Goal: Task Accomplishment & Management: Manage account settings

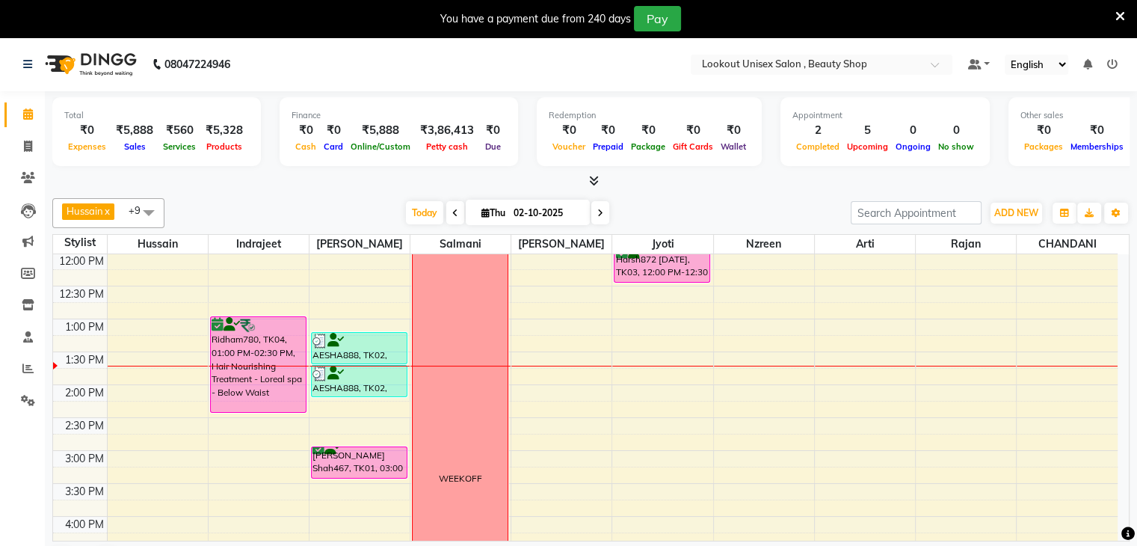
scroll to position [251, 0]
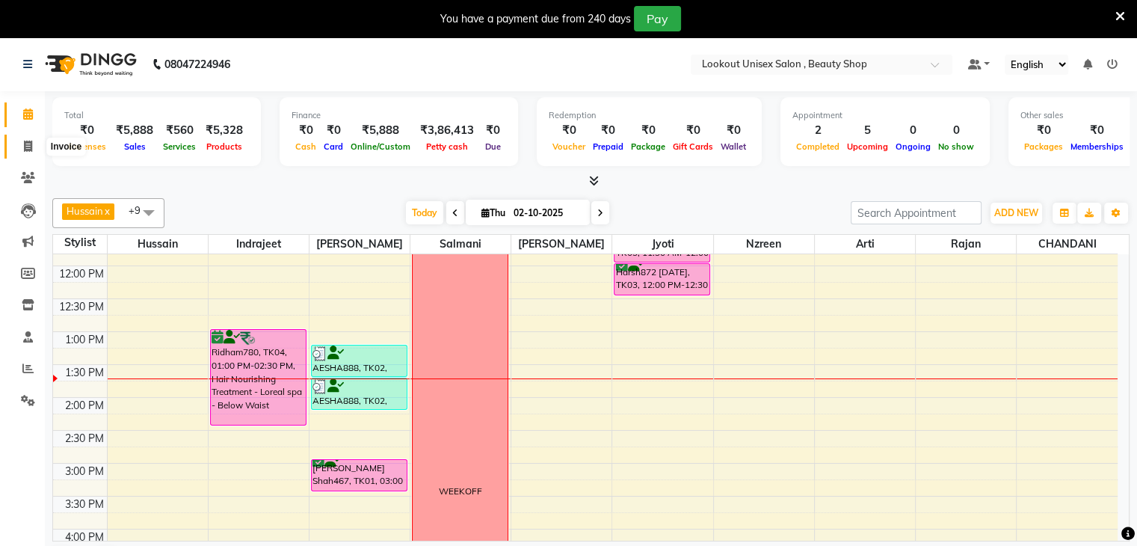
click at [20, 144] on span at bounding box center [28, 146] width 26 height 17
select select "7658"
select select "service"
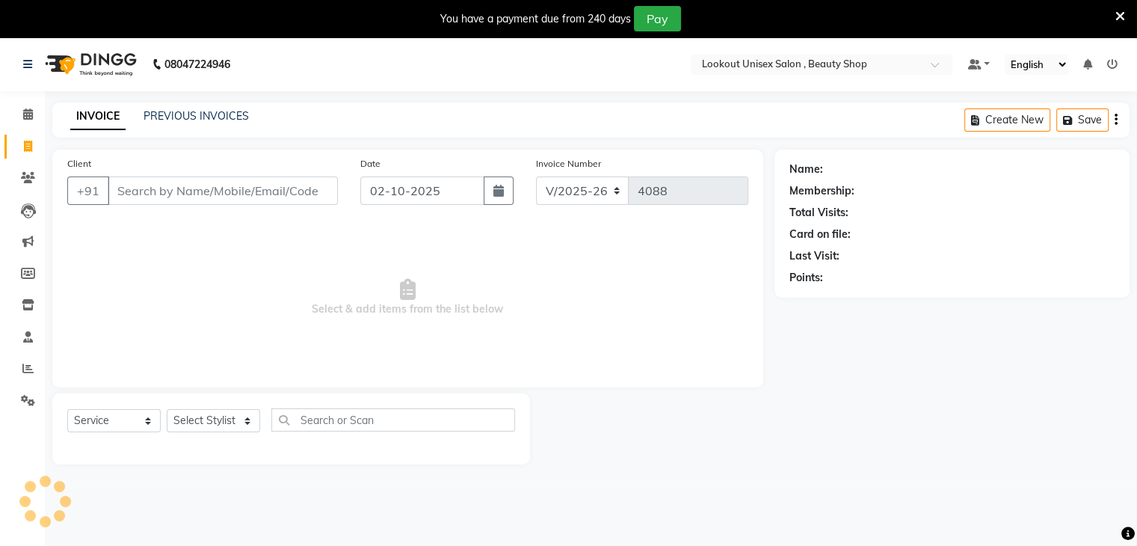
click at [159, 200] on input "Client" at bounding box center [223, 190] width 230 height 28
click at [159, 194] on input "Client" at bounding box center [223, 190] width 230 height 28
click at [250, 425] on select "Select Stylist [PERSON_NAME] [PERSON_NAME] Sir Disha [PERSON_NAME] Jyoti Mahesh…" at bounding box center [213, 420] width 93 height 23
select select "68259"
click at [167, 410] on select "Select Stylist [PERSON_NAME] [PERSON_NAME] Sir Disha [PERSON_NAME] Jyoti Mahesh…" at bounding box center [213, 420] width 93 height 23
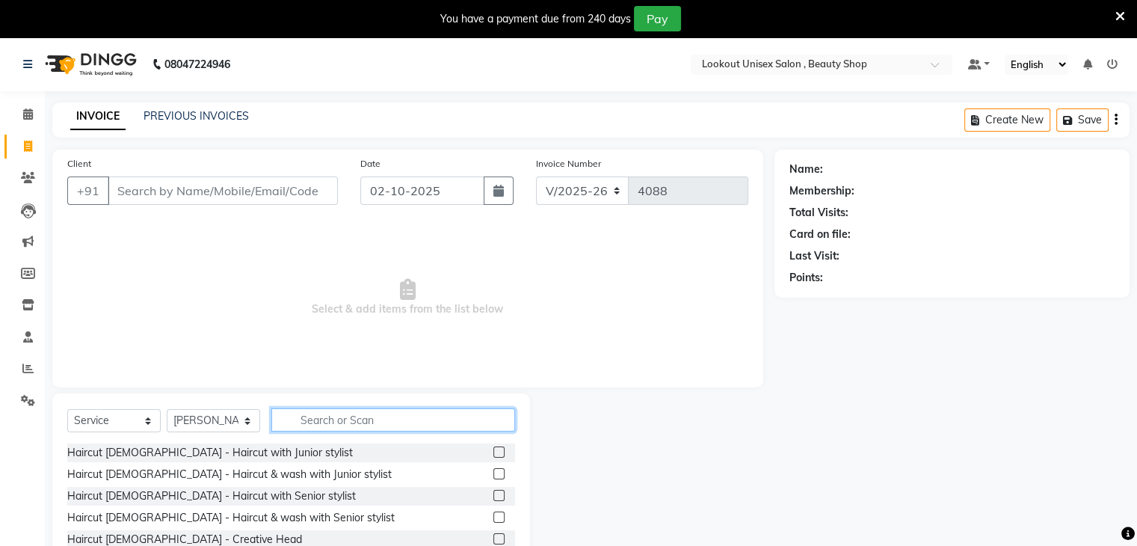
click at [323, 413] on input "text" at bounding box center [393, 419] width 244 height 23
type input "WASH"
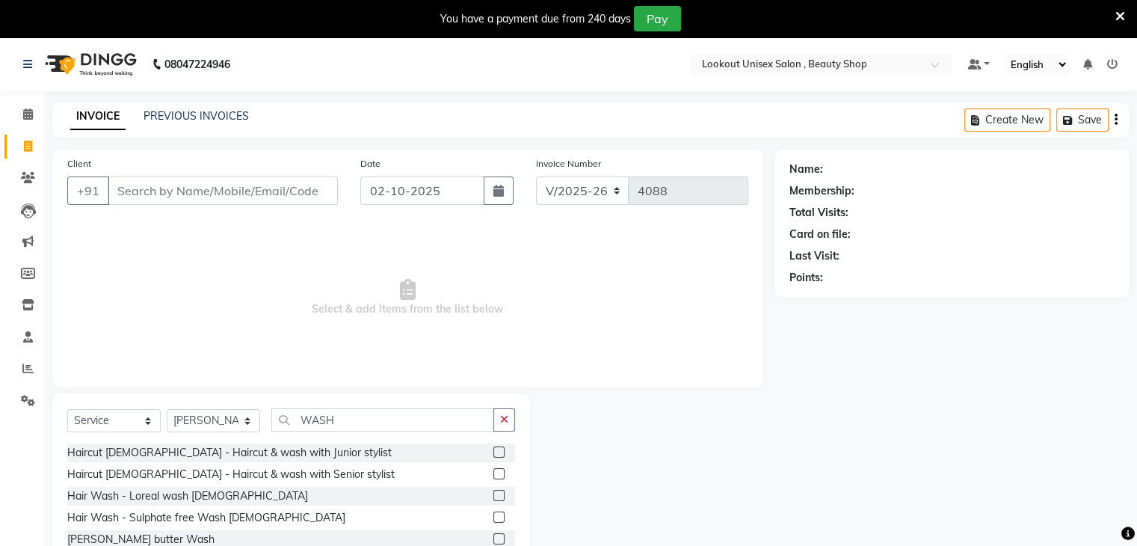
click at [493, 494] on label at bounding box center [498, 495] width 11 height 11
click at [493, 494] on input "checkbox" at bounding box center [498, 496] width 10 height 10
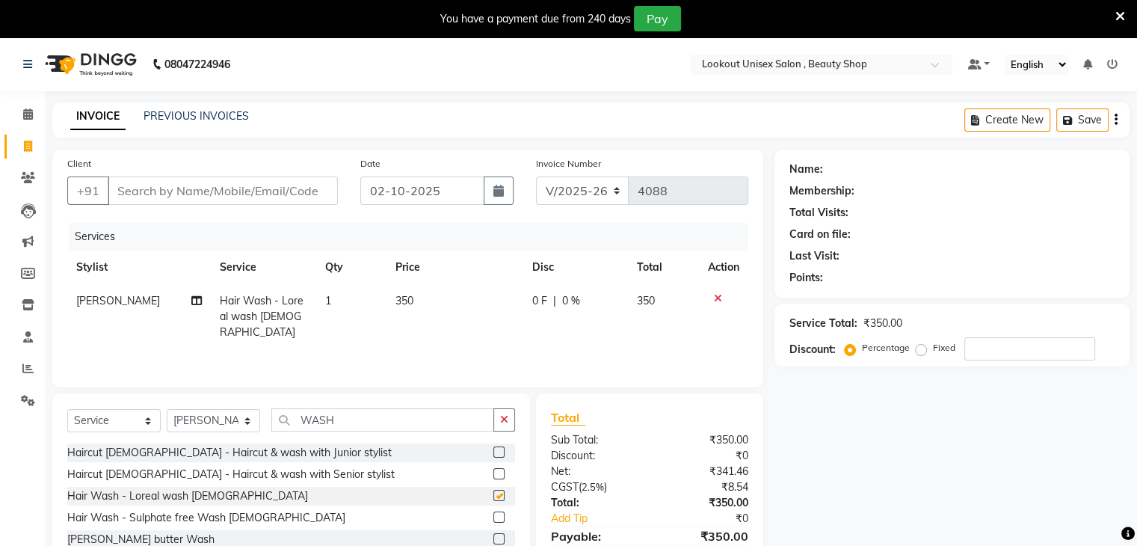
checkbox input "false"
click at [240, 419] on select "Select Stylist Abid Arti CHANDANI Dhaval Sir Disha Hussain Indrajeet Jyoti Mahe…" at bounding box center [213, 420] width 93 height 23
select select "68200"
click at [167, 410] on select "Select Stylist Abid Arti CHANDANI Dhaval Sir Disha Hussain Indrajeet Jyoti Mahe…" at bounding box center [213, 420] width 93 height 23
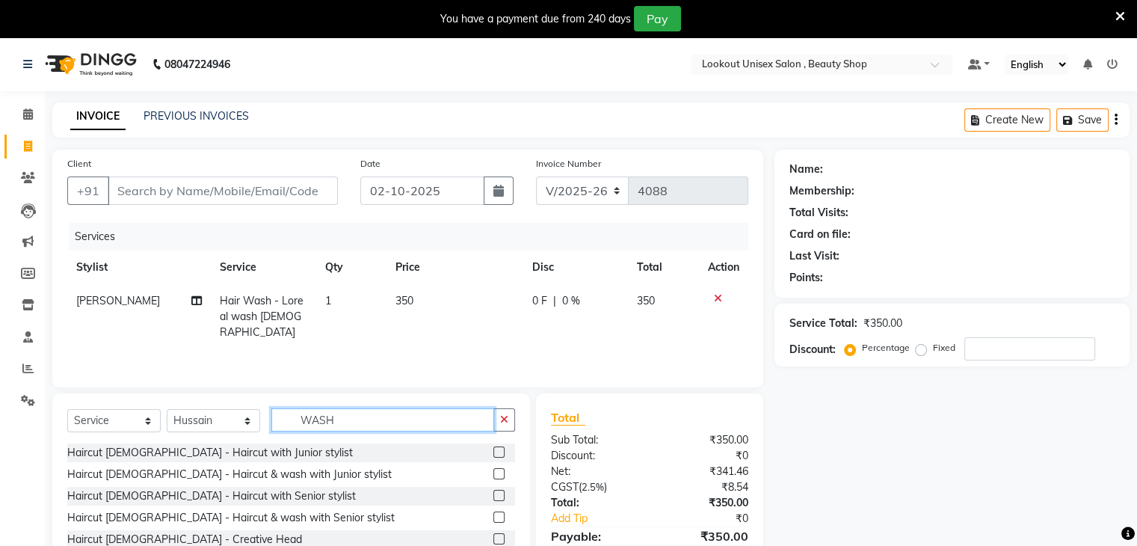
click at [413, 416] on input "WASH" at bounding box center [382, 419] width 223 height 23
type input "W"
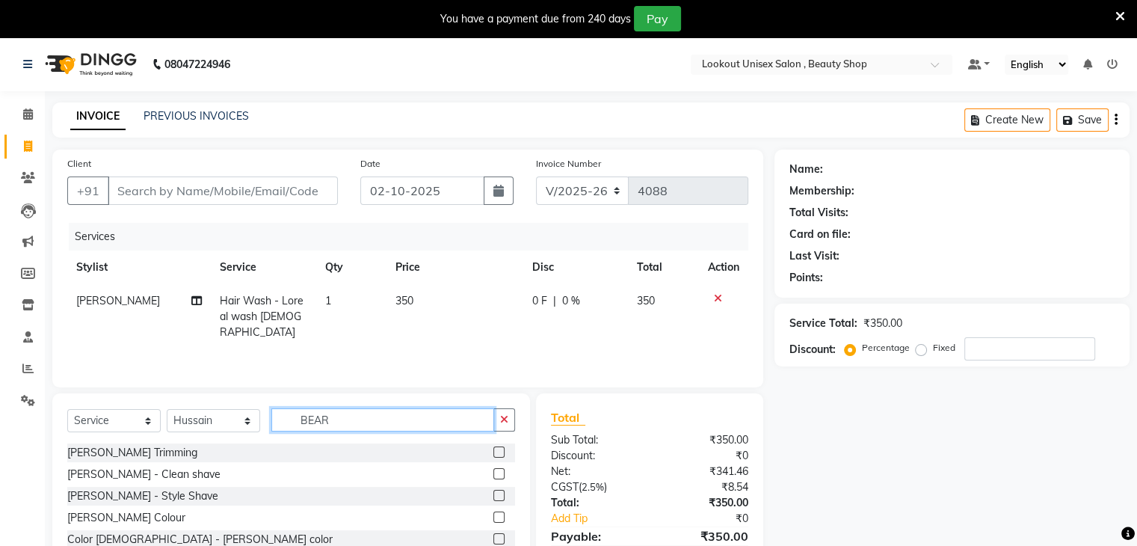
type input "BEAR"
click at [502, 493] on label at bounding box center [498, 495] width 11 height 11
click at [502, 493] on input "checkbox" at bounding box center [498, 496] width 10 height 10
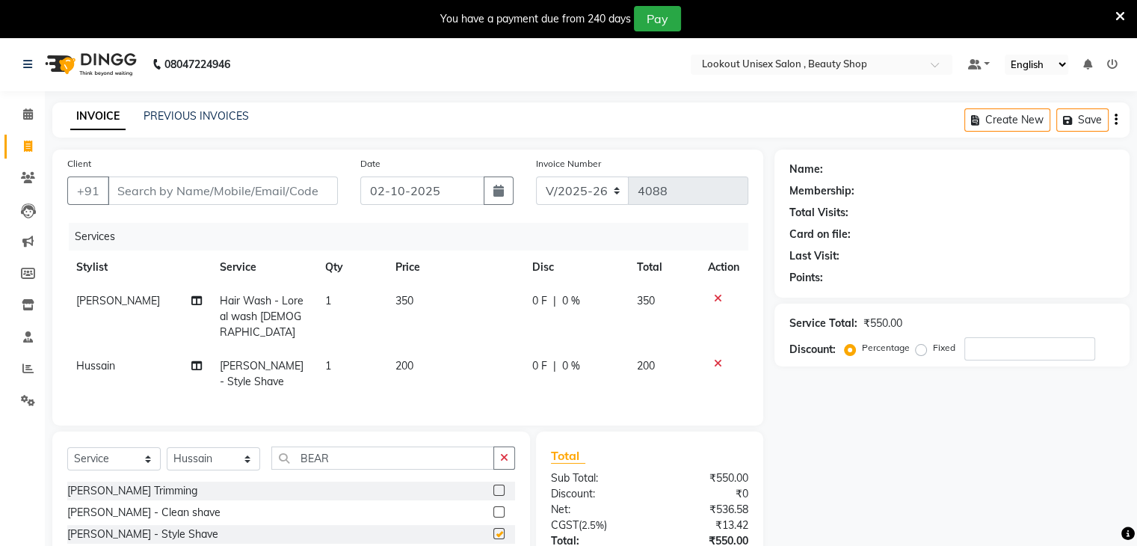
checkbox input "false"
click at [144, 189] on input "Client" at bounding box center [223, 190] width 230 height 28
type input "6"
type input "0"
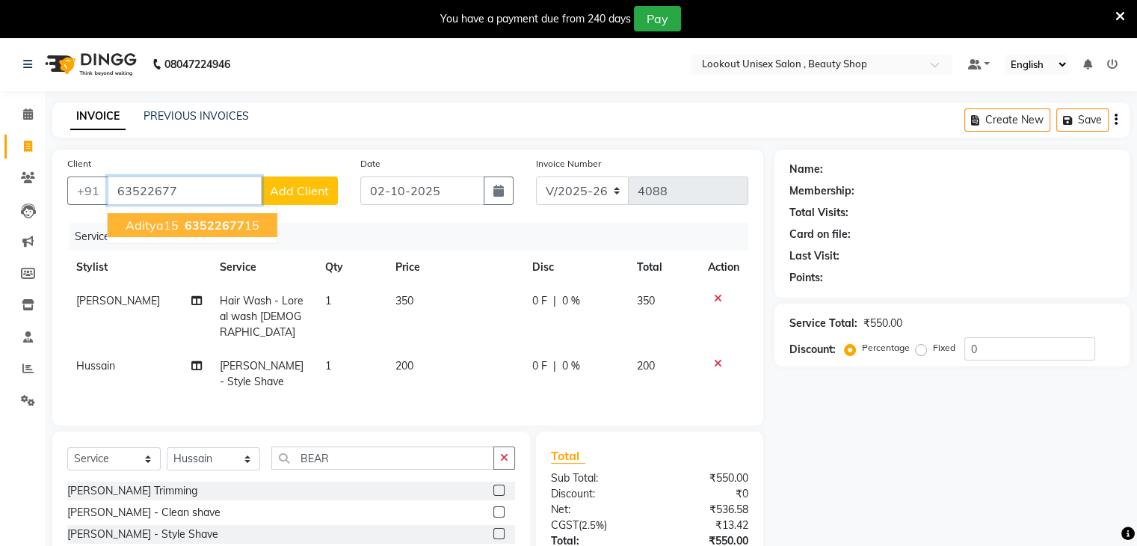
click at [227, 221] on span "63522677" at bounding box center [215, 225] width 60 height 15
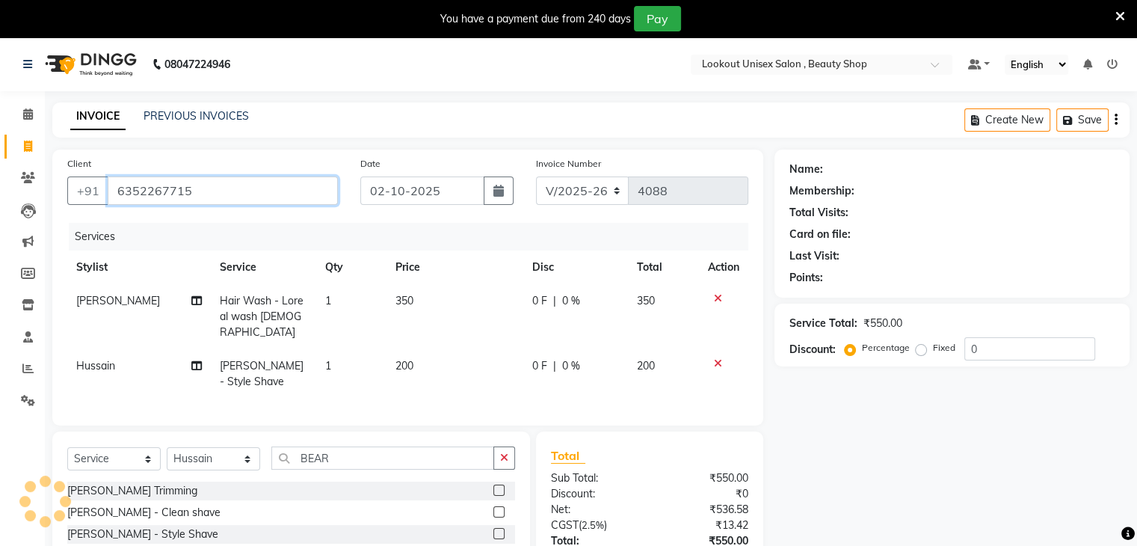
type input "6352267715"
select select "1: Object"
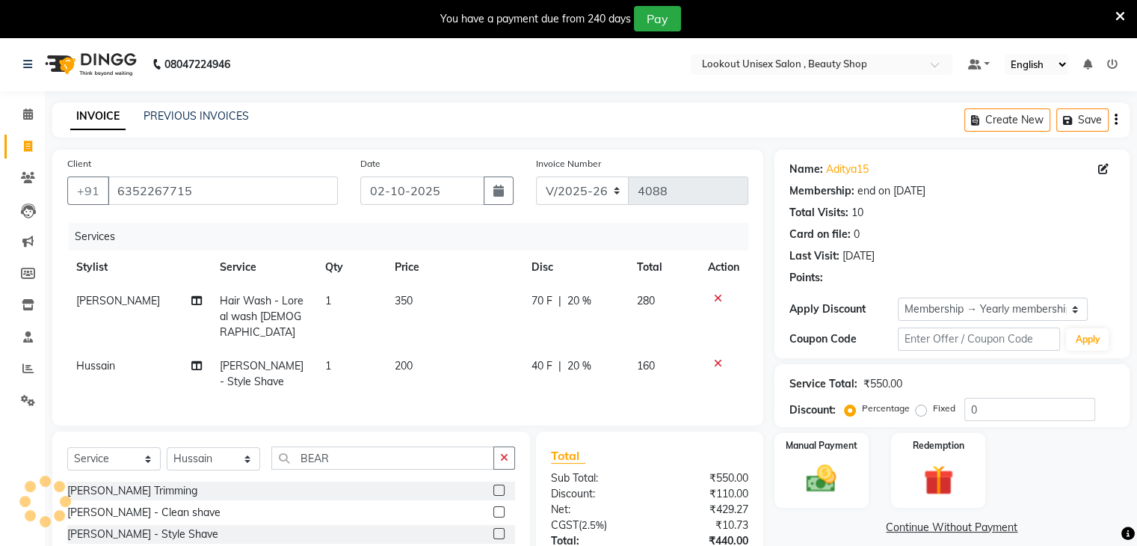
type input "20"
click at [404, 305] on span "350" at bounding box center [404, 300] width 18 height 13
select select "68259"
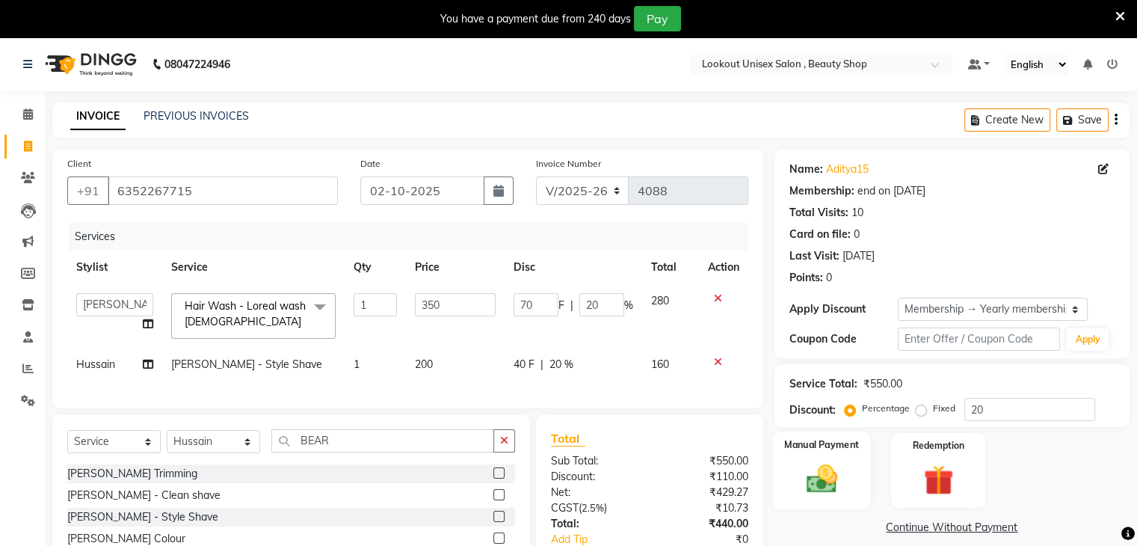
scroll to position [106, 0]
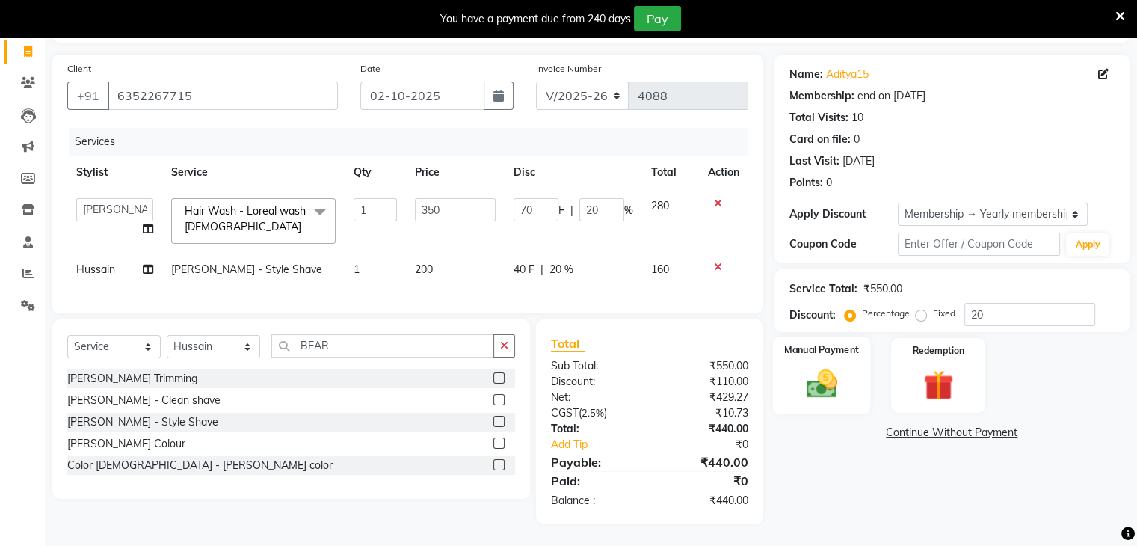
click at [814, 377] on img at bounding box center [821, 384] width 50 height 36
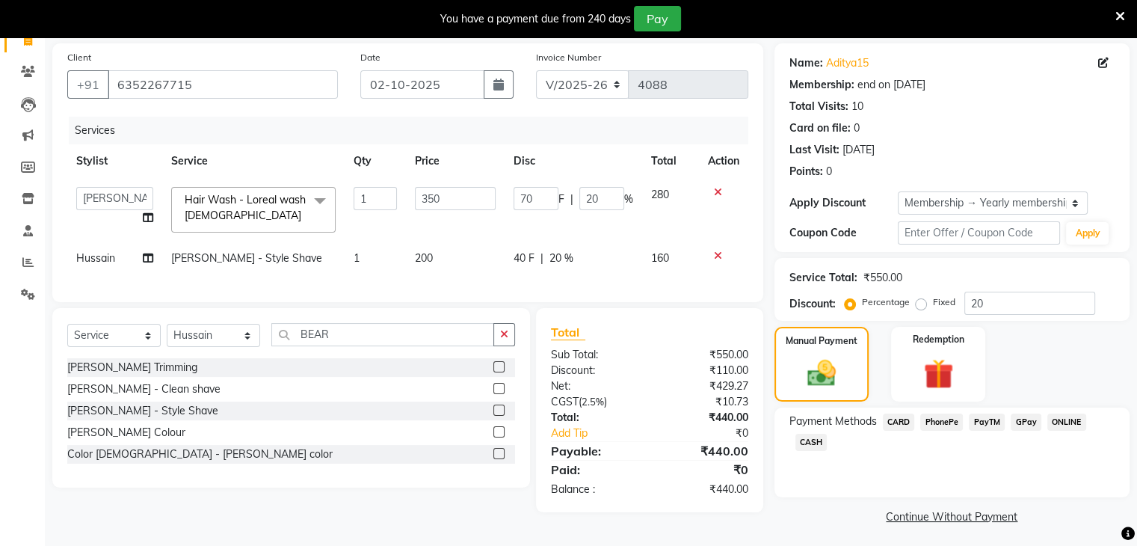
click at [981, 422] on span "PayTM" at bounding box center [987, 421] width 36 height 17
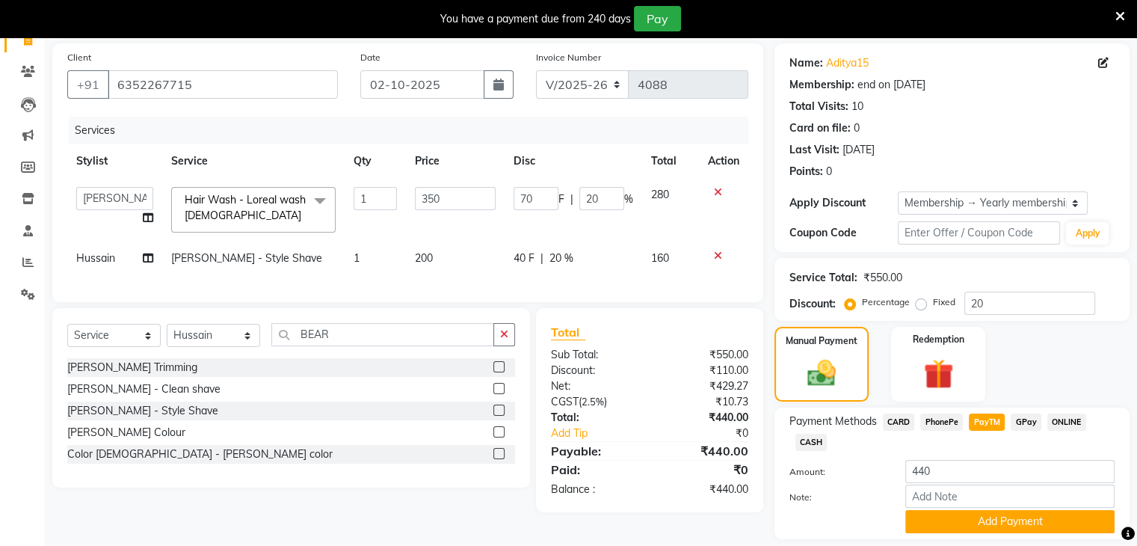
scroll to position [154, 0]
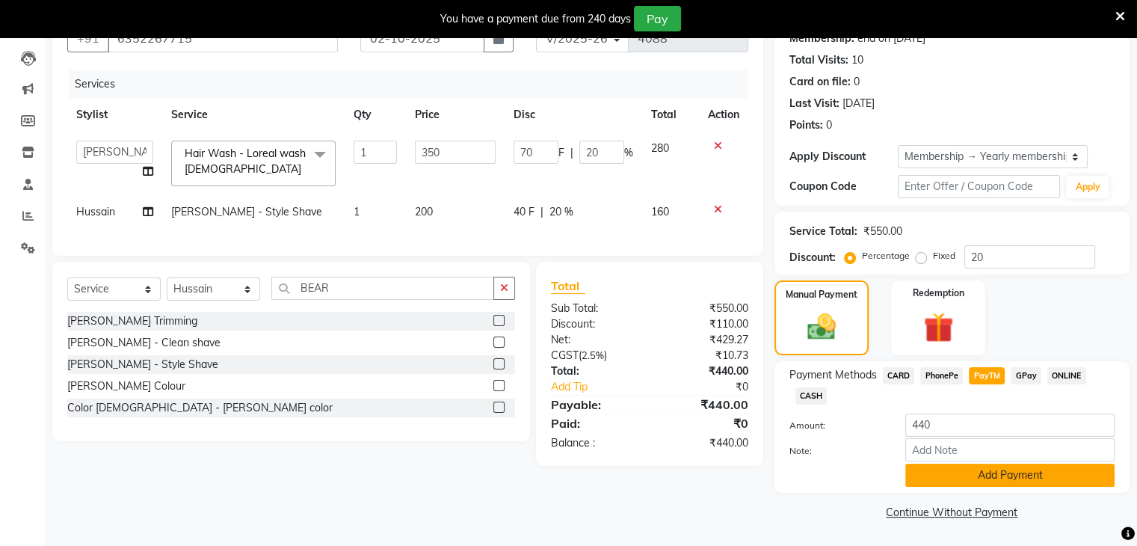
click at [997, 480] on button "Add Payment" at bounding box center [1009, 475] width 209 height 23
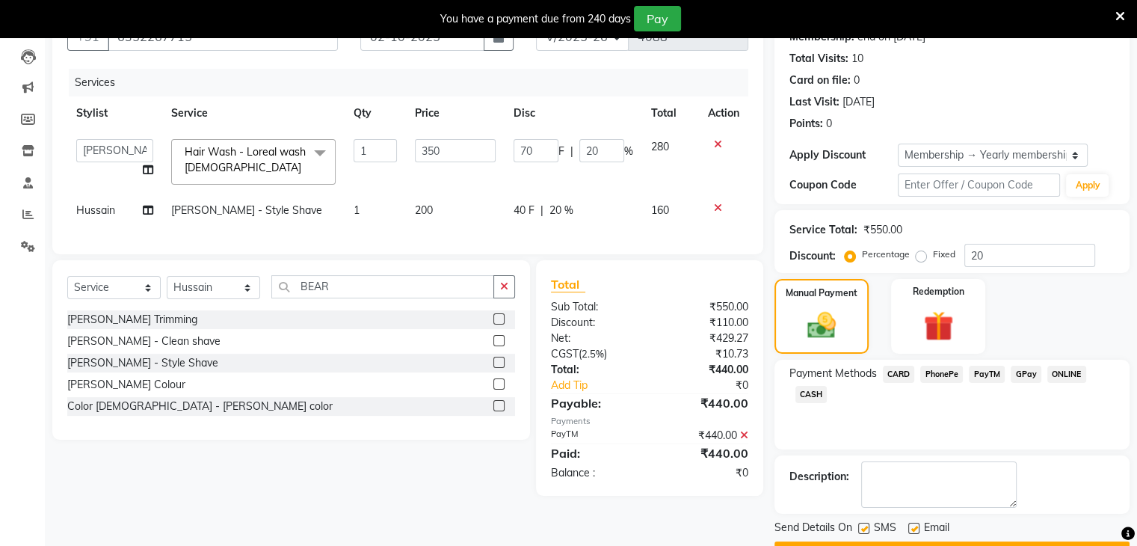
scroll to position [194, 0]
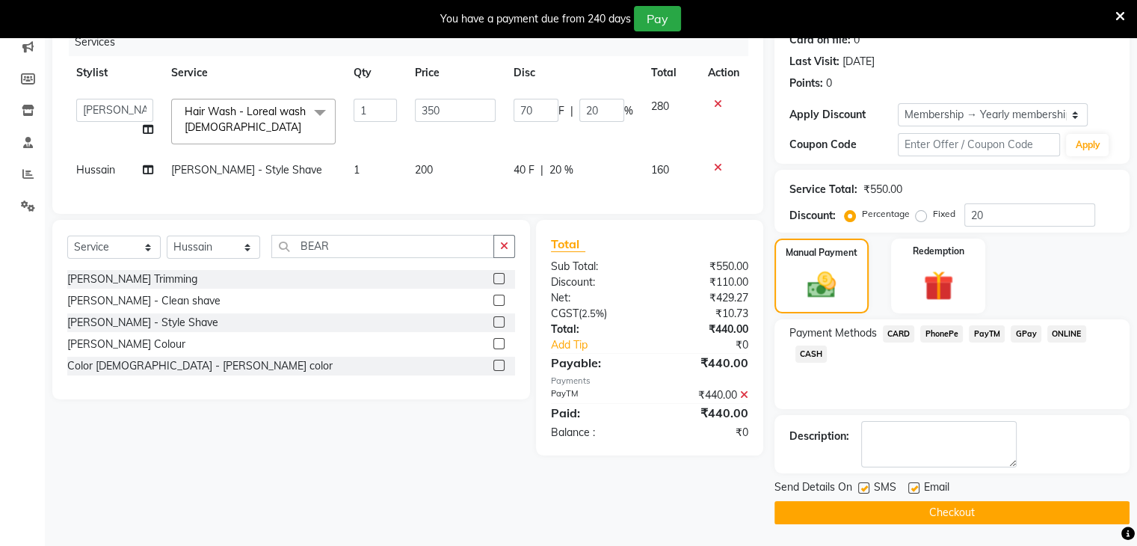
click at [909, 487] on label at bounding box center [913, 487] width 11 height 11
click at [909, 487] on input "checkbox" at bounding box center [913, 489] width 10 height 10
checkbox input "false"
click at [933, 515] on button "Checkout" at bounding box center [952, 512] width 355 height 23
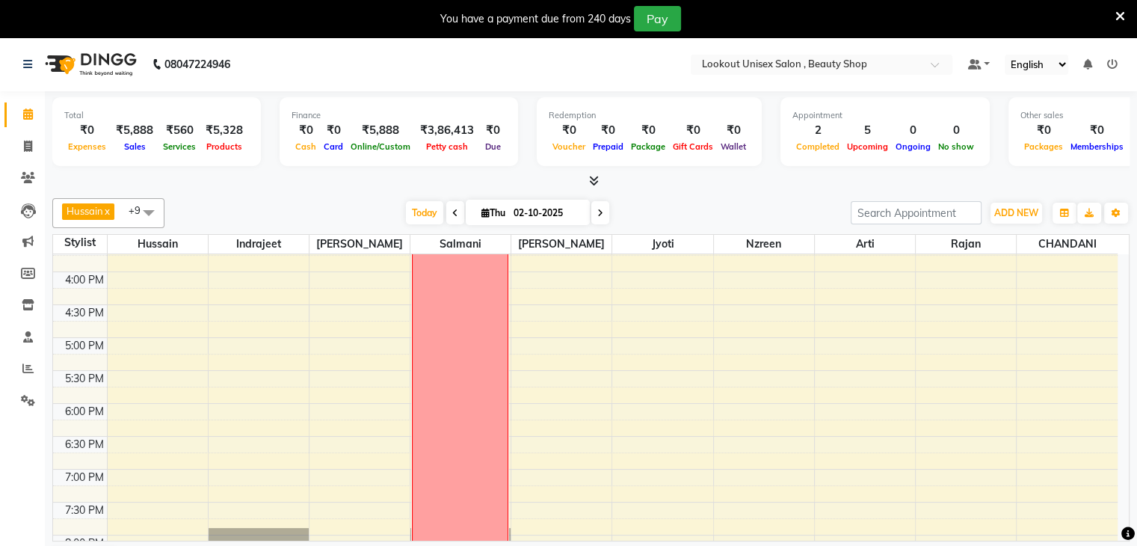
scroll to position [523, 0]
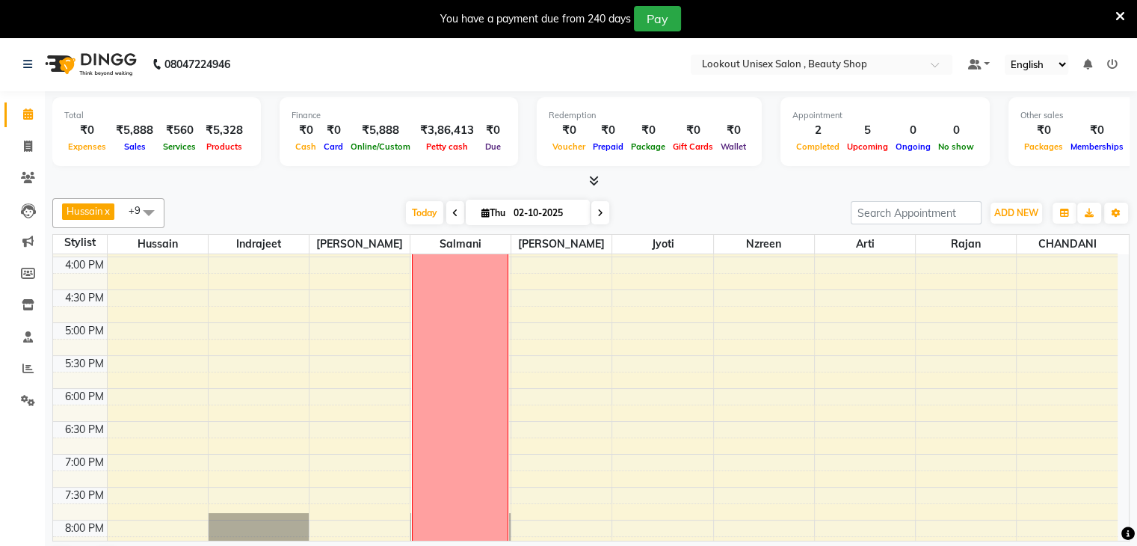
click at [252, 357] on div "8:00 AM 8:30 AM 9:00 AM 9:30 AM 10:00 AM 10:30 AM 11:00 AM 11:30 AM 12:00 PM 12…" at bounding box center [585, 191] width 1065 height 920
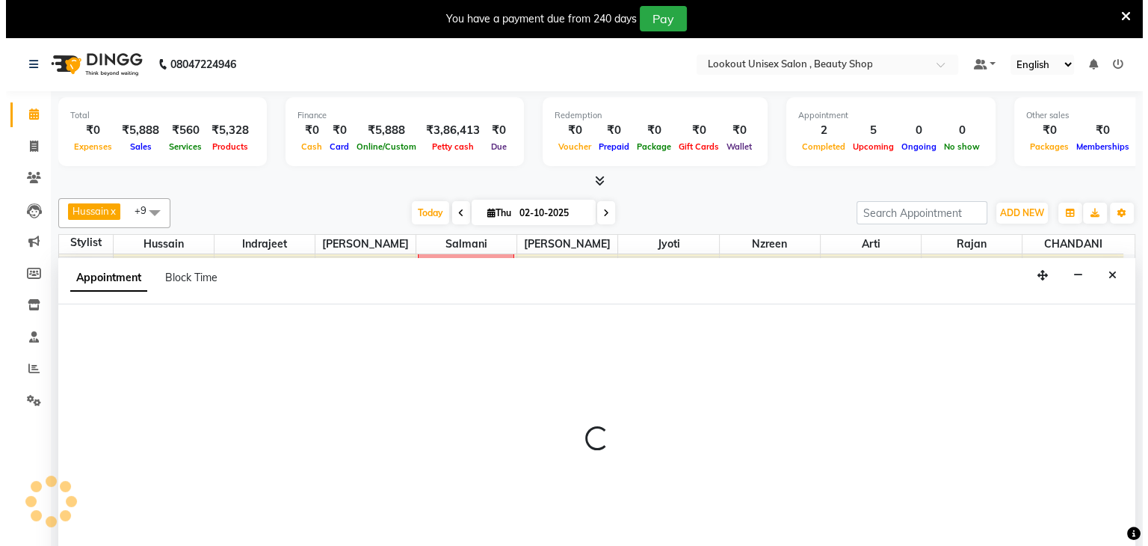
scroll to position [27, 0]
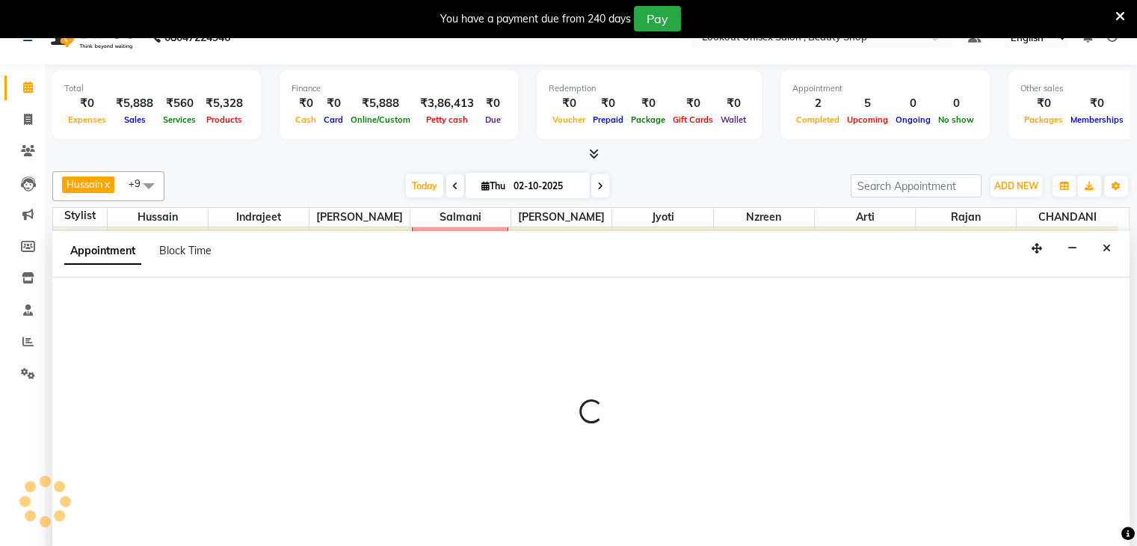
select select "67794"
select select "1050"
select select "tentative"
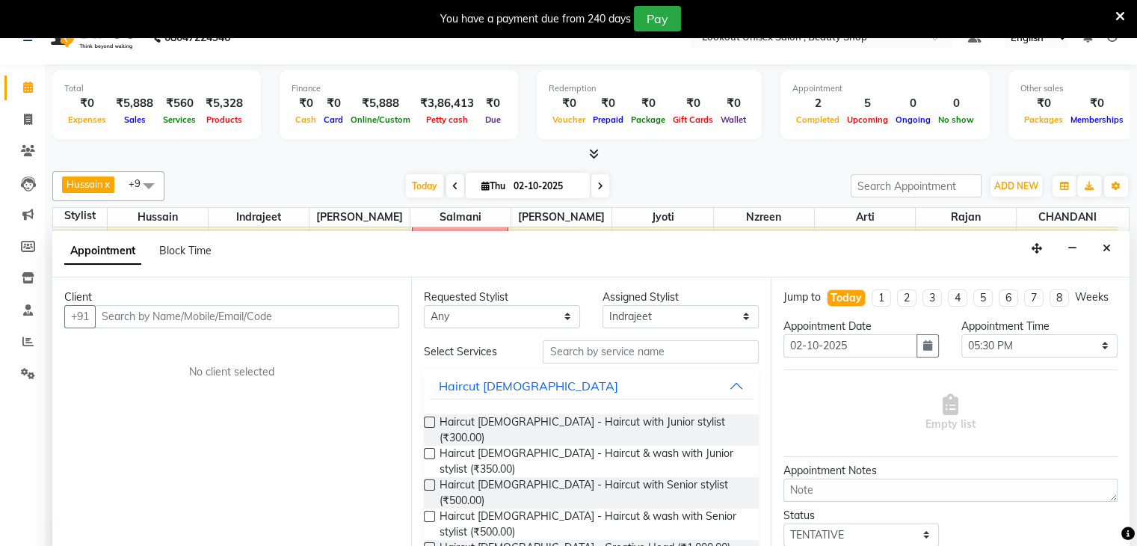
drag, startPoint x: 114, startPoint y: 309, endPoint x: 130, endPoint y: 318, distance: 18.7
click at [114, 309] on input "text" at bounding box center [247, 316] width 304 height 23
type input "9870987049"
click at [354, 318] on span "Add Client" at bounding box center [368, 316] width 50 height 13
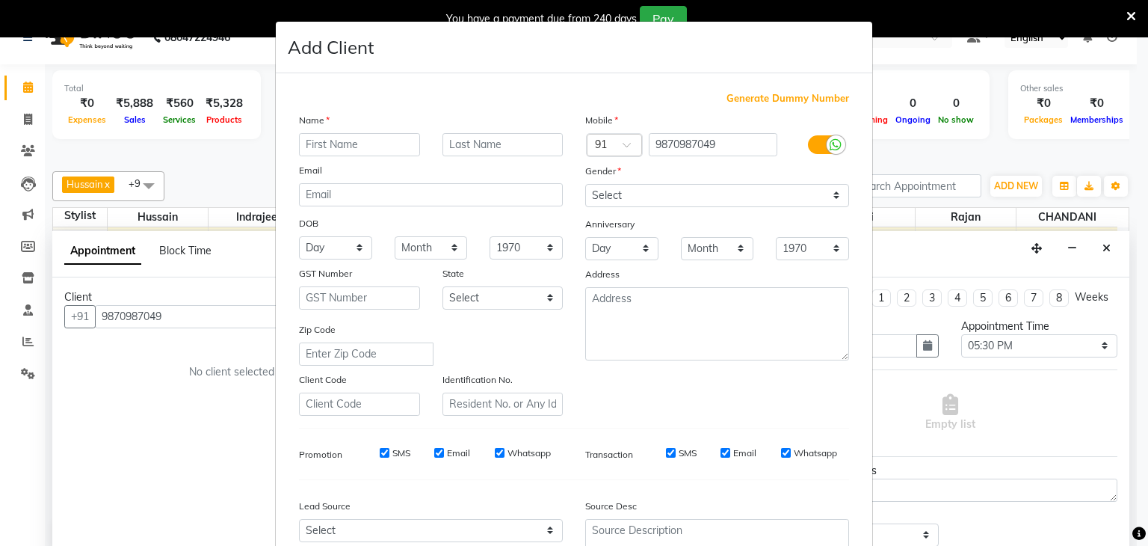
click at [345, 150] on input "text" at bounding box center [359, 144] width 121 height 23
type input "KAVITA"
drag, startPoint x: 831, startPoint y: 195, endPoint x: 818, endPoint y: 205, distance: 16.0
click at [831, 195] on select "Select Male Female Other Prefer Not To Say" at bounding box center [717, 195] width 264 height 23
select select "female"
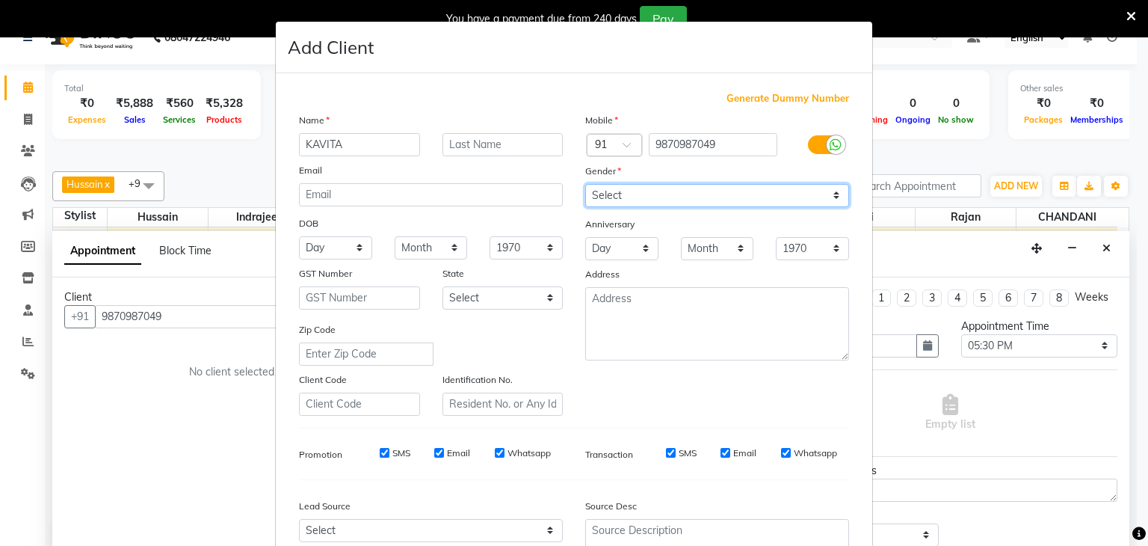
click at [585, 185] on select "Select Male Female Other Prefer Not To Say" at bounding box center [717, 195] width 264 height 23
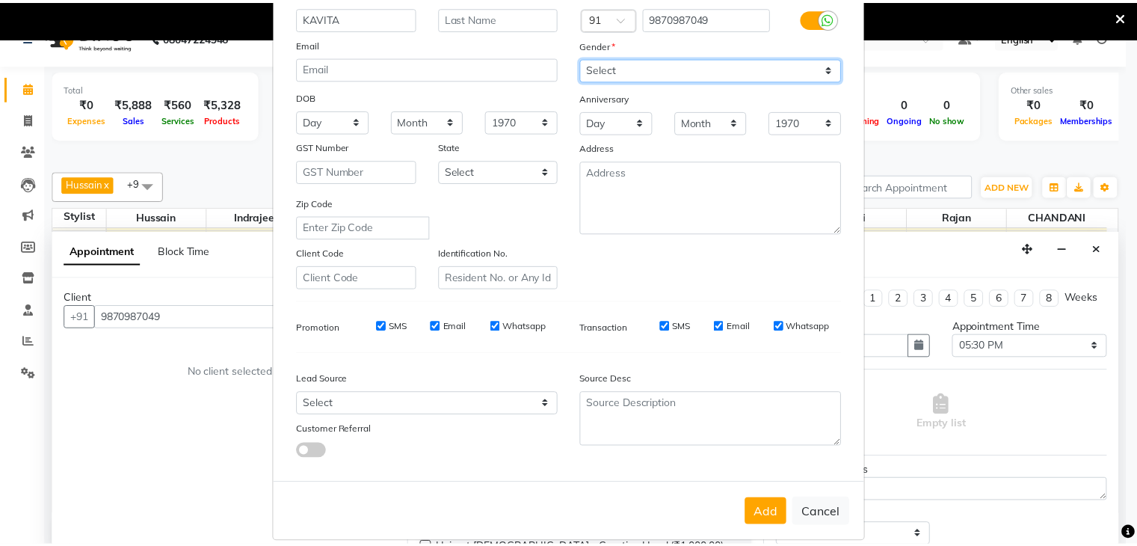
scroll to position [152, 0]
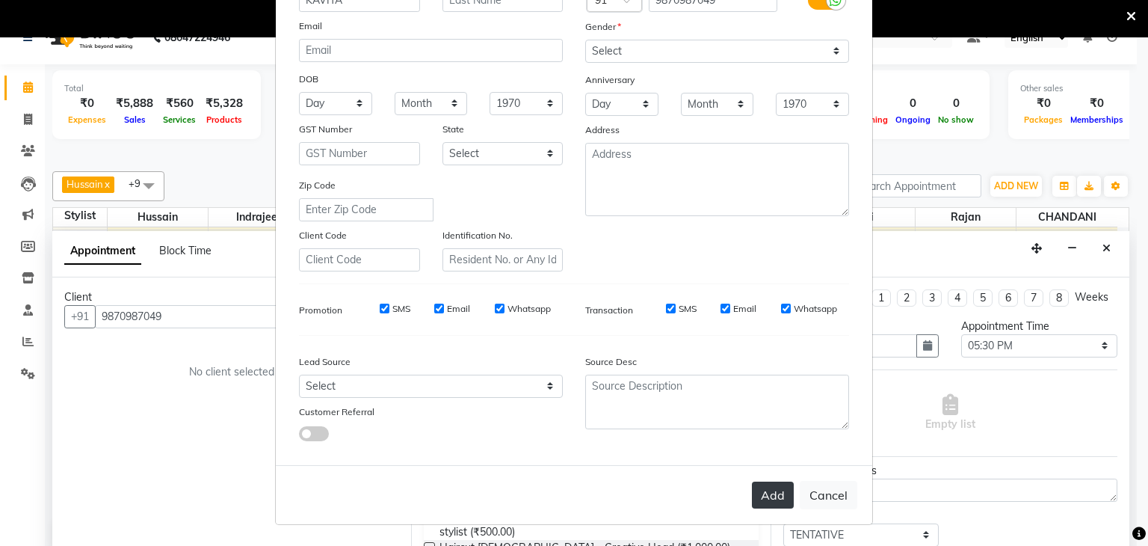
click at [780, 494] on button "Add" at bounding box center [773, 495] width 42 height 27
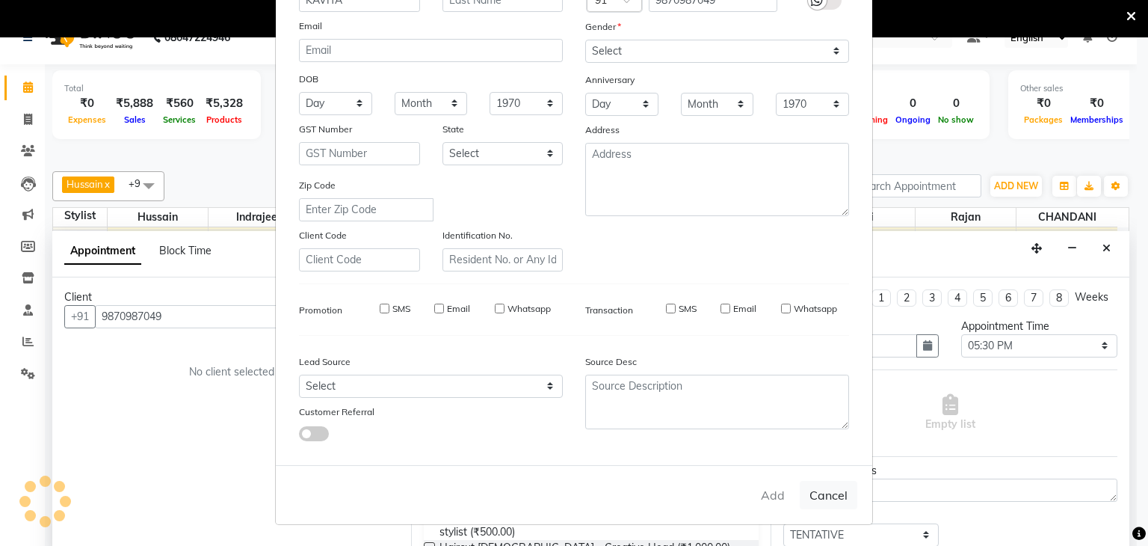
select select
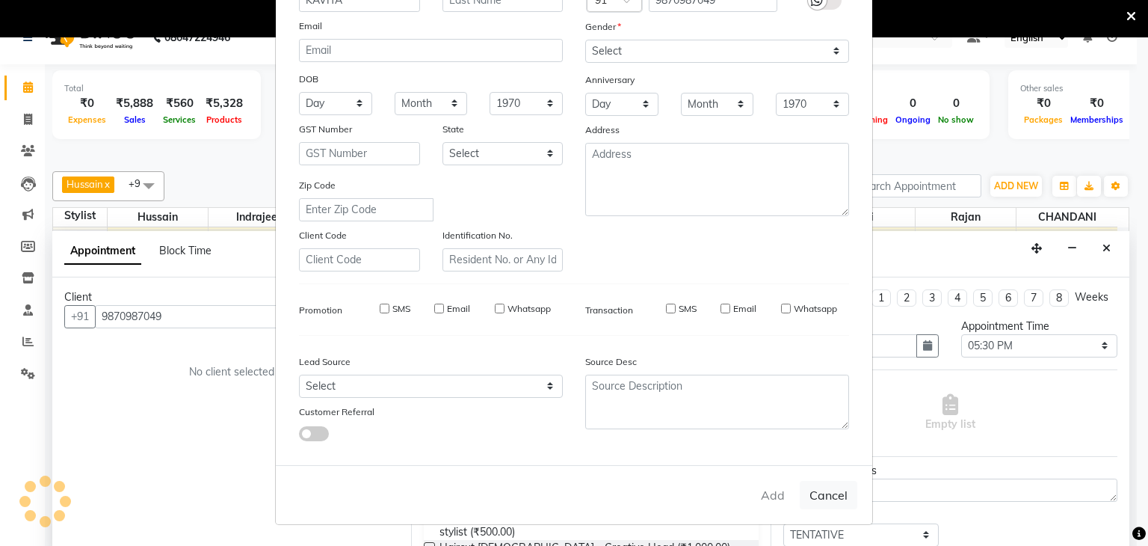
select select
checkbox input "false"
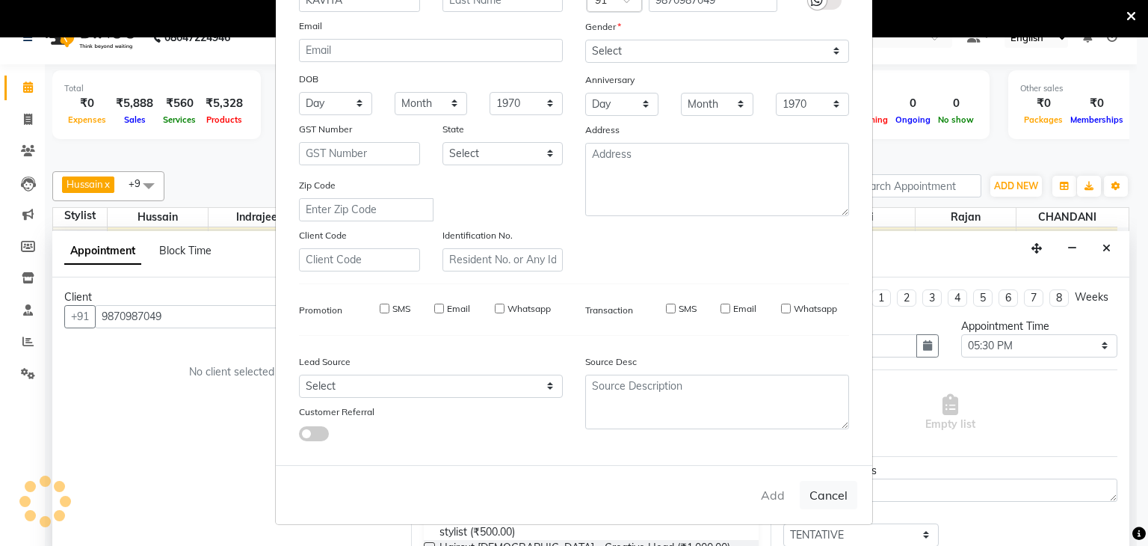
checkbox input "false"
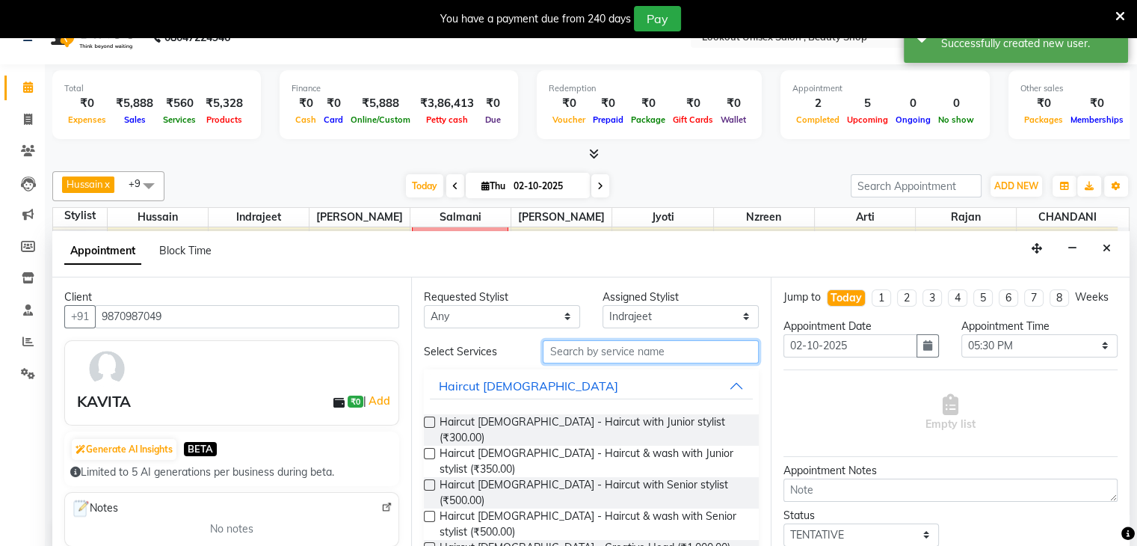
click at [573, 351] on input "text" at bounding box center [650, 351] width 215 height 23
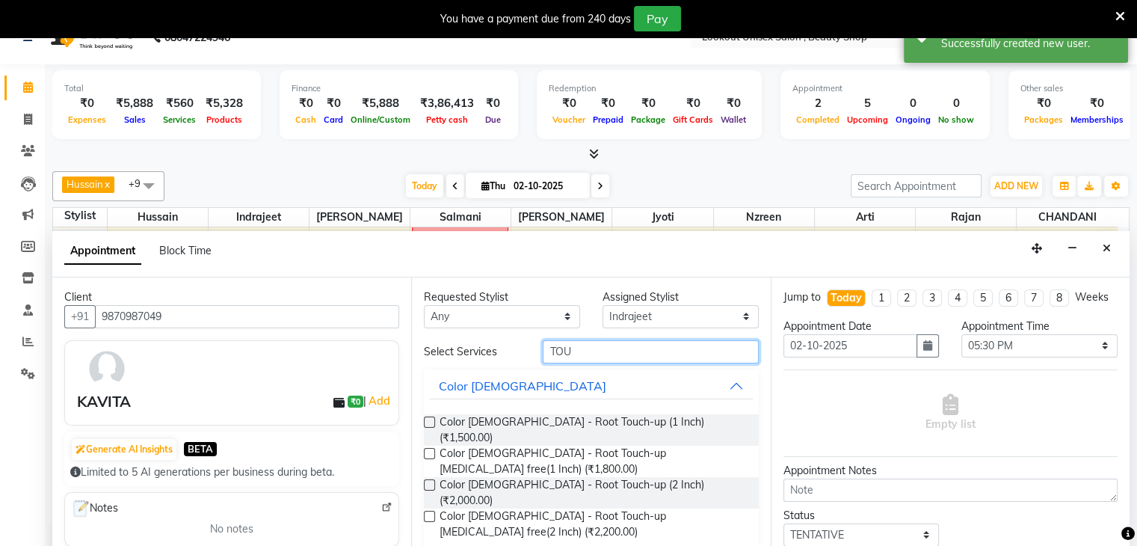
type input "TOU"
drag, startPoint x: 432, startPoint y: 408, endPoint x: 435, endPoint y: 419, distance: 12.3
click at [433, 408] on div "Color female - Root Touch-up (1 Inch) (₹1,500.00) Color female - Root Touch-up …" at bounding box center [591, 477] width 334 height 150
click at [431, 417] on label at bounding box center [429, 421] width 11 height 11
click at [431, 419] on input "checkbox" at bounding box center [429, 424] width 10 height 10
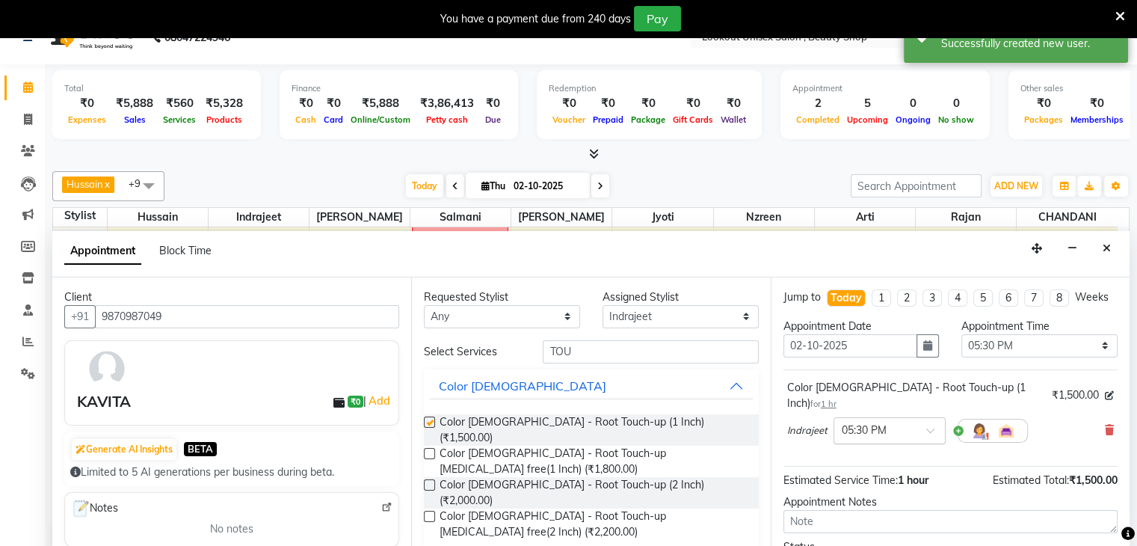
checkbox input "false"
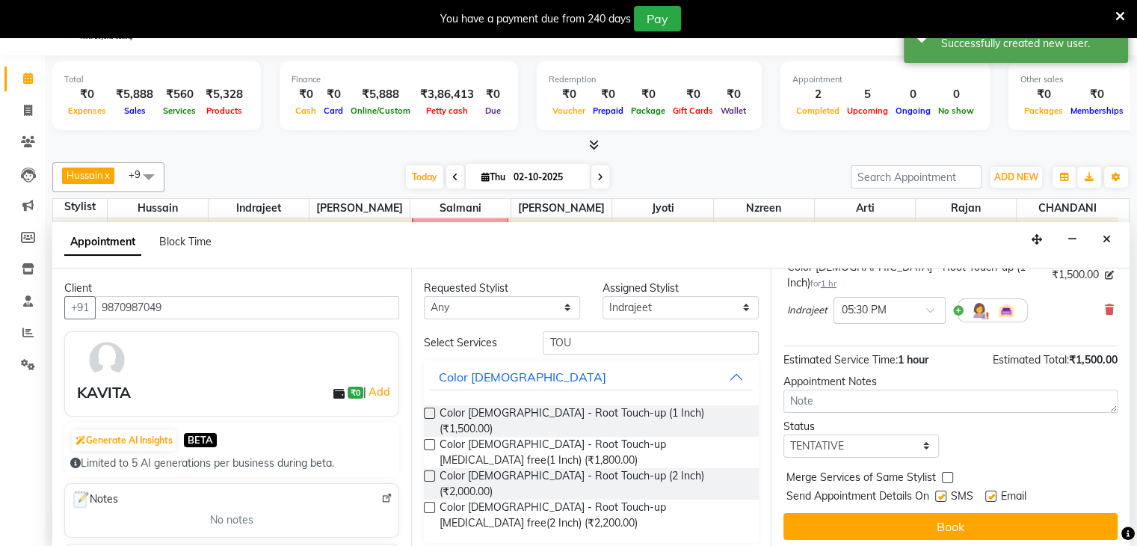
scroll to position [38, 0]
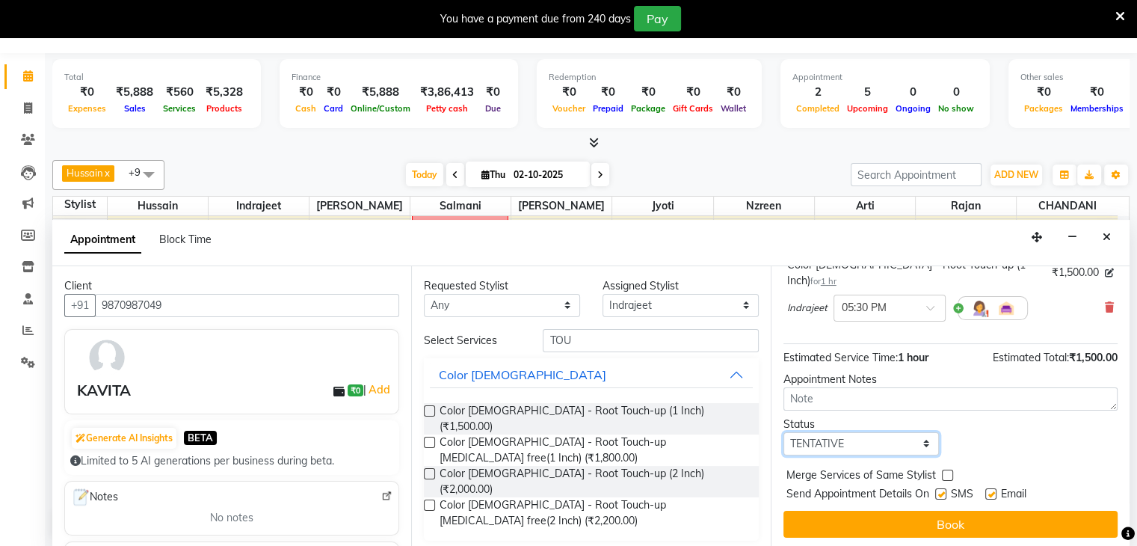
click at [926, 443] on select "Select TENTATIVE CONFIRM CHECK-IN UPCOMING" at bounding box center [862, 443] width 156 height 23
select select "confirm booking"
click at [784, 432] on select "Select TENTATIVE CONFIRM CHECK-IN UPCOMING" at bounding box center [862, 443] width 156 height 23
click at [939, 491] on label at bounding box center [940, 493] width 11 height 11
click at [939, 491] on input "checkbox" at bounding box center [940, 496] width 10 height 10
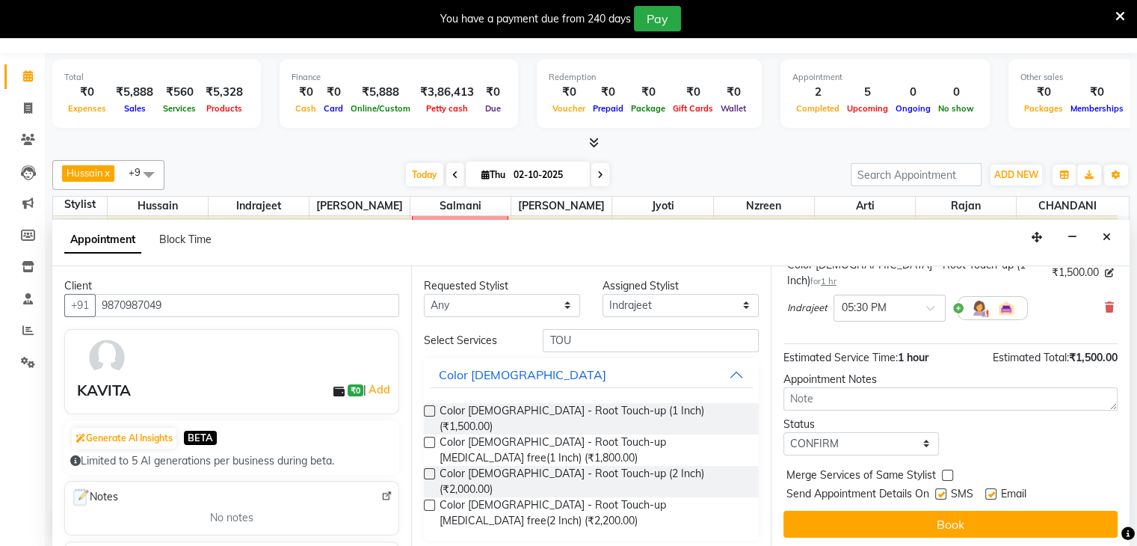
checkbox input "false"
click at [992, 491] on label at bounding box center [990, 493] width 11 height 11
click at [992, 491] on input "checkbox" at bounding box center [990, 496] width 10 height 10
checkbox input "false"
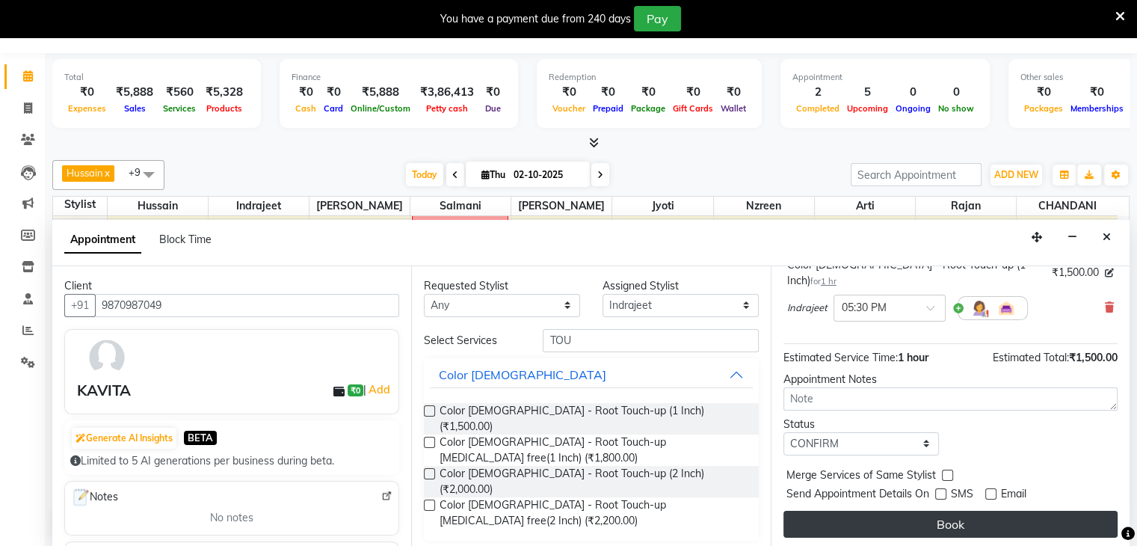
click at [956, 529] on button "Book" at bounding box center [951, 524] width 334 height 27
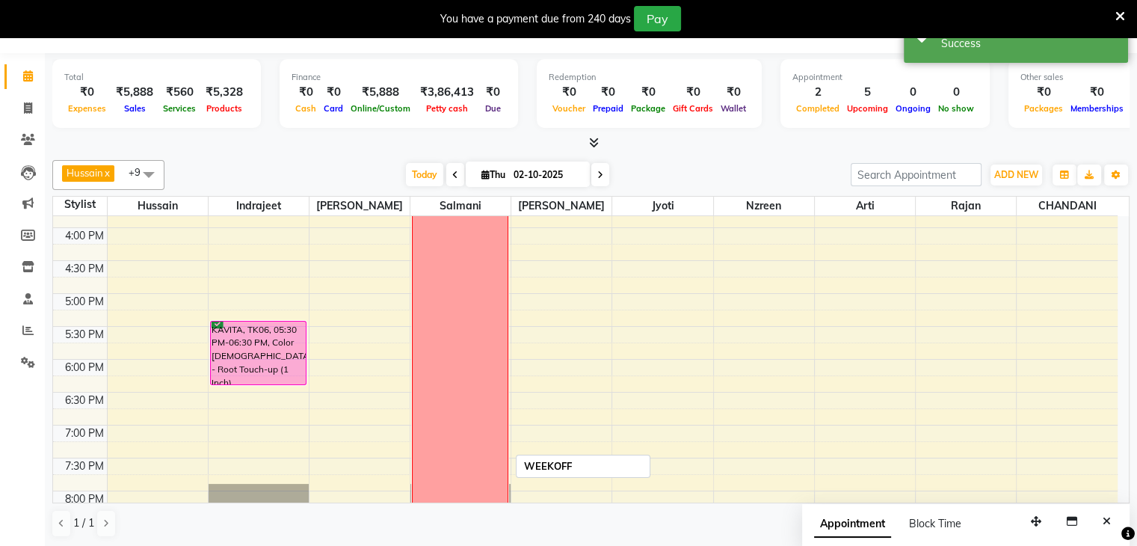
scroll to position [550, 0]
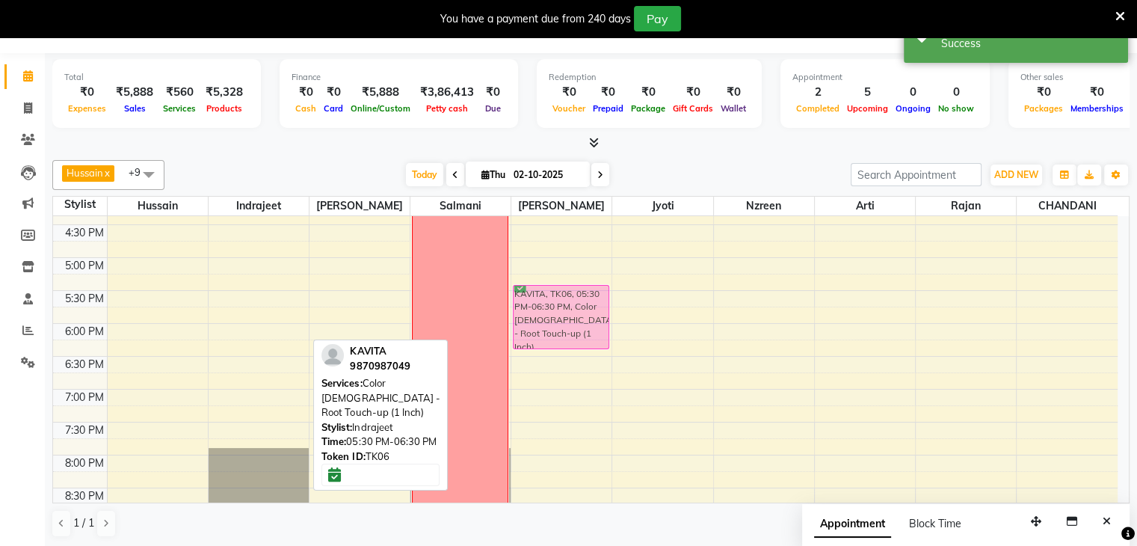
drag, startPoint x: 239, startPoint y: 300, endPoint x: 541, endPoint y: 309, distance: 303.0
click at [541, 309] on tr "Dipesh Shah vip, TK05, 01:25 PM-01:55 PM, Hair Wash - Loreal wash Female Ridham…" at bounding box center [585, 126] width 1065 height 920
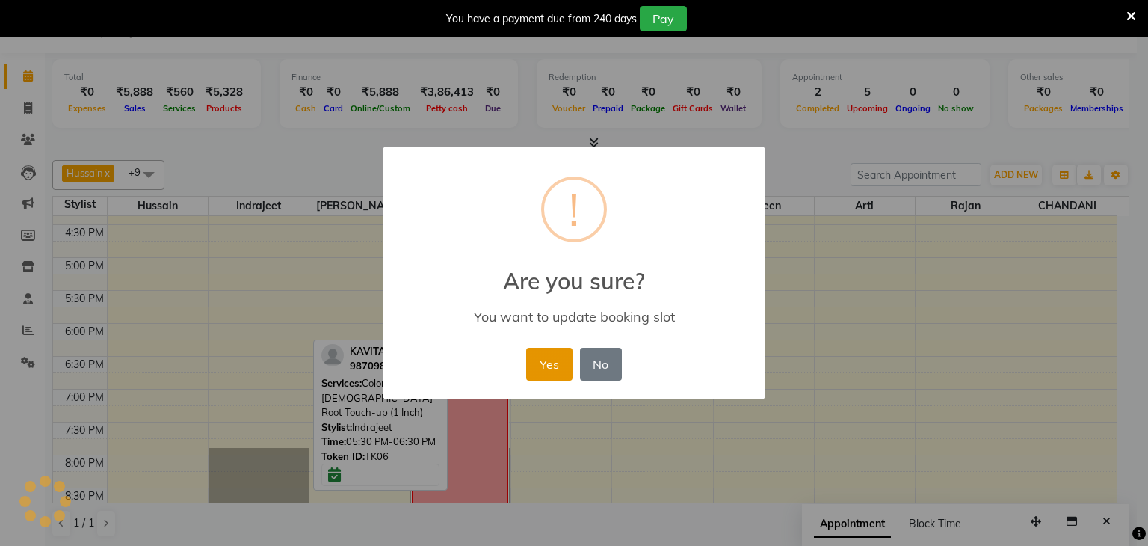
click at [568, 363] on button "Yes" at bounding box center [549, 364] width 46 height 33
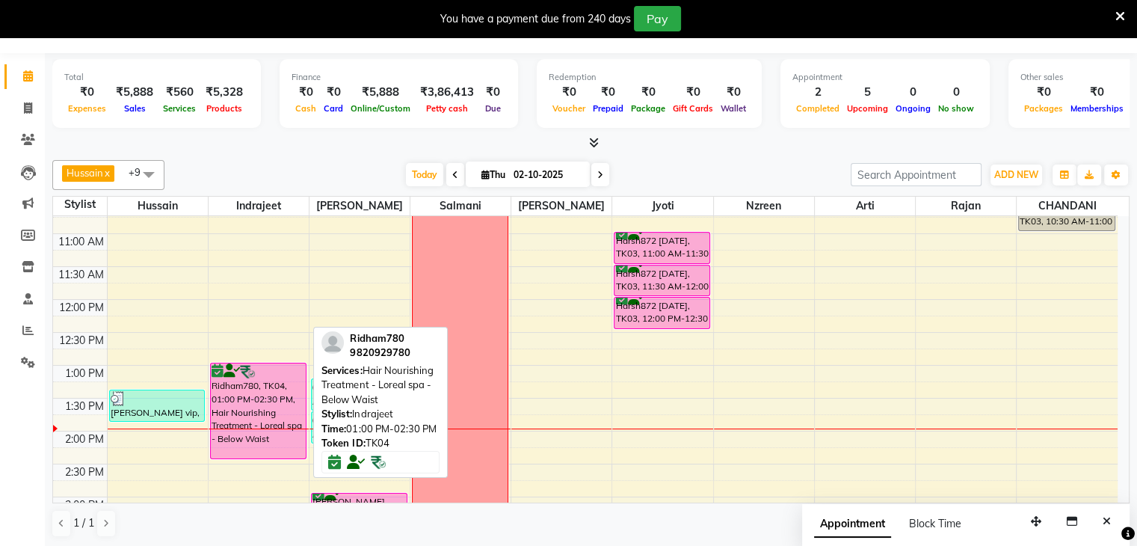
scroll to position [176, 0]
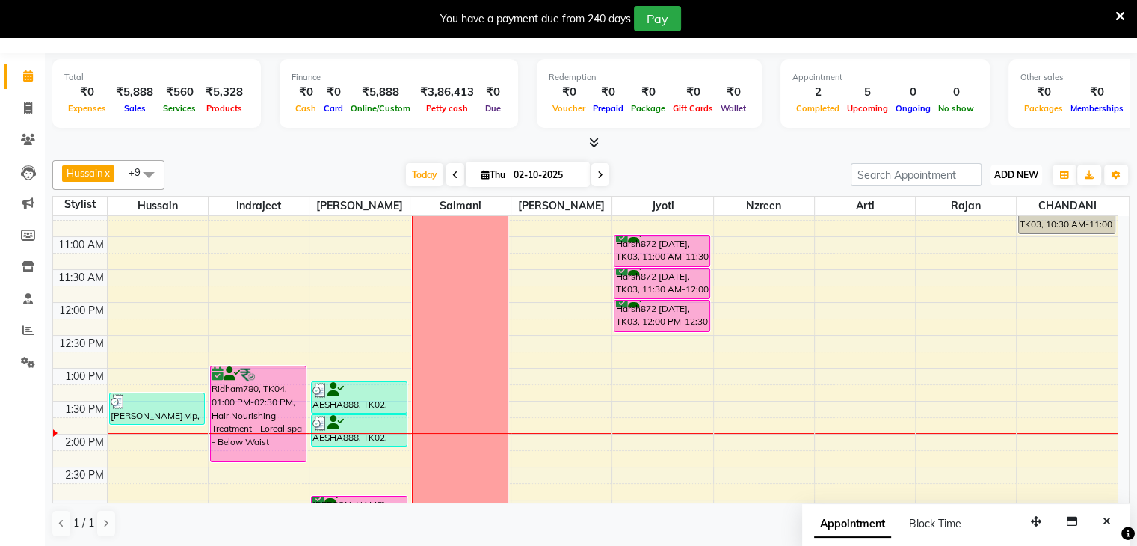
click at [1012, 173] on span "ADD NEW" at bounding box center [1016, 174] width 44 height 11
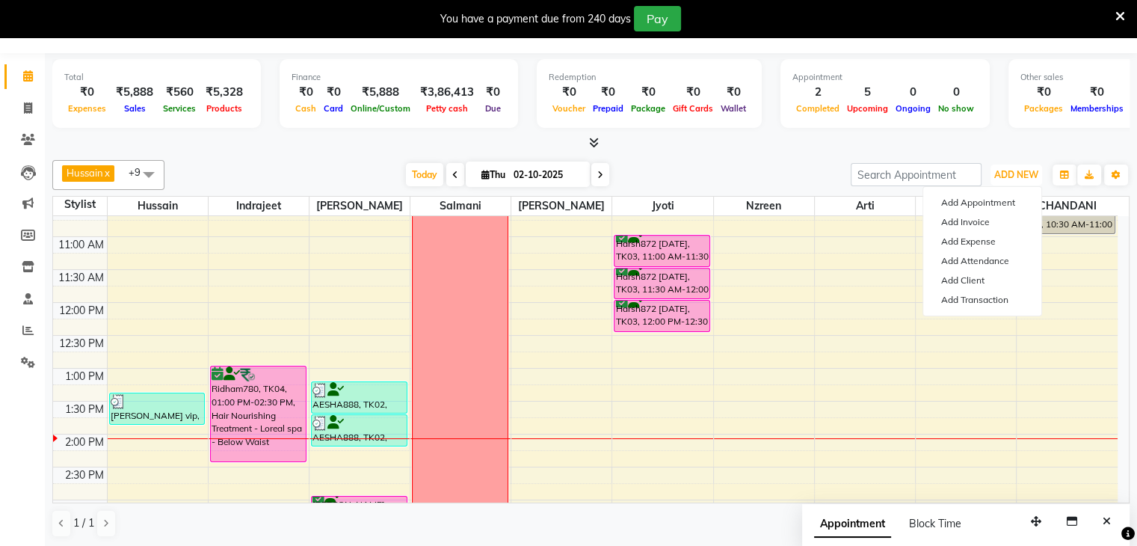
scroll to position [0, 0]
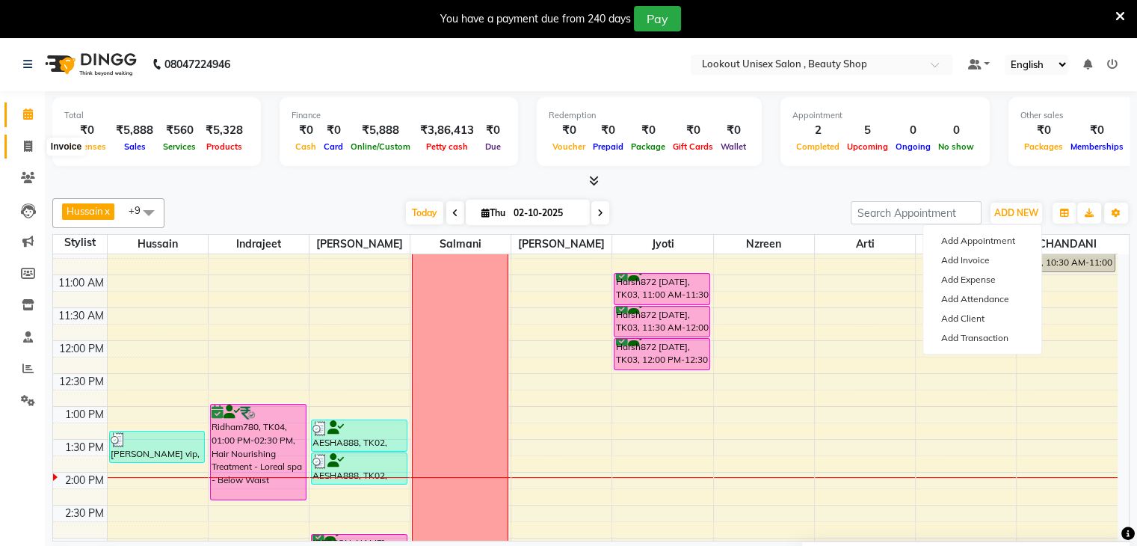
drag, startPoint x: 23, startPoint y: 138, endPoint x: 33, endPoint y: 225, distance: 88.0
click at [23, 138] on span at bounding box center [28, 146] width 26 height 17
select select "7658"
select select "service"
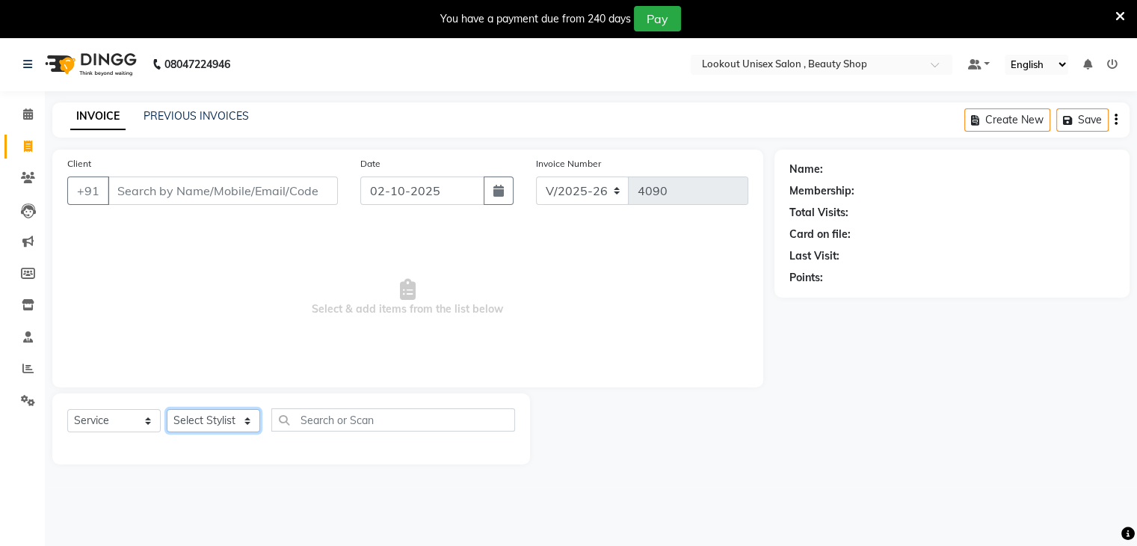
click at [245, 423] on select "Select Stylist" at bounding box center [213, 420] width 93 height 23
select select "68259"
click at [167, 410] on select "Select Stylist [PERSON_NAME] [PERSON_NAME] Sir Disha [PERSON_NAME] Jyoti Mahesh…" at bounding box center [213, 420] width 93 height 23
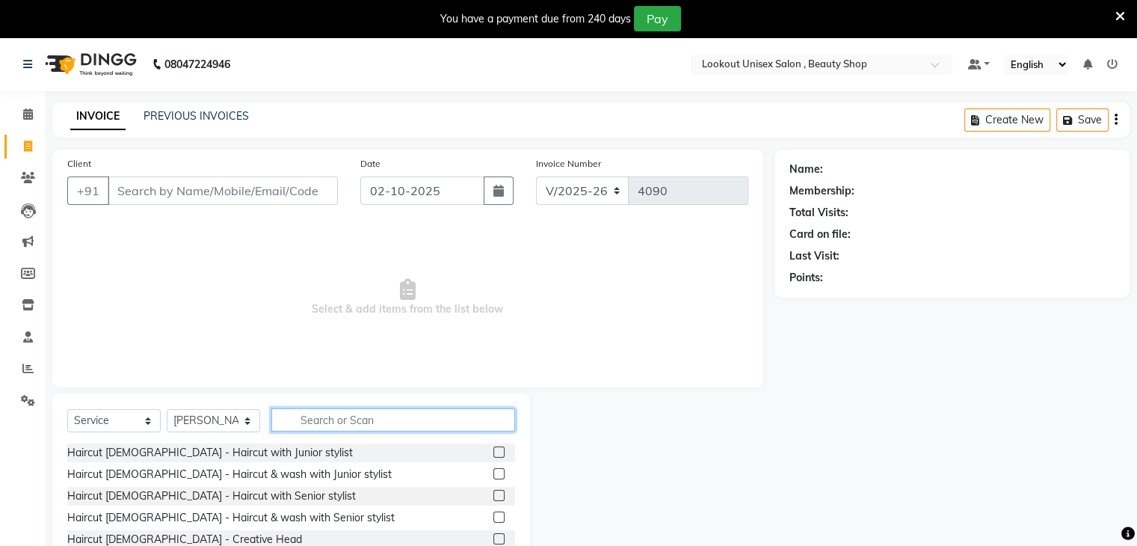
click at [328, 423] on input "text" at bounding box center [393, 419] width 244 height 23
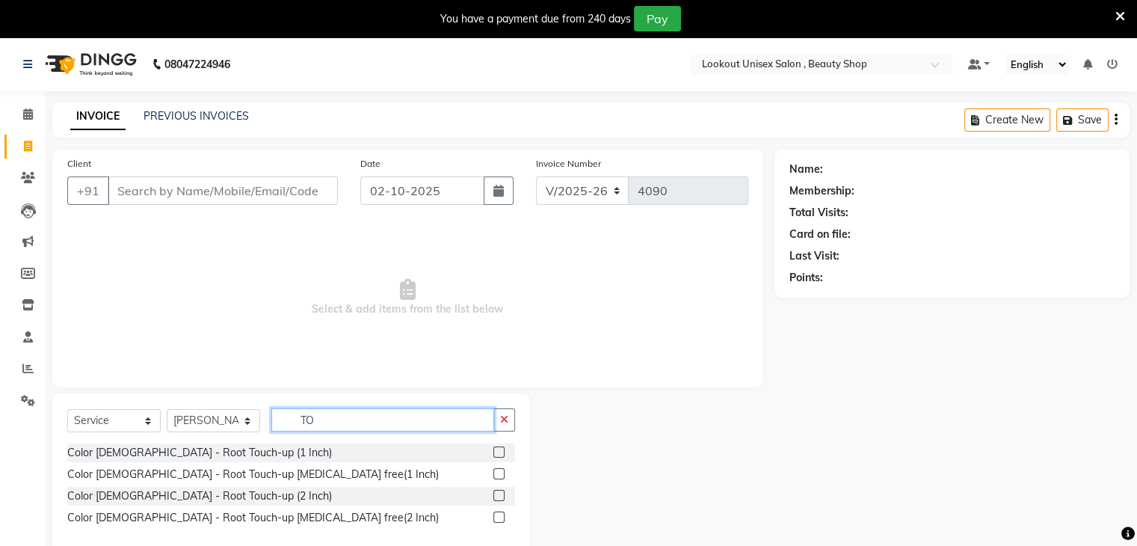
type input "T"
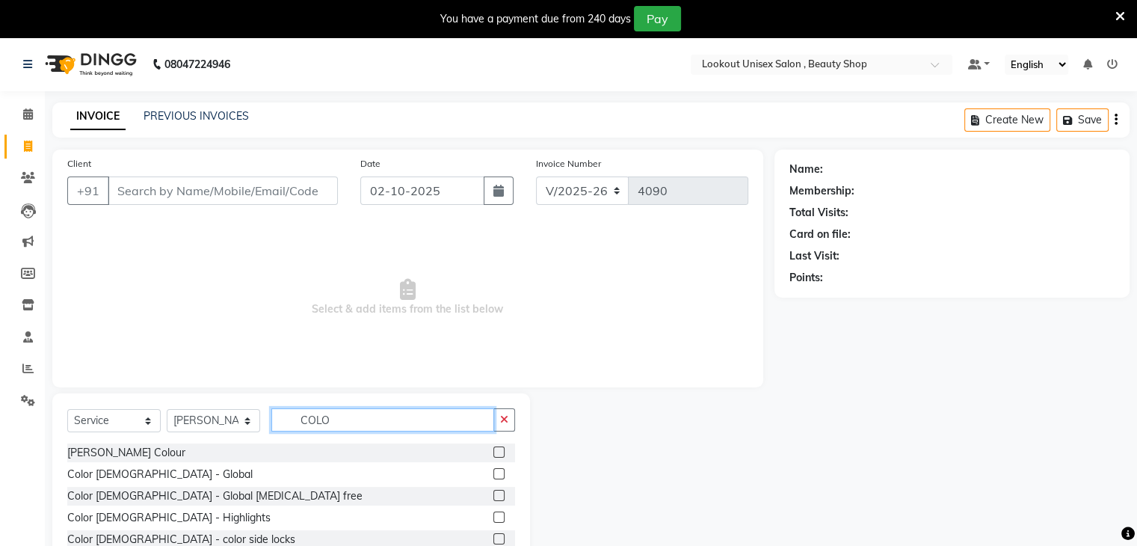
type input "COLO"
click at [493, 472] on label at bounding box center [498, 473] width 11 height 11
click at [493, 472] on input "checkbox" at bounding box center [498, 475] width 10 height 10
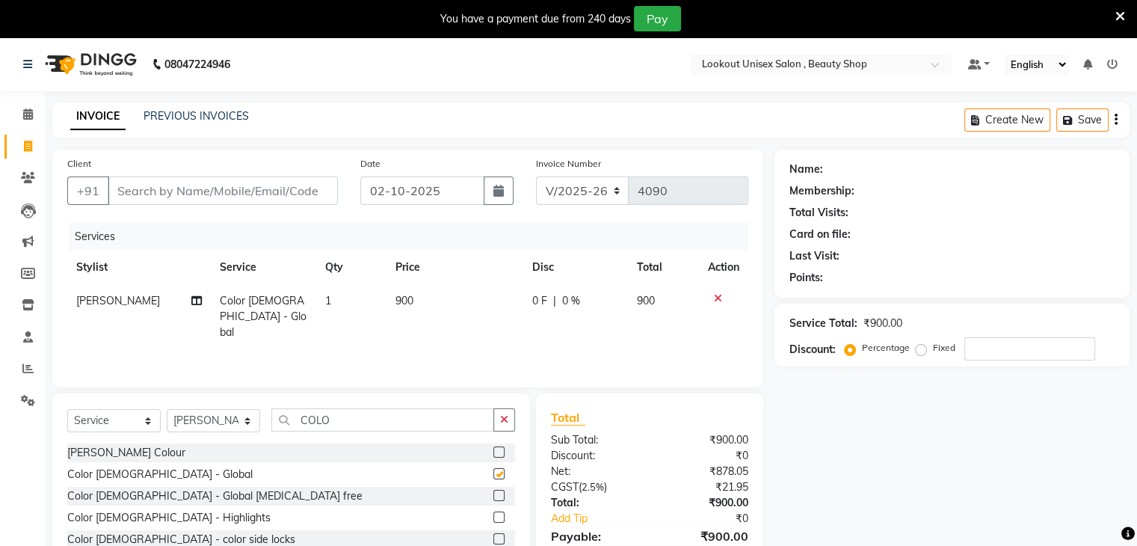
checkbox input "false"
click at [493, 494] on label at bounding box center [498, 495] width 11 height 11
click at [493, 494] on input "checkbox" at bounding box center [498, 496] width 10 height 10
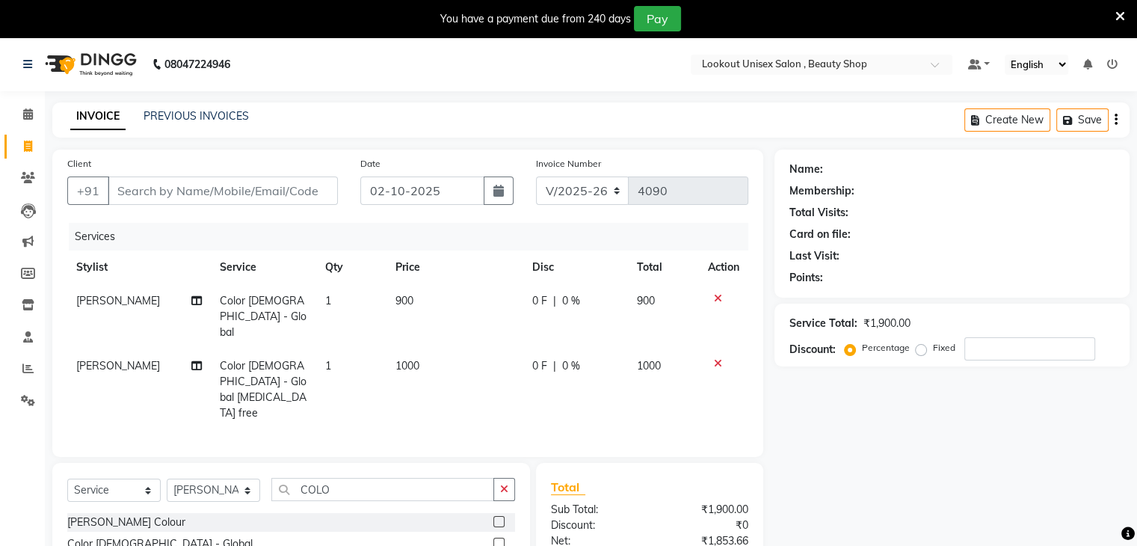
checkbox input "false"
click at [716, 295] on icon at bounding box center [718, 298] width 8 height 10
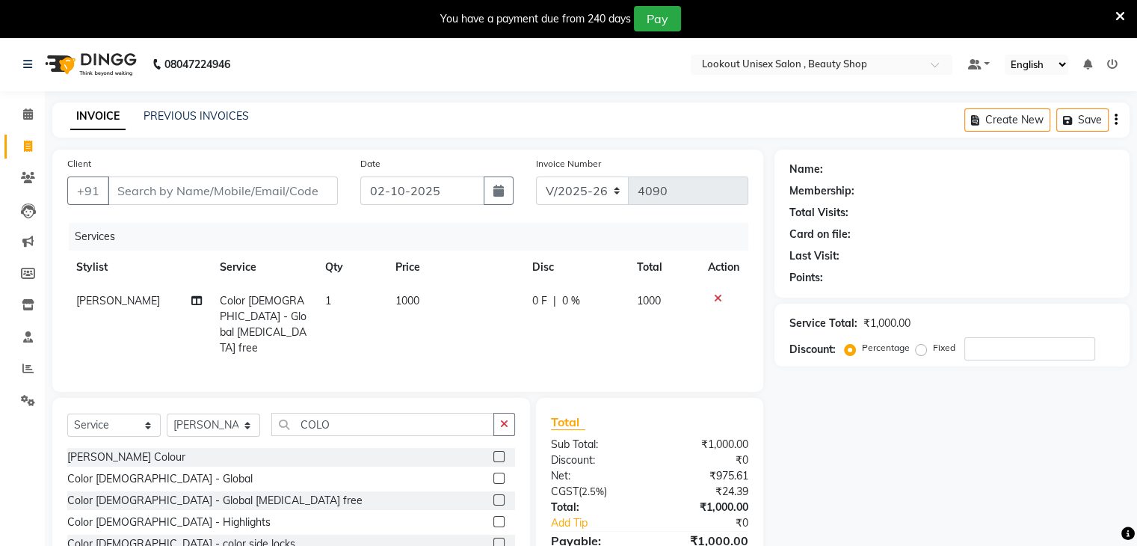
click at [718, 305] on td at bounding box center [723, 324] width 49 height 81
click at [716, 297] on icon at bounding box center [718, 298] width 8 height 10
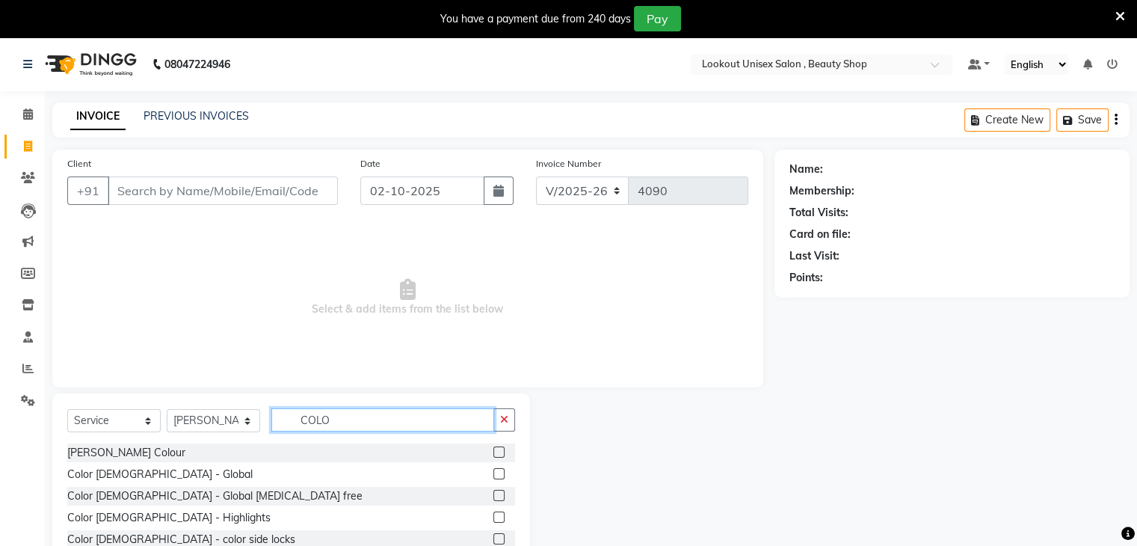
click at [357, 422] on input "COLO" at bounding box center [382, 419] width 223 height 23
type input "C"
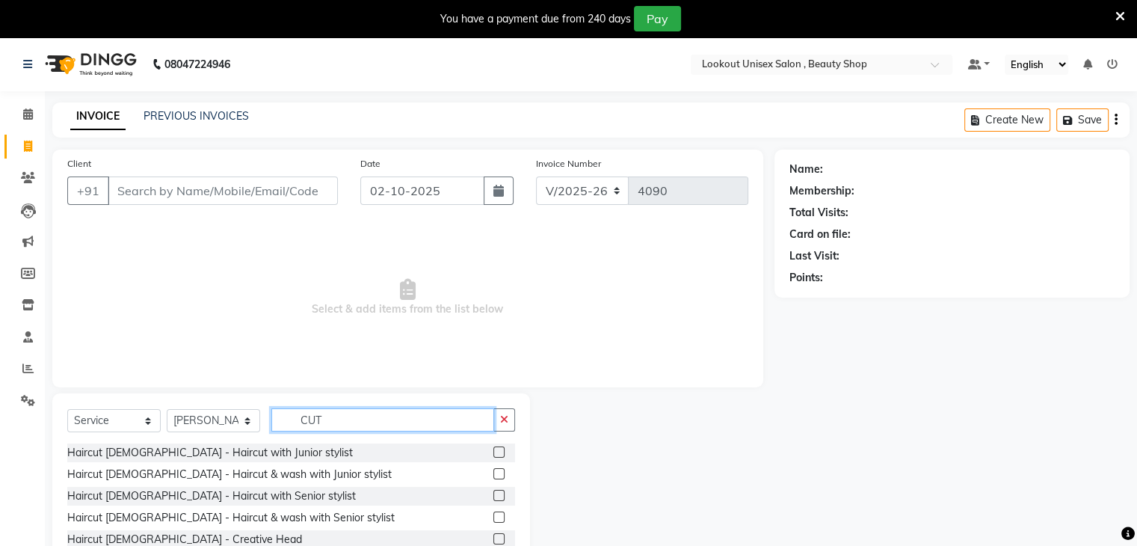
type input "CUT"
click at [493, 493] on label at bounding box center [498, 495] width 11 height 11
click at [493, 493] on input "checkbox" at bounding box center [498, 496] width 10 height 10
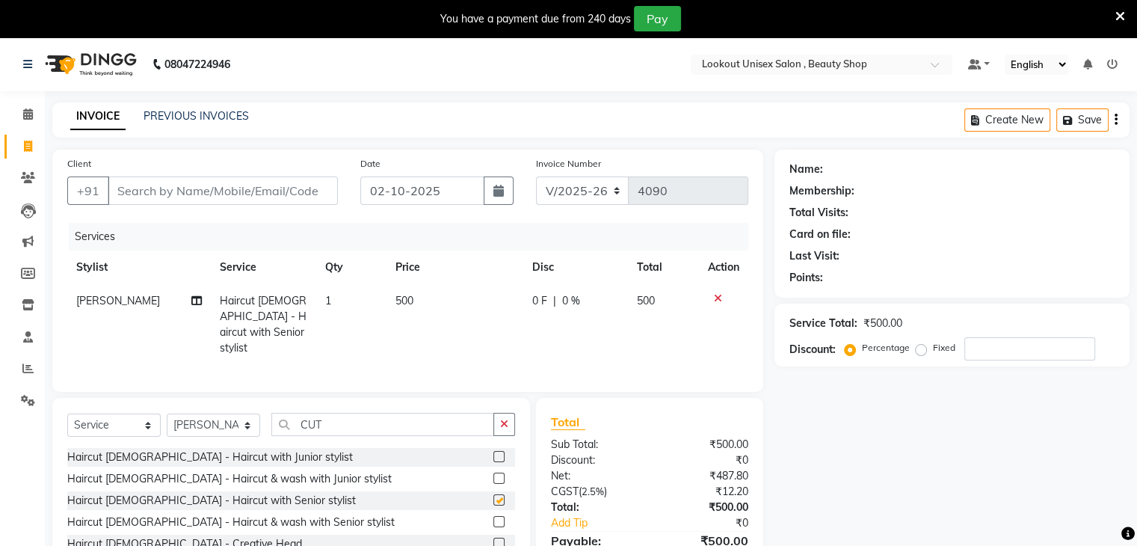
checkbox input "false"
click at [157, 186] on input "Client" at bounding box center [223, 190] width 230 height 28
type input "9"
type input "0"
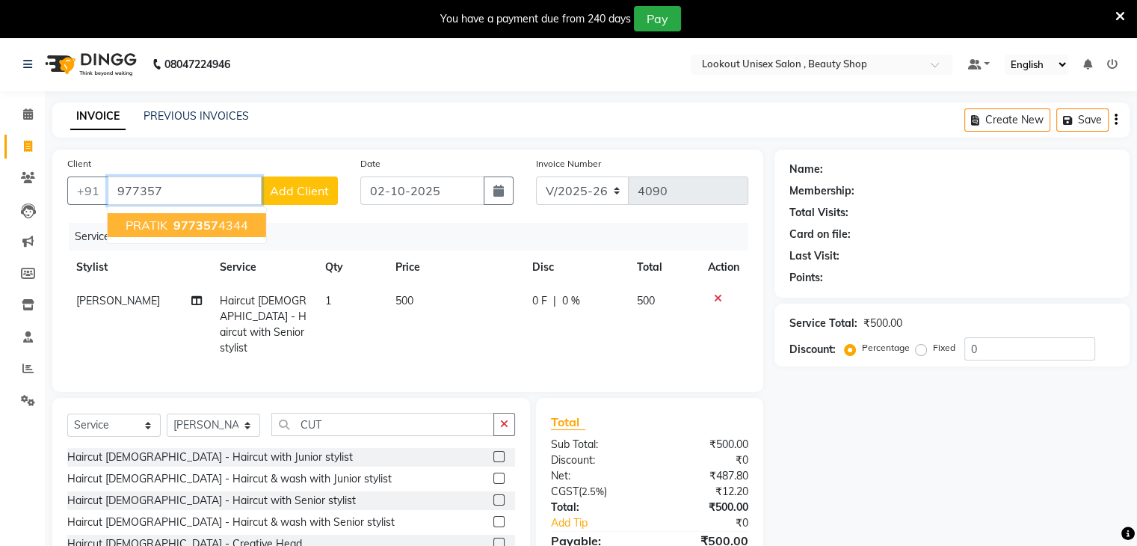
click at [189, 226] on span "977357" at bounding box center [195, 225] width 45 height 15
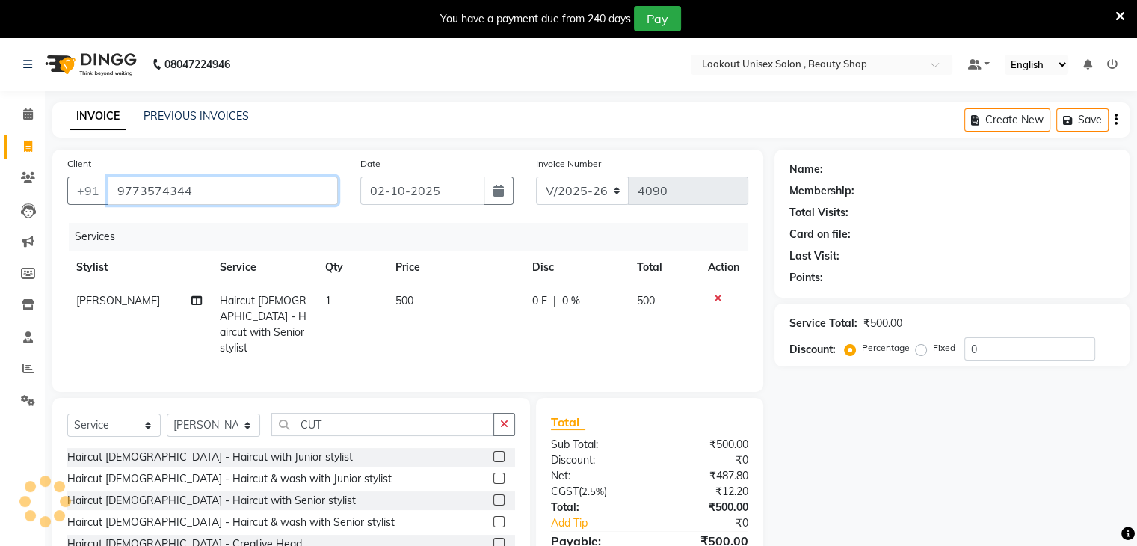
type input "9773574344"
select select "1: Object"
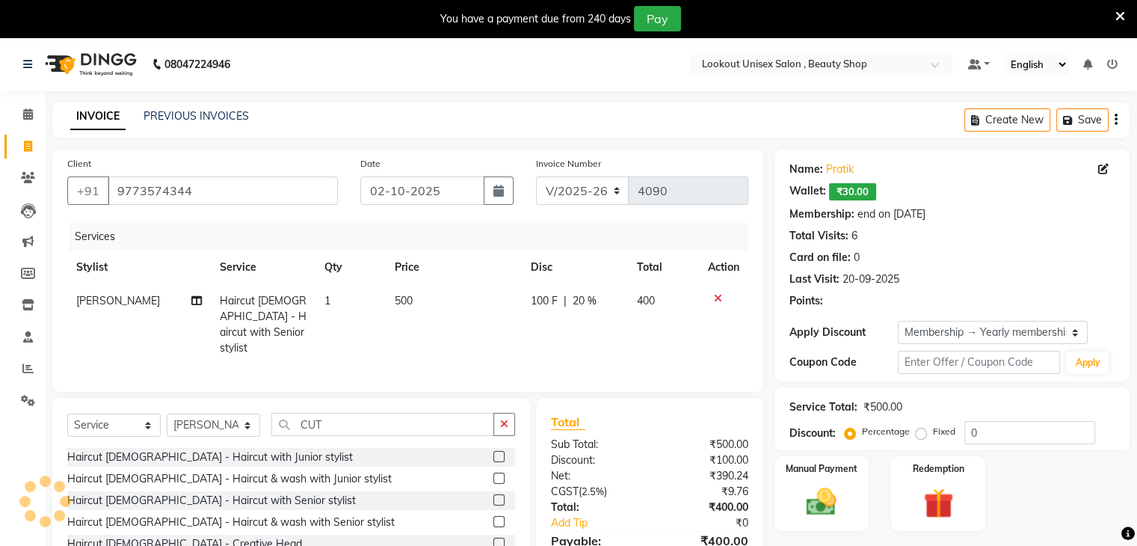
type input "20"
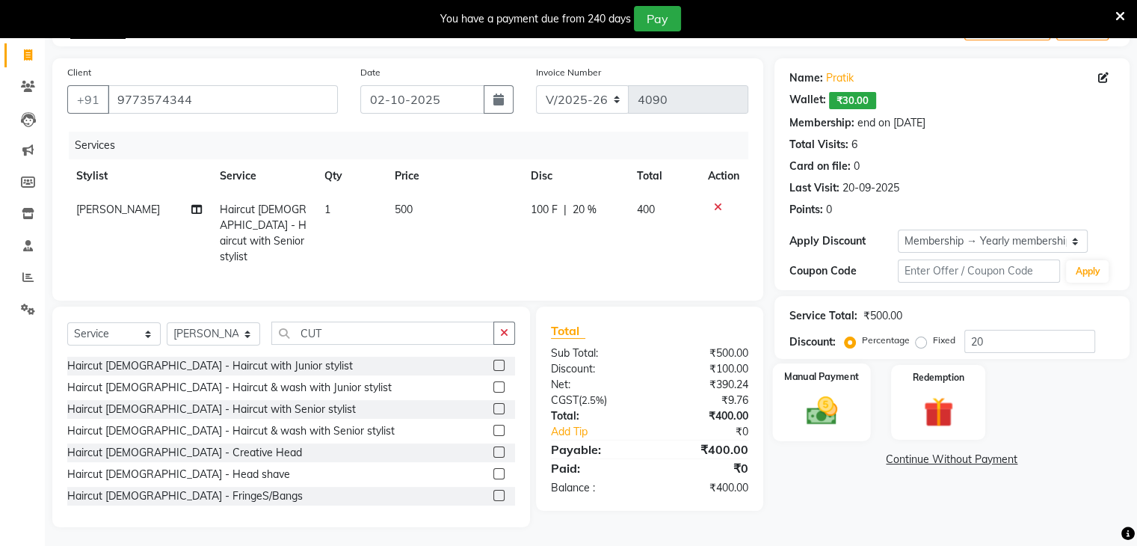
click at [785, 413] on div "Manual Payment" at bounding box center [821, 401] width 98 height 77
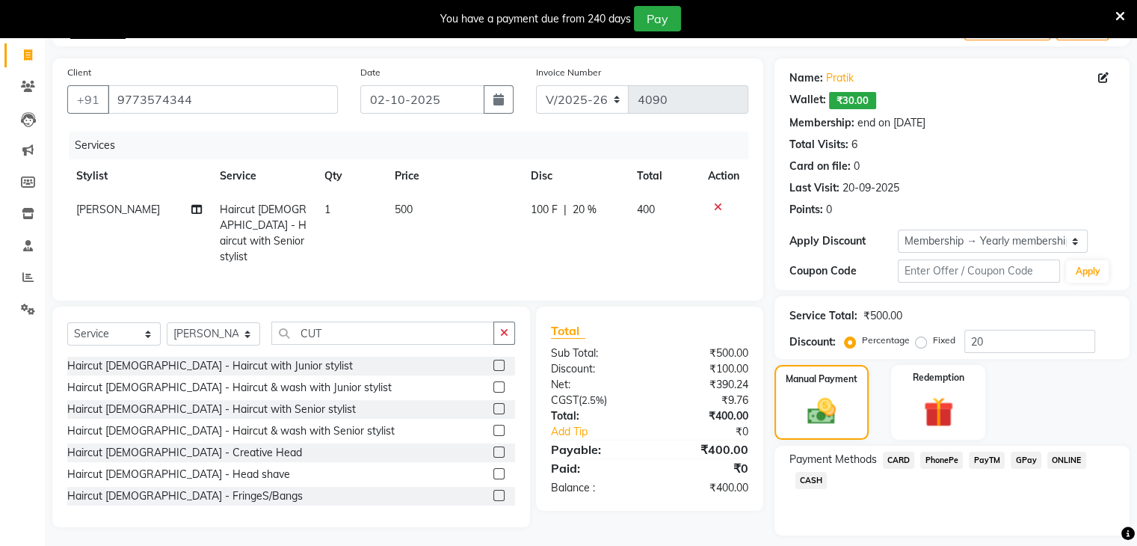
scroll to position [133, 0]
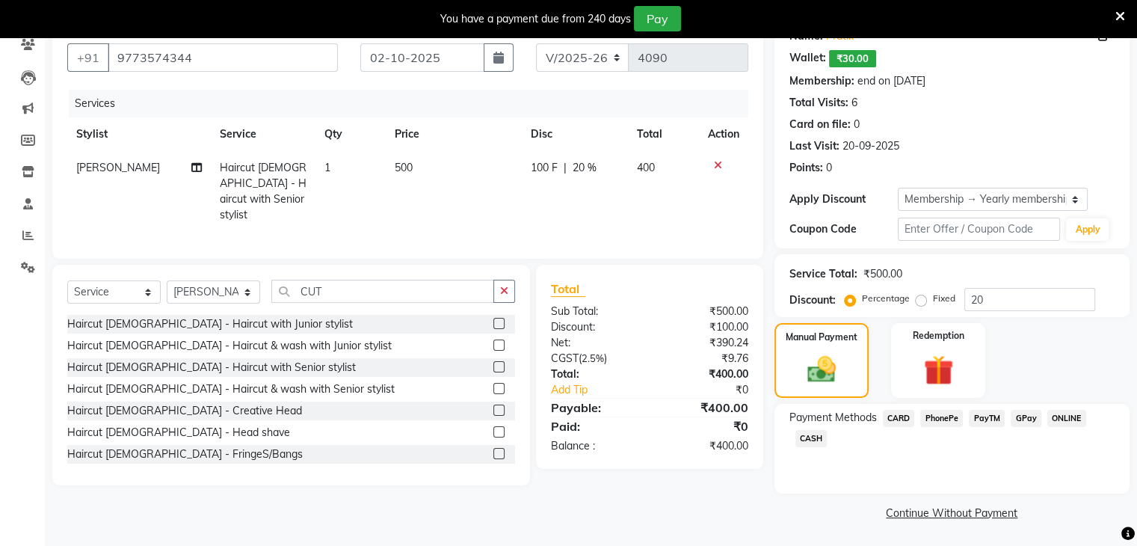
click at [809, 437] on span "CASH" at bounding box center [812, 438] width 32 height 17
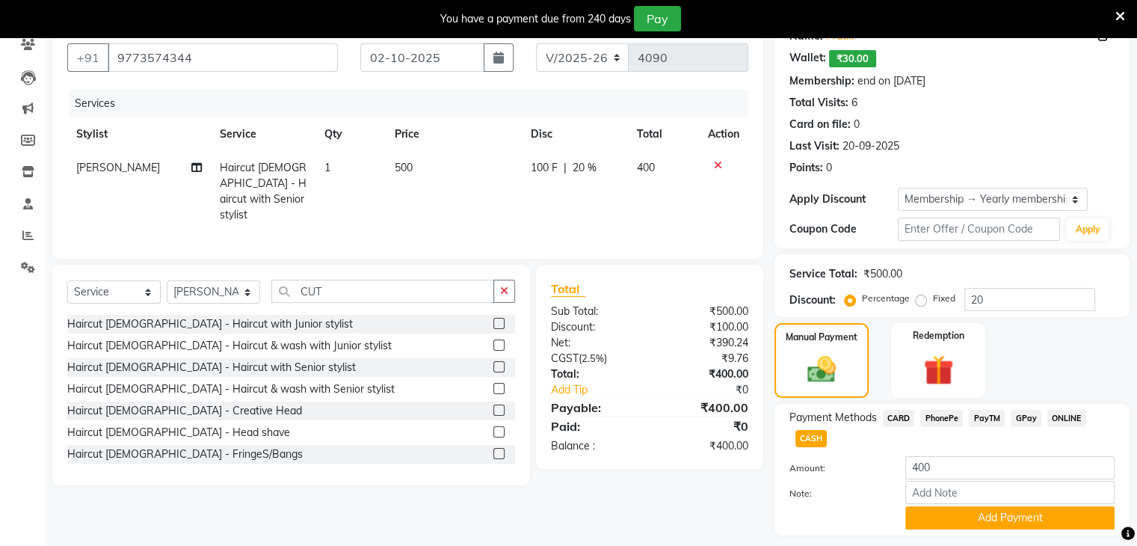
scroll to position [177, 0]
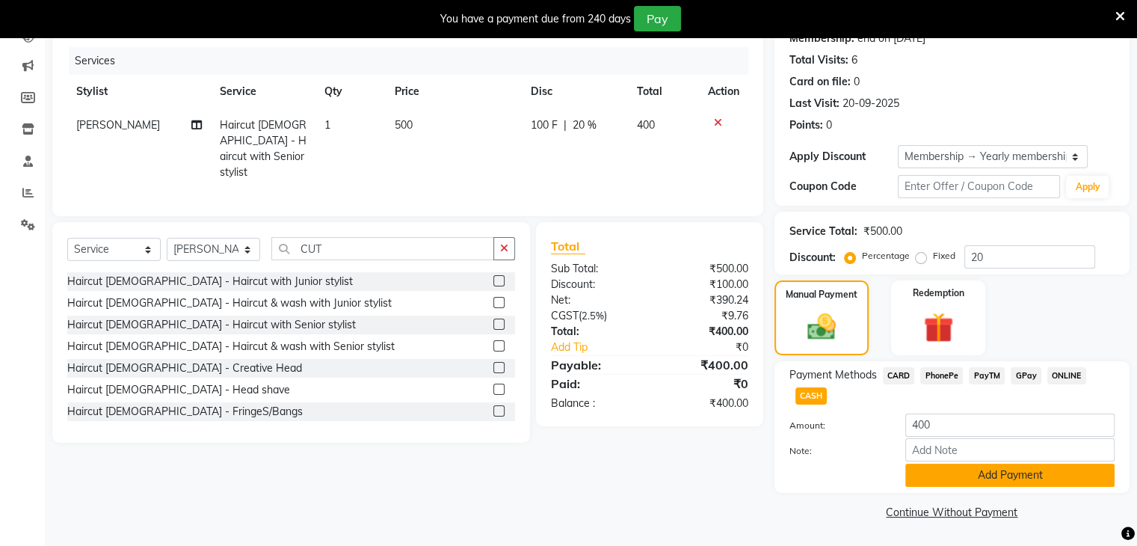
click at [996, 481] on button "Add Payment" at bounding box center [1009, 475] width 209 height 23
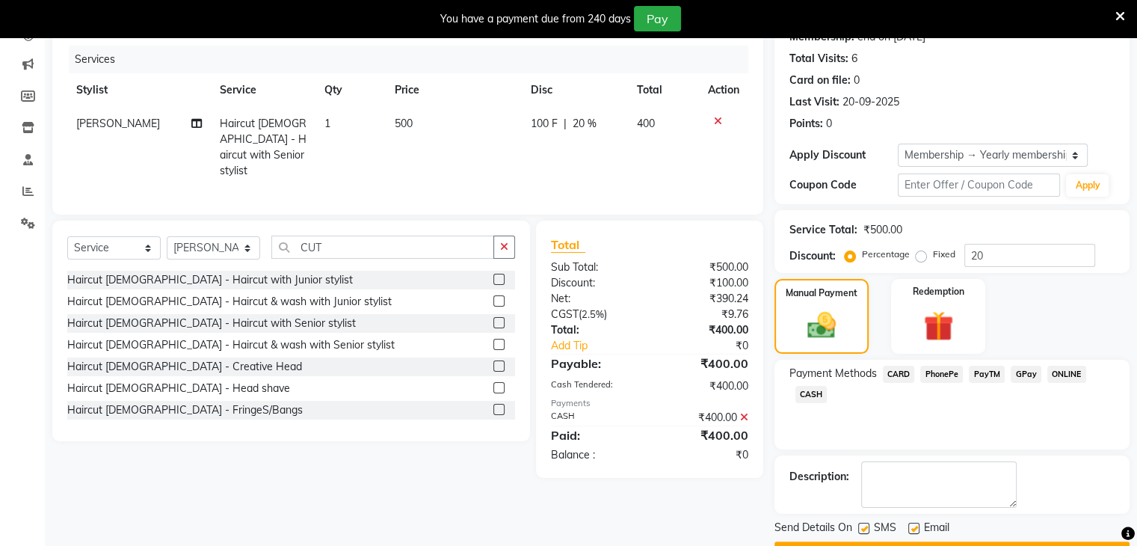
scroll to position [218, 0]
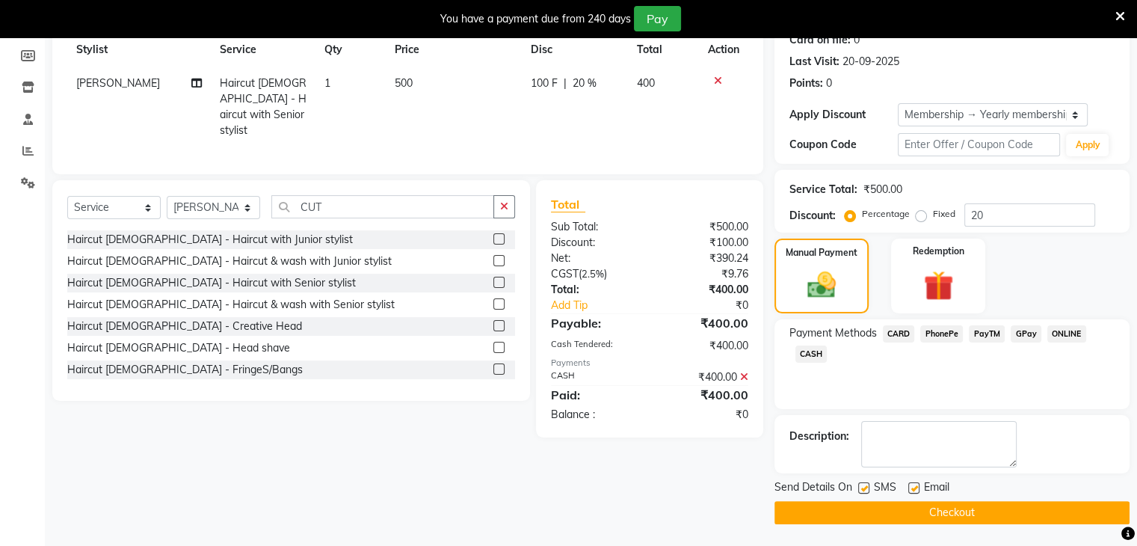
click at [917, 489] on label at bounding box center [913, 487] width 11 height 11
click at [917, 489] on input "checkbox" at bounding box center [913, 489] width 10 height 10
checkbox input "false"
click at [961, 509] on button "Checkout" at bounding box center [952, 512] width 355 height 23
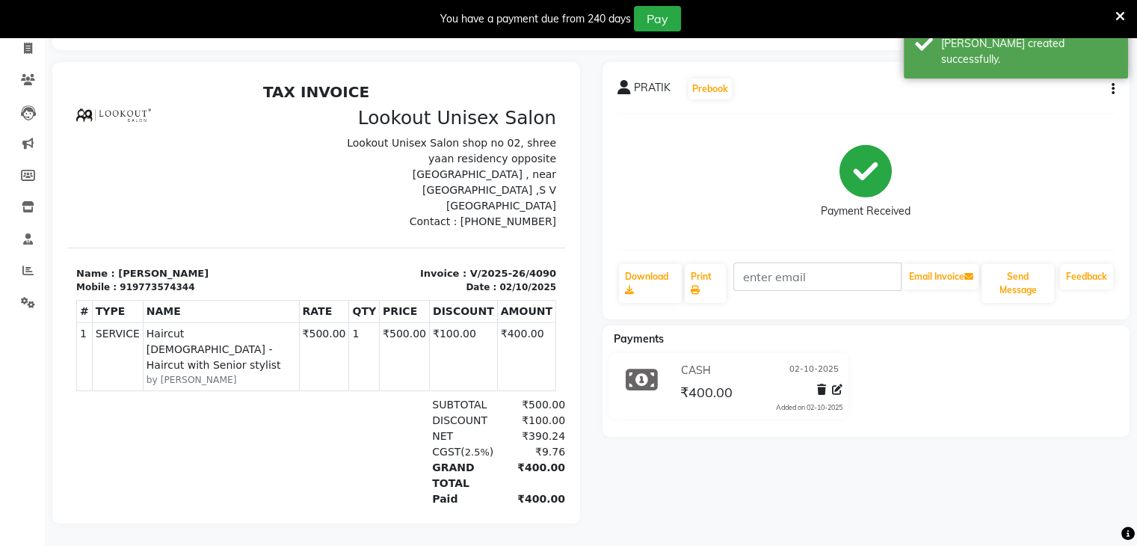
click at [1112, 89] on icon "button" at bounding box center [1113, 89] width 3 height 1
click at [1018, 82] on div "Edit Item Staff" at bounding box center [1038, 88] width 102 height 19
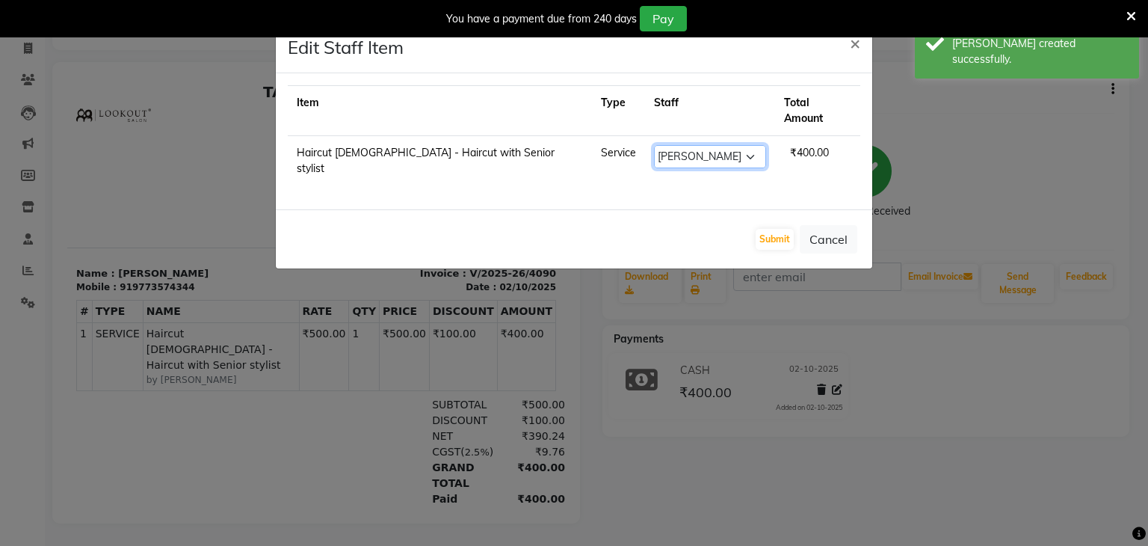
click at [709, 145] on select "Select Abid Arti CHANDANI Dhaval Sir Disha Hussain Indrajeet Jyoti Mahesh Manis…" at bounding box center [710, 156] width 112 height 23
select select "68253"
click at [654, 145] on select "Select Abid Arti CHANDANI Dhaval Sir Disha Hussain Indrajeet Jyoti Mahesh Manis…" at bounding box center [710, 156] width 112 height 23
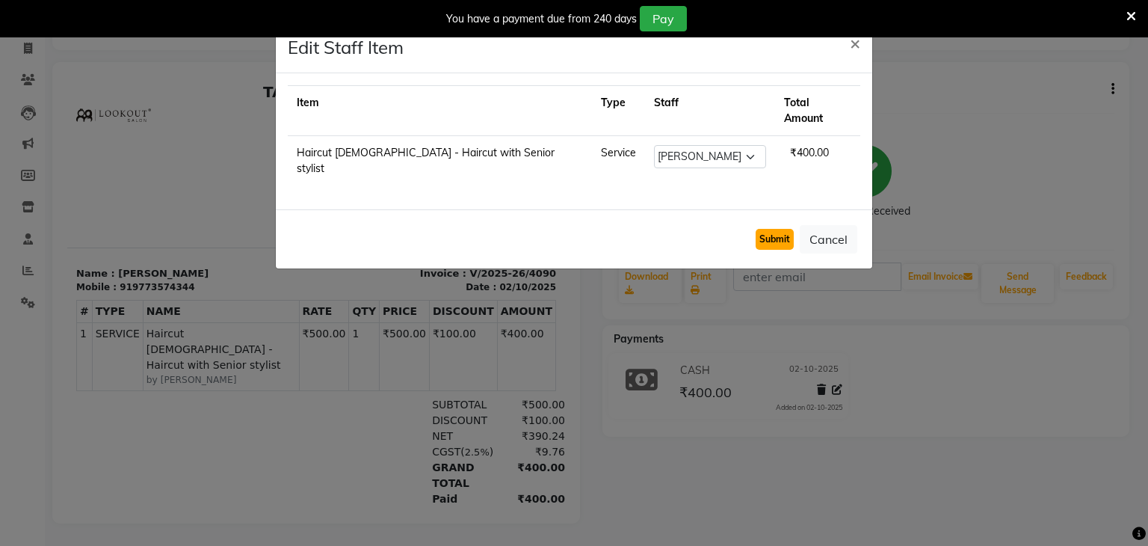
click at [781, 229] on button "Submit" at bounding box center [775, 239] width 38 height 21
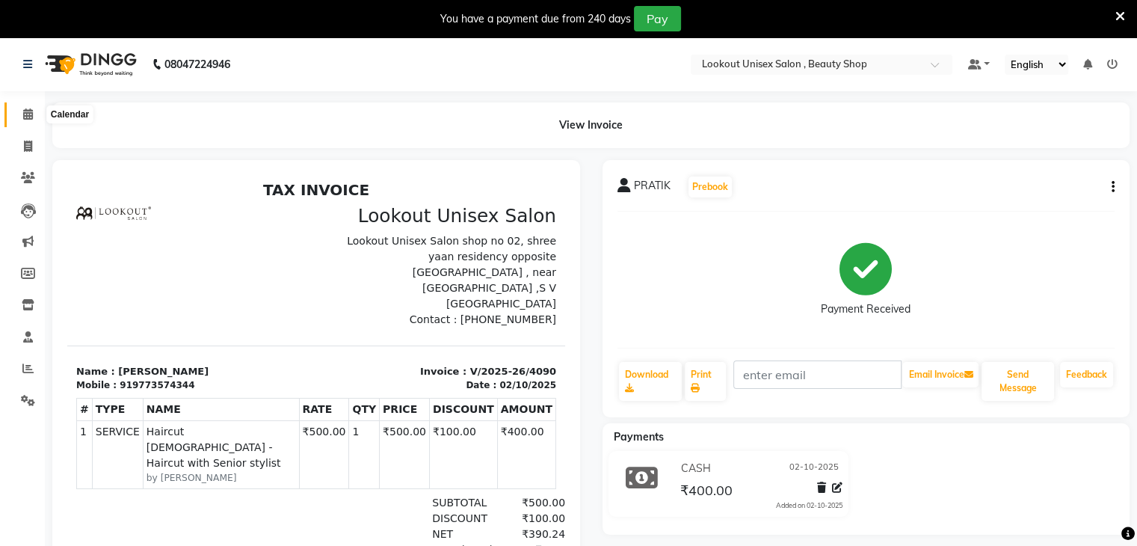
click at [16, 122] on span at bounding box center [28, 114] width 26 height 17
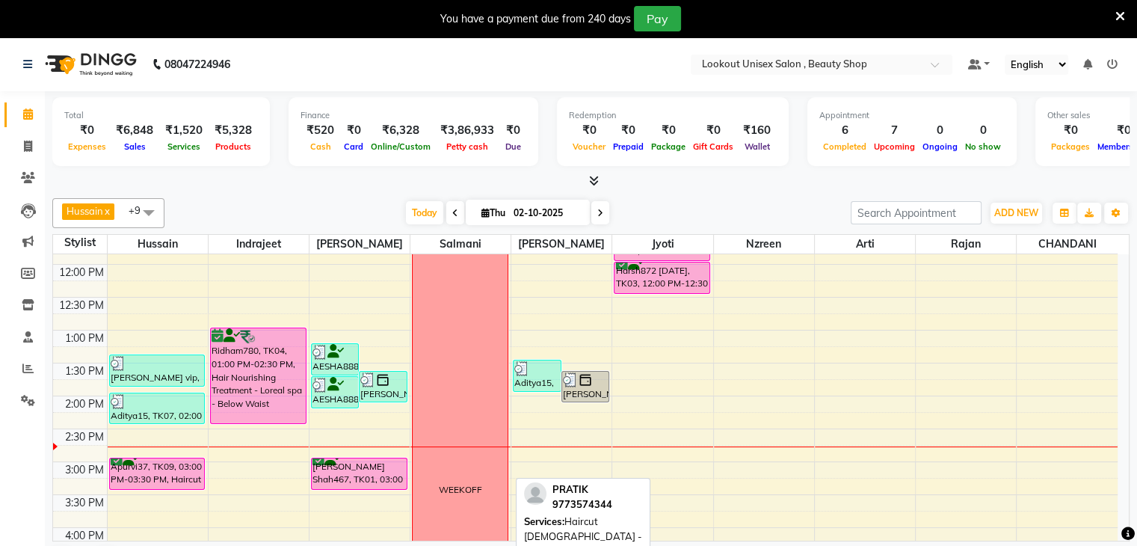
scroll to position [251, 0]
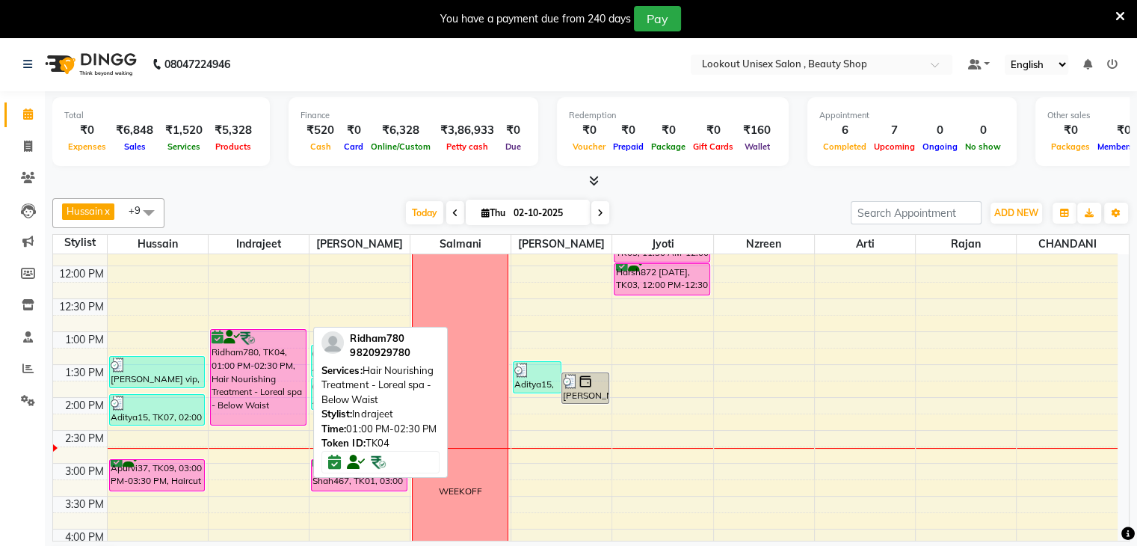
click at [238, 369] on div "Ridham780, TK04, 01:00 PM-02:30 PM, Hair Nourishing Treatment - Loreal spa - Be…" at bounding box center [258, 377] width 95 height 95
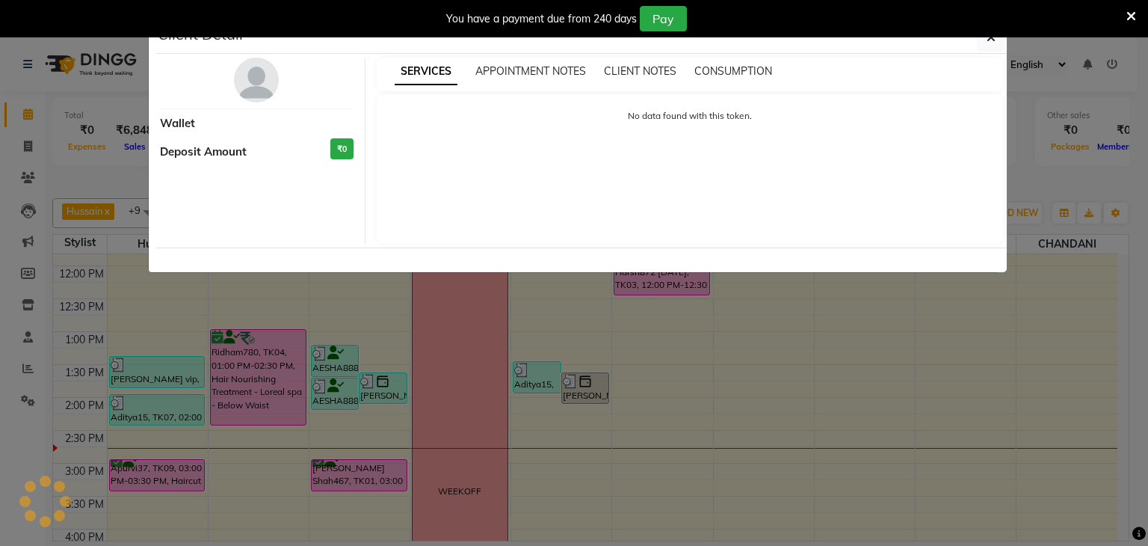
select select "6"
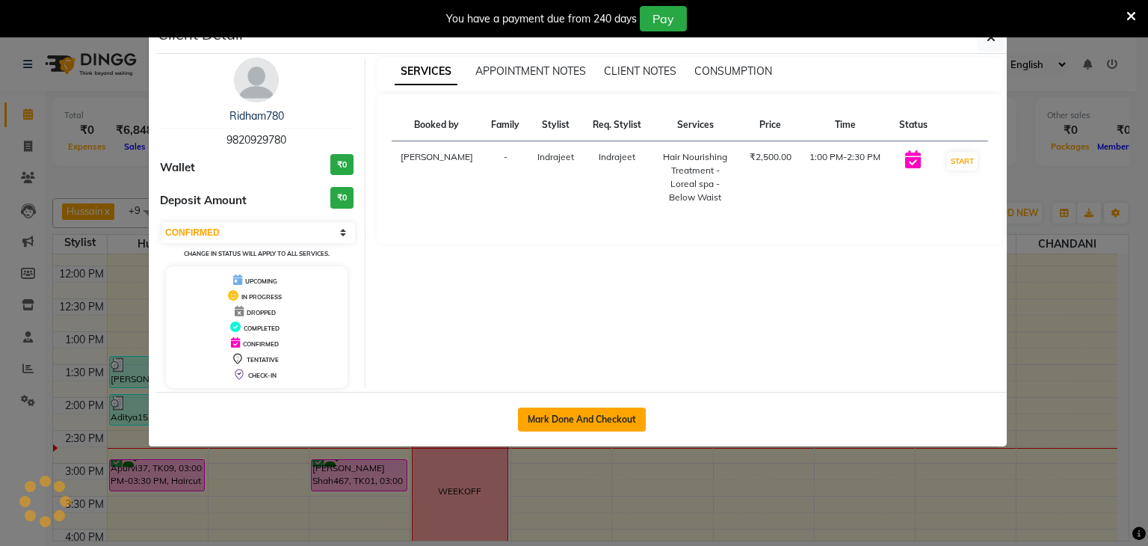
click at [573, 413] on button "Mark Done And Checkout" at bounding box center [582, 420] width 128 height 24
select select "service"
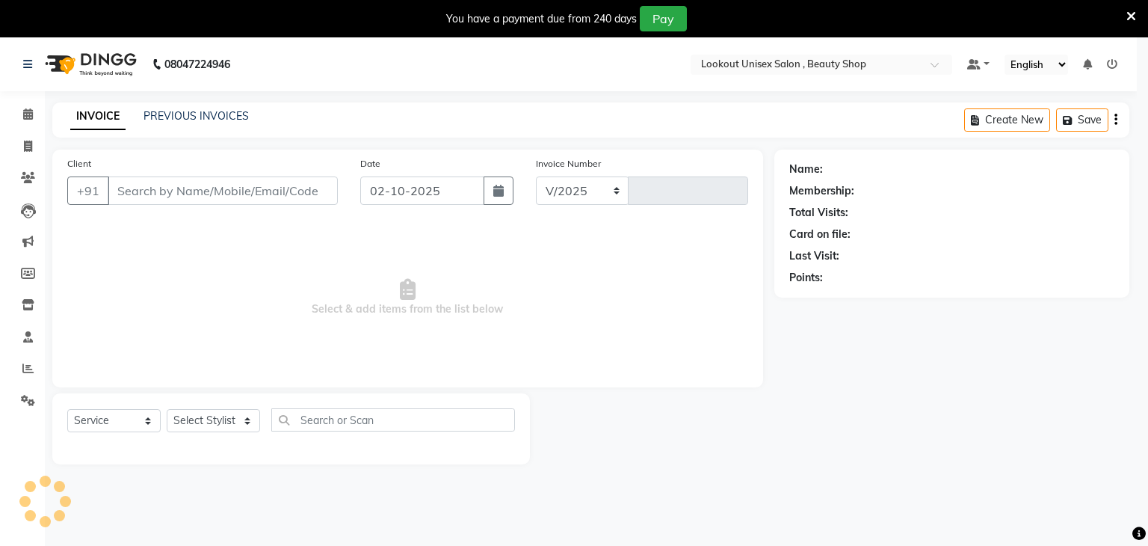
select select "7658"
type input "4091"
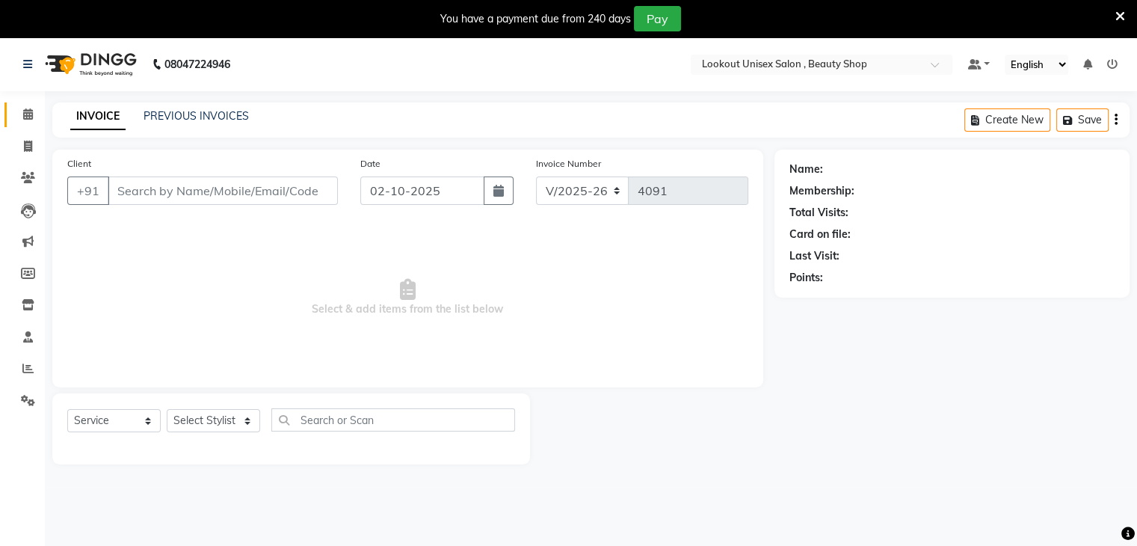
type input "9820929780"
select select "67794"
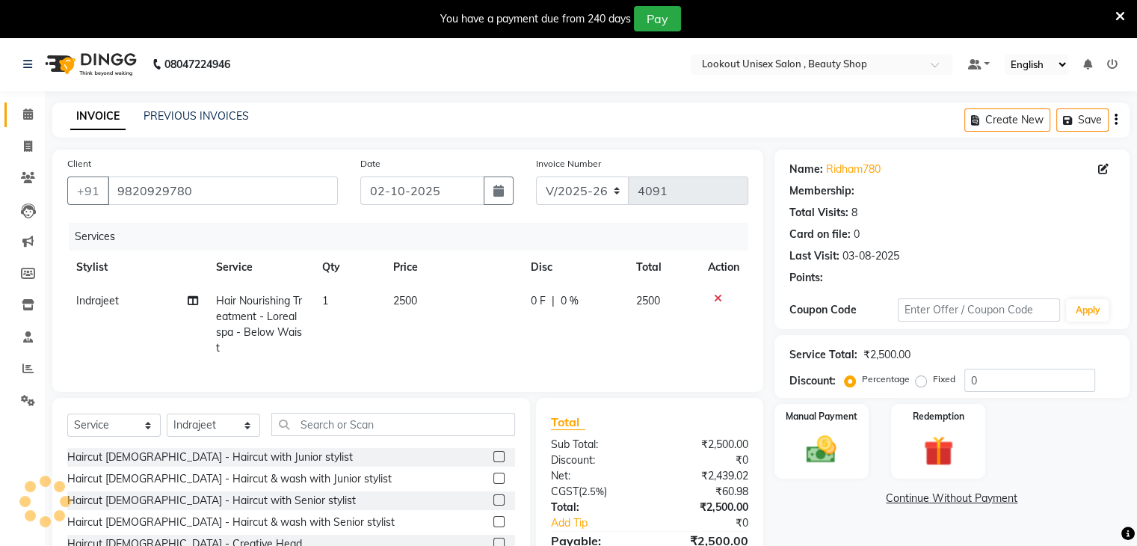
select select "1: Object"
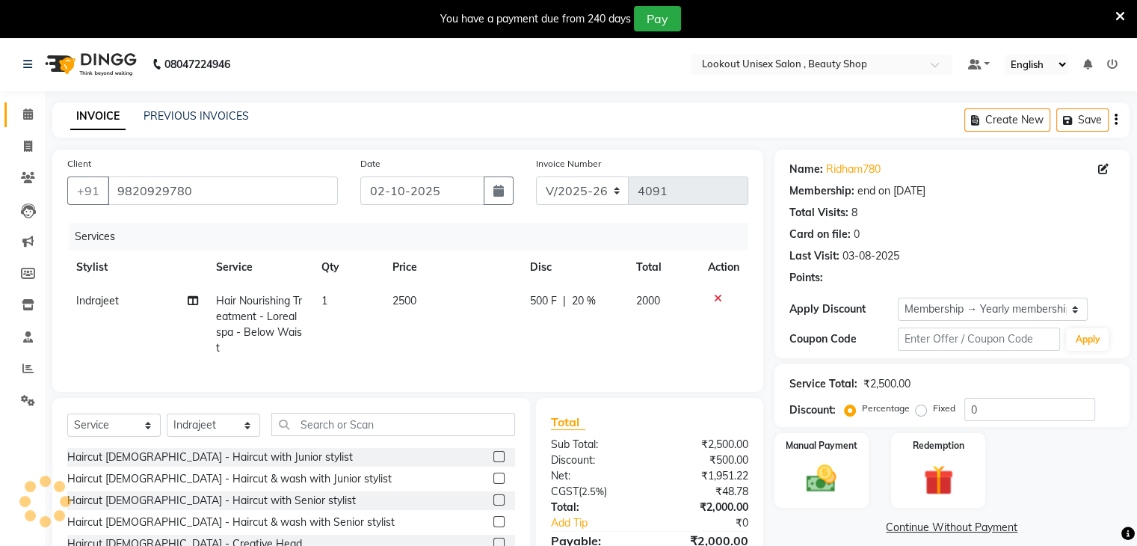
type input "20"
drag, startPoint x: 253, startPoint y: 446, endPoint x: 223, endPoint y: 446, distance: 29.9
click at [253, 437] on select "Select Stylist [PERSON_NAME] [PERSON_NAME] Sir Disha [PERSON_NAME] Jyoti Mahesh…" at bounding box center [213, 424] width 93 height 23
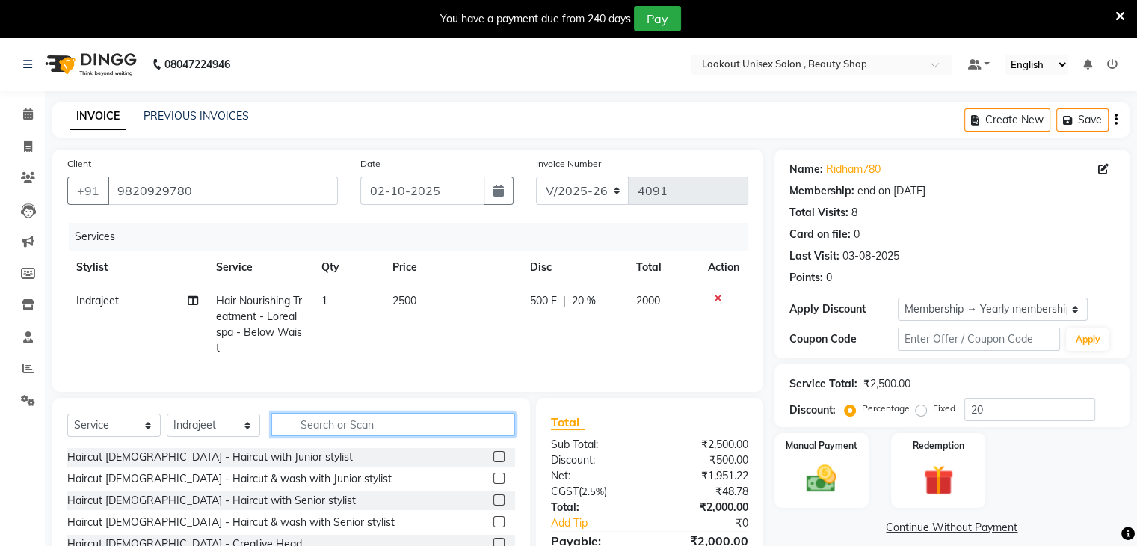
click at [322, 436] on input "text" at bounding box center [393, 424] width 244 height 23
click at [411, 303] on span "2500" at bounding box center [404, 300] width 24 height 13
select select "67794"
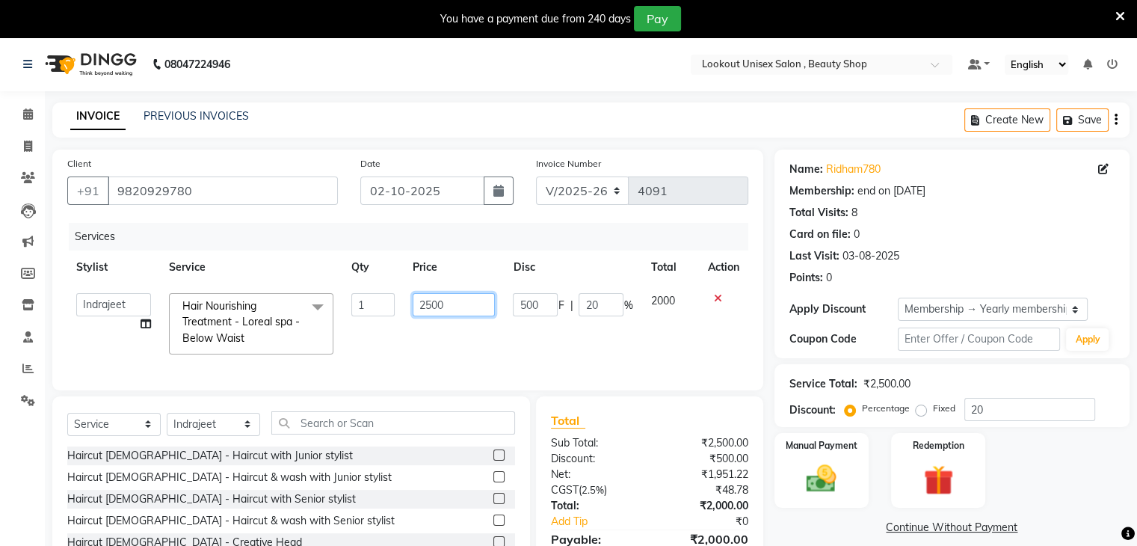
click at [440, 313] on input "2500" at bounding box center [454, 304] width 82 height 23
type input "4000"
click at [502, 372] on div "Services Stylist Service Qty Price Disc Total Action Abid Arti CHANDANI Dhaval …" at bounding box center [407, 299] width 681 height 153
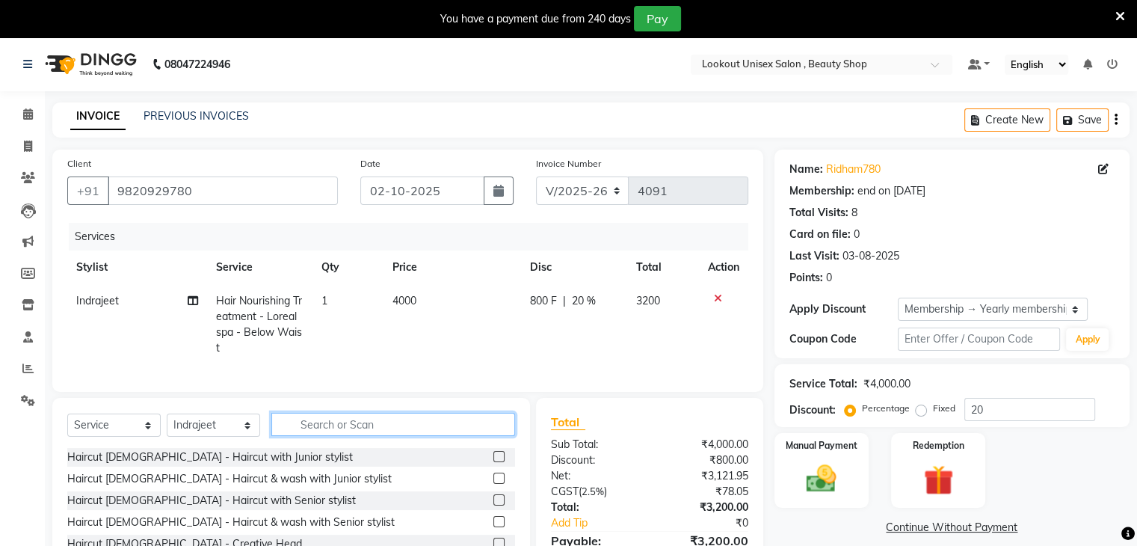
click at [310, 433] on input "text" at bounding box center [393, 424] width 244 height 23
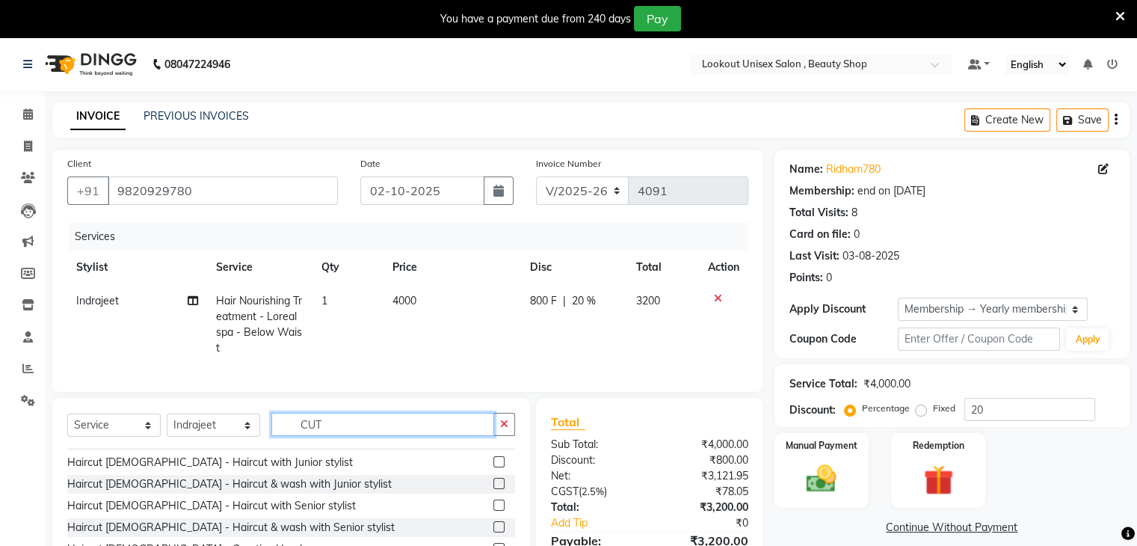
scroll to position [150, 0]
type input "CUT"
click at [493, 508] on label at bounding box center [498, 501] width 11 height 11
click at [493, 508] on input "checkbox" at bounding box center [498, 503] width 10 height 10
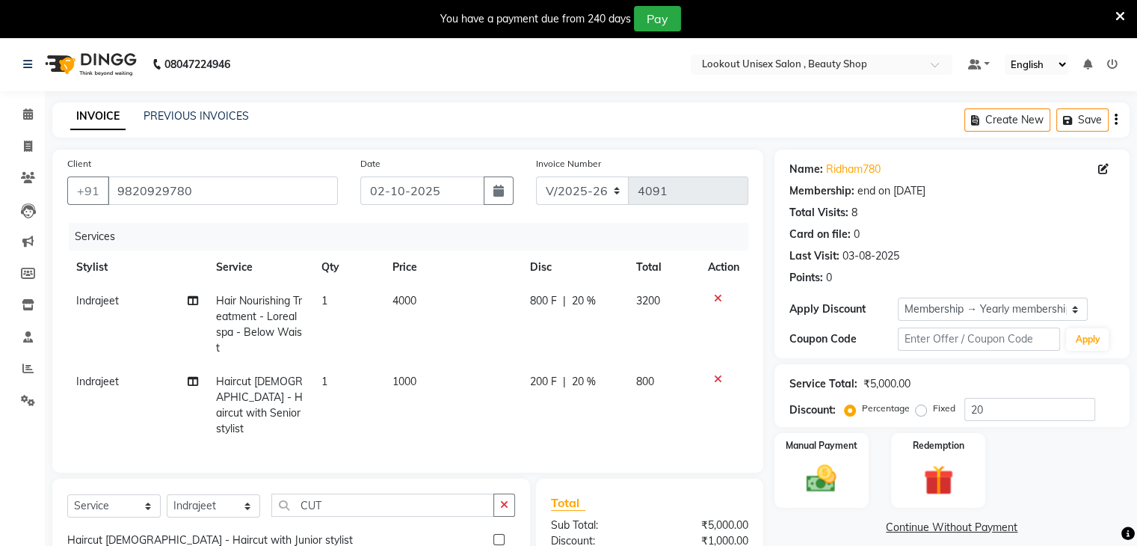
checkbox input "false"
click at [244, 500] on select "Select Stylist [PERSON_NAME] [PERSON_NAME] Sir Disha [PERSON_NAME] Jyoti Mahesh…" at bounding box center [213, 505] width 93 height 23
select select "68895"
click at [167, 494] on select "Select Stylist [PERSON_NAME] [PERSON_NAME] Sir Disha [PERSON_NAME] Jyoti Mahesh…" at bounding box center [213, 505] width 93 height 23
click at [388, 506] on input "CUT" at bounding box center [382, 504] width 223 height 23
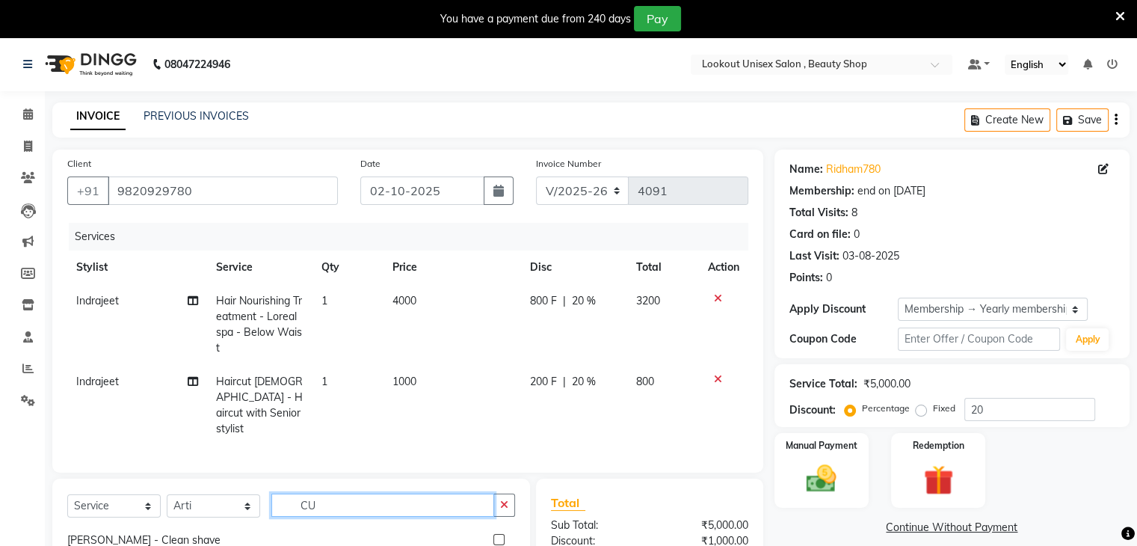
type input "C"
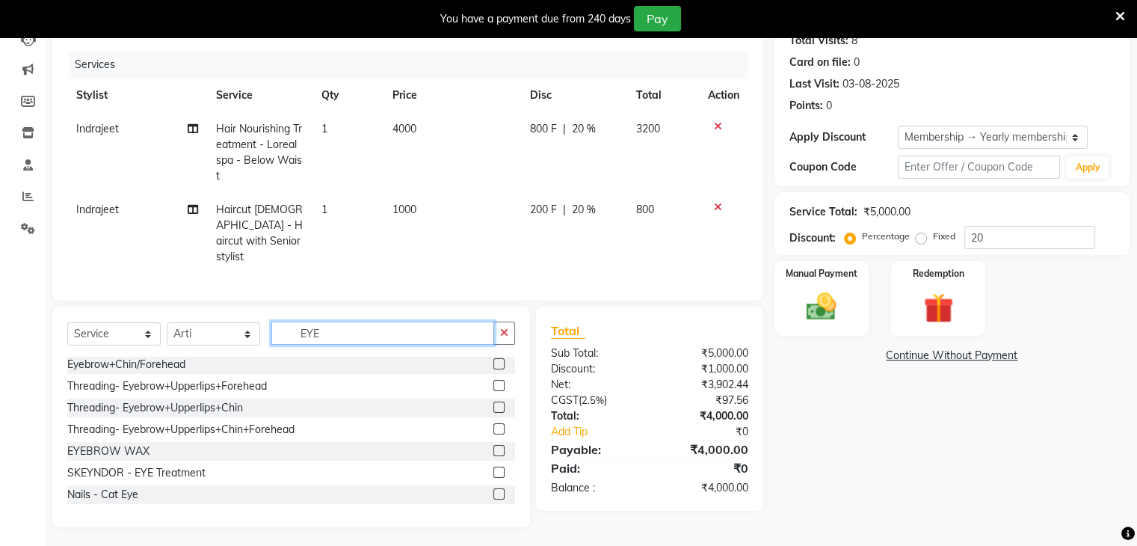
scroll to position [0, 0]
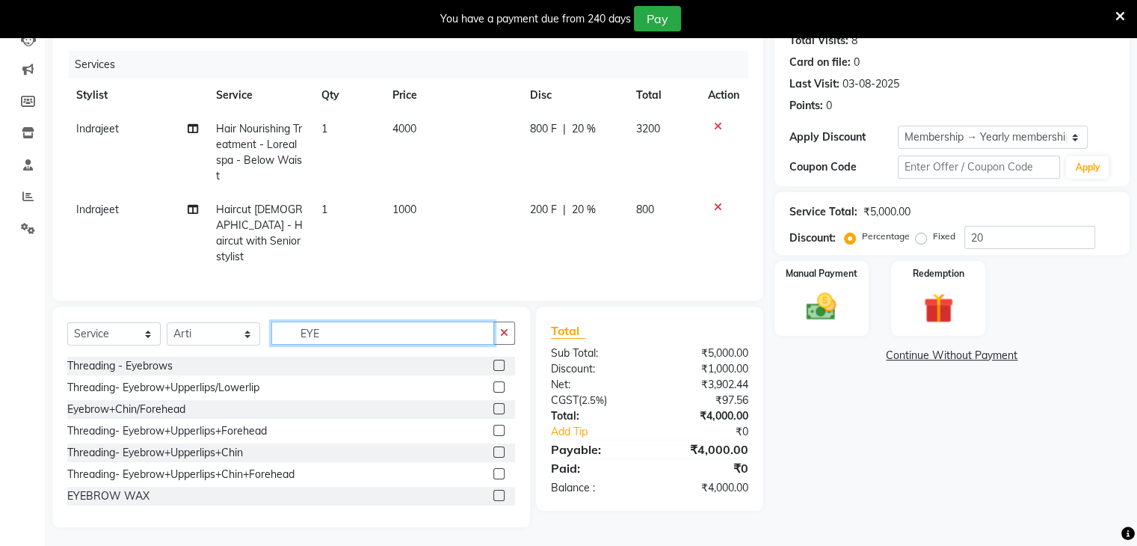
type input "EYE"
click at [493, 363] on label at bounding box center [498, 365] width 11 height 11
click at [493, 363] on input "checkbox" at bounding box center [498, 366] width 10 height 10
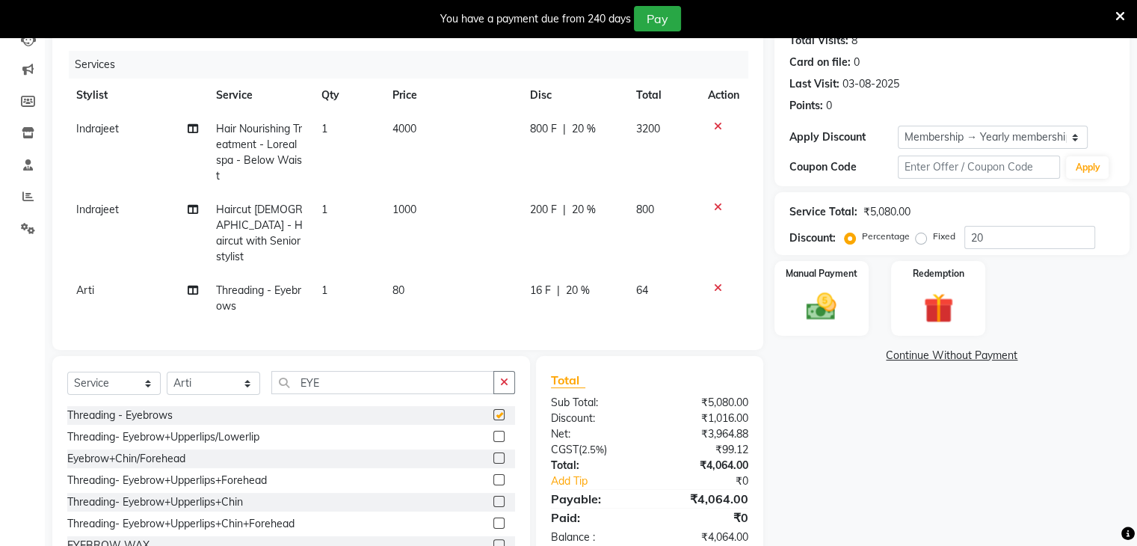
checkbox input "false"
click at [389, 374] on input "EYE" at bounding box center [382, 382] width 223 height 23
type input "E"
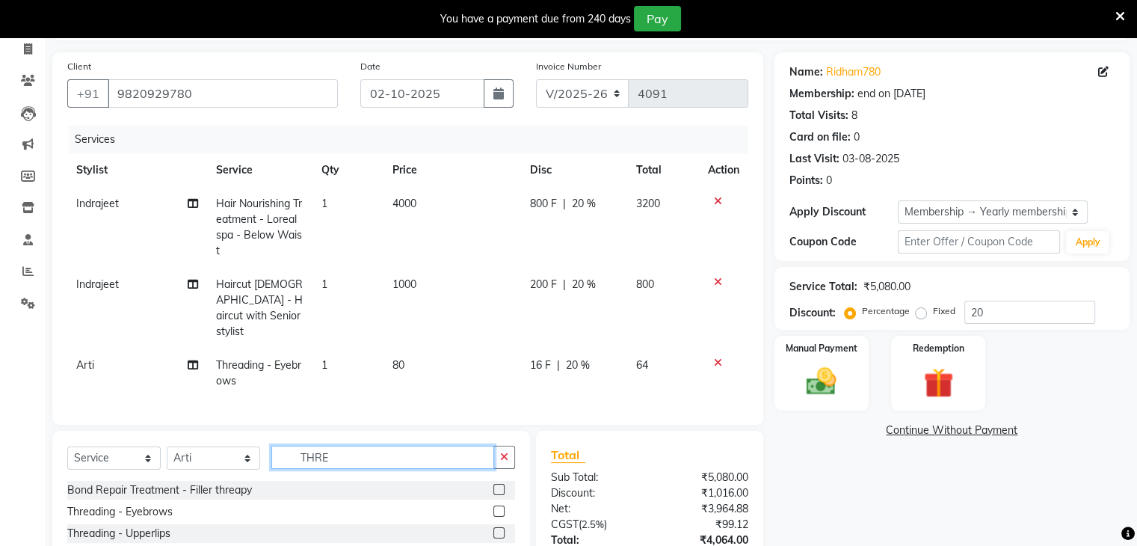
scroll to position [221, 0]
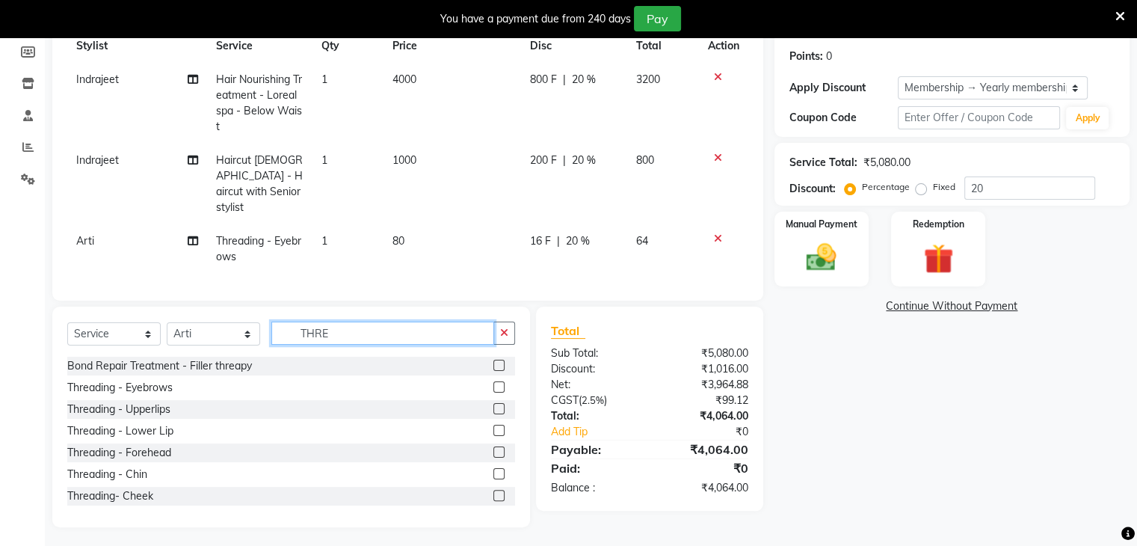
type input "THRE"
click at [493, 404] on label at bounding box center [498, 408] width 11 height 11
click at [493, 405] on input "checkbox" at bounding box center [498, 410] width 10 height 10
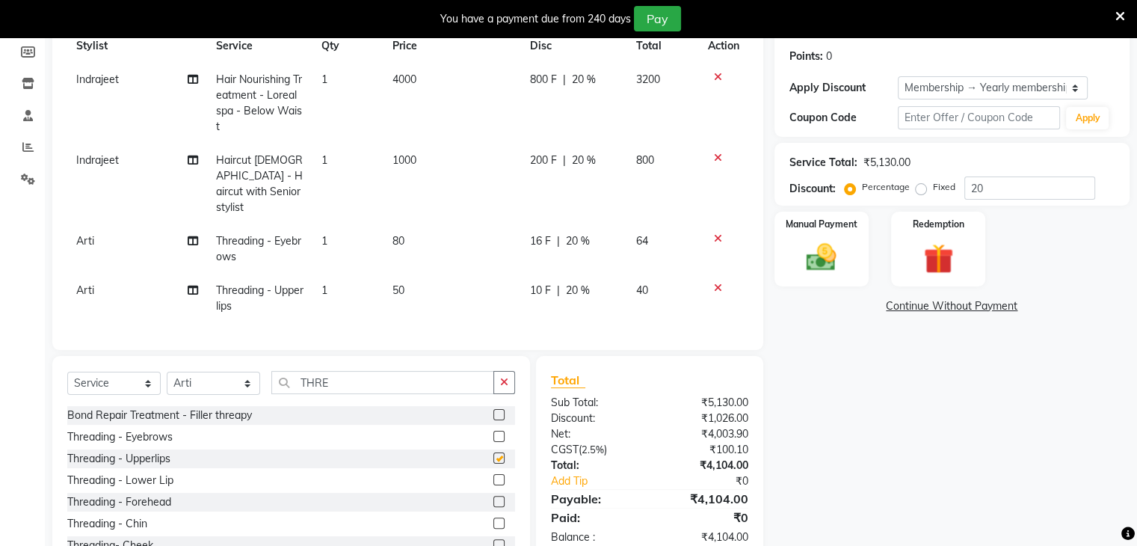
checkbox input "false"
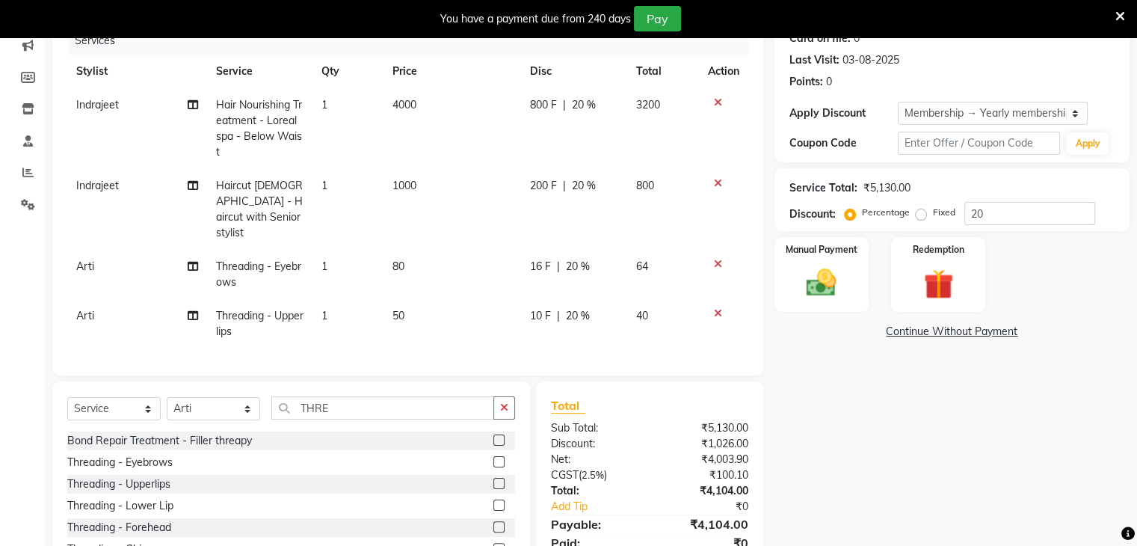
scroll to position [46, 0]
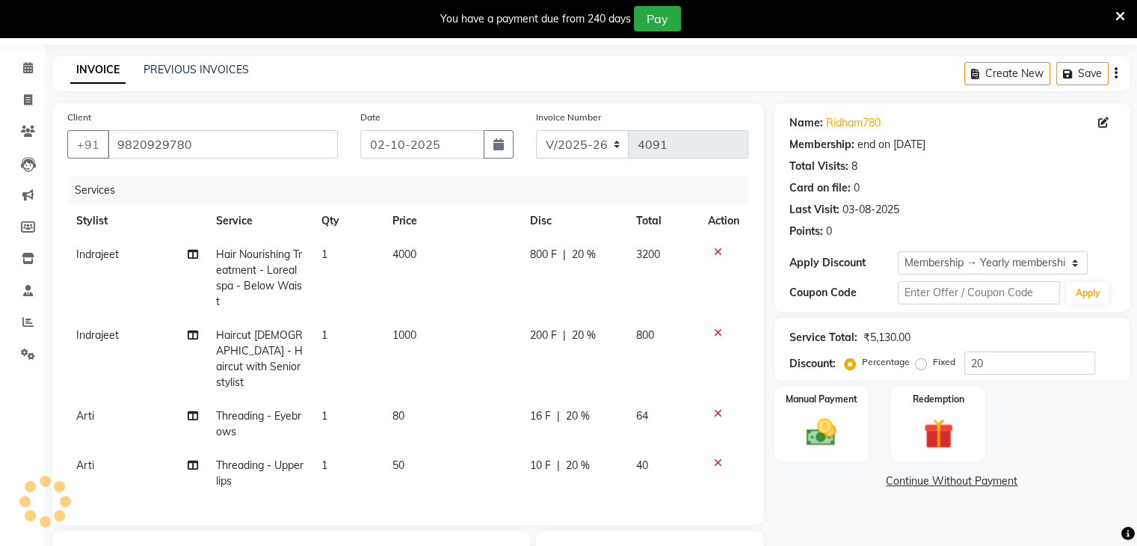
click at [574, 250] on span "20 %" at bounding box center [584, 255] width 24 height 16
select select "67794"
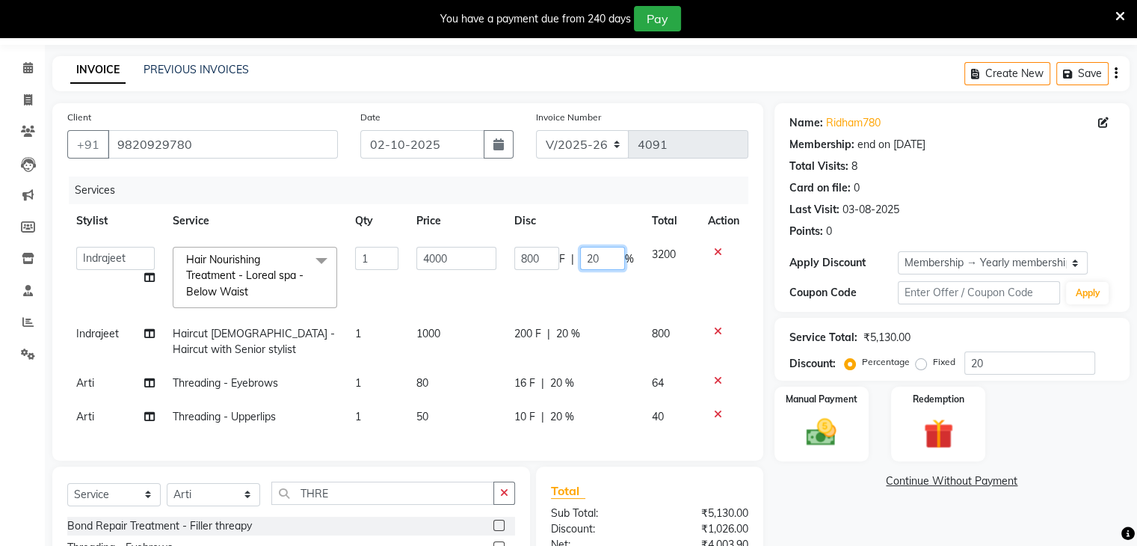
click at [600, 265] on input "20" at bounding box center [602, 258] width 45 height 23
type input "2"
type input "35"
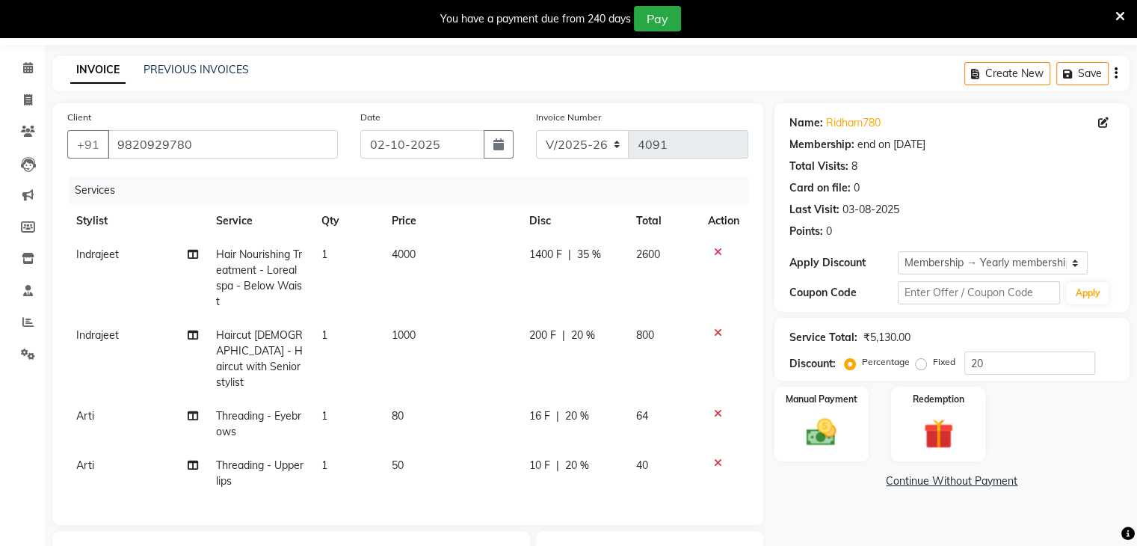
click at [825, 500] on div "Name: Ridham780 Membership: end on 22-03-2026 Total Visits: 8 Card on file: 0 L…" at bounding box center [958, 427] width 366 height 648
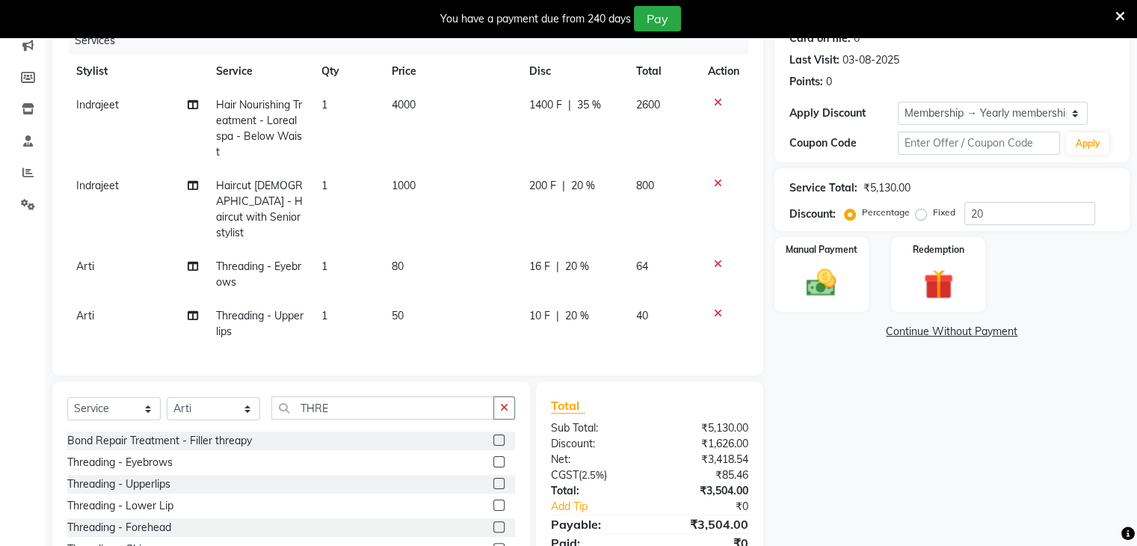
scroll to position [271, 0]
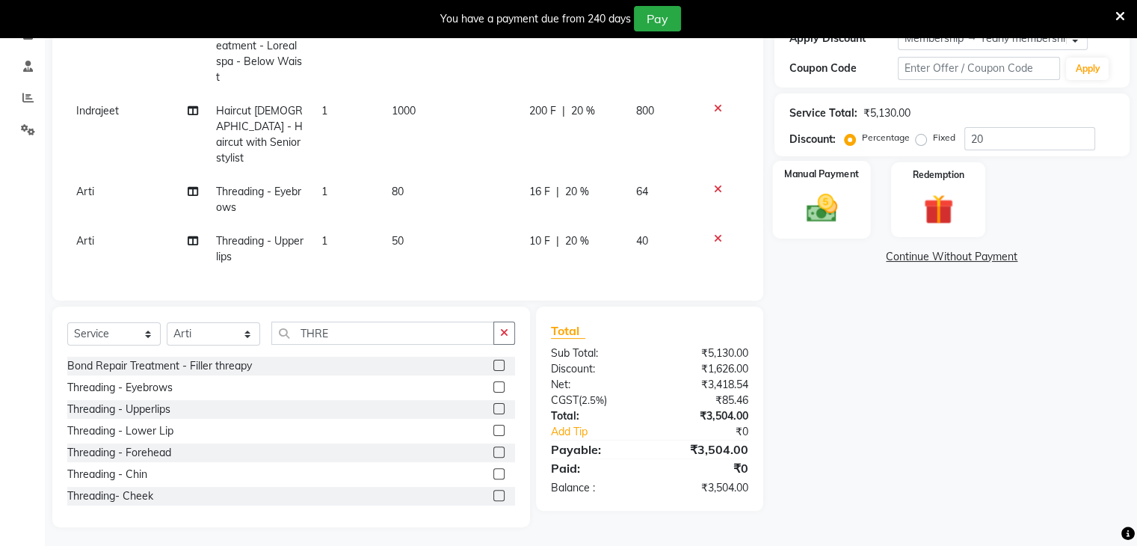
click at [825, 210] on img at bounding box center [821, 209] width 50 height 36
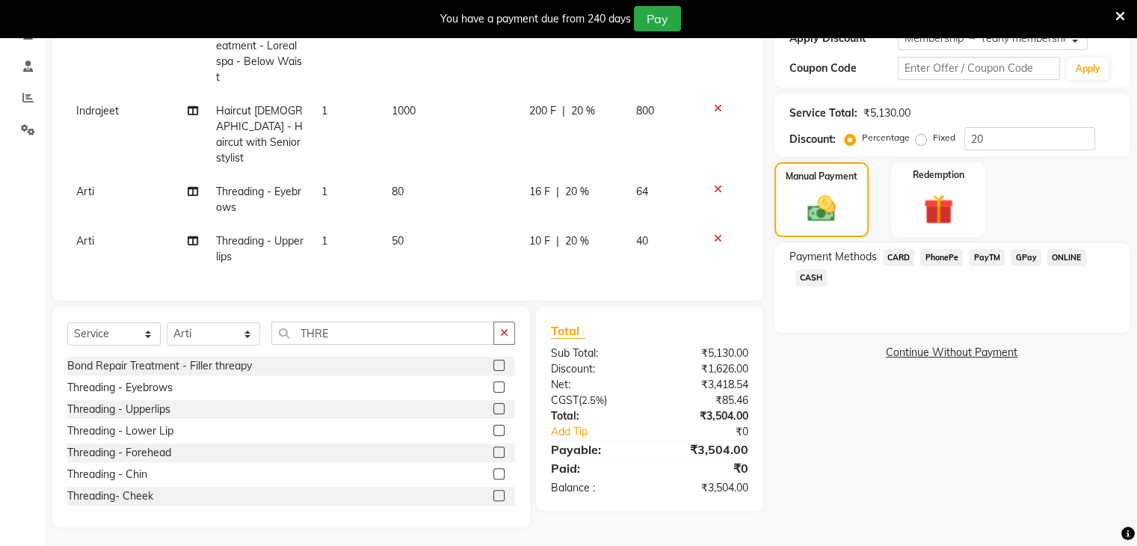
click at [980, 258] on span "PayTM" at bounding box center [987, 257] width 36 height 17
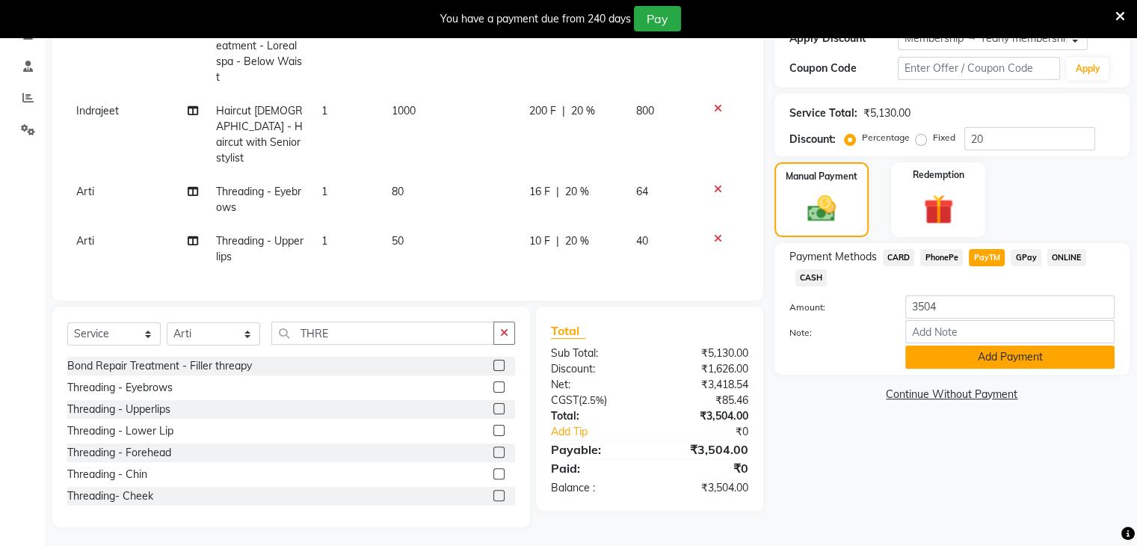
click at [959, 358] on button "Add Payment" at bounding box center [1009, 356] width 209 height 23
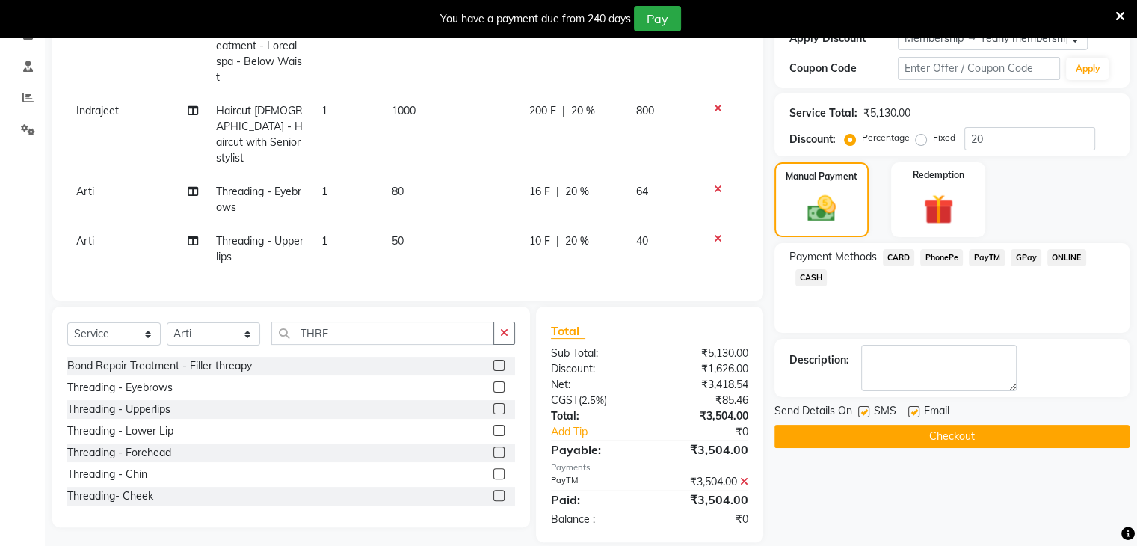
scroll to position [285, 0]
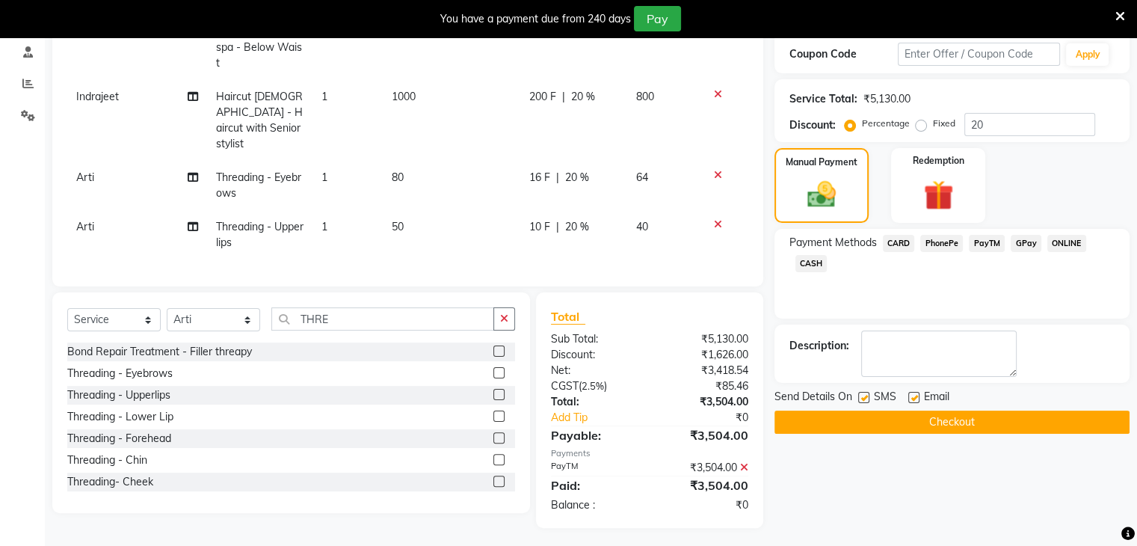
click at [913, 399] on label at bounding box center [913, 397] width 11 height 11
click at [913, 399] on input "checkbox" at bounding box center [913, 398] width 10 height 10
checkbox input "false"
click at [913, 413] on button "Checkout" at bounding box center [952, 421] width 355 height 23
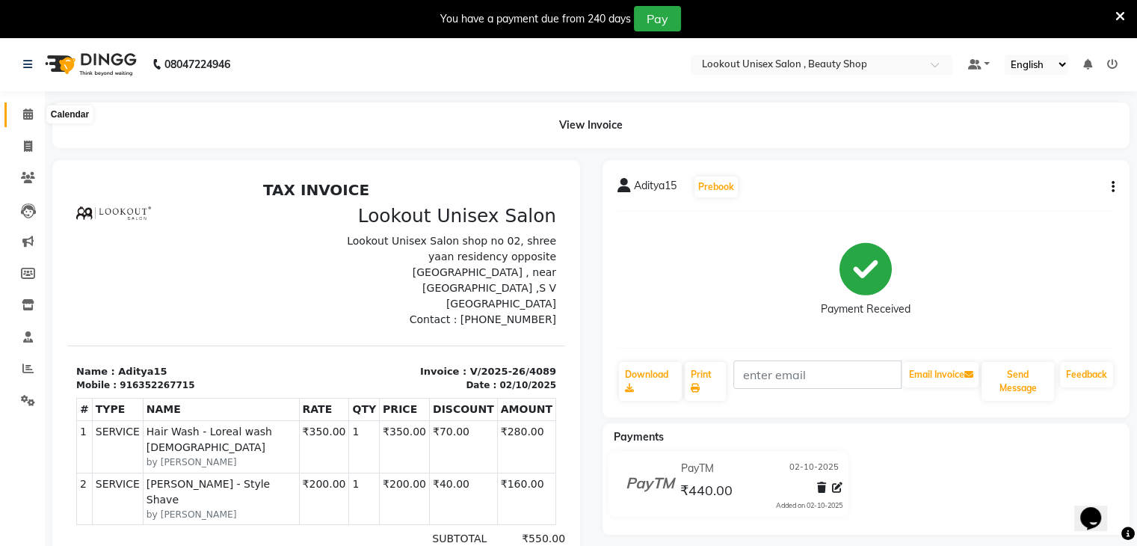
click at [17, 111] on span at bounding box center [28, 114] width 26 height 17
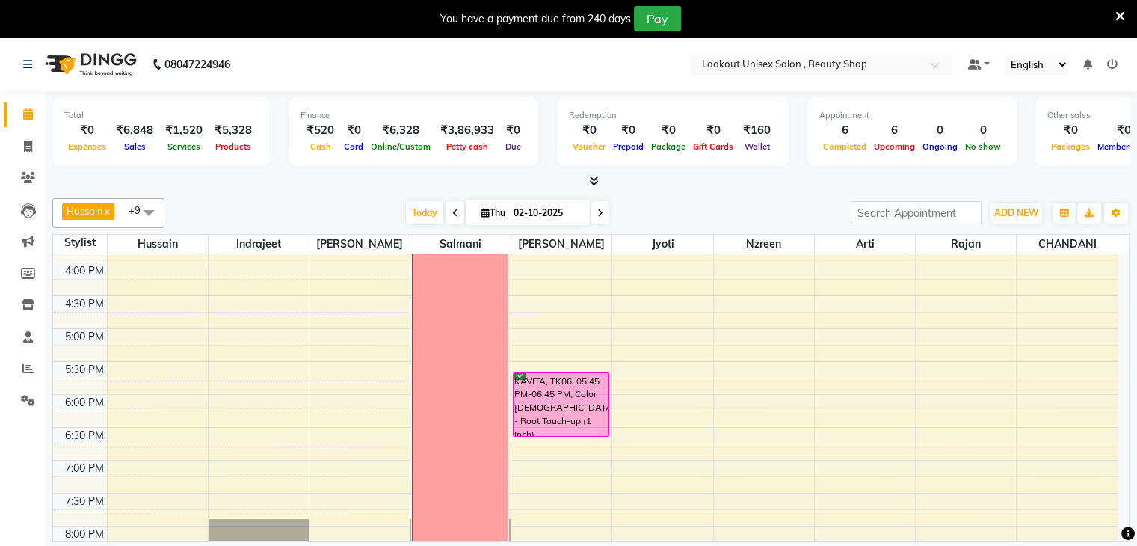
scroll to position [523, 0]
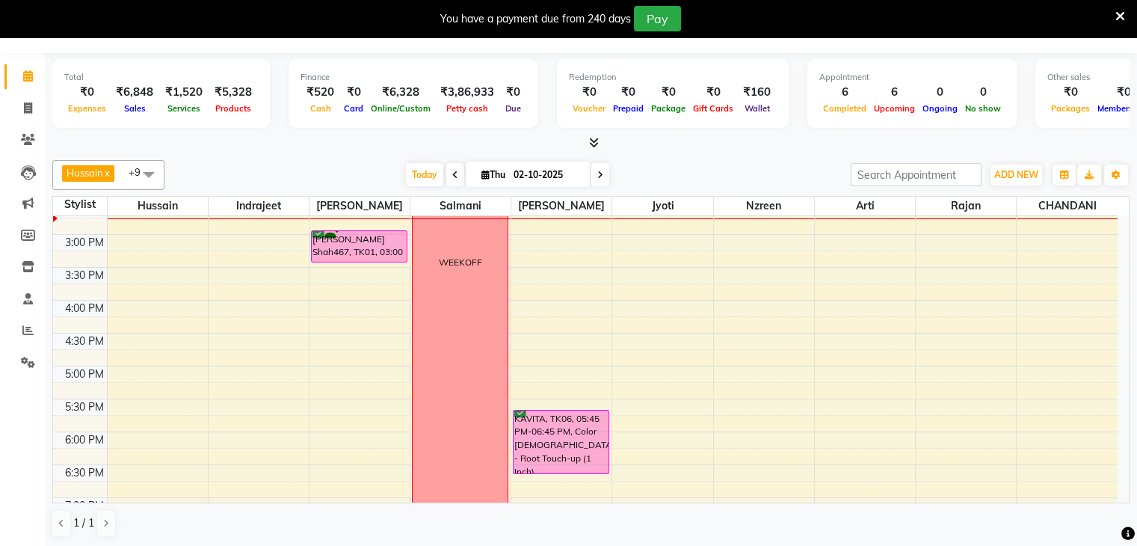
scroll to position [401, 0]
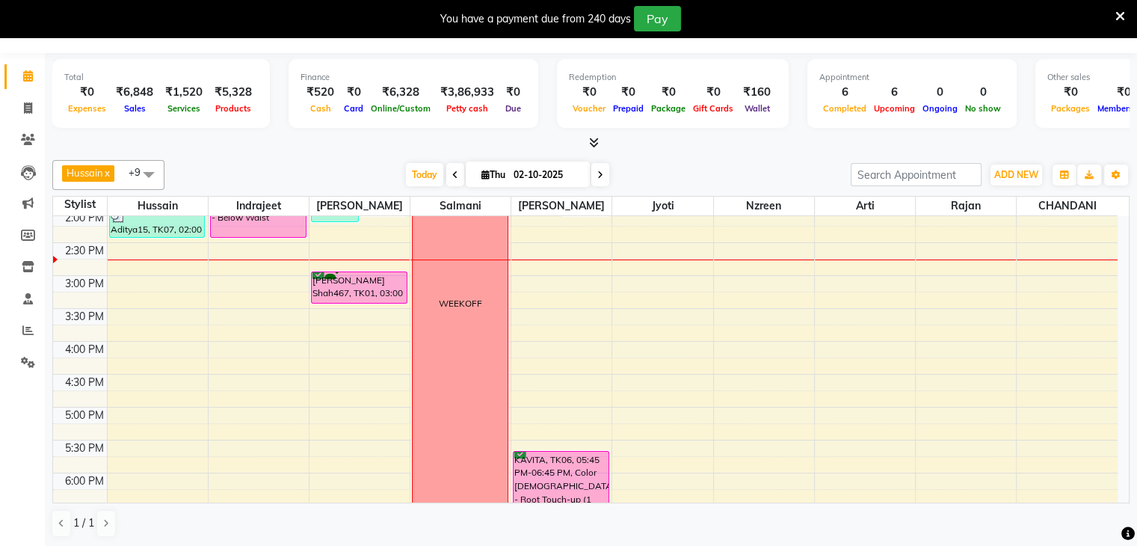
click at [153, 277] on div "8:00 AM 8:30 AM 9:00 AM 9:30 AM 10:00 AM 10:30 AM 11:00 AM 11:30 AM 12:00 PM 12…" at bounding box center [585, 275] width 1065 height 920
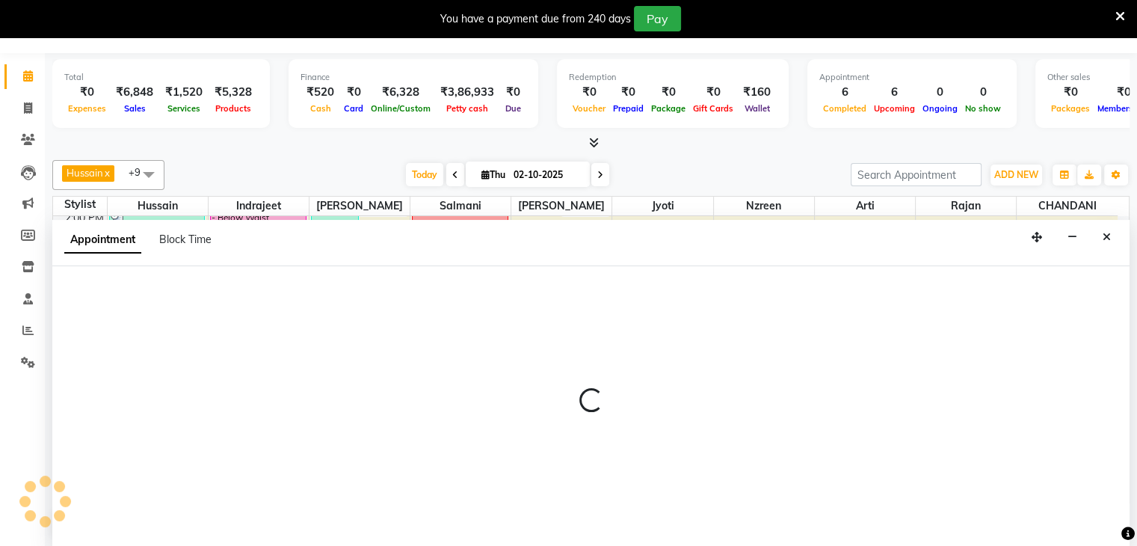
select select "68200"
select select "900"
select select "tentative"
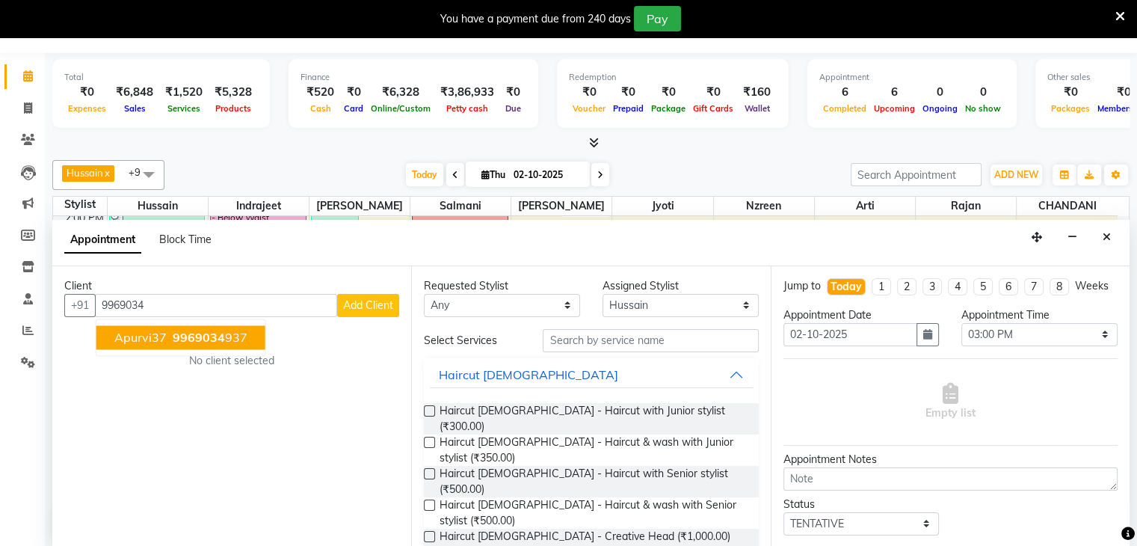
click at [147, 342] on span "Apurvi37" at bounding box center [140, 337] width 52 height 15
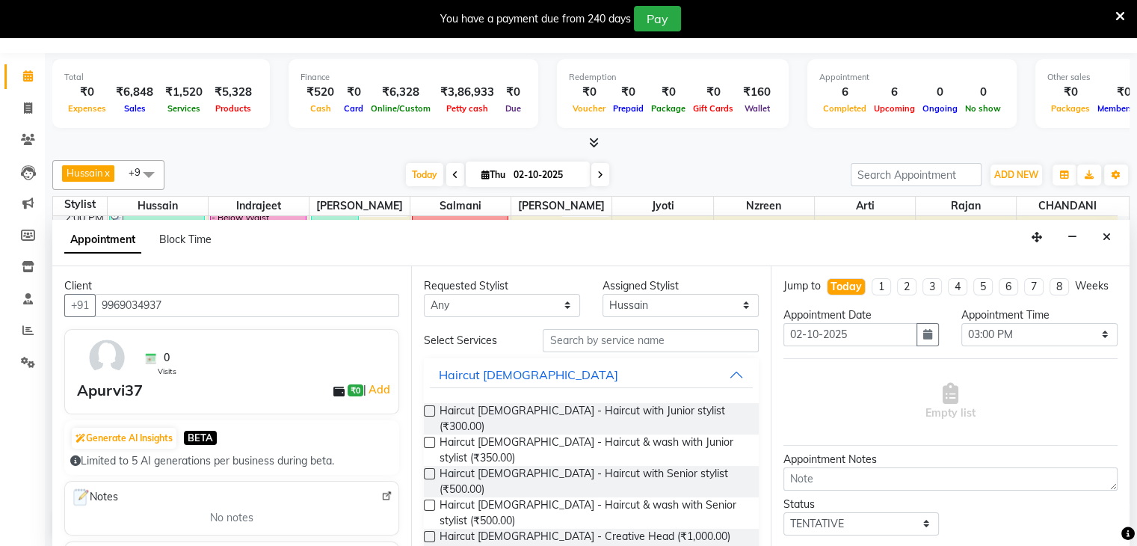
type input "9969034937"
click at [559, 301] on select "Any [PERSON_NAME] [PERSON_NAME] Sir [PERSON_NAME] Jyoti [PERSON_NAME] [PERSON_N…" at bounding box center [502, 305] width 156 height 23
select select "68200"
click at [424, 294] on select "Any [PERSON_NAME] [PERSON_NAME] Sir [PERSON_NAME] Jyoti [PERSON_NAME] [PERSON_N…" at bounding box center [502, 305] width 156 height 23
click at [597, 336] on input "text" at bounding box center [650, 340] width 215 height 23
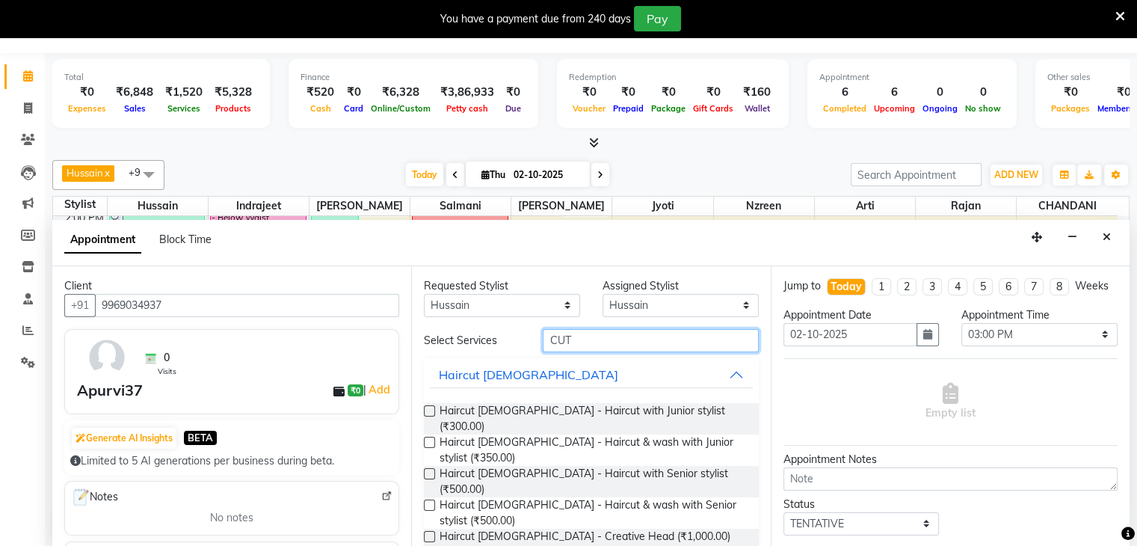
type input "CUT"
click at [428, 468] on label at bounding box center [429, 473] width 11 height 11
click at [428, 470] on input "checkbox" at bounding box center [429, 475] width 10 height 10
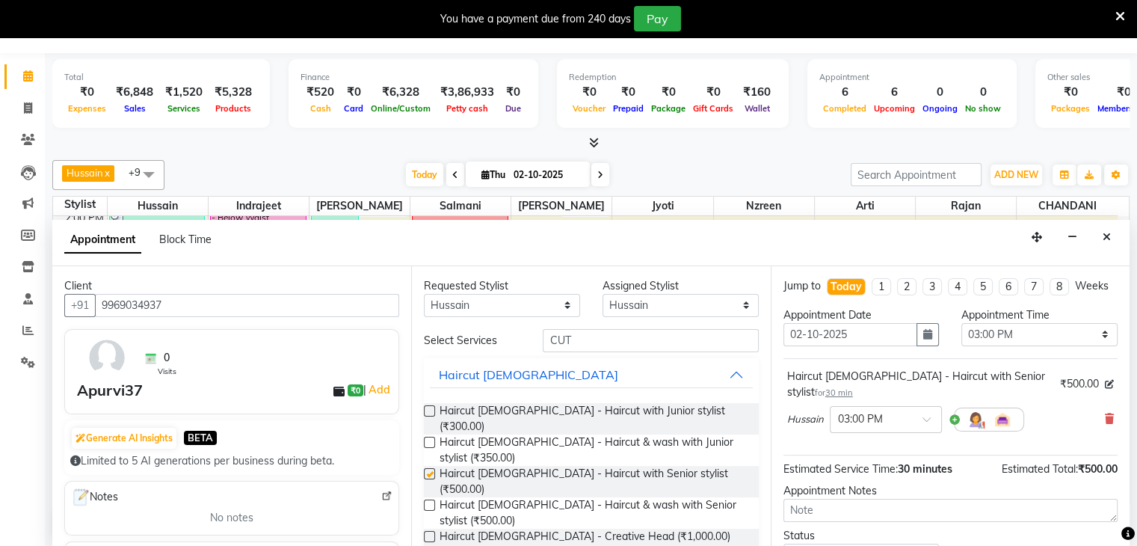
checkbox input "false"
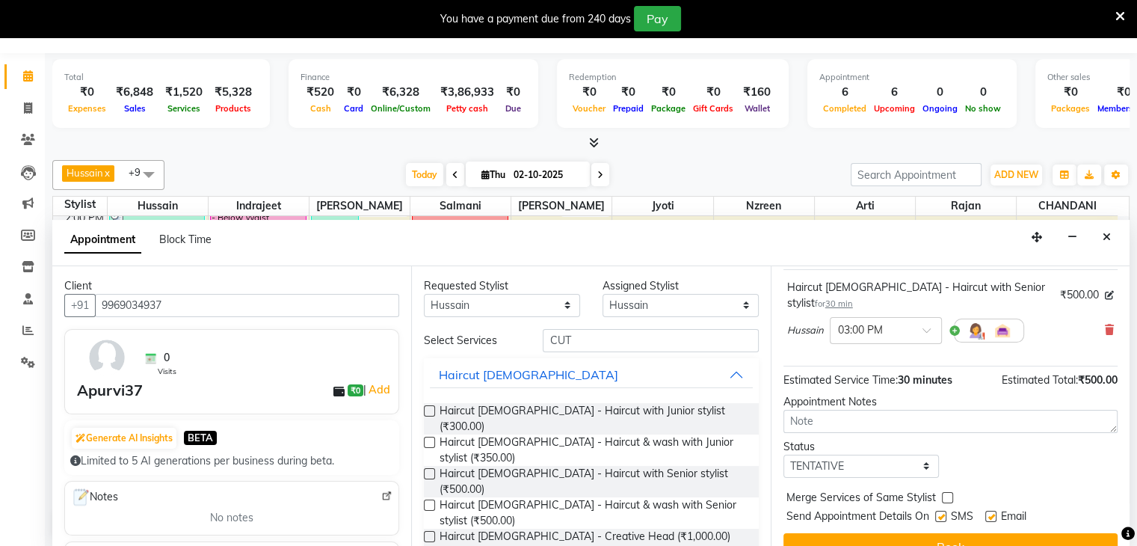
scroll to position [111, 0]
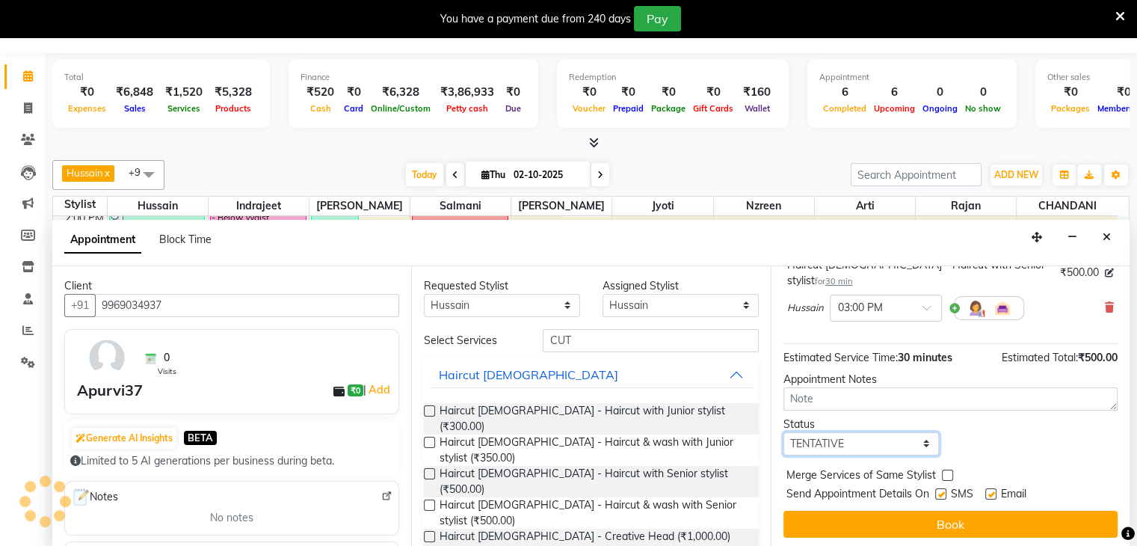
drag, startPoint x: 923, startPoint y: 437, endPoint x: 898, endPoint y: 457, distance: 31.4
click at [923, 437] on select "Select TENTATIVE CONFIRM CHECK-IN UPCOMING" at bounding box center [862, 443] width 156 height 23
select select "confirm booking"
click at [784, 432] on select "Select TENTATIVE CONFIRM CHECK-IN UPCOMING" at bounding box center [862, 443] width 156 height 23
click at [938, 490] on label at bounding box center [940, 493] width 11 height 11
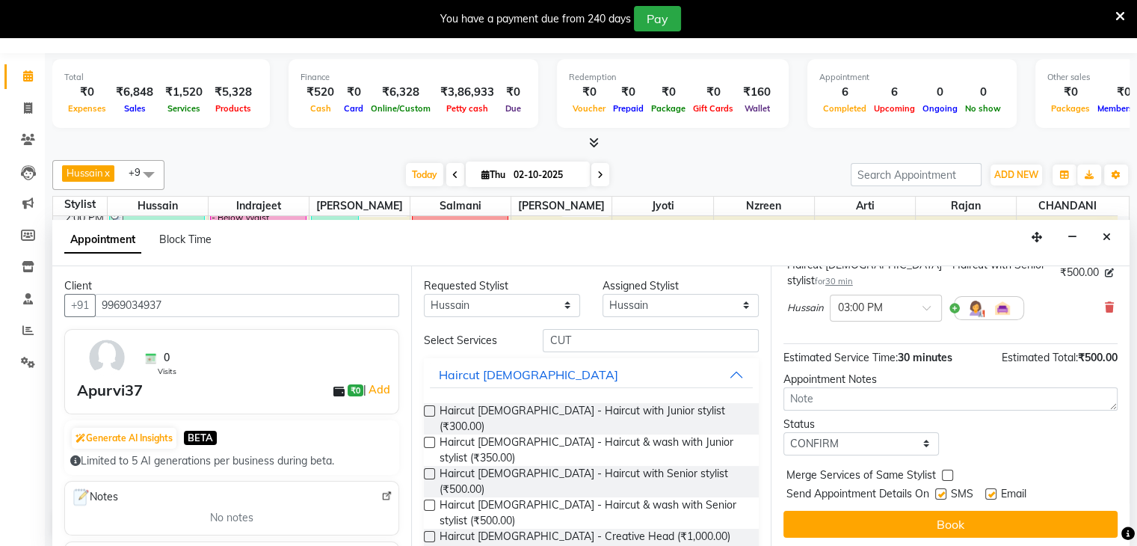
click at [938, 491] on input "checkbox" at bounding box center [940, 496] width 10 height 10
checkbox input "false"
click at [986, 488] on label at bounding box center [990, 493] width 11 height 11
click at [986, 491] on input "checkbox" at bounding box center [990, 496] width 10 height 10
checkbox input "false"
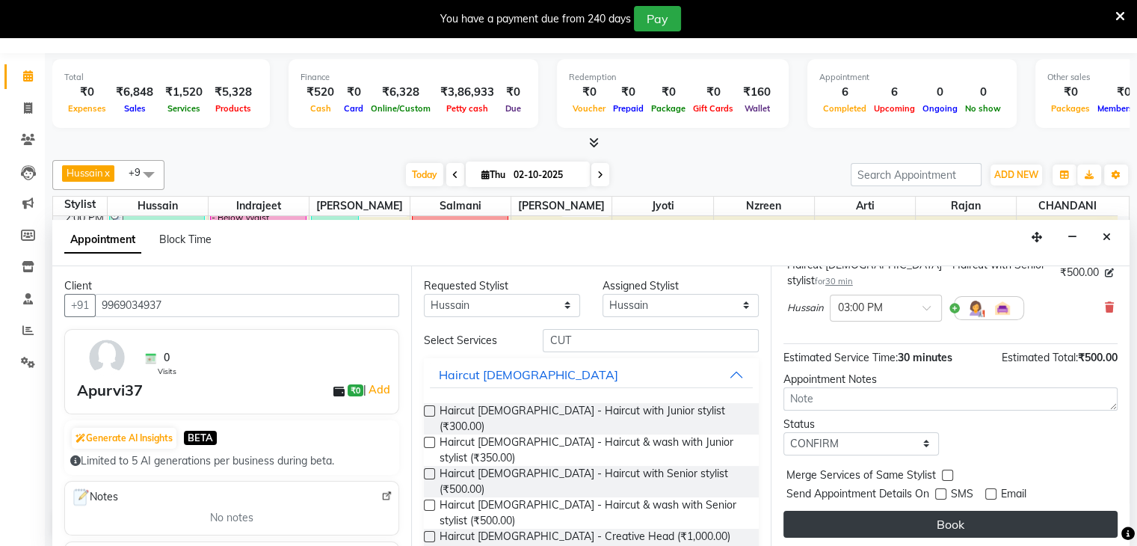
click at [968, 521] on button "Book" at bounding box center [951, 524] width 334 height 27
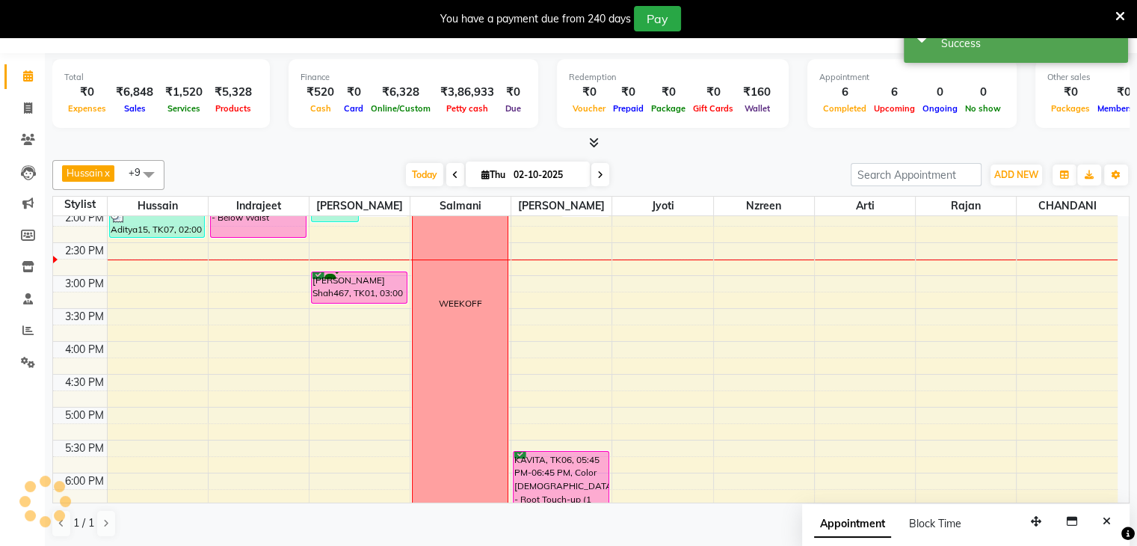
scroll to position [0, 0]
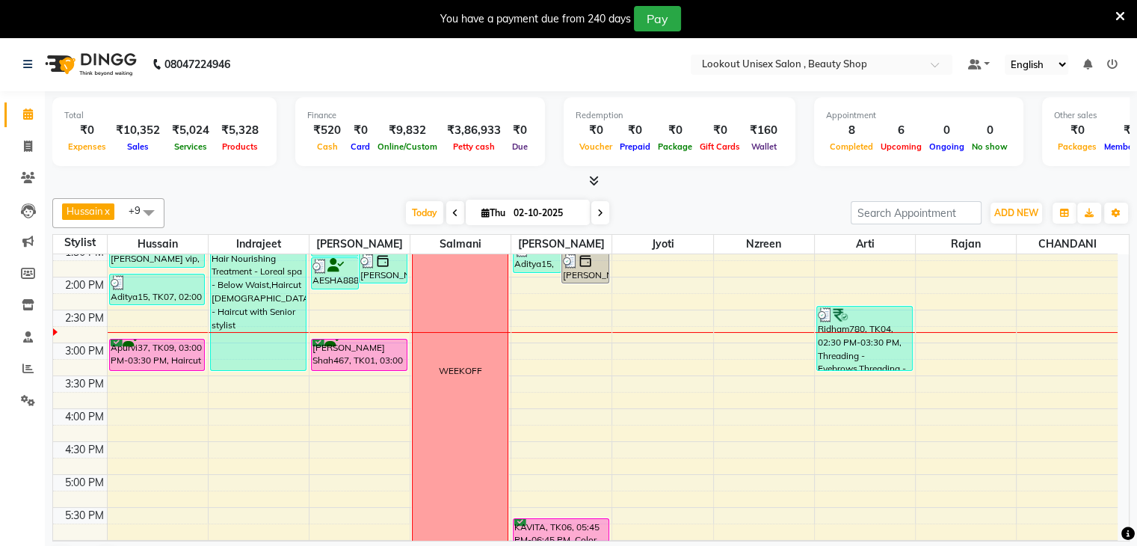
scroll to position [374, 0]
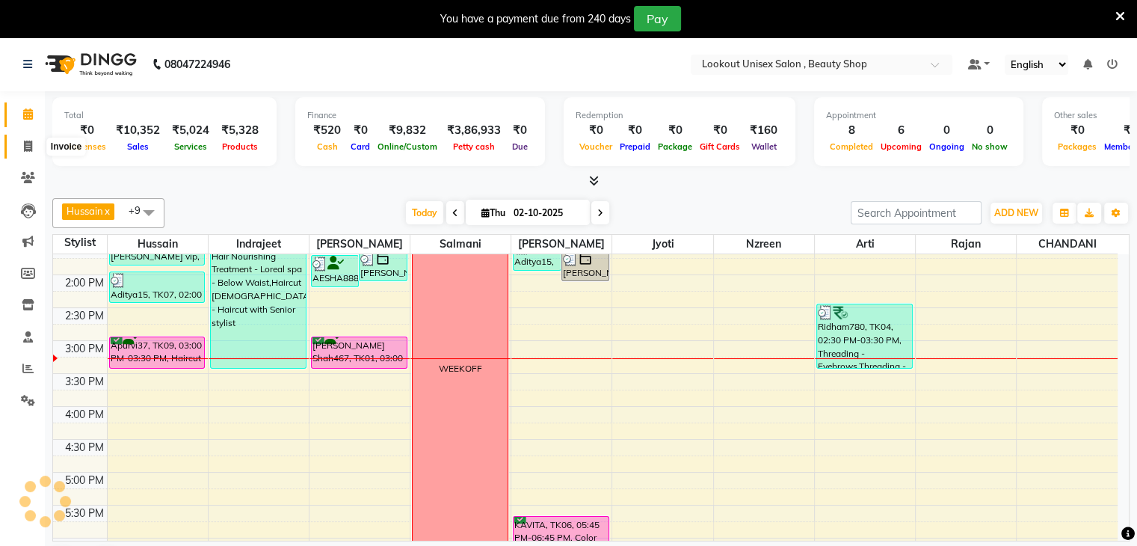
click at [28, 147] on icon at bounding box center [28, 146] width 8 height 11
select select "7658"
select select "service"
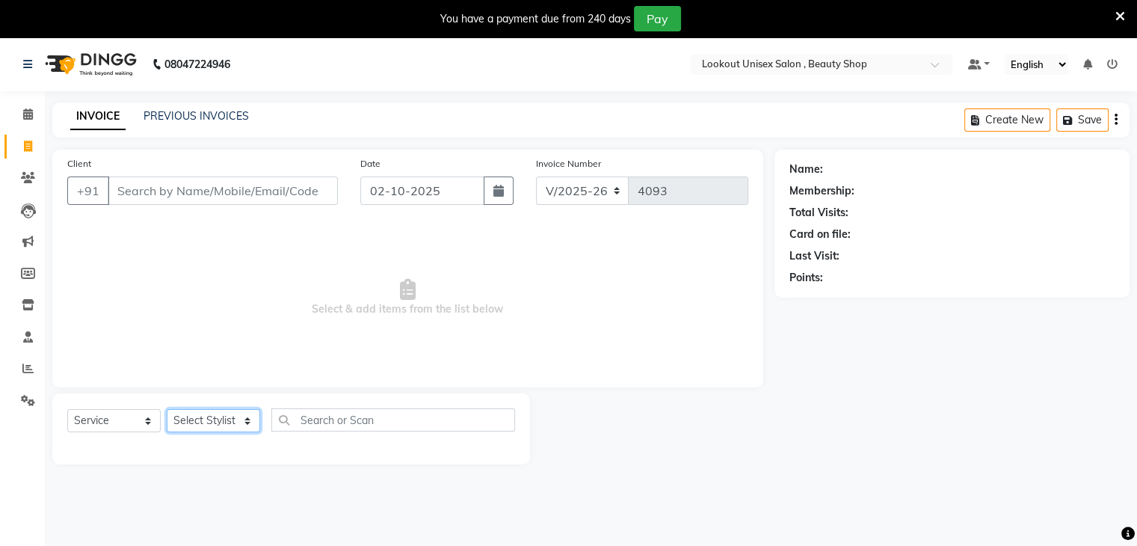
click at [244, 423] on select "Select Stylist [PERSON_NAME] [PERSON_NAME] Sir Disha [PERSON_NAME] Jyoti Mahesh…" at bounding box center [213, 420] width 93 height 23
select select "68253"
click at [167, 410] on select "Select Stylist [PERSON_NAME] [PERSON_NAME] Sir Disha [PERSON_NAME] Jyoti Mahesh…" at bounding box center [213, 420] width 93 height 23
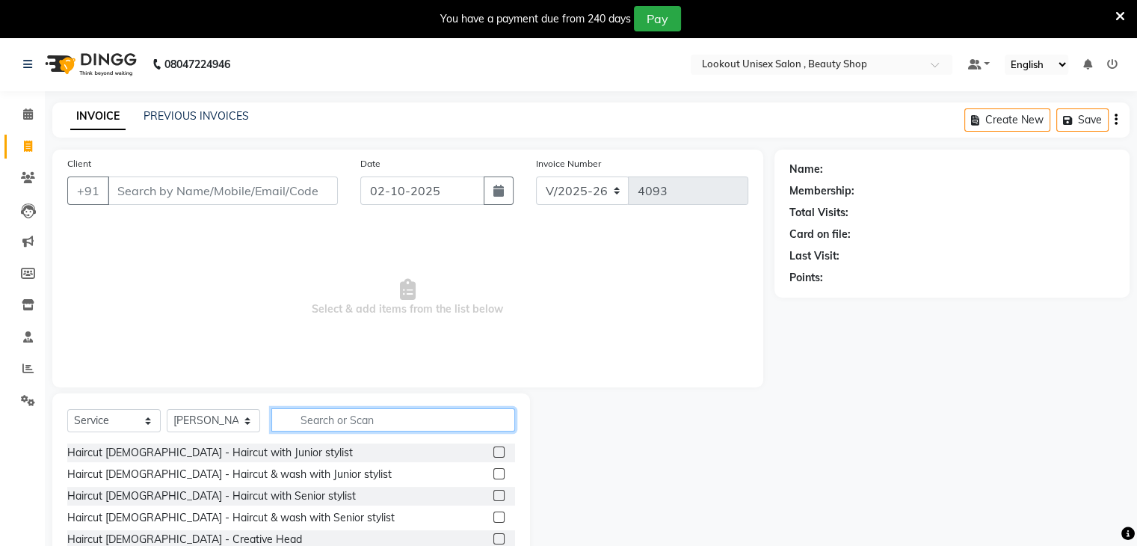
click at [322, 419] on input "text" at bounding box center [393, 419] width 244 height 23
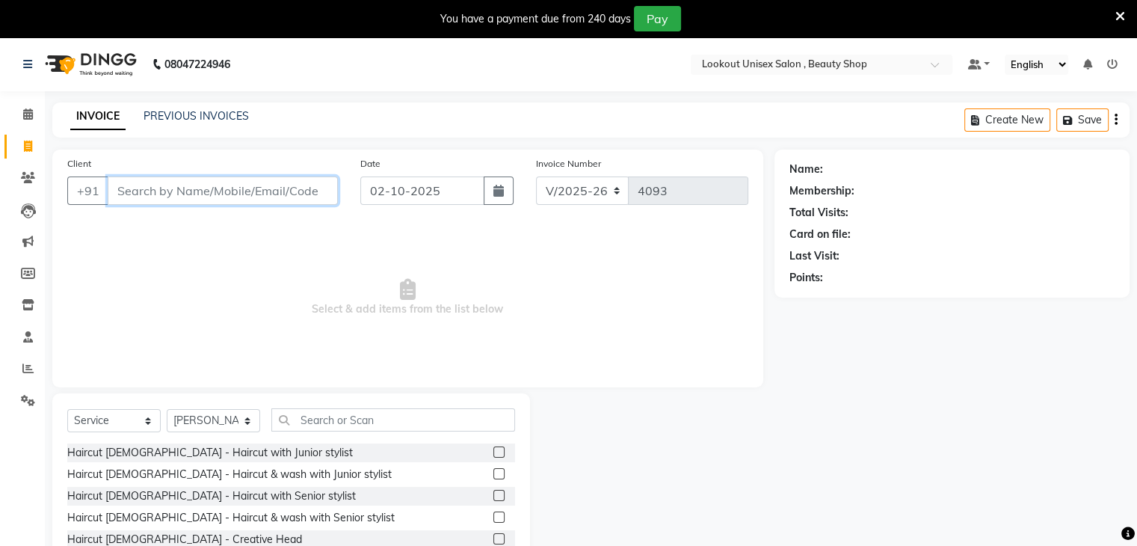
click at [159, 190] on input "Client" at bounding box center [223, 190] width 230 height 28
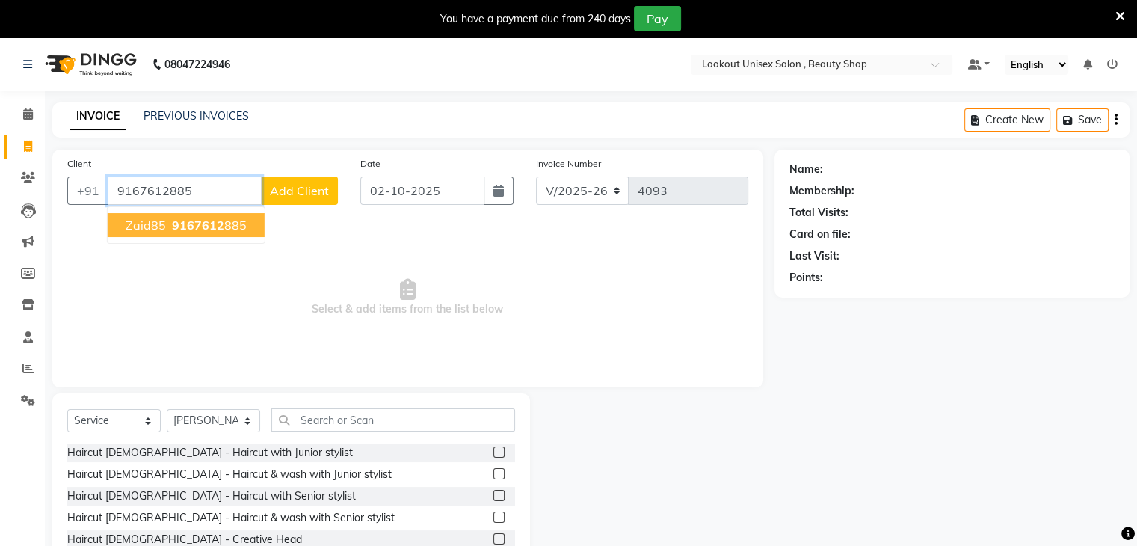
type input "9167612885"
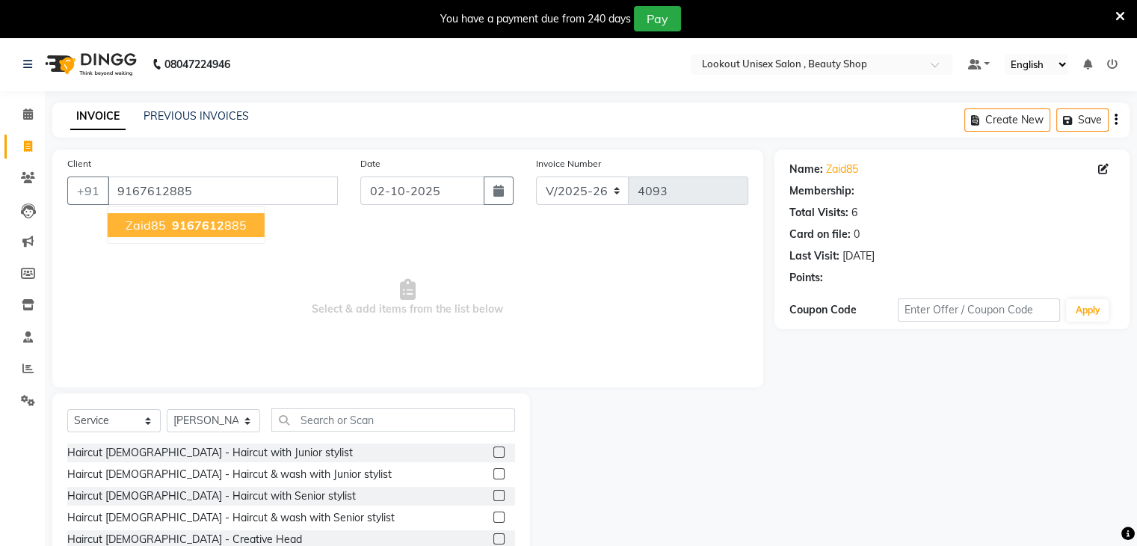
select select "1: Object"
click at [169, 231] on ngb-highlight "9167612 885" at bounding box center [208, 225] width 78 height 15
select select "1: Object"
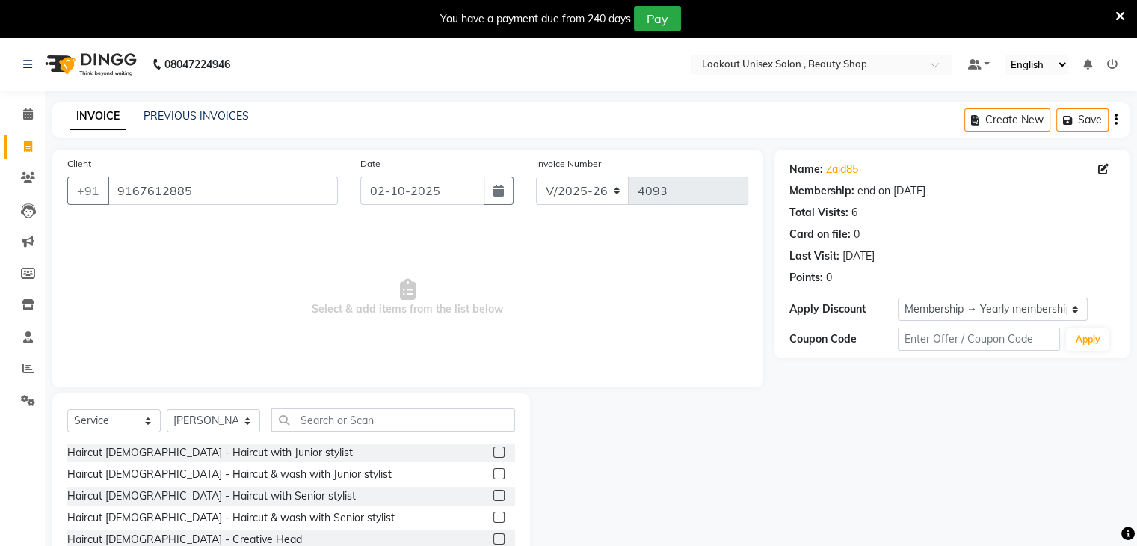
click at [493, 495] on label at bounding box center [498, 495] width 11 height 11
click at [493, 495] on input "checkbox" at bounding box center [498, 496] width 10 height 10
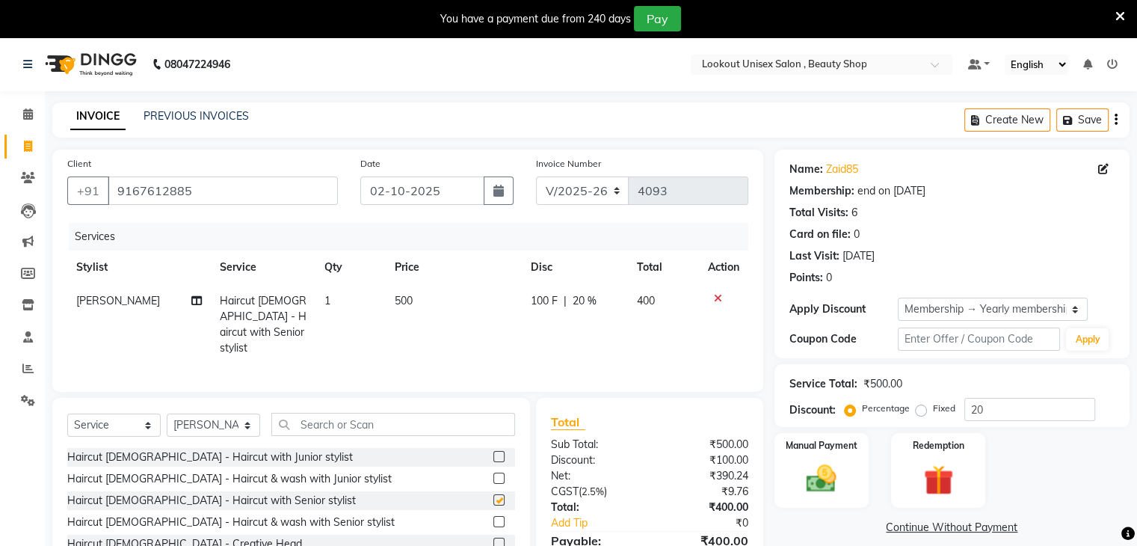
checkbox input "false"
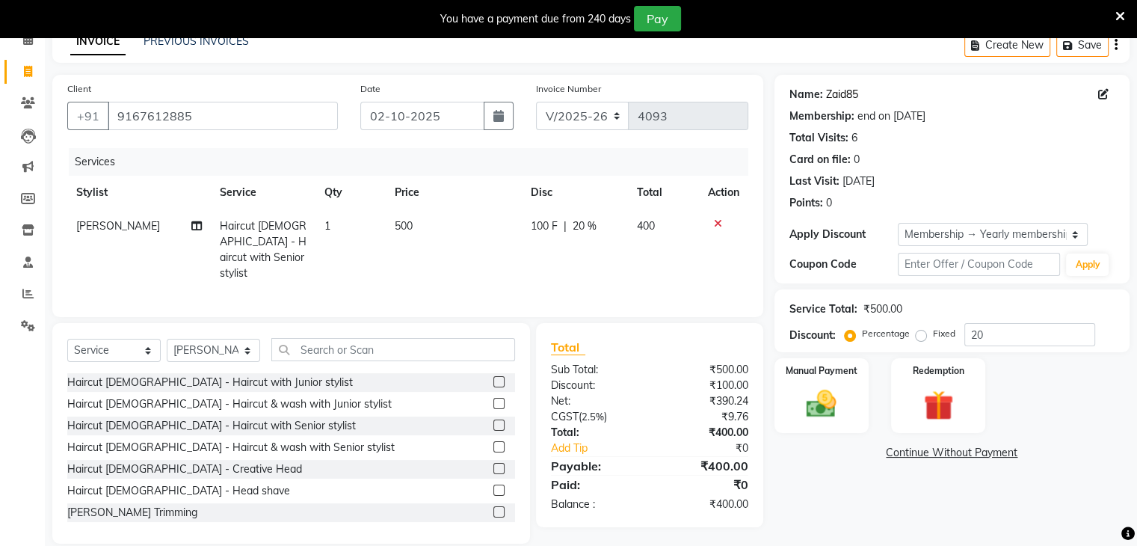
click at [829, 87] on link "Zaid85" at bounding box center [842, 95] width 32 height 16
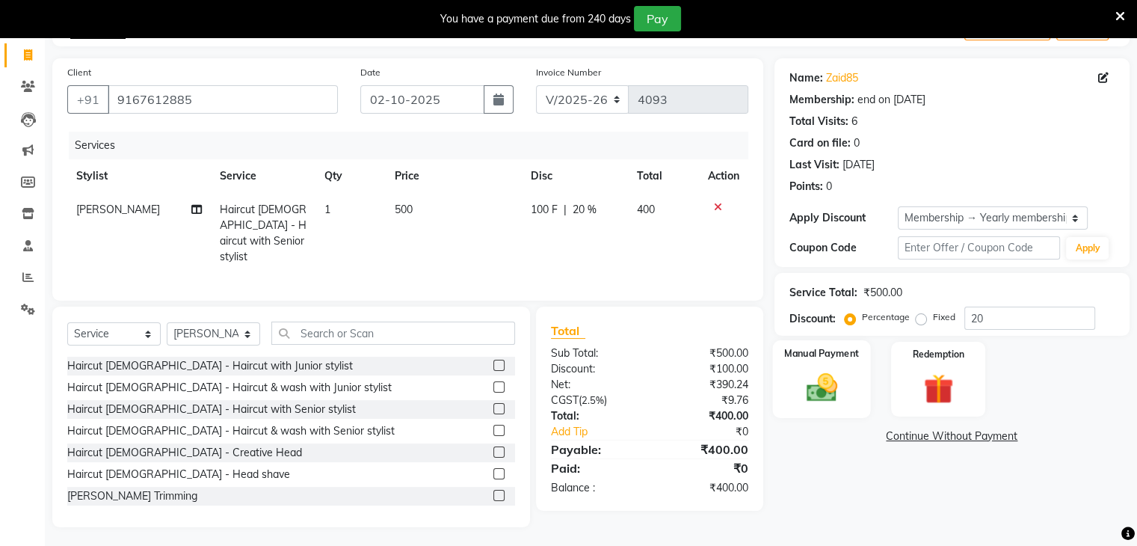
click at [830, 375] on img at bounding box center [821, 388] width 50 height 36
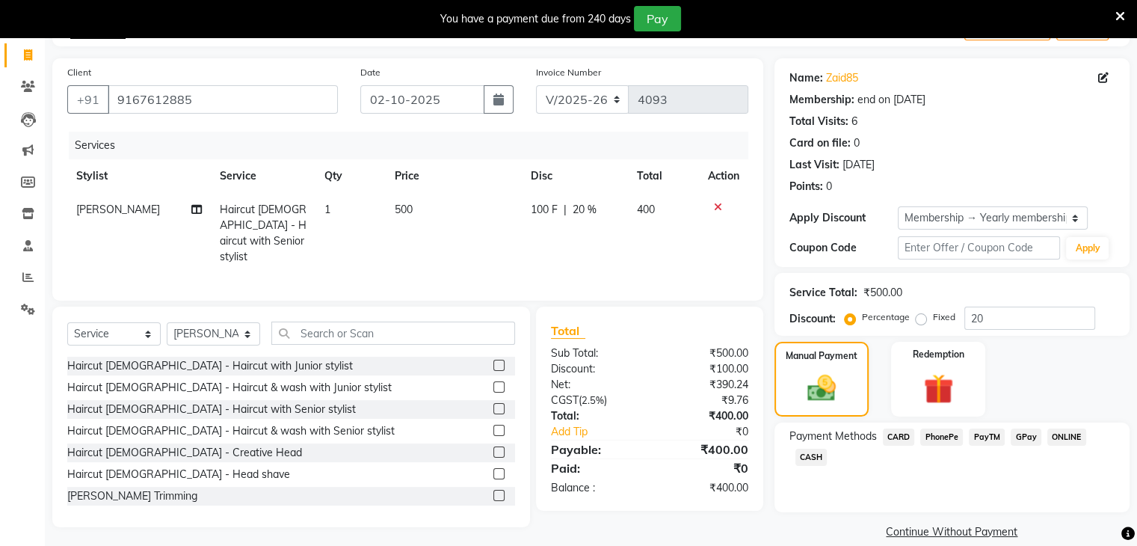
click at [814, 452] on span "CASH" at bounding box center [812, 457] width 32 height 17
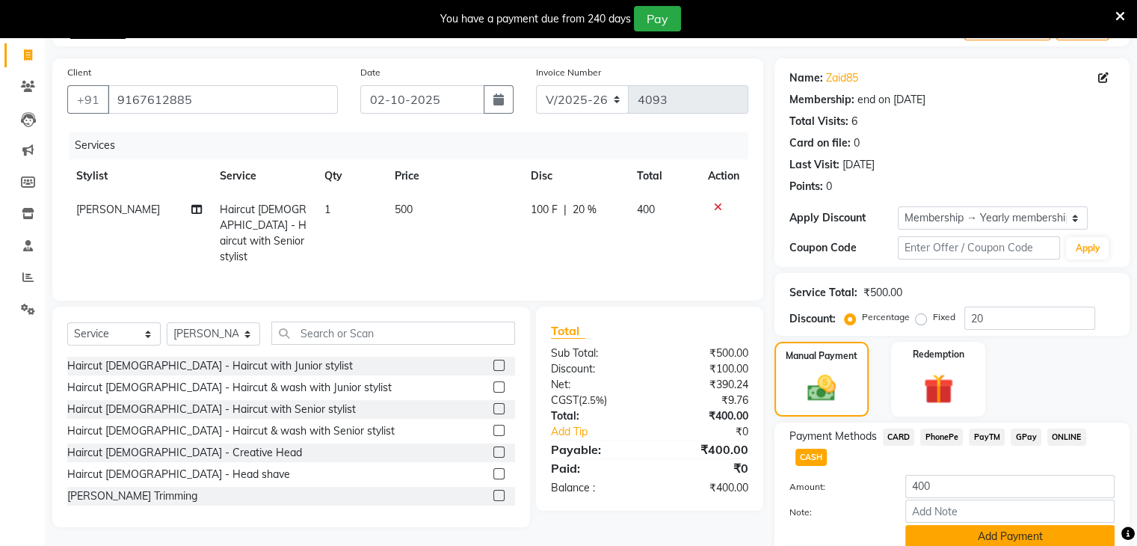
scroll to position [154, 0]
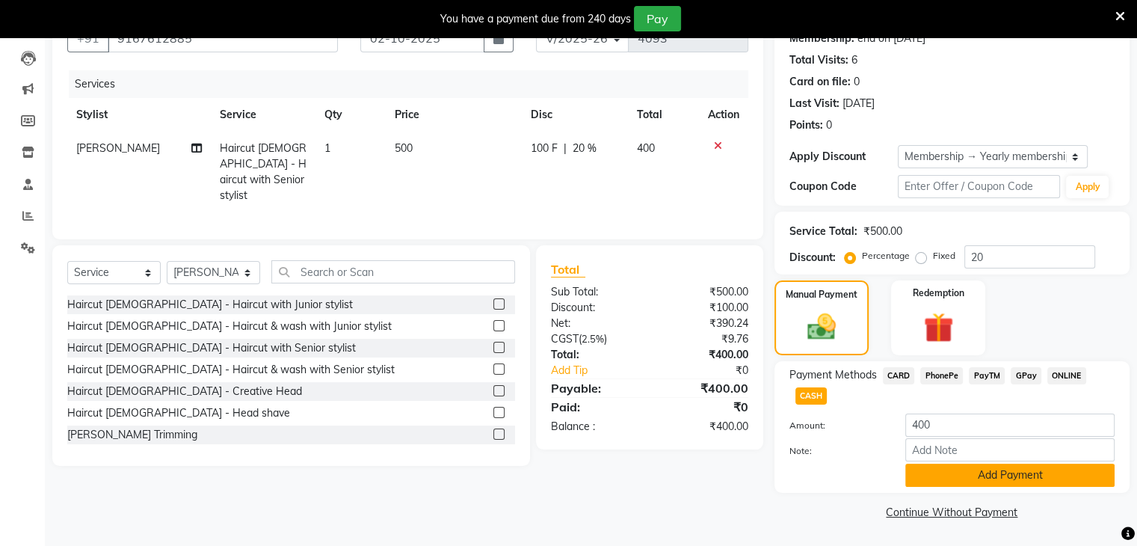
click at [988, 476] on button "Add Payment" at bounding box center [1009, 475] width 209 height 23
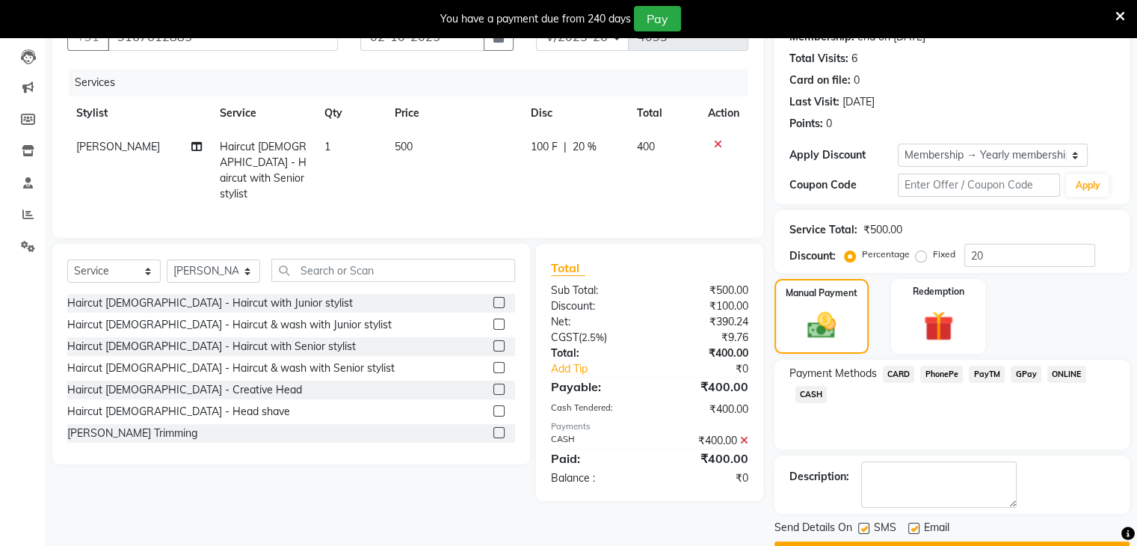
scroll to position [194, 0]
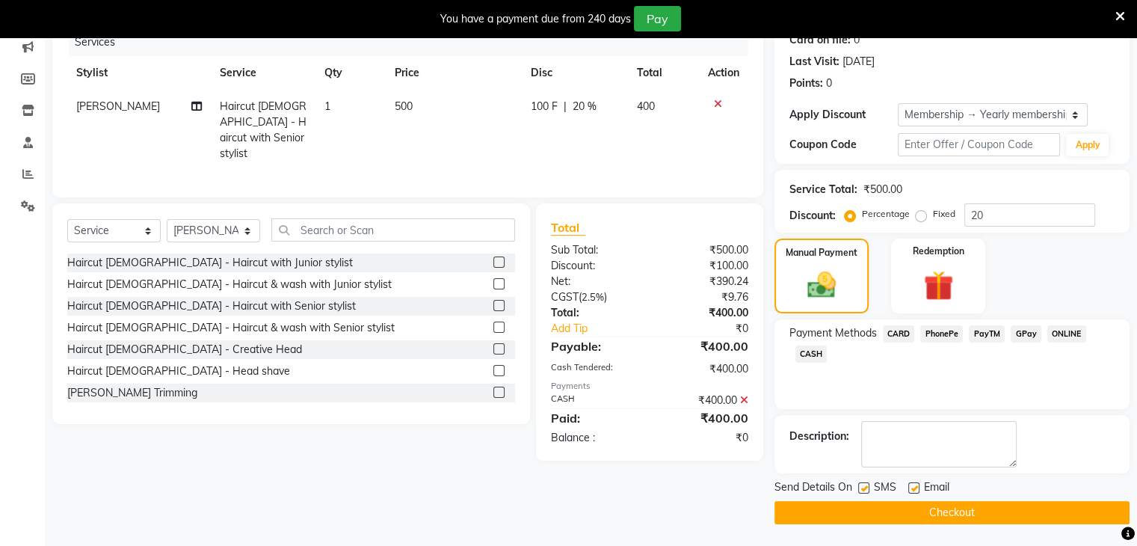
click at [911, 491] on label at bounding box center [913, 487] width 11 height 11
click at [911, 491] on input "checkbox" at bounding box center [913, 489] width 10 height 10
checkbox input "false"
click at [930, 508] on button "Checkout" at bounding box center [952, 512] width 355 height 23
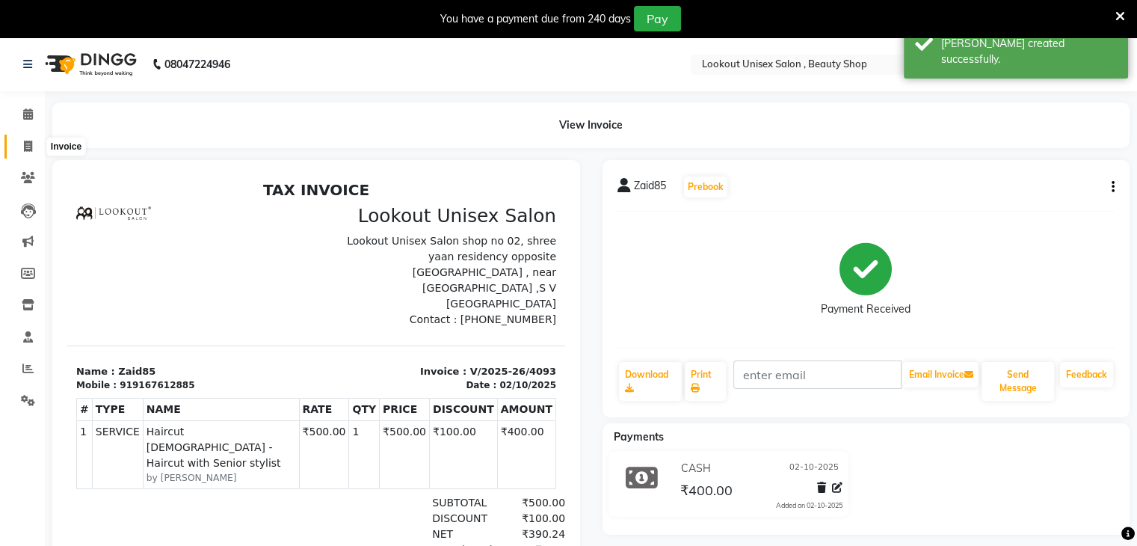
click at [28, 144] on icon at bounding box center [28, 146] width 8 height 11
select select "service"
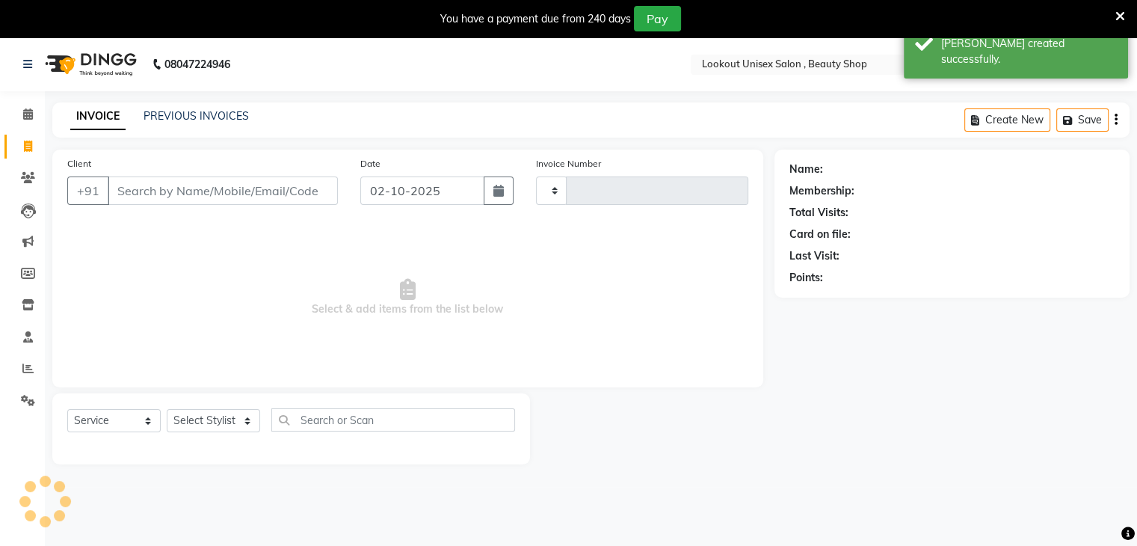
type input "4094"
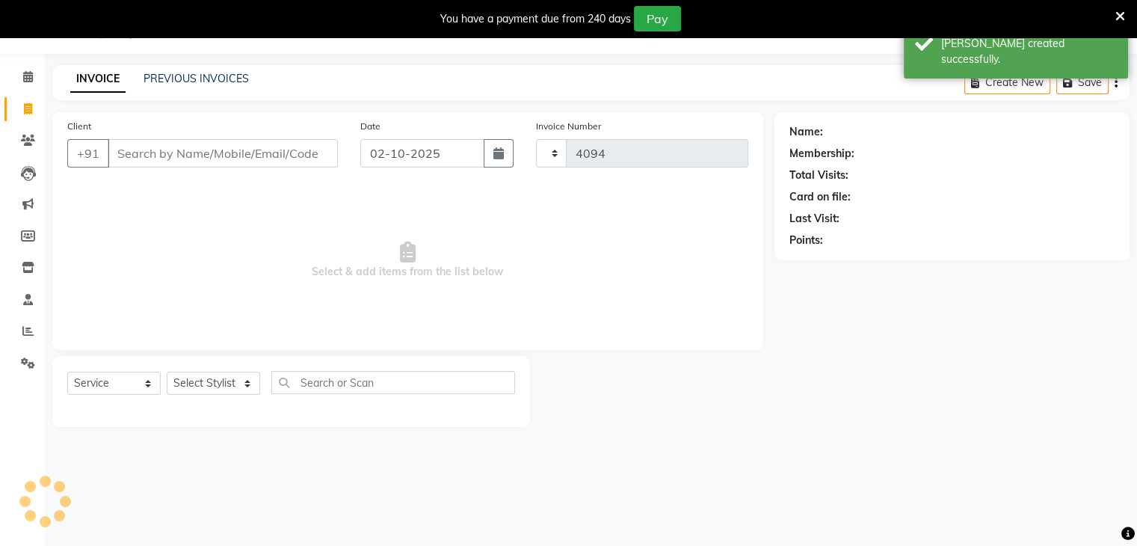
select select "7658"
click at [248, 384] on select "Select Stylist [PERSON_NAME] [PERSON_NAME] Sir Disha [PERSON_NAME] Jyoti Mahesh…" at bounding box center [213, 383] width 93 height 23
select select "67794"
click at [167, 372] on select "Select Stylist [PERSON_NAME] [PERSON_NAME] Sir Disha [PERSON_NAME] Jyoti Mahesh…" at bounding box center [213, 383] width 93 height 23
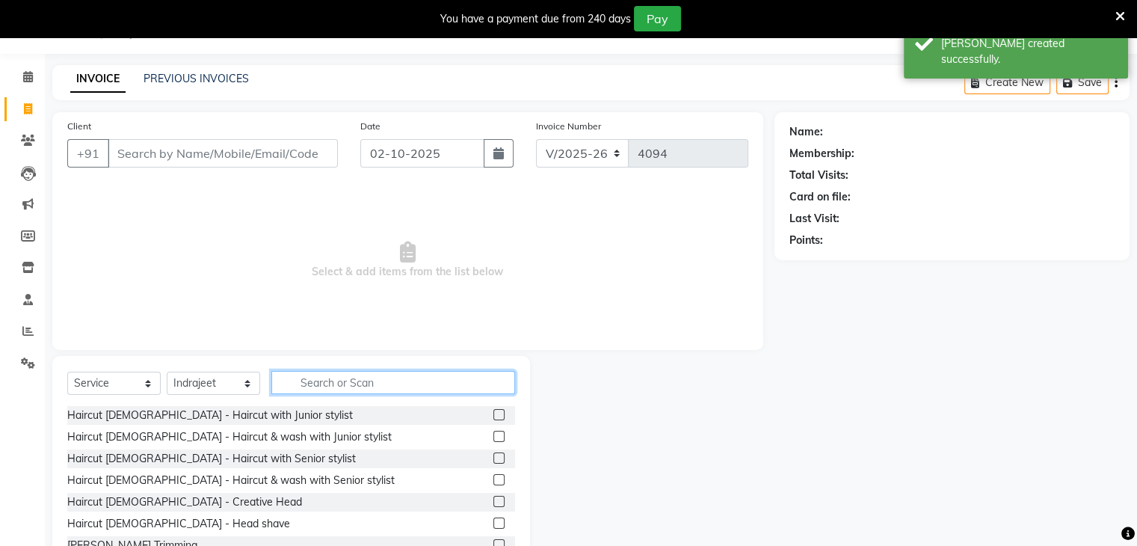
click at [331, 378] on input "text" at bounding box center [393, 382] width 244 height 23
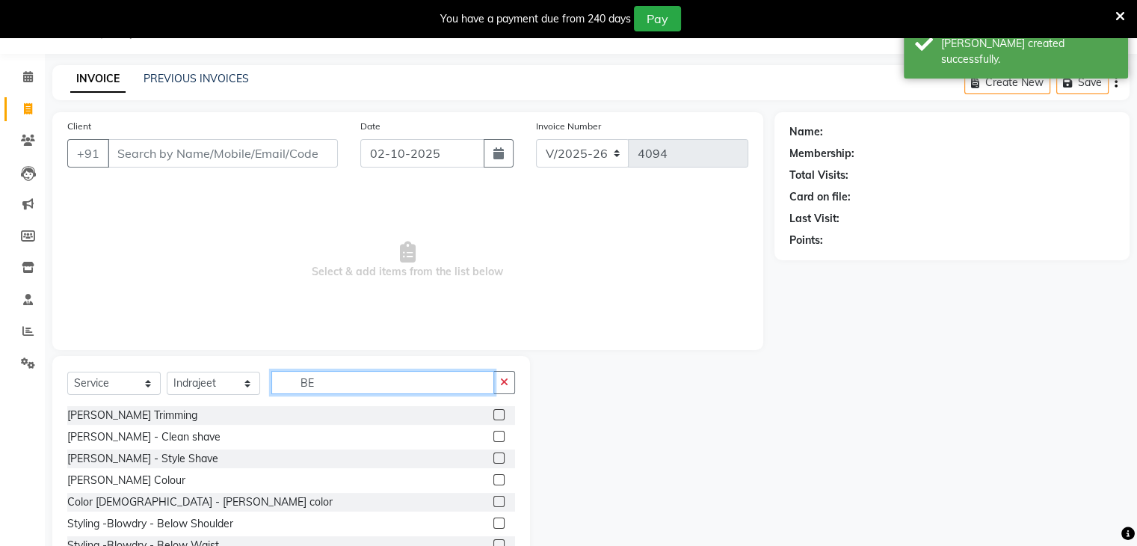
type input "BE"
click at [493, 458] on label at bounding box center [498, 457] width 11 height 11
click at [493, 458] on input "checkbox" at bounding box center [498, 459] width 10 height 10
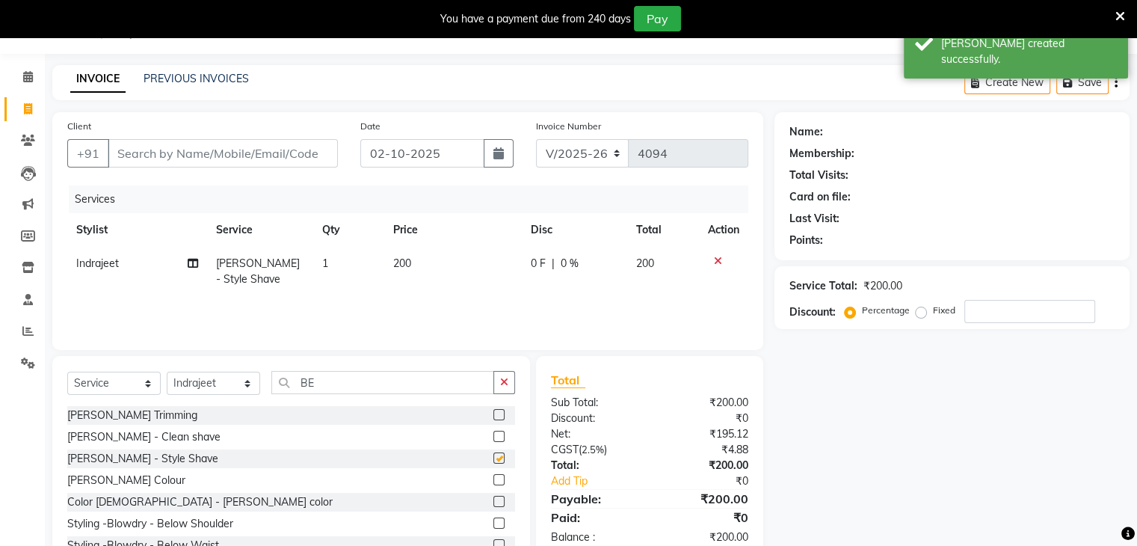
checkbox input "false"
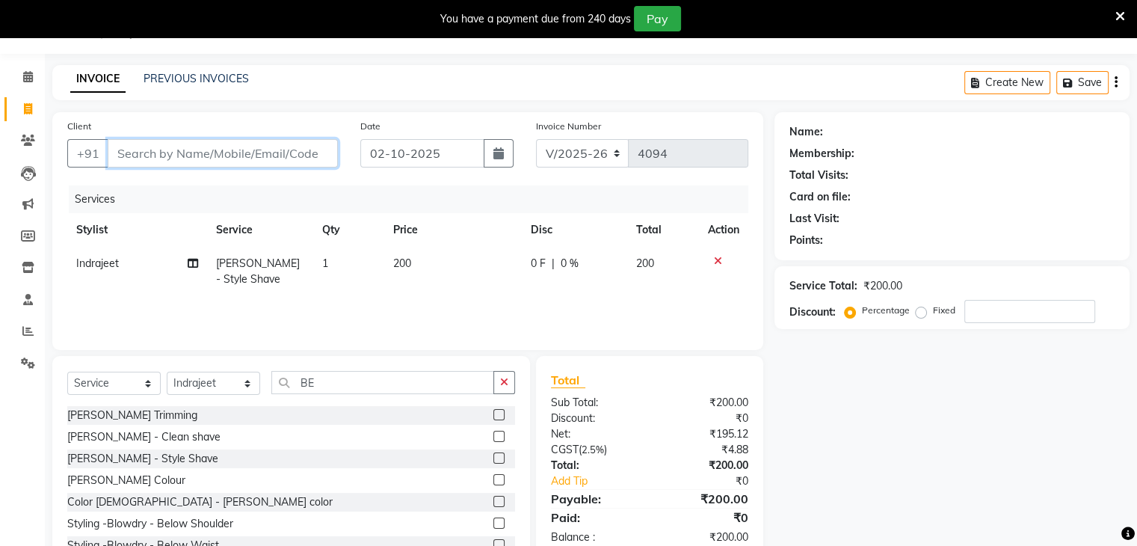
click at [138, 152] on input "Client" at bounding box center [223, 153] width 230 height 28
type input "R"
type input "0"
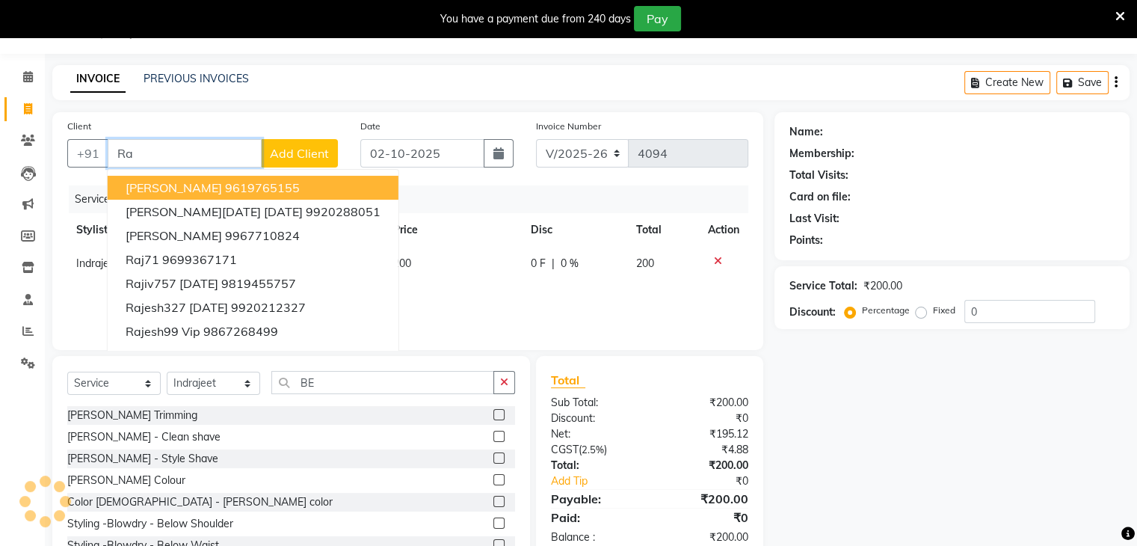
type input "R"
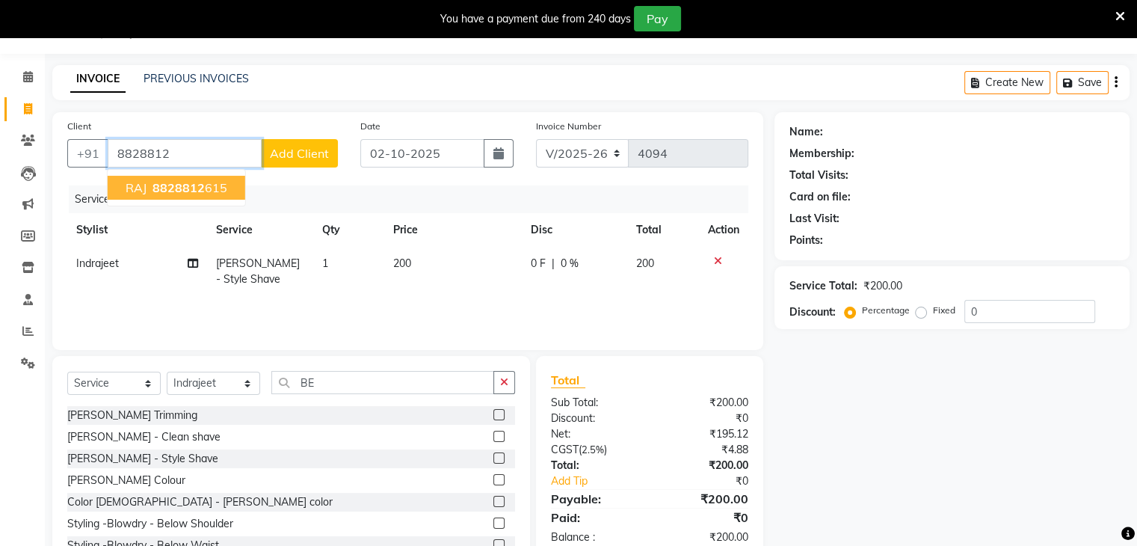
click at [185, 181] on span "8828812" at bounding box center [179, 187] width 52 height 15
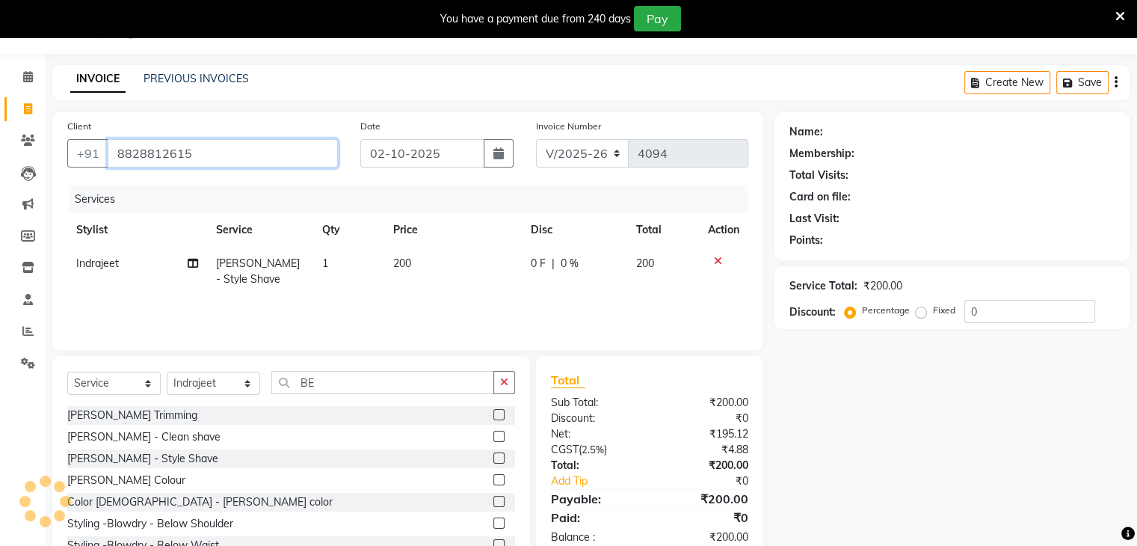
type input "8828812615"
select select "1: Object"
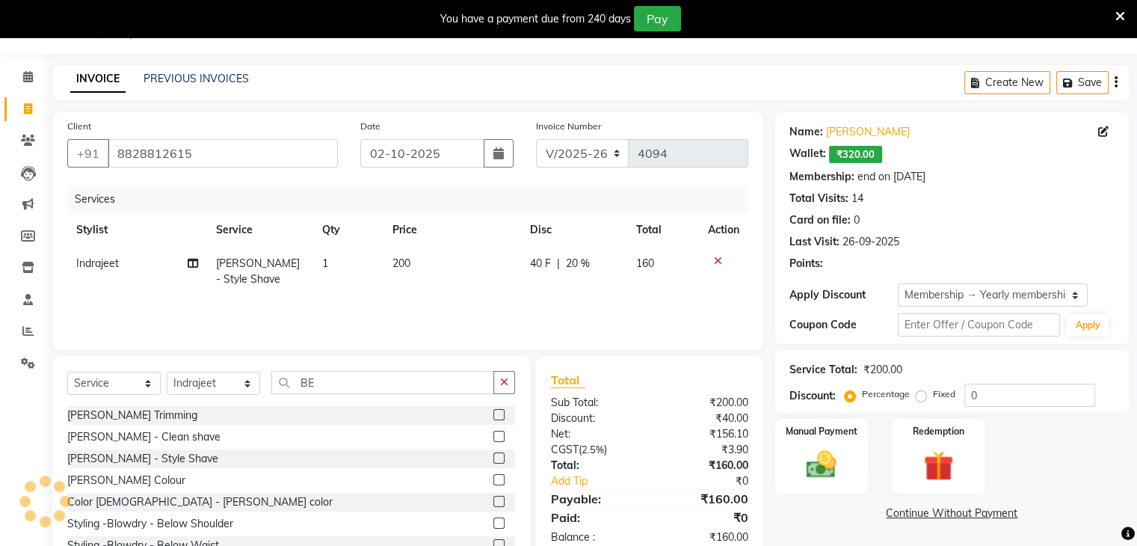
type input "20"
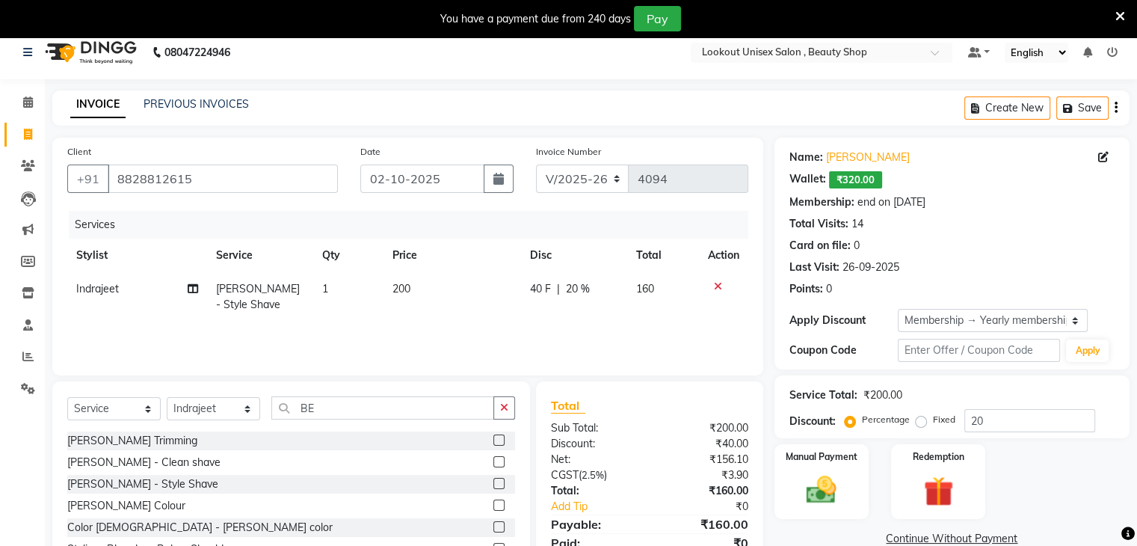
scroll to position [0, 0]
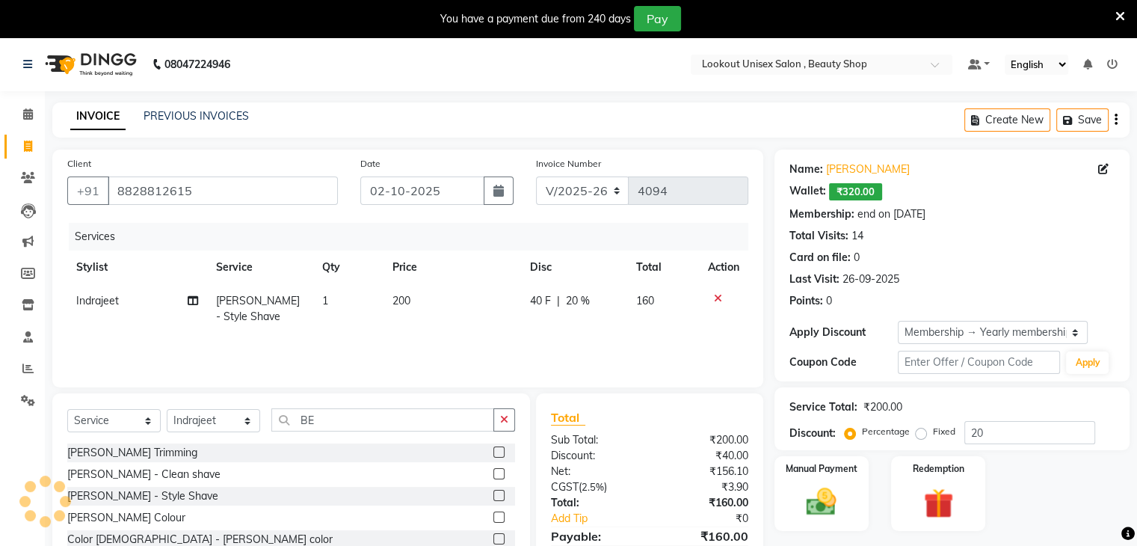
click at [1119, 121] on div "Create New Save" at bounding box center [1047, 119] width 165 height 35
click at [1117, 120] on icon "button" at bounding box center [1116, 120] width 3 height 1
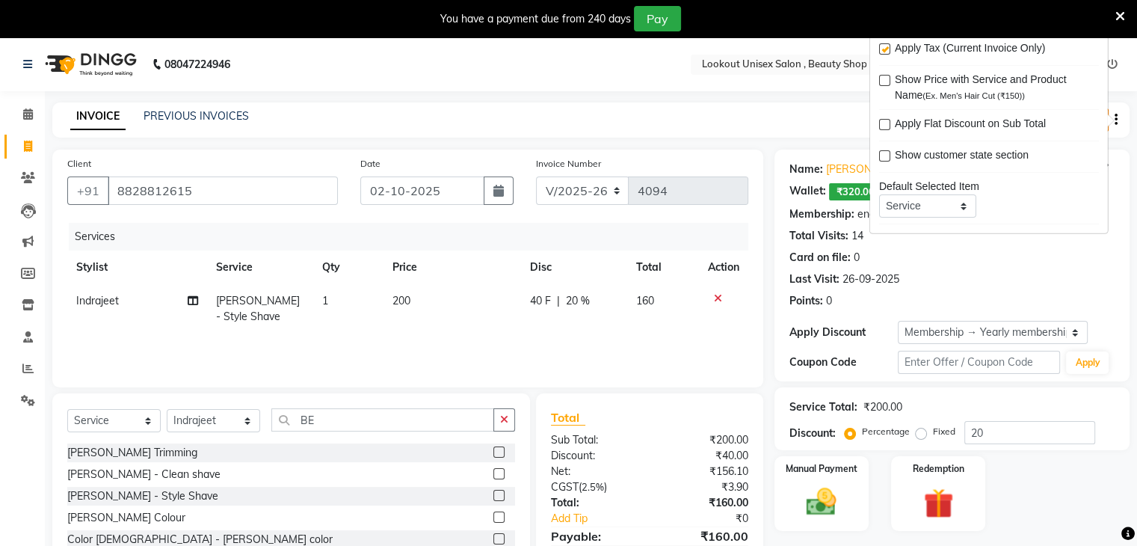
click at [884, 50] on label at bounding box center [884, 48] width 11 height 11
click at [884, 50] on input "checkbox" at bounding box center [884, 50] width 10 height 10
checkbox input "false"
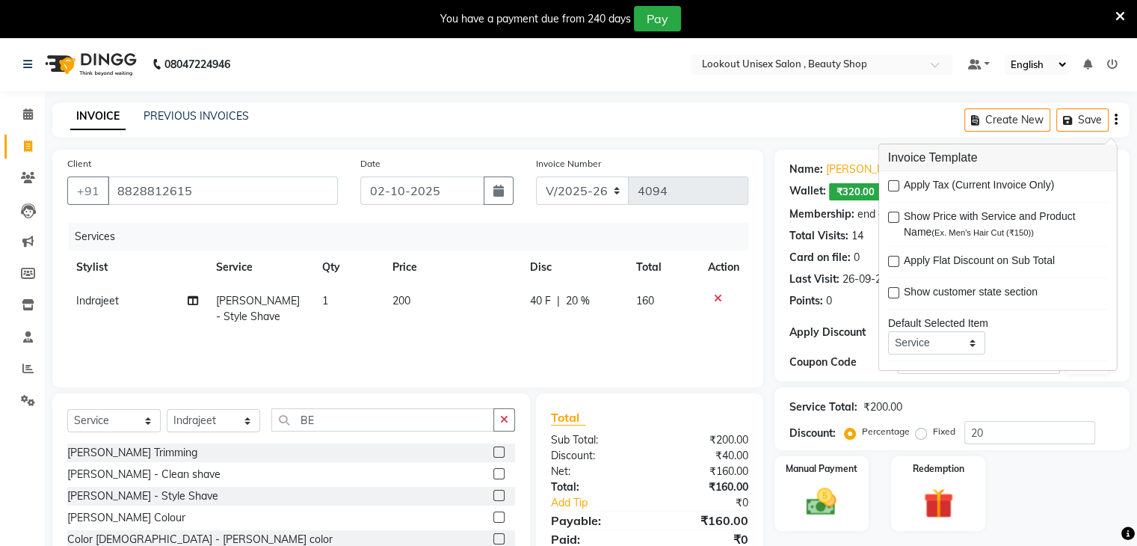
scroll to position [91, 0]
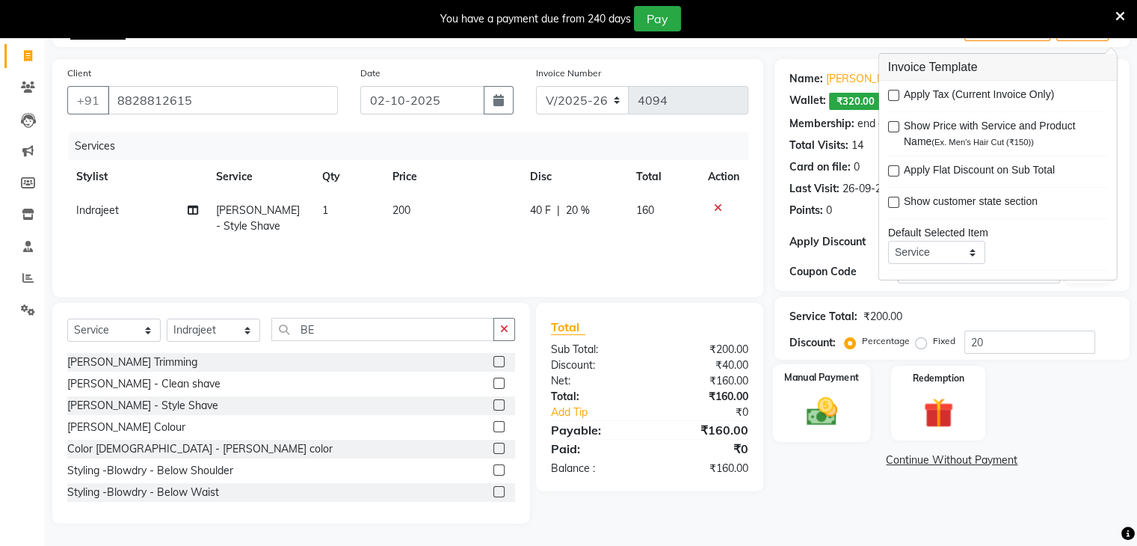
click at [822, 410] on img at bounding box center [821, 412] width 50 height 36
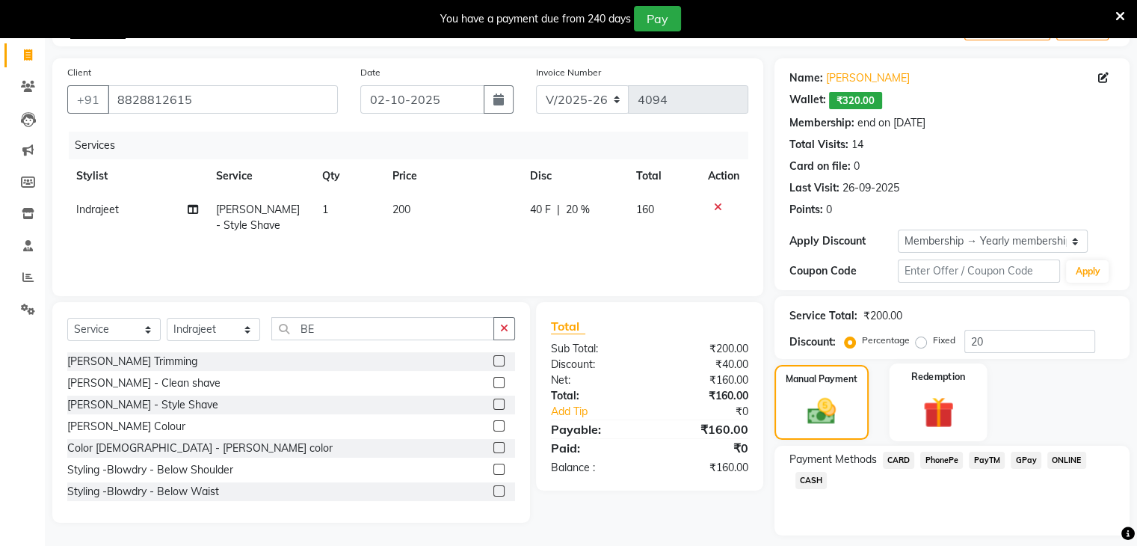
click at [951, 402] on img at bounding box center [938, 412] width 50 height 38
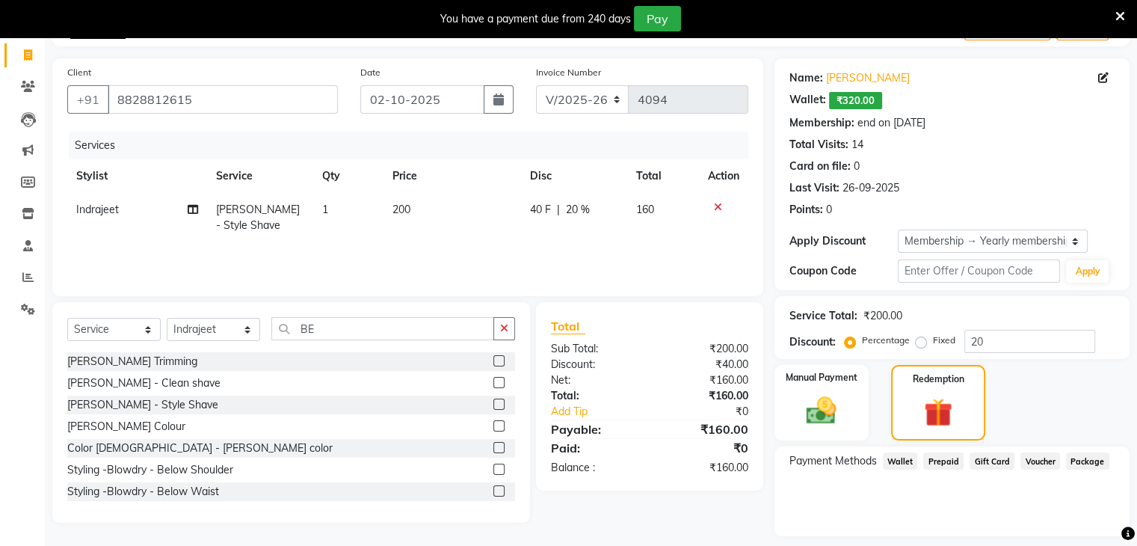
click at [905, 458] on span "Wallet" at bounding box center [900, 460] width 35 height 17
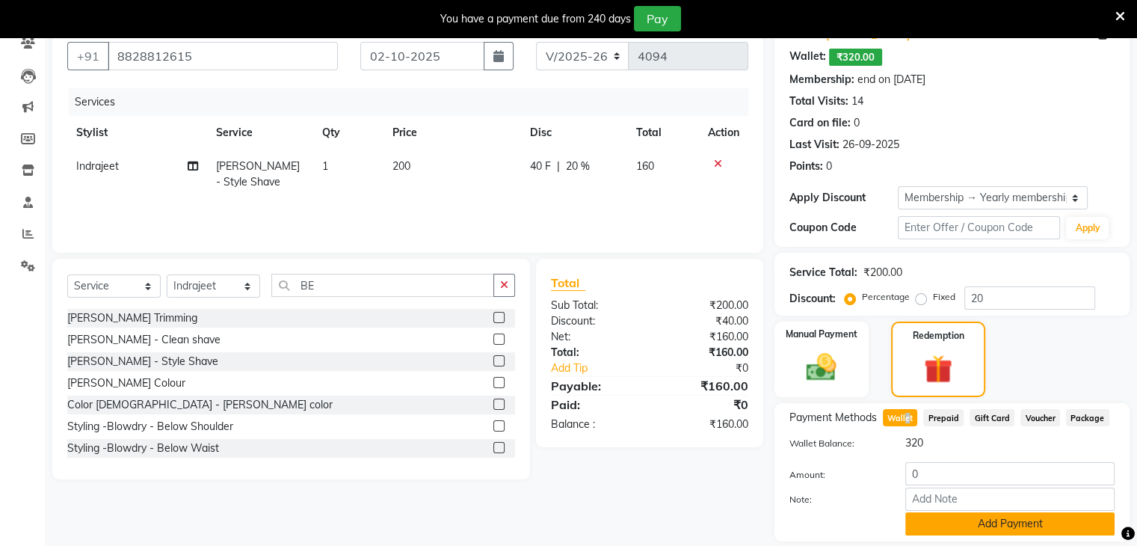
scroll to position [185, 0]
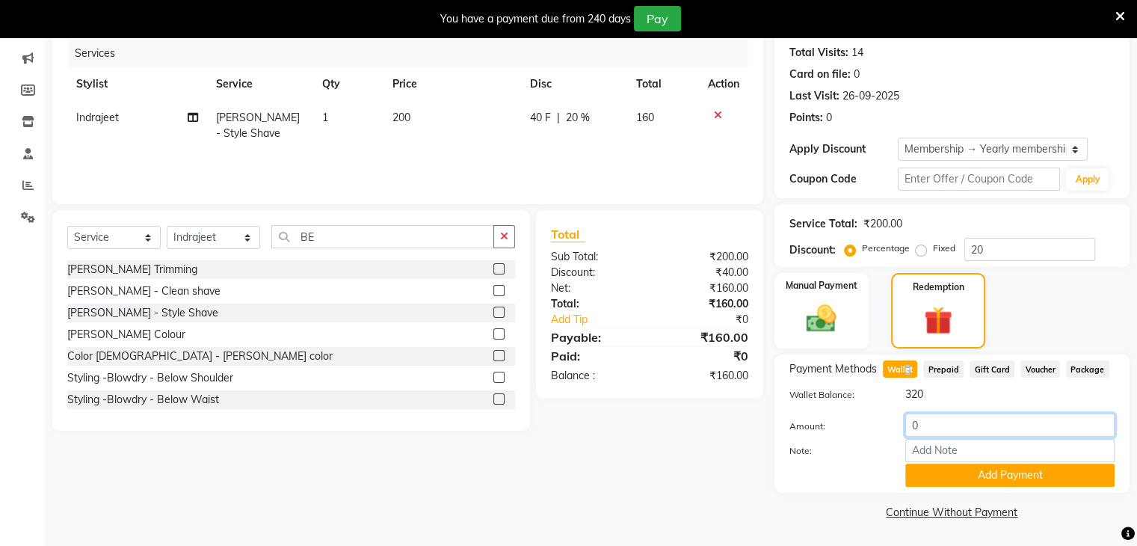
click at [930, 427] on input "0" at bounding box center [1009, 424] width 209 height 23
type input "160"
click at [956, 470] on button "Add Payment" at bounding box center [1009, 475] width 209 height 23
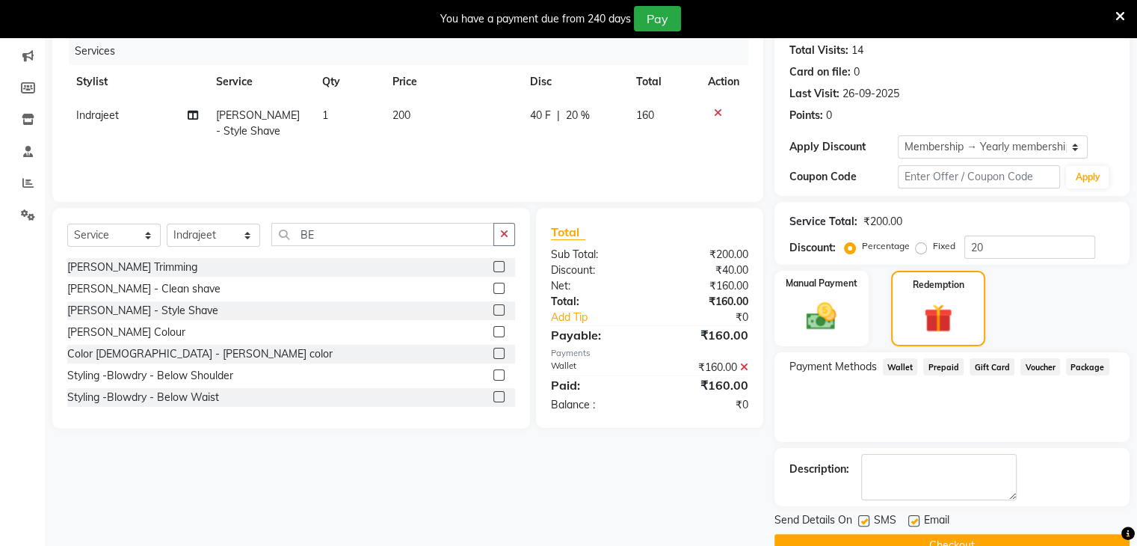
scroll to position [218, 0]
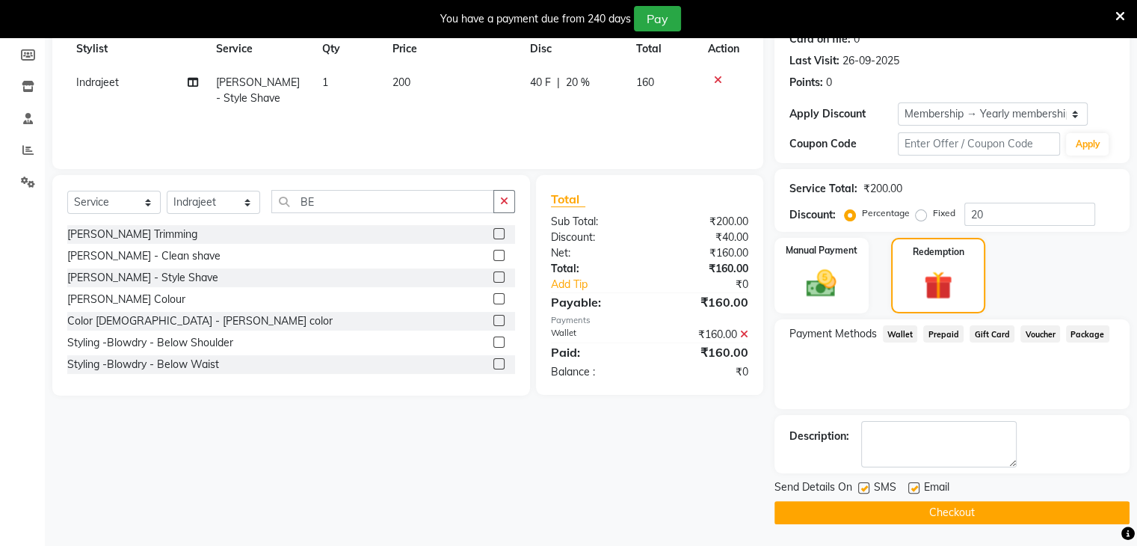
click at [914, 487] on label at bounding box center [913, 487] width 11 height 11
click at [914, 487] on input "checkbox" at bounding box center [913, 489] width 10 height 10
checkbox input "false"
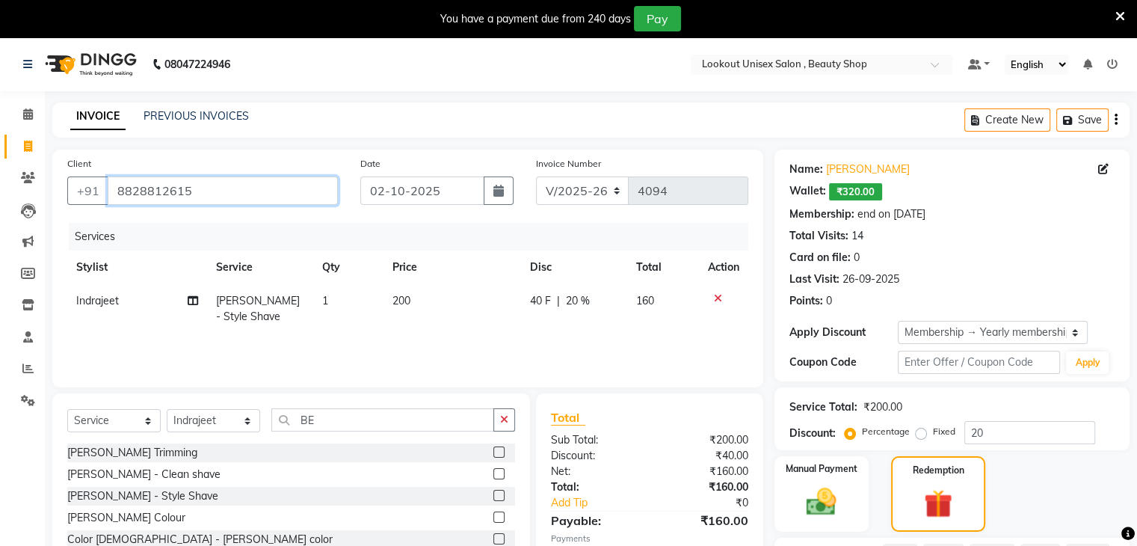
drag, startPoint x: 114, startPoint y: 186, endPoint x: 191, endPoint y: 189, distance: 77.1
click at [191, 189] on input "8828812615" at bounding box center [223, 190] width 230 height 28
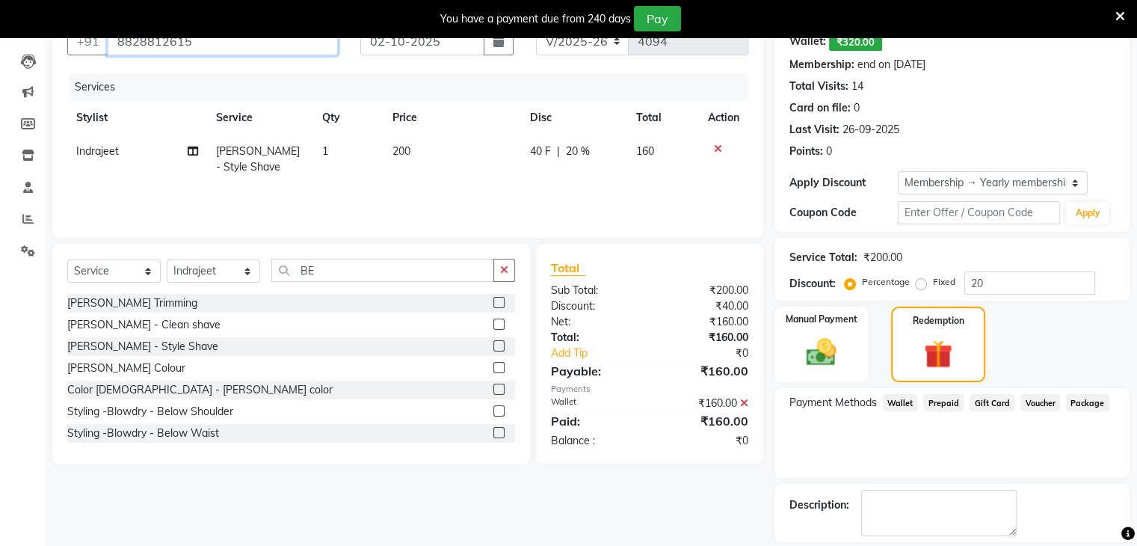
scroll to position [218, 0]
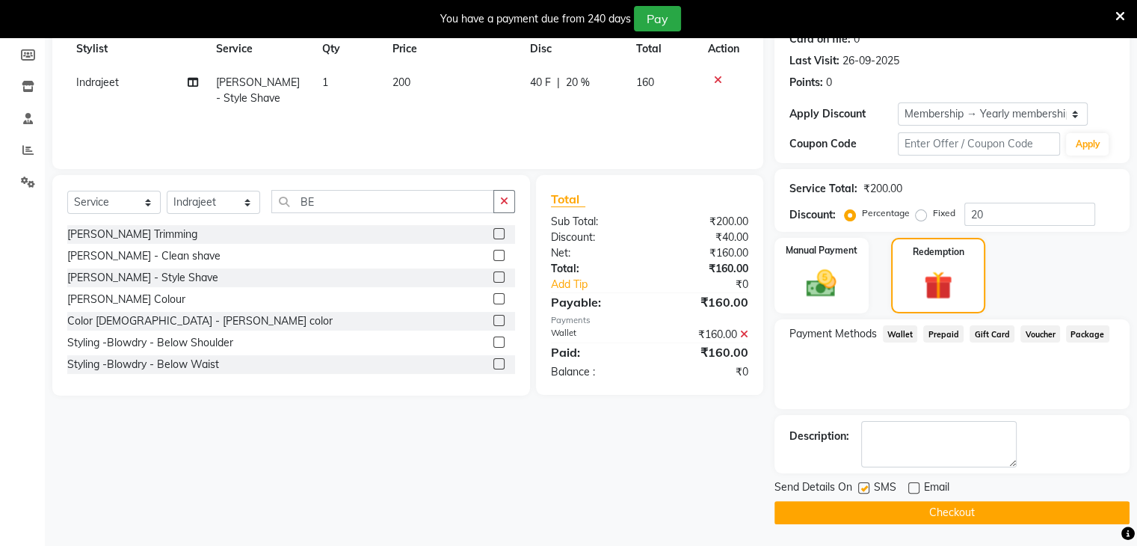
click at [936, 511] on button "Checkout" at bounding box center [952, 512] width 355 height 23
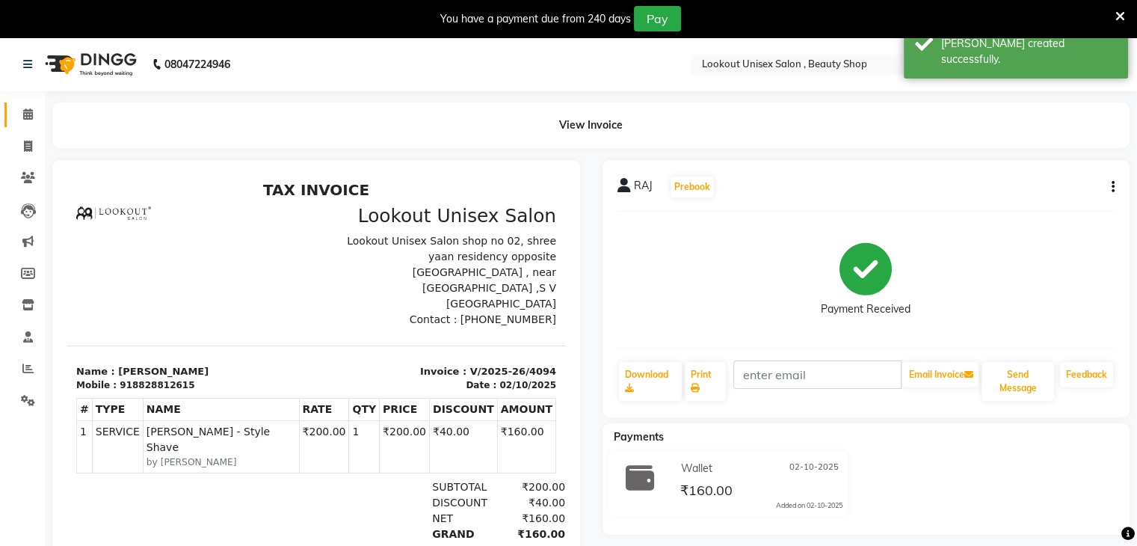
click at [27, 123] on span at bounding box center [28, 114] width 26 height 17
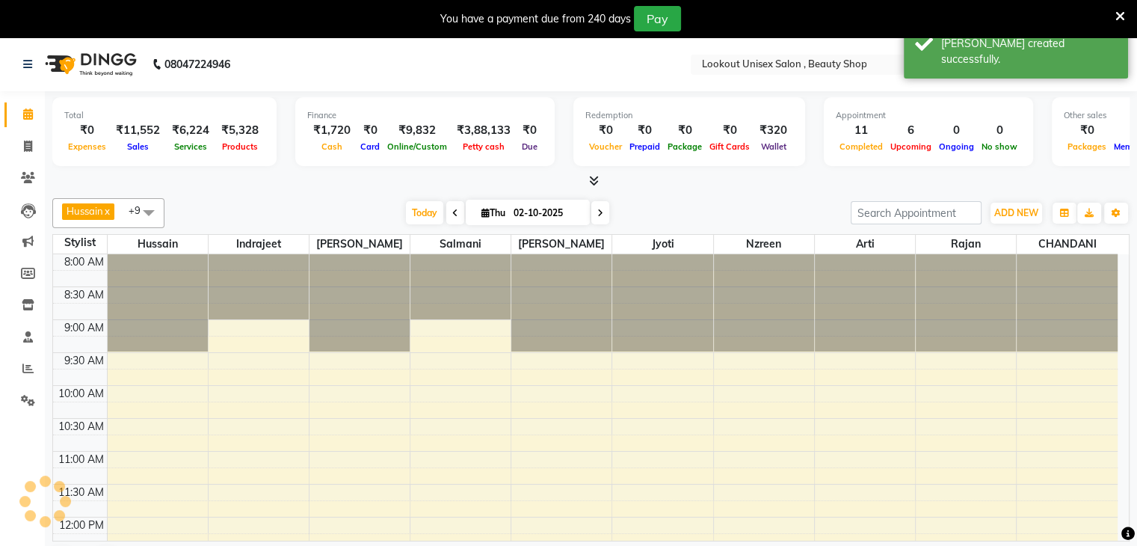
scroll to position [458, 0]
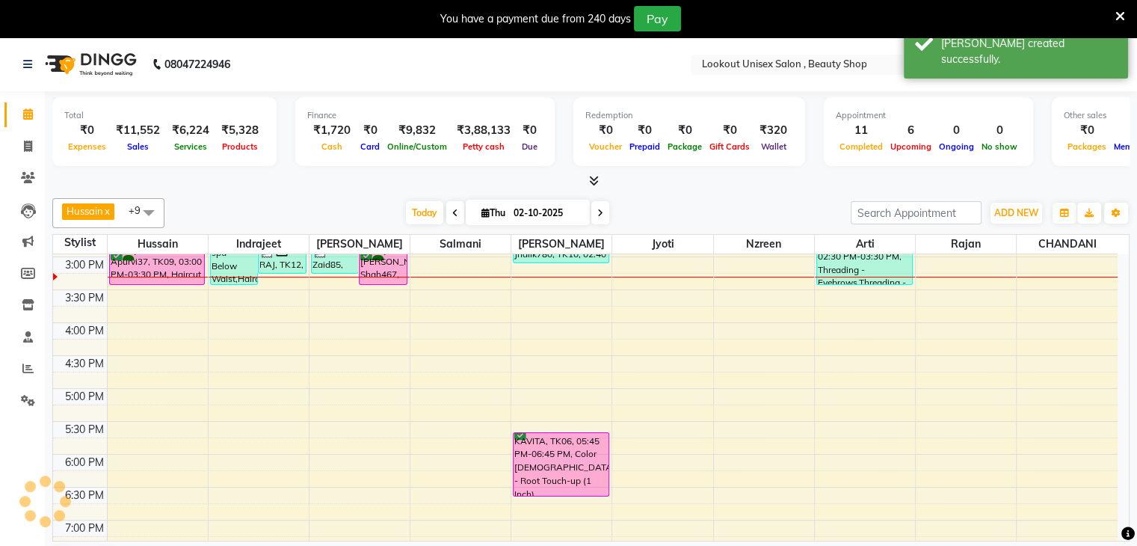
click at [482, 209] on icon at bounding box center [486, 213] width 8 height 10
select select "10"
select select "2025"
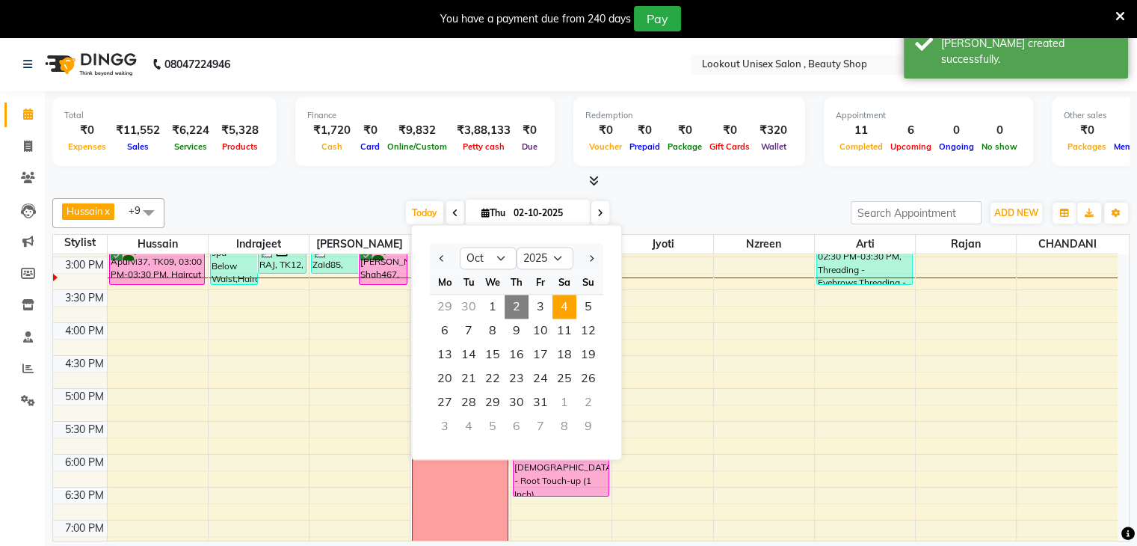
click at [565, 305] on span "4" at bounding box center [565, 307] width 24 height 24
type input "04-10-2025"
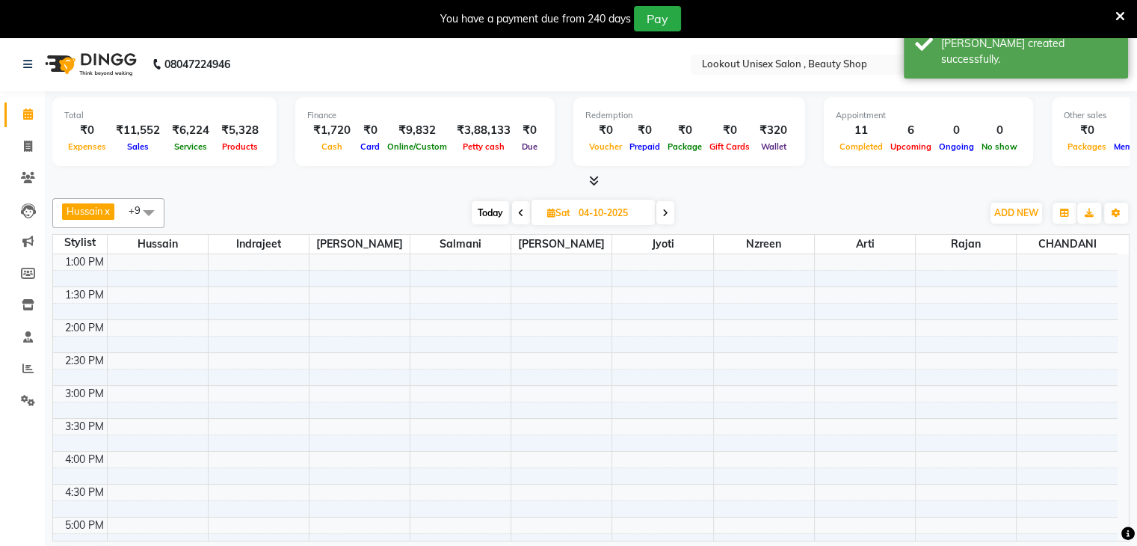
scroll to position [307, 0]
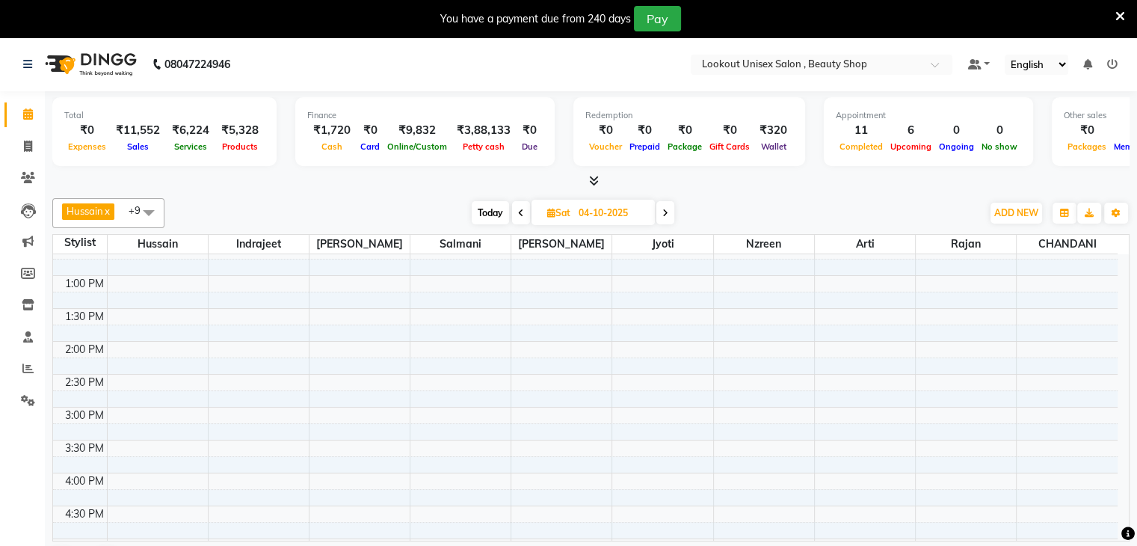
click at [277, 344] on div "8:00 AM 8:30 AM 9:00 AM 9:30 AM 10:00 AM 10:30 AM 11:00 AM 11:30 AM 12:00 PM 12…" at bounding box center [585, 407] width 1065 height 920
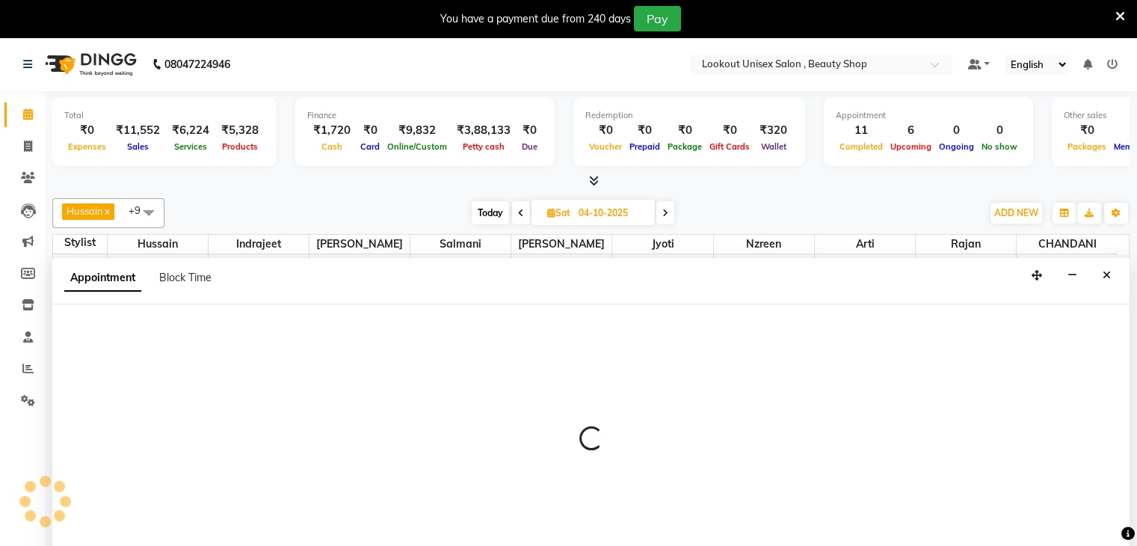
scroll to position [27, 0]
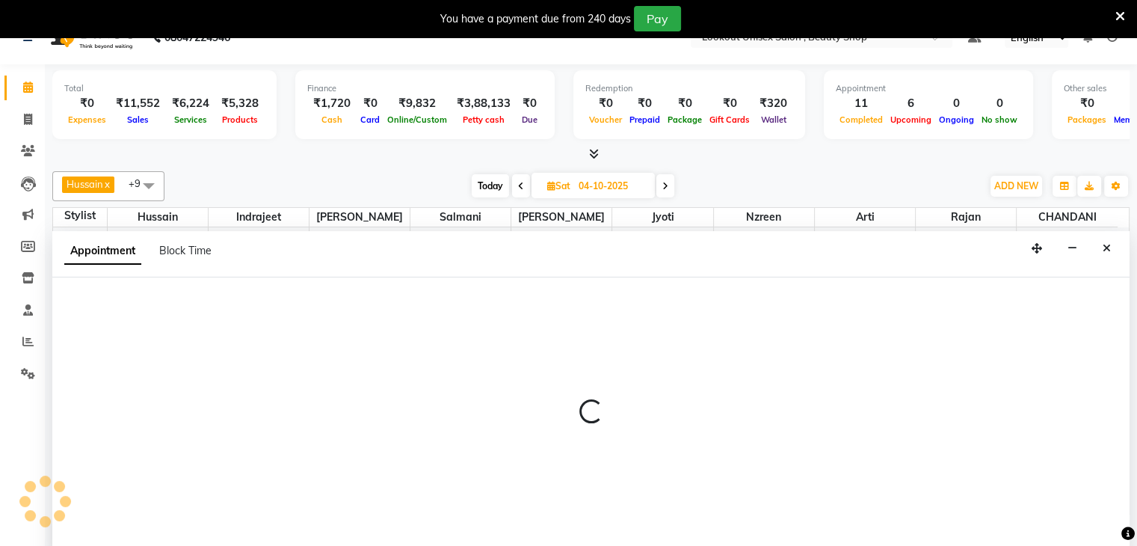
select select "67794"
select select "840"
select select "tentative"
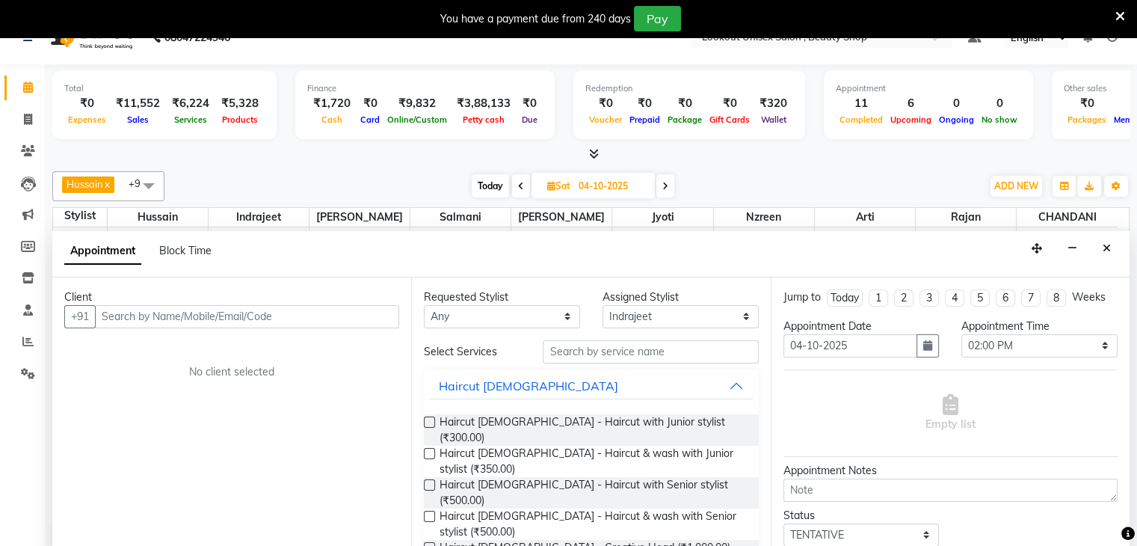
click at [156, 312] on input "text" at bounding box center [247, 316] width 304 height 23
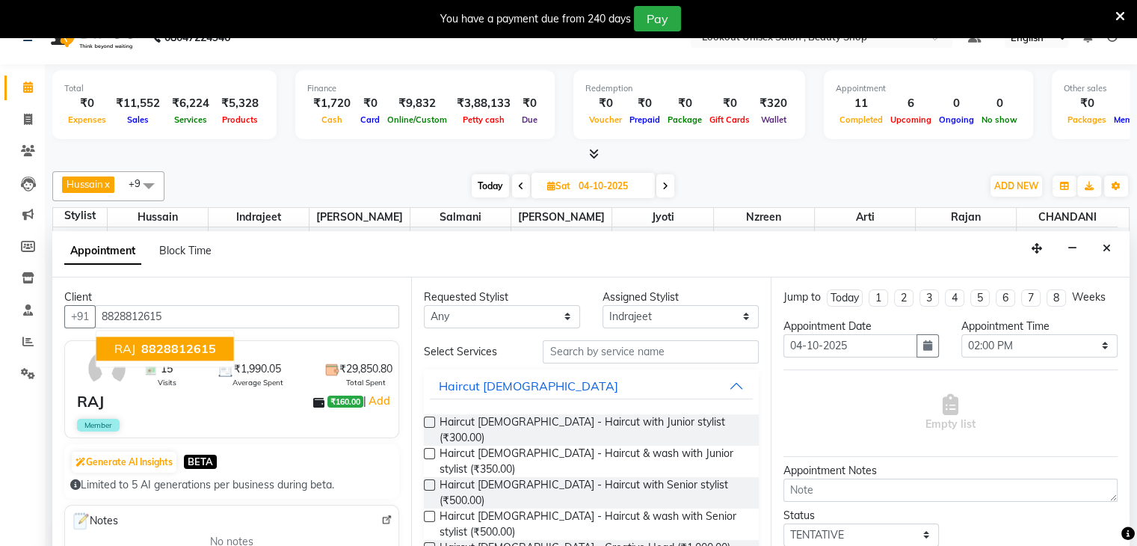
click at [130, 344] on span "RAJ" at bounding box center [124, 348] width 21 height 15
type input "8828812615"
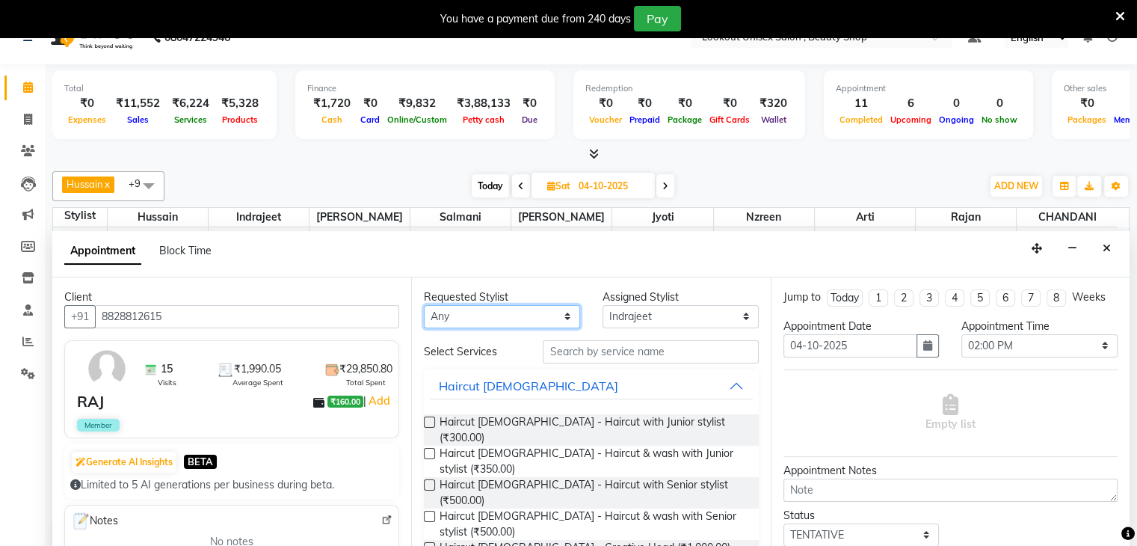
click at [559, 315] on select "Any [PERSON_NAME] [PERSON_NAME] Sir [PERSON_NAME] Jyoti [PERSON_NAME] [PERSON_N…" at bounding box center [502, 316] width 156 height 23
select select "68561"
click at [424, 305] on select "Any [PERSON_NAME] [PERSON_NAME] Sir [PERSON_NAME] Jyoti [PERSON_NAME] [PERSON_N…" at bounding box center [502, 316] width 156 height 23
select select "68561"
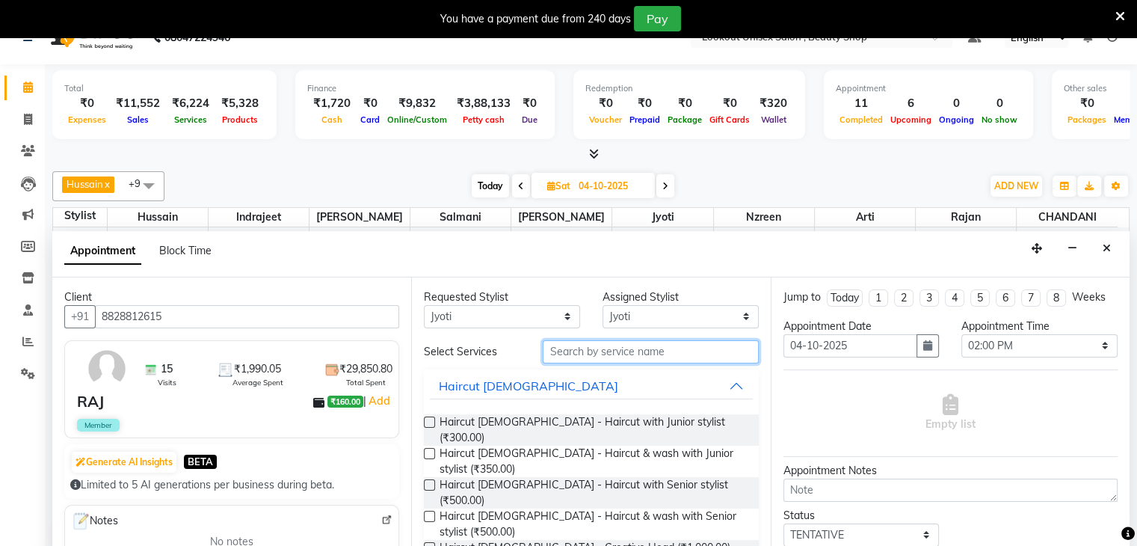
click at [597, 354] on input "text" at bounding box center [650, 351] width 215 height 23
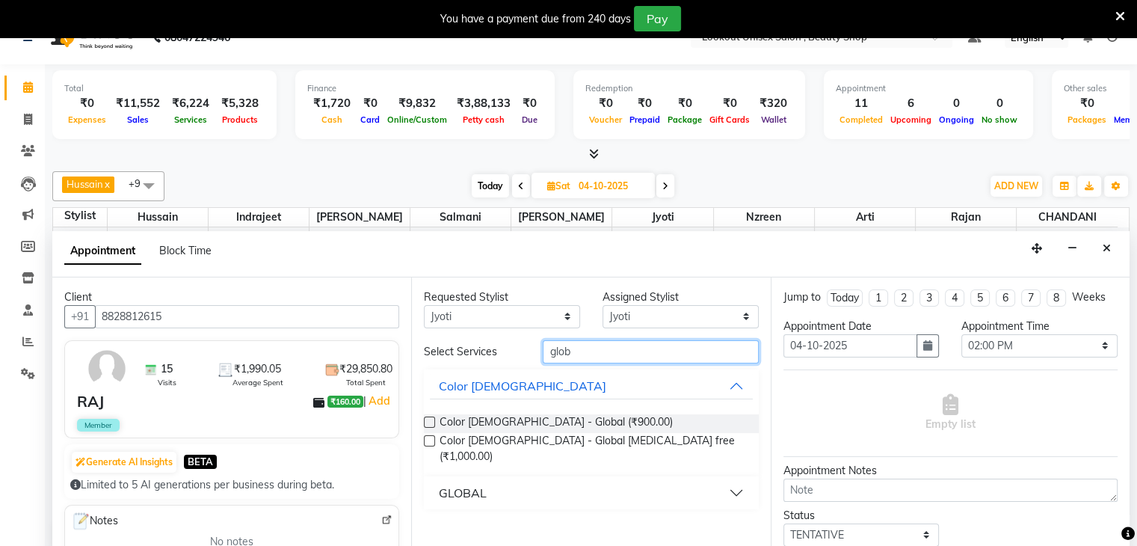
type input "glob"
click at [734, 479] on button "GLOBAL" at bounding box center [591, 492] width 322 height 27
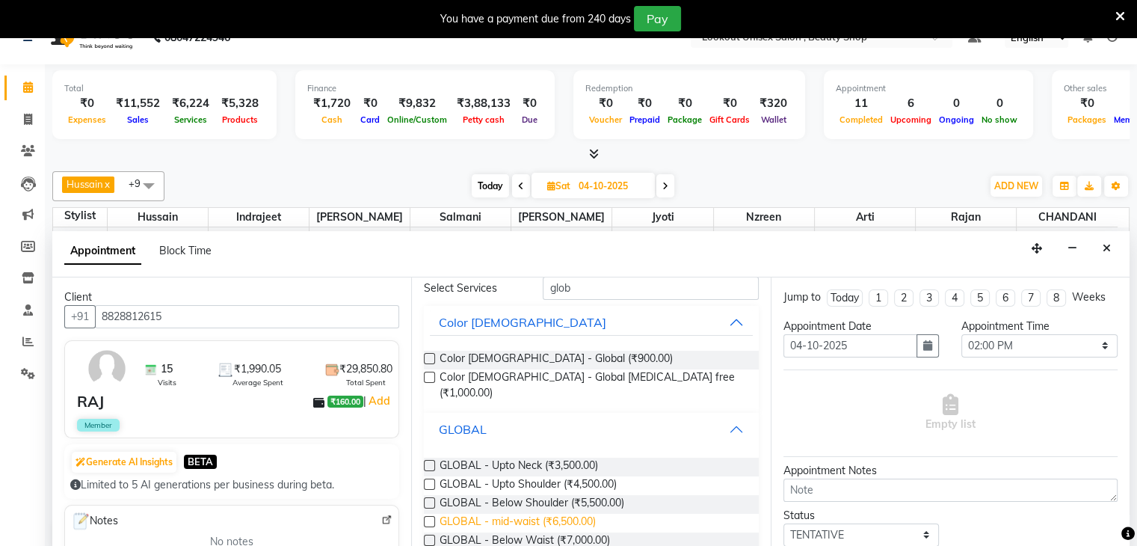
scroll to position [67, 0]
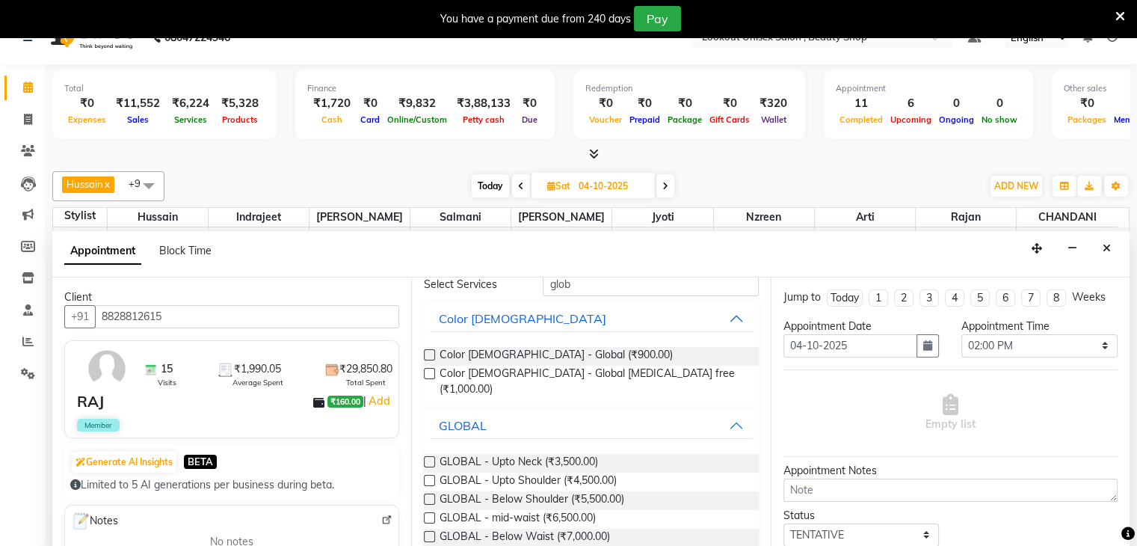
click at [425, 512] on label at bounding box center [429, 517] width 11 height 11
click at [425, 514] on input "checkbox" at bounding box center [429, 519] width 10 height 10
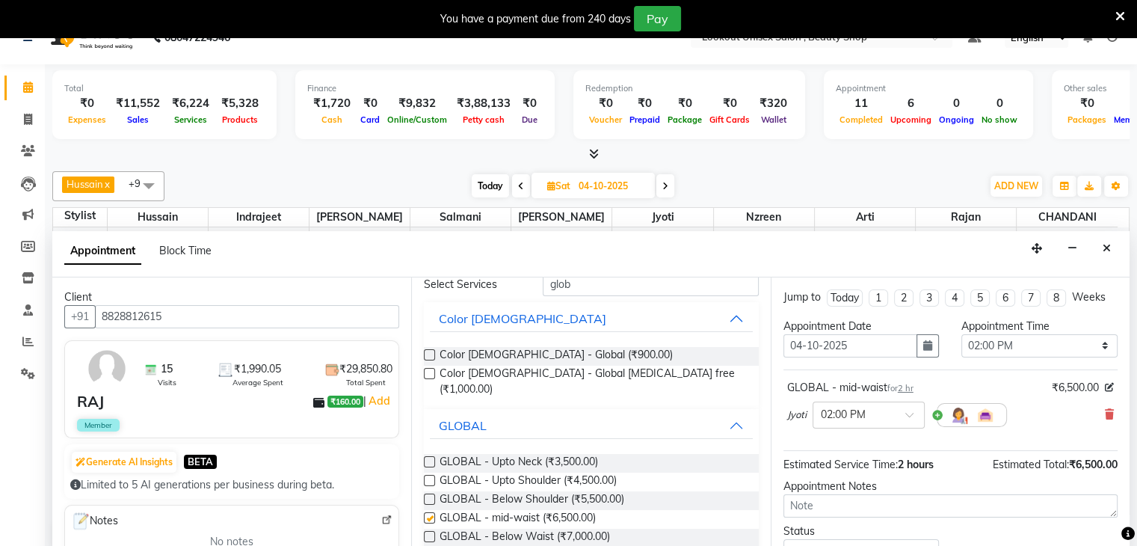
checkbox input "false"
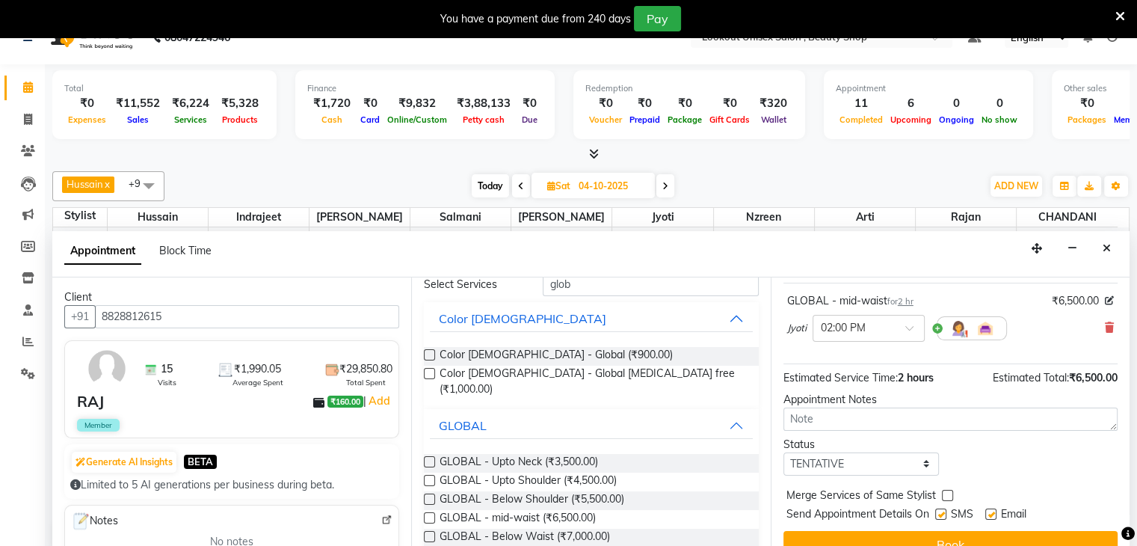
scroll to position [97, 0]
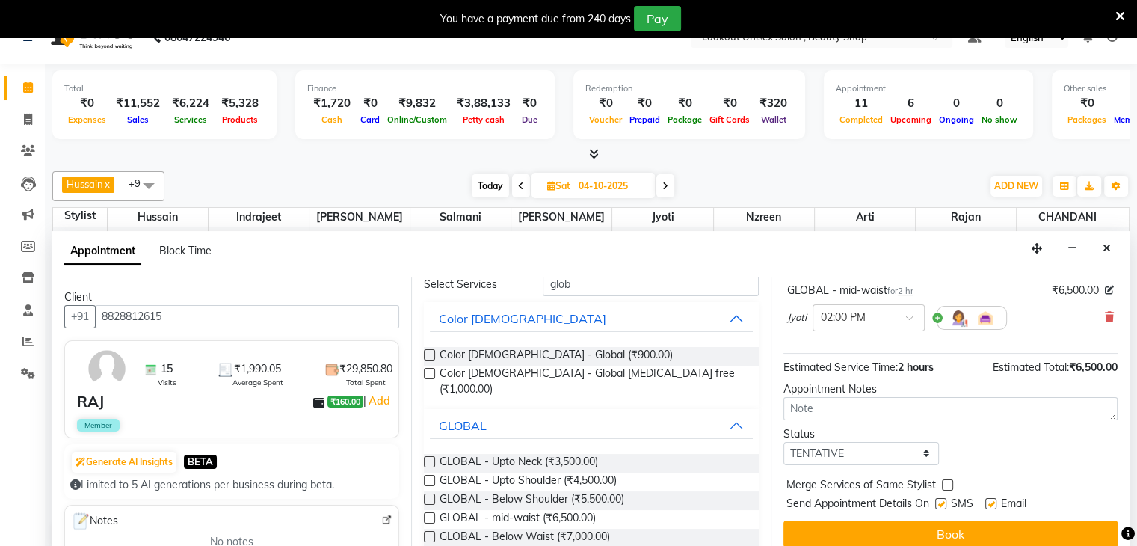
click at [943, 500] on label at bounding box center [940, 503] width 11 height 11
click at [943, 500] on input "checkbox" at bounding box center [940, 505] width 10 height 10
checkbox input "false"
click at [993, 502] on label at bounding box center [990, 503] width 11 height 11
click at [993, 502] on input "checkbox" at bounding box center [990, 505] width 10 height 10
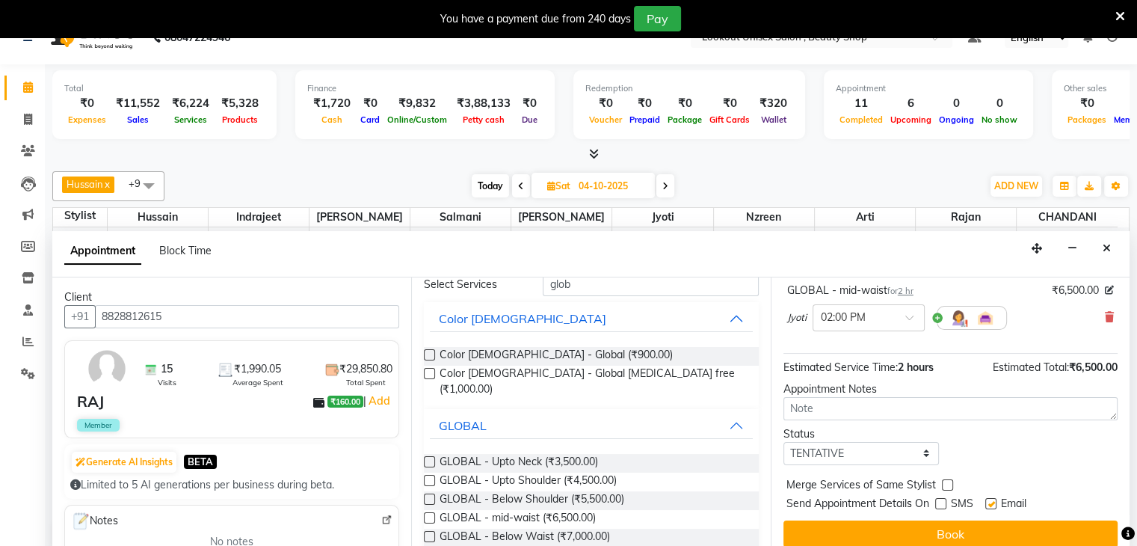
checkbox input "false"
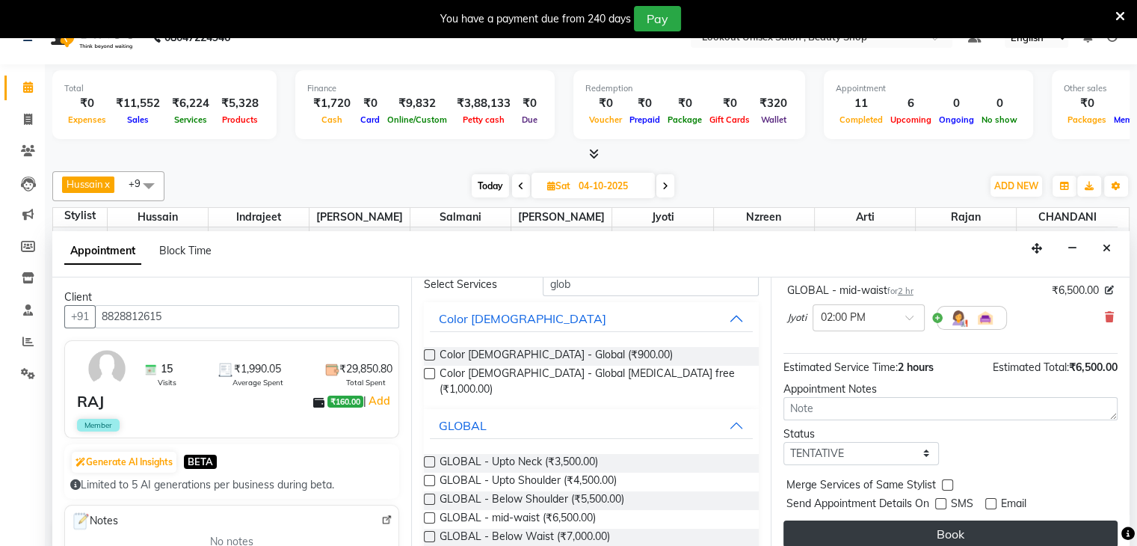
click at [980, 526] on button "Book" at bounding box center [951, 533] width 334 height 27
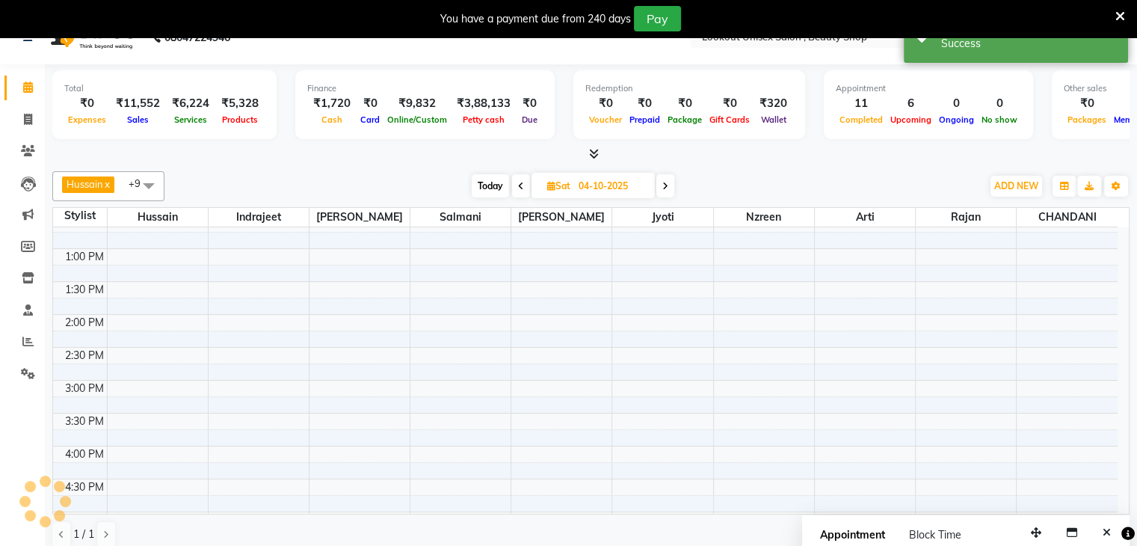
scroll to position [0, 0]
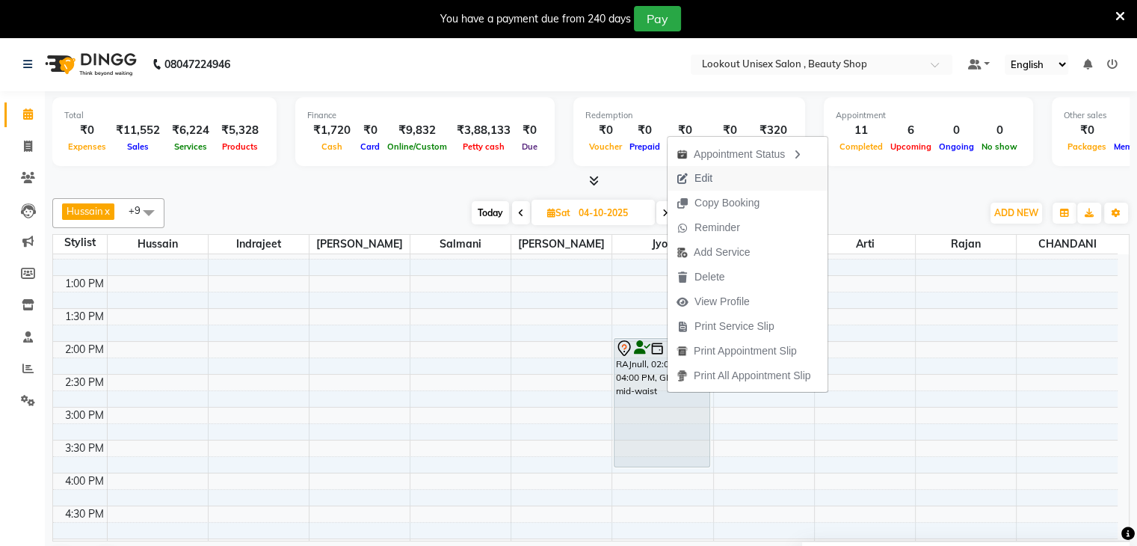
click at [706, 182] on span "Edit" at bounding box center [704, 178] width 18 height 16
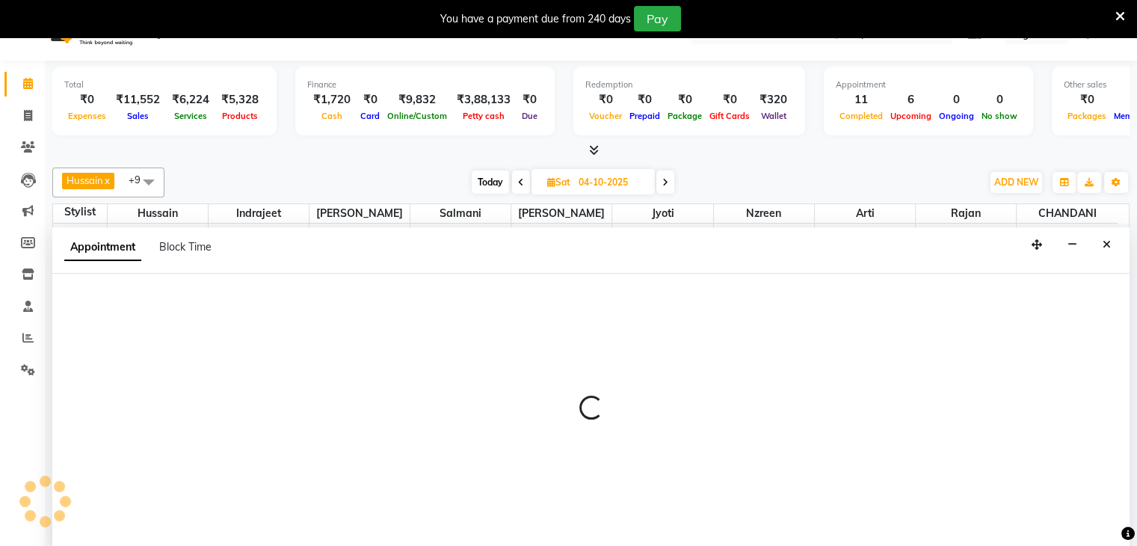
select select "tentative"
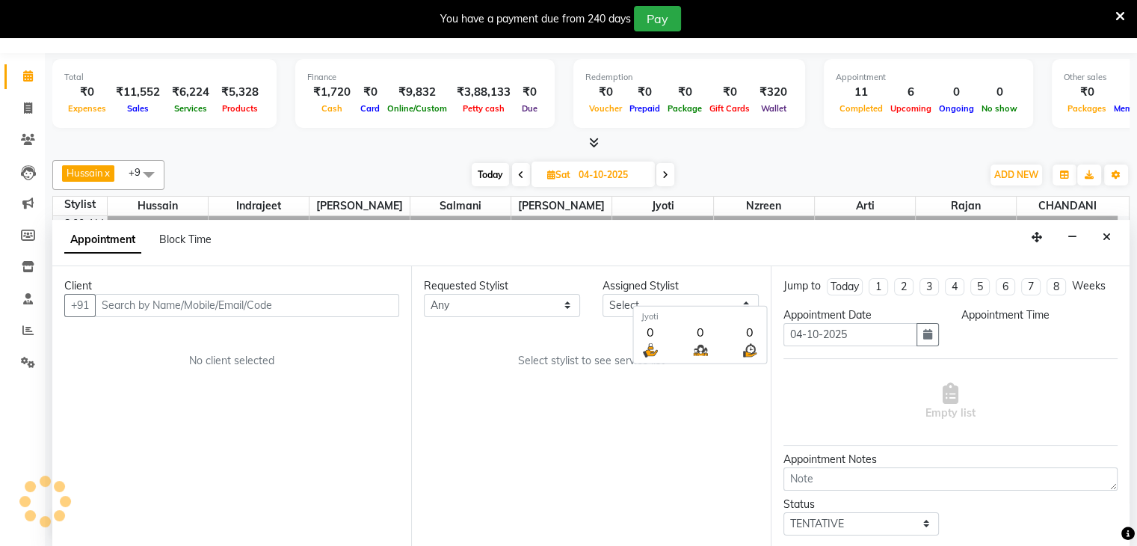
select select "68561"
select select "840"
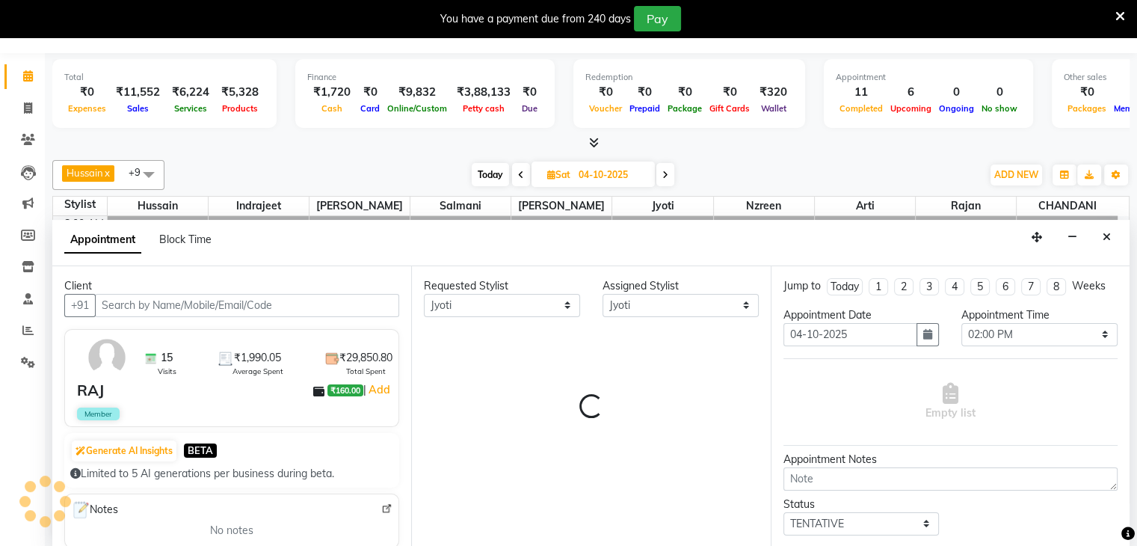
scroll to position [458, 0]
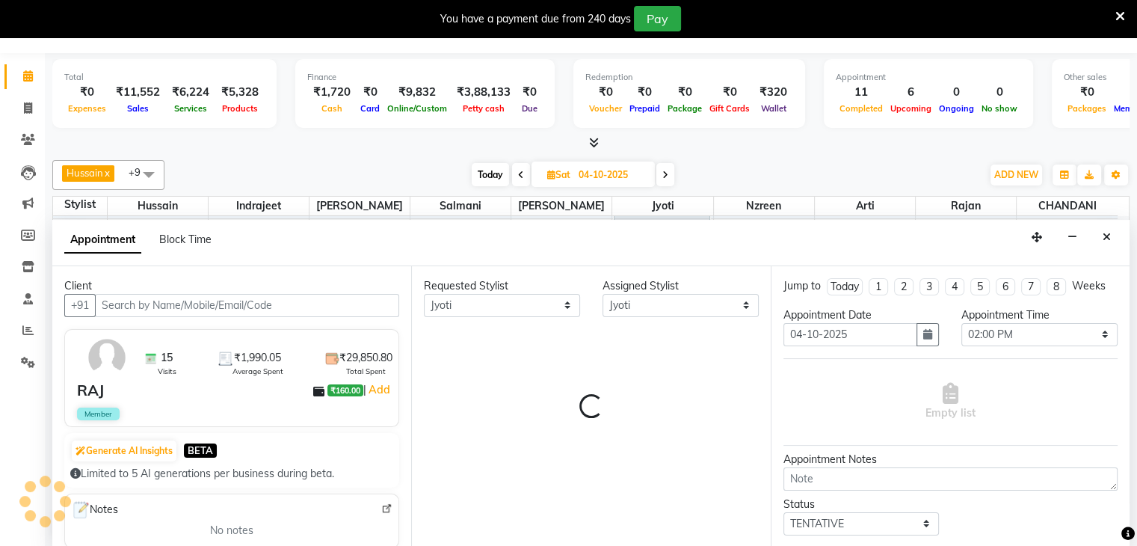
select select "3843"
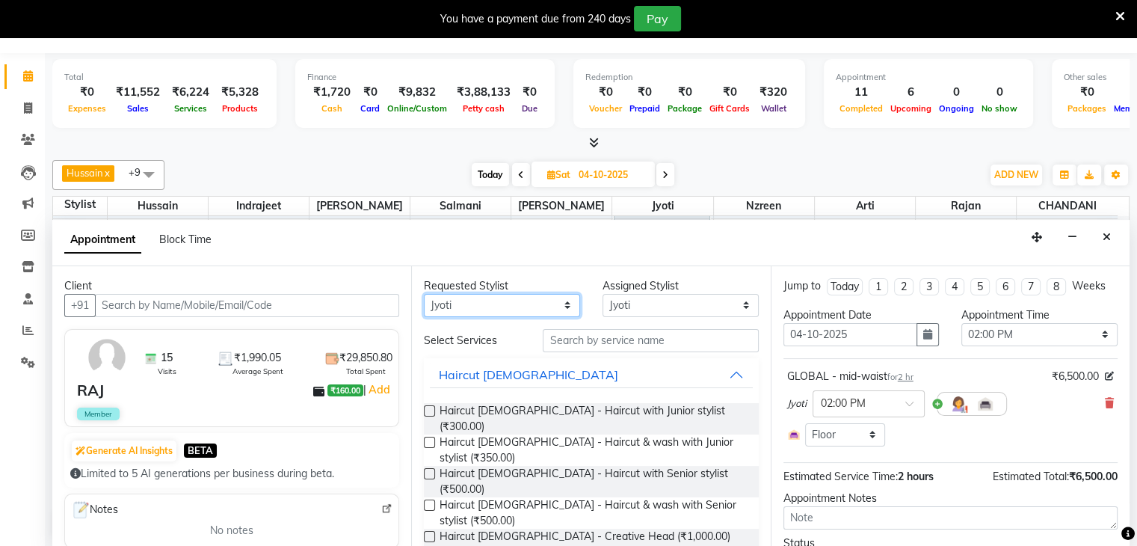
click at [561, 302] on select "Any Abid Arti CHANDANI Dhaval Sir Hussain Indrajeet Jyoti Mayuri Nabil Nzreen R…" at bounding box center [502, 305] width 156 height 23
select select "67794"
click at [424, 294] on select "Any Abid Arti CHANDANI Dhaval Sir Hussain Indrajeet Jyoti Mayuri Nabil Nzreen R…" at bounding box center [502, 305] width 156 height 23
select select "67794"
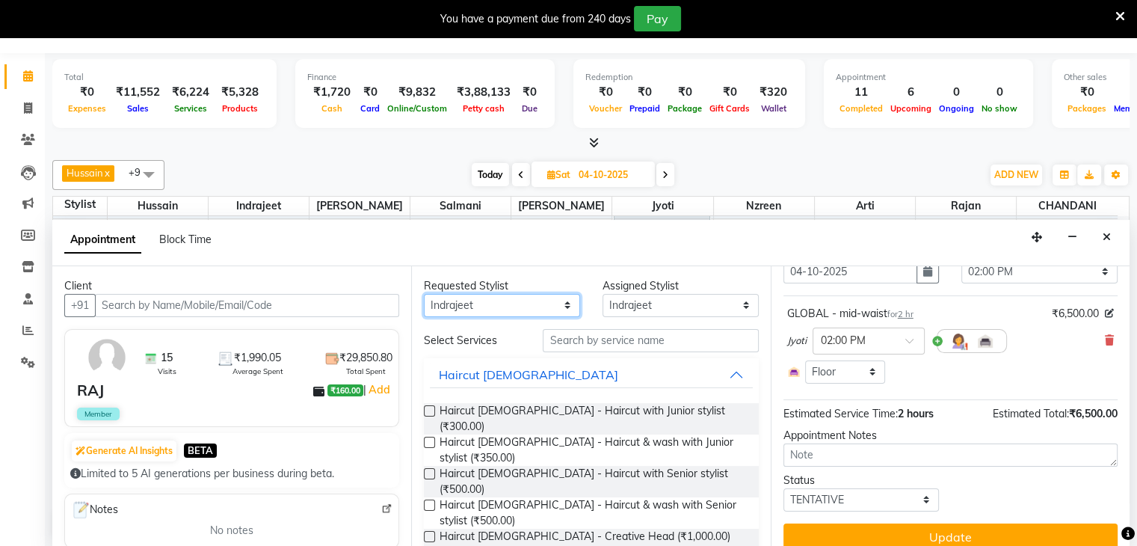
scroll to position [77, 0]
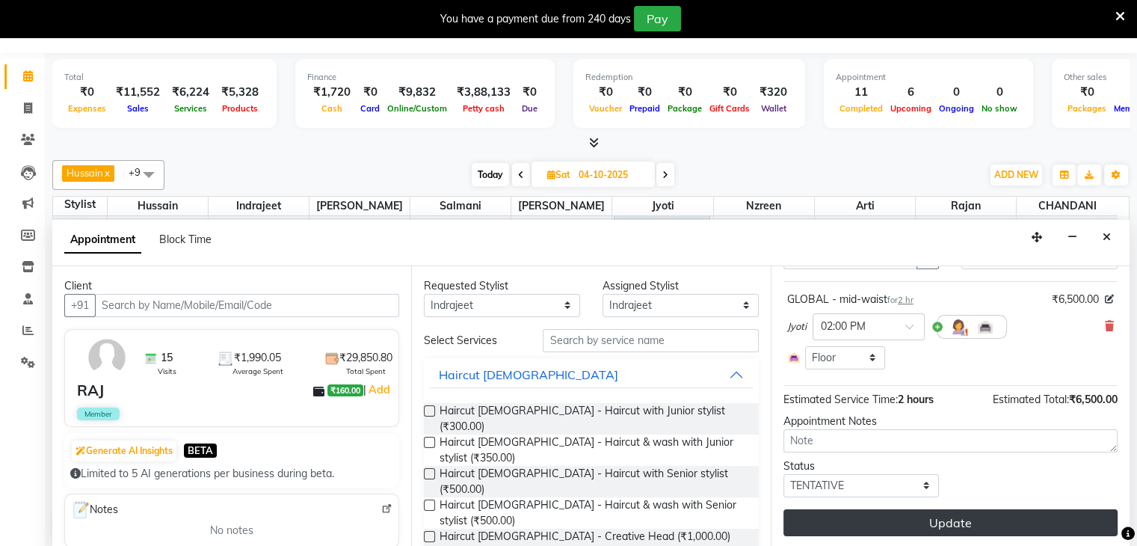
click at [932, 520] on button "Update" at bounding box center [951, 522] width 334 height 27
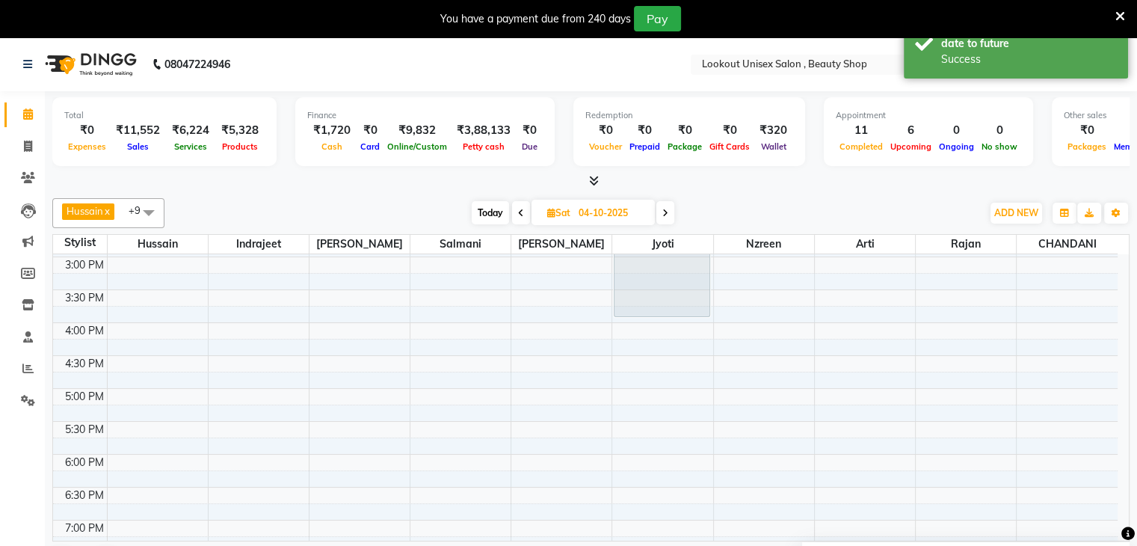
scroll to position [233, 0]
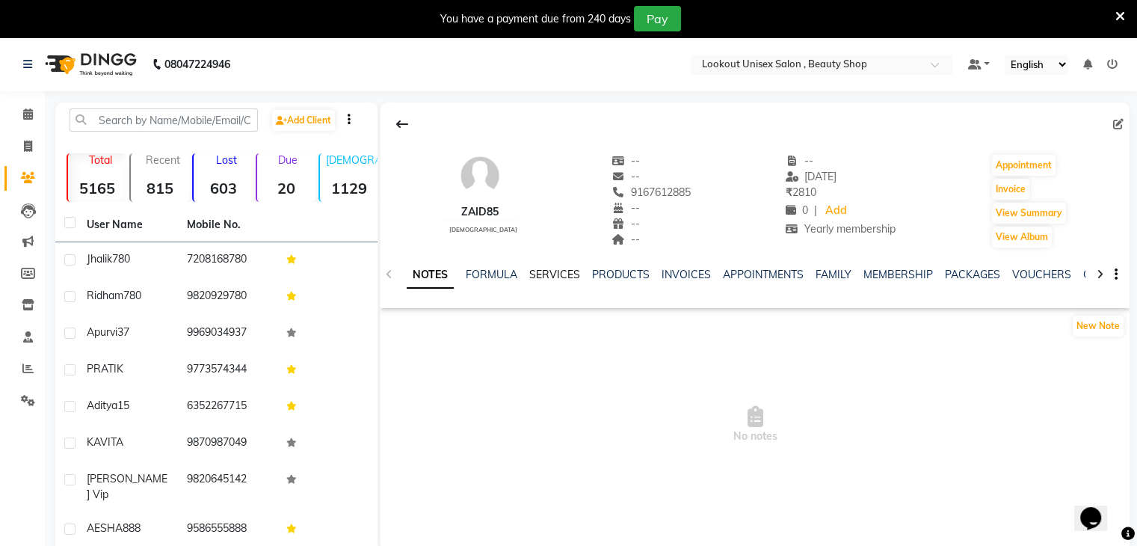
click at [538, 280] on link "SERVICES" at bounding box center [554, 274] width 51 height 13
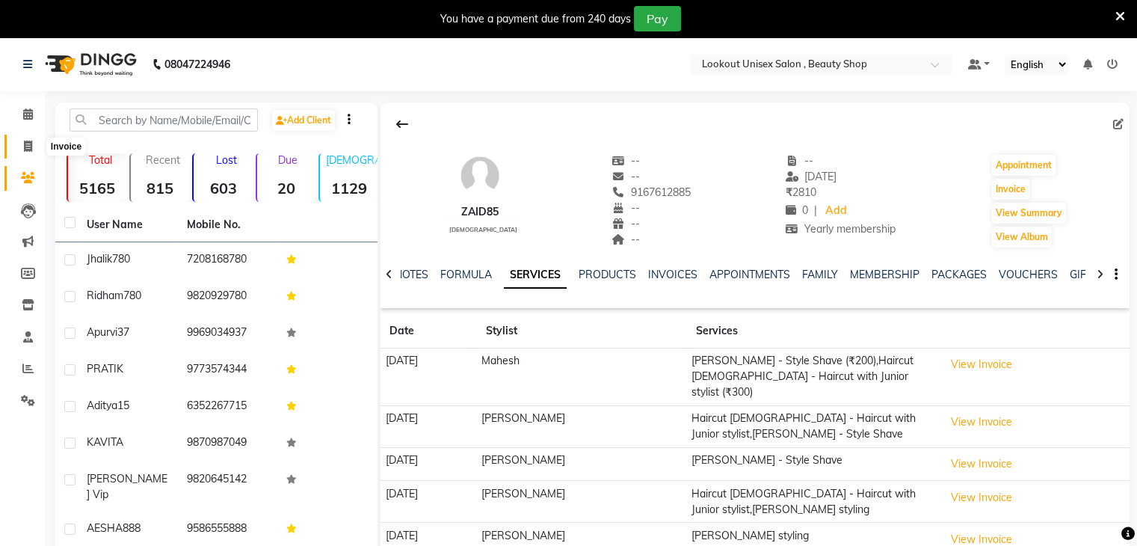
click at [22, 144] on span at bounding box center [28, 146] width 26 height 17
select select "7658"
select select "service"
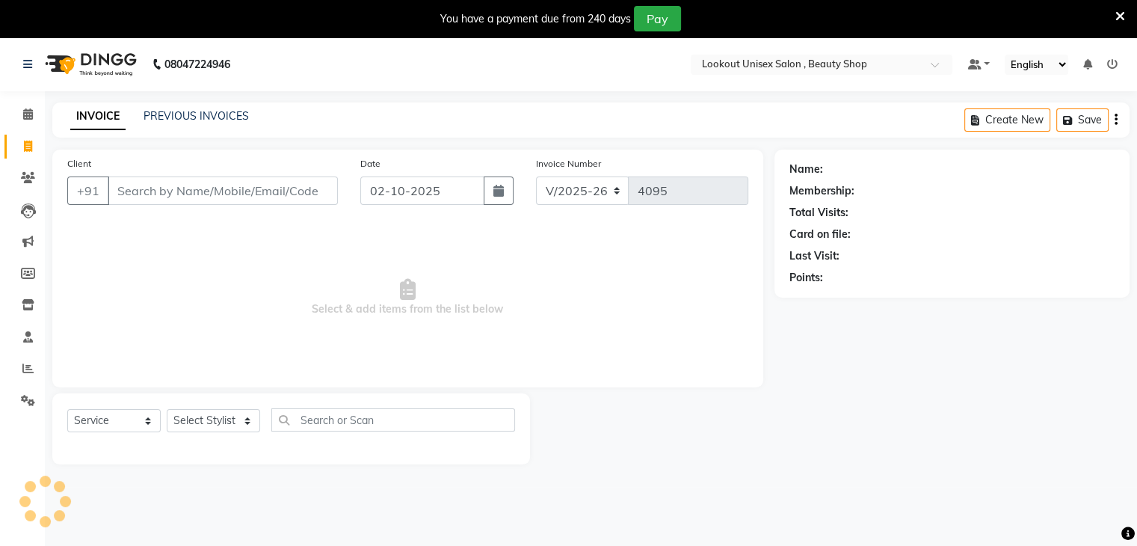
scroll to position [37, 0]
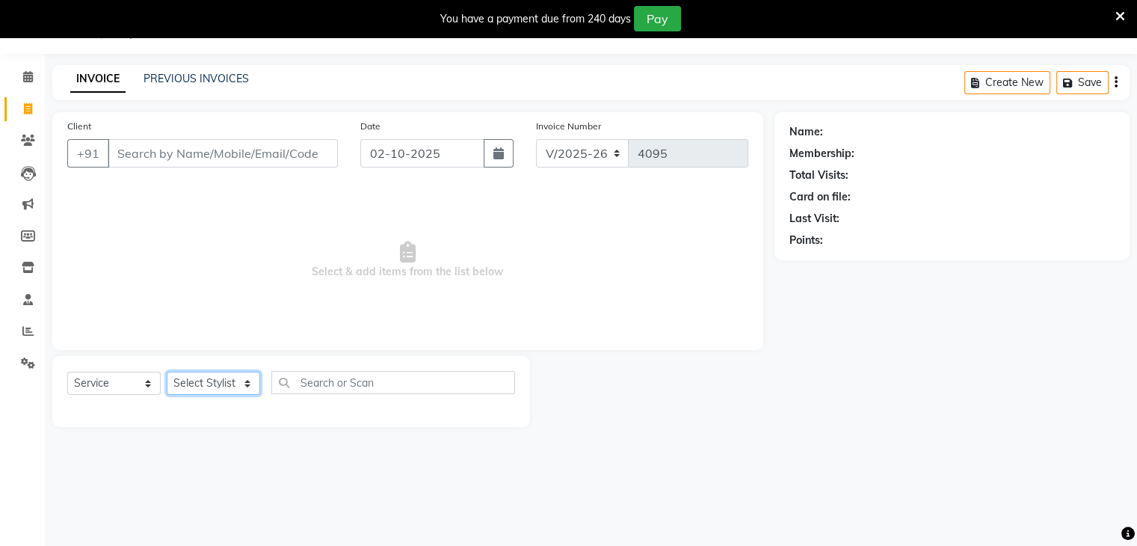
click at [245, 384] on select "Select Stylist" at bounding box center [213, 383] width 93 height 23
click at [33, 370] on span at bounding box center [28, 363] width 26 height 17
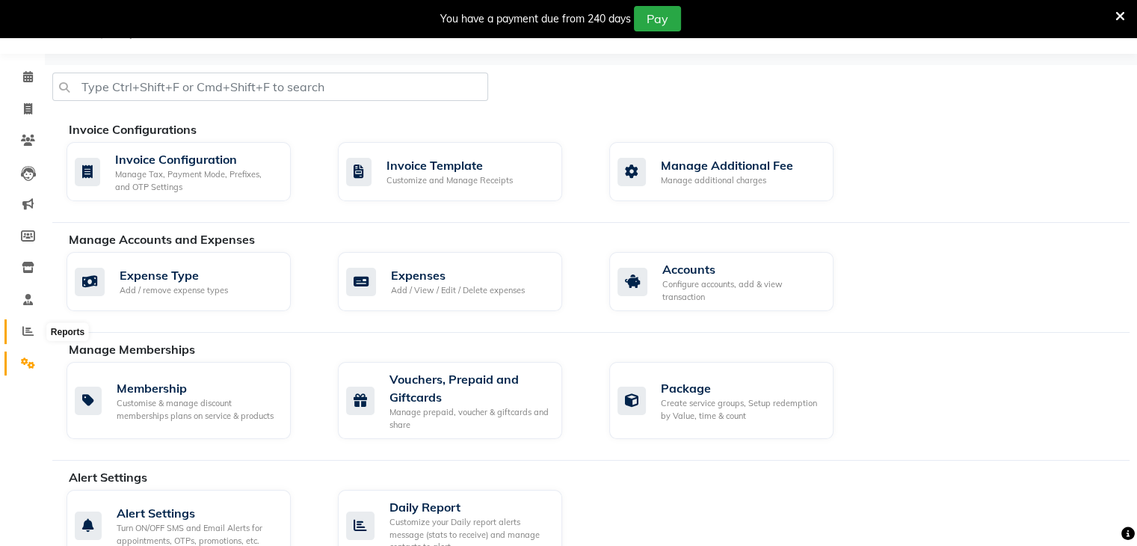
click at [27, 328] on icon at bounding box center [27, 330] width 11 height 11
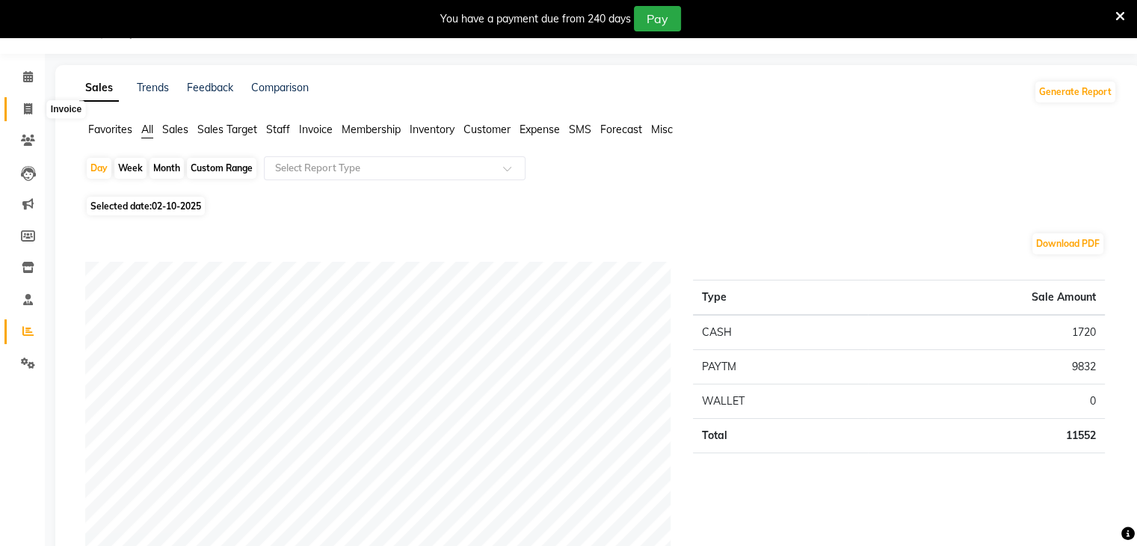
click at [33, 108] on span at bounding box center [28, 109] width 26 height 17
select select "service"
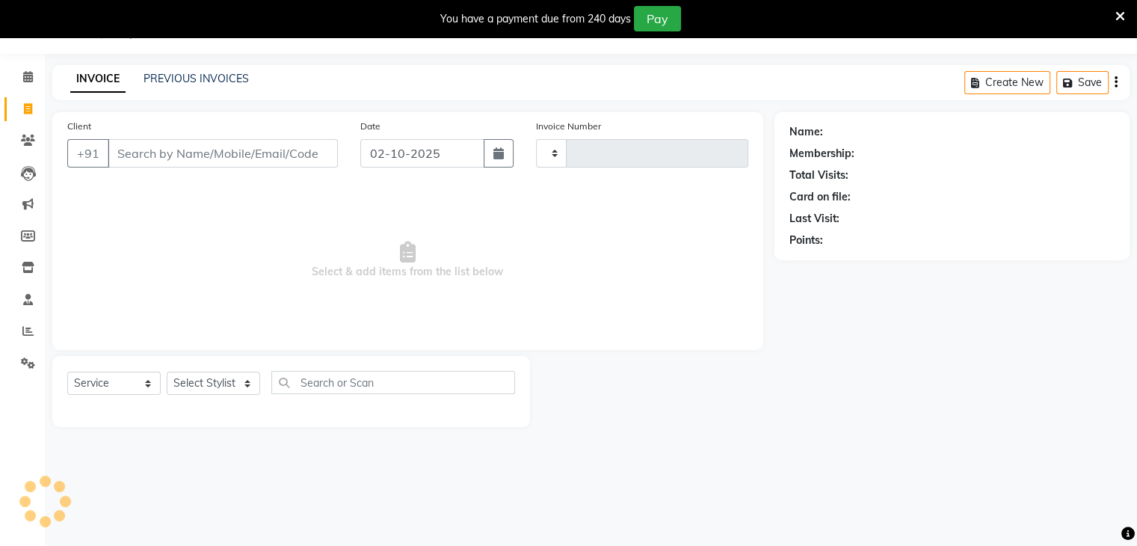
type input "4095"
select select "7658"
click at [250, 381] on select "Select Stylist [PERSON_NAME] [PERSON_NAME] Sir Disha [PERSON_NAME] Jyoti Mahesh…" at bounding box center [213, 383] width 93 height 23
select select "68259"
click at [167, 372] on select "Select Stylist Abid Arti CHANDANI Dhaval Sir Disha Hussain Indrajeet Jyoti Mahe…" at bounding box center [213, 383] width 93 height 23
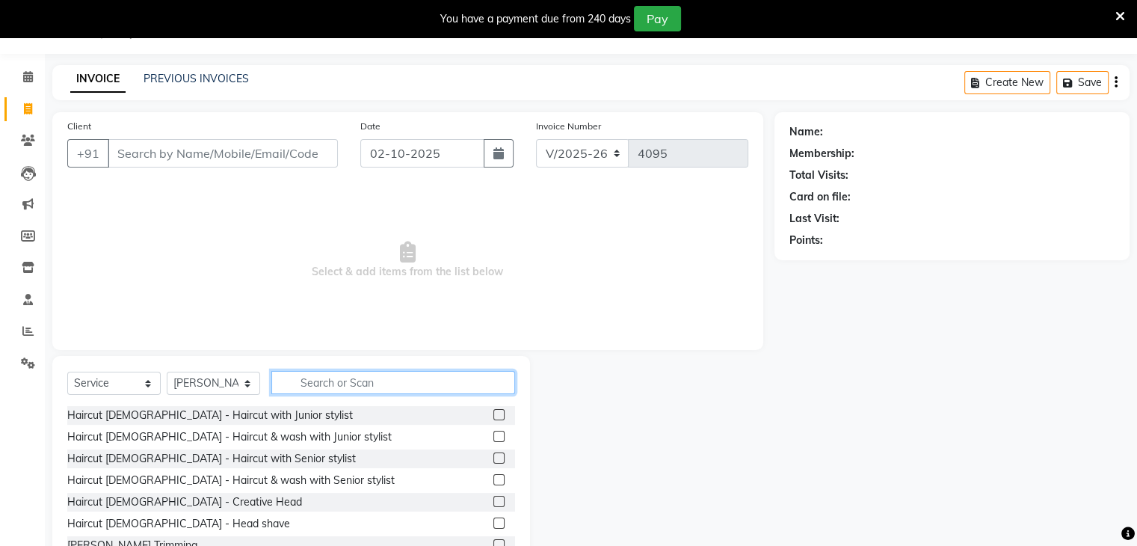
click at [306, 378] on input "text" at bounding box center [393, 382] width 244 height 23
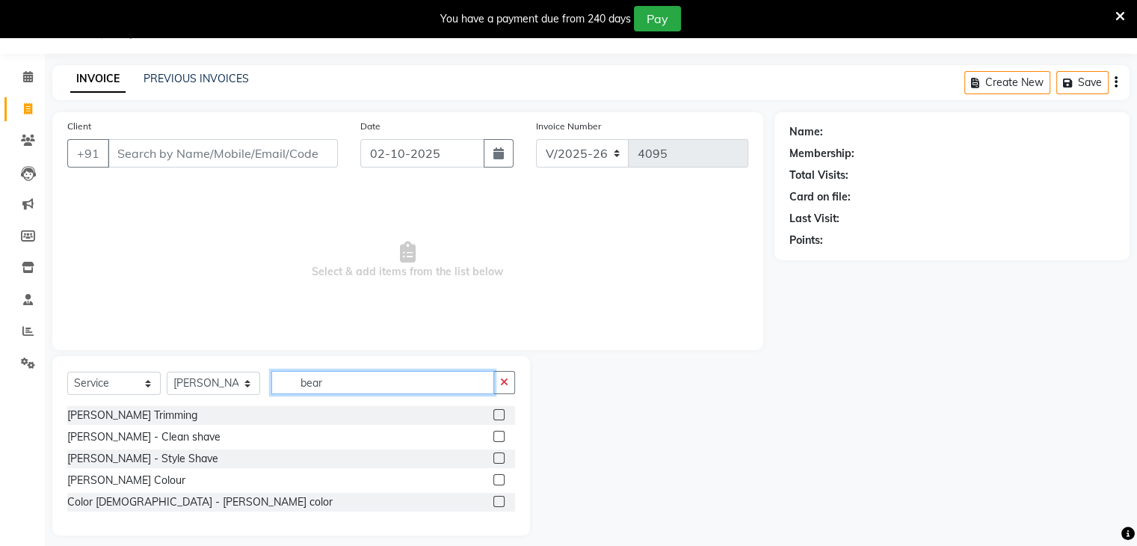
type input "bear"
click at [501, 457] on label at bounding box center [498, 457] width 11 height 11
click at [501, 457] on input "checkbox" at bounding box center [498, 459] width 10 height 10
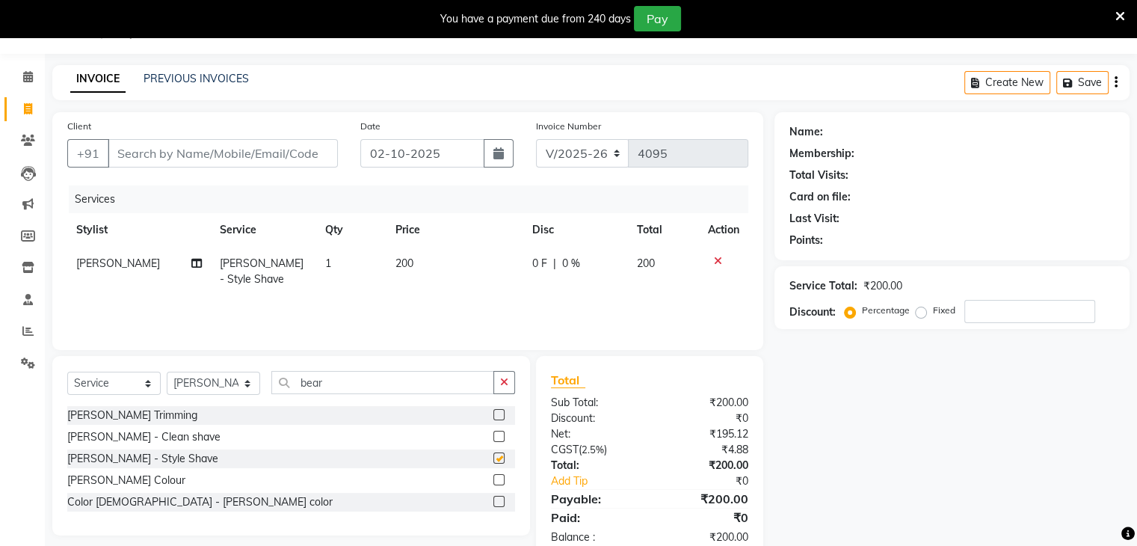
checkbox input "false"
drag, startPoint x: 159, startPoint y: 153, endPoint x: 411, endPoint y: 200, distance: 256.2
click at [160, 153] on input "Client" at bounding box center [223, 153] width 230 height 28
type input "7"
type input "0"
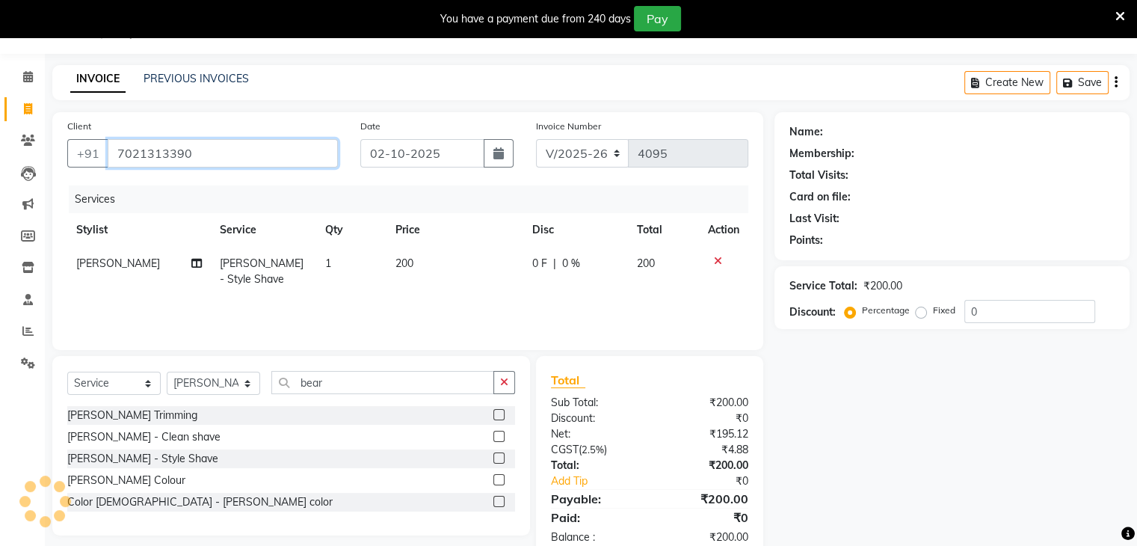
type input "7021313390"
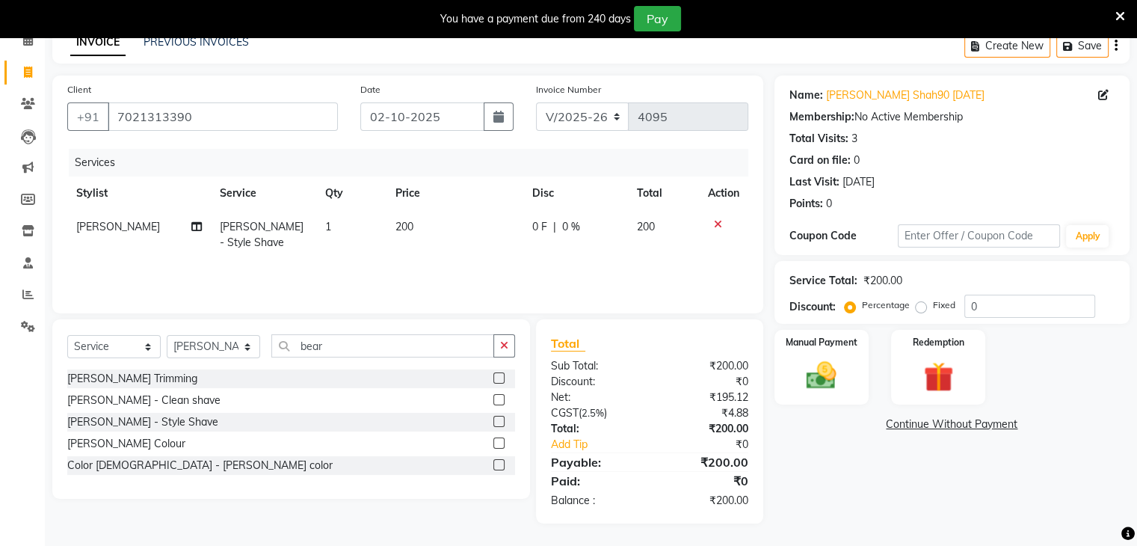
scroll to position [75, 0]
click at [971, 297] on input "0" at bounding box center [1030, 306] width 131 height 23
type input "20"
click at [850, 380] on div "Manual Payment" at bounding box center [821, 366] width 98 height 77
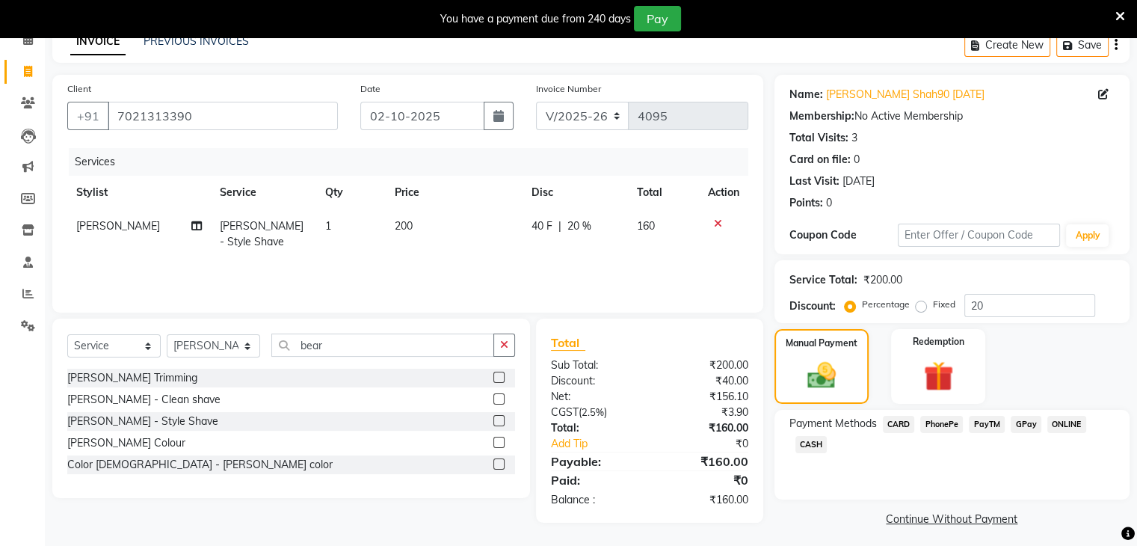
click at [994, 425] on span "PayTM" at bounding box center [987, 424] width 36 height 17
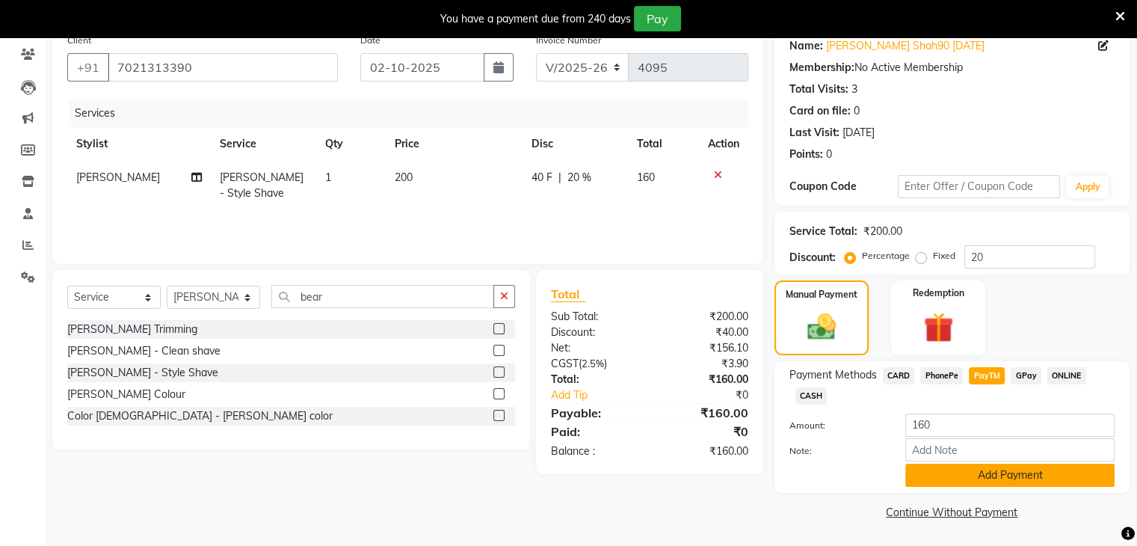
click at [980, 471] on button "Add Payment" at bounding box center [1009, 475] width 209 height 23
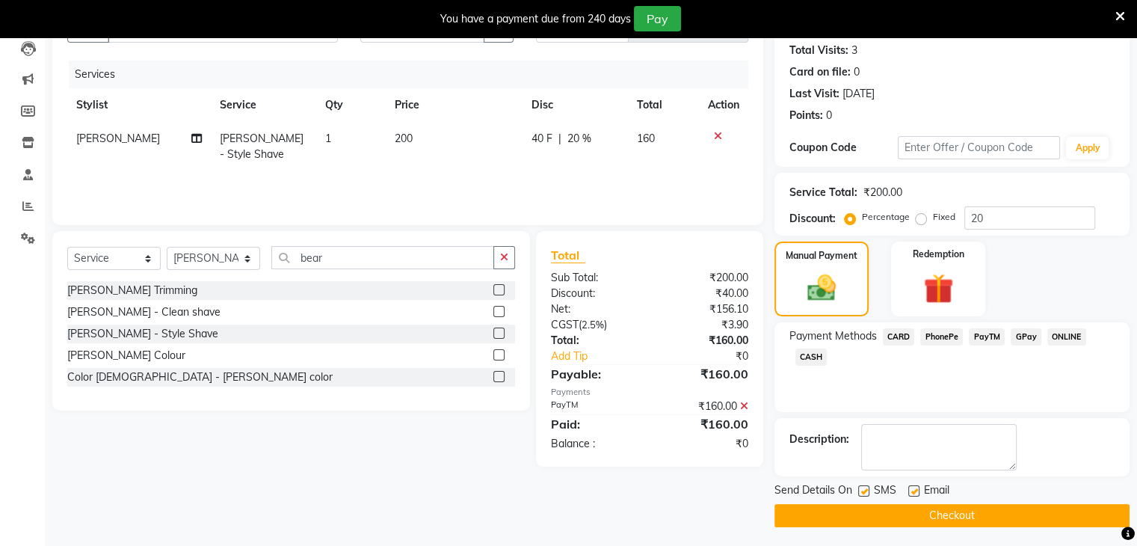
scroll to position [164, 0]
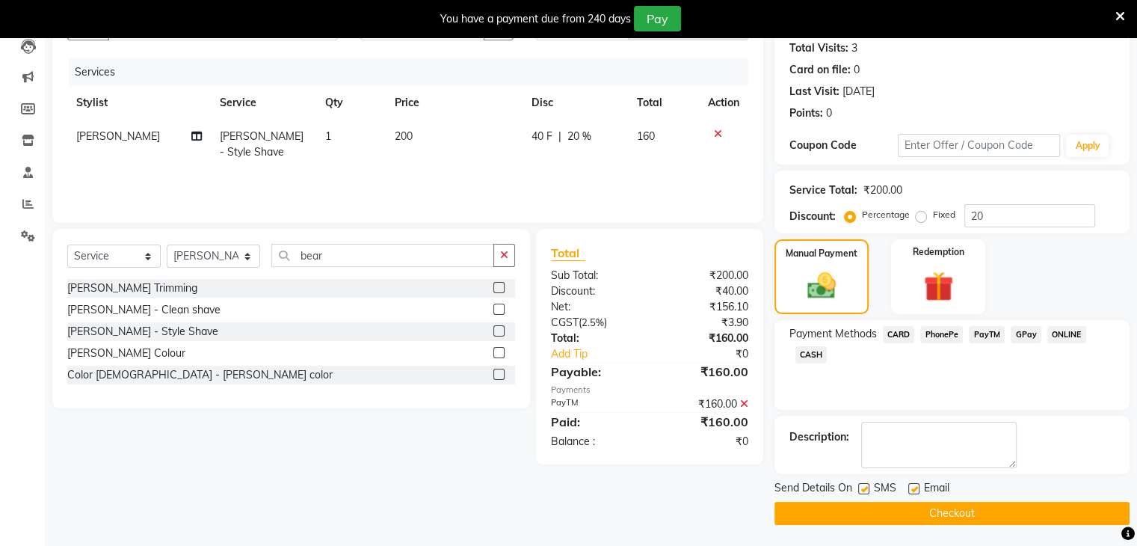
click at [914, 488] on label at bounding box center [913, 488] width 11 height 11
click at [914, 488] on input "checkbox" at bounding box center [913, 490] width 10 height 10
checkbox input "false"
click at [949, 521] on button "Checkout" at bounding box center [952, 513] width 355 height 23
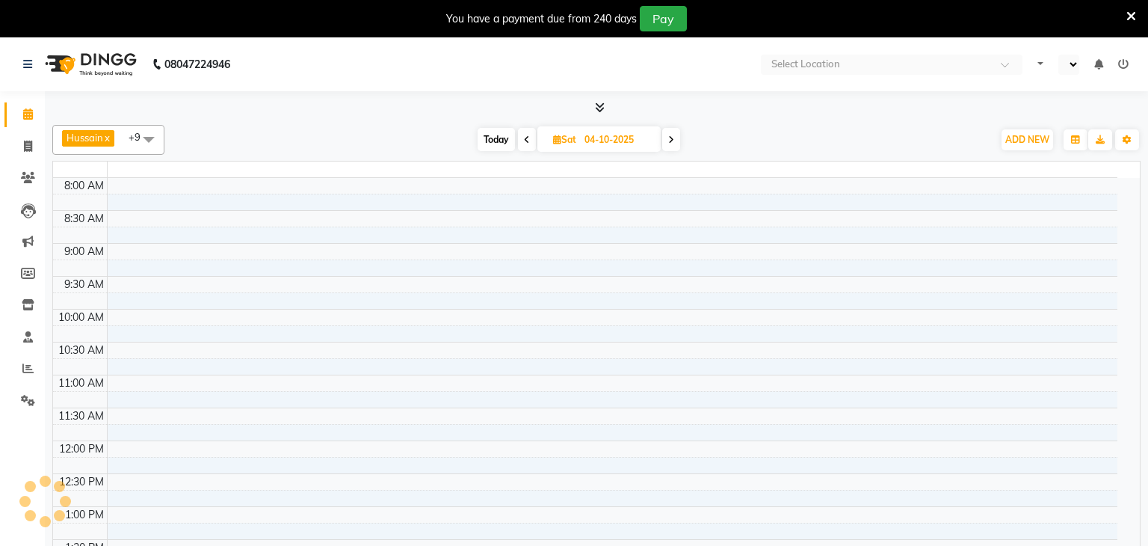
select select "en"
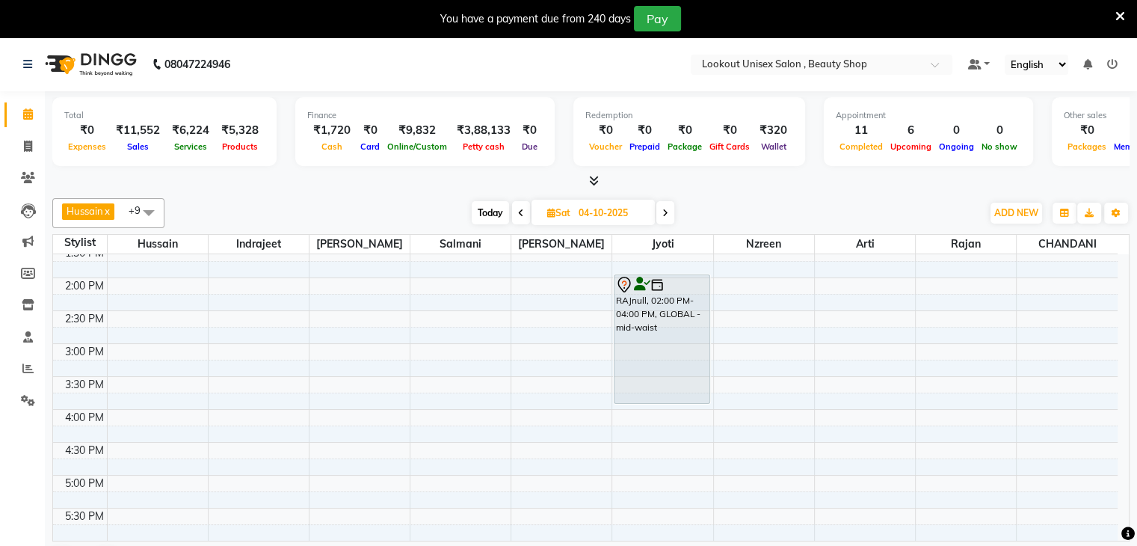
scroll to position [374, 0]
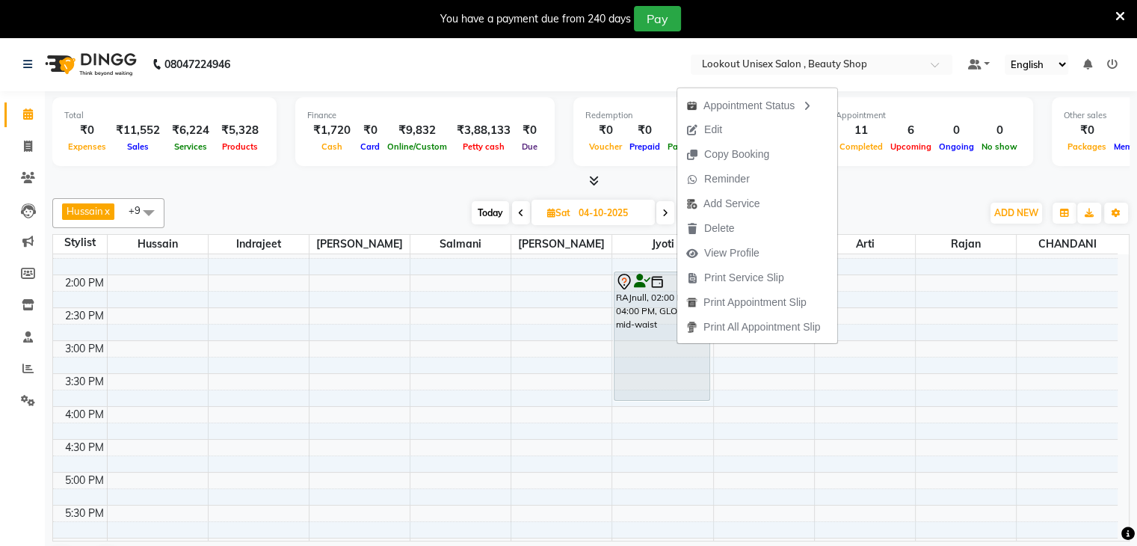
click at [714, 134] on span "Edit" at bounding box center [713, 130] width 18 height 16
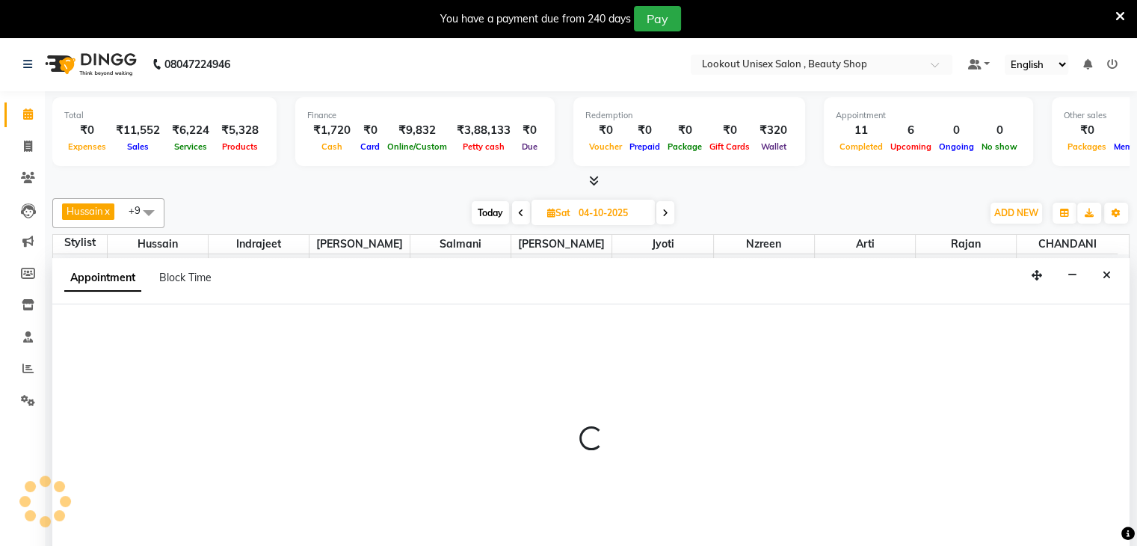
scroll to position [15, 0]
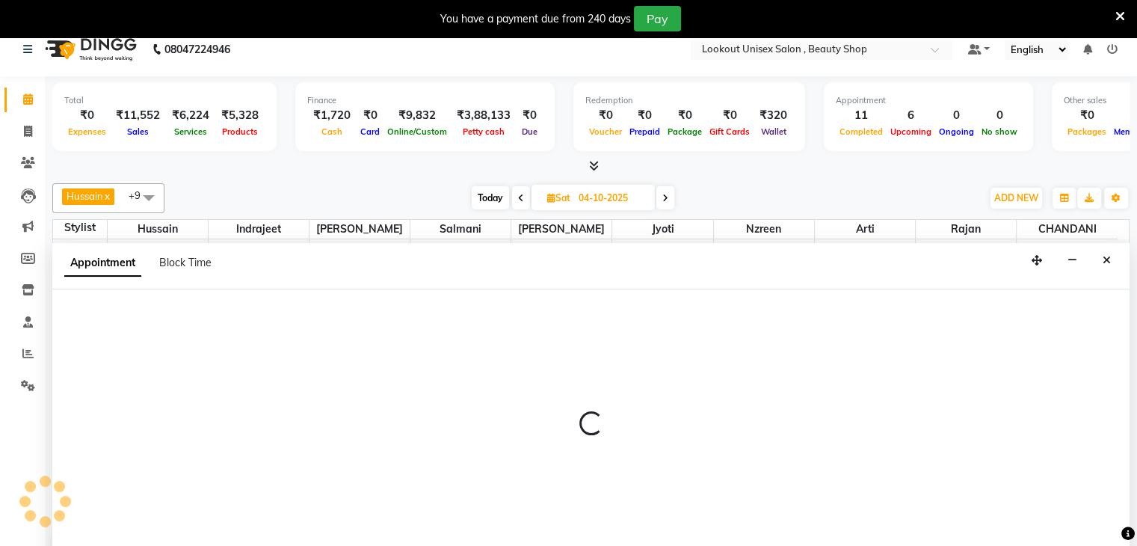
select select "tentative"
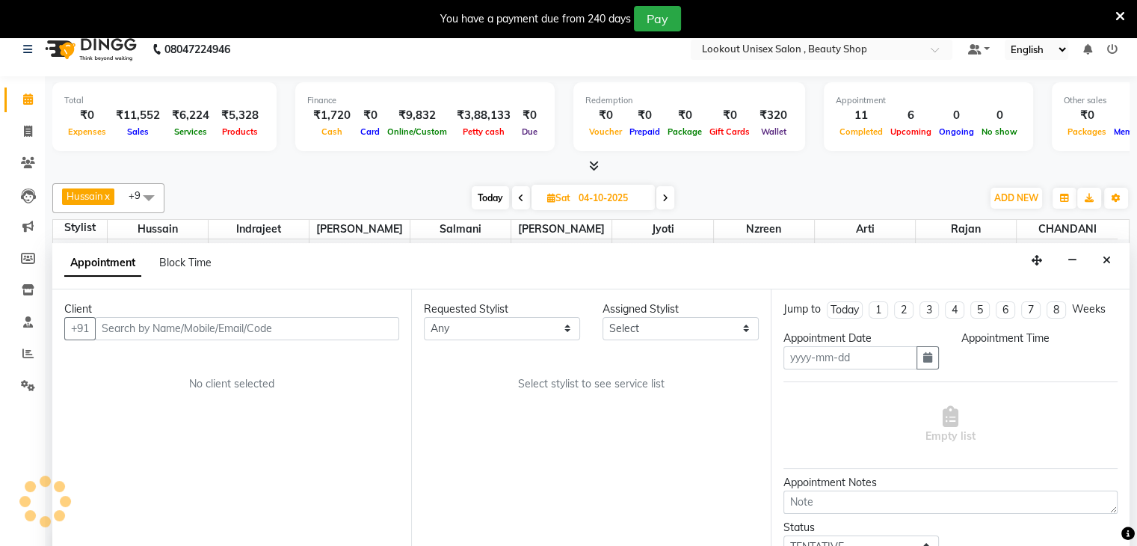
type input "04-10-2025"
select select "68561"
select select "840"
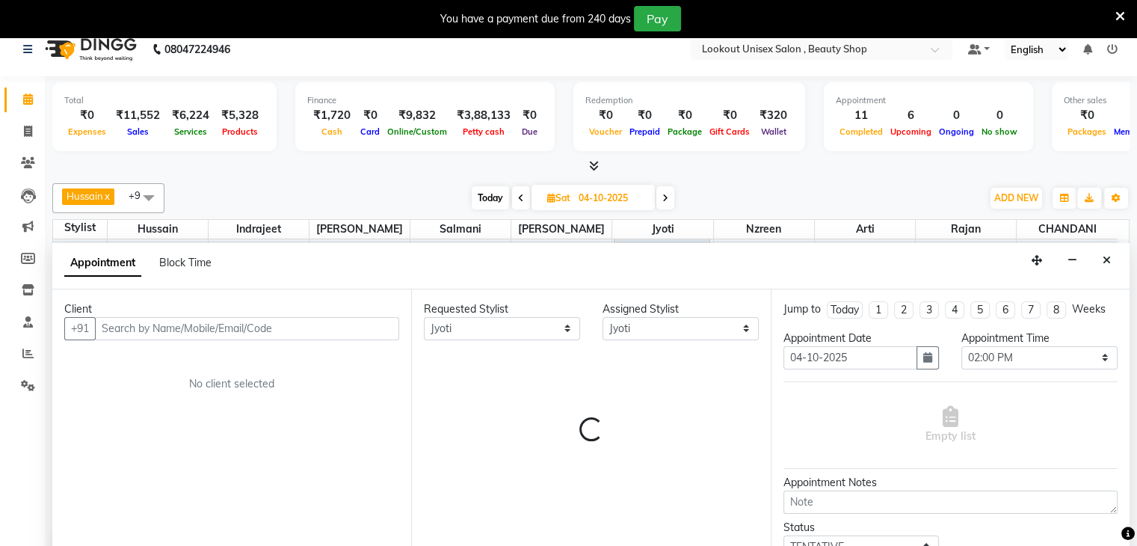
select select "3843"
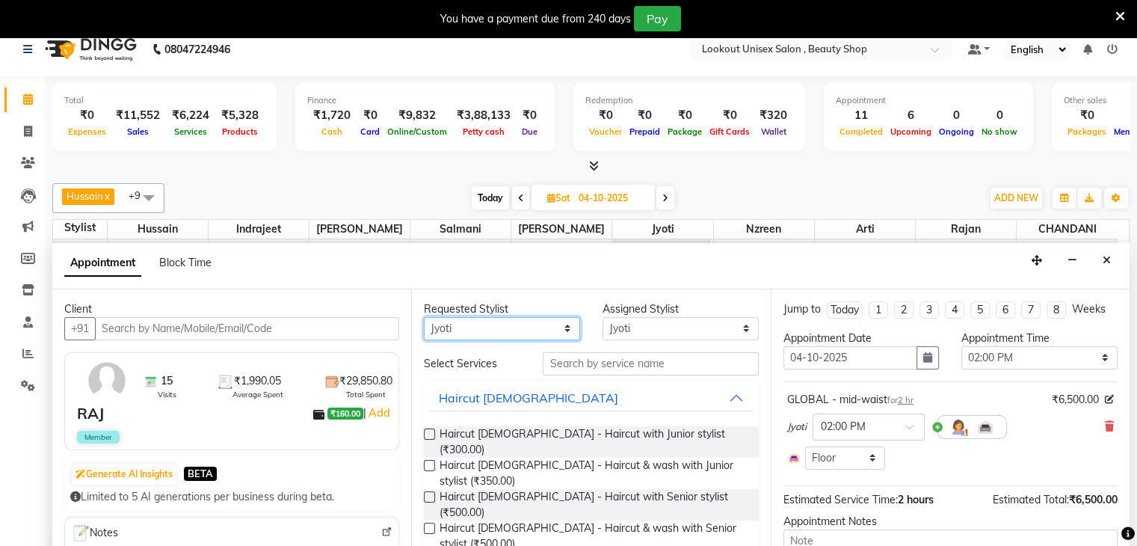
click at [551, 327] on select "Any Abid Arti CHANDANI Dhaval Sir Hussain Indrajeet Jyoti Mayuri Nabil Nzreen R…" at bounding box center [502, 328] width 156 height 23
select select "67794"
click at [424, 317] on select "Any Abid Arti CHANDANI Dhaval Sir Hussain Indrajeet Jyoti Mayuri Nabil Nzreen R…" at bounding box center [502, 328] width 156 height 23
select select "67794"
click at [732, 324] on select "Select Abid Arti CHANDANI Dhaval Sir Hussain Indrajeet Jyoti Mayuri Nabil Nzree…" at bounding box center [681, 328] width 156 height 23
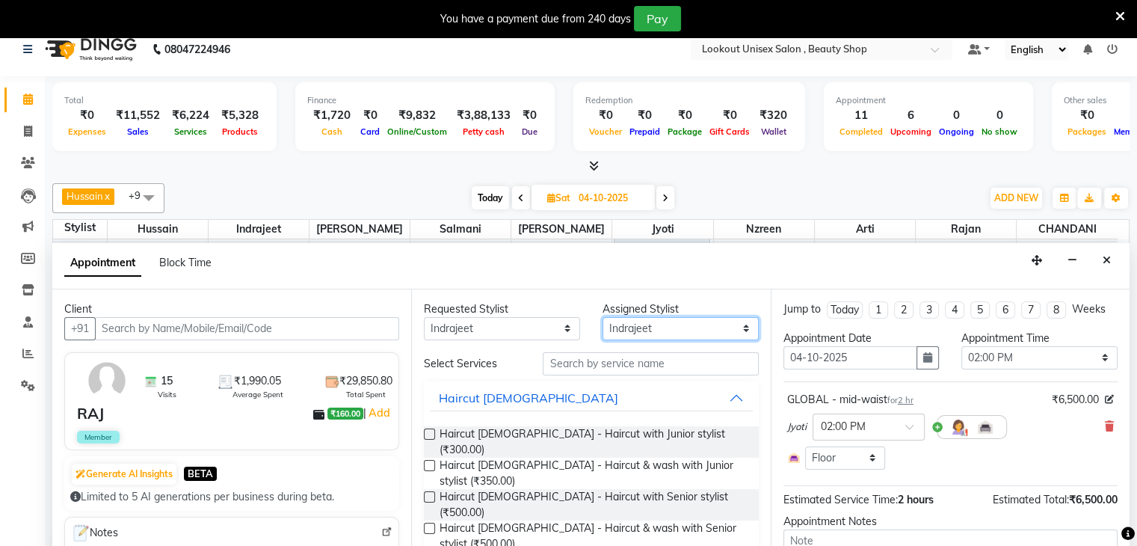
click at [603, 317] on select "Select Abid Arti CHANDANI Dhaval Sir Hussain Indrajeet Jyoti Mayuri Nabil Nzree…" at bounding box center [681, 328] width 156 height 23
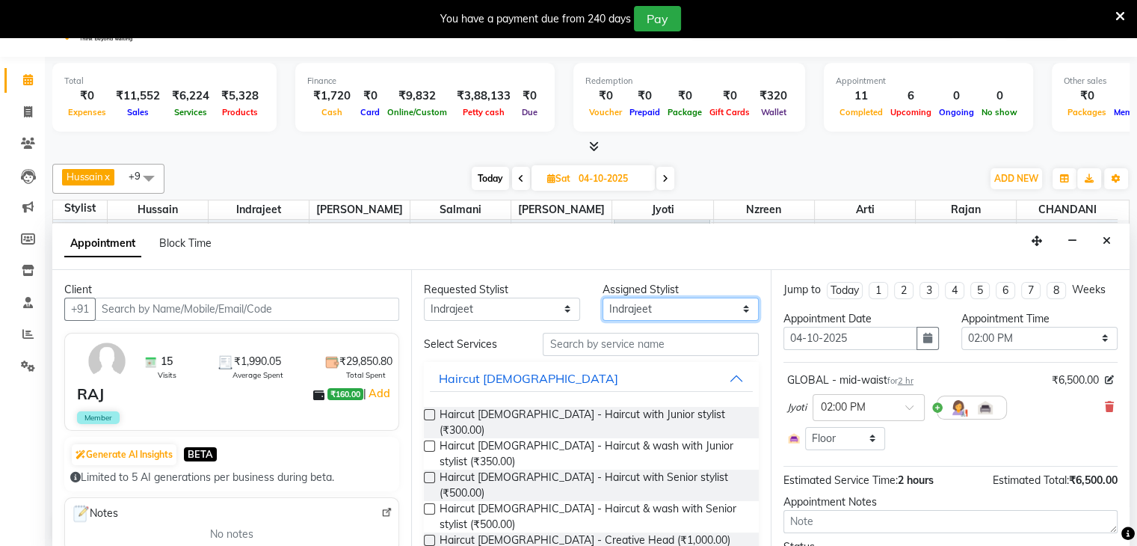
scroll to position [38, 0]
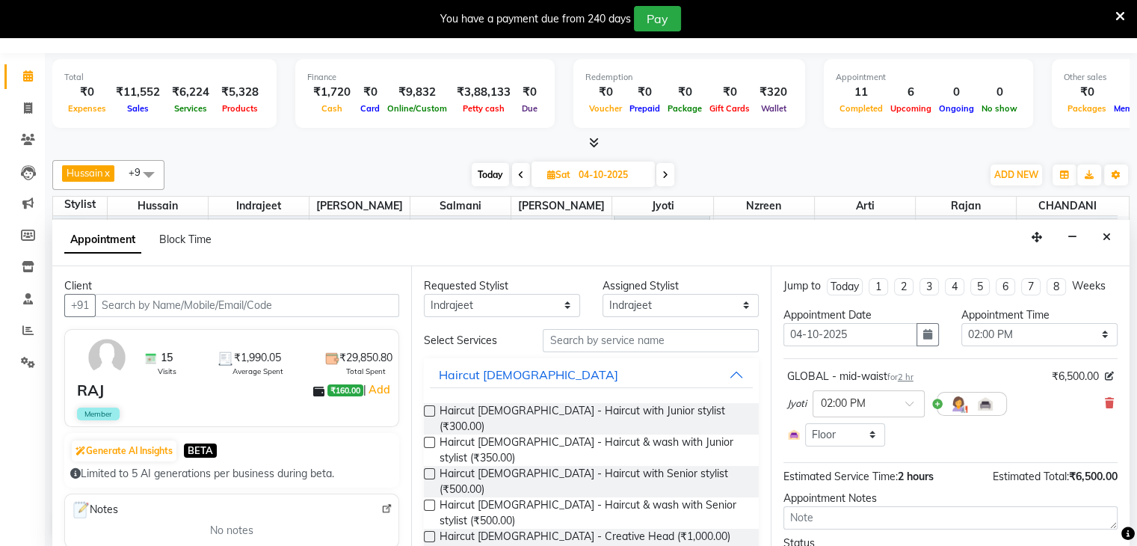
click at [1103, 398] on div "GLOBAL - mid-waist for 2 hr ₹6,500.00 Jyoti × 02:00 PM Select Room Floor" at bounding box center [951, 407] width 334 height 85
click at [1105, 399] on icon at bounding box center [1109, 403] width 9 height 10
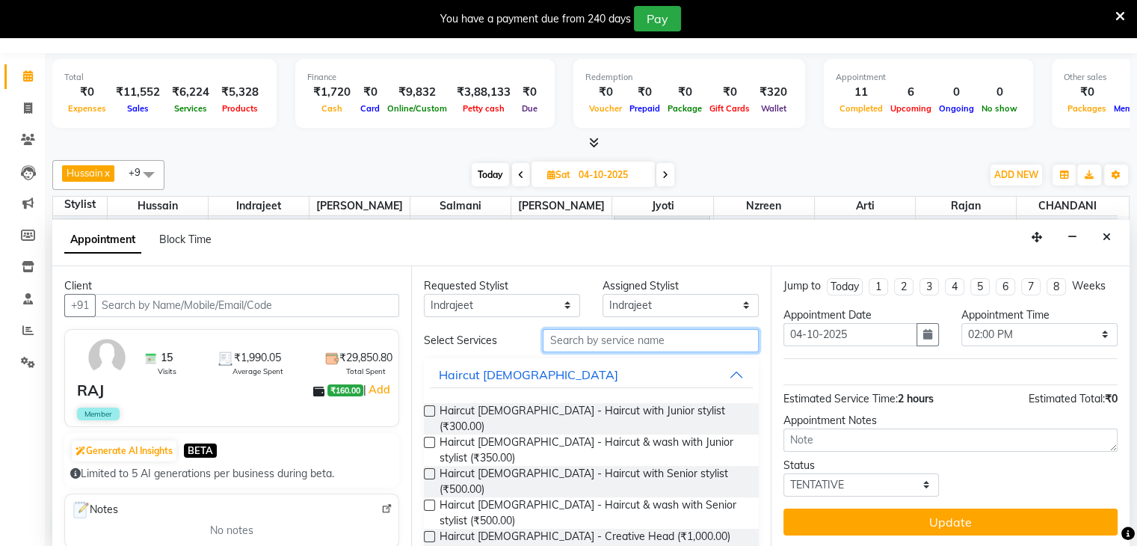
click at [568, 348] on input "text" at bounding box center [650, 340] width 215 height 23
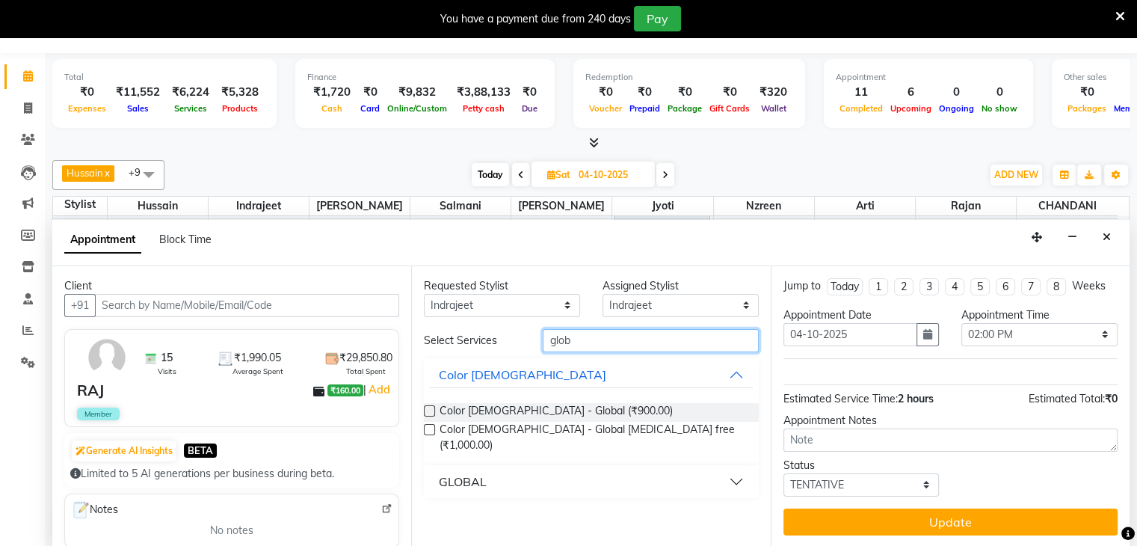
type input "glob"
click at [691, 468] on button "GLOBAL" at bounding box center [591, 481] width 322 height 27
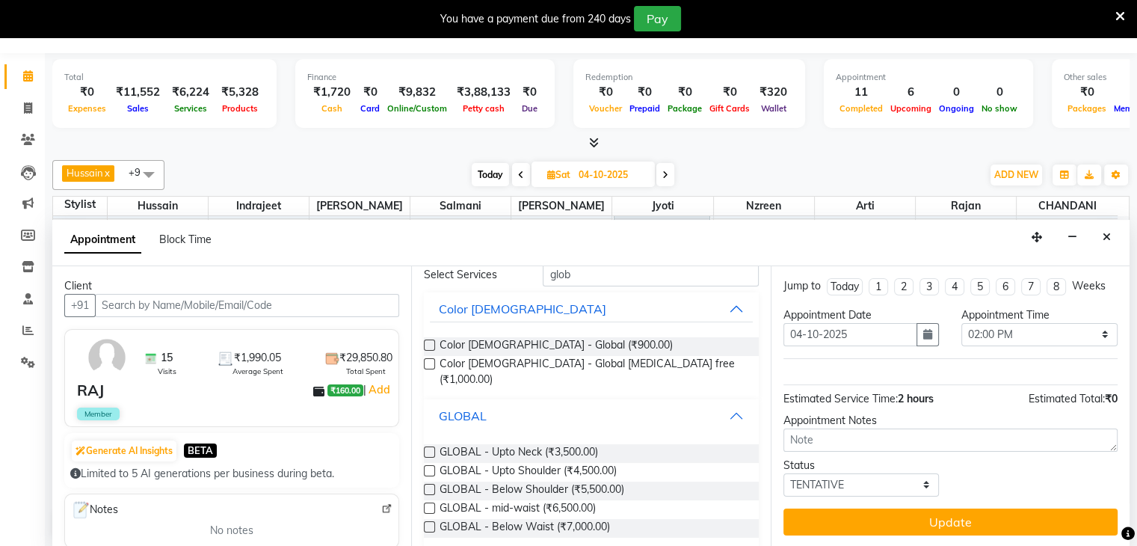
scroll to position [67, 0]
click at [434, 501] on label at bounding box center [429, 506] width 11 height 11
click at [434, 503] on input "checkbox" at bounding box center [429, 508] width 10 height 10
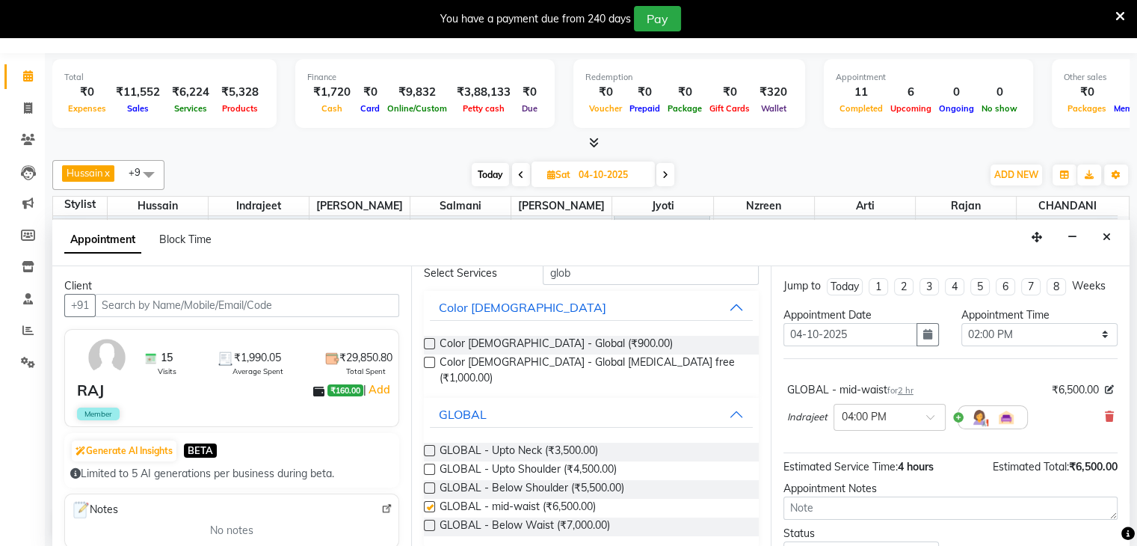
checkbox input "false"
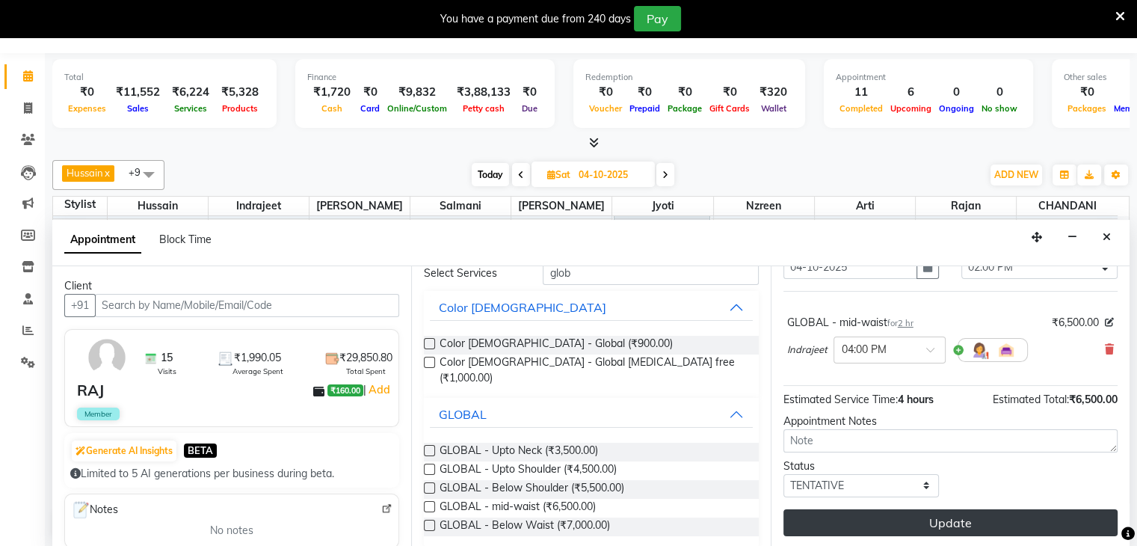
click at [961, 526] on button "Update" at bounding box center [951, 522] width 334 height 27
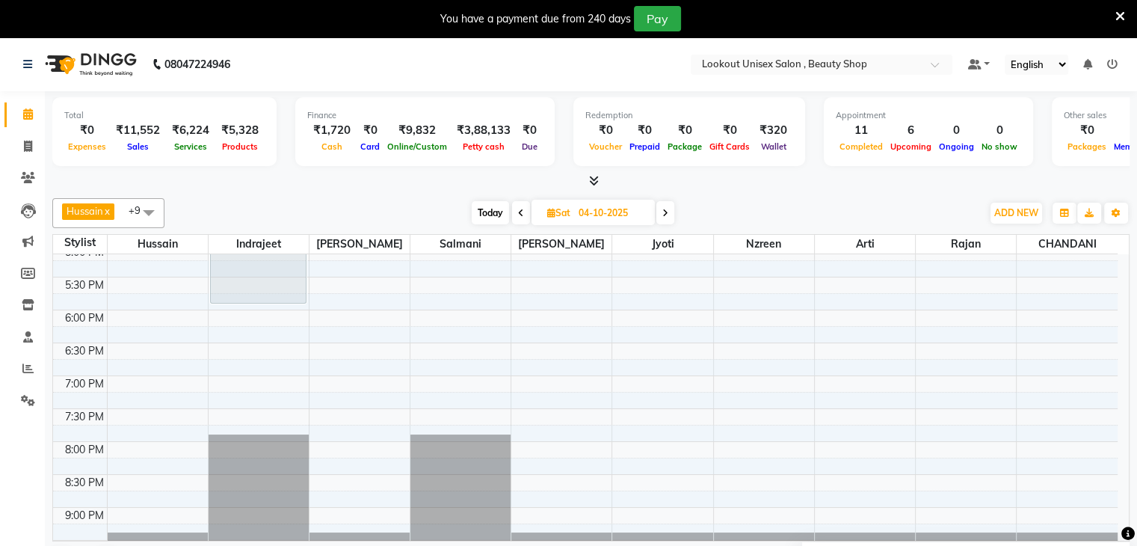
scroll to position [625, 0]
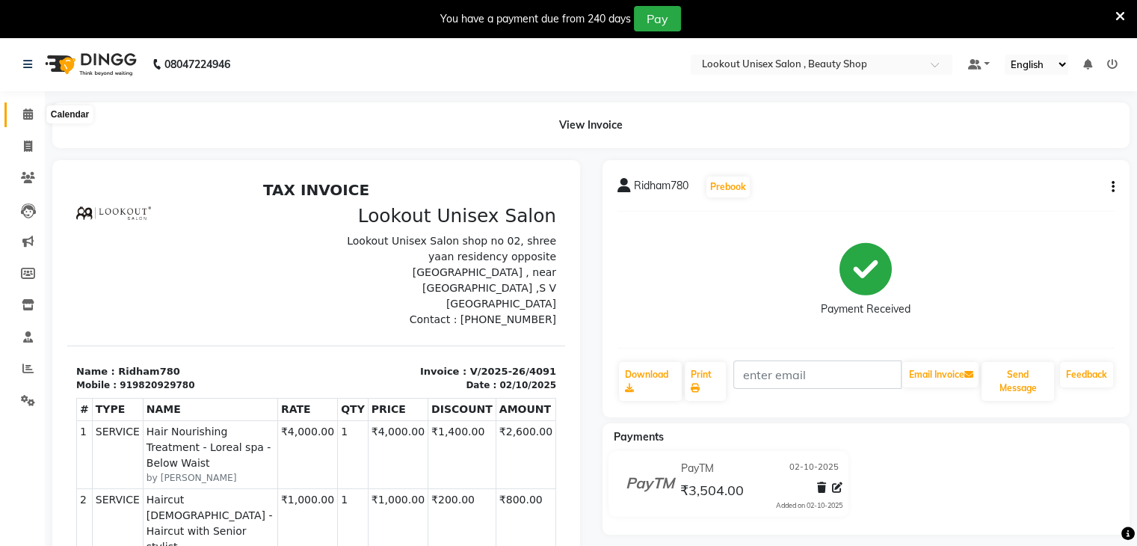
click at [23, 114] on icon at bounding box center [28, 113] width 10 height 11
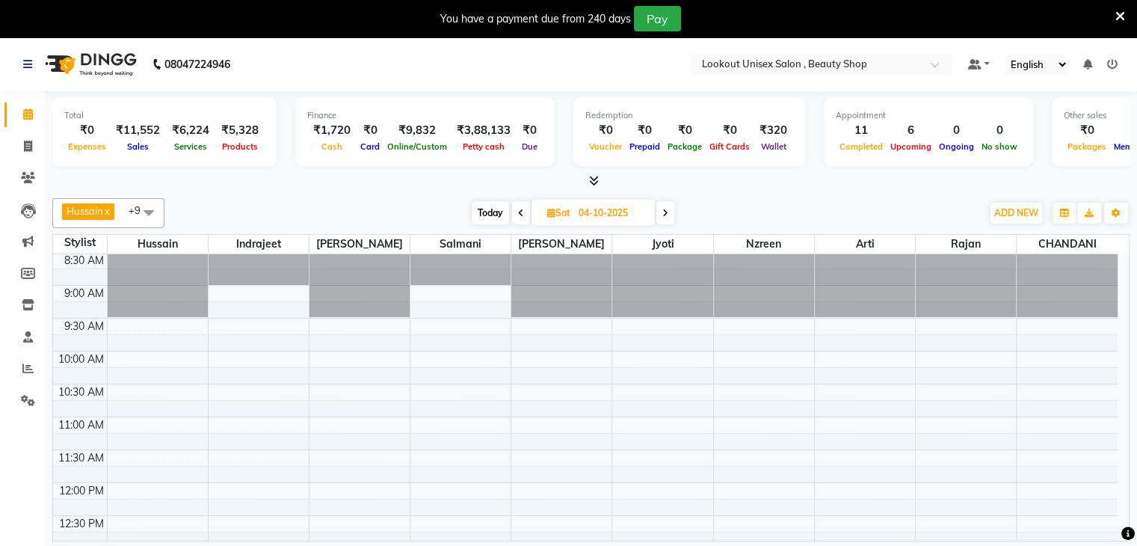
scroll to position [27, 0]
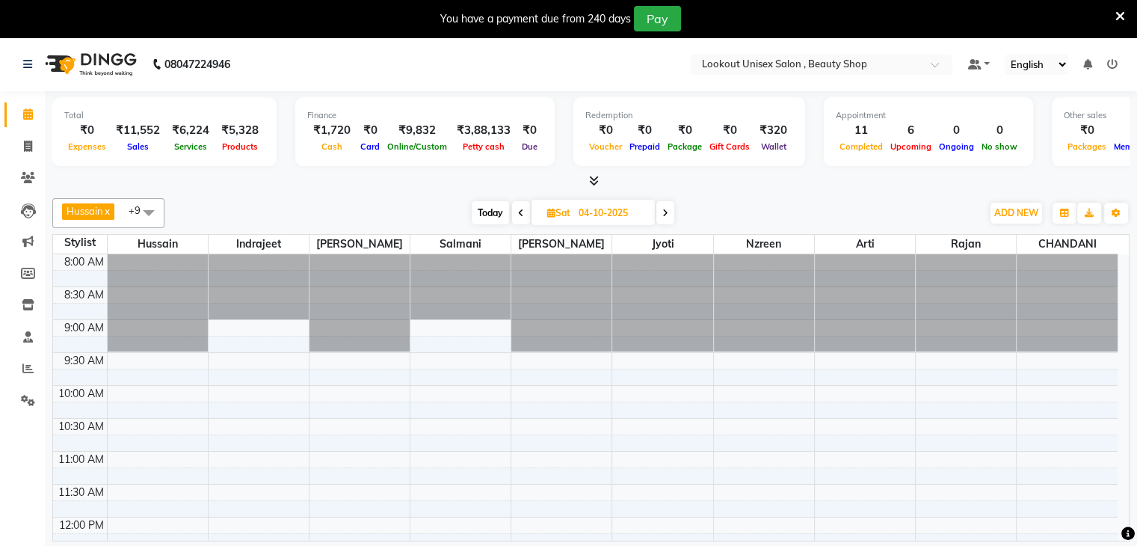
click at [488, 216] on span "Today" at bounding box center [490, 212] width 37 height 23
type input "02-10-2025"
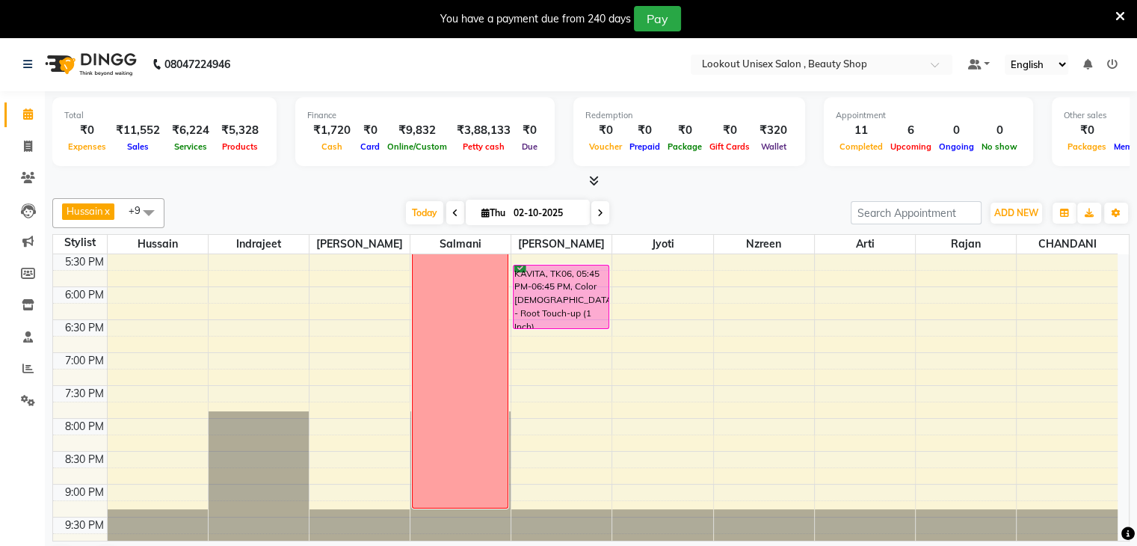
scroll to position [476, 0]
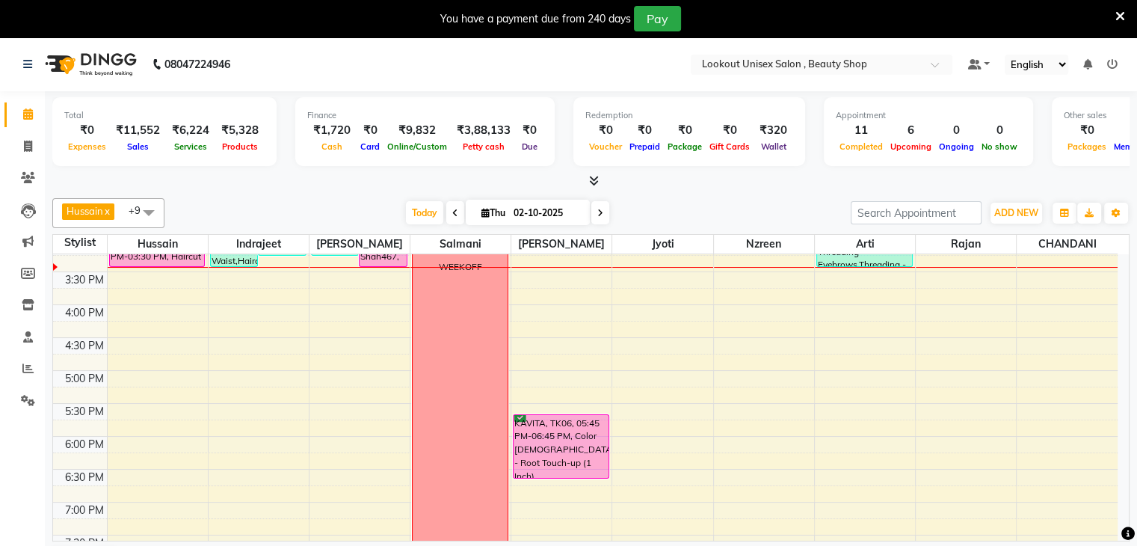
click at [478, 209] on span "Thu" at bounding box center [493, 212] width 31 height 11
select select "10"
select select "2025"
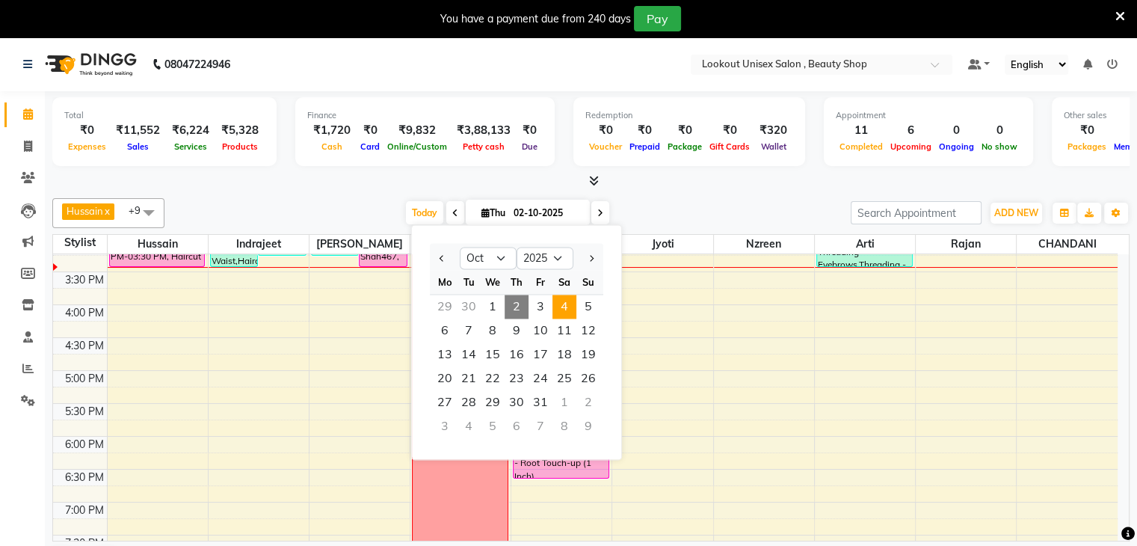
click at [565, 303] on span "4" at bounding box center [565, 307] width 24 height 24
type input "04-10-2025"
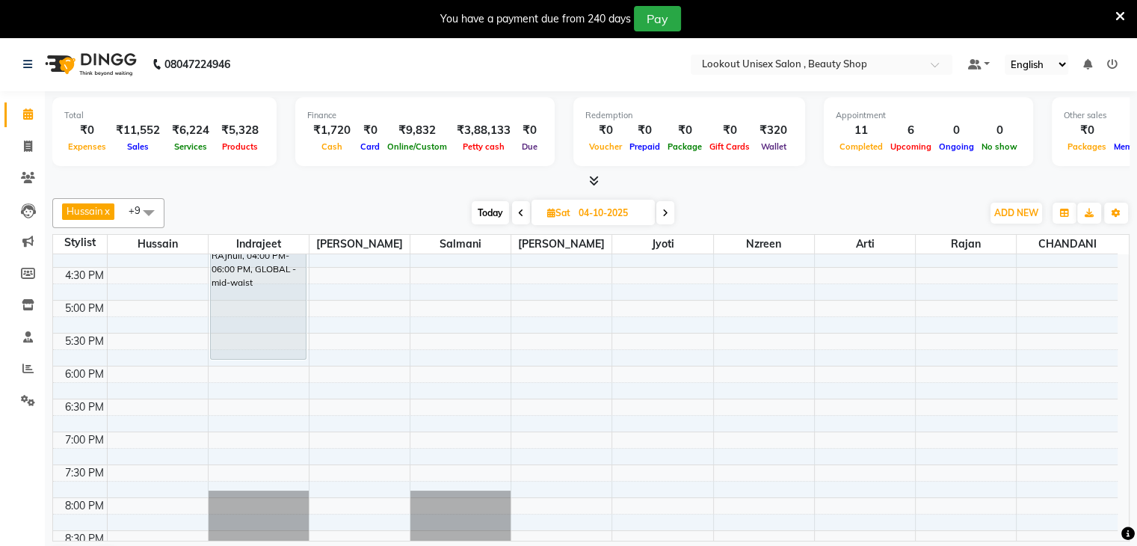
scroll to position [550, 0]
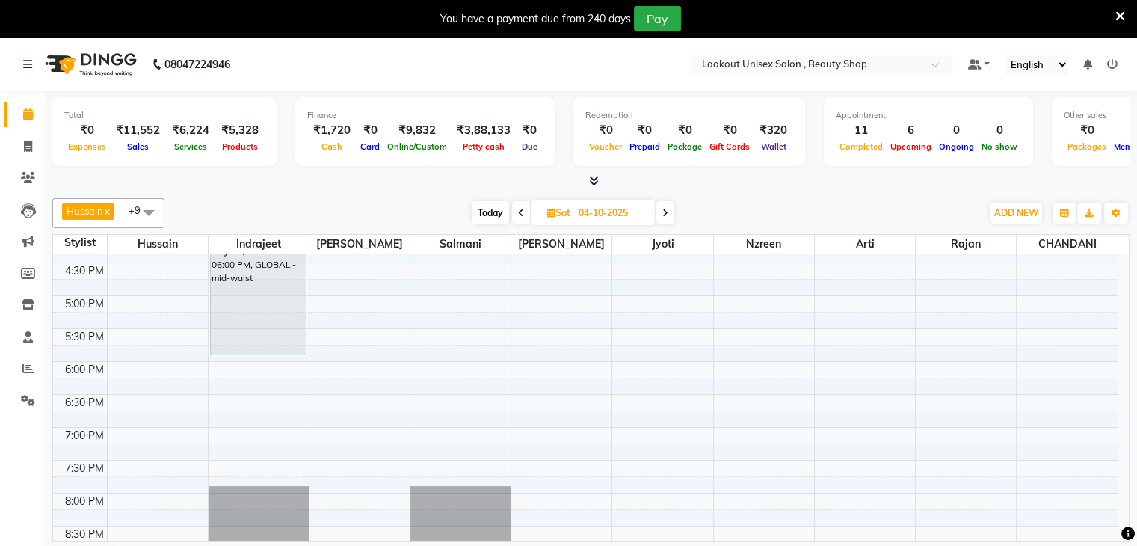
click at [132, 361] on div "8:00 AM 8:30 AM 9:00 AM 9:30 AM 10:00 AM 10:30 AM 11:00 AM 11:30 AM 12:00 PM 12…" at bounding box center [585, 164] width 1065 height 920
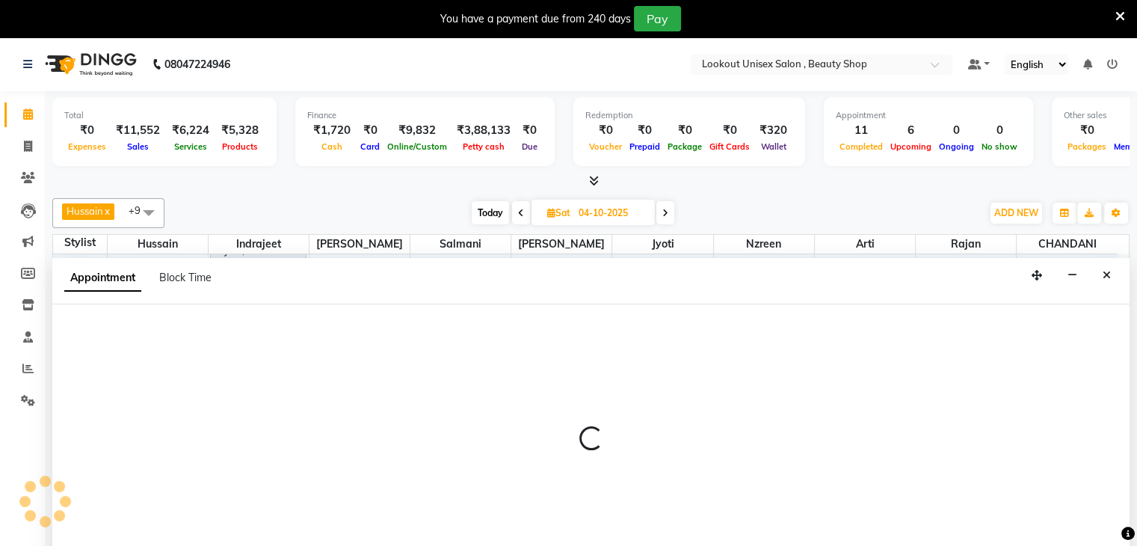
scroll to position [33, 0]
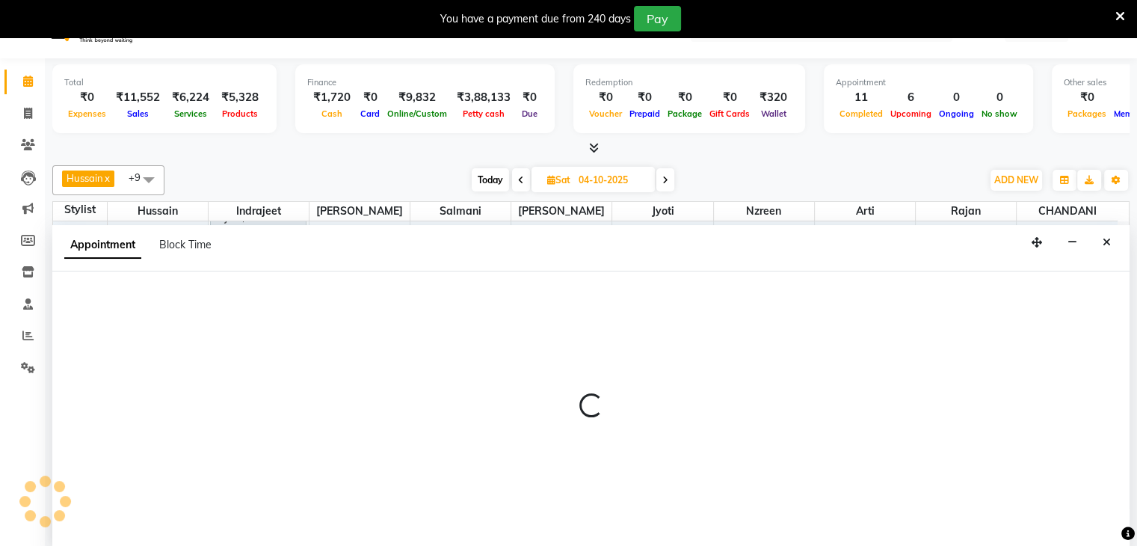
select select "68200"
select select "1080"
select select "tentative"
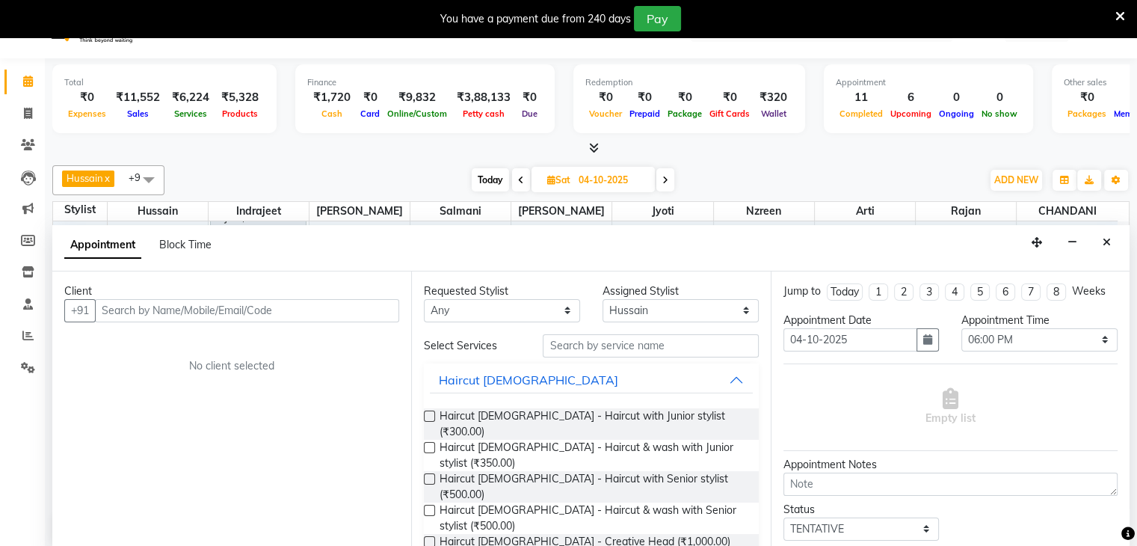
click at [150, 312] on input "text" at bounding box center [247, 310] width 304 height 23
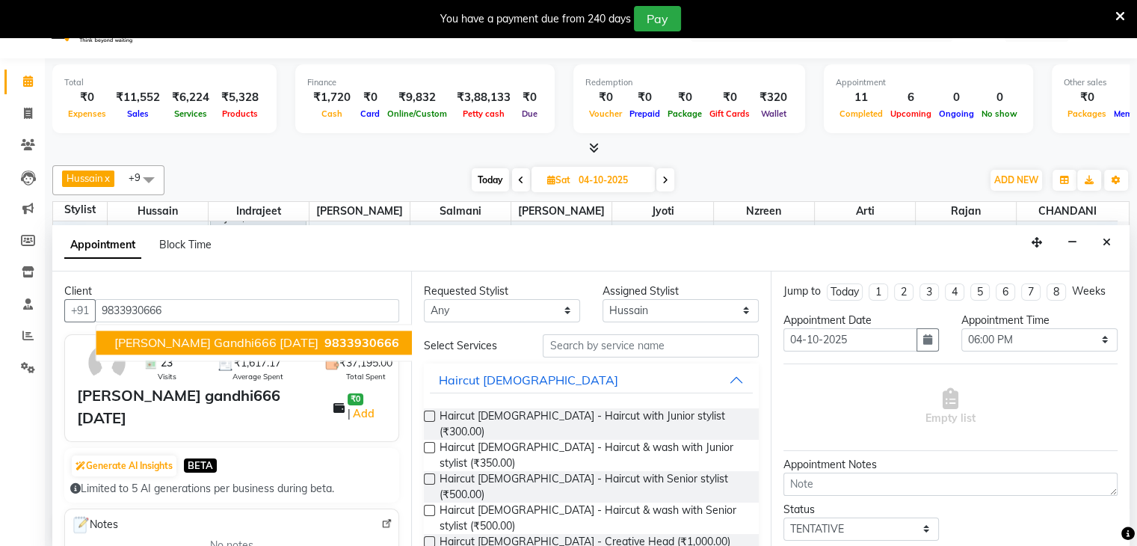
click at [152, 341] on span "Pinkesh gandhi666 09-02-26" at bounding box center [216, 342] width 204 height 15
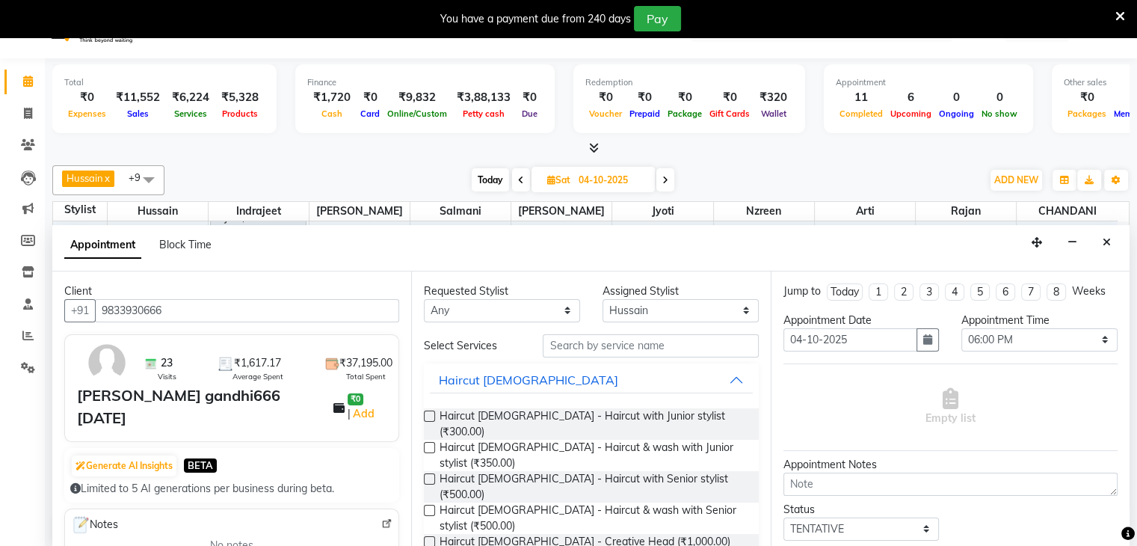
type input "9833930666"
click at [565, 305] on select "Any Abid Arti CHANDANI Dhaval Sir Hussain Indrajeet Jyoti Mayuri Nabil Nzreen R…" at bounding box center [502, 310] width 156 height 23
select select "68200"
click at [424, 299] on select "Any Abid Arti CHANDANI Dhaval Sir Hussain Indrajeet Jyoti Mayuri Nabil Nzreen R…" at bounding box center [502, 310] width 156 height 23
click at [570, 342] on input "text" at bounding box center [650, 345] width 215 height 23
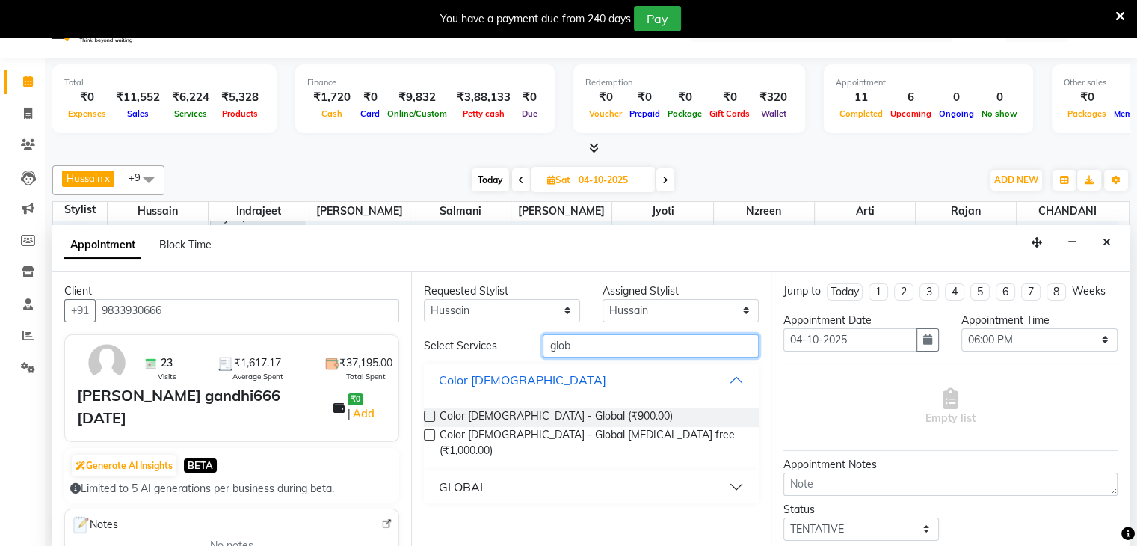
type input "glob"
click at [724, 473] on button "GLOBAL" at bounding box center [591, 486] width 322 height 27
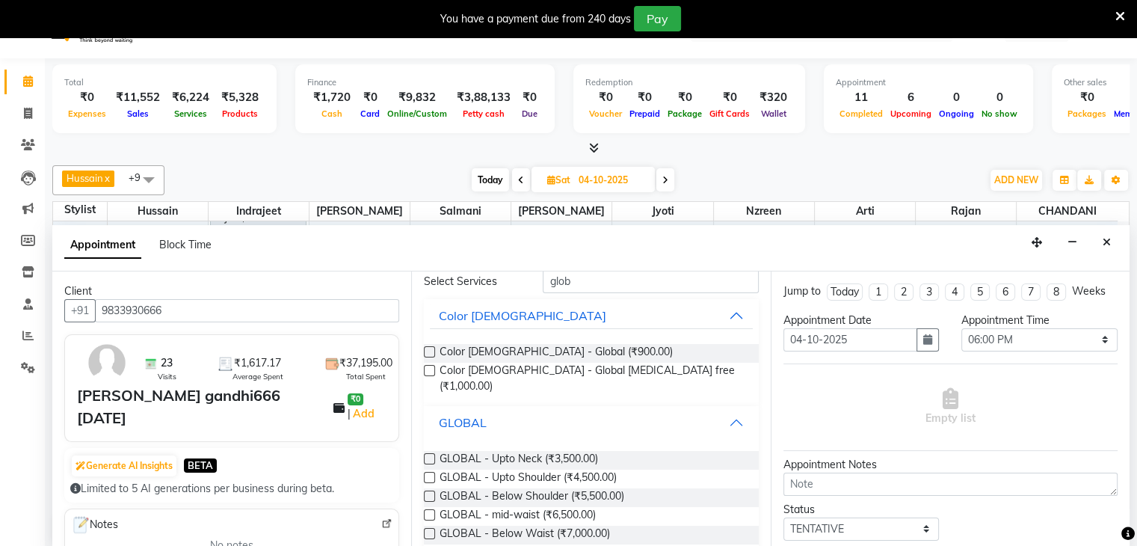
scroll to position [67, 0]
click at [429, 506] on label at bounding box center [429, 511] width 11 height 11
click at [429, 508] on input "checkbox" at bounding box center [429, 513] width 10 height 10
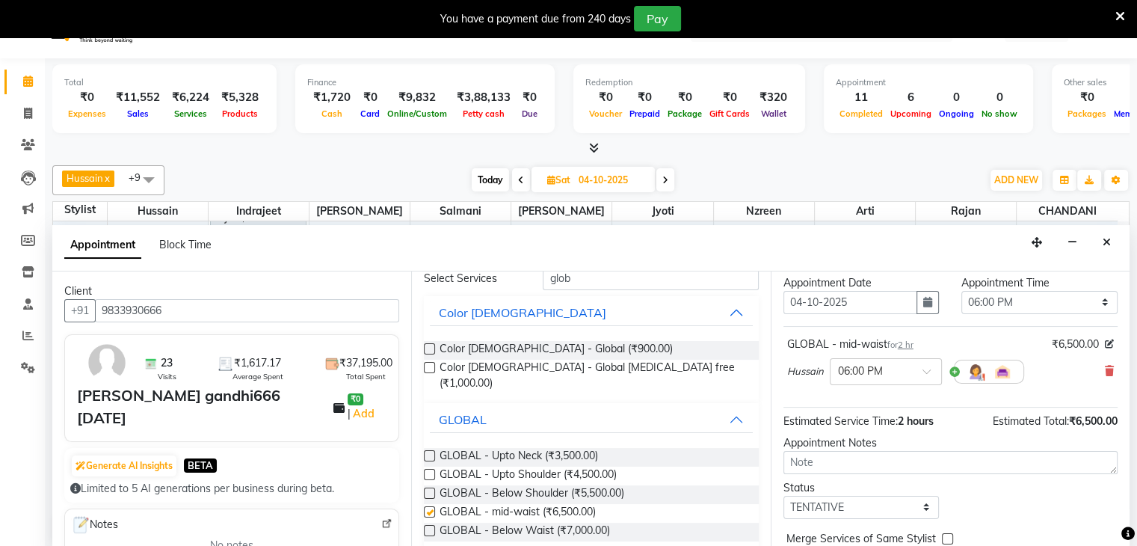
checkbox input "false"
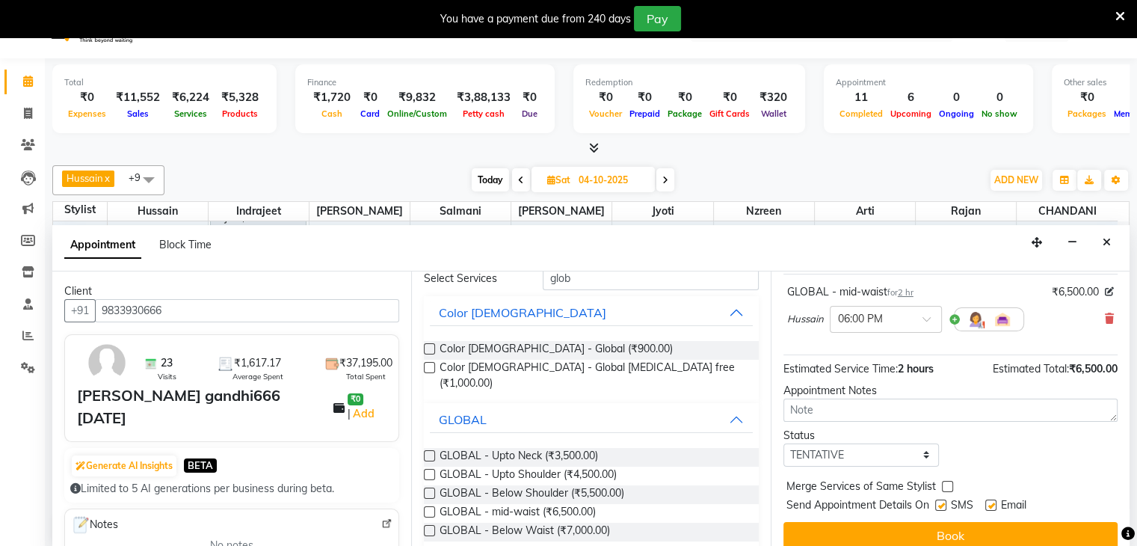
scroll to position [97, 0]
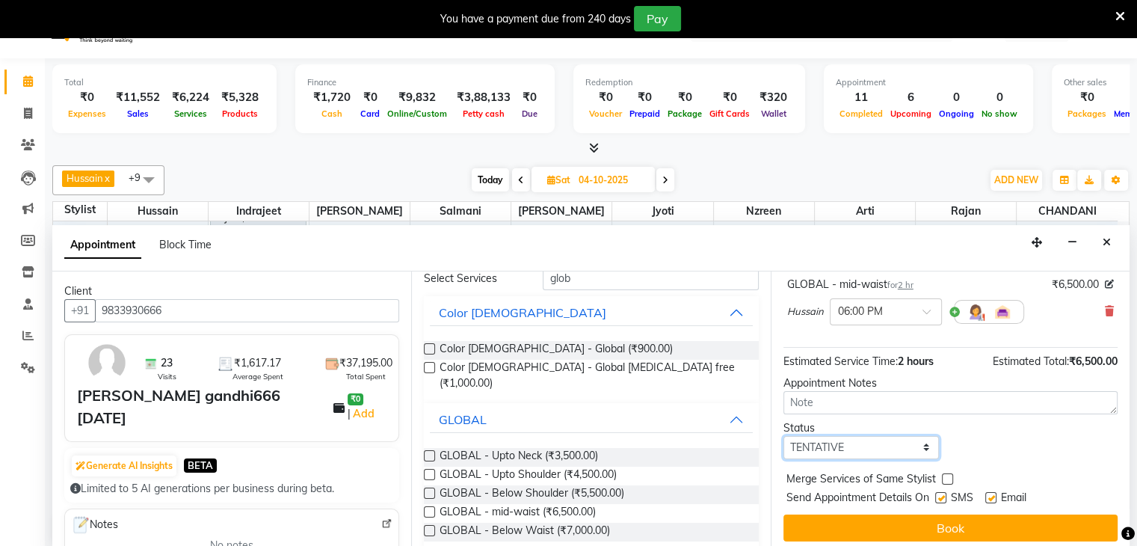
click at [922, 445] on select "Select TENTATIVE CONFIRM UPCOMING" at bounding box center [862, 447] width 156 height 23
select select "confirm booking"
click at [784, 436] on select "Select TENTATIVE CONFIRM UPCOMING" at bounding box center [862, 447] width 156 height 23
click at [940, 495] on label at bounding box center [940, 497] width 11 height 11
click at [940, 495] on input "checkbox" at bounding box center [940, 499] width 10 height 10
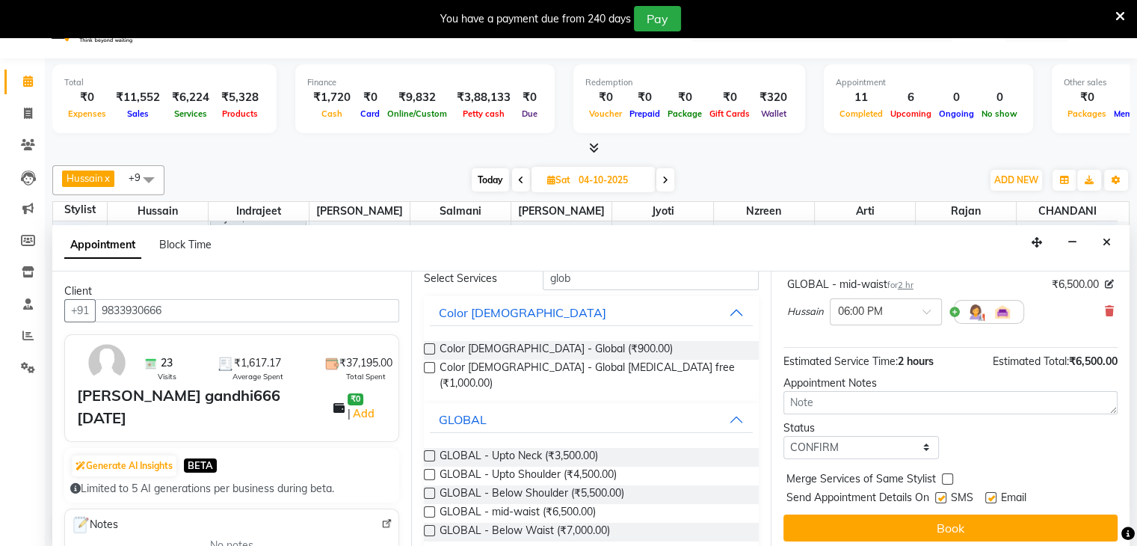
checkbox input "false"
click at [993, 494] on label at bounding box center [990, 497] width 11 height 11
click at [993, 494] on input "checkbox" at bounding box center [990, 499] width 10 height 10
checkbox input "false"
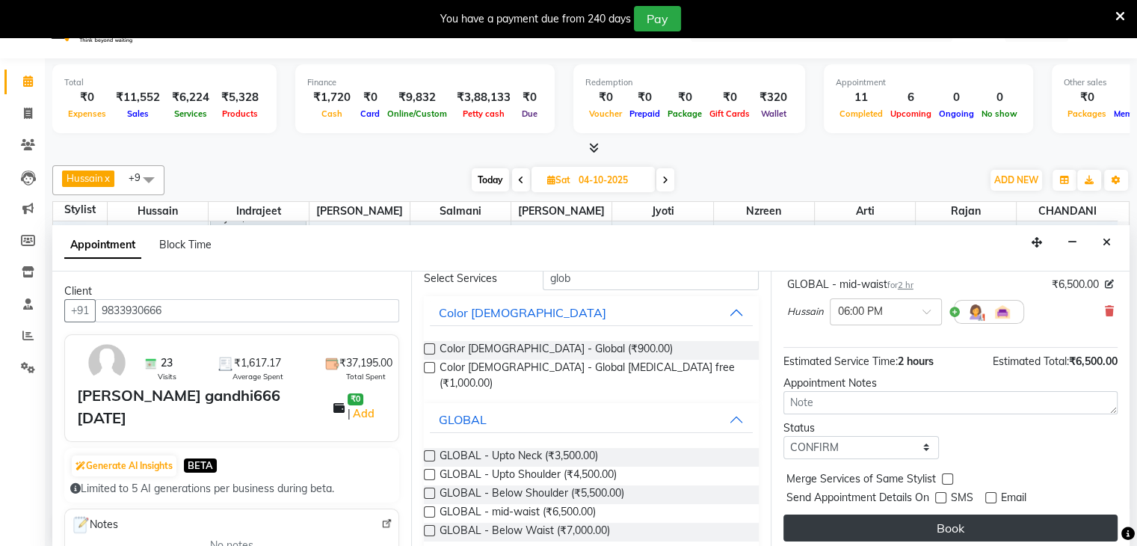
click at [962, 529] on button "Book" at bounding box center [951, 527] width 334 height 27
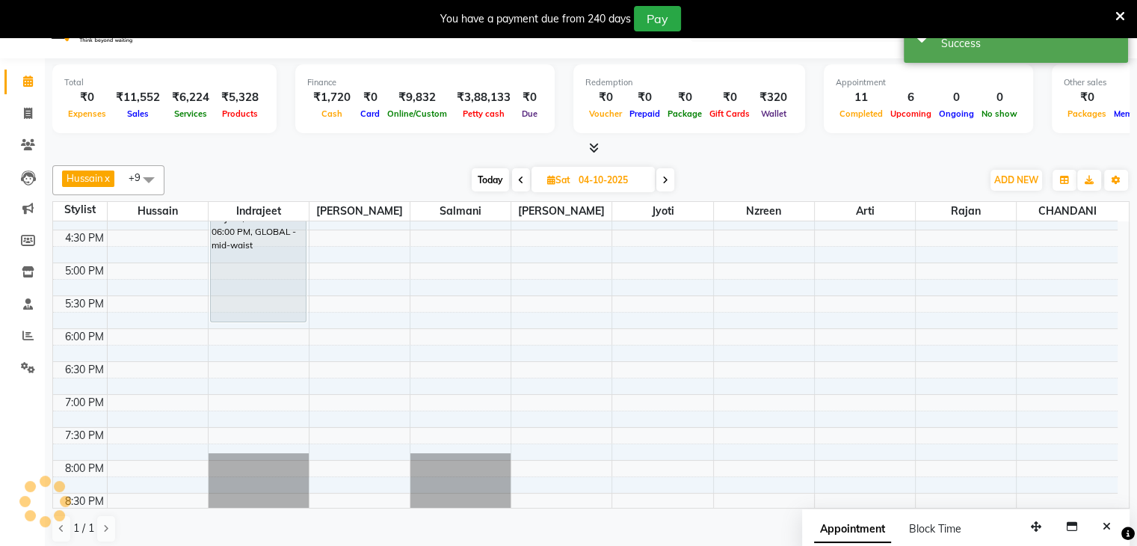
scroll to position [0, 0]
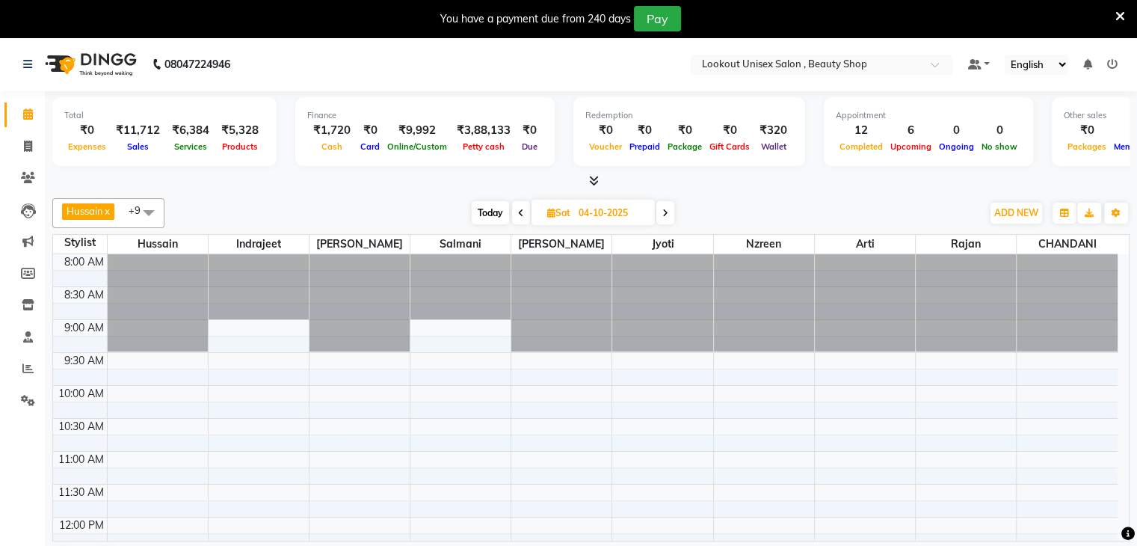
click at [510, 268] on div at bounding box center [460, 286] width 100 height 65
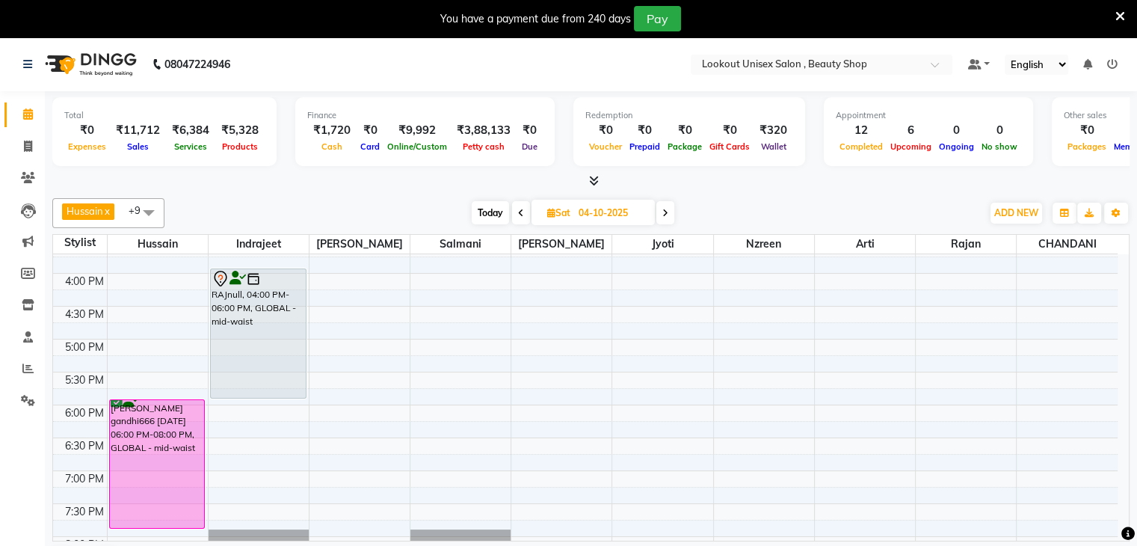
scroll to position [523, 0]
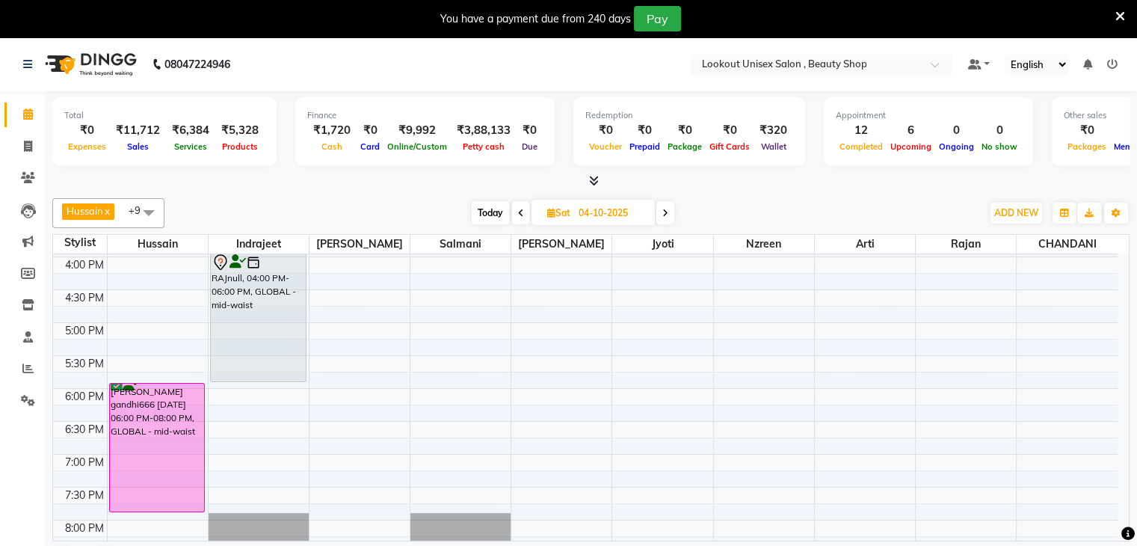
click at [495, 212] on span "Today" at bounding box center [490, 212] width 37 height 23
type input "02-10-2025"
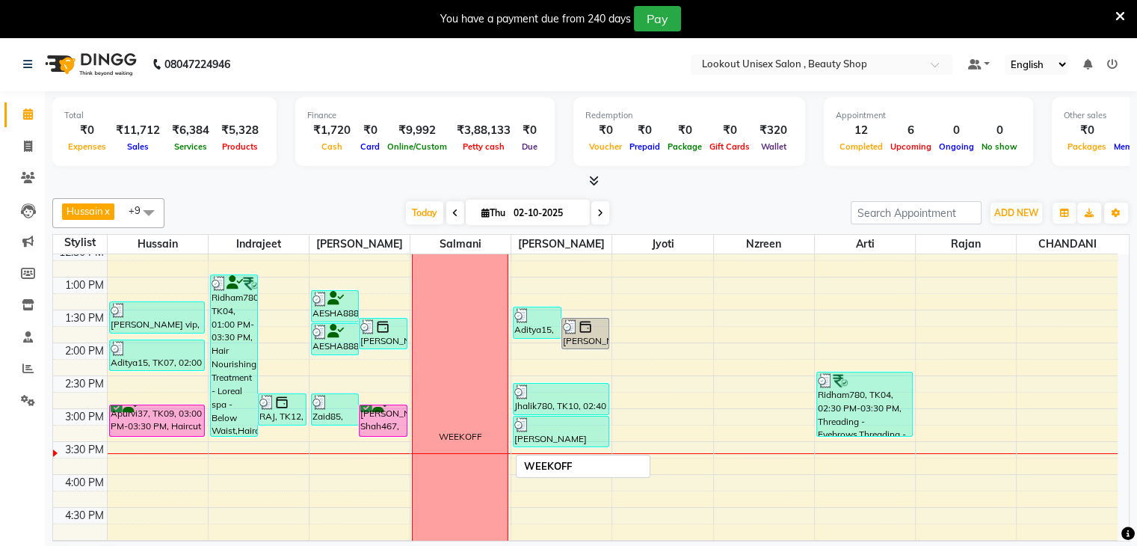
scroll to position [307, 0]
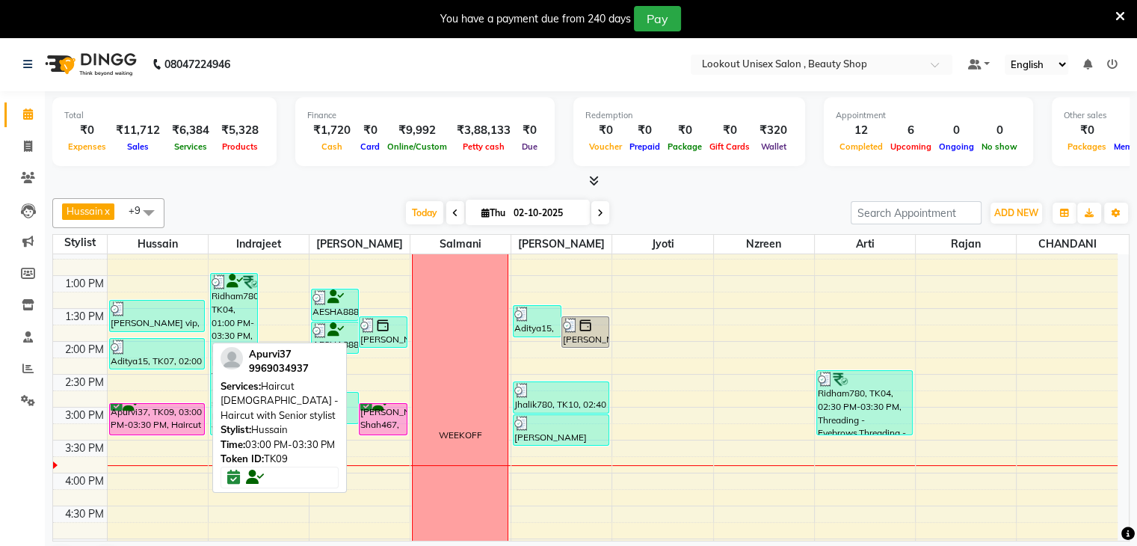
click at [142, 415] on div "Apurvi37, TK09, 03:00 PM-03:30 PM, Haircut [DEMOGRAPHIC_DATA] - Haircut with Se…" at bounding box center [157, 419] width 95 height 31
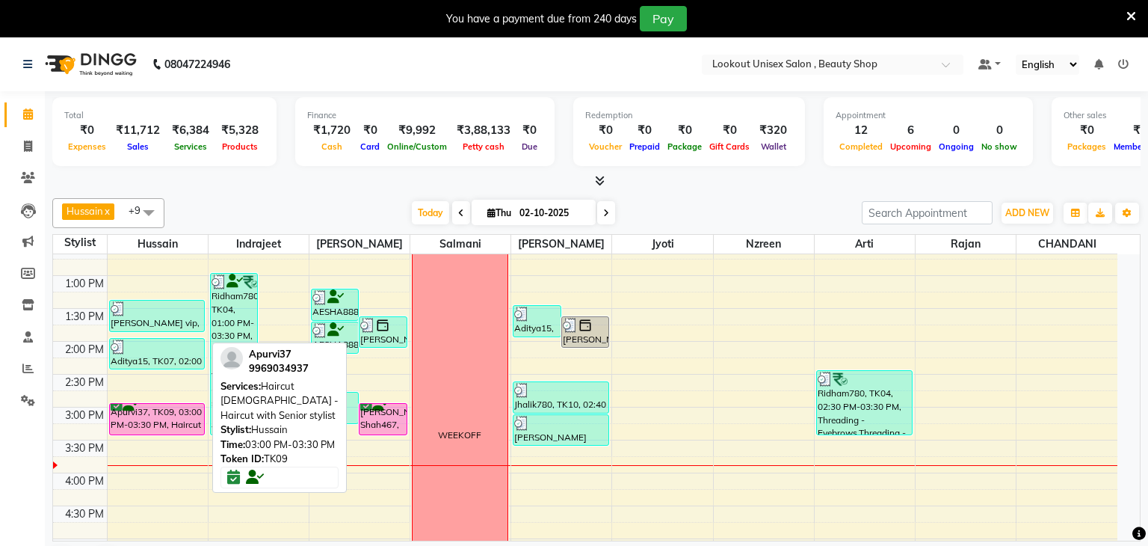
select select "6"
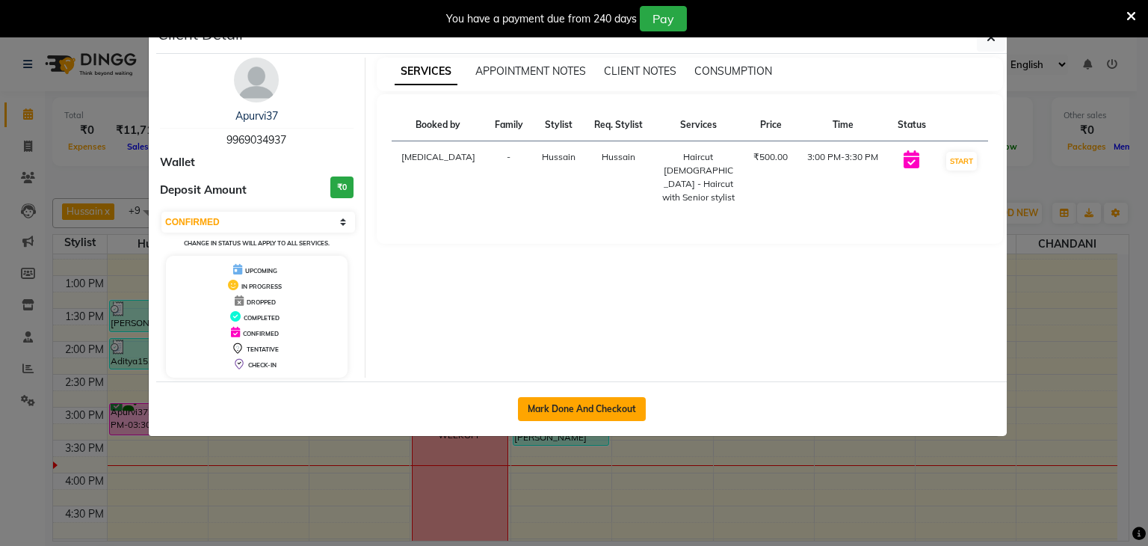
click at [573, 401] on button "Mark Done And Checkout" at bounding box center [582, 409] width 128 height 24
select select "7658"
select select "service"
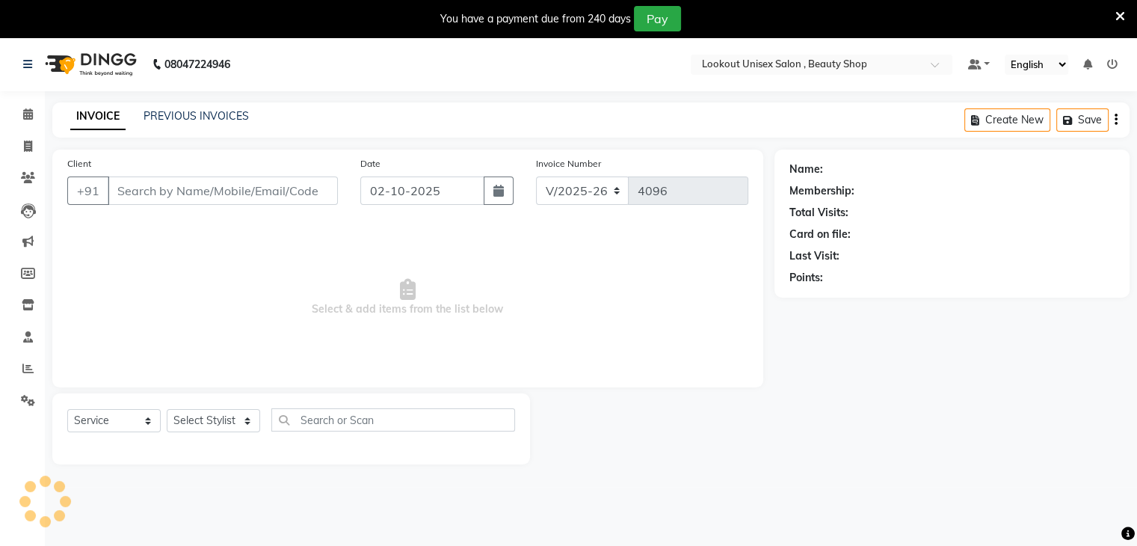
type input "9969034937"
select select "68200"
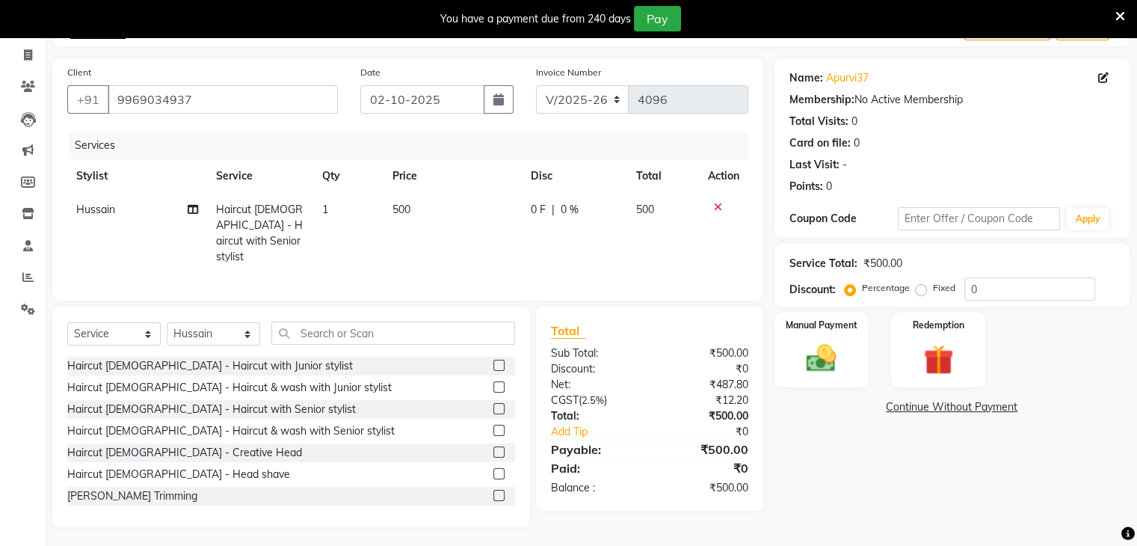
scroll to position [16, 0]
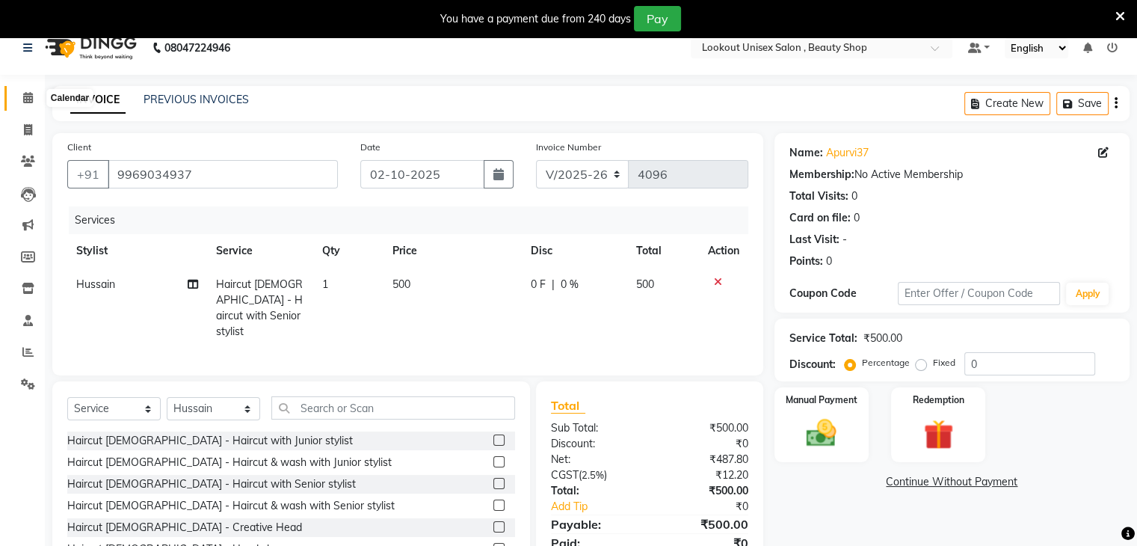
click at [28, 99] on icon at bounding box center [28, 97] width 10 height 11
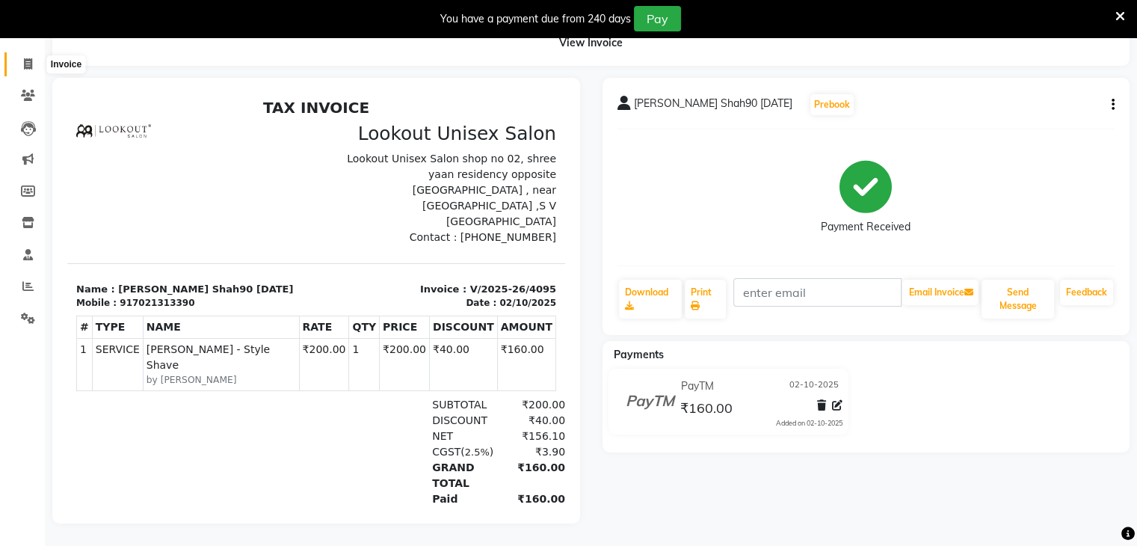
click at [26, 58] on icon at bounding box center [28, 63] width 8 height 11
select select "7658"
select select "service"
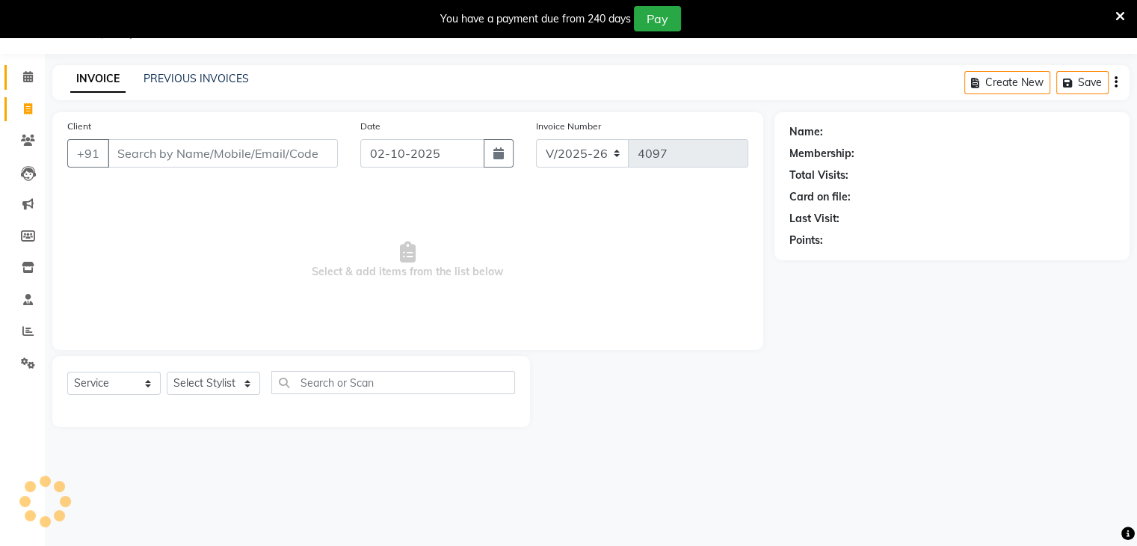
scroll to position [37, 0]
click at [31, 74] on icon at bounding box center [28, 76] width 10 height 11
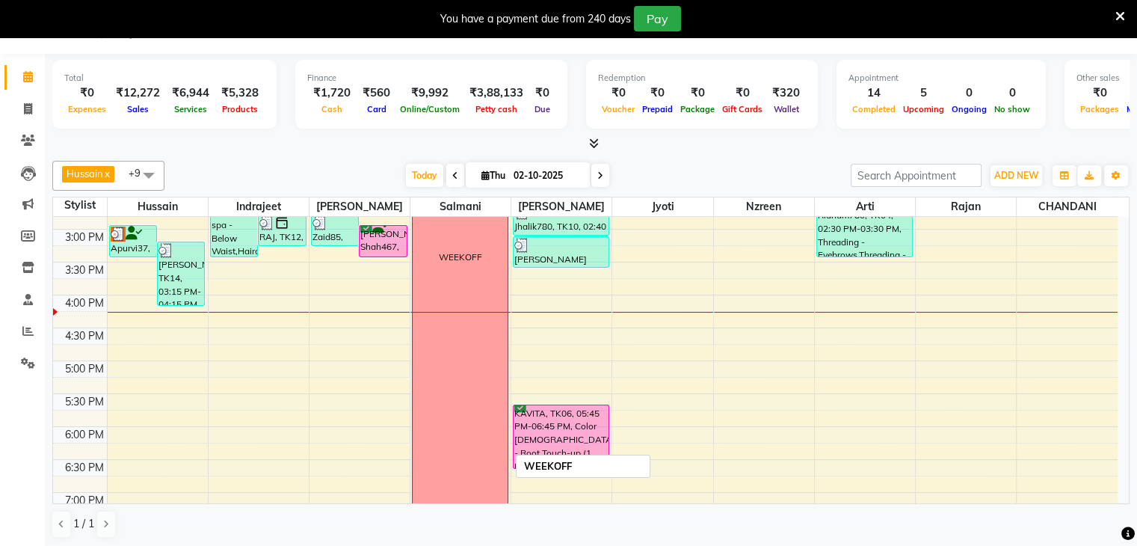
scroll to position [449, 0]
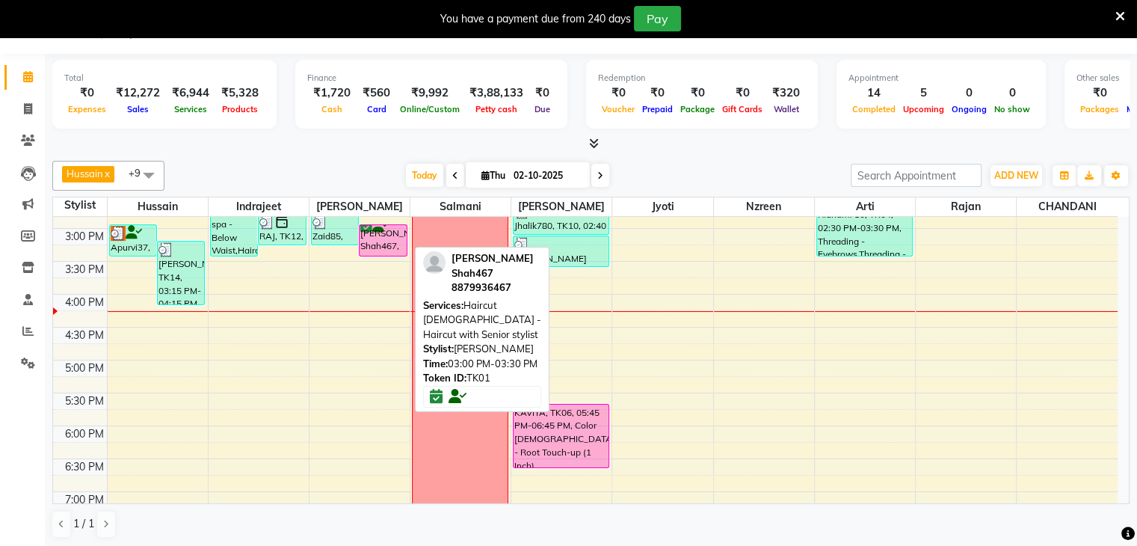
click at [390, 247] on div "Kaushil Shah467, TK01, 03:00 PM-03:30 PM, Haircut Male - Haircut with Senior st…" at bounding box center [383, 240] width 46 height 31
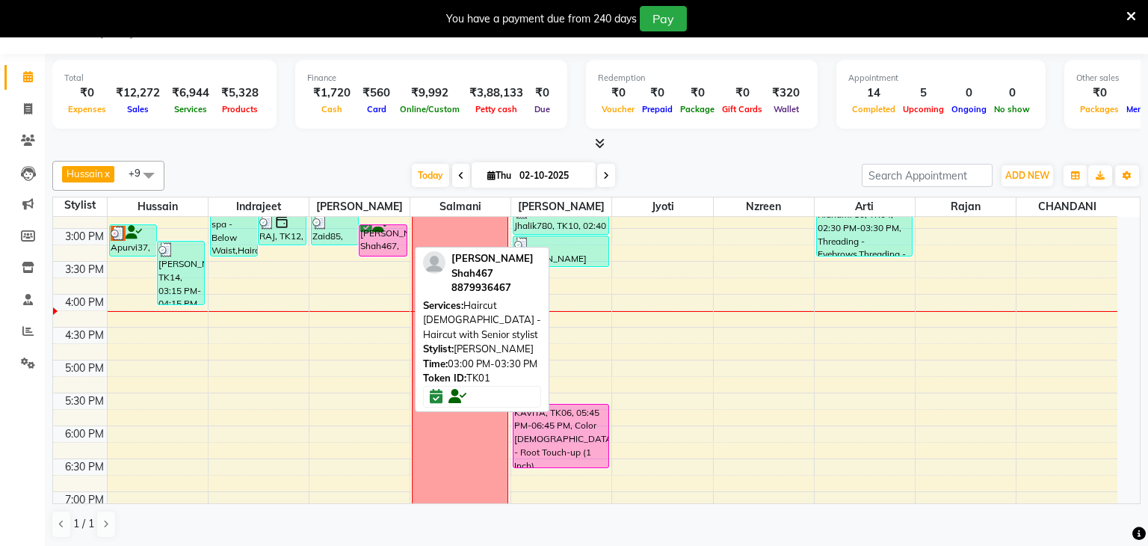
select select "6"
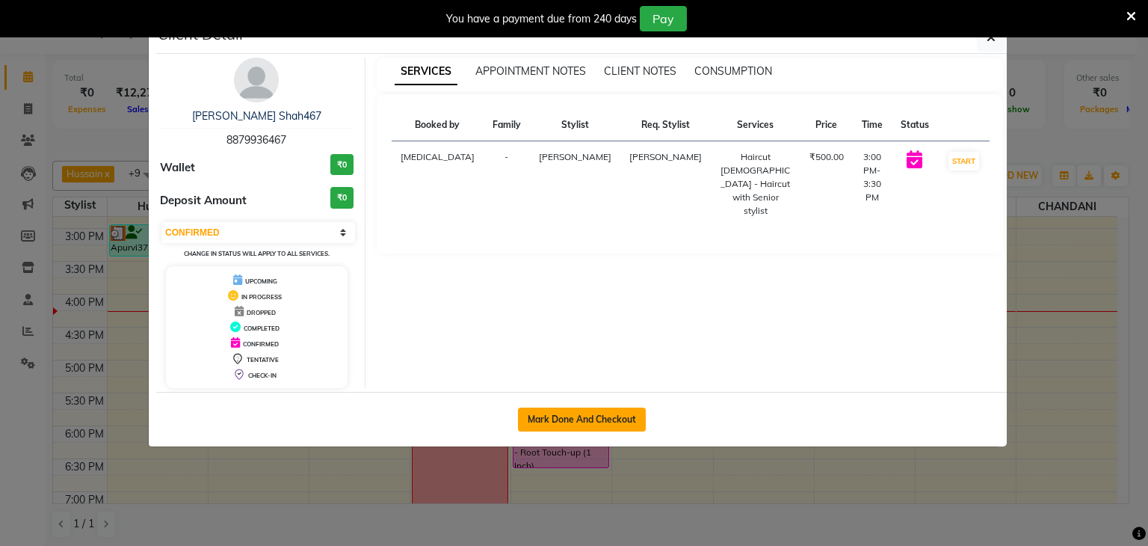
click at [535, 419] on button "Mark Done And Checkout" at bounding box center [582, 420] width 128 height 24
select select "service"
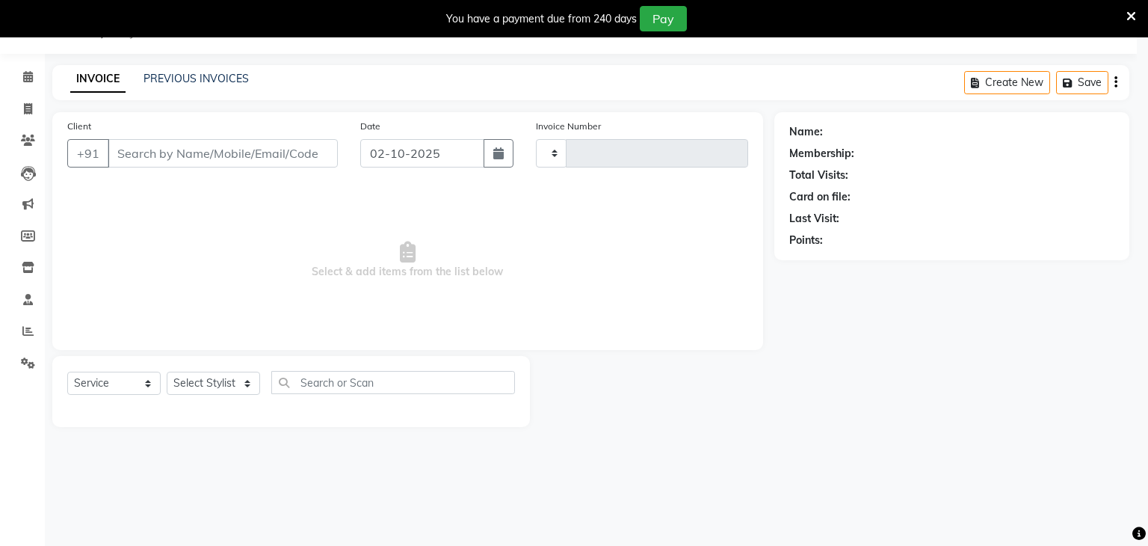
type input "4097"
select select "7658"
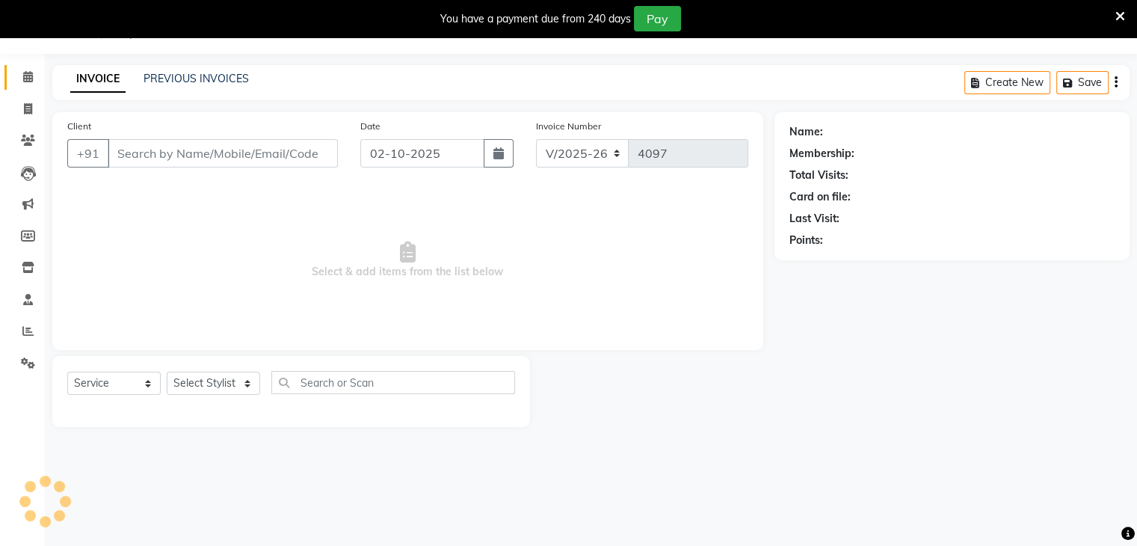
type input "8879936467"
select select "68253"
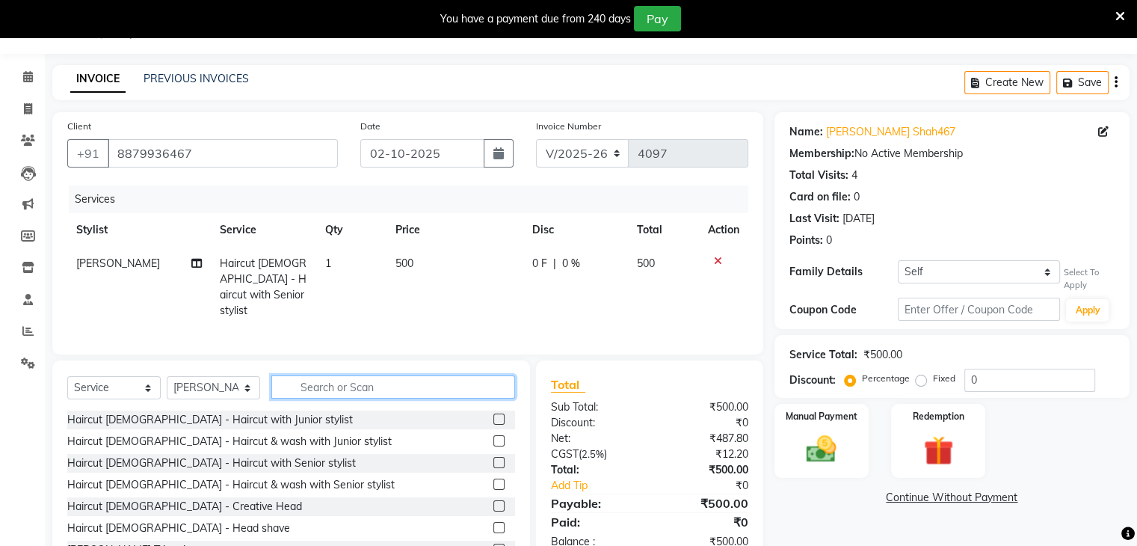
click at [356, 385] on input "text" at bounding box center [393, 386] width 244 height 23
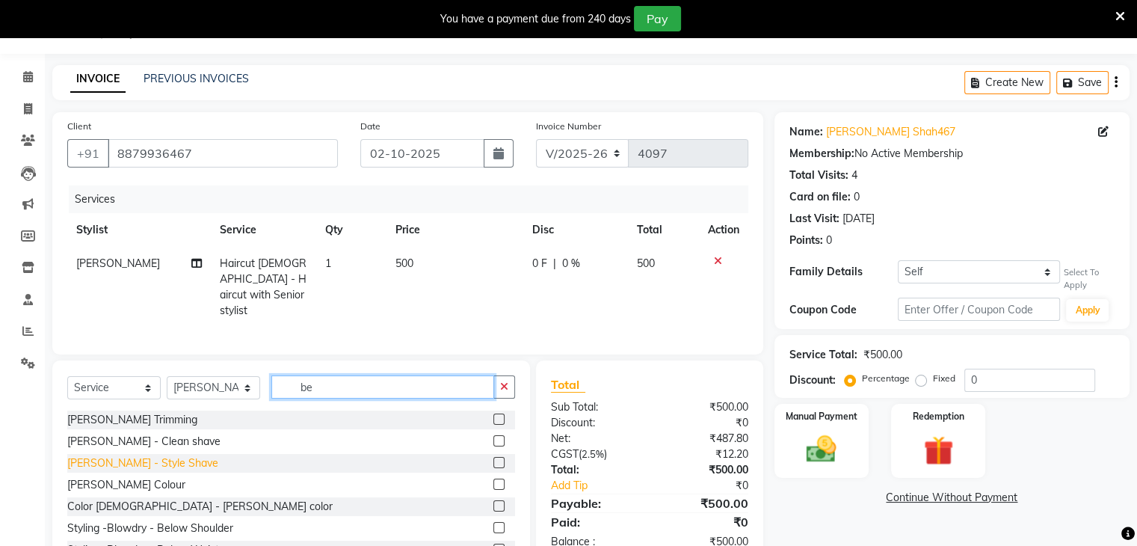
type input "be"
click at [145, 456] on div "[PERSON_NAME] - Style Shave" at bounding box center [142, 463] width 151 height 16
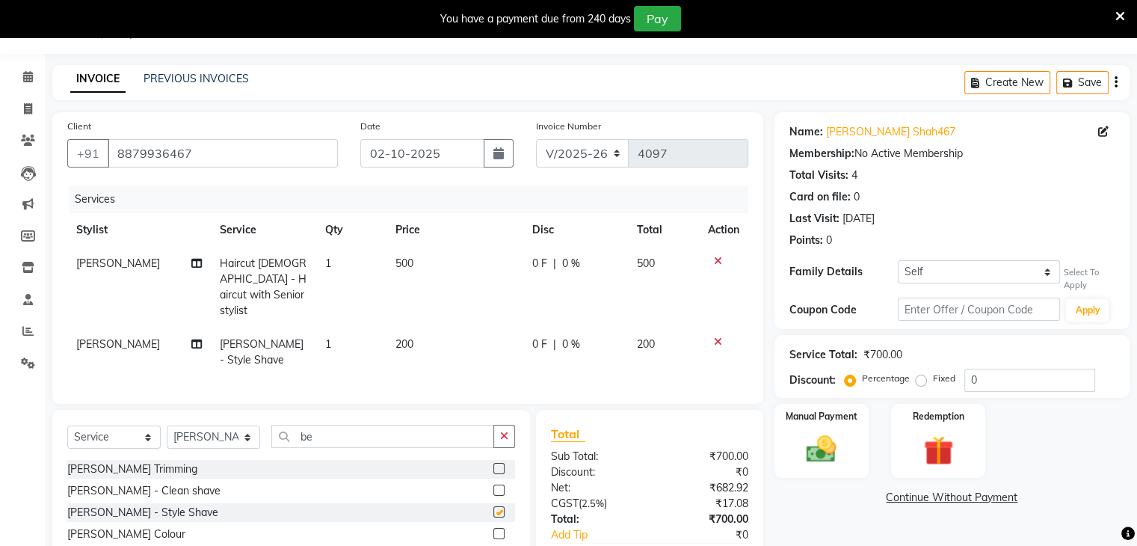
checkbox input "false"
click at [958, 268] on select "Self Saumil shah0858 18/9/25" at bounding box center [979, 271] width 163 height 23
select select "433896"
click at [898, 260] on select "Self Saumil shah0858 18/9/25" at bounding box center [979, 271] width 163 height 23
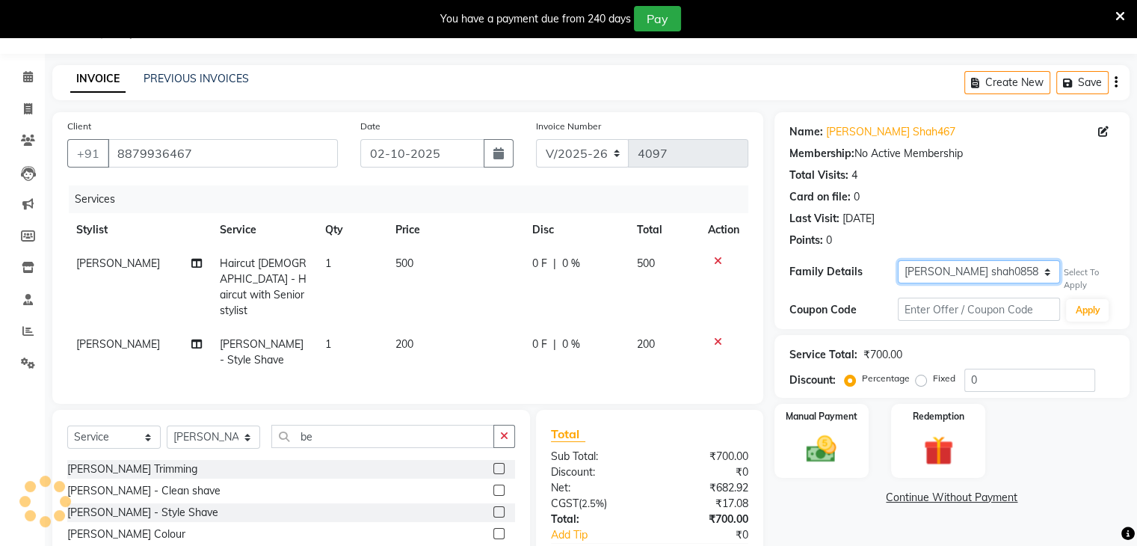
select select "1: Object"
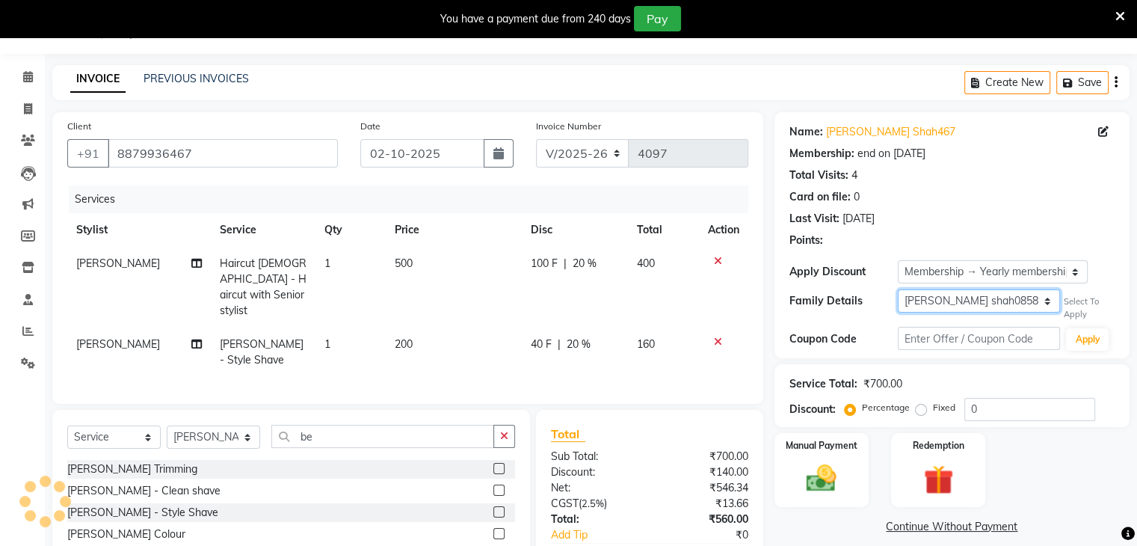
type input "20"
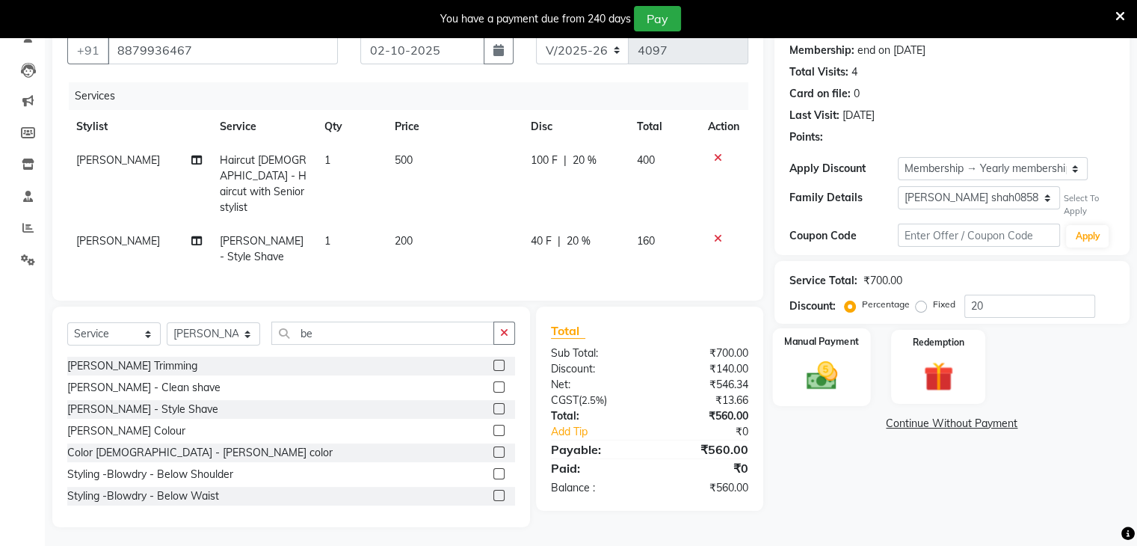
click at [805, 384] on img at bounding box center [821, 375] width 50 height 36
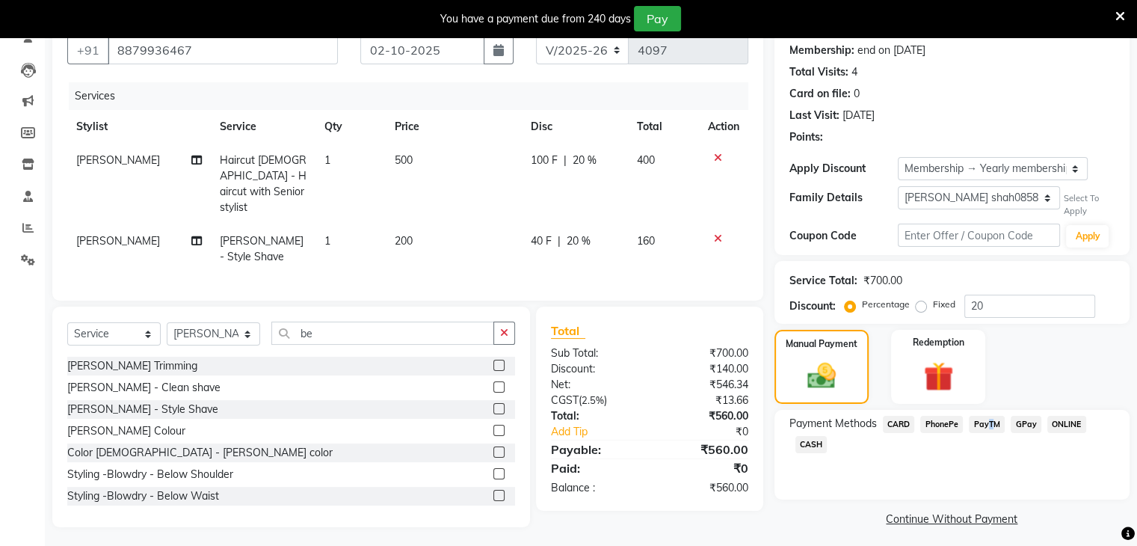
drag, startPoint x: 985, startPoint y: 425, endPoint x: 982, endPoint y: 440, distance: 15.4
click at [987, 425] on span "PayTM" at bounding box center [987, 424] width 36 height 17
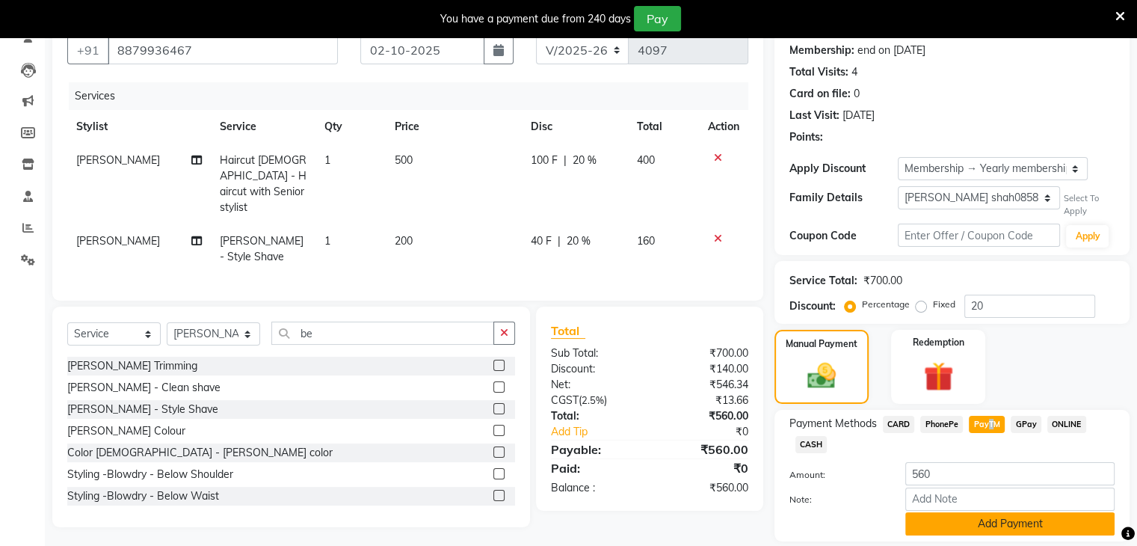
click at [968, 521] on button "Add Payment" at bounding box center [1009, 523] width 209 height 23
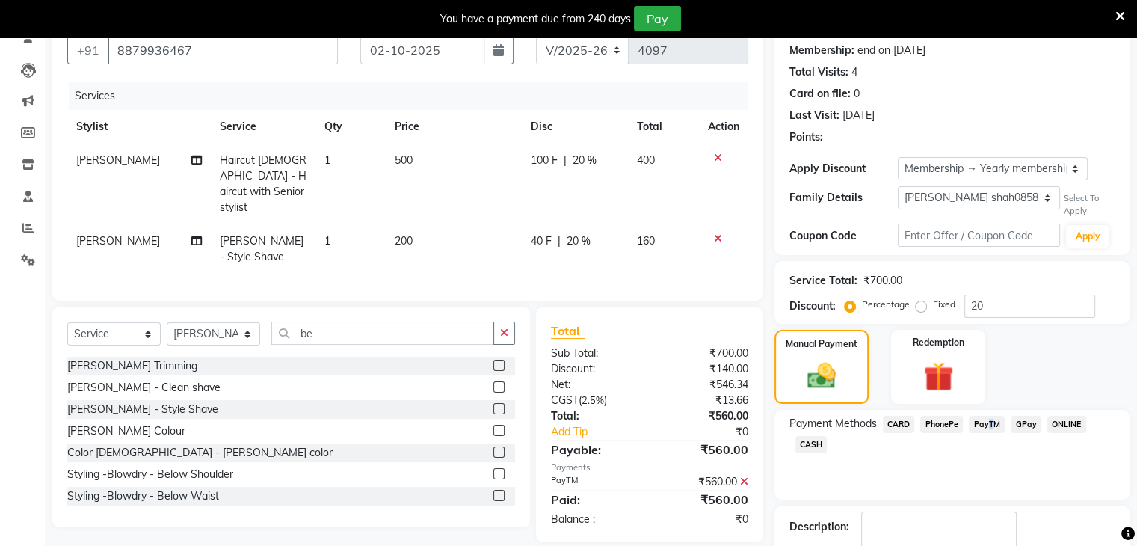
scroll to position [232, 0]
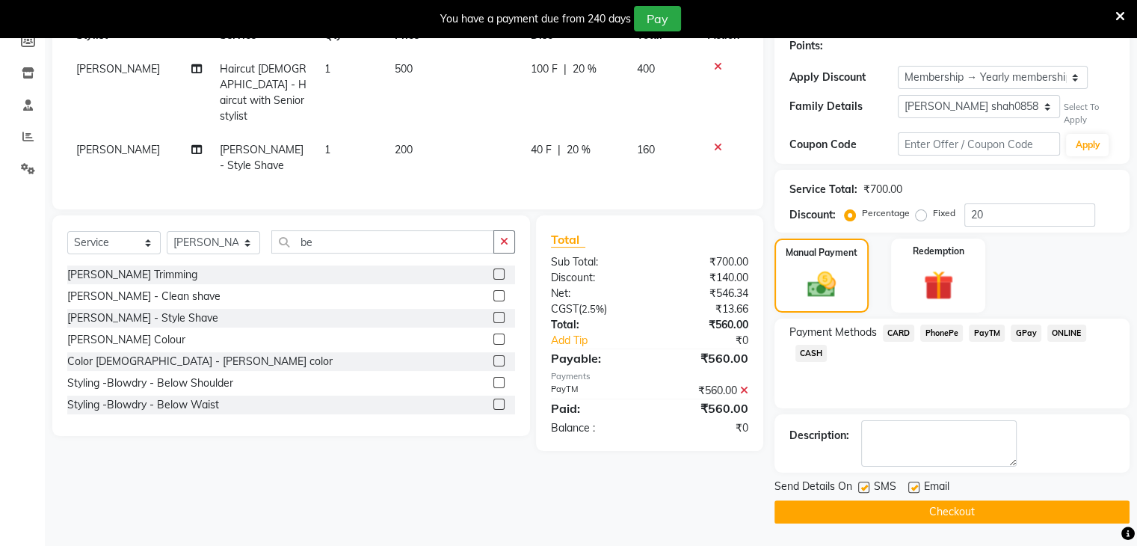
click at [911, 487] on label at bounding box center [913, 487] width 11 height 11
click at [911, 487] on input "checkbox" at bounding box center [913, 488] width 10 height 10
checkbox input "false"
click at [817, 505] on button "Checkout" at bounding box center [952, 511] width 355 height 23
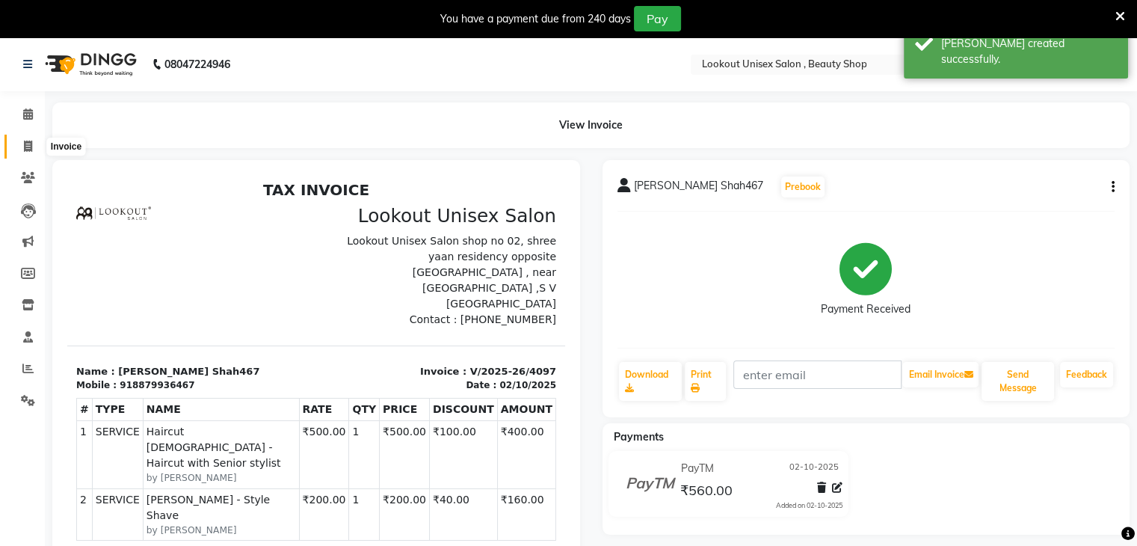
drag, startPoint x: 23, startPoint y: 140, endPoint x: 33, endPoint y: 147, distance: 11.8
click at [24, 141] on icon at bounding box center [28, 146] width 8 height 11
select select "service"
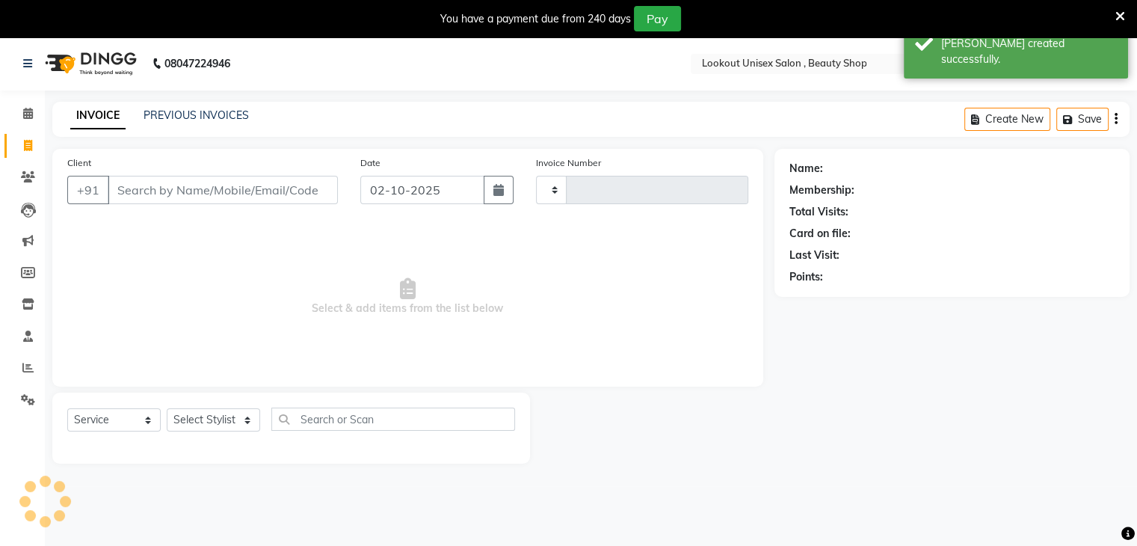
type input "4098"
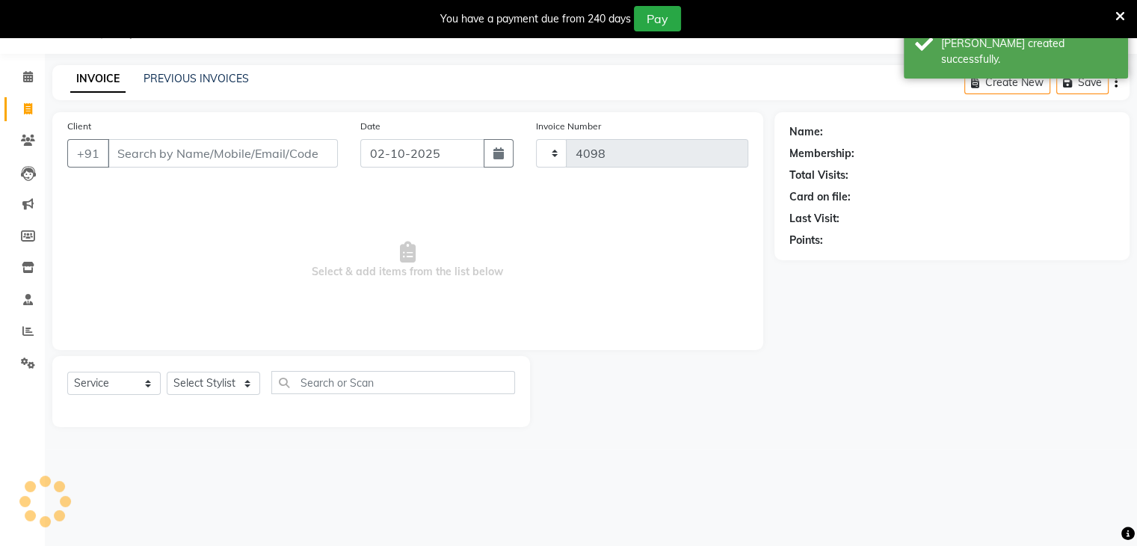
select select "7658"
click at [31, 73] on icon at bounding box center [28, 76] width 10 height 11
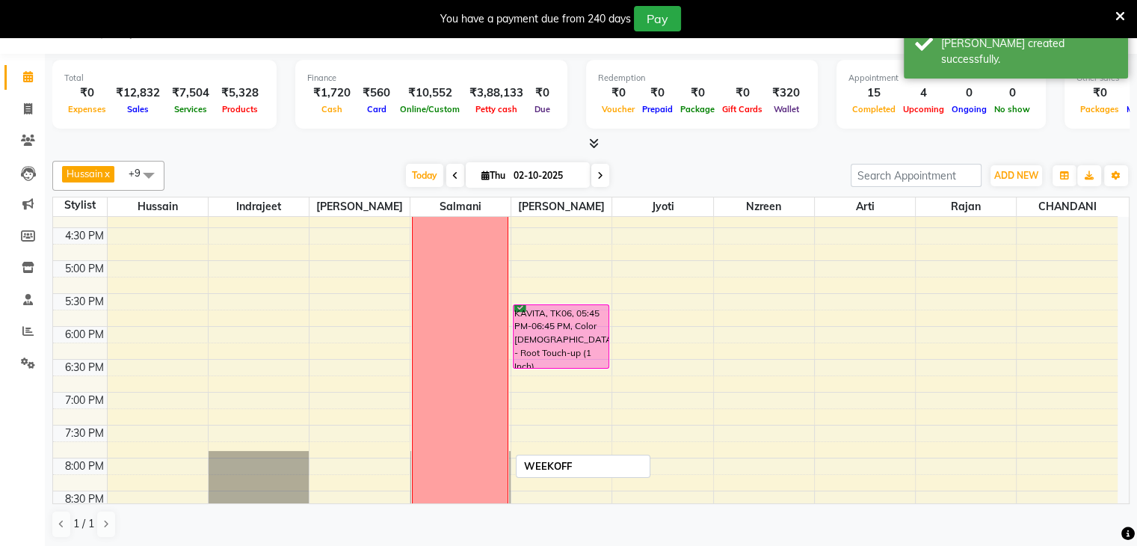
scroll to position [550, 0]
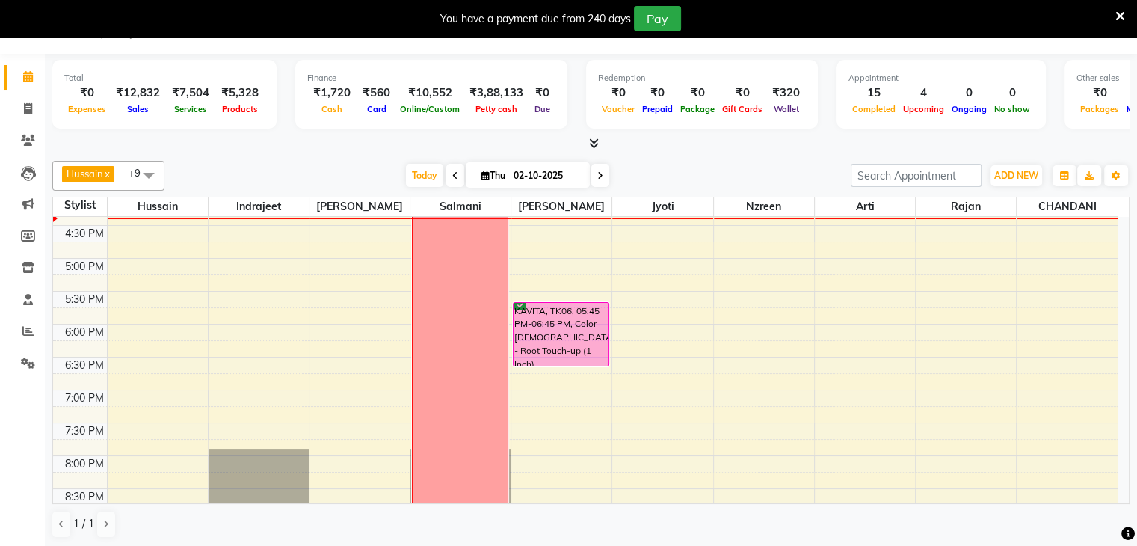
click at [26, 75] on icon at bounding box center [28, 76] width 10 height 11
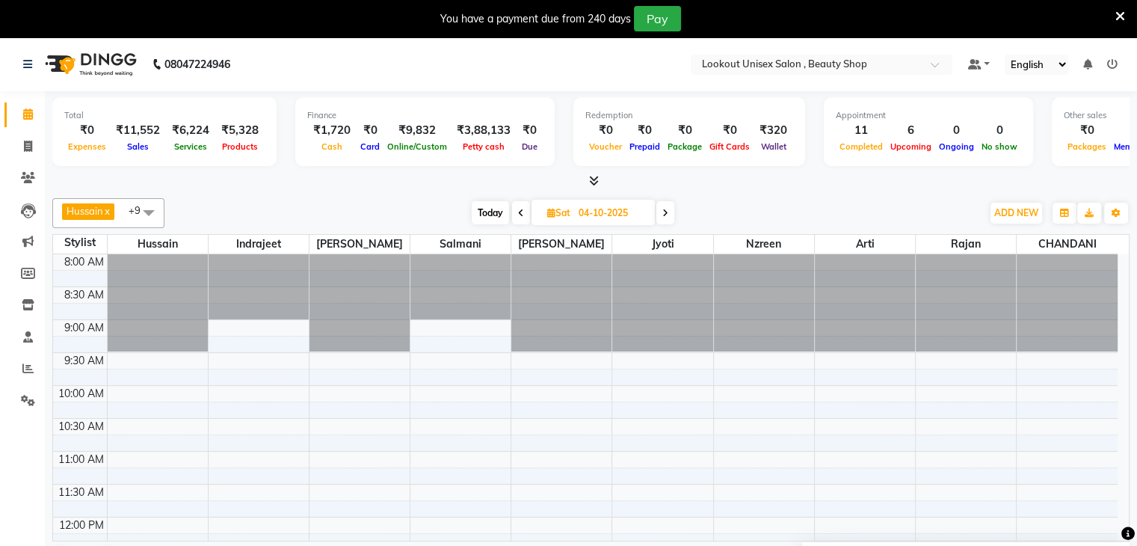
scroll to position [550, 0]
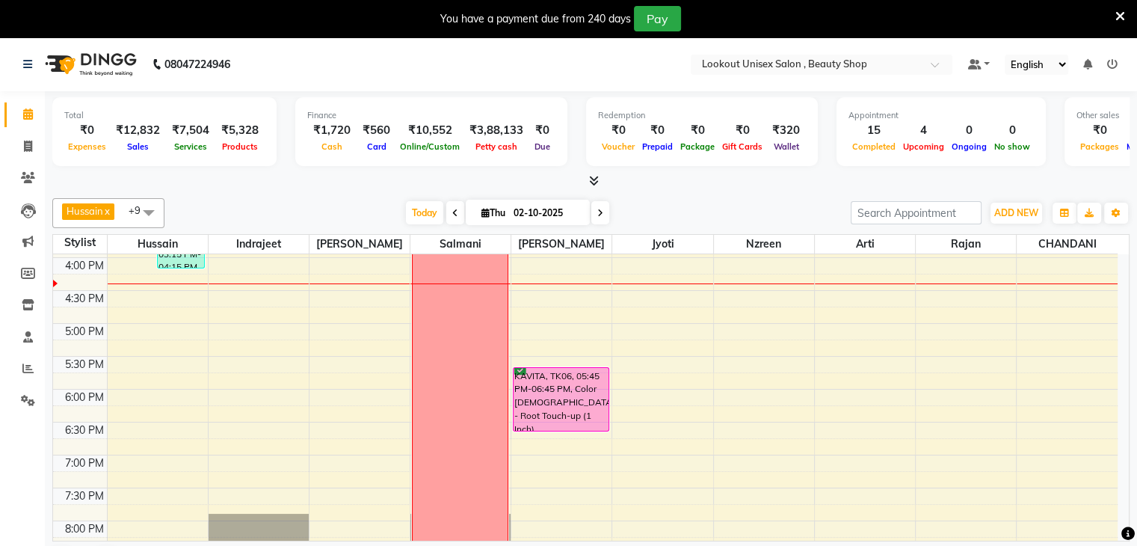
scroll to position [523, 0]
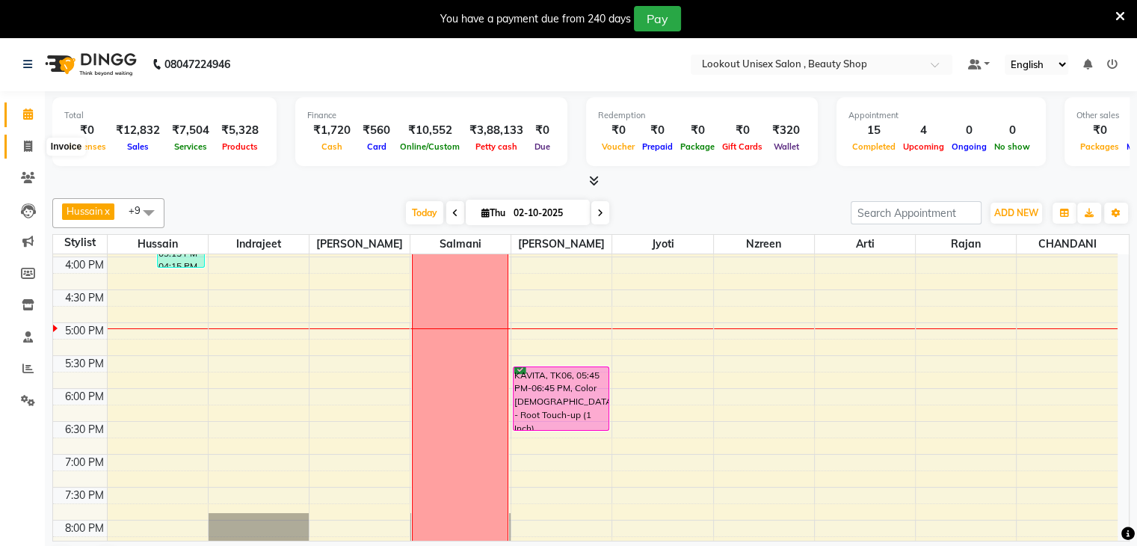
click at [24, 141] on icon at bounding box center [28, 146] width 8 height 11
select select "service"
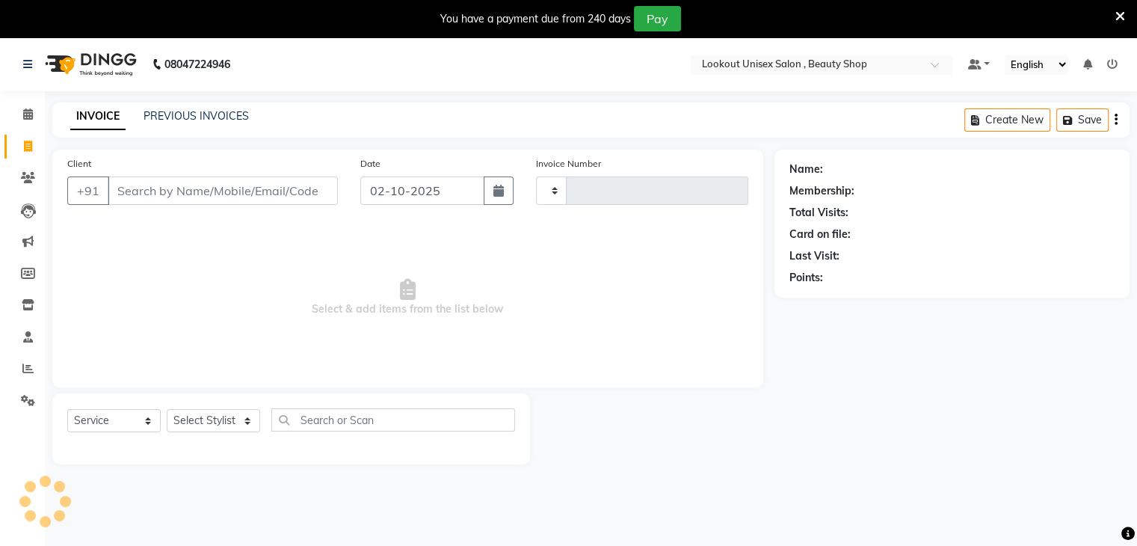
type input "4099"
select select "7658"
click at [245, 419] on select "Select Stylist [PERSON_NAME] [PERSON_NAME] Sir Disha [PERSON_NAME] Jyoti Mahesh…" at bounding box center [213, 420] width 93 height 23
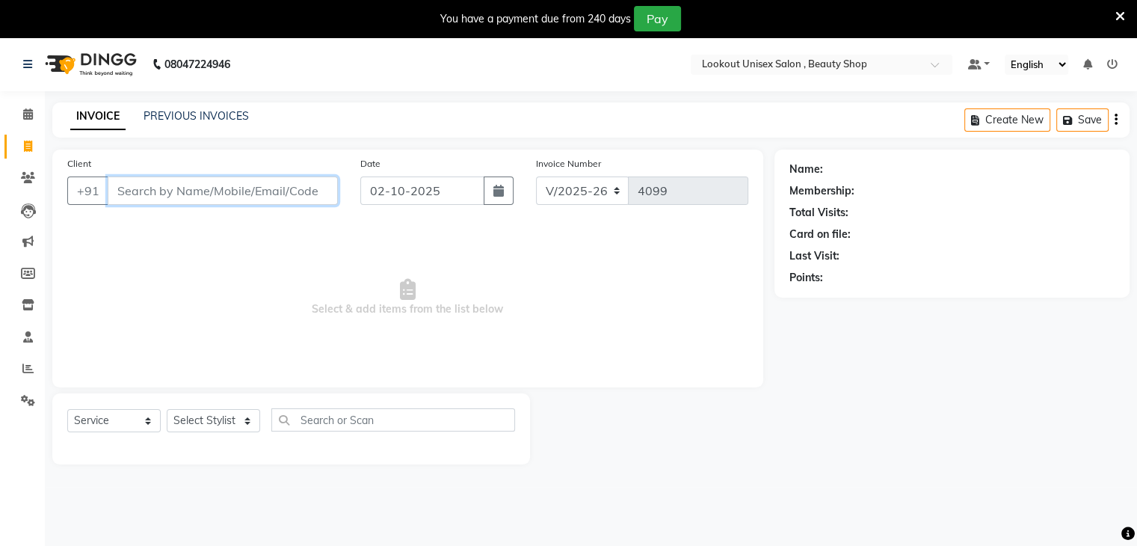
click at [115, 196] on input "Client" at bounding box center [223, 190] width 230 height 28
type input "98496302"
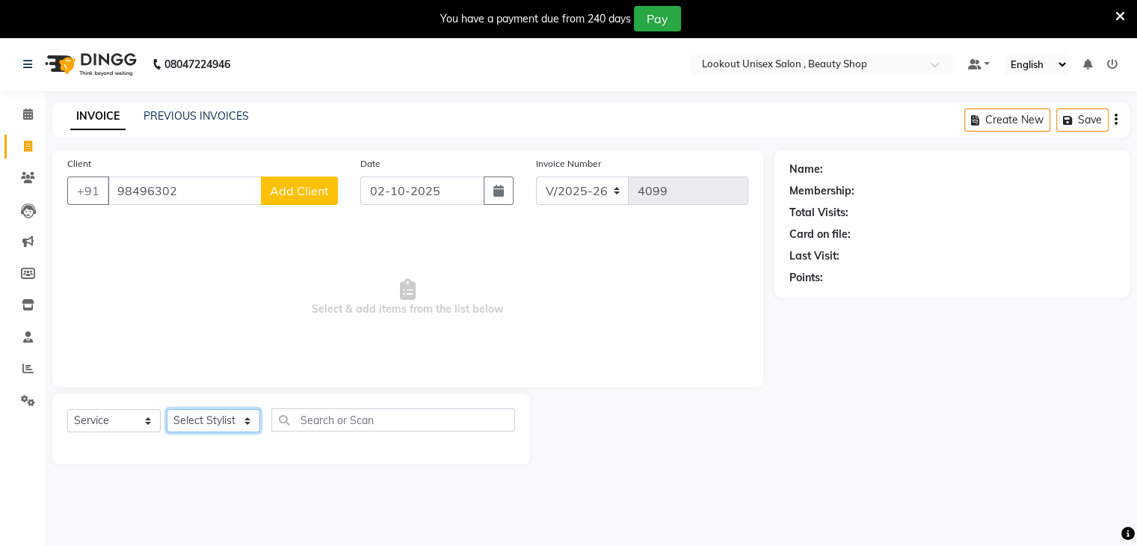
click at [249, 422] on select "Select Stylist [PERSON_NAME] [PERSON_NAME] Sir Disha [PERSON_NAME] Jyoti Mahesh…" at bounding box center [213, 420] width 93 height 23
select select "68259"
click at [167, 410] on select "Select Stylist [PERSON_NAME] [PERSON_NAME] Sir Disha [PERSON_NAME] Jyoti Mahesh…" at bounding box center [213, 420] width 93 height 23
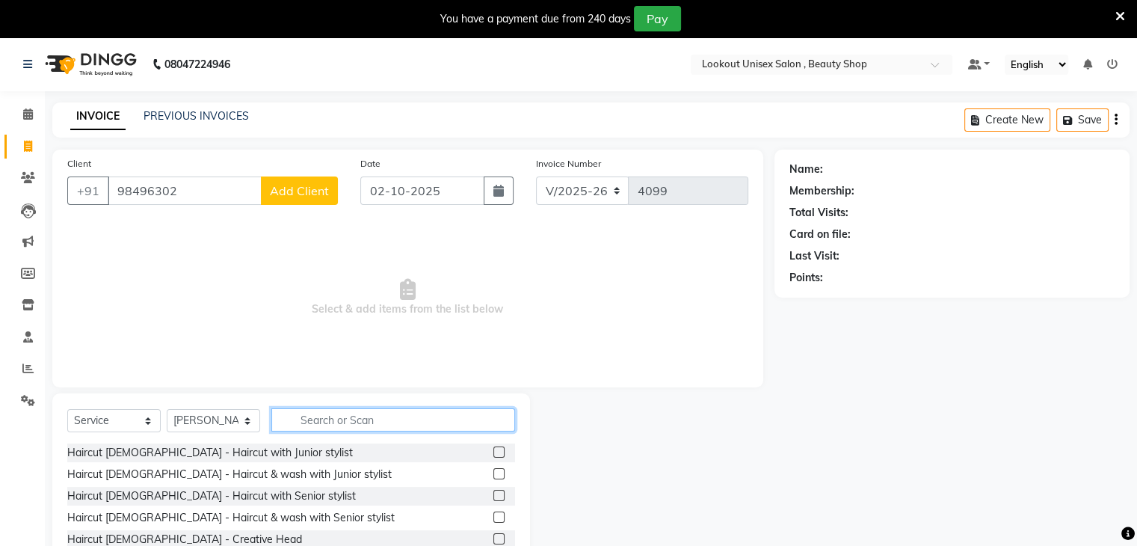
click at [357, 431] on input "text" at bounding box center [393, 419] width 244 height 23
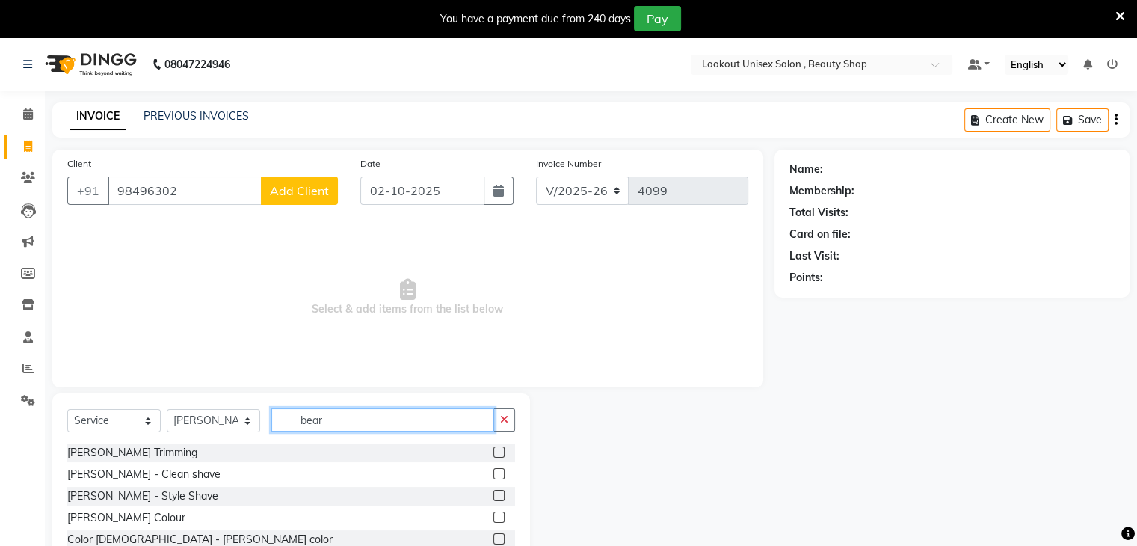
type input "bear"
click at [499, 497] on label at bounding box center [498, 495] width 11 height 11
click at [499, 497] on input "checkbox" at bounding box center [498, 496] width 10 height 10
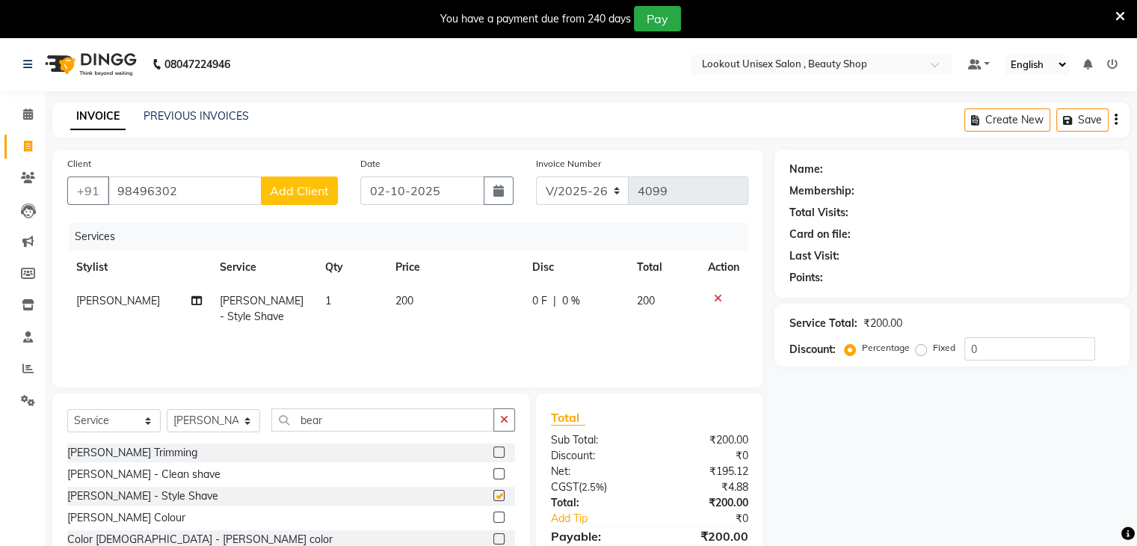
checkbox input "false"
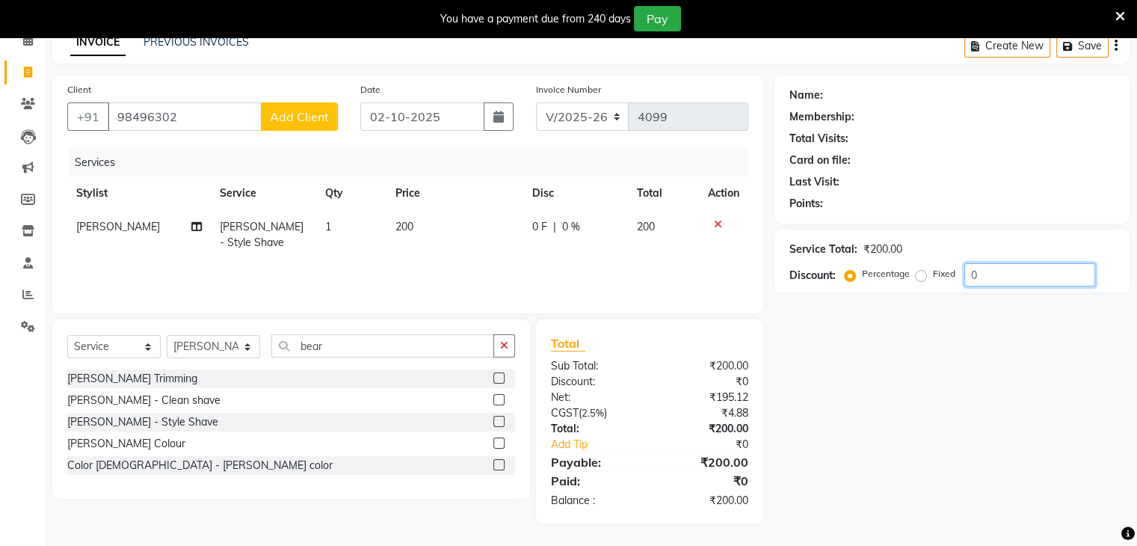
click at [968, 273] on input "0" at bounding box center [1030, 274] width 131 height 23
type input "20"
click at [223, 117] on input "98496302" at bounding box center [185, 116] width 154 height 28
type input "9849630"
type input "0"
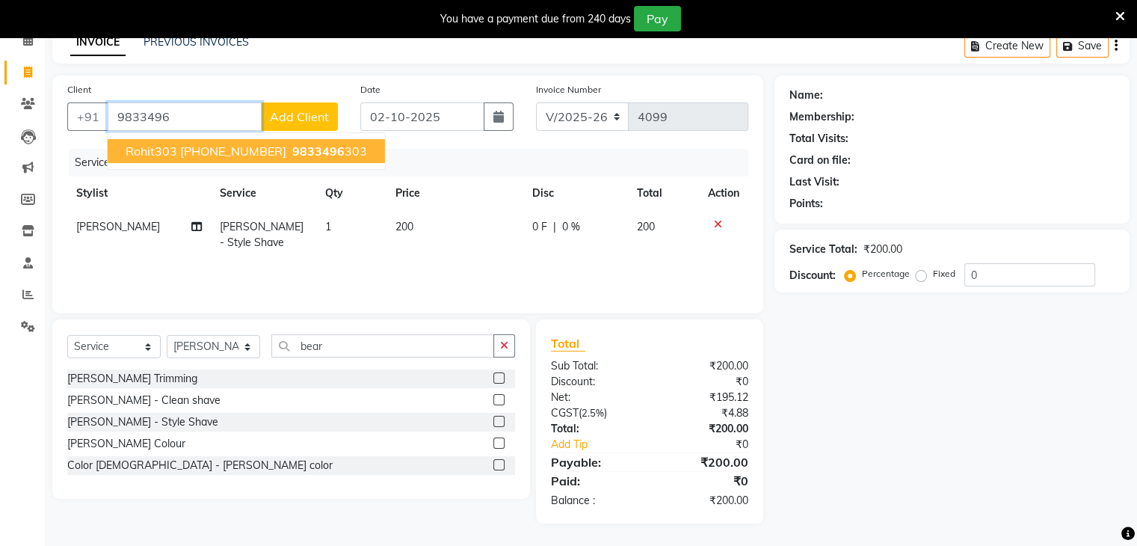
click at [292, 150] on span "9833496" at bounding box center [318, 151] width 52 height 15
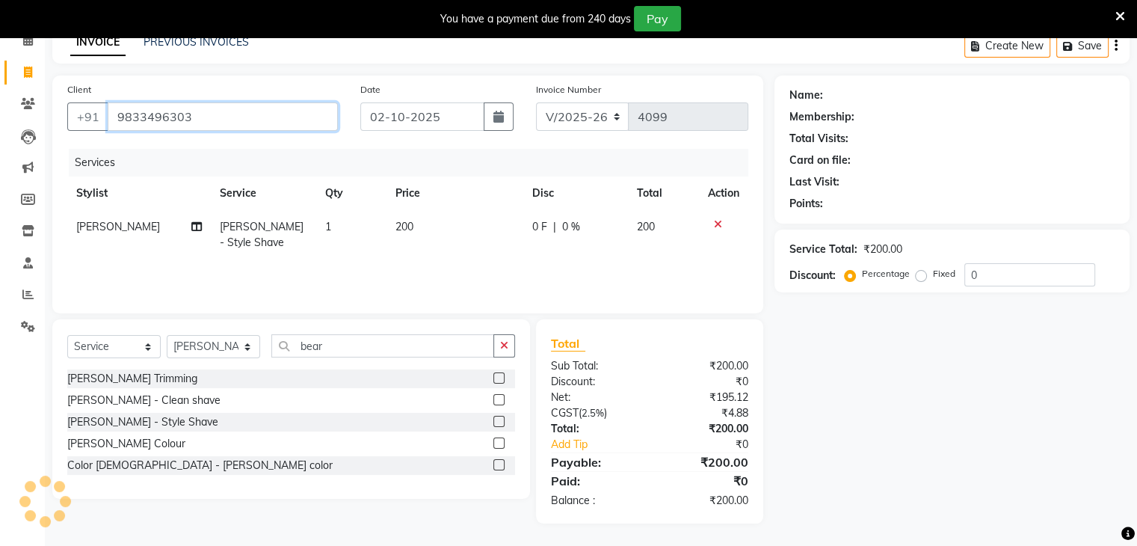
type input "9833496303"
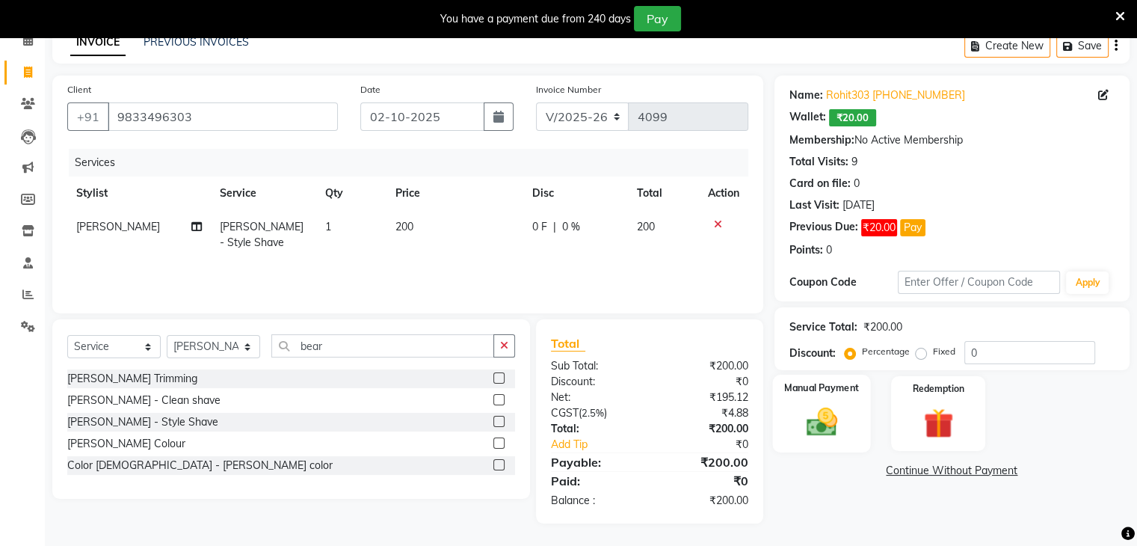
click at [846, 425] on div "Manual Payment" at bounding box center [821, 413] width 98 height 77
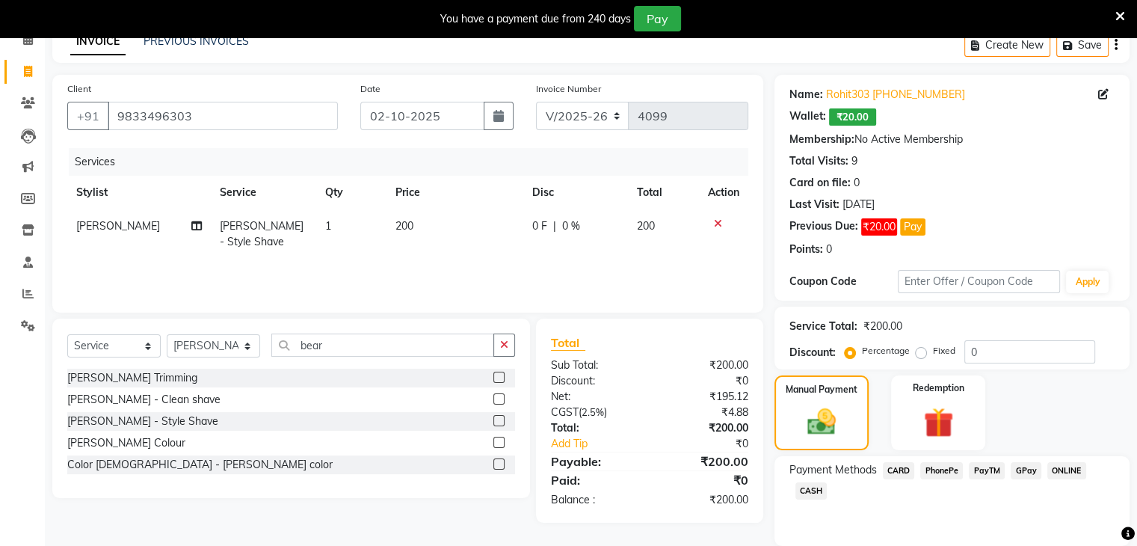
click at [823, 488] on span "CASH" at bounding box center [812, 490] width 32 height 17
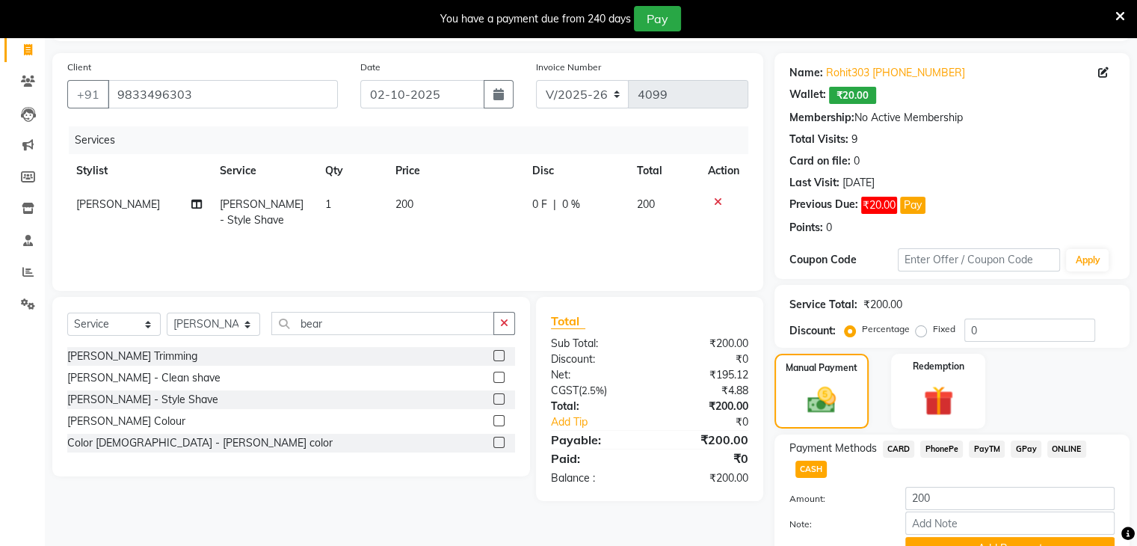
scroll to position [22, 0]
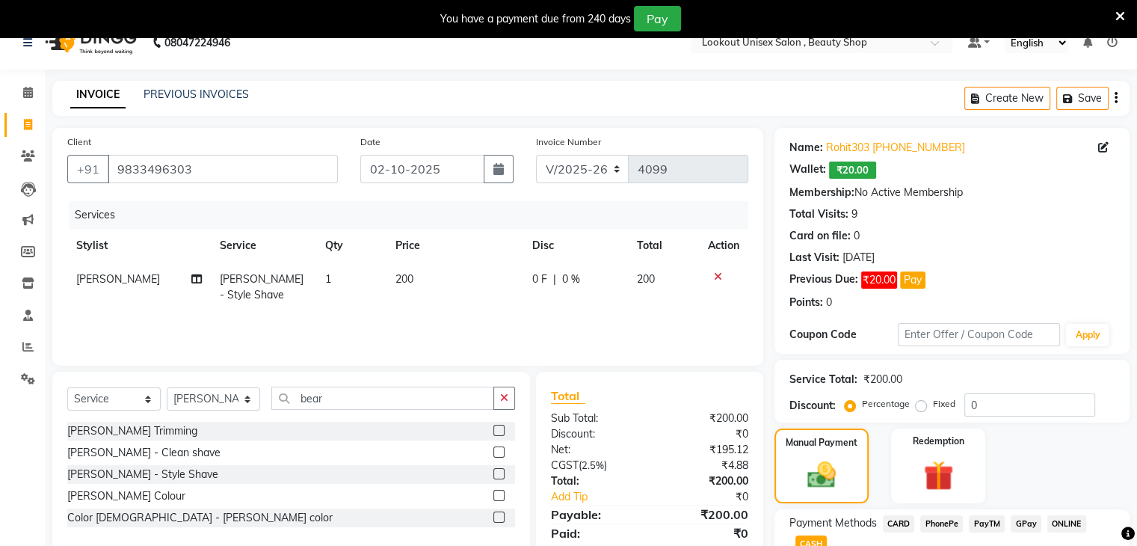
click at [1115, 98] on icon "button" at bounding box center [1116, 98] width 3 height 1
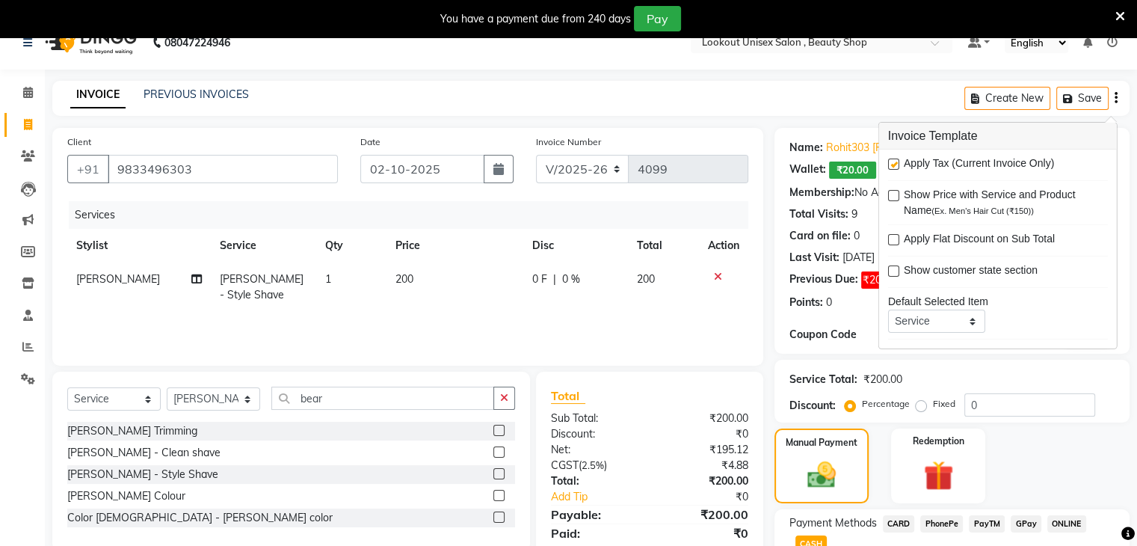
click at [893, 162] on label at bounding box center [893, 164] width 11 height 11
click at [893, 162] on input "checkbox" at bounding box center [893, 165] width 10 height 10
checkbox input "false"
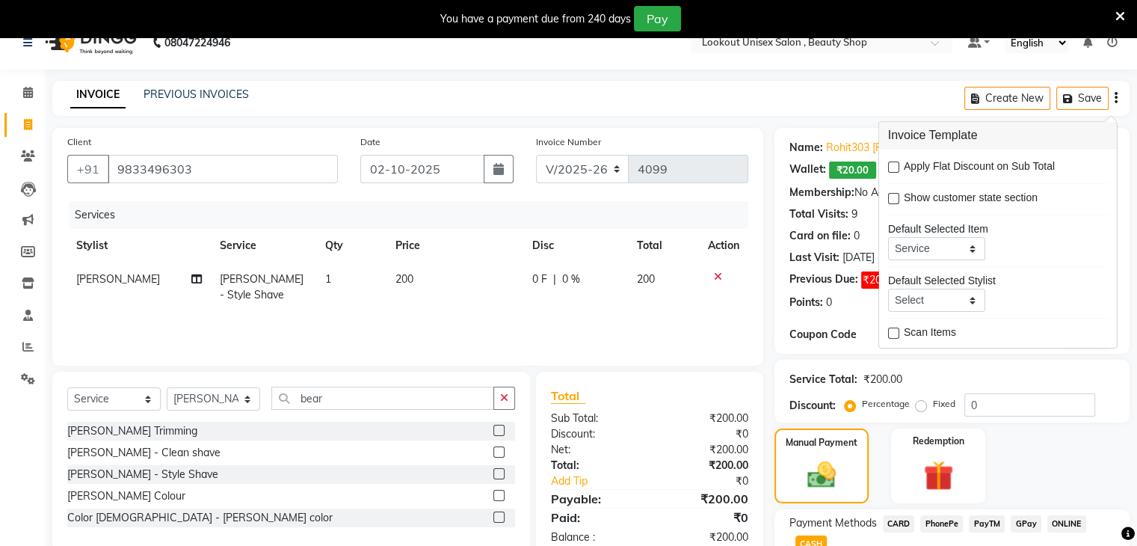
scroll to position [171, 0]
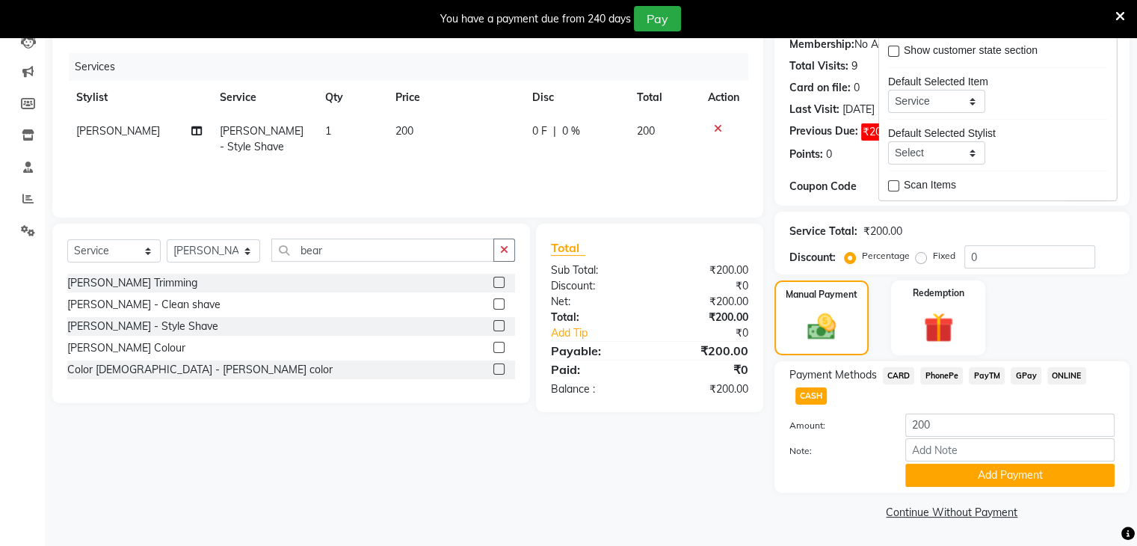
click at [1039, 102] on div "Default Selected Item Service Product Membership Package Voucher Prepaid Gift C…" at bounding box center [998, 93] width 220 height 39
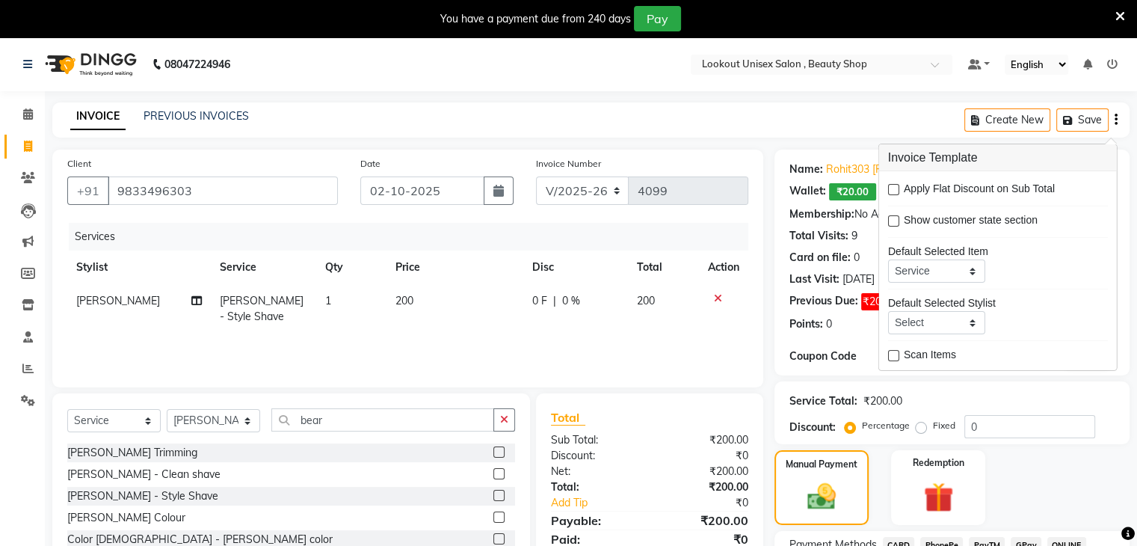
scroll to position [150, 0]
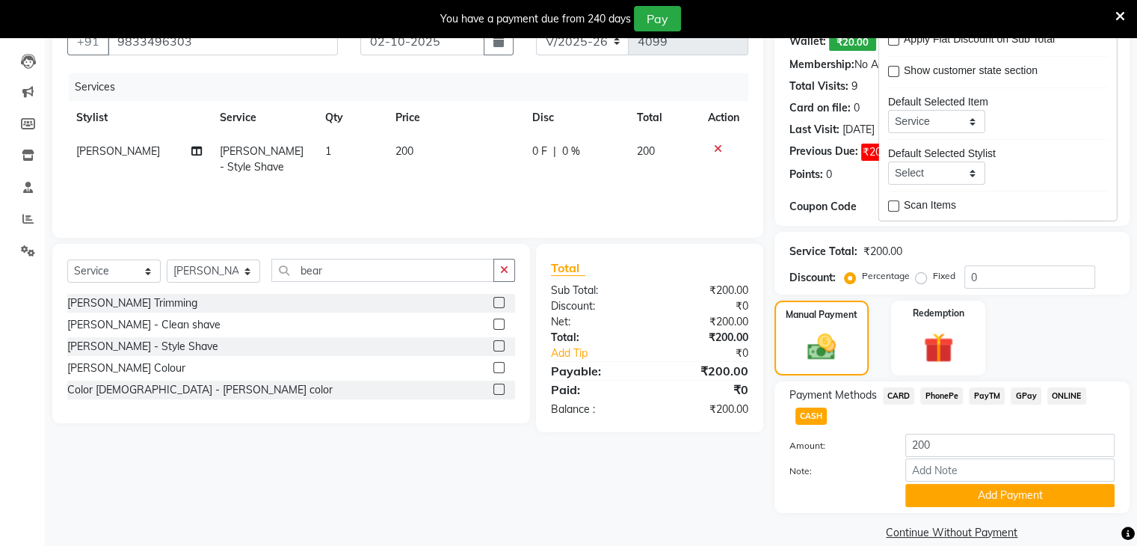
click at [683, 482] on div "Client +91 9833496303 Date 02-10-2025 Invoice Number V/2025 V/2025-26 4099 Serv…" at bounding box center [408, 272] width 734 height 544
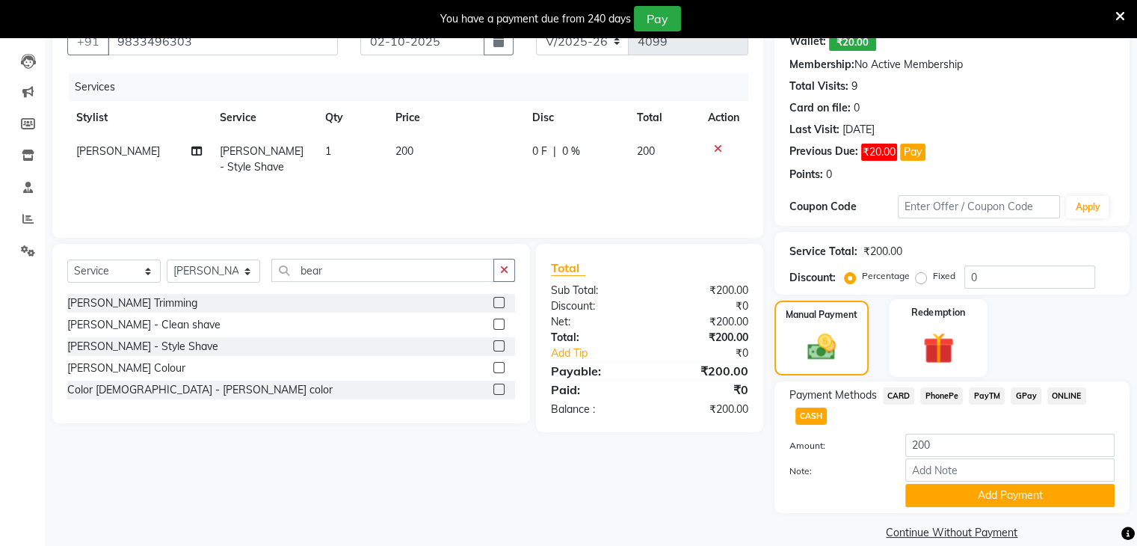
click at [926, 348] on img at bounding box center [938, 348] width 50 height 38
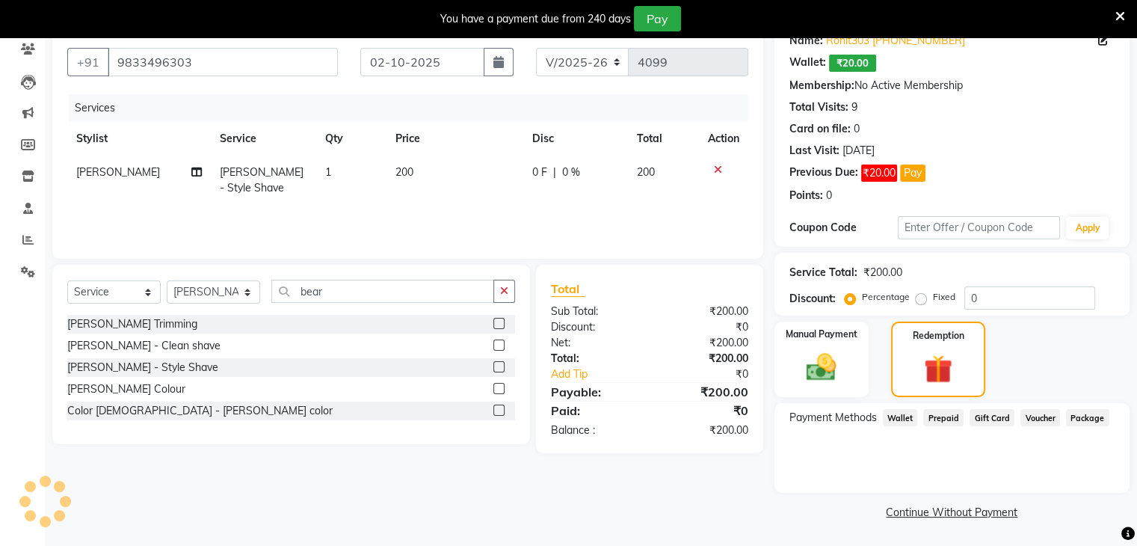
click at [902, 419] on span "Wallet" at bounding box center [900, 417] width 35 height 17
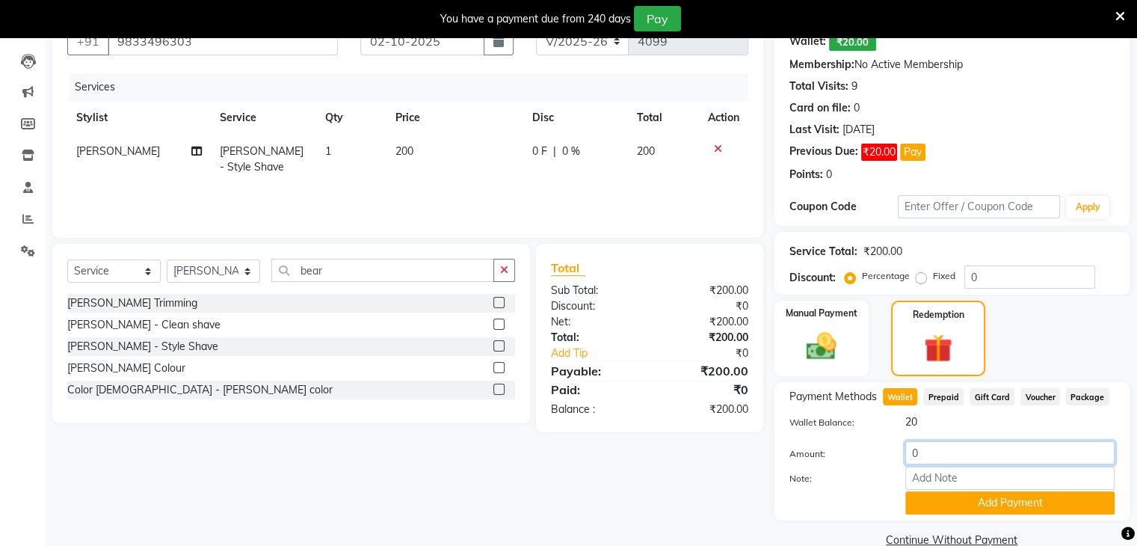
click at [938, 458] on input "0" at bounding box center [1009, 452] width 209 height 23
type input "20"
click at [958, 514] on button "Add Payment" at bounding box center [1009, 502] width 209 height 23
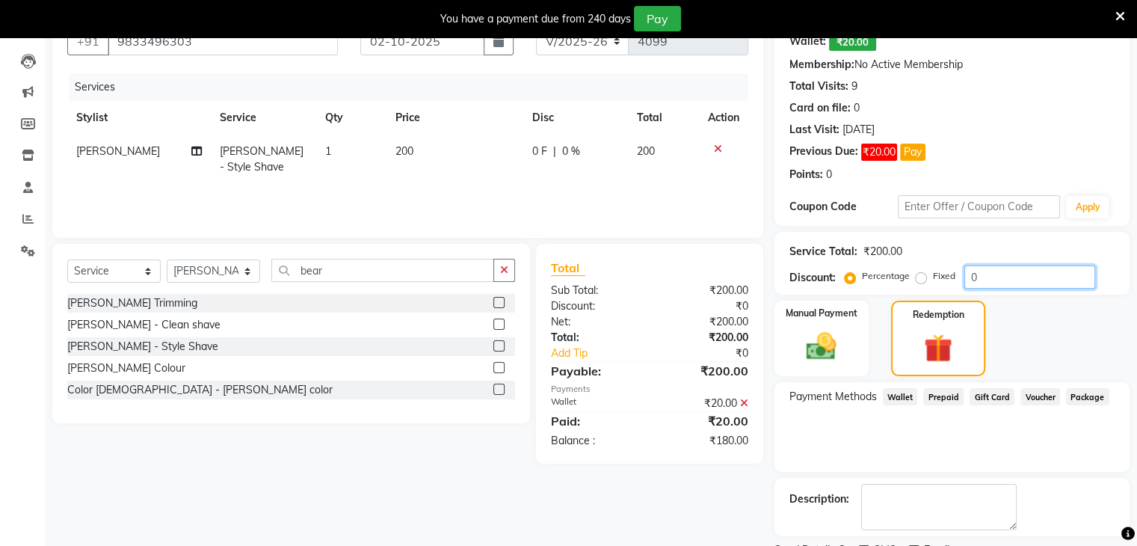
click at [969, 279] on input "0" at bounding box center [1030, 276] width 131 height 23
type input "20"
click at [902, 396] on span "Wallet" at bounding box center [900, 396] width 35 height 17
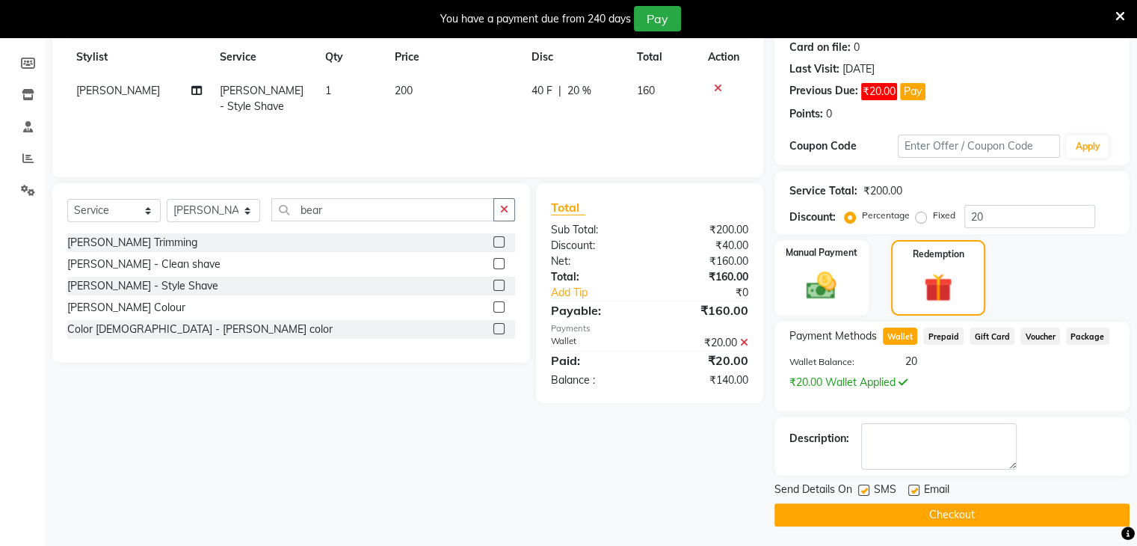
scroll to position [212, 0]
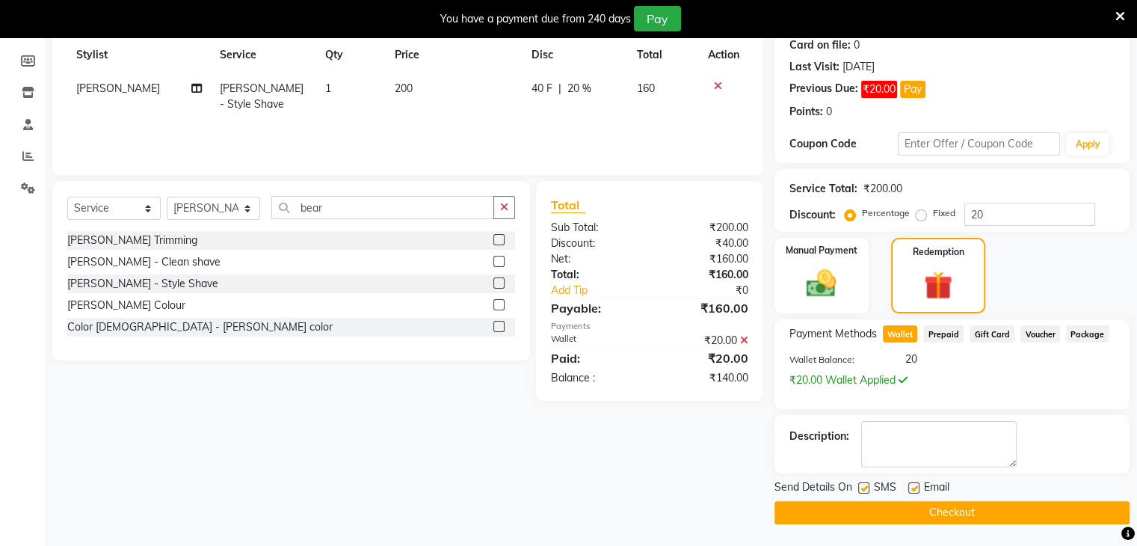
click at [520, 517] on div "Client +91 9833496303 Date 02-10-2025 Invoice Number V/2025 V/2025-26 4099 Serv…" at bounding box center [408, 230] width 734 height 587
click at [917, 485] on label at bounding box center [913, 487] width 11 height 11
click at [917, 485] on input "checkbox" at bounding box center [913, 489] width 10 height 10
checkbox input "false"
click at [929, 512] on button "Checkout" at bounding box center [952, 512] width 355 height 23
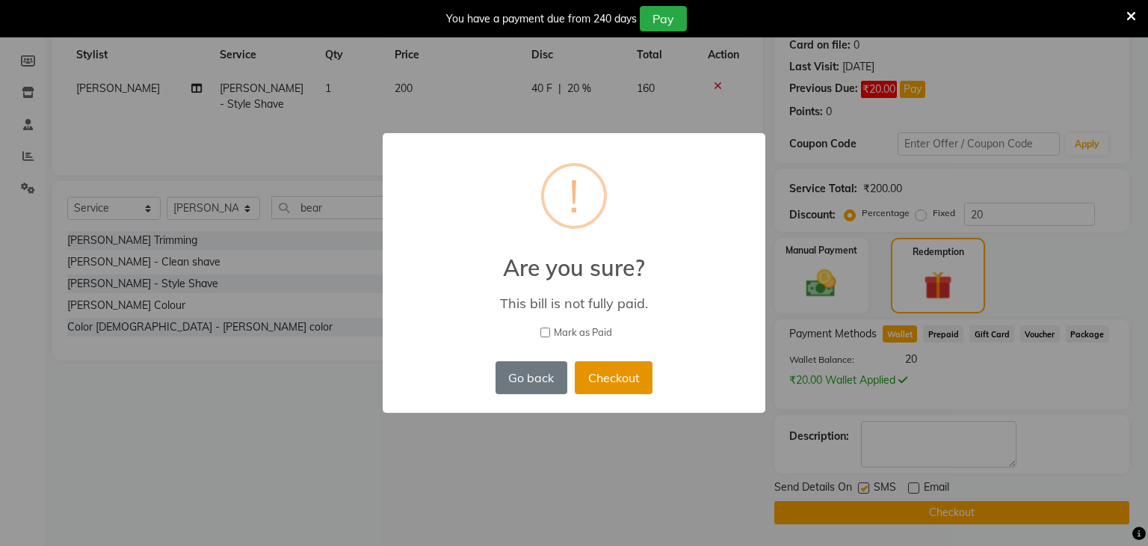
click at [621, 382] on button "Checkout" at bounding box center [614, 377] width 78 height 33
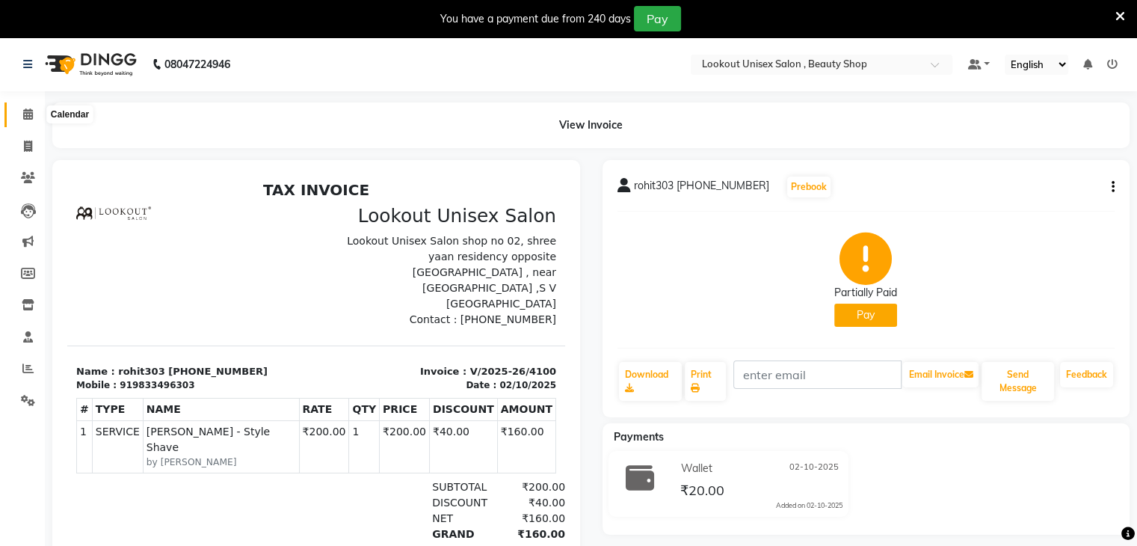
click at [26, 114] on icon at bounding box center [28, 113] width 10 height 11
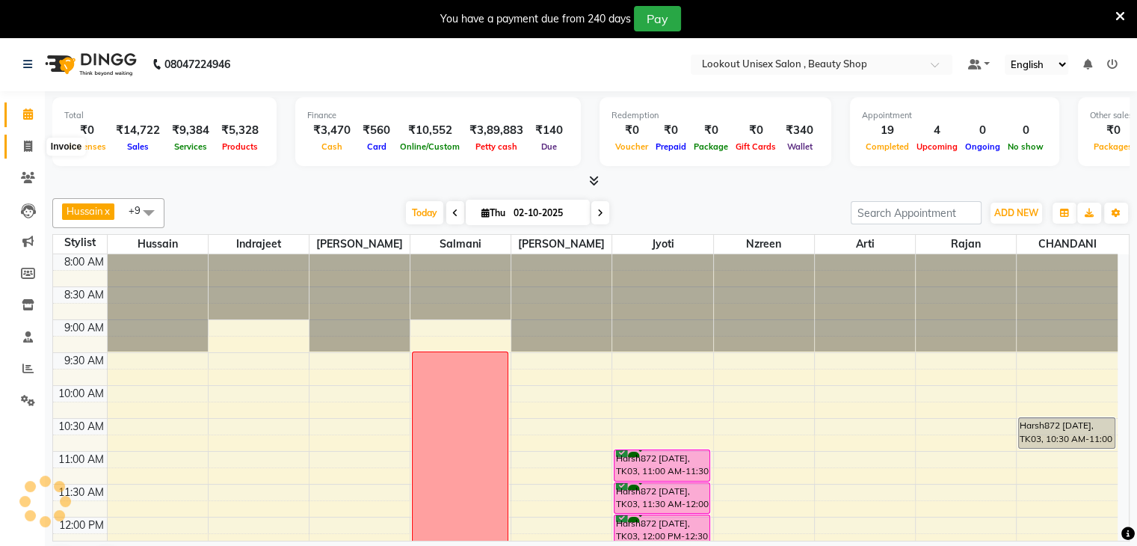
click at [30, 149] on icon at bounding box center [28, 146] width 8 height 11
select select "7658"
select select "service"
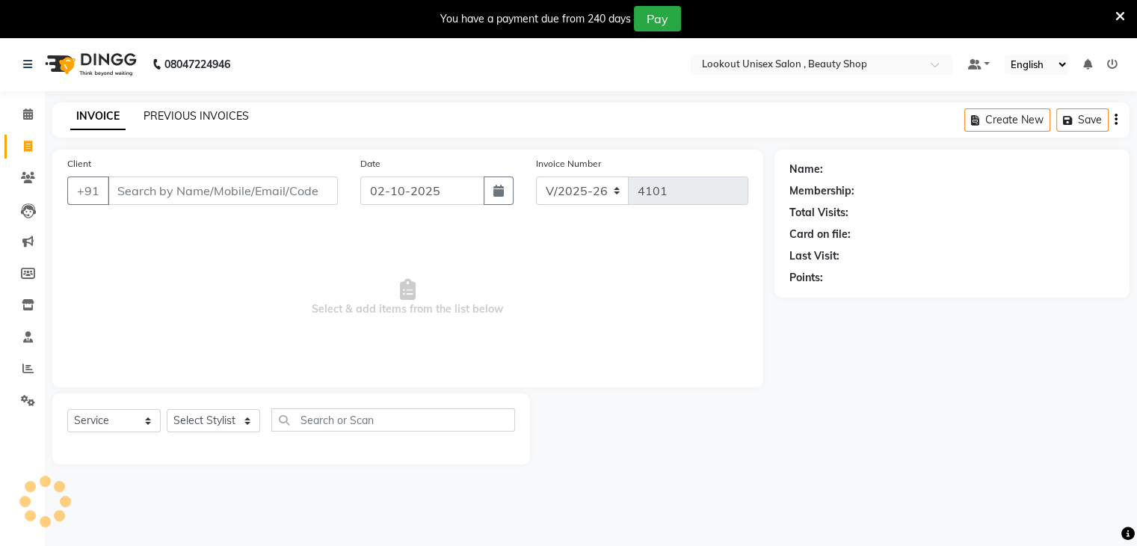
click at [165, 112] on link "PREVIOUS INVOICES" at bounding box center [196, 115] width 105 height 13
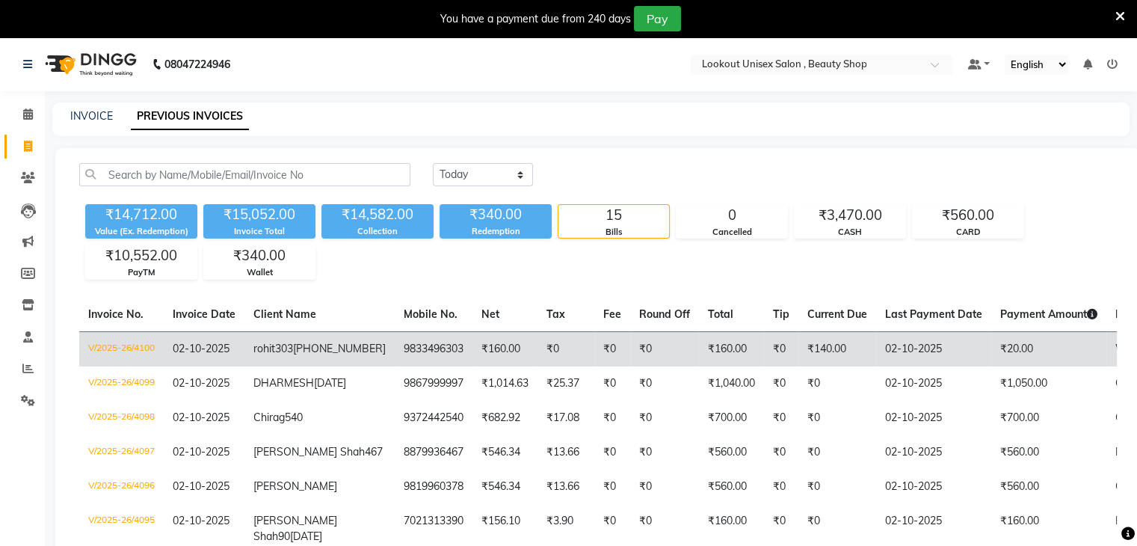
click at [126, 342] on td "V/2025-26/4100" at bounding box center [121, 348] width 84 height 35
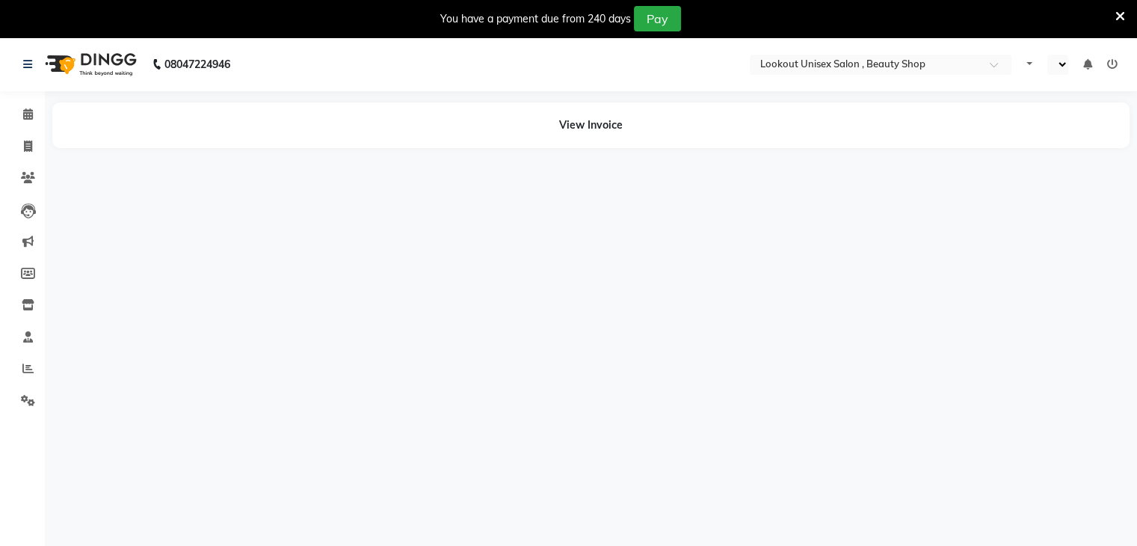
select select "en"
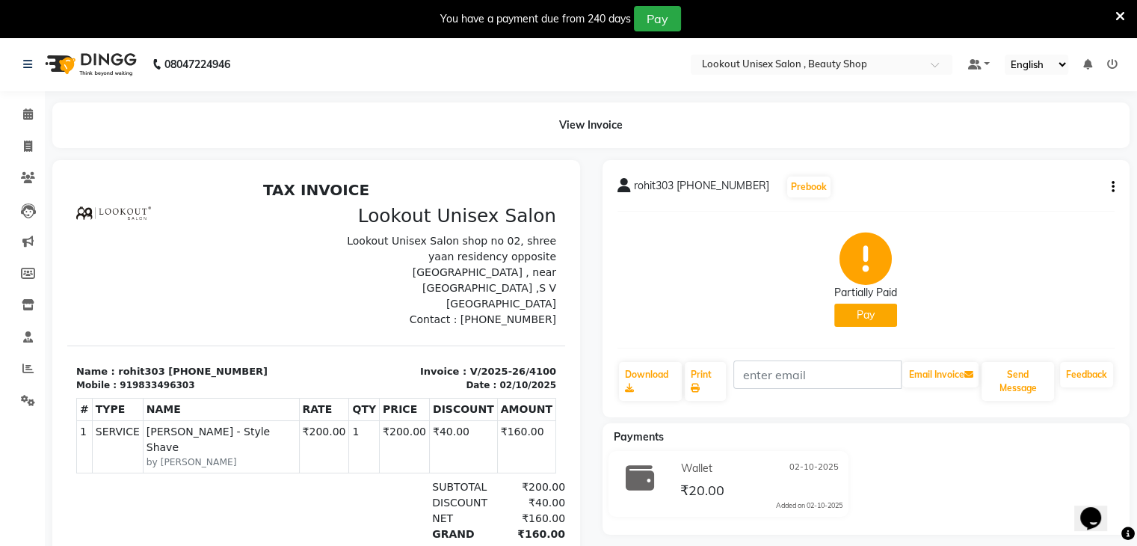
click at [1114, 188] on icon "button" at bounding box center [1113, 187] width 3 height 1
click at [1020, 197] on div "Edit Item Staff" at bounding box center [1038, 196] width 102 height 19
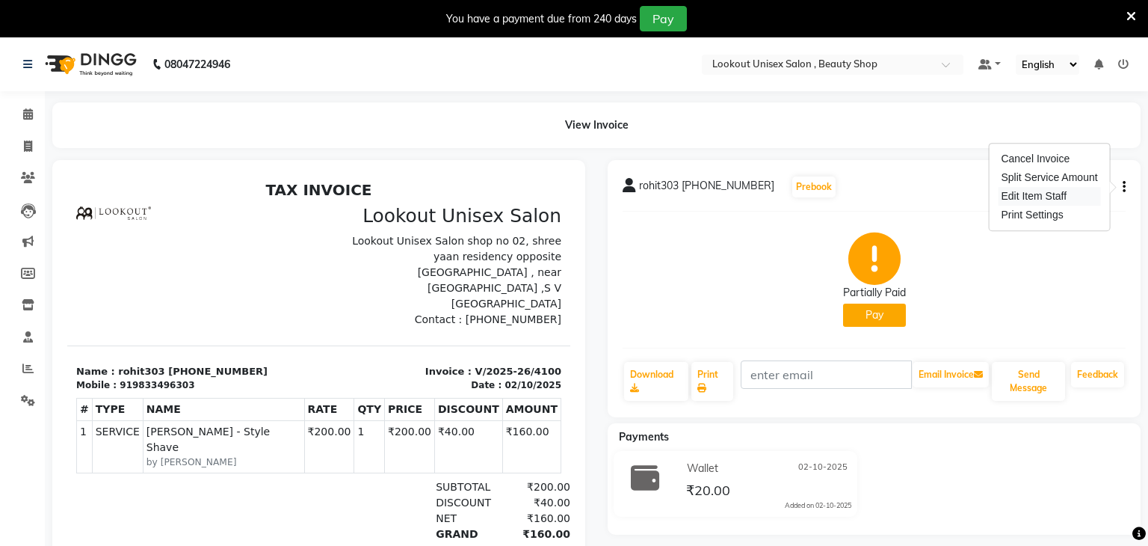
select select "68259"
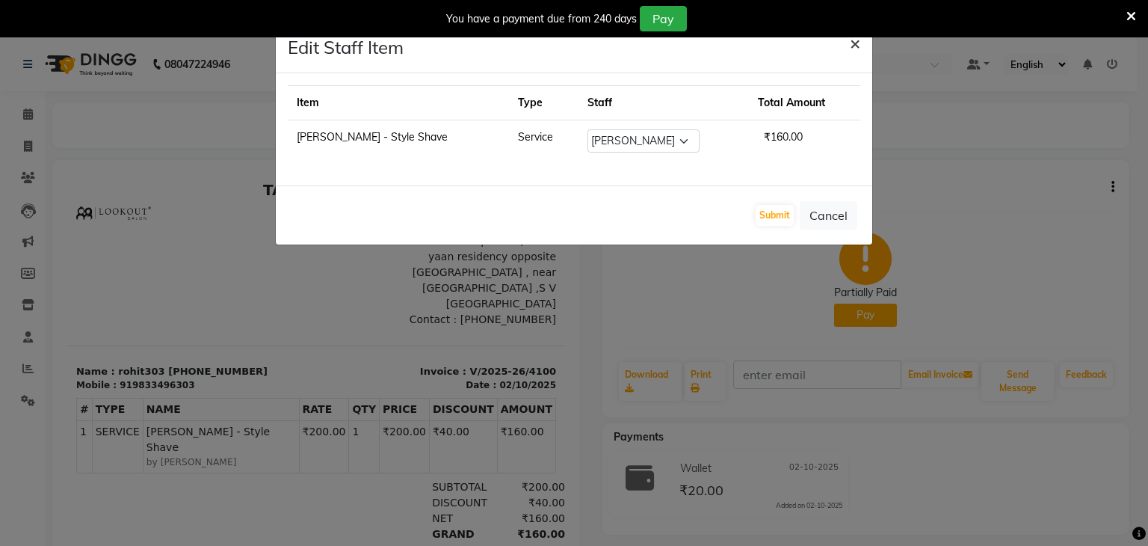
click at [858, 44] on span "×" at bounding box center [855, 42] width 10 height 22
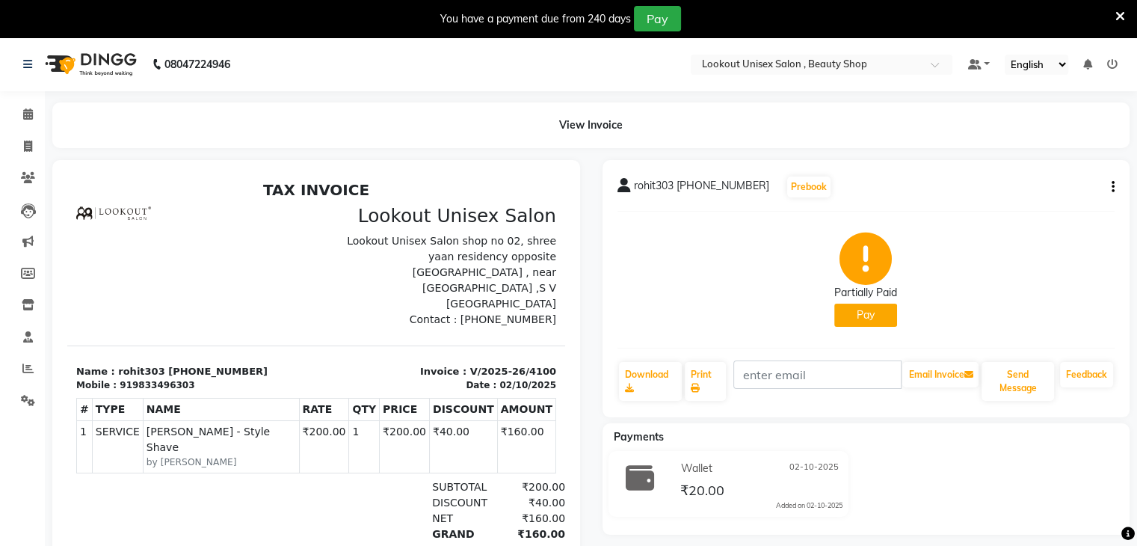
click at [1115, 188] on div "rohit303 [PHONE_NUMBER] Prebook Partially Paid Pay Download Print Email Invoice…" at bounding box center [867, 288] width 528 height 257
click at [1110, 186] on button "button" at bounding box center [1110, 187] width 9 height 16
click at [1021, 194] on div "Edit Item Staff" at bounding box center [1038, 196] width 102 height 19
select select "68259"
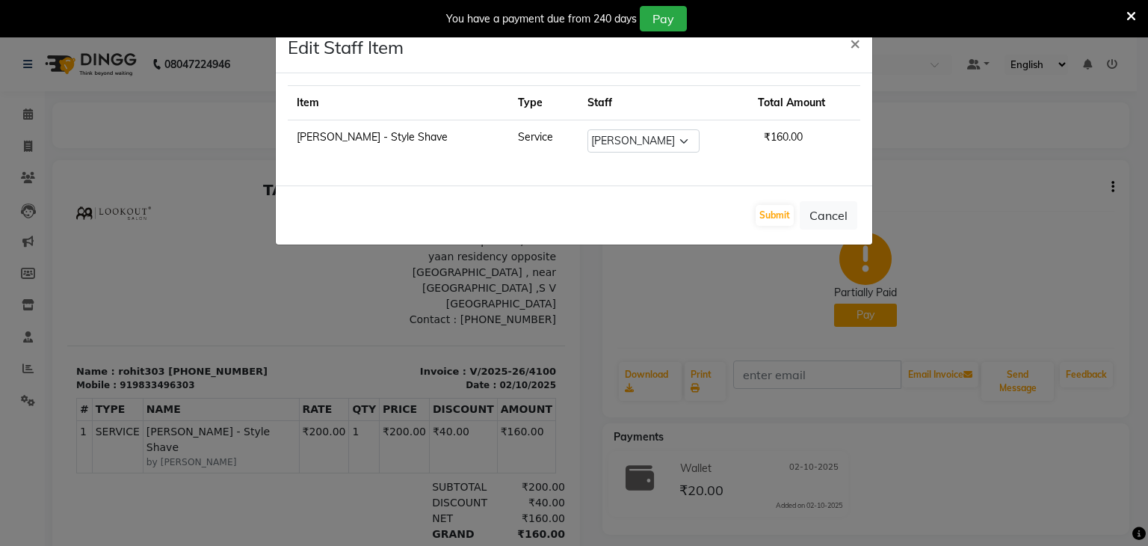
click at [1064, 232] on ngb-modal-window "Edit Staff Item × Item Type Staff Total Amount Beard - Style Shave Service Sele…" at bounding box center [574, 273] width 1148 height 546
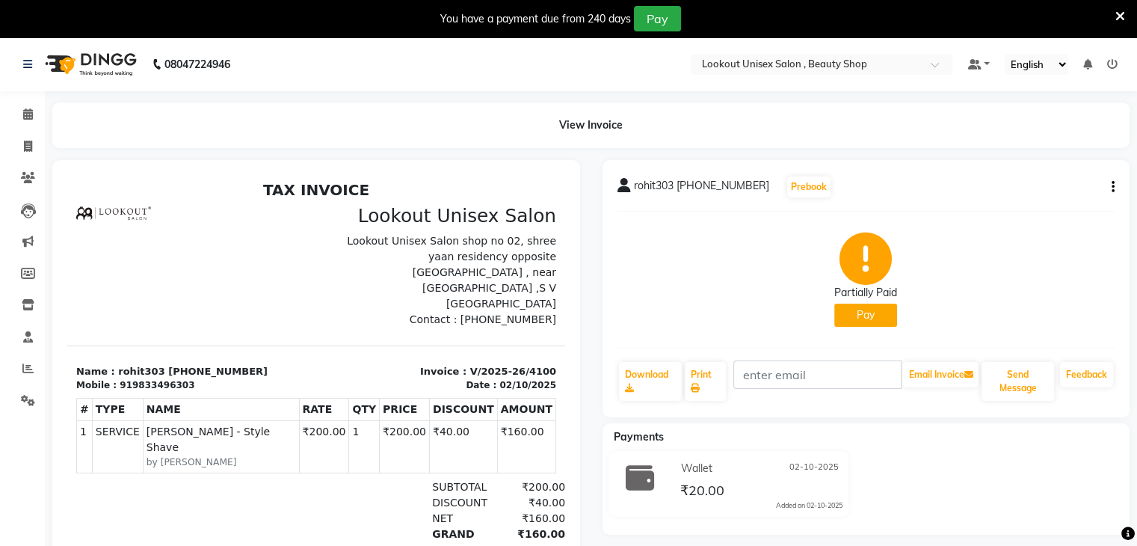
click at [1113, 187] on icon "button" at bounding box center [1113, 187] width 3 height 1
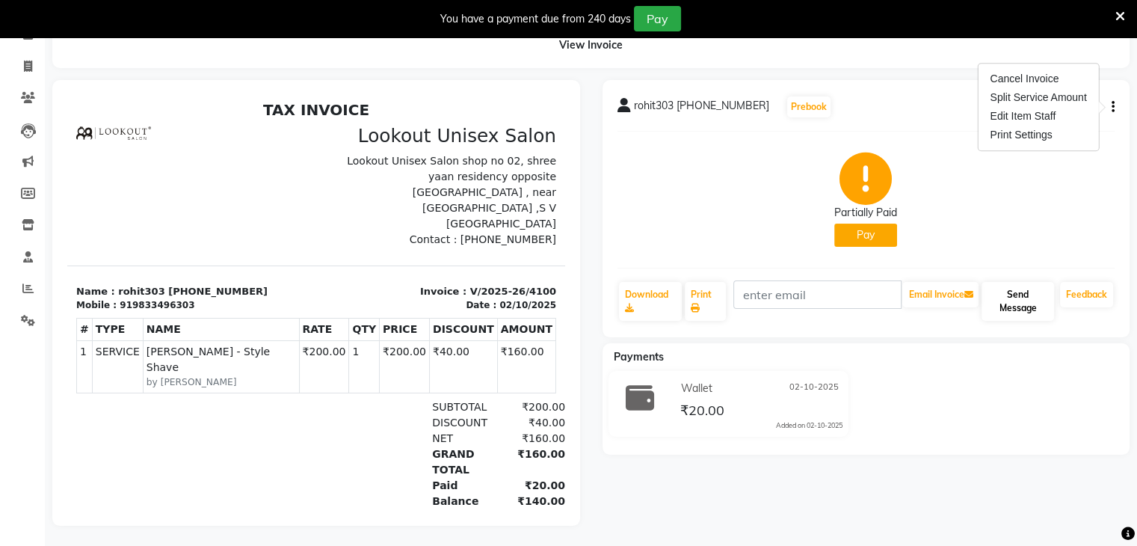
scroll to position [93, 0]
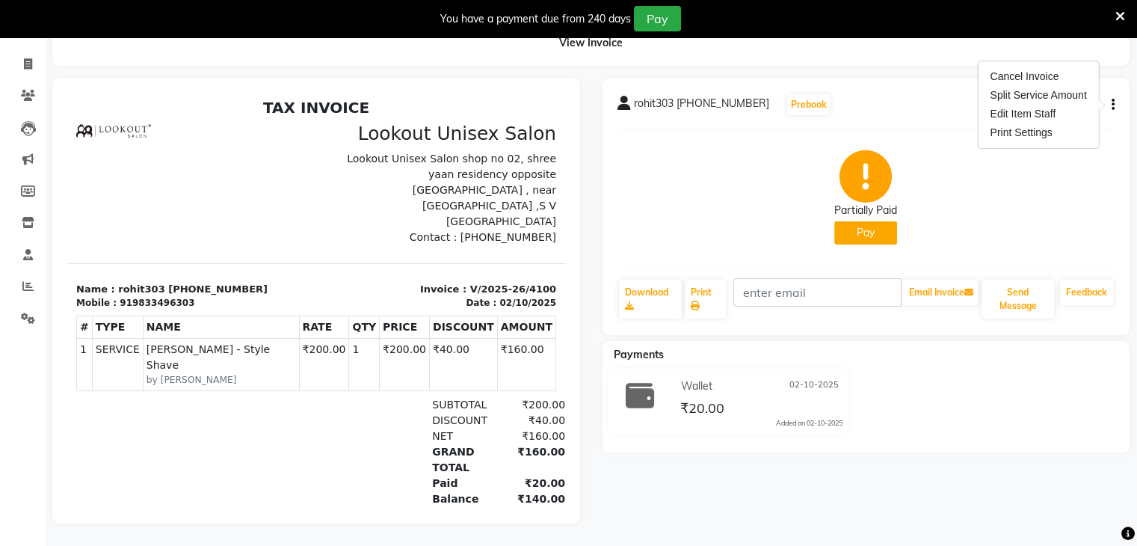
click at [860, 223] on button "Pay" at bounding box center [865, 232] width 63 height 23
select select "1"
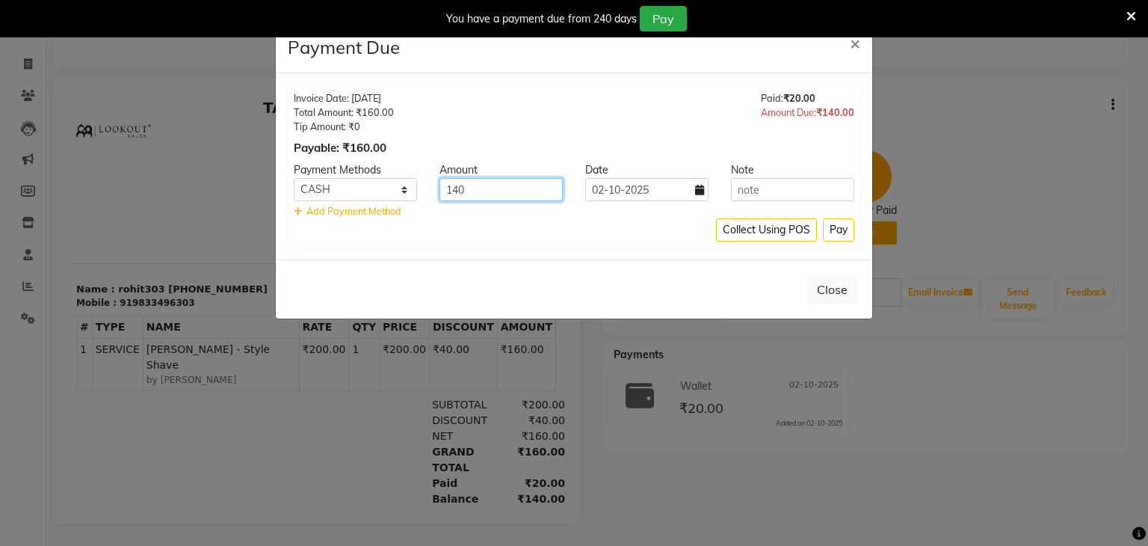
drag, startPoint x: 482, startPoint y: 194, endPoint x: 533, endPoint y: 197, distance: 51.6
click at [484, 194] on input "140" at bounding box center [501, 189] width 123 height 23
type input "100"
click at [832, 230] on button "Pay" at bounding box center [838, 229] width 31 height 23
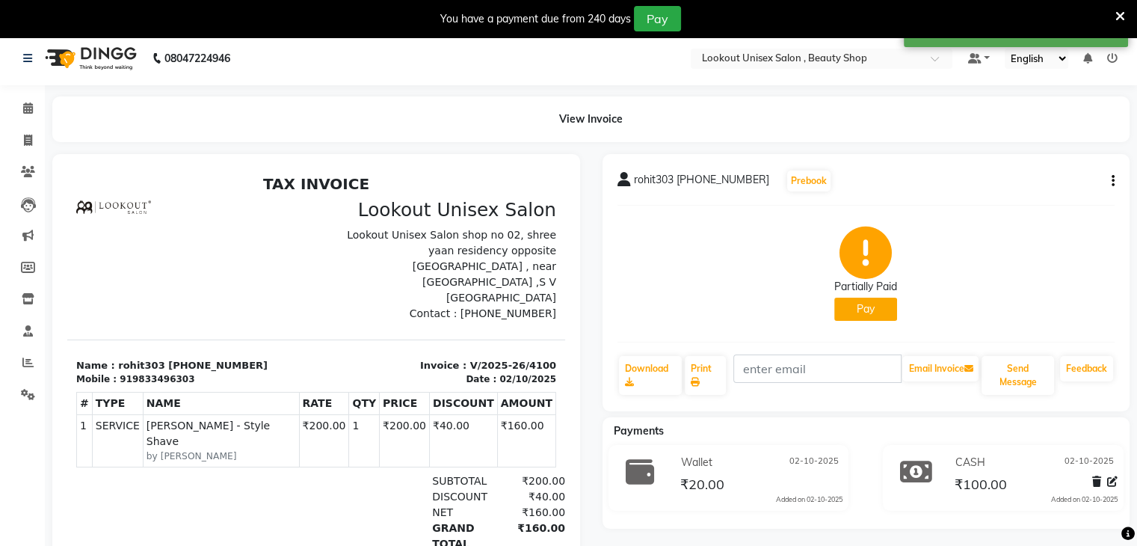
scroll to position [0, 0]
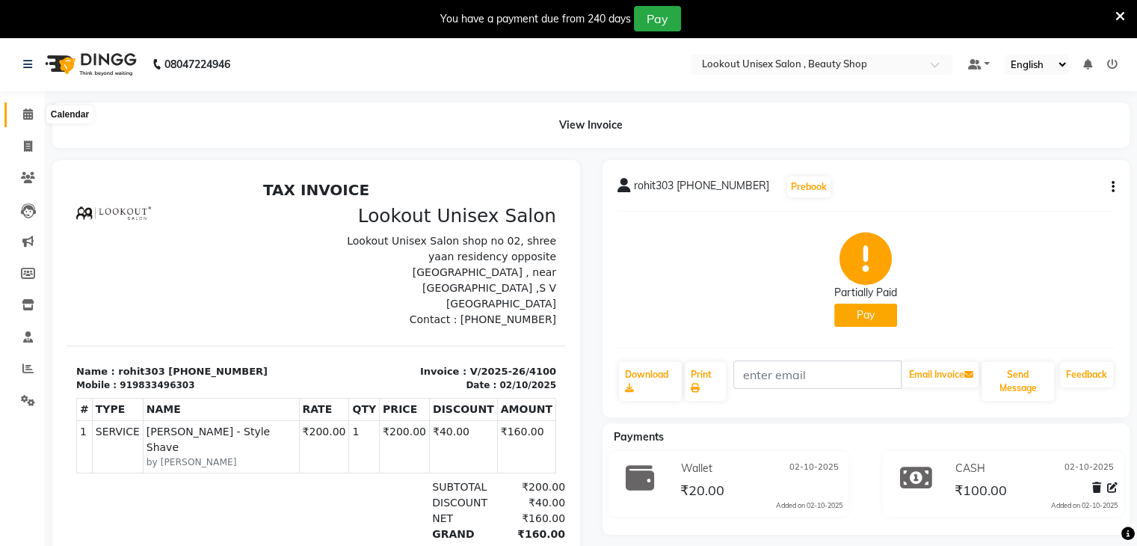
click at [28, 113] on icon at bounding box center [28, 113] width 10 height 11
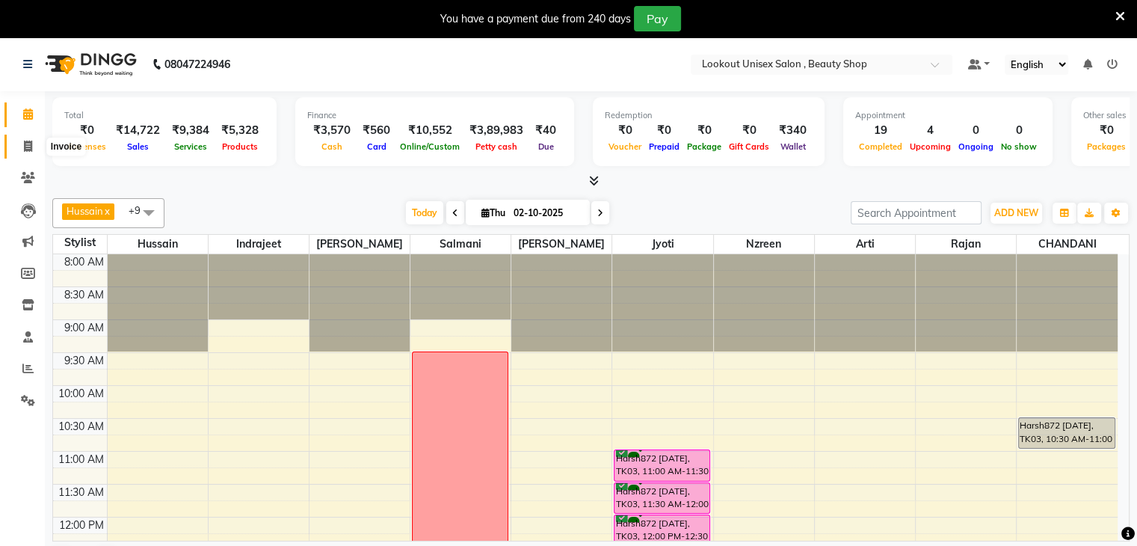
click at [30, 147] on icon at bounding box center [28, 146] width 8 height 11
select select "service"
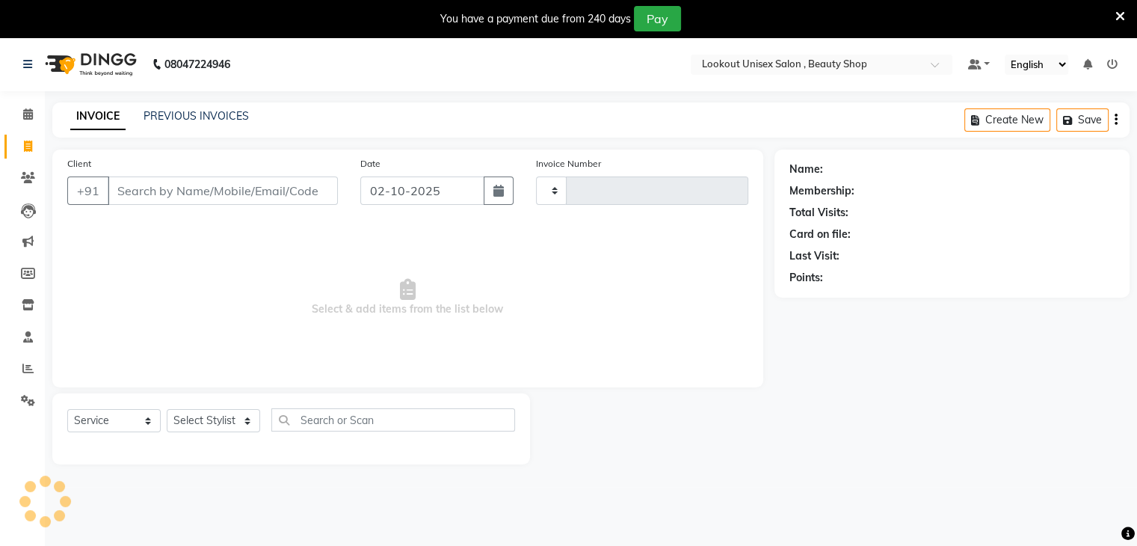
type input "4101"
select select "7658"
click at [243, 434] on div "Select Service Product Membership Package Voucher Prepaid Gift Card Select Styl…" at bounding box center [291, 425] width 448 height 35
click at [242, 422] on select "Select Stylist [PERSON_NAME] [PERSON_NAME] Sir Disha [PERSON_NAME] Jyoti Mahesh…" at bounding box center [213, 420] width 93 height 23
select select "68200"
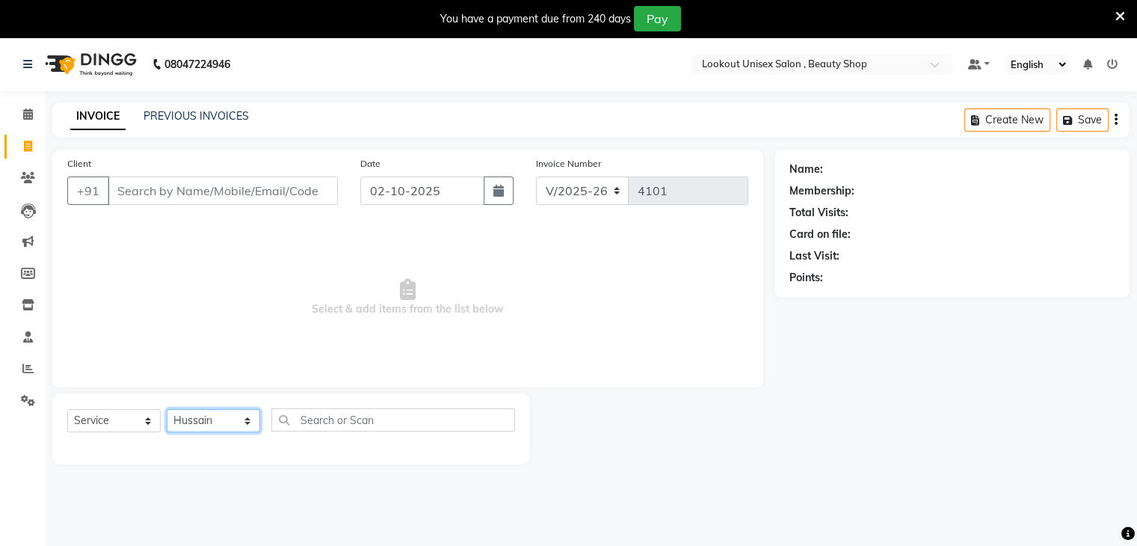
click at [167, 410] on select "Select Stylist [PERSON_NAME] [PERSON_NAME] Sir Disha [PERSON_NAME] Jyoti Mahesh…" at bounding box center [213, 420] width 93 height 23
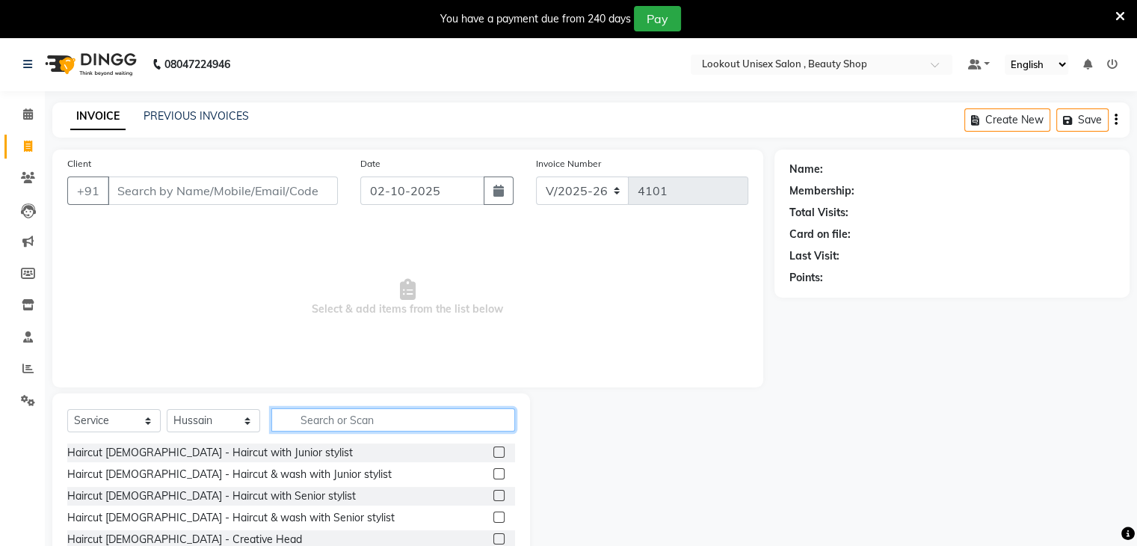
click at [335, 418] on input "text" at bounding box center [393, 419] width 244 height 23
type input "wash"
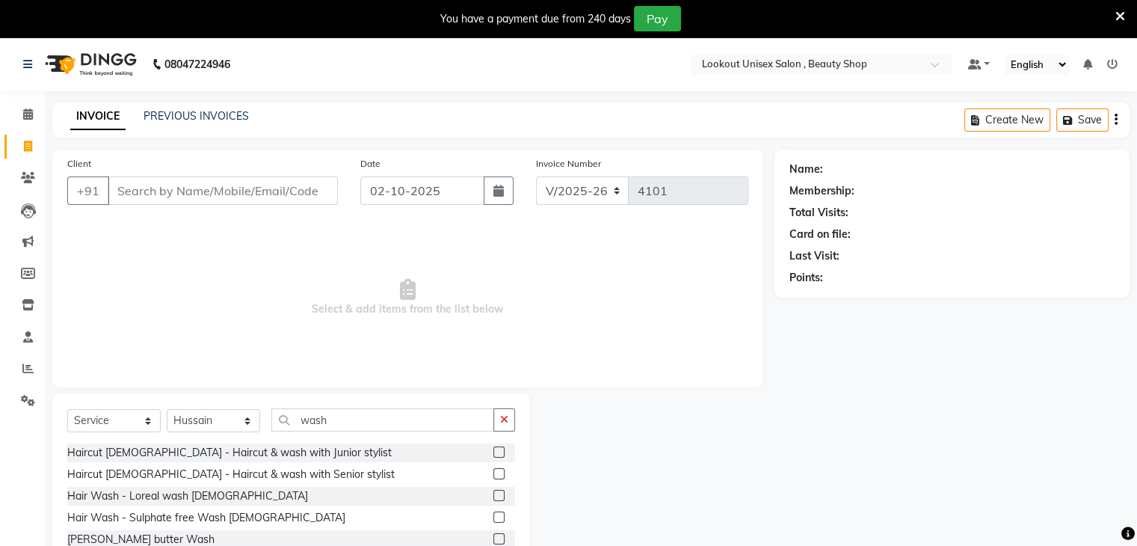
click at [493, 496] on label at bounding box center [498, 495] width 11 height 11
click at [493, 496] on input "checkbox" at bounding box center [498, 496] width 10 height 10
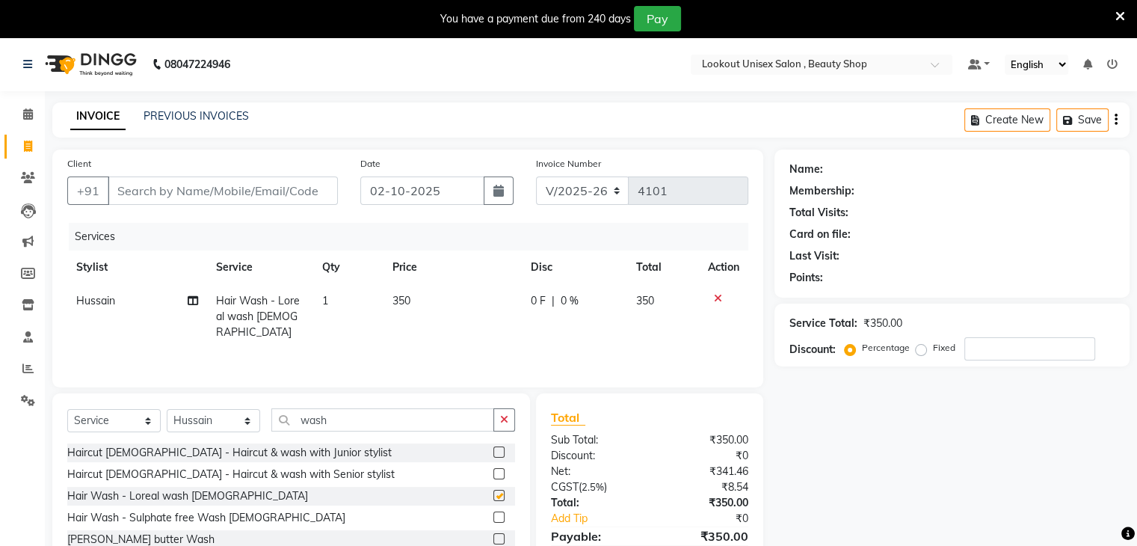
checkbox input "false"
click at [386, 422] on input "wash" at bounding box center [382, 419] width 223 height 23
click at [248, 416] on select "Select Stylist Abid Arti CHANDANI Dhaval Sir Disha Hussain Indrajeet Jyoti Mahe…" at bounding box center [213, 420] width 93 height 23
select select "67794"
click at [167, 410] on select "Select Stylist Abid Arti CHANDANI Dhaval Sir Disha Hussain Indrajeet Jyoti Mahe…" at bounding box center [213, 420] width 93 height 23
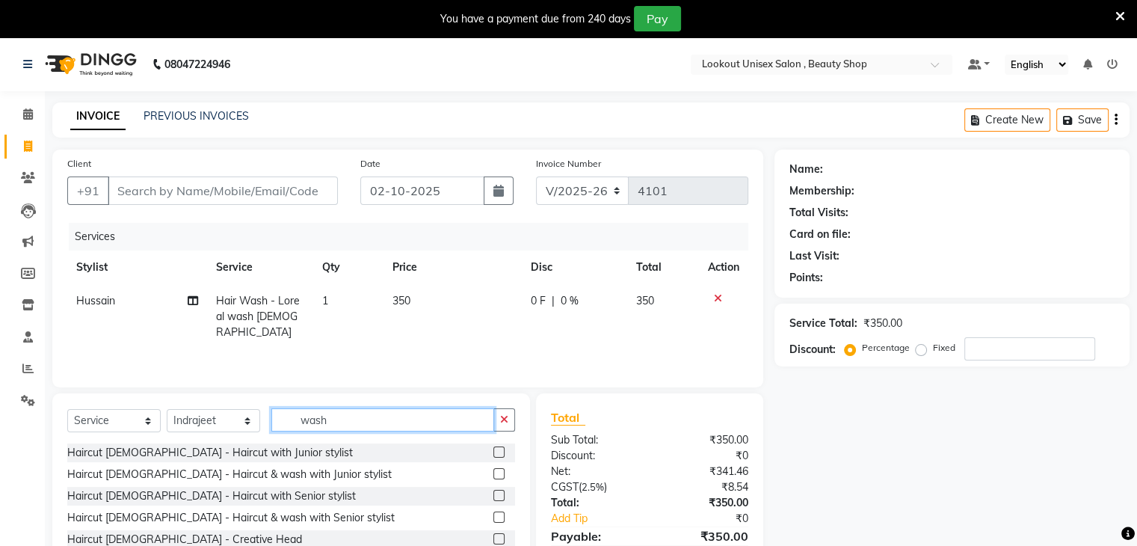
click at [366, 423] on input "wash" at bounding box center [382, 419] width 223 height 23
type input "w"
type input "wash"
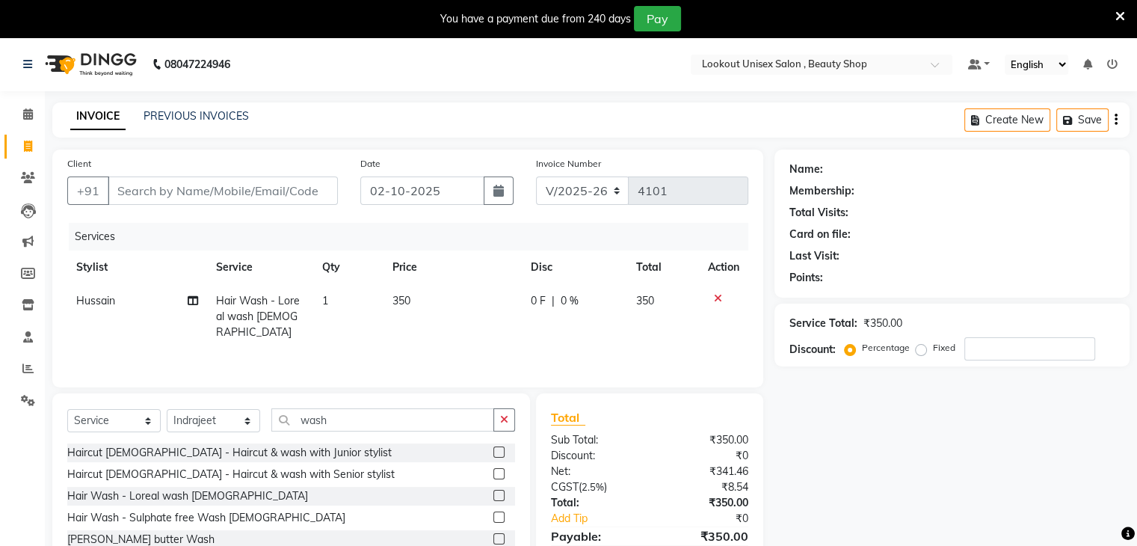
click at [493, 494] on label at bounding box center [498, 495] width 11 height 11
click at [493, 494] on input "checkbox" at bounding box center [498, 496] width 10 height 10
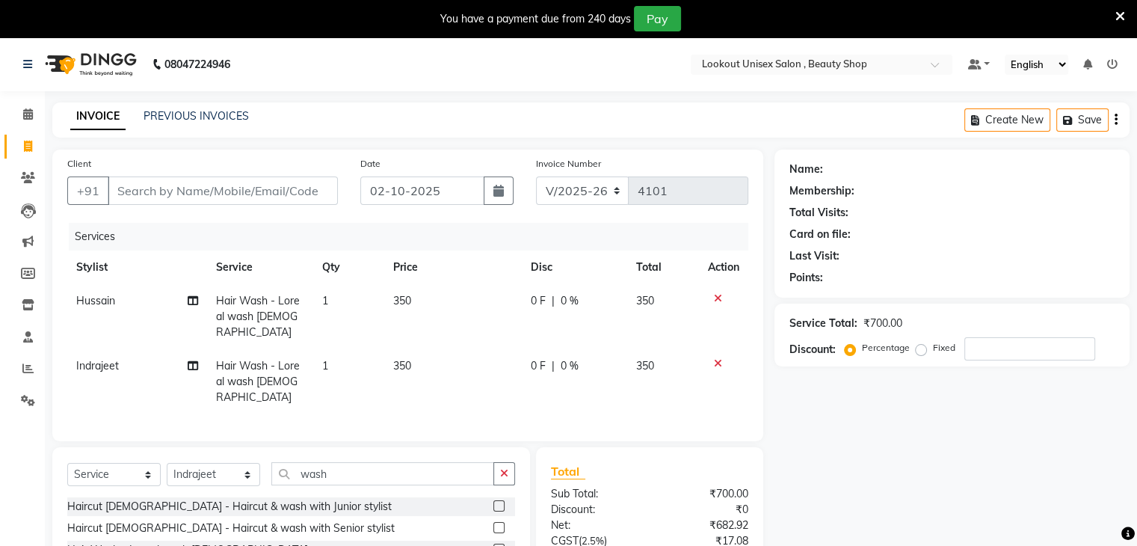
checkbox input "false"
click at [717, 295] on icon at bounding box center [718, 298] width 8 height 10
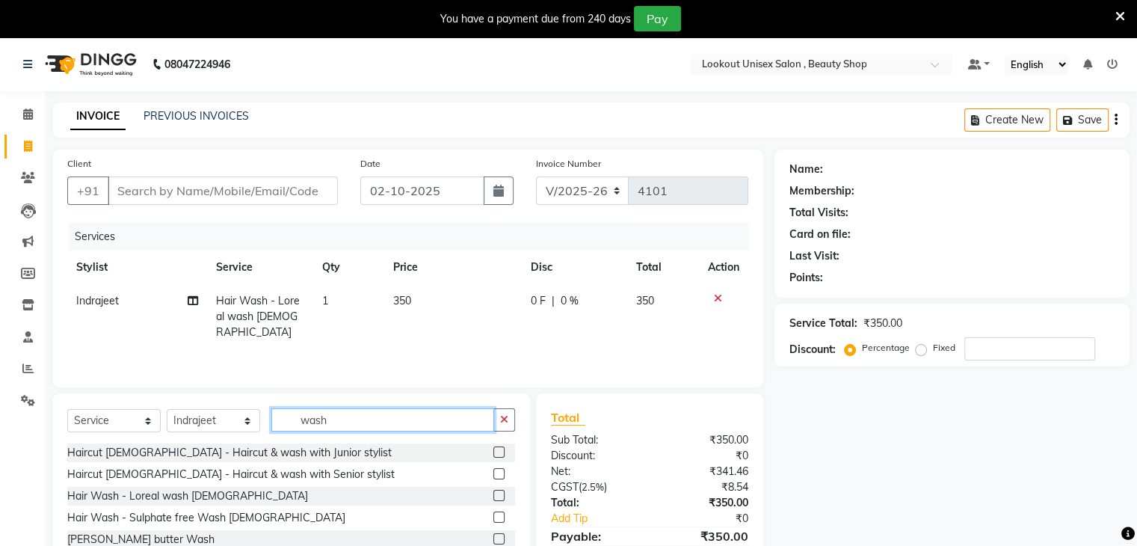
click at [337, 424] on input "wash" at bounding box center [382, 419] width 223 height 23
type input "w"
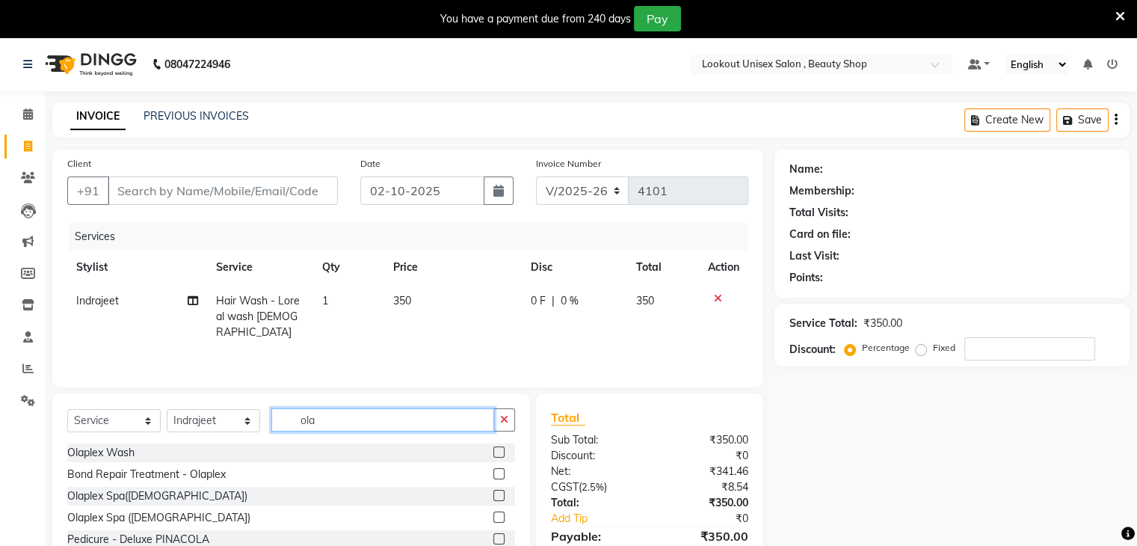
type input "ola"
click at [494, 449] on label at bounding box center [498, 451] width 11 height 11
click at [494, 449] on input "checkbox" at bounding box center [498, 453] width 10 height 10
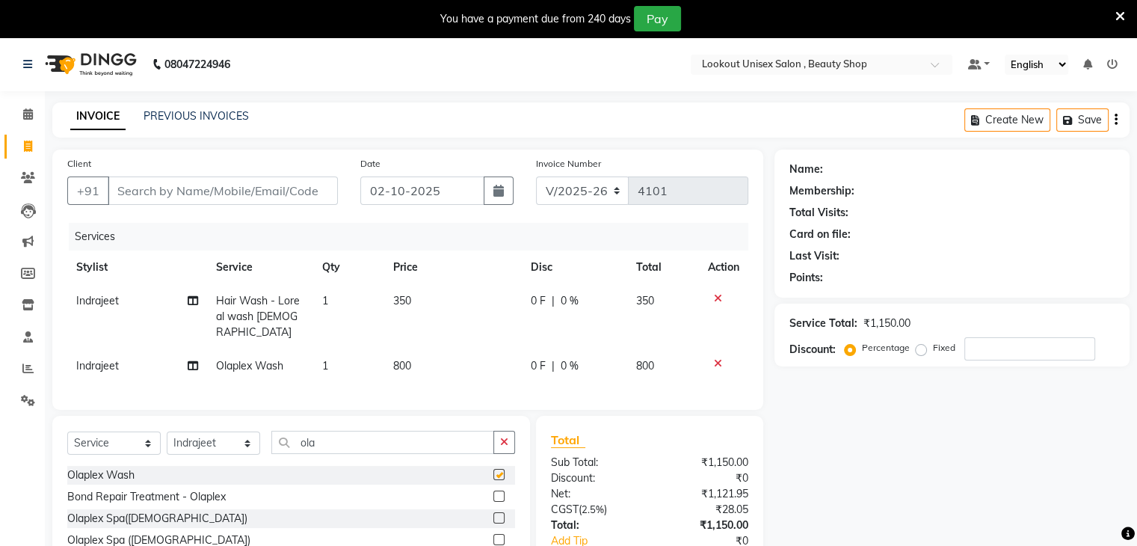
checkbox input "false"
click at [396, 359] on span "800" at bounding box center [402, 365] width 18 height 13
select select "67794"
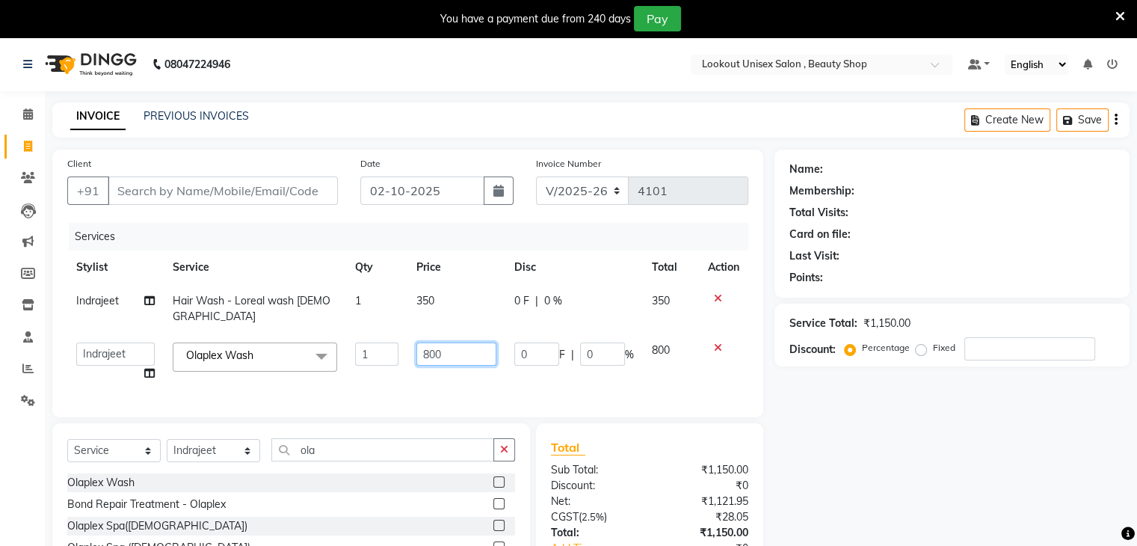
click at [425, 345] on input "800" at bounding box center [456, 353] width 80 height 23
click at [440, 347] on input "10800" at bounding box center [456, 353] width 80 height 23
type input "1000"
click at [502, 362] on td "1000" at bounding box center [457, 361] width 98 height 57
select select "67794"
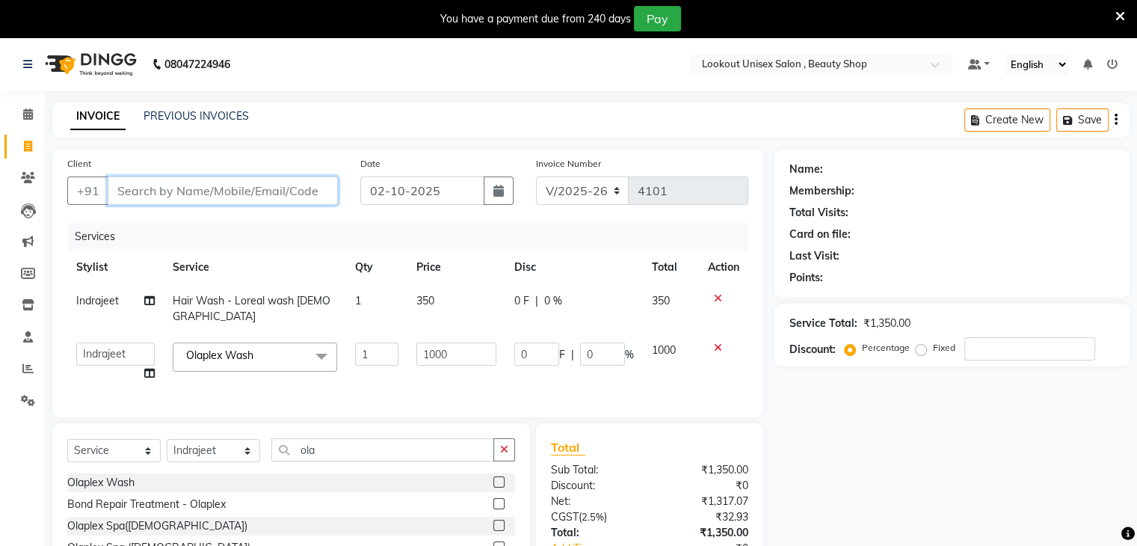
click at [152, 190] on input "Client" at bounding box center [223, 190] width 230 height 28
click at [422, 297] on span "350" at bounding box center [425, 300] width 18 height 13
select select "67794"
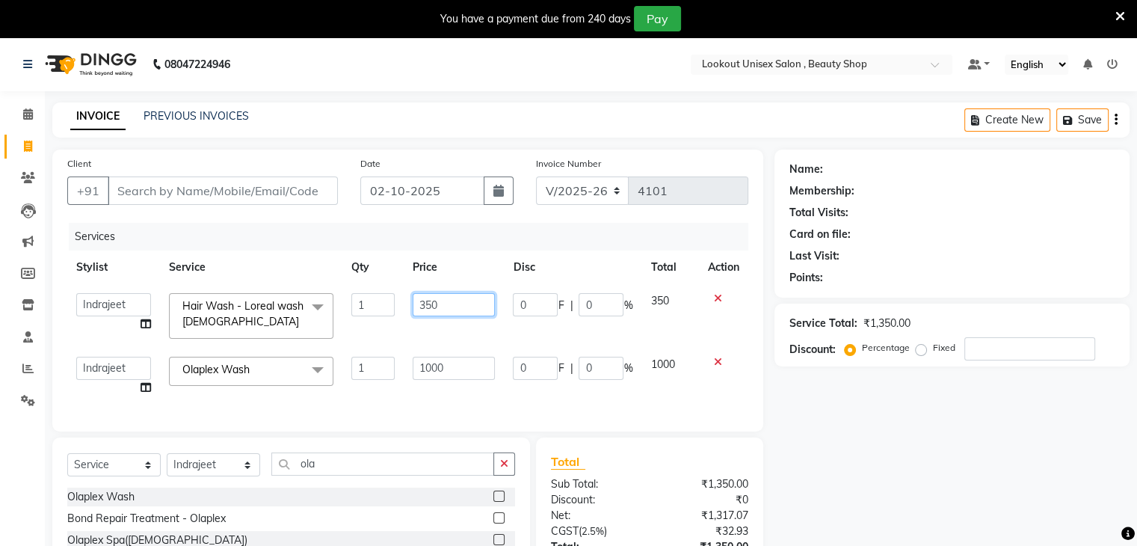
click at [431, 306] on input "350" at bounding box center [454, 304] width 82 height 23
type input "450"
click at [433, 333] on tbody "Abid Arti CHANDANI Dhaval Sir Disha Hussain Indrajeet Jyoti Mahesh Manisha Mayu…" at bounding box center [407, 344] width 681 height 120
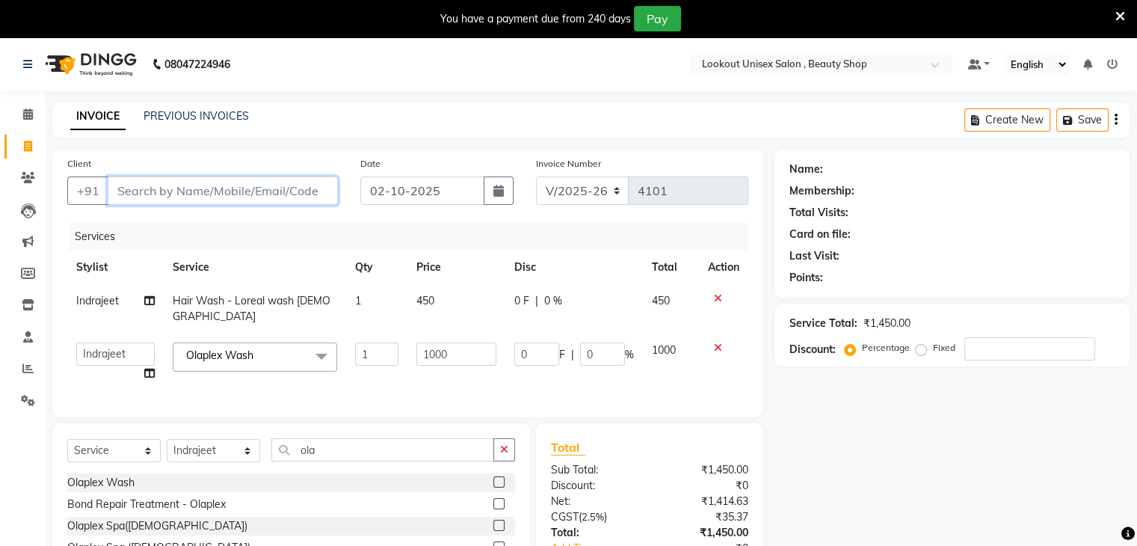
click at [151, 189] on input "Client" at bounding box center [223, 190] width 230 height 28
type input "7"
type input "0"
type input "7385303000"
click at [312, 185] on span "Add Client" at bounding box center [299, 190] width 59 height 15
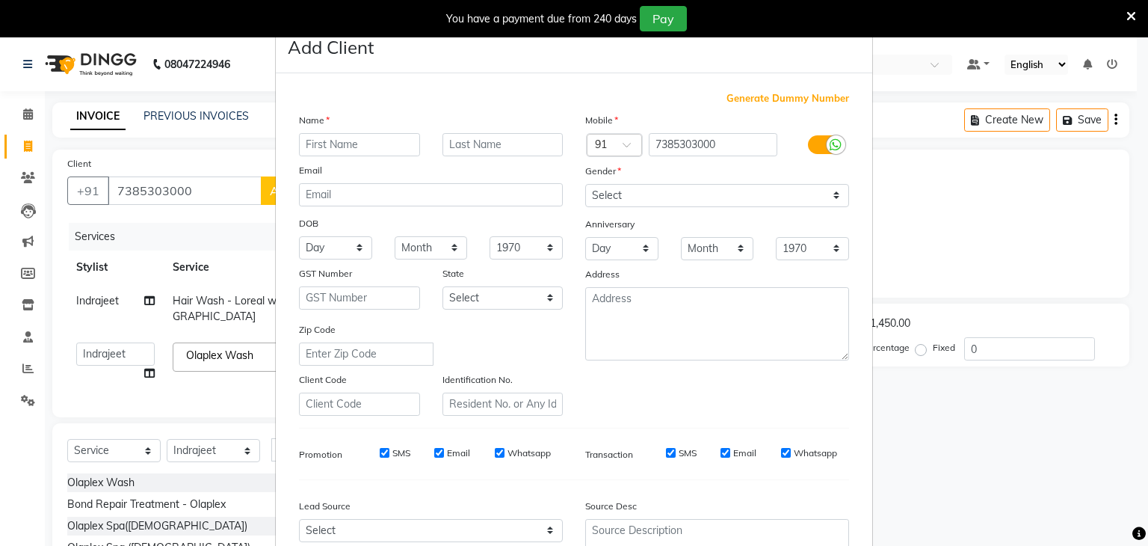
click at [317, 147] on input "text" at bounding box center [359, 144] width 121 height 23
type input "p"
type input "PRITI"
click at [831, 201] on select "Select Male Female Other Prefer Not To Say" at bounding box center [717, 195] width 264 height 23
select select "female"
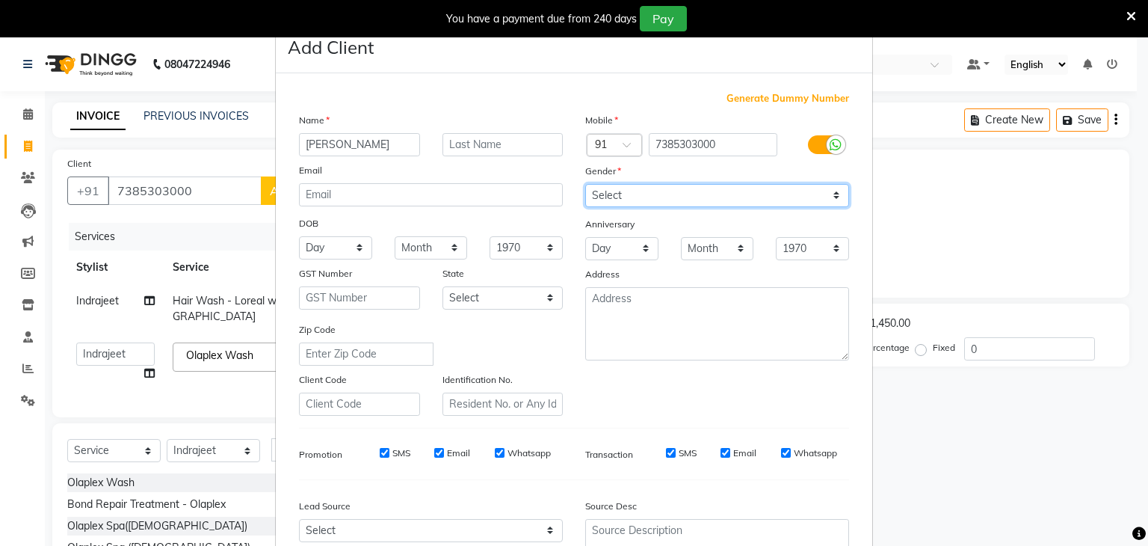
click at [585, 185] on select "Select Male Female Other Prefer Not To Say" at bounding box center [717, 195] width 264 height 23
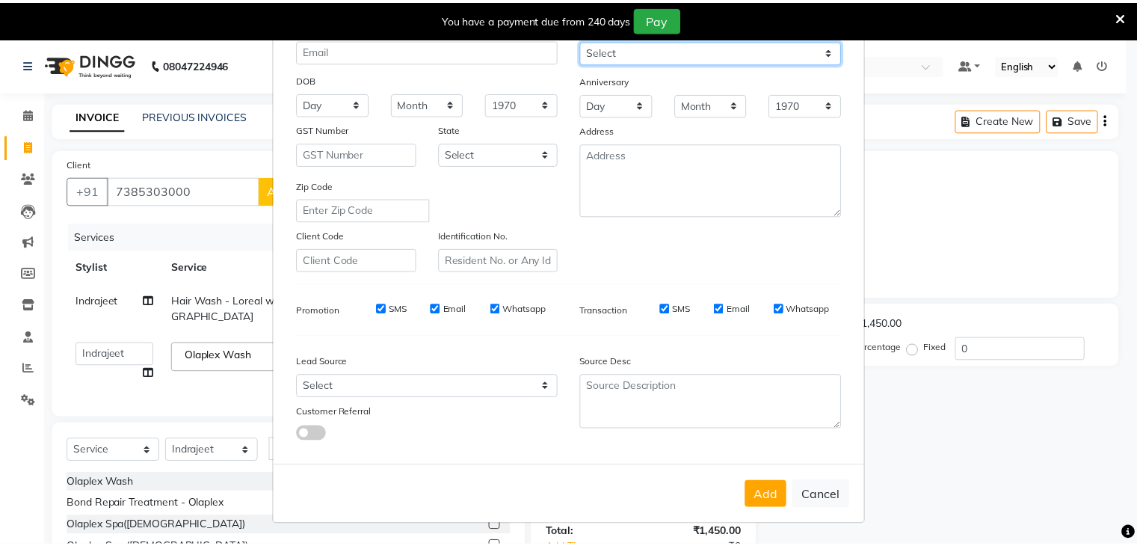
scroll to position [152, 0]
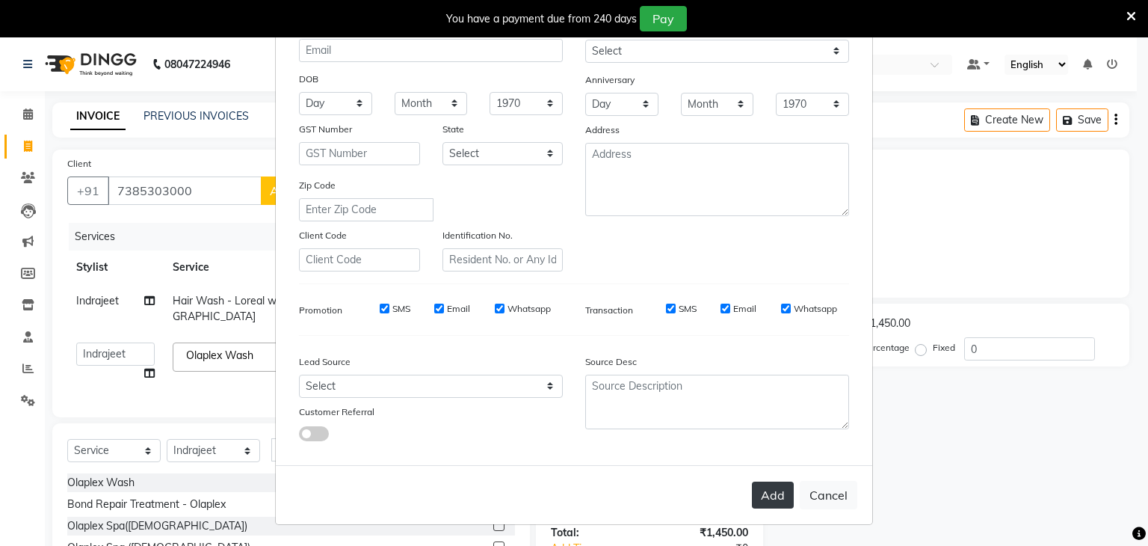
click at [768, 495] on button "Add" at bounding box center [773, 495] width 42 height 27
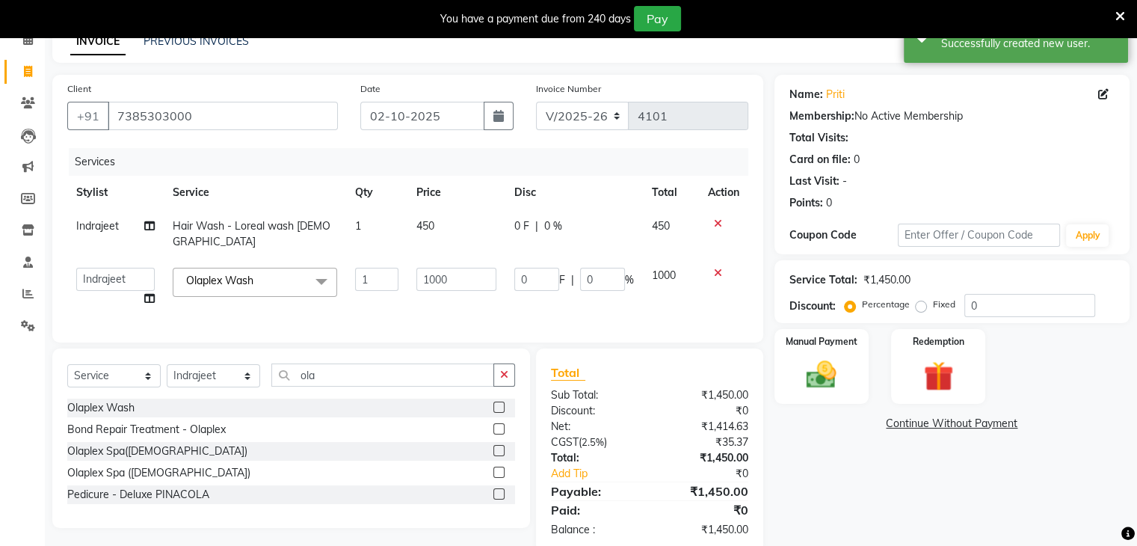
scroll to position [100, 0]
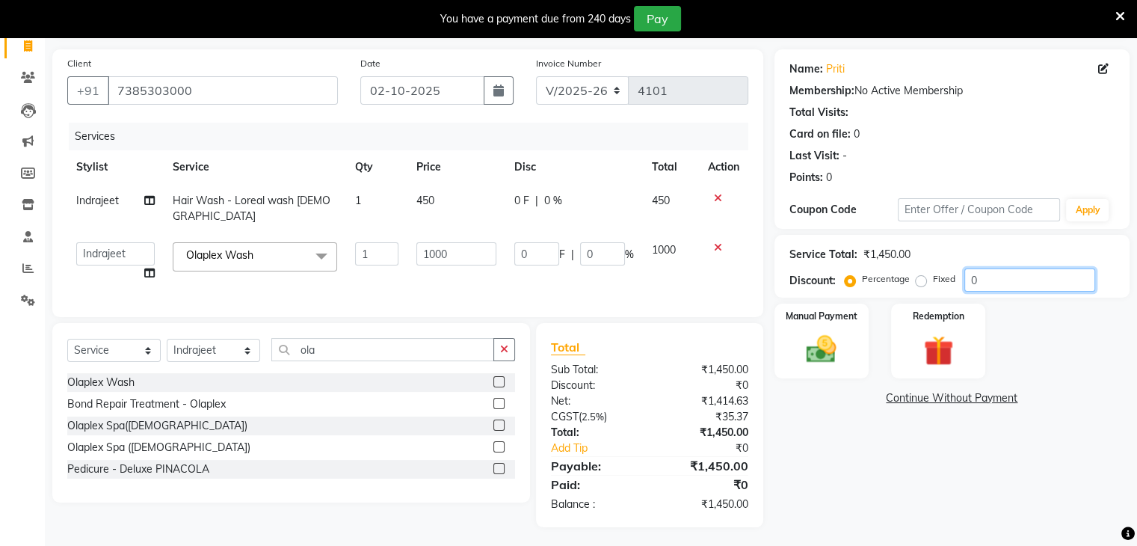
click at [968, 286] on input "0" at bounding box center [1030, 279] width 131 height 23
type input "20"
type input "200"
type input "20"
click at [991, 285] on input "20" at bounding box center [1030, 279] width 131 height 23
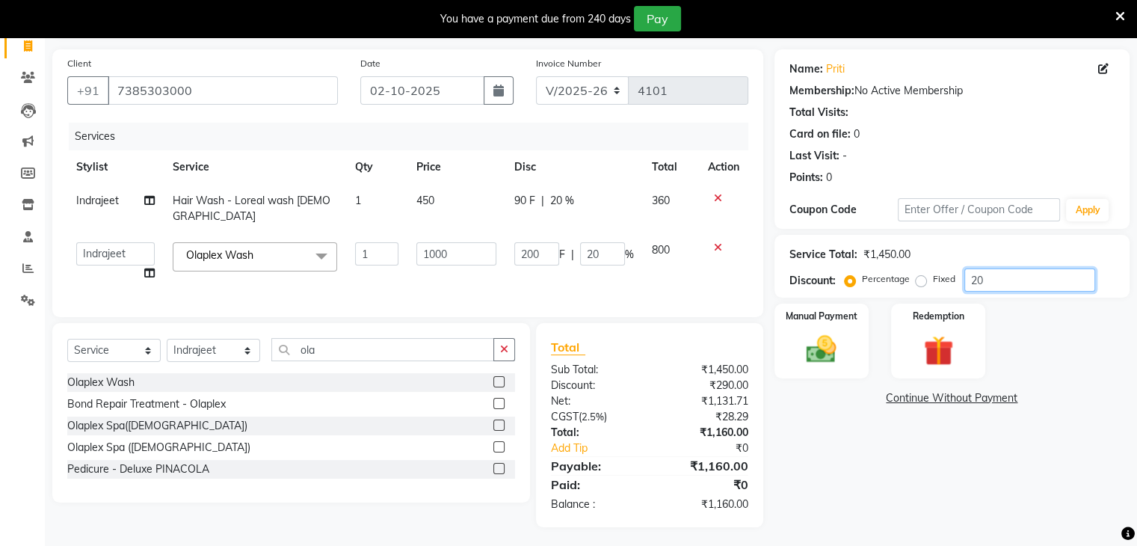
type input "2"
type input "20"
type input "2"
type input "0"
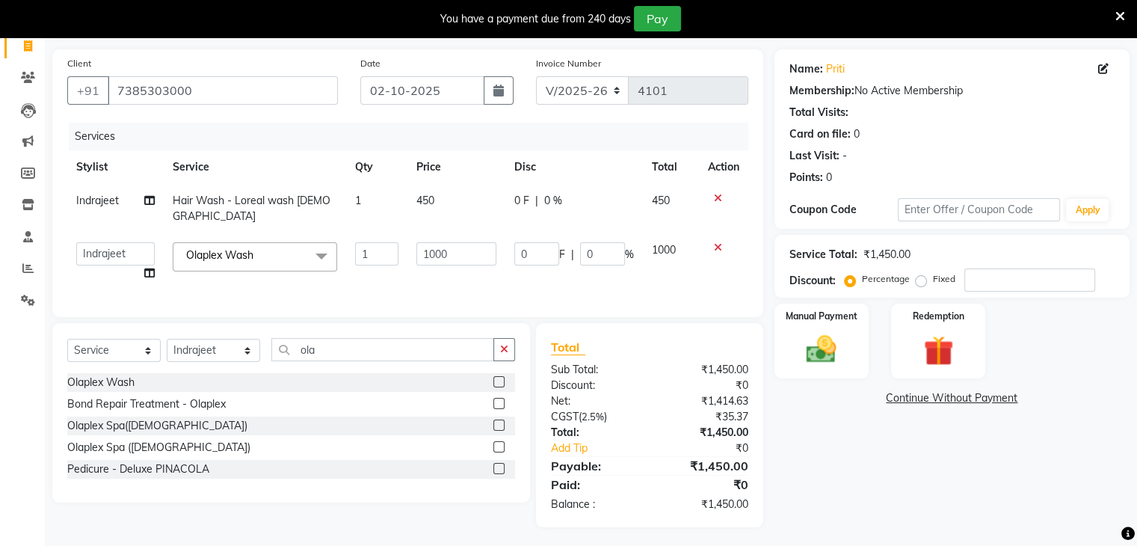
drag, startPoint x: 801, startPoint y: 347, endPoint x: 810, endPoint y: 381, distance: 34.8
click at [801, 347] on img at bounding box center [821, 349] width 49 height 34
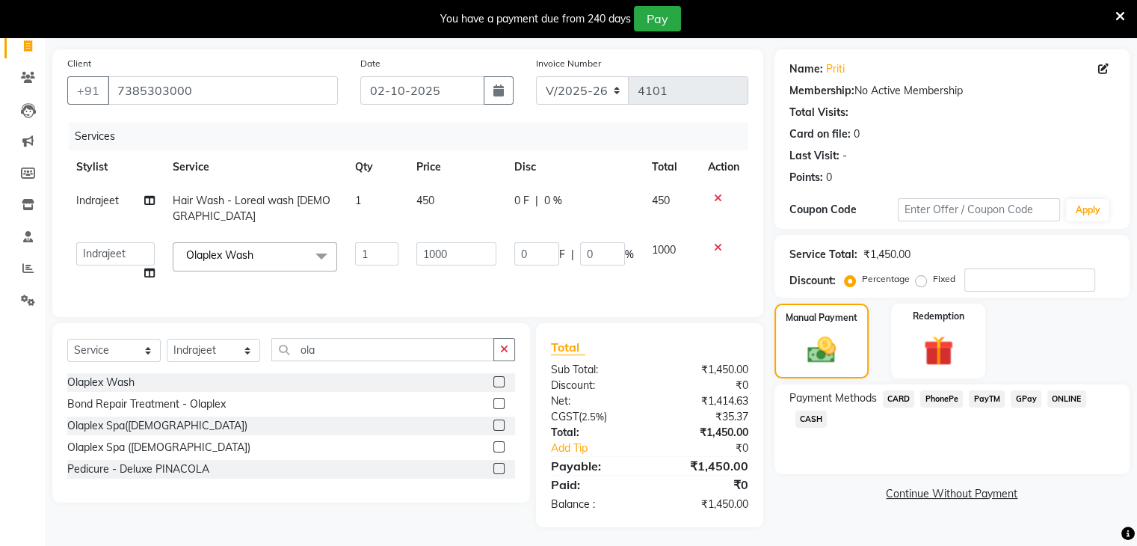
click at [805, 419] on span "CASH" at bounding box center [812, 418] width 32 height 17
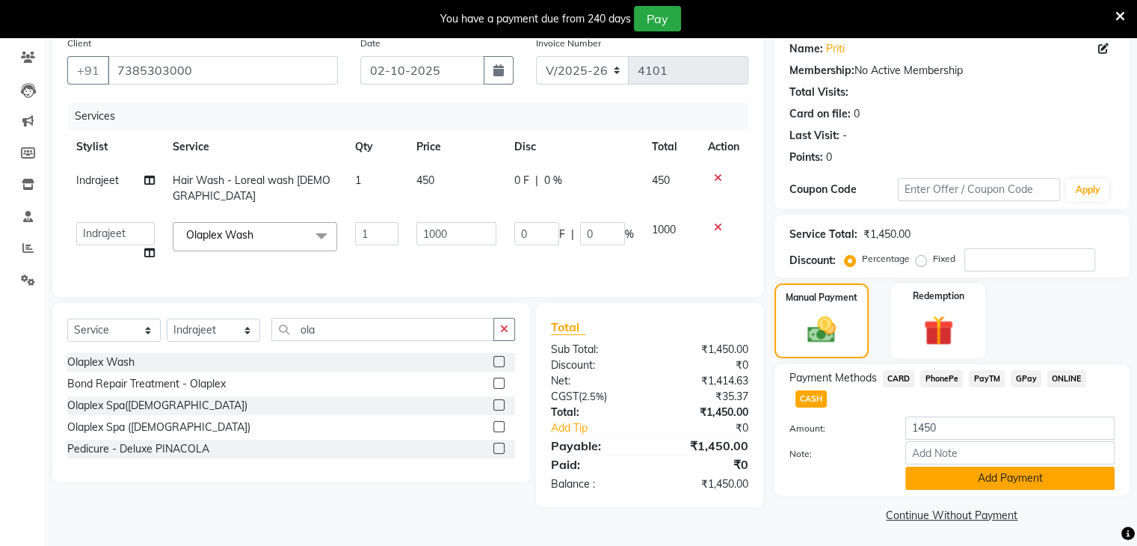
scroll to position [125, 0]
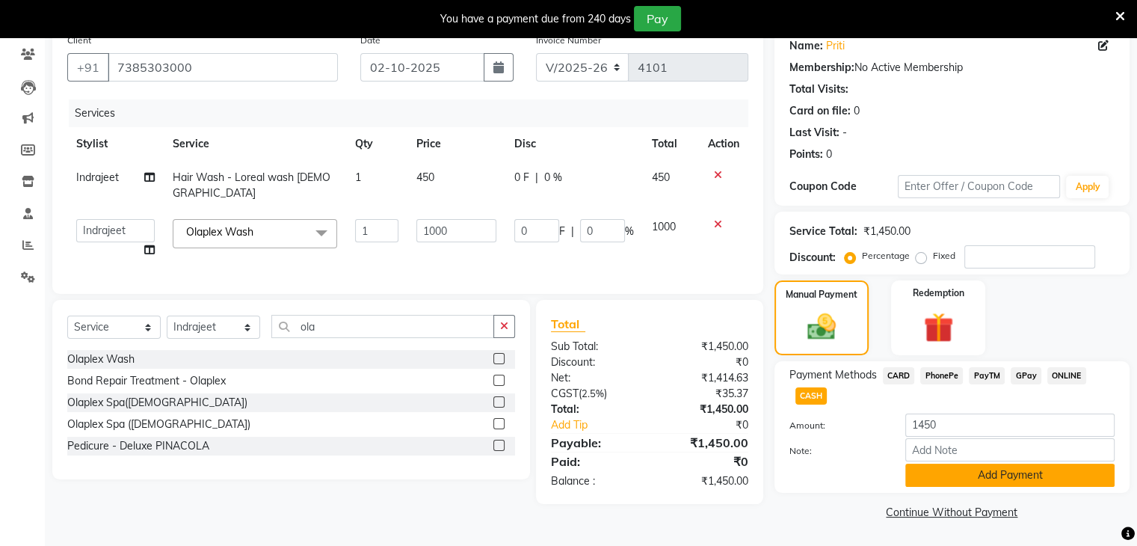
click at [976, 473] on button "Add Payment" at bounding box center [1009, 475] width 209 height 23
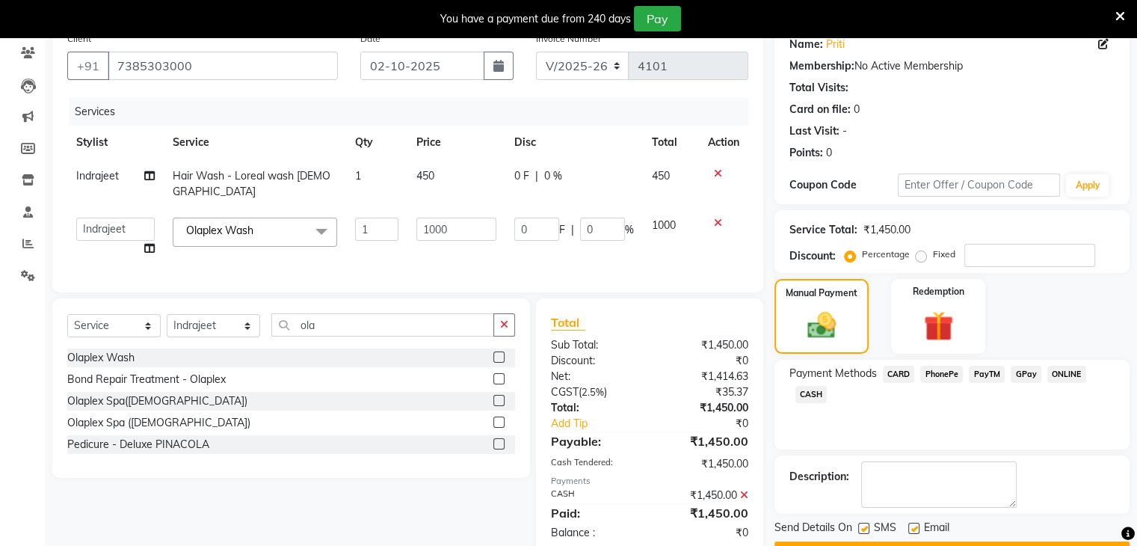
scroll to position [164, 0]
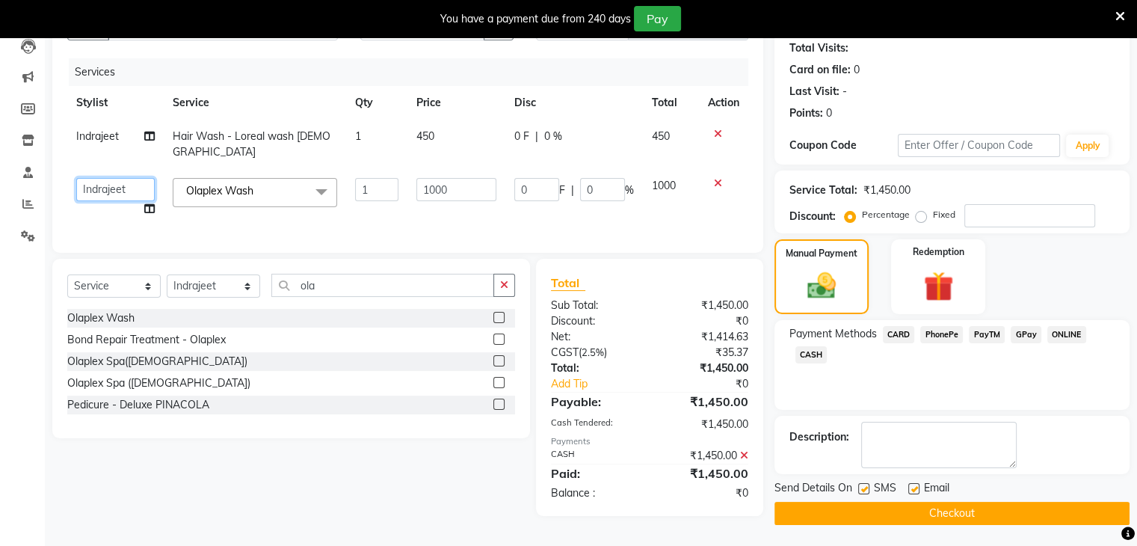
click at [100, 179] on select "Abid Arti CHANDANI Dhaval Sir Disha Hussain Indrajeet Jyoti Mahesh Manisha Mayu…" at bounding box center [115, 189] width 79 height 23
select select "68200"
click at [918, 488] on label at bounding box center [913, 488] width 11 height 11
click at [918, 488] on input "checkbox" at bounding box center [913, 490] width 10 height 10
checkbox input "false"
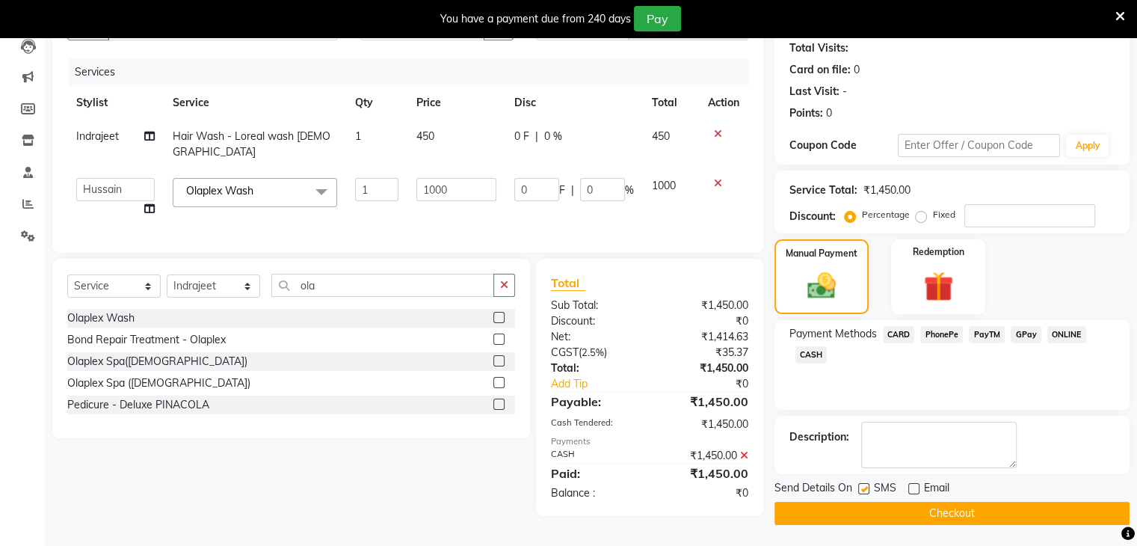
click at [934, 507] on button "Checkout" at bounding box center [952, 513] width 355 height 23
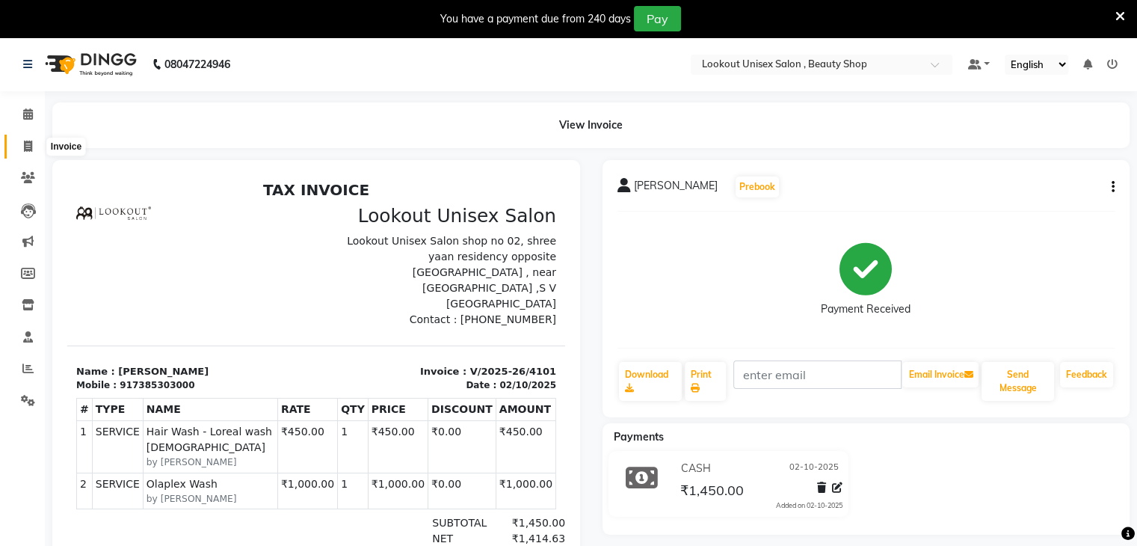
click at [27, 139] on span at bounding box center [28, 146] width 26 height 17
select select "service"
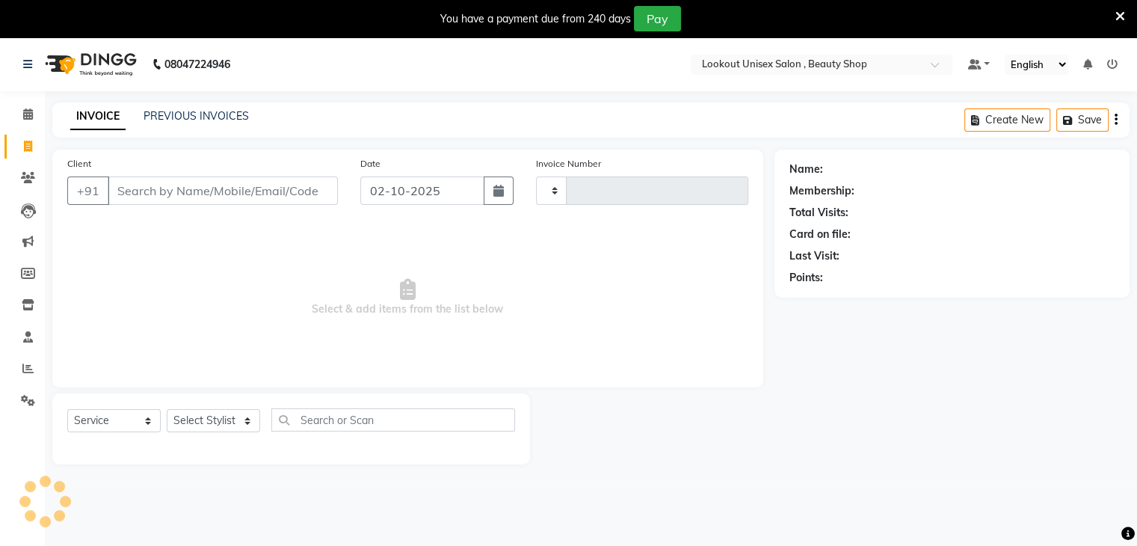
type input "4102"
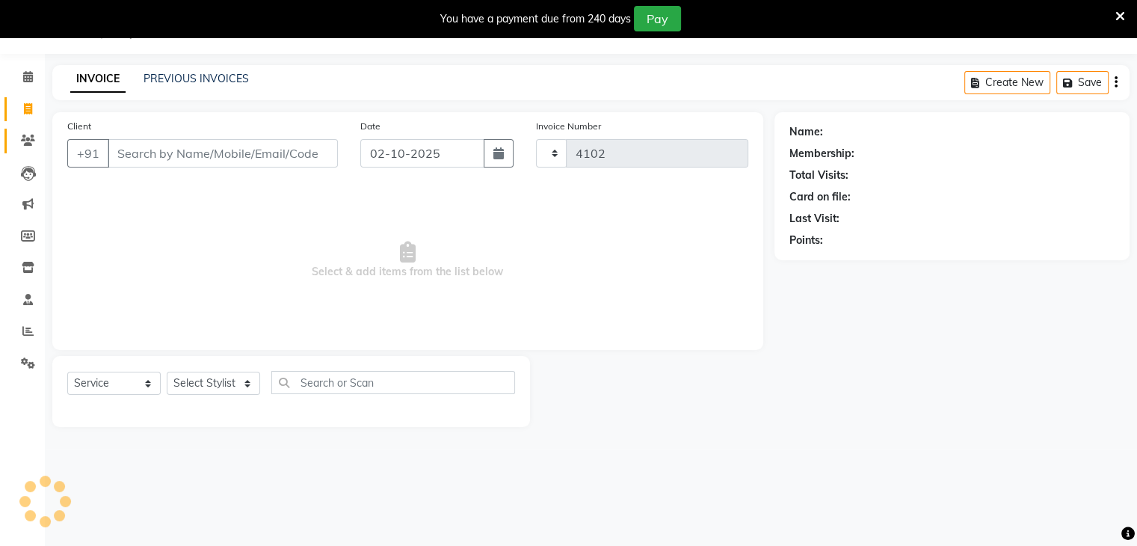
select select "7658"
click at [244, 387] on select "Select Stylist Abid Arti CHANDANI Dhaval Sir Disha Hussain Indrajeet Jyoti Mahe…" at bounding box center [213, 383] width 93 height 23
select select "67794"
click at [167, 372] on select "Select Stylist Abid Arti CHANDANI Dhaval Sir Disha Hussain Indrajeet Jyoti Mahe…" at bounding box center [213, 383] width 93 height 23
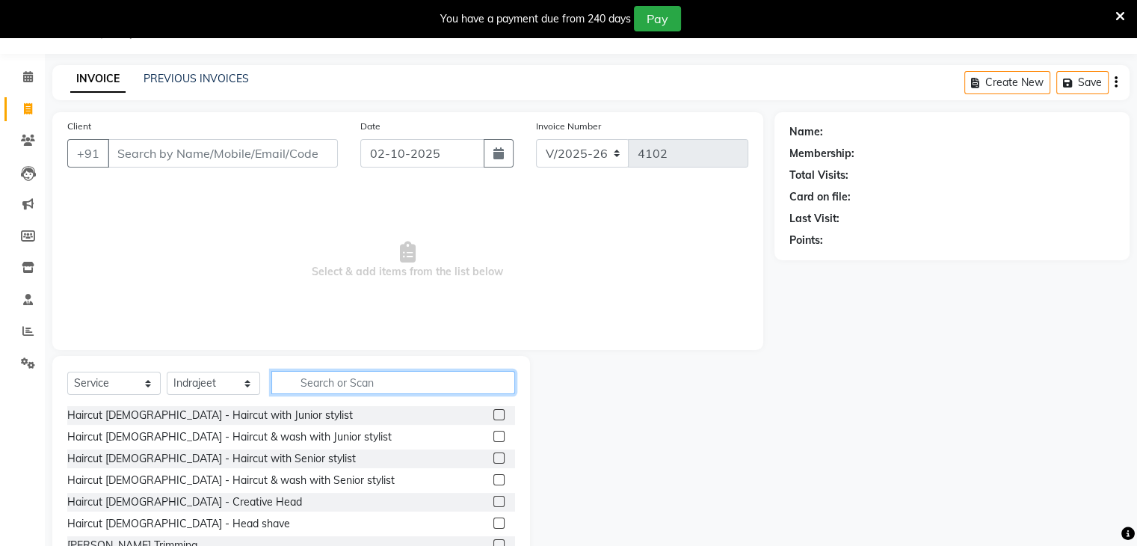
click at [361, 390] on input "text" at bounding box center [393, 382] width 244 height 23
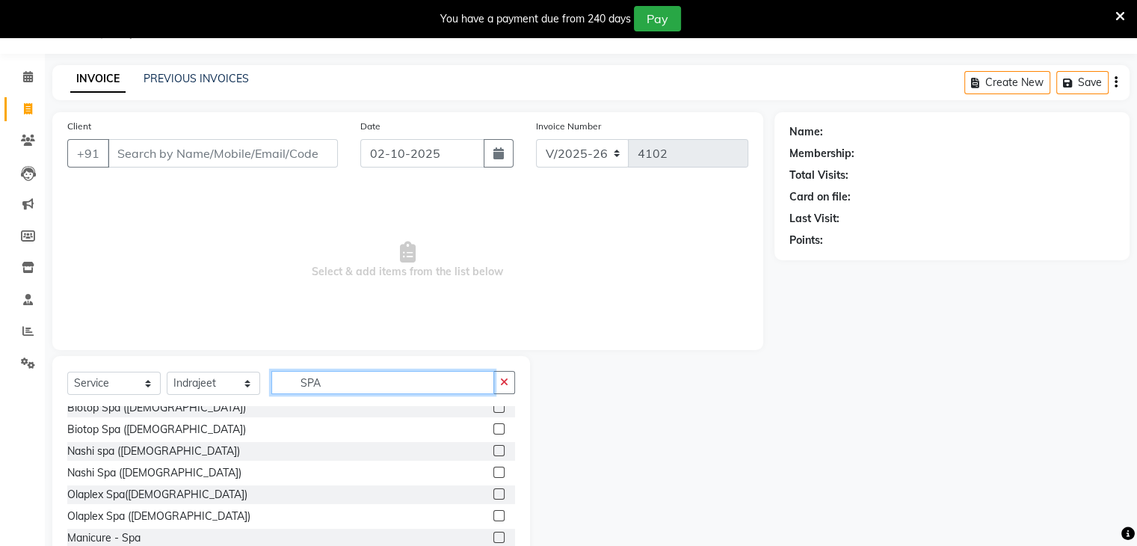
scroll to position [241, 0]
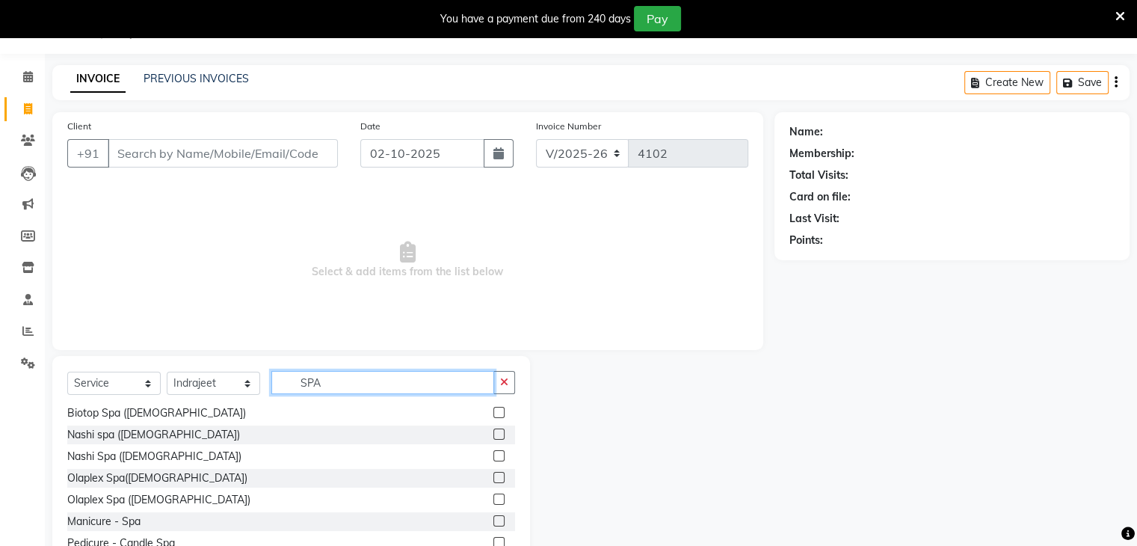
type input "SPA"
click at [493, 413] on label at bounding box center [498, 412] width 11 height 11
click at [493, 413] on input "checkbox" at bounding box center [498, 413] width 10 height 10
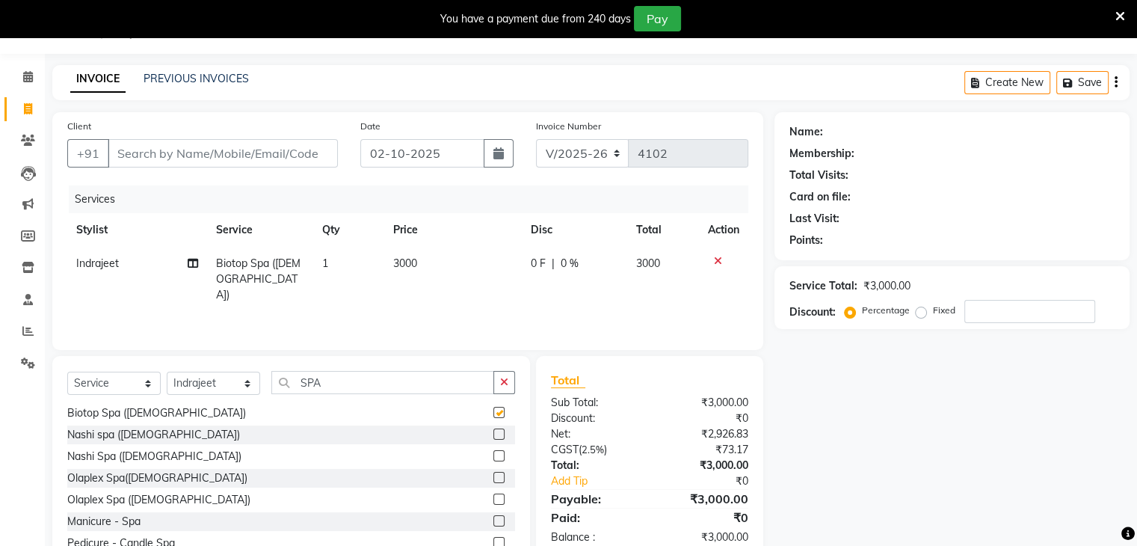
checkbox input "false"
click at [409, 264] on span "3000" at bounding box center [405, 262] width 24 height 13
select select "67794"
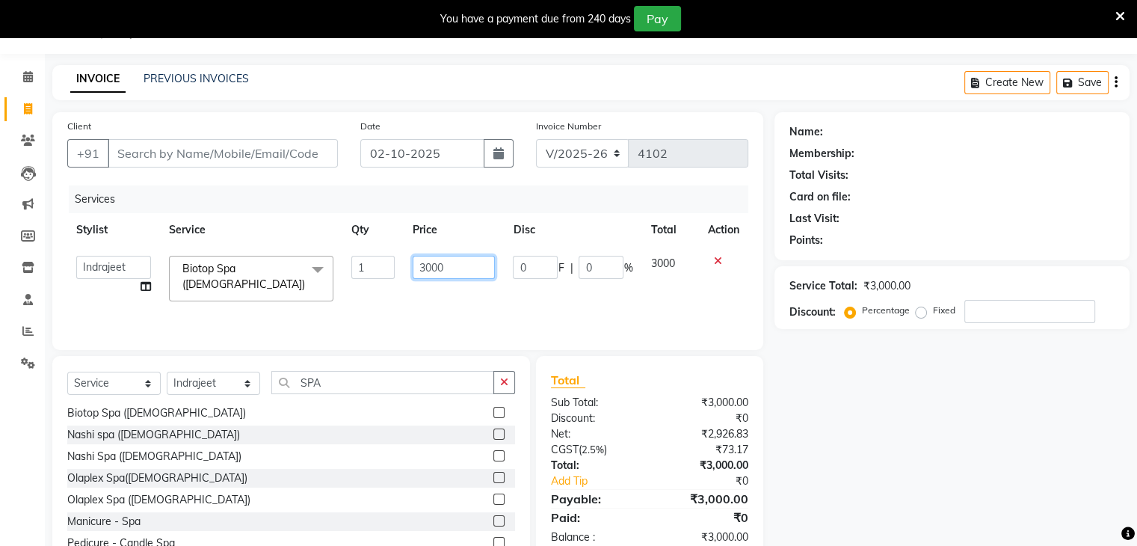
click at [438, 274] on input "3000" at bounding box center [454, 267] width 82 height 23
type input "3500"
click at [371, 283] on td "1" at bounding box center [372, 279] width 61 height 64
select select "67794"
click at [158, 144] on input "Client" at bounding box center [223, 153] width 230 height 28
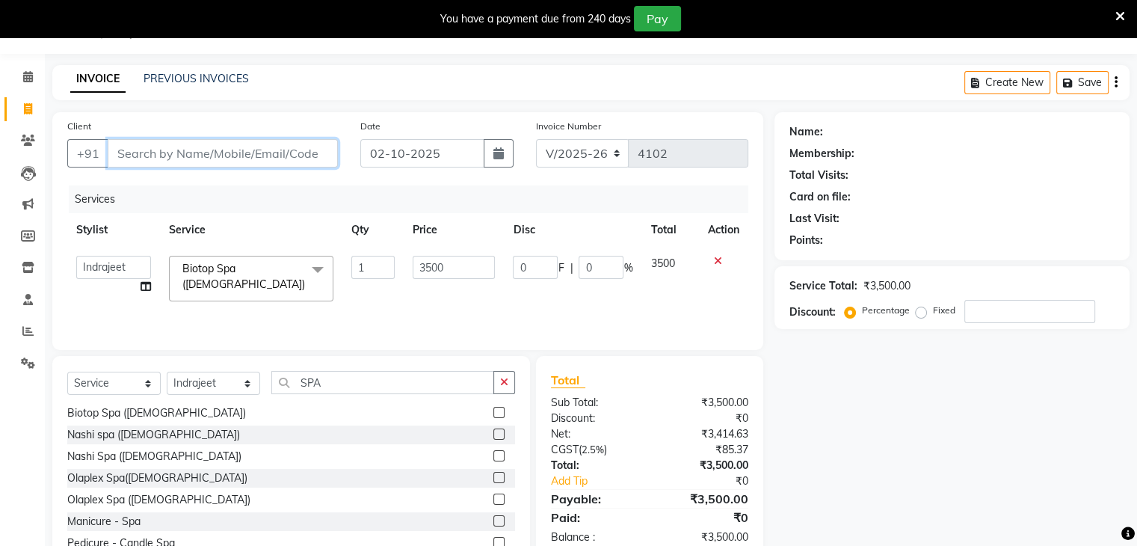
type input "9"
type input "0"
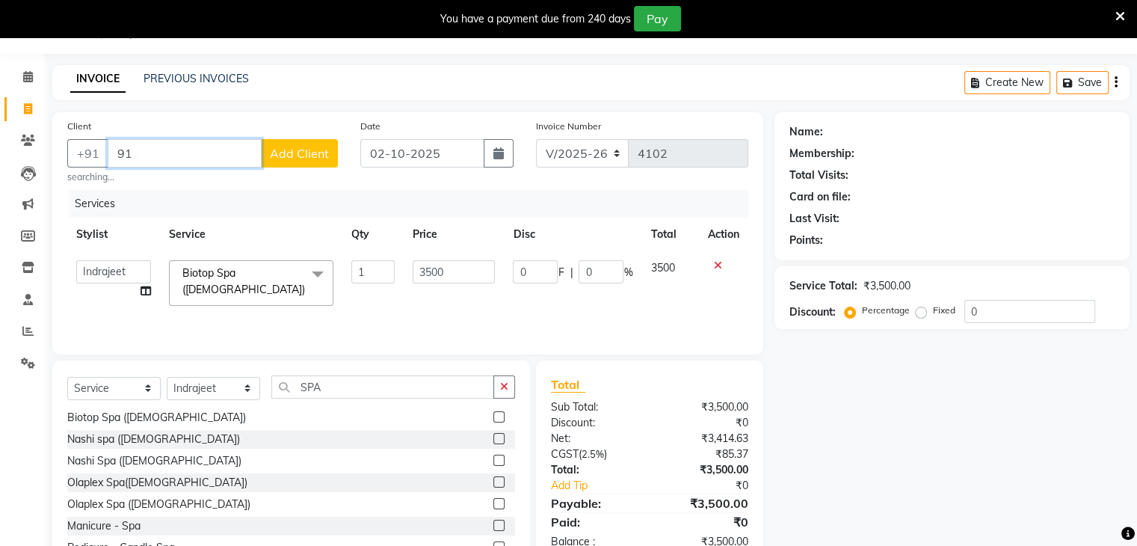
type input "9"
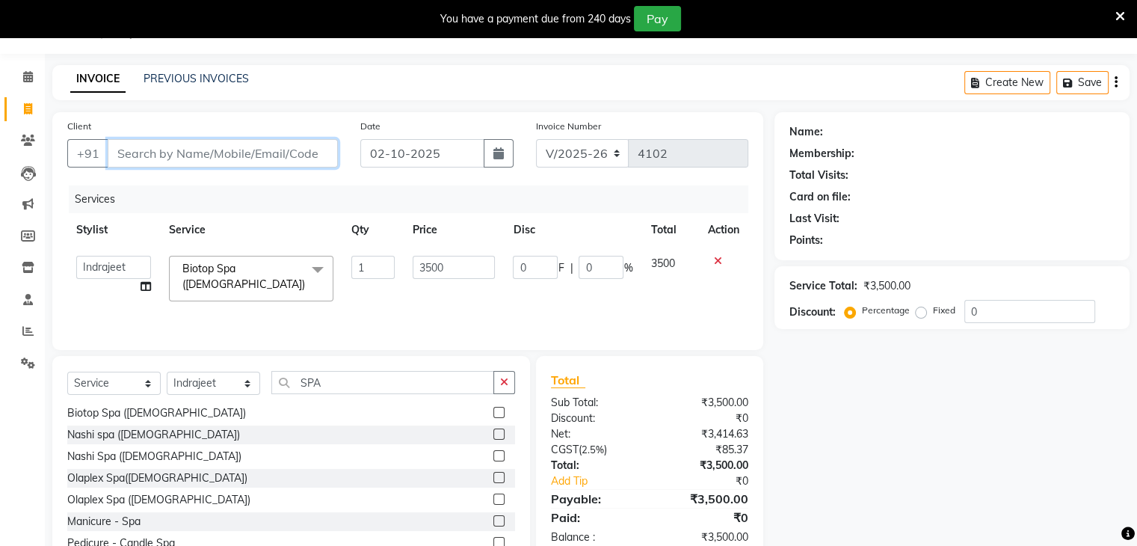
click at [130, 155] on input "Client" at bounding box center [223, 153] width 230 height 28
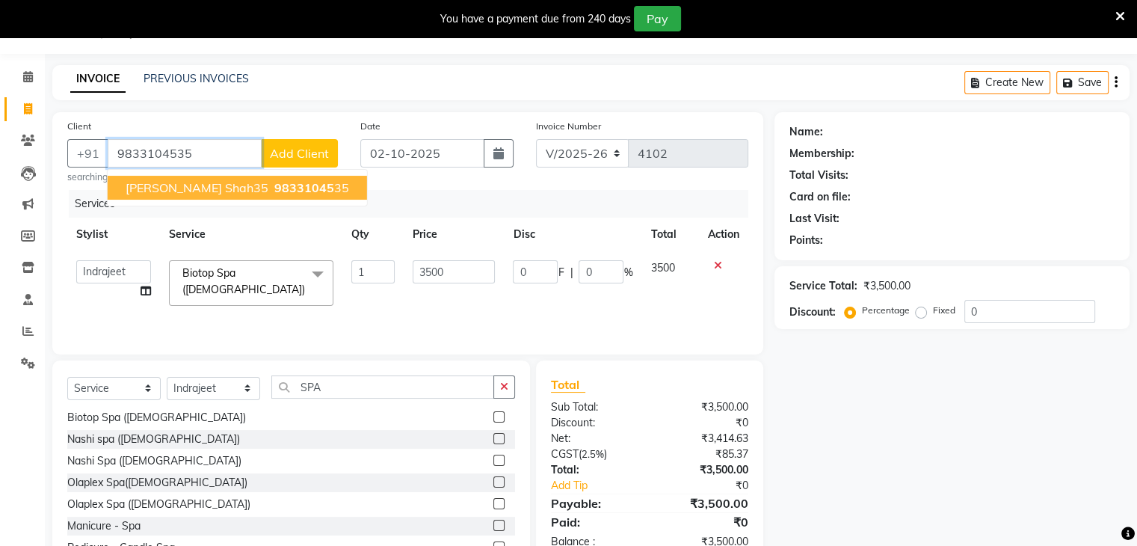
type input "9833104535"
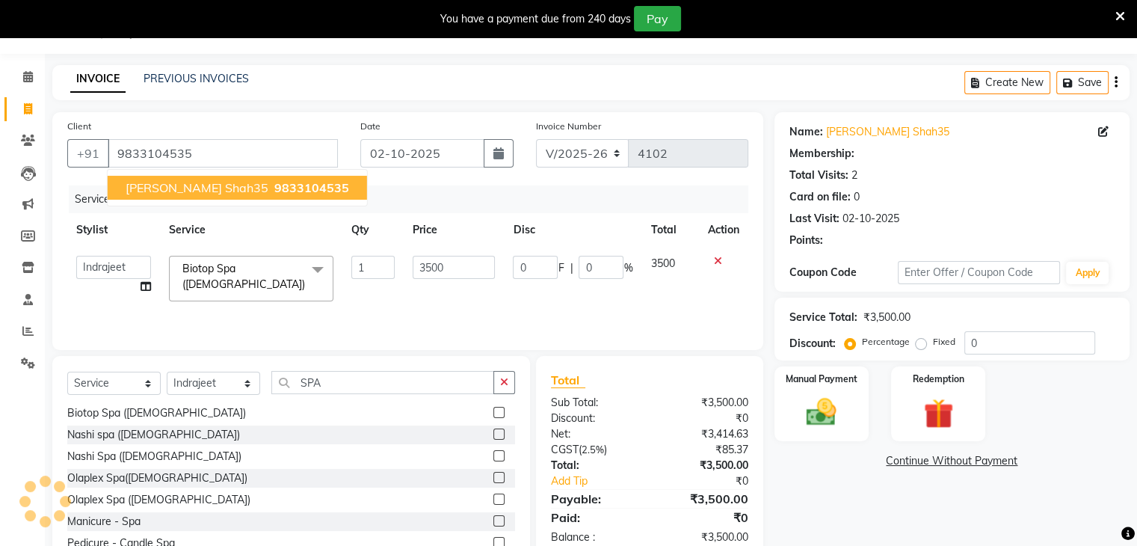
select select "1: Object"
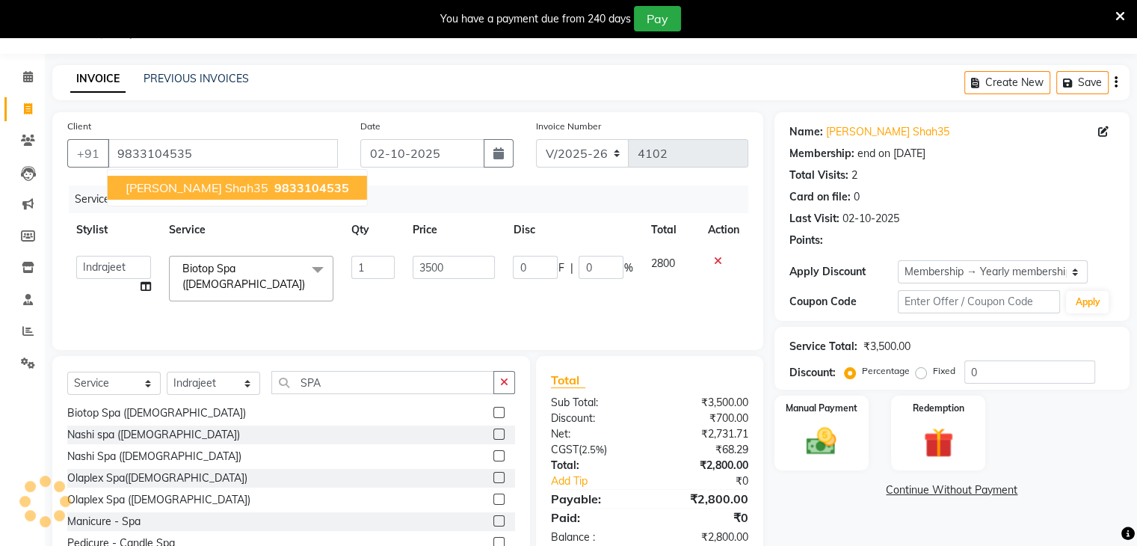
type input "700"
type input "20"
click at [149, 182] on span "Jinal Shah35" at bounding box center [197, 187] width 143 height 15
type input "0"
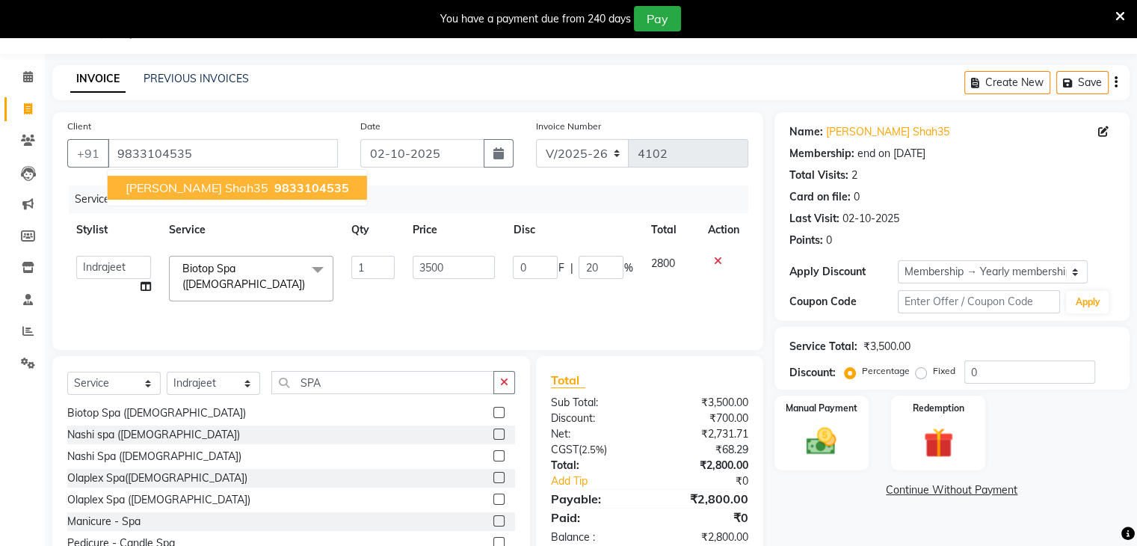
type input "0"
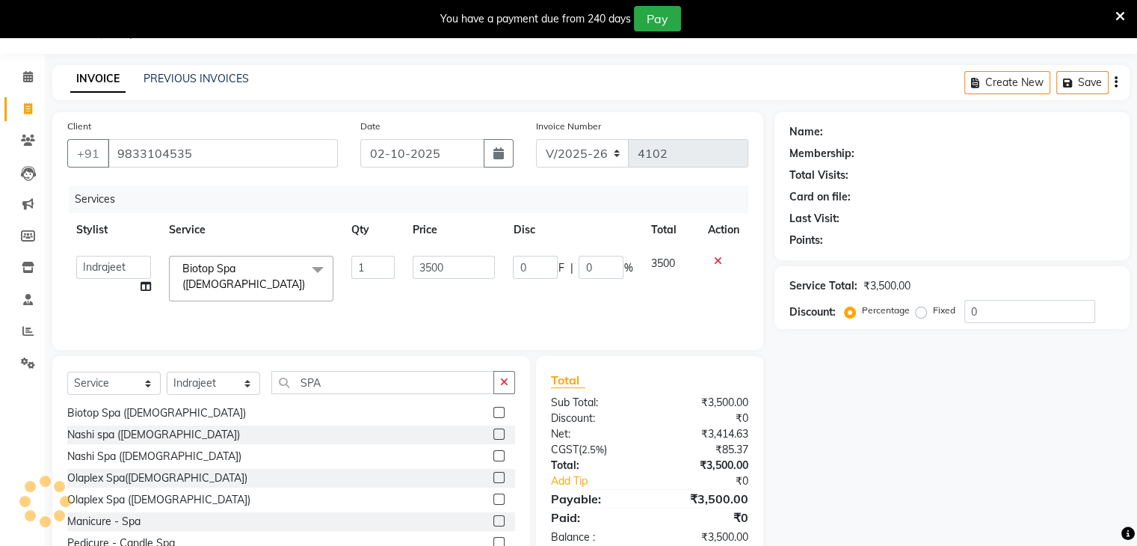
type input "700"
type input "20"
select select "1: Object"
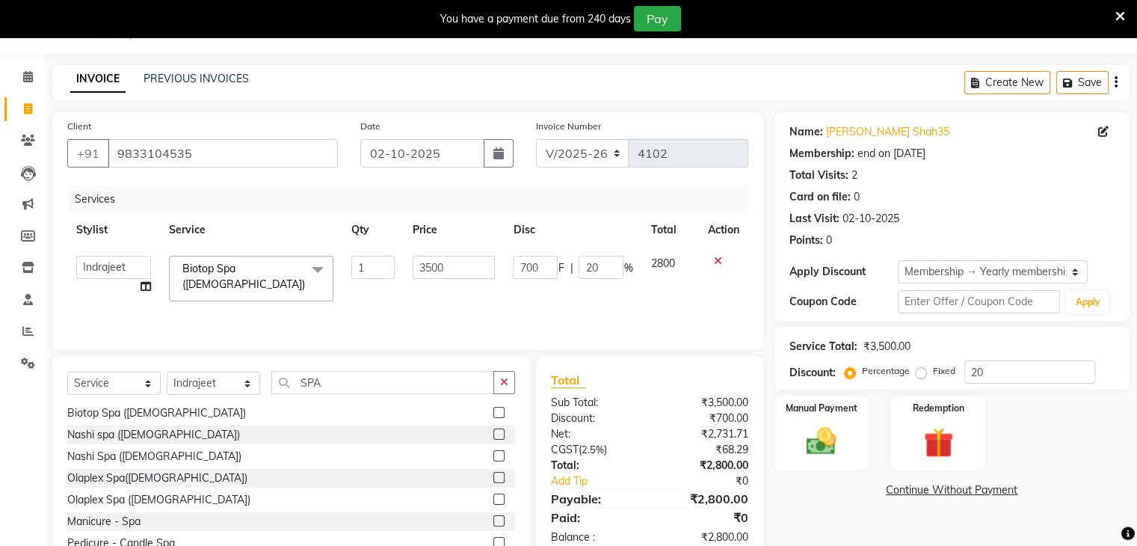
scroll to position [91, 0]
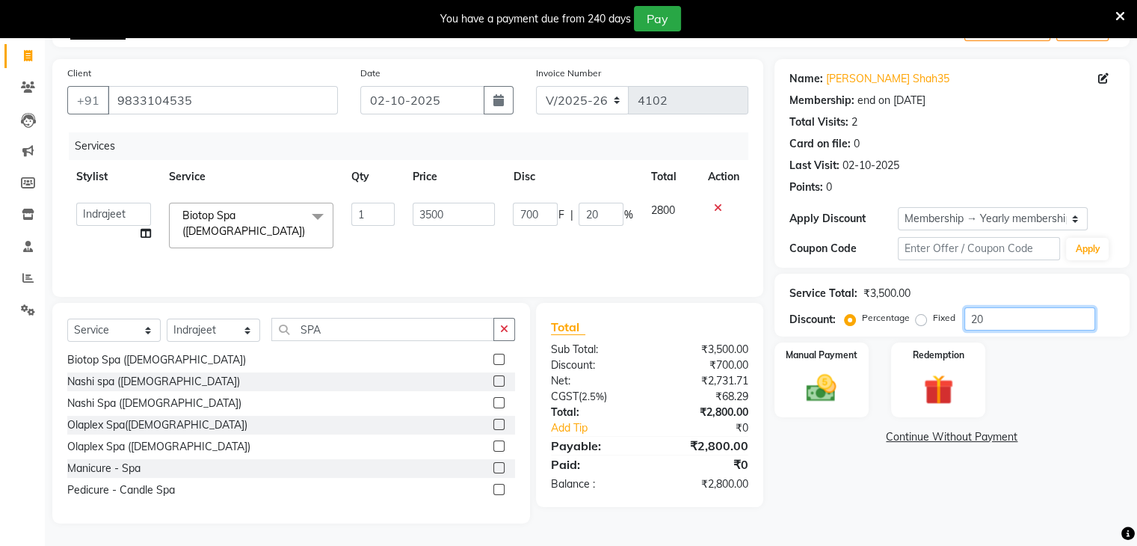
click at [1000, 325] on input "20" at bounding box center [1030, 318] width 131 height 23
type input "2"
type input "70"
type input "2"
type input "0"
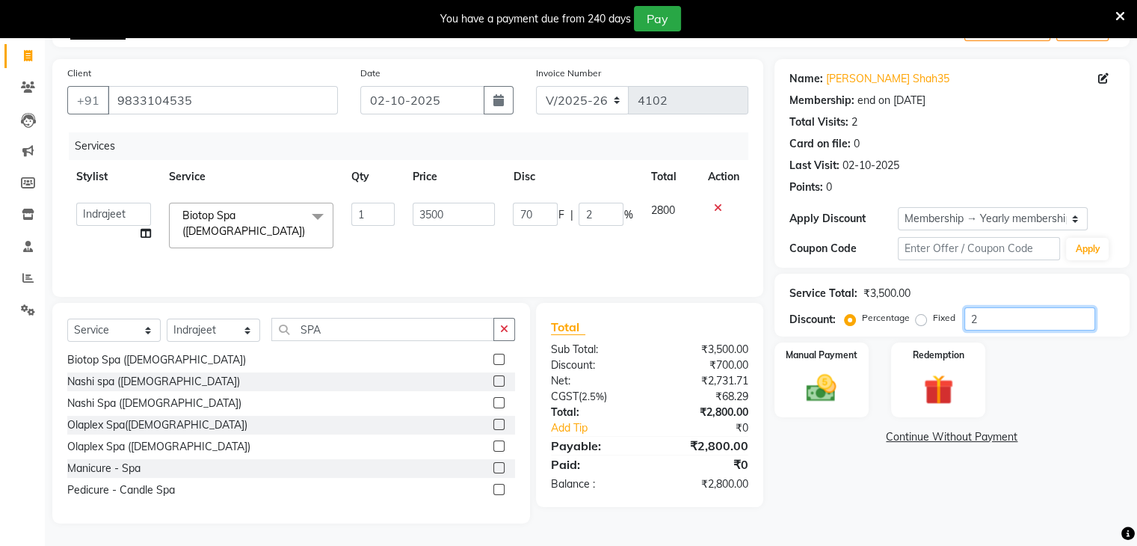
type input "0"
type input "3"
type input "105"
type input "3"
type input "35"
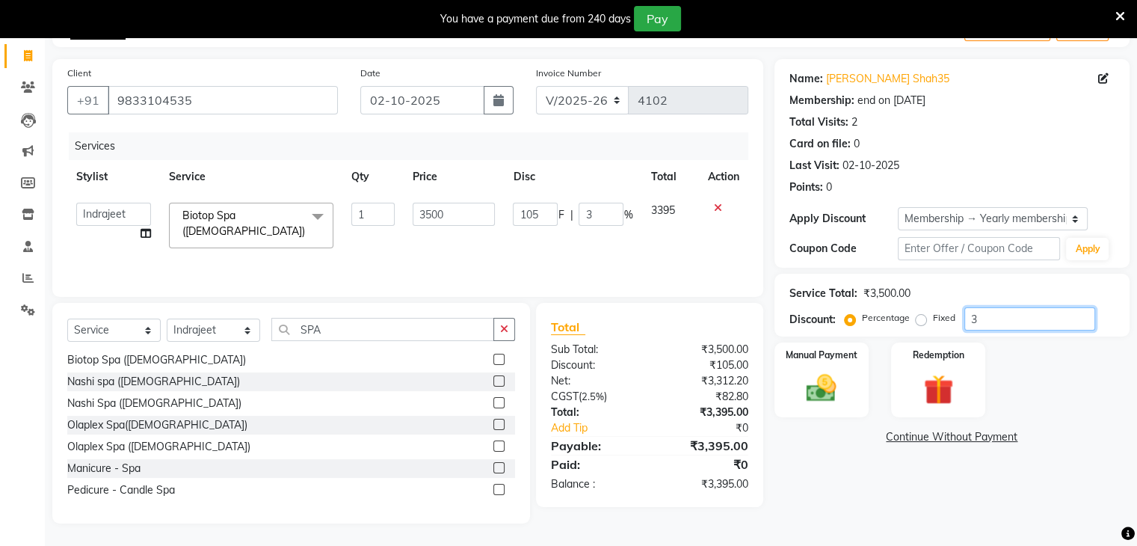
type input "1225"
type input "35"
click at [810, 386] on img at bounding box center [821, 389] width 50 height 36
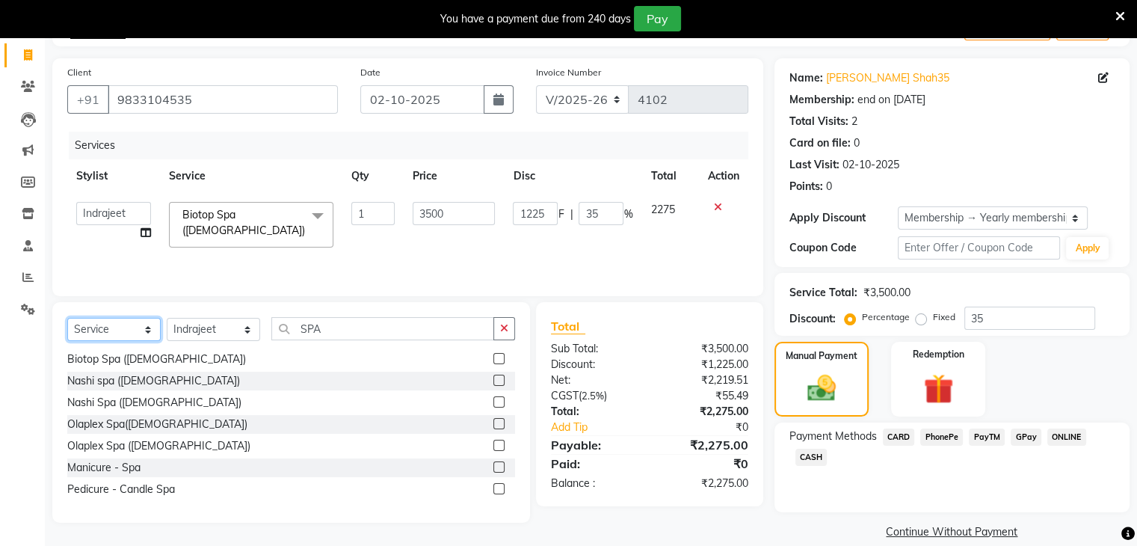
click at [147, 333] on select "Select Service Product Membership Package Voucher Prepaid Gift Card" at bounding box center [113, 329] width 93 height 23
select select "membership"
click at [67, 319] on select "Select Service Product Membership Package Voucher Prepaid Gift Card" at bounding box center [113, 329] width 93 height 23
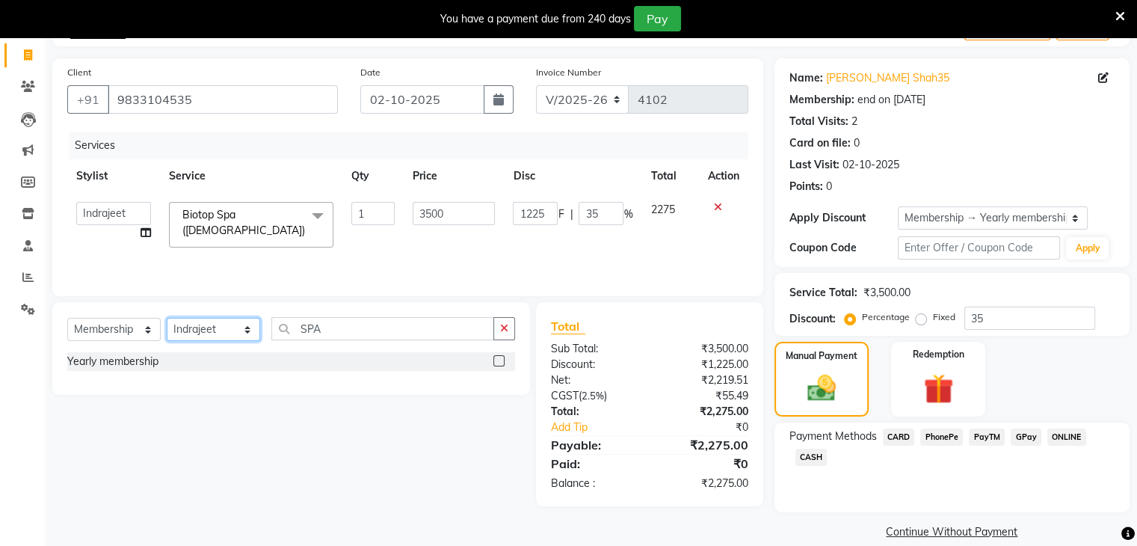
click at [248, 327] on select "Select Stylist Abid Arti CHANDANI Dhaval Sir Disha Hussain Indrajeet Jyoti Mahe…" at bounding box center [213, 329] width 93 height 23
select select "88196"
click at [167, 319] on select "Select Stylist Abid Arti CHANDANI Dhaval Sir Disha Hussain Indrajeet Jyoti Mahe…" at bounding box center [213, 329] width 93 height 23
click at [499, 359] on label at bounding box center [498, 360] width 11 height 11
click at [499, 359] on input "checkbox" at bounding box center [498, 362] width 10 height 10
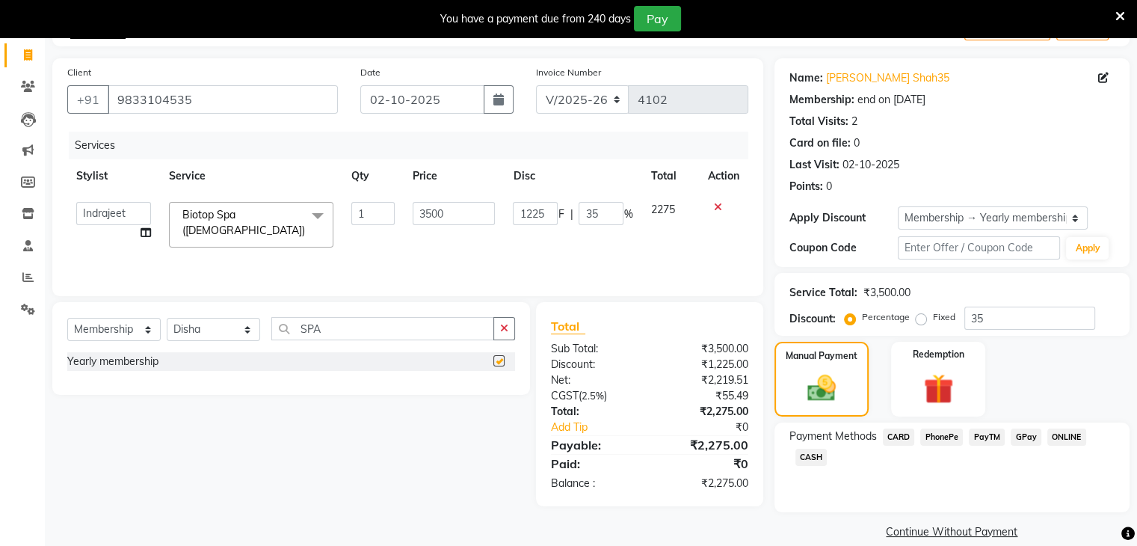
select select "select"
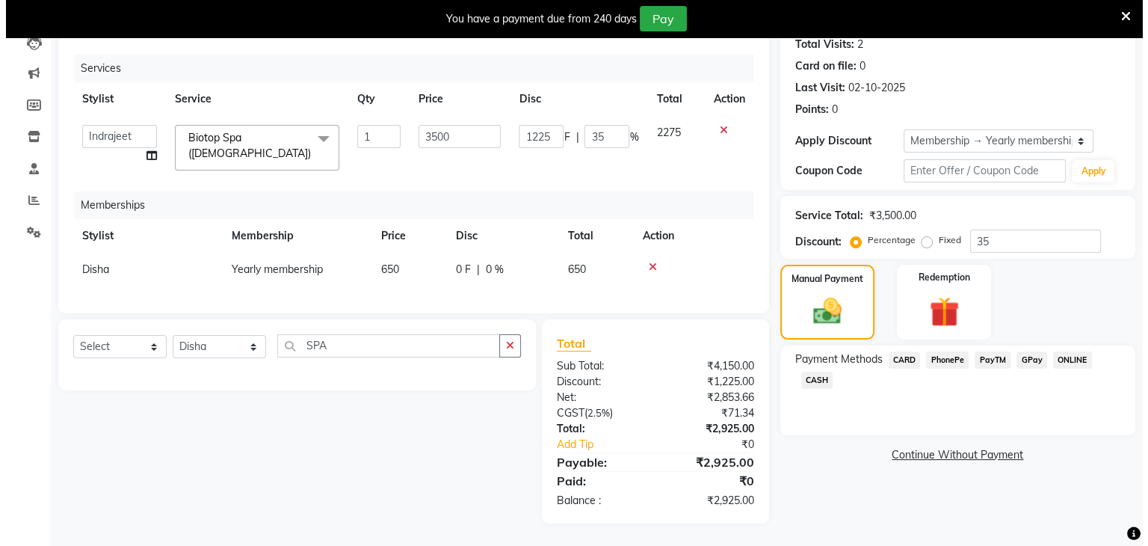
scroll to position [99, 0]
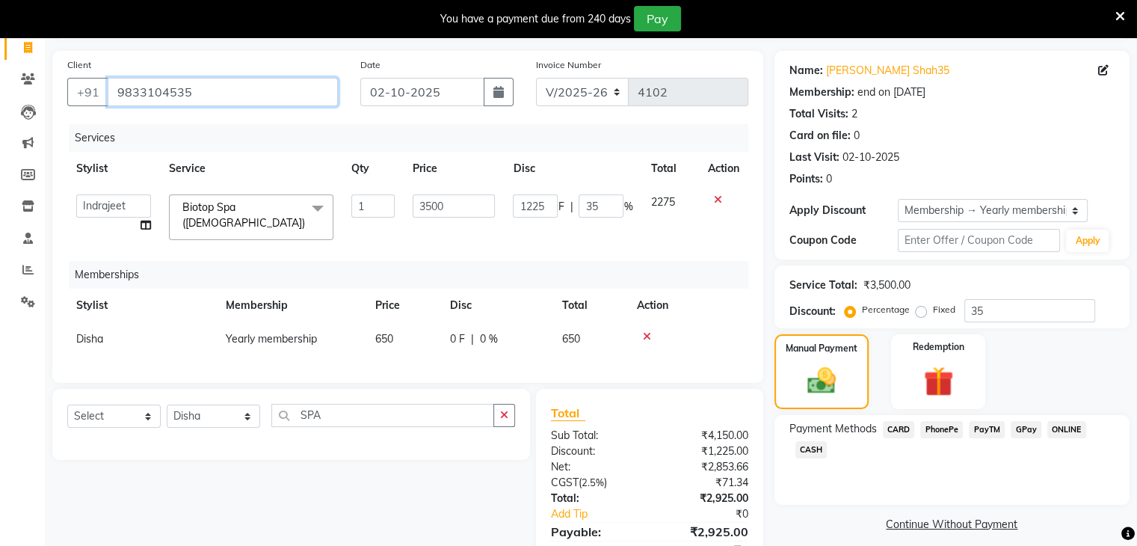
click at [228, 93] on input "9833104535" at bounding box center [223, 92] width 230 height 28
type input "983310453"
type input "0"
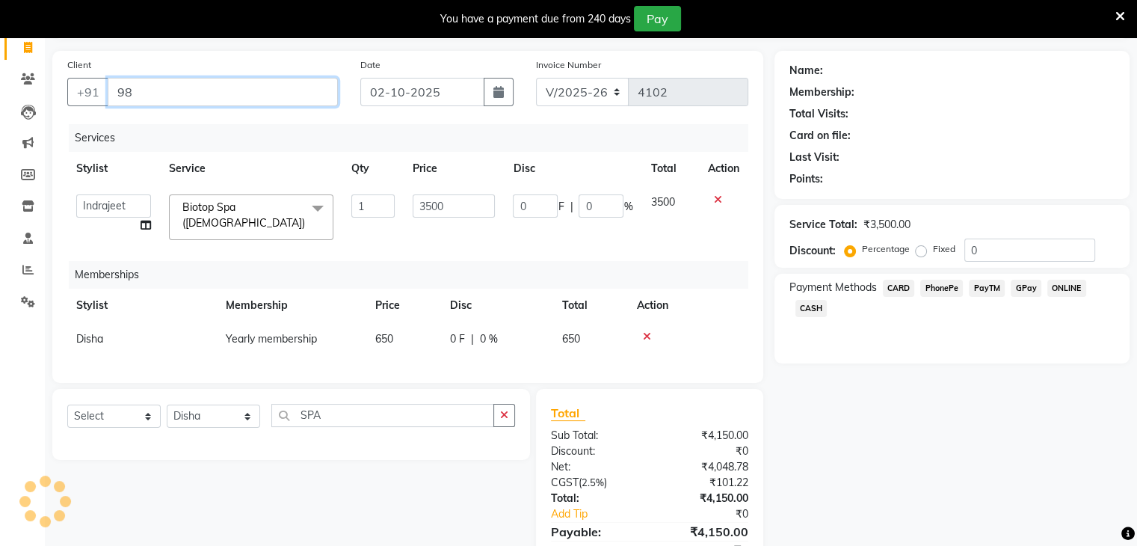
type input "9"
type input "9167463559"
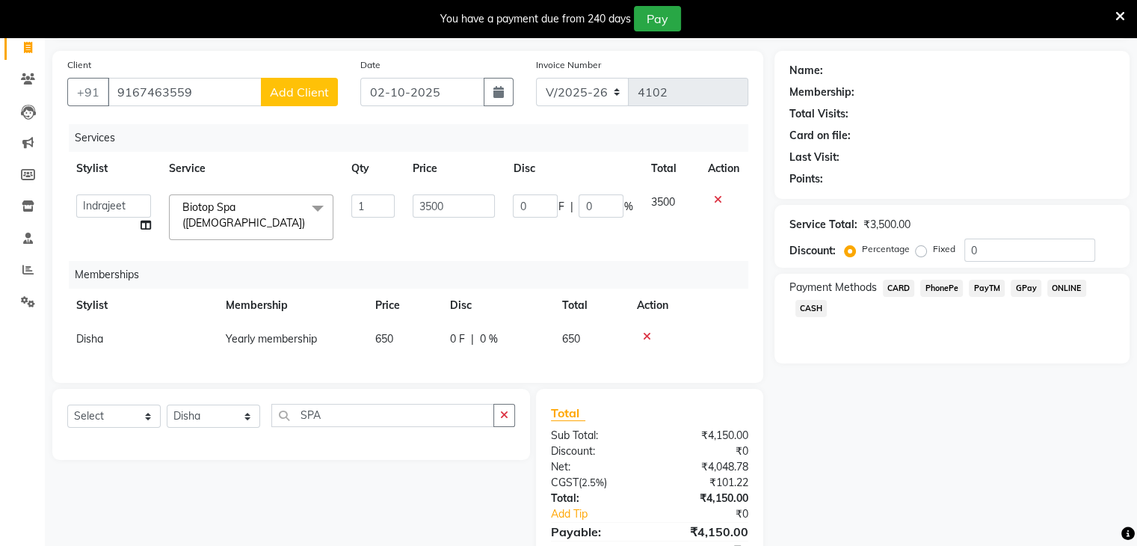
click at [285, 82] on button "Add Client" at bounding box center [299, 92] width 77 height 28
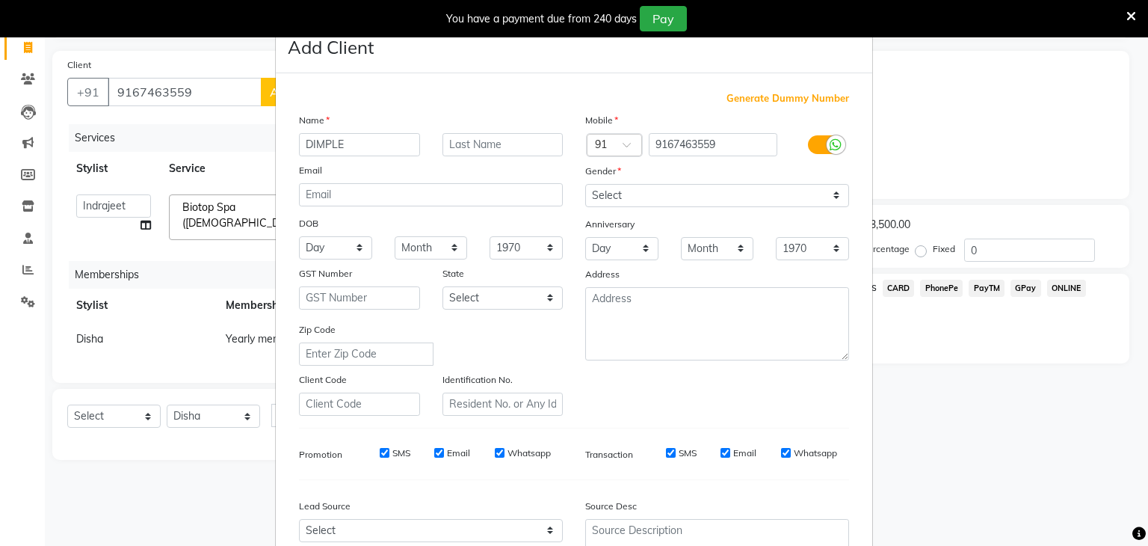
type input "DIMPLE"
click at [827, 188] on select "Select Male Female Other Prefer Not To Say" at bounding box center [717, 195] width 264 height 23
select select "female"
click at [585, 185] on select "Select Male Female Other Prefer Not To Say" at bounding box center [717, 195] width 264 height 23
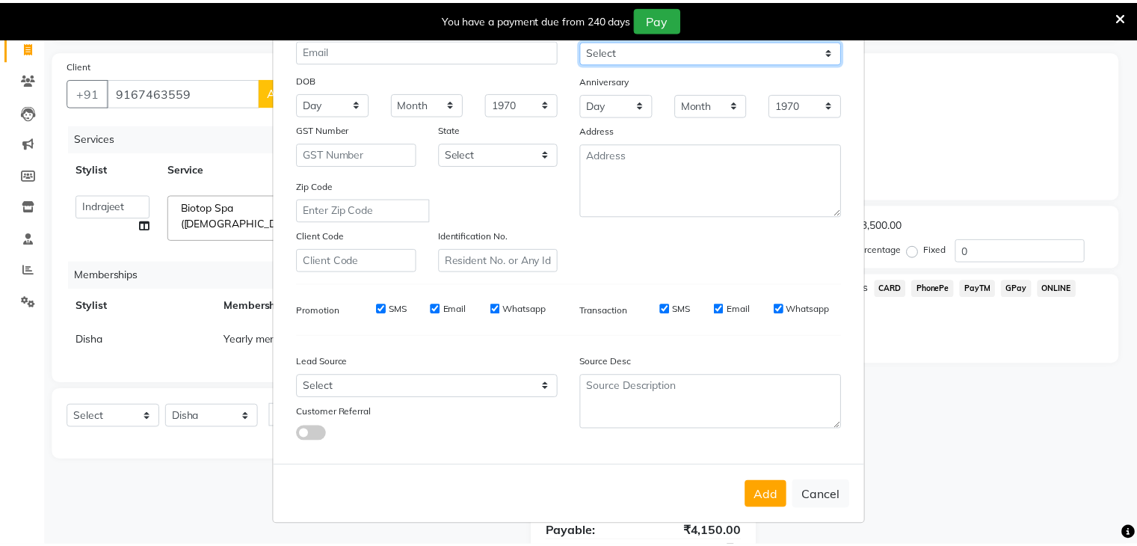
scroll to position [152, 0]
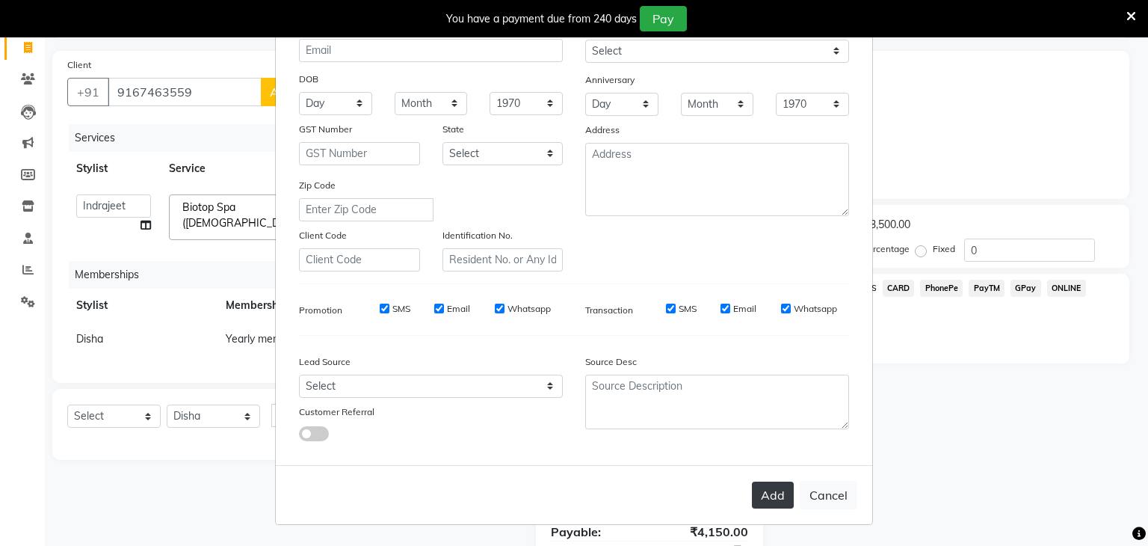
click at [767, 501] on button "Add" at bounding box center [773, 495] width 42 height 27
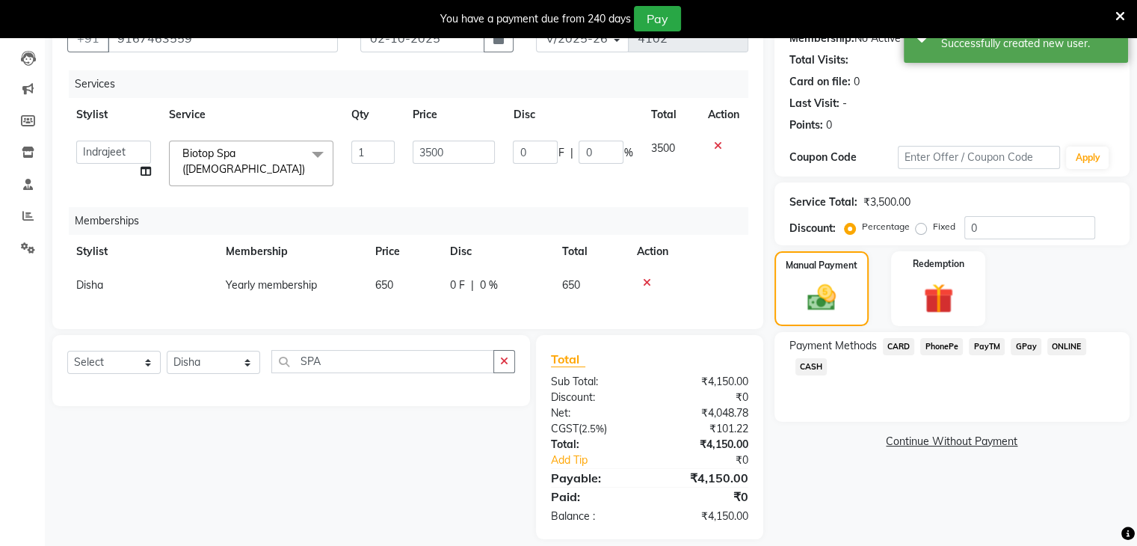
scroll to position [173, 0]
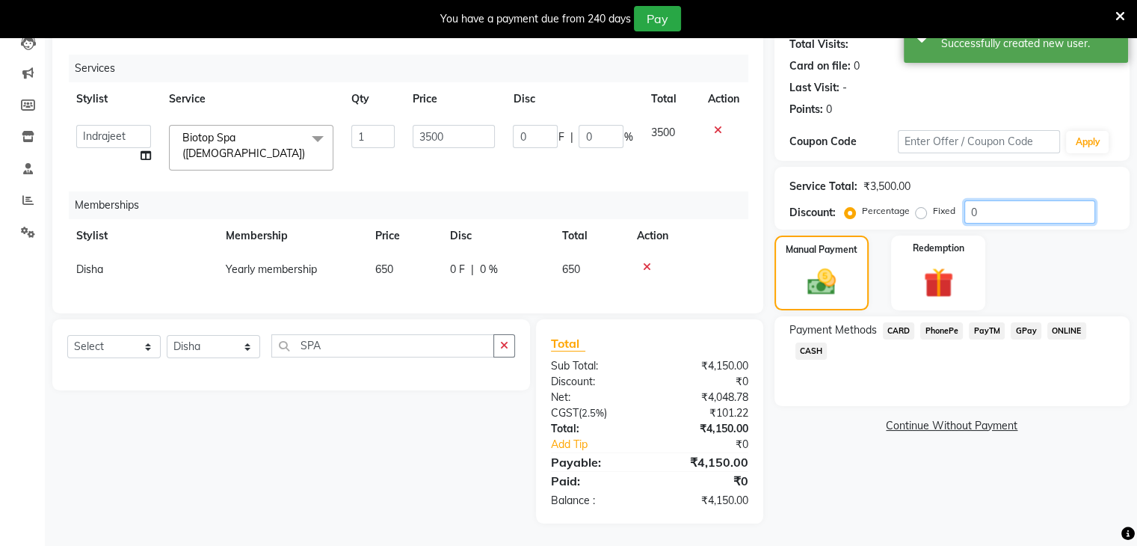
click at [985, 206] on input "0" at bounding box center [1030, 211] width 131 height 23
type input "3"
type input "105"
type input "3"
type input "35"
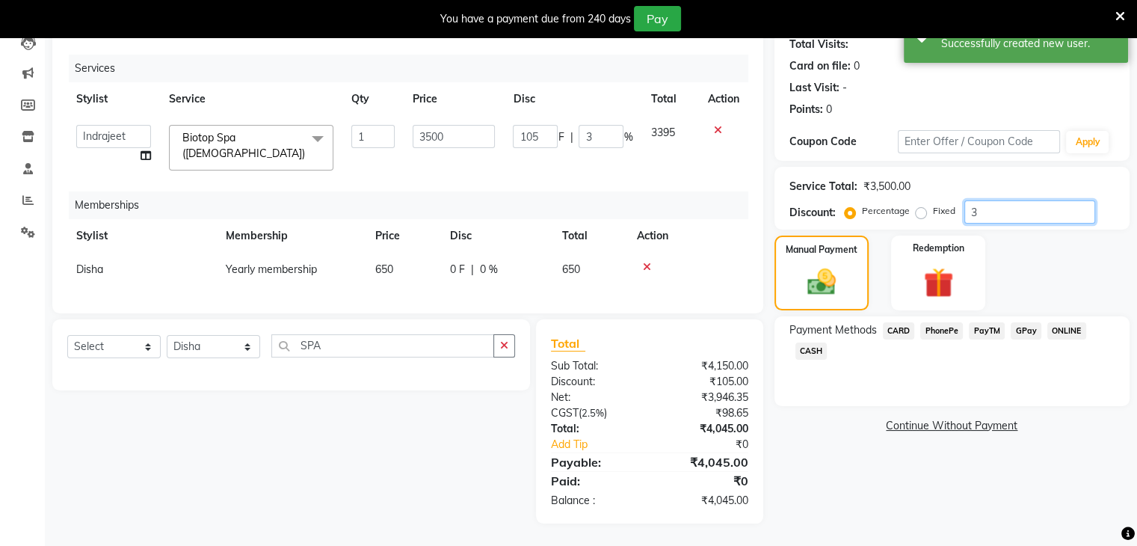
type input "1225"
type input "35"
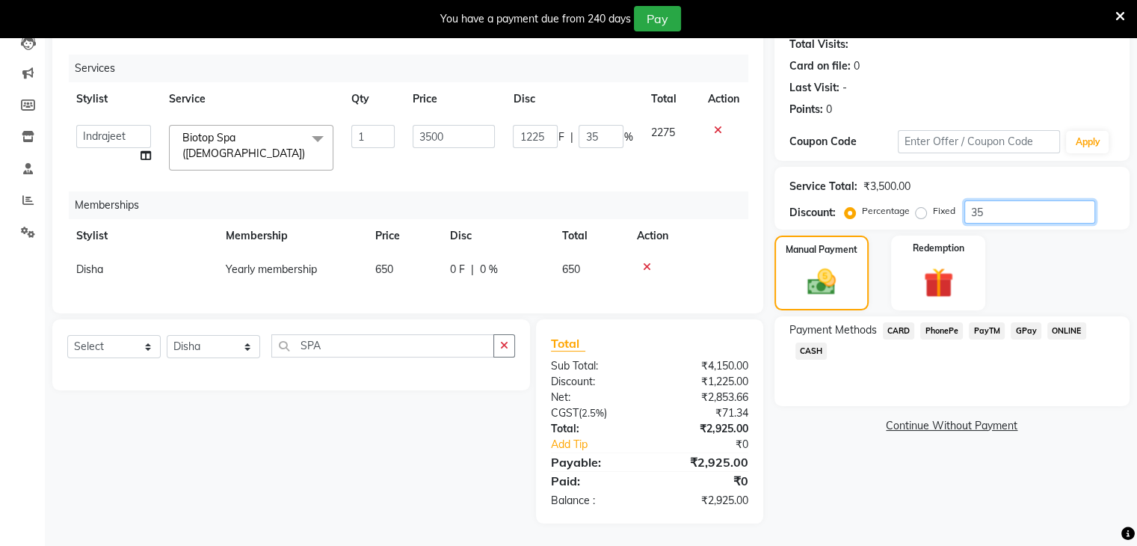
type input "35"
click at [985, 324] on span "PayTM" at bounding box center [987, 330] width 36 height 17
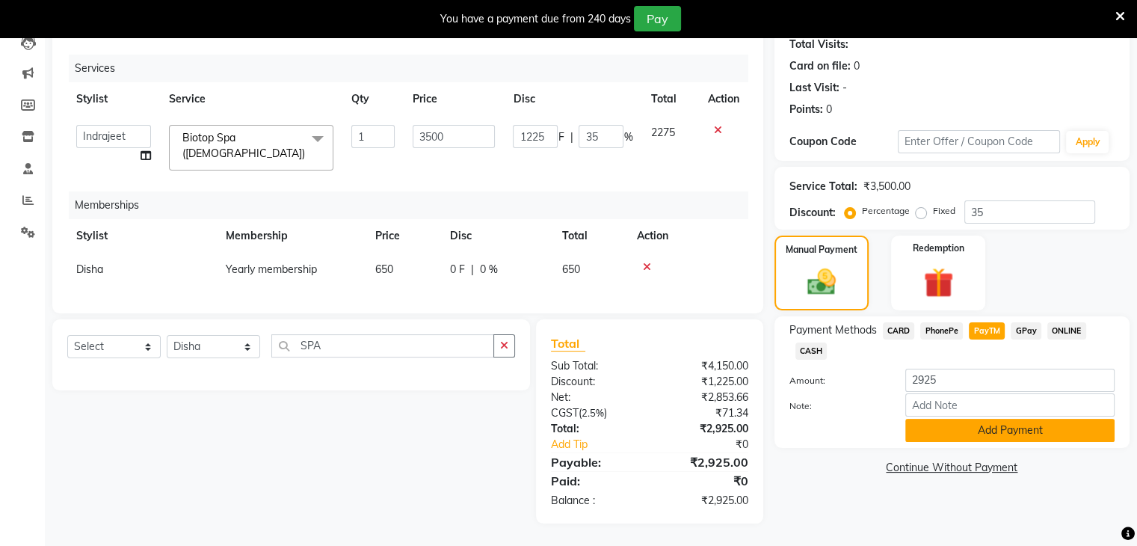
click at [990, 432] on button "Add Payment" at bounding box center [1009, 430] width 209 height 23
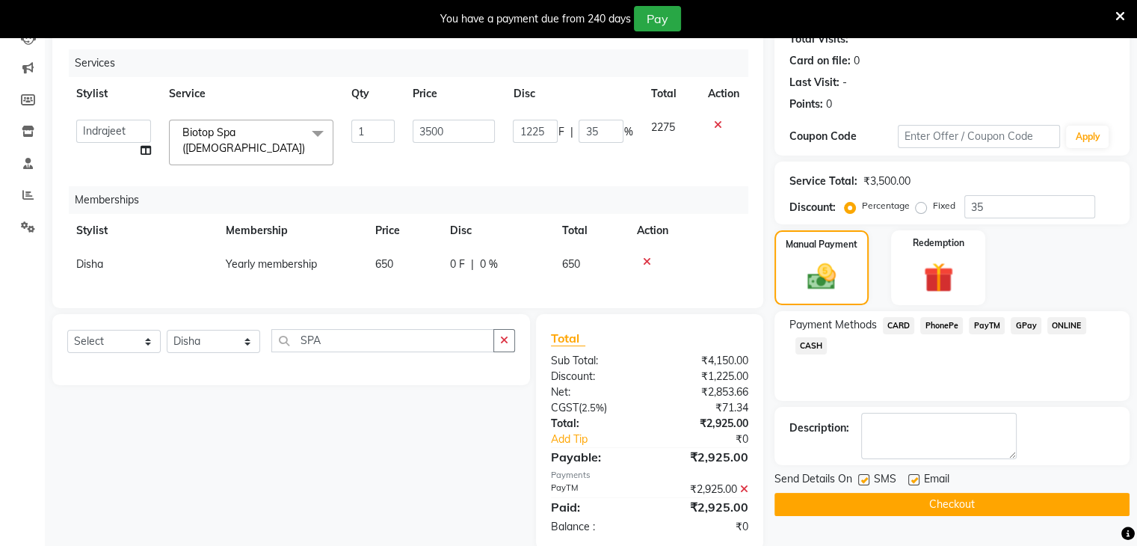
click at [912, 476] on label at bounding box center [913, 479] width 11 height 11
click at [912, 476] on input "checkbox" at bounding box center [913, 481] width 10 height 10
checkbox input "false"
click at [964, 505] on button "Checkout" at bounding box center [952, 504] width 355 height 23
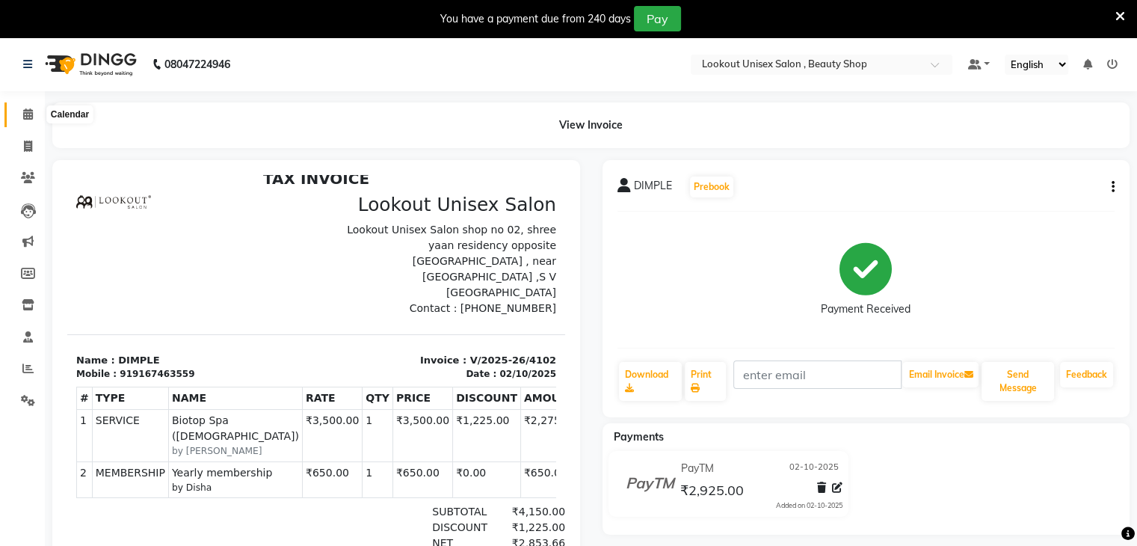
click at [24, 117] on icon at bounding box center [28, 113] width 10 height 11
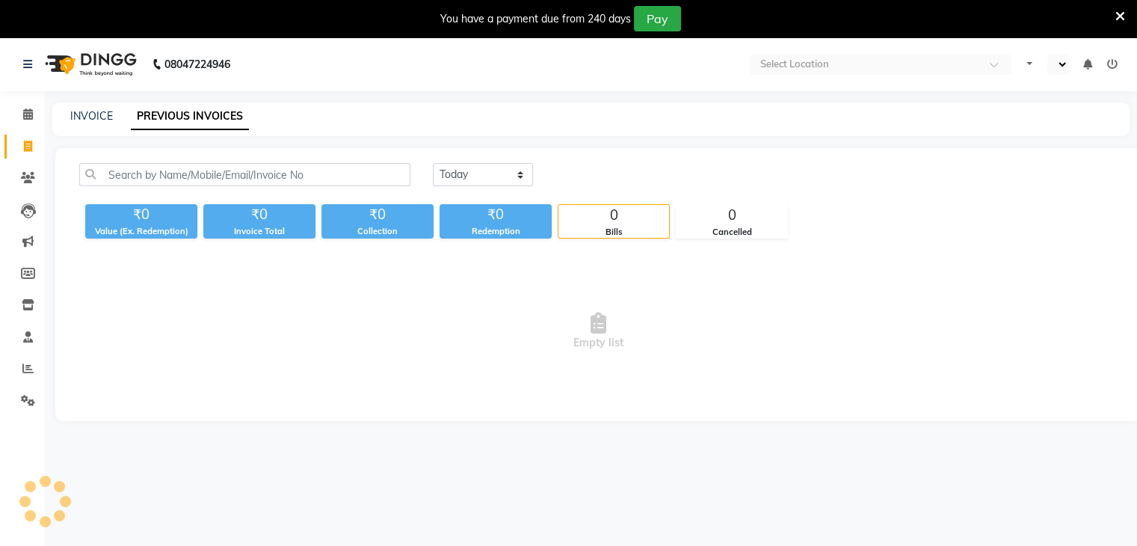
select select "en"
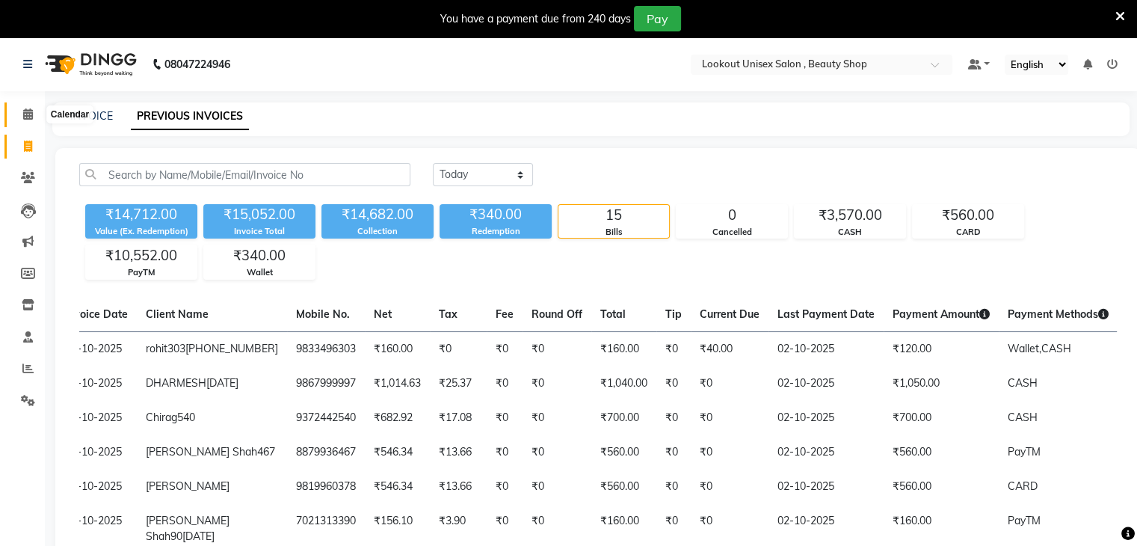
click at [28, 117] on icon at bounding box center [28, 113] width 10 height 11
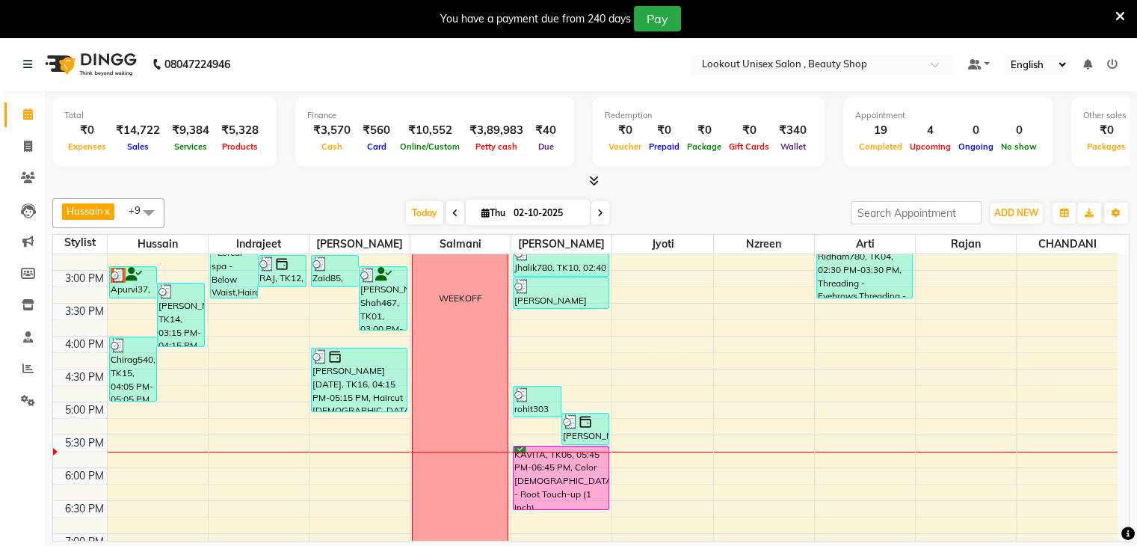
scroll to position [449, 0]
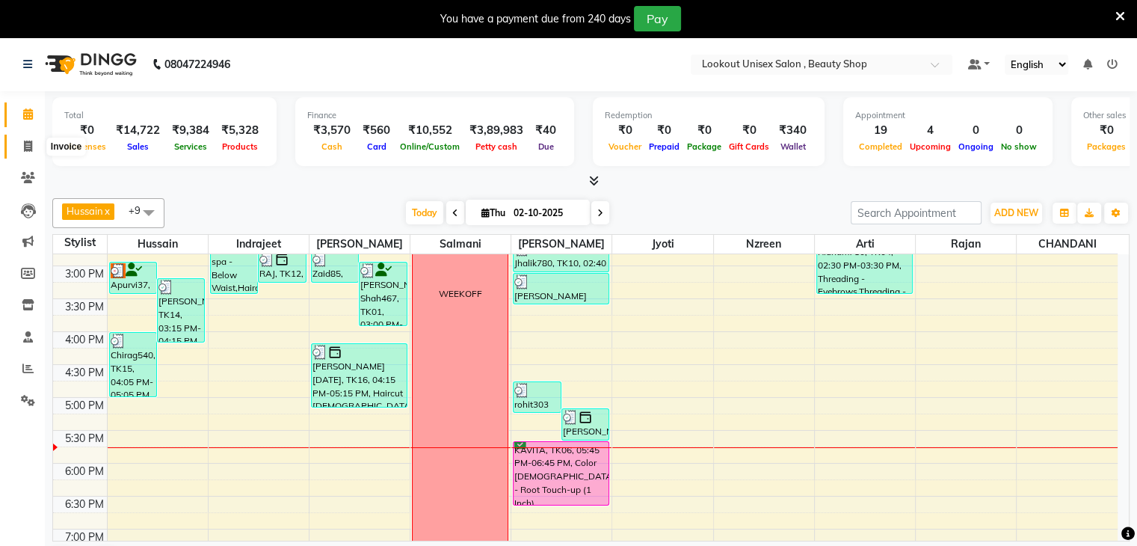
click at [27, 151] on icon at bounding box center [28, 146] width 8 height 11
select select "service"
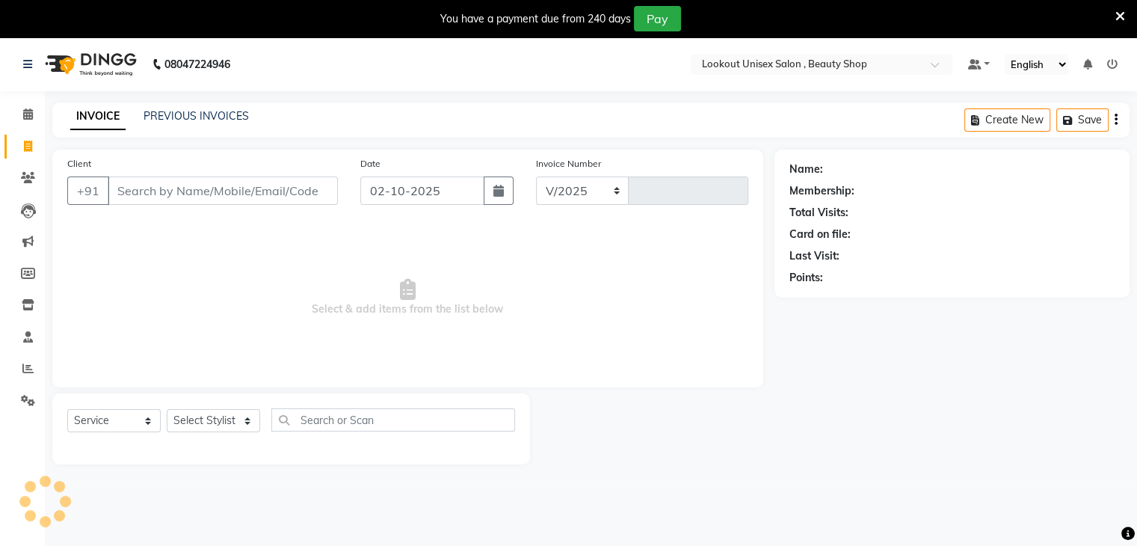
select select "7658"
type input "4103"
click at [193, 114] on link "PREVIOUS INVOICES" at bounding box center [196, 115] width 105 height 13
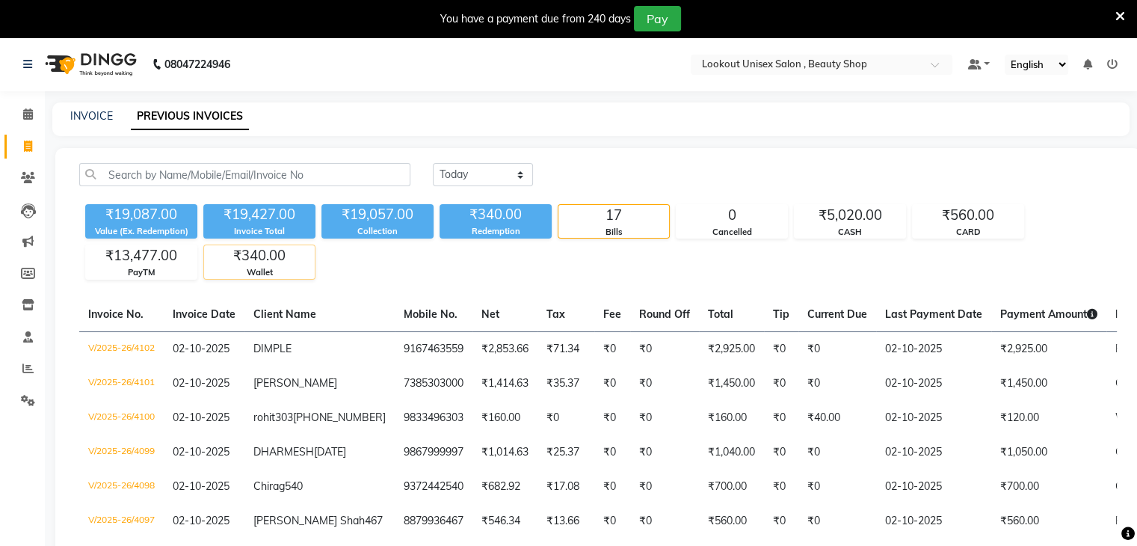
click at [272, 270] on div "Wallet" at bounding box center [259, 272] width 111 height 13
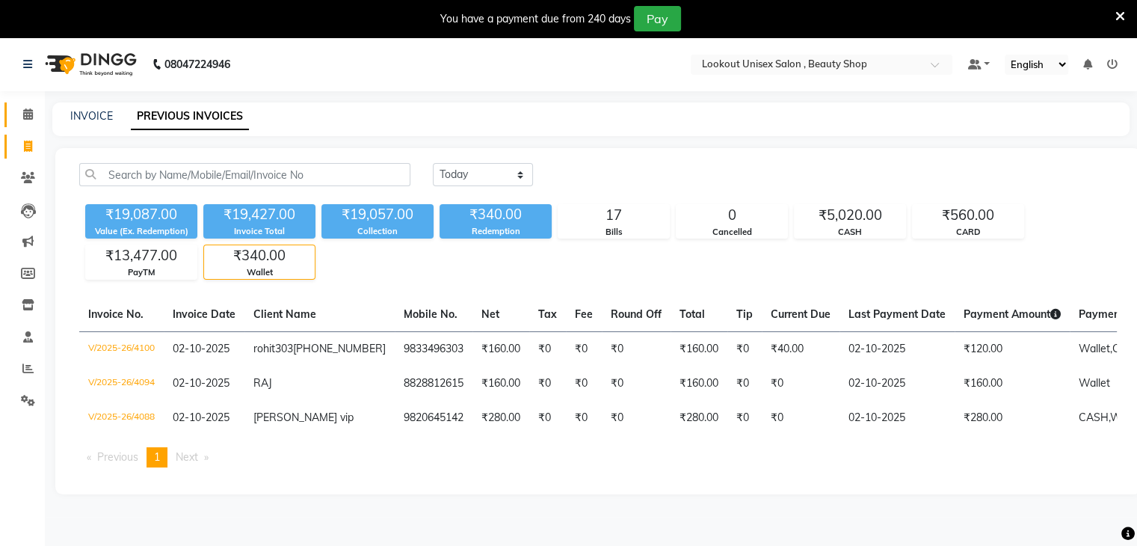
click at [24, 108] on icon at bounding box center [28, 113] width 10 height 11
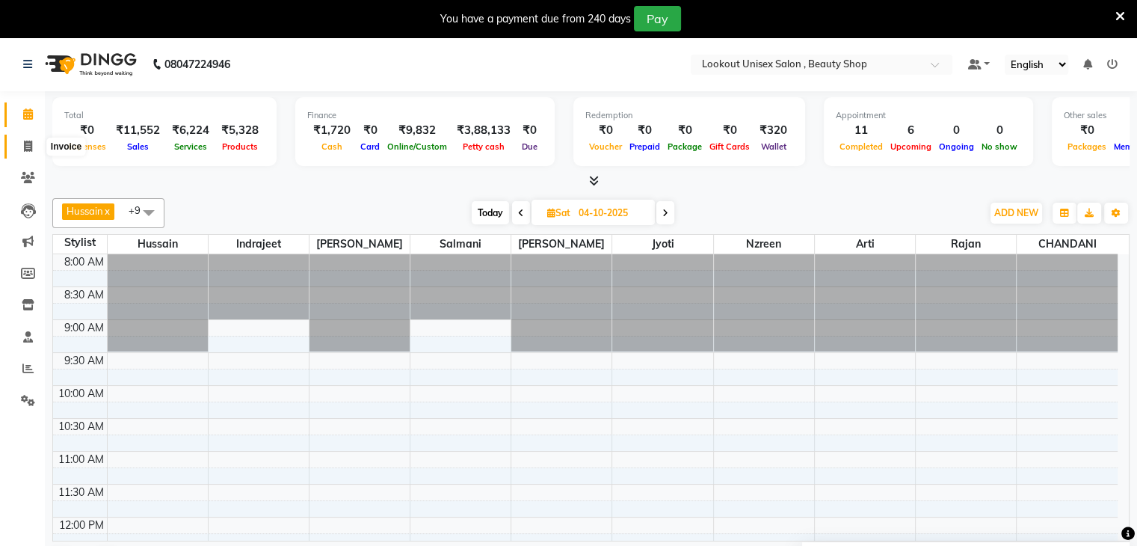
click at [22, 150] on span at bounding box center [28, 146] width 26 height 17
select select "7658"
select select "service"
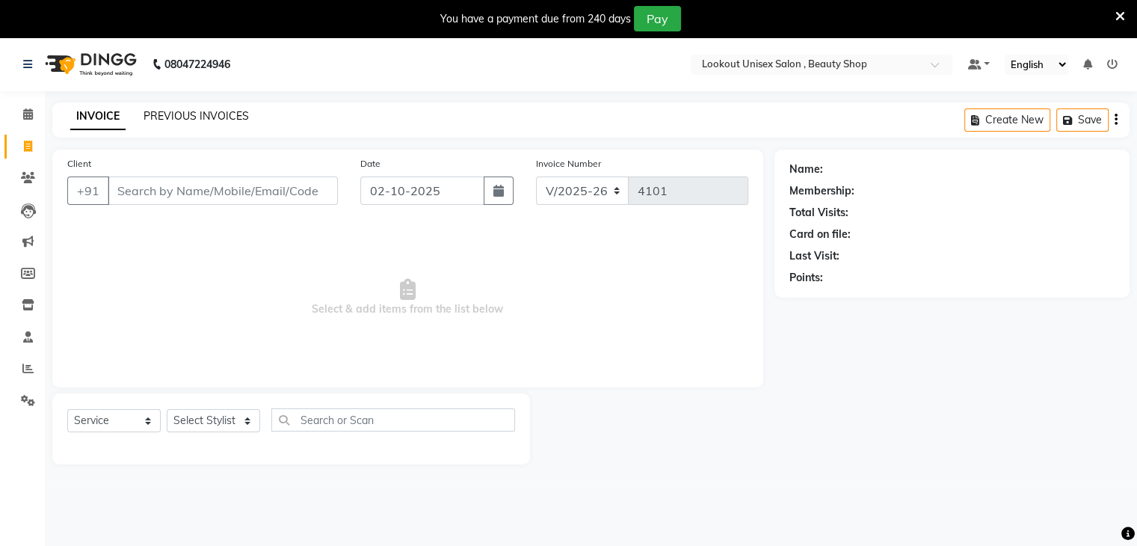
click at [165, 113] on link "PREVIOUS INVOICES" at bounding box center [196, 115] width 105 height 13
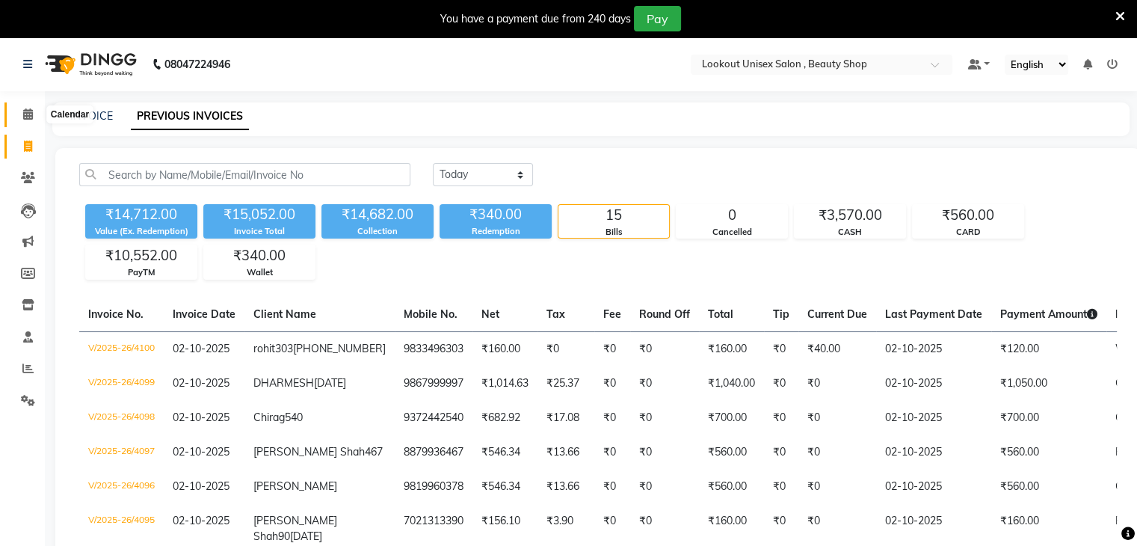
click at [27, 106] on span at bounding box center [28, 114] width 26 height 17
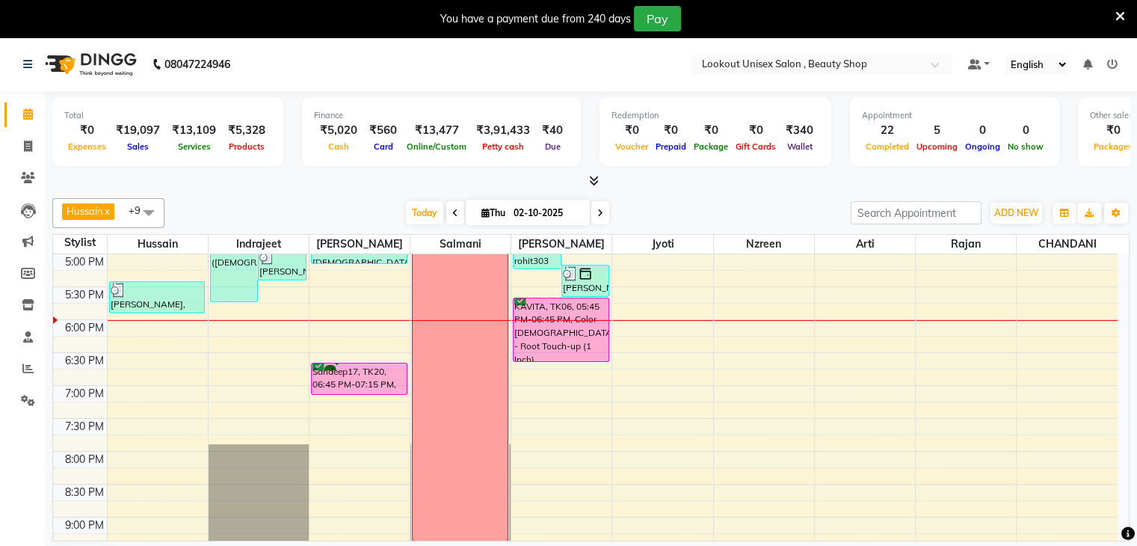
scroll to position [598, 0]
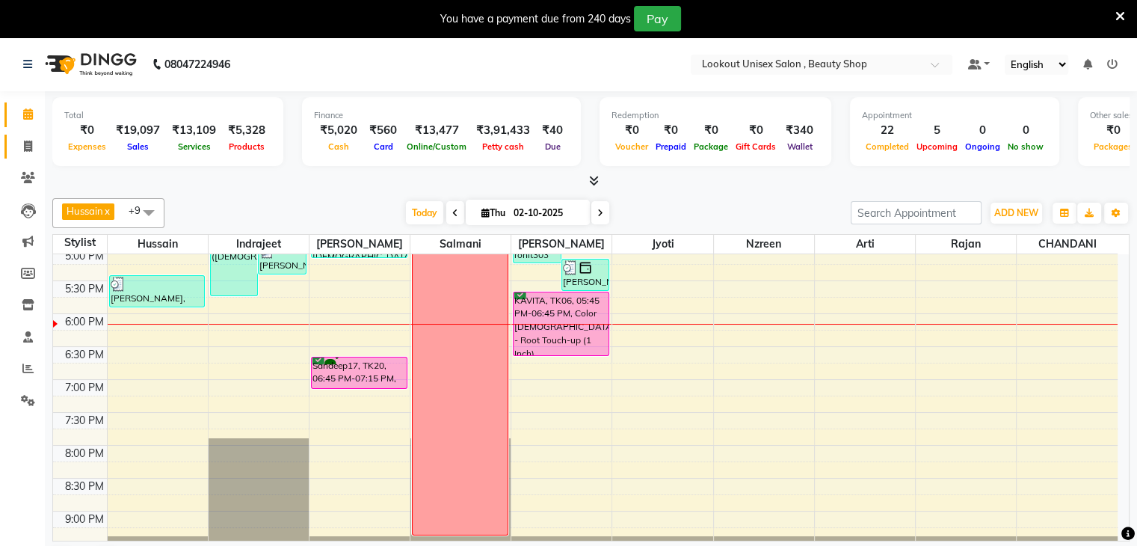
click at [34, 150] on span at bounding box center [28, 146] width 26 height 17
select select "service"
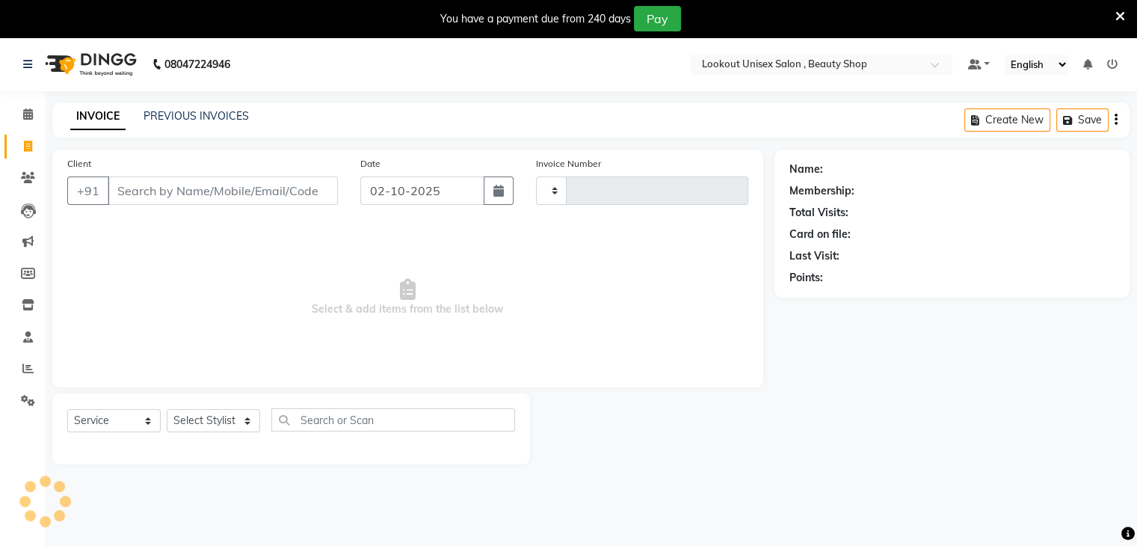
type input "4103"
select select "7658"
click at [160, 176] on input "Client" at bounding box center [223, 190] width 230 height 28
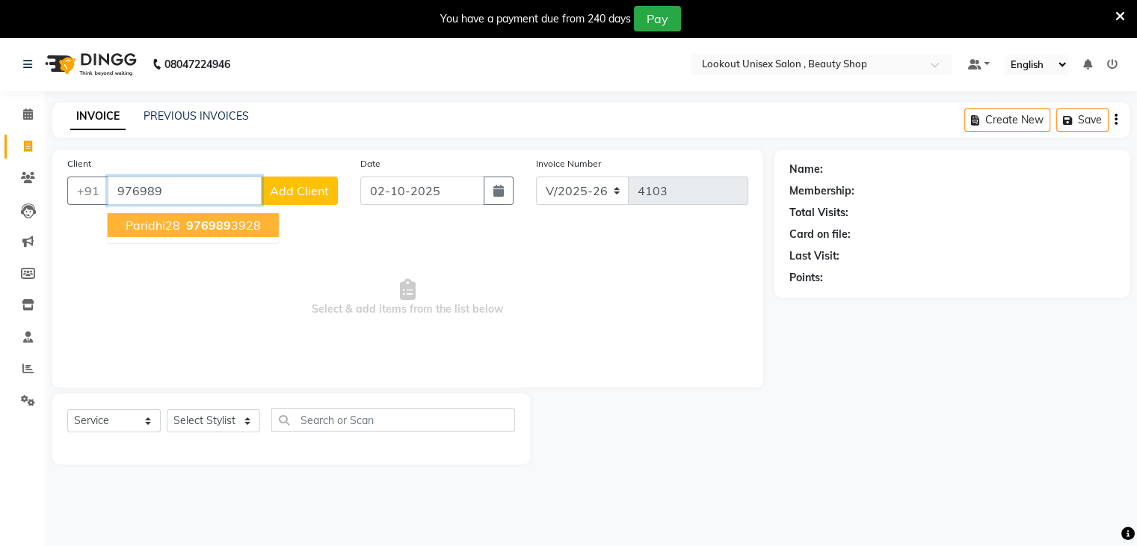
click at [207, 225] on span "976989" at bounding box center [208, 225] width 45 height 15
type input "9769893928"
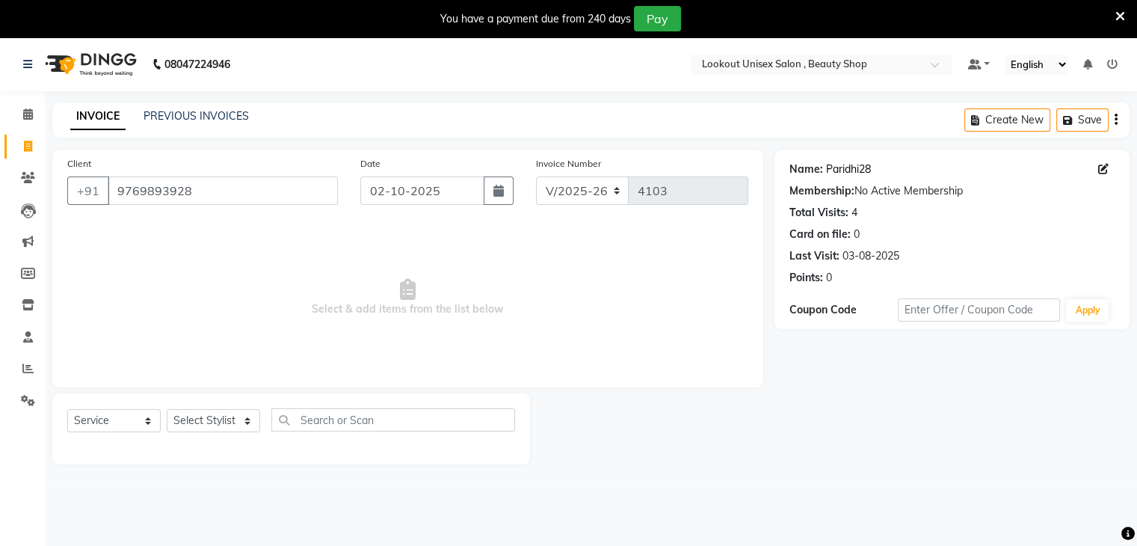
click at [847, 171] on link "Paridhi28" at bounding box center [848, 170] width 45 height 16
click at [244, 425] on select "Select Stylist [PERSON_NAME] [PERSON_NAME] Sir Disha [PERSON_NAME] Jyoti Mahesh…" at bounding box center [213, 420] width 93 height 23
select select "68253"
click at [167, 410] on select "Select Stylist [PERSON_NAME] [PERSON_NAME] Sir Disha [PERSON_NAME] Jyoti Mahesh…" at bounding box center [213, 420] width 93 height 23
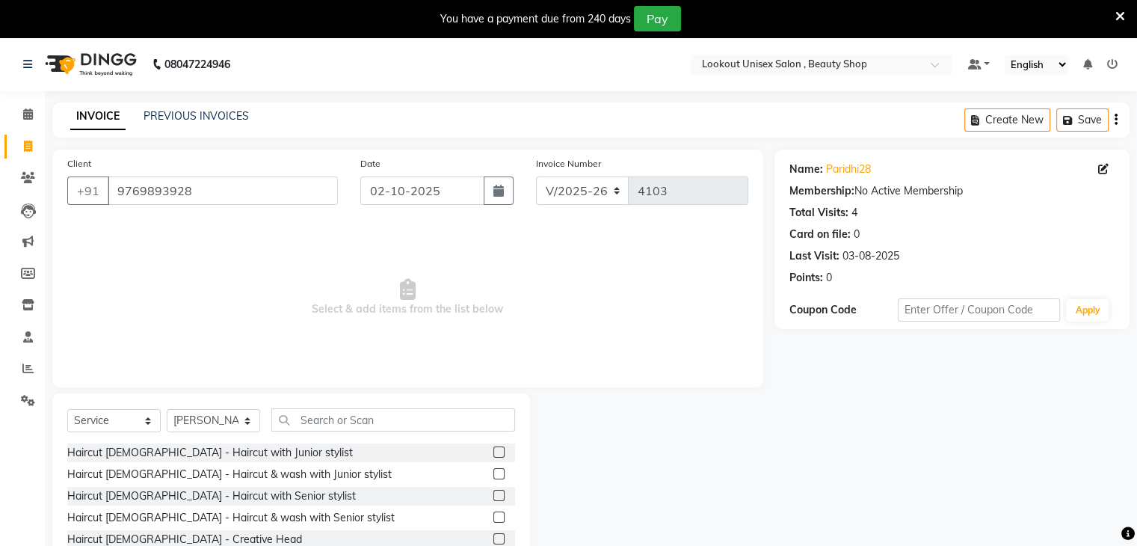
click at [493, 473] on label at bounding box center [498, 473] width 11 height 11
click at [493, 473] on input "checkbox" at bounding box center [498, 475] width 10 height 10
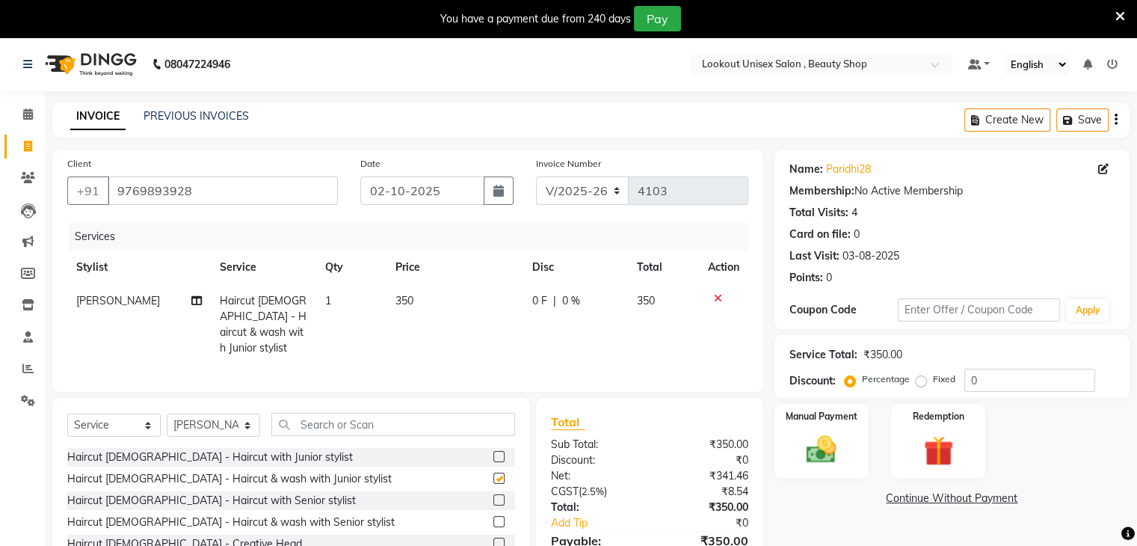
checkbox input "false"
click at [802, 434] on img at bounding box center [821, 450] width 50 height 36
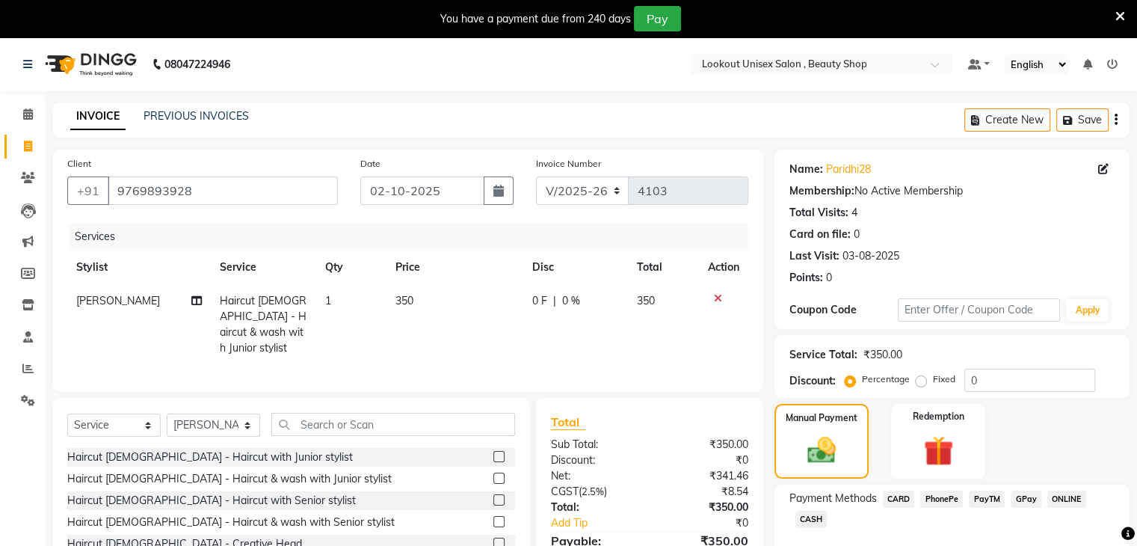
scroll to position [91, 0]
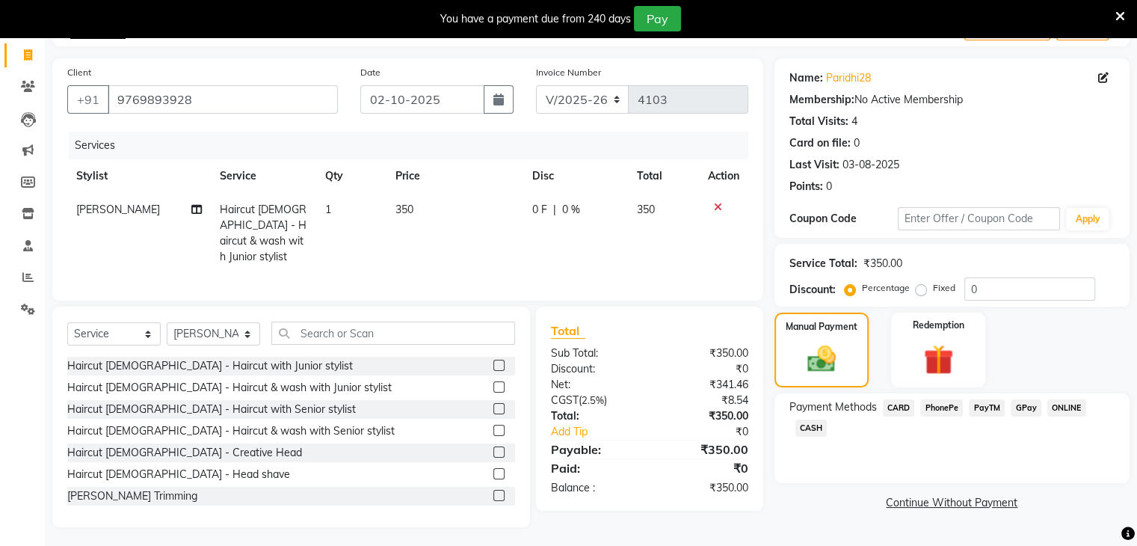
click at [908, 407] on span "CARD" at bounding box center [899, 407] width 32 height 17
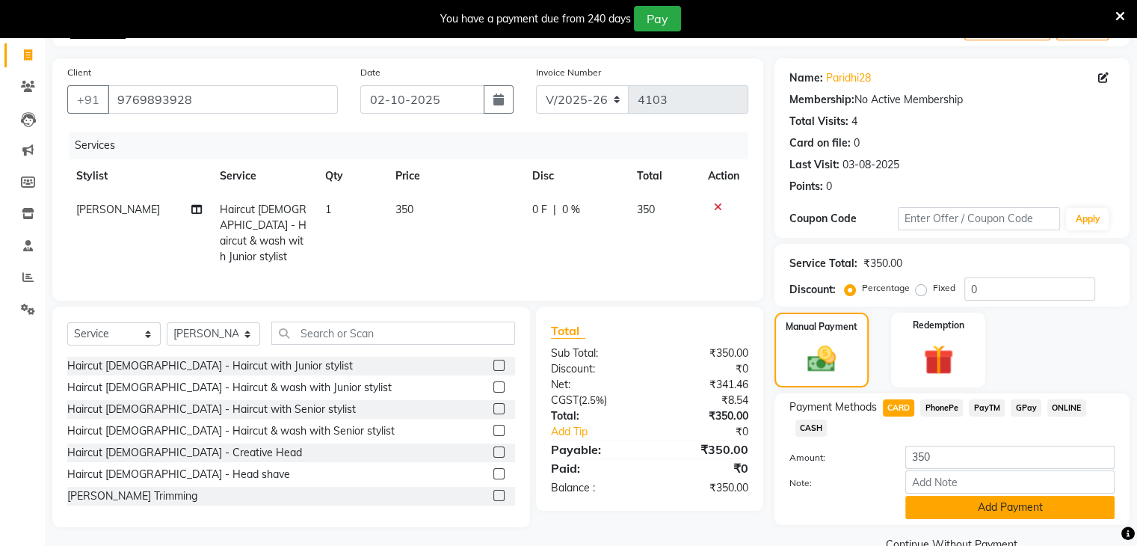
click at [1020, 496] on button "Add Payment" at bounding box center [1009, 507] width 209 height 23
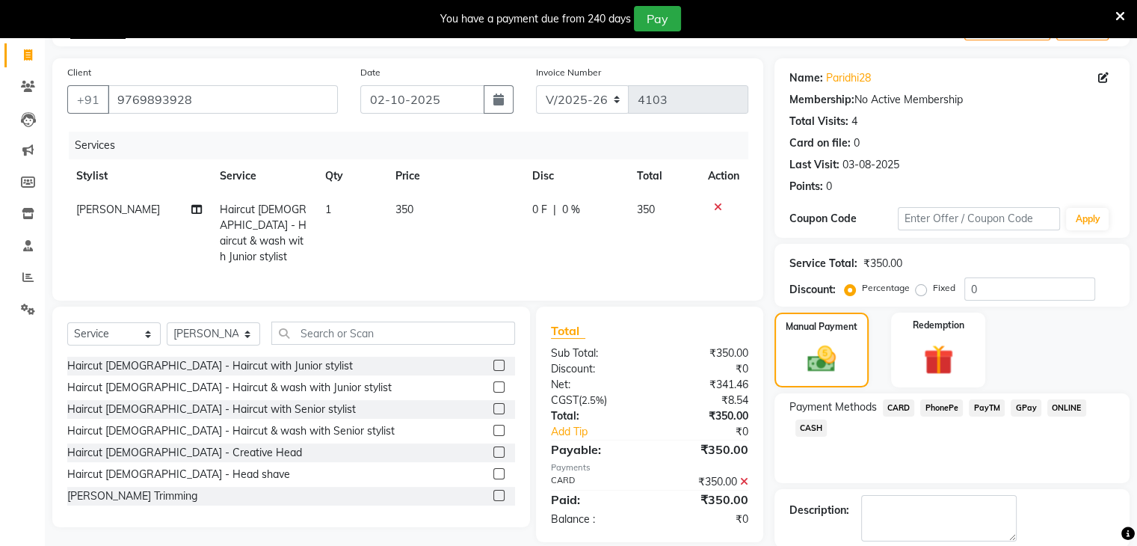
scroll to position [125, 0]
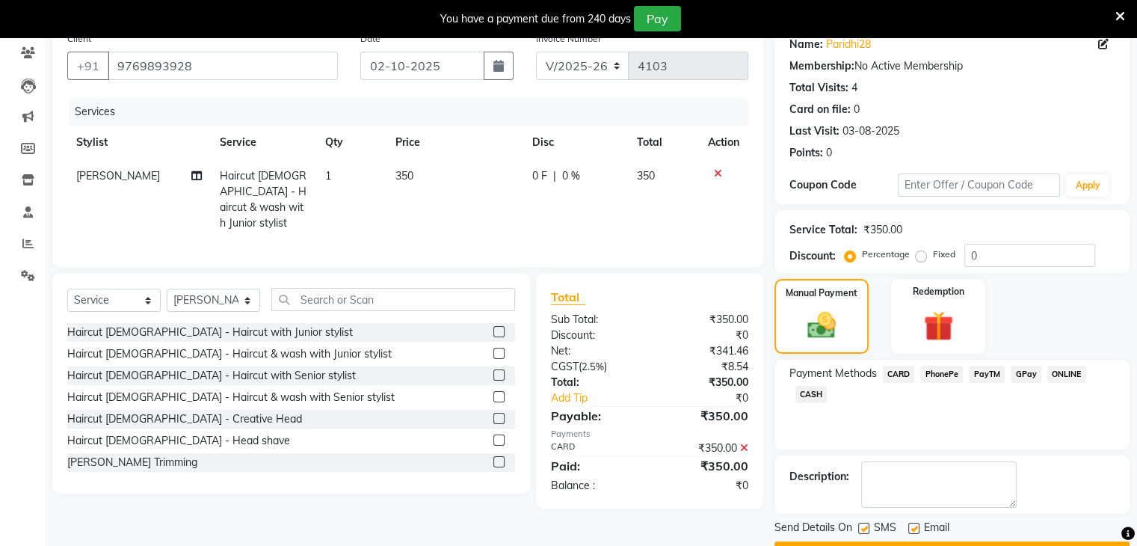
click at [913, 523] on label at bounding box center [913, 528] width 11 height 11
click at [913, 524] on input "checkbox" at bounding box center [913, 529] width 10 height 10
checkbox input "false"
click at [982, 541] on button "Checkout" at bounding box center [952, 552] width 355 height 23
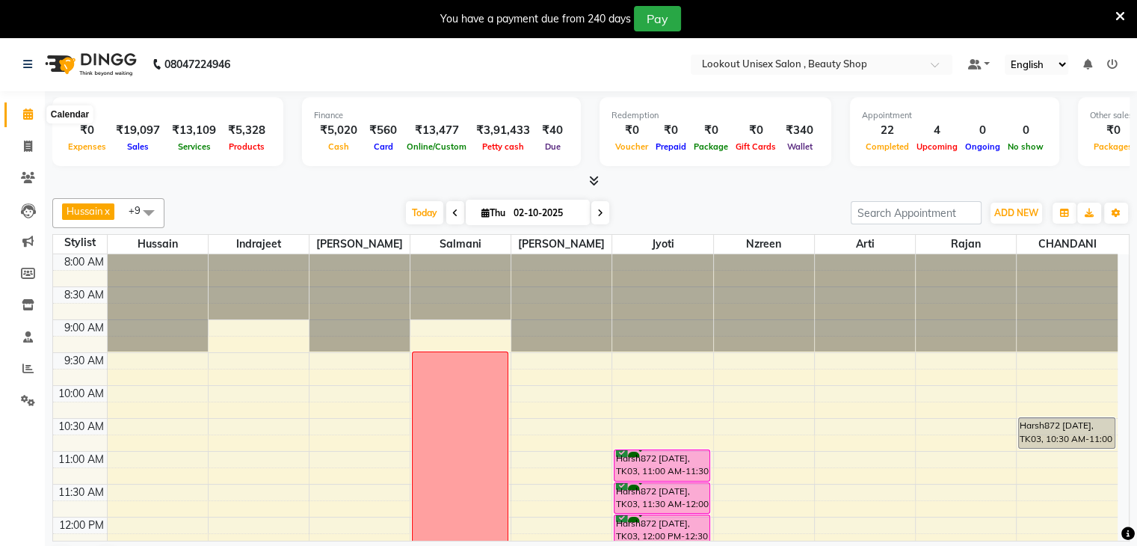
click at [20, 114] on span at bounding box center [28, 114] width 26 height 17
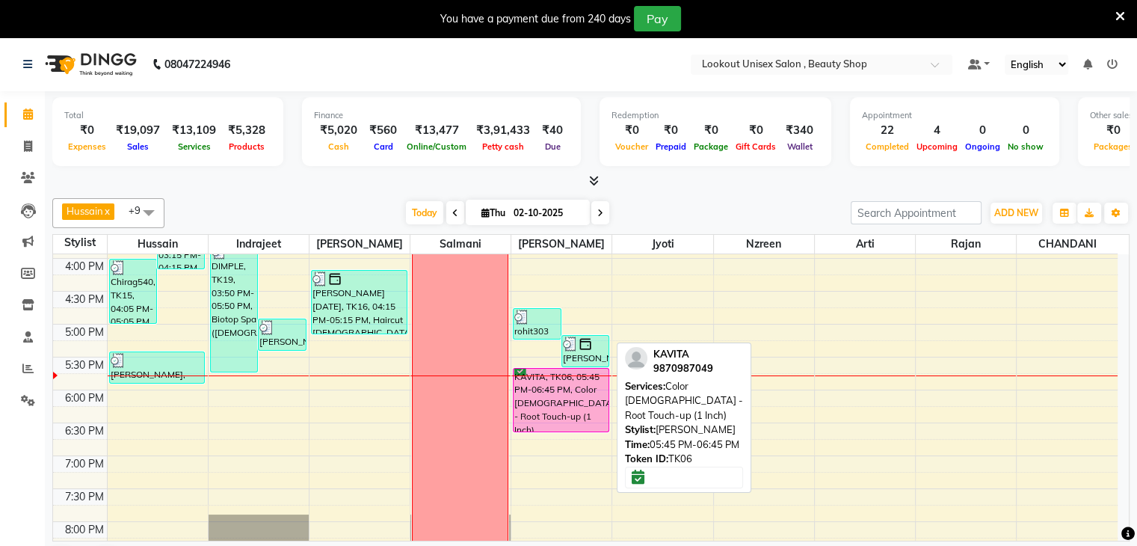
scroll to position [523, 0]
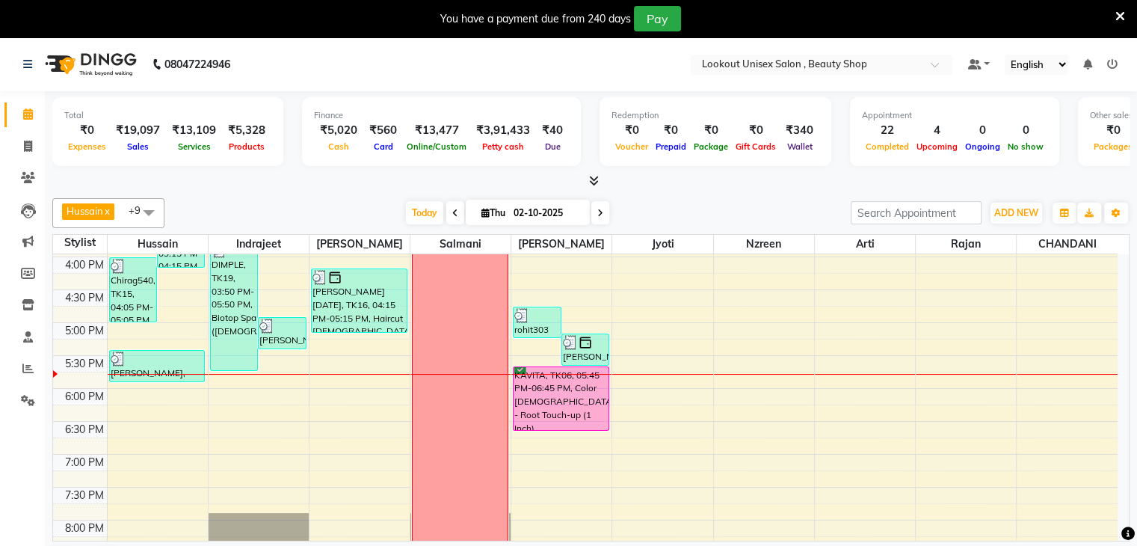
click at [334, 425] on div "8:00 AM 8:30 AM 9:00 AM 9:30 AM 10:00 AM 10:30 AM 11:00 AM 11:30 AM 12:00 PM 12…" at bounding box center [585, 191] width 1065 height 920
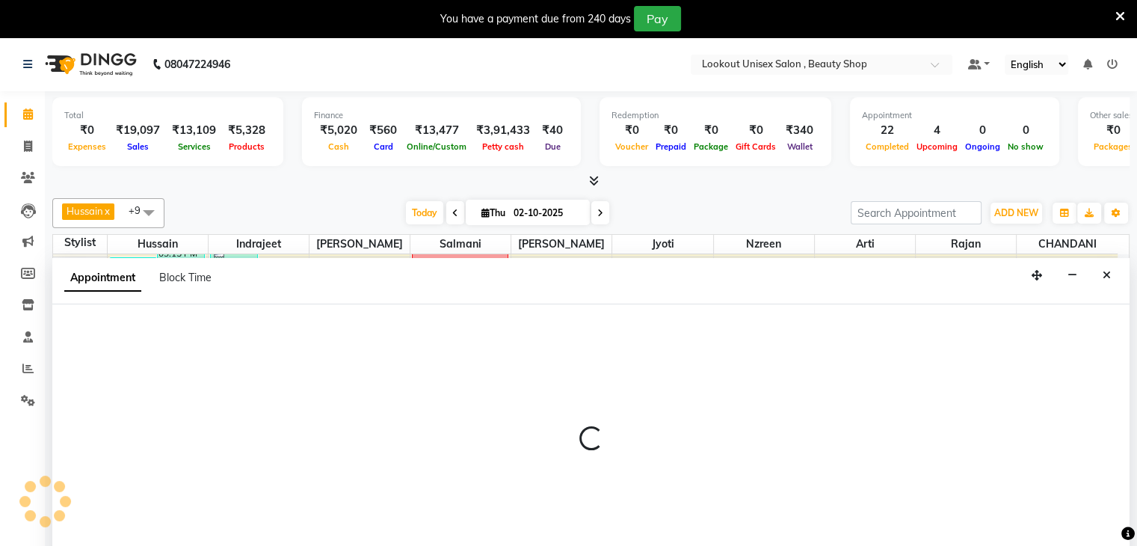
scroll to position [31, 0]
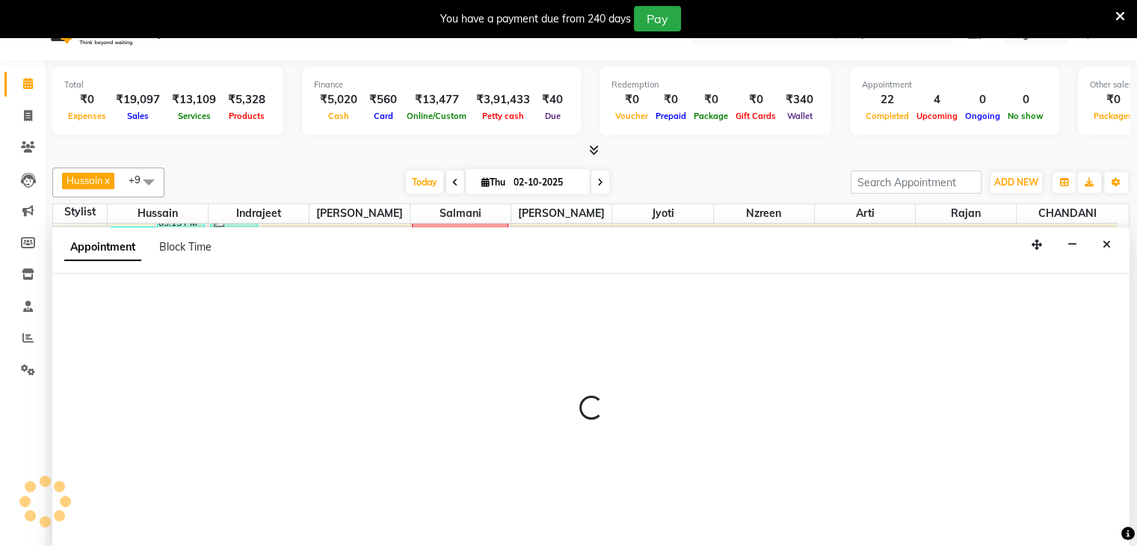
select select "68253"
select select "1110"
select select "tentative"
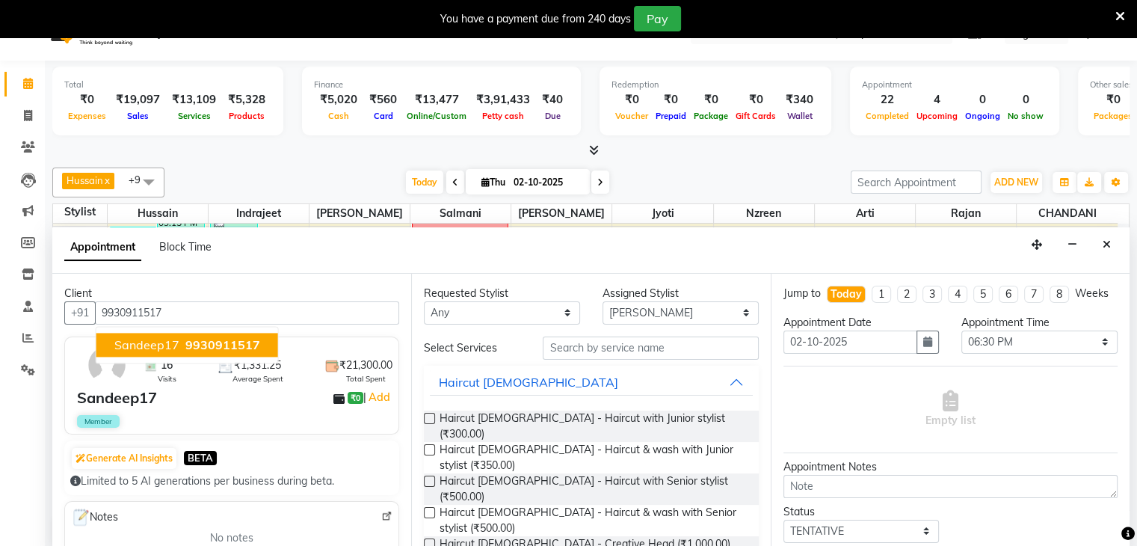
click at [135, 353] on button "Sandeep17 9930911517" at bounding box center [187, 345] width 182 height 24
type input "9930911517"
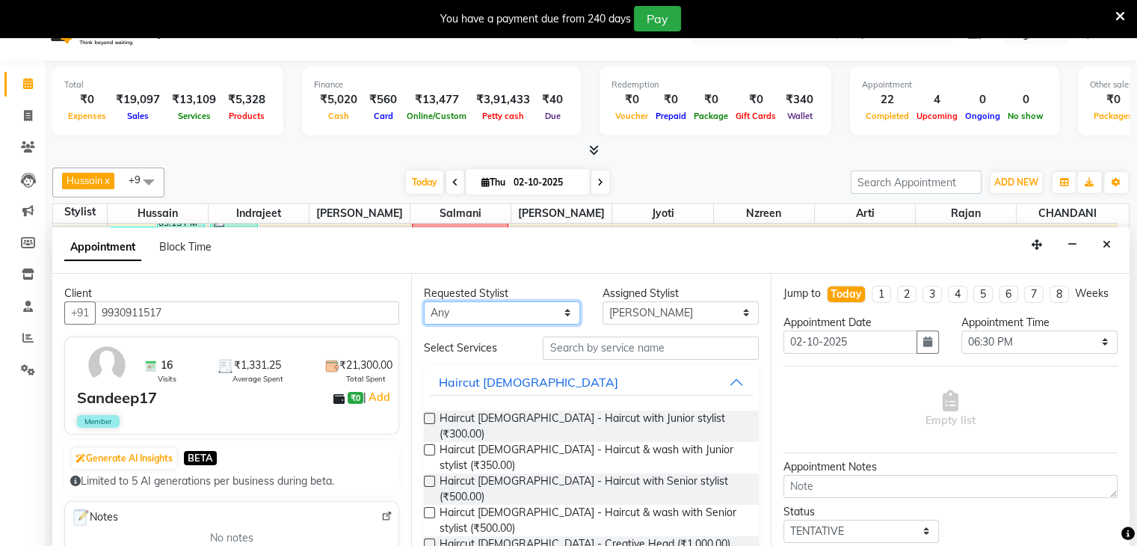
click at [562, 307] on select "Any [PERSON_NAME] [PERSON_NAME] Sir [PERSON_NAME] Jyoti [PERSON_NAME] [PERSON_N…" at bounding box center [502, 312] width 156 height 23
select select "68253"
click at [424, 301] on select "Any [PERSON_NAME] [PERSON_NAME] Sir [PERSON_NAME] Jyoti [PERSON_NAME] [PERSON_N…" at bounding box center [502, 312] width 156 height 23
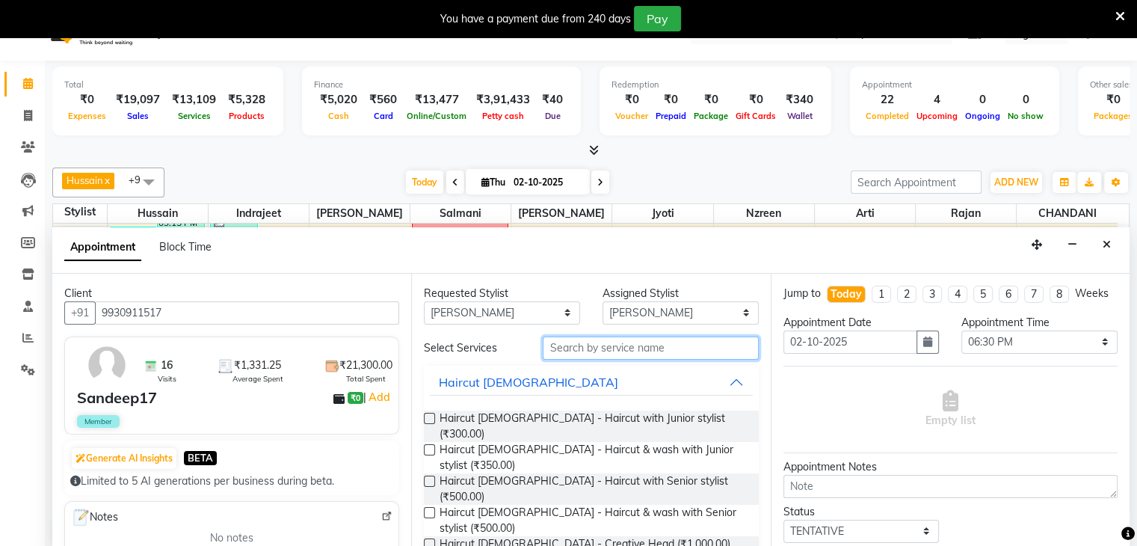
click at [595, 349] on input "text" at bounding box center [650, 347] width 215 height 23
type input "CUT"
click at [422, 452] on div "Requested Stylist Any [PERSON_NAME] [PERSON_NAME] Sir [PERSON_NAME] Jyoti [PERS…" at bounding box center [590, 414] width 359 height 281
click at [428, 476] on label at bounding box center [429, 481] width 11 height 11
click at [428, 478] on input "checkbox" at bounding box center [429, 483] width 10 height 10
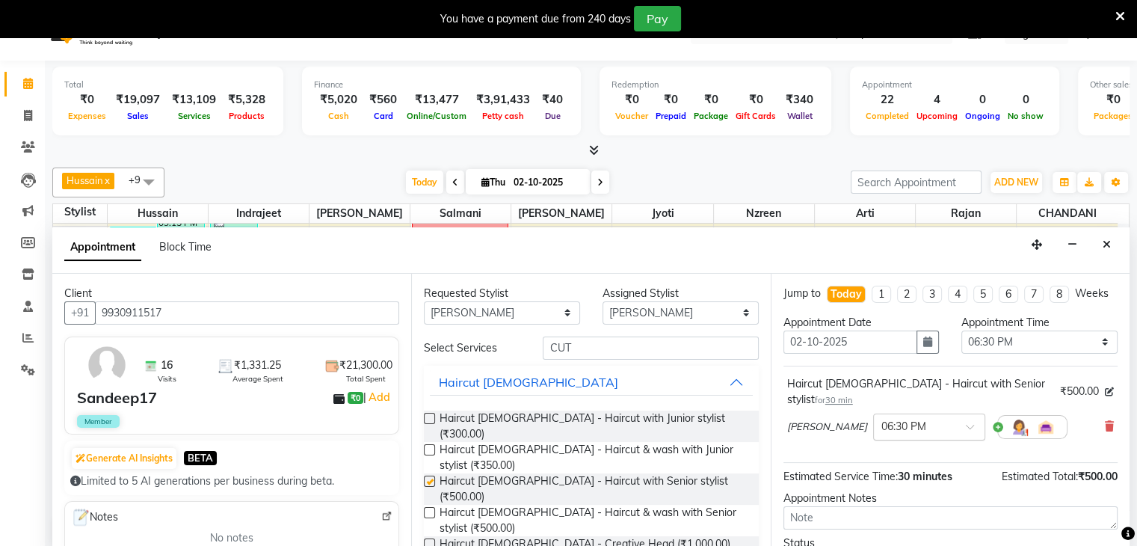
checkbox input "false"
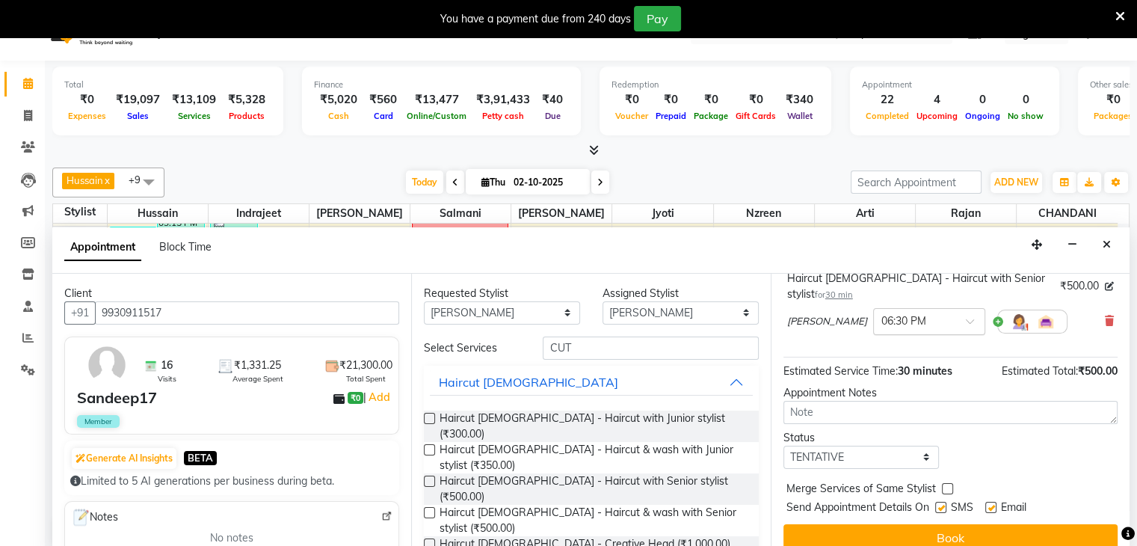
scroll to position [111, 0]
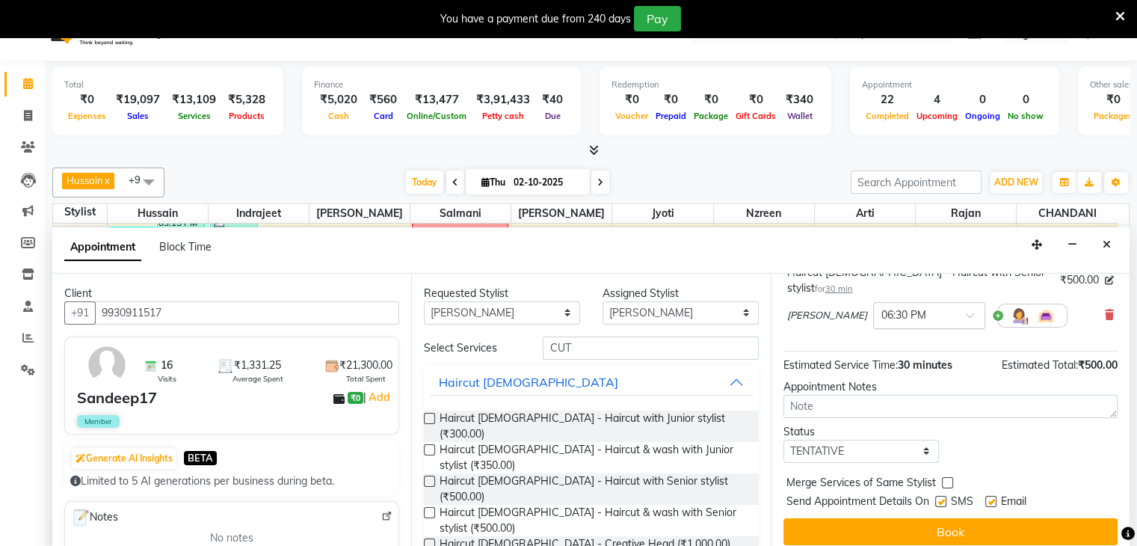
click at [966, 313] on span at bounding box center [975, 320] width 19 height 16
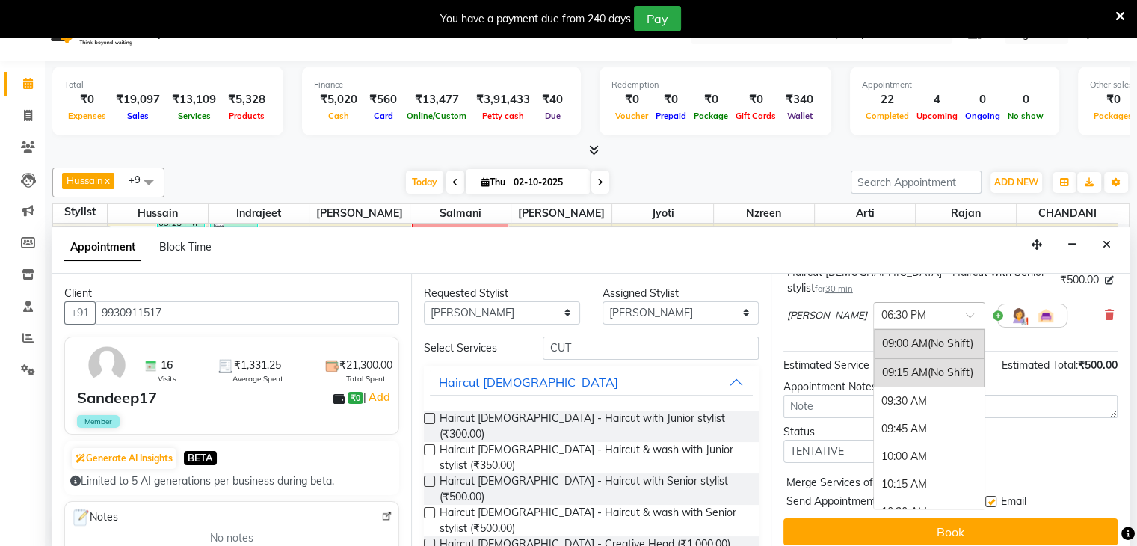
scroll to position [1069, 0]
click at [874, 372] on div "06:45 PM" at bounding box center [929, 375] width 111 height 28
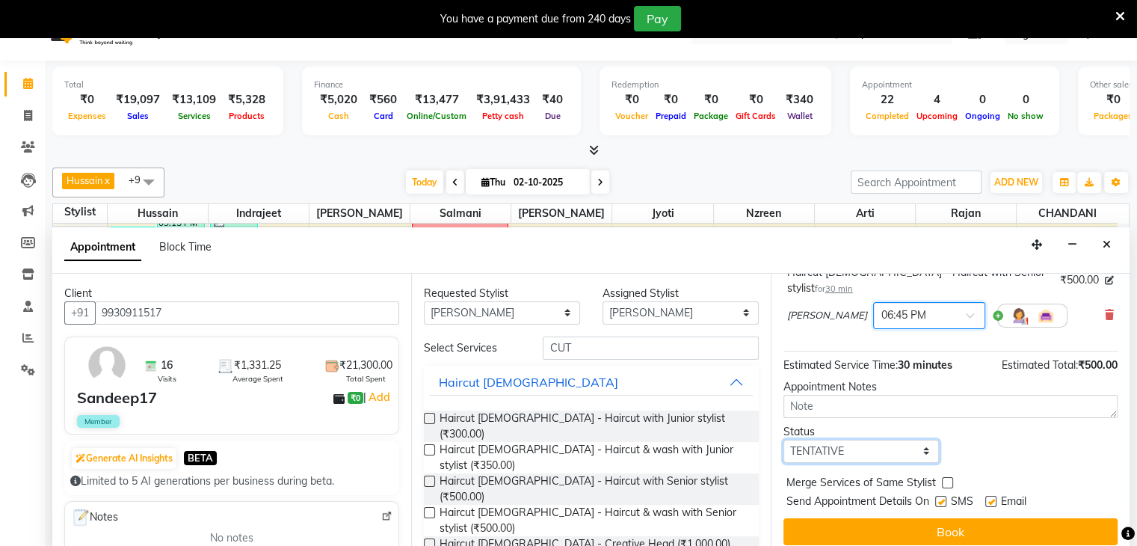
click at [924, 446] on select "Select TENTATIVE CONFIRM CHECK-IN UPCOMING" at bounding box center [862, 451] width 156 height 23
select select "confirm booking"
click at [784, 440] on select "Select TENTATIVE CONFIRM CHECK-IN UPCOMING" at bounding box center [862, 451] width 156 height 23
click at [939, 497] on label at bounding box center [940, 501] width 11 height 11
click at [939, 498] on input "checkbox" at bounding box center [940, 503] width 10 height 10
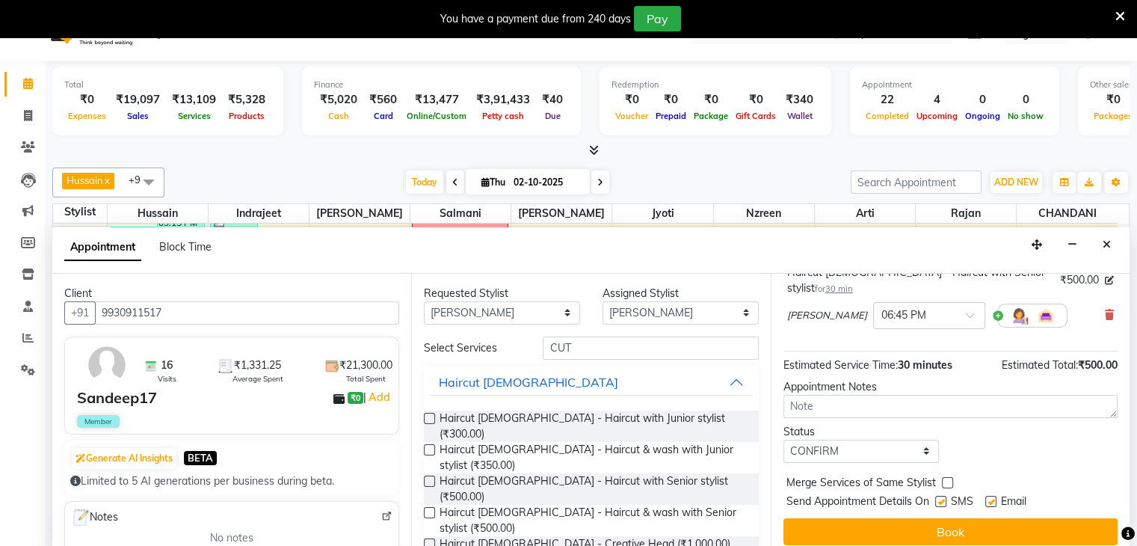
checkbox input "false"
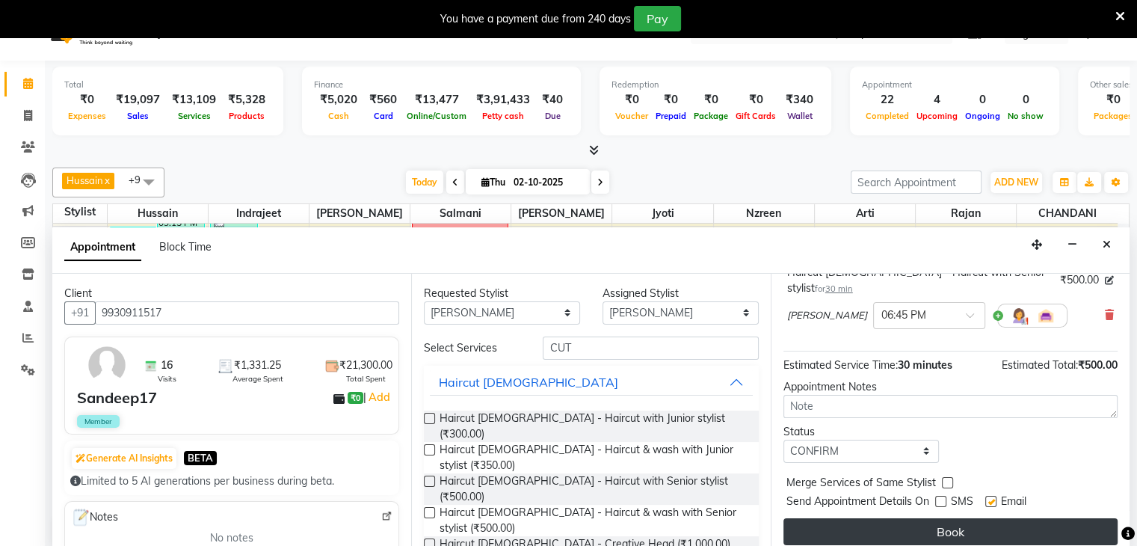
scroll to position [38, 0]
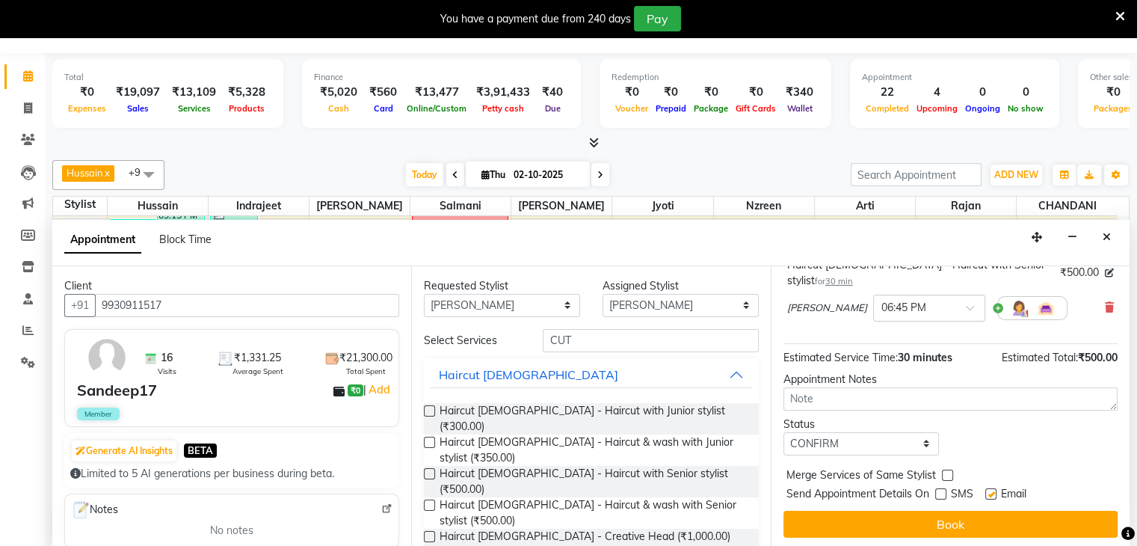
click at [990, 488] on label at bounding box center [990, 493] width 11 height 11
click at [990, 491] on input "checkbox" at bounding box center [990, 496] width 10 height 10
checkbox input "false"
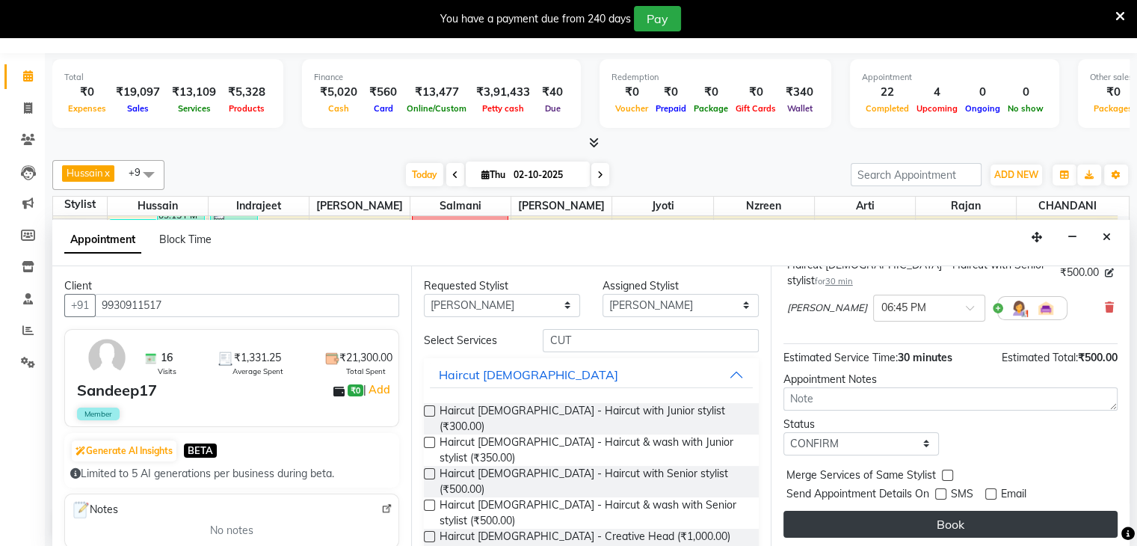
click at [977, 513] on button "Book" at bounding box center [951, 524] width 334 height 27
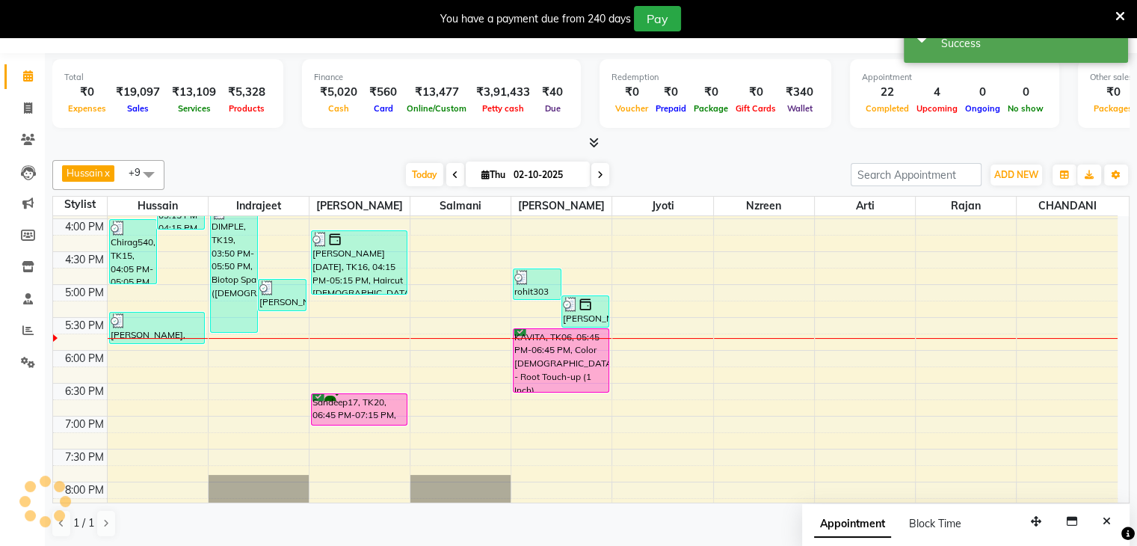
scroll to position [0, 0]
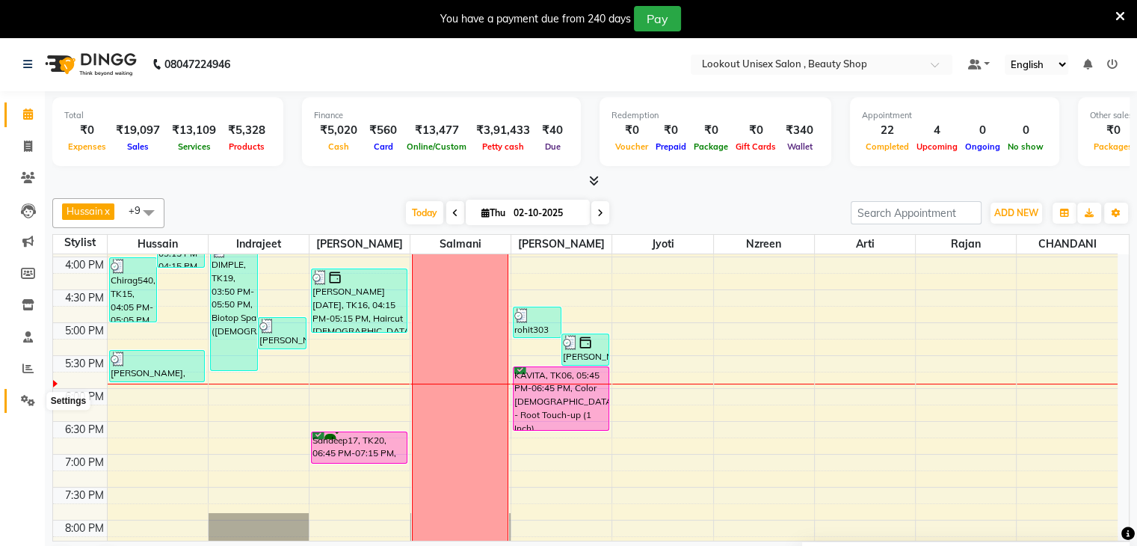
click at [21, 399] on icon at bounding box center [28, 400] width 14 height 11
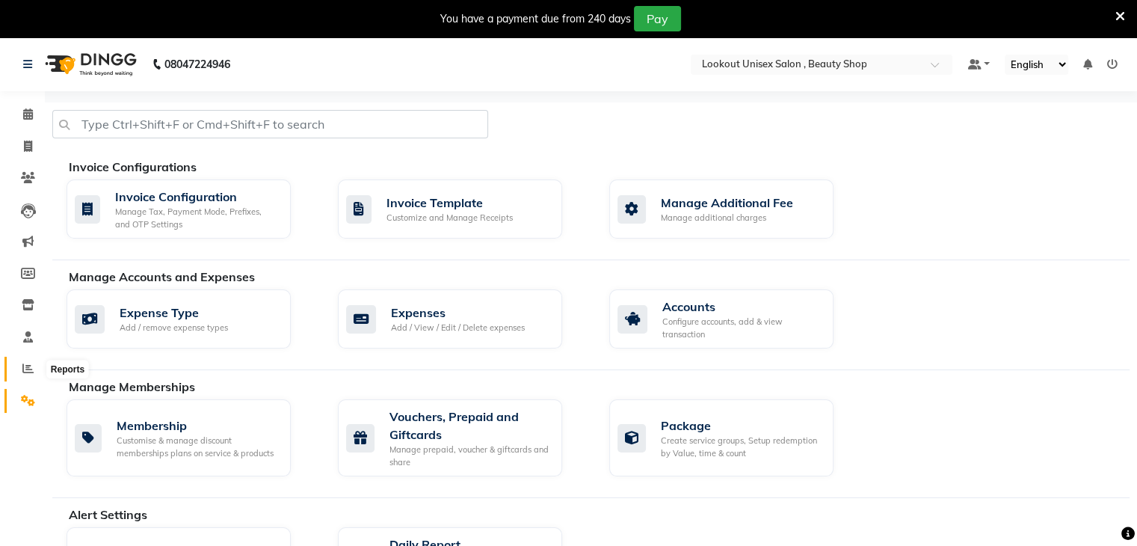
click at [26, 366] on icon at bounding box center [27, 368] width 11 height 11
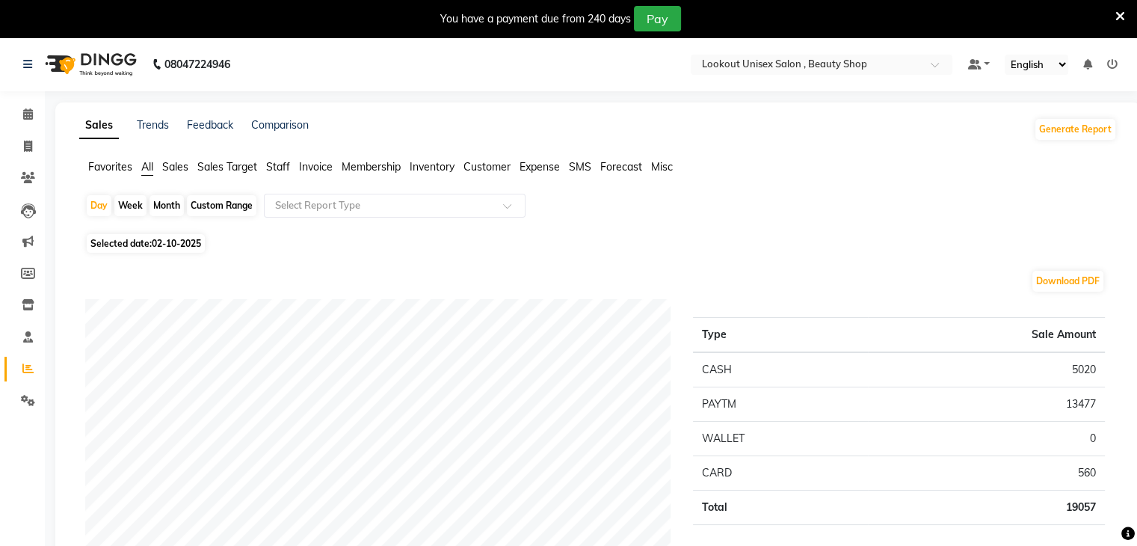
click at [163, 246] on span "02-10-2025" at bounding box center [176, 243] width 49 height 11
select select "10"
select select "2025"
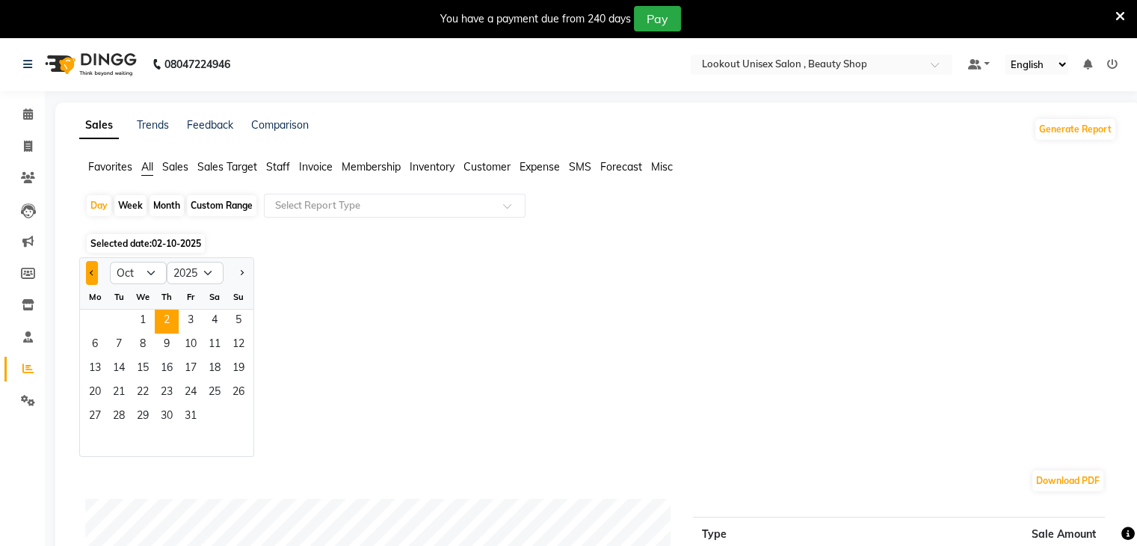
click at [86, 270] on button "Previous month" at bounding box center [92, 273] width 12 height 24
select select "9"
click at [186, 371] on span "19" at bounding box center [191, 369] width 24 height 24
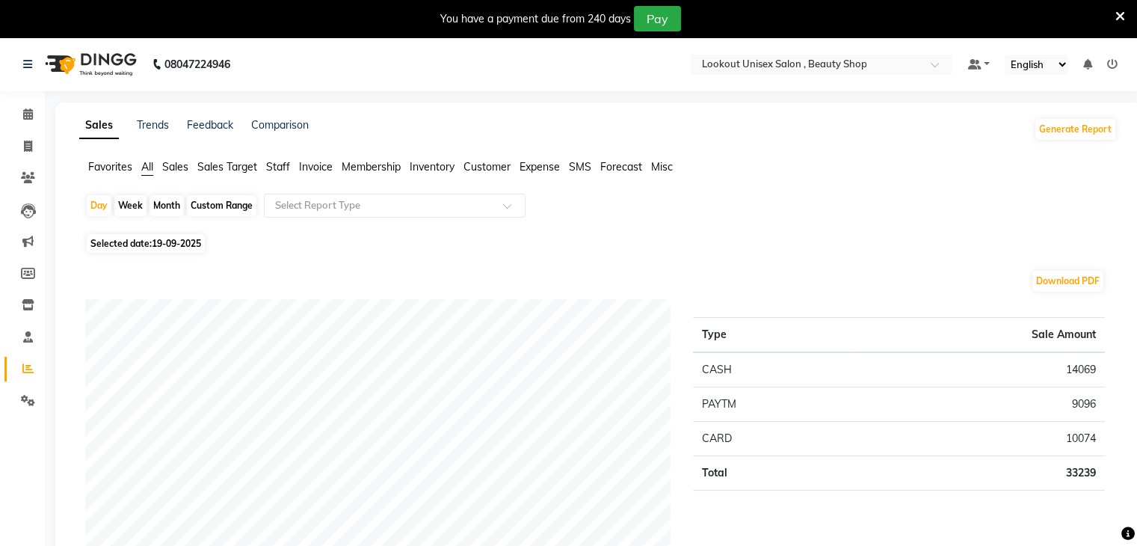
click at [176, 168] on span "Sales" at bounding box center [175, 166] width 26 height 13
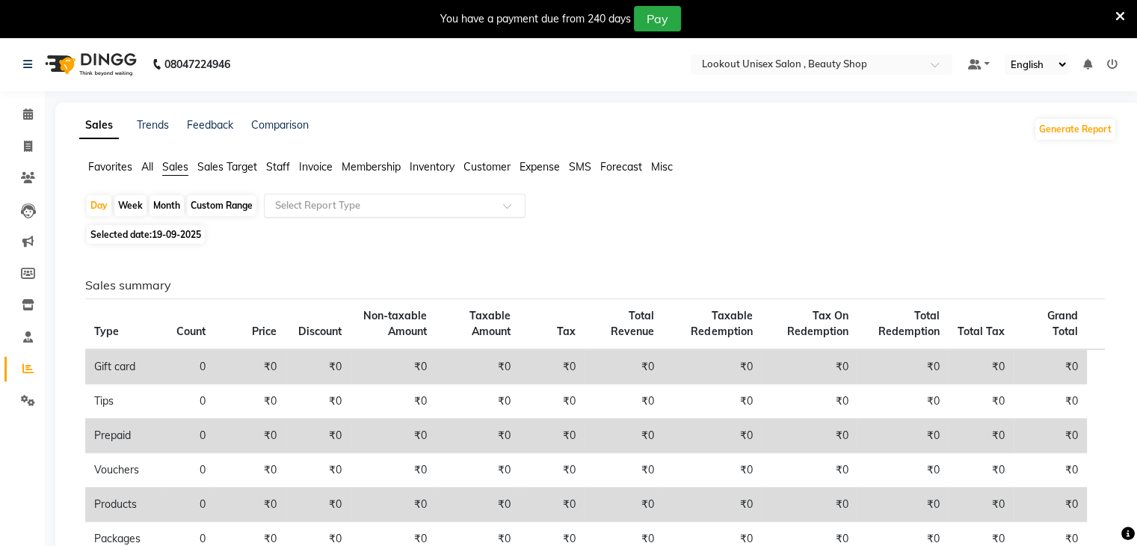
click at [505, 204] on span at bounding box center [512, 210] width 19 height 15
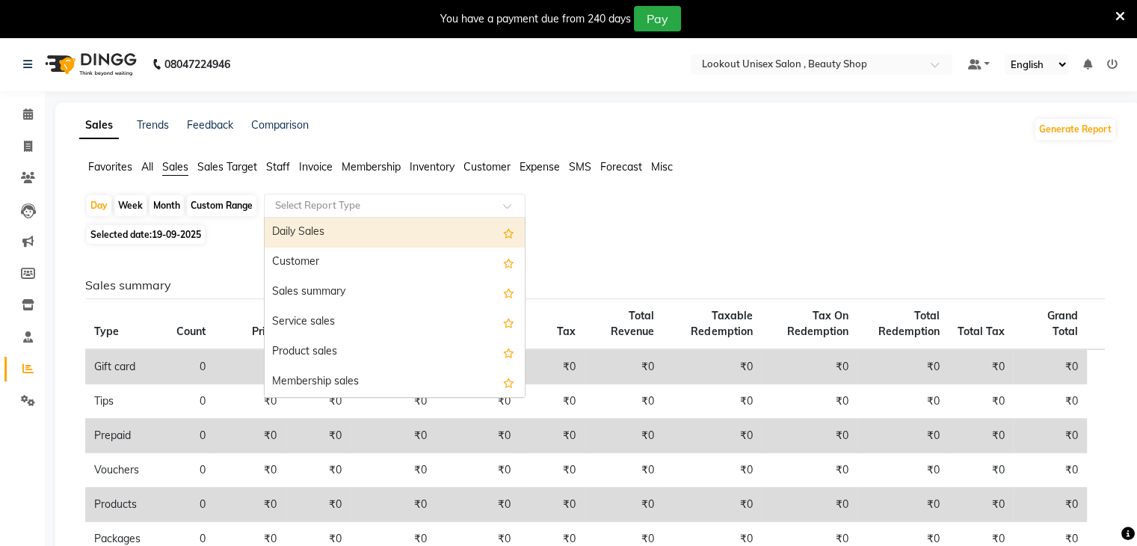
click at [491, 202] on div at bounding box center [395, 205] width 260 height 15
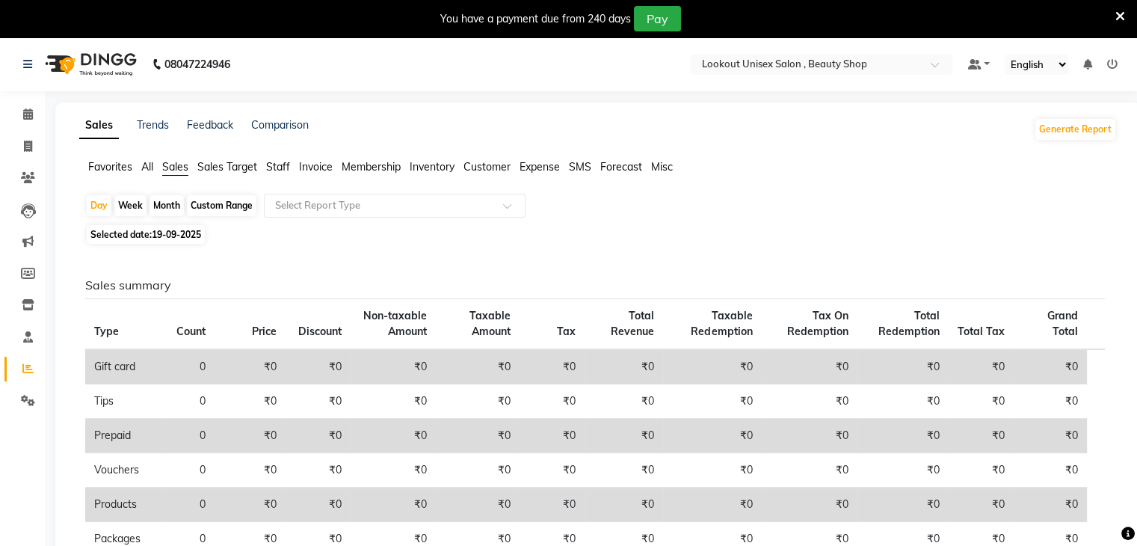
click at [649, 247] on div "Day Week Month Custom Range Select Report Type Selected date: 19-09-2025 Sales …" at bounding box center [598, 543] width 1038 height 698
click at [278, 165] on span "Staff" at bounding box center [278, 166] width 24 height 13
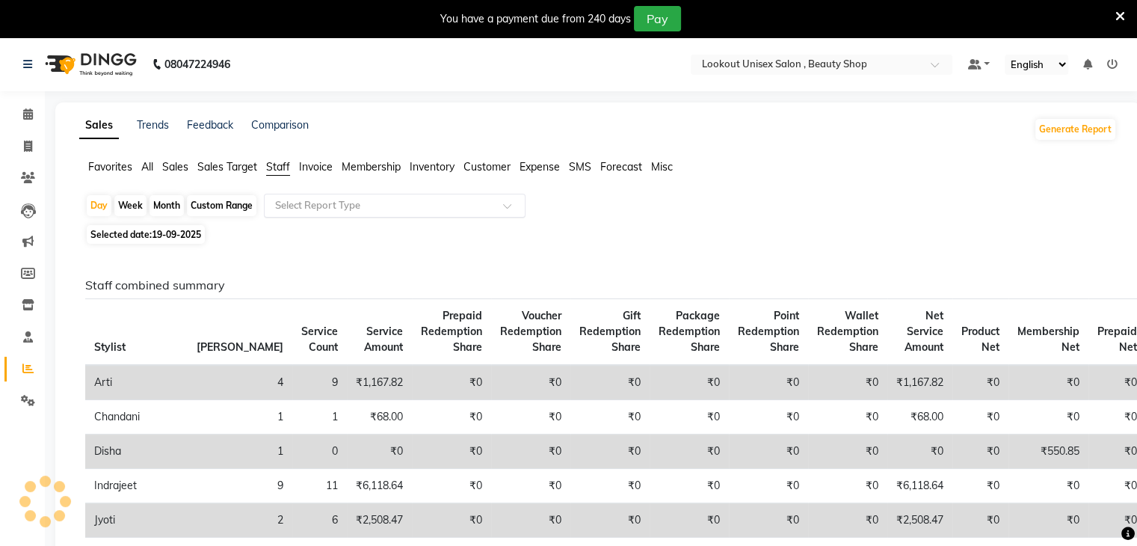
click at [495, 207] on div at bounding box center [395, 205] width 260 height 15
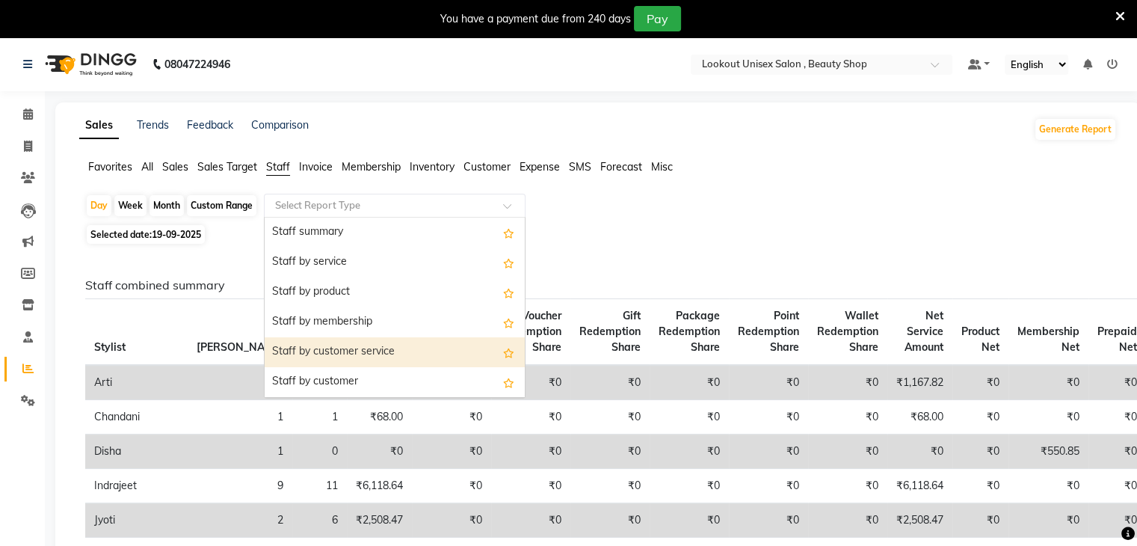
click at [333, 352] on div "Staff by customer service" at bounding box center [395, 352] width 260 height 30
select select "full_report"
select select "csv"
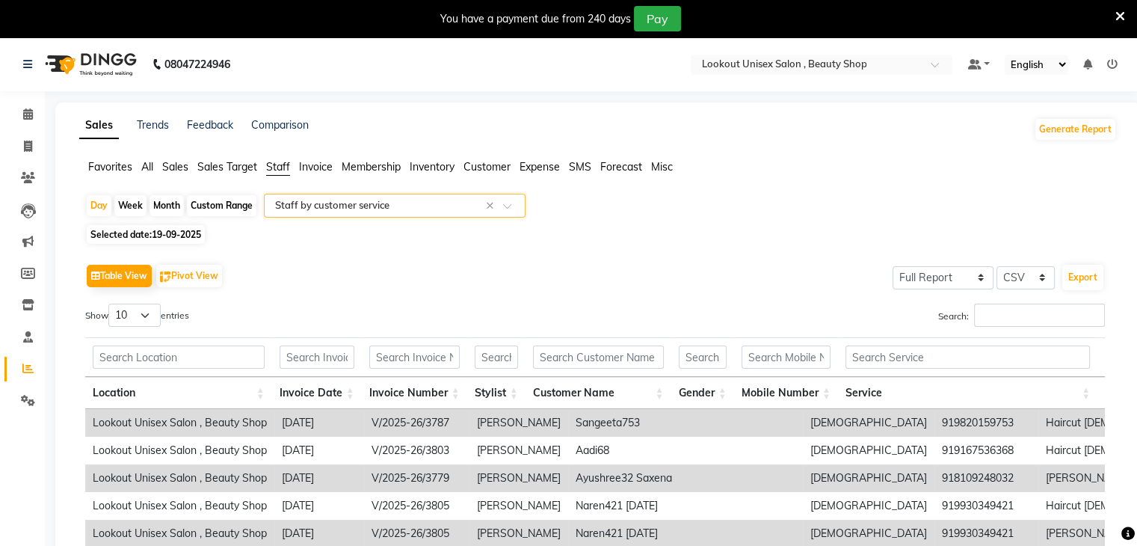
click at [991, 333] on div "Location Invoice Date Invoice Number Stylist Customer Name Gender Mobile Number…" at bounding box center [595, 371] width 1020 height 76
click at [987, 316] on input "Search:" at bounding box center [1039, 315] width 131 height 23
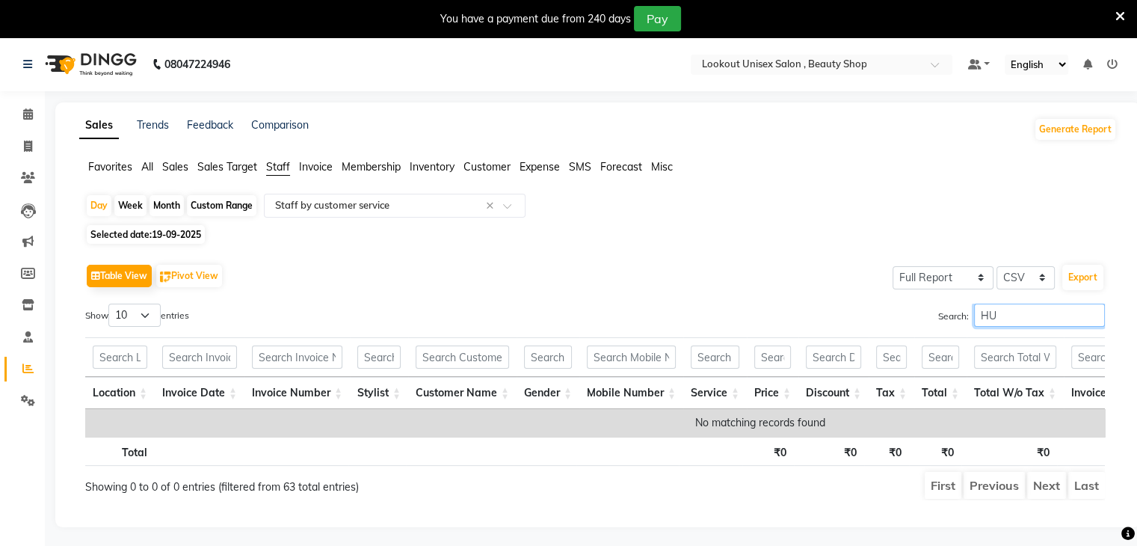
type input "HU"
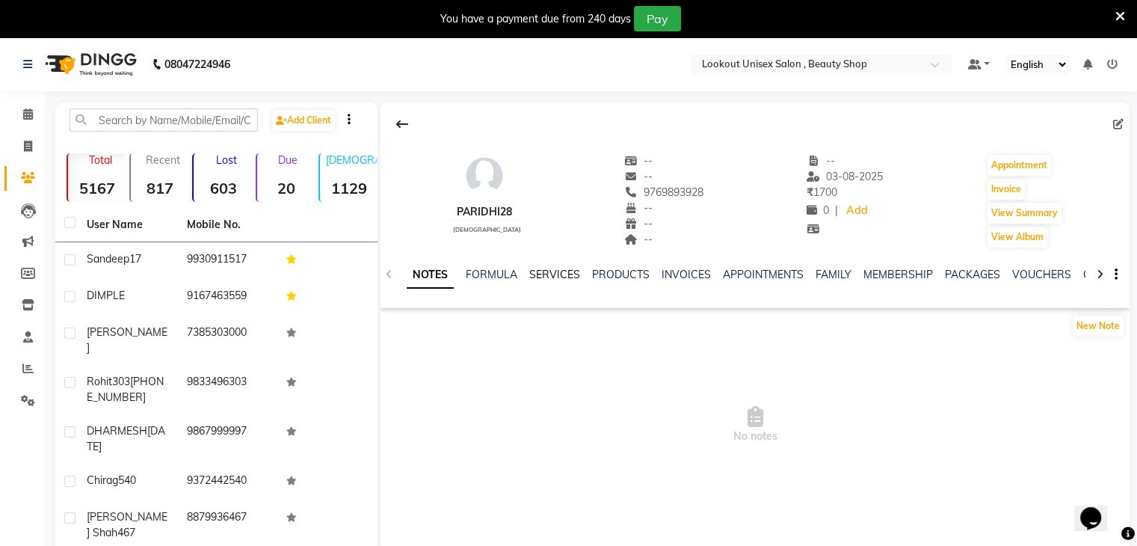
click at [556, 274] on link "SERVICES" at bounding box center [554, 274] width 51 height 13
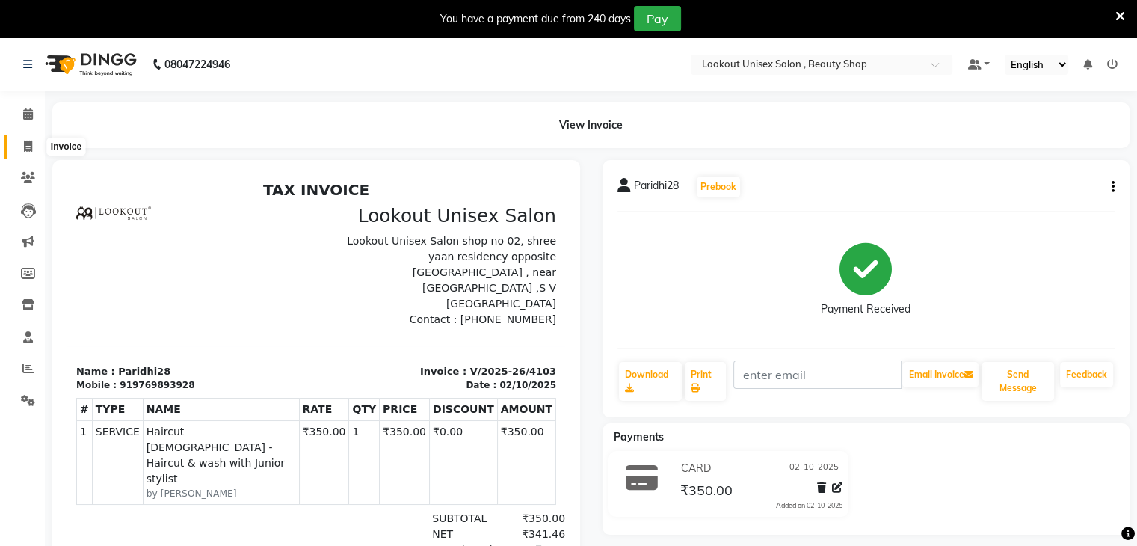
click at [24, 148] on icon at bounding box center [28, 146] width 8 height 11
select select "service"
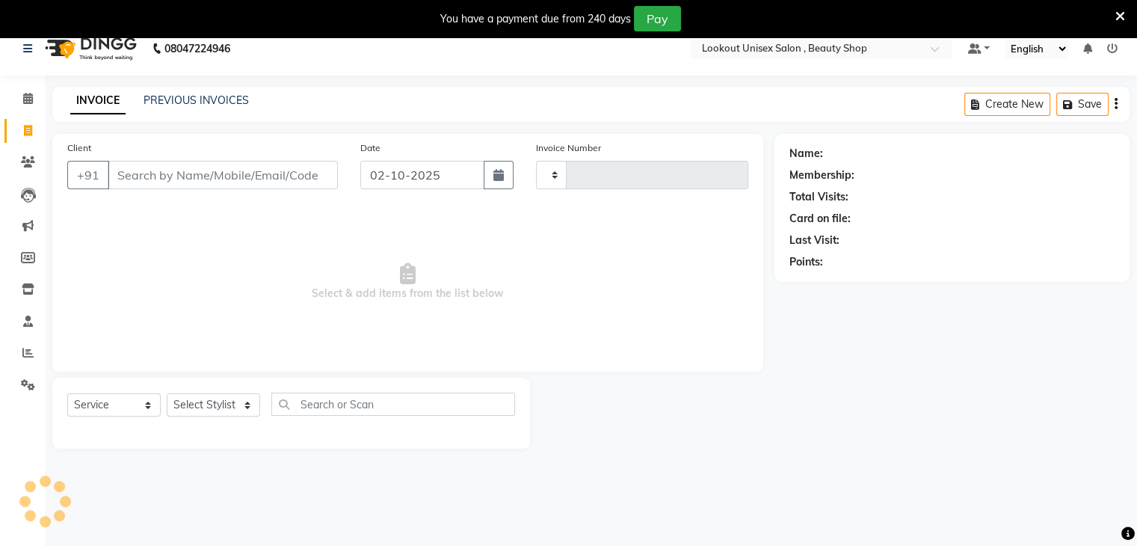
type input "4105"
select select "7658"
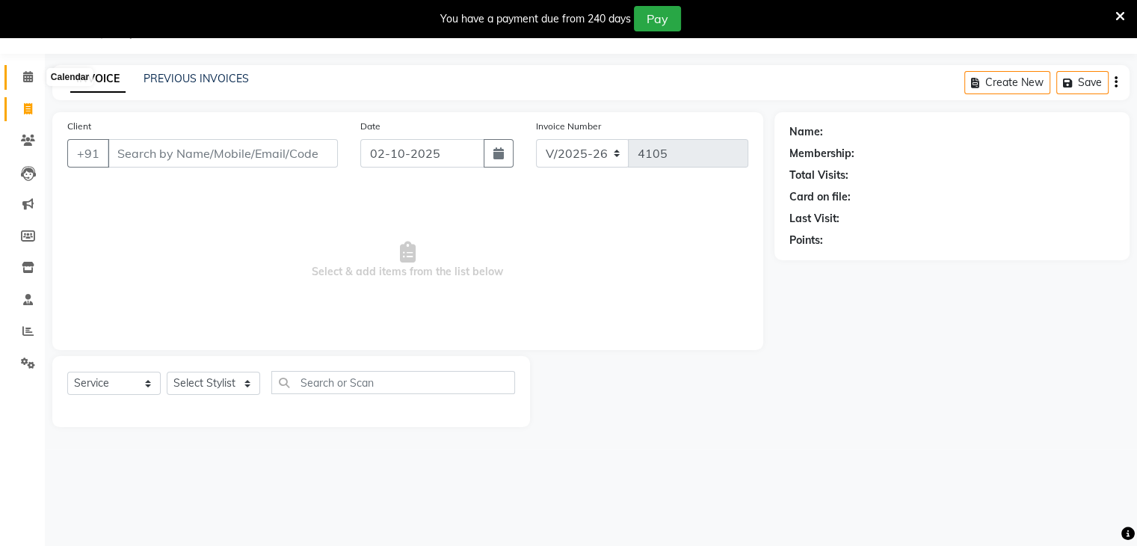
click at [31, 82] on span at bounding box center [28, 77] width 26 height 17
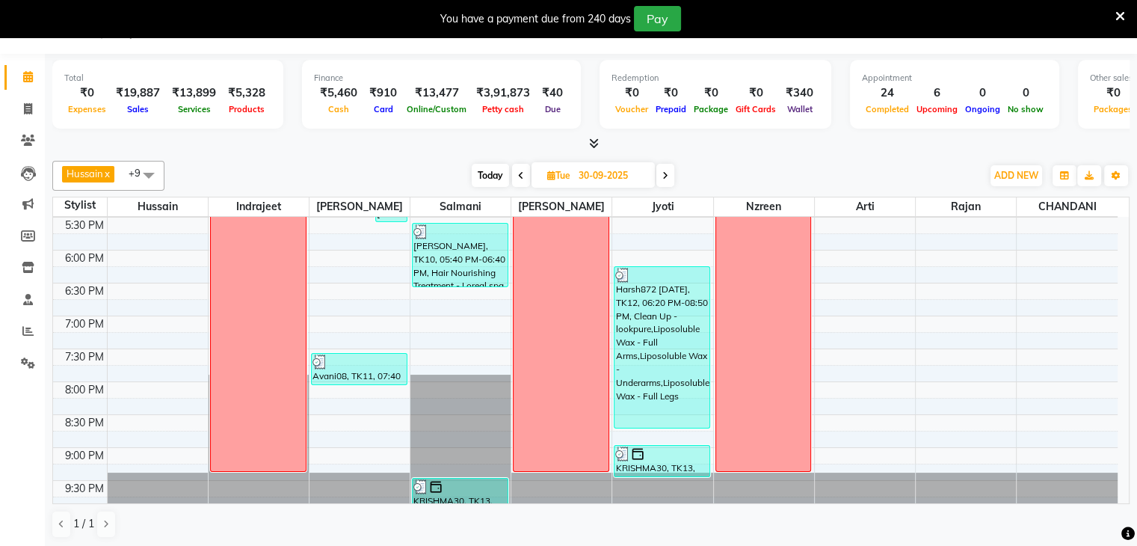
scroll to position [625, 0]
click at [958, 318] on div "8:00 AM 8:30 AM 9:00 AM 9:30 AM 10:00 AM 10:30 AM 11:00 AM 11:30 AM 12:00 PM 12…" at bounding box center [585, 52] width 1065 height 920
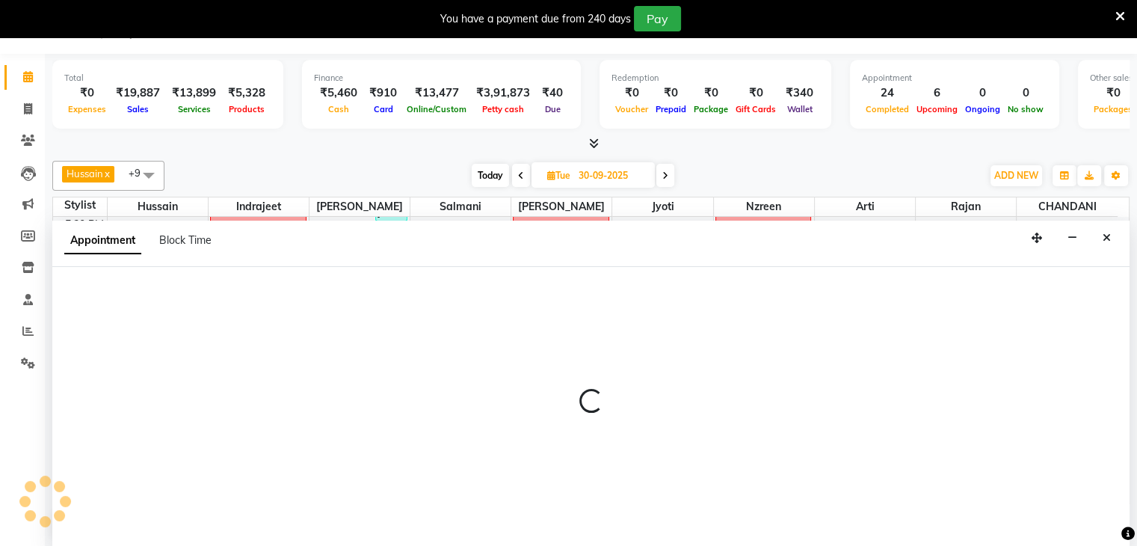
scroll to position [38, 0]
select select "68211"
select select "1140"
select select "tentative"
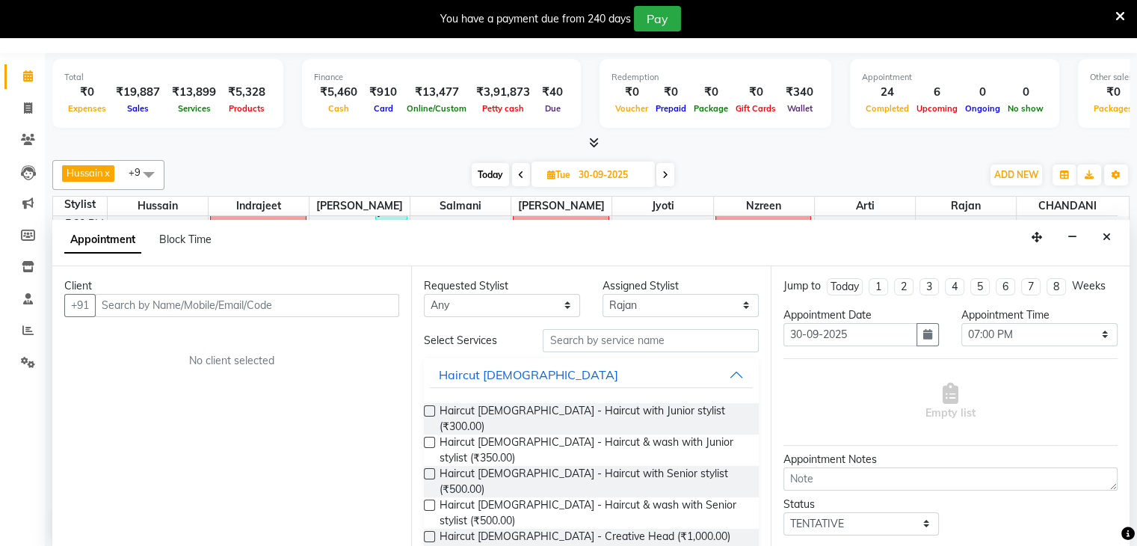
drag, startPoint x: 115, startPoint y: 308, endPoint x: 127, endPoint y: 306, distance: 12.2
click at [115, 308] on input "text" at bounding box center [247, 305] width 304 height 23
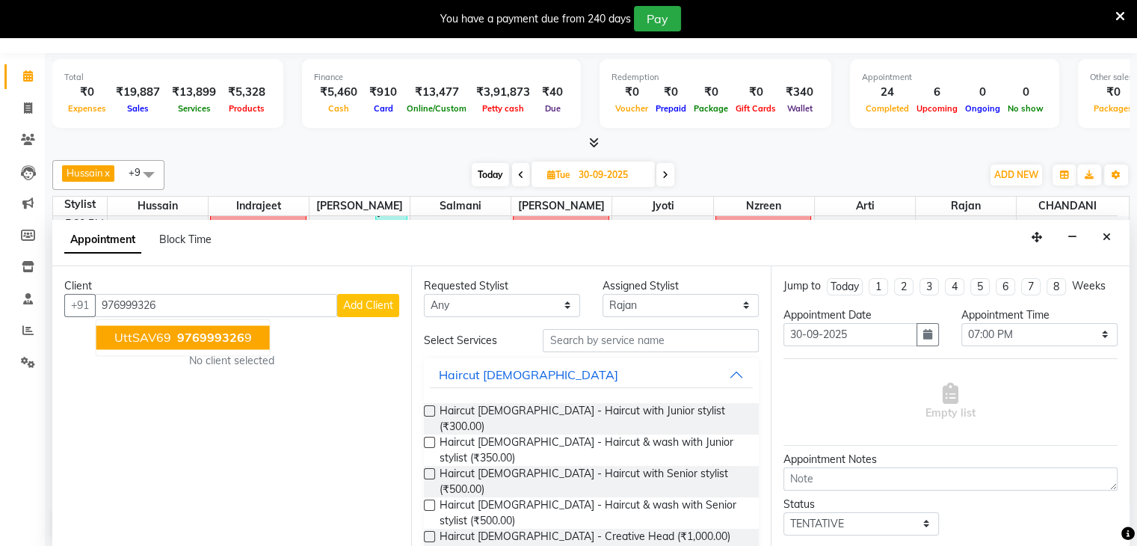
click at [150, 337] on span "UttSAV69" at bounding box center [142, 337] width 57 height 15
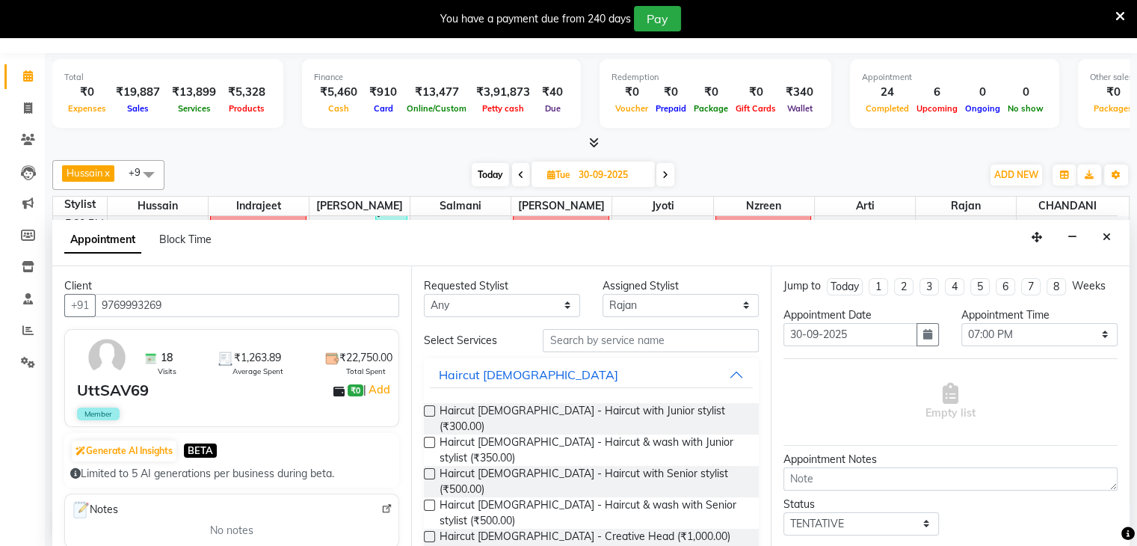
type input "9769993269"
click at [559, 300] on select "Any Abid Arti CHANDANI Dhaval Sir Hussain Indrajeet Jyoti Mayuri Nabil Nzreen R…" at bounding box center [502, 305] width 156 height 23
select select "68211"
click at [424, 294] on select "Any Abid Arti CHANDANI Dhaval Sir Hussain Indrajeet Jyoti Mayuri Nabil Nzreen R…" at bounding box center [502, 305] width 156 height 23
click at [613, 342] on input "text" at bounding box center [650, 340] width 215 height 23
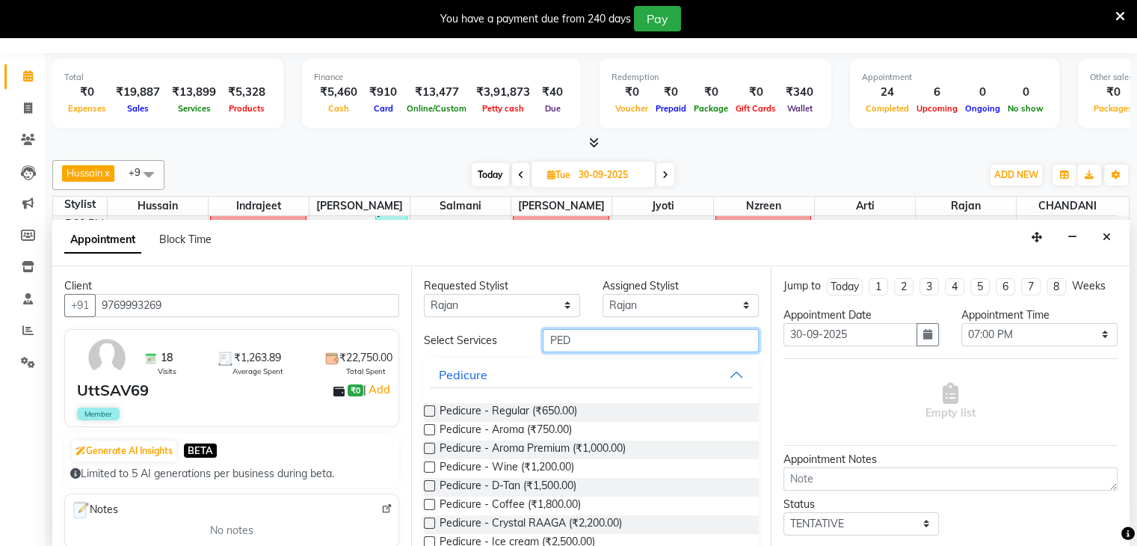
type input "PED"
click at [430, 504] on label at bounding box center [429, 504] width 11 height 11
click at [430, 504] on input "checkbox" at bounding box center [429, 506] width 10 height 10
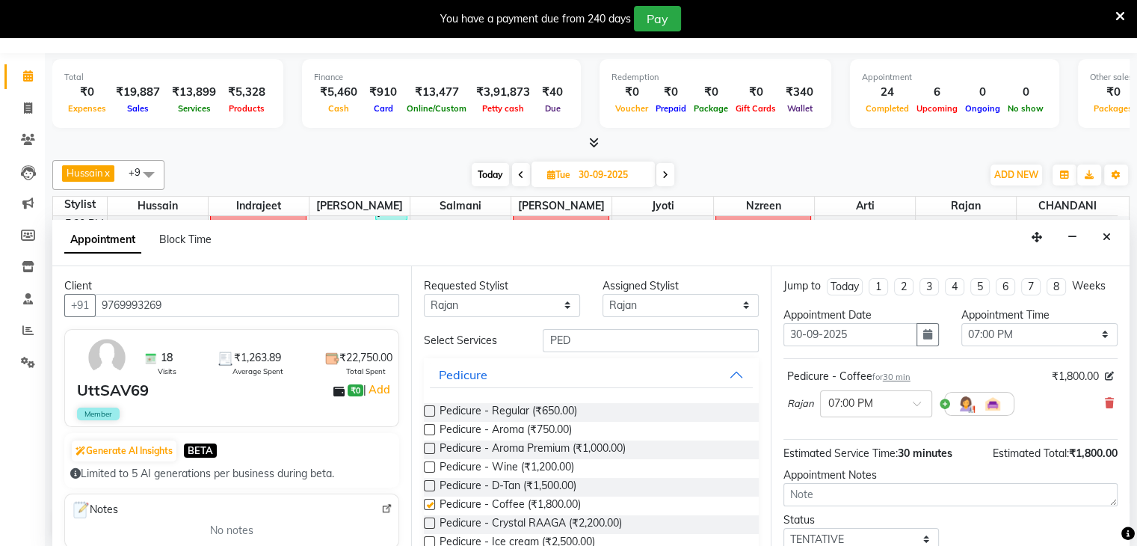
checkbox input "false"
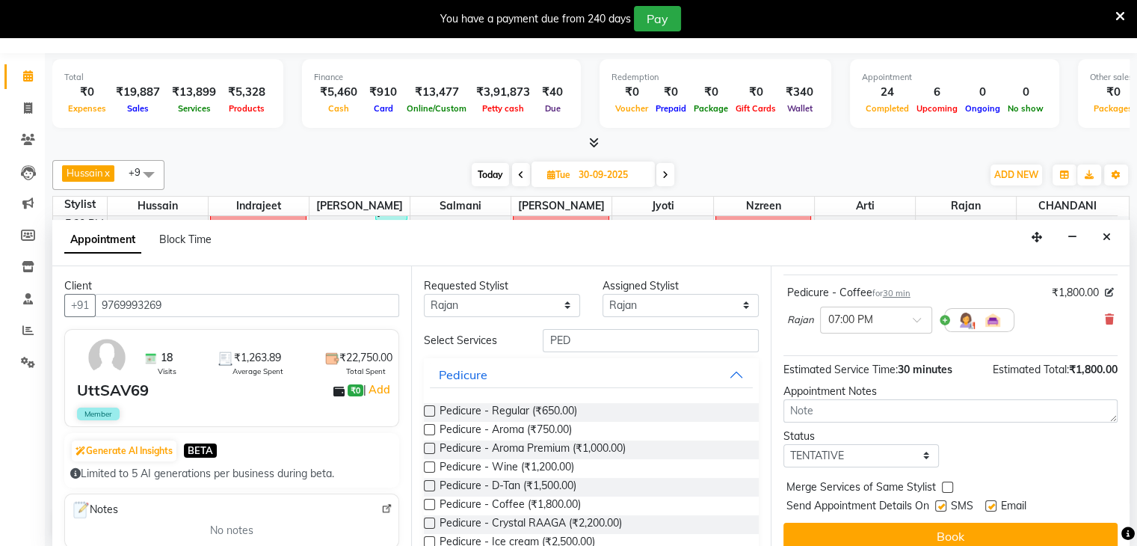
scroll to position [97, 0]
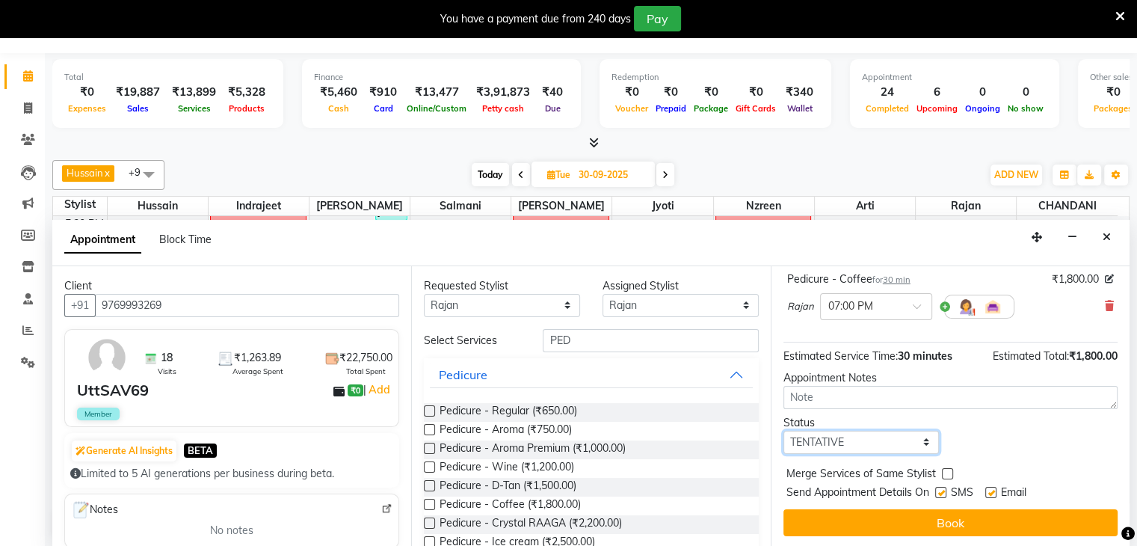
click at [921, 434] on select "Select TENTATIVE CONFIRM UPCOMING" at bounding box center [862, 442] width 156 height 23
select select "confirm booking"
click at [784, 431] on select "Select TENTATIVE CONFIRM UPCOMING" at bounding box center [862, 442] width 156 height 23
click at [938, 488] on label at bounding box center [940, 492] width 11 height 11
click at [938, 489] on input "checkbox" at bounding box center [940, 494] width 10 height 10
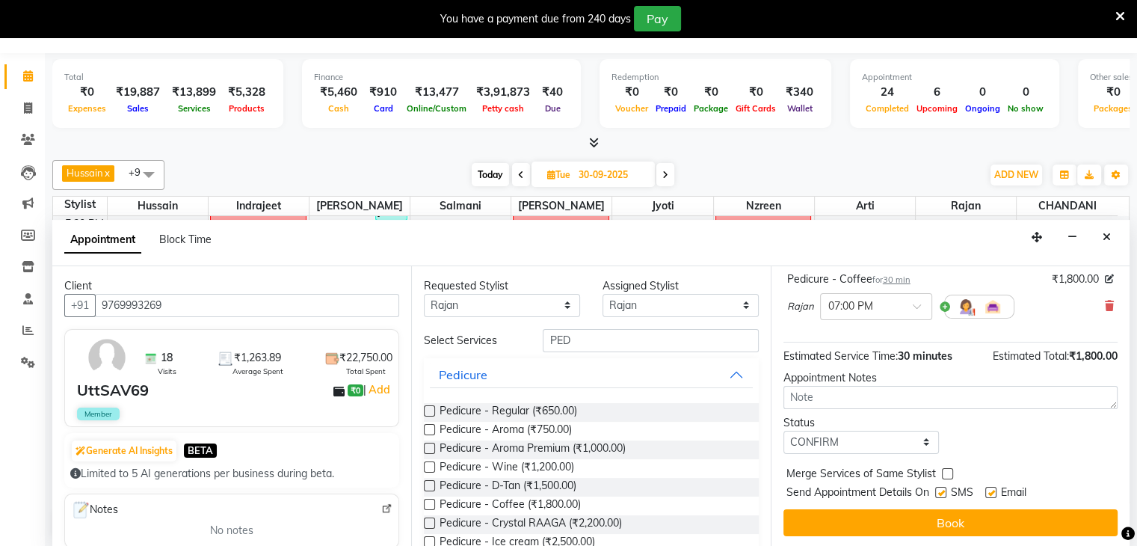
checkbox input "false"
click at [990, 487] on label at bounding box center [990, 492] width 11 height 11
click at [990, 489] on input "checkbox" at bounding box center [990, 494] width 10 height 10
checkbox input "false"
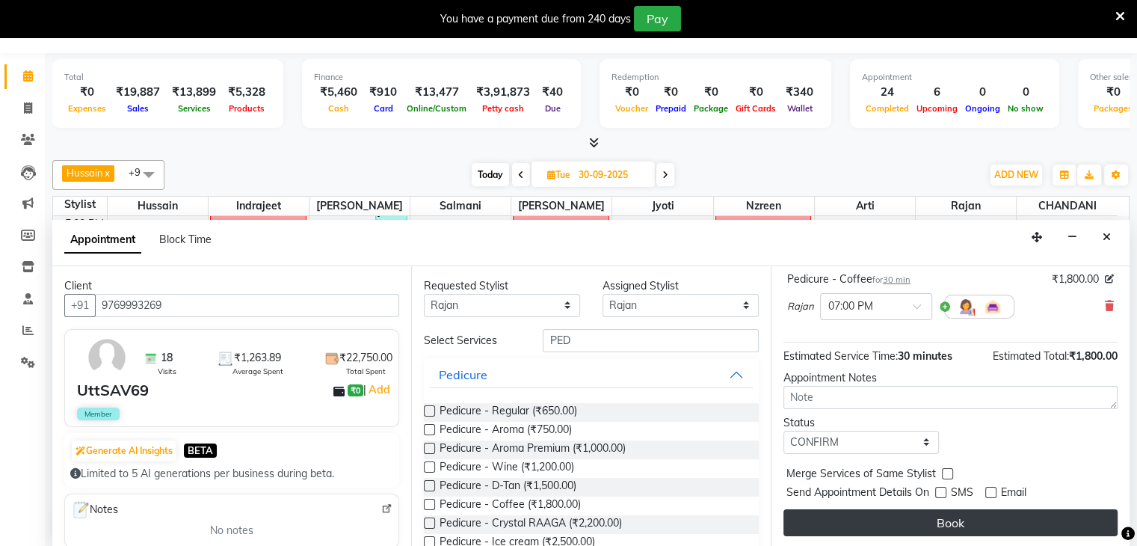
click at [960, 510] on button "Book" at bounding box center [951, 522] width 334 height 27
click at [938, 521] on button "Book" at bounding box center [951, 522] width 334 height 27
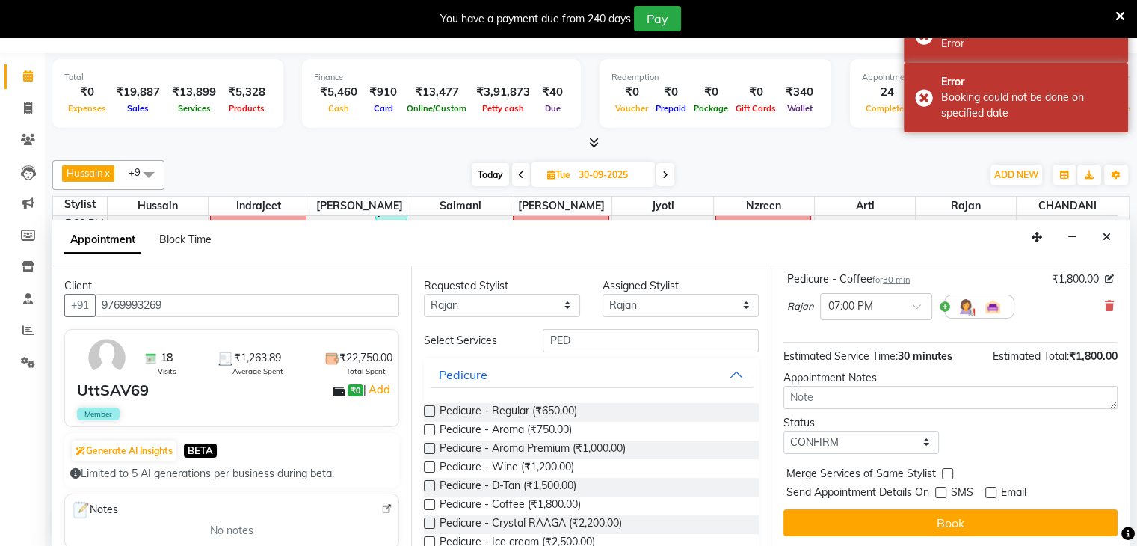
click at [105, 357] on img at bounding box center [106, 357] width 43 height 43
click at [117, 396] on div "UttSAV69" at bounding box center [113, 390] width 72 height 22
drag, startPoint x: 99, startPoint y: 303, endPoint x: 186, endPoint y: 307, distance: 87.6
click at [186, 307] on input "9769993269" at bounding box center [247, 305] width 304 height 23
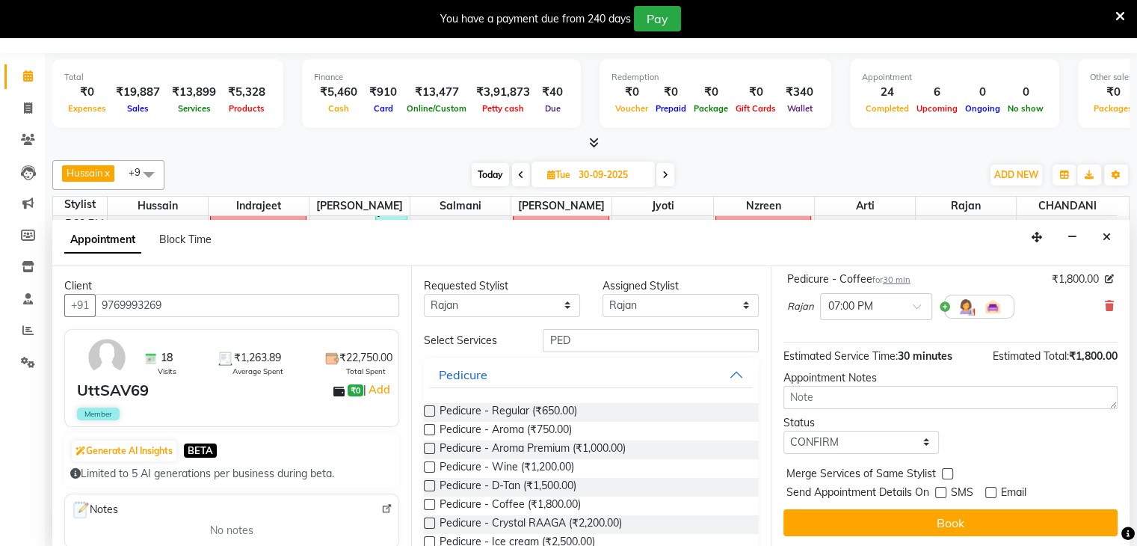
click at [325, 239] on div "Appointment Block Time" at bounding box center [590, 243] width 1077 height 46
drag, startPoint x: 99, startPoint y: 303, endPoint x: 175, endPoint y: 306, distance: 75.6
click at [175, 306] on input "9769993269" at bounding box center [247, 305] width 304 height 23
click at [36, 110] on span at bounding box center [28, 108] width 26 height 17
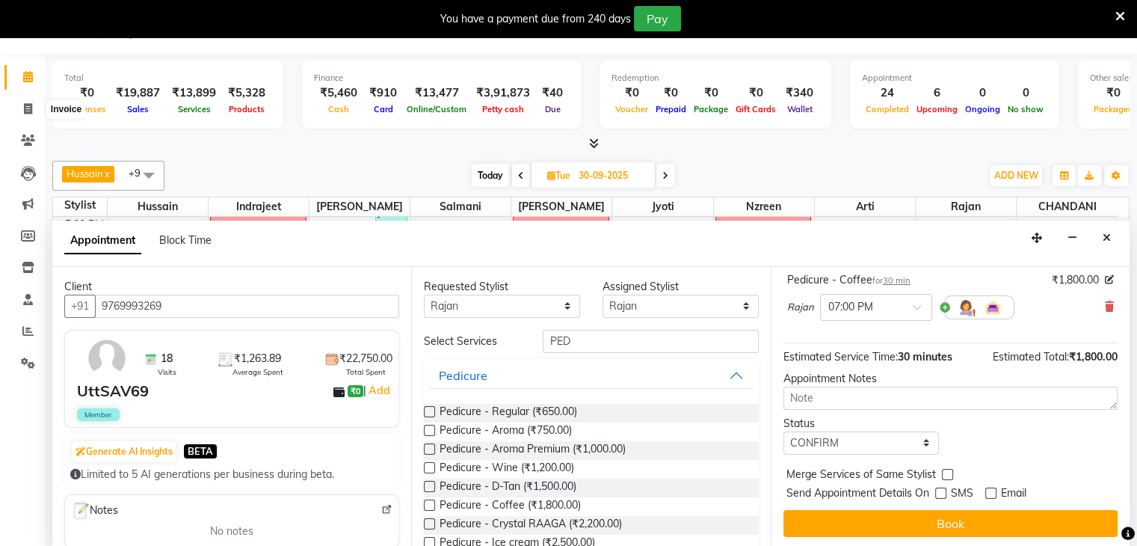
select select "service"
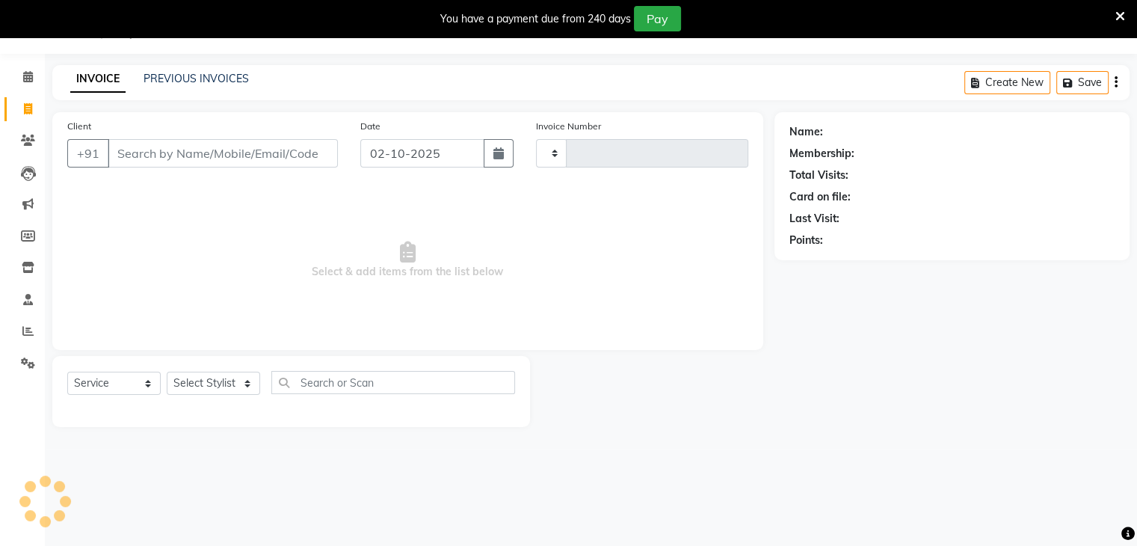
type input "4105"
select select "7658"
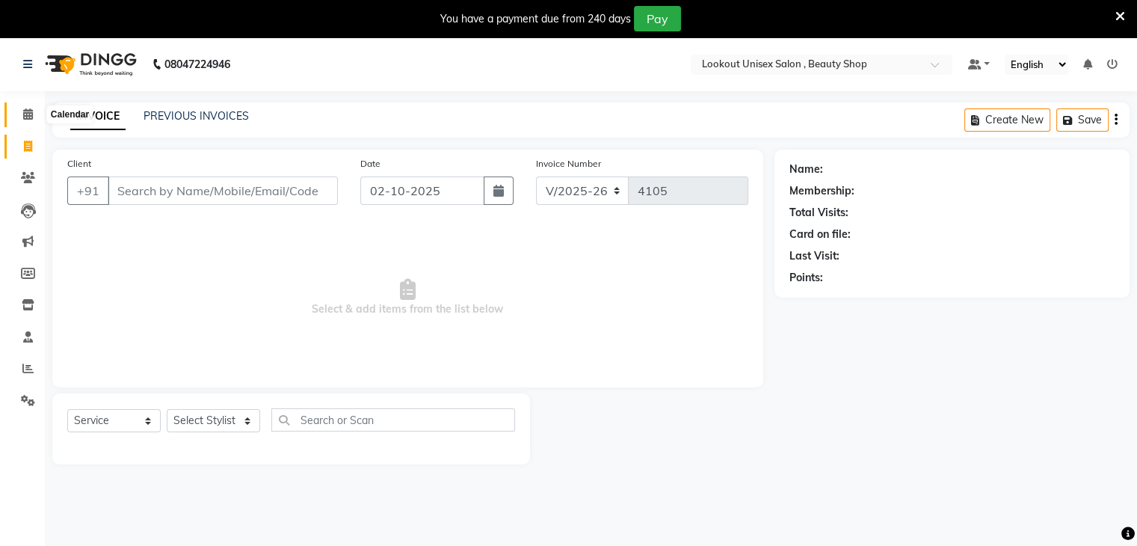
click at [30, 117] on icon at bounding box center [28, 113] width 10 height 11
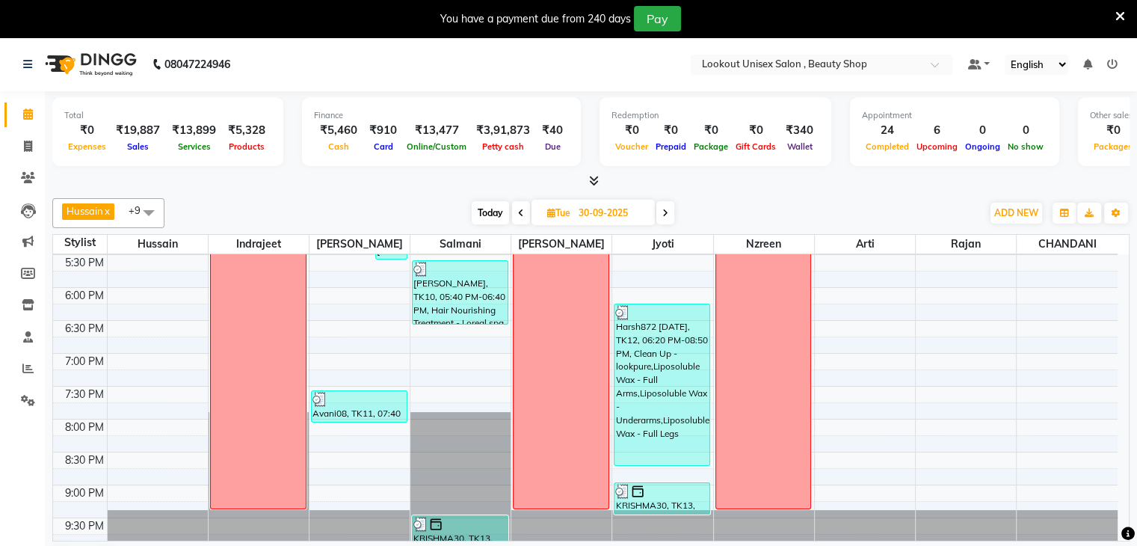
scroll to position [625, 0]
click at [944, 413] on div "8:00 AM 8:30 AM 9:00 AM 9:30 AM 10:00 AM 10:30 AM 11:00 AM 11:30 AM 12:00 PM 12…" at bounding box center [585, 89] width 1065 height 920
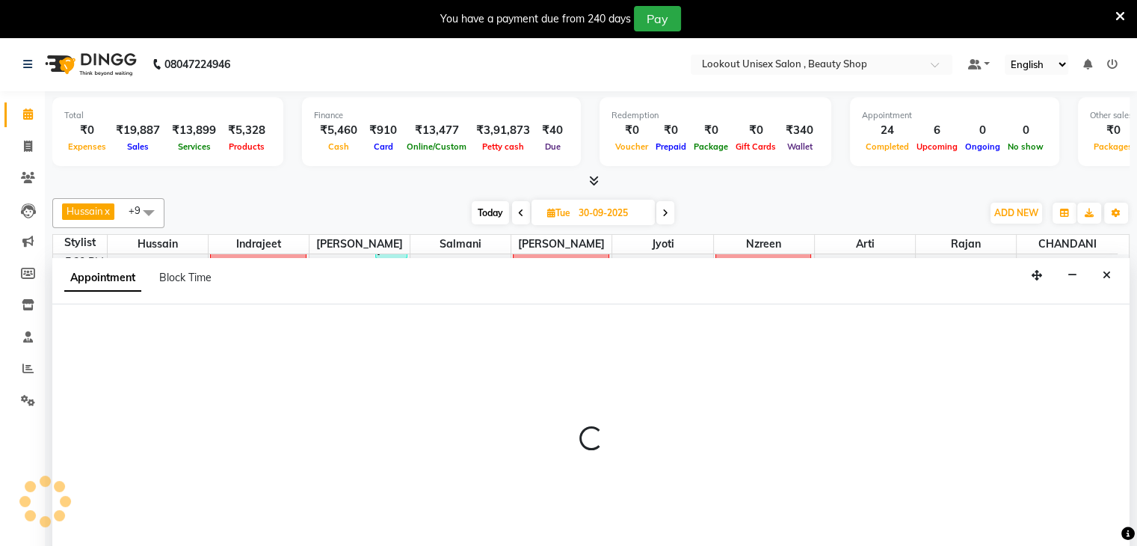
select select "68211"
select select "1200"
select select "tentative"
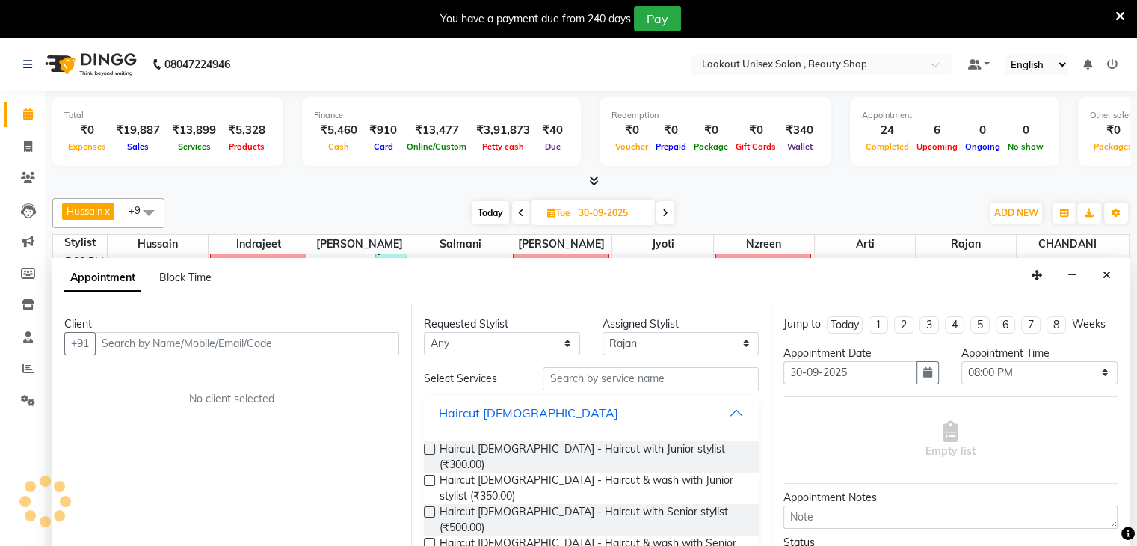
scroll to position [38, 0]
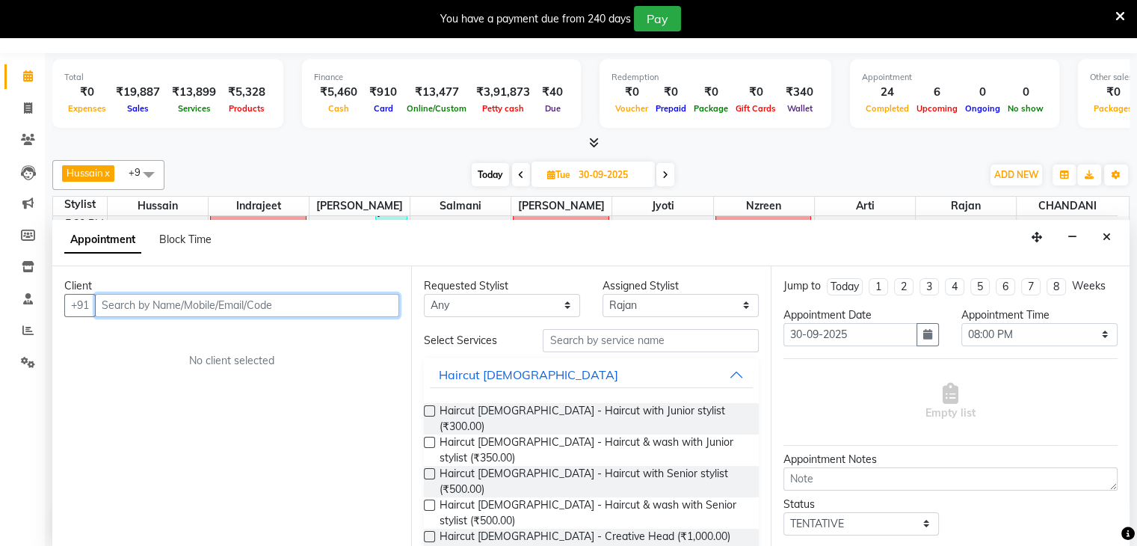
click at [137, 303] on input "text" at bounding box center [247, 305] width 304 height 23
paste input "9769993269"
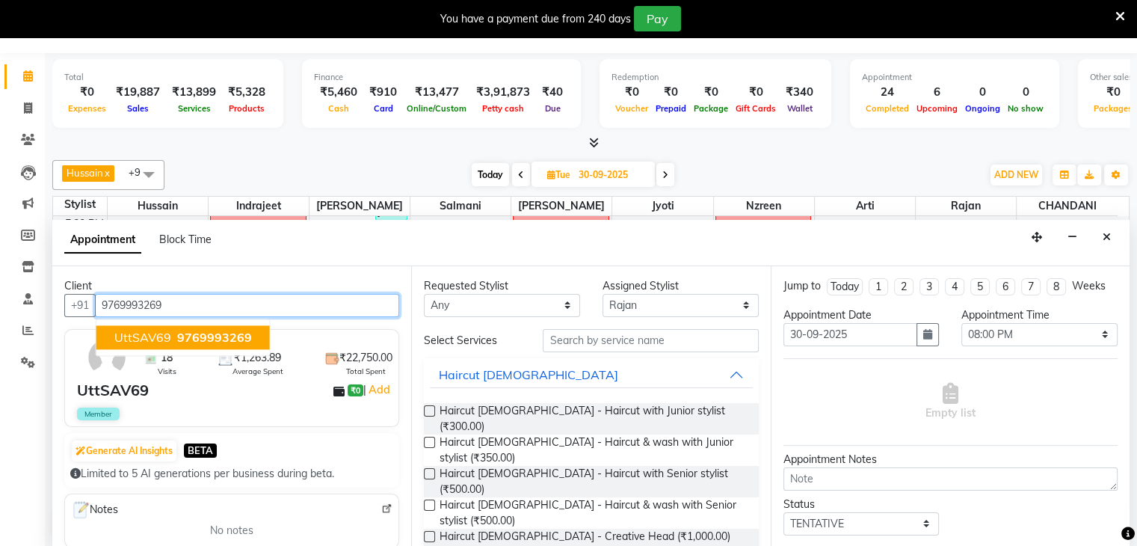
click at [144, 332] on span "UttSAV69" at bounding box center [142, 337] width 57 height 15
type input "9769993269"
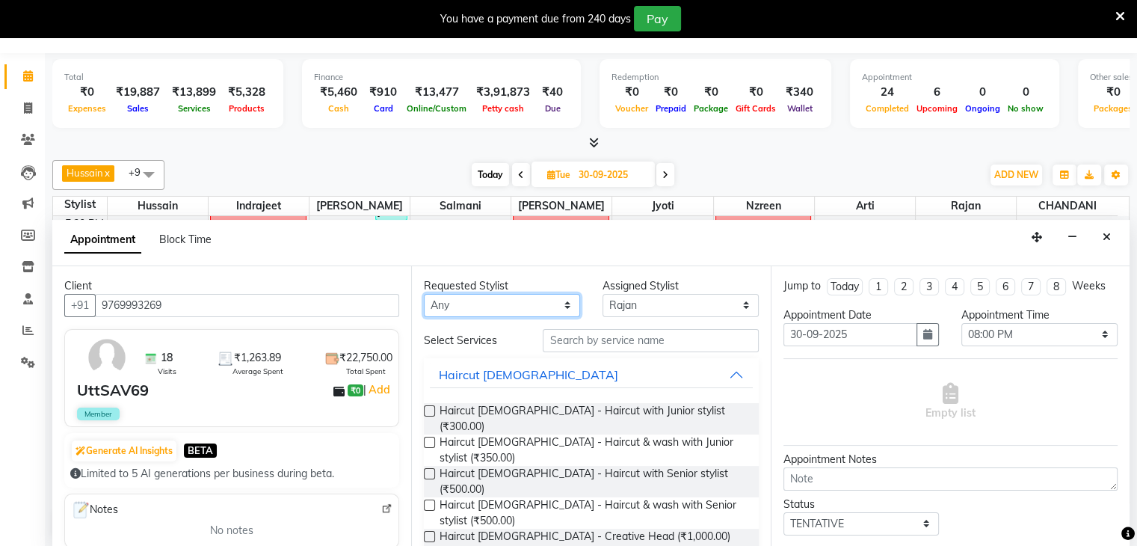
click at [562, 305] on select "Any [PERSON_NAME] [PERSON_NAME] Sir [PERSON_NAME] Jyoti [PERSON_NAME] [PERSON_N…" at bounding box center [502, 305] width 156 height 23
select select "68211"
click at [424, 294] on select "Any [PERSON_NAME] [PERSON_NAME] Sir [PERSON_NAME] Jyoti [PERSON_NAME] [PERSON_N…" at bounding box center [502, 305] width 156 height 23
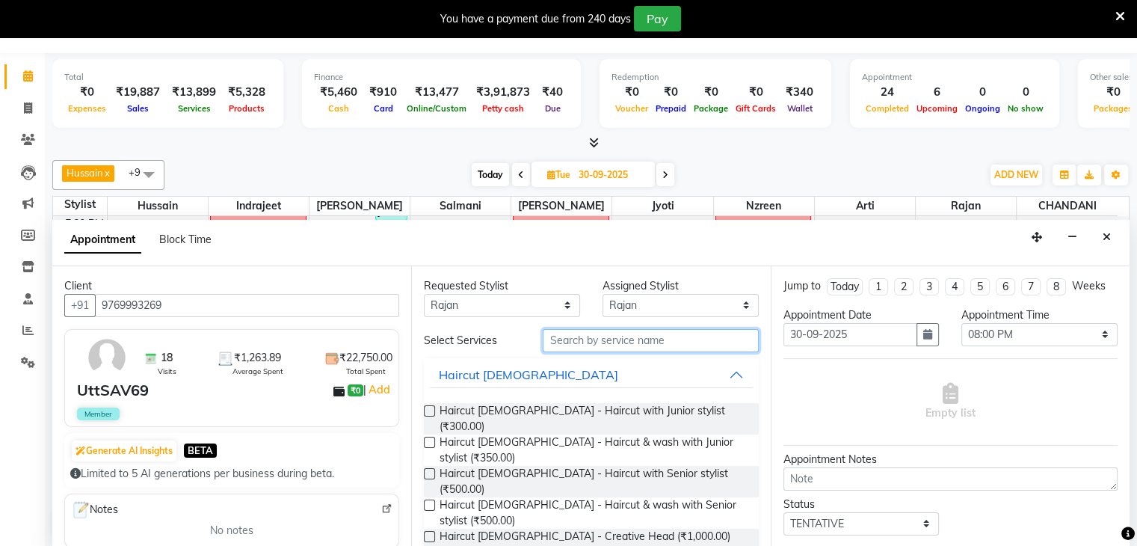
click at [564, 333] on input "text" at bounding box center [650, 340] width 215 height 23
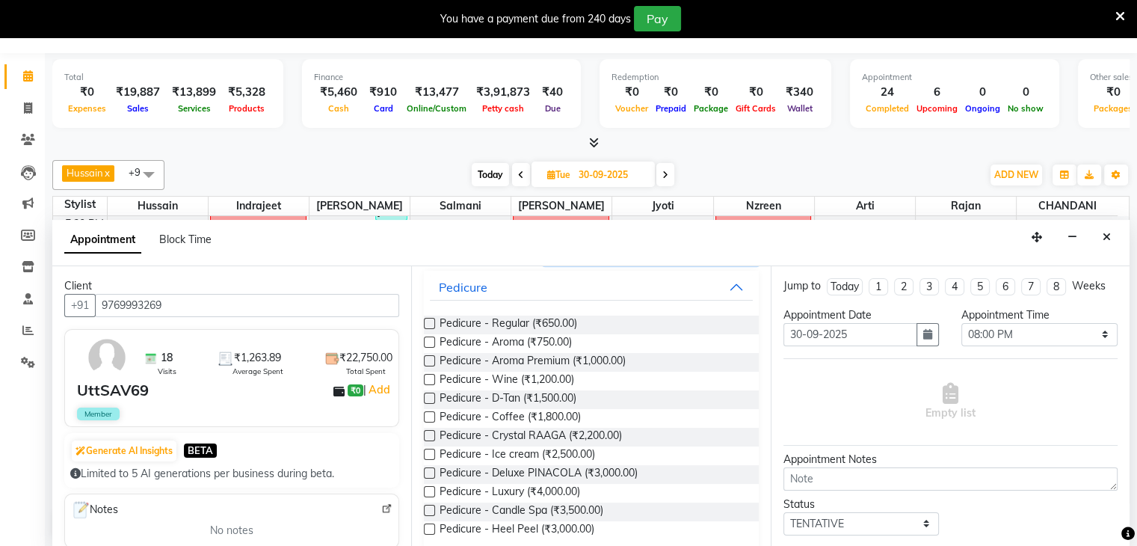
scroll to position [104, 0]
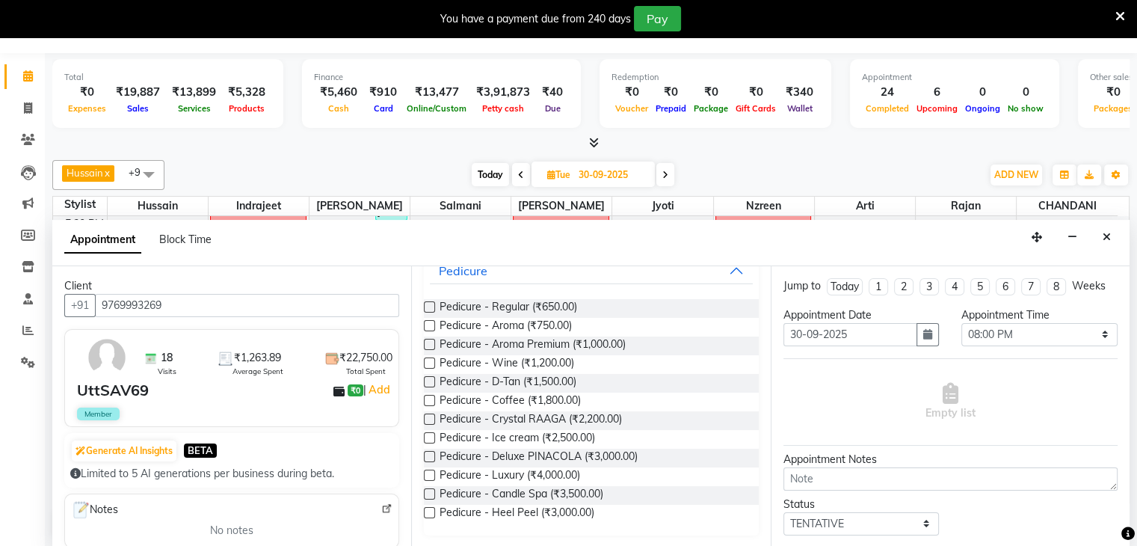
type input "PED"
click at [433, 399] on label at bounding box center [429, 400] width 11 height 11
click at [433, 399] on input "checkbox" at bounding box center [429, 402] width 10 height 10
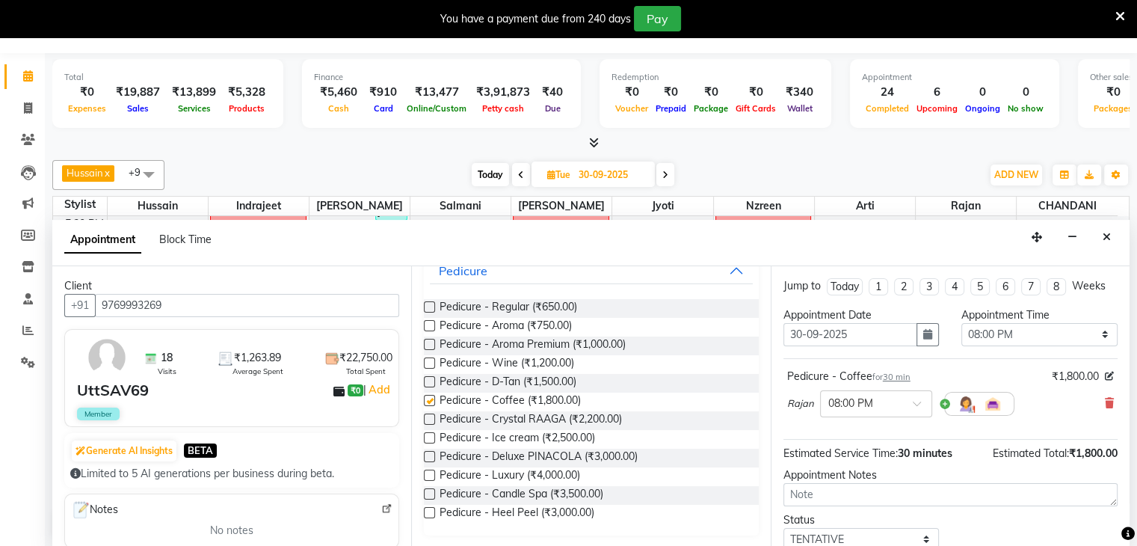
checkbox input "false"
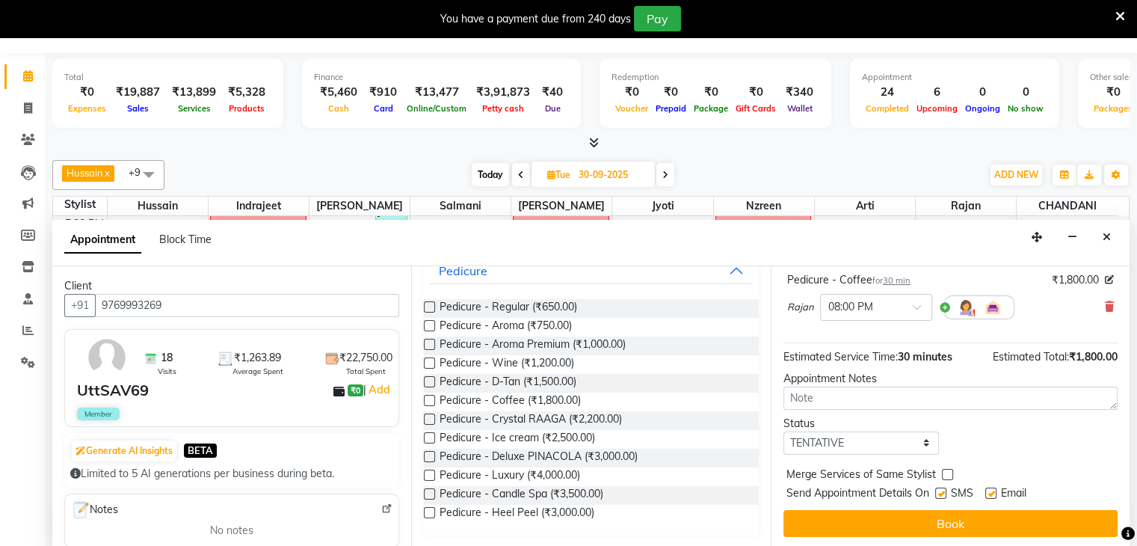
scroll to position [97, 0]
click at [917, 440] on select "Select TENTATIVE CONFIRM UPCOMING" at bounding box center [862, 442] width 156 height 23
select select "confirm booking"
click at [784, 431] on select "Select TENTATIVE CONFIRM UPCOMING" at bounding box center [862, 442] width 156 height 23
click at [941, 488] on label at bounding box center [940, 492] width 11 height 11
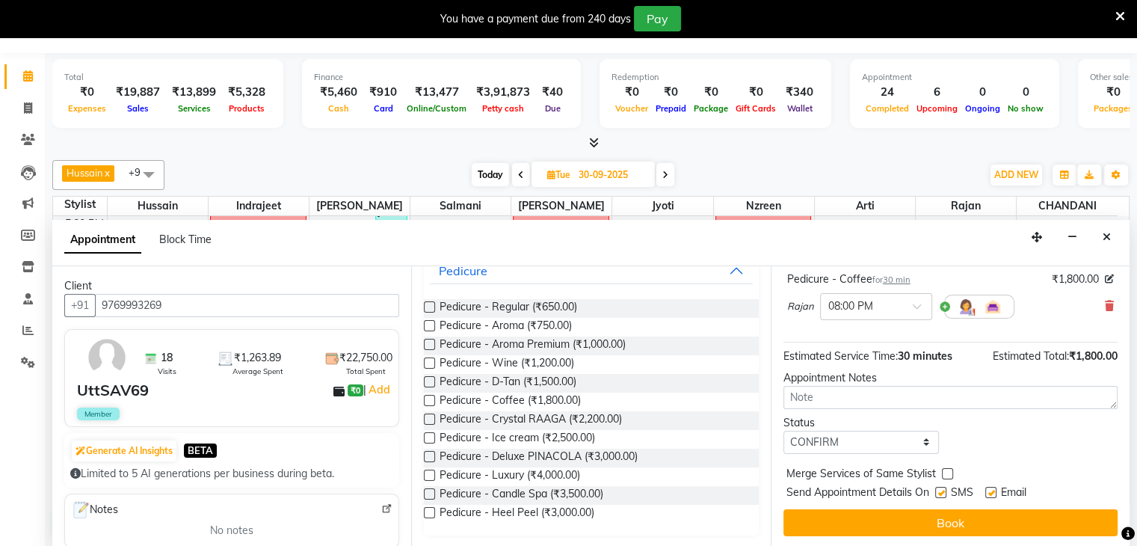
click at [941, 489] on input "checkbox" at bounding box center [940, 494] width 10 height 10
checkbox input "false"
click at [1003, 486] on span "Email" at bounding box center [1013, 494] width 25 height 19
click at [988, 487] on label at bounding box center [990, 492] width 11 height 11
click at [988, 489] on input "checkbox" at bounding box center [990, 494] width 10 height 10
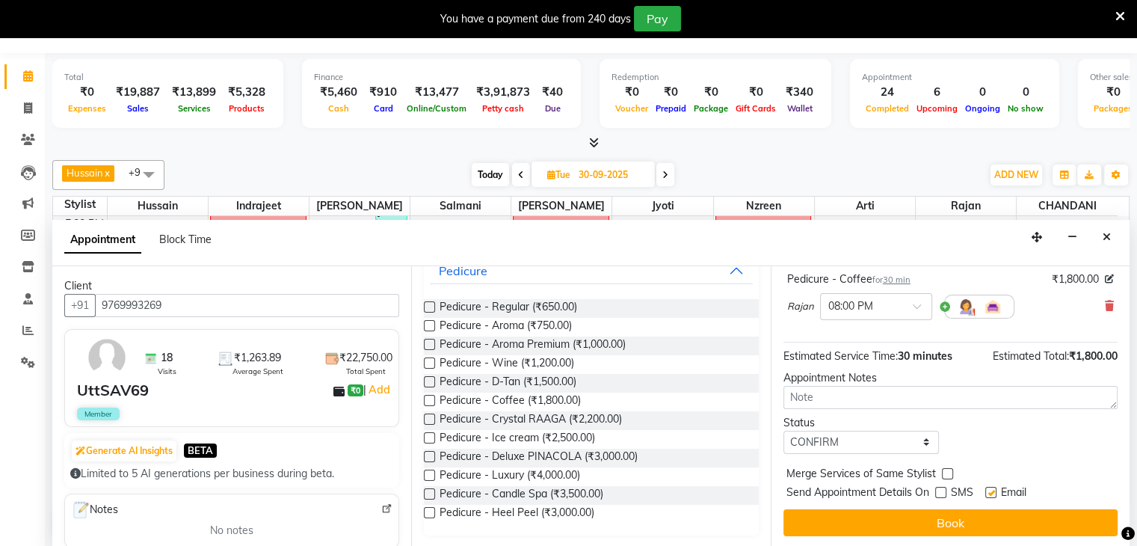
checkbox input "false"
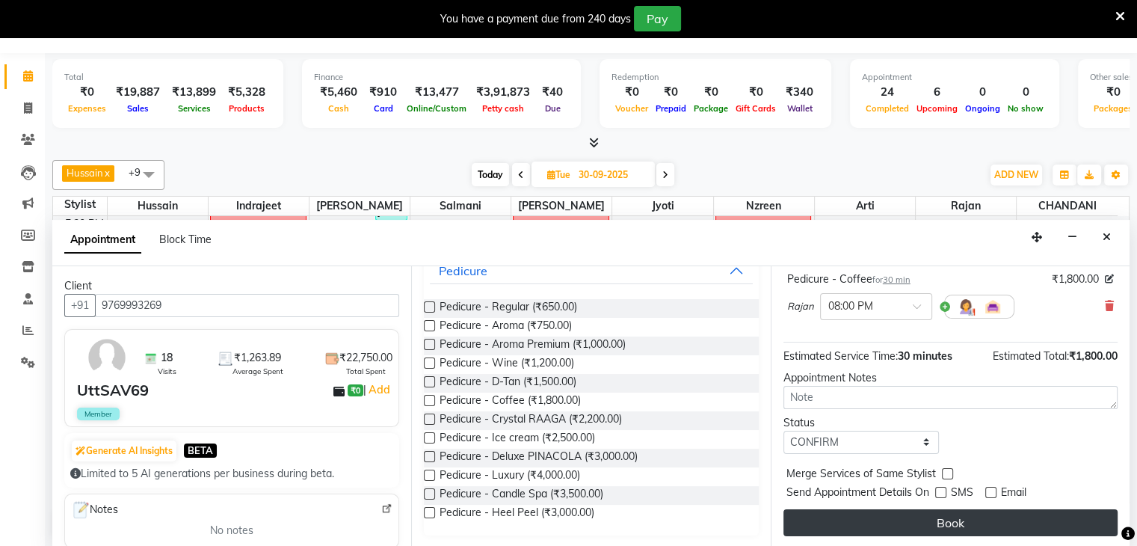
click at [951, 523] on button "Book" at bounding box center [951, 522] width 334 height 27
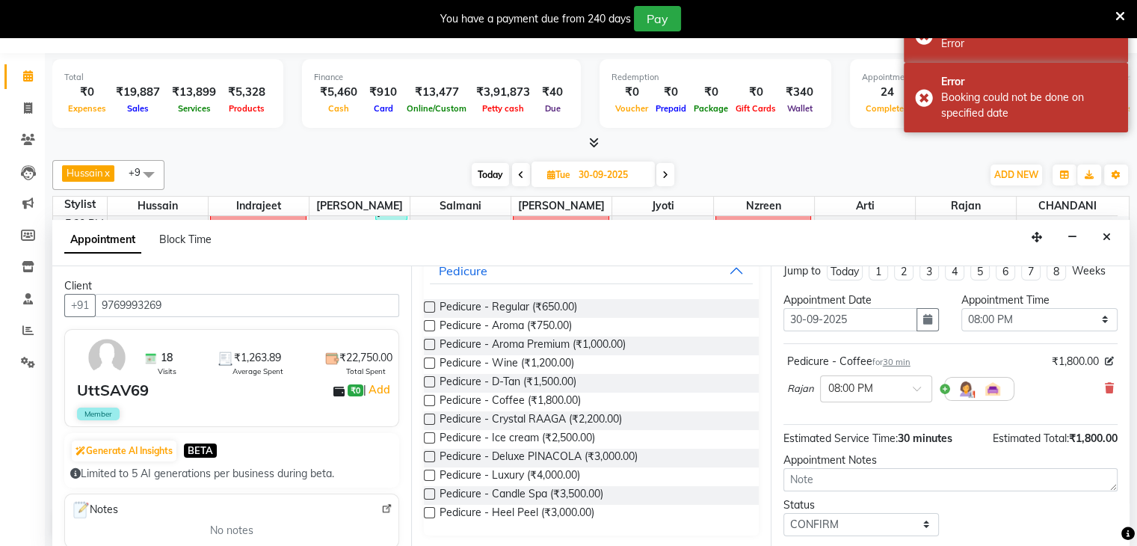
scroll to position [0, 0]
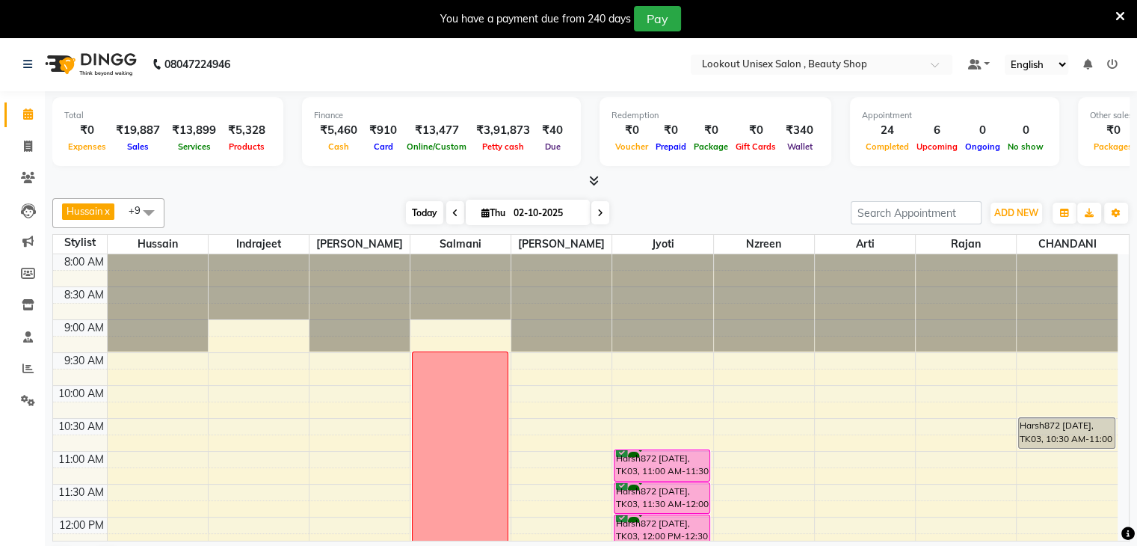
drag, startPoint x: 422, startPoint y: 212, endPoint x: 419, endPoint y: 222, distance: 10.7
click at [422, 212] on span "Today" at bounding box center [424, 212] width 37 height 23
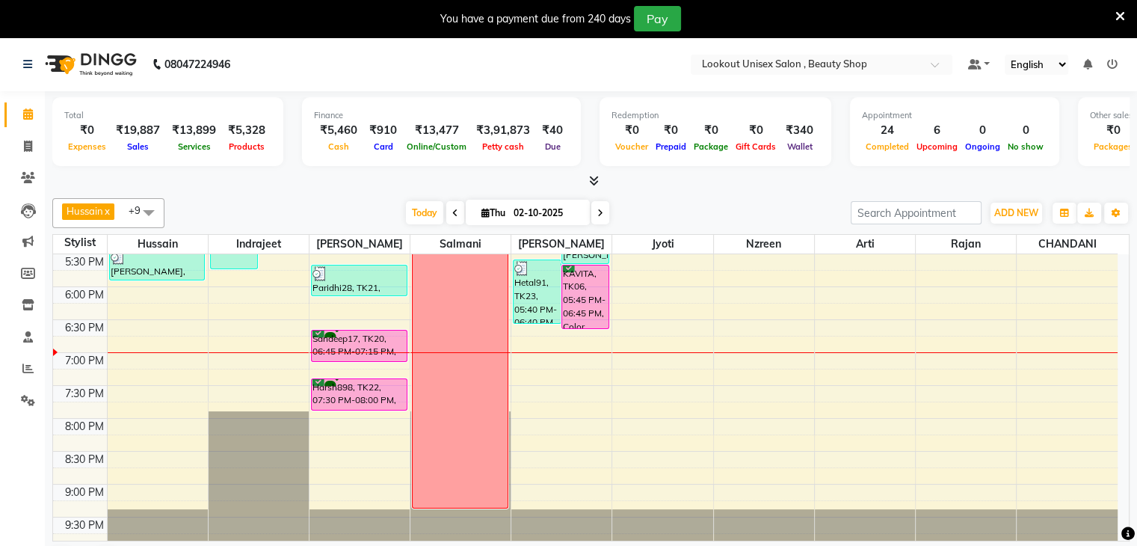
click at [482, 215] on icon at bounding box center [486, 213] width 8 height 10
select select "10"
select select "2025"
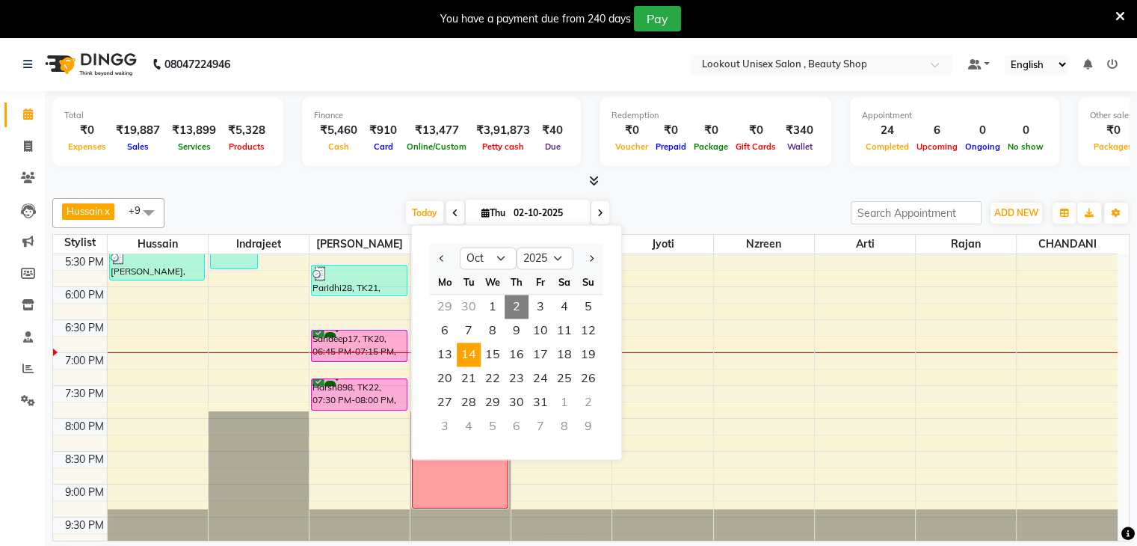
click at [467, 354] on span "14" at bounding box center [469, 354] width 24 height 24
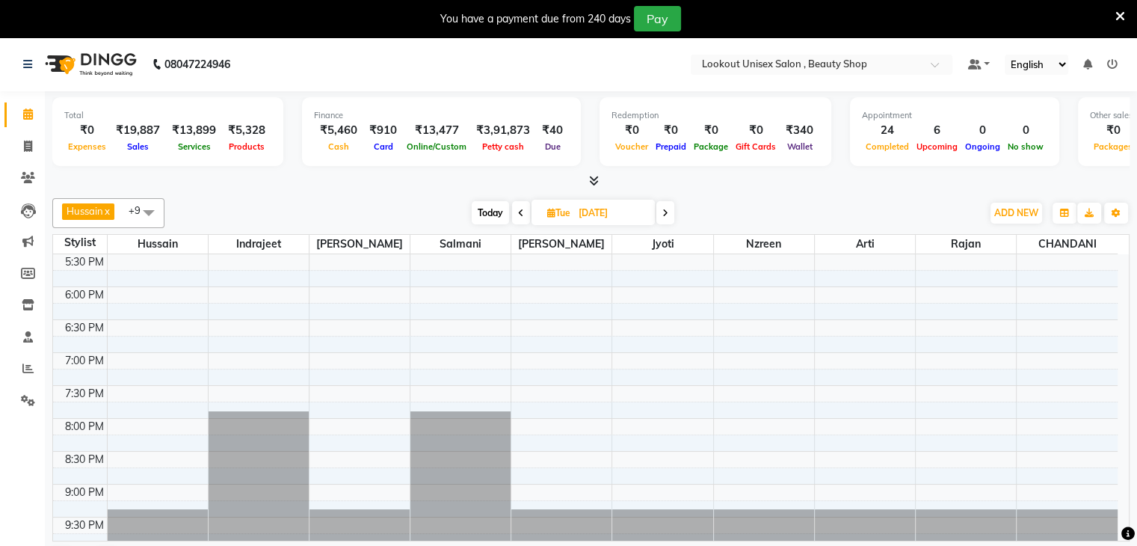
click at [491, 213] on span "Today" at bounding box center [490, 212] width 37 height 23
type input "02-10-2025"
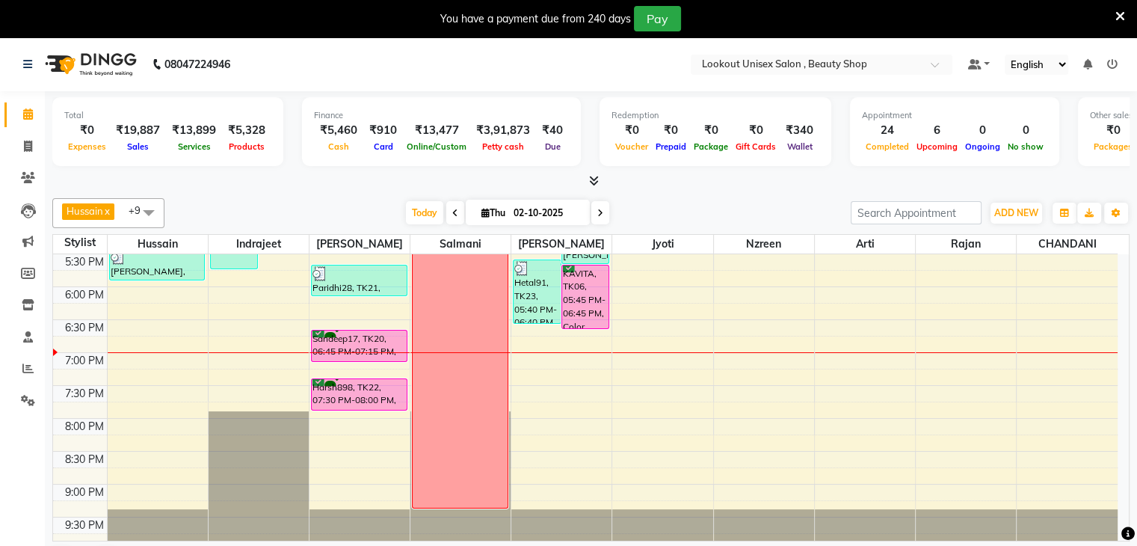
click at [482, 215] on icon at bounding box center [486, 213] width 8 height 10
select select "10"
select select "2025"
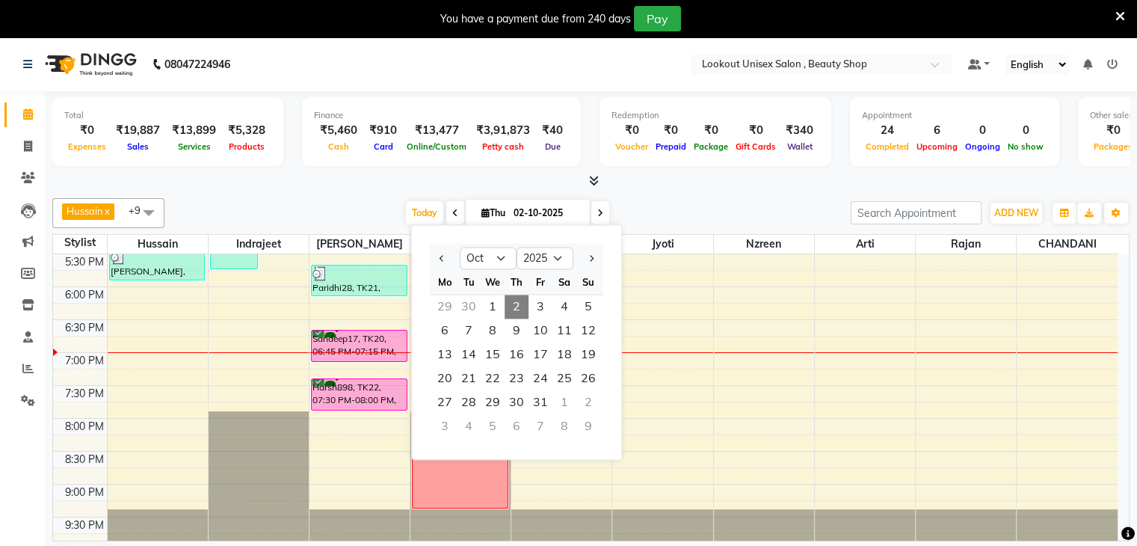
click at [476, 304] on div "30" at bounding box center [469, 307] width 24 height 24
type input "30-09-2025"
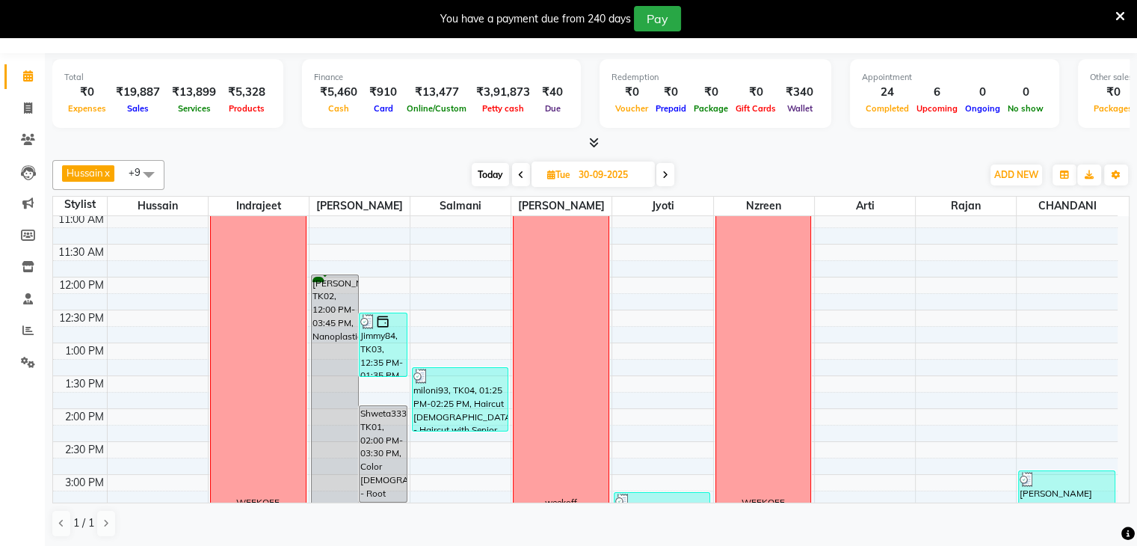
scroll to position [176, 0]
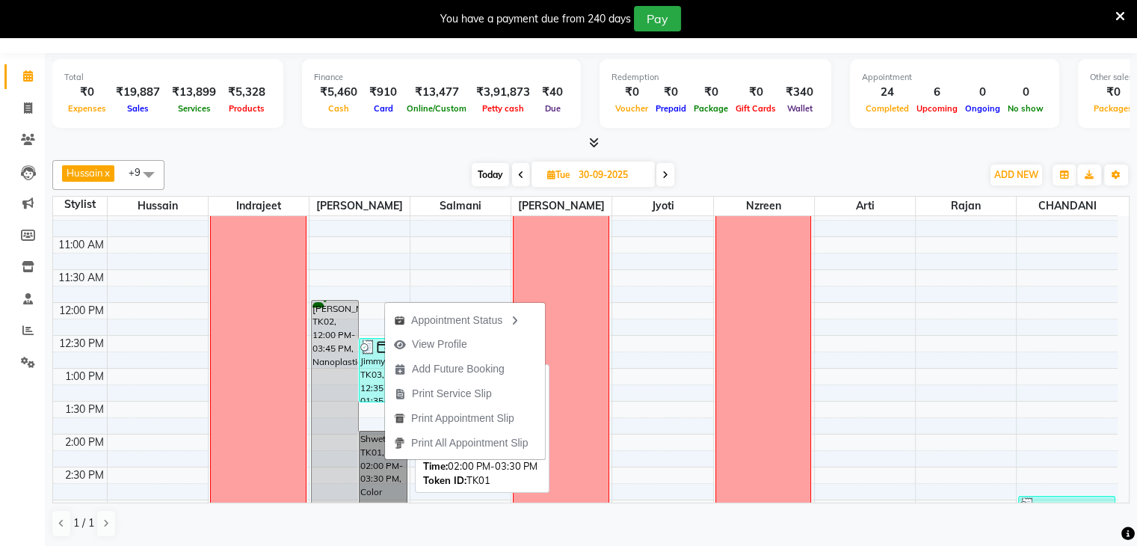
click at [359, 454] on link "Shweta333, TK01, 02:00 PM-03:30 PM, Color [DEMOGRAPHIC_DATA] - Root Touch-up (2…" at bounding box center [383, 479] width 48 height 97
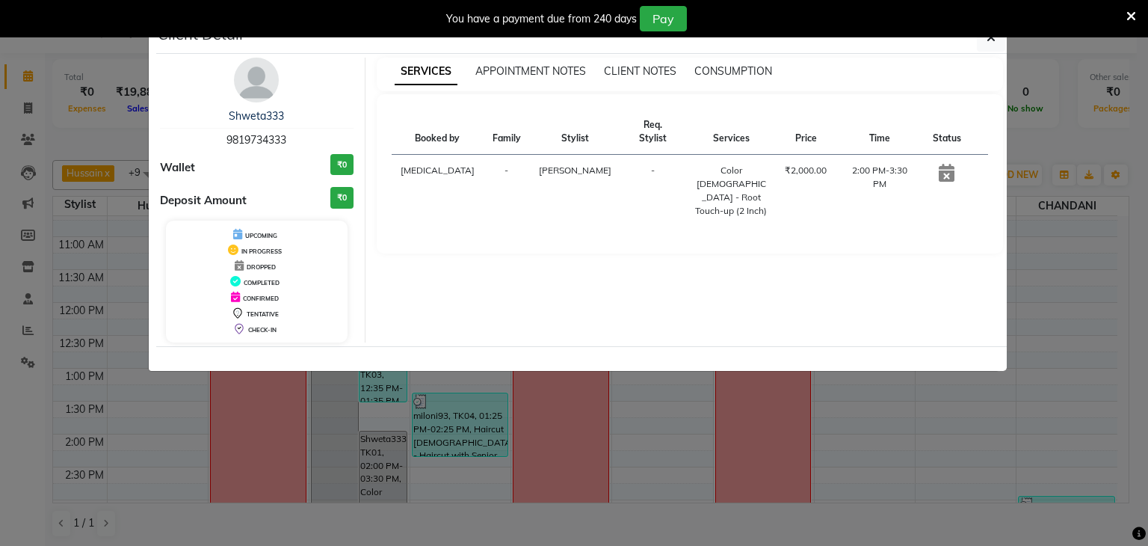
click at [260, 84] on img at bounding box center [256, 80] width 45 height 45
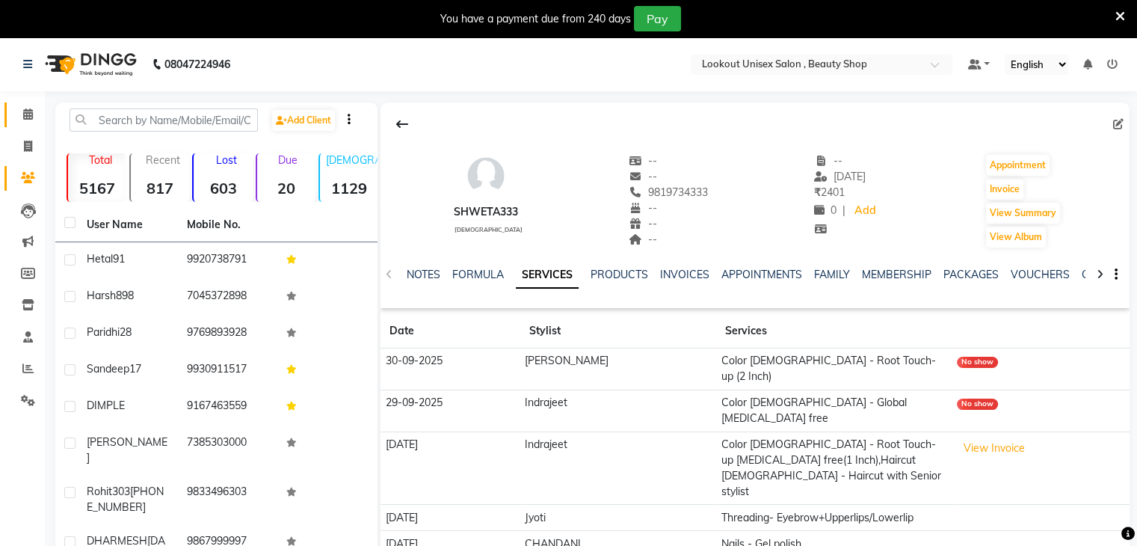
click at [27, 126] on link "Calendar" at bounding box center [22, 114] width 36 height 25
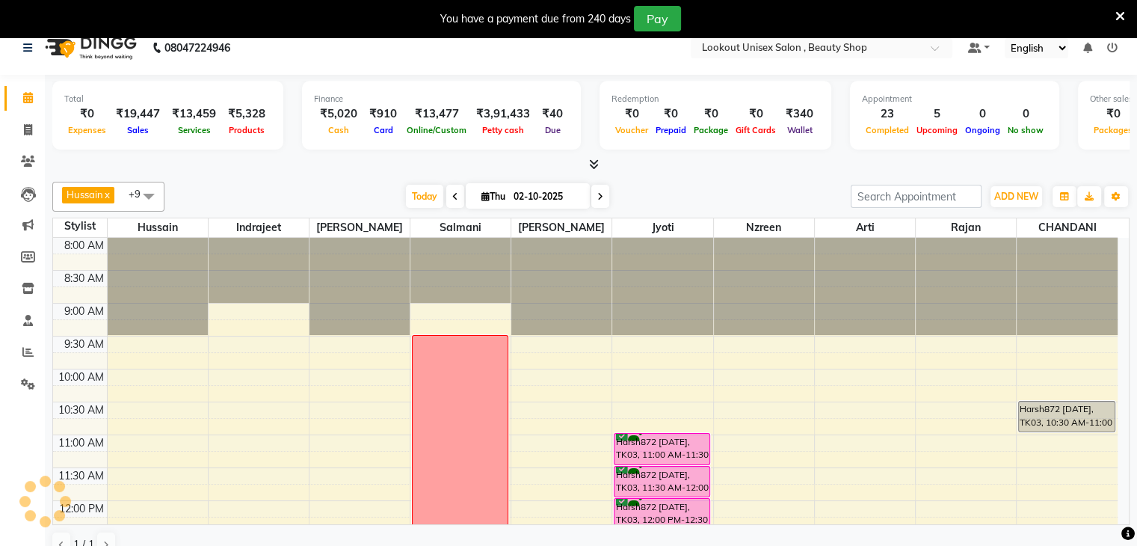
scroll to position [16, 0]
click at [27, 129] on icon at bounding box center [28, 129] width 8 height 11
select select "service"
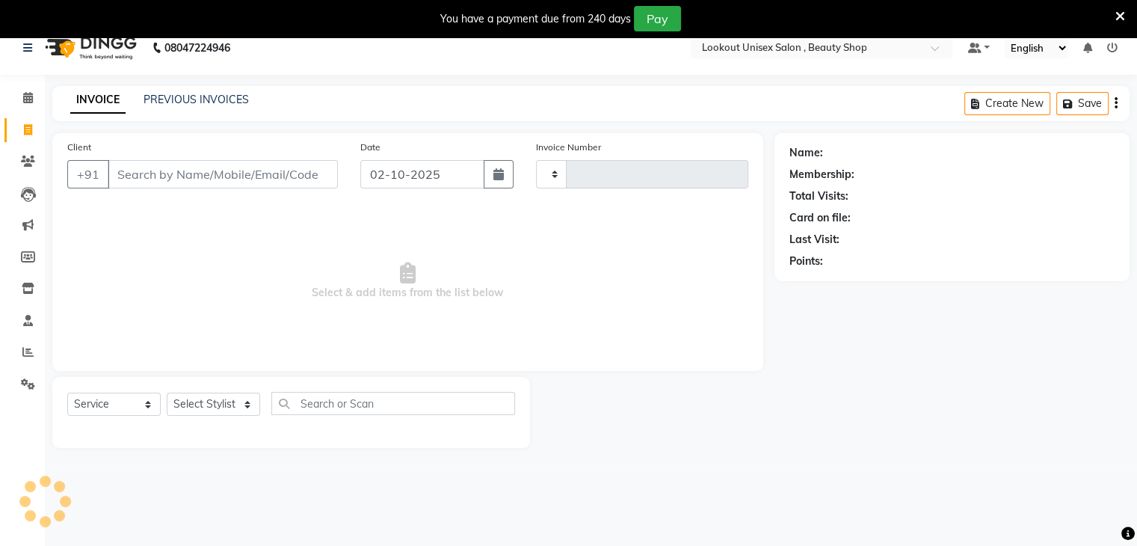
type input "4105"
select select "7658"
click at [16, 102] on span at bounding box center [28, 98] width 26 height 17
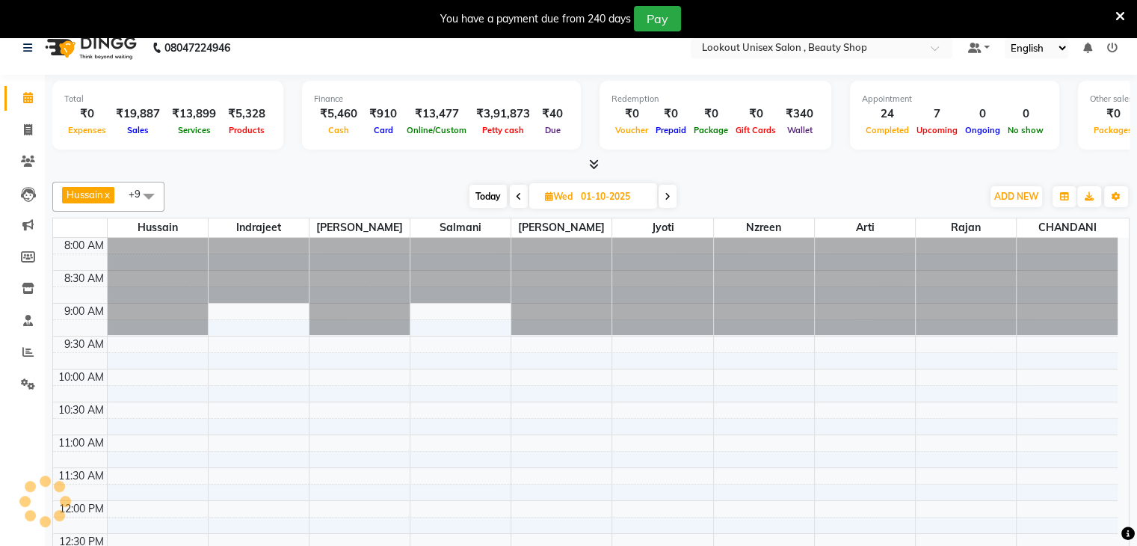
click at [21, 99] on span at bounding box center [28, 98] width 26 height 17
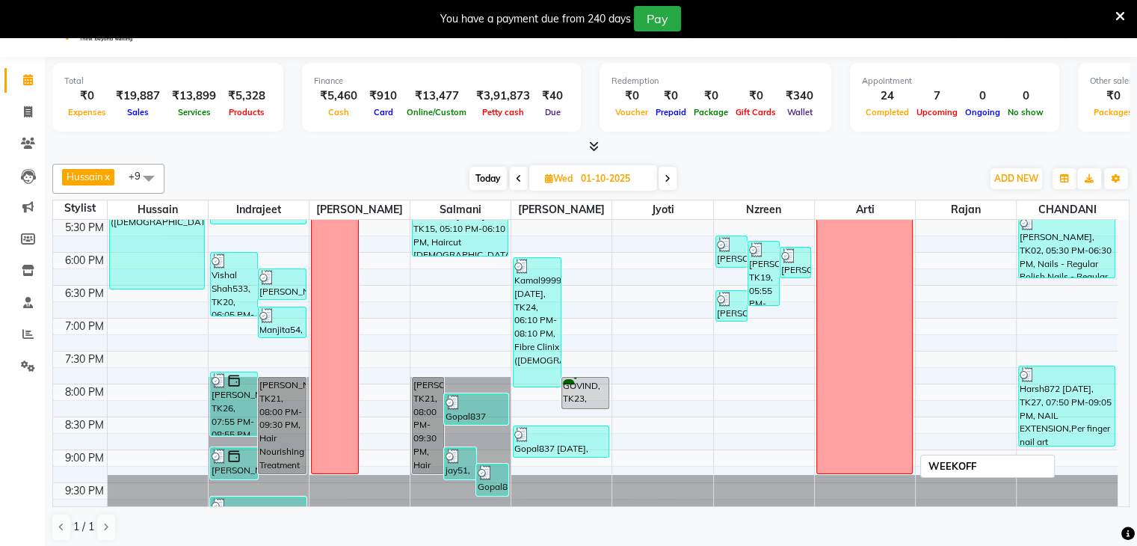
scroll to position [38, 0]
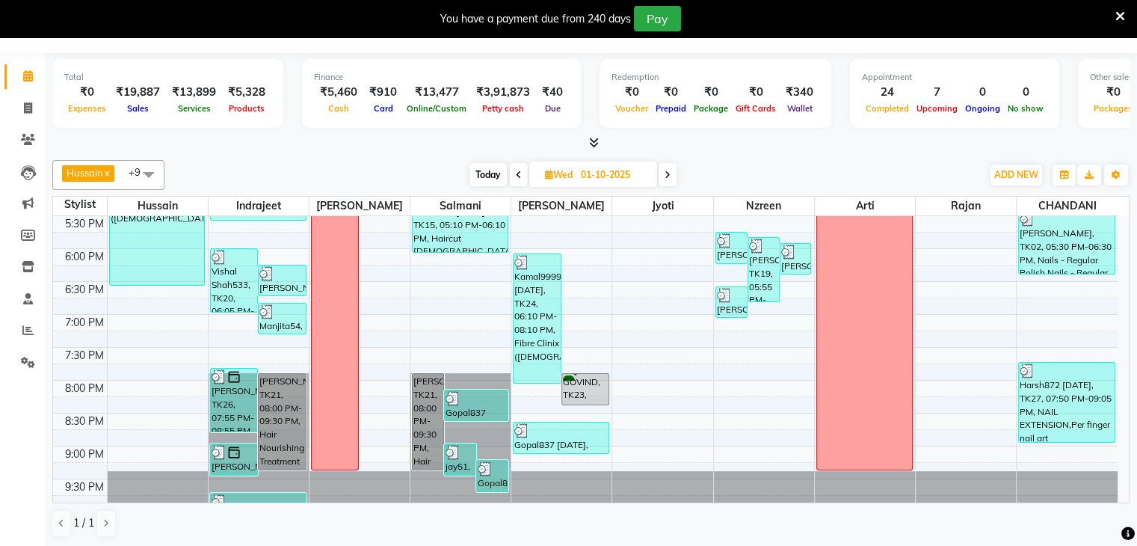
click at [667, 174] on icon at bounding box center [668, 174] width 6 height 9
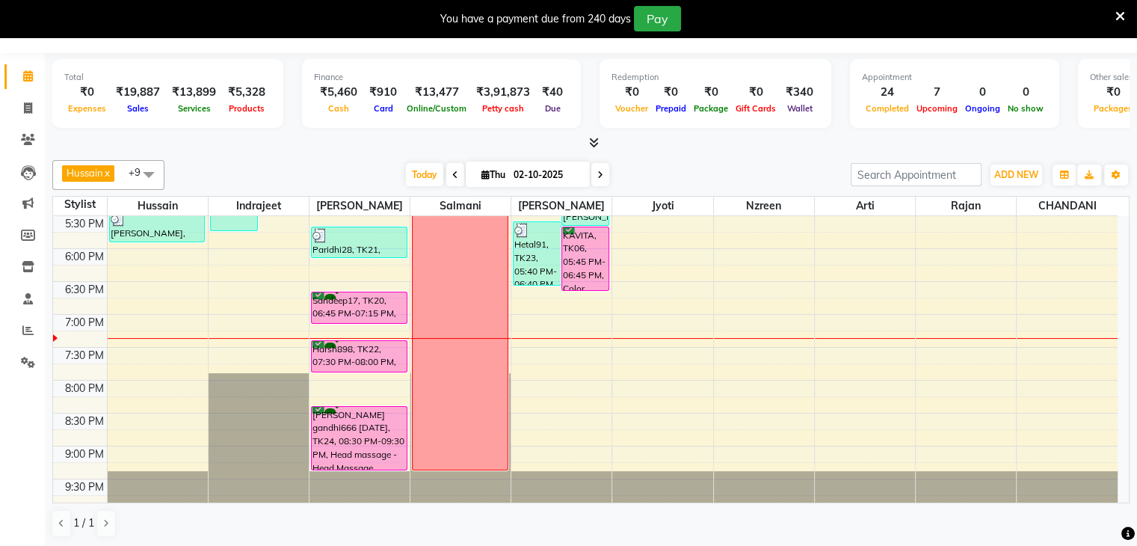
click at [602, 174] on span at bounding box center [600, 174] width 18 height 23
type input "03-10-2025"
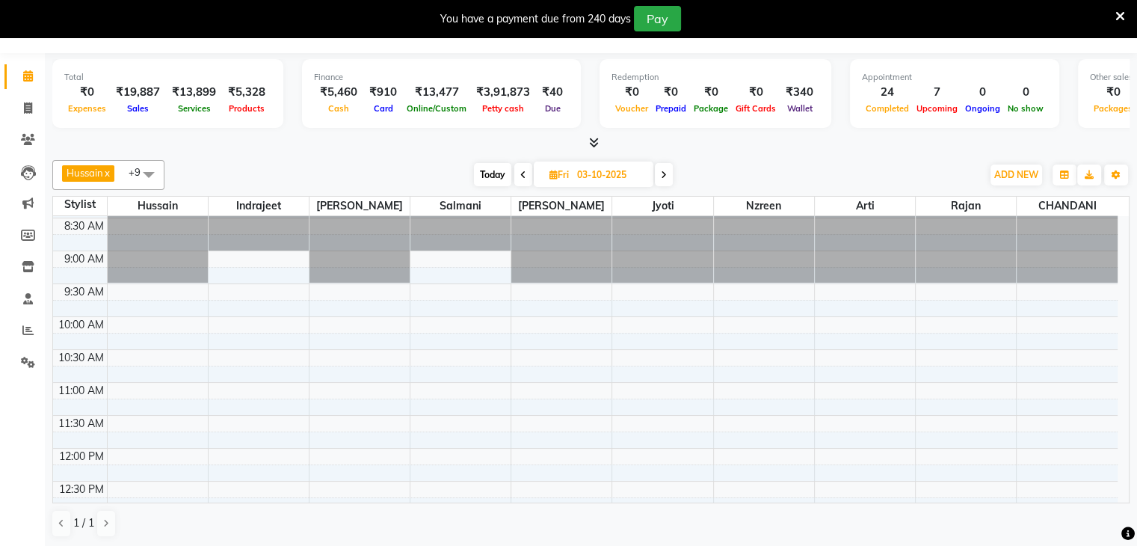
scroll to position [27, 0]
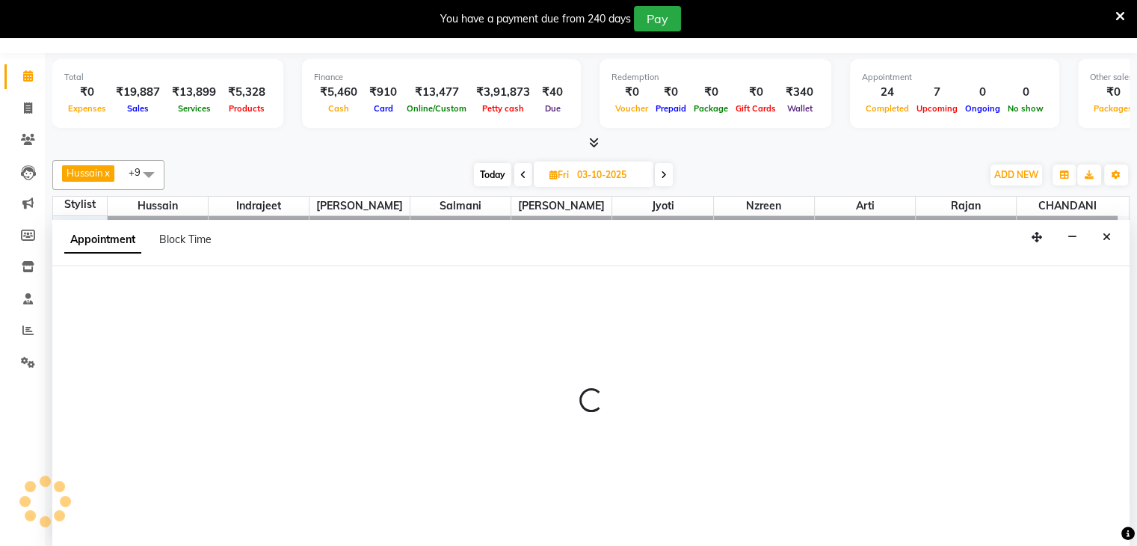
select select "68253"
select select "660"
select select "tentative"
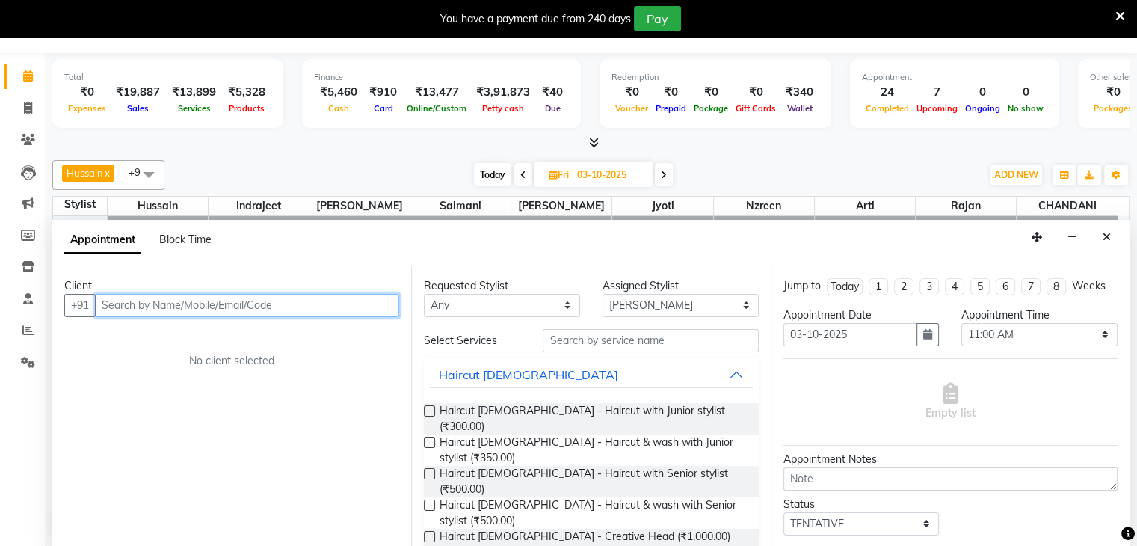
paste input "9821399331"
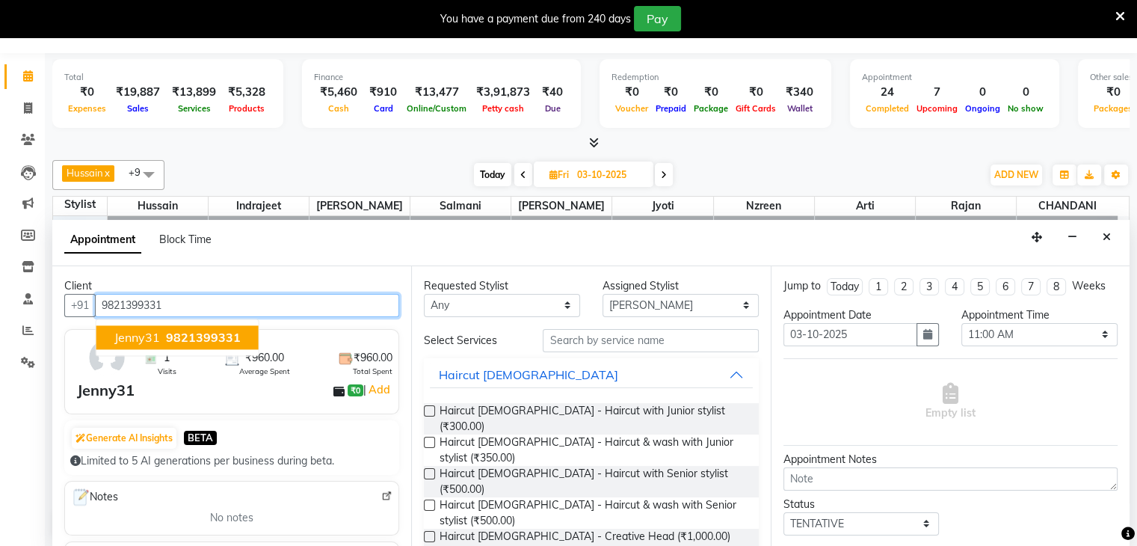
drag, startPoint x: 130, startPoint y: 333, endPoint x: 140, endPoint y: 339, distance: 11.4
click at [130, 333] on span "Jenny31" at bounding box center [137, 337] width 46 height 15
type input "9821399331"
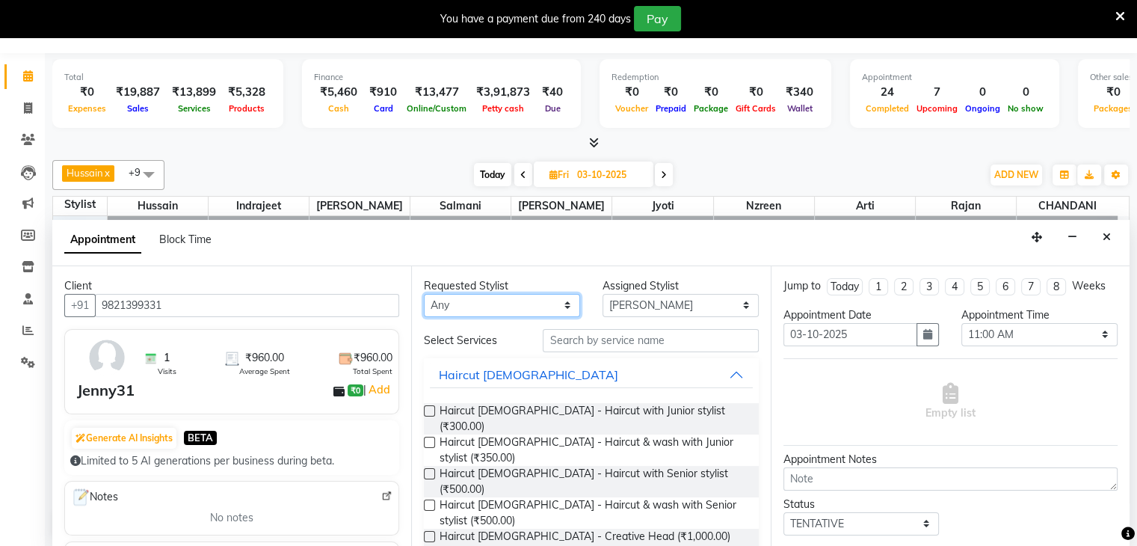
click at [560, 306] on select "Any [PERSON_NAME] [PERSON_NAME] Sir [PERSON_NAME] Jyoti [PERSON_NAME] [PERSON_N…" at bounding box center [502, 305] width 156 height 23
select select "68253"
click at [424, 294] on select "Any [PERSON_NAME] [PERSON_NAME] Sir [PERSON_NAME] Jyoti [PERSON_NAME] [PERSON_N…" at bounding box center [502, 305] width 156 height 23
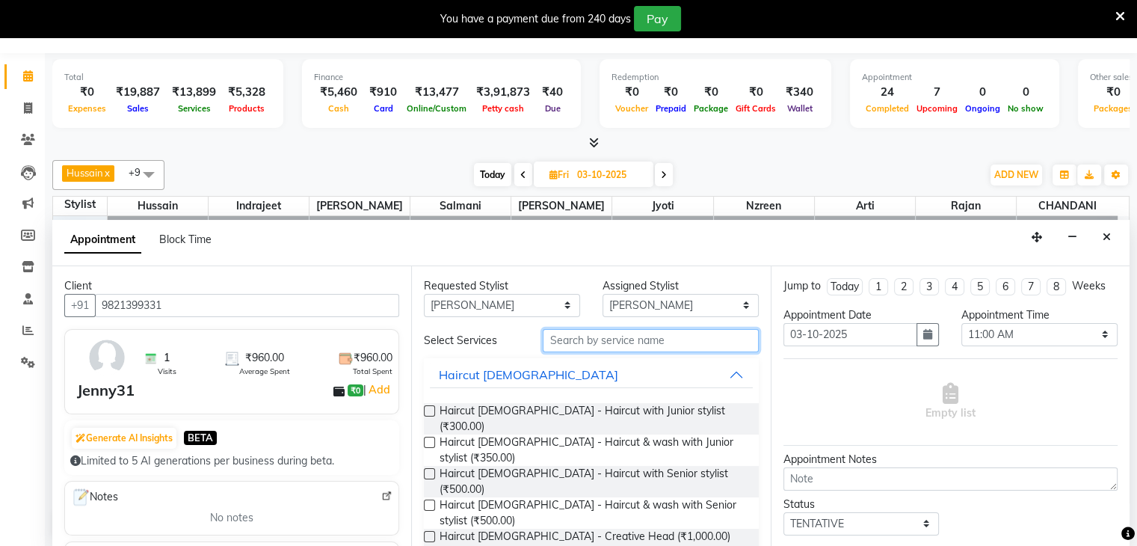
click at [615, 338] on input "text" at bounding box center [650, 340] width 215 height 23
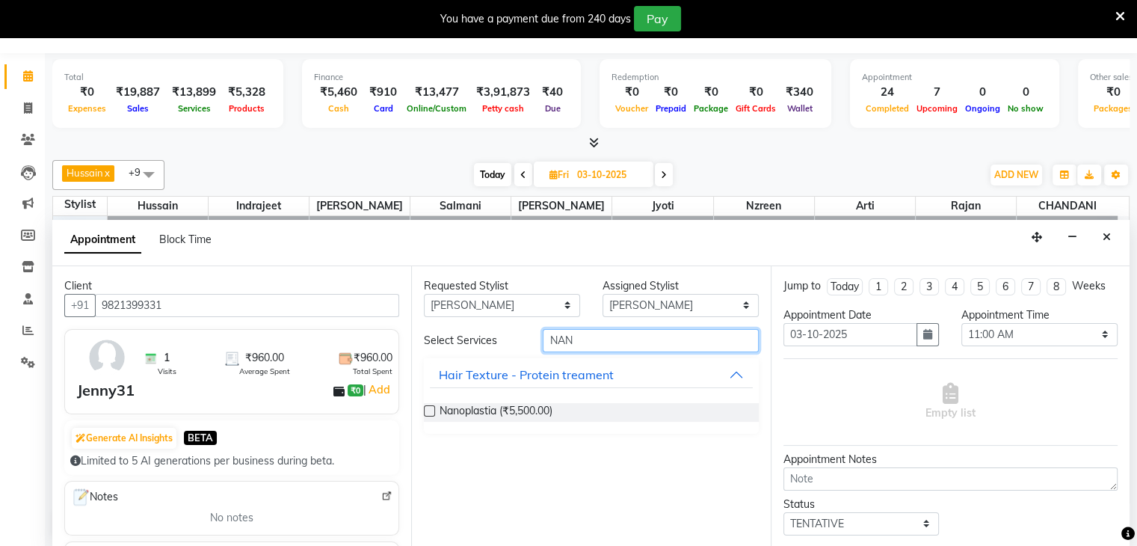
type input "NAN"
click at [428, 408] on label at bounding box center [429, 410] width 11 height 11
click at [428, 408] on input "checkbox" at bounding box center [429, 413] width 10 height 10
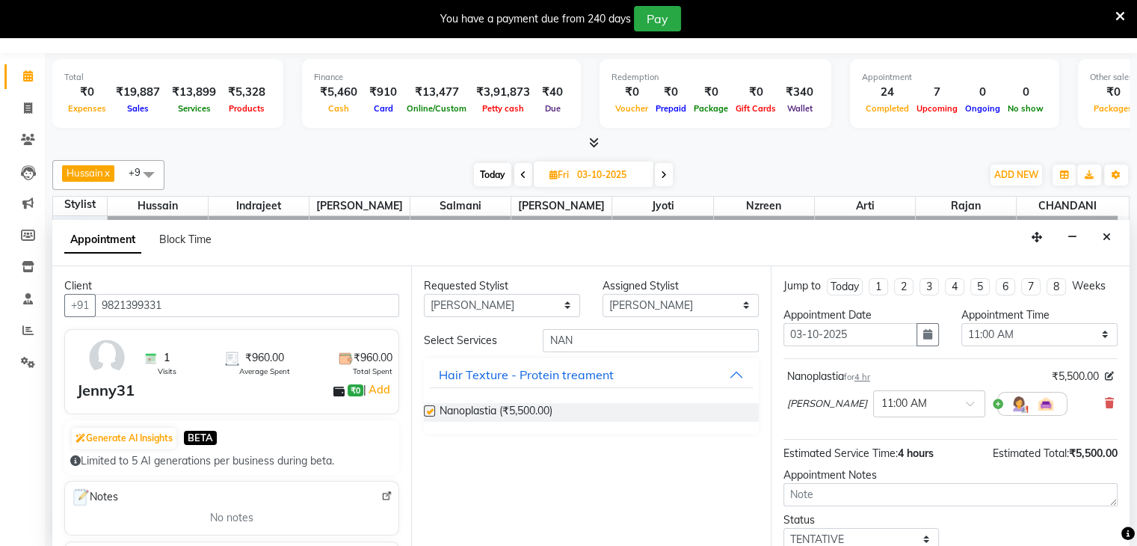
checkbox input "false"
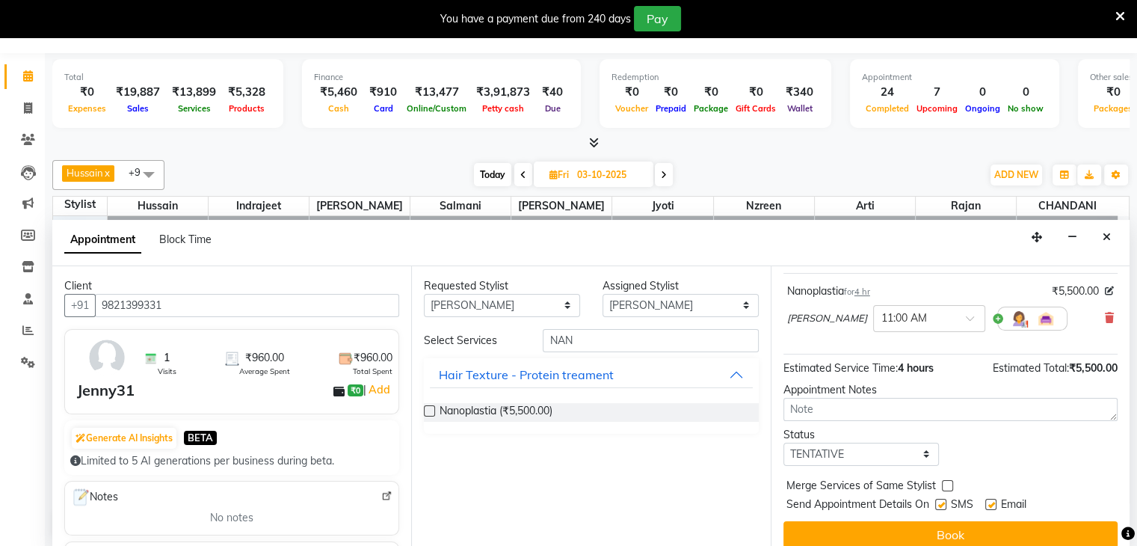
scroll to position [97, 0]
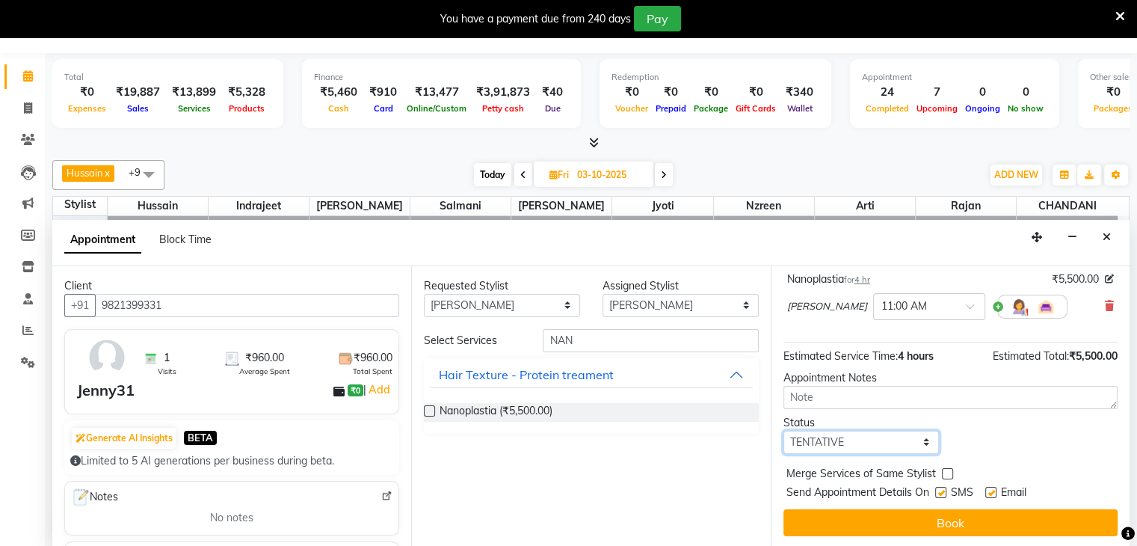
drag, startPoint x: 917, startPoint y: 439, endPoint x: 913, endPoint y: 446, distance: 8.1
click at [918, 439] on select "Select TENTATIVE CONFIRM UPCOMING" at bounding box center [862, 442] width 156 height 23
select select "confirm booking"
click at [784, 431] on select "Select TENTATIVE CONFIRM UPCOMING" at bounding box center [862, 442] width 156 height 23
click at [942, 490] on label at bounding box center [940, 492] width 11 height 11
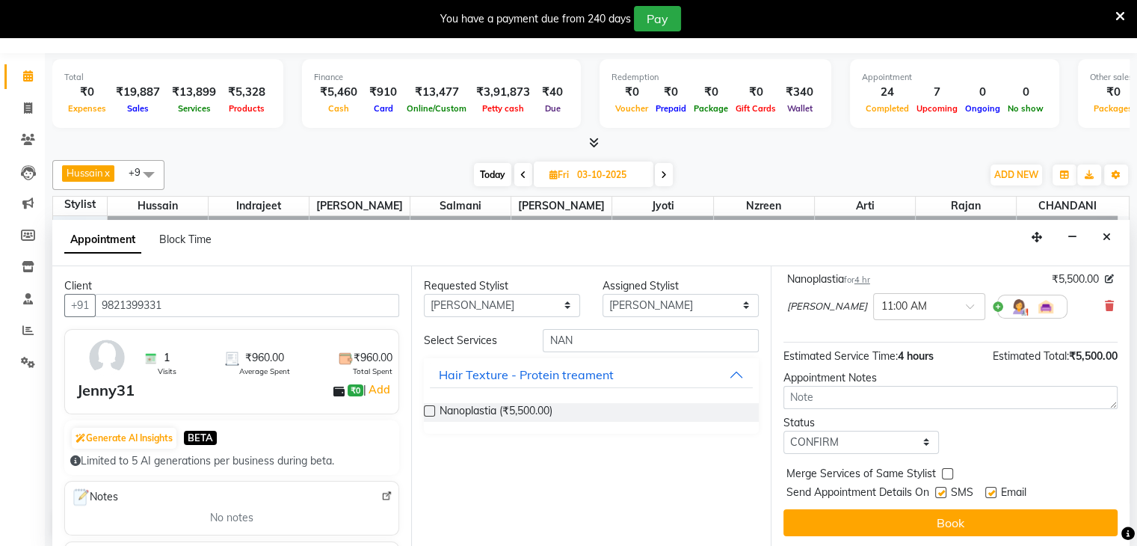
click at [942, 490] on input "checkbox" at bounding box center [940, 494] width 10 height 10
checkbox input "false"
click at [990, 488] on label at bounding box center [990, 492] width 11 height 11
click at [990, 489] on input "checkbox" at bounding box center [990, 494] width 10 height 10
checkbox input "false"
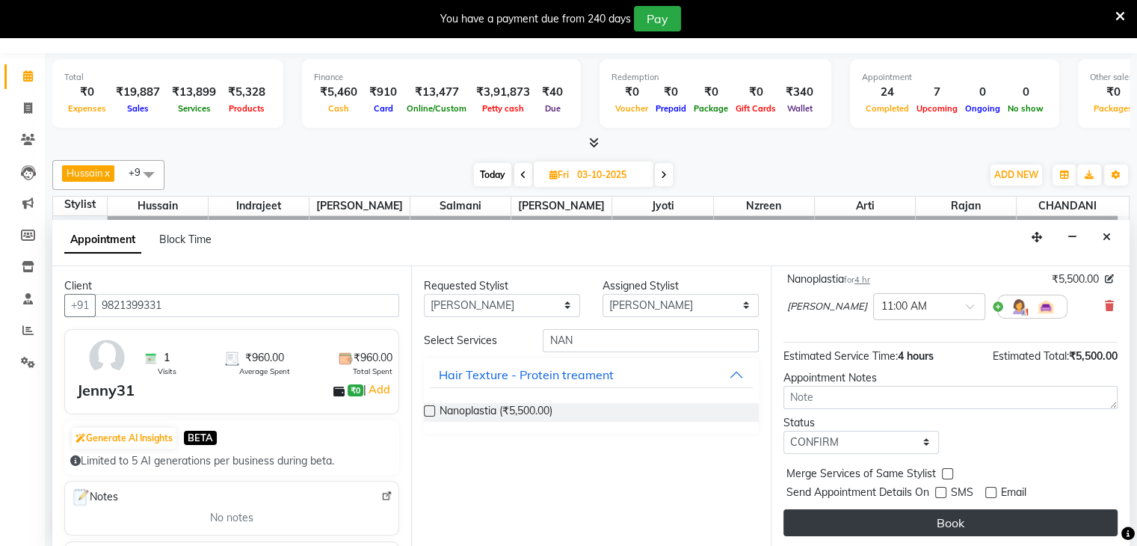
click at [978, 511] on button "Book" at bounding box center [951, 522] width 334 height 27
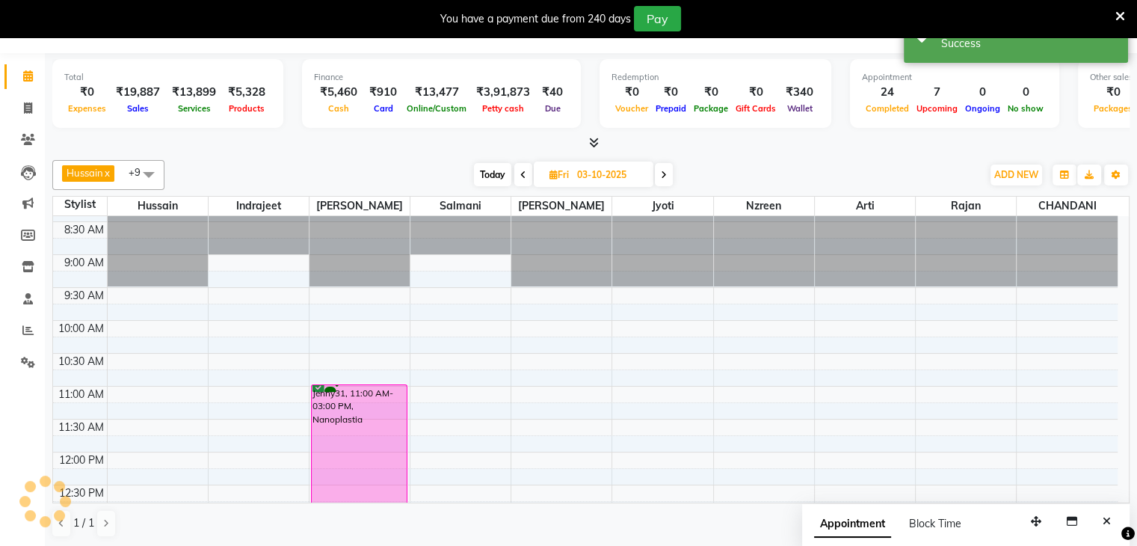
scroll to position [0, 0]
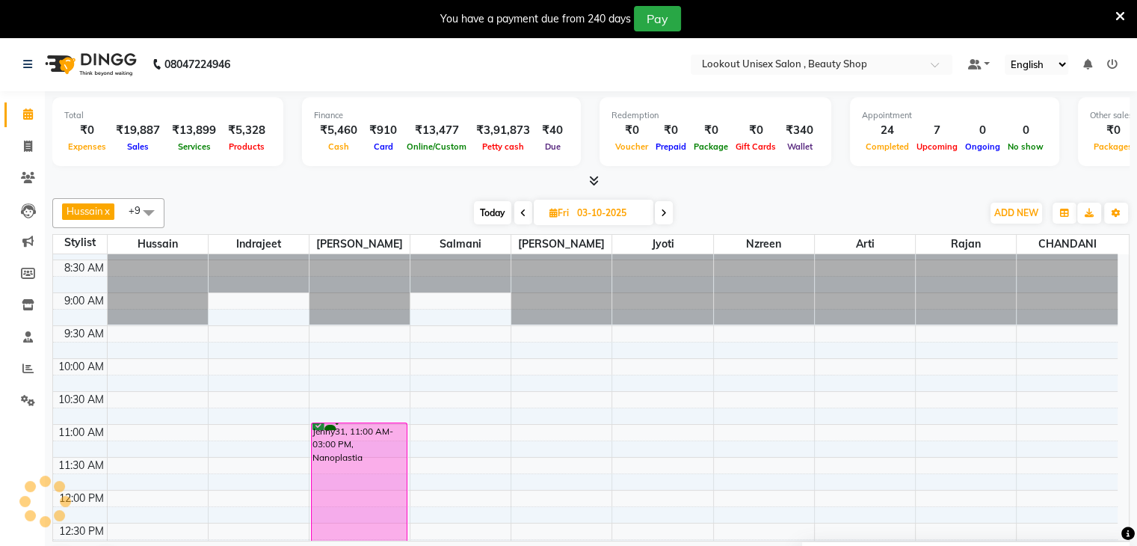
click at [540, 210] on span "[DATE]" at bounding box center [594, 212] width 120 height 25
click at [550, 210] on icon at bounding box center [554, 213] width 8 height 10
select select "10"
select select "2025"
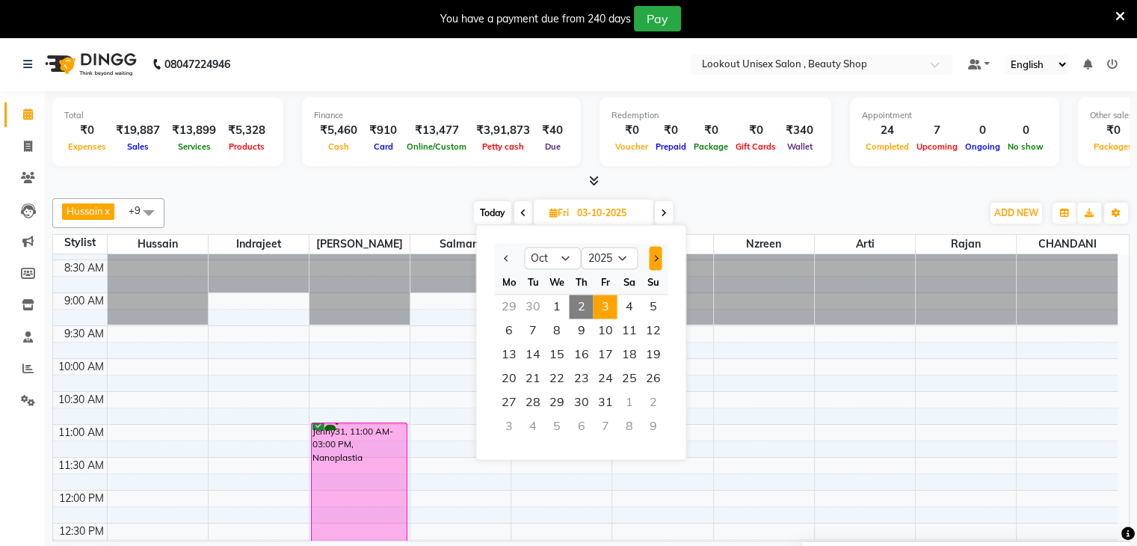
click at [651, 260] on button "Next month" at bounding box center [655, 258] width 13 height 24
select select "12"
click at [498, 255] on div at bounding box center [509, 258] width 30 height 24
click at [550, 210] on icon at bounding box center [554, 213] width 8 height 10
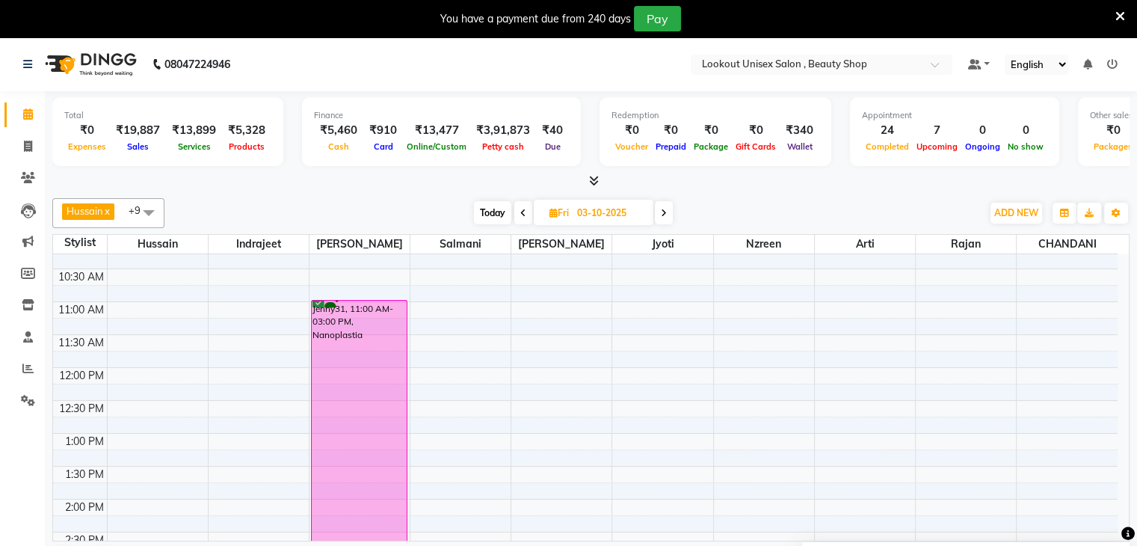
scroll to position [176, 0]
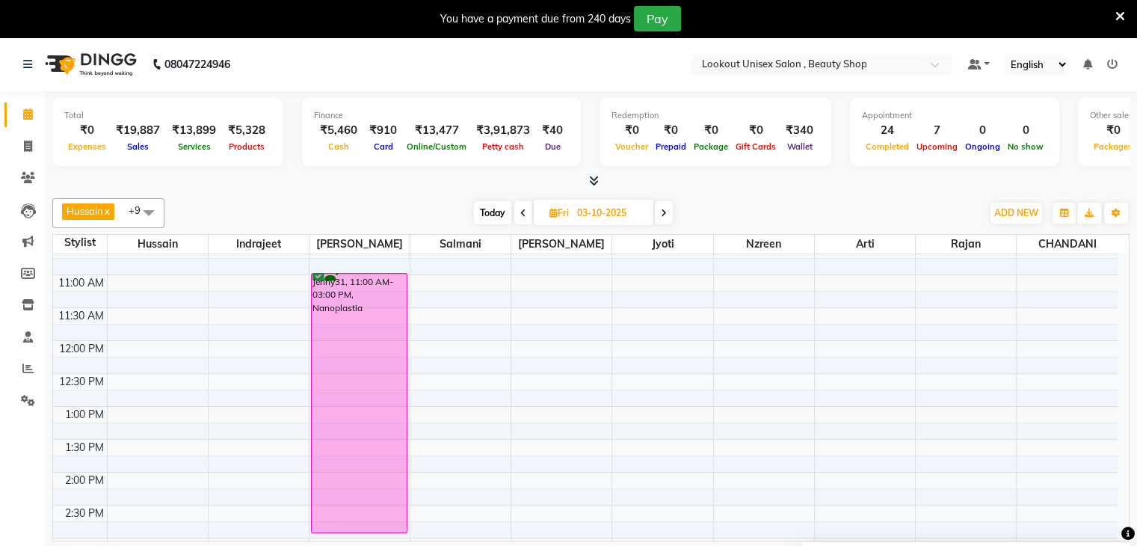
click at [547, 211] on span "Fri" at bounding box center [559, 212] width 27 height 11
select select "10"
select select "2025"
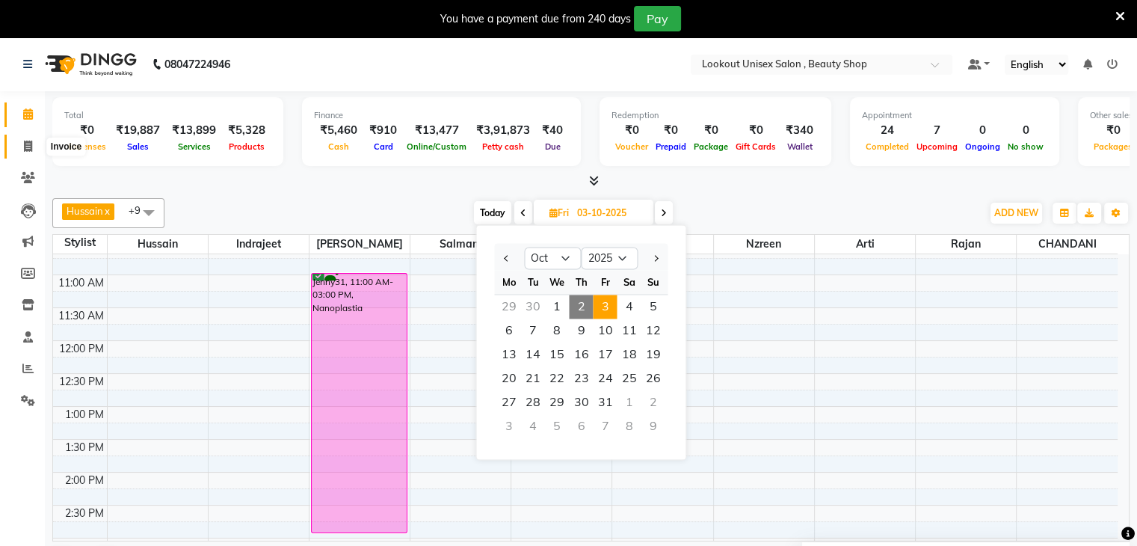
click at [29, 145] on icon at bounding box center [28, 146] width 8 height 11
select select "service"
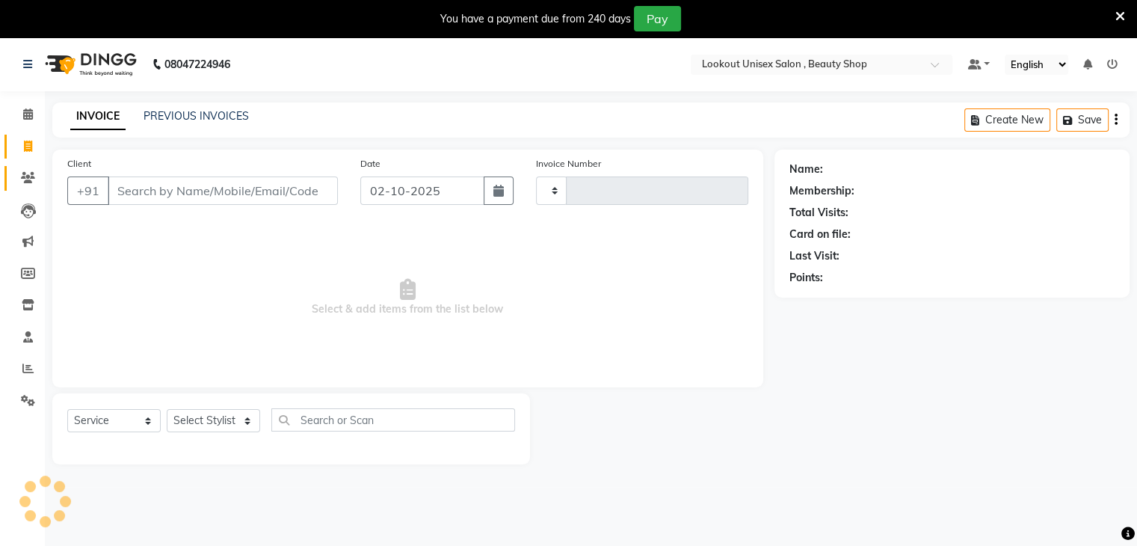
type input "4106"
select select "7658"
click at [247, 422] on select "Select Stylist [PERSON_NAME] [PERSON_NAME] Sir Disha [PERSON_NAME] Jyoti Mahesh…" at bounding box center [213, 420] width 93 height 23
select select "68200"
click at [167, 410] on select "Select Stylist [PERSON_NAME] [PERSON_NAME] Sir Disha [PERSON_NAME] Jyoti Mahesh…" at bounding box center [213, 420] width 93 height 23
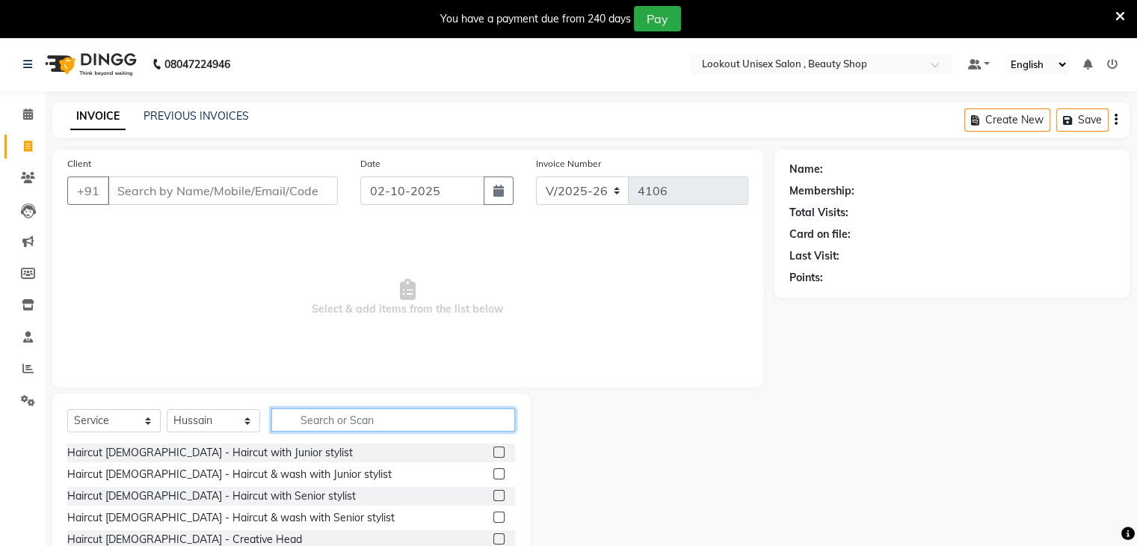
click at [326, 422] on input "text" at bounding box center [393, 419] width 244 height 23
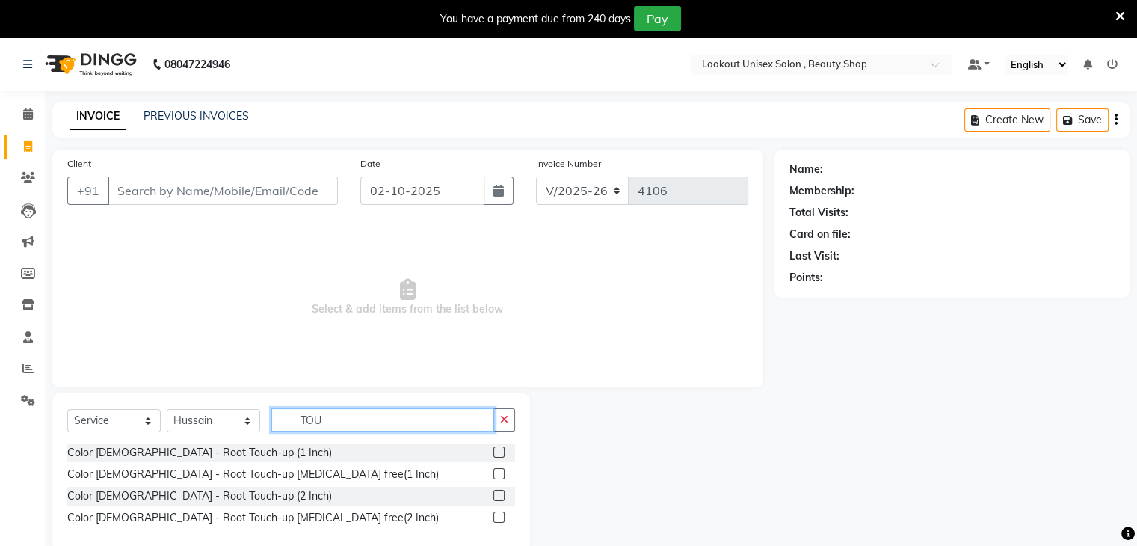
type input "TOU"
click at [496, 495] on label at bounding box center [498, 495] width 11 height 11
click at [496, 495] on input "checkbox" at bounding box center [498, 496] width 10 height 10
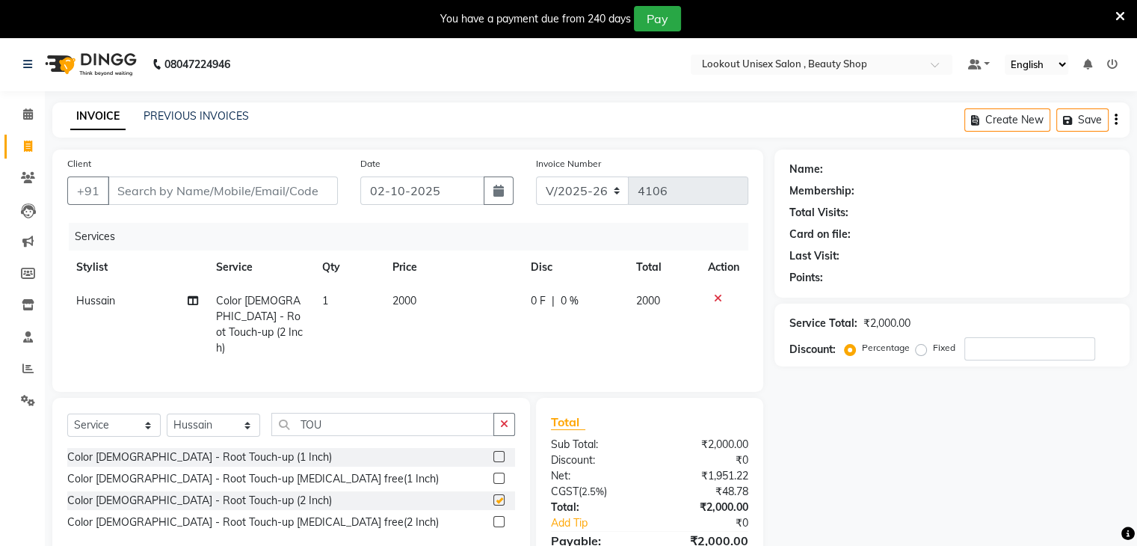
checkbox input "false"
click at [501, 516] on label at bounding box center [498, 521] width 11 height 11
click at [501, 517] on input "checkbox" at bounding box center [498, 522] width 10 height 10
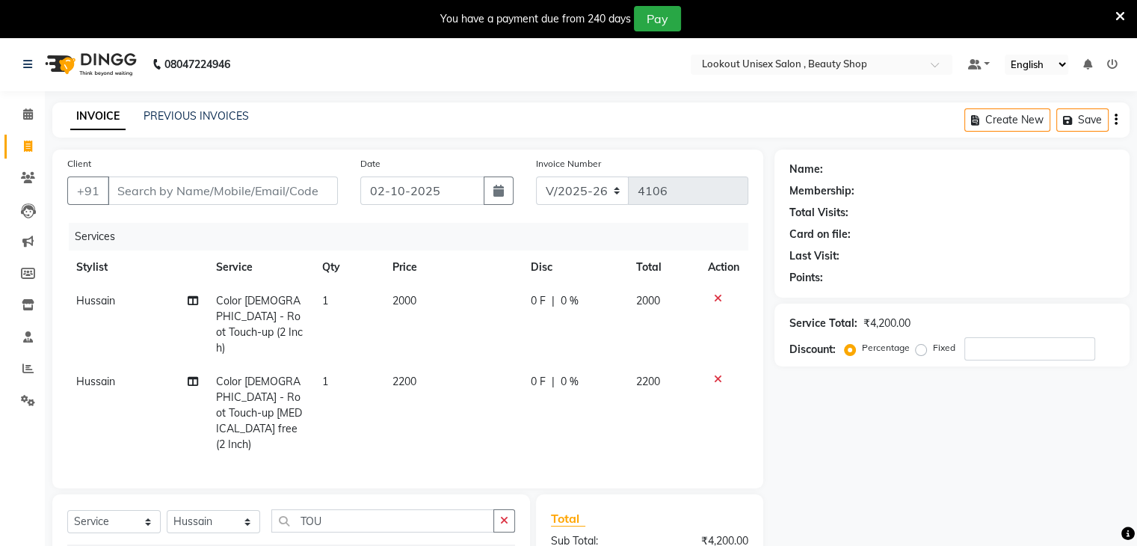
checkbox input "false"
click at [715, 298] on icon at bounding box center [718, 298] width 8 height 10
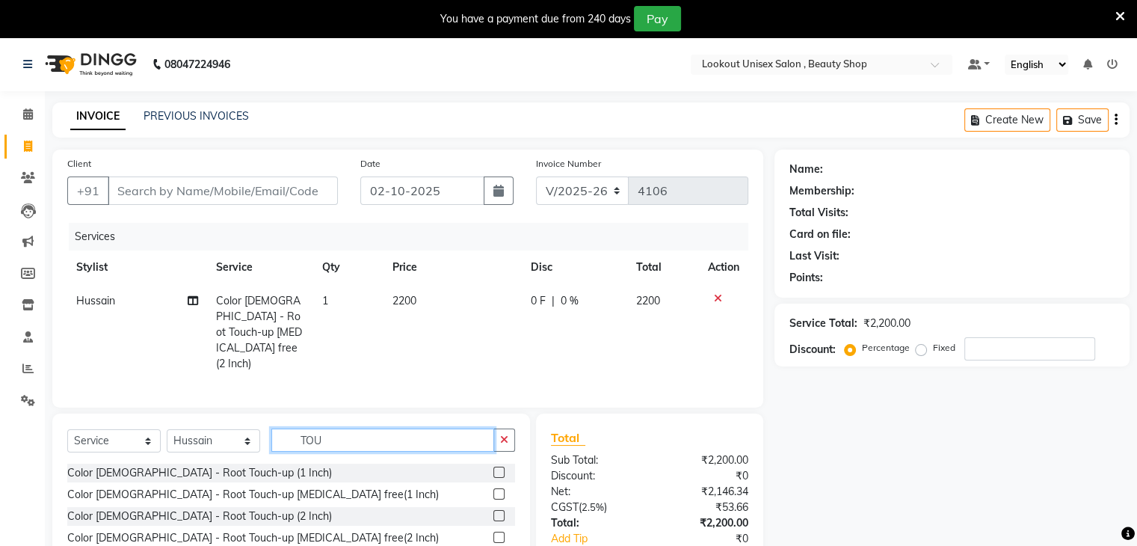
click at [371, 428] on input "TOU" at bounding box center [382, 439] width 223 height 23
type input "T"
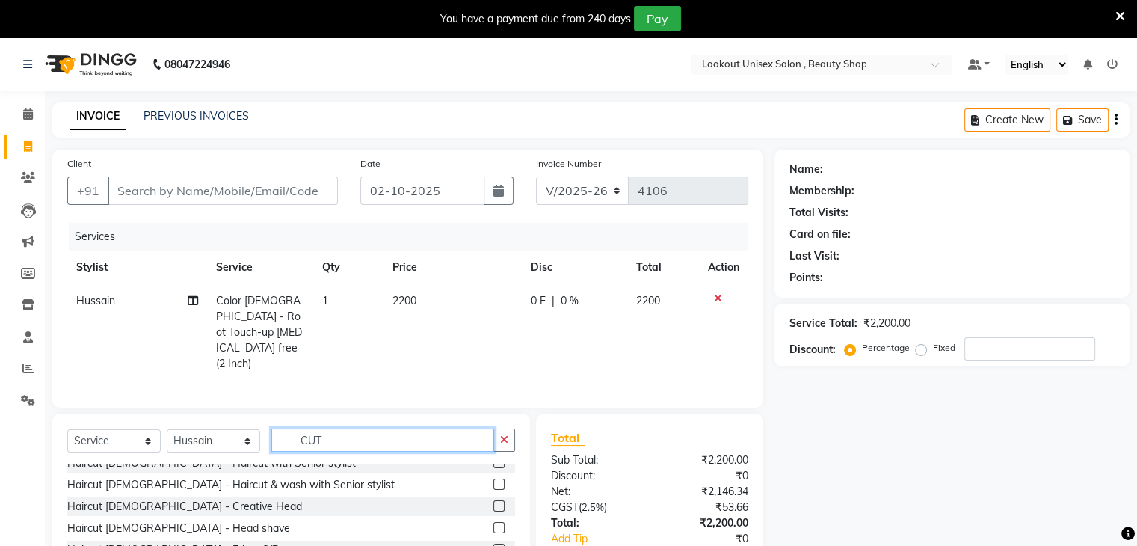
scroll to position [150, 0]
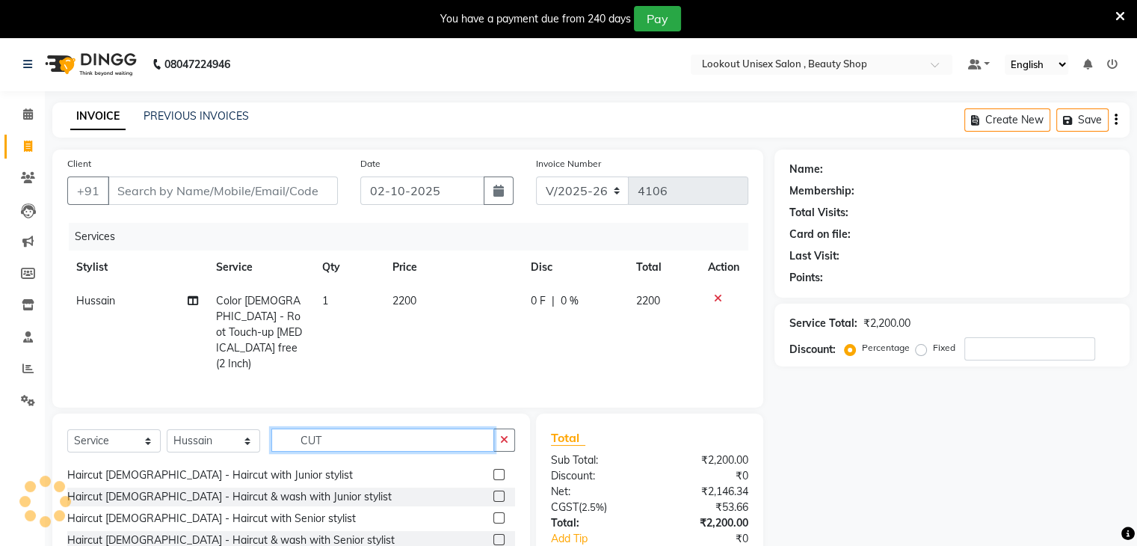
type input "CUT"
click at [493, 512] on label at bounding box center [498, 517] width 11 height 11
click at [493, 514] on input "checkbox" at bounding box center [498, 519] width 10 height 10
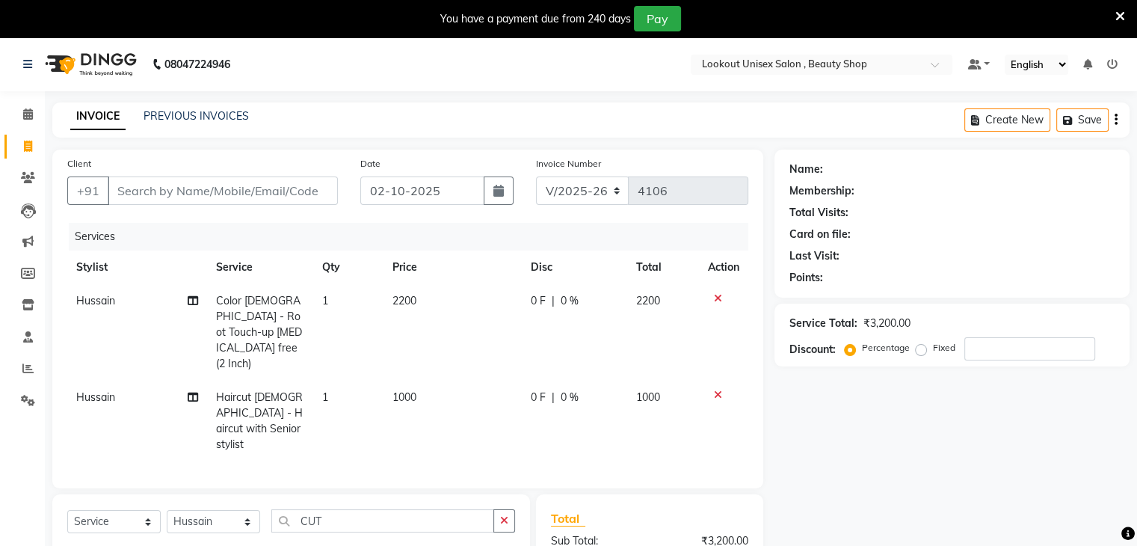
checkbox input "false"
click at [351, 509] on input "CUT" at bounding box center [382, 520] width 223 height 23
type input "C"
click at [245, 510] on select "Select Stylist [PERSON_NAME] [PERSON_NAME] Sir Disha [PERSON_NAME] Jyoti Mahesh…" at bounding box center [213, 521] width 93 height 23
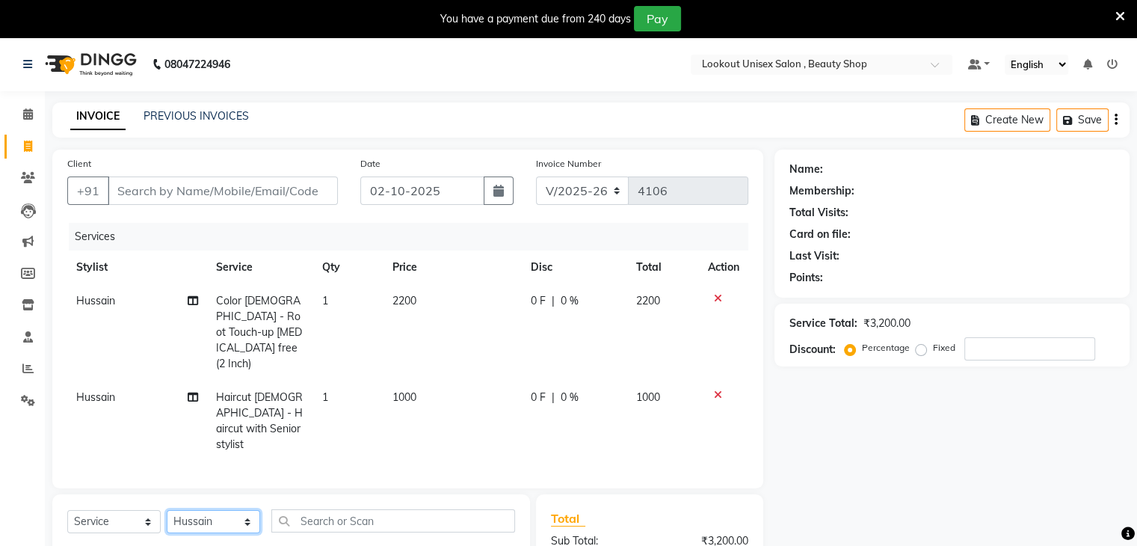
select select "67794"
click at [167, 510] on select "Select Stylist [PERSON_NAME] [PERSON_NAME] Sir Disha [PERSON_NAME] Jyoti Mahesh…" at bounding box center [213, 521] width 93 height 23
click at [360, 509] on input "text" at bounding box center [393, 520] width 244 height 23
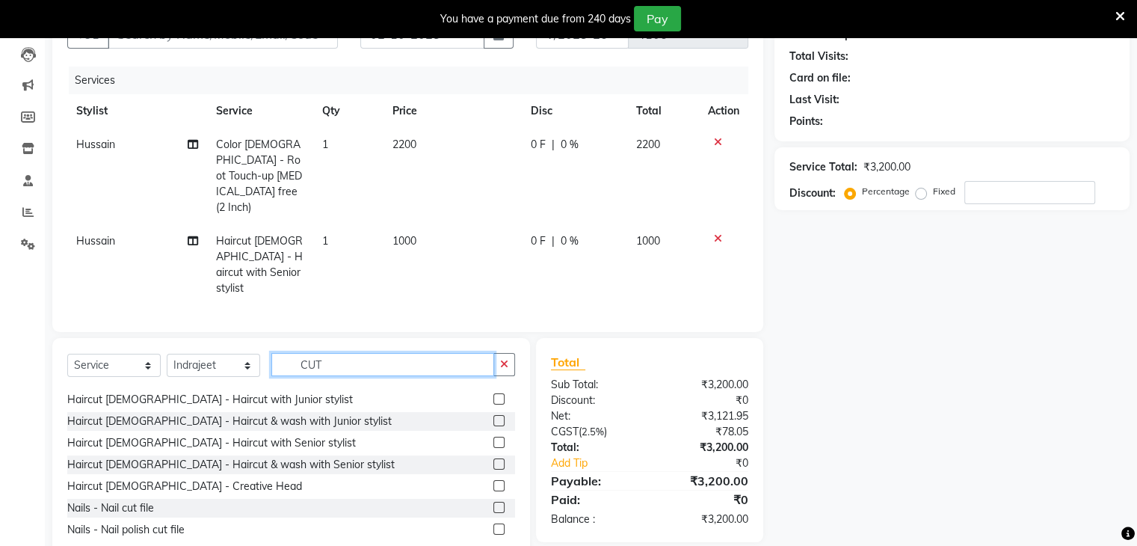
type input "CUT"
click at [493, 437] on label at bounding box center [498, 442] width 11 height 11
click at [493, 438] on input "checkbox" at bounding box center [498, 443] width 10 height 10
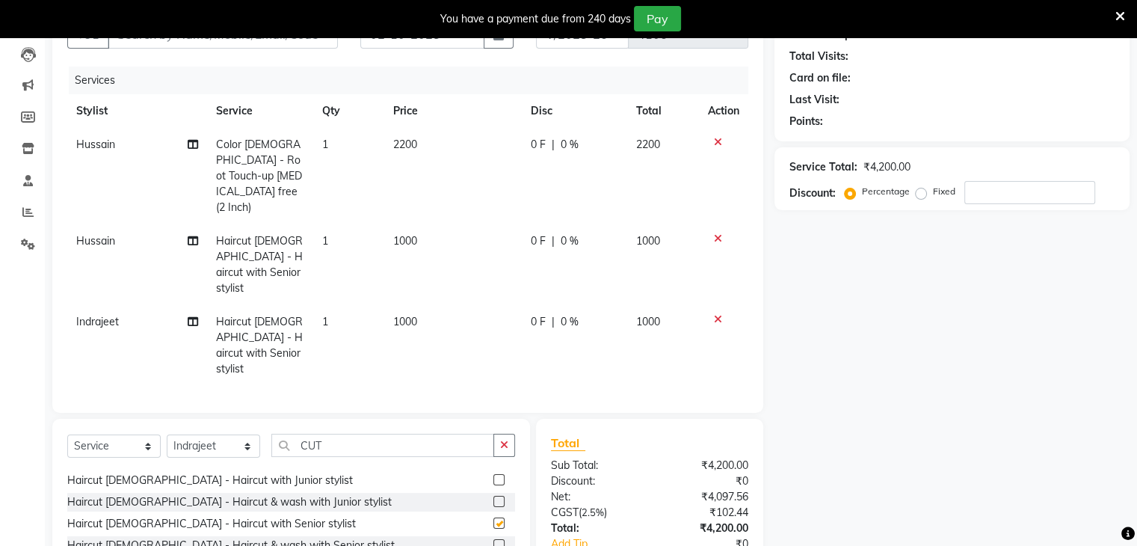
checkbox input "false"
click at [348, 434] on input "CUT" at bounding box center [382, 445] width 223 height 23
click at [715, 314] on icon at bounding box center [718, 319] width 8 height 10
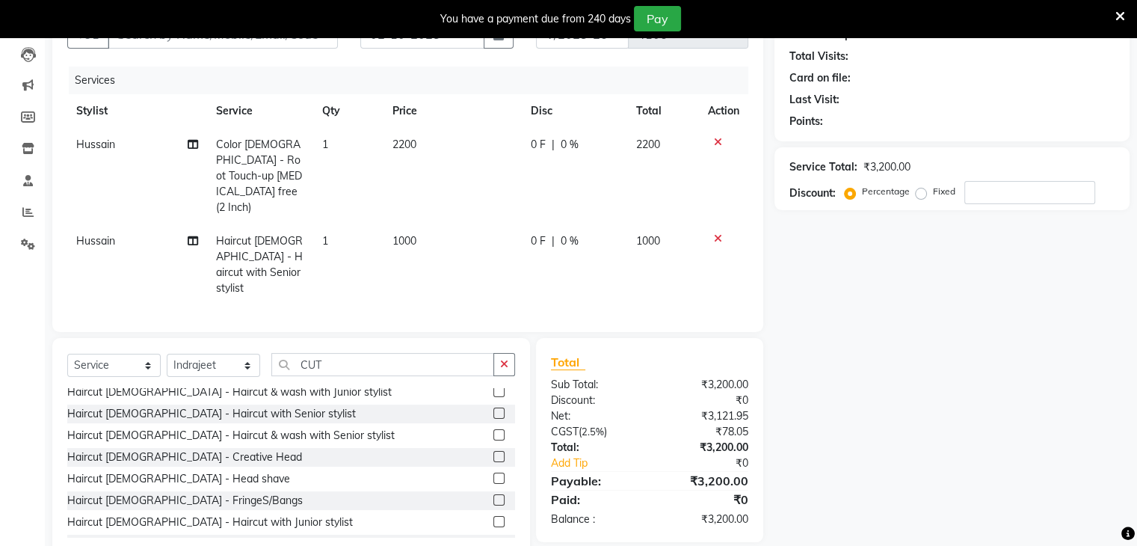
scroll to position [0, 0]
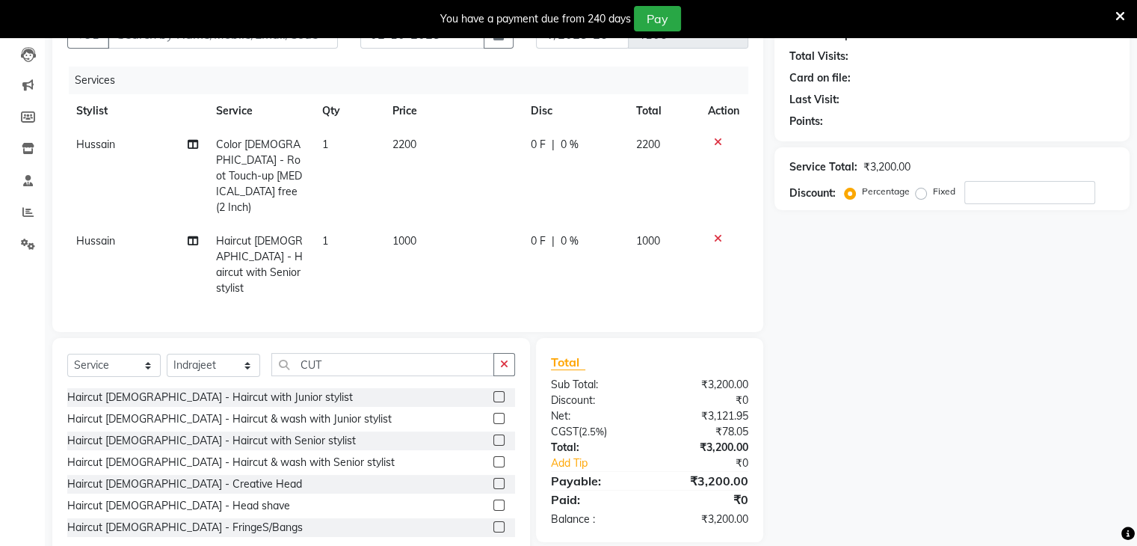
click at [493, 434] on label at bounding box center [498, 439] width 11 height 11
click at [493, 436] on input "checkbox" at bounding box center [498, 441] width 10 height 10
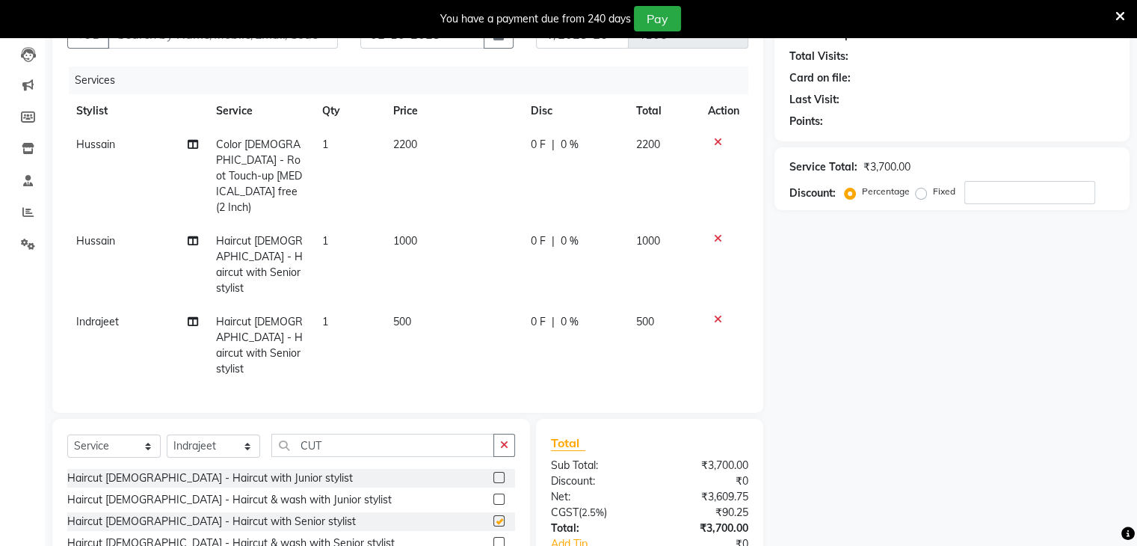
checkbox input "false"
click at [349, 434] on input "CUT" at bounding box center [382, 445] width 223 height 23
type input "C"
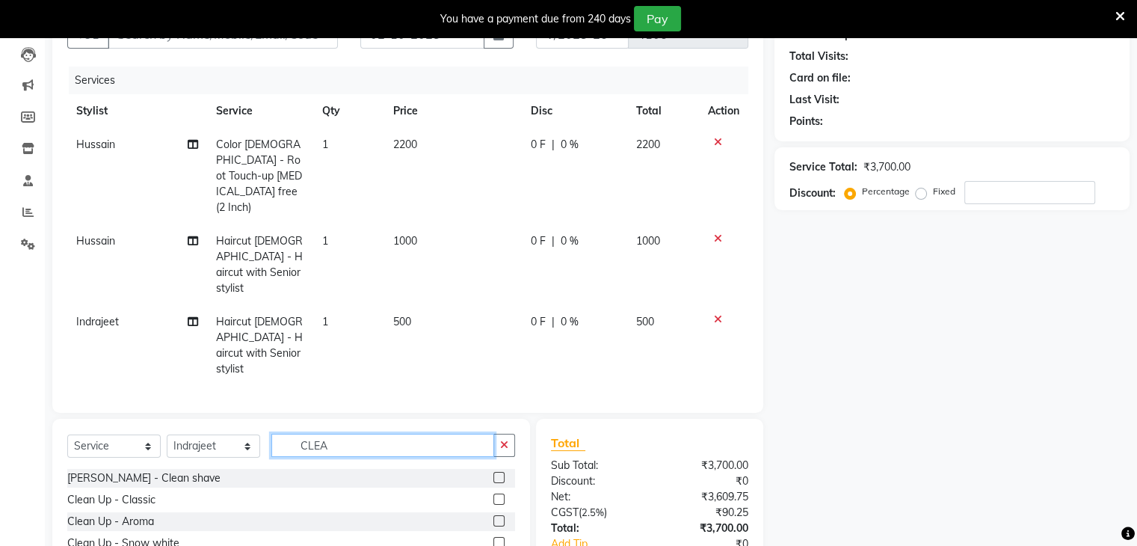
scroll to position [82, 0]
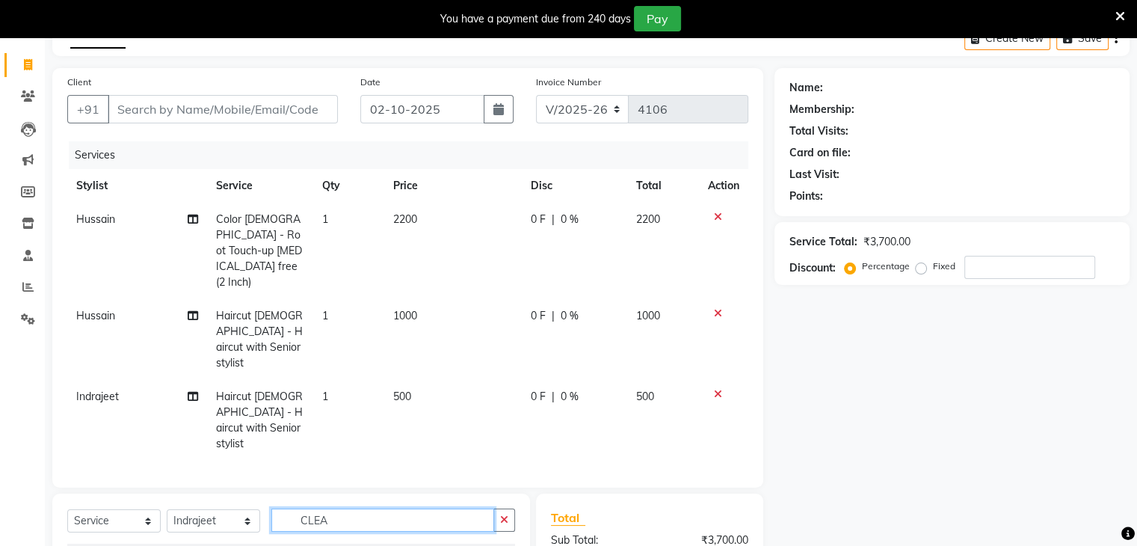
type input "CLEA"
click at [493, 545] on label at bounding box center [498, 552] width 11 height 11
click at [493, 545] on input "checkbox" at bounding box center [498, 553] width 10 height 10
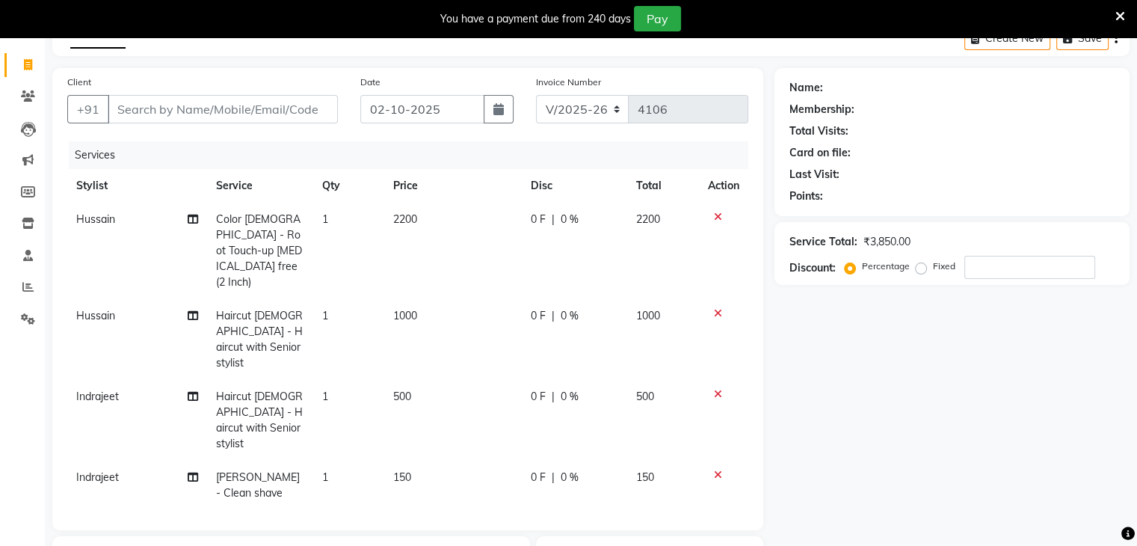
checkbox input "false"
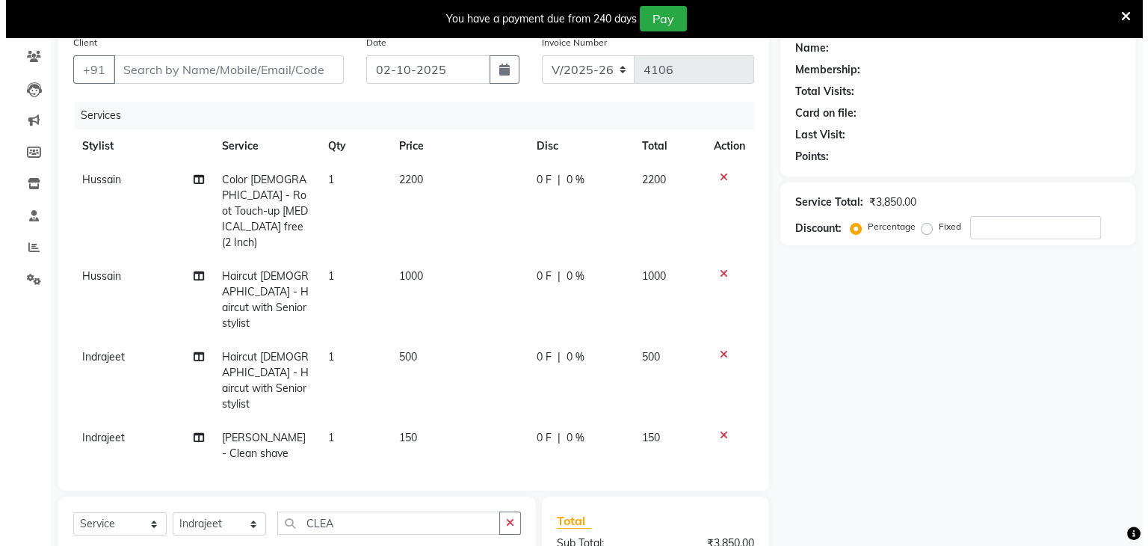
scroll to position [0, 0]
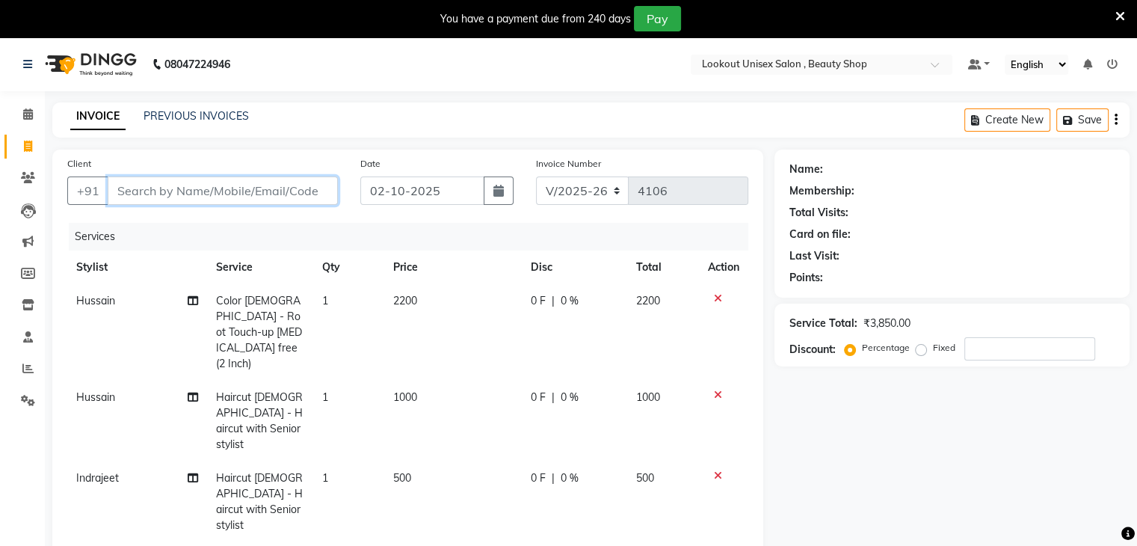
click at [165, 194] on input "Client" at bounding box center [223, 190] width 230 height 28
type input "9"
type input "0"
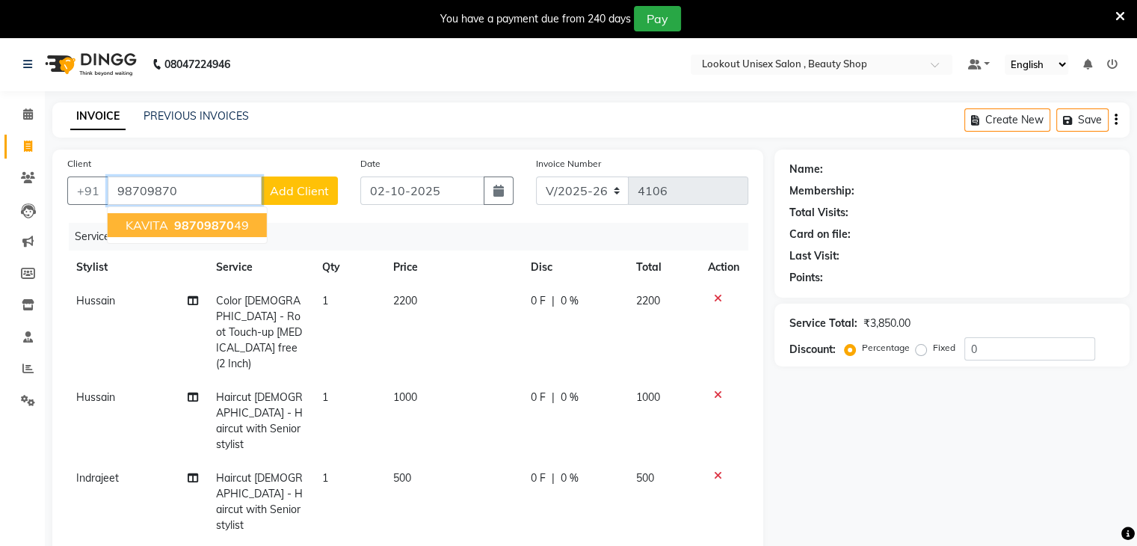
click at [204, 221] on span "98709870" at bounding box center [204, 225] width 60 height 15
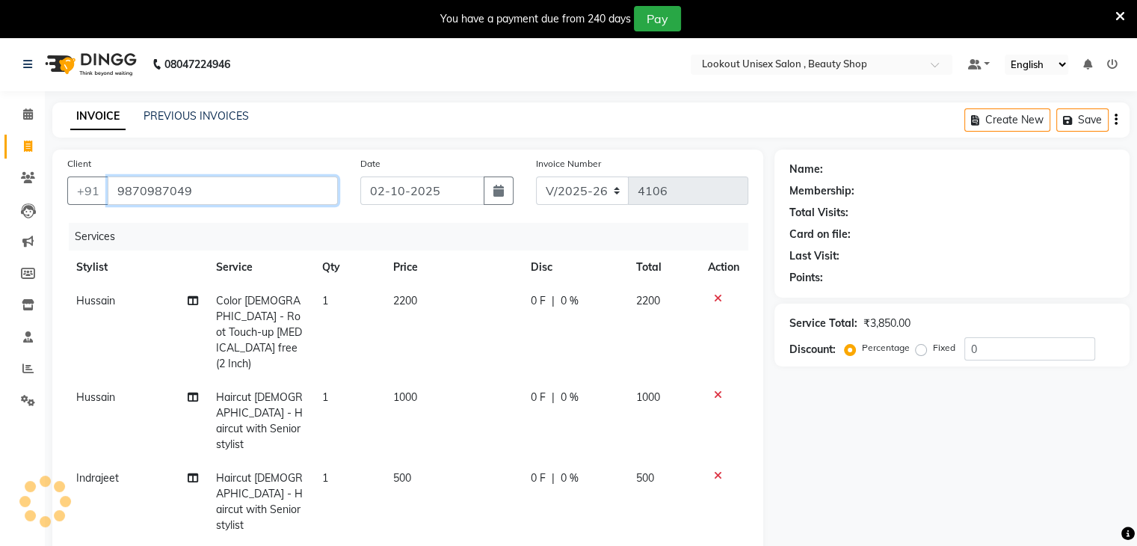
type input "9870987049"
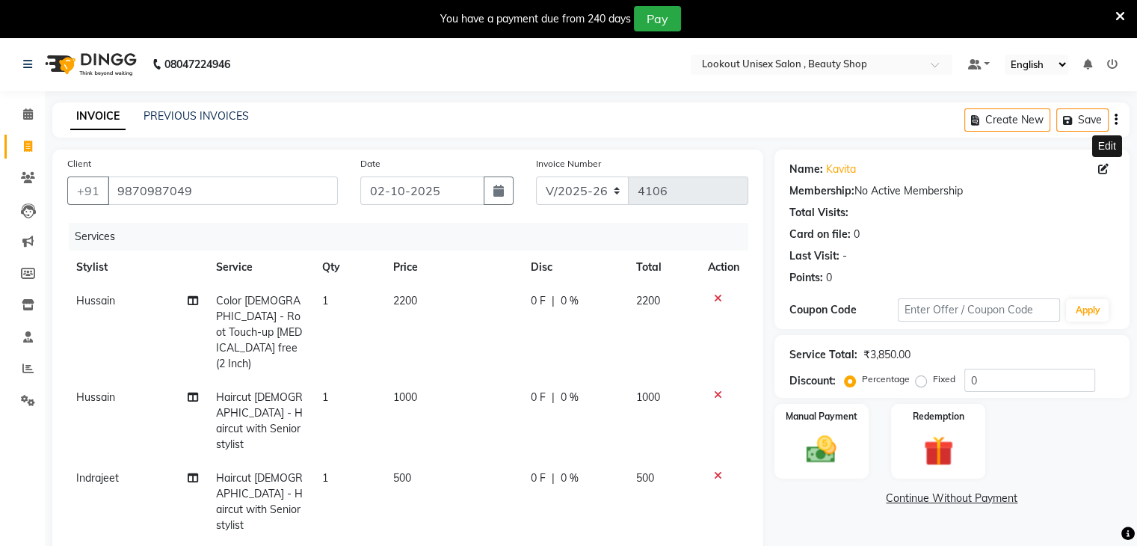
click at [1098, 165] on icon at bounding box center [1103, 169] width 10 height 10
select select "[DEMOGRAPHIC_DATA]"
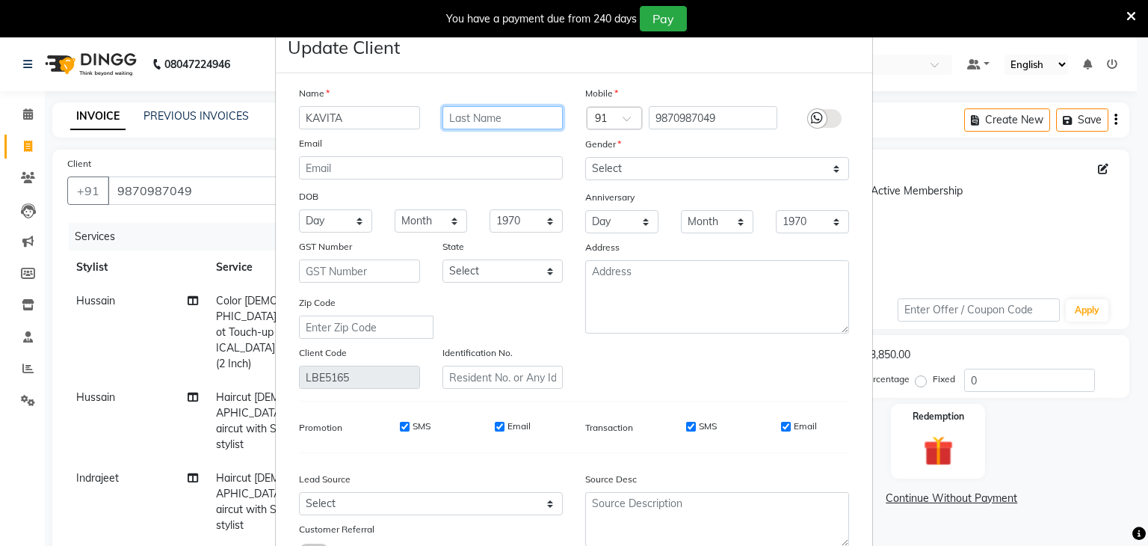
click at [465, 124] on input "text" at bounding box center [503, 117] width 121 height 23
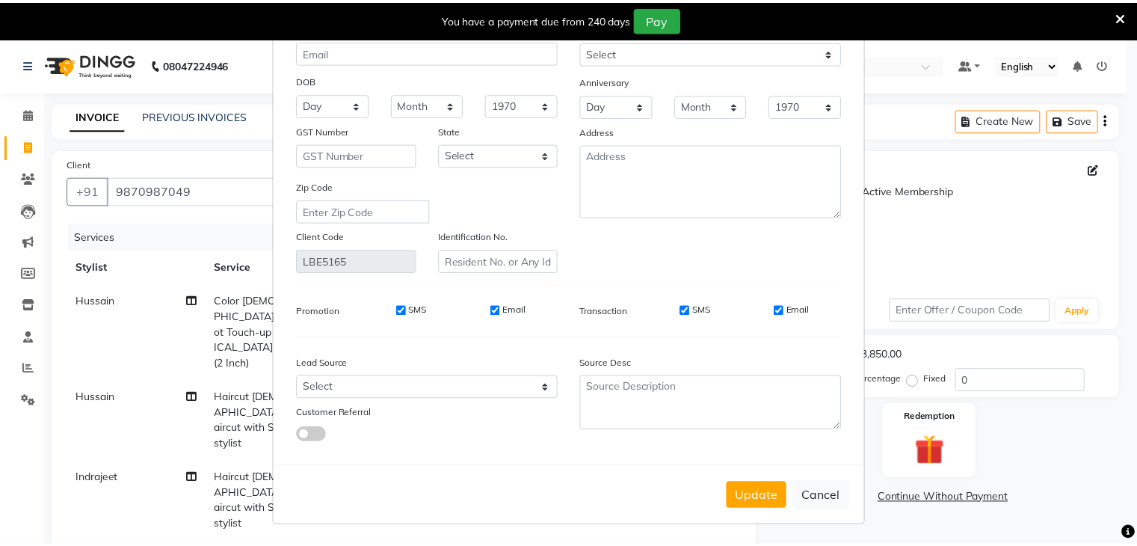
scroll to position [126, 0]
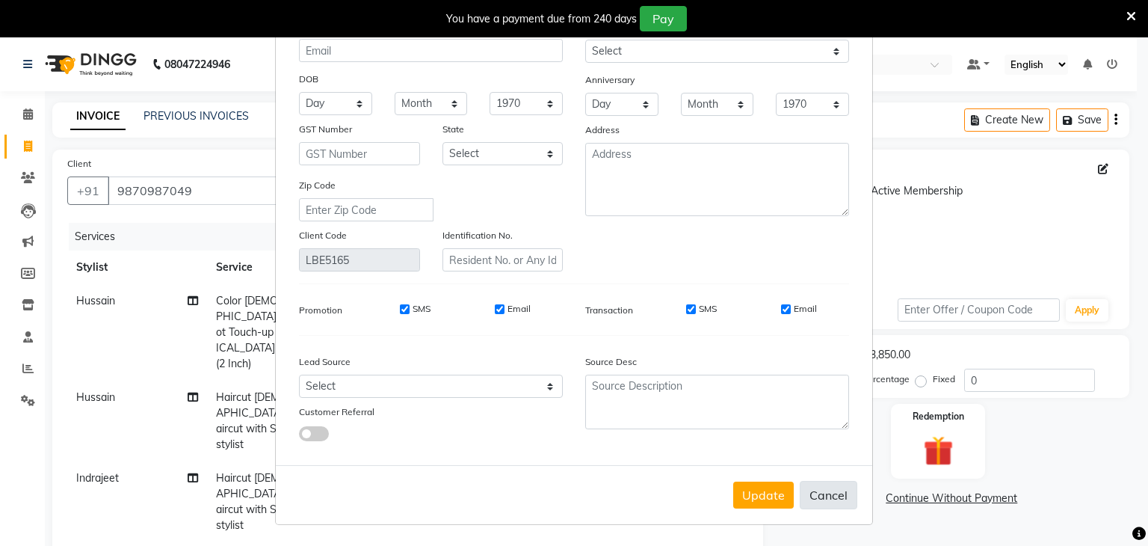
click at [830, 496] on button "Cancel" at bounding box center [829, 495] width 58 height 28
select select
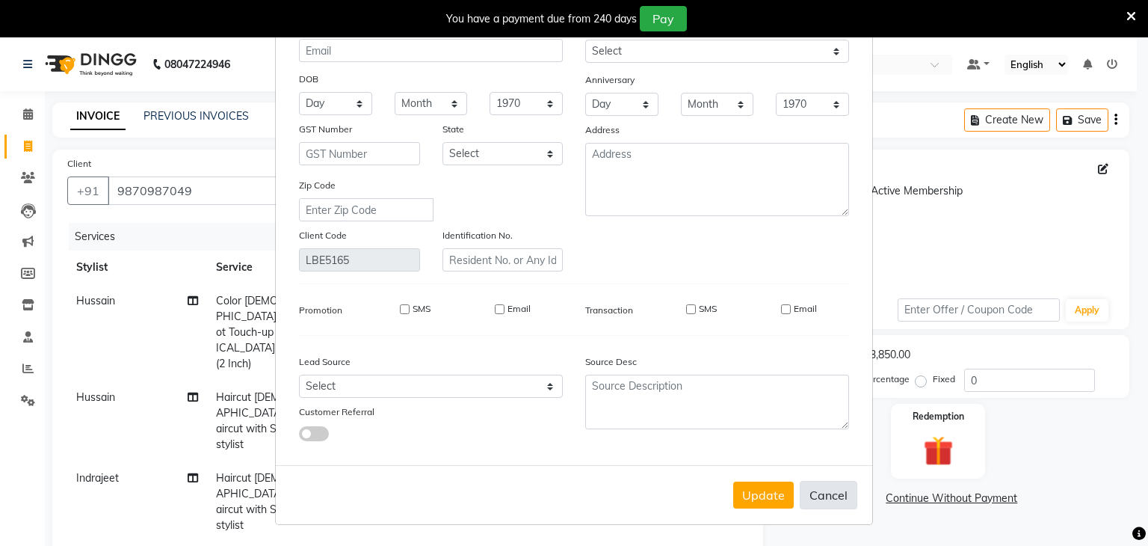
select select
checkbox input "false"
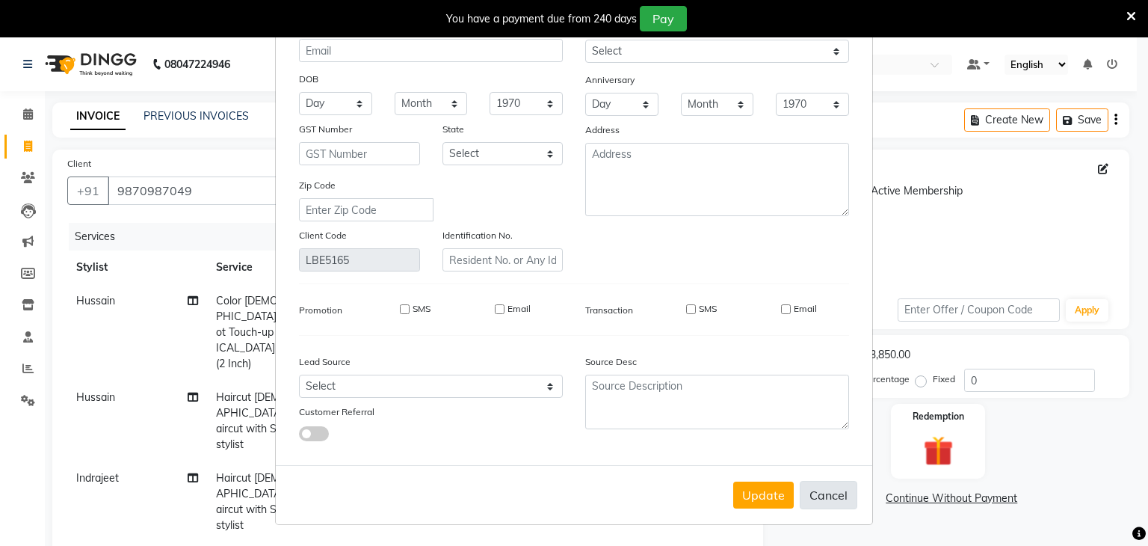
checkbox input "false"
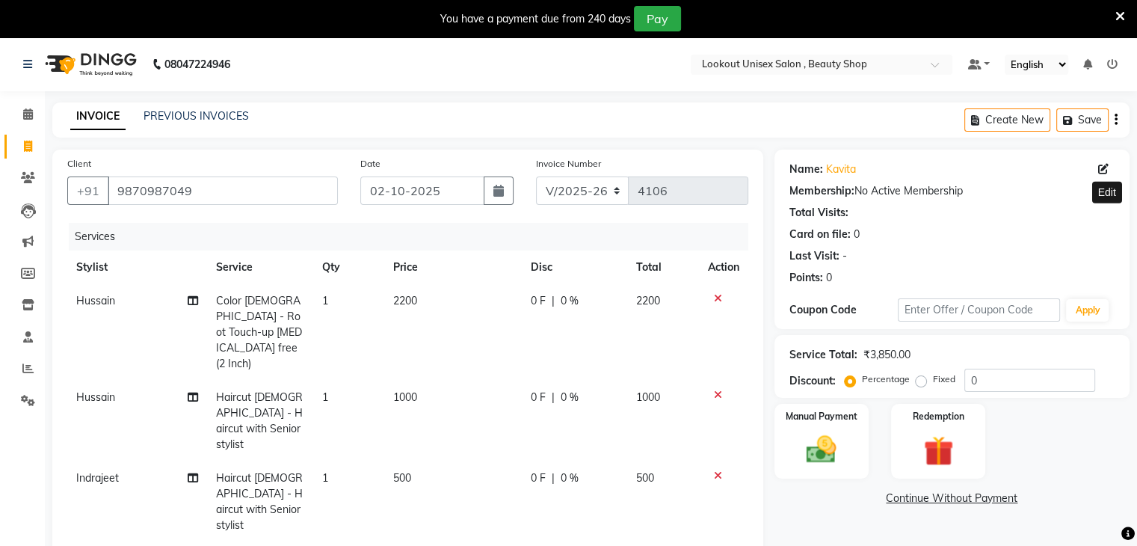
scroll to position [150, 0]
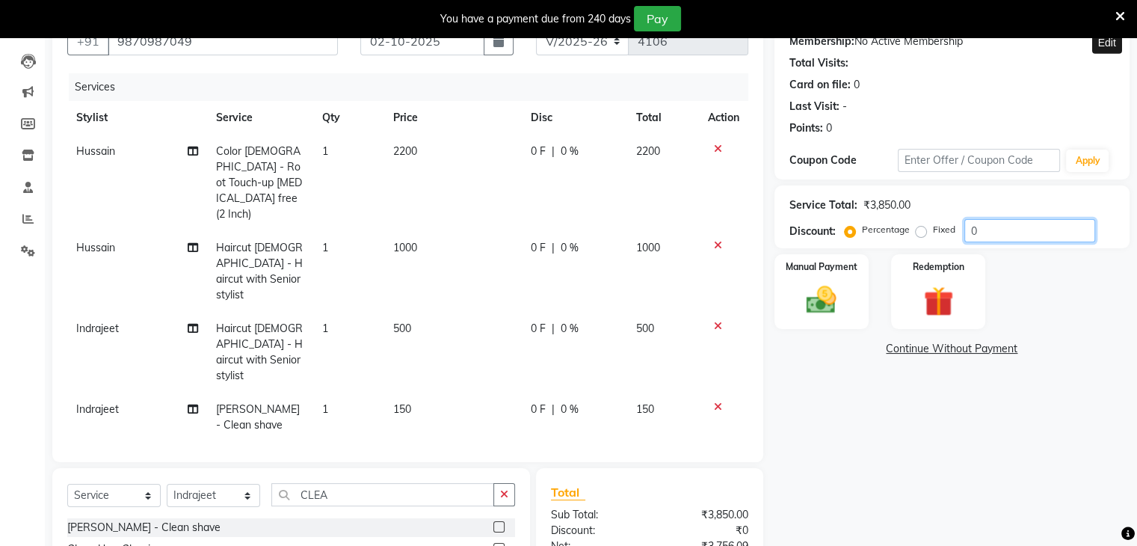
click at [965, 234] on input "0" at bounding box center [1030, 230] width 131 height 23
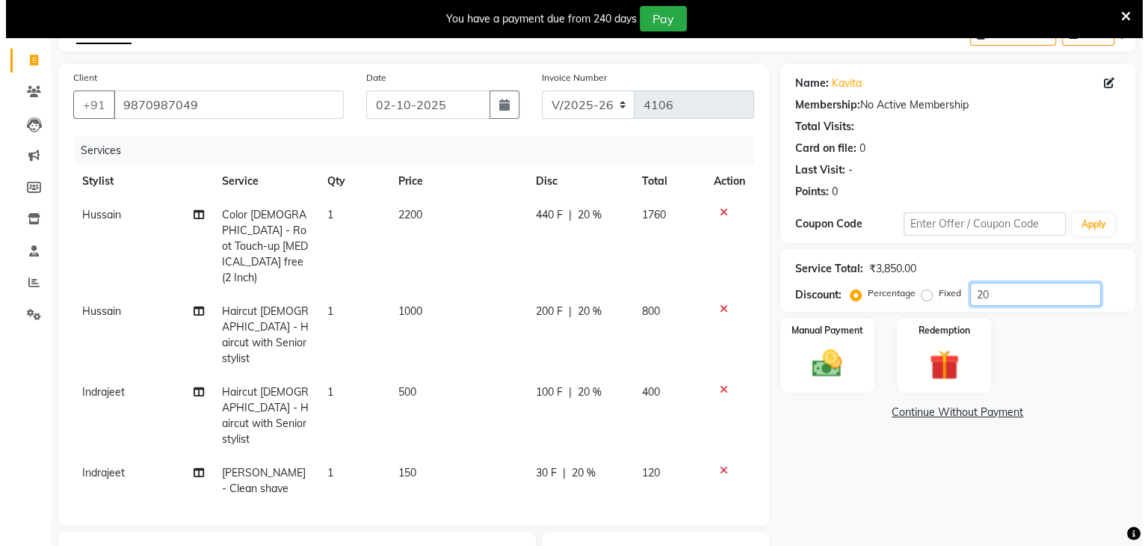
scroll to position [46, 0]
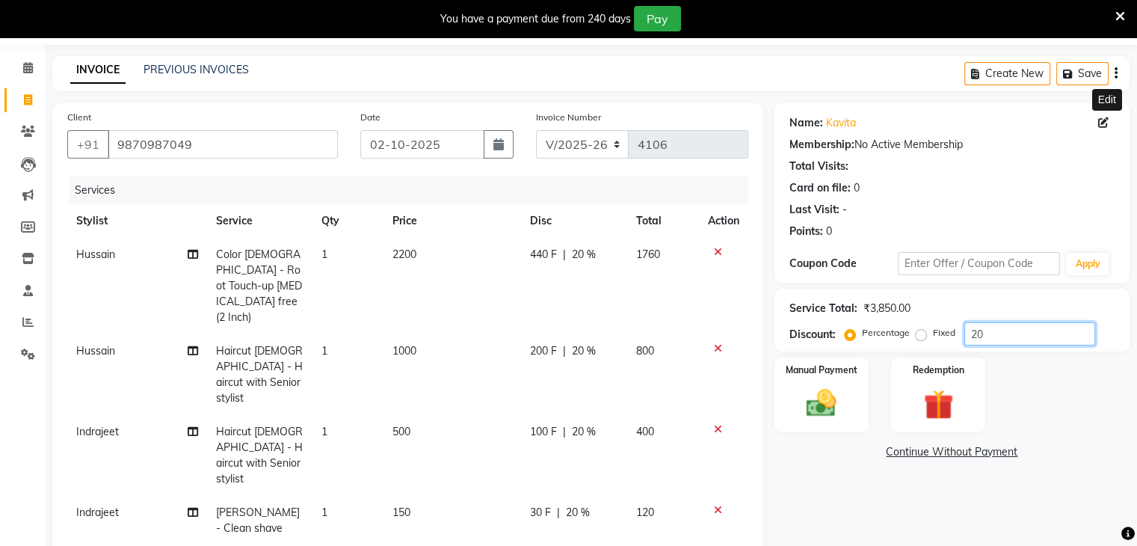
type input "20"
click at [1105, 123] on icon at bounding box center [1103, 122] width 10 height 10
select select "[DEMOGRAPHIC_DATA]"
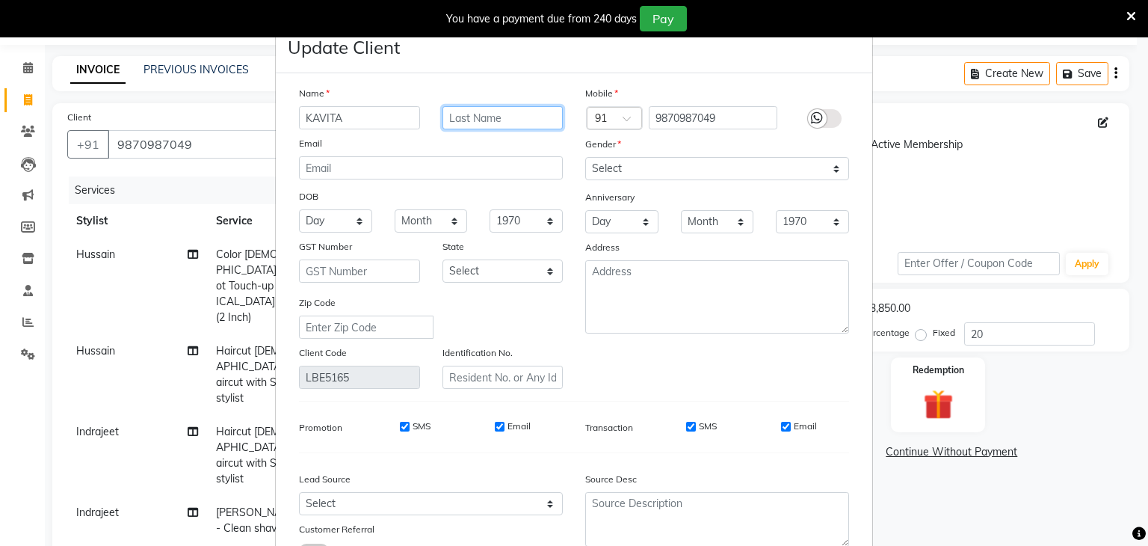
click at [468, 117] on input "text" at bounding box center [503, 117] width 121 height 23
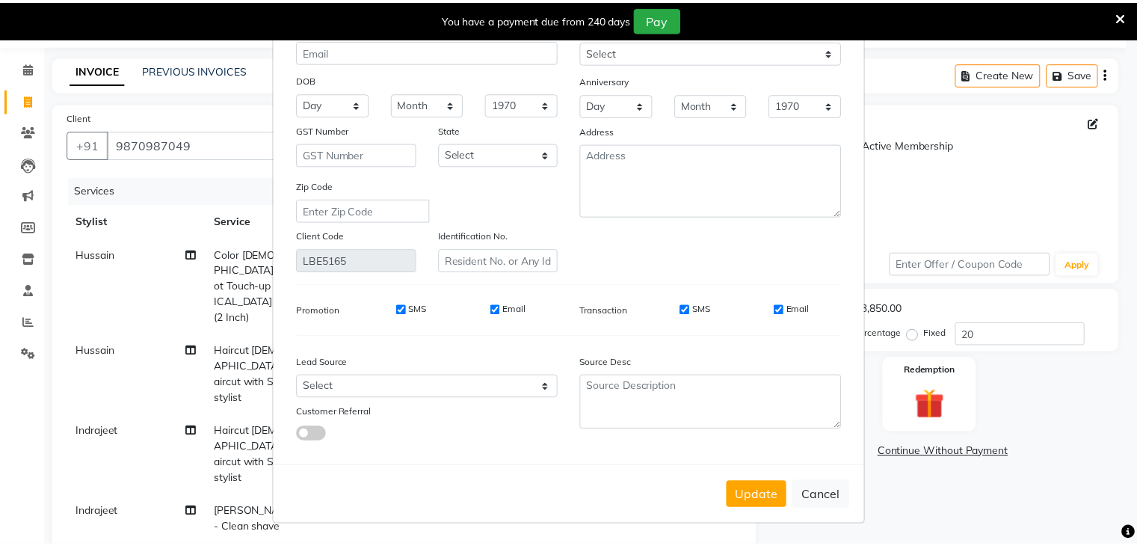
scroll to position [126, 0]
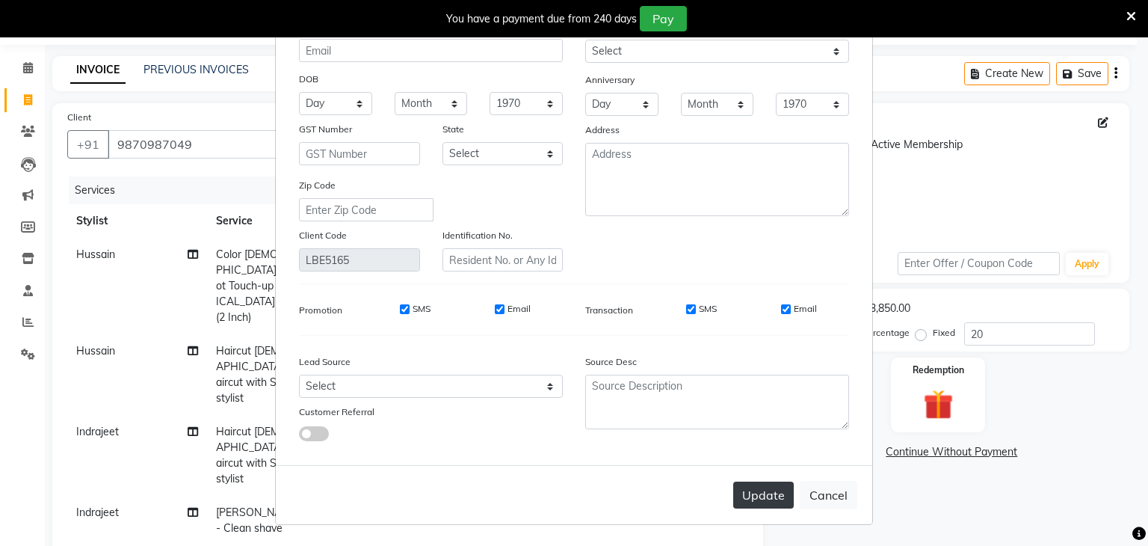
type input "[DATE]"
click at [757, 501] on button "Update" at bounding box center [764, 495] width 61 height 27
select select
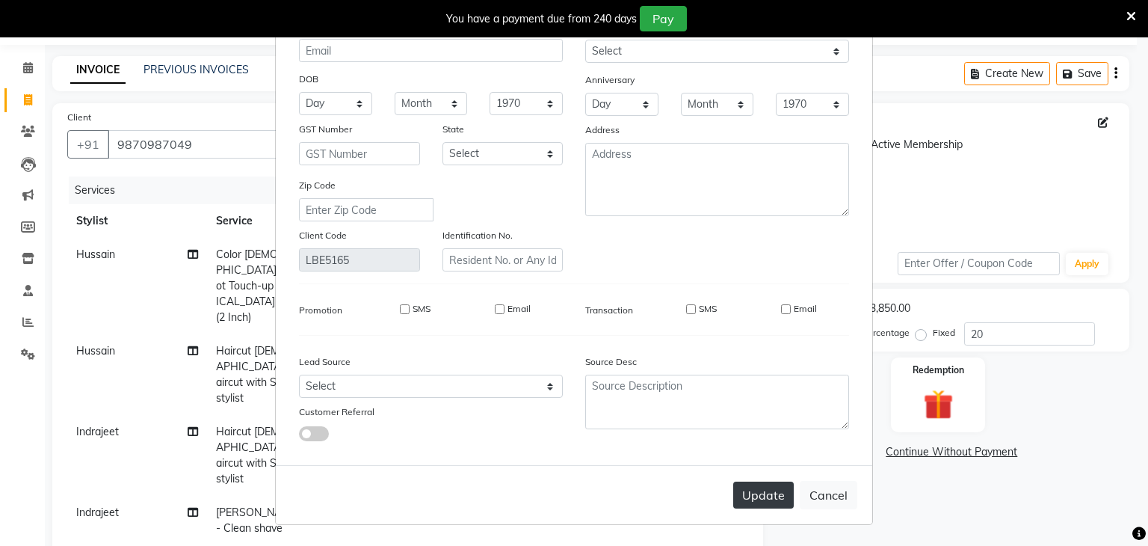
select select
checkbox input "false"
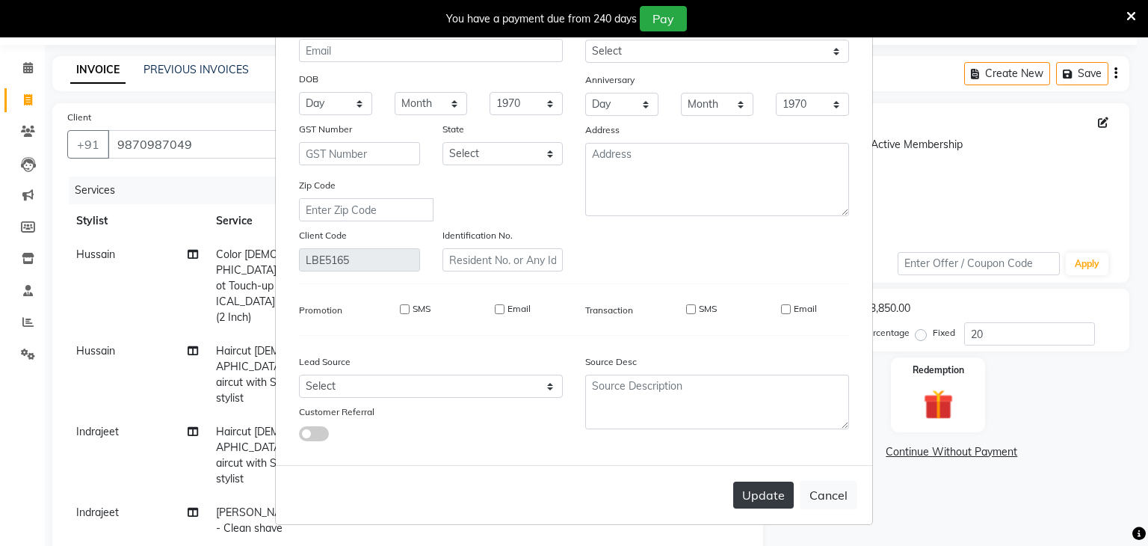
checkbox input "false"
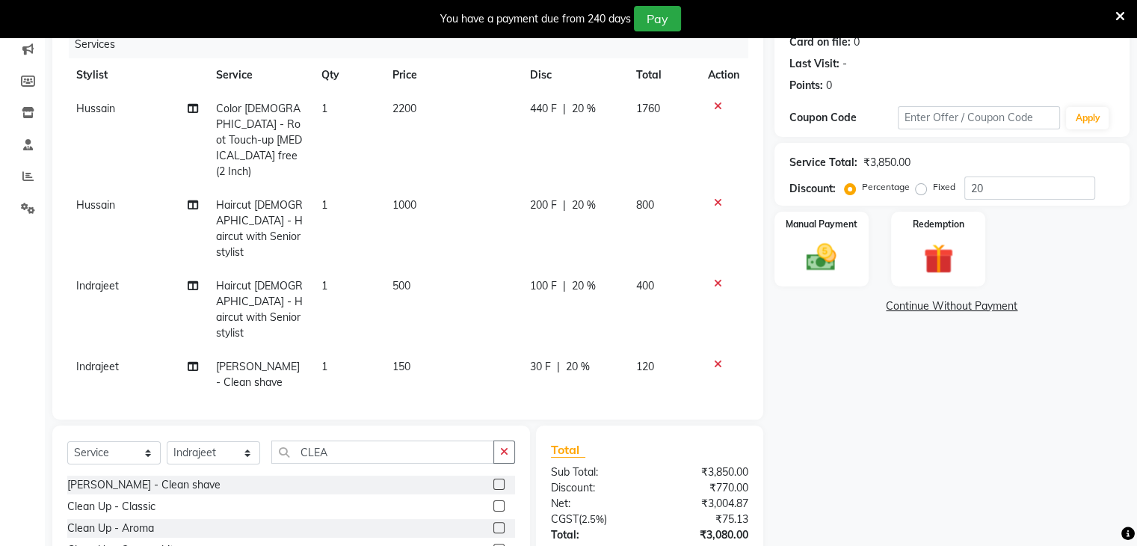
scroll to position [271, 0]
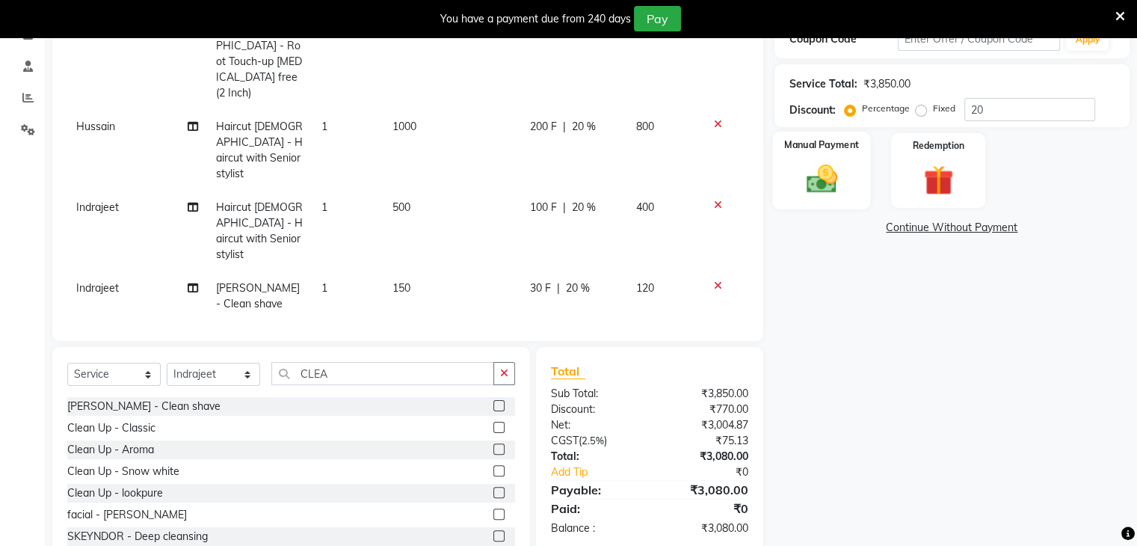
click at [818, 181] on img at bounding box center [821, 180] width 50 height 36
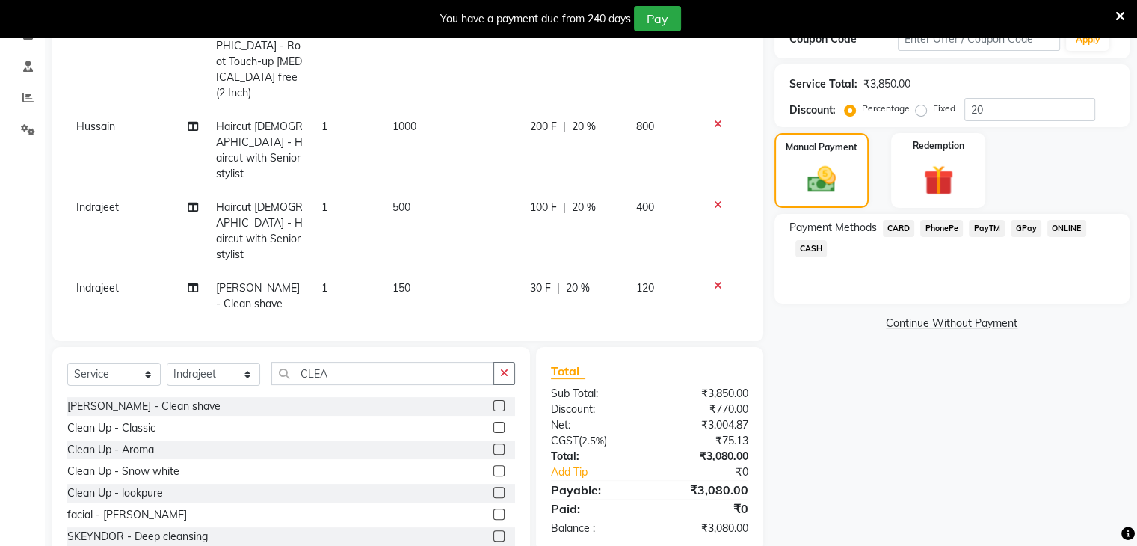
click at [893, 227] on span "CARD" at bounding box center [899, 228] width 32 height 17
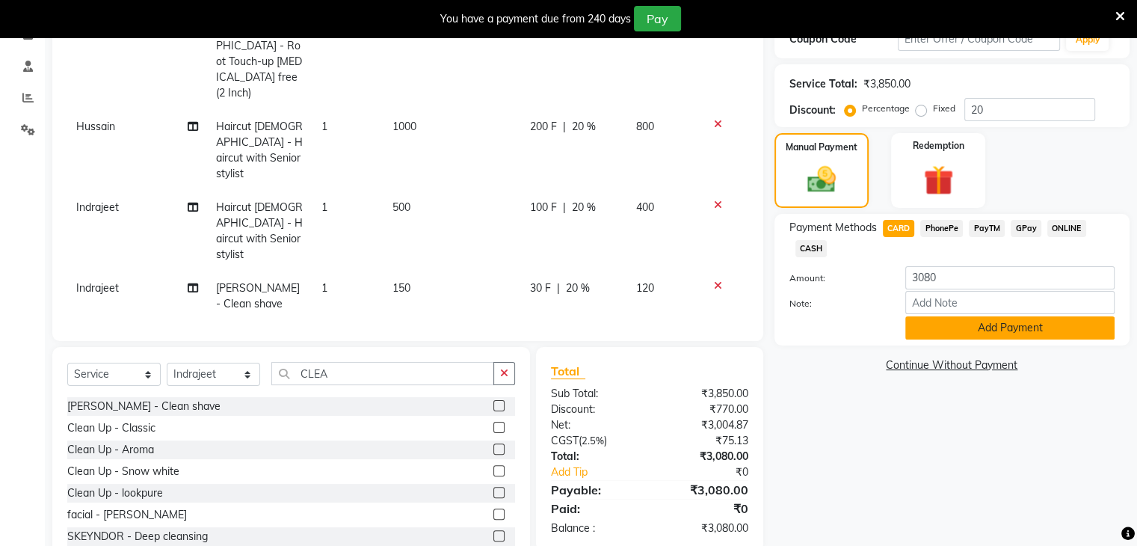
click at [986, 331] on button "Add Payment" at bounding box center [1009, 327] width 209 height 23
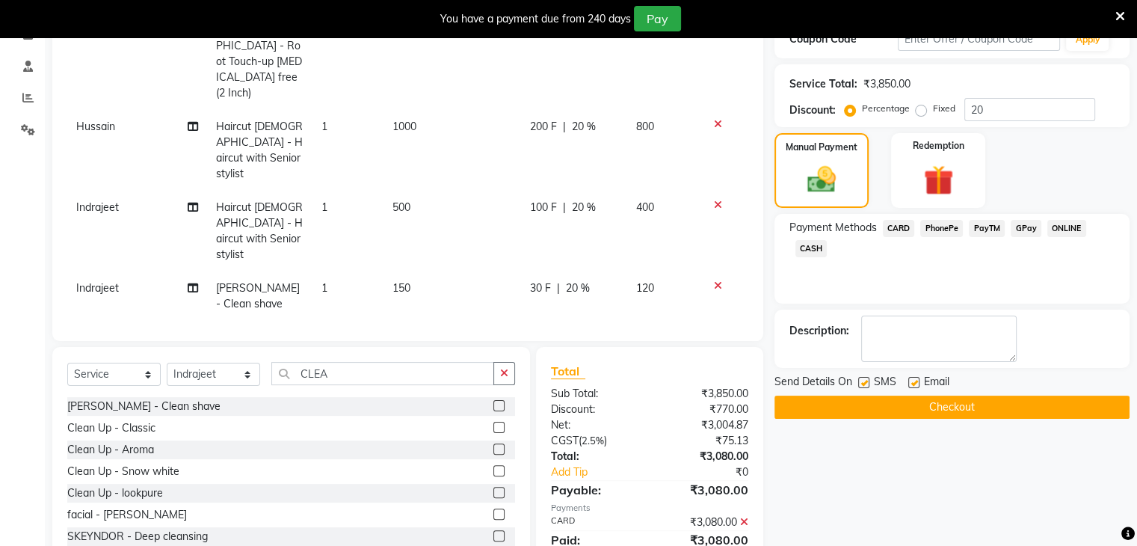
click at [913, 382] on label at bounding box center [913, 382] width 11 height 11
click at [913, 382] on input "checkbox" at bounding box center [913, 383] width 10 height 10
checkbox input "false"
click at [898, 415] on button "Checkout" at bounding box center [952, 407] width 355 height 23
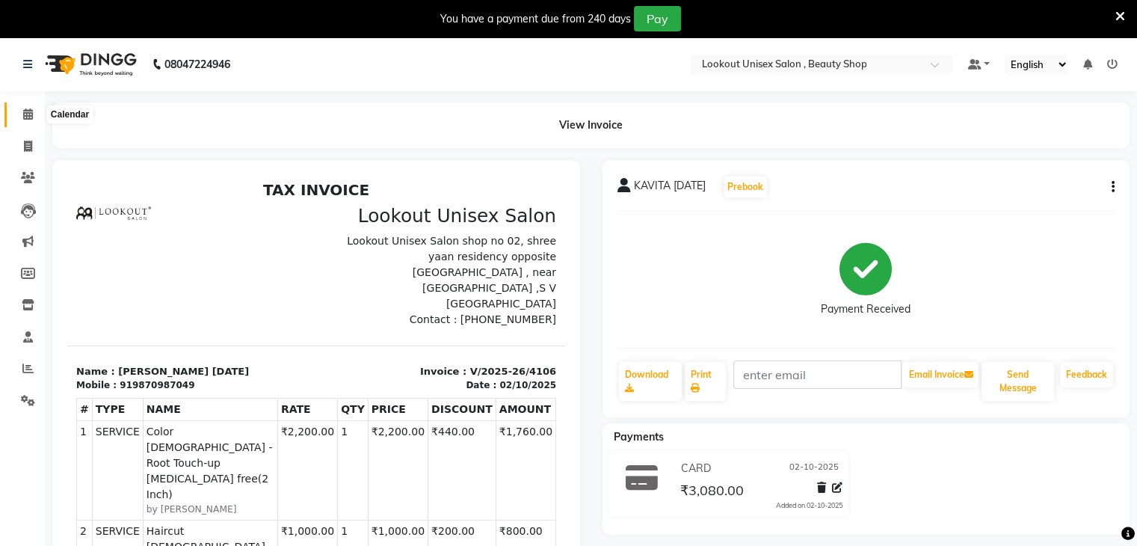
click at [28, 113] on icon at bounding box center [28, 113] width 10 height 11
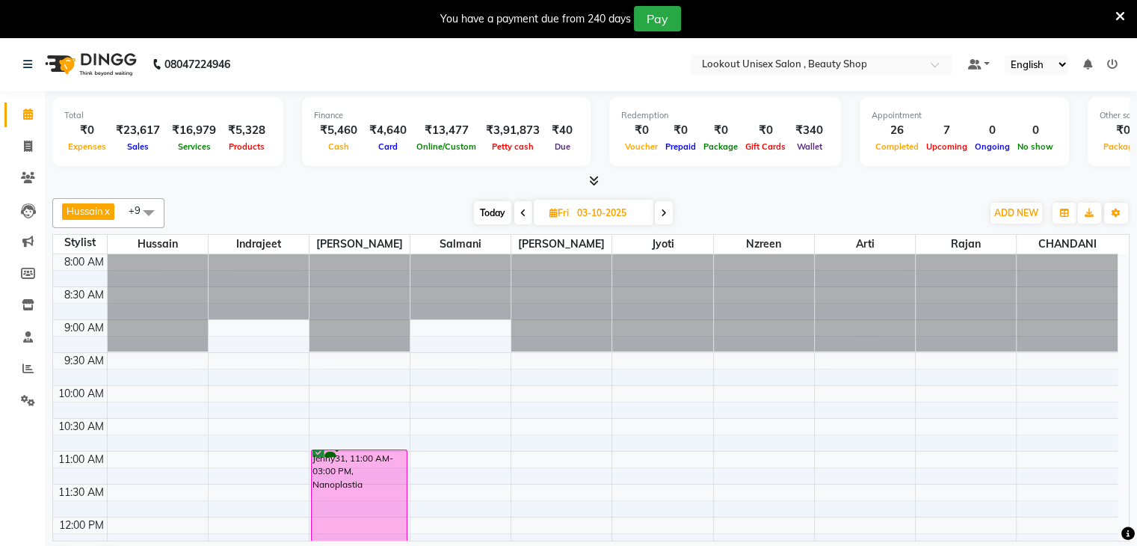
click at [550, 210] on icon at bounding box center [554, 213] width 8 height 10
select select "10"
select select "2025"
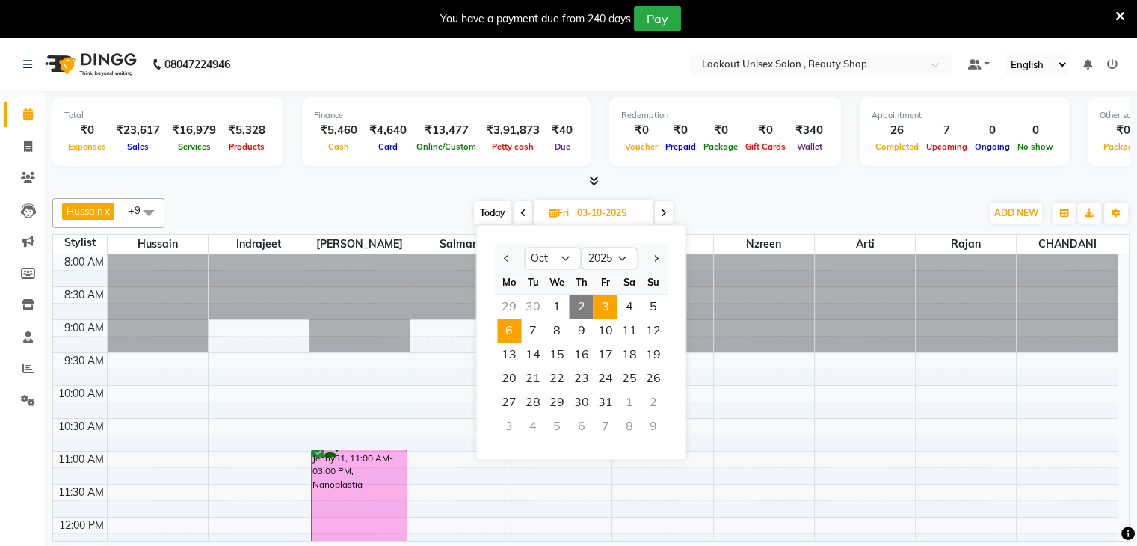
click at [505, 330] on span "6" at bounding box center [509, 331] width 24 height 24
type input "[DATE]"
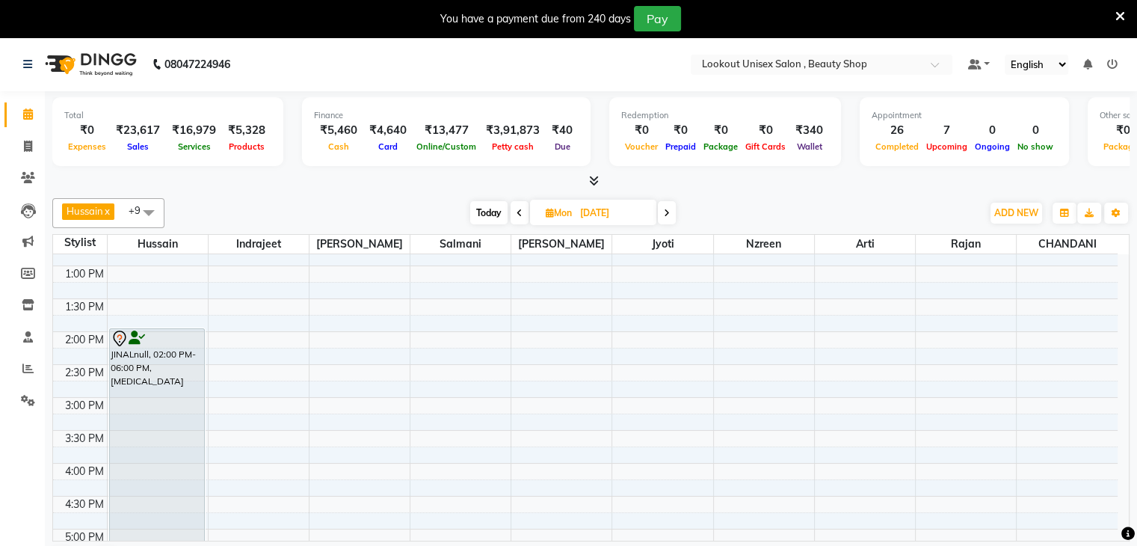
scroll to position [326, 0]
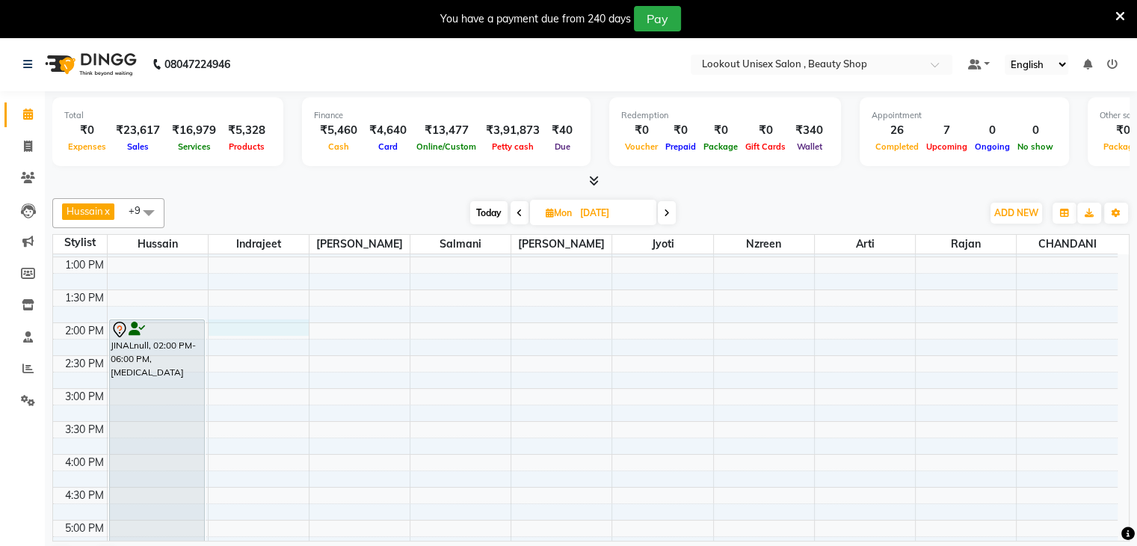
click at [263, 327] on div "8:00 AM 8:30 AM 9:00 AM 9:30 AM 10:00 AM 10:30 AM 11:00 AM 11:30 AM 12:00 PM 12…" at bounding box center [585, 388] width 1065 height 920
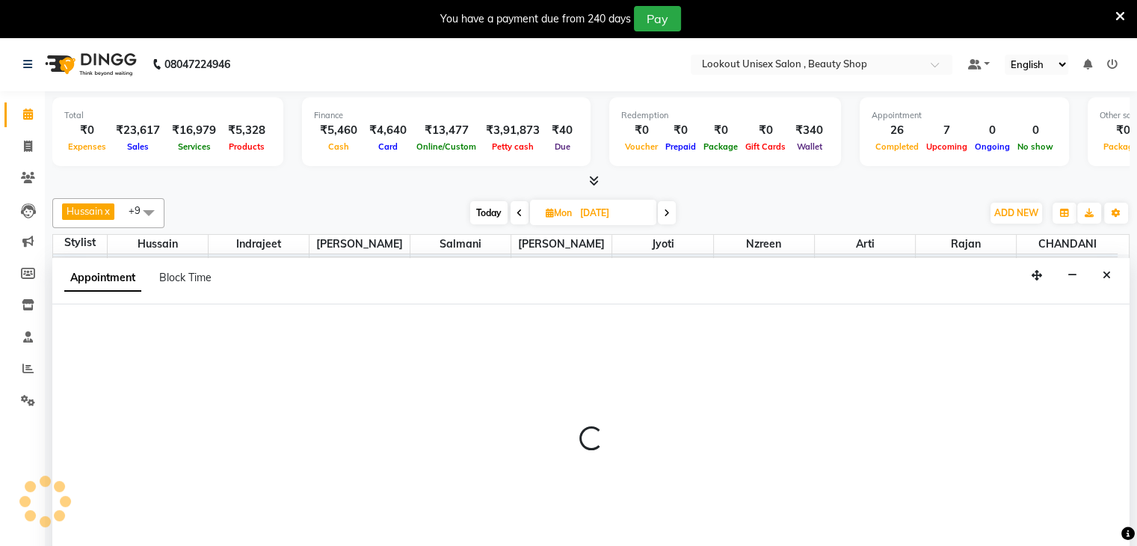
scroll to position [38, 0]
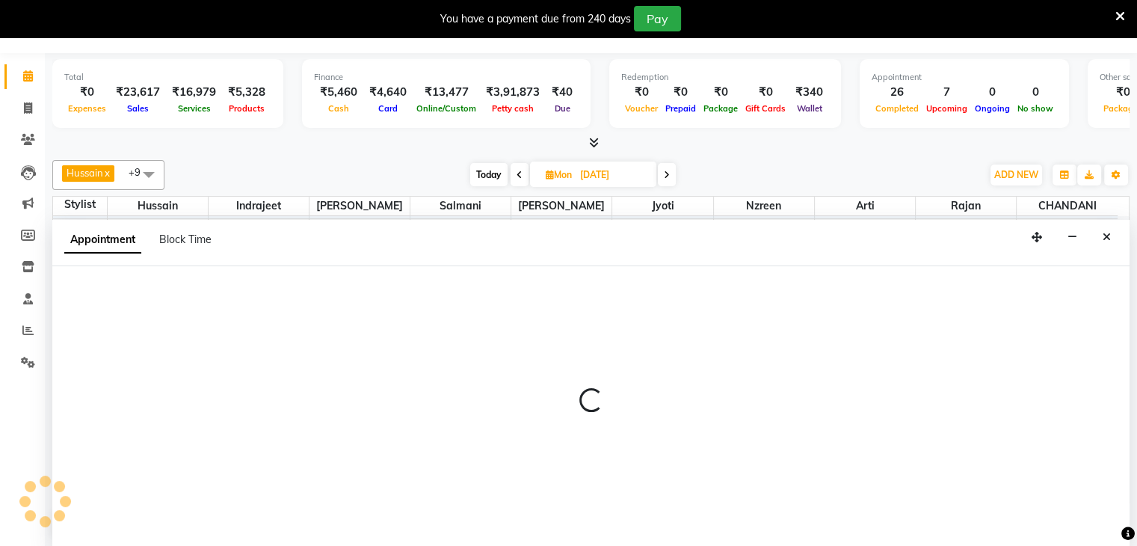
select select "67794"
select select "840"
select select "tentative"
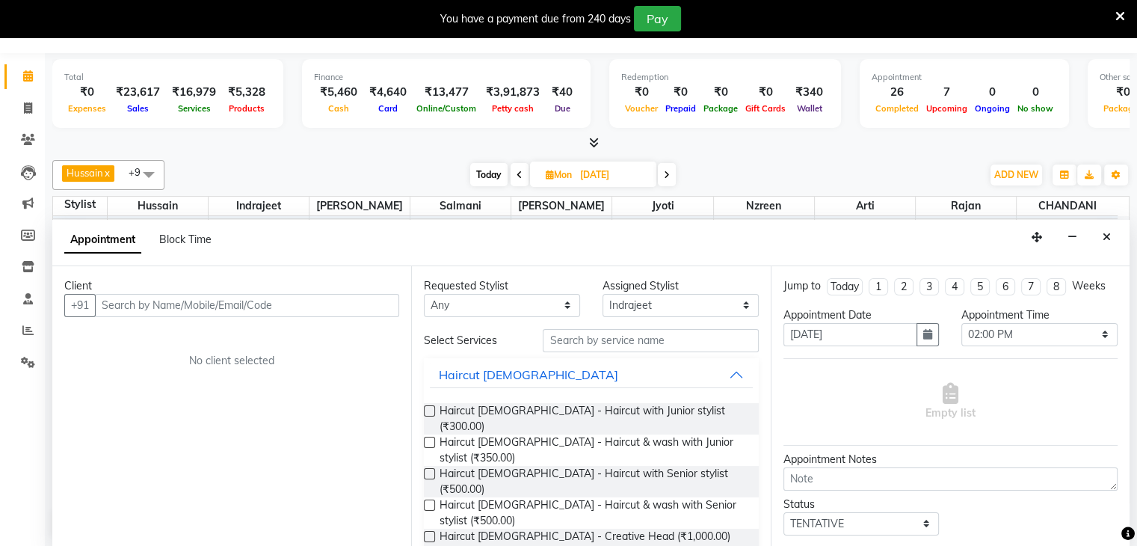
click at [141, 303] on input "text" at bounding box center [247, 305] width 304 height 23
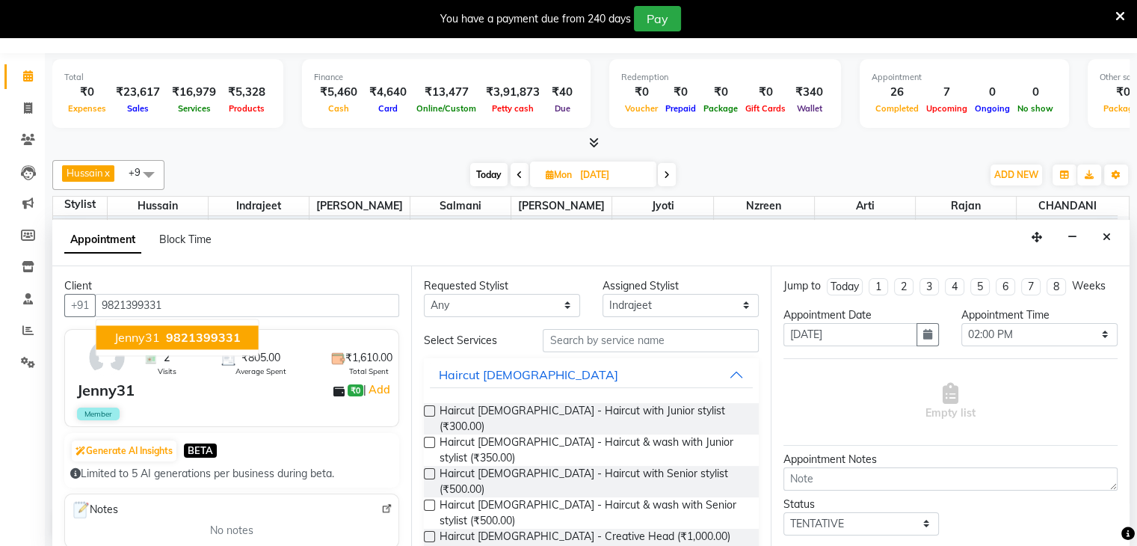
click at [126, 336] on span "Jenny31" at bounding box center [137, 337] width 46 height 15
type input "9821399331"
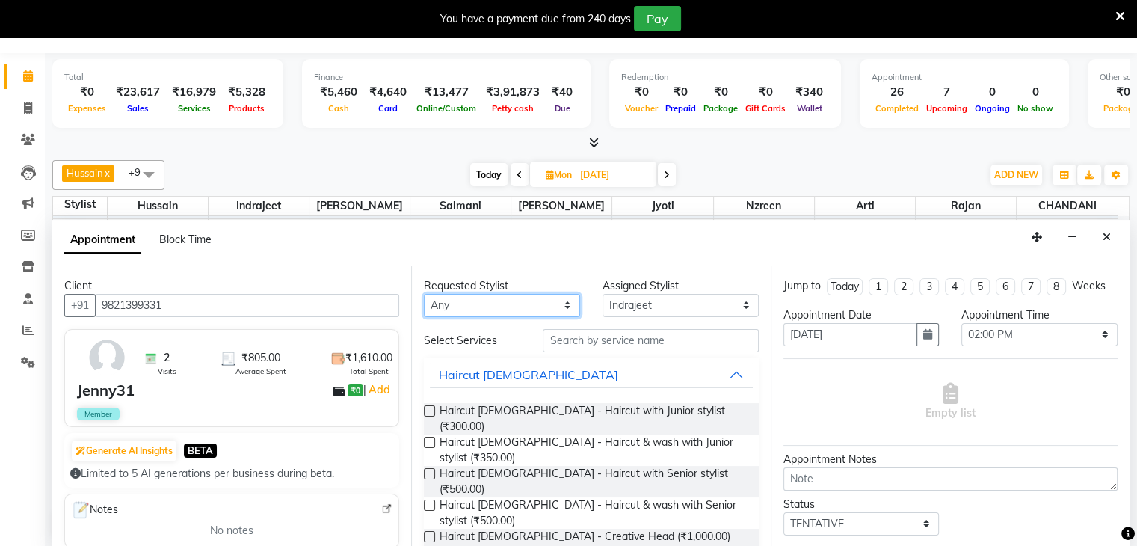
click at [562, 301] on select "Any [PERSON_NAME] [PERSON_NAME] Sir [PERSON_NAME] Jyoti [PERSON_NAME] [PERSON_N…" at bounding box center [502, 305] width 156 height 23
select select "67794"
click at [424, 294] on select "Any [PERSON_NAME] [PERSON_NAME] Sir [PERSON_NAME] Jyoti [PERSON_NAME] [PERSON_N…" at bounding box center [502, 305] width 156 height 23
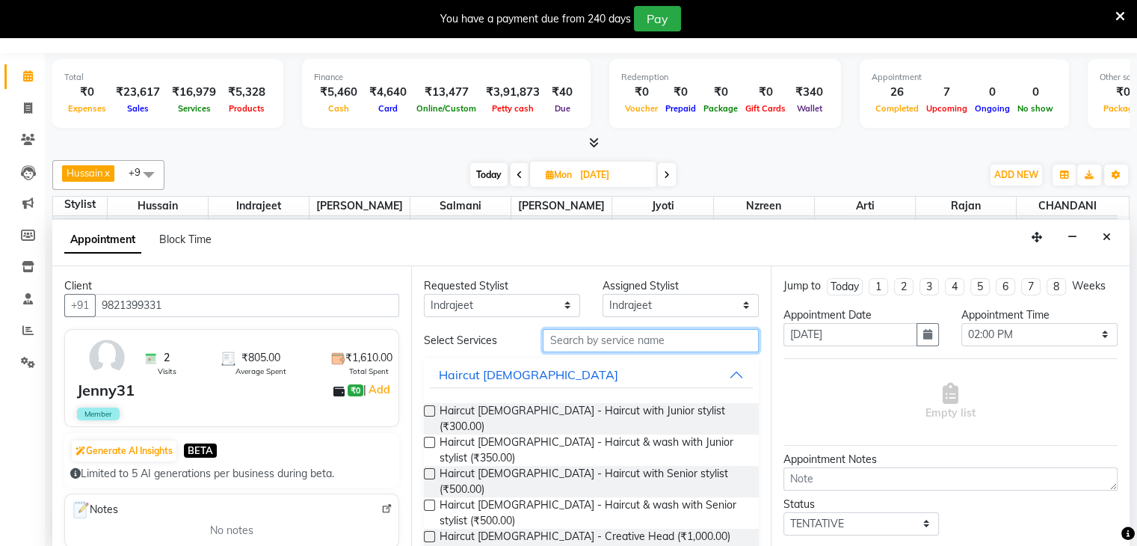
click at [591, 339] on input "text" at bounding box center [650, 340] width 215 height 23
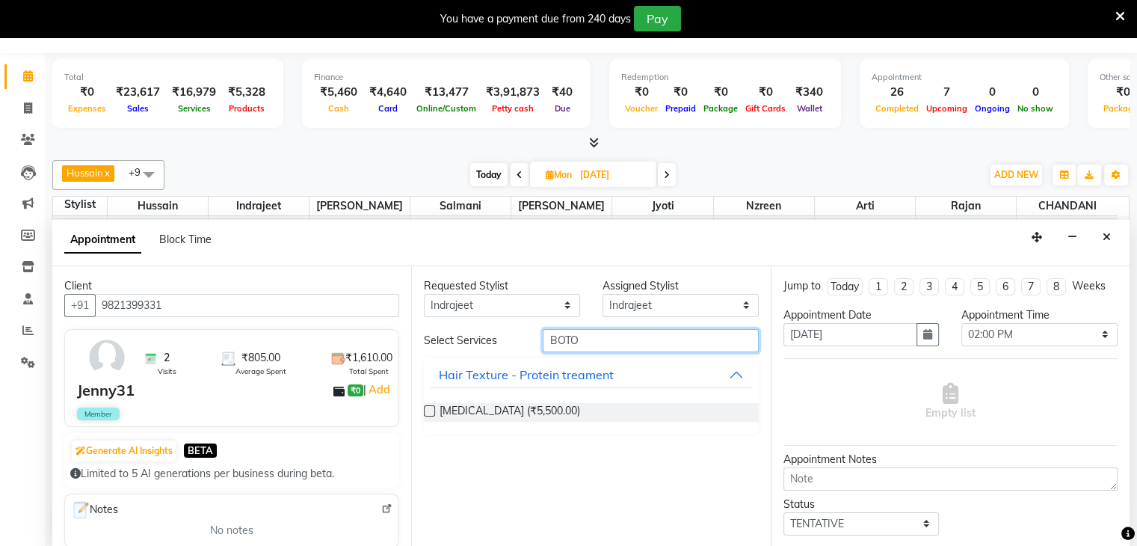
type input "BOTO"
click at [425, 411] on label at bounding box center [429, 410] width 11 height 11
click at [425, 411] on input "checkbox" at bounding box center [429, 413] width 10 height 10
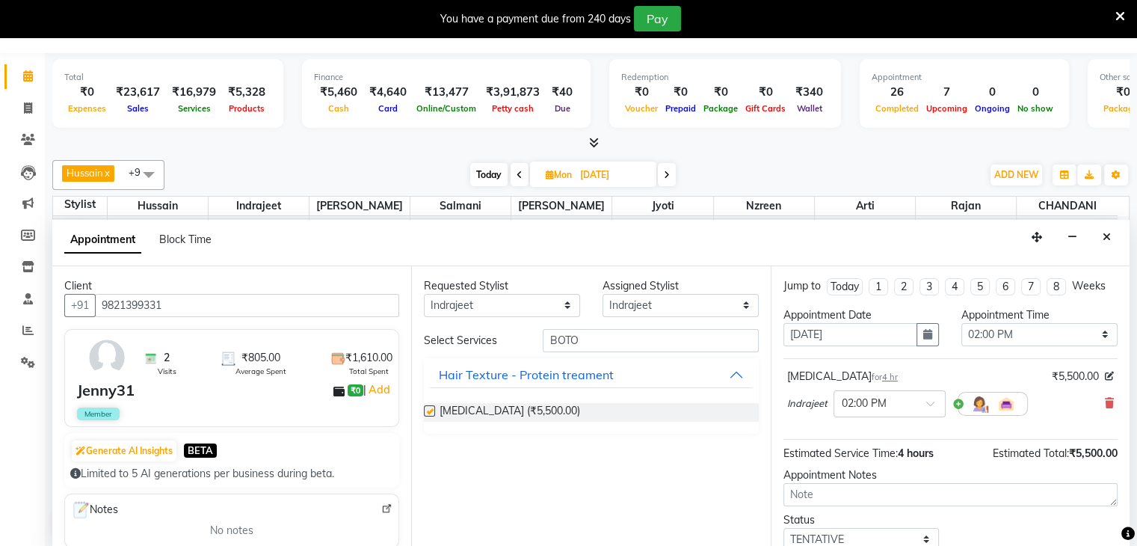
checkbox input "false"
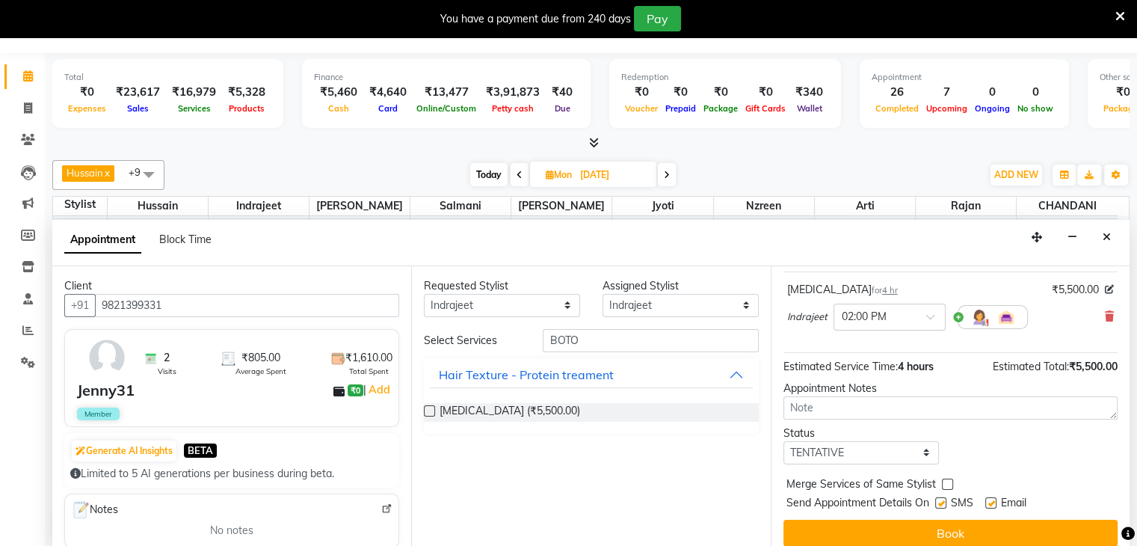
scroll to position [97, 0]
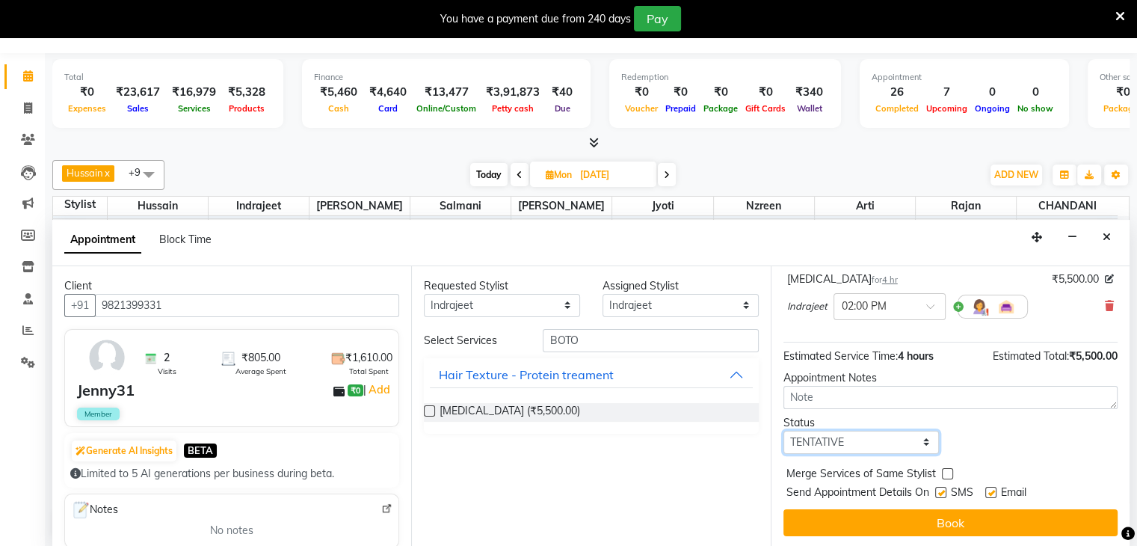
drag, startPoint x: 918, startPoint y: 443, endPoint x: 868, endPoint y: 443, distance: 50.1
click at [918, 443] on select "Select TENTATIVE CONFIRM UPCOMING" at bounding box center [862, 442] width 156 height 23
select select "confirm booking"
click at [784, 431] on select "Select TENTATIVE CONFIRM UPCOMING" at bounding box center [862, 442] width 156 height 23
click at [942, 490] on label at bounding box center [940, 492] width 11 height 11
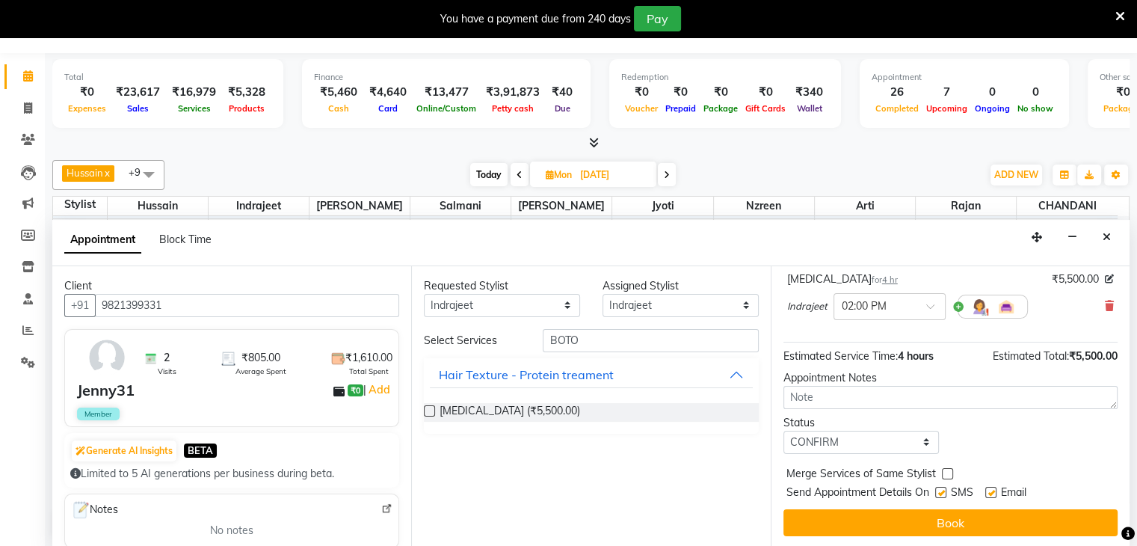
click at [942, 490] on input "checkbox" at bounding box center [940, 494] width 10 height 10
checkbox input "false"
click at [991, 488] on label at bounding box center [990, 492] width 11 height 11
click at [991, 489] on input "checkbox" at bounding box center [990, 494] width 10 height 10
checkbox input "false"
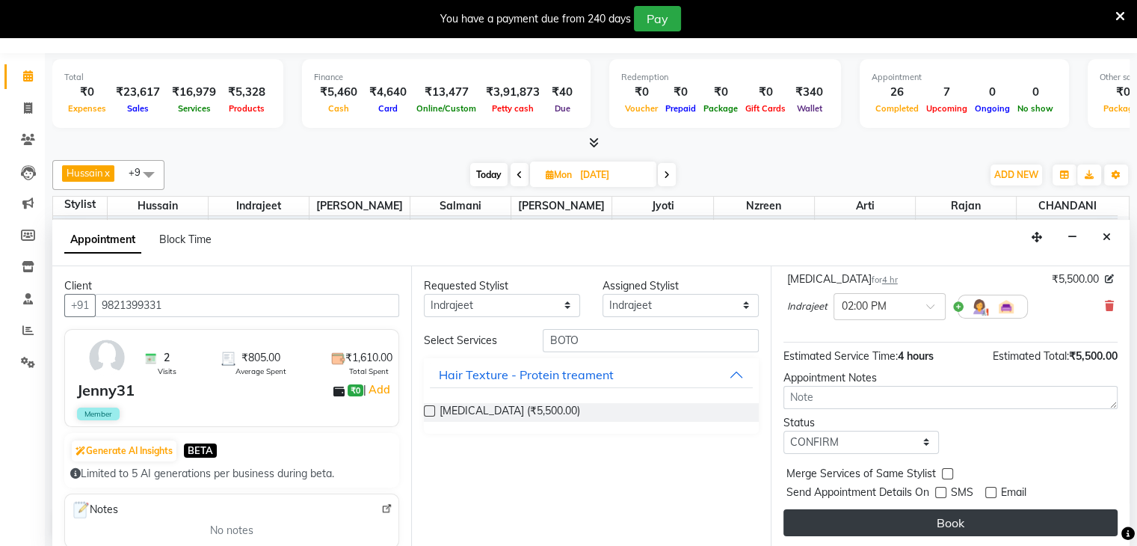
click at [977, 518] on button "Book" at bounding box center [951, 522] width 334 height 27
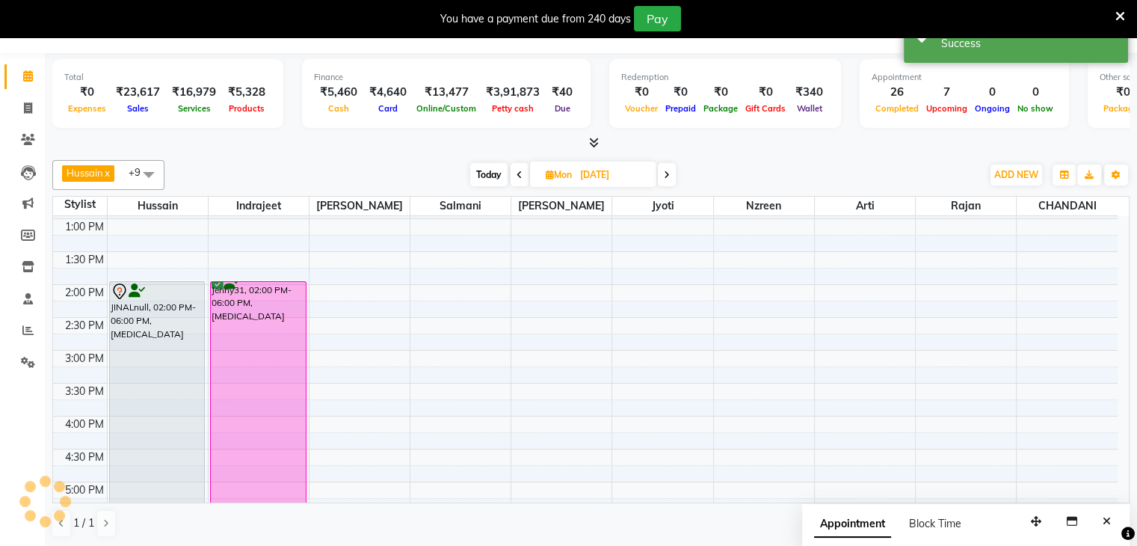
scroll to position [0, 0]
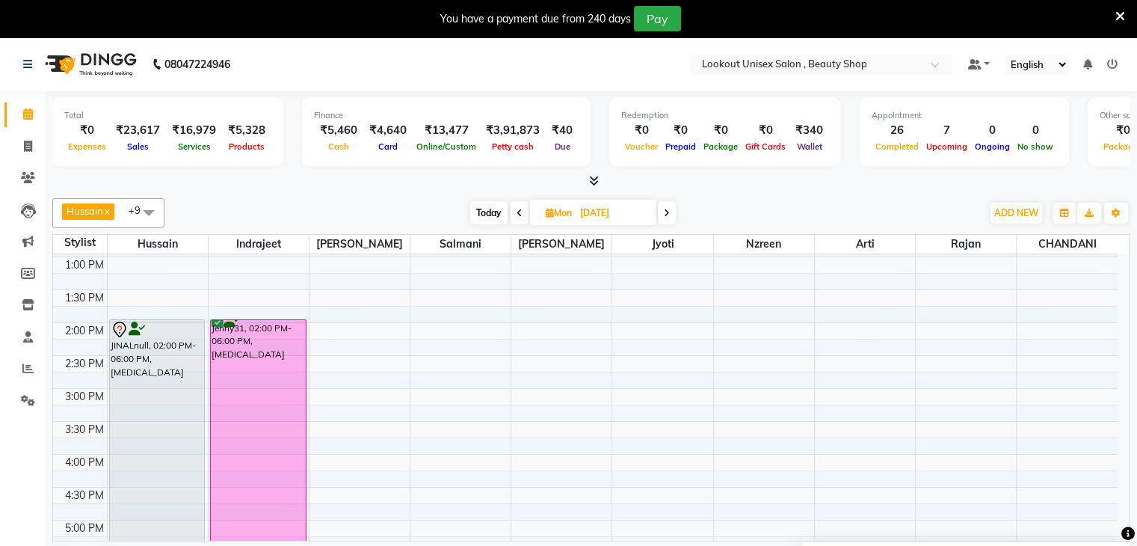
click at [486, 209] on span "Today" at bounding box center [488, 212] width 37 height 23
type input "02-10-2025"
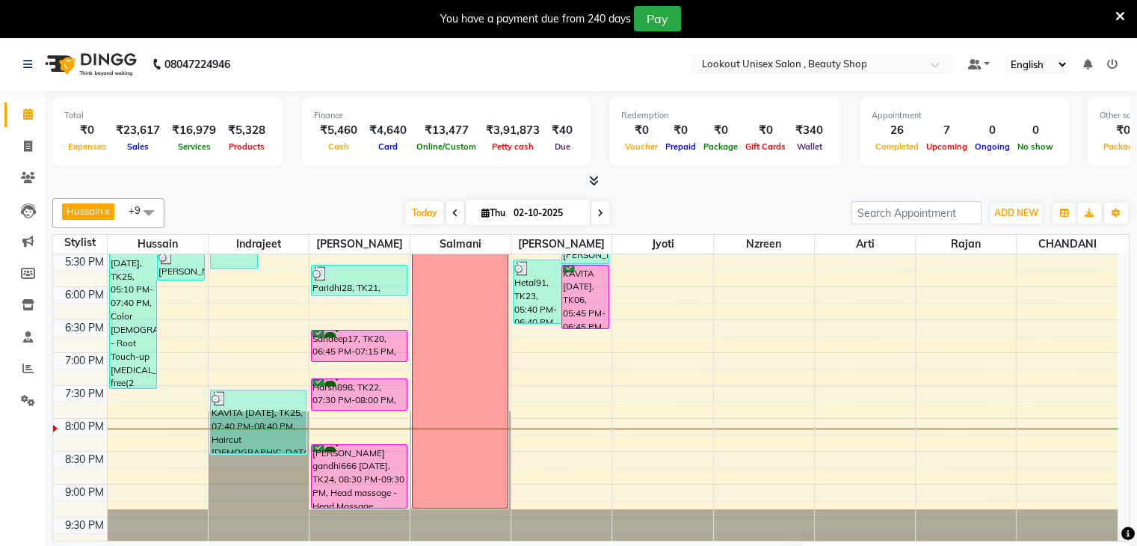
scroll to position [625, 0]
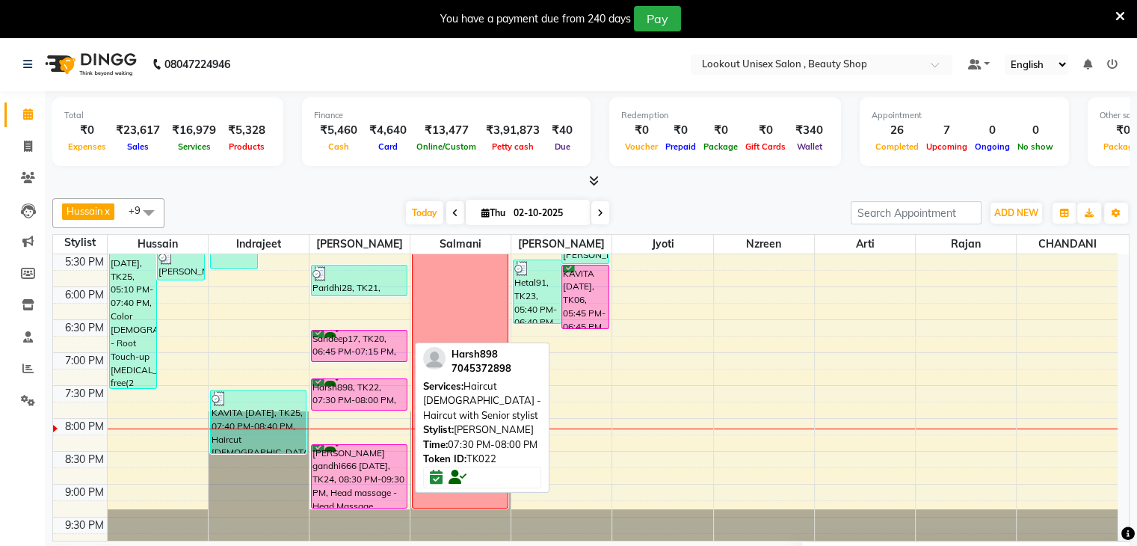
click at [355, 387] on div "Harsh898, TK22, 07:30 PM-08:00 PM, Haircut [DEMOGRAPHIC_DATA] - Haircut with Se…" at bounding box center [359, 394] width 95 height 31
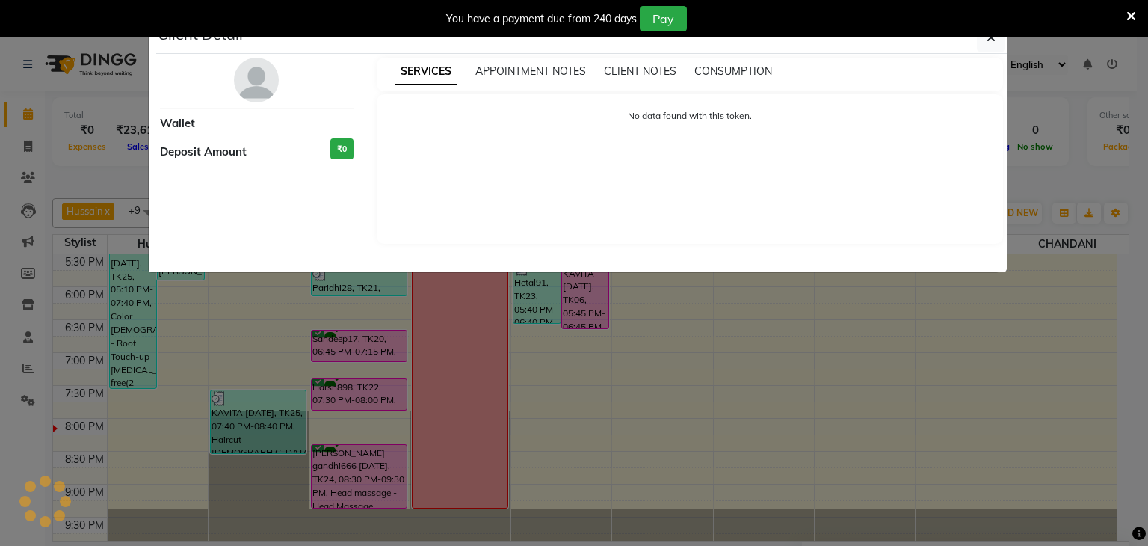
select select "6"
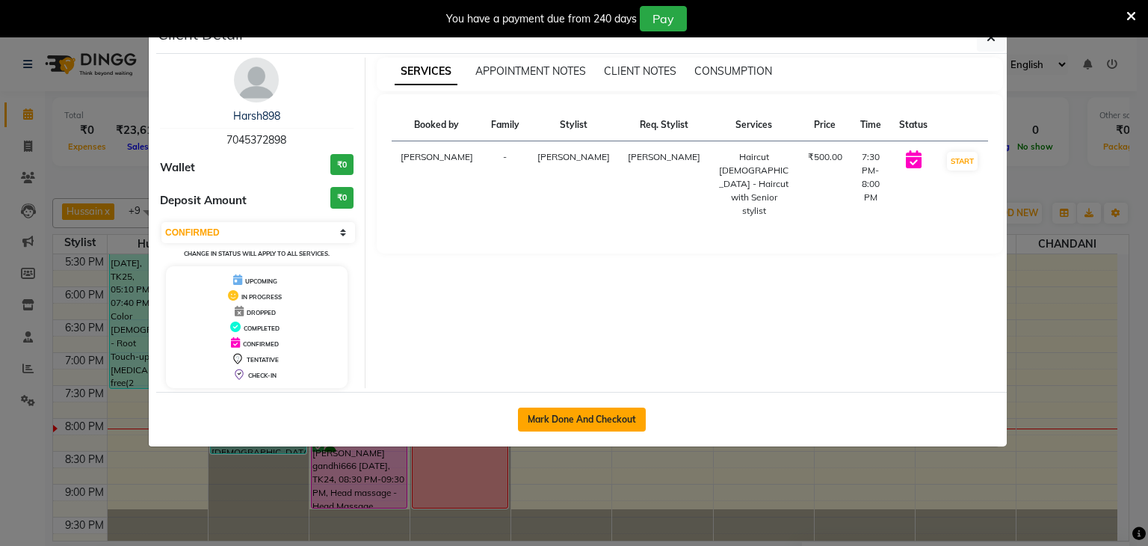
click at [582, 419] on button "Mark Done And Checkout" at bounding box center [582, 420] width 128 height 24
select select "service"
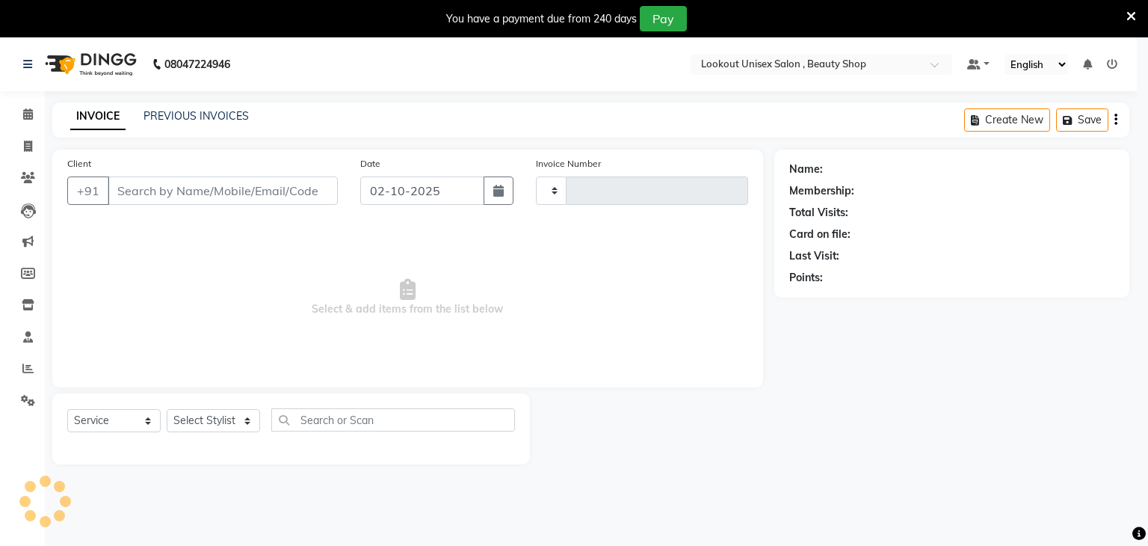
type input "4107"
select select "7658"
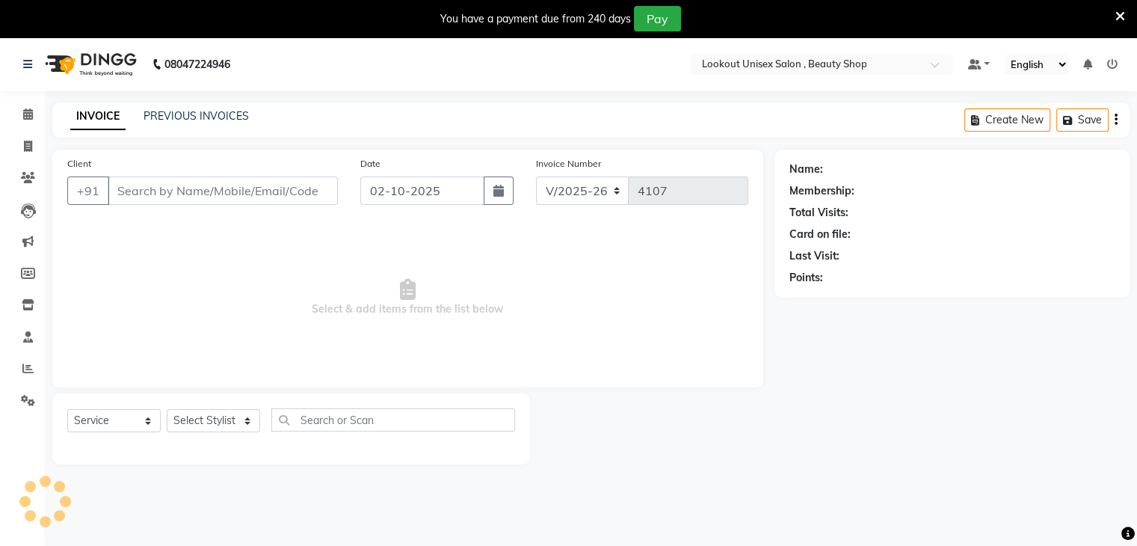
type input "7045372898"
select select "68253"
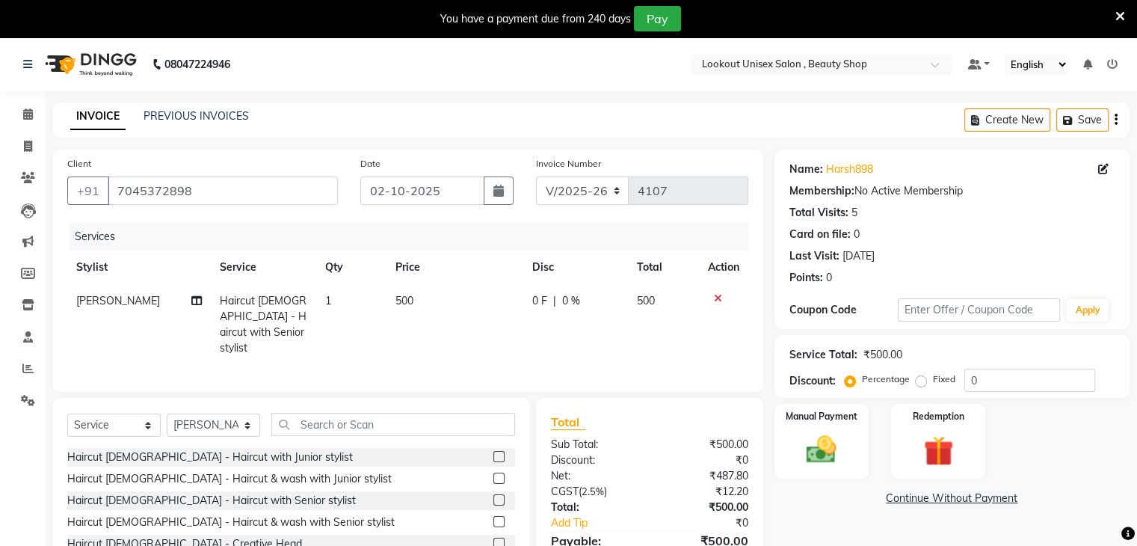
scroll to position [91, 0]
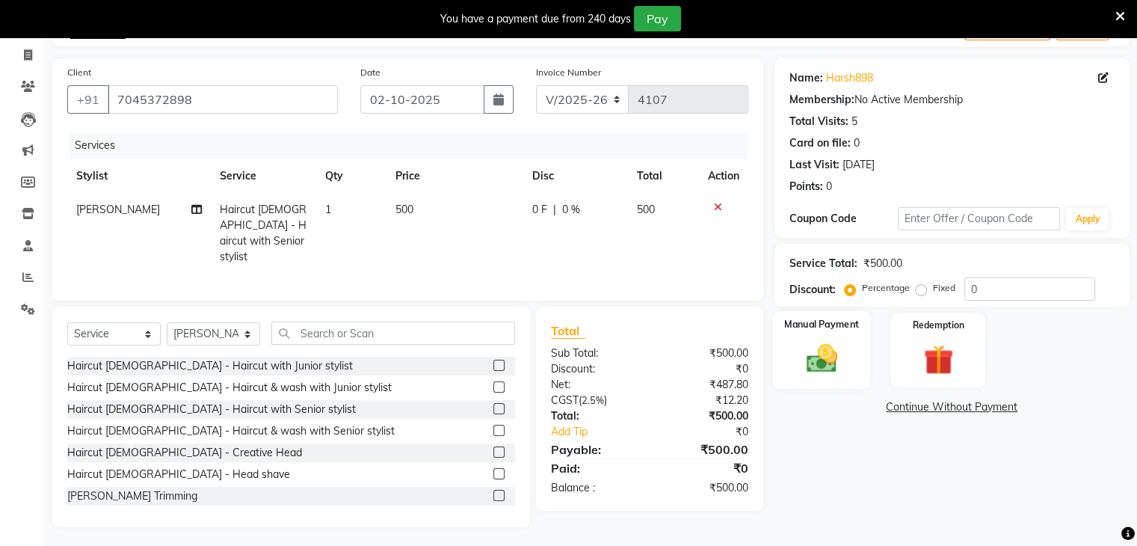
click at [815, 345] on img at bounding box center [821, 359] width 50 height 36
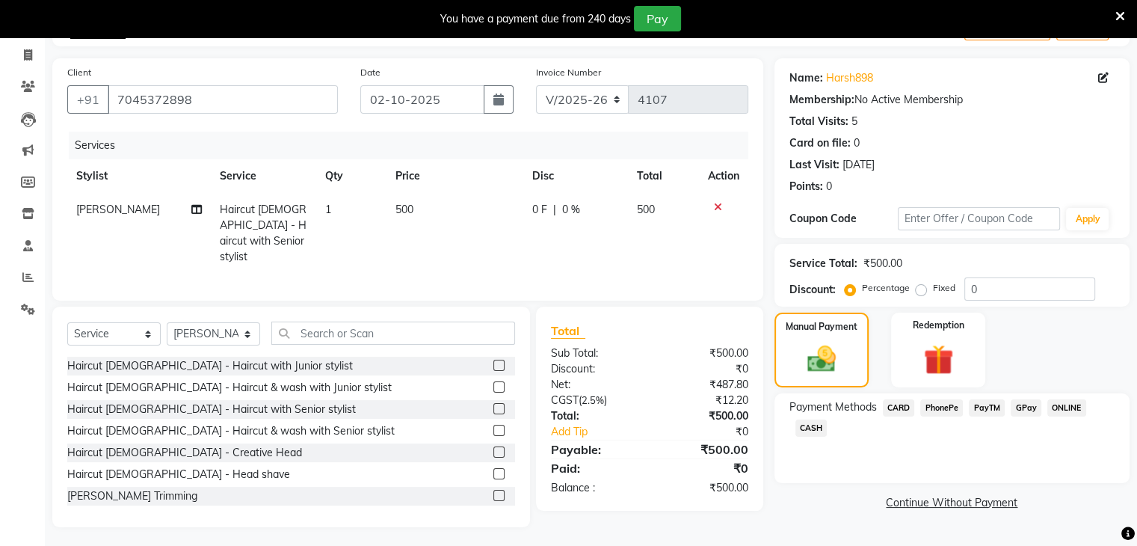
click at [810, 429] on span "CASH" at bounding box center [812, 427] width 32 height 17
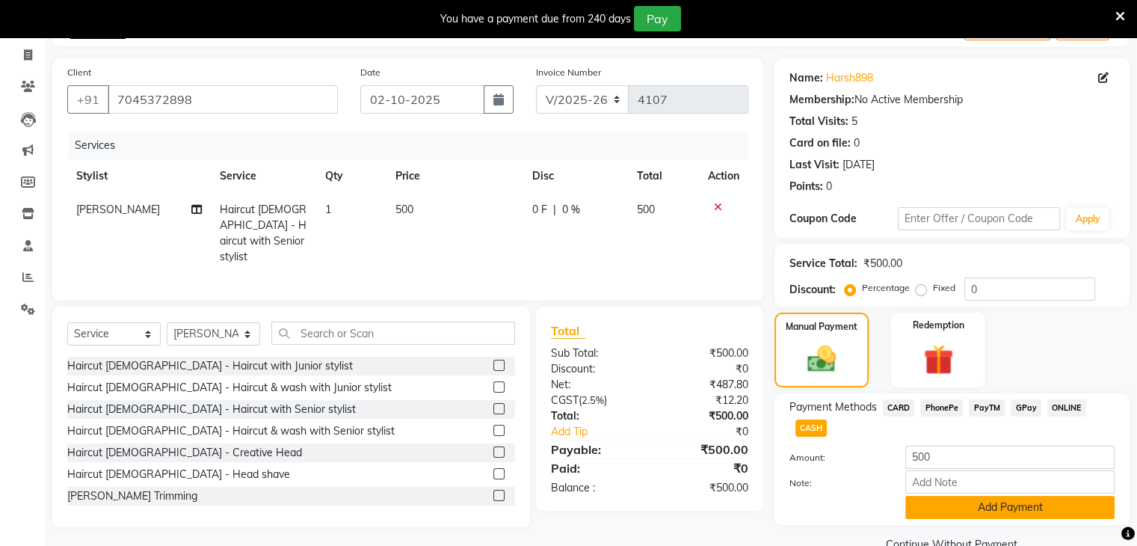
scroll to position [125, 0]
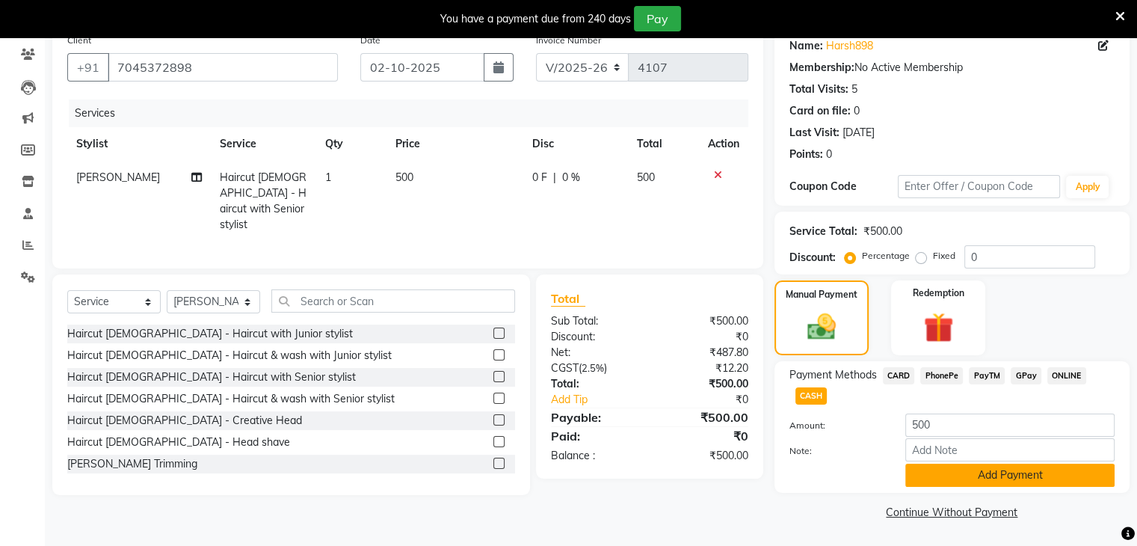
click at [1004, 474] on button "Add Payment" at bounding box center [1009, 475] width 209 height 23
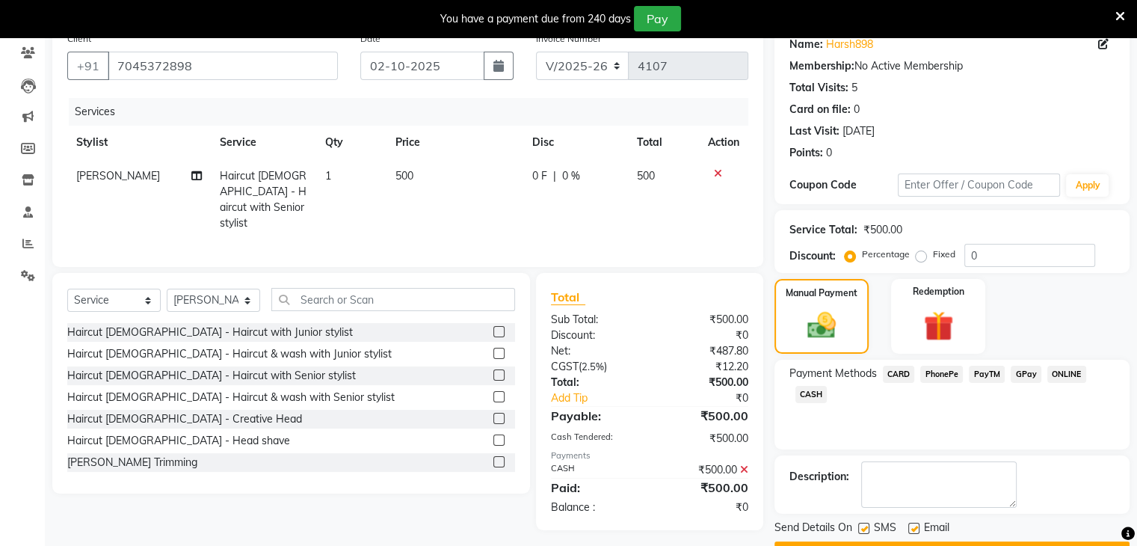
scroll to position [164, 0]
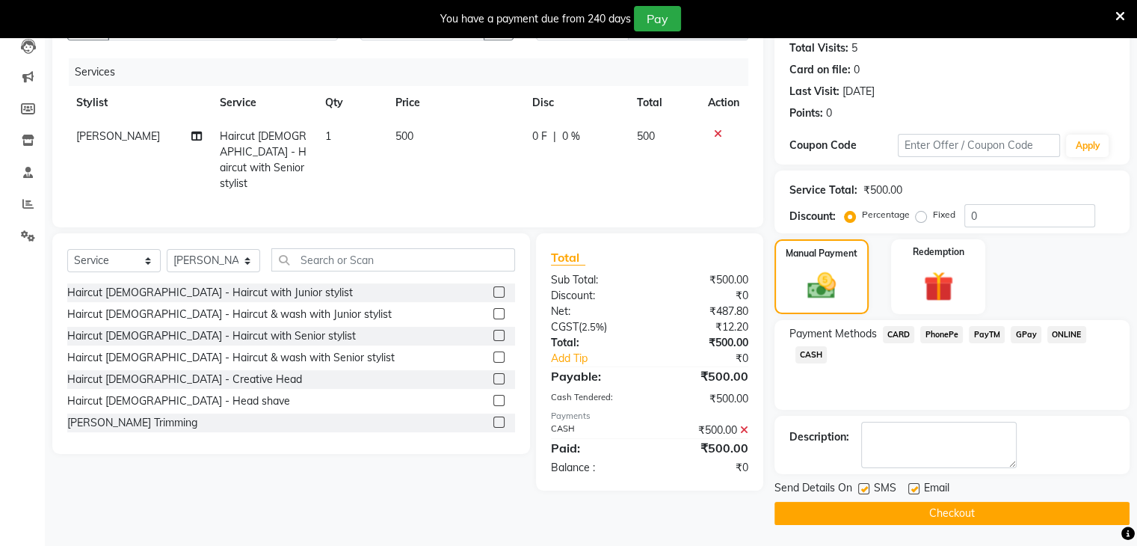
click at [916, 485] on label at bounding box center [913, 488] width 11 height 11
click at [916, 485] on input "checkbox" at bounding box center [913, 490] width 10 height 10
checkbox input "false"
click at [948, 512] on button "Checkout" at bounding box center [952, 513] width 355 height 23
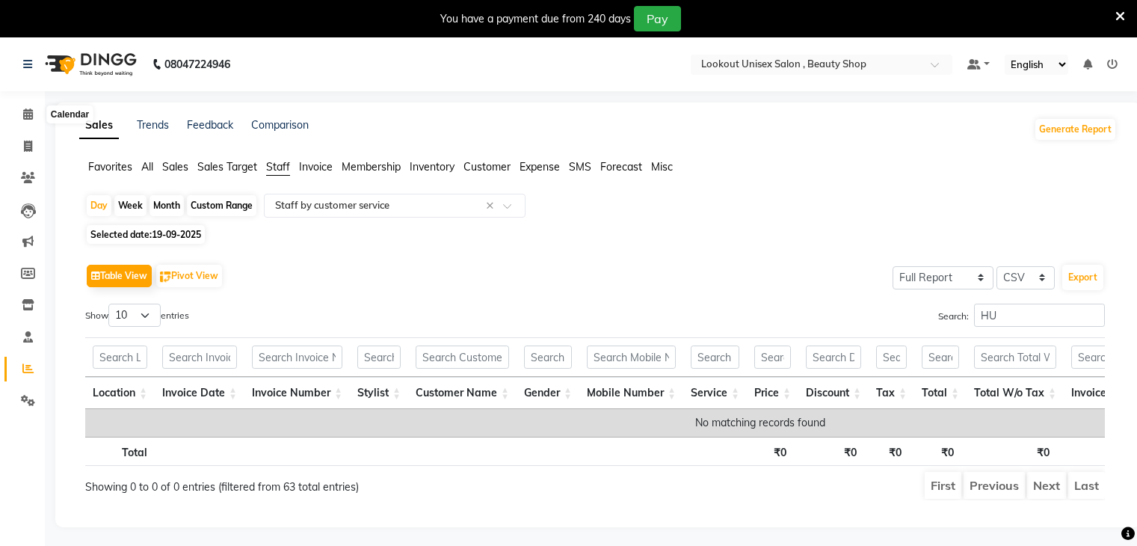
select select "full_report"
select select "csv"
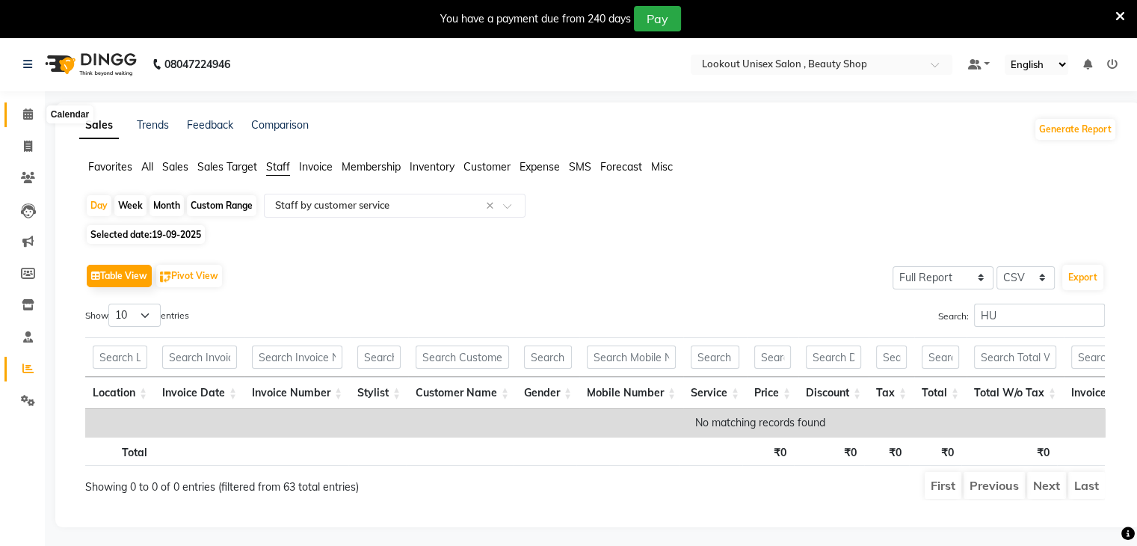
click at [25, 120] on icon at bounding box center [28, 113] width 10 height 11
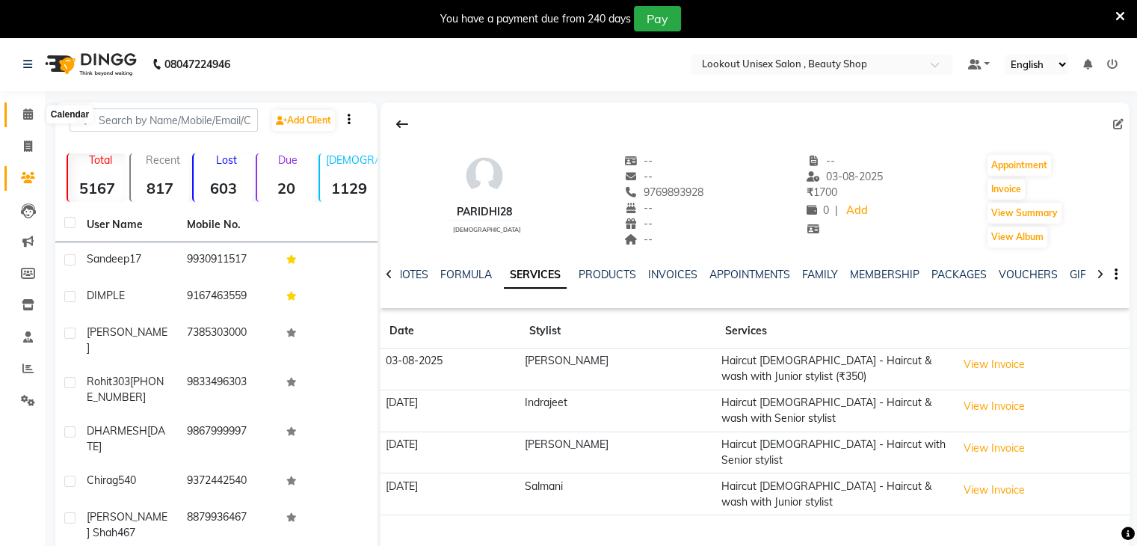
click at [28, 114] on icon at bounding box center [28, 113] width 10 height 11
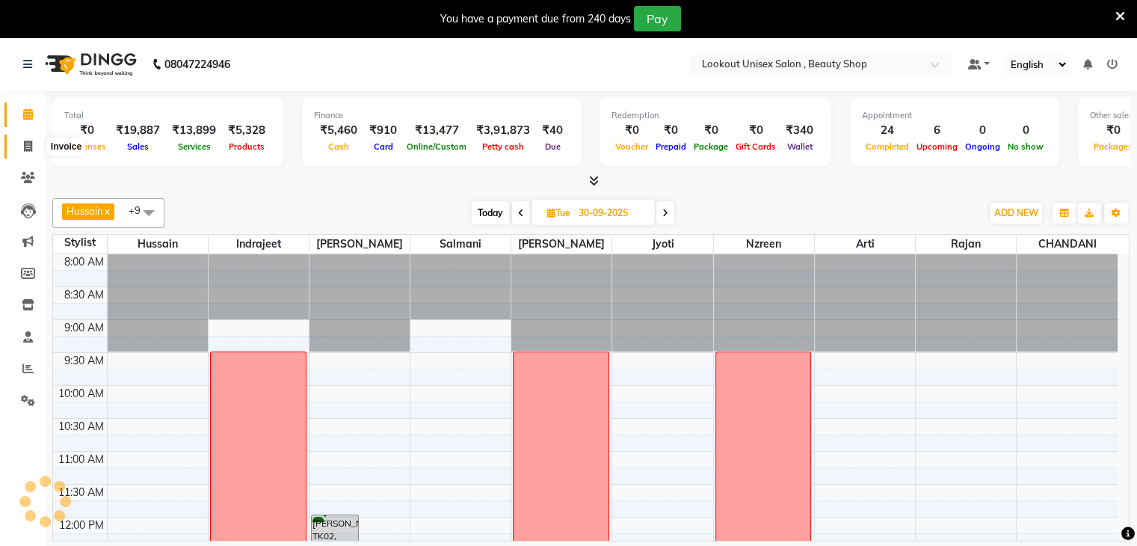
click at [28, 142] on icon at bounding box center [28, 146] width 8 height 11
select select "service"
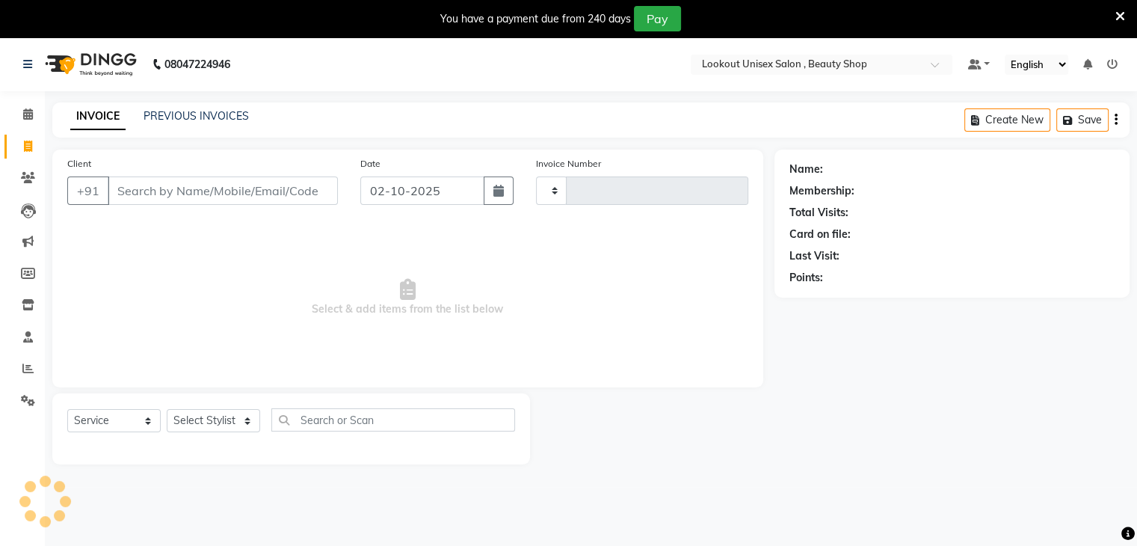
type input "4106"
select select "7658"
click at [22, 147] on span at bounding box center [28, 146] width 26 height 17
select select "service"
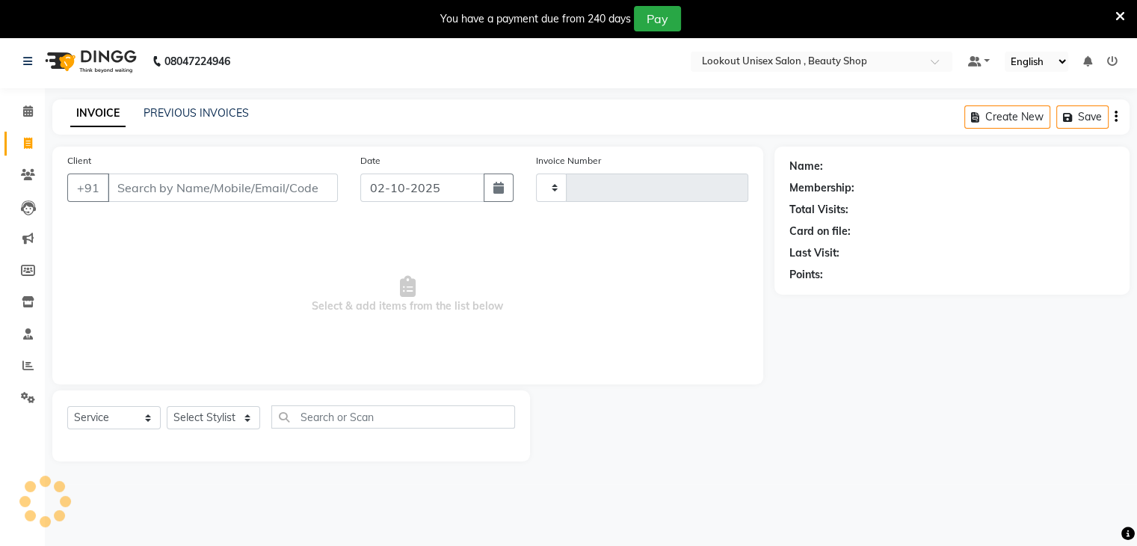
type input "4106"
select select "7658"
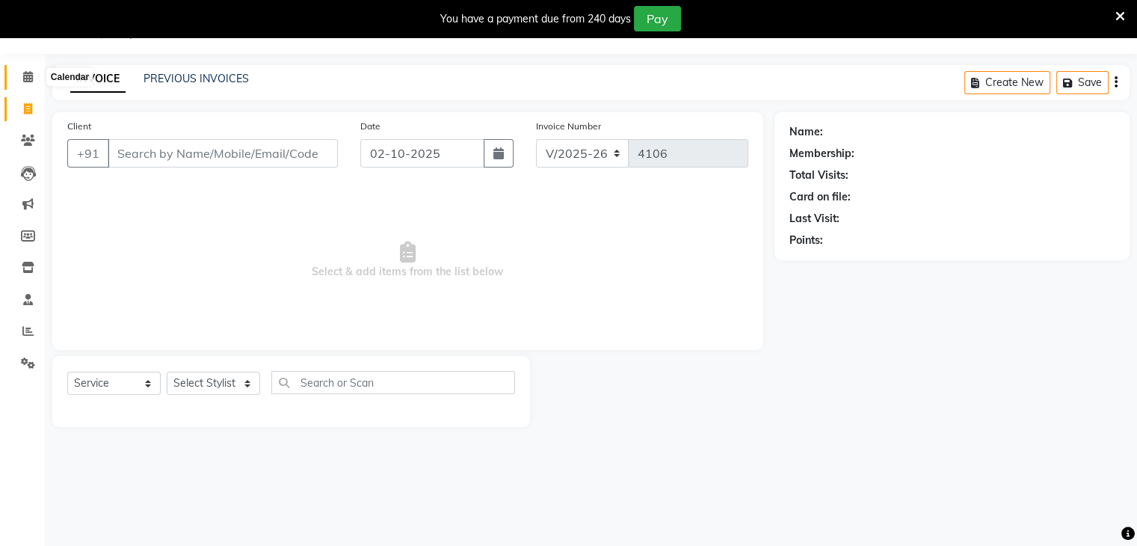
click at [33, 77] on span at bounding box center [28, 77] width 26 height 17
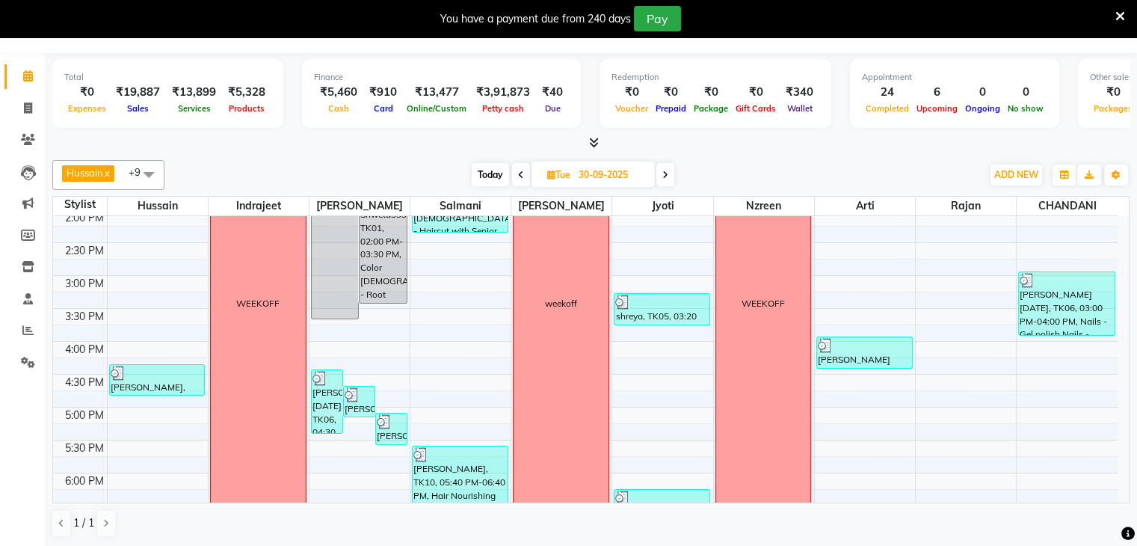
scroll to position [625, 0]
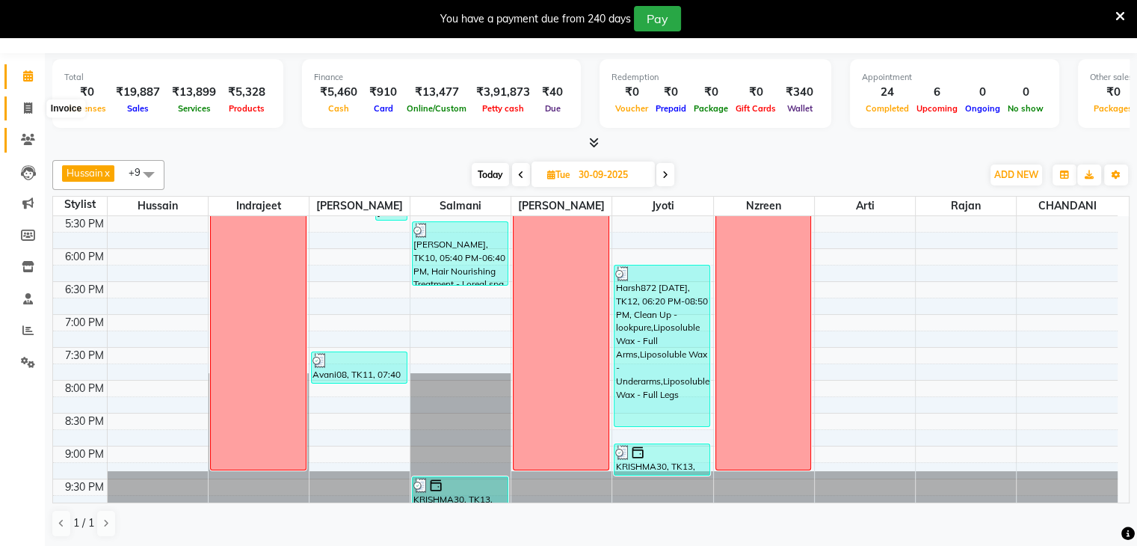
drag, startPoint x: 36, startPoint y: 108, endPoint x: 25, endPoint y: 132, distance: 26.4
click at [36, 108] on span at bounding box center [28, 108] width 26 height 17
select select "7658"
select select "service"
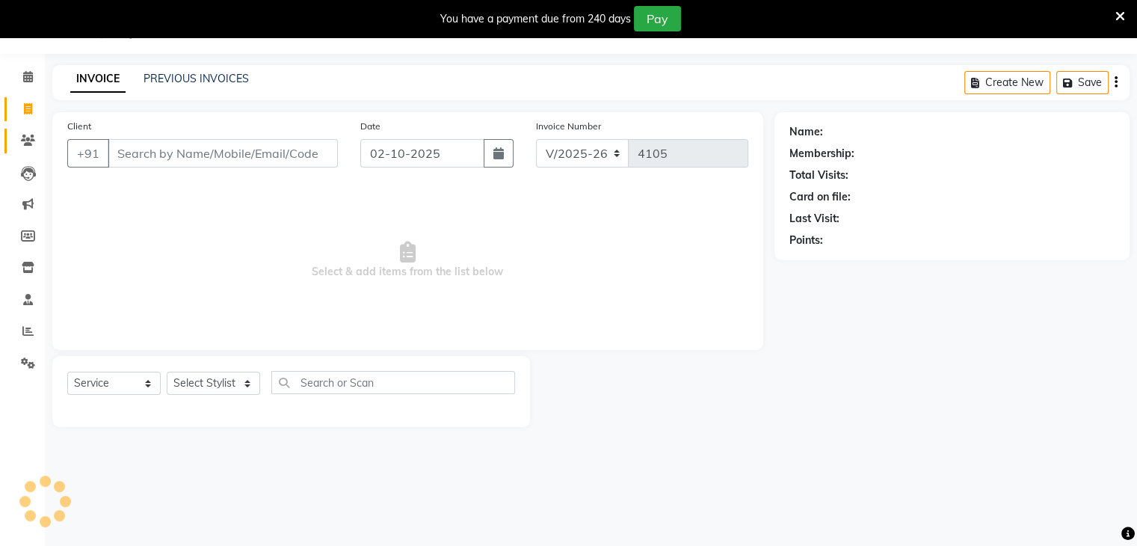
scroll to position [37, 0]
click at [27, 73] on icon at bounding box center [28, 76] width 10 height 11
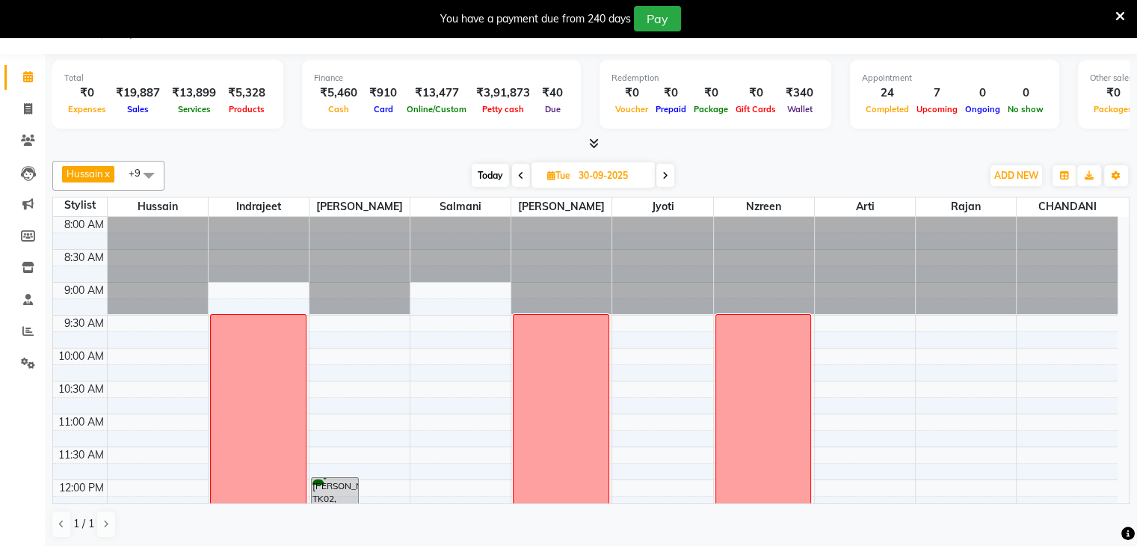
click at [662, 173] on span at bounding box center [665, 175] width 18 height 23
type input "01-10-2025"
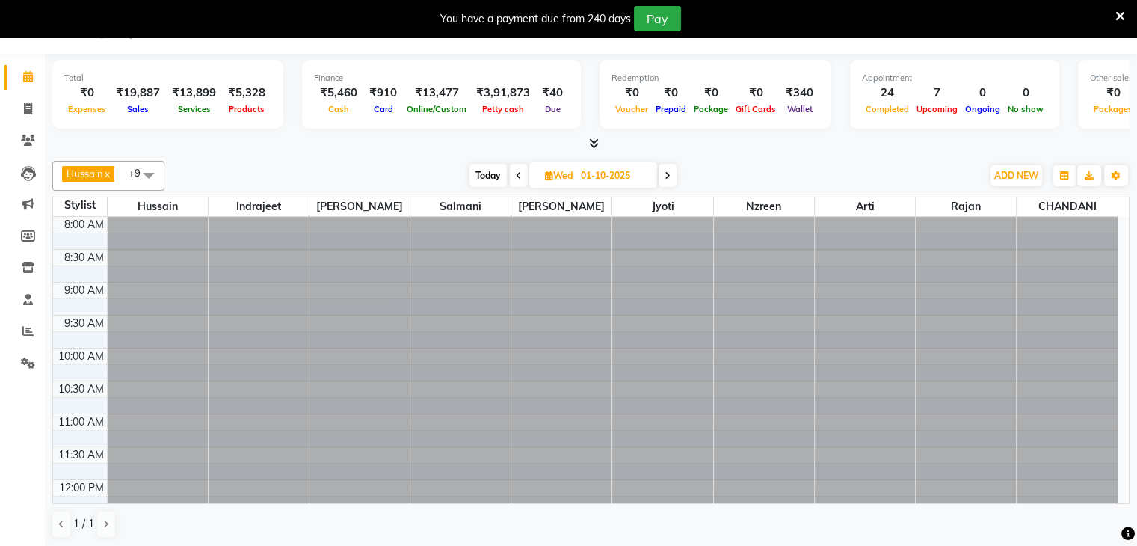
scroll to position [625, 0]
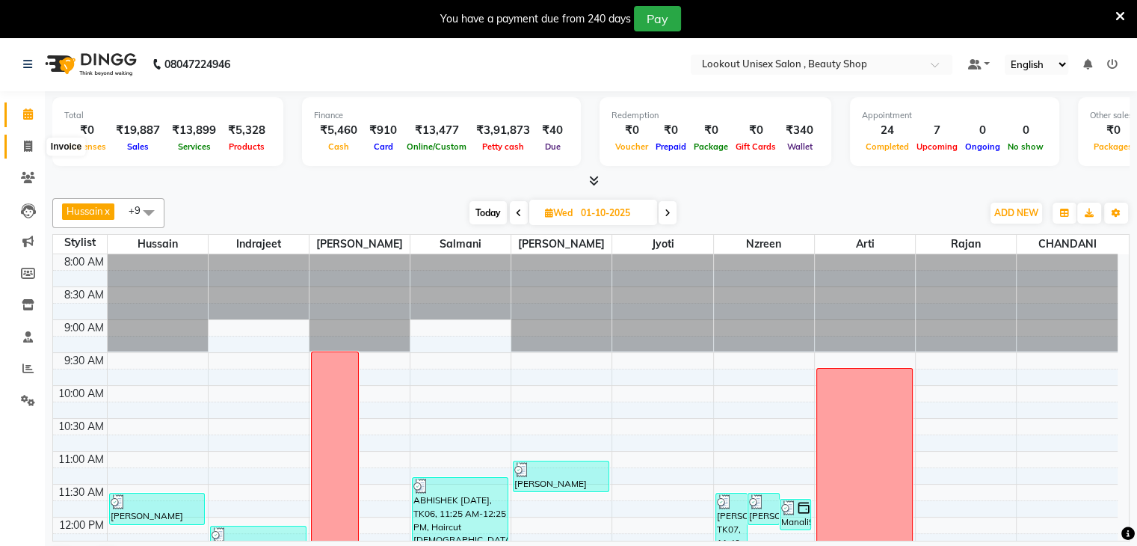
click at [27, 148] on icon at bounding box center [28, 146] width 8 height 11
select select "service"
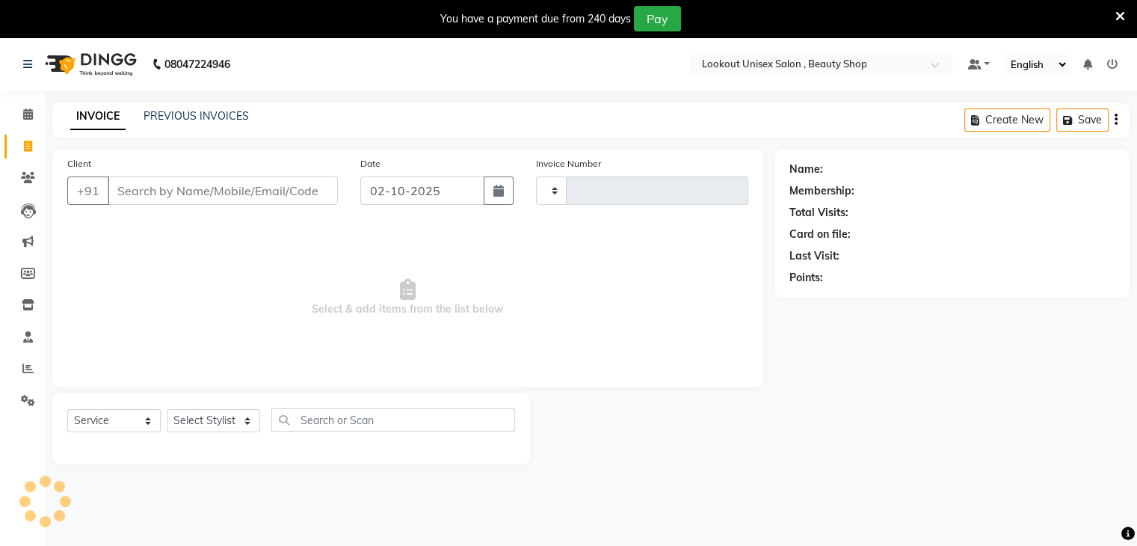
type input "4105"
select select "7658"
click at [188, 115] on link "PREVIOUS INVOICES" at bounding box center [196, 115] width 105 height 13
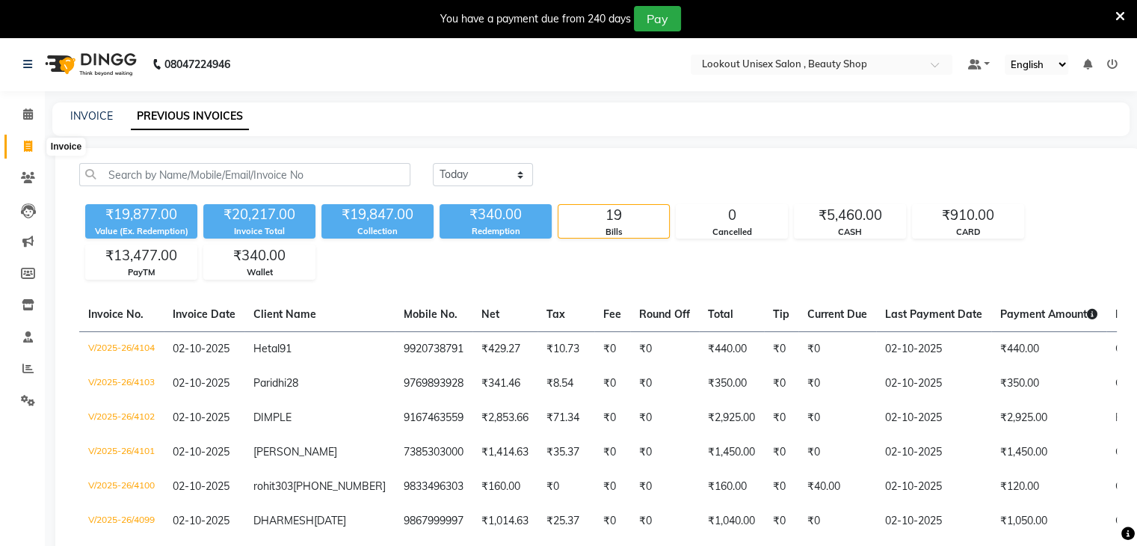
click at [29, 152] on icon at bounding box center [28, 146] width 8 height 11
select select "7658"
select select "service"
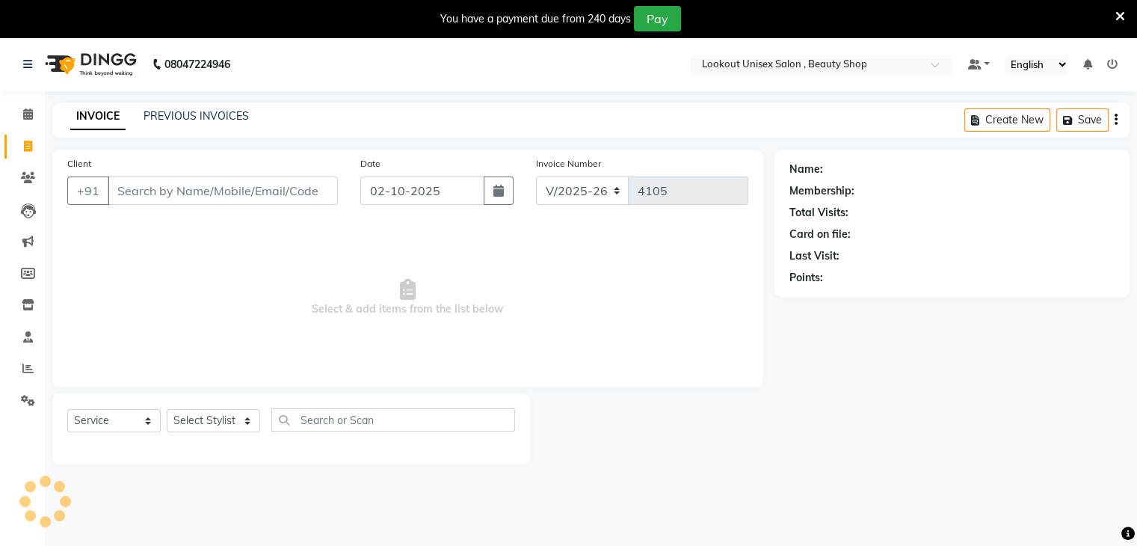
scroll to position [37, 0]
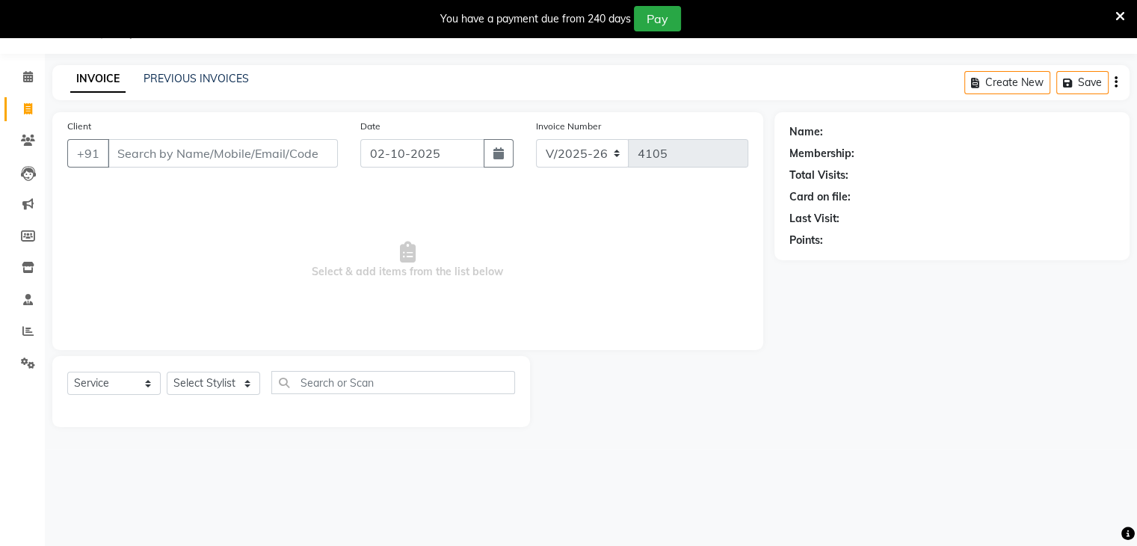
click at [124, 157] on input "Client" at bounding box center [223, 153] width 230 height 28
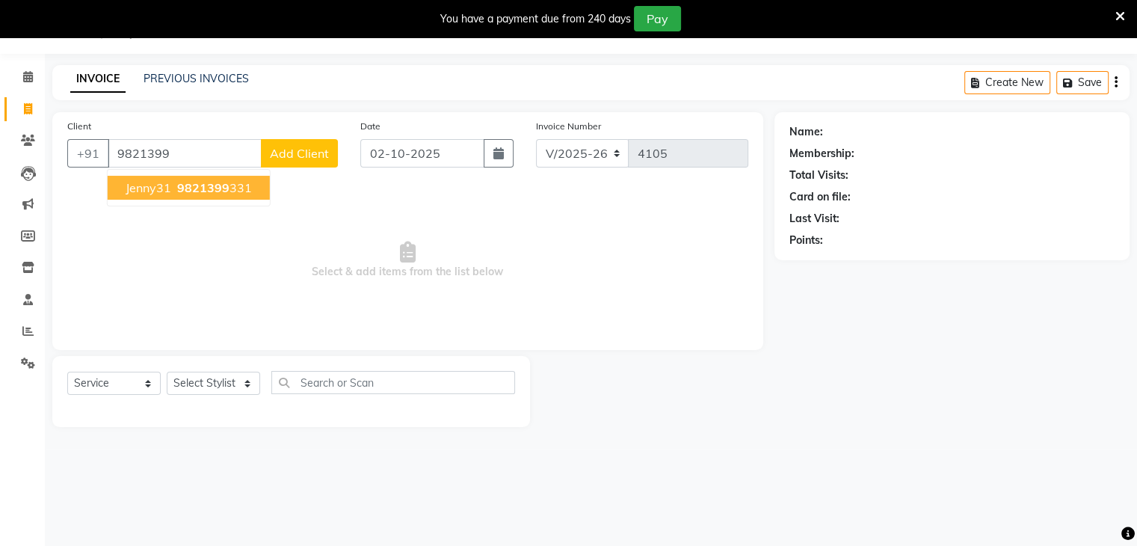
click at [227, 185] on ngb-highlight "9821399 331" at bounding box center [213, 187] width 78 height 15
type input "9821399331"
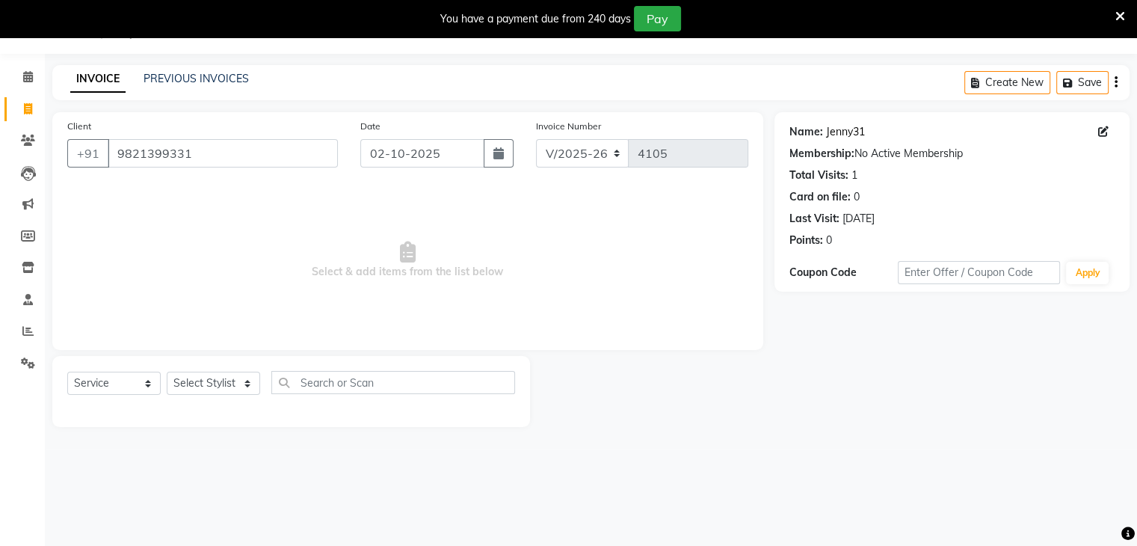
click at [843, 132] on link "Jenny31" at bounding box center [845, 132] width 39 height 16
click at [248, 384] on select "Select Stylist Abid Arti CHANDANI Dhaval Sir Disha Hussain Indrajeet Jyoti Mahe…" at bounding box center [213, 383] width 93 height 23
select select "88196"
click at [167, 372] on select "Select Stylist Abid Arti CHANDANI Dhaval Sir Disha Hussain Indrajeet Jyoti Mahe…" at bounding box center [213, 383] width 93 height 23
click at [145, 387] on select "Select Service Product Membership Package Voucher Prepaid Gift Card" at bounding box center [113, 383] width 93 height 23
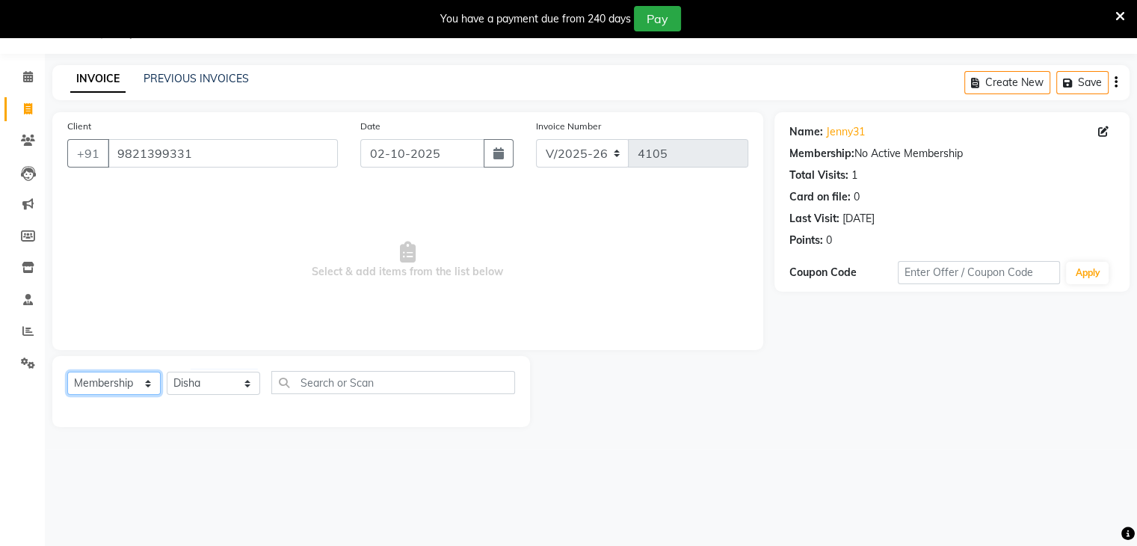
click at [67, 372] on select "Select Service Product Membership Package Voucher Prepaid Gift Card" at bounding box center [113, 383] width 93 height 23
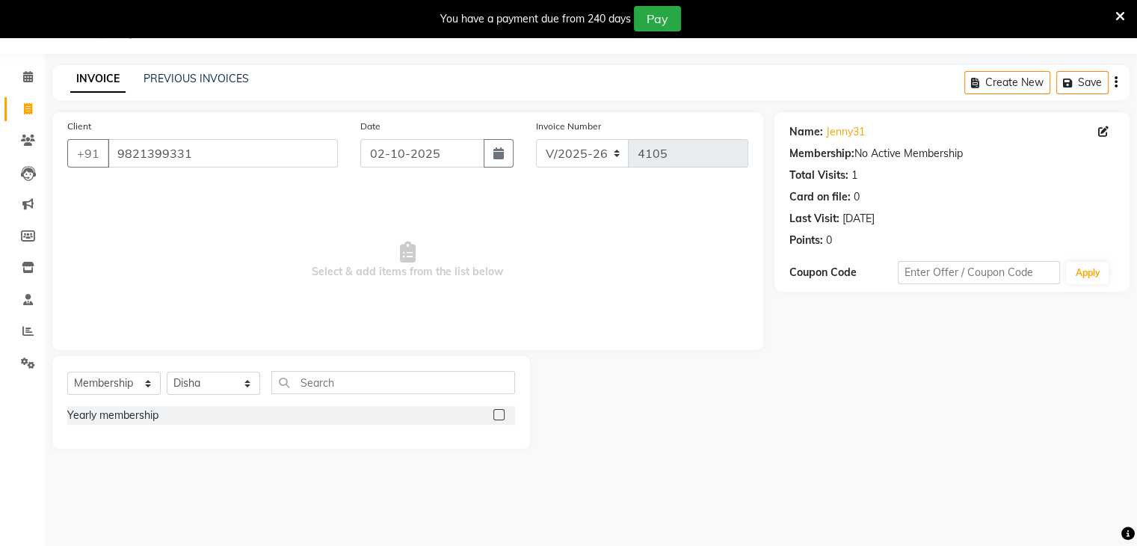
click at [496, 414] on label at bounding box center [498, 414] width 11 height 11
click at [496, 414] on input "checkbox" at bounding box center [498, 415] width 10 height 10
select select "select"
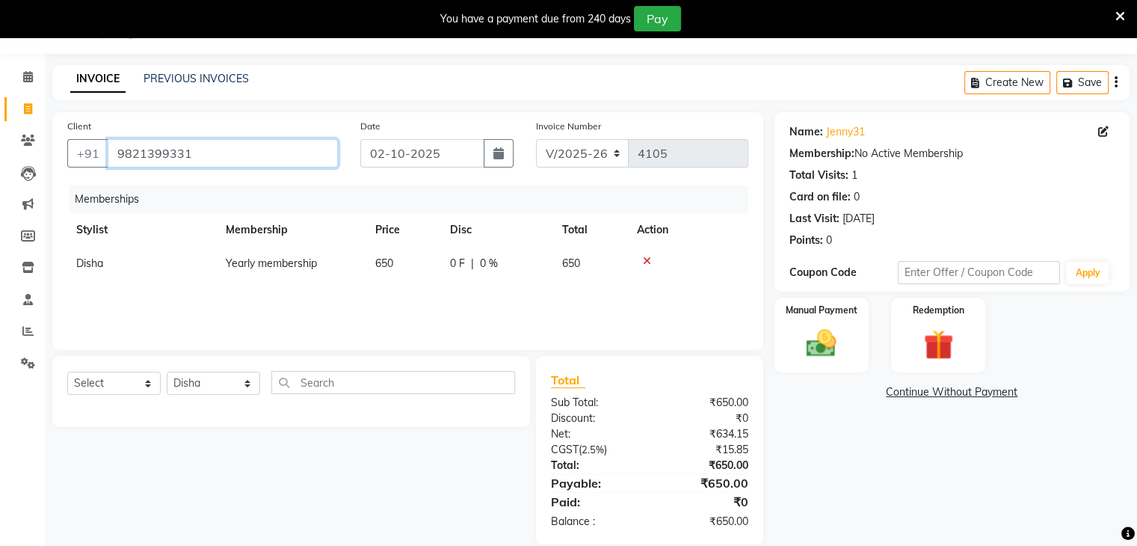
drag, startPoint x: 117, startPoint y: 153, endPoint x: 196, endPoint y: 150, distance: 79.3
click at [196, 150] on input "9821399331" at bounding box center [223, 153] width 230 height 28
click at [822, 352] on img at bounding box center [821, 344] width 50 height 36
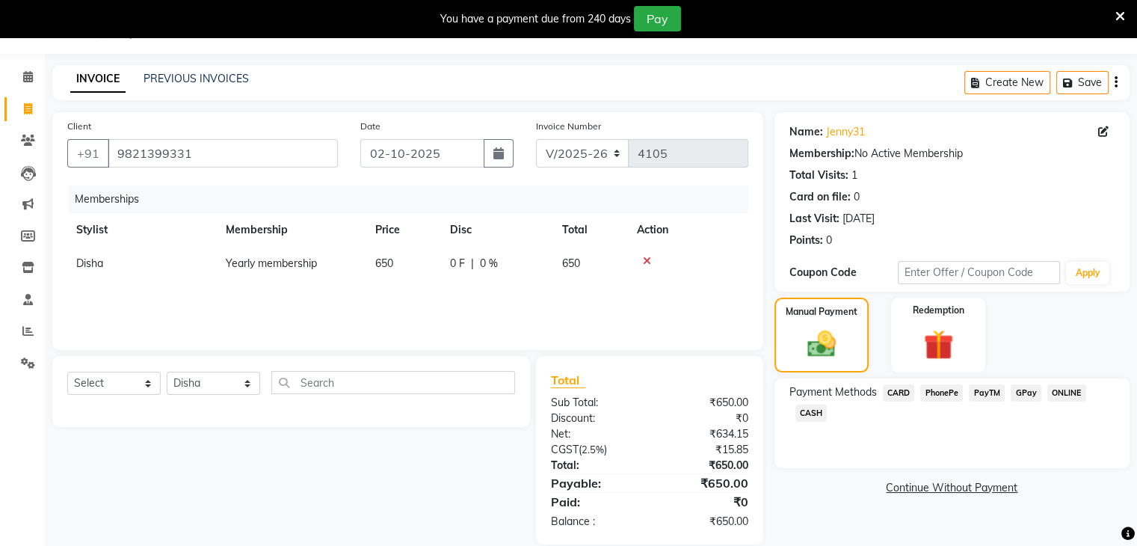
click at [901, 396] on span "CARD" at bounding box center [899, 392] width 32 height 17
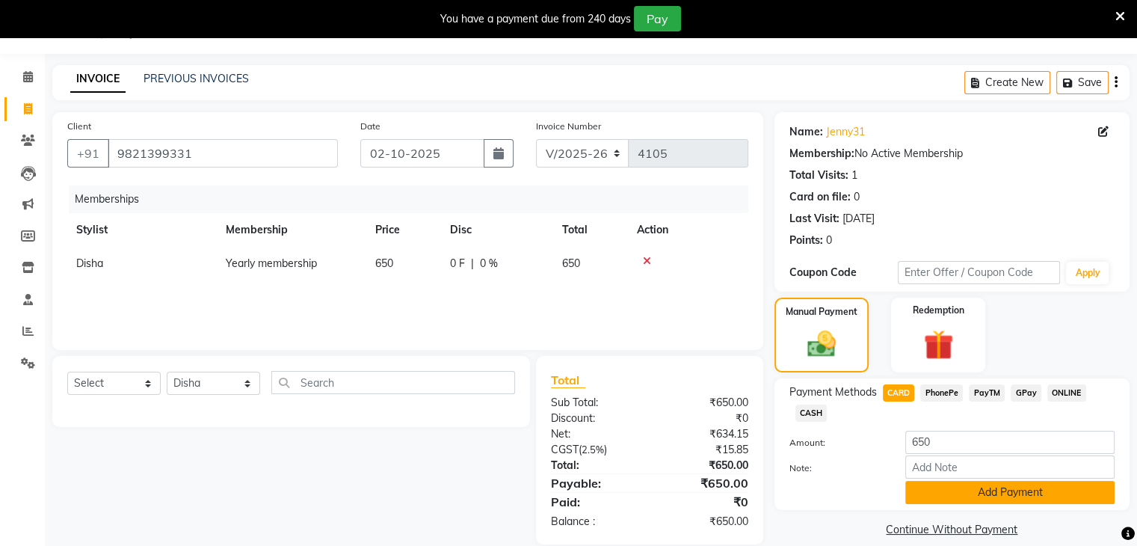
scroll to position [59, 0]
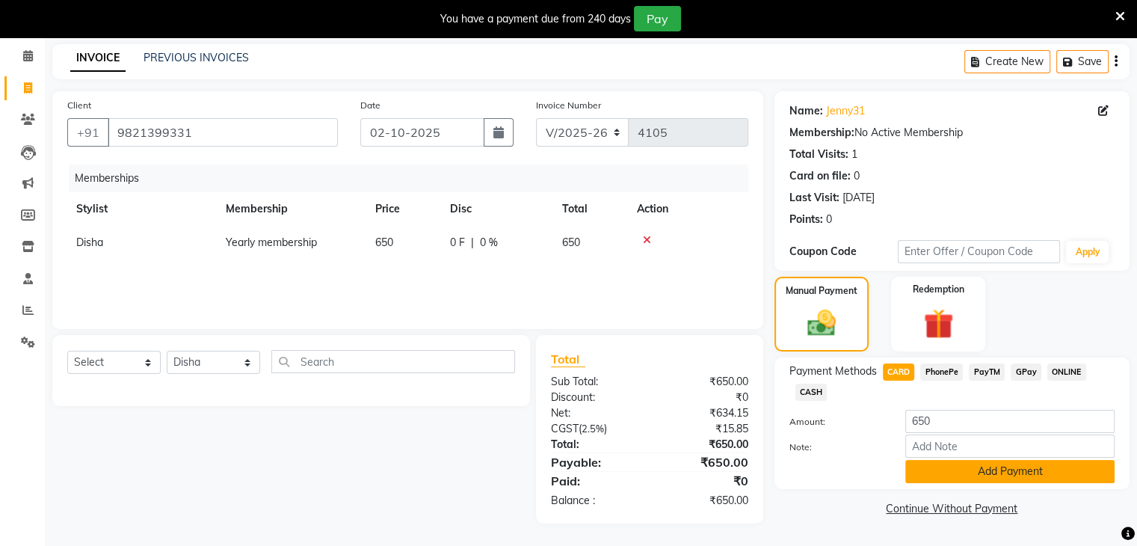
click at [988, 479] on button "Add Payment" at bounding box center [1009, 471] width 209 height 23
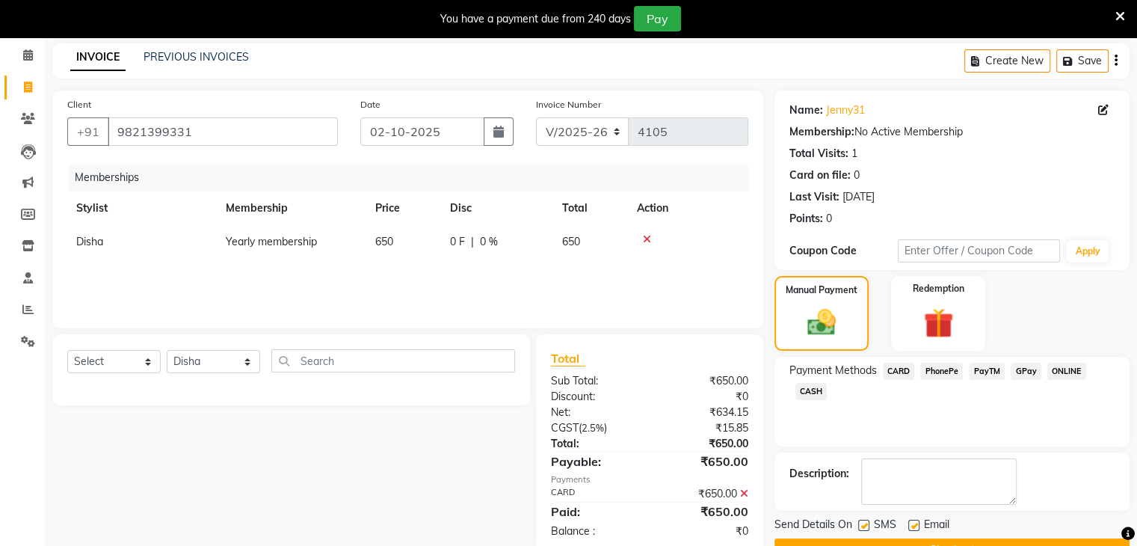
scroll to position [96, 0]
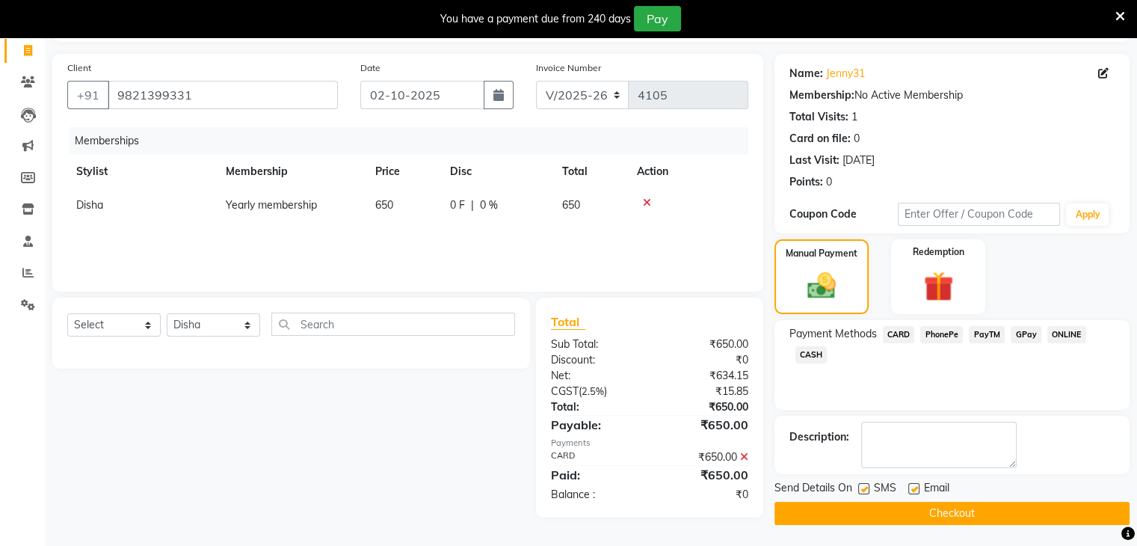
click at [917, 485] on label at bounding box center [913, 488] width 11 height 11
click at [917, 485] on input "checkbox" at bounding box center [913, 490] width 10 height 10
checkbox input "false"
click at [982, 507] on button "Checkout" at bounding box center [952, 513] width 355 height 23
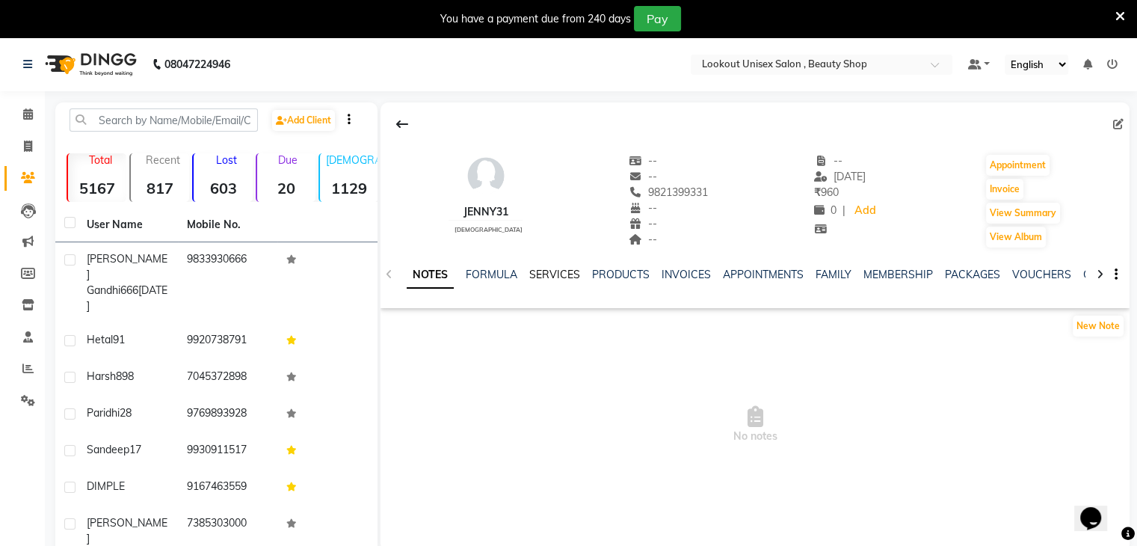
click at [546, 279] on link "SERVICES" at bounding box center [554, 274] width 51 height 13
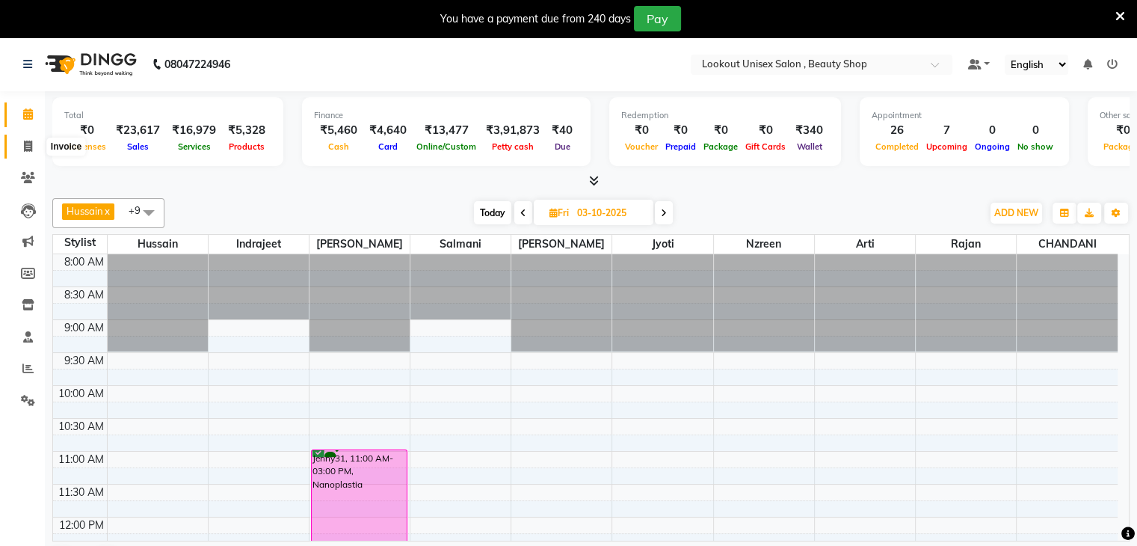
click at [33, 150] on span at bounding box center [28, 146] width 26 height 17
select select "7658"
select select "service"
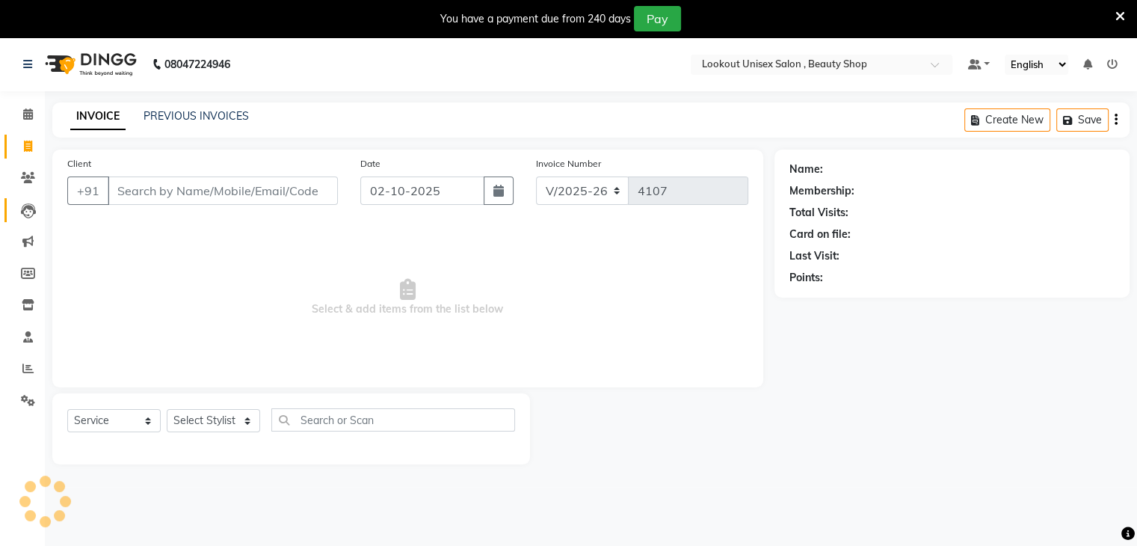
drag, startPoint x: 115, startPoint y: 192, endPoint x: 39, endPoint y: 211, distance: 78.5
click at [117, 192] on input "Client" at bounding box center [223, 190] width 230 height 28
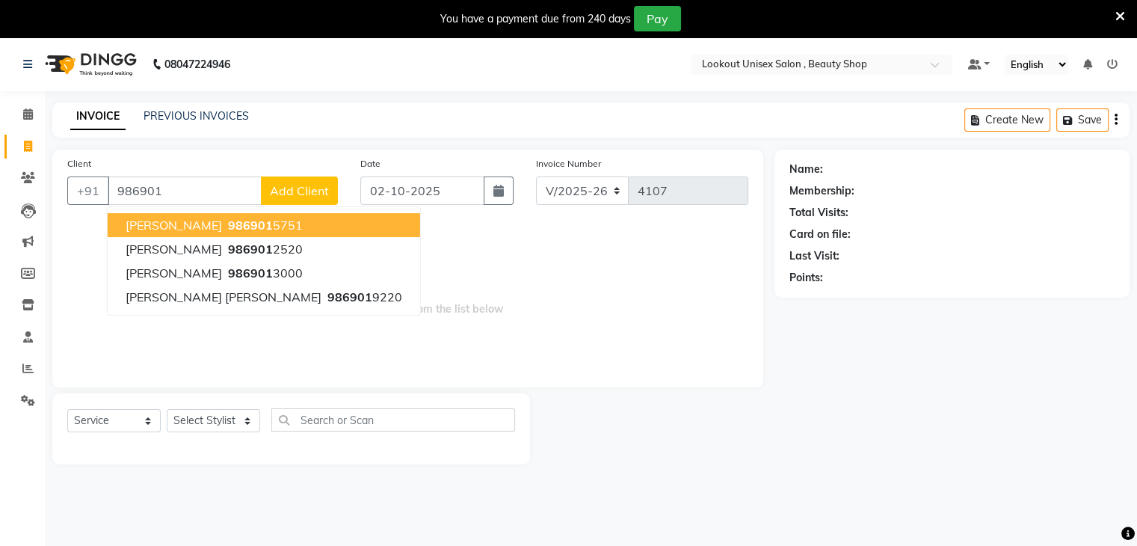
click at [179, 224] on span "[PERSON_NAME]" at bounding box center [174, 225] width 96 height 15
type input "9869015751"
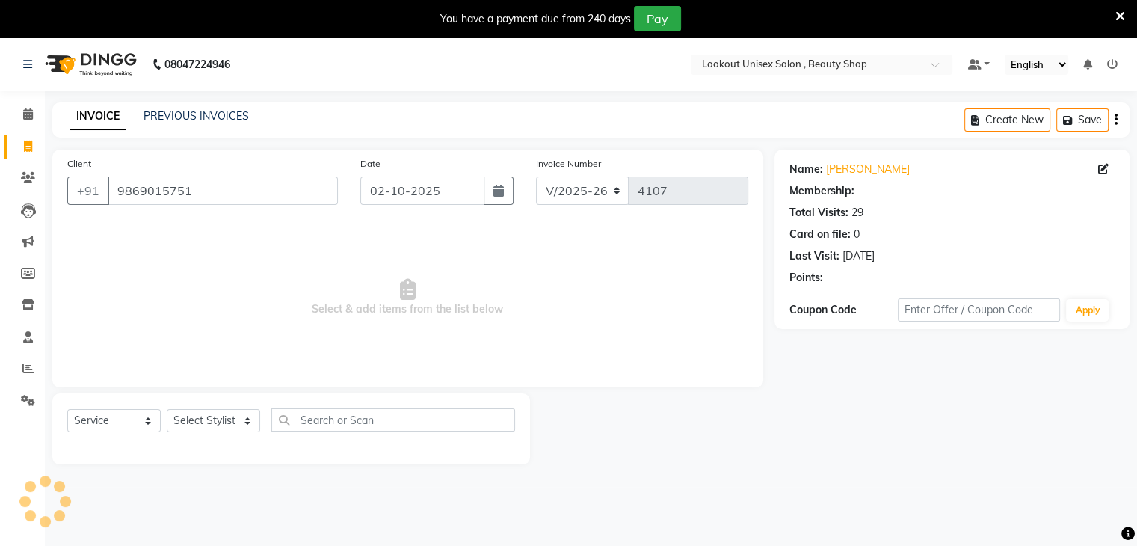
select select "1: Object"
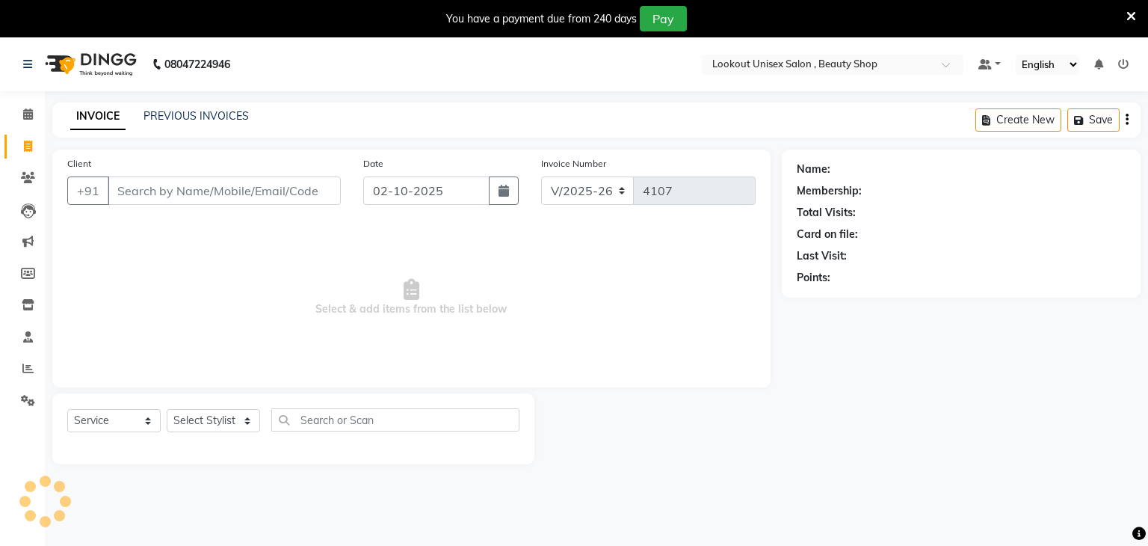
select select "7658"
select select "service"
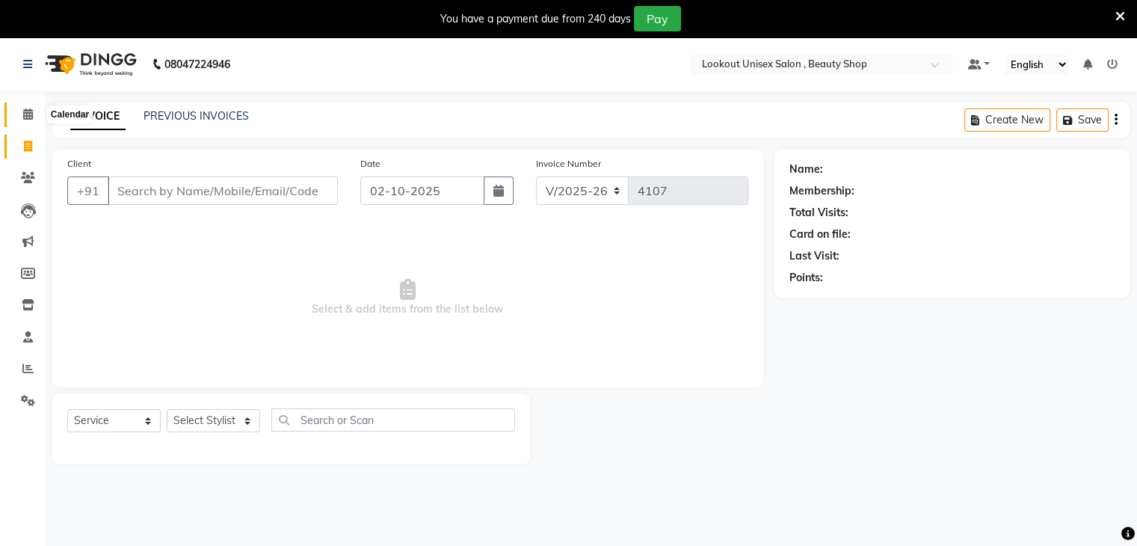
click at [29, 108] on icon at bounding box center [28, 113] width 10 height 11
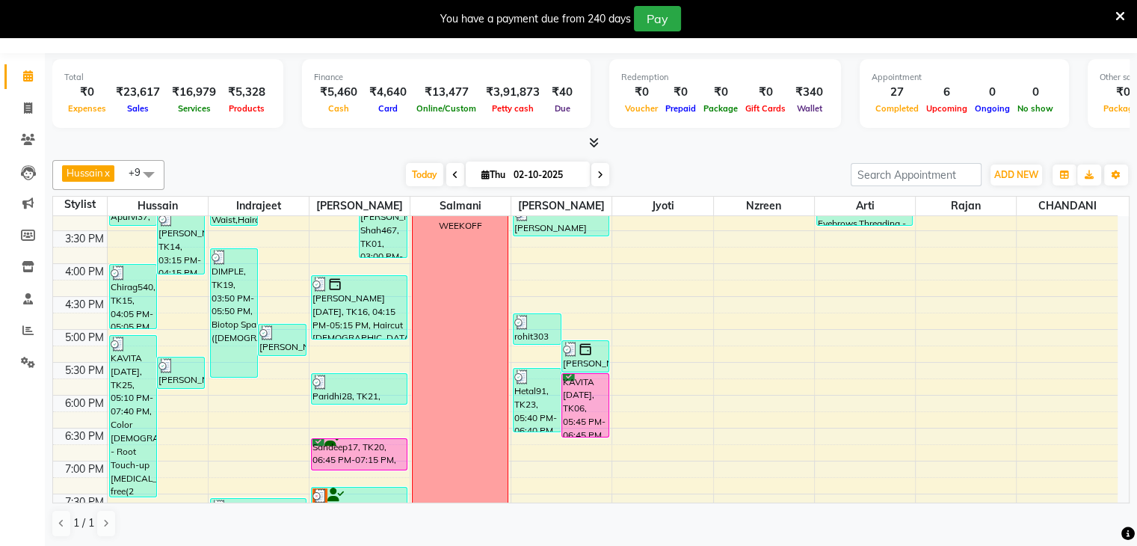
scroll to position [476, 0]
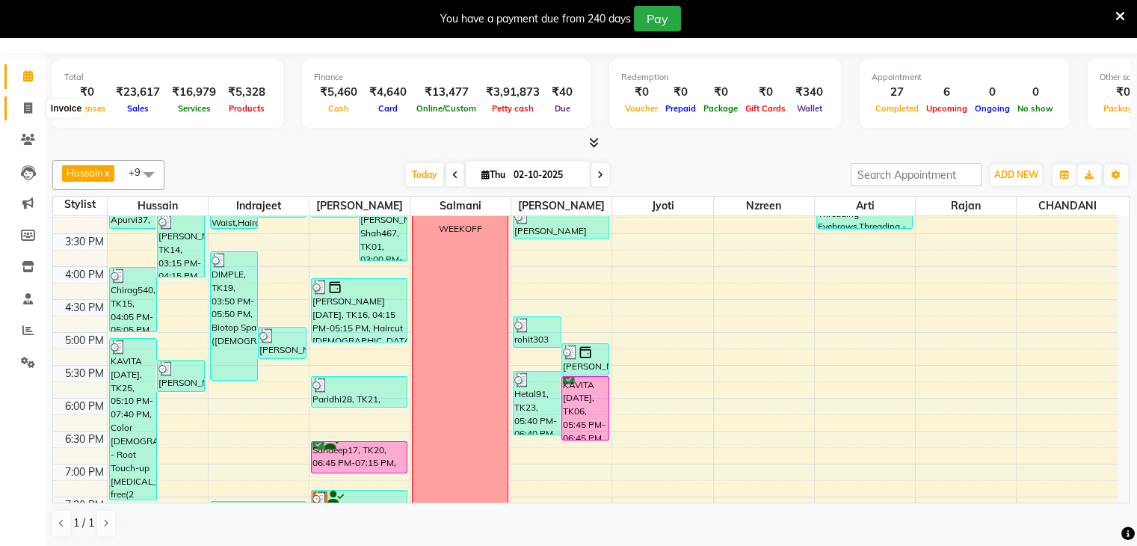
click at [21, 106] on span at bounding box center [28, 108] width 26 height 17
select select "service"
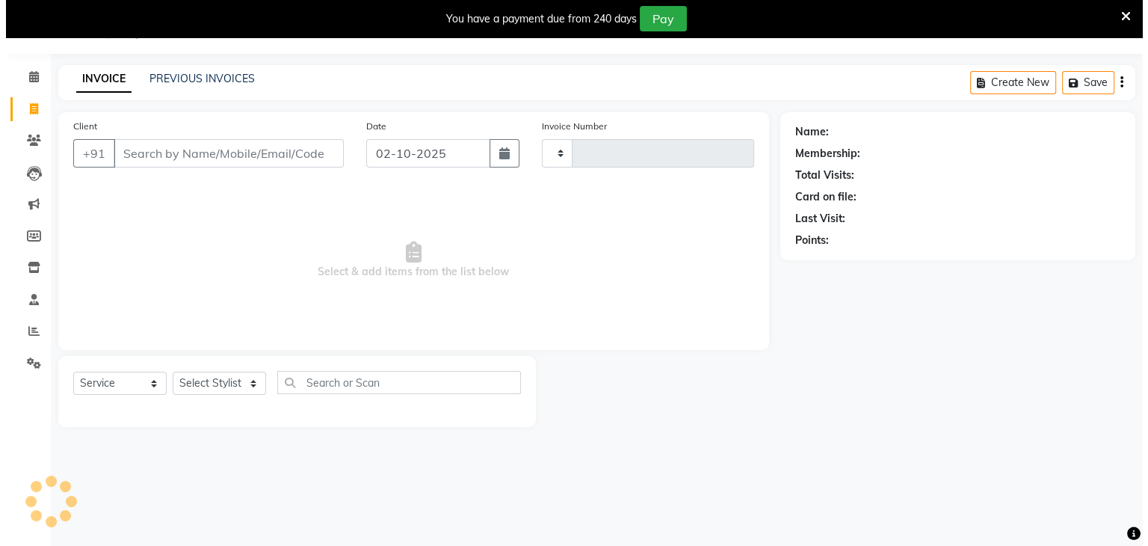
scroll to position [37, 0]
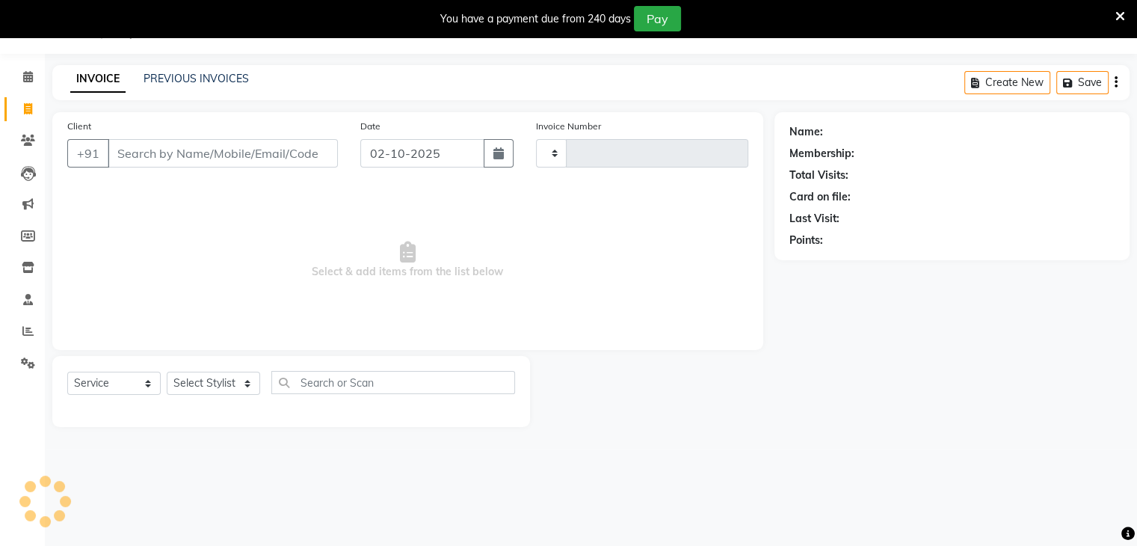
type input "4108"
select select "7658"
click at [248, 386] on select "Select Stylist Abid Arti CHANDANI Dhaval Sir Disha Hussain Indrajeet Jyoti Mahe…" at bounding box center [213, 383] width 93 height 23
select select "67794"
click at [167, 372] on select "Select Stylist Abid Arti CHANDANI Dhaval Sir Disha Hussain Indrajeet Jyoti Mahe…" at bounding box center [213, 383] width 93 height 23
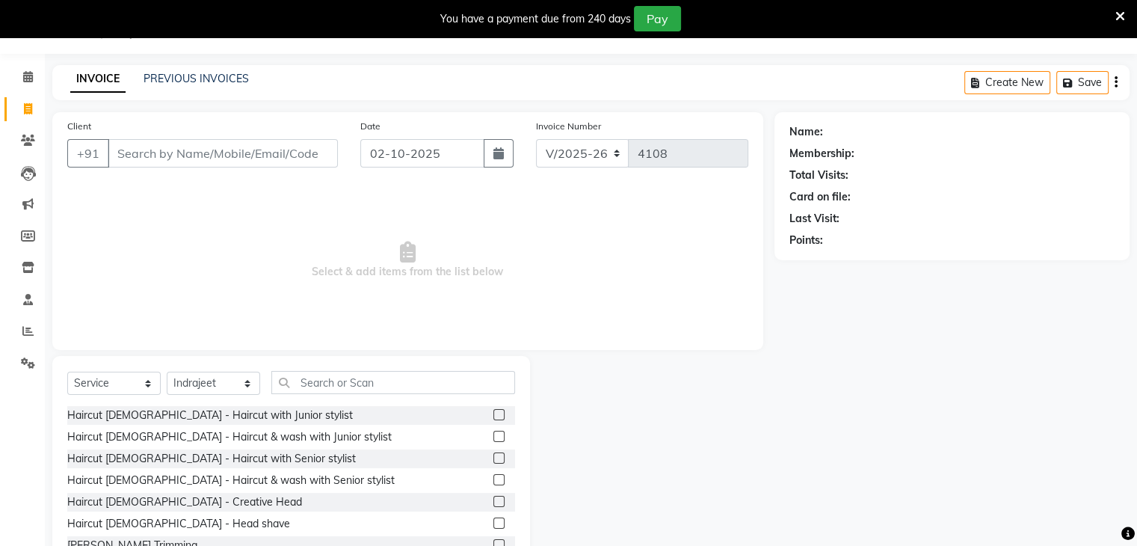
click at [493, 476] on label at bounding box center [498, 479] width 11 height 11
click at [493, 476] on input "checkbox" at bounding box center [498, 481] width 10 height 10
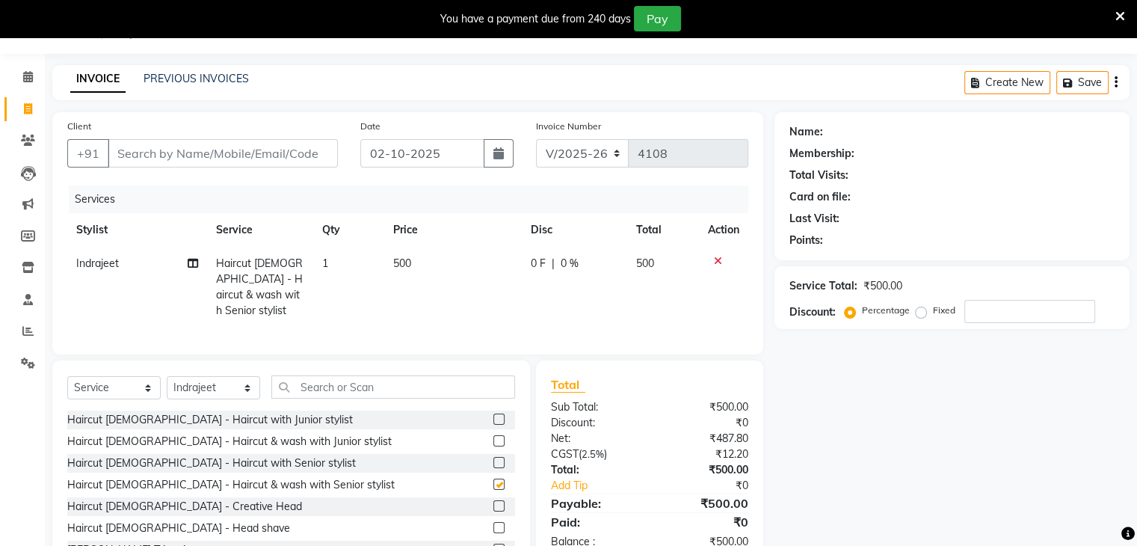
checkbox input "false"
click at [191, 156] on input "Client" at bounding box center [223, 153] width 230 height 28
type input "9"
type input "0"
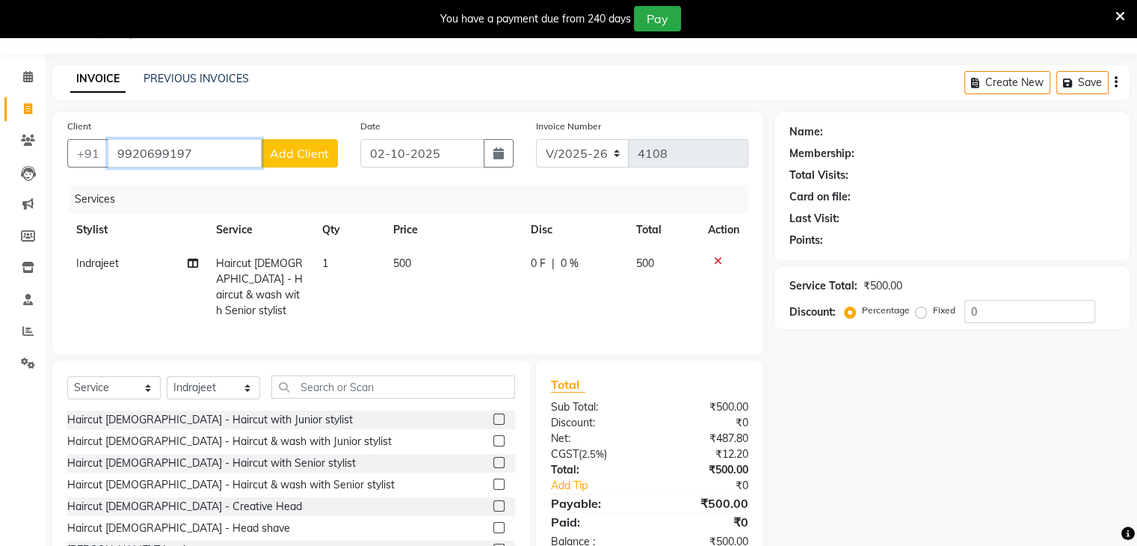
type input "9920699197"
click at [295, 152] on span "Add Client" at bounding box center [299, 153] width 59 height 15
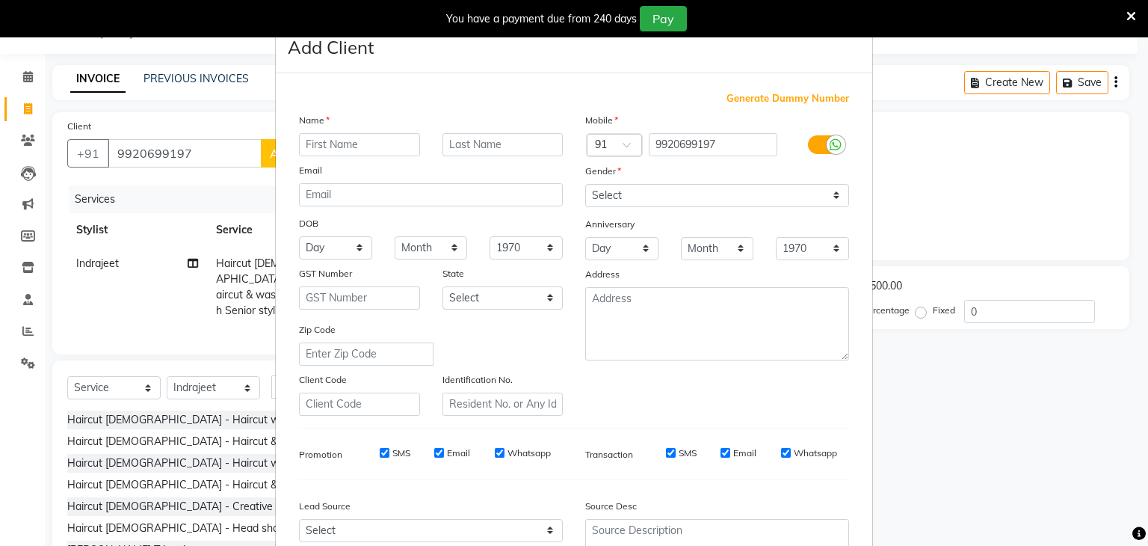
click at [299, 150] on input "text" at bounding box center [359, 144] width 121 height 23
type input "RISHI"
click at [833, 199] on select "Select Male Female Other Prefer Not To Say" at bounding box center [717, 195] width 264 height 23
click at [585, 185] on select "Select Male Female Other Prefer Not To Say" at bounding box center [717, 195] width 264 height 23
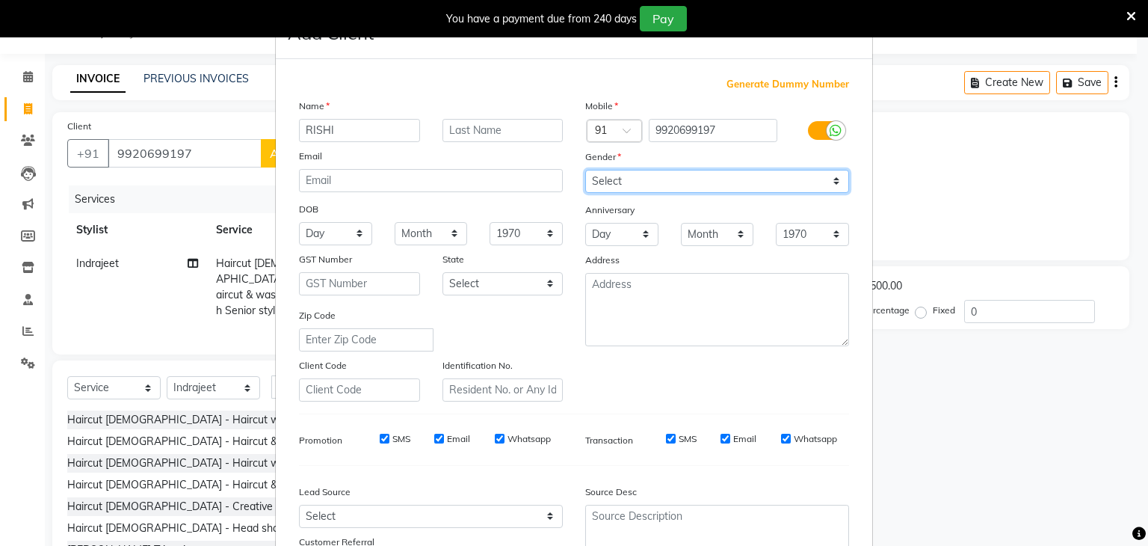
scroll to position [2, 0]
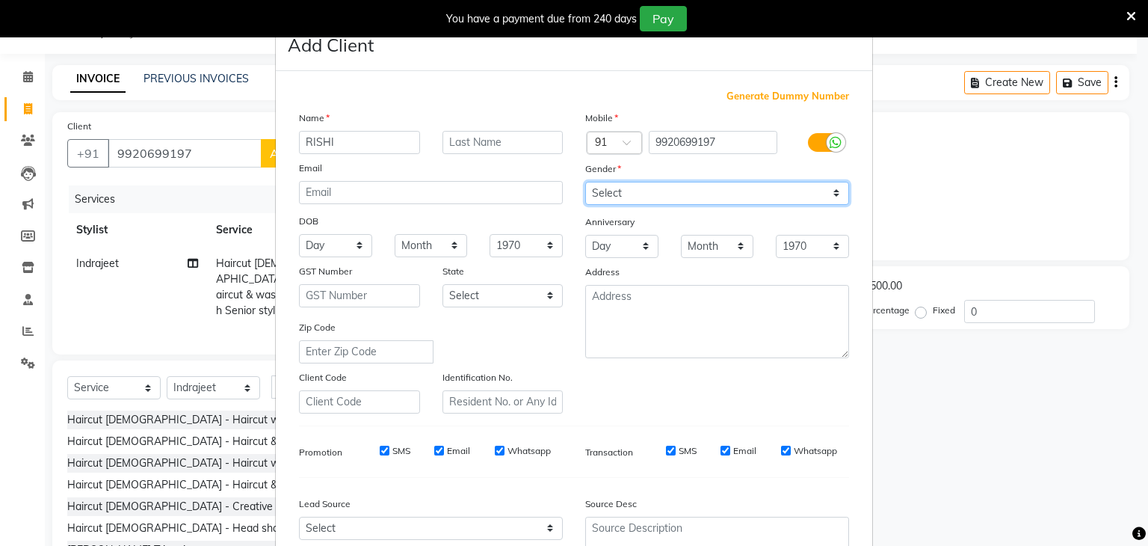
click at [825, 194] on select "Select Male Female Other Prefer Not To Say" at bounding box center [717, 193] width 264 height 23
select select "male"
click at [585, 182] on select "Select Male Female Other Prefer Not To Say" at bounding box center [717, 193] width 264 height 23
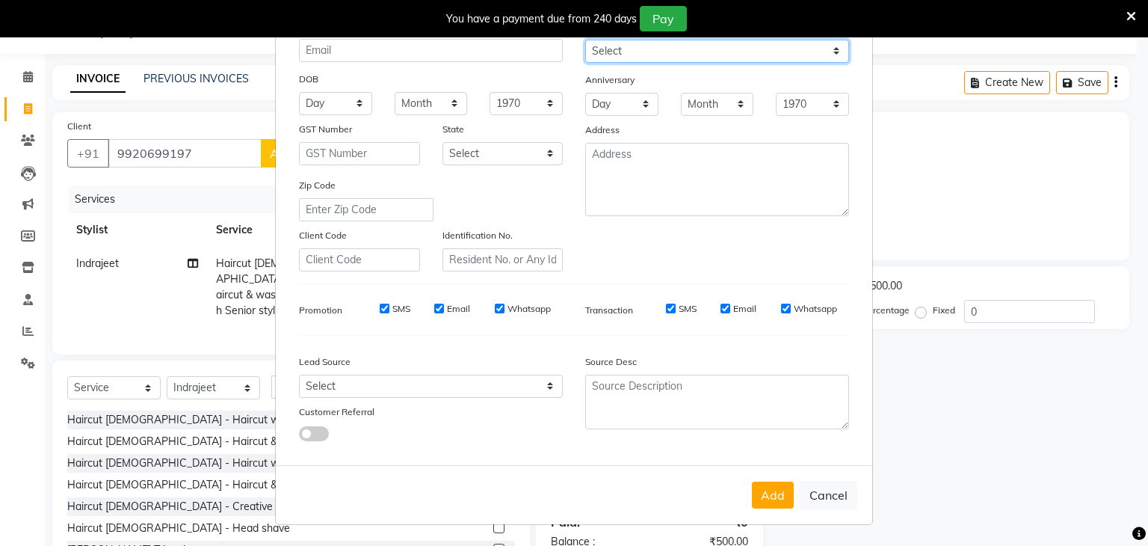
scroll to position [152, 0]
click at [771, 491] on button "Add" at bounding box center [773, 495] width 42 height 27
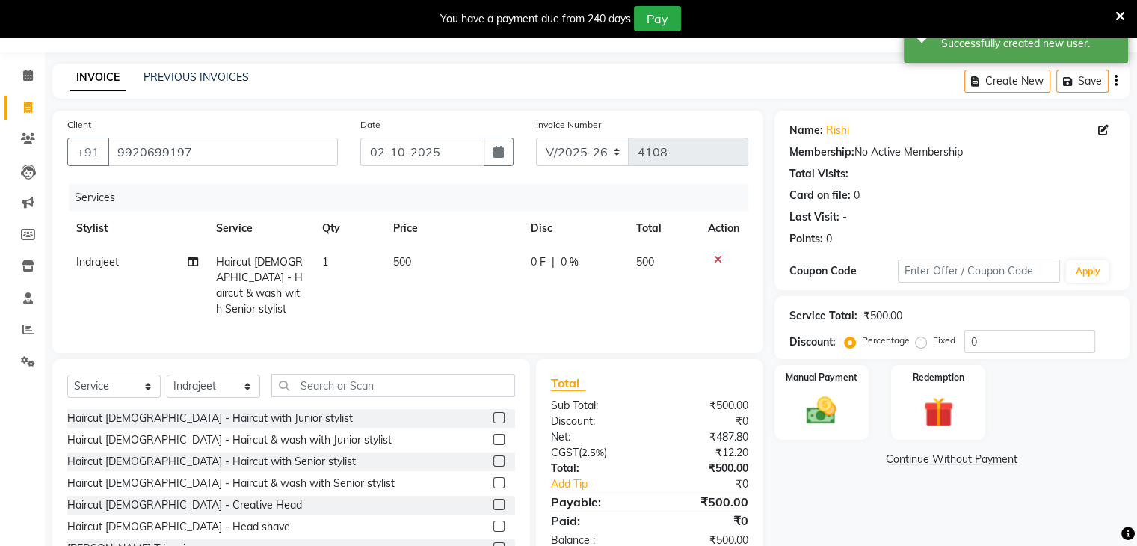
scroll to position [91, 0]
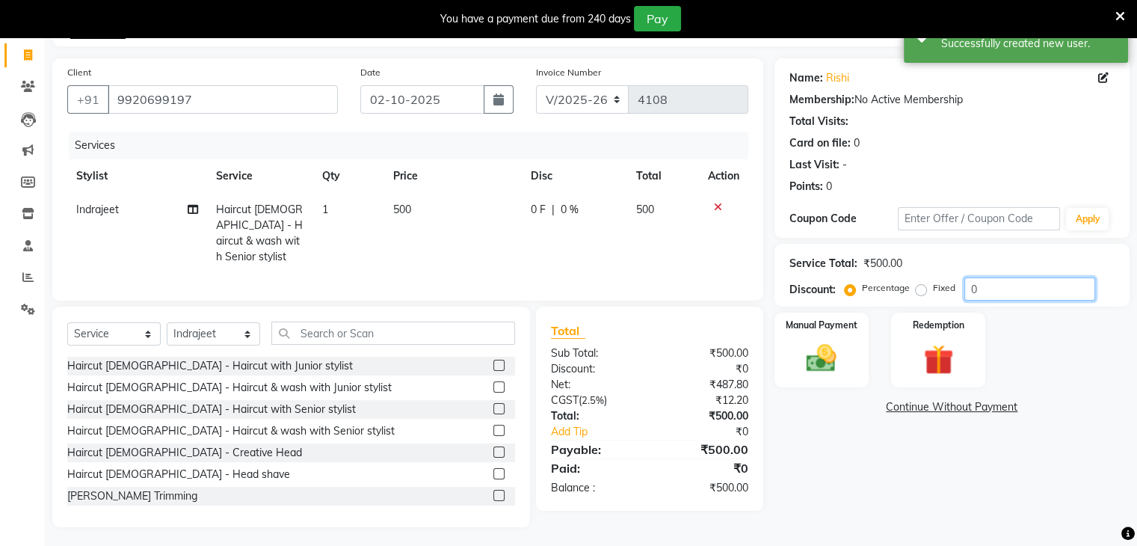
click at [969, 292] on input "0" at bounding box center [1030, 288] width 131 height 23
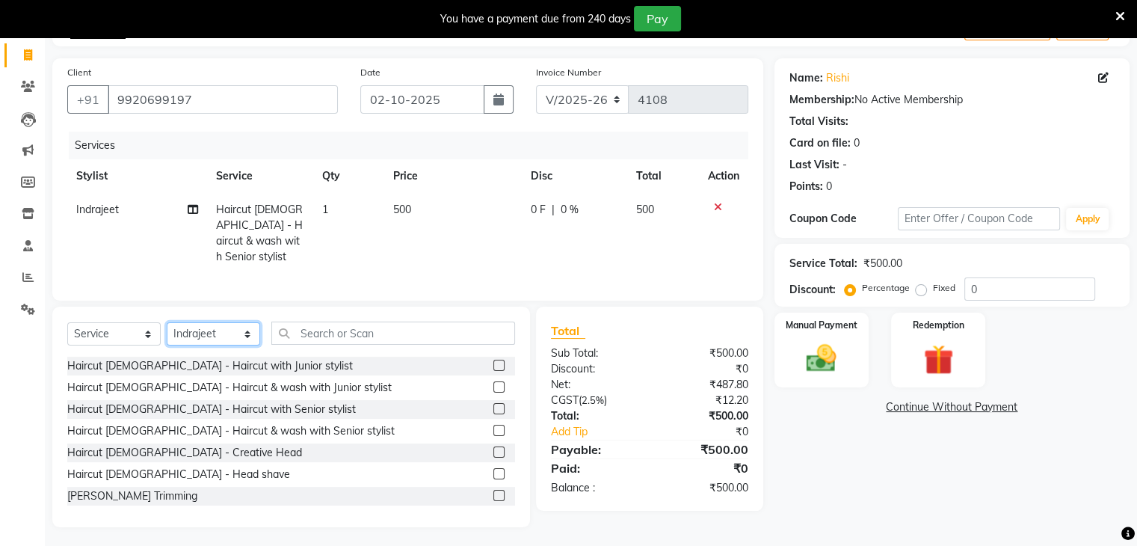
click at [248, 330] on select "Select Stylist Abid Arti CHANDANI Dhaval Sir Disha Hussain Indrajeet Jyoti Mahe…" at bounding box center [213, 333] width 93 height 23
select select "88196"
click at [167, 336] on select "Select Stylist Abid Arti CHANDANI Dhaval Sir Disha Hussain Indrajeet Jyoti Mahe…" at bounding box center [213, 333] width 93 height 23
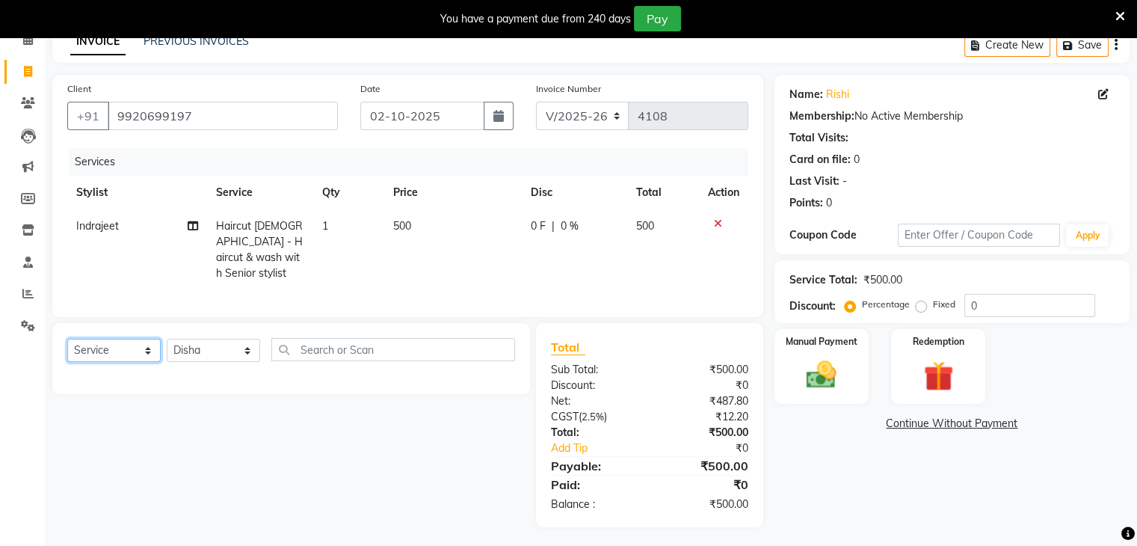
click at [146, 345] on select "Select Service Product Membership Package Voucher Prepaid Gift Card" at bounding box center [113, 350] width 93 height 23
click at [67, 339] on select "Select Service Product Membership Package Voucher Prepaid Gift Card" at bounding box center [113, 350] width 93 height 23
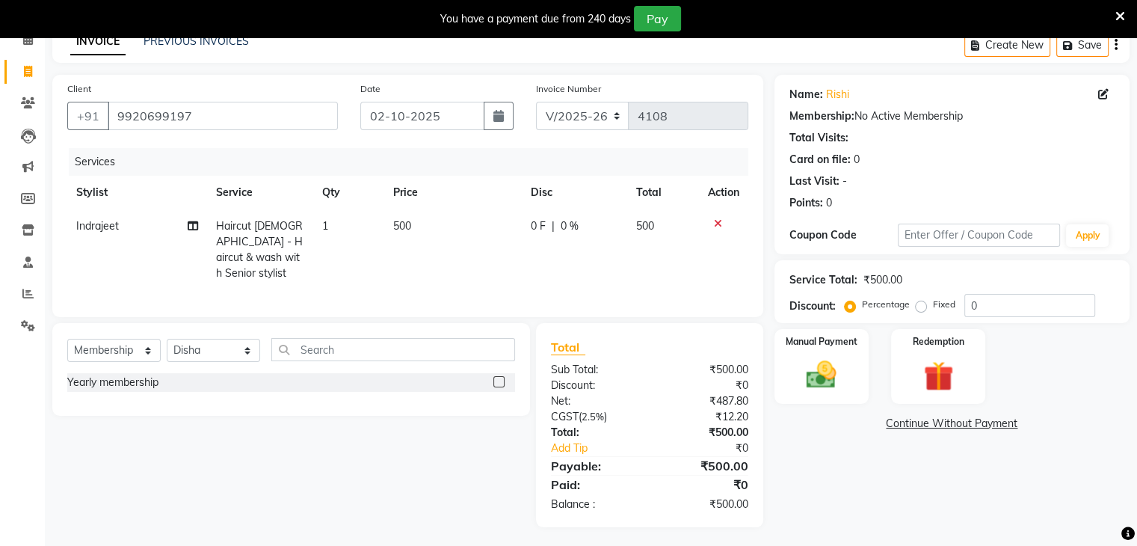
click at [495, 378] on label at bounding box center [498, 381] width 11 height 11
click at [495, 378] on input "checkbox" at bounding box center [498, 383] width 10 height 10
select select "select"
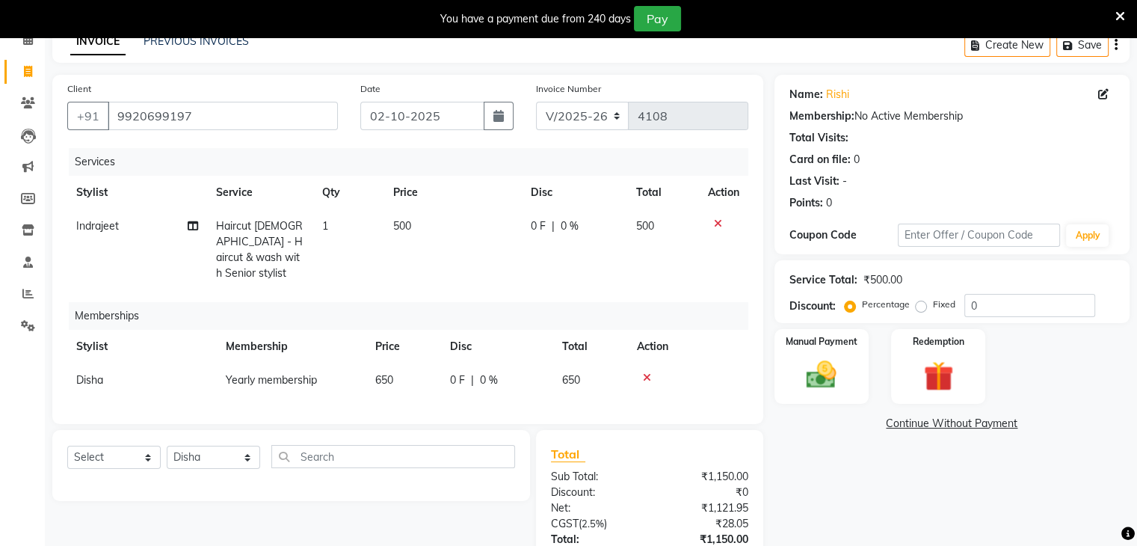
scroll to position [182, 0]
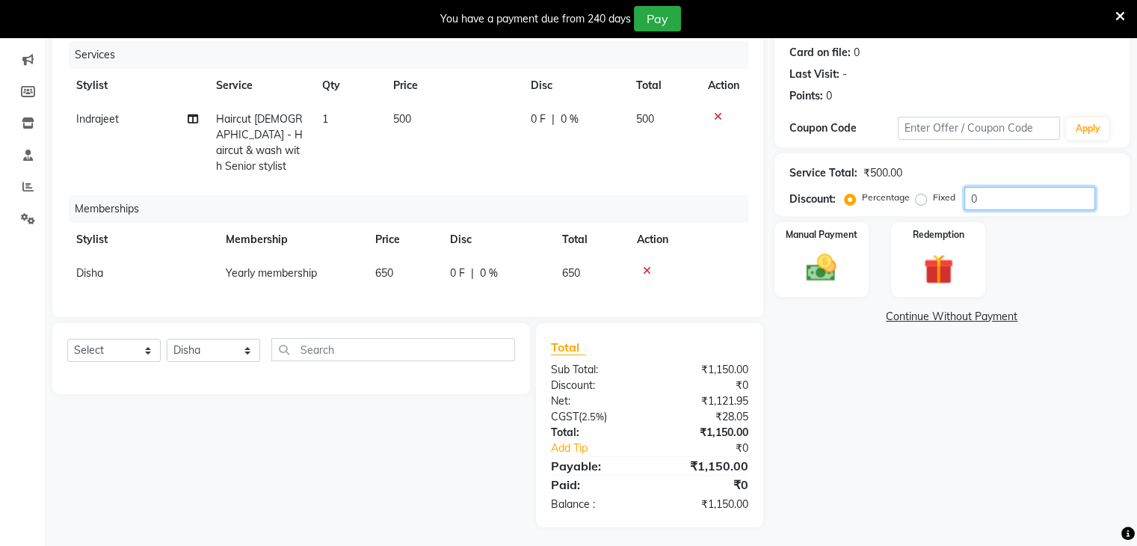
click at [966, 202] on input "0" at bounding box center [1030, 198] width 131 height 23
type input "20"
drag, startPoint x: 819, startPoint y: 262, endPoint x: 812, endPoint y: 265, distance: 8.1
click at [819, 262] on img at bounding box center [821, 268] width 50 height 36
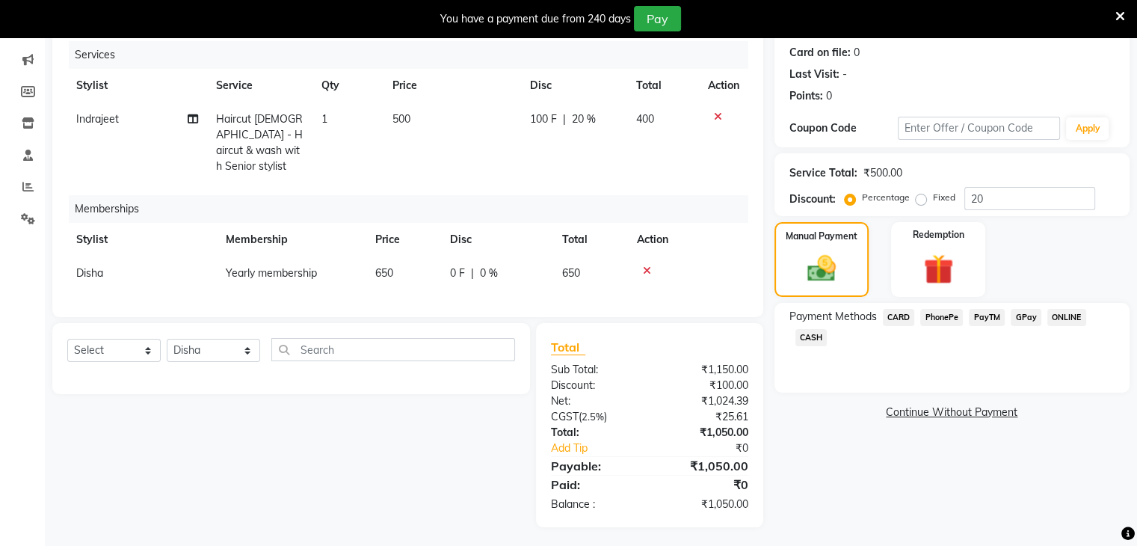
click at [988, 319] on span "PayTM" at bounding box center [987, 317] width 36 height 17
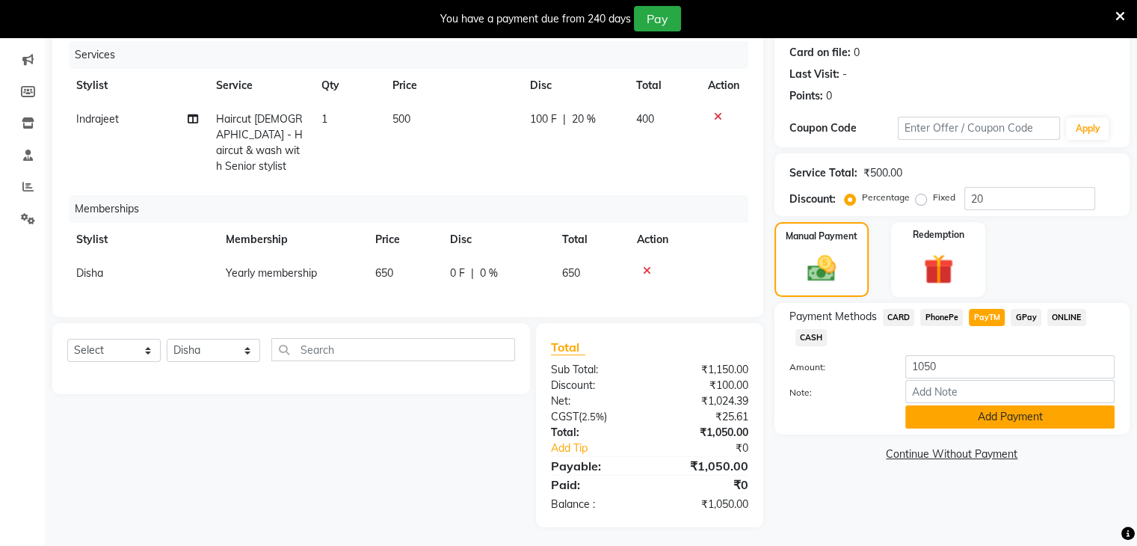
click at [993, 425] on button "Add Payment" at bounding box center [1009, 416] width 209 height 23
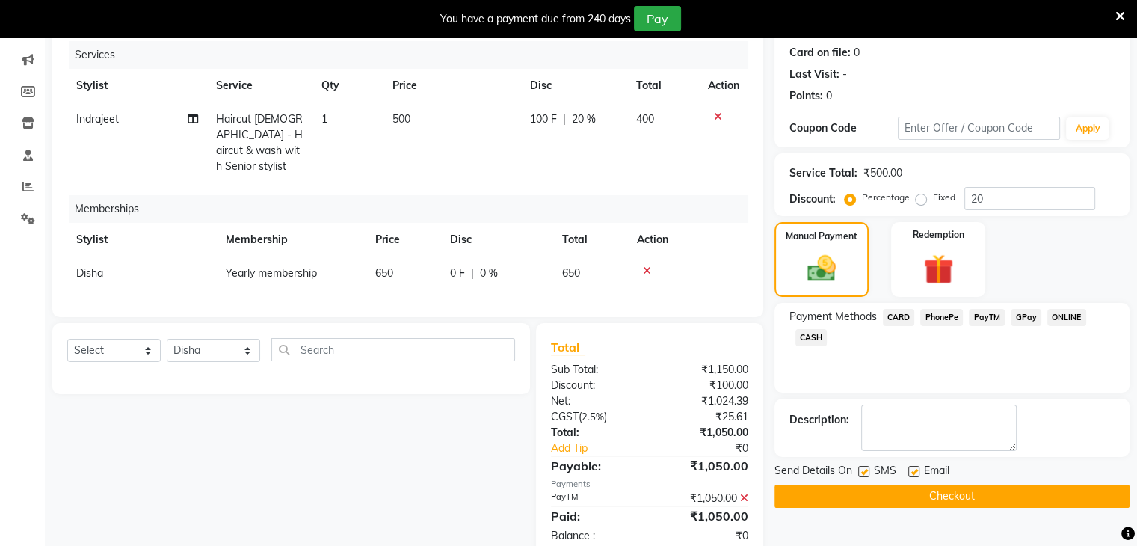
click at [912, 469] on label at bounding box center [913, 471] width 11 height 11
click at [912, 469] on input "checkbox" at bounding box center [913, 472] width 10 height 10
checkbox input "false"
click at [925, 491] on button "Checkout" at bounding box center [952, 496] width 355 height 23
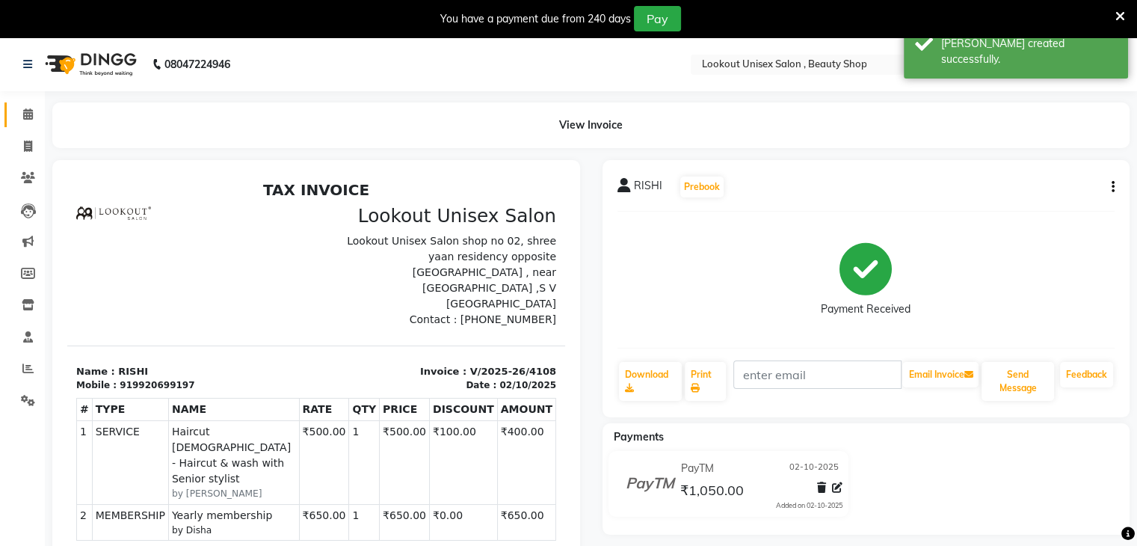
drag, startPoint x: 33, startPoint y: 110, endPoint x: 27, endPoint y: 131, distance: 21.8
click at [33, 110] on span at bounding box center [28, 114] width 26 height 17
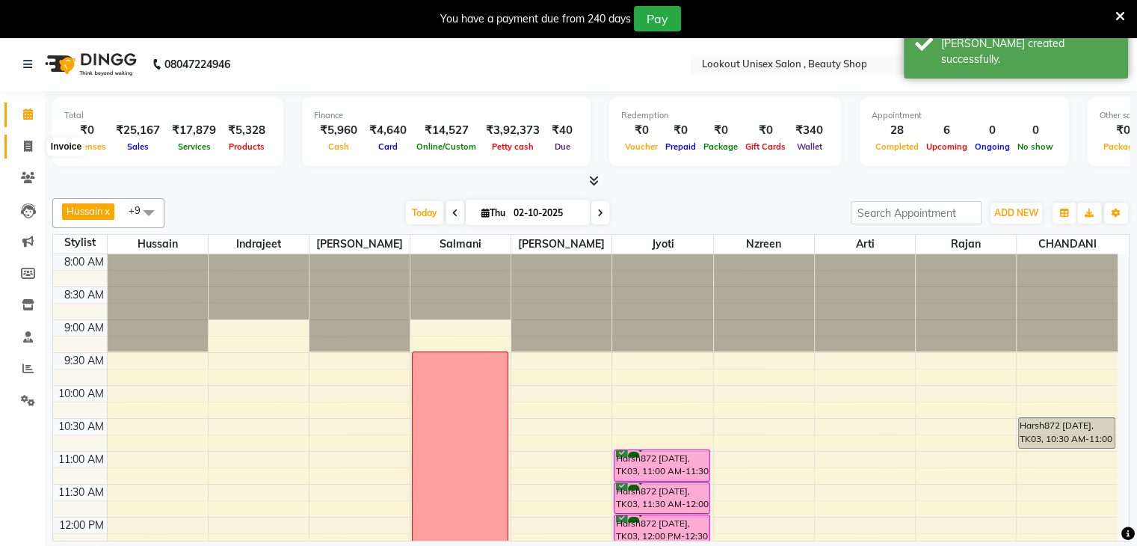
click at [33, 145] on span at bounding box center [28, 146] width 26 height 17
select select "7658"
select select "service"
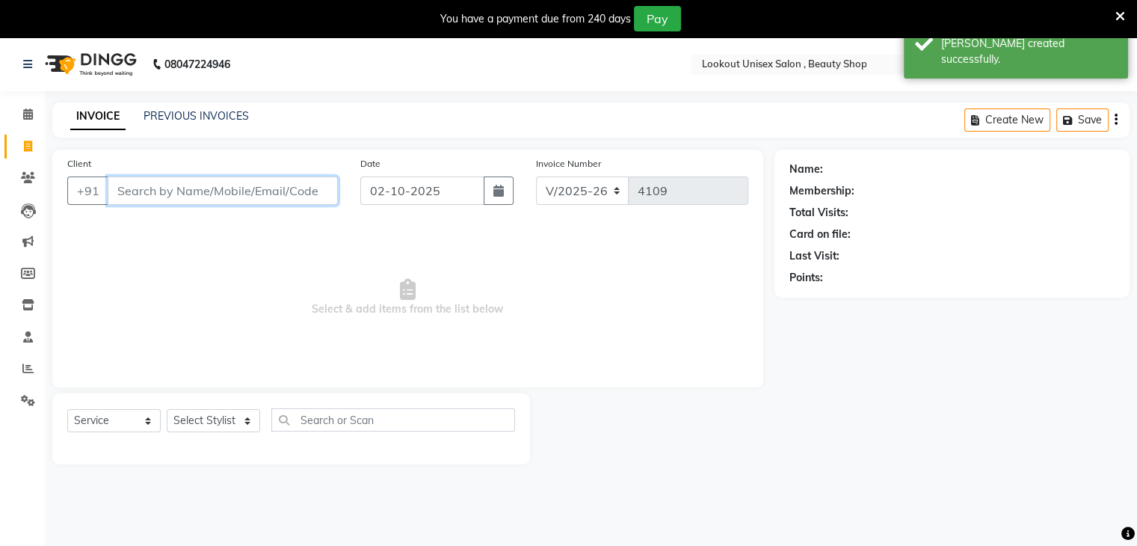
click at [156, 191] on input "Client" at bounding box center [223, 190] width 230 height 28
click at [251, 421] on select "Select Stylist Abid Arti CHANDANI Dhaval Sir Disha Hussain Indrajeet Jyoti Mahe…" at bounding box center [213, 420] width 93 height 23
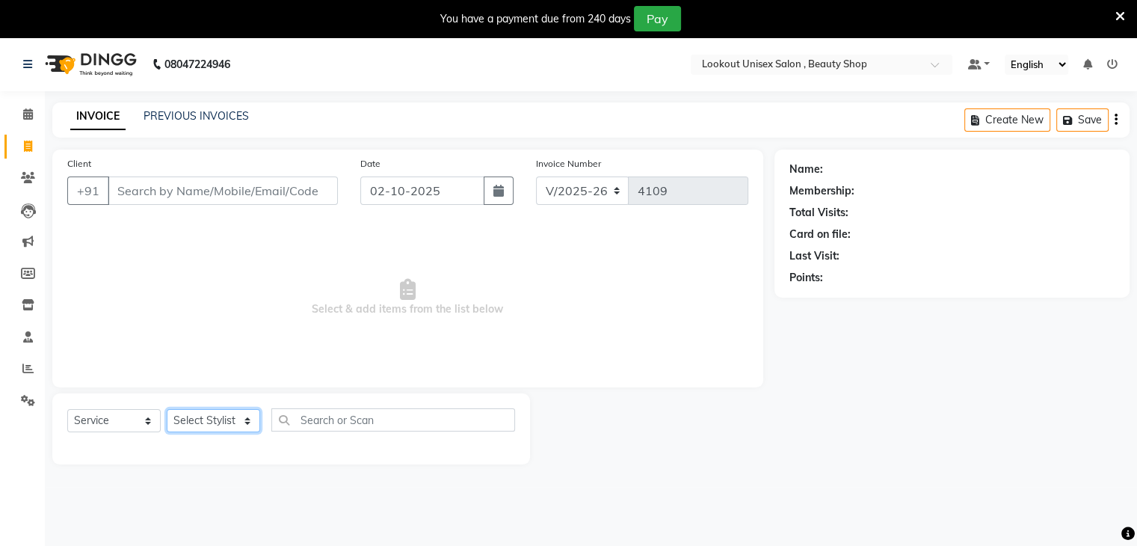
select select "68253"
click at [167, 410] on select "Select Stylist Abid Arti CHANDANI Dhaval Sir Disha Hussain Indrajeet Jyoti Mahe…" at bounding box center [213, 420] width 93 height 23
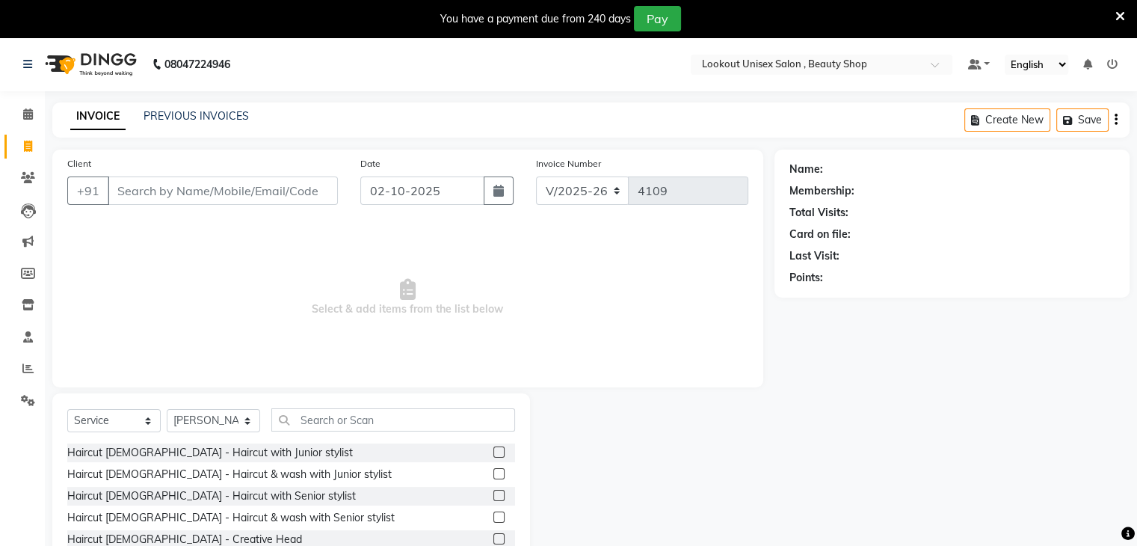
click at [311, 407] on div "Select Service Product Membership Package Voucher Prepaid Gift Card Select Styl…" at bounding box center [291, 503] width 478 height 221
click at [322, 408] on div "Select Service Product Membership Package Voucher Prepaid Gift Card Select Styl…" at bounding box center [291, 503] width 478 height 221
click at [320, 413] on input "text" at bounding box center [393, 419] width 244 height 23
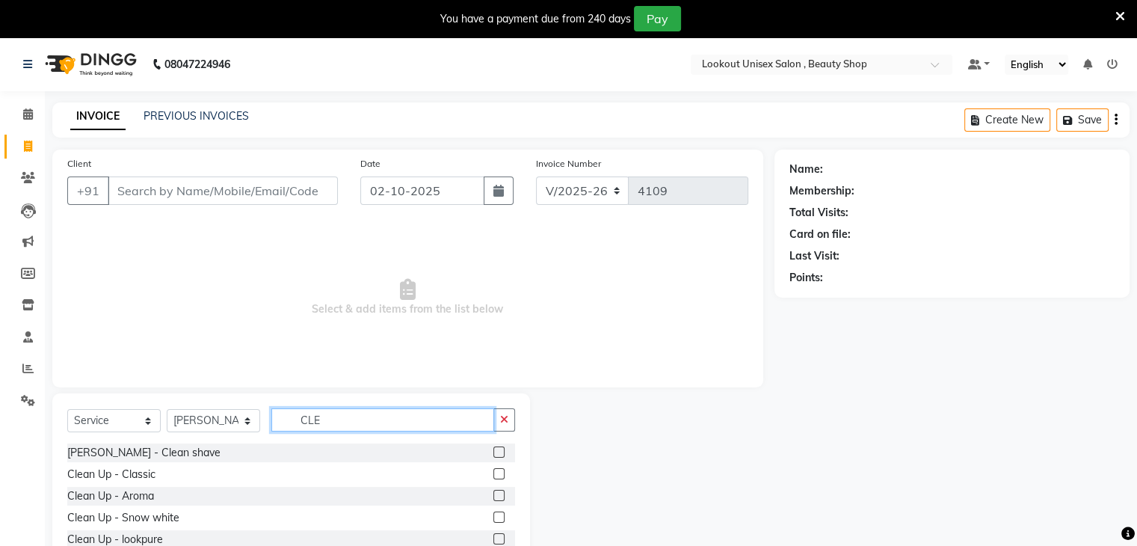
type input "CLE"
click at [493, 451] on label at bounding box center [498, 451] width 11 height 11
click at [493, 451] on input "checkbox" at bounding box center [498, 453] width 10 height 10
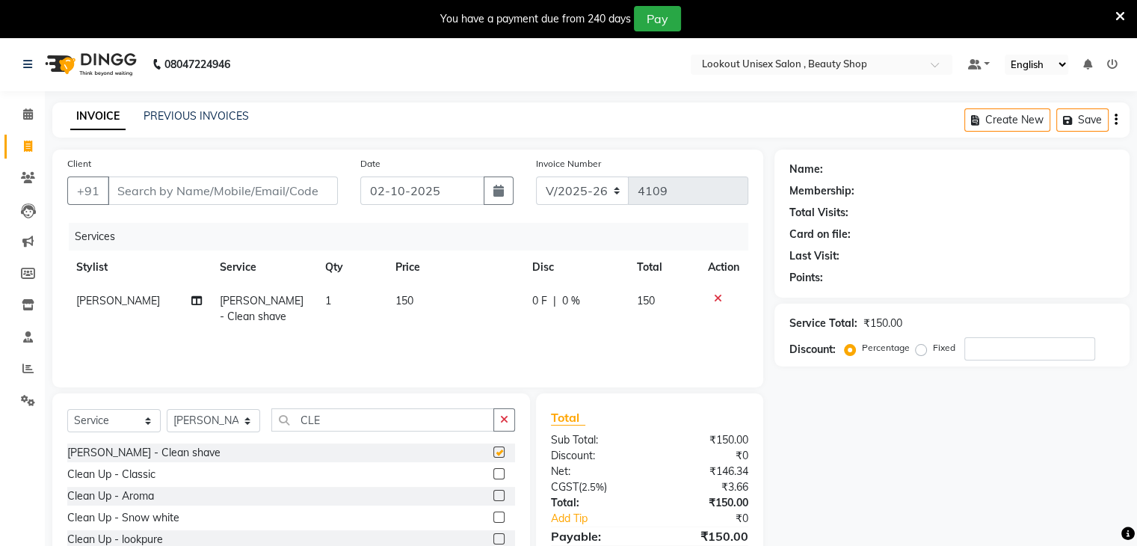
checkbox input "false"
click at [327, 418] on input "CLE" at bounding box center [382, 419] width 223 height 23
type input "C"
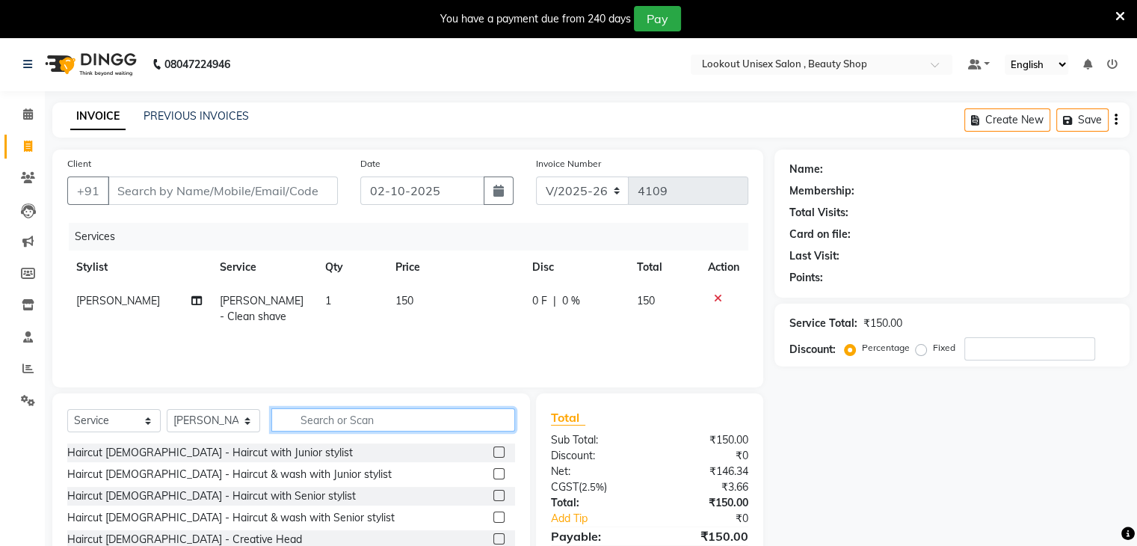
click at [327, 418] on input "text" at bounding box center [393, 419] width 244 height 23
type input "CUT"
click at [493, 517] on label at bounding box center [498, 516] width 11 height 11
click at [493, 517] on input "checkbox" at bounding box center [498, 518] width 10 height 10
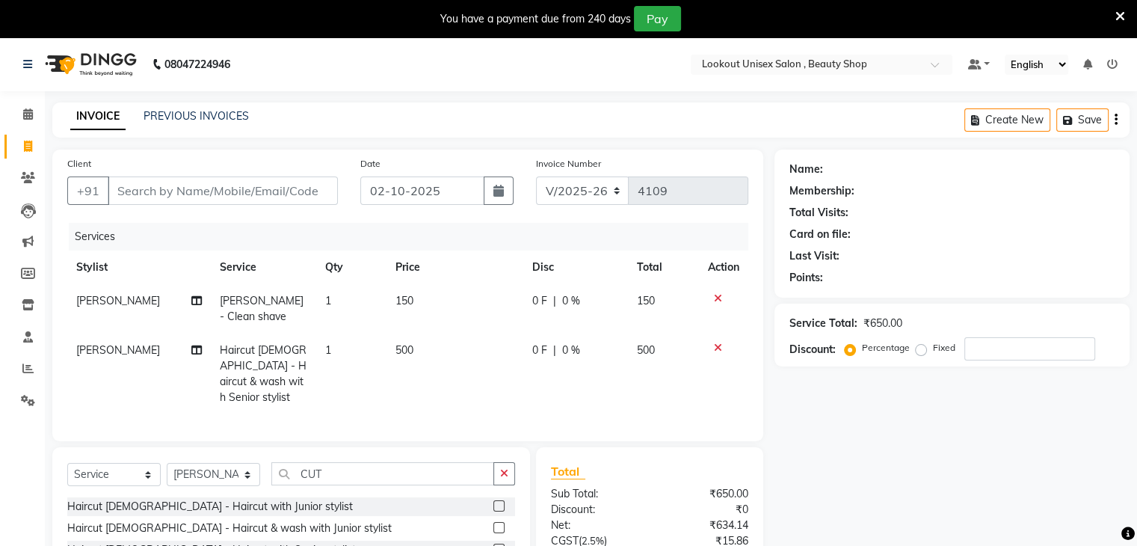
checkbox input "false"
click at [379, 474] on input "CUT" at bounding box center [382, 473] width 223 height 23
type input "C"
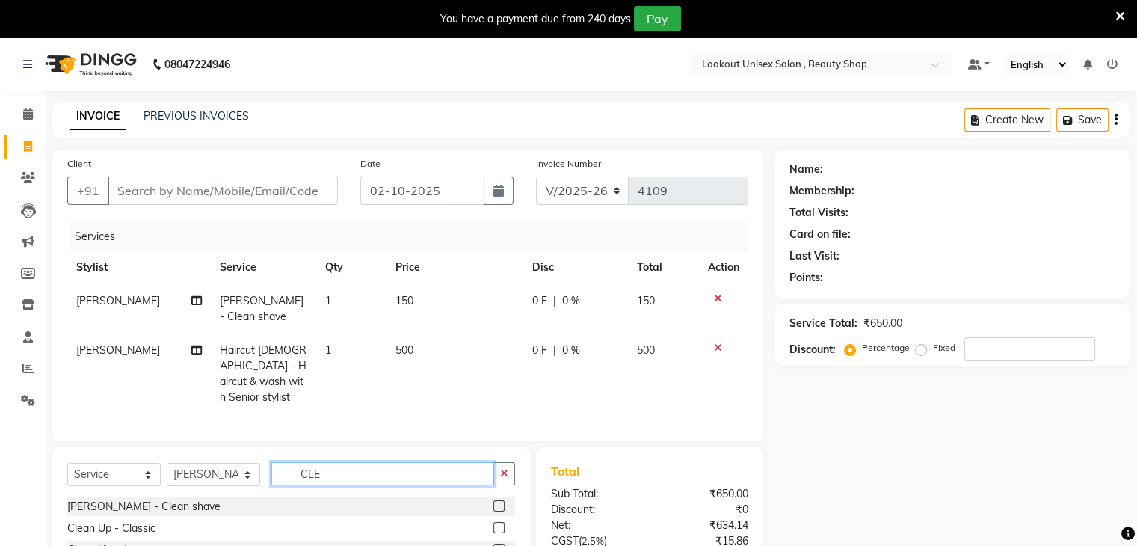
type input "CLE"
click at [493, 502] on label at bounding box center [498, 505] width 11 height 11
click at [493, 502] on input "checkbox" at bounding box center [498, 507] width 10 height 10
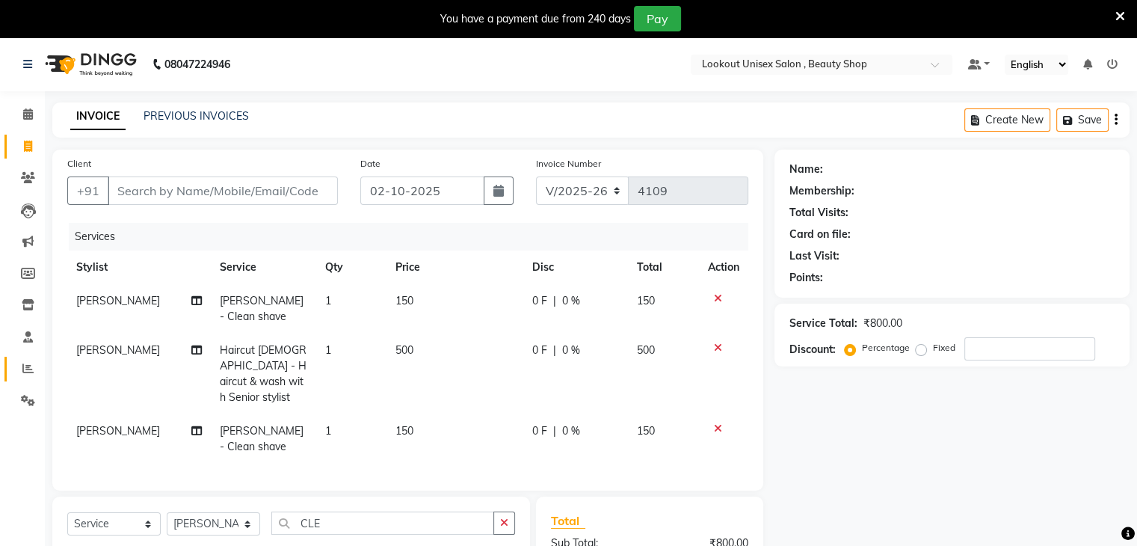
checkbox input "false"
click at [84, 357] on td "[PERSON_NAME]" at bounding box center [139, 373] width 144 height 81
select select "68253"
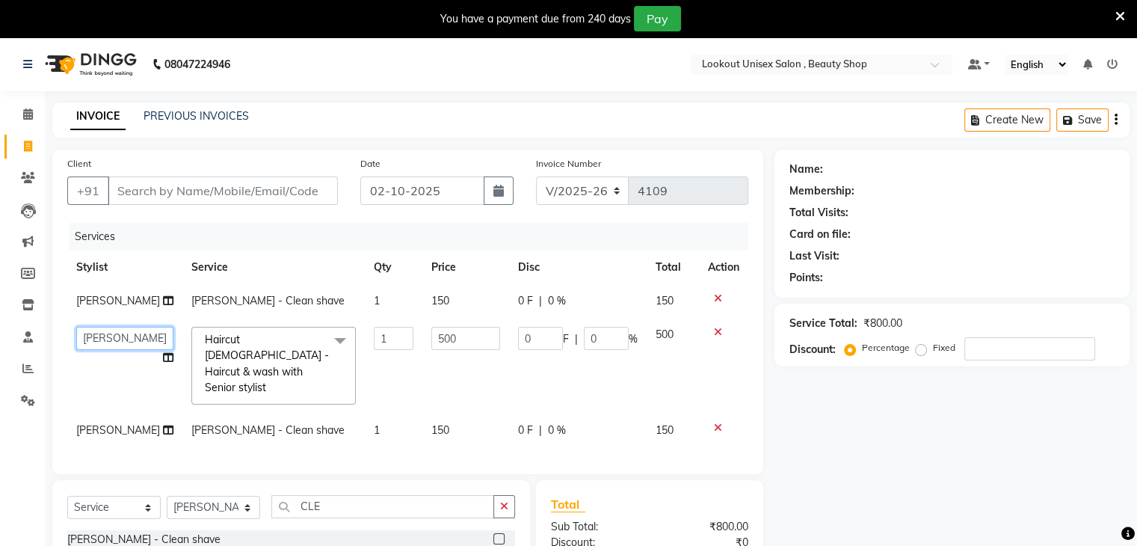
click at [90, 347] on select "Abid Arti CHANDANI Dhaval Sir Disha Hussain Indrajeet Jyoti Mahesh Manisha Mayu…" at bounding box center [124, 338] width 97 height 23
select select "67794"
click at [85, 421] on td "[PERSON_NAME]" at bounding box center [124, 430] width 115 height 34
select select "68253"
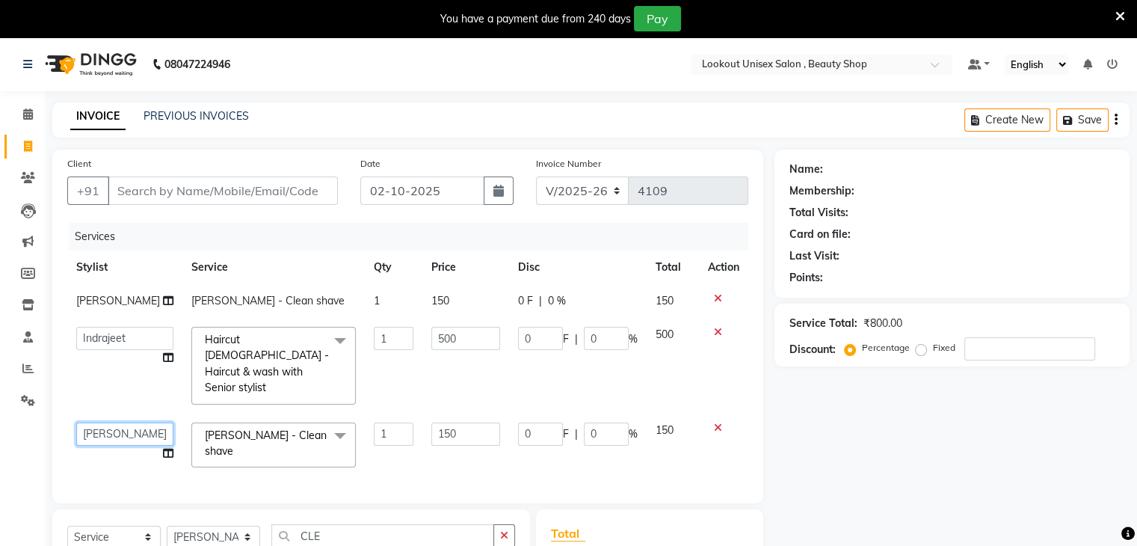
click at [84, 422] on select "Abid Arti CHANDANI Dhaval Sir Disha Hussain Indrajeet Jyoti Mahesh Manisha Mayu…" at bounding box center [124, 433] width 97 height 23
select select "67794"
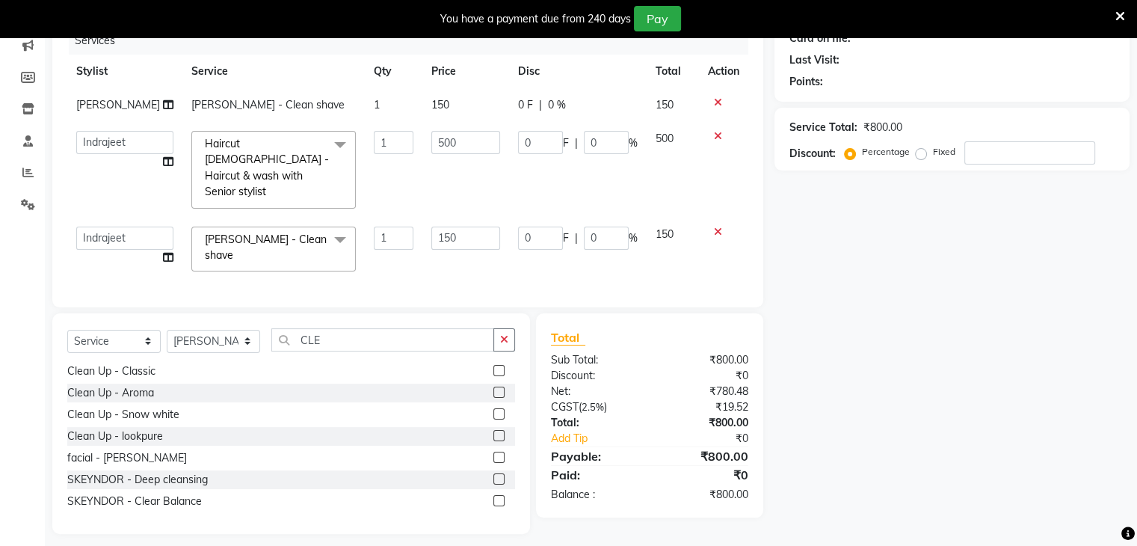
scroll to position [24, 0]
click at [368, 328] on input "CLE" at bounding box center [382, 339] width 223 height 23
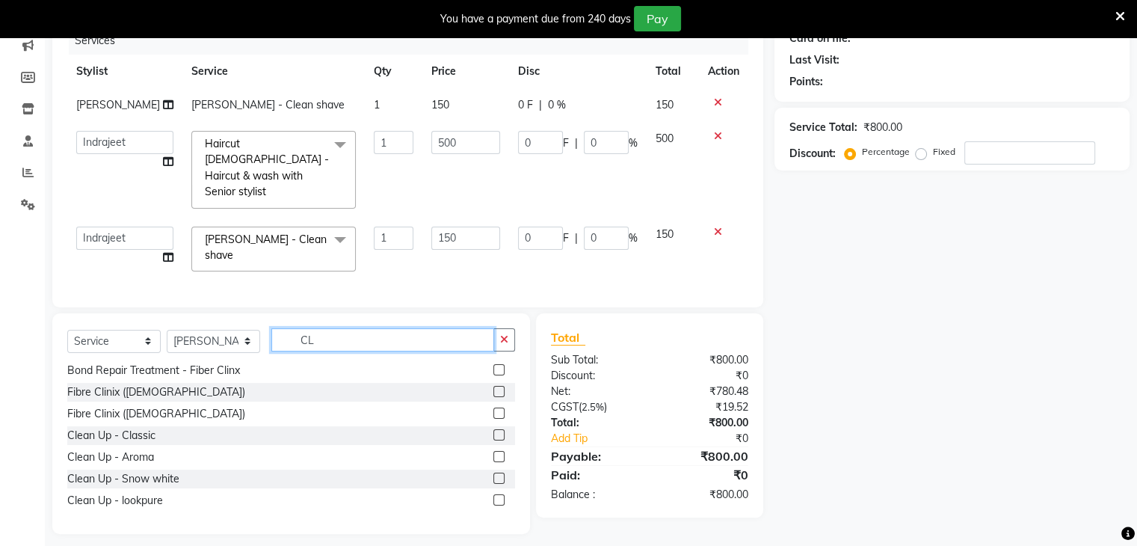
type input "C"
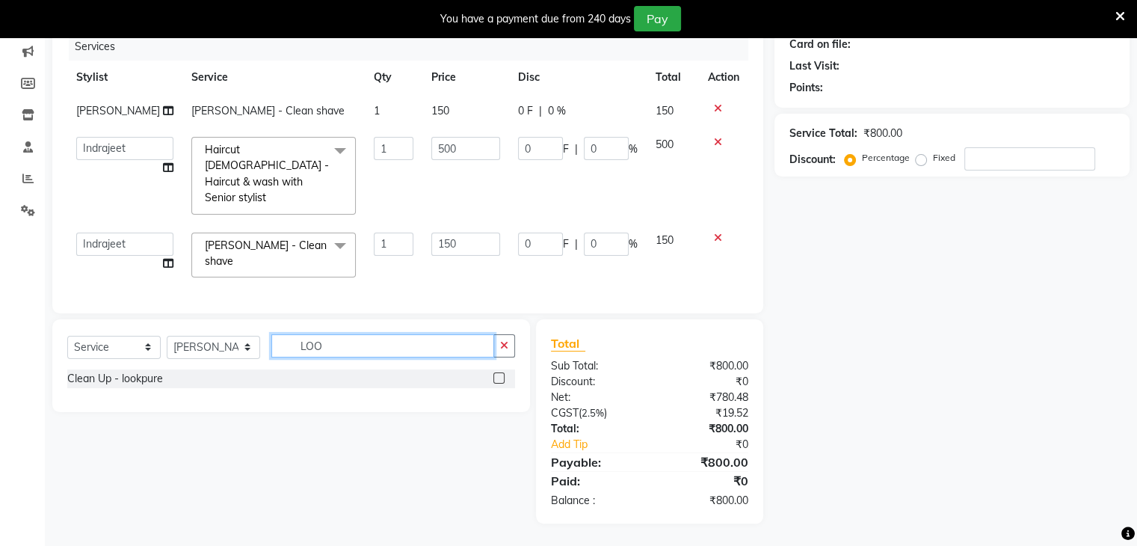
scroll to position [179, 0]
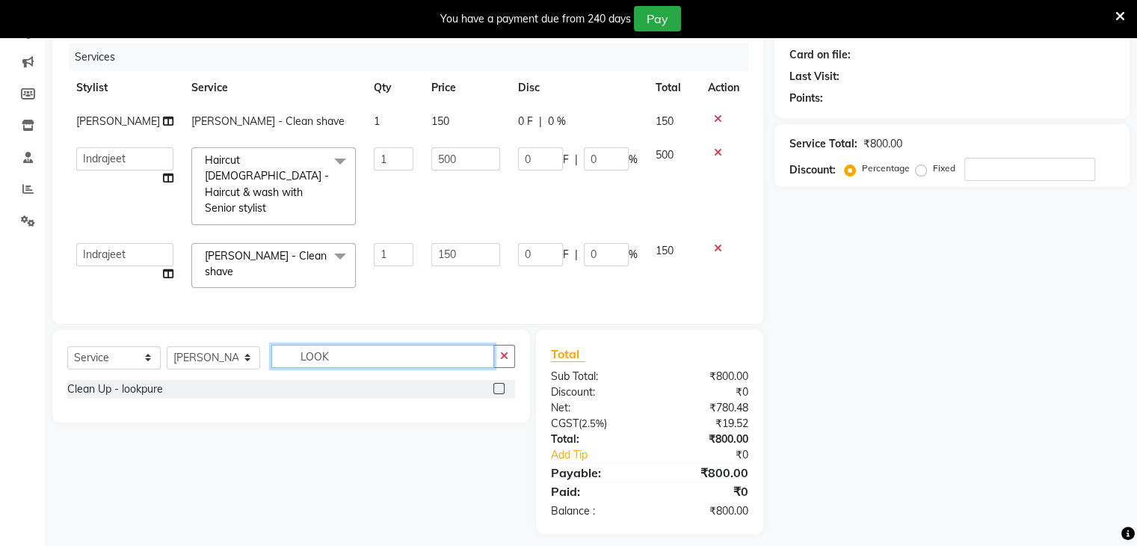
type input "LOOK"
click at [496, 383] on label at bounding box center [498, 388] width 11 height 11
click at [496, 384] on input "checkbox" at bounding box center [498, 389] width 10 height 10
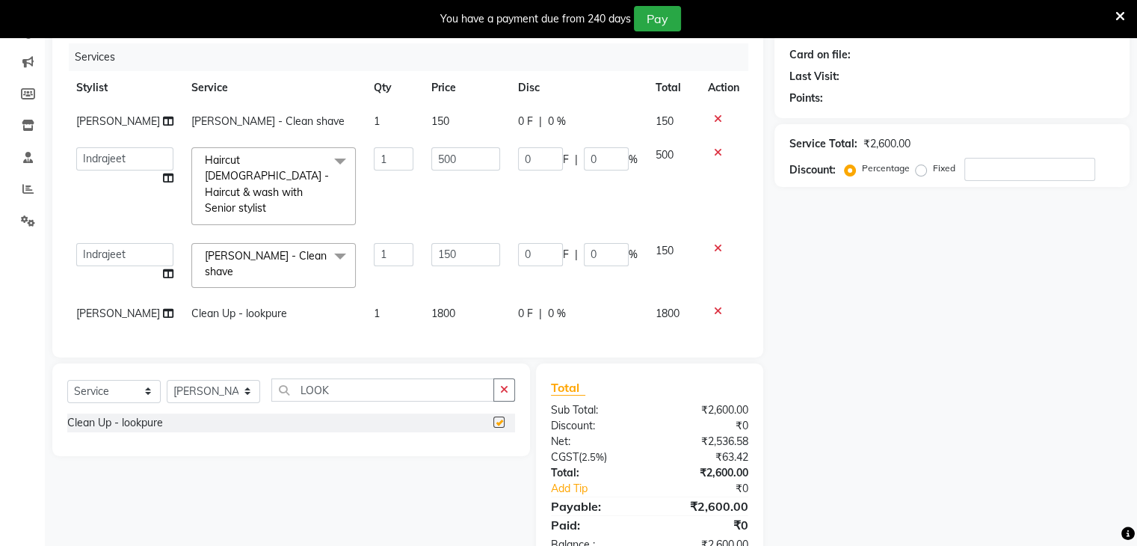
checkbox input "false"
click at [362, 379] on input "LOOK" at bounding box center [382, 389] width 223 height 23
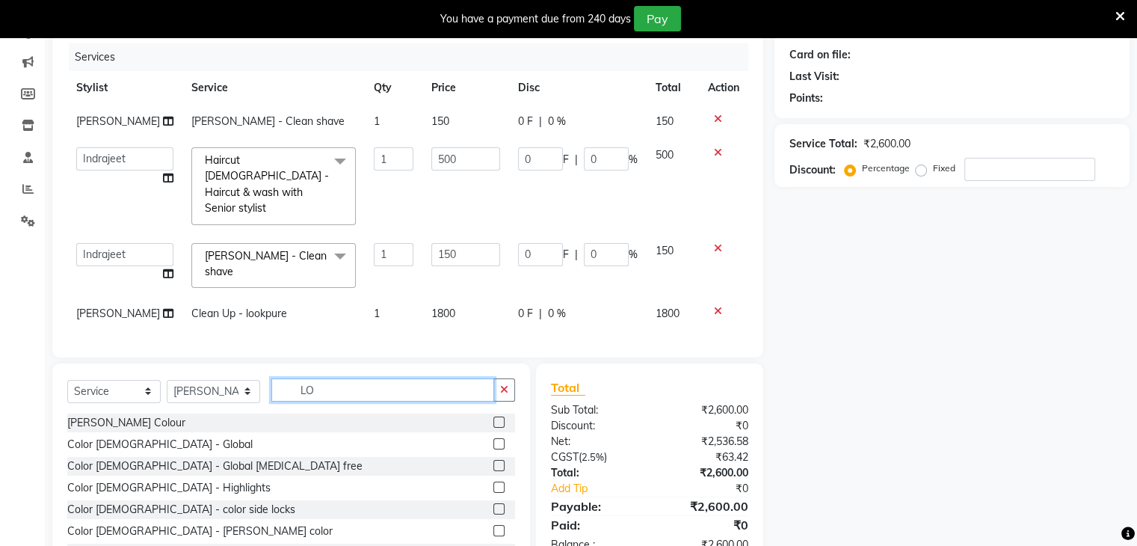
type input "L"
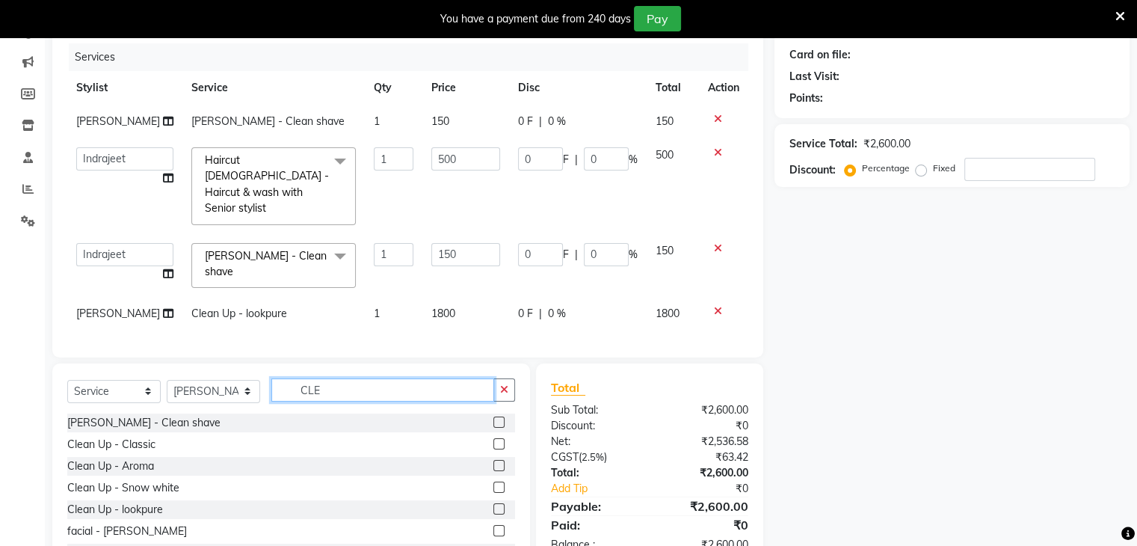
type input "CLE"
drag, startPoint x: 485, startPoint y: 432, endPoint x: 462, endPoint y: 437, distance: 23.6
click at [493, 438] on label at bounding box center [498, 443] width 11 height 11
click at [493, 440] on input "checkbox" at bounding box center [498, 445] width 10 height 10
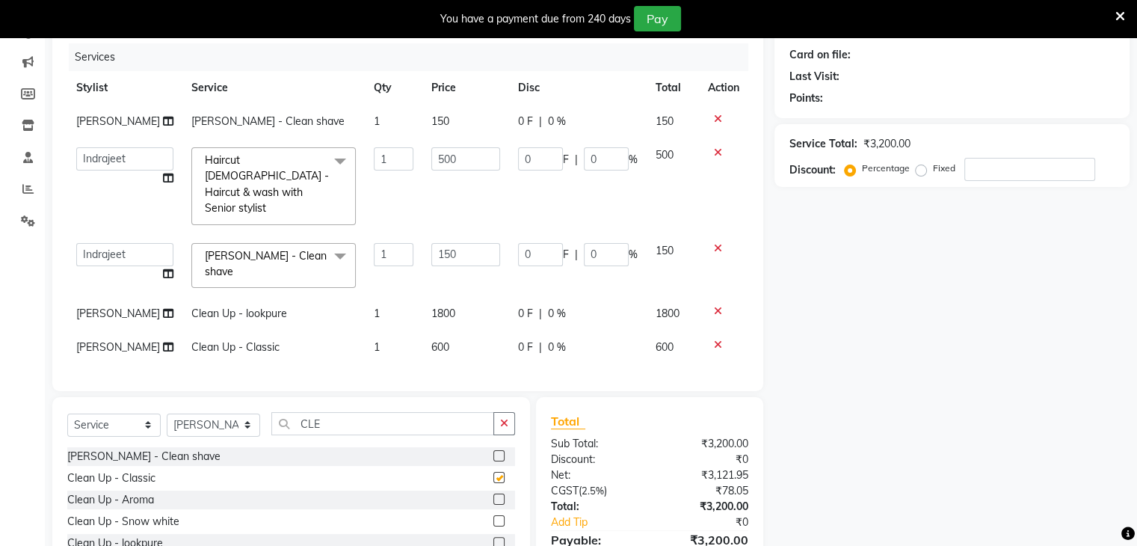
checkbox input "false"
click at [92, 307] on span "[PERSON_NAME]" at bounding box center [118, 313] width 84 height 13
select select "68253"
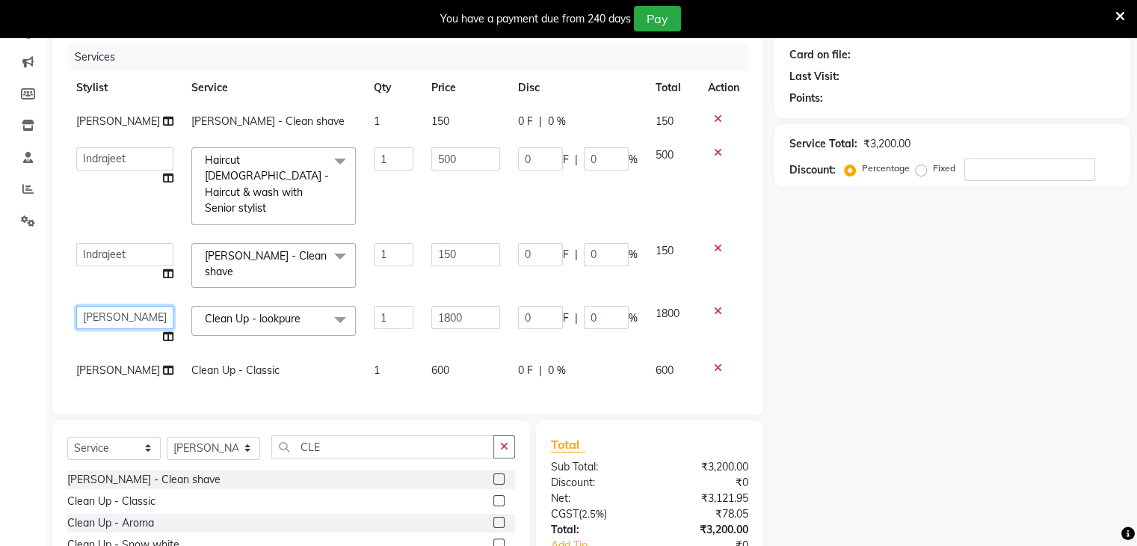
click at [90, 306] on select "Abid Arti CHANDANI Dhaval Sir Disha Hussain Indrajeet Jyoti Mahesh Manisha Mayu…" at bounding box center [124, 317] width 97 height 23
select select "85645"
click at [87, 363] on span "[PERSON_NAME]" at bounding box center [118, 369] width 84 height 13
select select "68253"
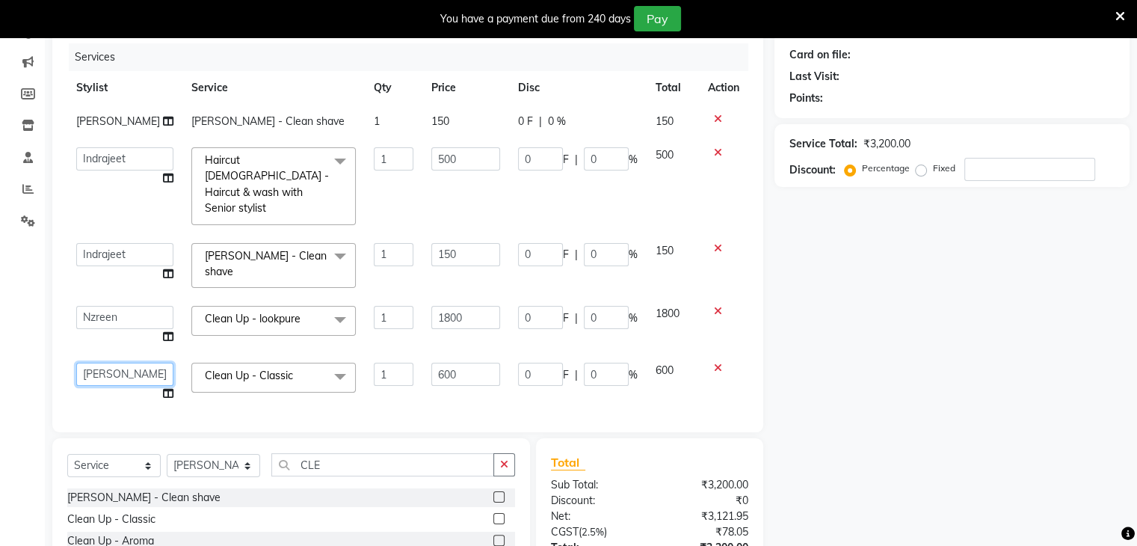
click at [87, 363] on select "Abid Arti CHANDANI Dhaval Sir Disha Hussain Indrajeet Jyoti Mahesh Manisha Mayu…" at bounding box center [124, 374] width 97 height 23
select select "85645"
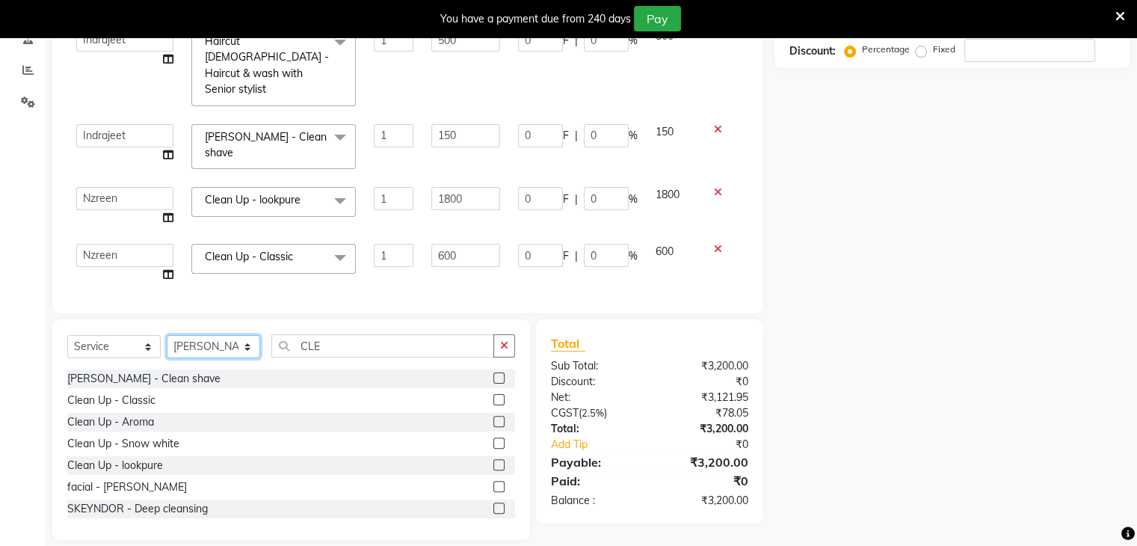
click at [247, 335] on select "Select Stylist Abid Arti CHANDANI Dhaval Sir Disha Hussain Indrajeet Jyoti Mahe…" at bounding box center [213, 346] width 93 height 23
select select "68211"
click at [167, 335] on select "Select Stylist Abid Arti CHANDANI Dhaval Sir Disha Hussain Indrajeet Jyoti Mahe…" at bounding box center [213, 346] width 93 height 23
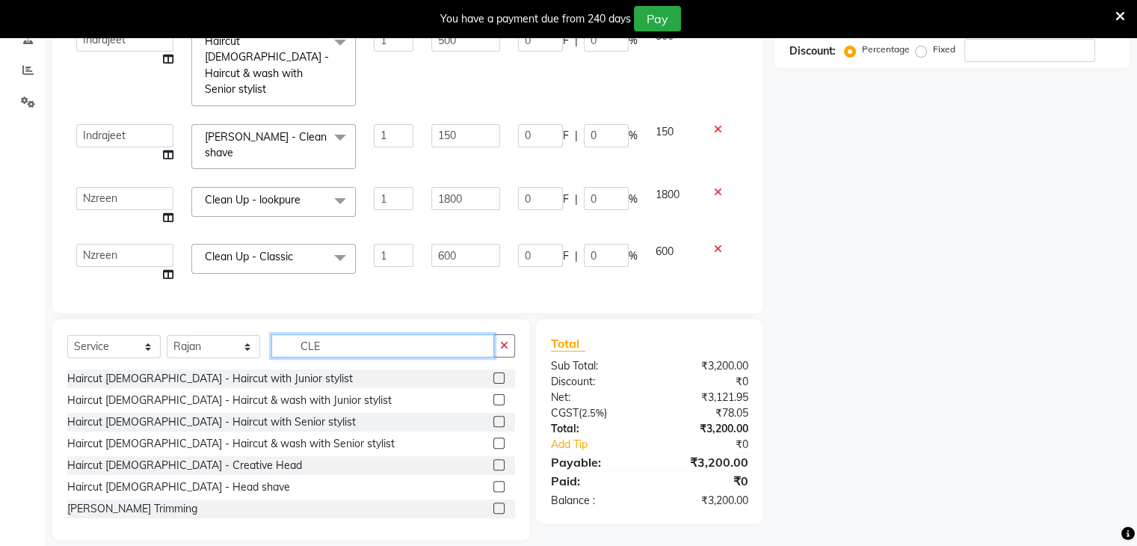
click at [344, 334] on input "CLE" at bounding box center [382, 345] width 223 height 23
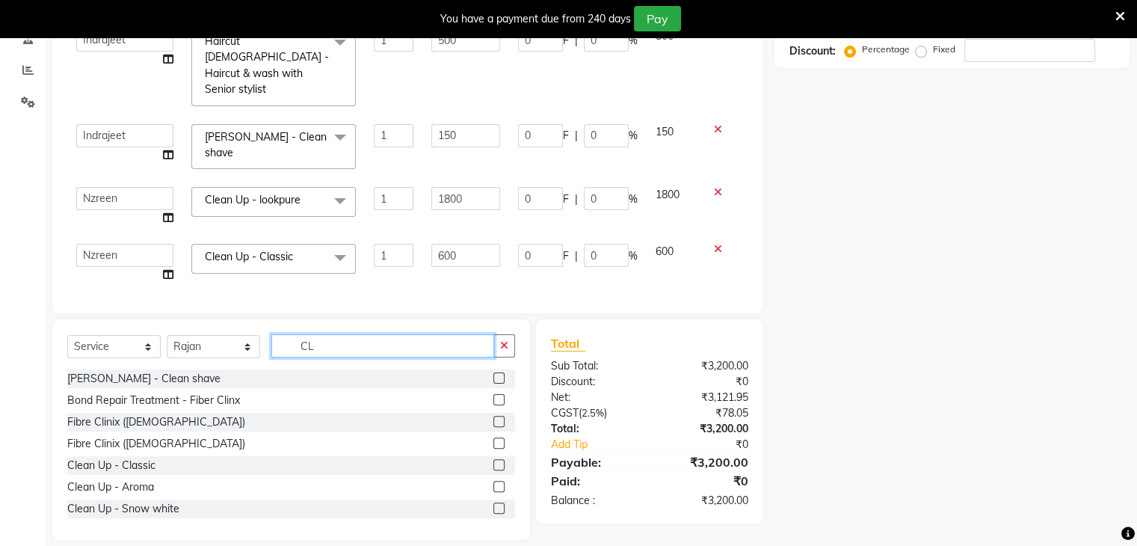
type input "C"
type input "PED"
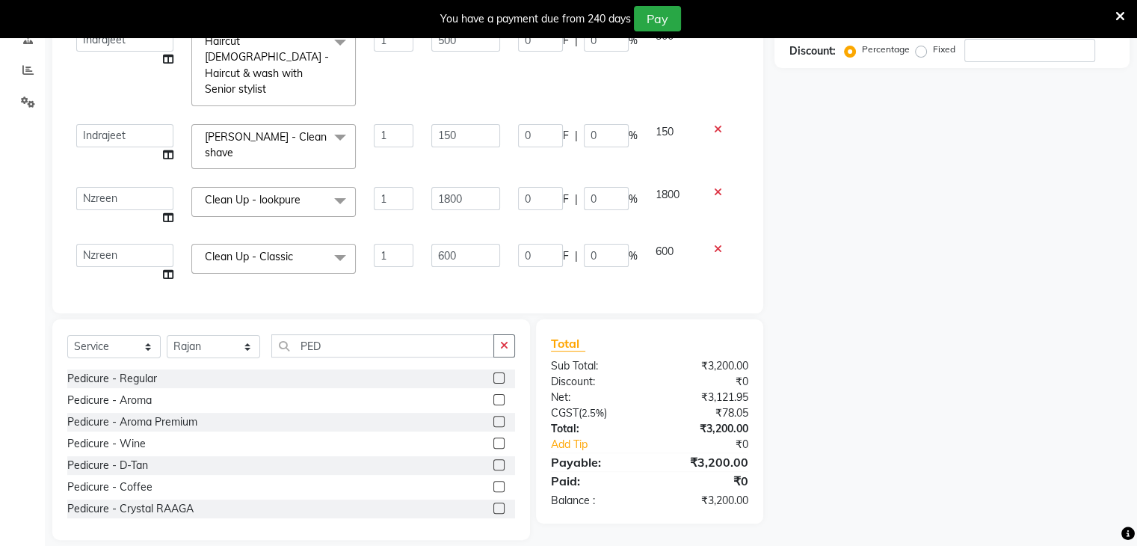
click at [493, 416] on label at bounding box center [498, 421] width 11 height 11
click at [493, 417] on input "checkbox" at bounding box center [498, 422] width 10 height 10
checkbox input "false"
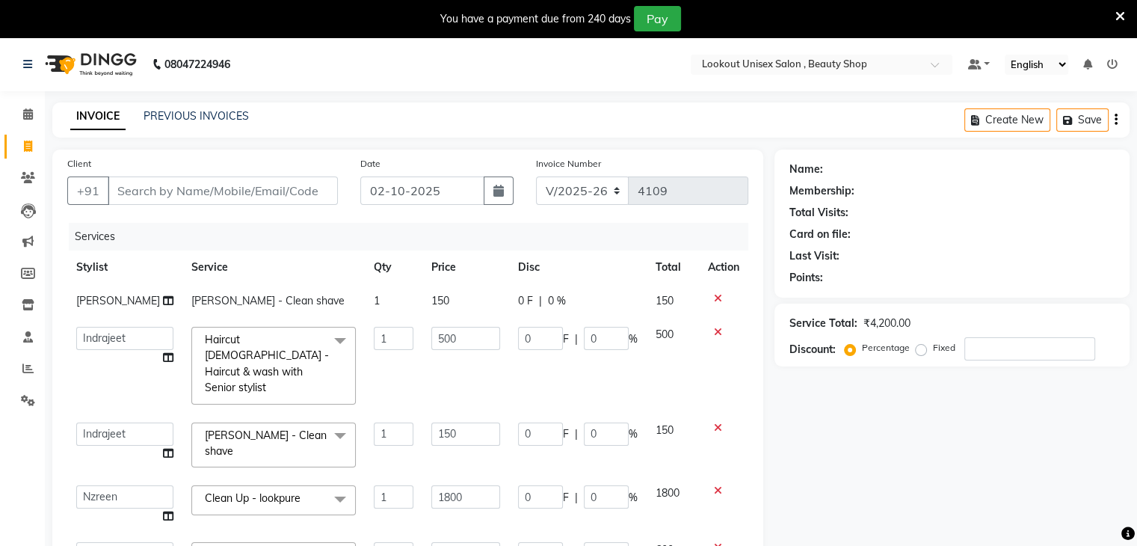
scroll to position [0, 0]
click at [159, 194] on input "Client" at bounding box center [223, 190] width 230 height 28
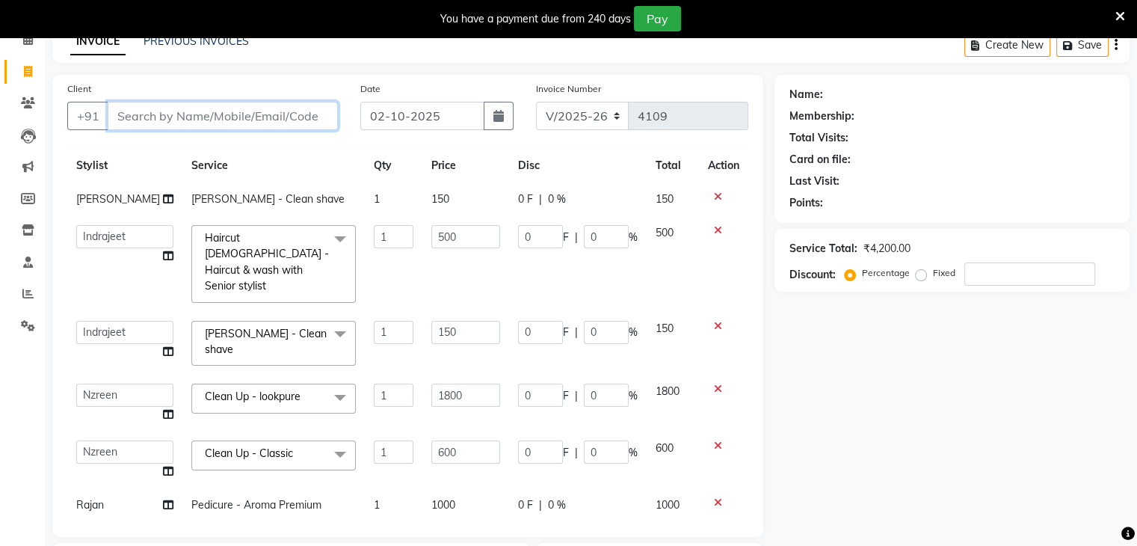
scroll to position [150, 0]
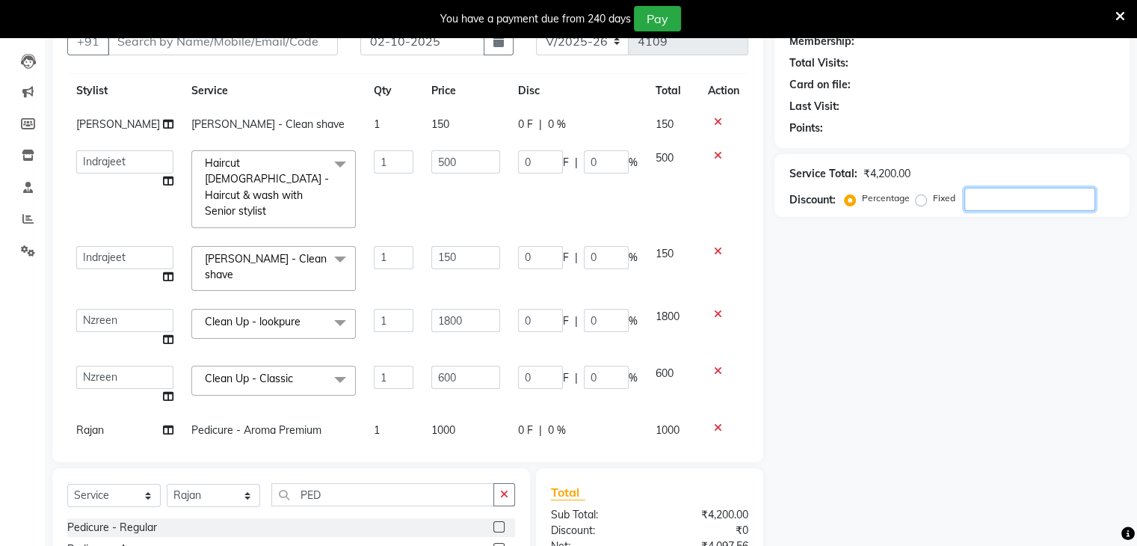
click at [993, 201] on input "number" at bounding box center [1030, 199] width 131 height 23
type input "2"
type input "10"
type input "2"
type input "3"
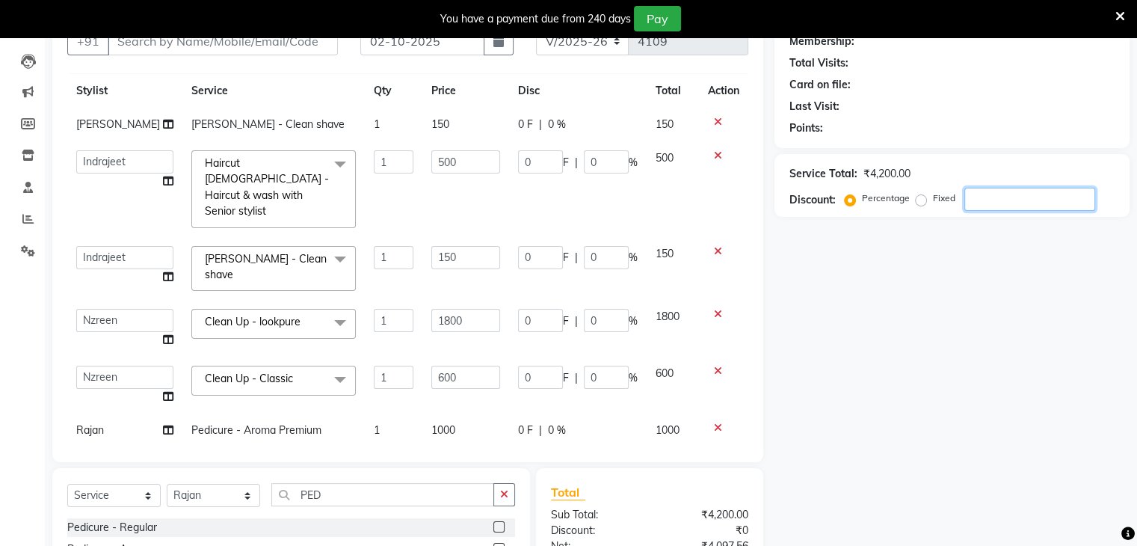
type input "2"
type input "36"
type input "2"
type input "12"
type input "2"
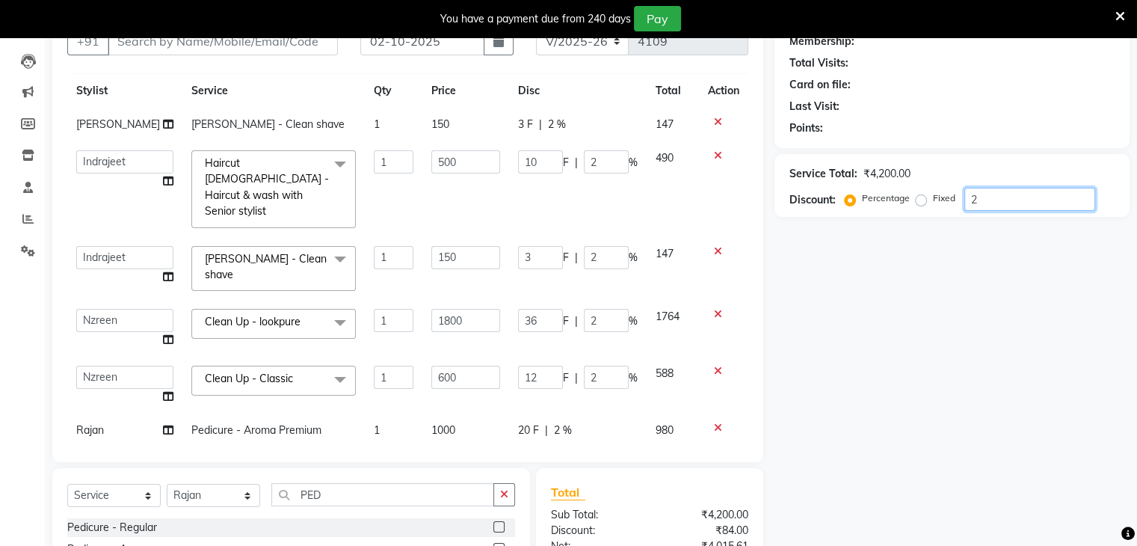
type input "20"
type input "100"
type input "20"
type input "30"
type input "20"
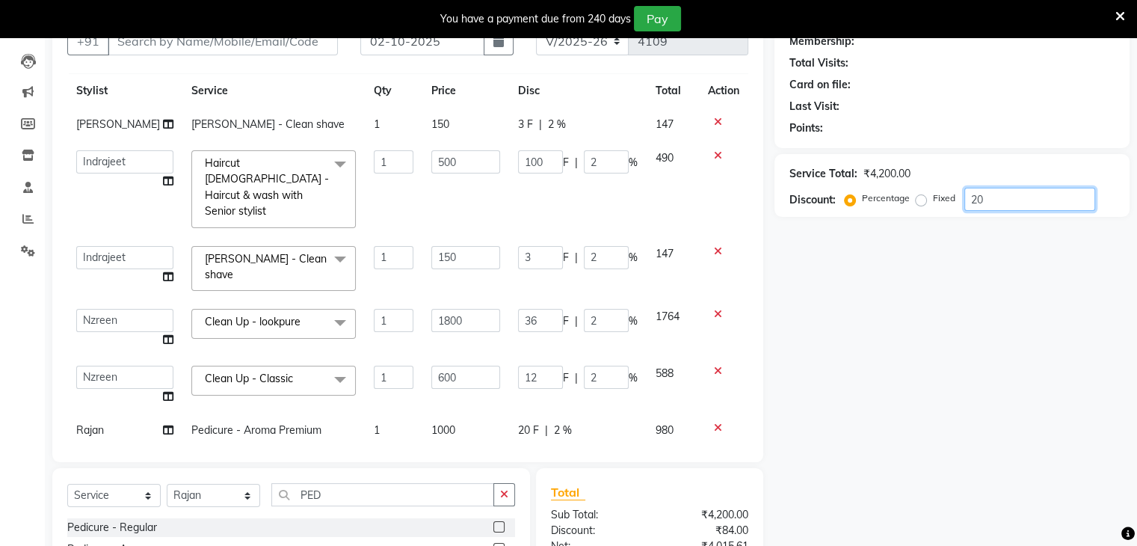
type input "360"
type input "20"
type input "120"
type input "20"
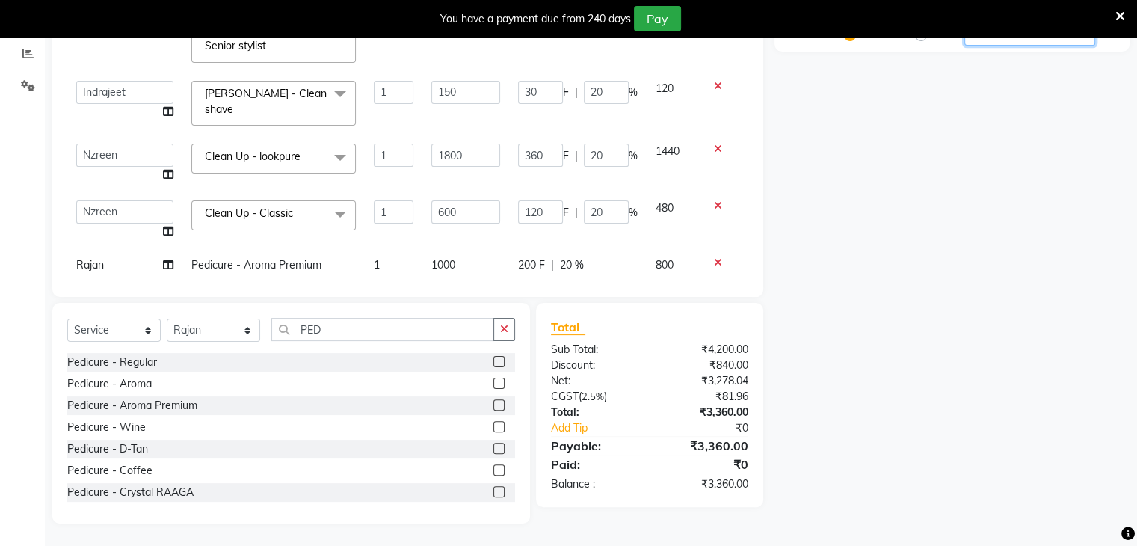
type input "20"
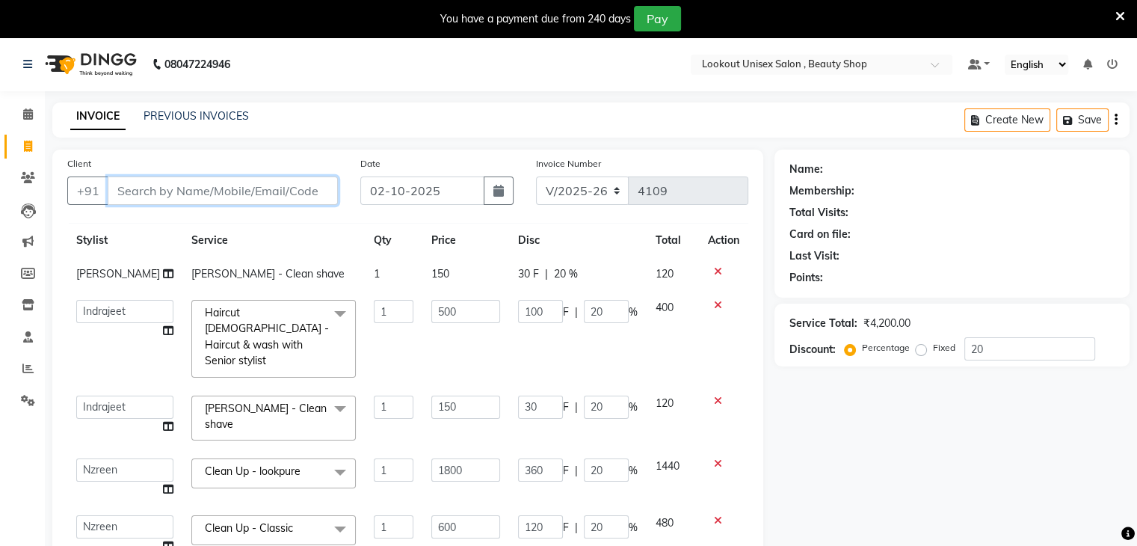
type input "9"
type input "0"
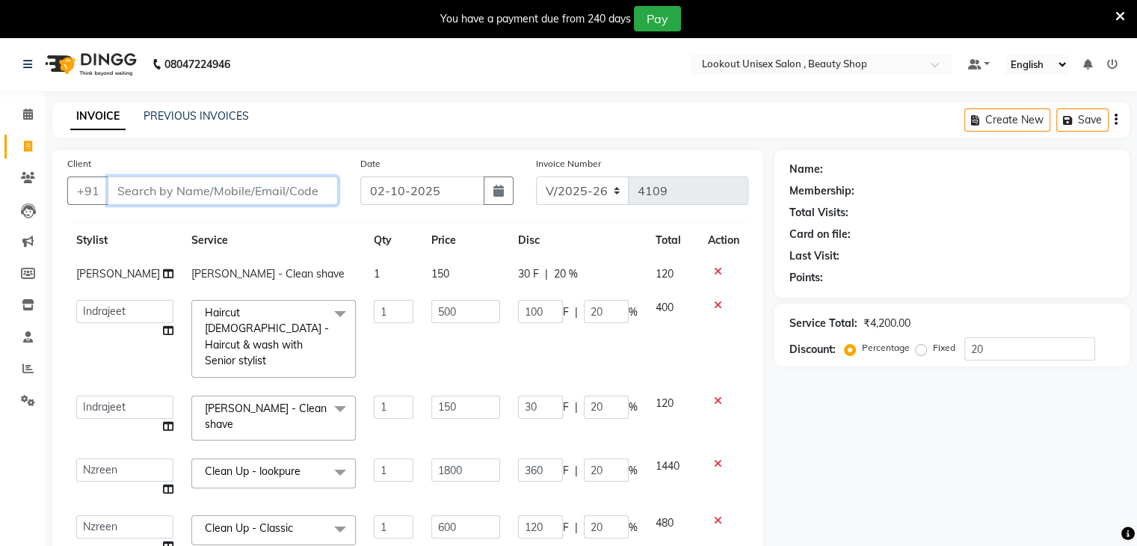
type input "0"
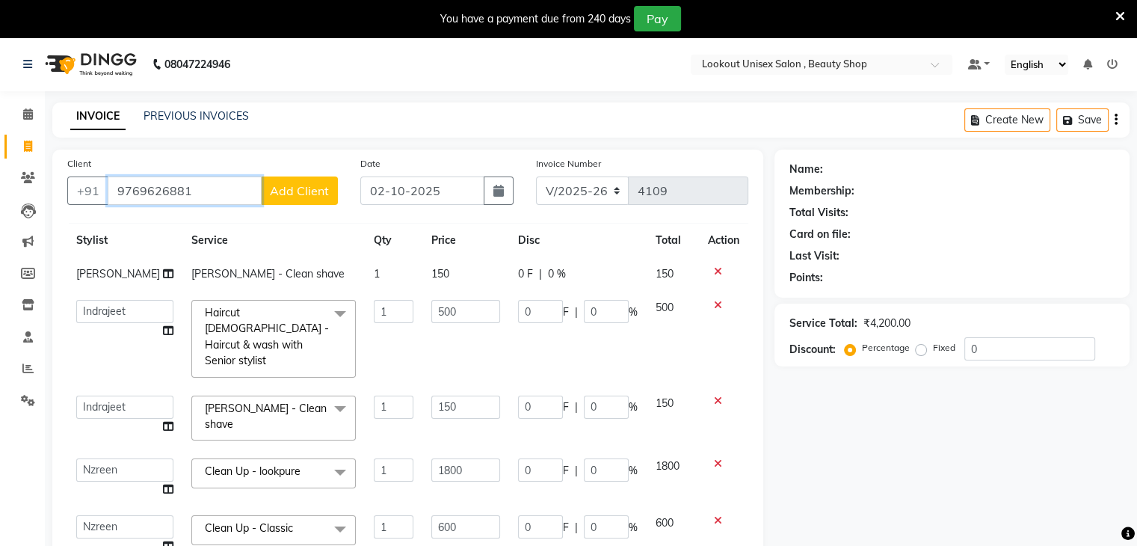
type input "9769626881"
click at [314, 186] on span "Add Client" at bounding box center [299, 190] width 59 height 15
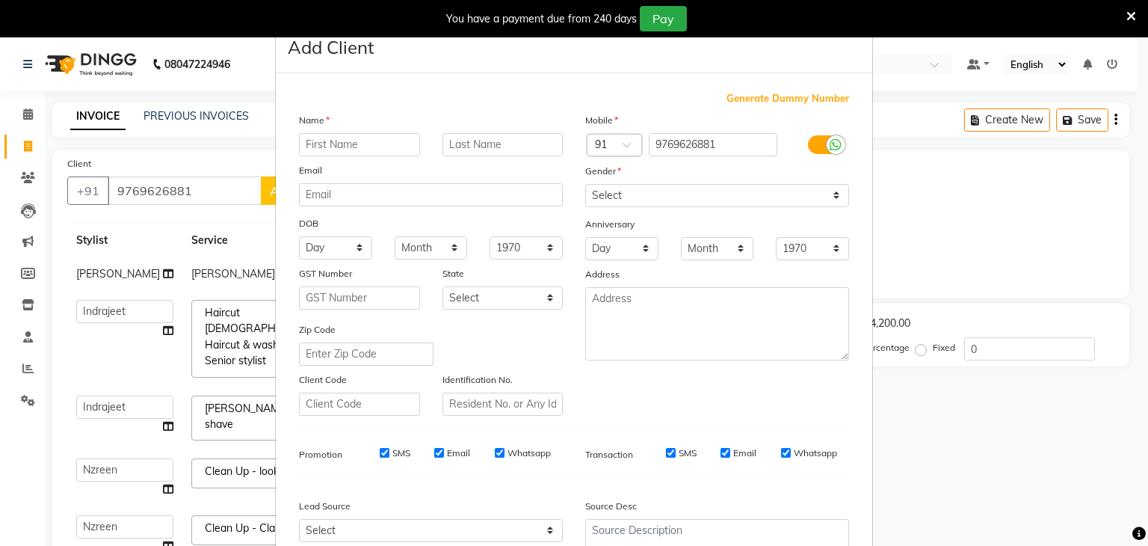
click at [335, 156] on input "text" at bounding box center [359, 144] width 121 height 23
click at [335, 146] on input "text" at bounding box center [359, 144] width 121 height 23
type input "[PERSON_NAME]"
drag, startPoint x: 834, startPoint y: 199, endPoint x: 822, endPoint y: 205, distance: 14.0
click at [834, 199] on select "Select Male Female Other Prefer Not To Say" at bounding box center [717, 195] width 264 height 23
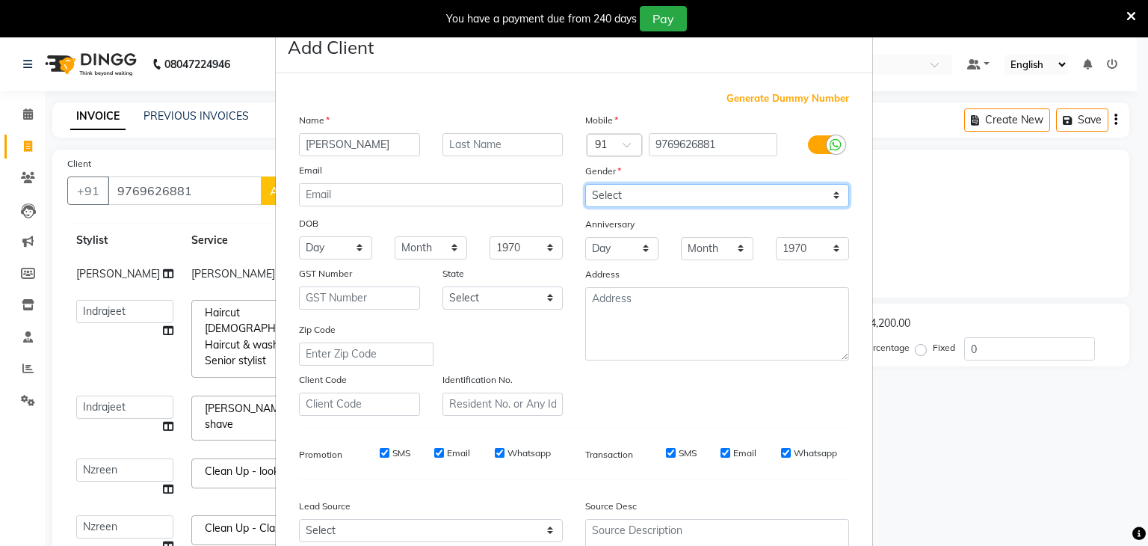
select select "[DEMOGRAPHIC_DATA]"
click at [585, 185] on select "Select Male Female Other Prefer Not To Say" at bounding box center [717, 195] width 264 height 23
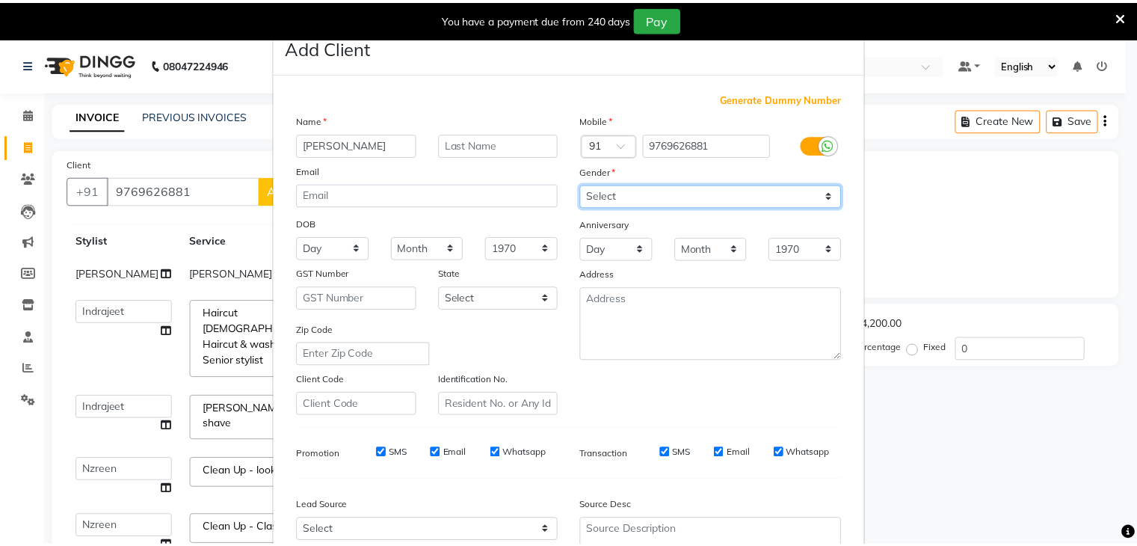
scroll to position [152, 0]
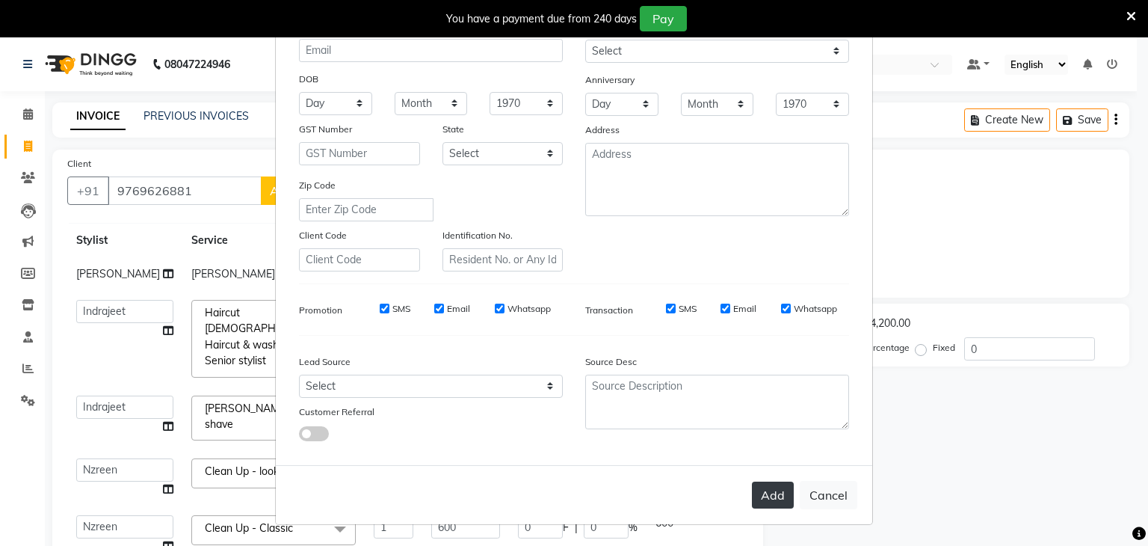
click at [760, 491] on button "Add" at bounding box center [773, 495] width 42 height 27
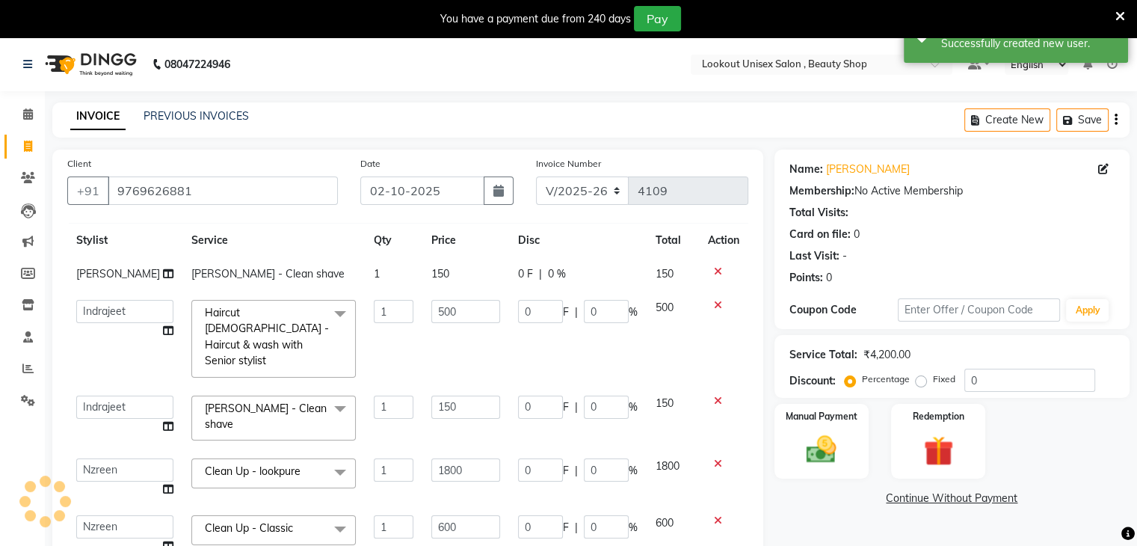
scroll to position [316, 0]
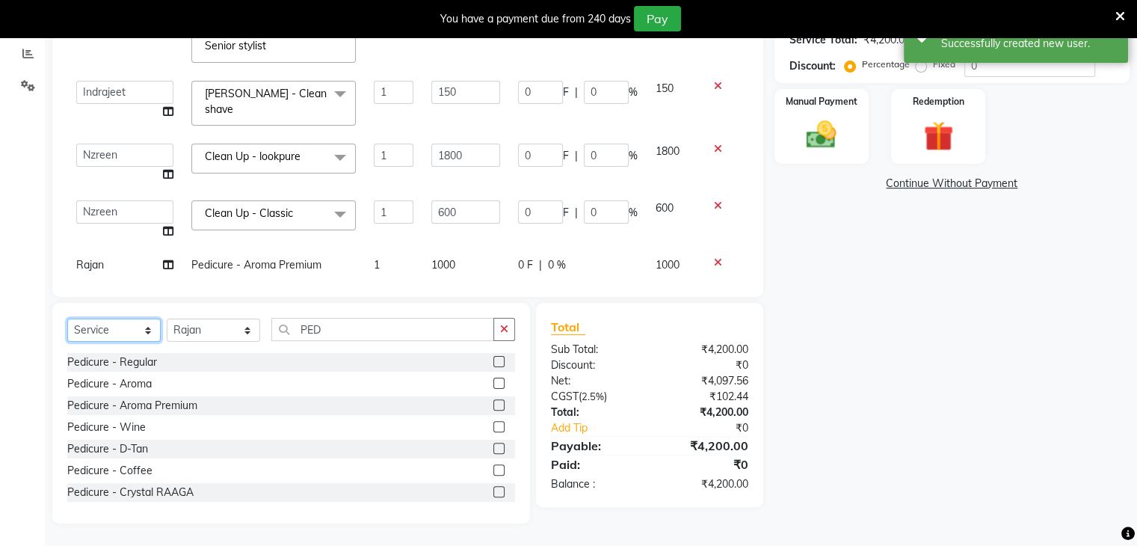
click at [149, 333] on select "Select Service Product Membership Package Voucher Prepaid Gift Card" at bounding box center [113, 330] width 93 height 23
select select "membership"
click at [67, 335] on select "Select Service Product Membership Package Voucher Prepaid Gift Card" at bounding box center [113, 330] width 93 height 23
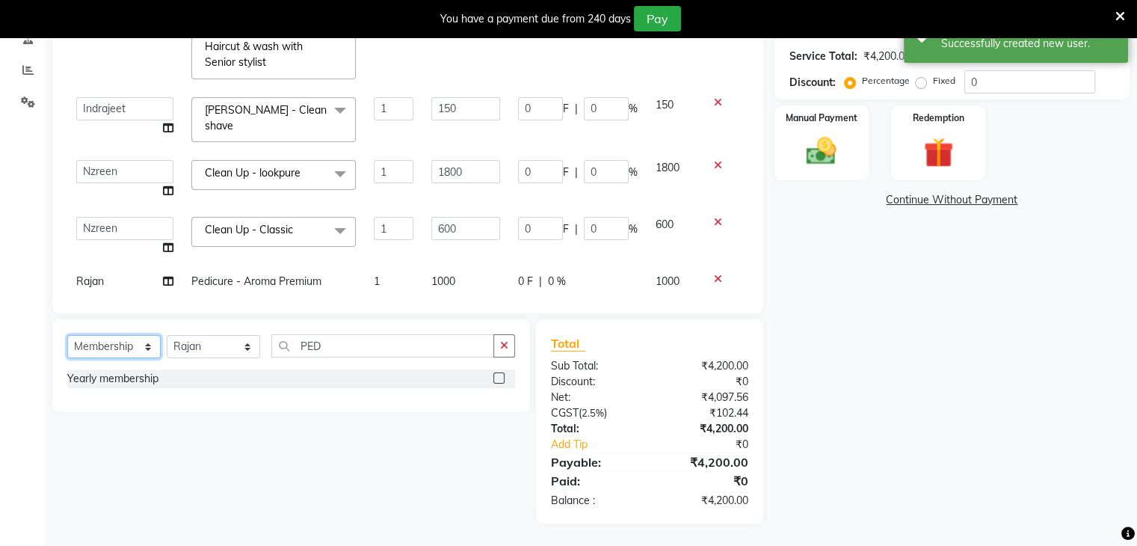
scroll to position [299, 0]
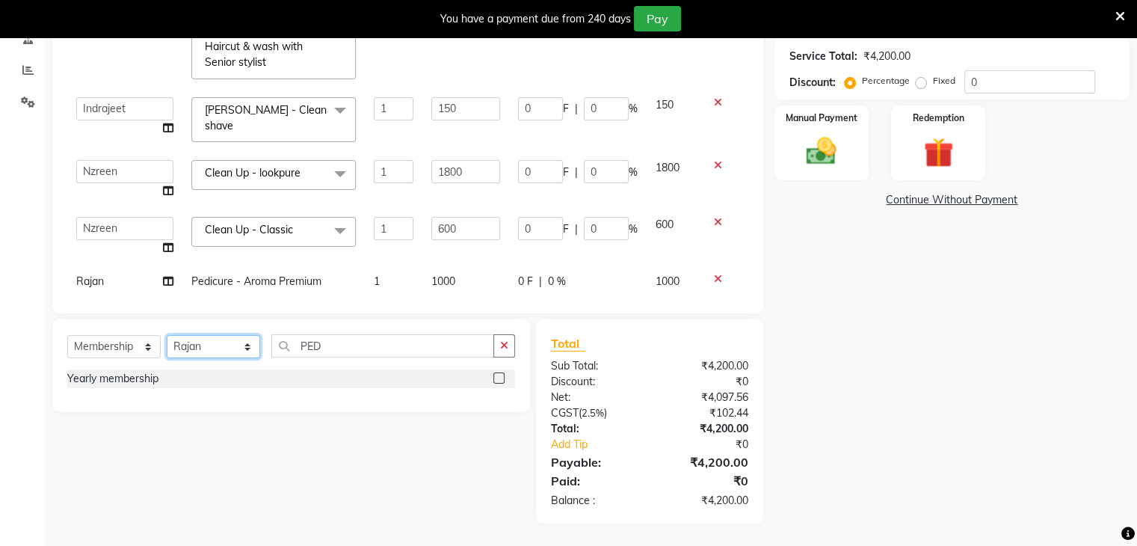
click at [249, 345] on select "Select Stylist [PERSON_NAME] [PERSON_NAME] Sir Disha [PERSON_NAME] Jyoti Mahesh…" at bounding box center [213, 346] width 93 height 23
select select "88196"
click at [167, 335] on select "Select Stylist [PERSON_NAME] [PERSON_NAME] Sir Disha [PERSON_NAME] Jyoti Mahesh…" at bounding box center [213, 346] width 93 height 23
click at [496, 375] on label at bounding box center [498, 377] width 11 height 11
click at [496, 375] on input "checkbox" at bounding box center [498, 379] width 10 height 10
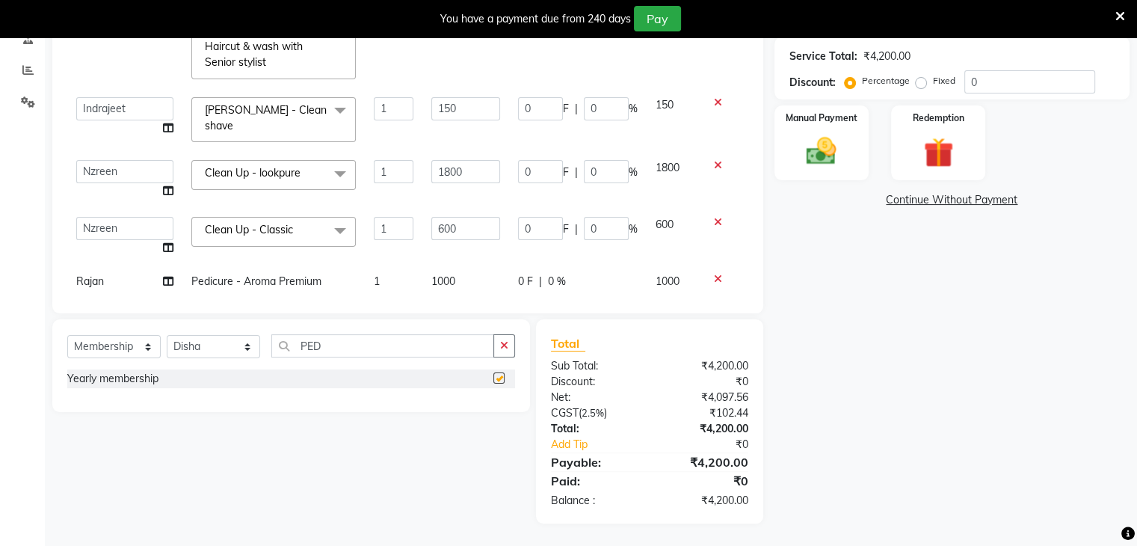
select select "select"
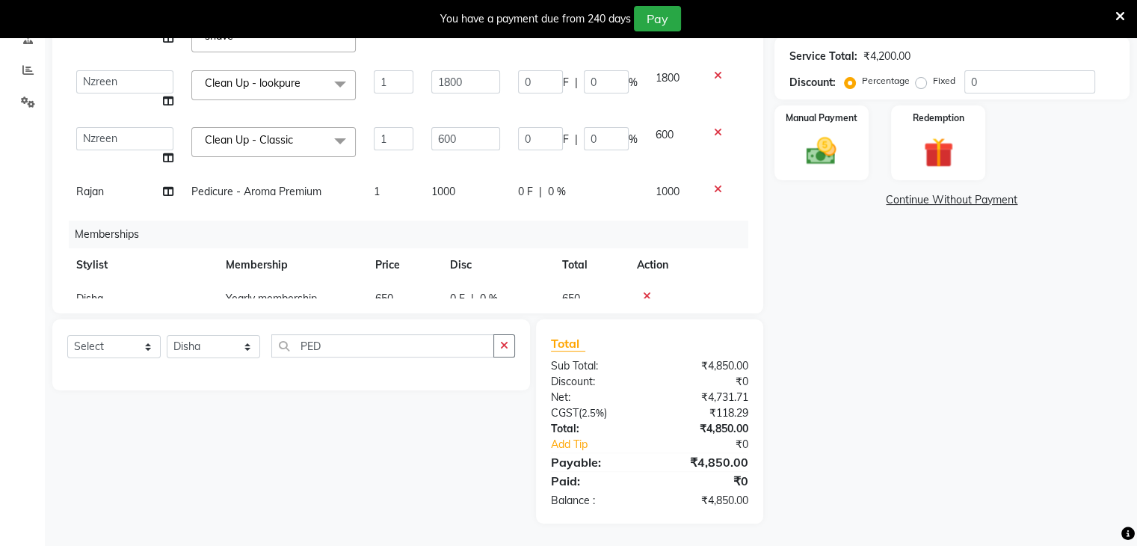
scroll to position [135, 0]
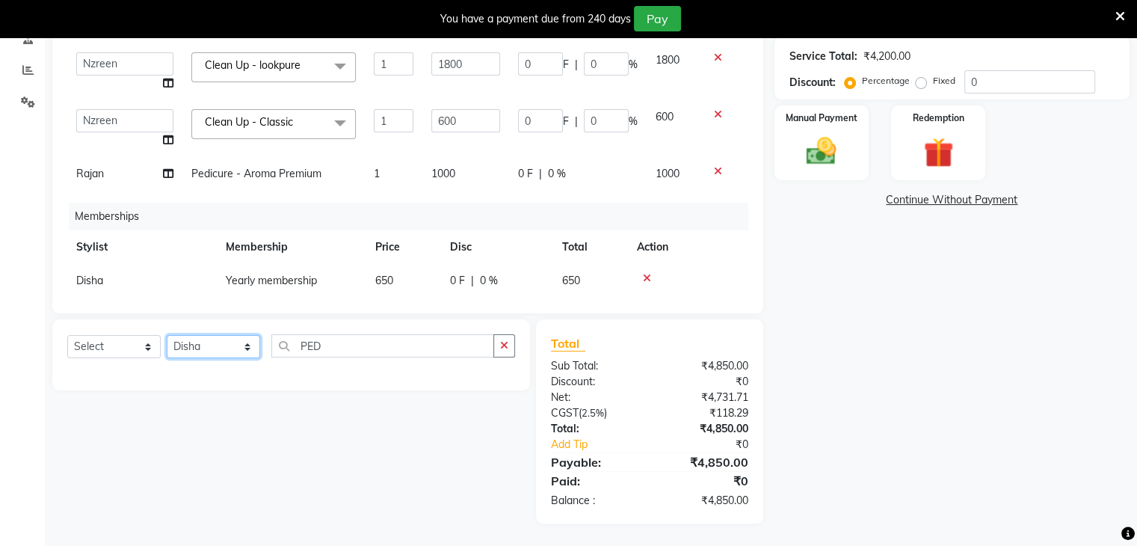
click at [242, 348] on select "Select Stylist [PERSON_NAME] [PERSON_NAME] Sir Disha [PERSON_NAME] Jyoti Mahesh…" at bounding box center [213, 346] width 93 height 23
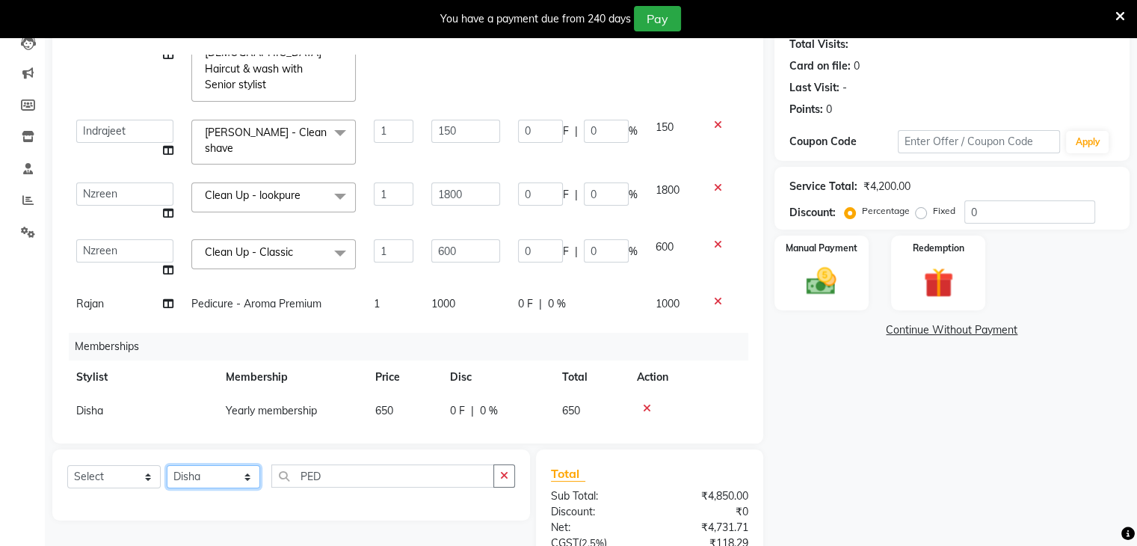
scroll to position [150, 0]
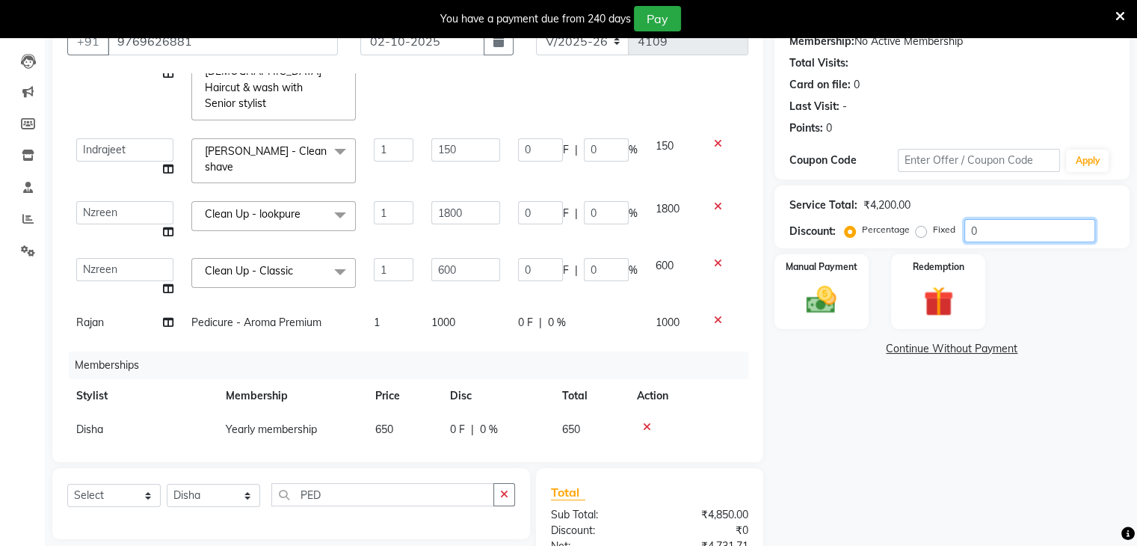
click at [968, 231] on input "0" at bounding box center [1030, 230] width 131 height 23
type input "50"
type input "250"
type input "50"
type input "75"
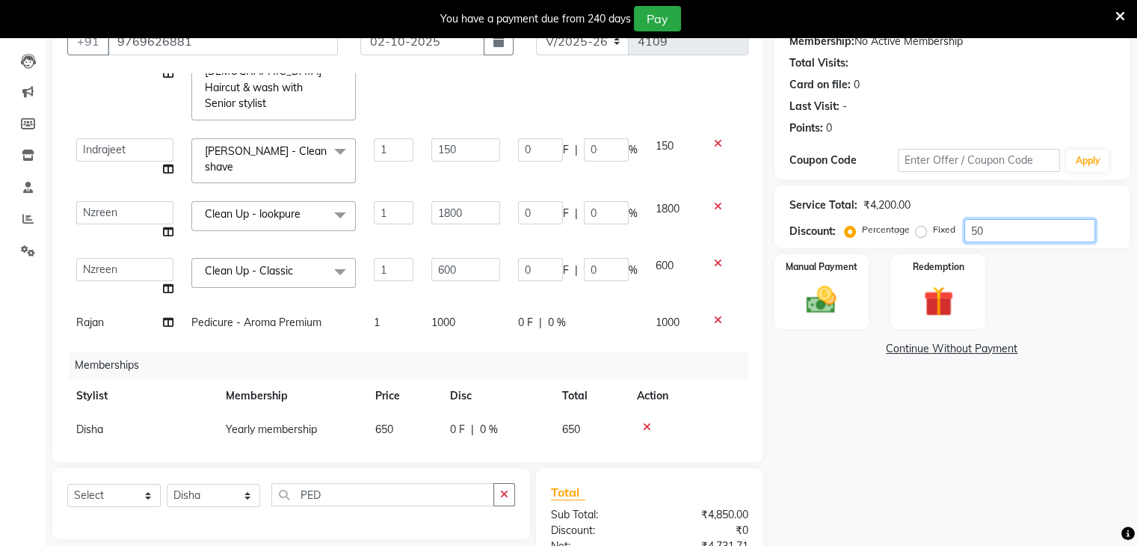
type input "50"
type input "900"
type input "50"
type input "300"
type input "50"
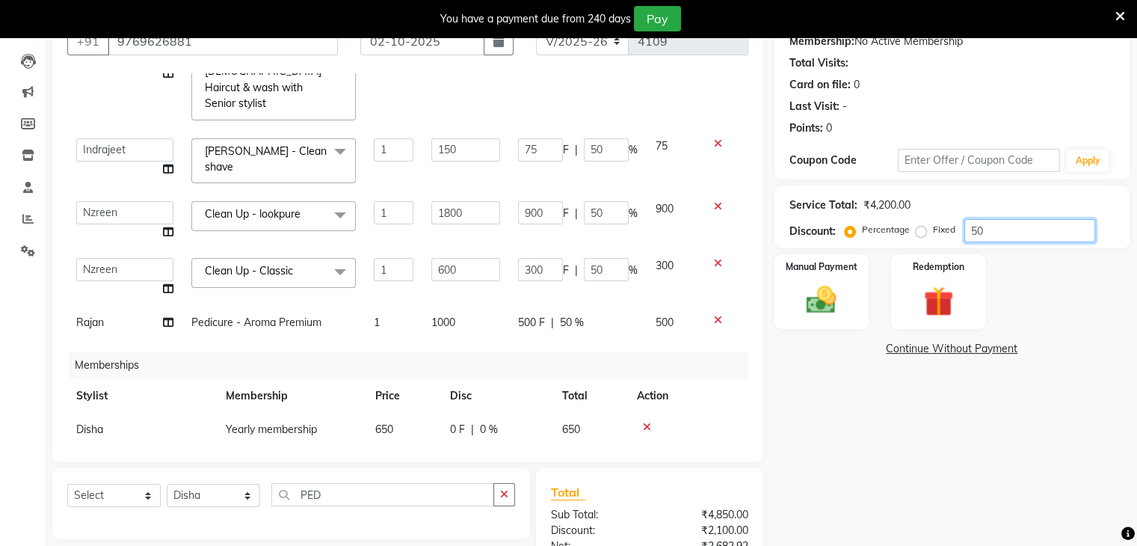
type input "0"
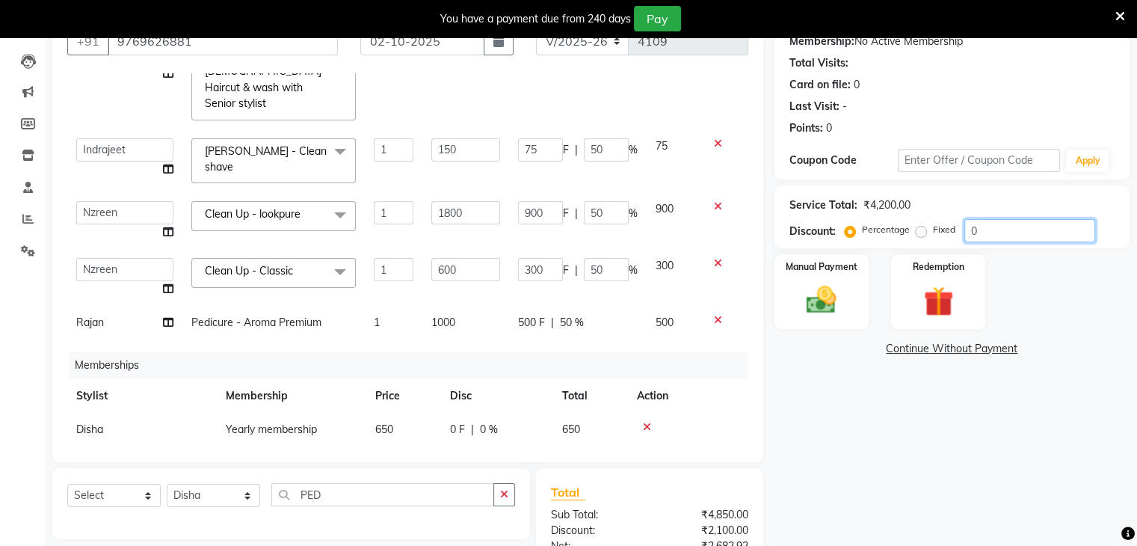
type input "0"
type input "20"
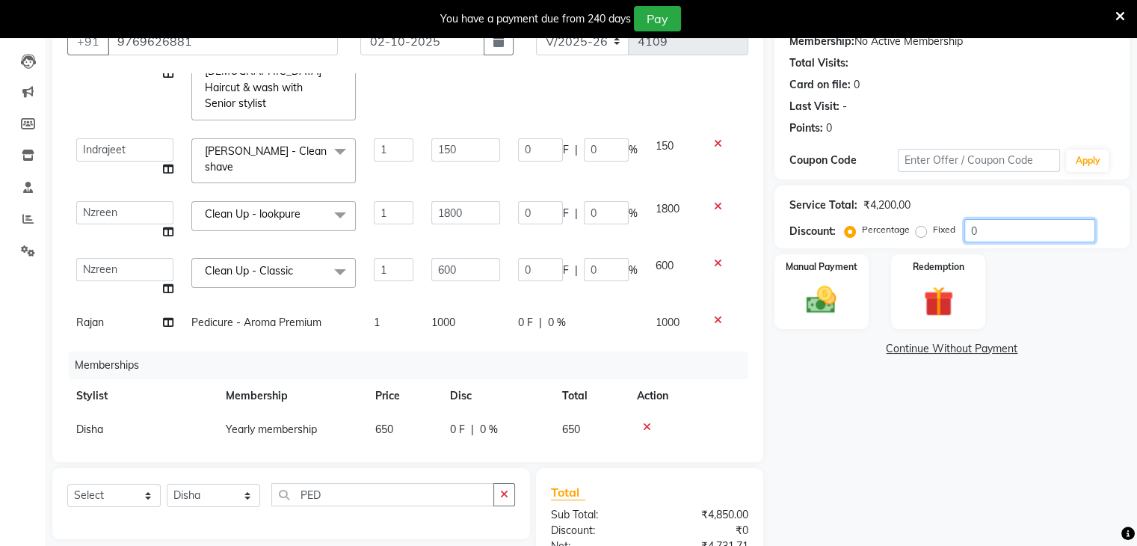
type input "100"
type input "20"
type input "30"
type input "20"
type input "360"
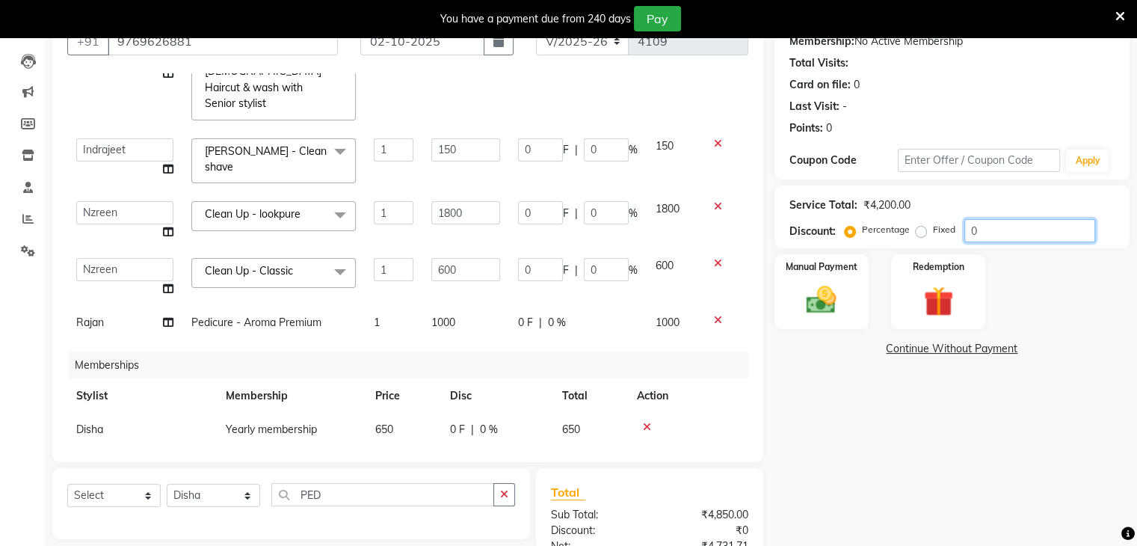
type input "20"
type input "120"
type input "20"
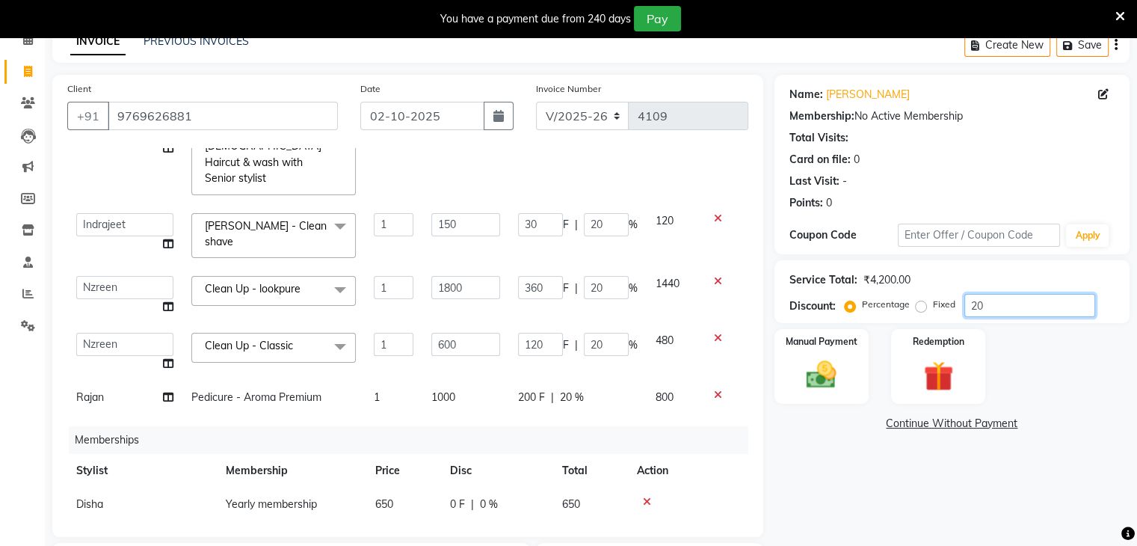
scroll to position [299, 0]
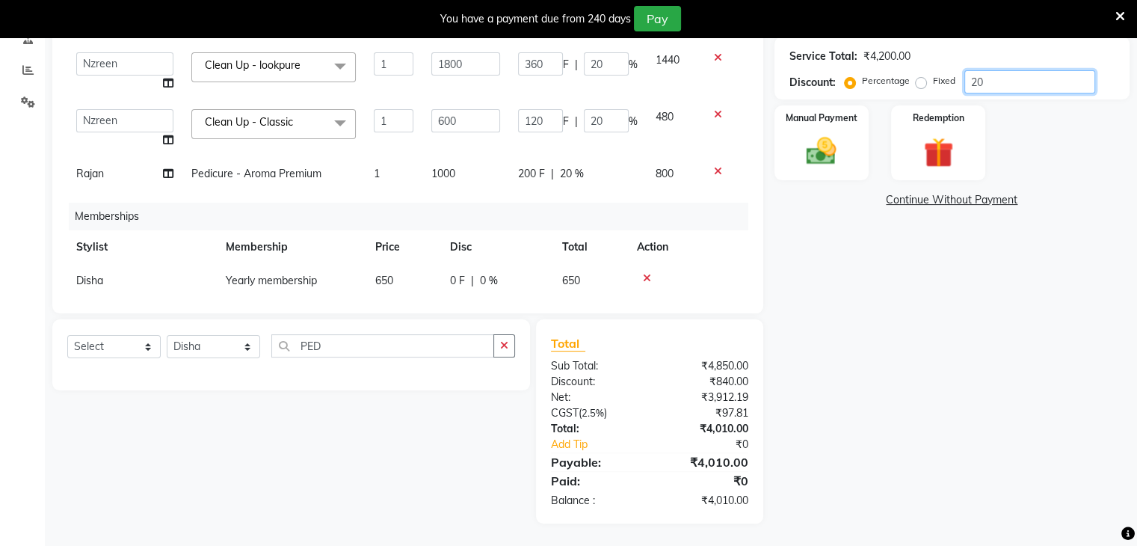
type input "20"
click at [87, 274] on span "Disha" at bounding box center [89, 280] width 27 height 13
select select "88196"
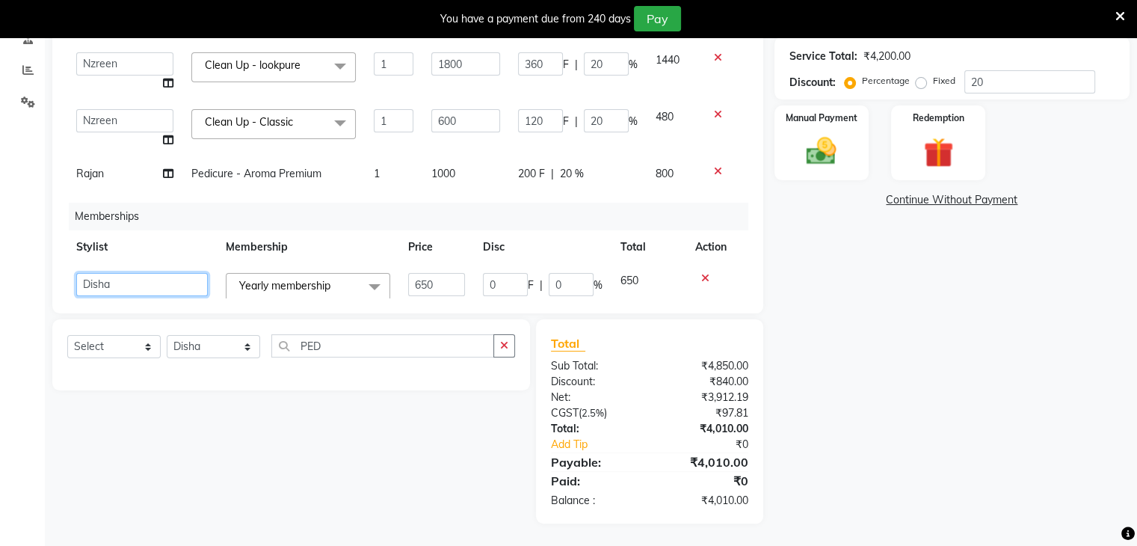
click at [87, 273] on select "Abid Arti CHANDANI Dhaval Sir Disha Hussain Indrajeet Jyoti Mahesh Manisha Mayu…" at bounding box center [142, 284] width 132 height 23
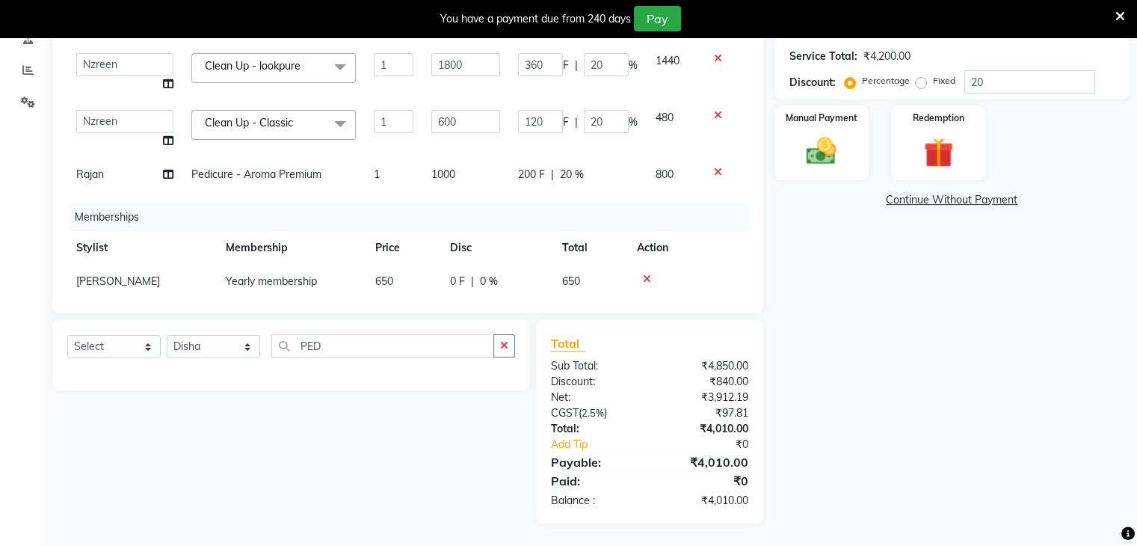
scroll to position [135, 0]
click at [837, 161] on img at bounding box center [821, 152] width 50 height 36
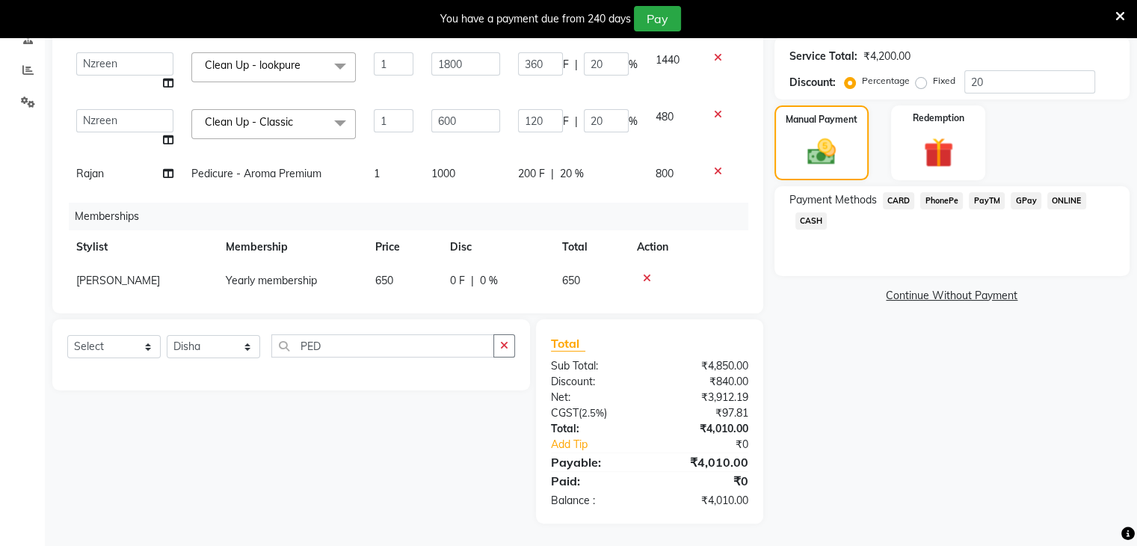
drag, startPoint x: 895, startPoint y: 197, endPoint x: 980, endPoint y: 338, distance: 164.7
click at [895, 197] on span "CARD" at bounding box center [899, 200] width 32 height 17
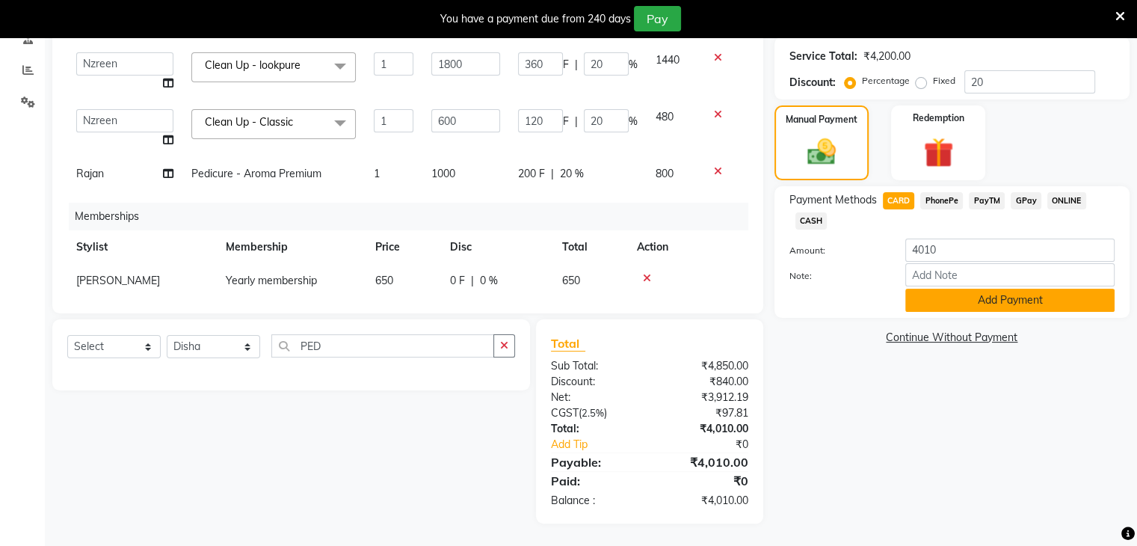
click at [998, 300] on button "Add Payment" at bounding box center [1009, 300] width 209 height 23
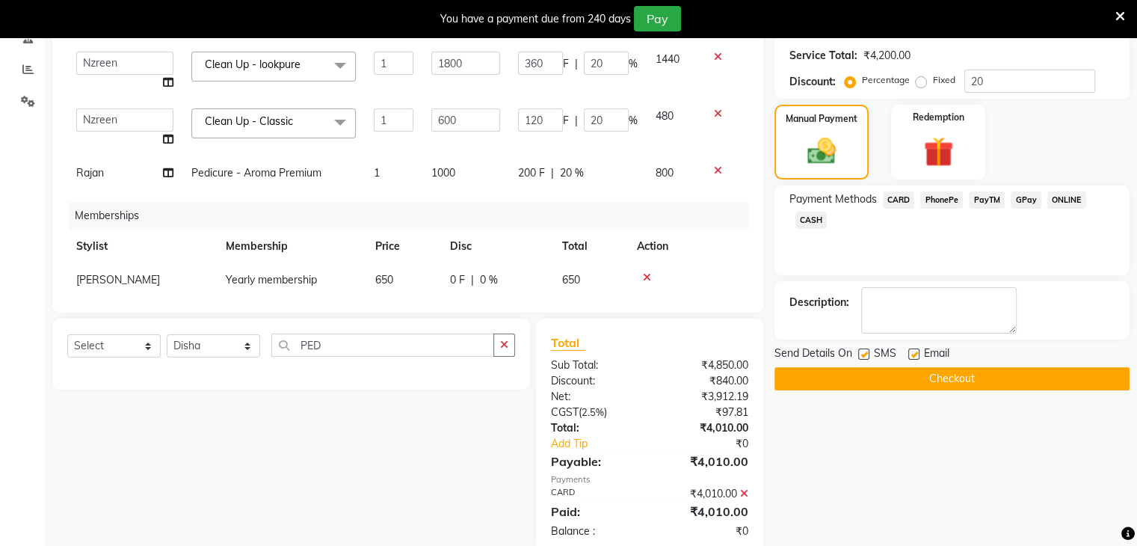
click at [917, 352] on label at bounding box center [913, 353] width 11 height 11
click at [917, 352] on input "checkbox" at bounding box center [913, 355] width 10 height 10
checkbox input "false"
click at [944, 381] on button "Checkout" at bounding box center [952, 378] width 355 height 23
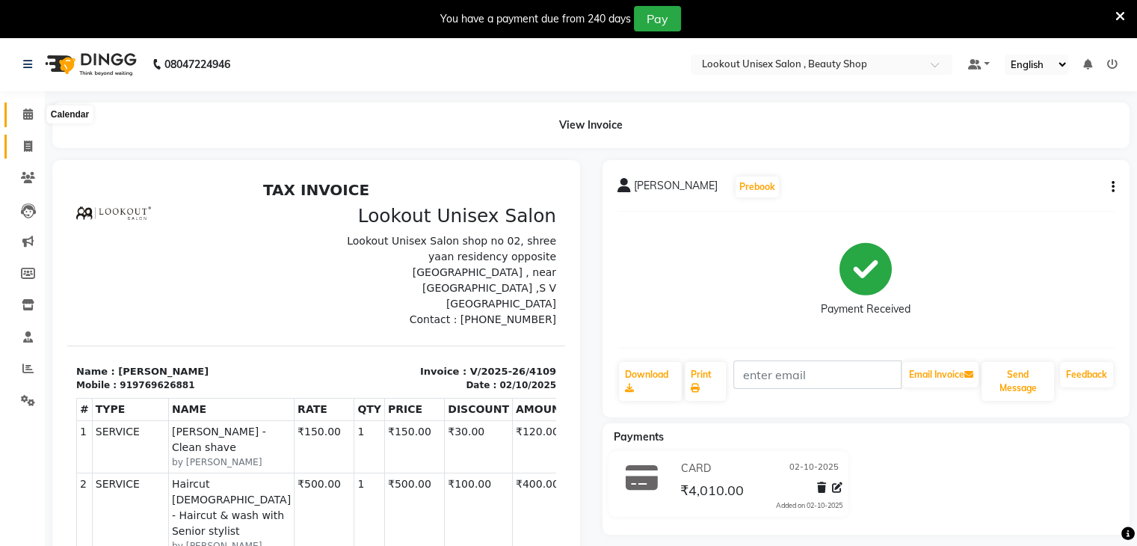
drag, startPoint x: 28, startPoint y: 110, endPoint x: 16, endPoint y: 158, distance: 49.3
click at [28, 110] on icon at bounding box center [28, 113] width 10 height 11
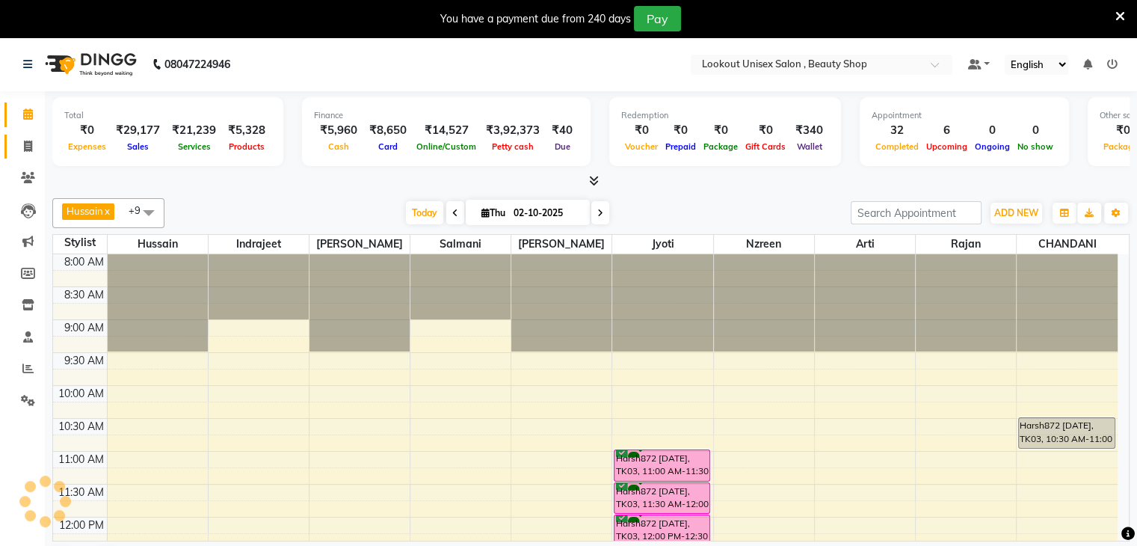
scroll to position [597, 0]
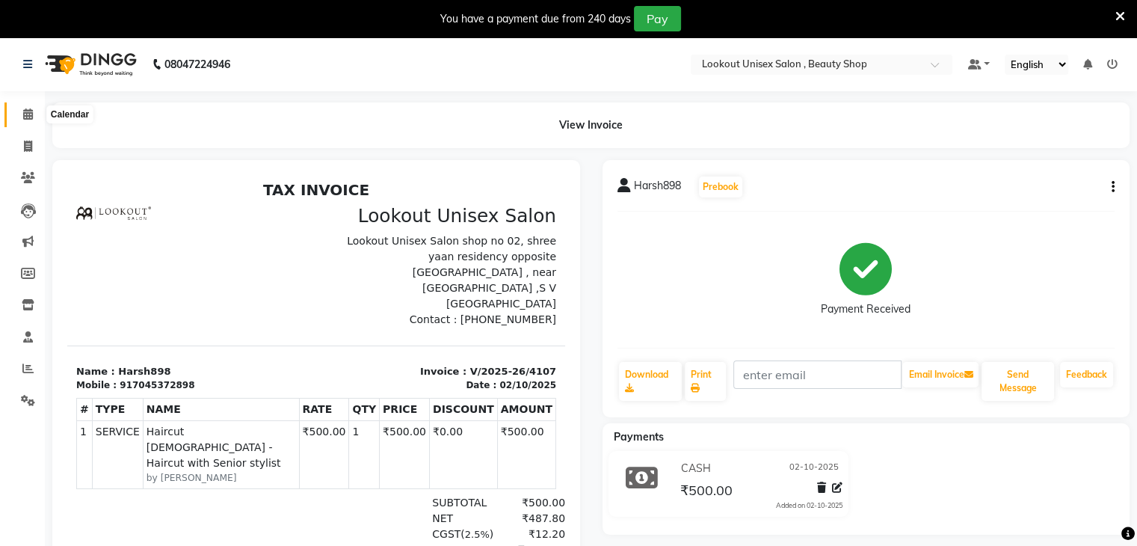
click at [19, 108] on span at bounding box center [28, 114] width 26 height 17
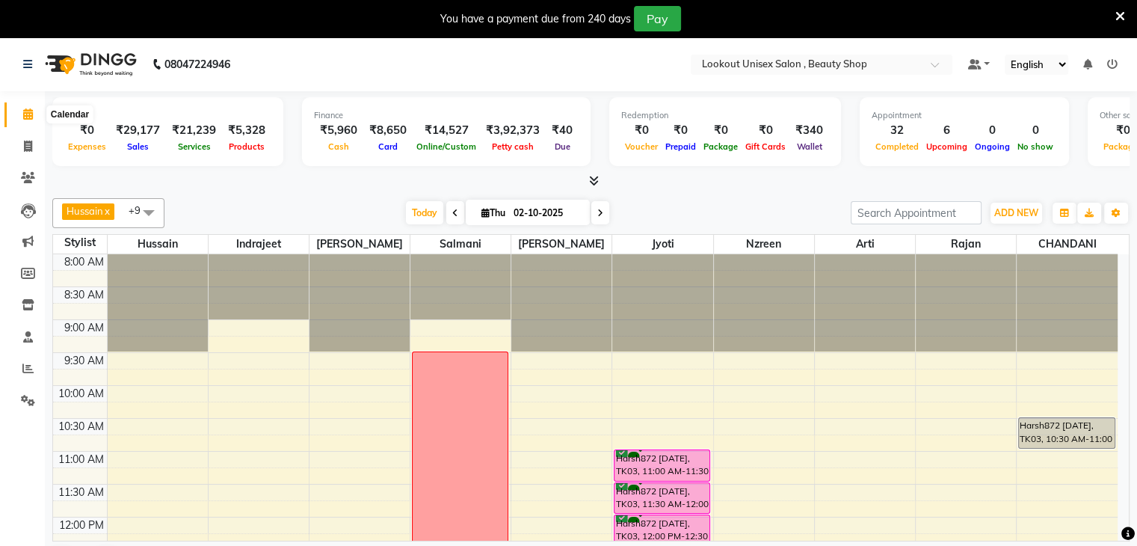
click at [24, 120] on span at bounding box center [28, 114] width 26 height 17
click at [28, 365] on icon at bounding box center [27, 368] width 11 height 11
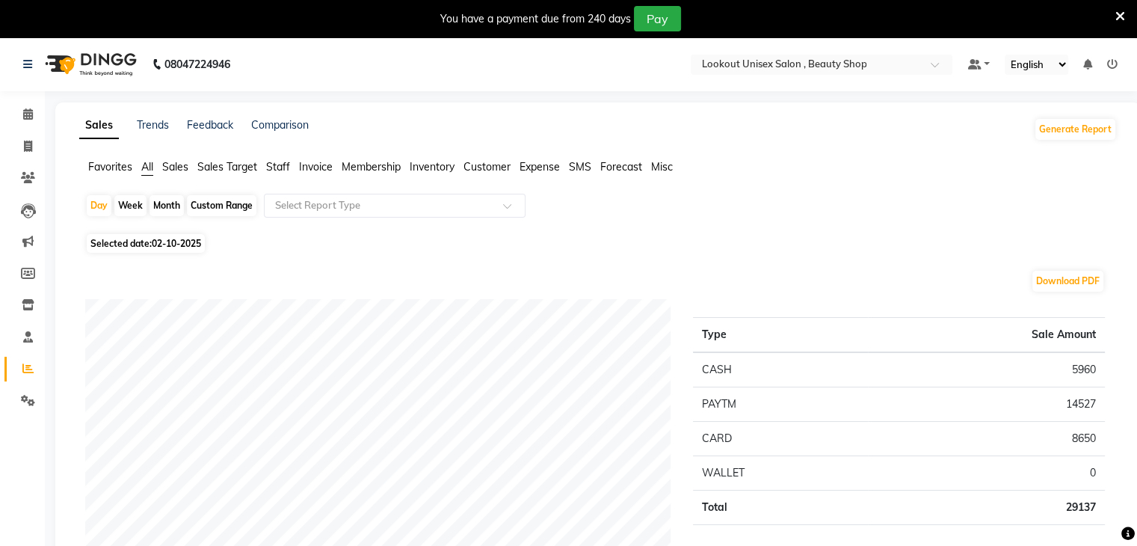
click at [280, 168] on span "Staff" at bounding box center [278, 166] width 24 height 13
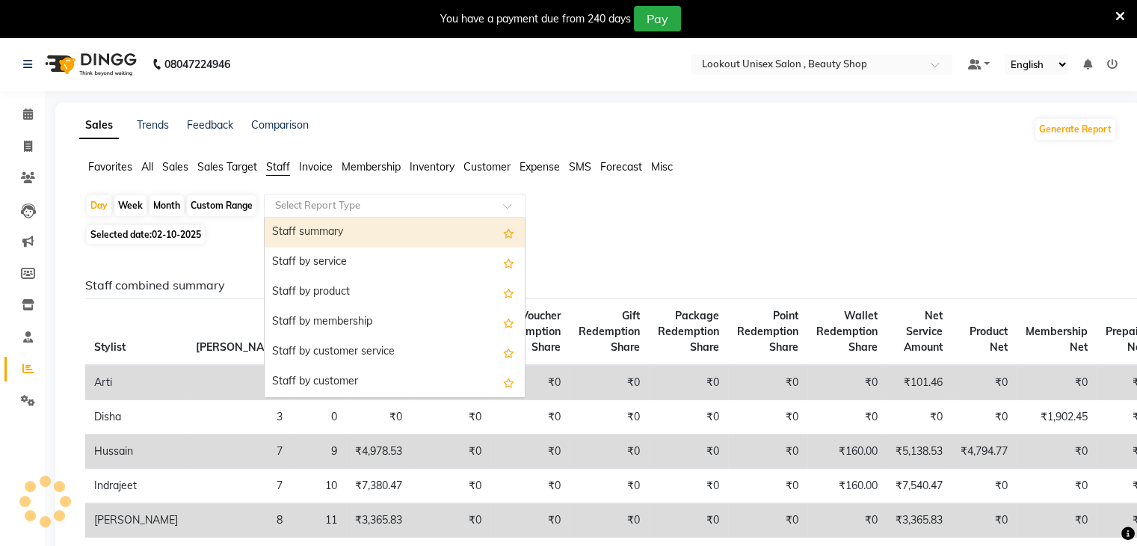
click at [503, 207] on span at bounding box center [512, 210] width 19 height 15
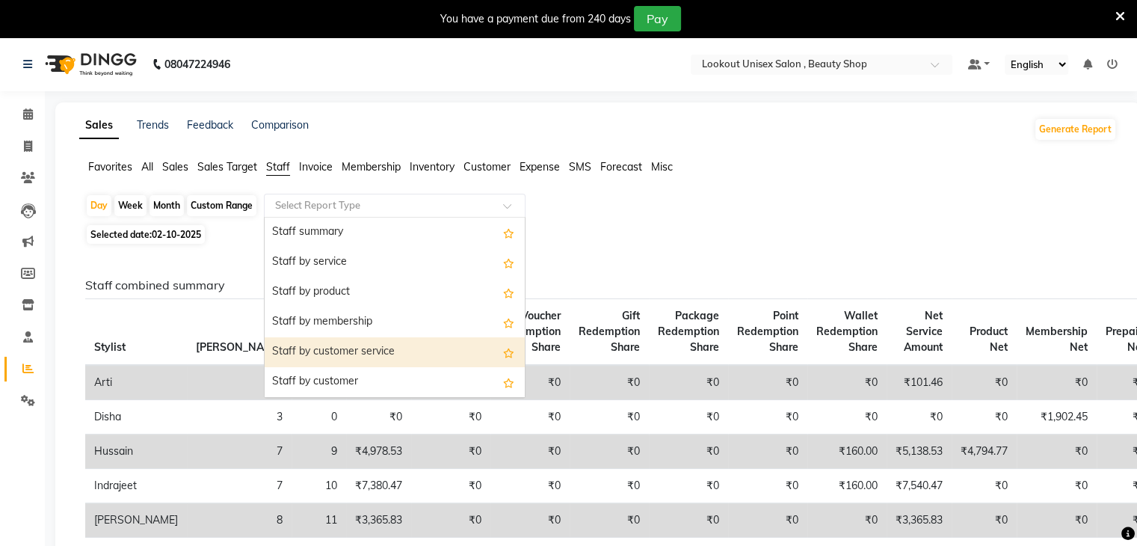
click at [354, 357] on div "Staff by customer service" at bounding box center [395, 352] width 260 height 30
select select "full_report"
select select "csv"
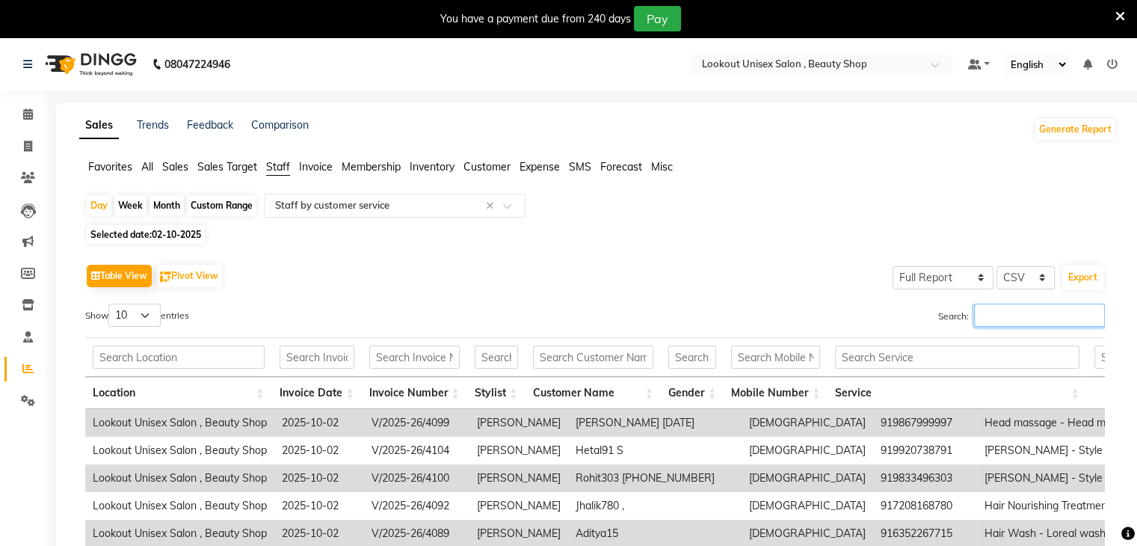
click at [1035, 319] on input "Search:" at bounding box center [1039, 315] width 131 height 23
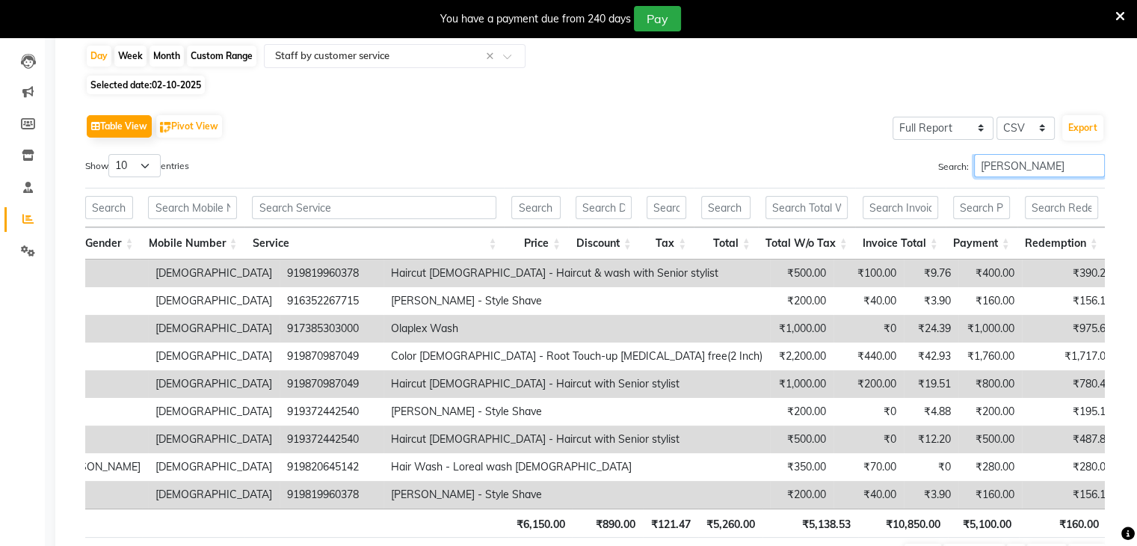
scroll to position [0, 635]
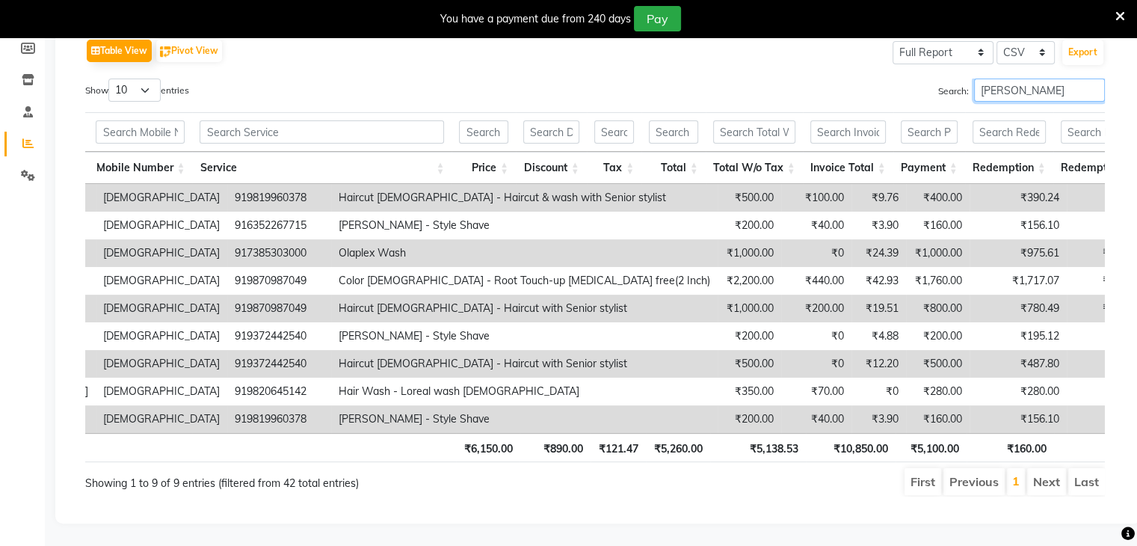
type input "[PERSON_NAME]"
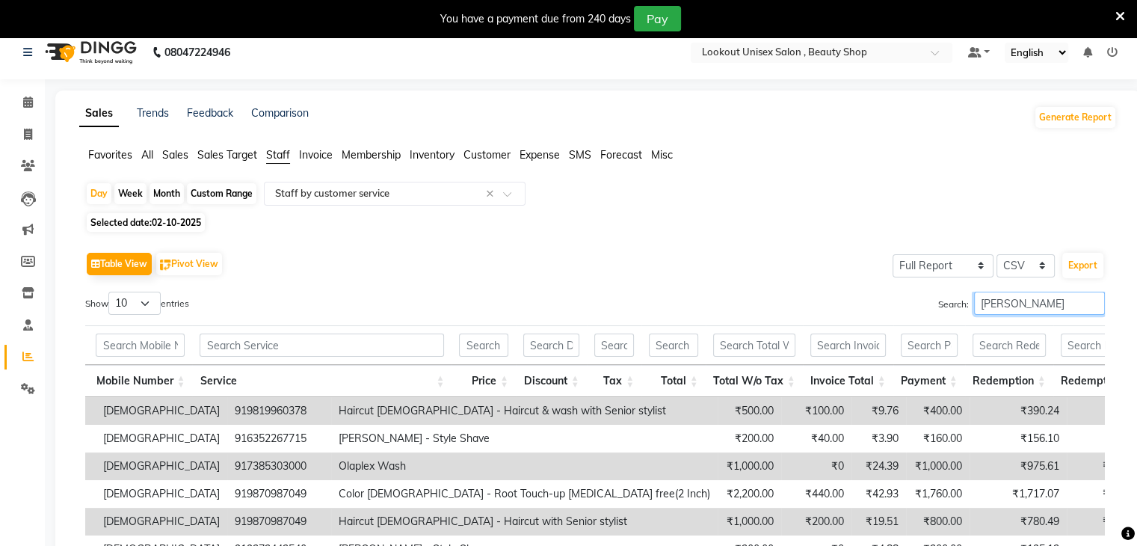
scroll to position [0, 0]
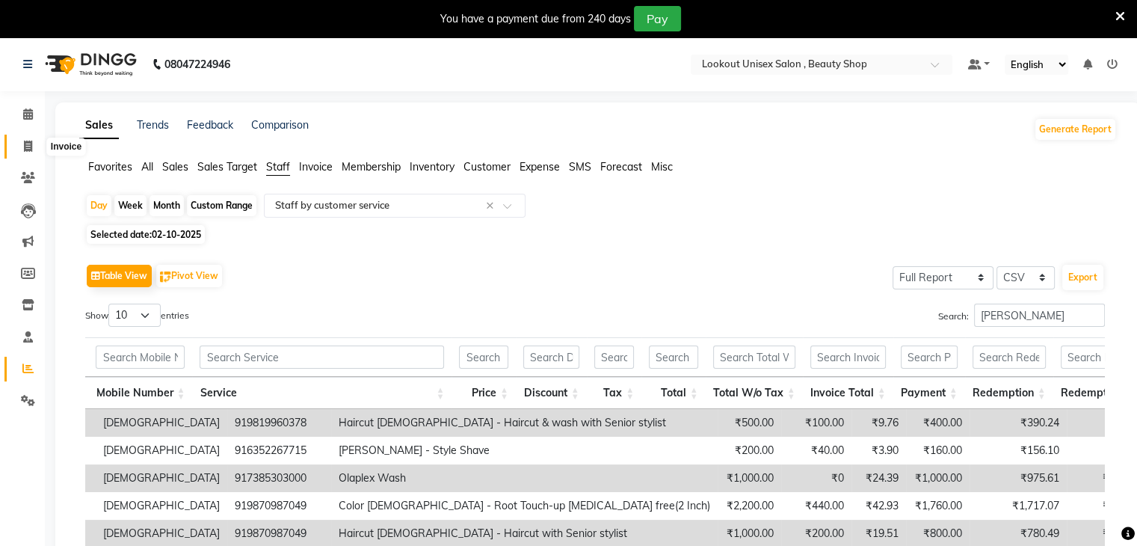
click at [24, 146] on icon at bounding box center [28, 146] width 8 height 11
select select "service"
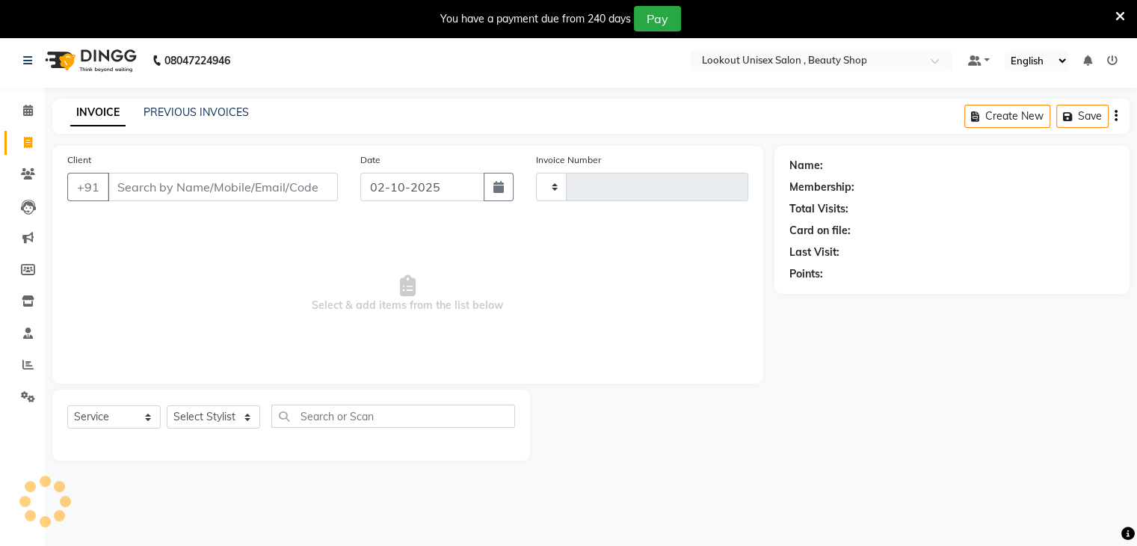
type input "4110"
select select "7658"
click at [191, 114] on link "PREVIOUS INVOICES" at bounding box center [196, 111] width 105 height 13
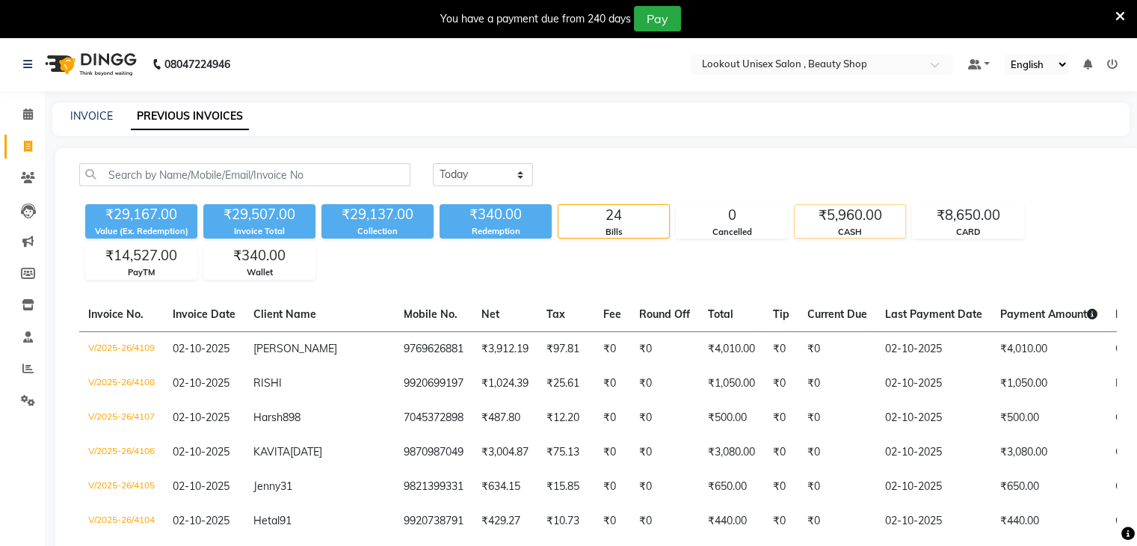
click at [830, 212] on div "₹5,960.00" at bounding box center [850, 215] width 111 height 21
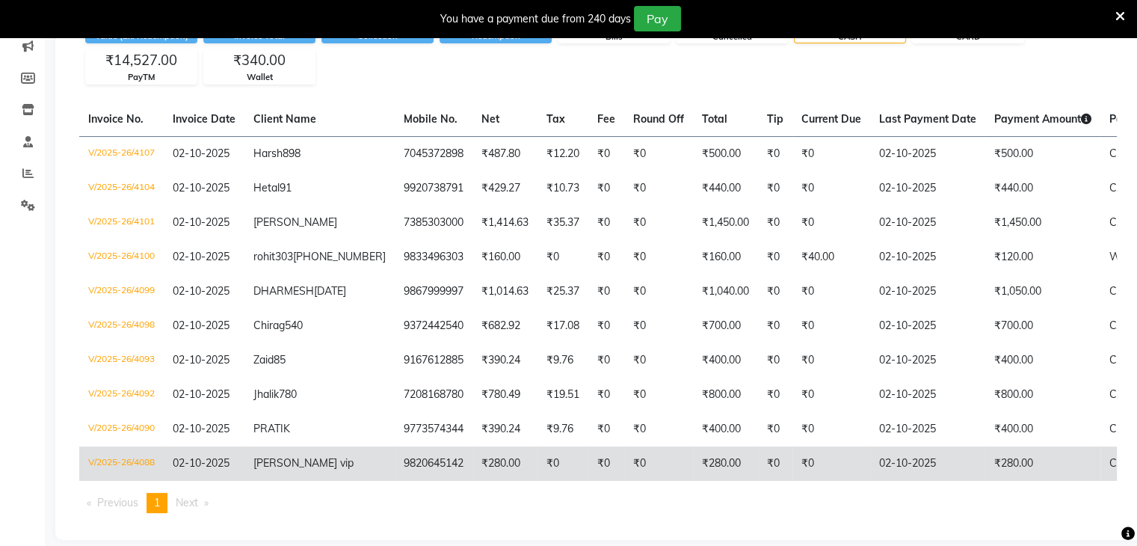
scroll to position [194, 0]
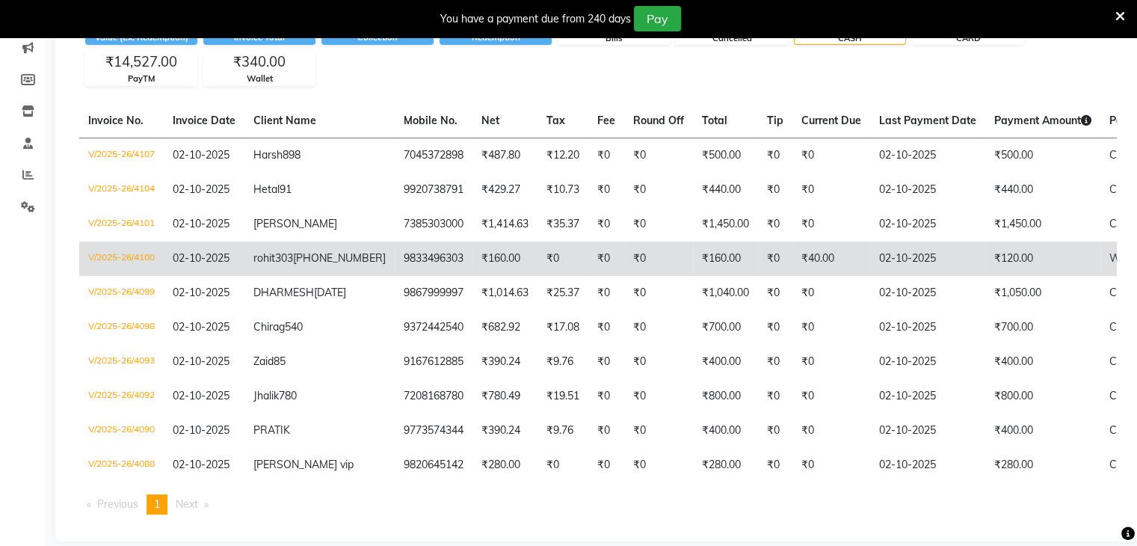
click at [1110, 259] on span "Wallet," at bounding box center [1127, 257] width 34 height 13
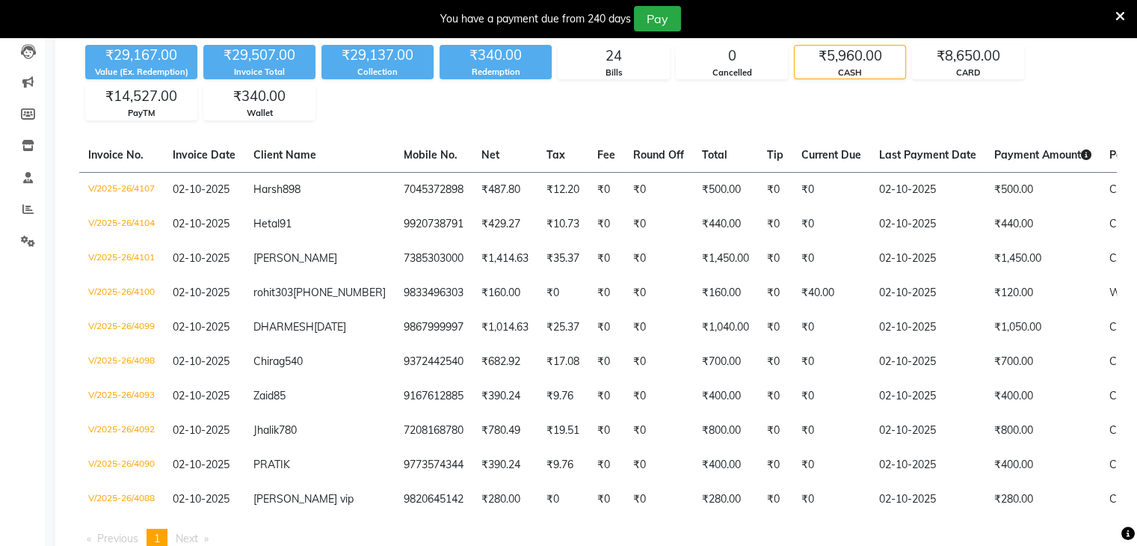
scroll to position [119, 0]
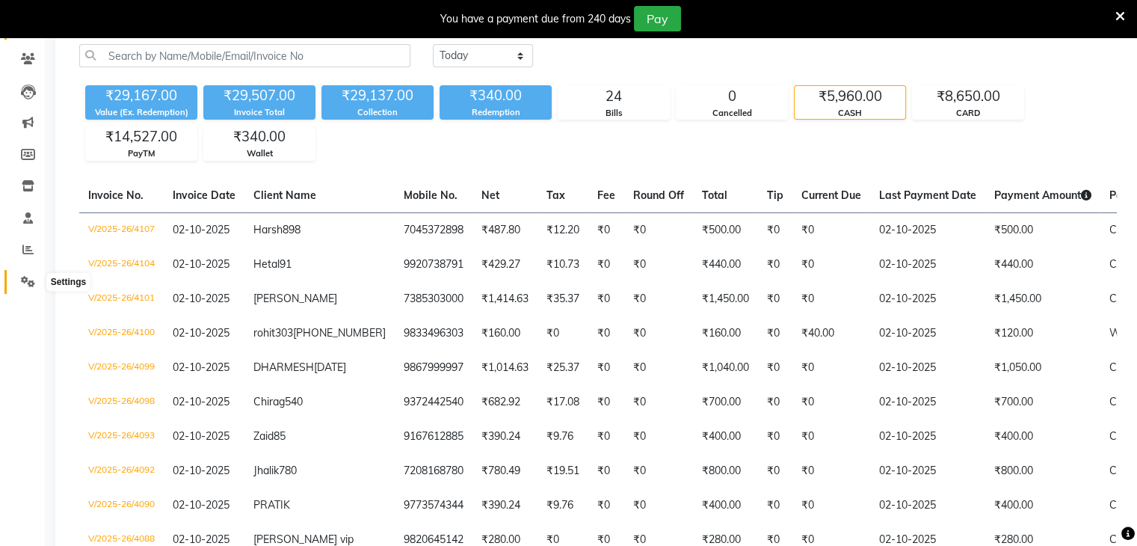
click at [31, 279] on icon at bounding box center [28, 281] width 14 height 11
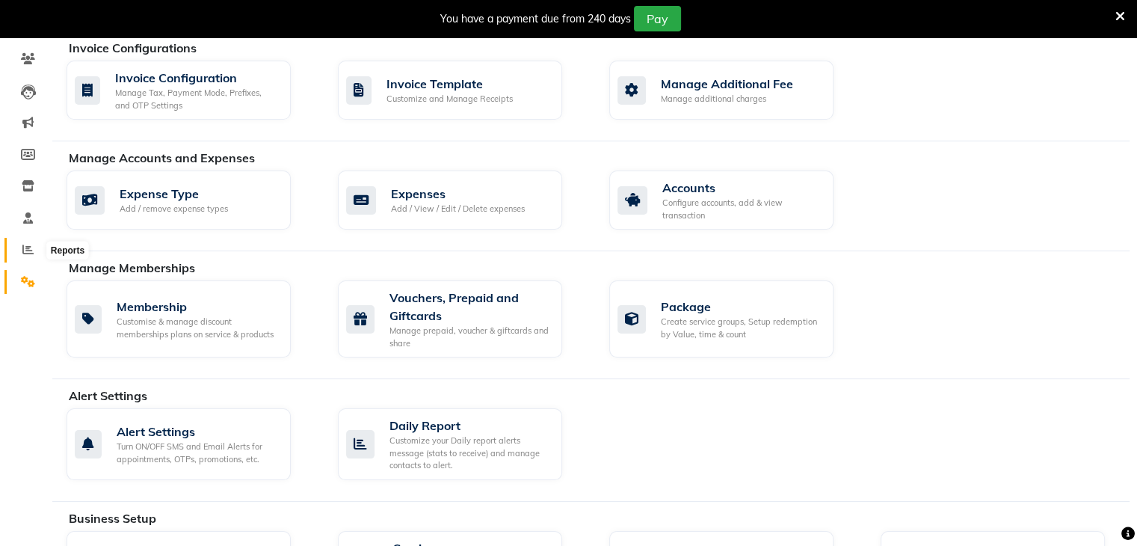
click at [18, 249] on span at bounding box center [28, 250] width 26 height 17
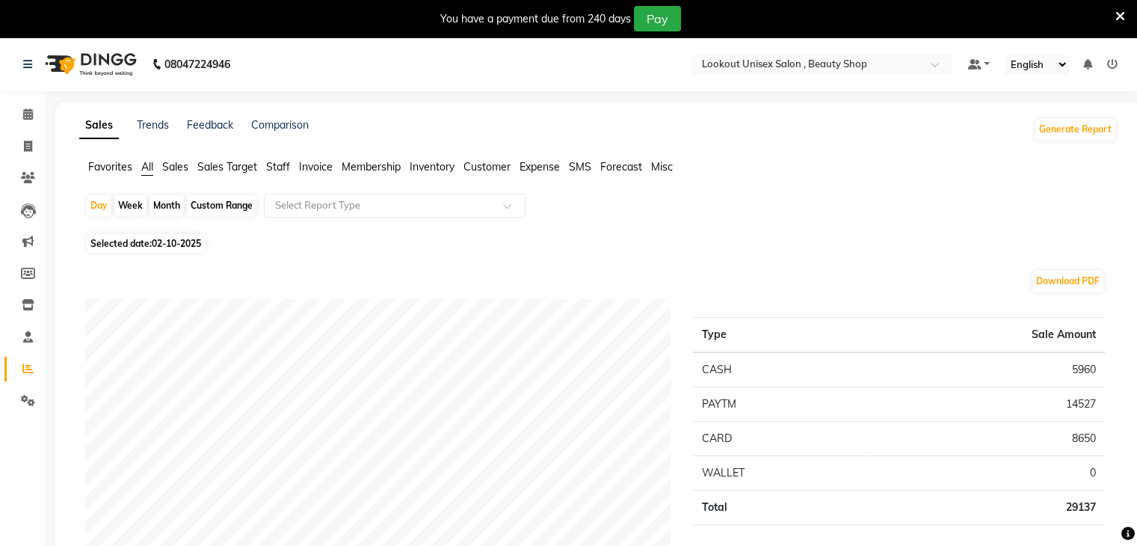
click at [288, 166] on span "Staff" at bounding box center [278, 166] width 24 height 13
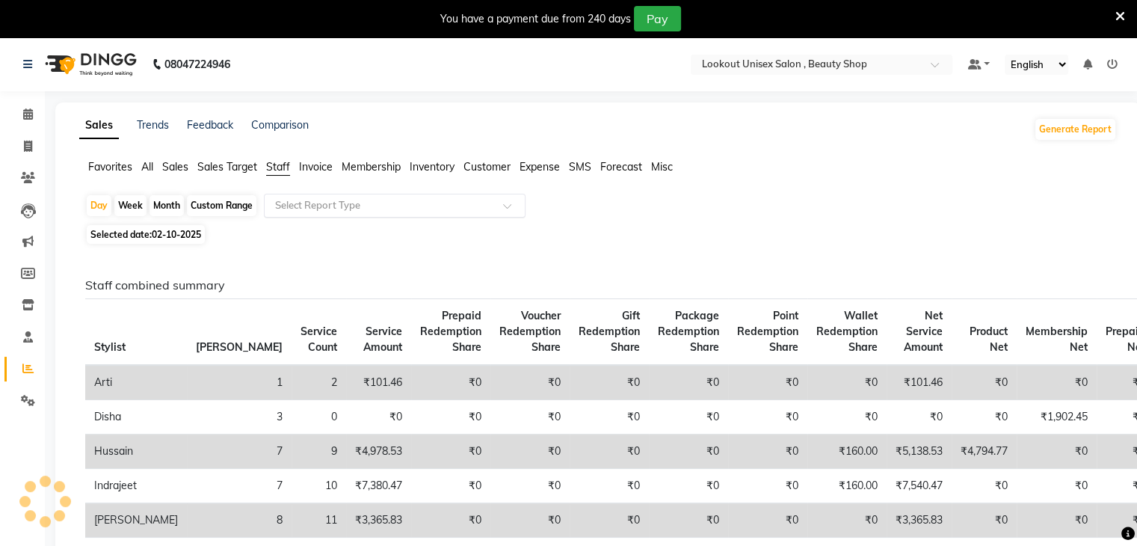
click at [510, 211] on span at bounding box center [512, 210] width 19 height 15
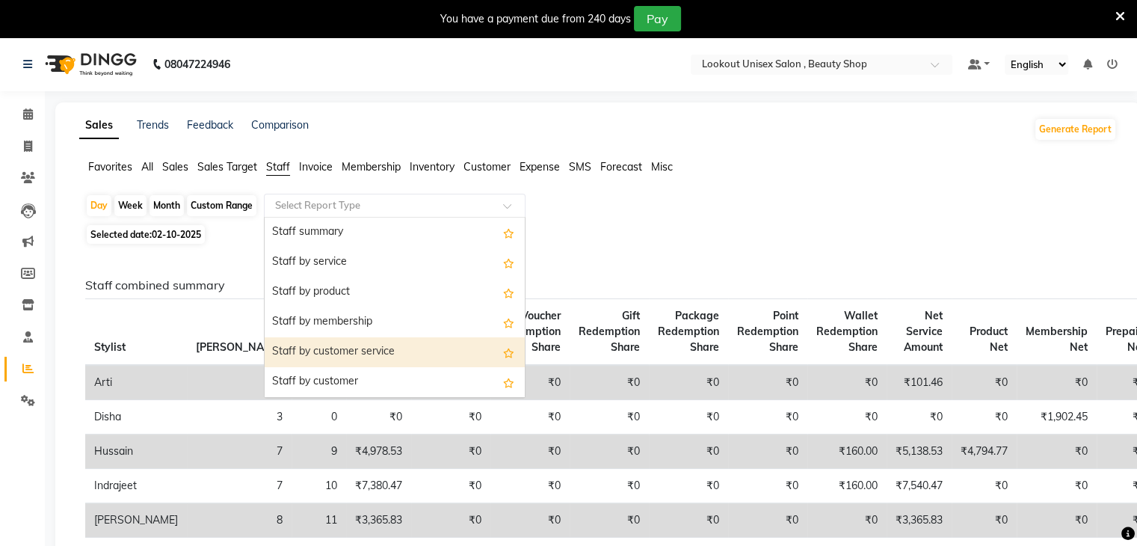
click at [350, 351] on div "Staff by customer service" at bounding box center [395, 352] width 260 height 30
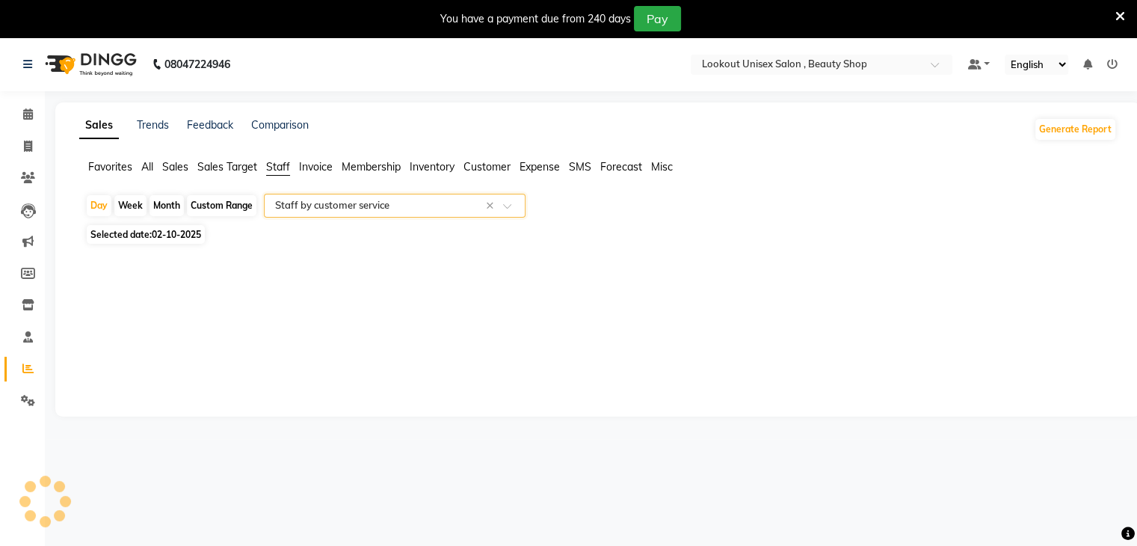
select select "full_report"
select select "csv"
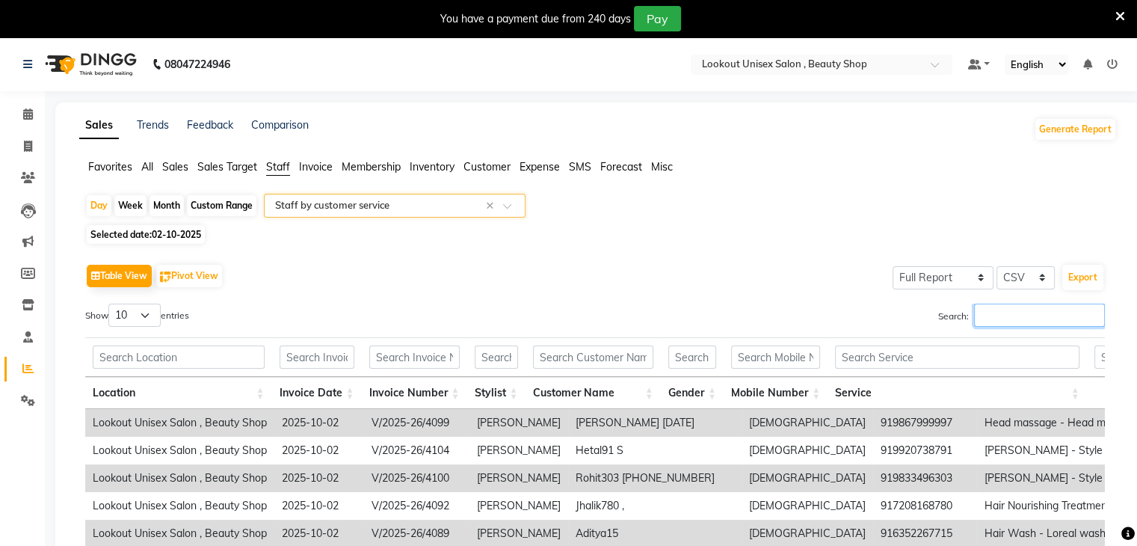
click at [1021, 310] on input "Search:" at bounding box center [1039, 315] width 131 height 23
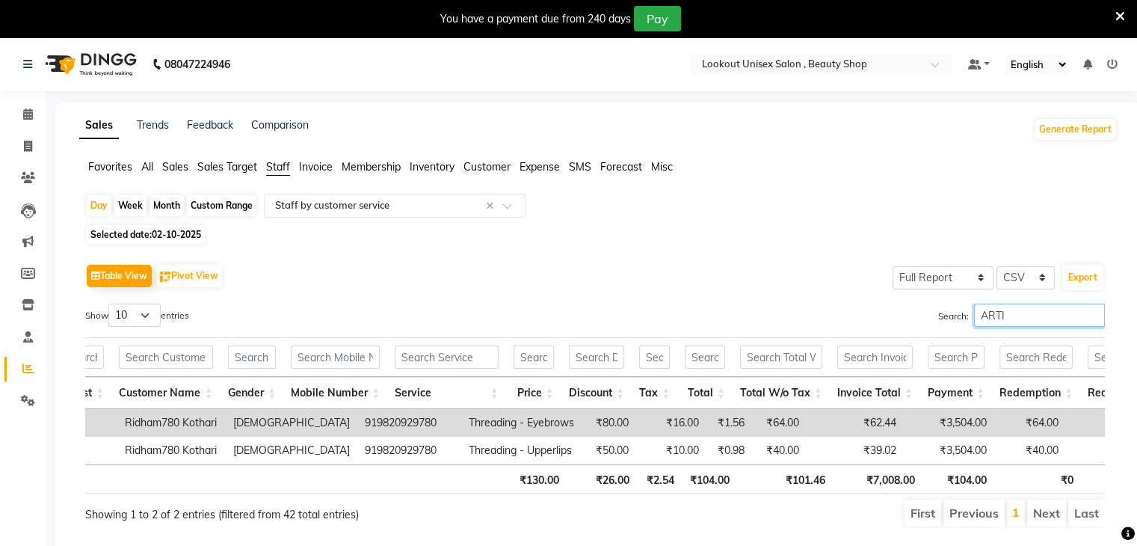
scroll to position [0, 505]
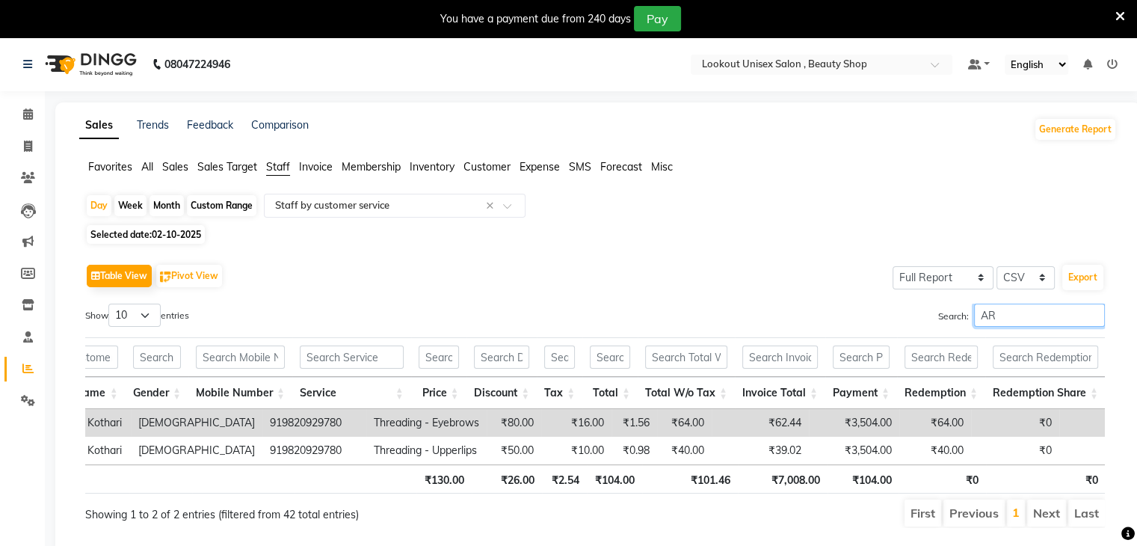
type input "A"
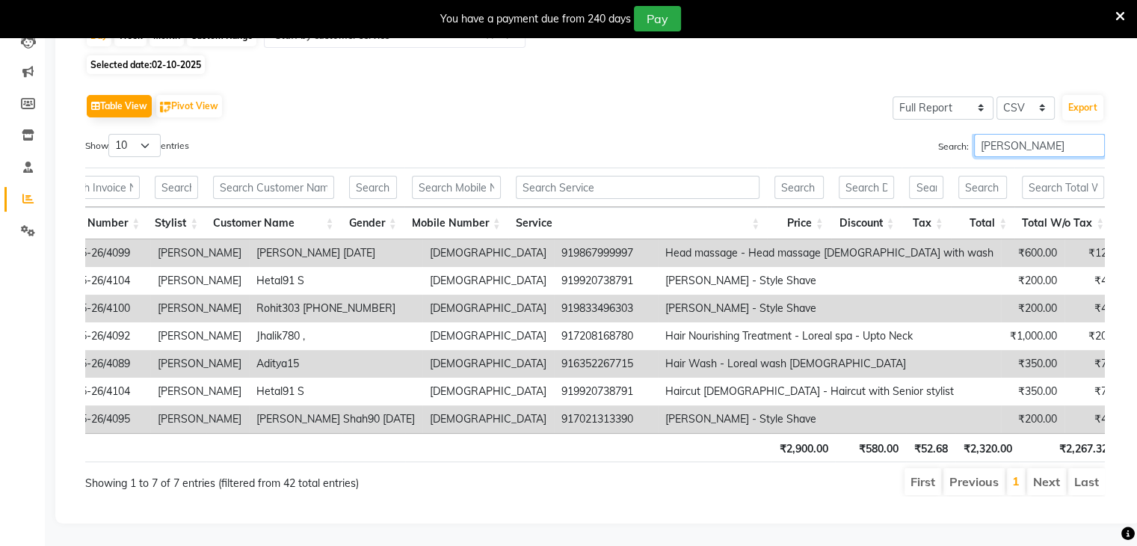
scroll to position [0, 697]
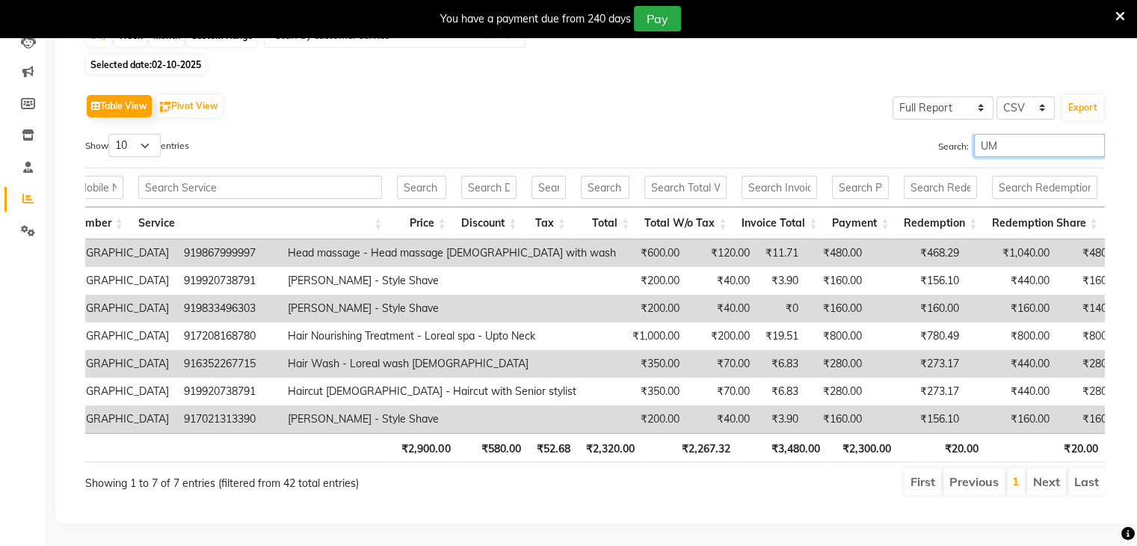
type input "U"
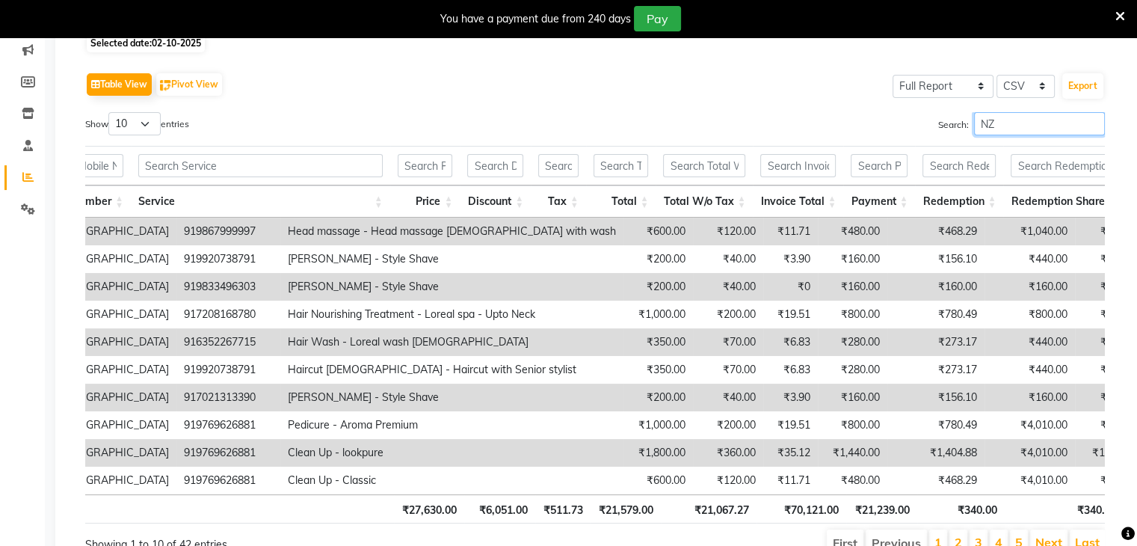
scroll to position [0, 515]
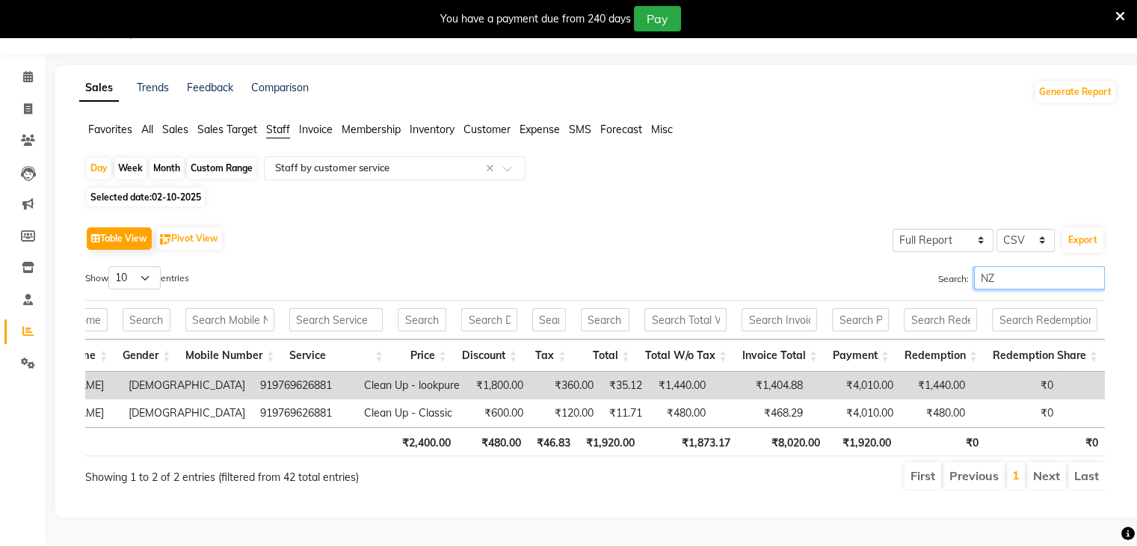
type input "N"
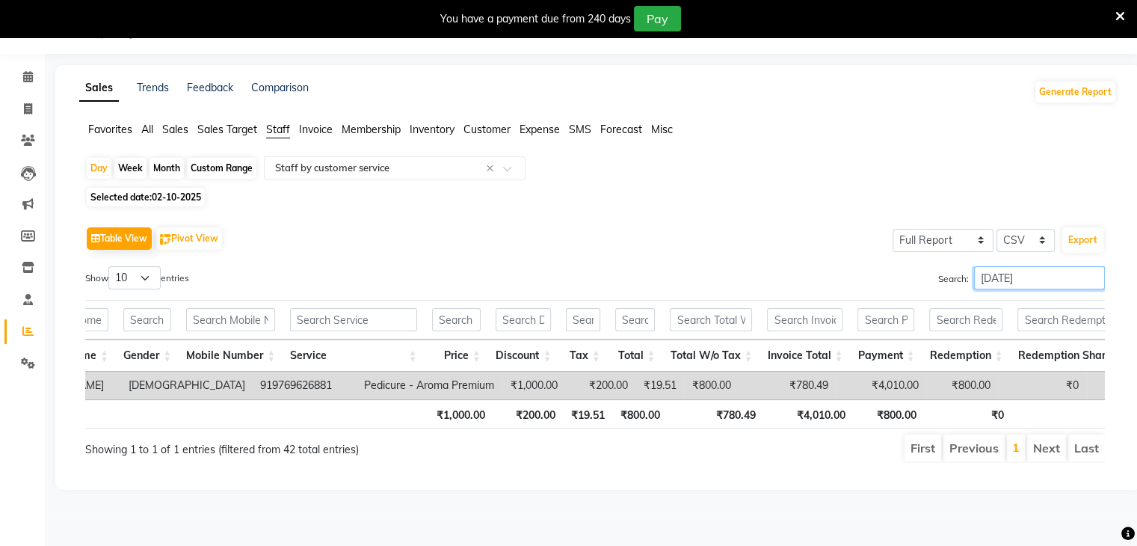
scroll to position [37, 0]
type input "RAJAN"
click at [510, 171] on span at bounding box center [512, 172] width 19 height 15
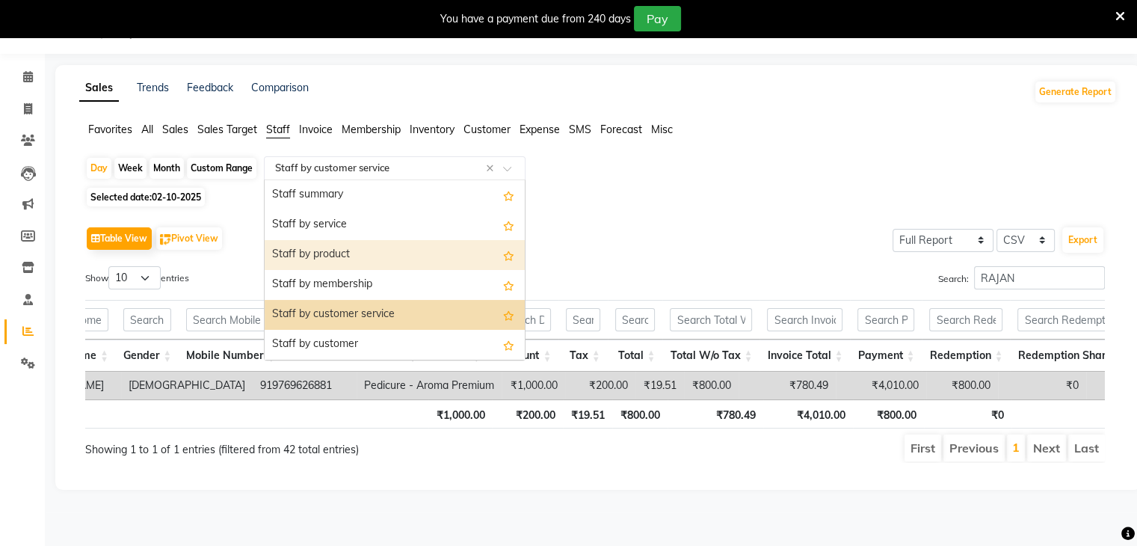
click at [325, 249] on div "Staff by product" at bounding box center [395, 255] width 260 height 30
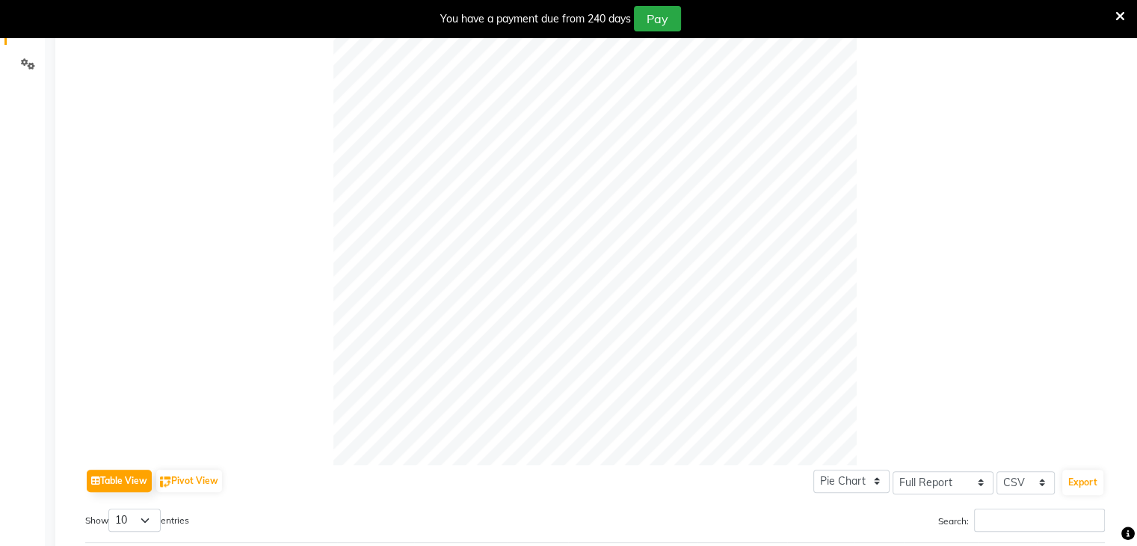
scroll to position [561, 0]
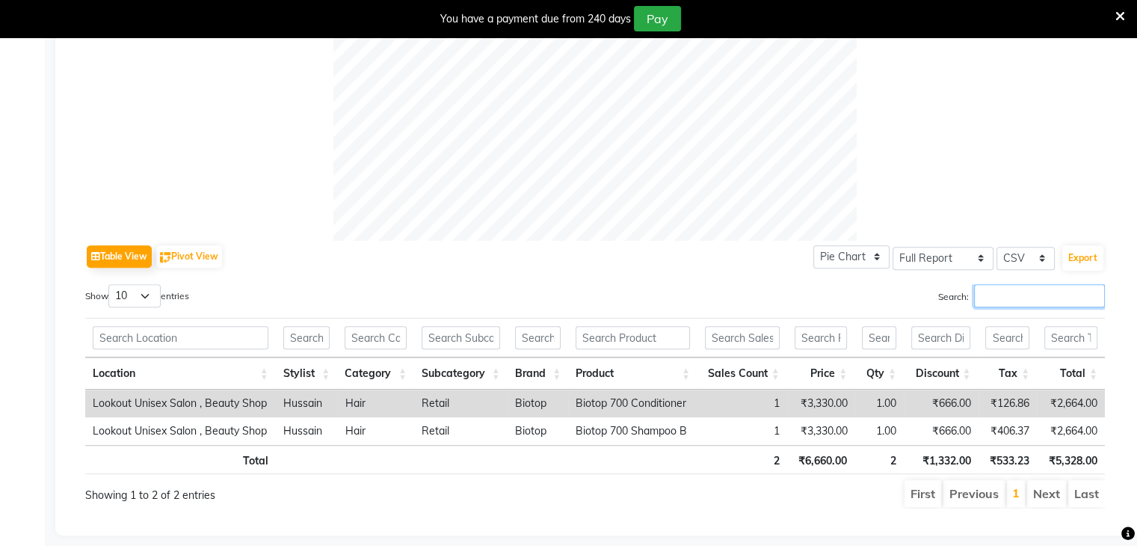
click at [1022, 298] on input "Search:" at bounding box center [1039, 295] width 131 height 23
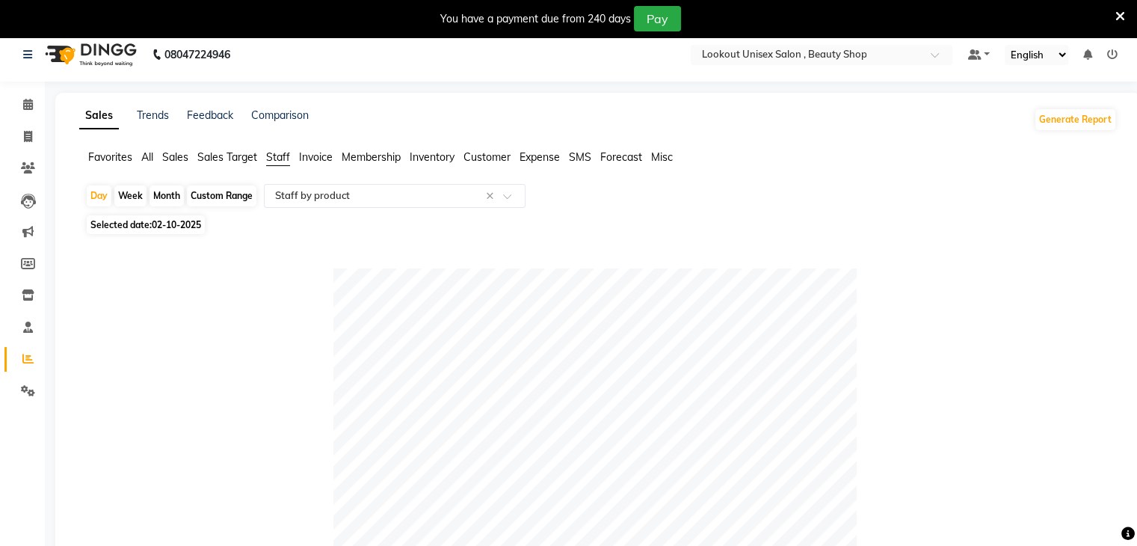
scroll to position [0, 0]
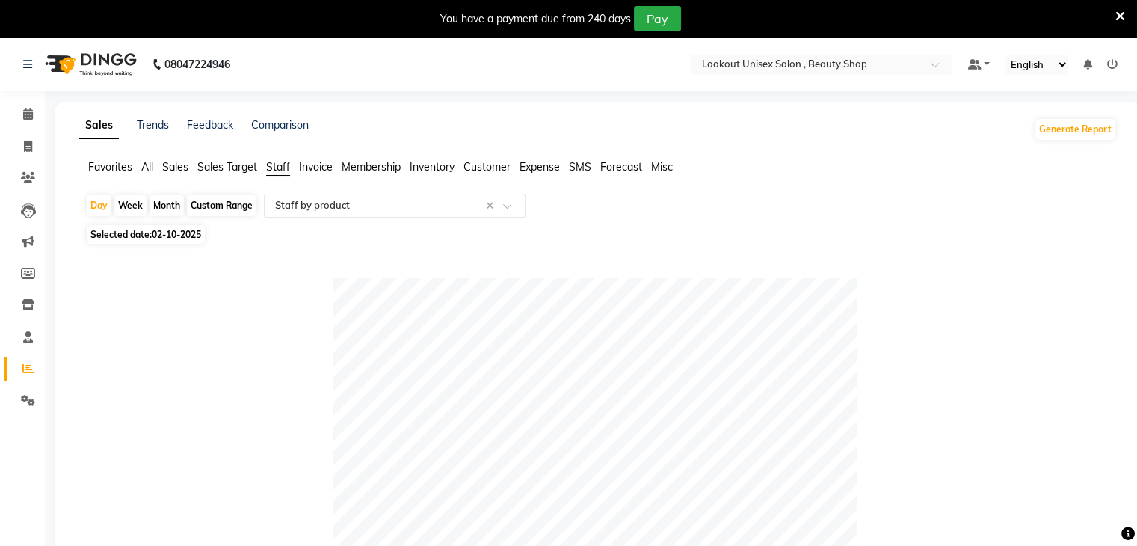
click at [514, 209] on span at bounding box center [512, 210] width 19 height 15
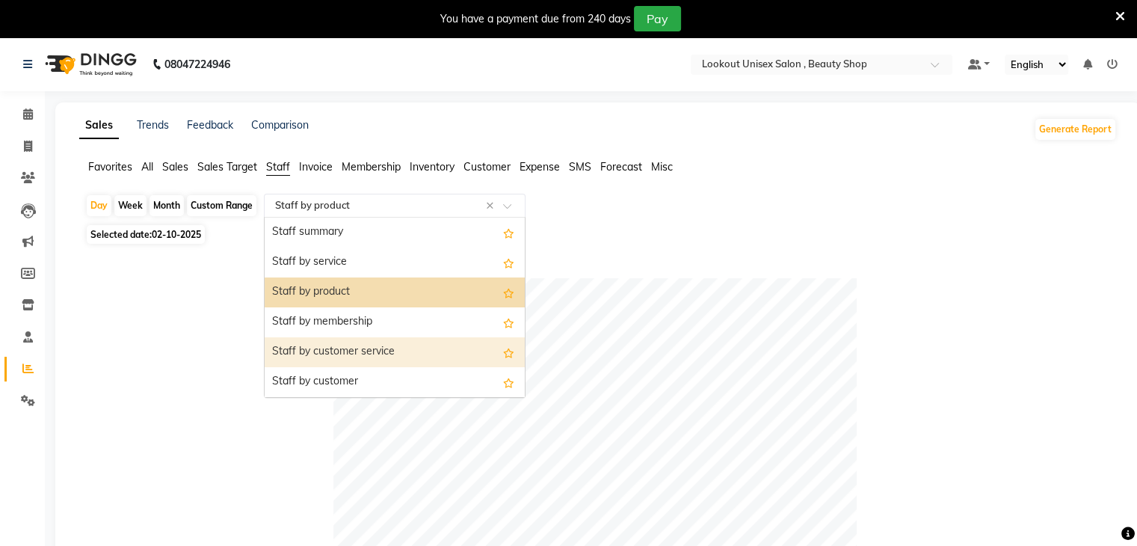
click at [355, 351] on div "Staff by customer service" at bounding box center [395, 352] width 260 height 30
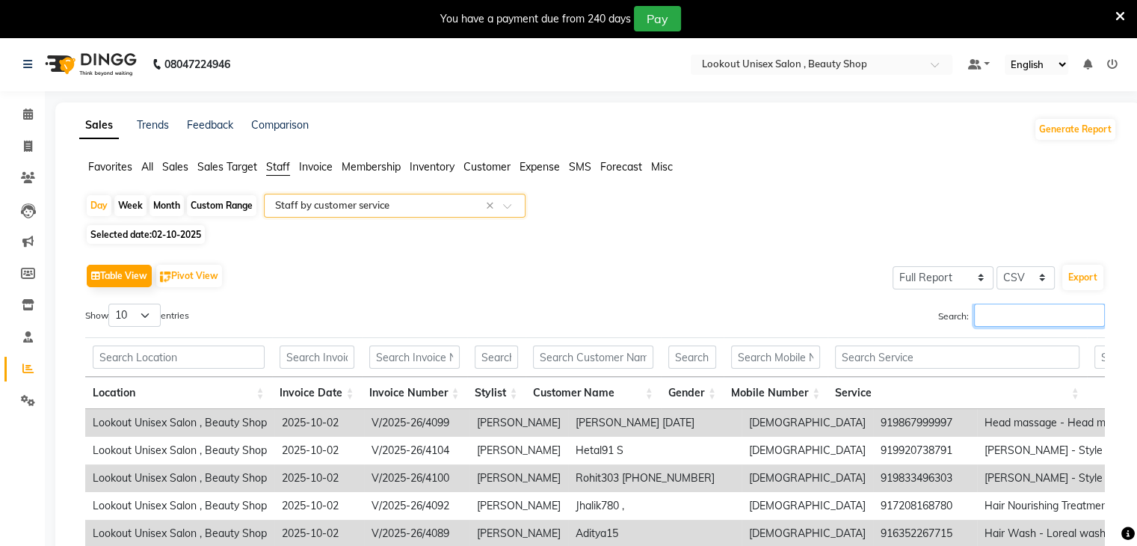
click at [1002, 314] on input "Search:" at bounding box center [1039, 315] width 131 height 23
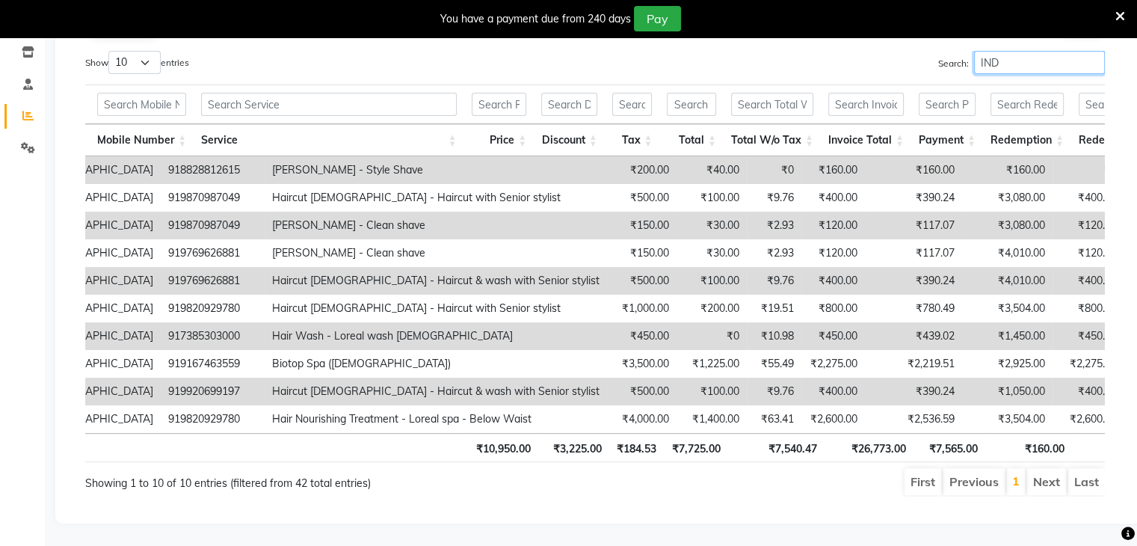
scroll to position [0, 659]
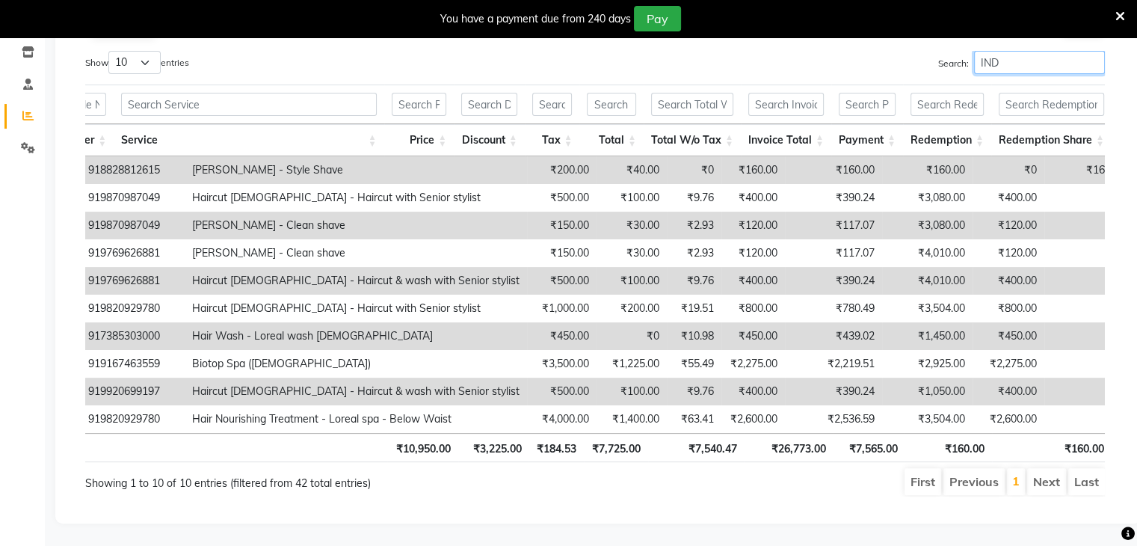
type input "IND"
drag, startPoint x: 577, startPoint y: 422, endPoint x: 406, endPoint y: 431, distance: 171.5
click at [406, 433] on tr "Total ₹10,950.00 ₹3,225.00 ₹184.53 ₹7,725.00 ₹7,540.47 ₹26,773.00 ₹7,565.00 ₹16…" at bounding box center [255, 447] width 1714 height 29
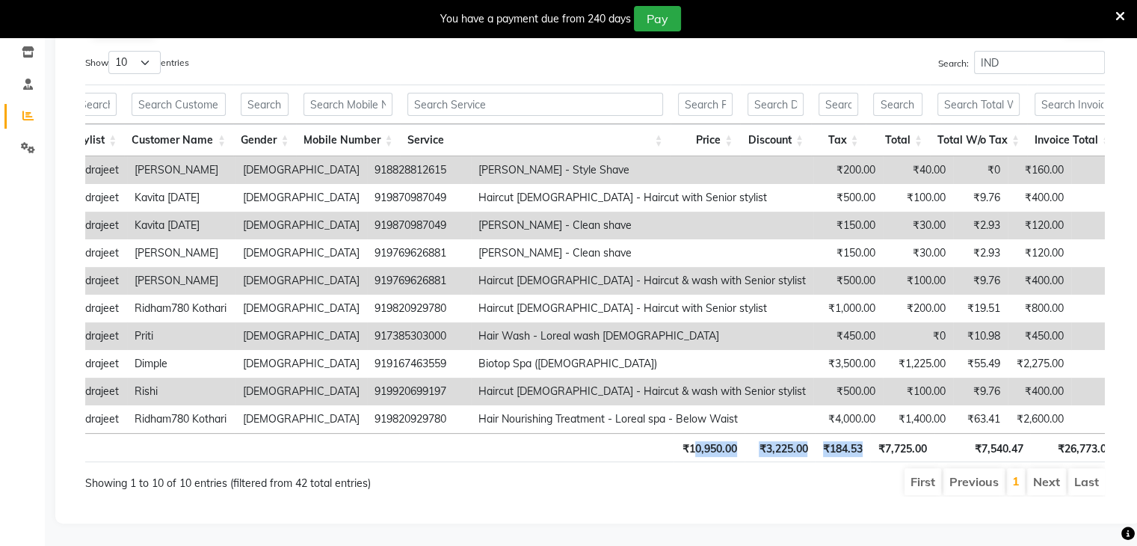
scroll to position [0, 394]
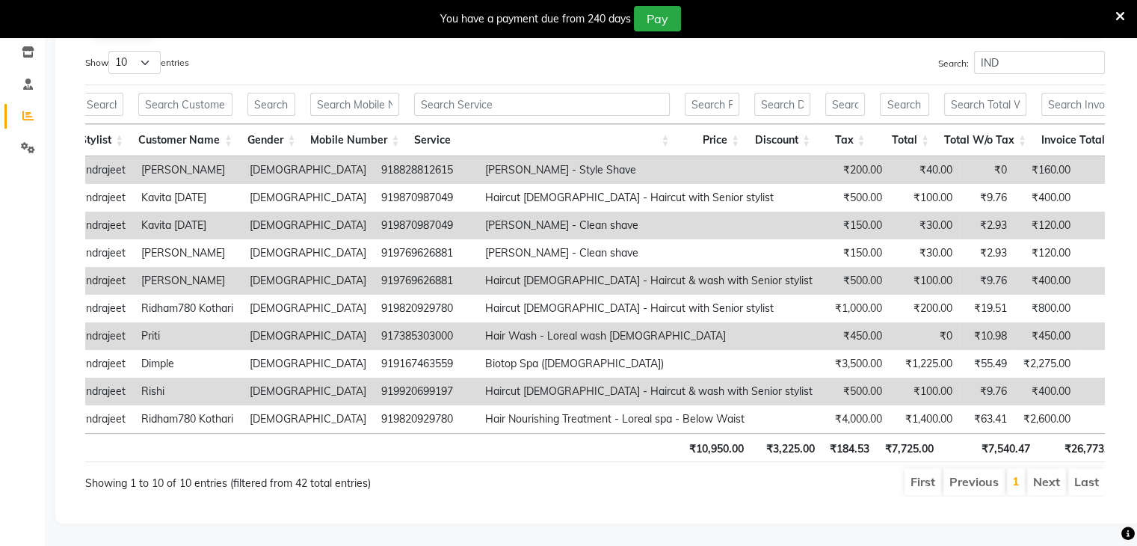
click at [796, 472] on ul "First Previous 1 Next Last" at bounding box center [812, 481] width 585 height 27
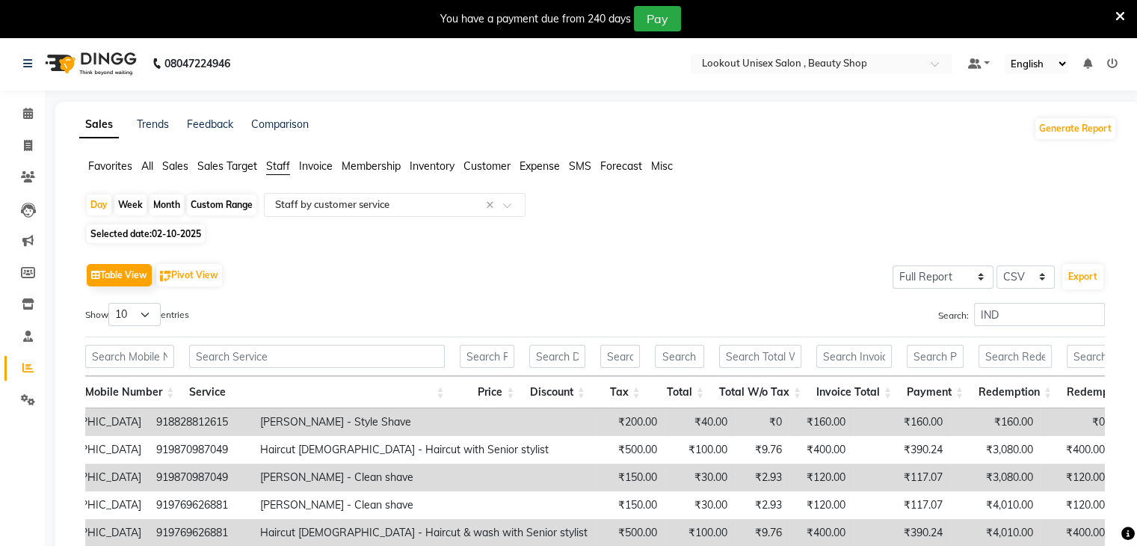
scroll to position [0, 0]
click at [24, 144] on icon at bounding box center [28, 146] width 8 height 11
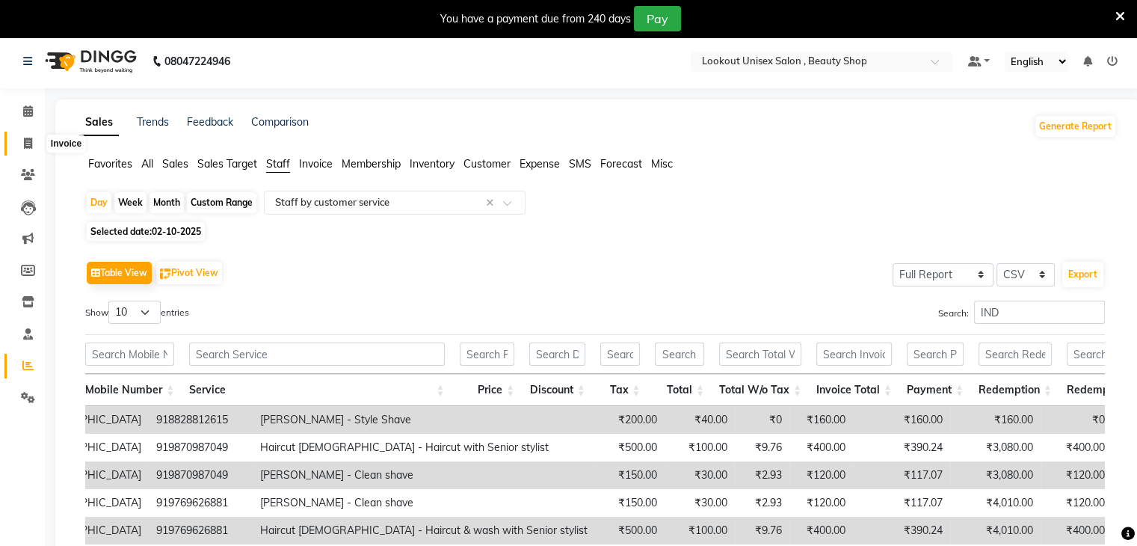
select select "7658"
select select "service"
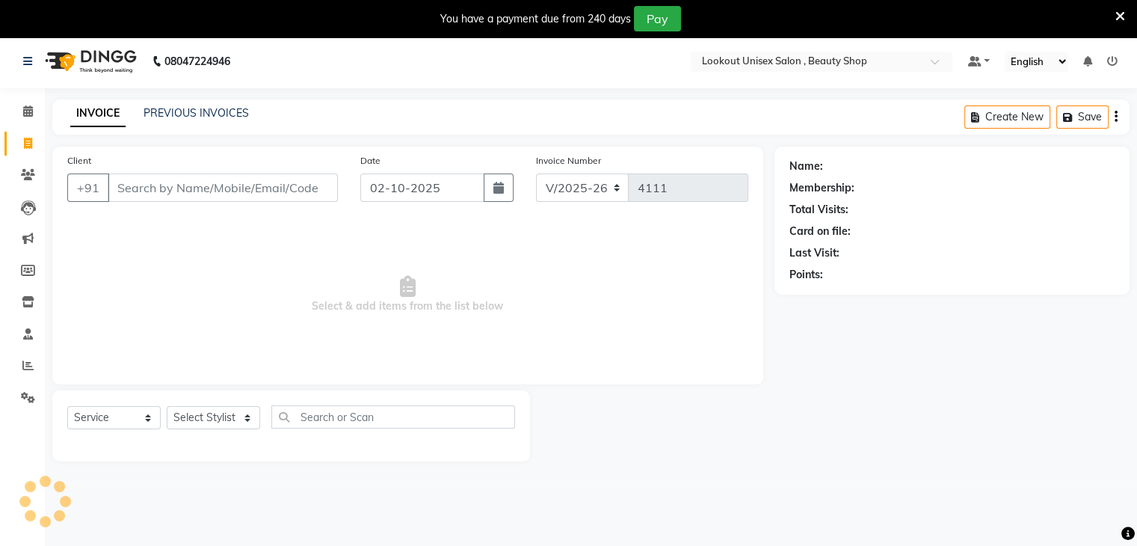
scroll to position [4, 0]
click at [22, 102] on span at bounding box center [28, 110] width 26 height 17
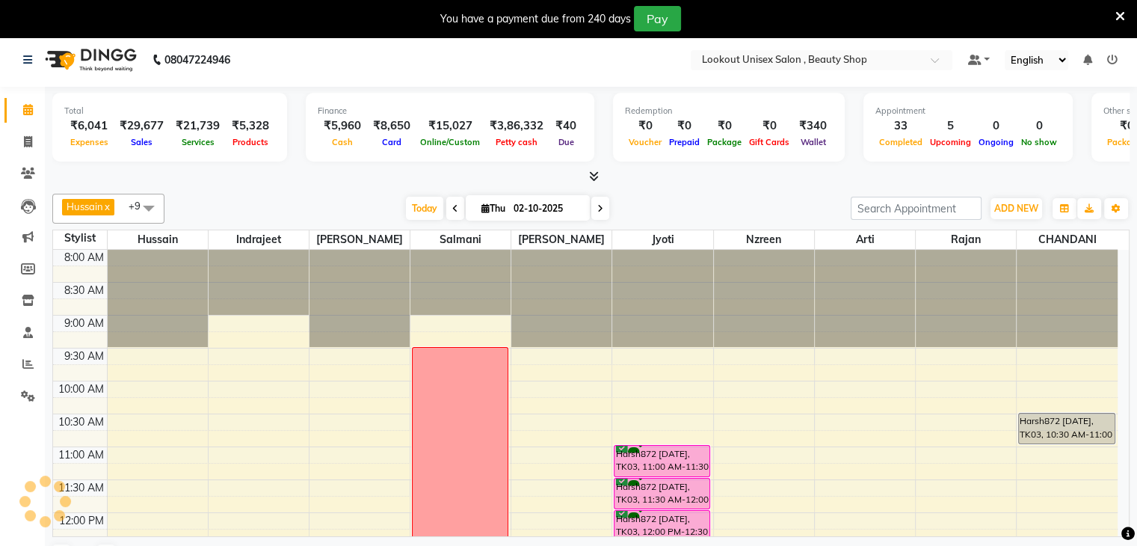
scroll to position [597, 0]
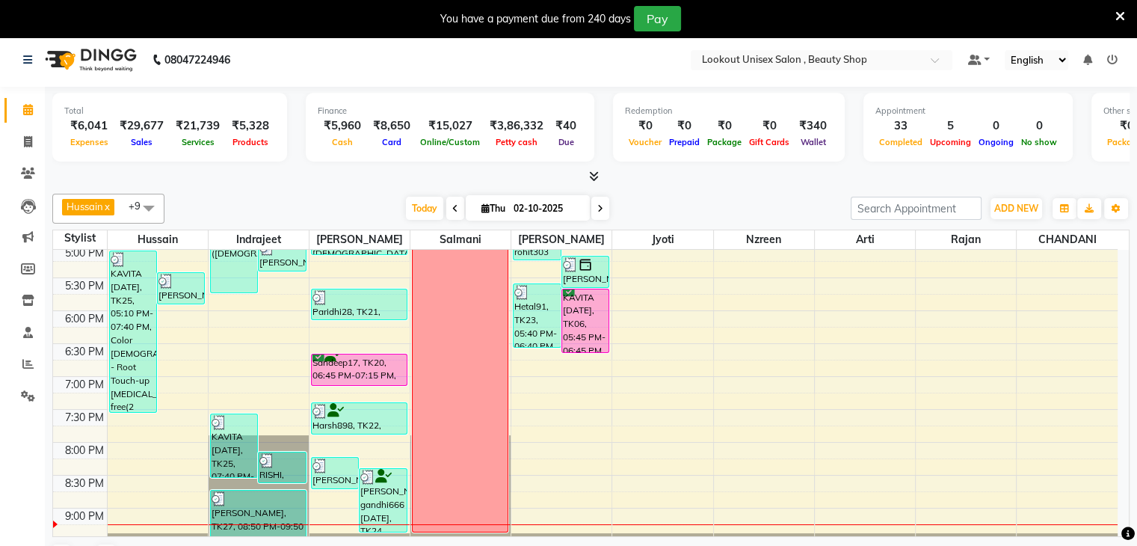
click at [601, 209] on icon at bounding box center [600, 208] width 6 height 9
type input "03-10-2025"
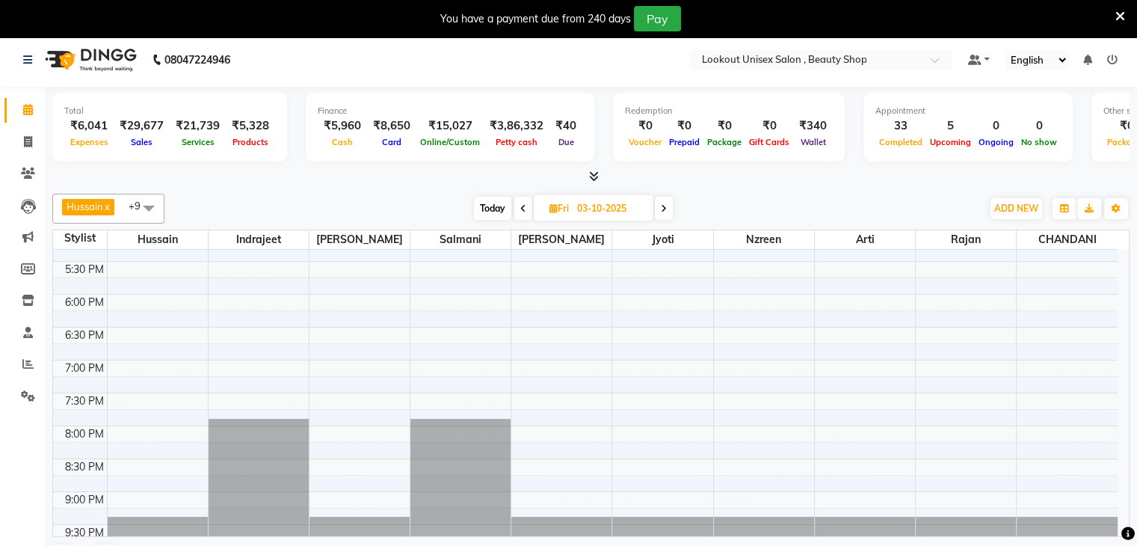
scroll to position [625, 0]
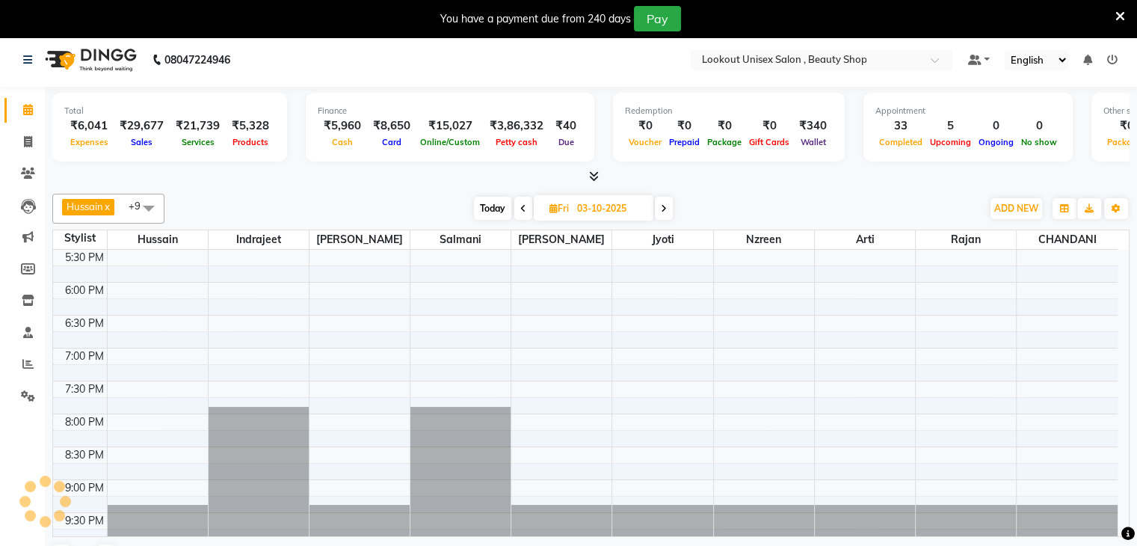
click at [352, 413] on div "8:00 AM 8:30 AM 9:00 AM 9:30 AM 10:00 AM 10:30 AM 11:00 AM 11:30 AM 12:00 PM 12…" at bounding box center [585, 85] width 1065 height 920
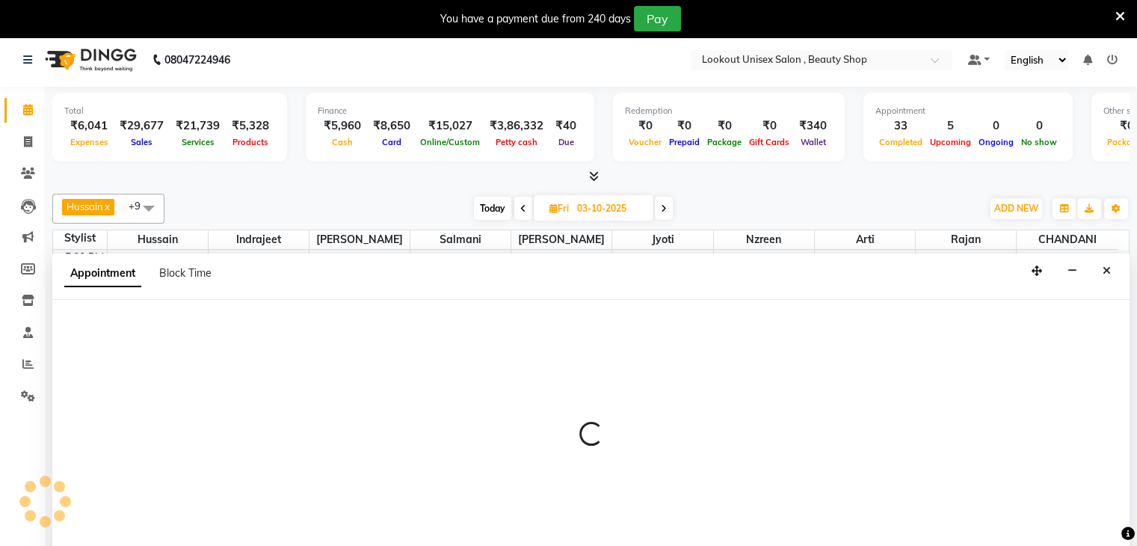
scroll to position [30, 0]
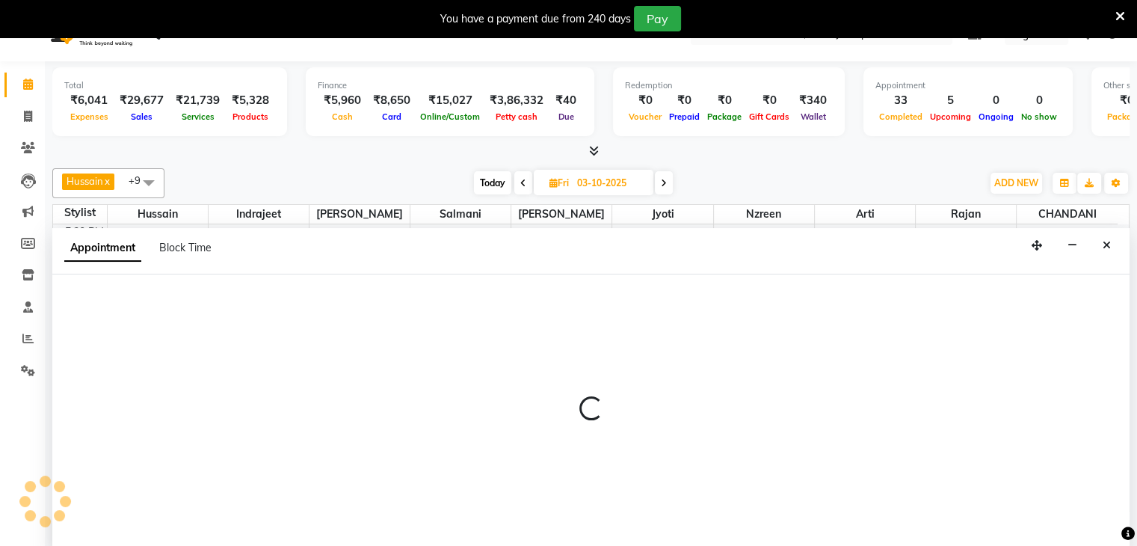
select select "68253"
select select "tentative"
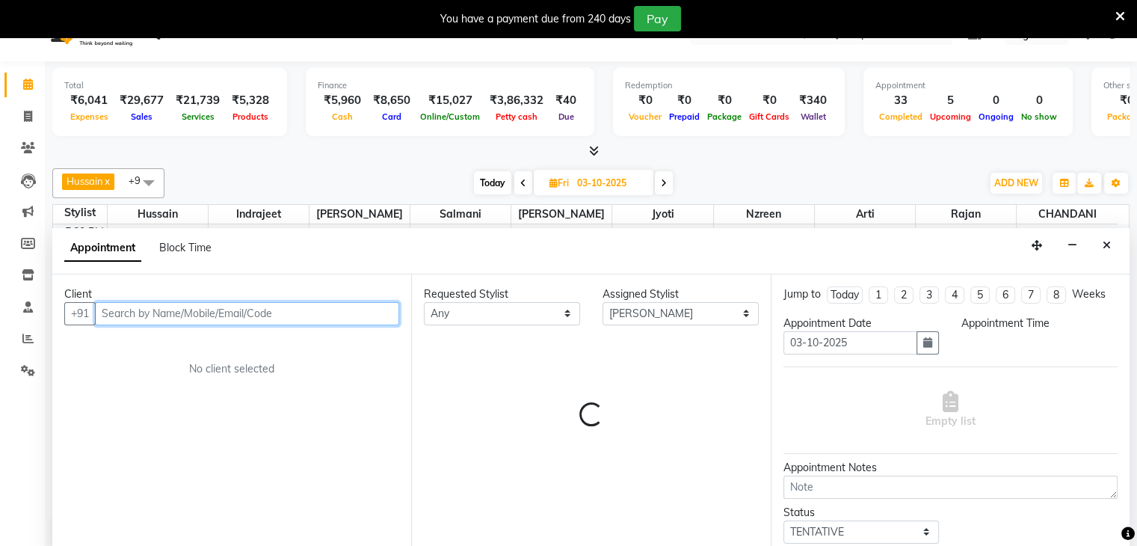
select select "1200"
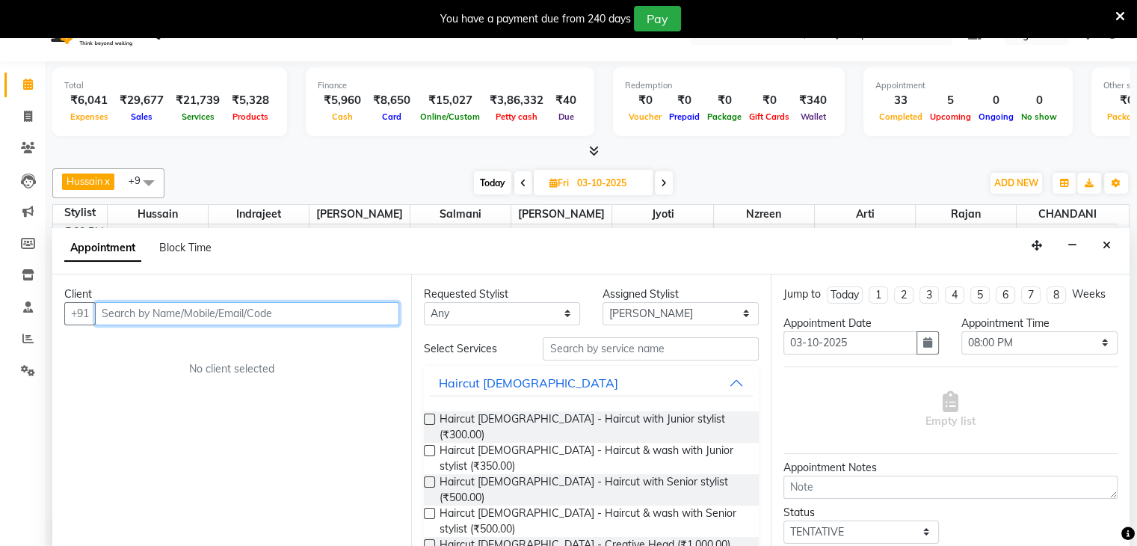
click at [114, 307] on input "text" at bounding box center [247, 313] width 304 height 23
paste input "9833930666"
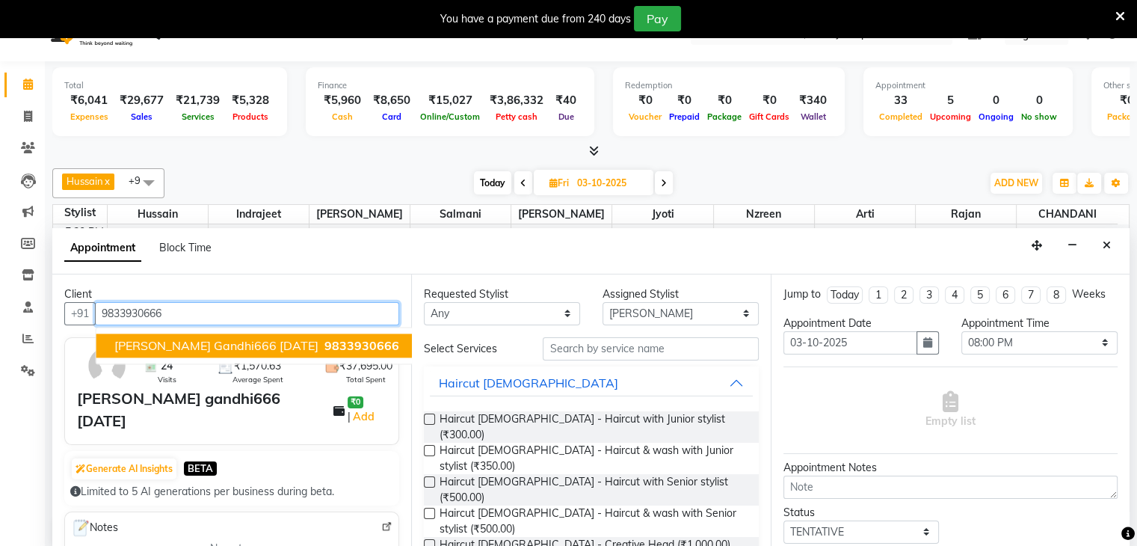
click at [130, 338] on span "Pinkesh gandhi666 09-02-26" at bounding box center [216, 345] width 204 height 15
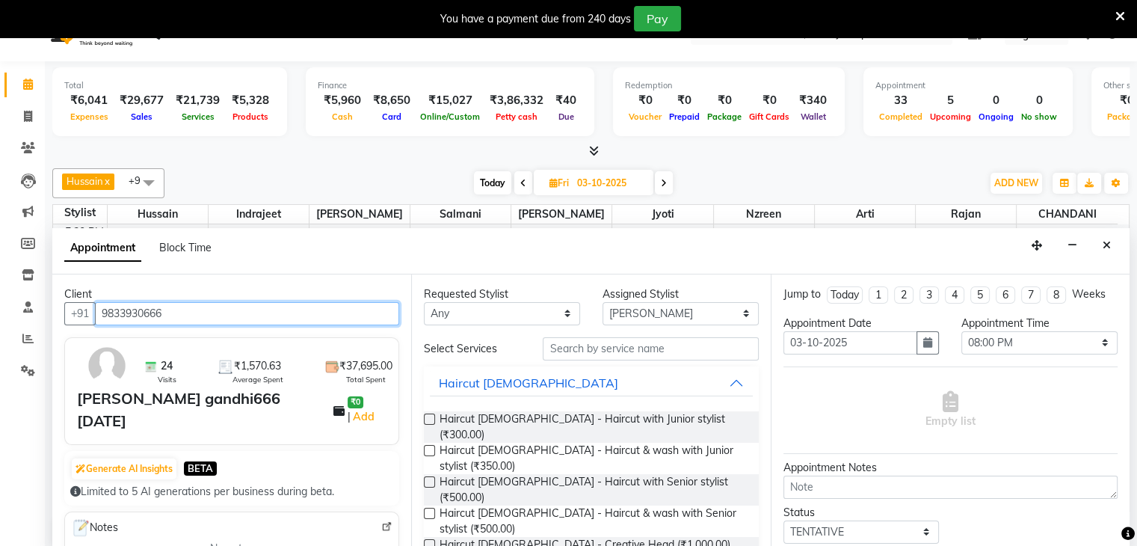
type input "9833930666"
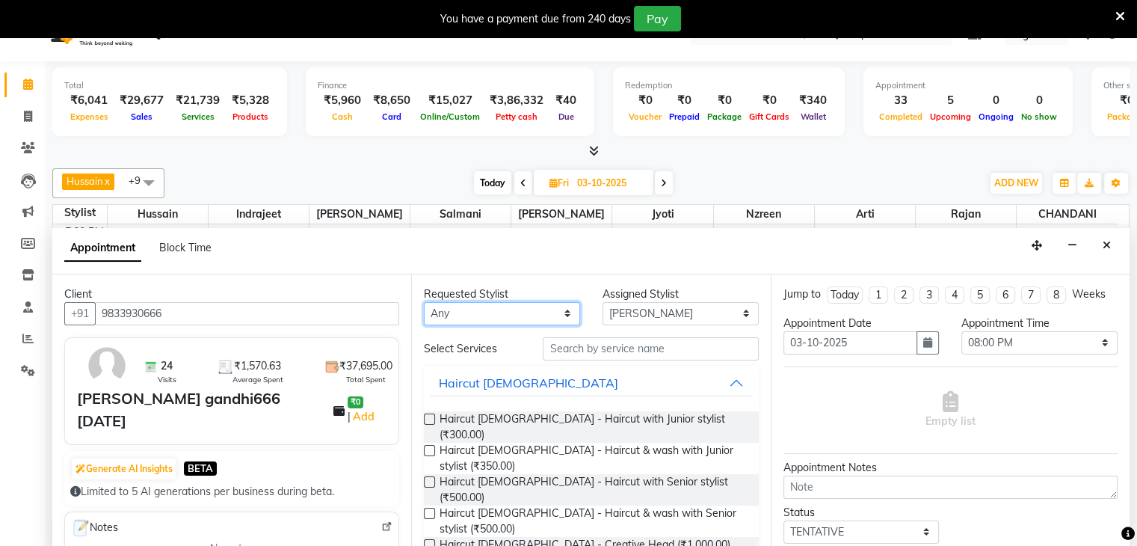
click at [559, 309] on select "Any Abid Arti CHANDANI Dhaval Sir Hussain Indrajeet Jyoti Mayuri Nabil Nzreen R…" at bounding box center [502, 313] width 156 height 23
select select "68253"
click at [424, 302] on select "Any Abid Arti CHANDANI Dhaval Sir Hussain Indrajeet Jyoti Mayuri Nabil Nzreen R…" at bounding box center [502, 313] width 156 height 23
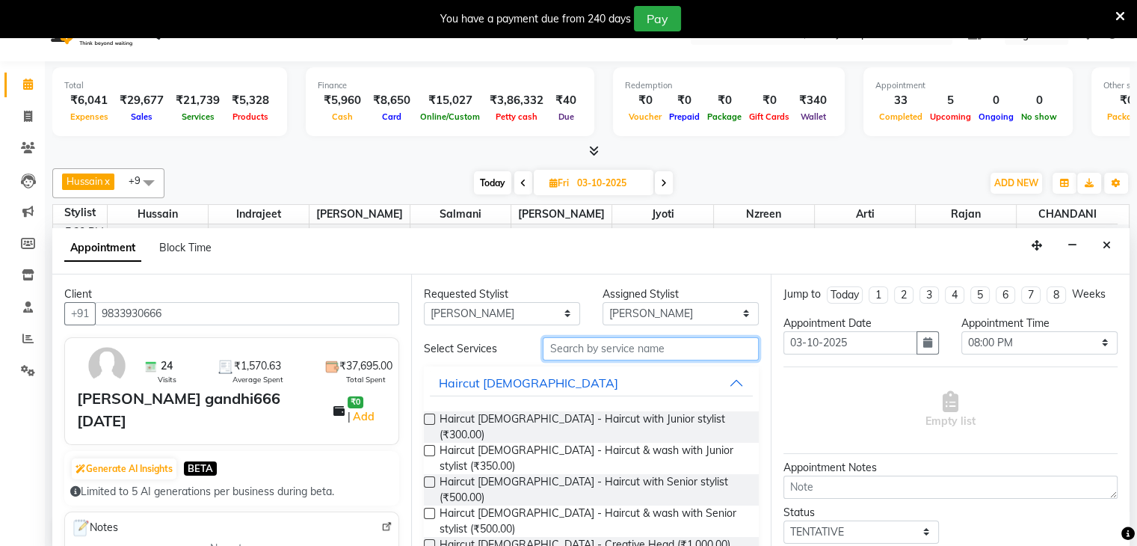
click at [601, 347] on input "text" at bounding box center [650, 348] width 215 height 23
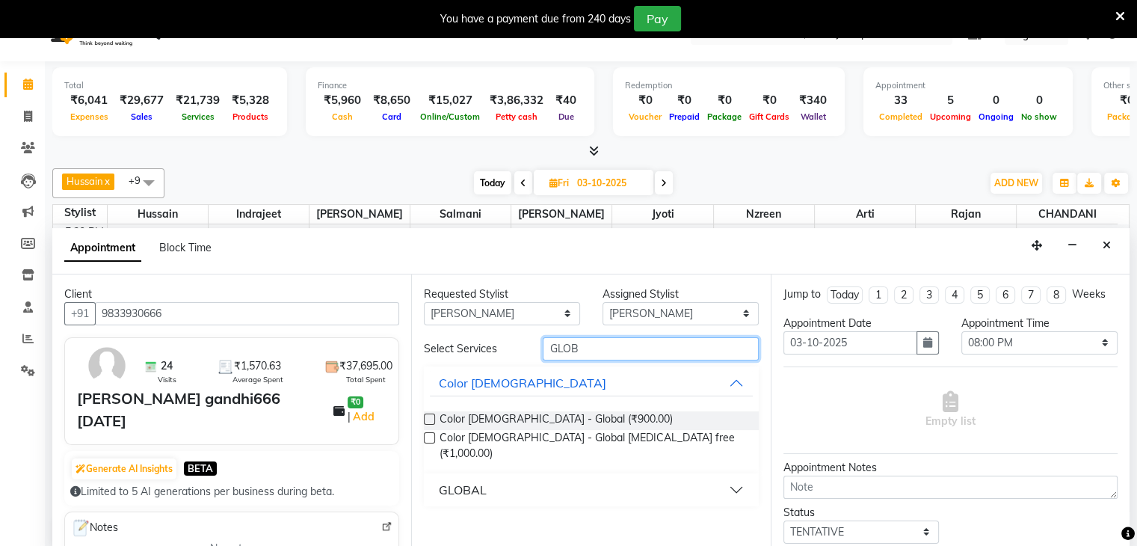
type input "GLOB"
click at [431, 434] on label at bounding box center [429, 437] width 11 height 11
click at [431, 434] on input "checkbox" at bounding box center [429, 439] width 10 height 10
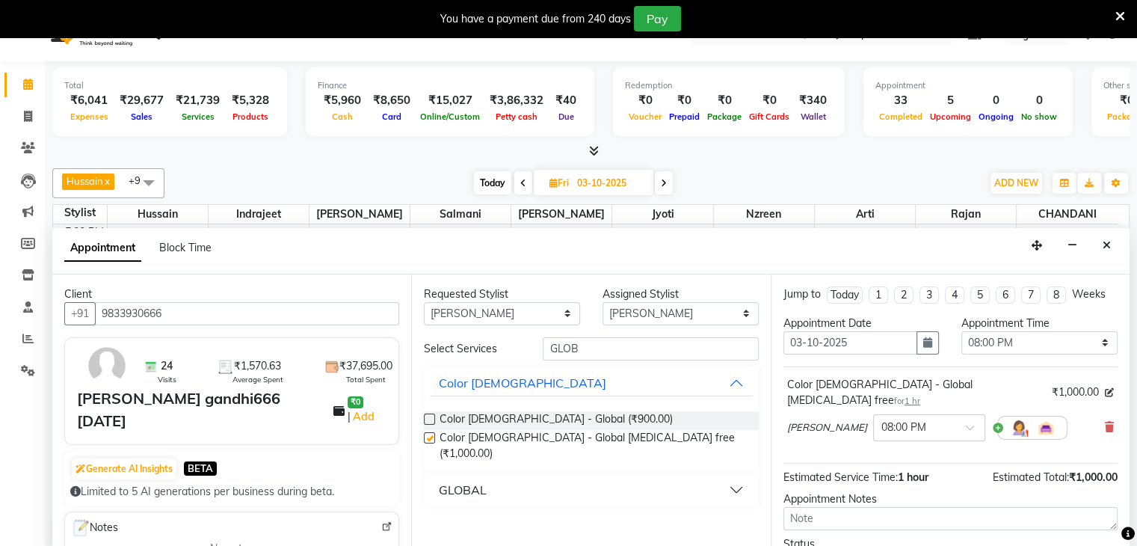
checkbox input "false"
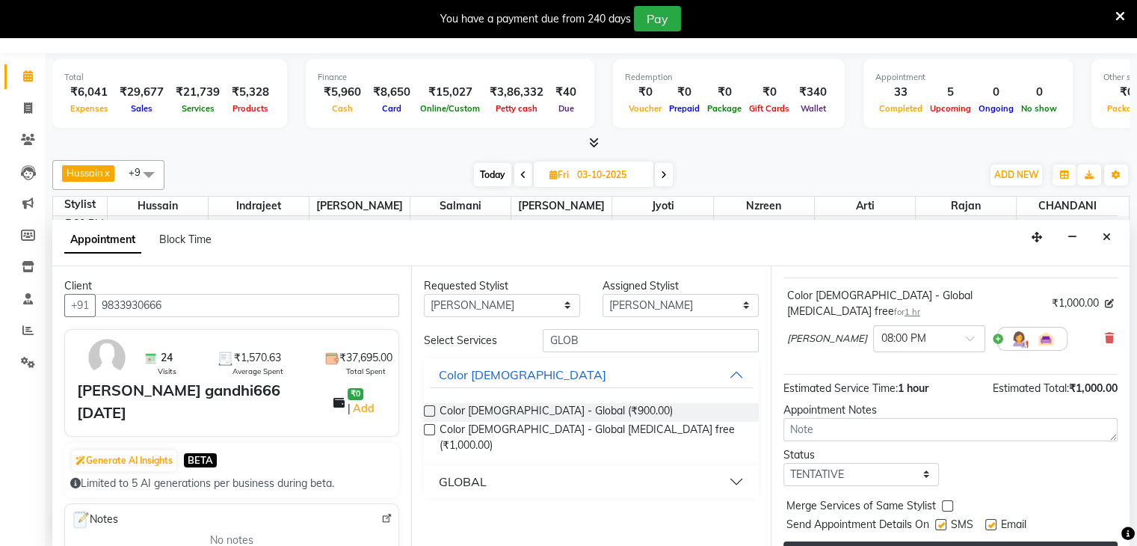
scroll to position [97, 0]
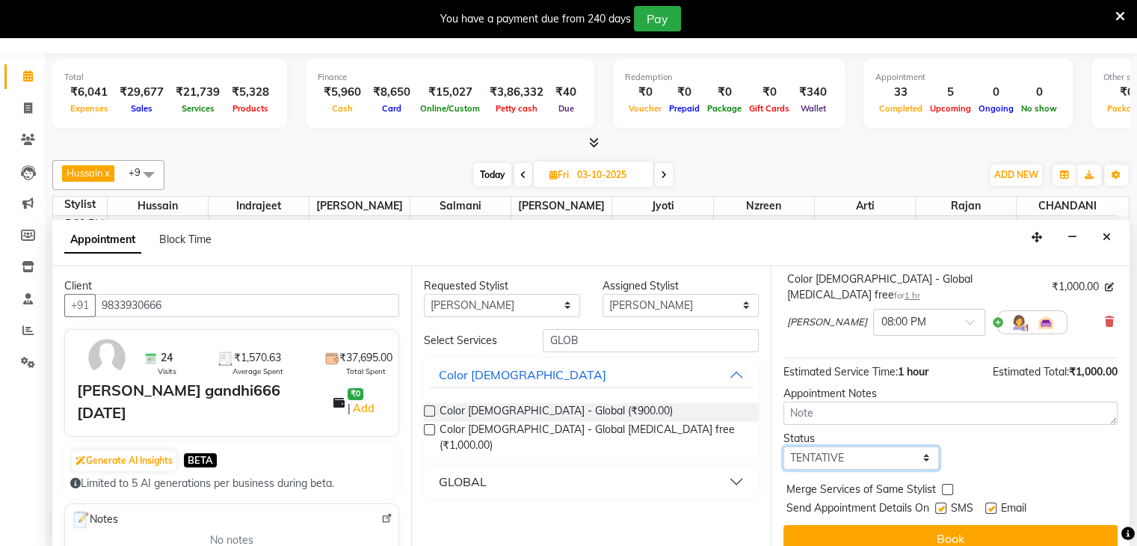
click at [917, 446] on select "Select TENTATIVE CONFIRM UPCOMING" at bounding box center [862, 457] width 156 height 23
select select "confirm booking"
click at [784, 446] on select "Select TENTATIVE CONFIRM UPCOMING" at bounding box center [862, 457] width 156 height 23
click at [944, 502] on label at bounding box center [940, 507] width 11 height 11
click at [944, 505] on input "checkbox" at bounding box center [940, 510] width 10 height 10
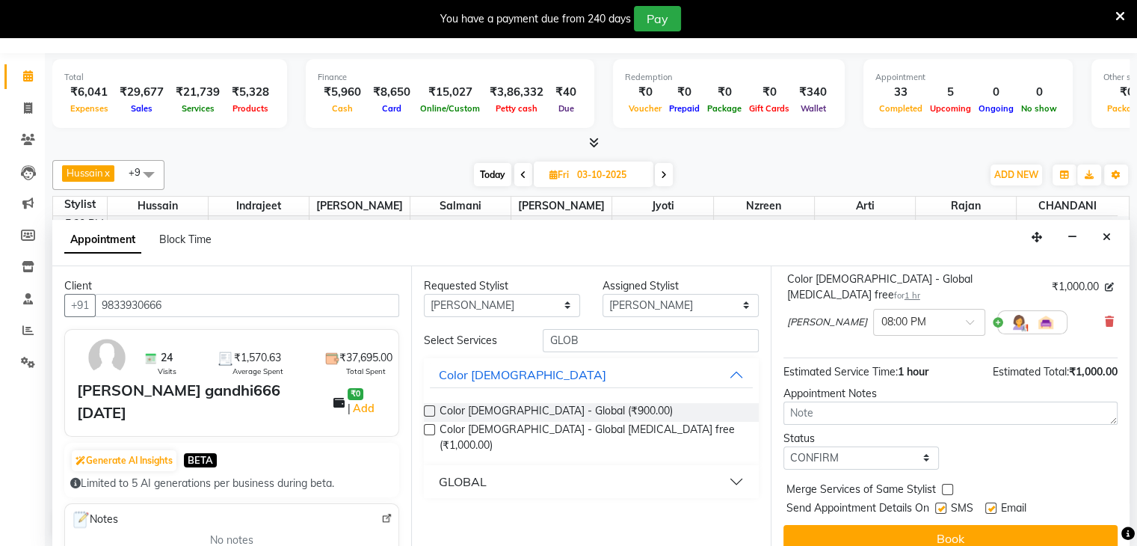
checkbox input "false"
click at [994, 502] on label at bounding box center [990, 507] width 11 height 11
click at [994, 505] on input "checkbox" at bounding box center [990, 510] width 10 height 10
checkbox input "false"
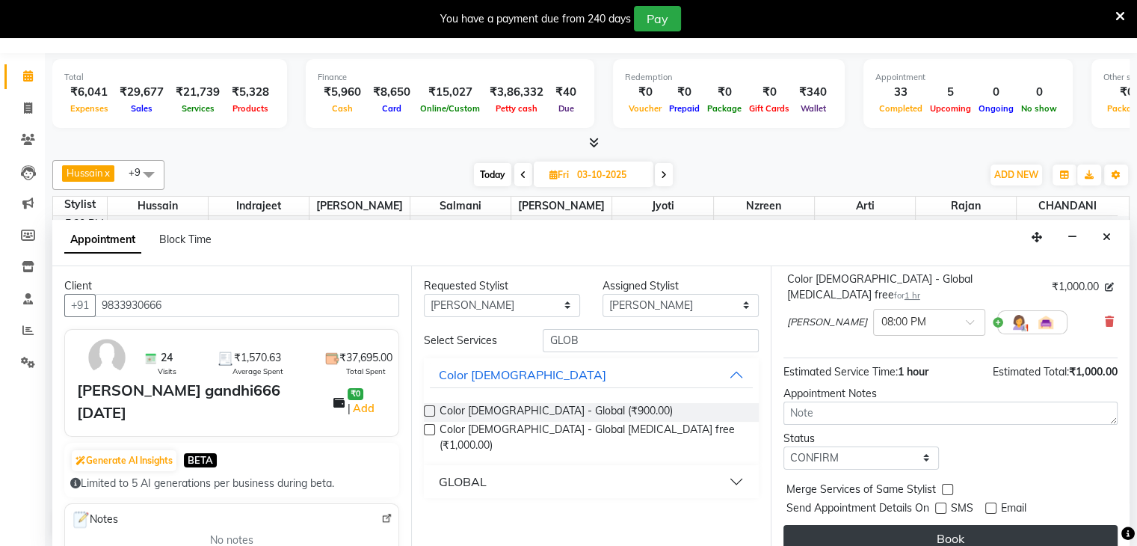
click at [953, 526] on button "Book" at bounding box center [951, 538] width 334 height 27
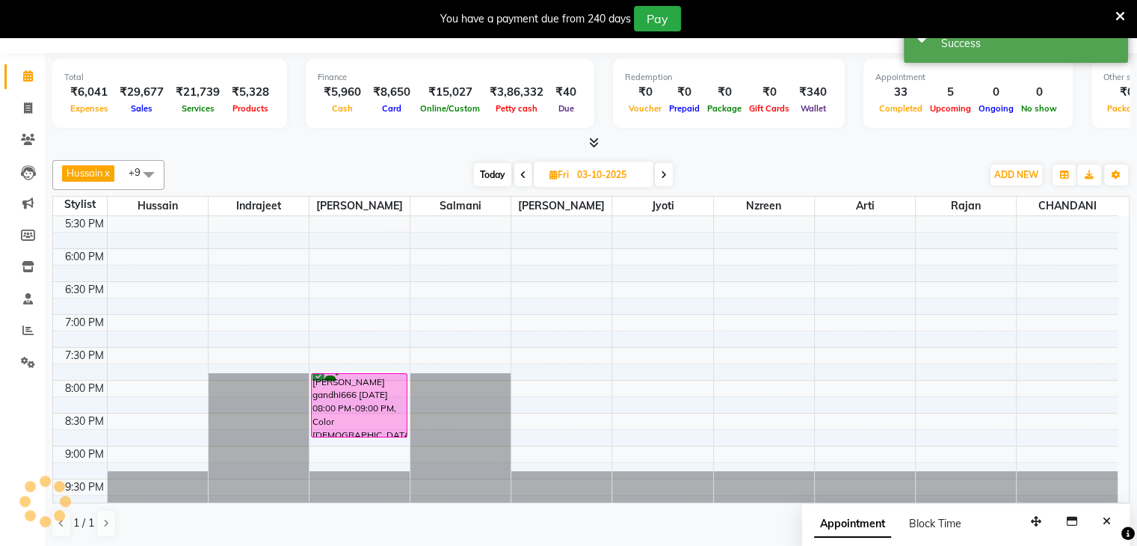
scroll to position [0, 0]
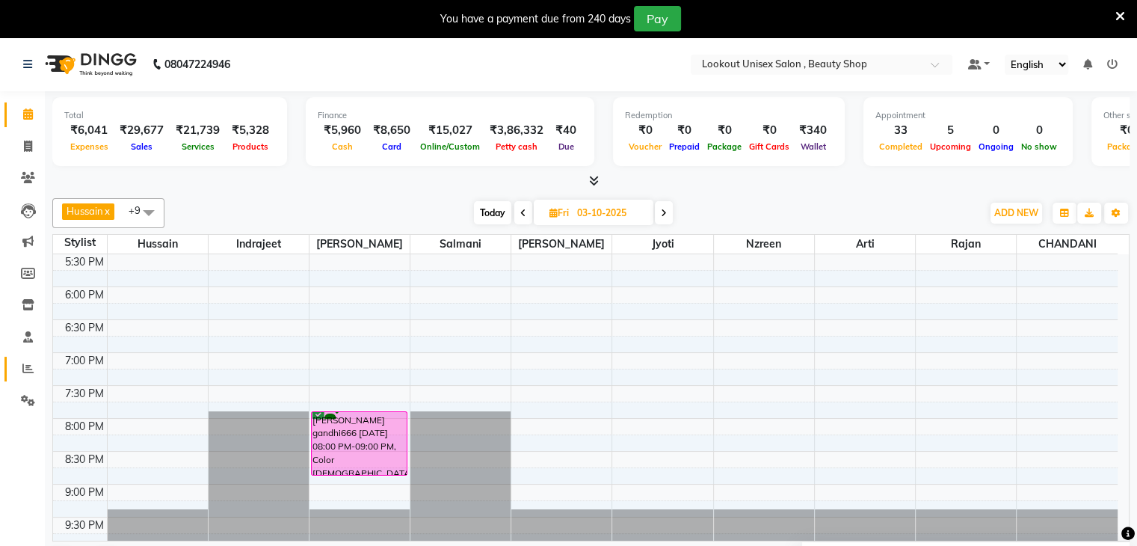
click at [22, 370] on icon at bounding box center [27, 368] width 11 height 11
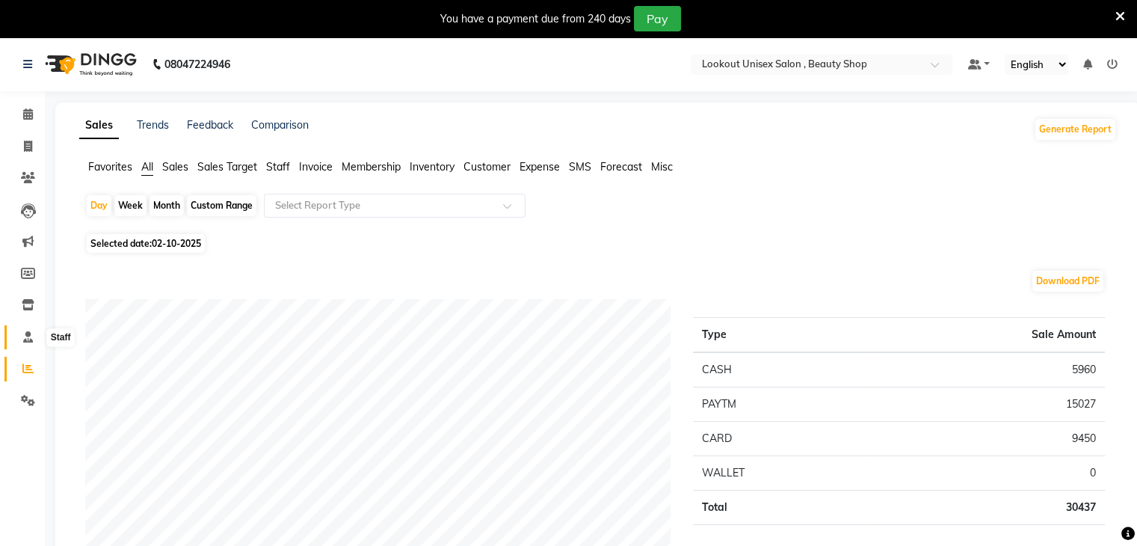
click at [30, 332] on icon at bounding box center [28, 336] width 10 height 11
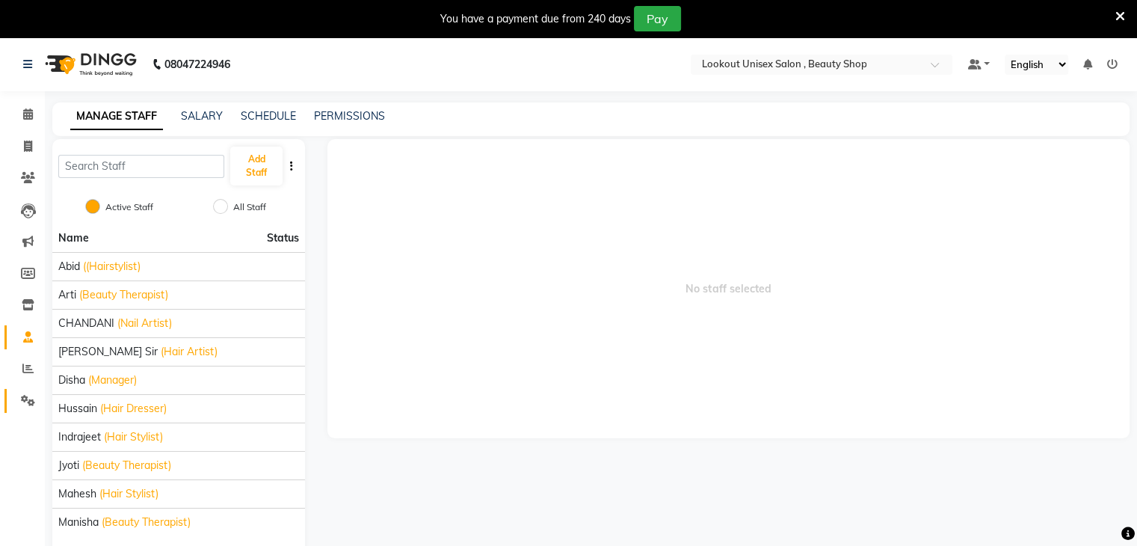
click at [28, 411] on link "Settings" at bounding box center [22, 401] width 36 height 25
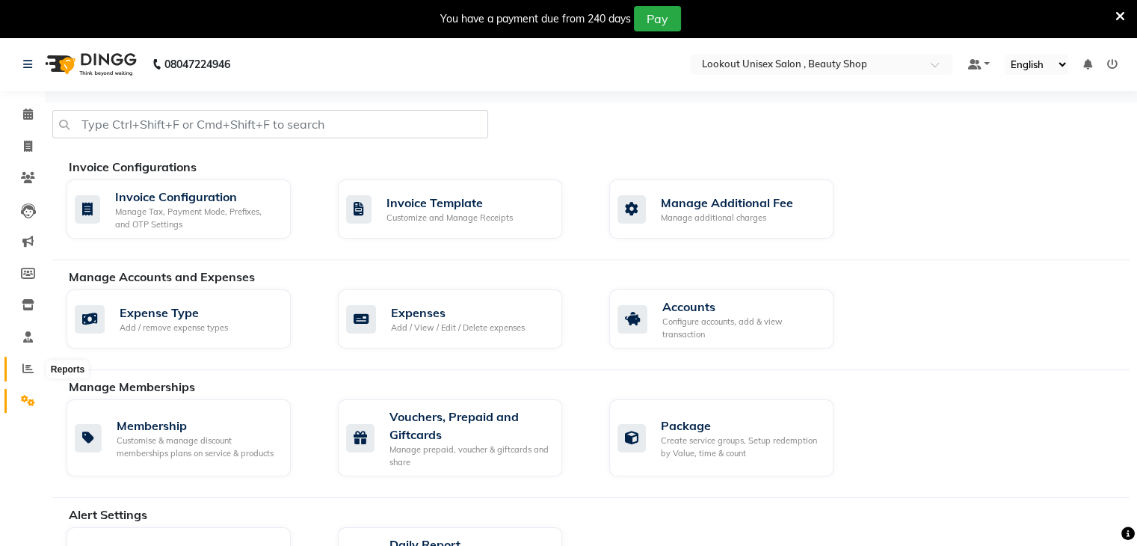
click at [19, 372] on span at bounding box center [28, 368] width 26 height 17
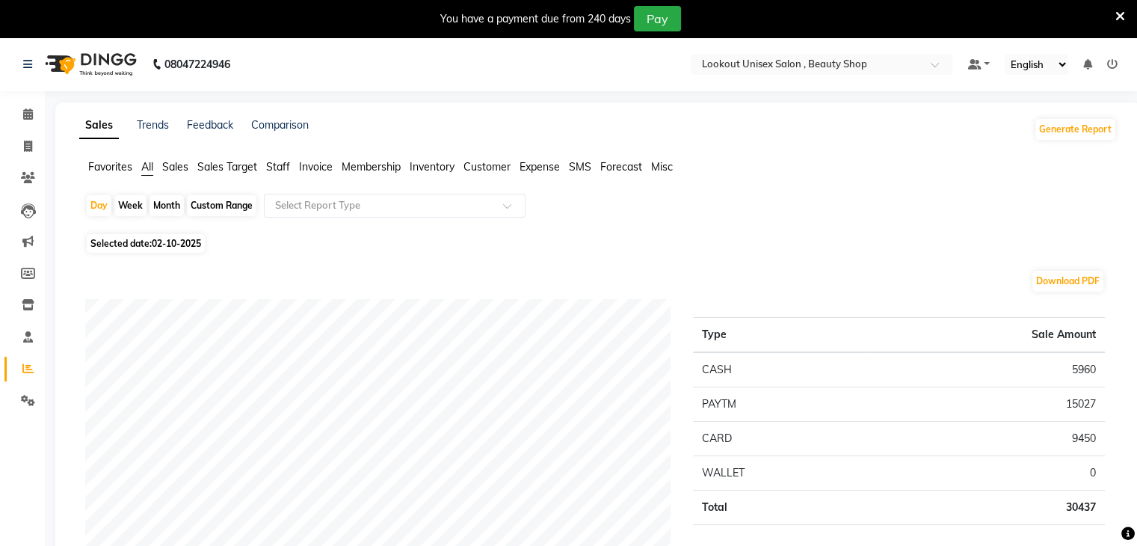
click at [172, 167] on span "Sales" at bounding box center [175, 166] width 26 height 13
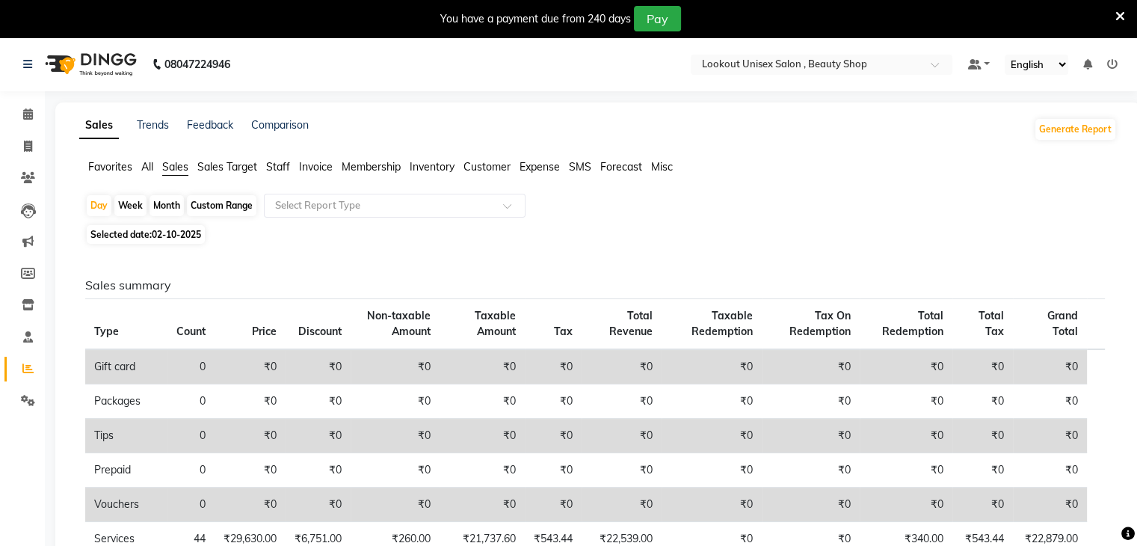
click at [275, 163] on span "Staff" at bounding box center [278, 166] width 24 height 13
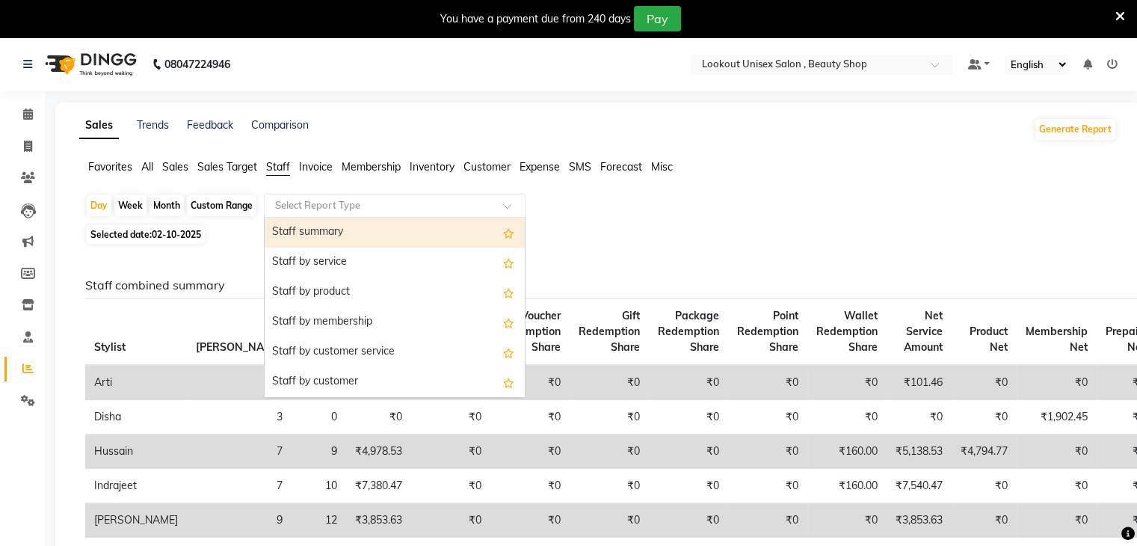
click at [512, 205] on span at bounding box center [512, 210] width 19 height 15
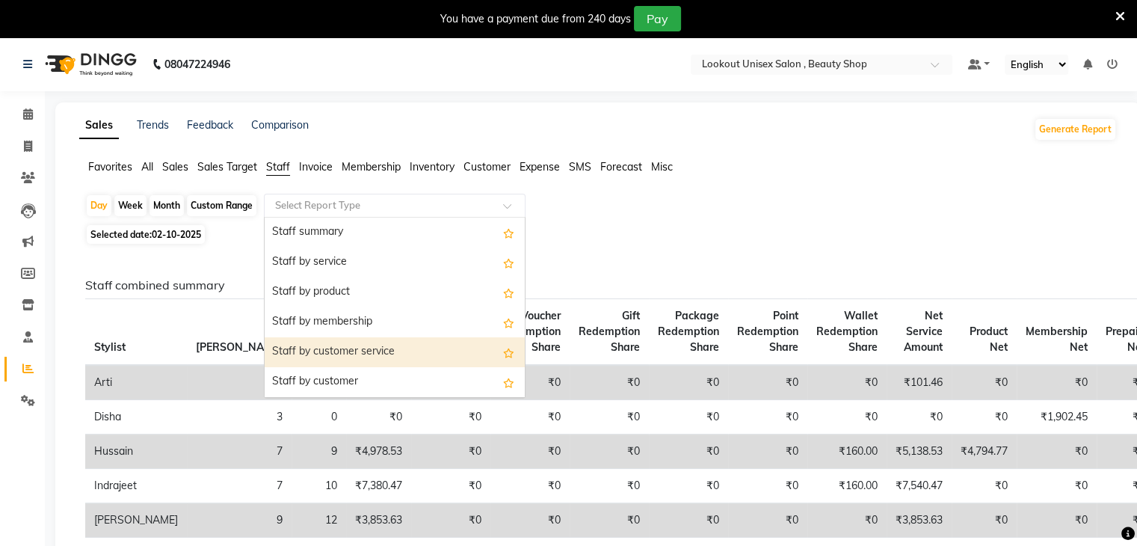
click at [336, 357] on div "Staff by customer service" at bounding box center [395, 352] width 260 height 30
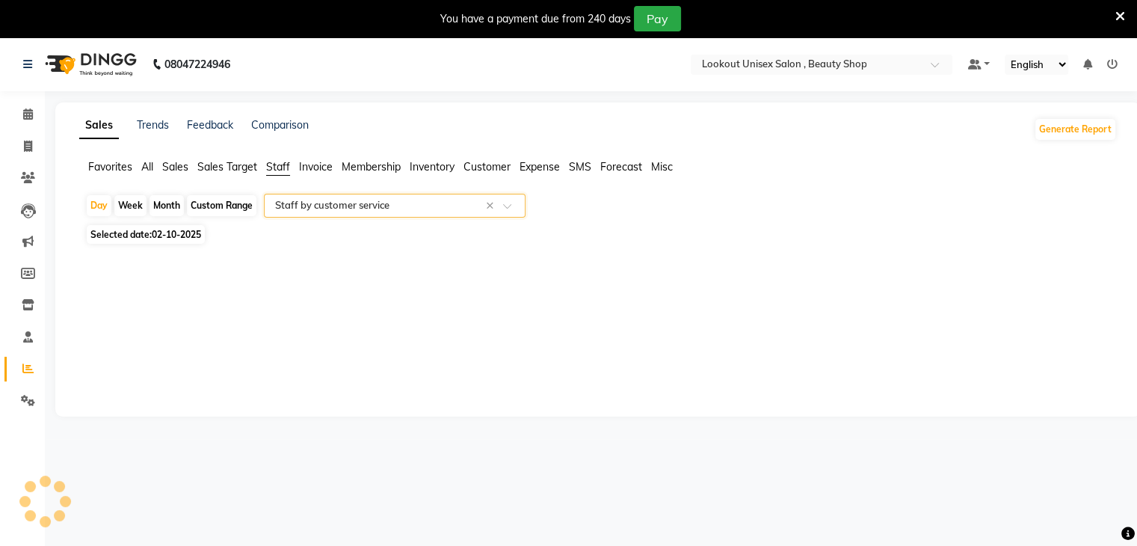
select select "full_report"
select select "csv"
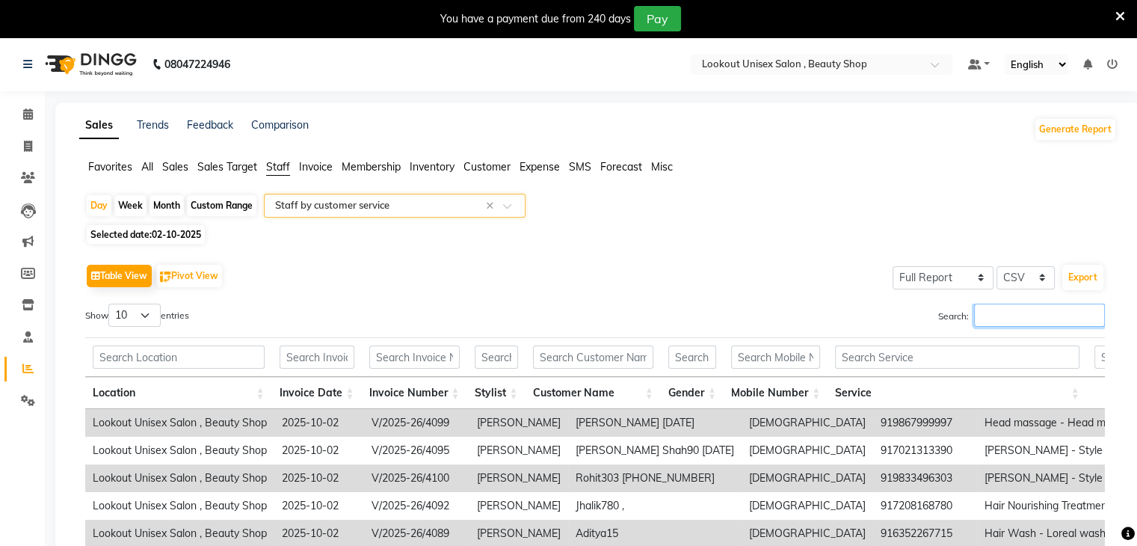
click at [999, 310] on input "Search:" at bounding box center [1039, 315] width 131 height 23
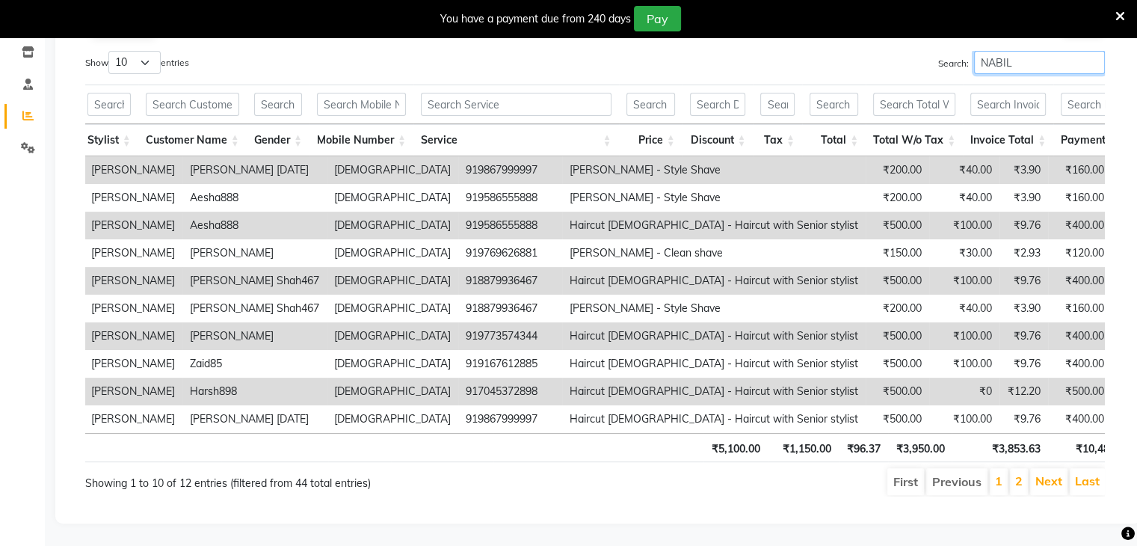
scroll to position [0, 398]
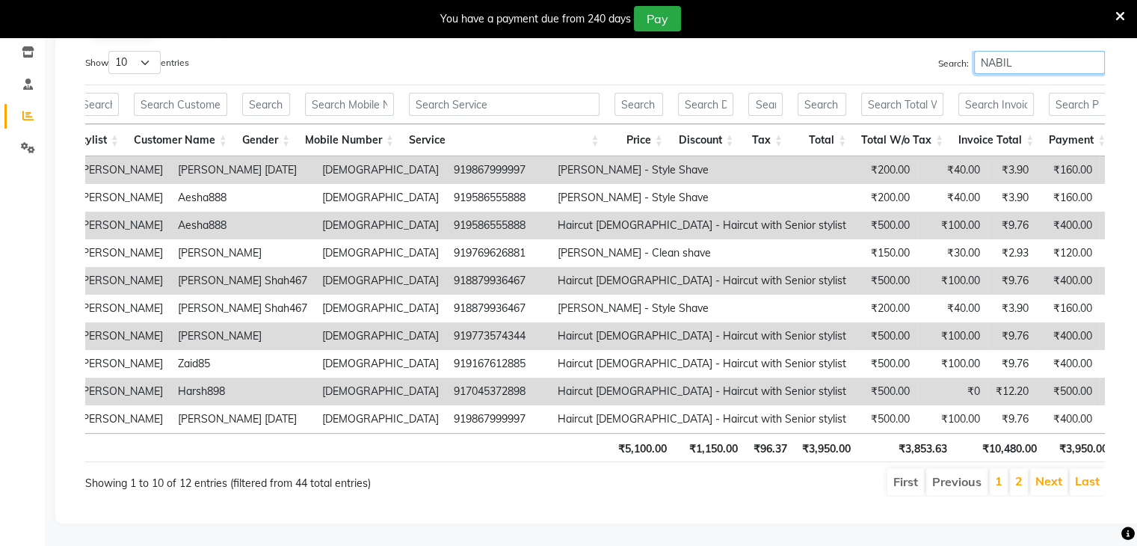
type input "NABIL"
click at [153, 51] on select "10 25 50 100" at bounding box center [134, 62] width 52 height 23
select select "100"
click at [111, 51] on select "10 25 50 100" at bounding box center [134, 62] width 52 height 23
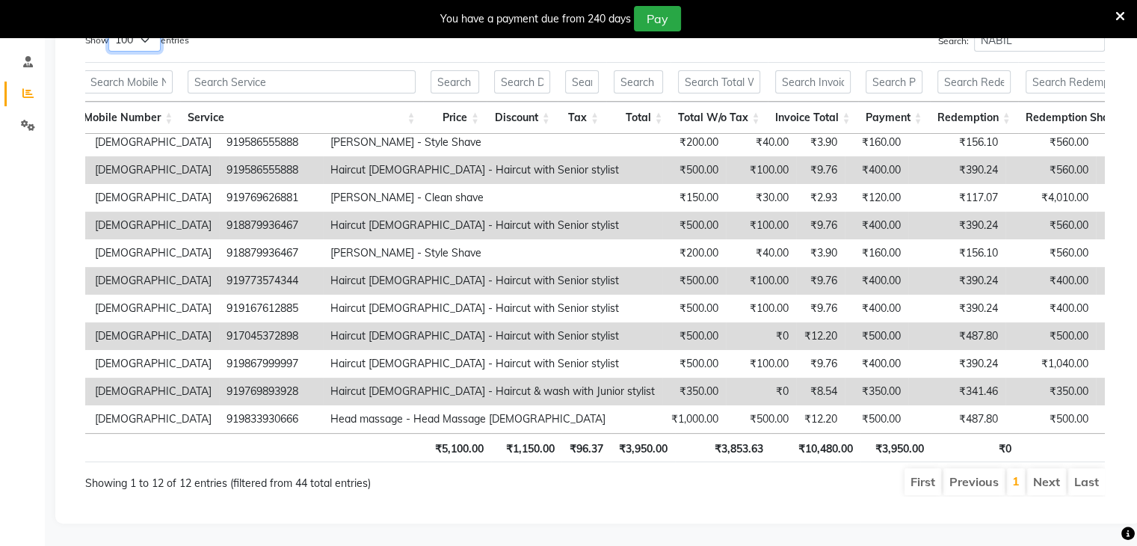
scroll to position [61, 0]
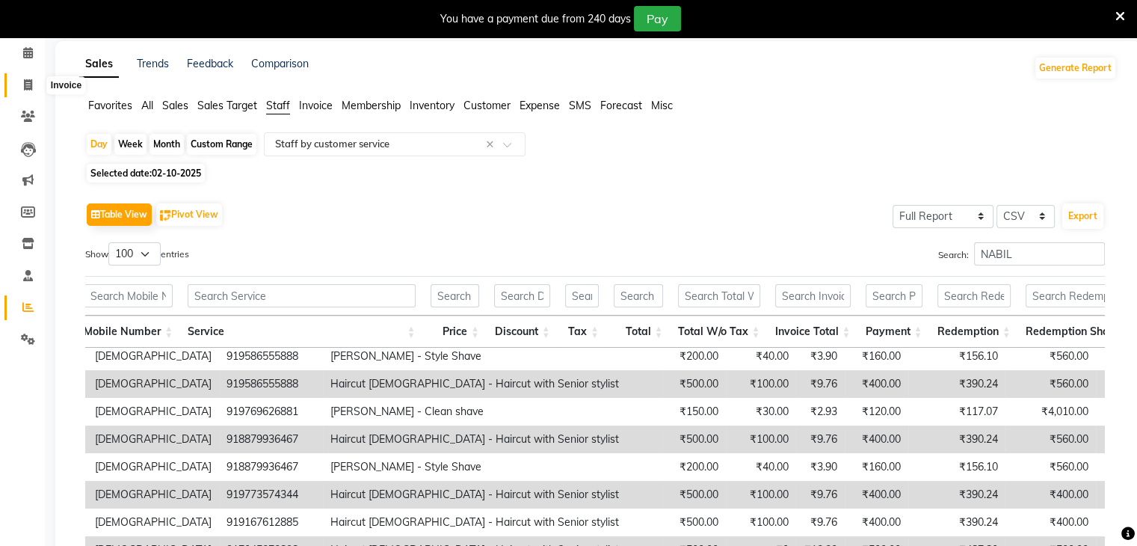
drag, startPoint x: 26, startPoint y: 83, endPoint x: 25, endPoint y: 119, distance: 35.9
click at [27, 83] on icon at bounding box center [28, 84] width 8 height 11
select select "7658"
select select "service"
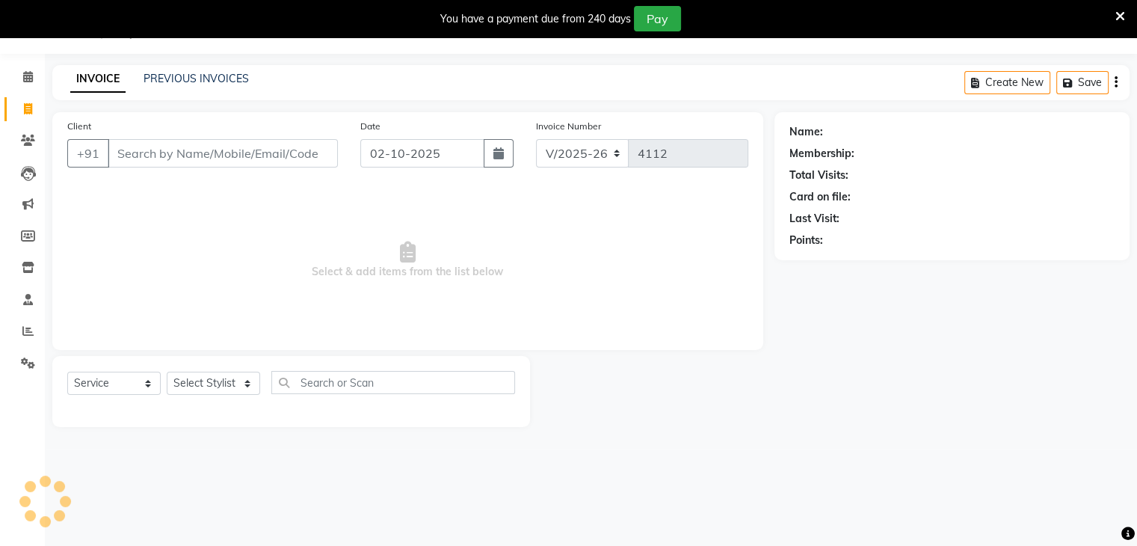
scroll to position [37, 0]
click at [246, 381] on select "Select Stylist Abid Arti CHANDANI Dhaval Sir Disha Hussain Indrajeet Jyoti Mahe…" at bounding box center [213, 383] width 93 height 23
select select "67794"
click at [167, 372] on select "Select Stylist Abid Arti CHANDANI Dhaval Sir Disha Hussain Indrajeet Jyoti Mahe…" at bounding box center [213, 383] width 93 height 23
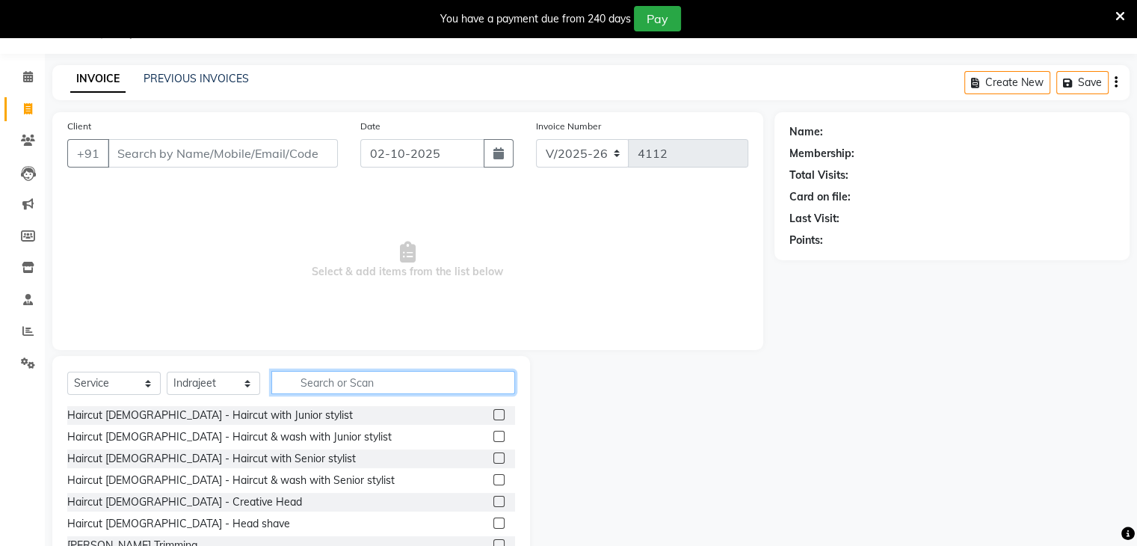
click at [309, 387] on input "text" at bounding box center [393, 382] width 244 height 23
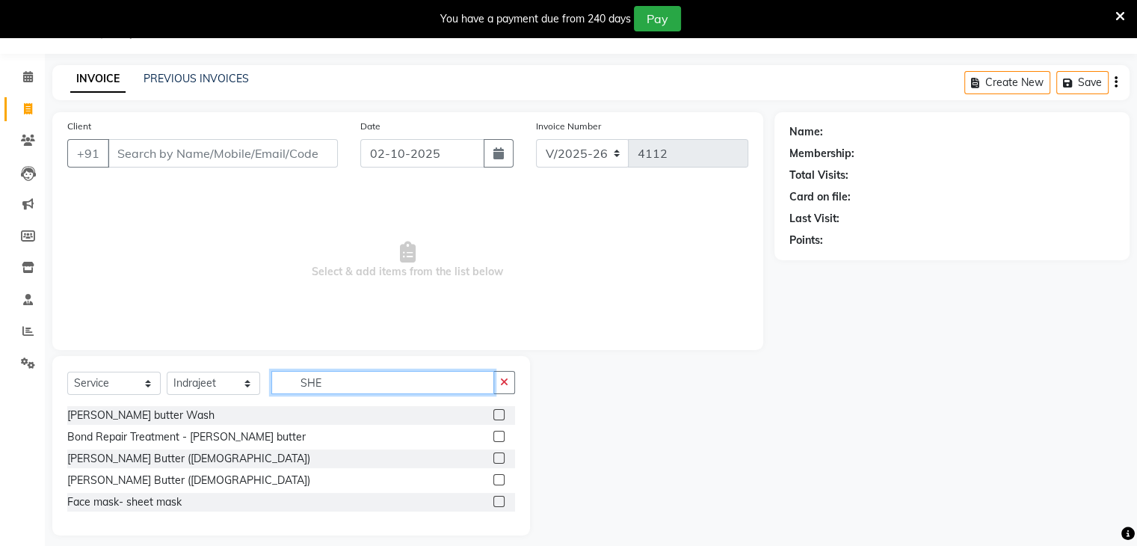
type input "SHE"
click at [499, 483] on label at bounding box center [498, 479] width 11 height 11
click at [499, 483] on input "checkbox" at bounding box center [498, 481] width 10 height 10
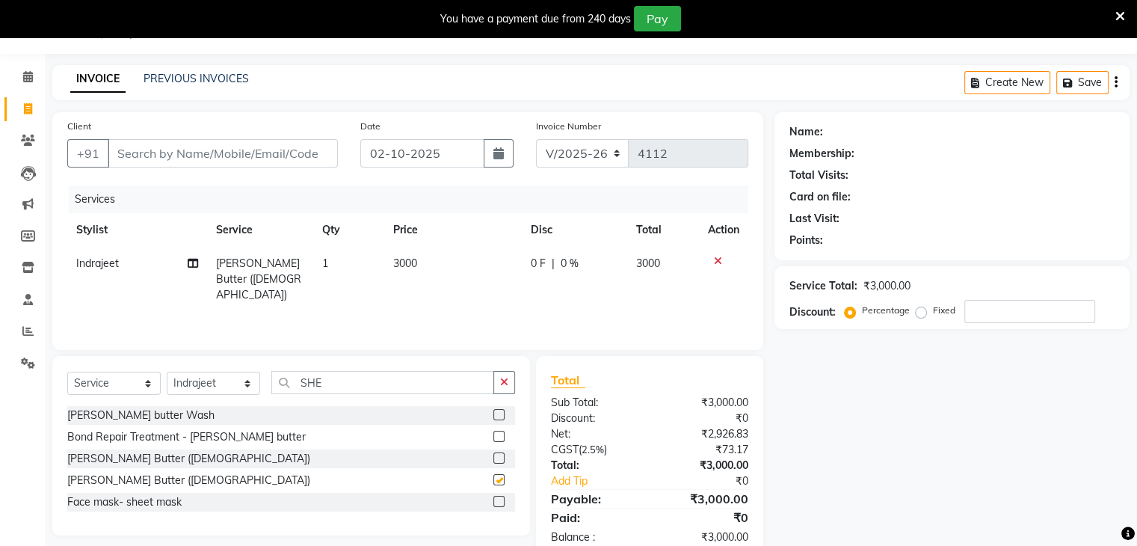
checkbox input "false"
click at [493, 412] on label at bounding box center [498, 414] width 11 height 11
click at [493, 412] on input "checkbox" at bounding box center [498, 415] width 10 height 10
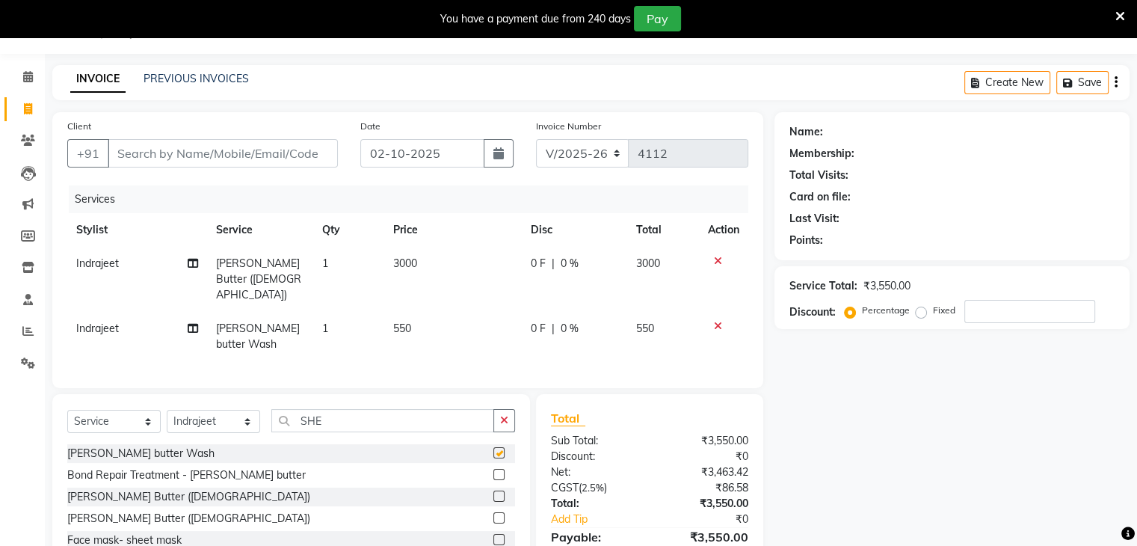
checkbox input "false"
click at [717, 260] on icon at bounding box center [718, 261] width 8 height 10
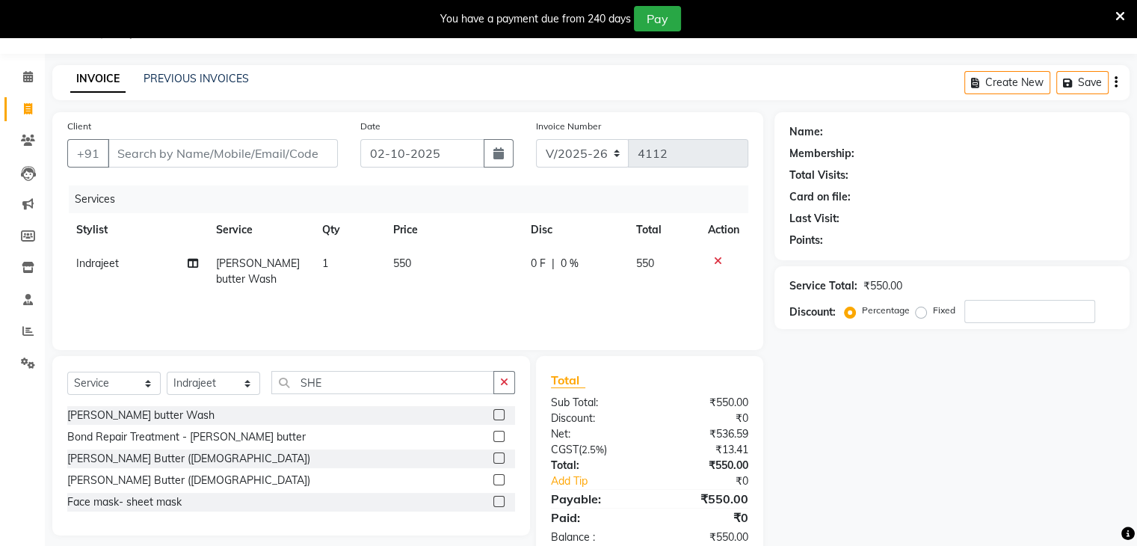
click at [407, 267] on span "550" at bounding box center [402, 262] width 18 height 13
select select "67794"
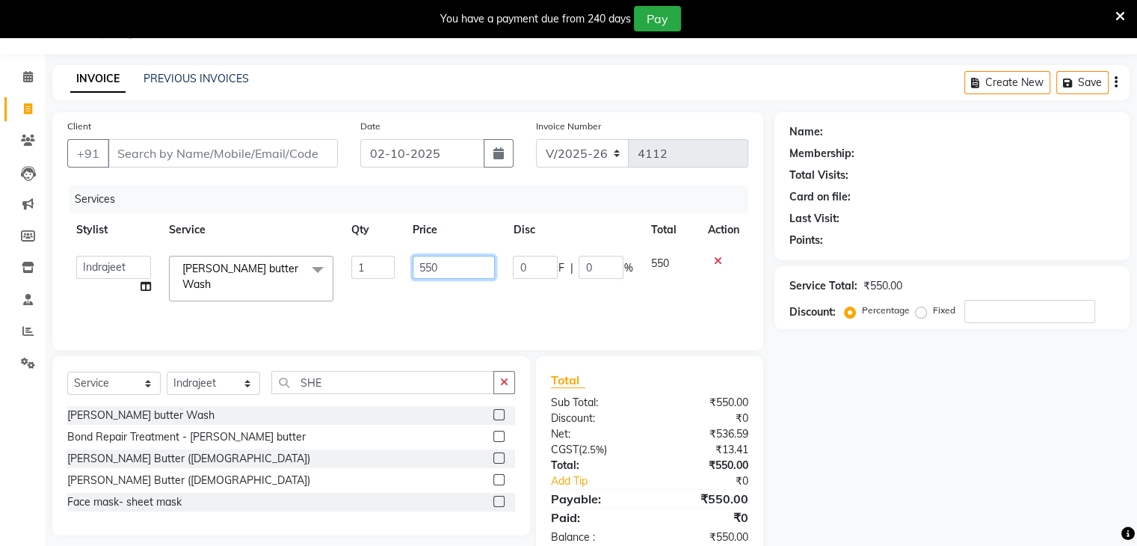
click at [430, 271] on input "550" at bounding box center [454, 267] width 82 height 23
type input "650"
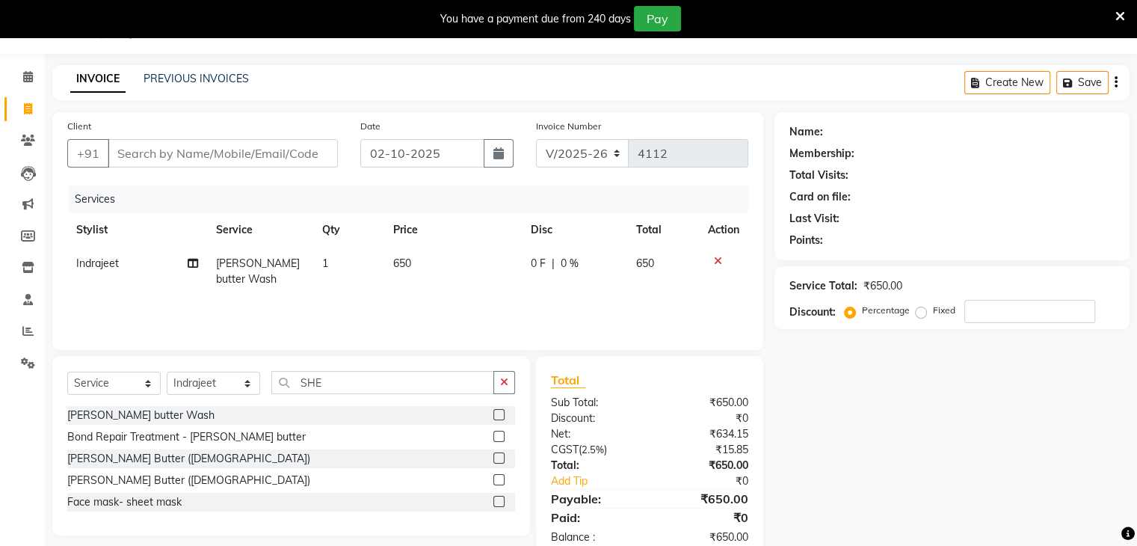
drag, startPoint x: 458, startPoint y: 318, endPoint x: 457, endPoint y: 305, distance: 12.7
click at [458, 312] on div "Services Stylist Service Qty Price Disc Total Action Indrajeet Shea butter Wash…" at bounding box center [407, 260] width 681 height 150
click at [137, 164] on input "Client" at bounding box center [223, 153] width 230 height 28
type input "9"
type input "0"
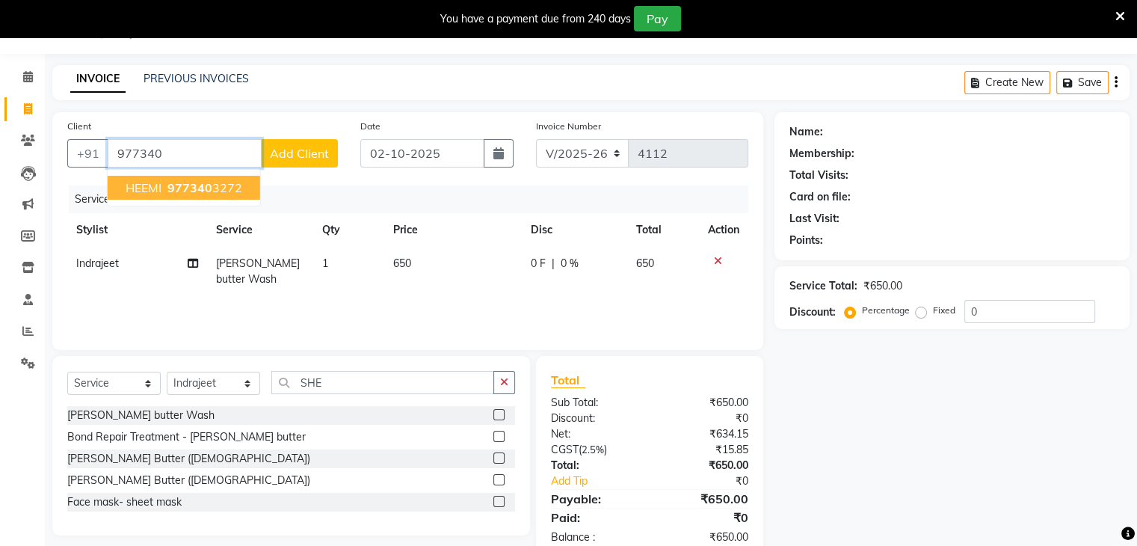
click at [177, 188] on span "977340" at bounding box center [189, 187] width 45 height 15
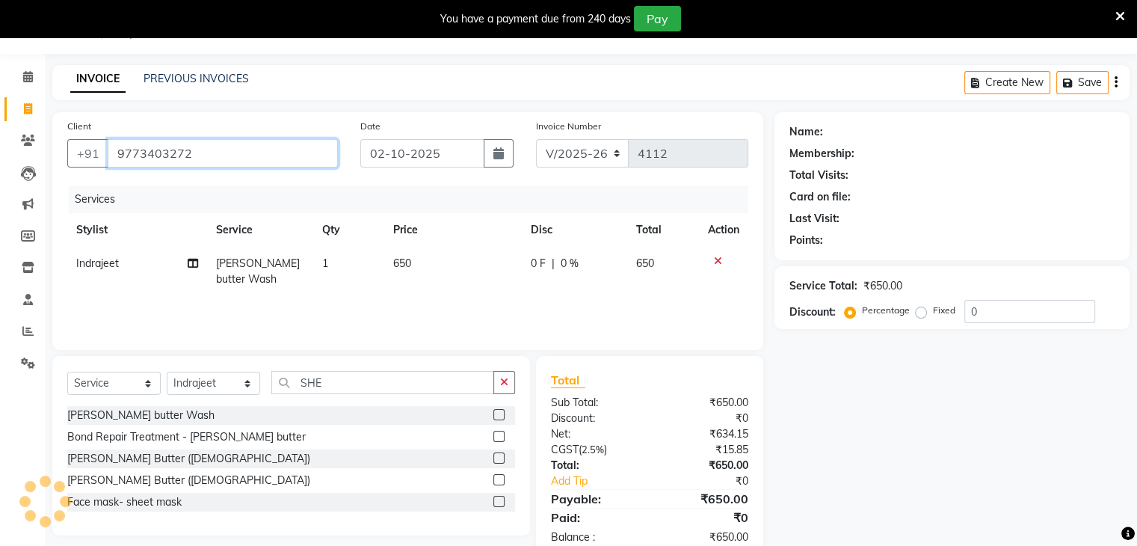
type input "9773403272"
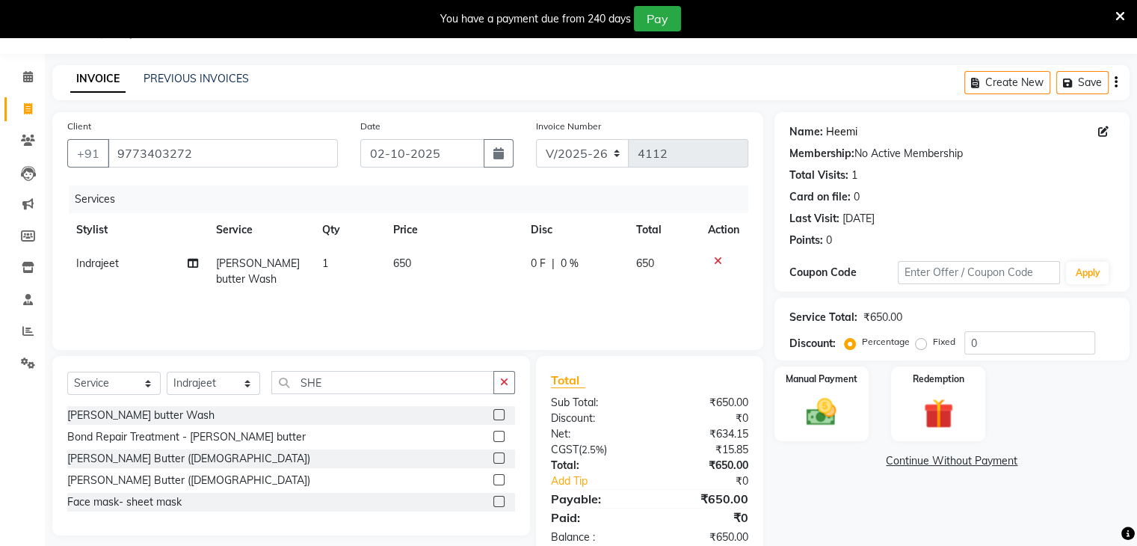
click at [837, 132] on link "Heemi" at bounding box center [841, 132] width 31 height 16
click at [397, 265] on span "650" at bounding box center [402, 262] width 18 height 13
select select "67794"
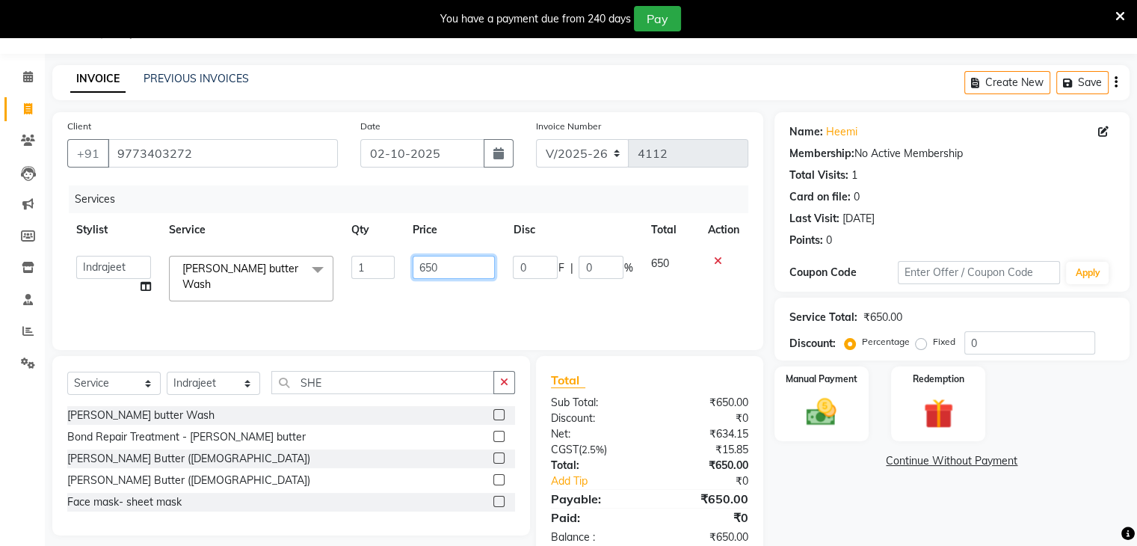
drag, startPoint x: 434, startPoint y: 270, endPoint x: 455, endPoint y: 320, distance: 54.6
click at [434, 272] on input "650" at bounding box center [454, 267] width 82 height 23
type input "800"
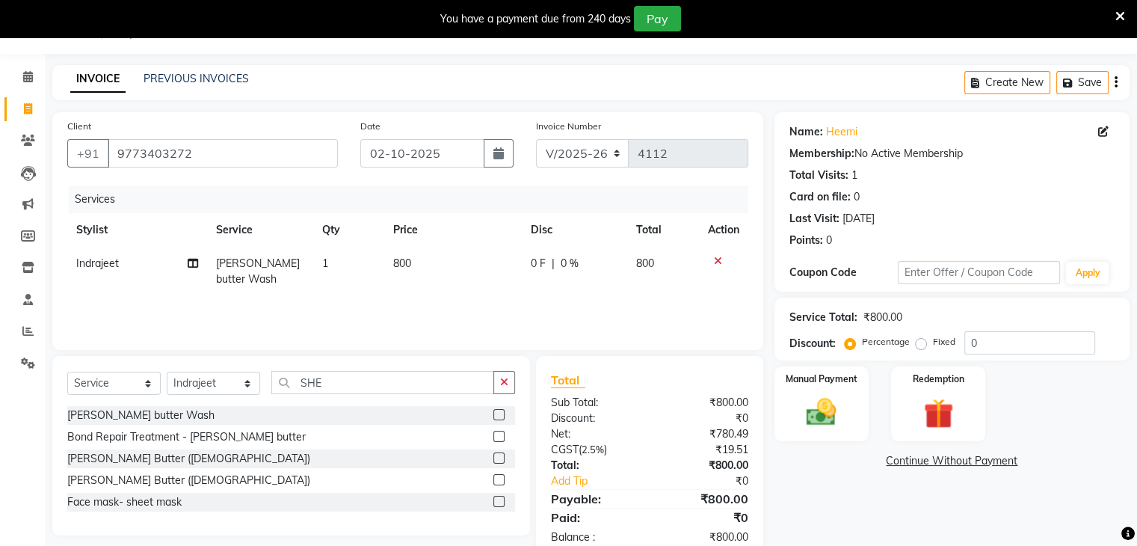
drag, startPoint x: 423, startPoint y: 316, endPoint x: 542, endPoint y: 298, distance: 120.2
click at [428, 316] on div "Services Stylist Service Qty Price Disc Total Action Indrajeet Shea butter Wash…" at bounding box center [407, 260] width 681 height 150
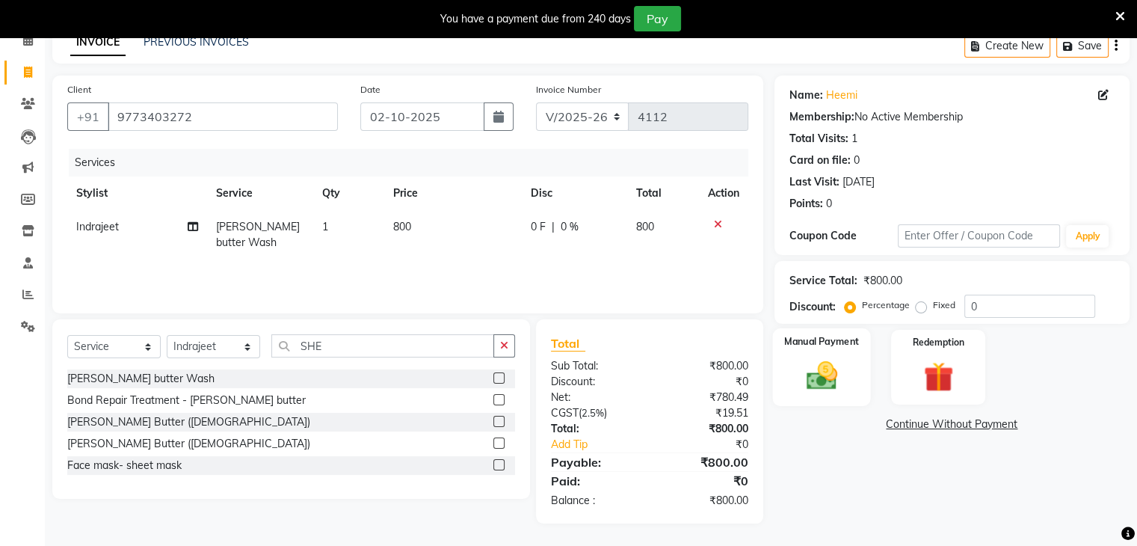
click at [801, 388] on img at bounding box center [821, 376] width 50 height 36
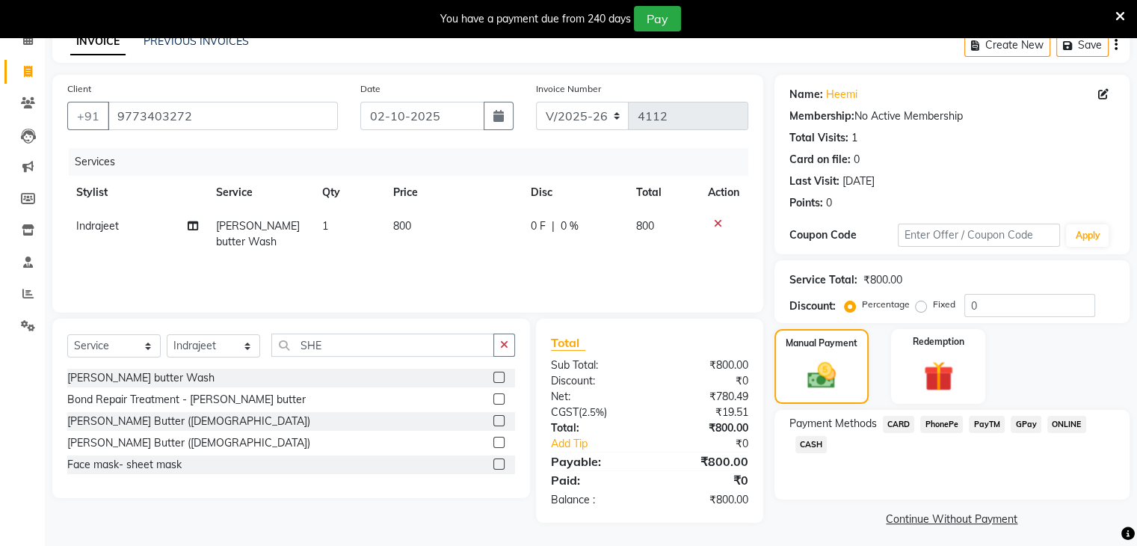
click at [814, 446] on span "CASH" at bounding box center [812, 444] width 32 height 17
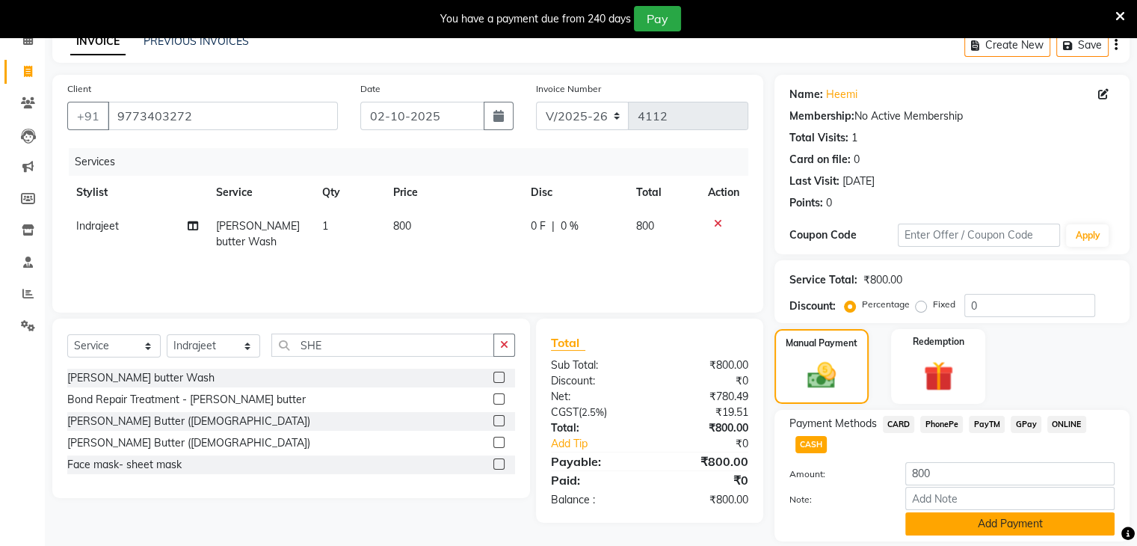
scroll to position [125, 0]
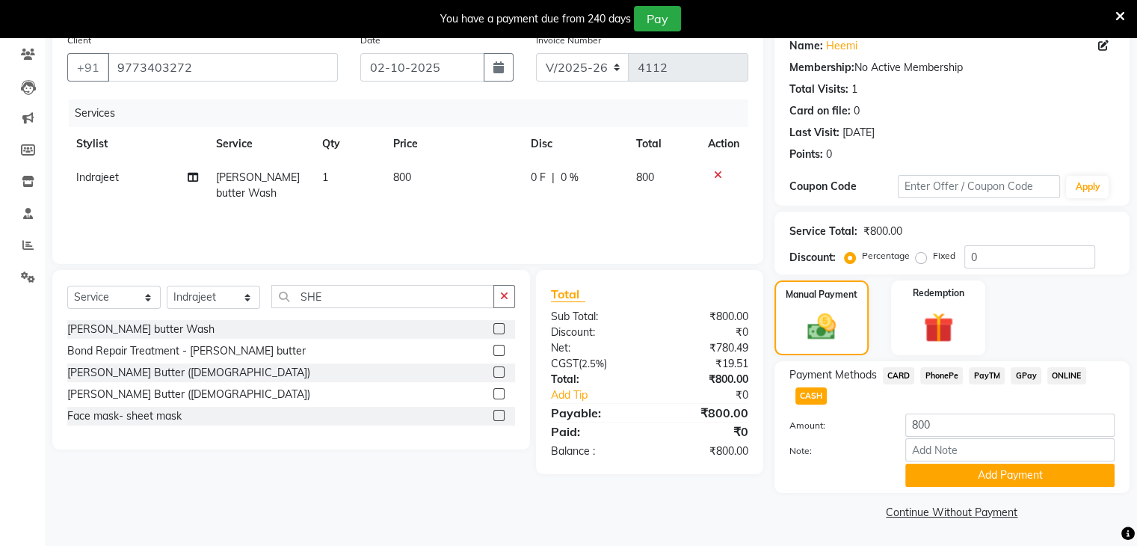
click at [938, 493] on div "Name: Heemi Membership: No Active Membership Total Visits: 1 Card on file: 0 La…" at bounding box center [958, 274] width 366 height 497
click at [965, 470] on button "Add Payment" at bounding box center [1009, 475] width 209 height 23
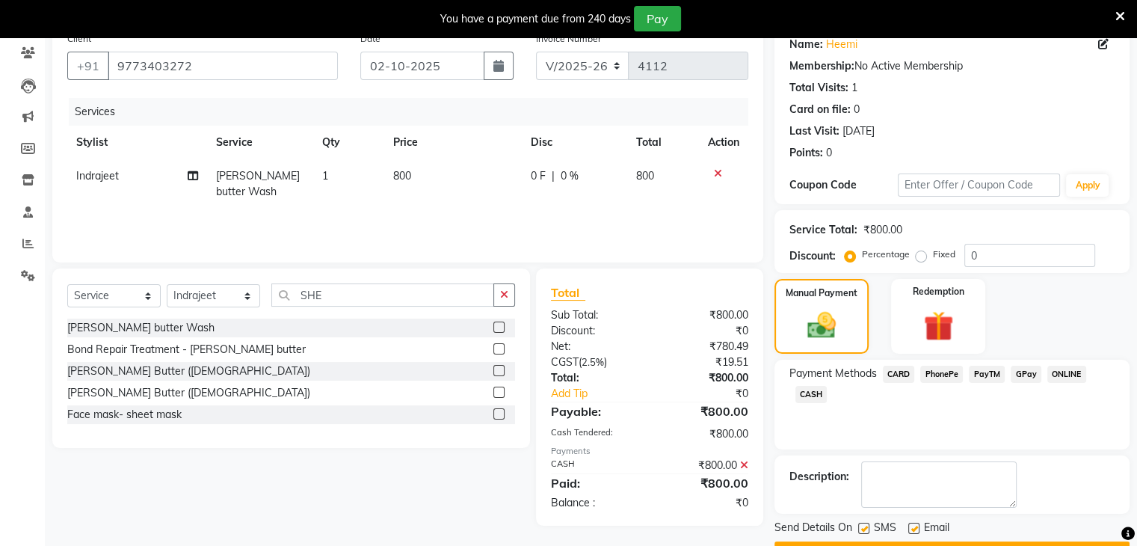
scroll to position [164, 0]
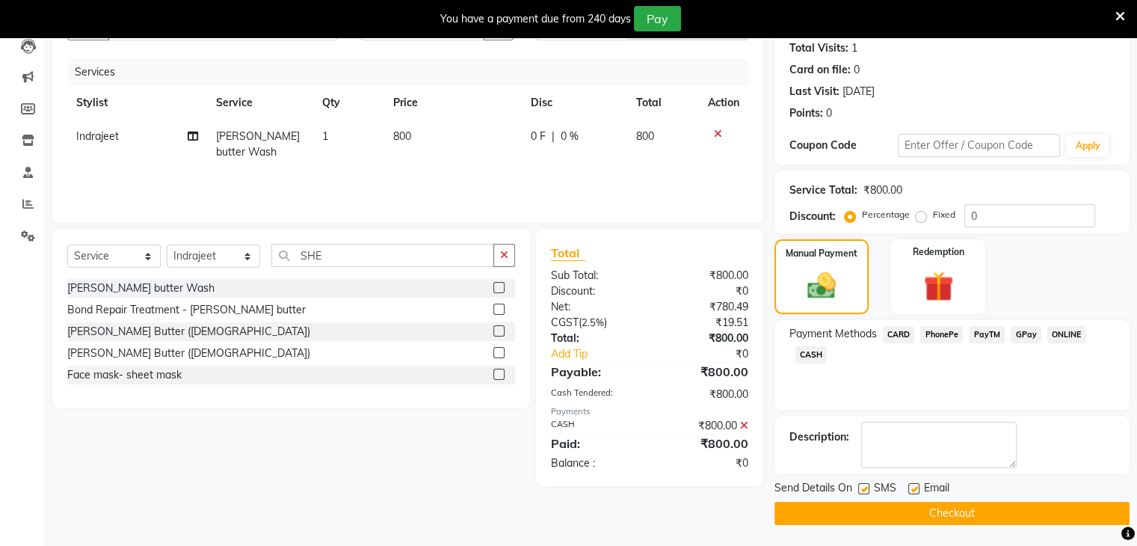
click at [913, 487] on label at bounding box center [913, 488] width 11 height 11
click at [913, 487] on input "checkbox" at bounding box center [913, 490] width 10 height 10
checkbox input "false"
click at [944, 511] on button "Checkout" at bounding box center [952, 513] width 355 height 23
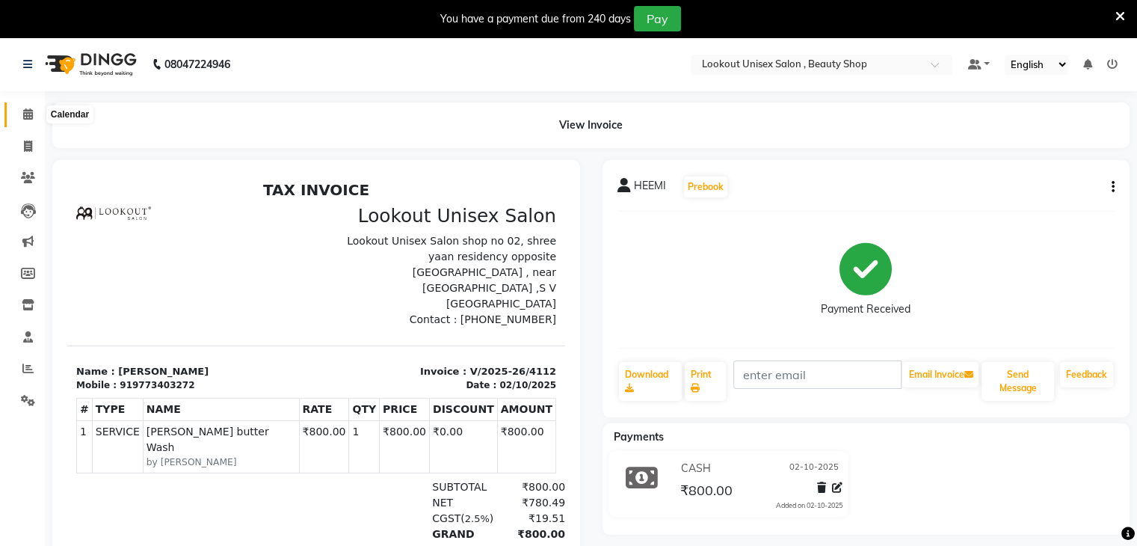
click at [23, 117] on icon at bounding box center [28, 113] width 10 height 11
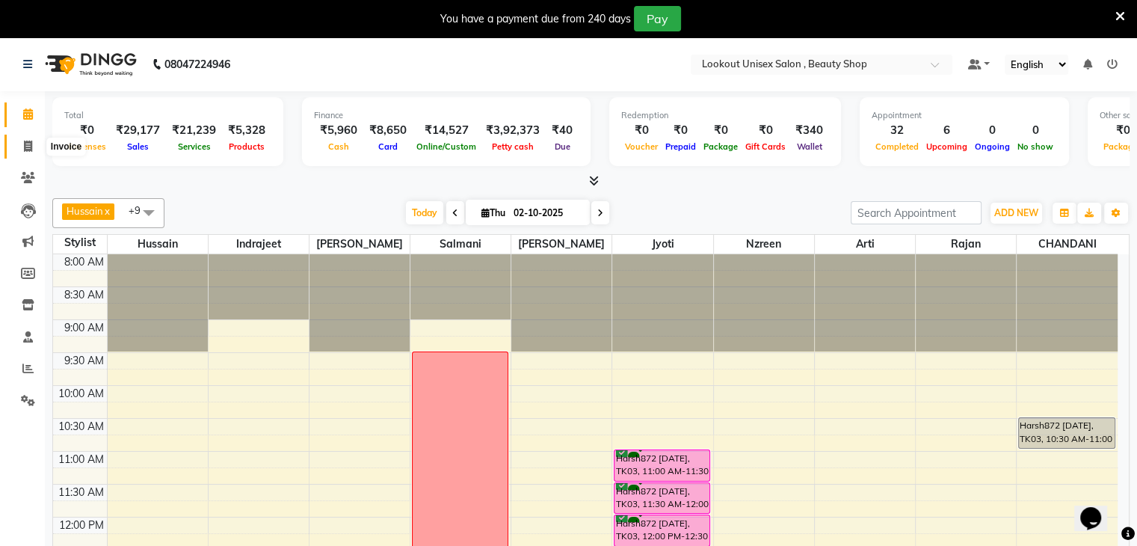
click at [24, 141] on icon at bounding box center [28, 146] width 8 height 11
select select "service"
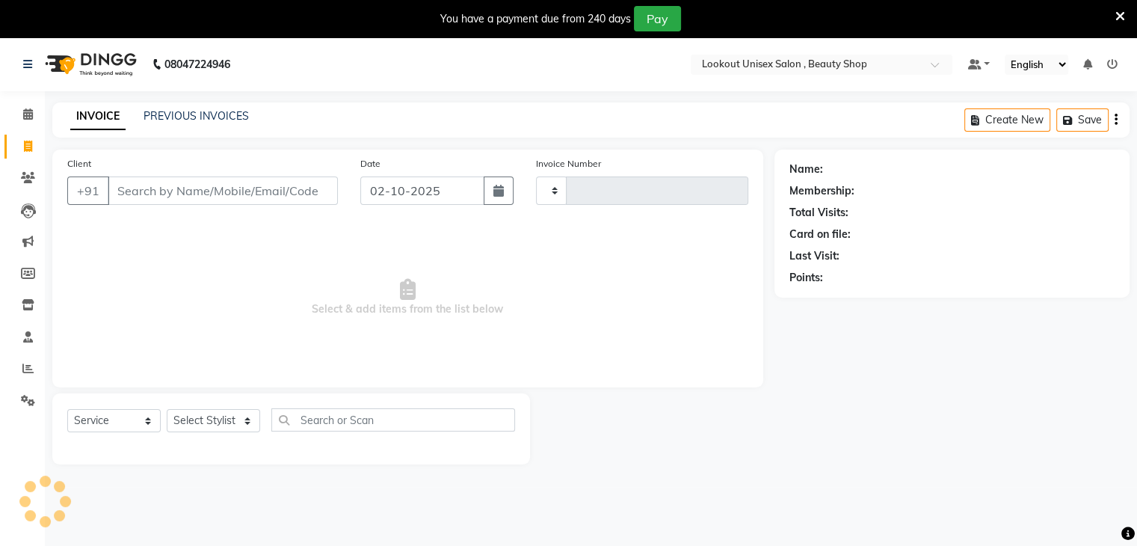
type input "4110"
select select "7658"
click at [202, 111] on link "PREVIOUS INVOICES" at bounding box center [196, 115] width 105 height 13
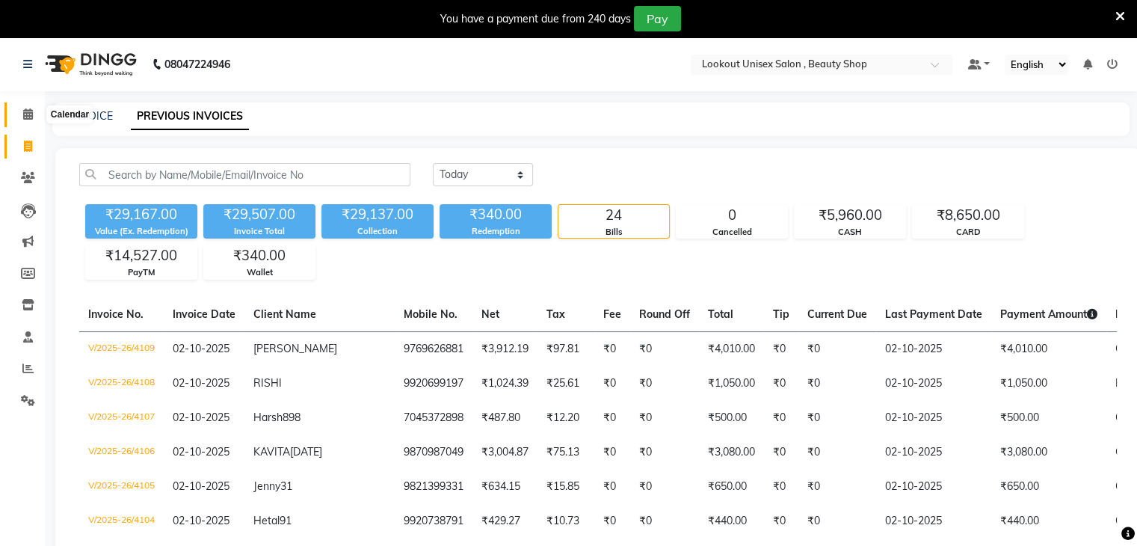
click at [23, 114] on icon at bounding box center [28, 113] width 10 height 11
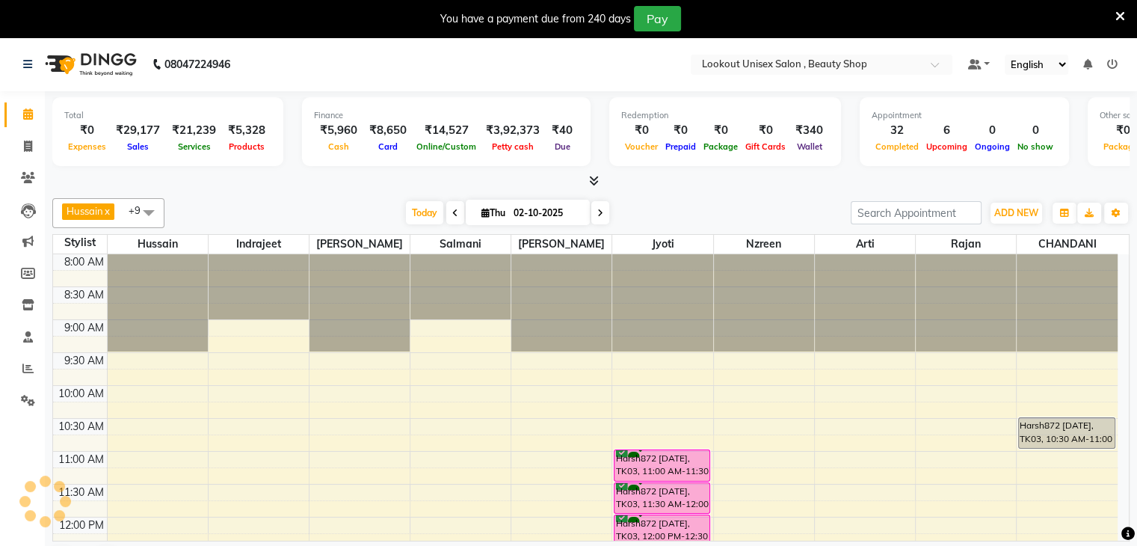
scroll to position [597, 0]
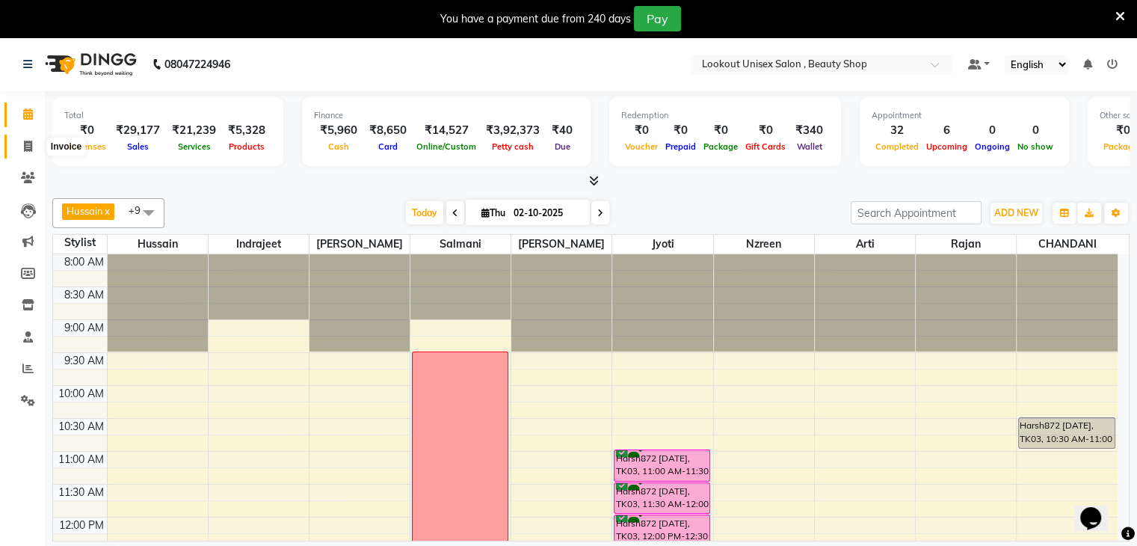
click at [24, 145] on icon at bounding box center [28, 146] width 8 height 11
select select "service"
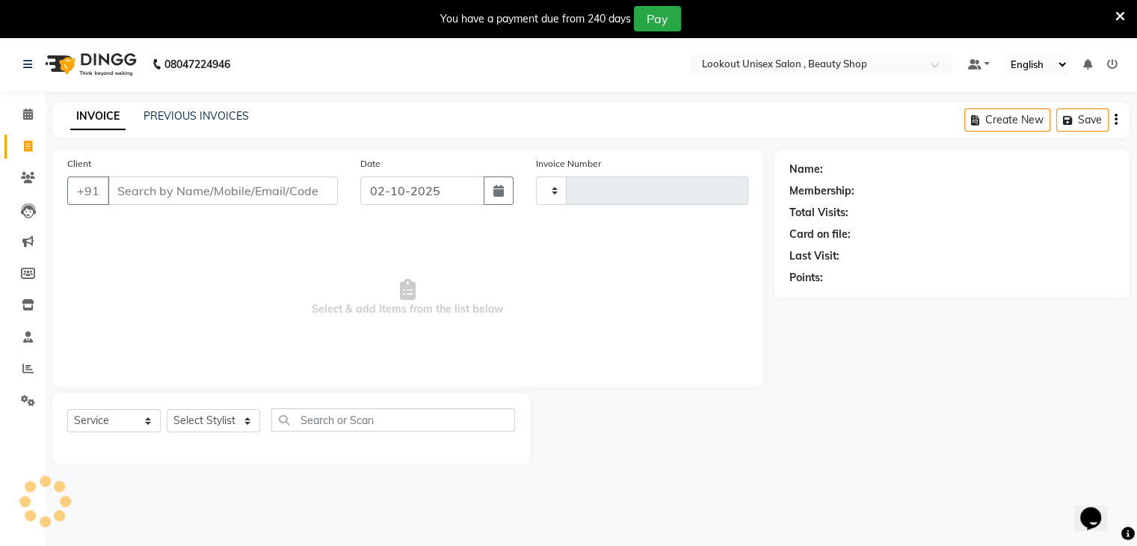
type input "4110"
select select "7658"
click at [189, 111] on link "PREVIOUS INVOICES" at bounding box center [196, 115] width 105 height 13
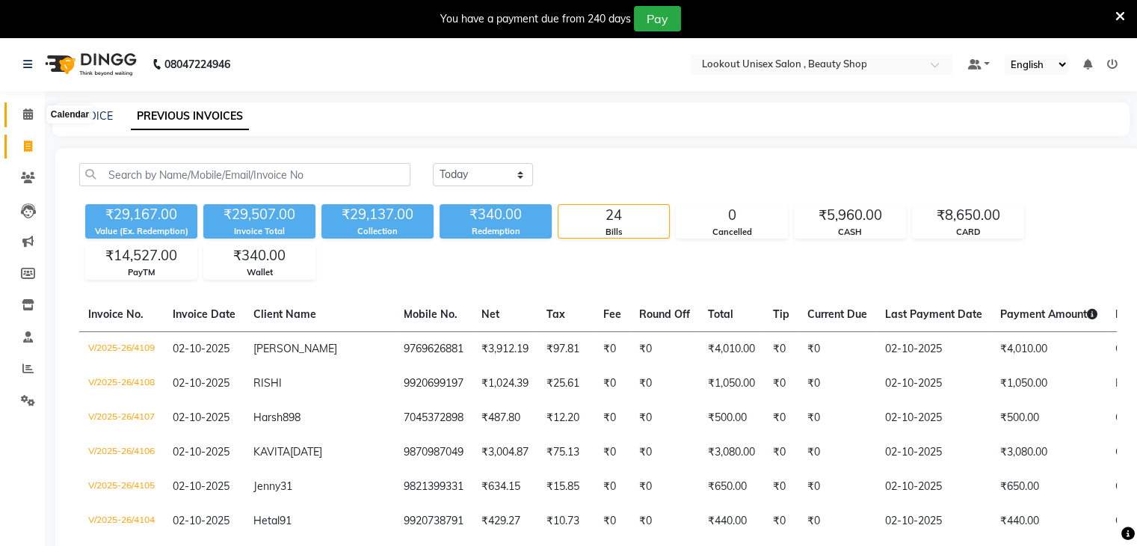
click at [30, 118] on icon at bounding box center [28, 113] width 10 height 11
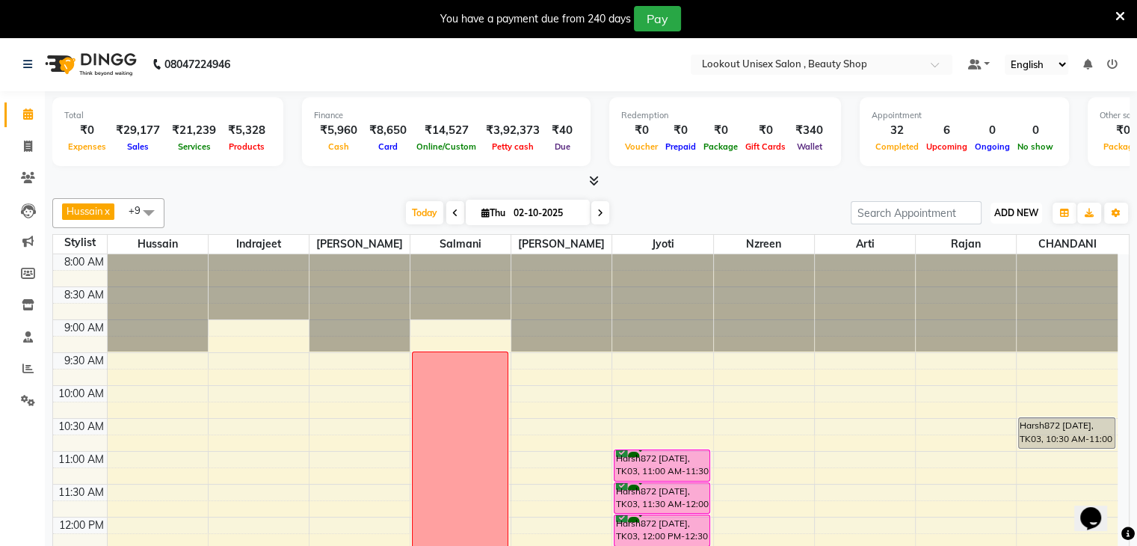
click at [1029, 210] on span "ADD NEW" at bounding box center [1016, 212] width 44 height 11
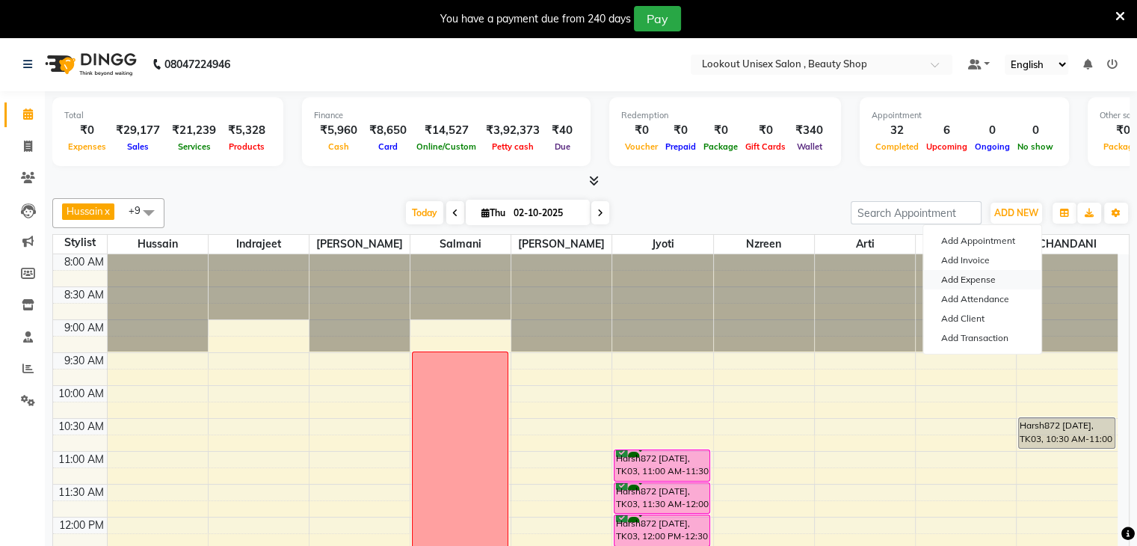
click at [981, 276] on link "Add Expense" at bounding box center [982, 279] width 118 height 19
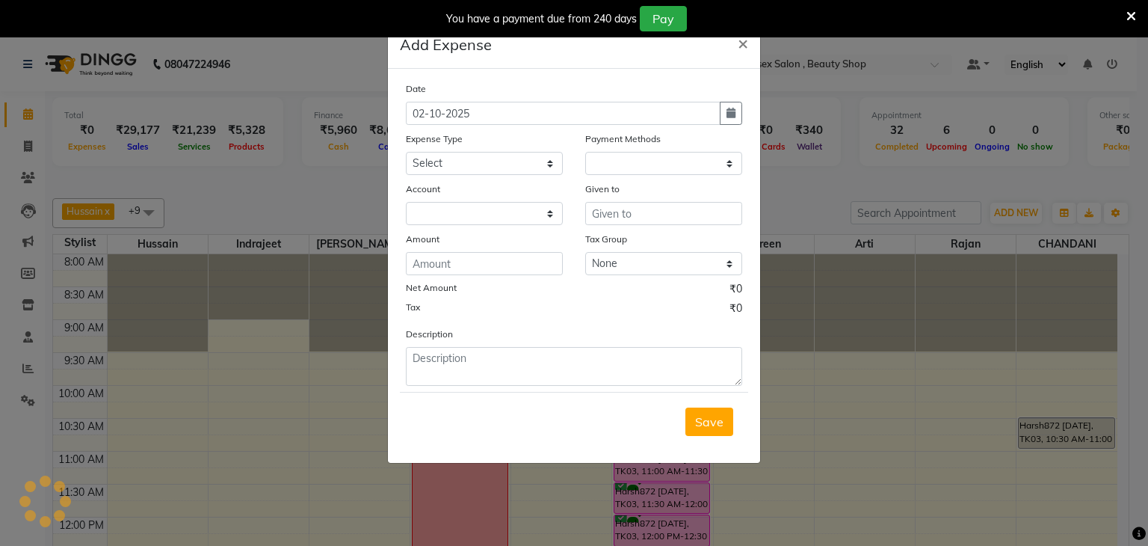
select select "1"
select select "6789"
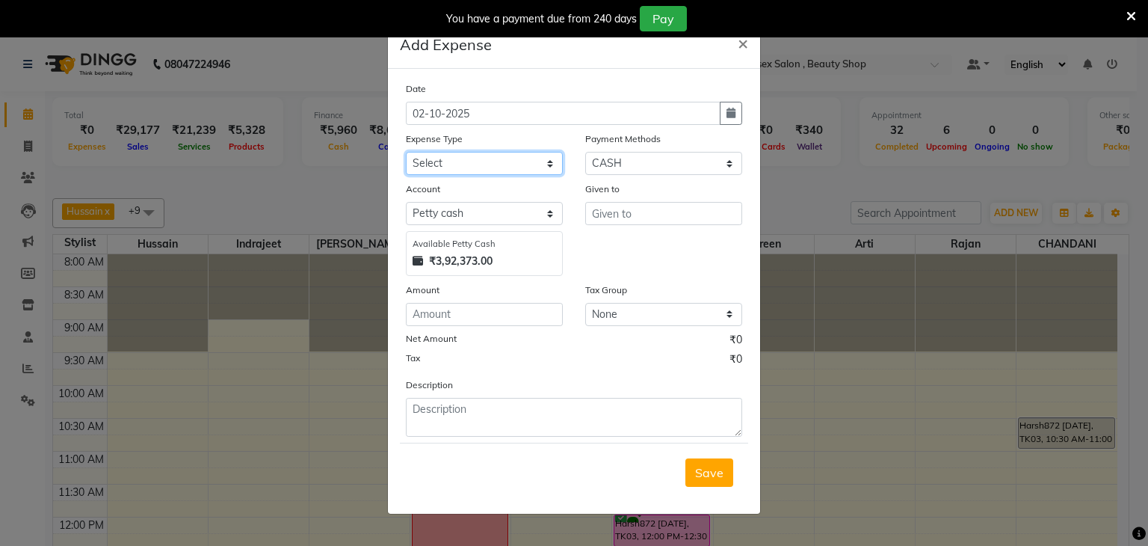
click at [541, 165] on select "Select Advance Salary Bank charges Cash transfer to bank Cash transfer to Owner…" at bounding box center [484, 163] width 157 height 23
select select "19635"
click at [406, 153] on select "Select Advance Salary Bank charges Cash transfer to bank Cash transfer to Owner…" at bounding box center [484, 163] width 157 height 23
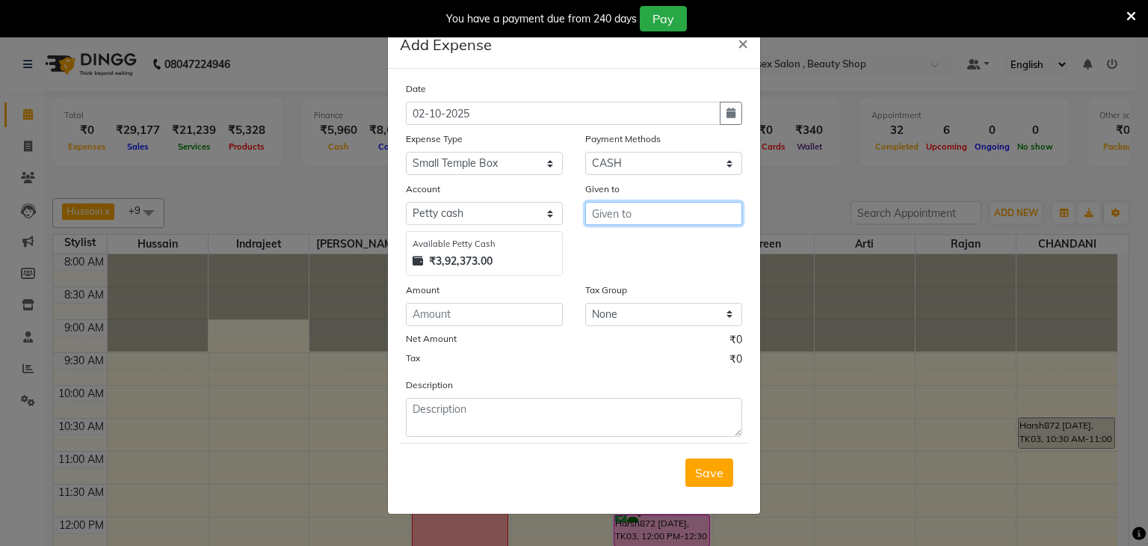
click at [630, 219] on input "text" at bounding box center [663, 213] width 157 height 23
click at [629, 246] on ngb-highlight "Dh aval Sir" at bounding box center [633, 246] width 59 height 15
type input "[PERSON_NAME] Sir"
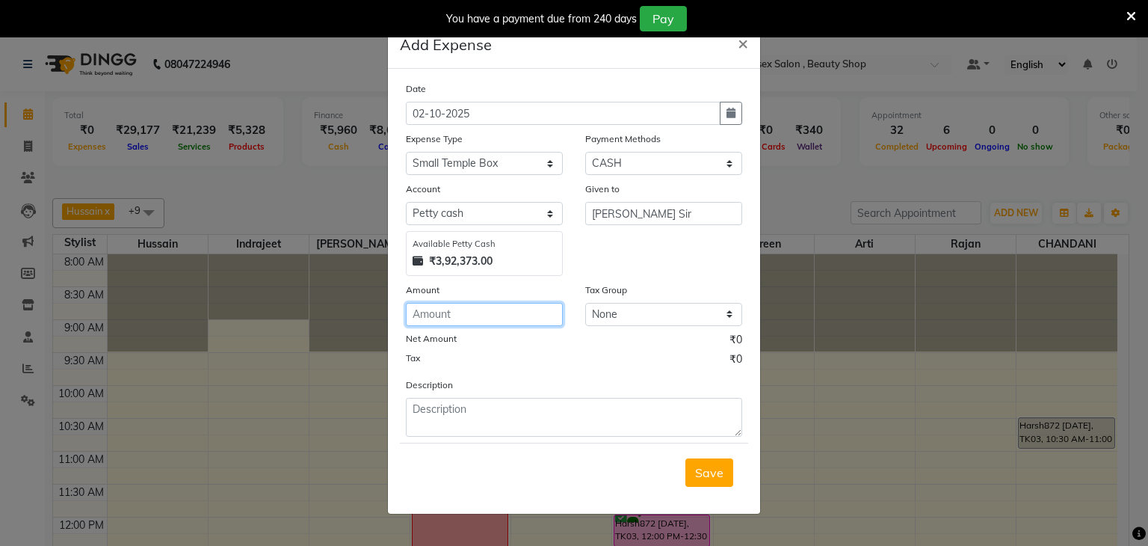
click at [488, 324] on input "number" at bounding box center [484, 314] width 157 height 23
type input "500"
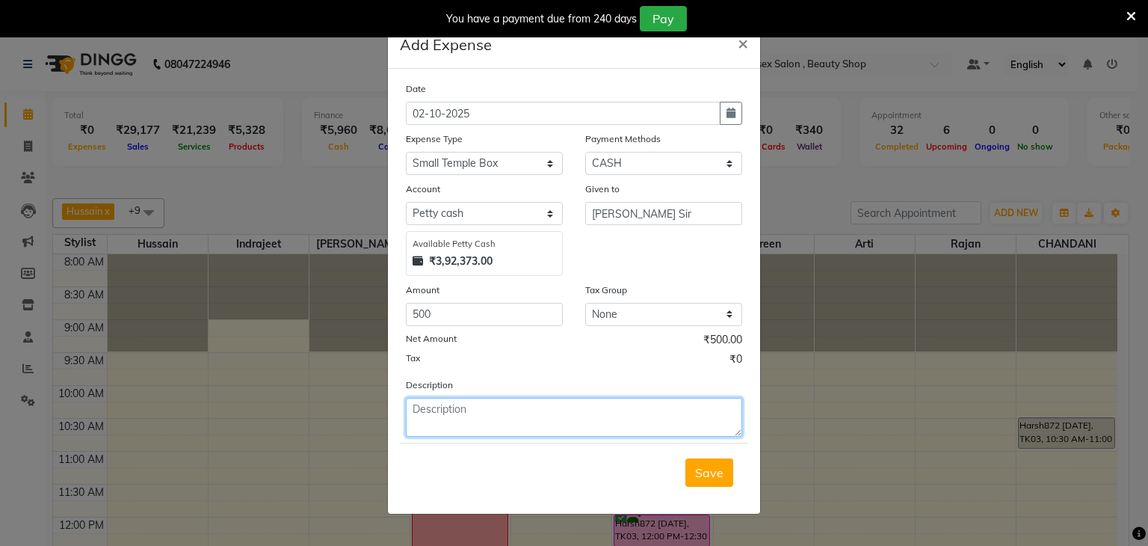
click at [440, 414] on textarea at bounding box center [574, 417] width 336 height 39
type textarea "SMALL BOX"
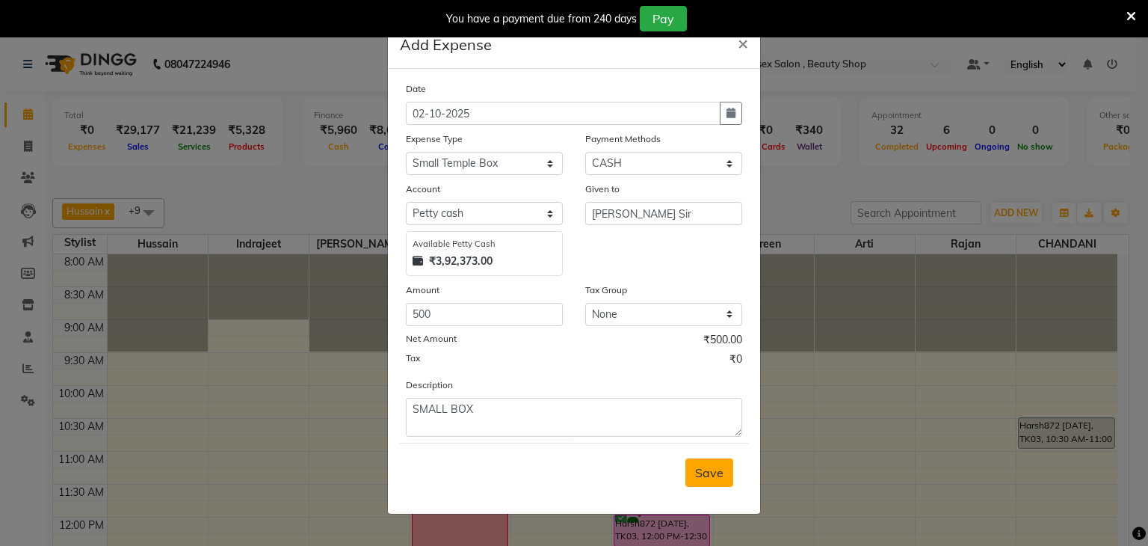
click at [712, 480] on span "Save" at bounding box center [709, 472] width 28 height 15
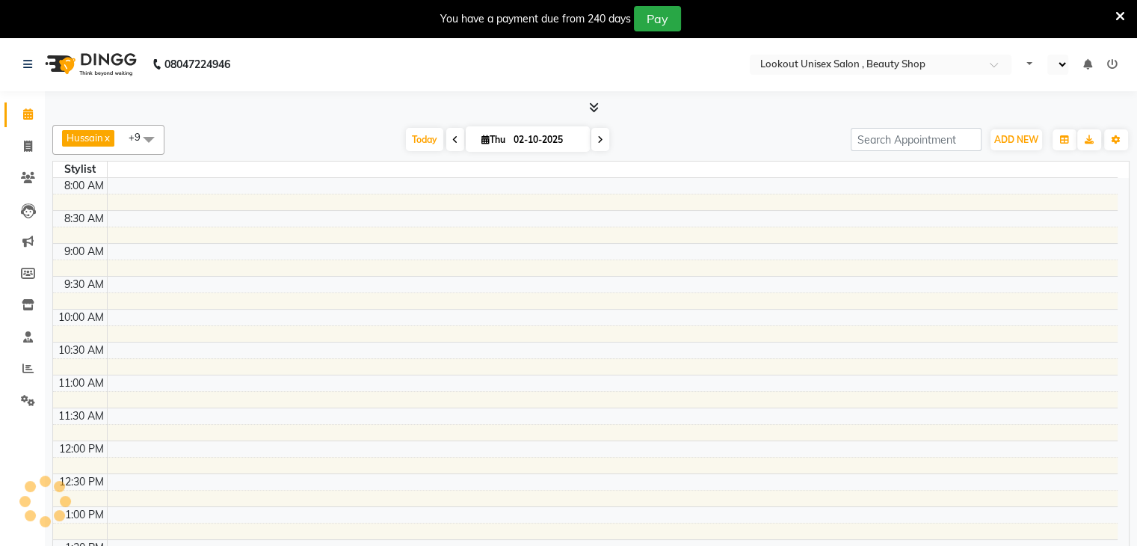
select select "en"
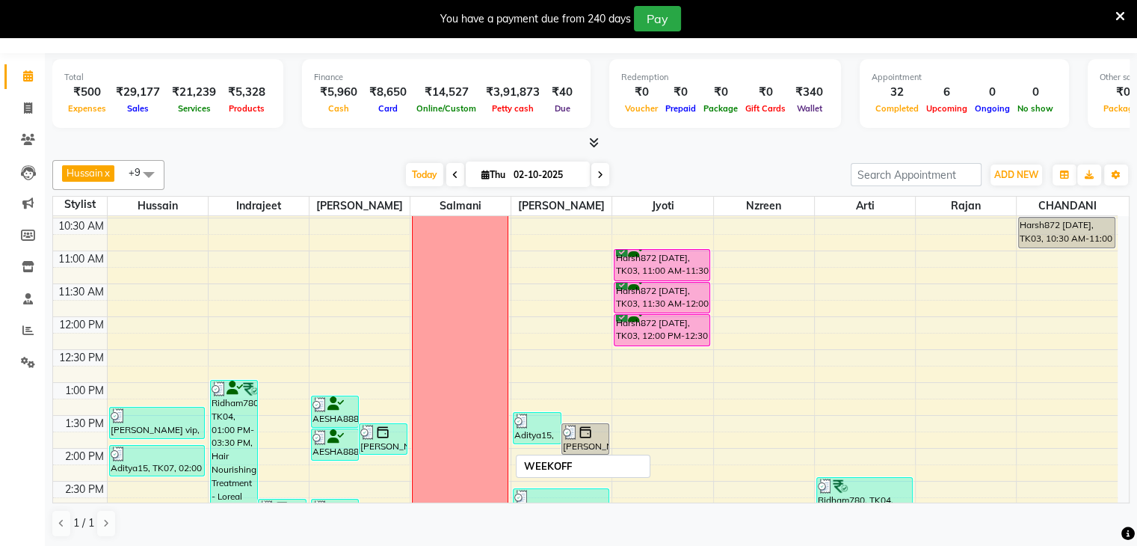
scroll to position [27, 0]
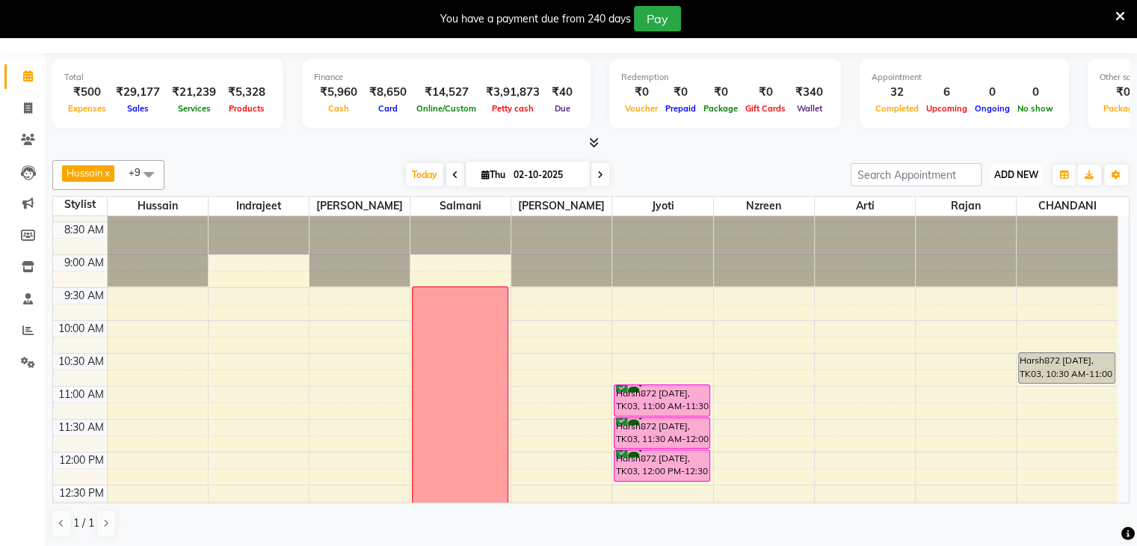
click at [1015, 170] on span "ADD NEW" at bounding box center [1016, 174] width 44 height 11
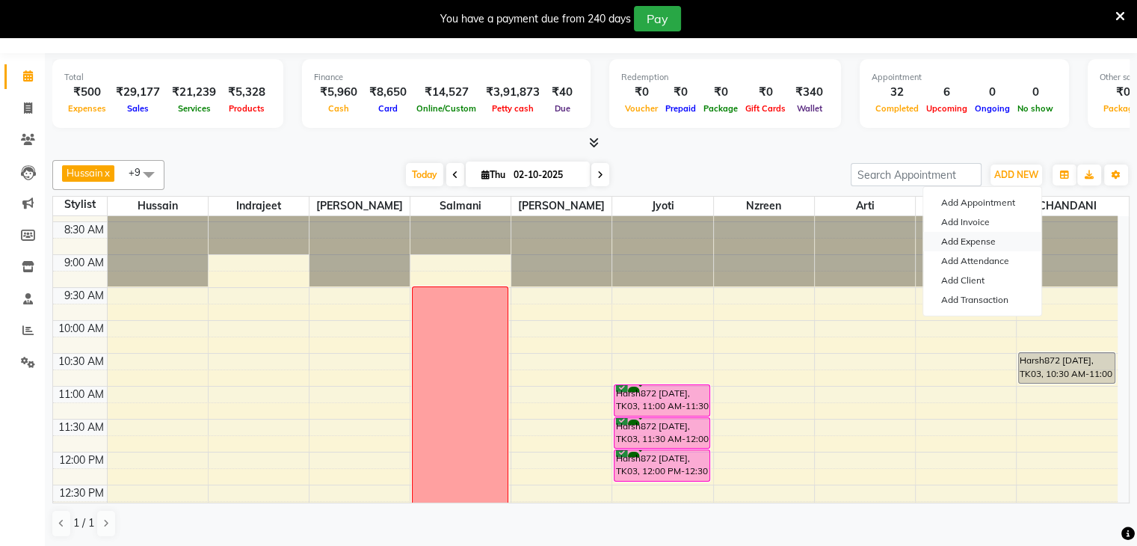
click at [962, 238] on link "Add Expense" at bounding box center [982, 241] width 118 height 19
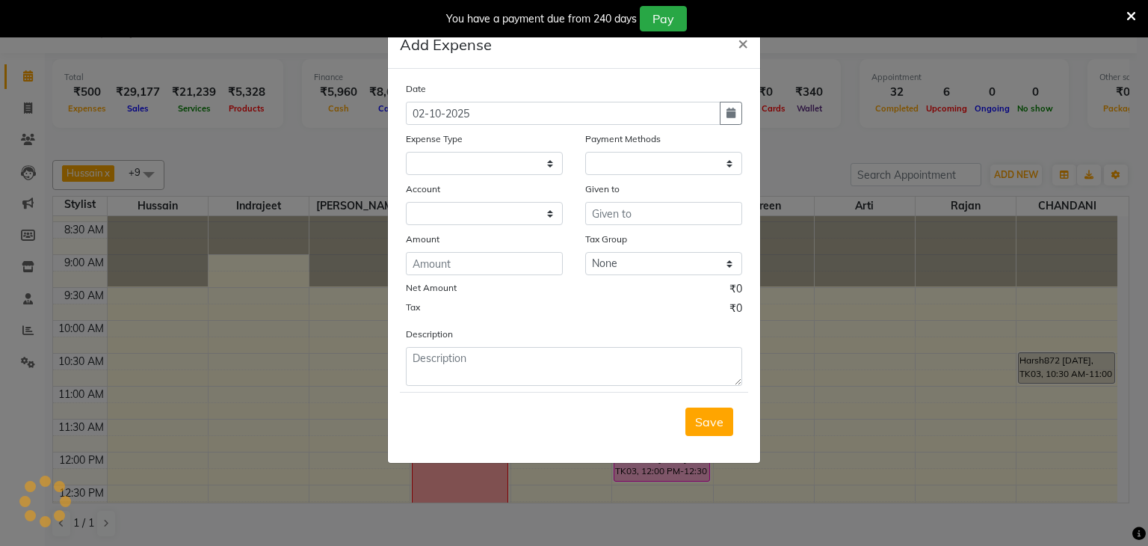
select select "1"
select select "6789"
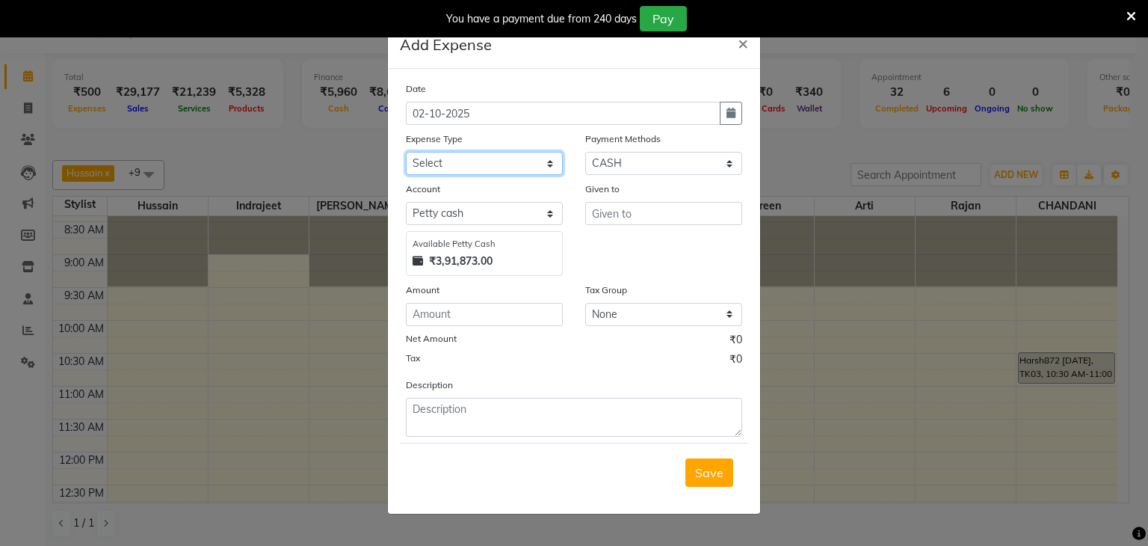
click at [546, 167] on select "Select Advance Salary Bank charges Cash transfer to bank Cash transfer to Owner…" at bounding box center [484, 163] width 157 height 23
select select "19617"
click at [406, 153] on select "Select Advance Salary Bank charges Cash transfer to bank Cash transfer to Owner…" at bounding box center [484, 163] width 157 height 23
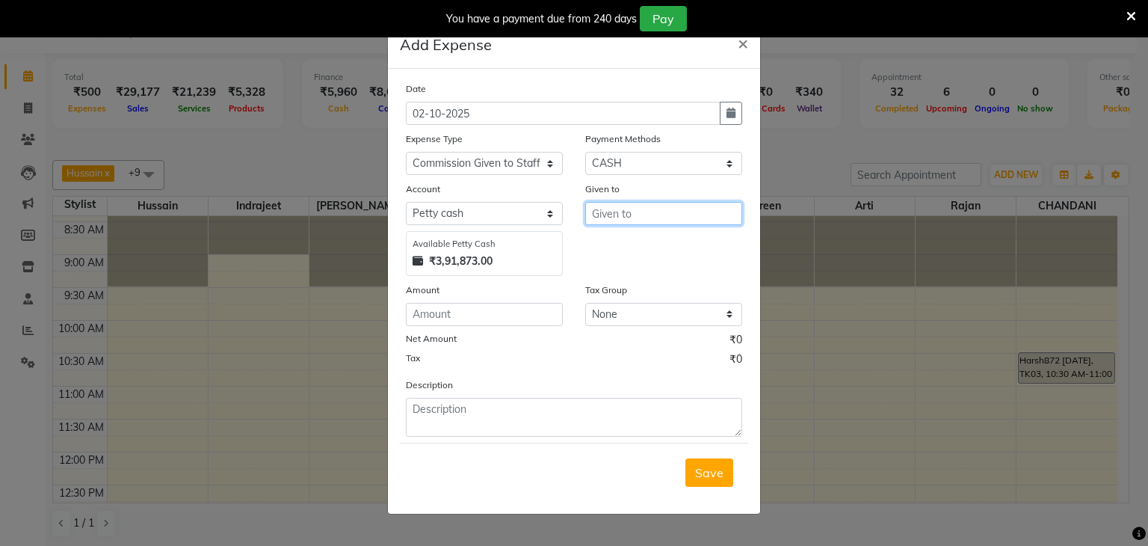
click at [655, 213] on input "text" at bounding box center [663, 213] width 157 height 23
click at [632, 249] on span "Dhav" at bounding box center [619, 246] width 31 height 15
type input "[PERSON_NAME] Sir"
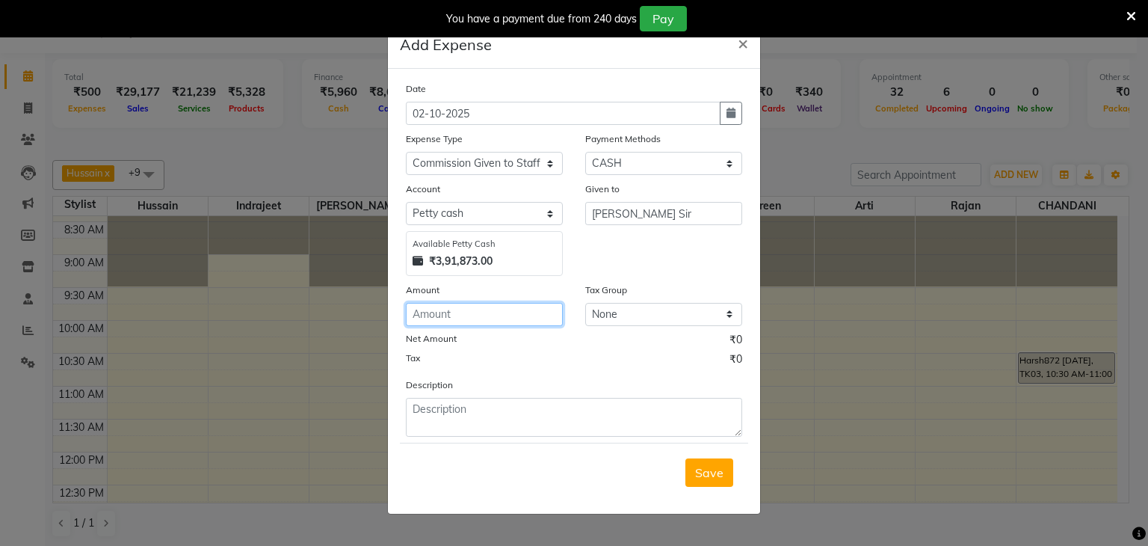
drag, startPoint x: 452, startPoint y: 327, endPoint x: 469, endPoint y: 327, distance: 17.2
click at [452, 326] on input "number" at bounding box center [484, 314] width 157 height 23
type input "5541"
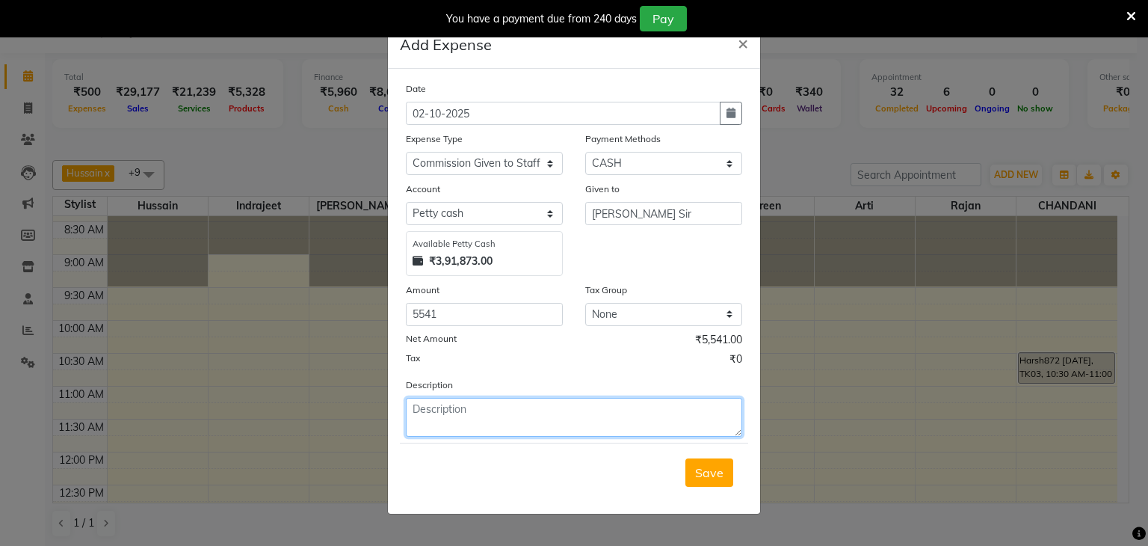
click at [452, 416] on textarea at bounding box center [574, 417] width 336 height 39
type textarea "COMM"
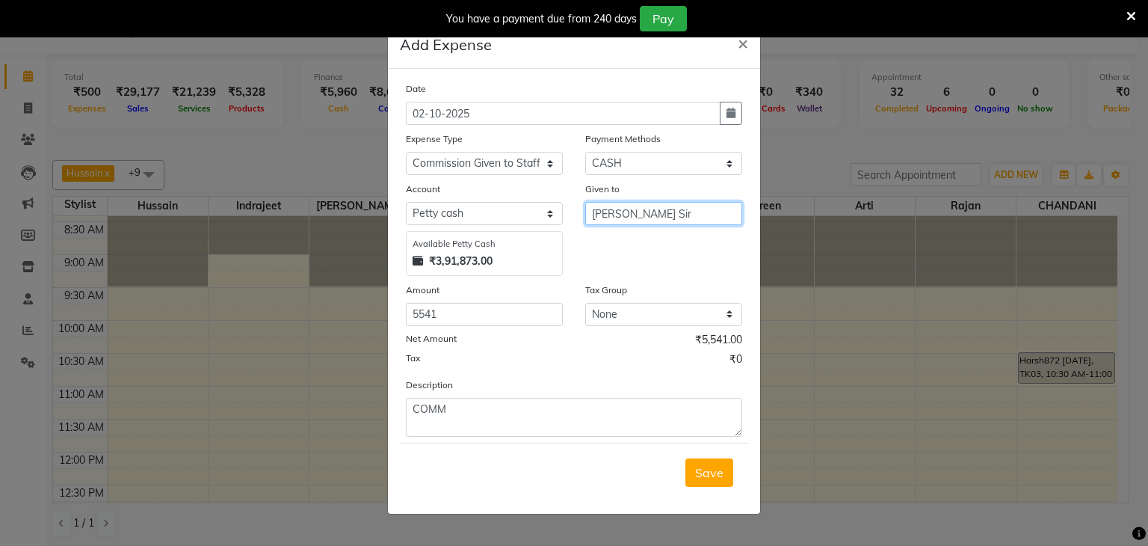
click at [662, 213] on input "[PERSON_NAME] Sir" at bounding box center [663, 213] width 157 height 23
type input "D"
click at [637, 243] on button "Na bil" at bounding box center [645, 246] width 118 height 24
type input "[PERSON_NAME]"
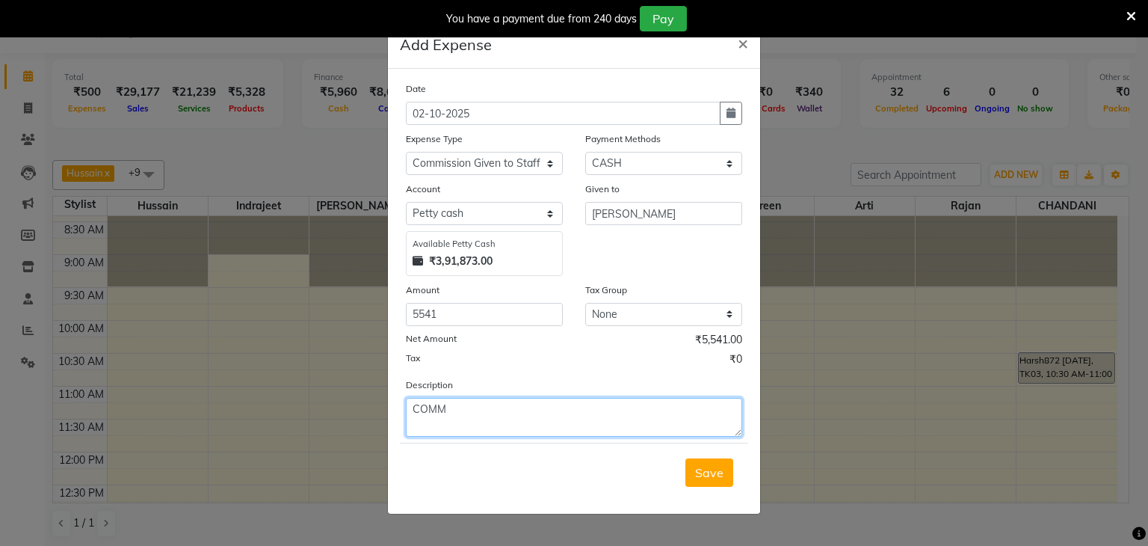
click at [473, 415] on textarea "COMM" at bounding box center [574, 417] width 336 height 39
type textarea "COMM [PERSON_NAME]"
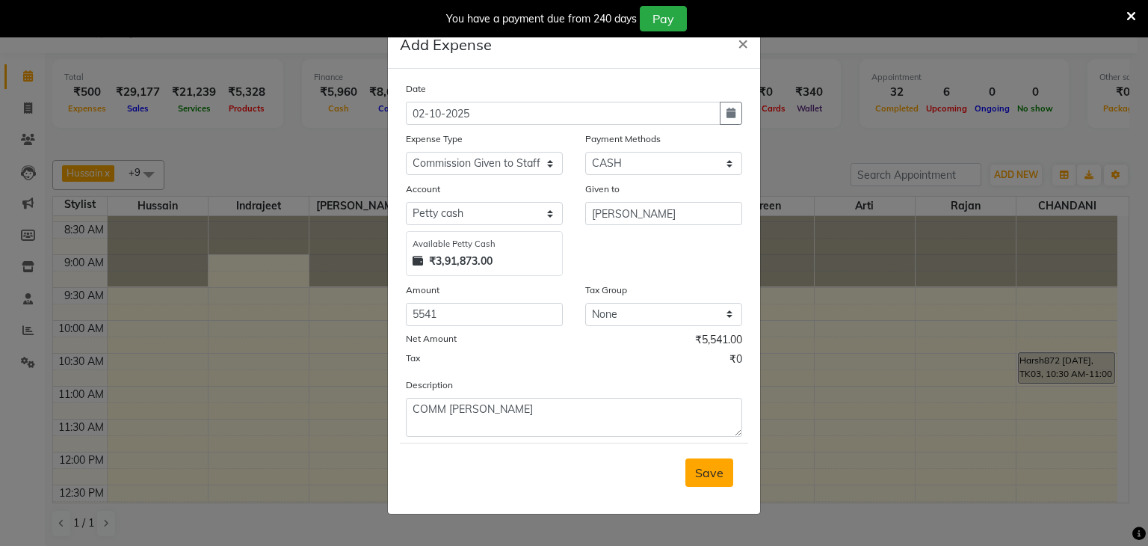
click at [722, 470] on span "Save" at bounding box center [709, 472] width 28 height 15
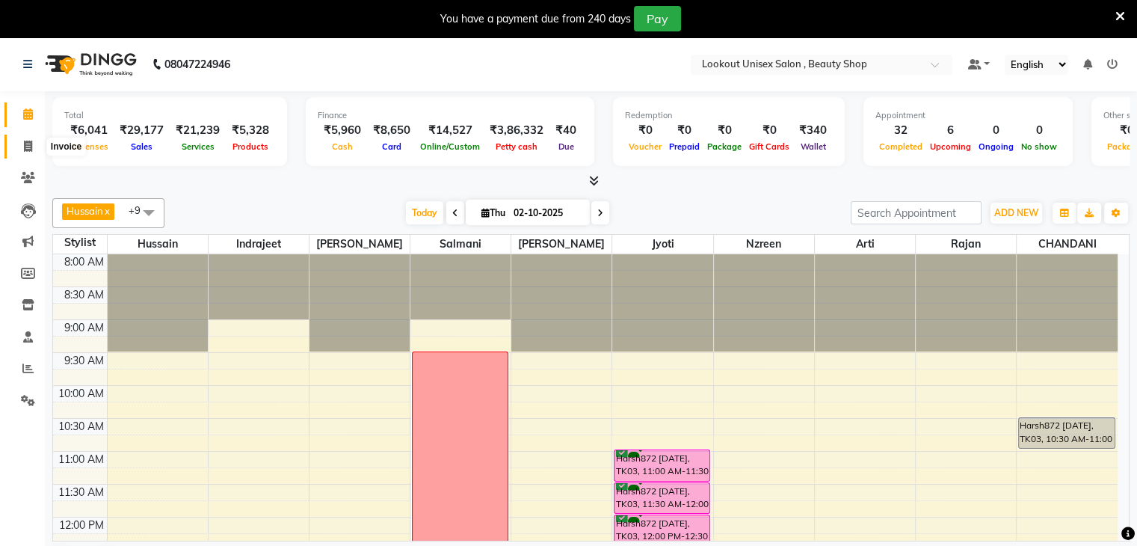
click at [24, 146] on icon at bounding box center [28, 146] width 8 height 11
select select "service"
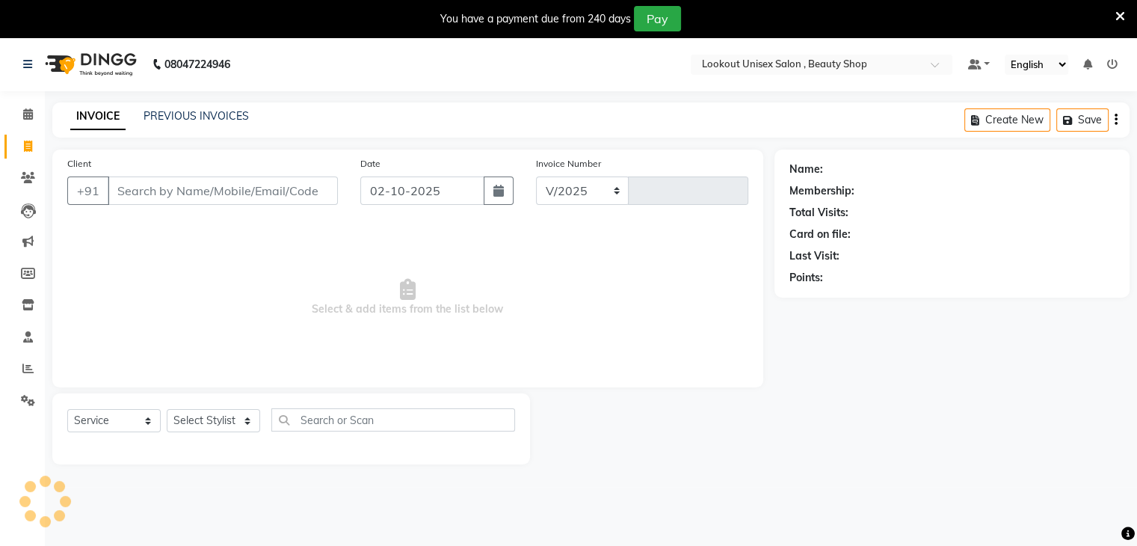
select select "7658"
type input "4110"
click at [143, 190] on input "Client" at bounding box center [223, 190] width 230 height 28
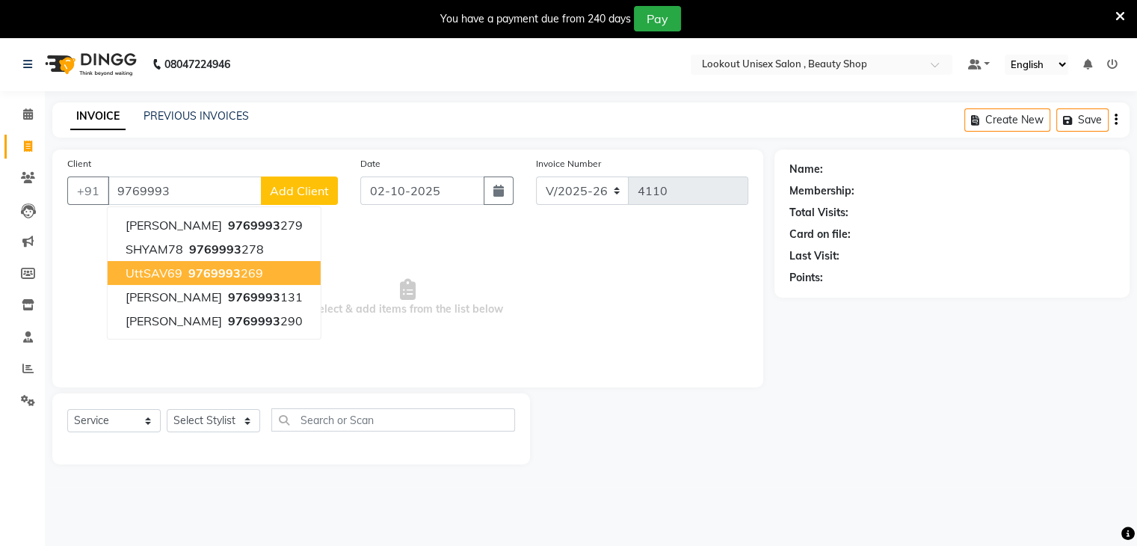
click at [209, 268] on span "9769993" at bounding box center [214, 272] width 52 height 15
type input "9769993269"
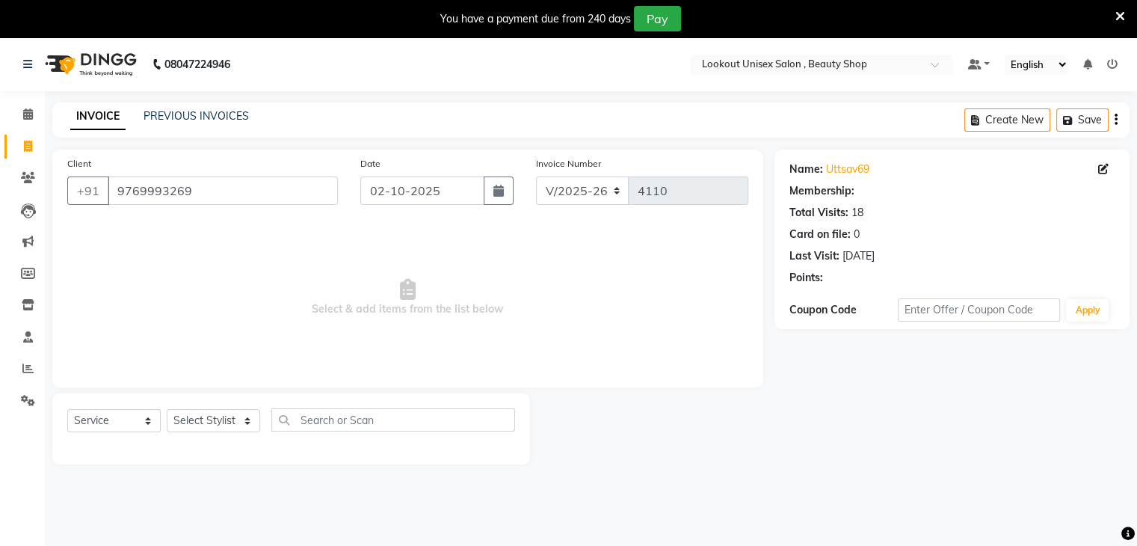
select select "1: Object"
click at [250, 418] on select "Select Stylist [PERSON_NAME] [PERSON_NAME] Sir Disha [PERSON_NAME] Jyoti Mahesh…" at bounding box center [213, 420] width 93 height 23
select select "68211"
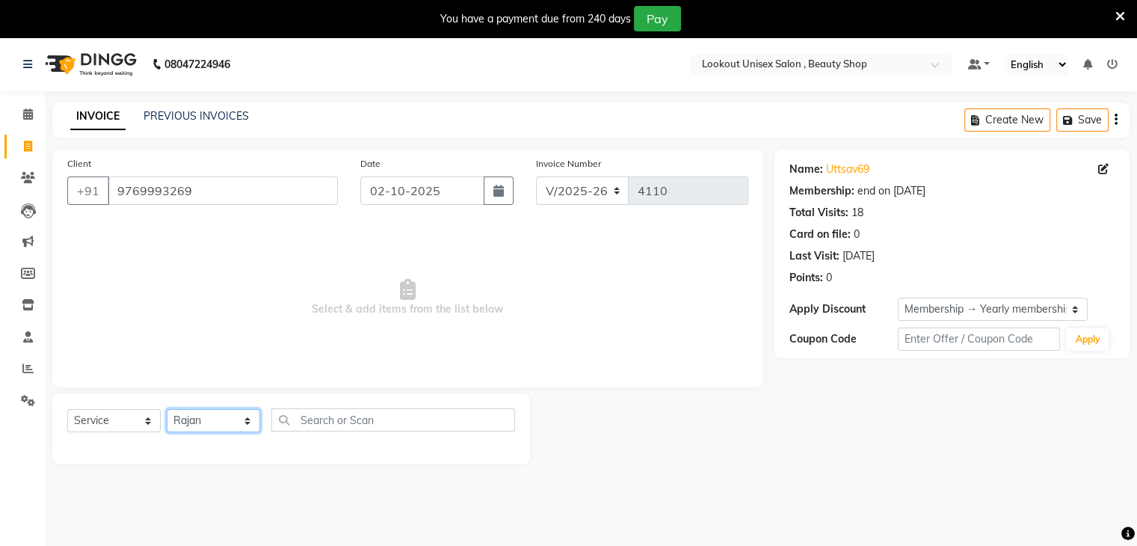
click at [167, 410] on select "Select Stylist [PERSON_NAME] [PERSON_NAME] Sir Disha [PERSON_NAME] Jyoti Mahesh…" at bounding box center [213, 420] width 93 height 23
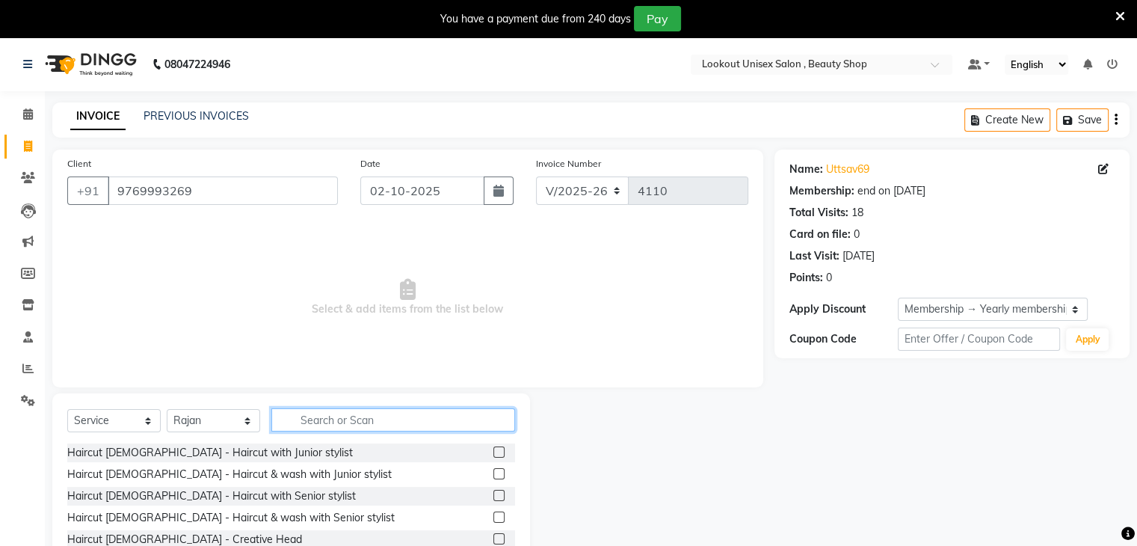
click at [350, 420] on input "text" at bounding box center [393, 419] width 244 height 23
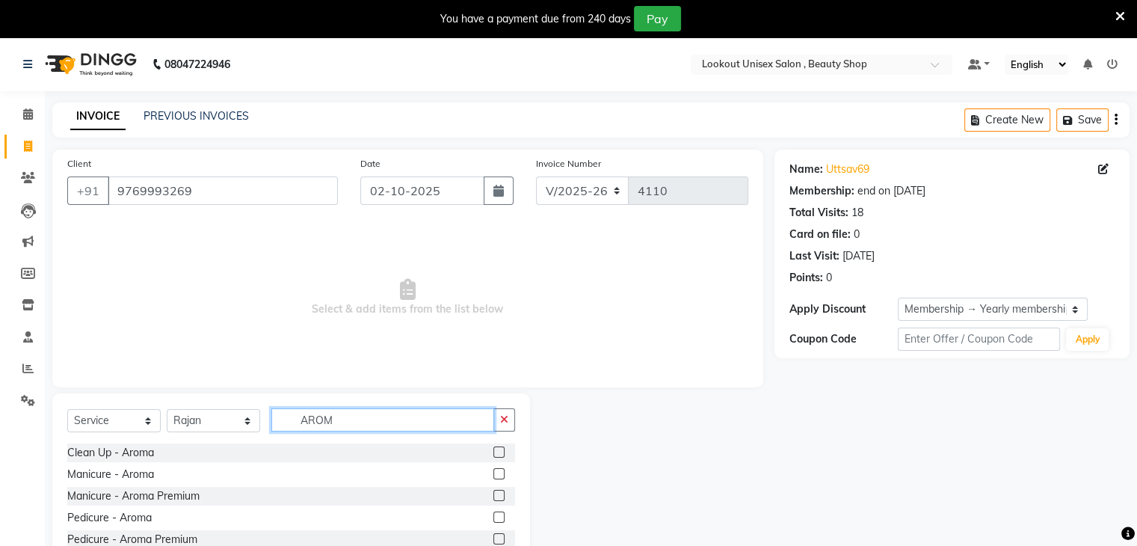
type input "AROM"
click at [497, 497] on label at bounding box center [498, 495] width 11 height 11
click at [497, 497] on input "checkbox" at bounding box center [498, 496] width 10 height 10
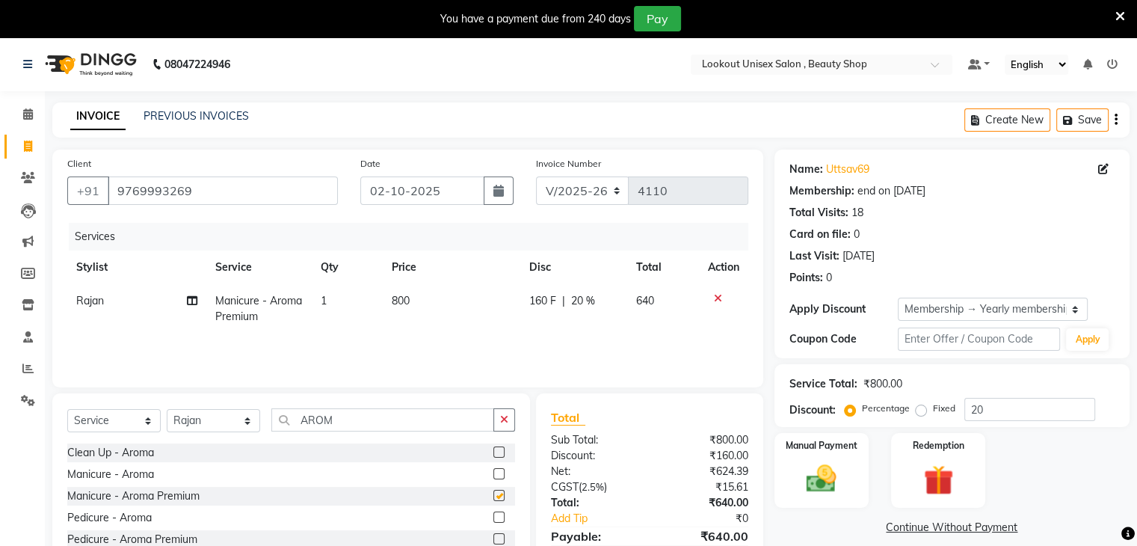
checkbox input "false"
click at [715, 296] on icon at bounding box center [718, 298] width 8 height 10
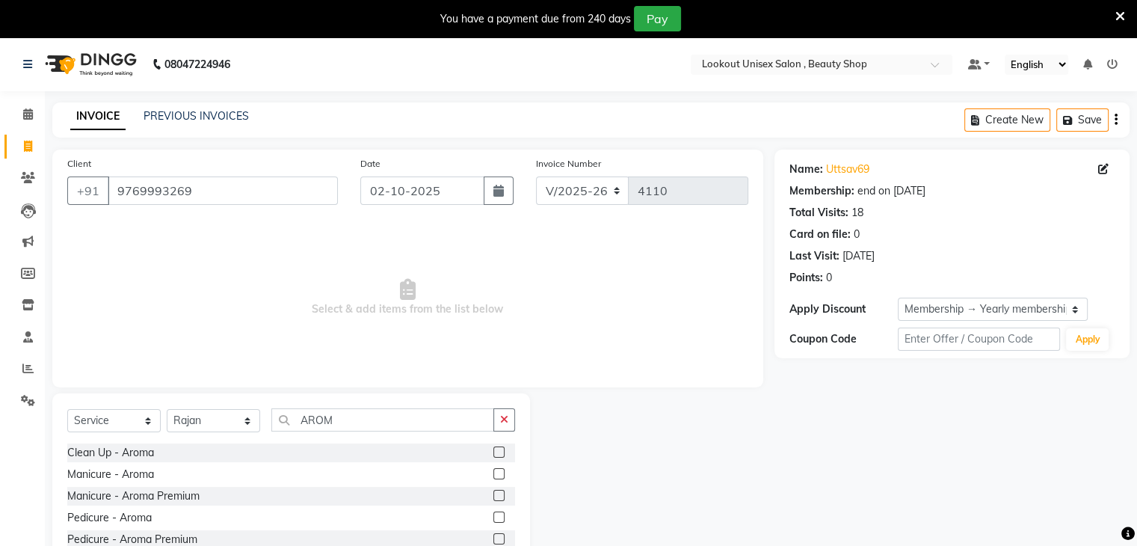
click at [496, 539] on label at bounding box center [498, 538] width 11 height 11
click at [496, 539] on input "checkbox" at bounding box center [498, 540] width 10 height 10
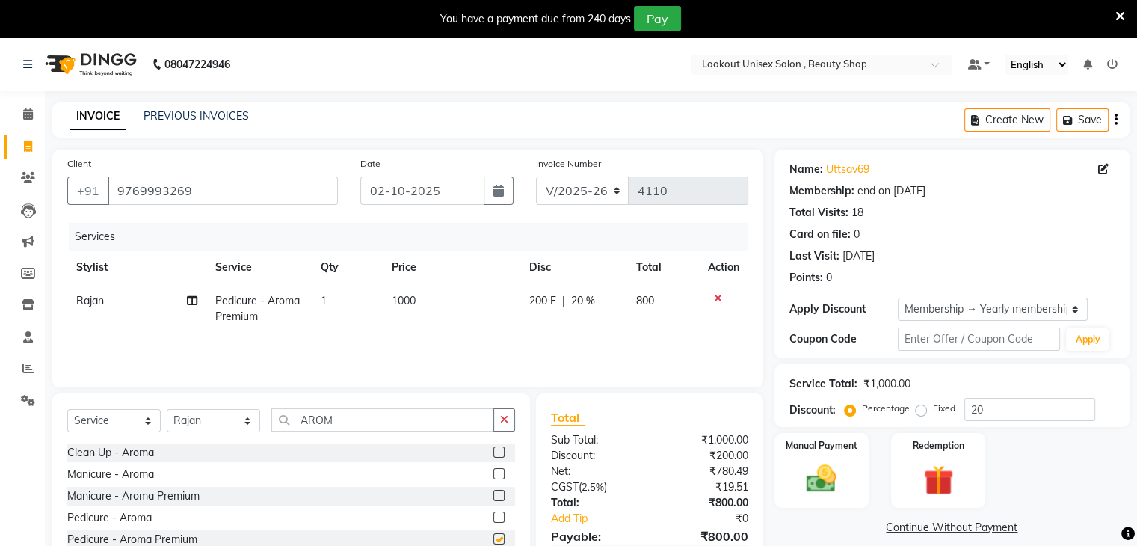
checkbox input "false"
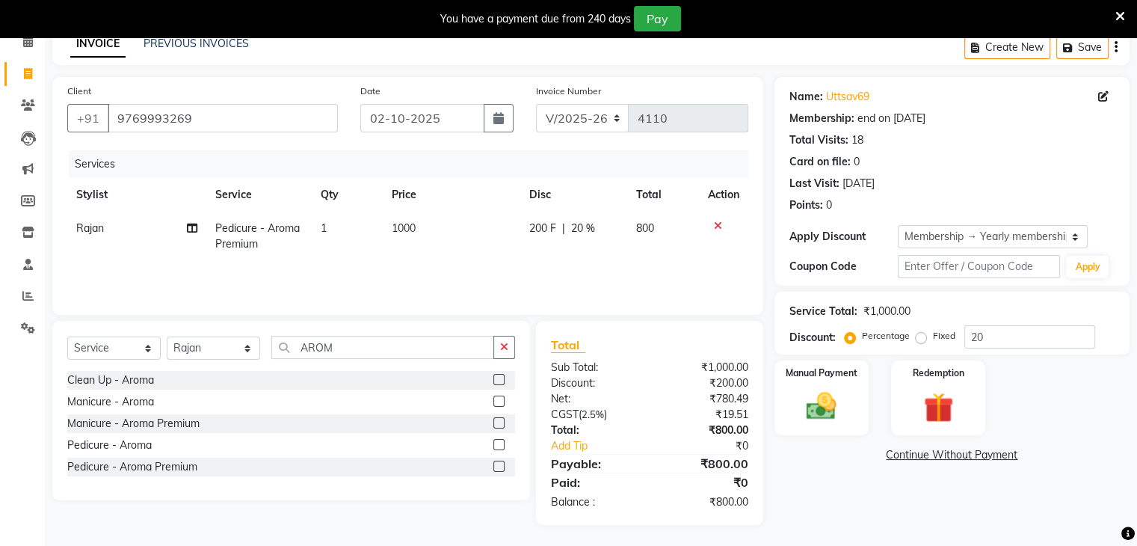
scroll to position [75, 0]
click at [814, 404] on img at bounding box center [821, 405] width 50 height 36
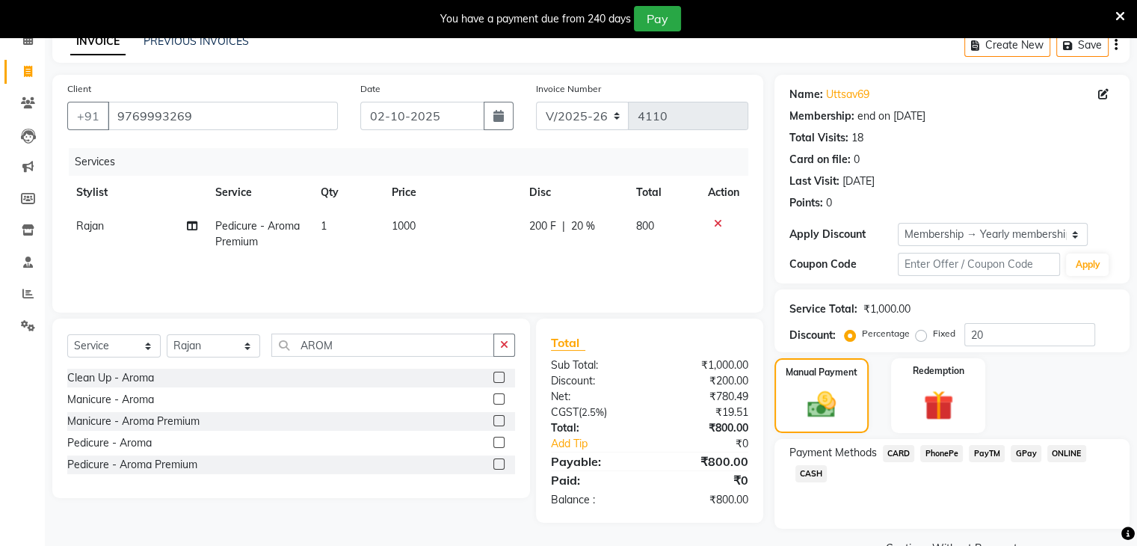
click at [897, 450] on span "CARD" at bounding box center [899, 453] width 32 height 17
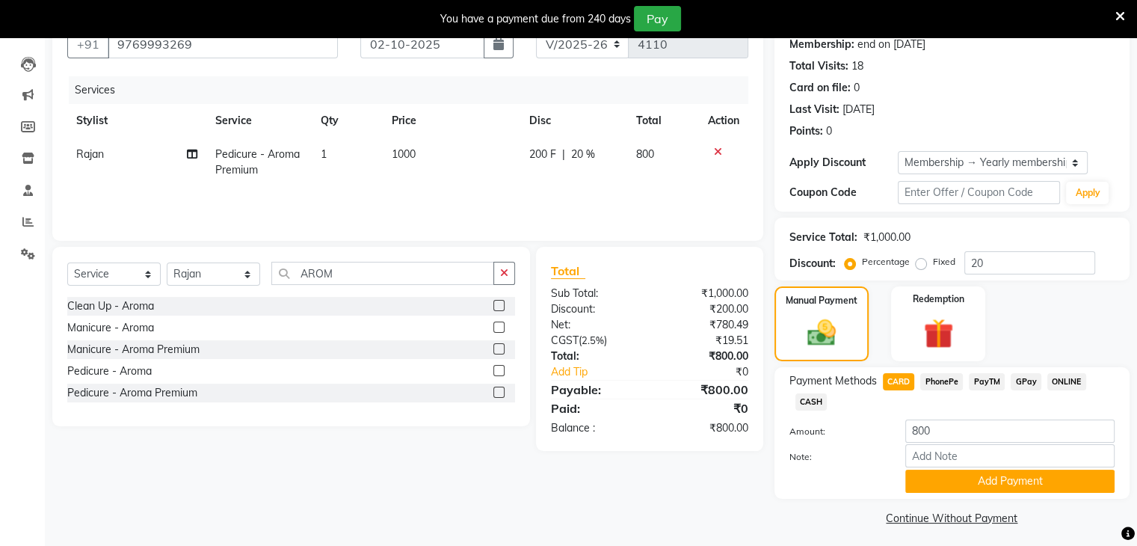
scroll to position [154, 0]
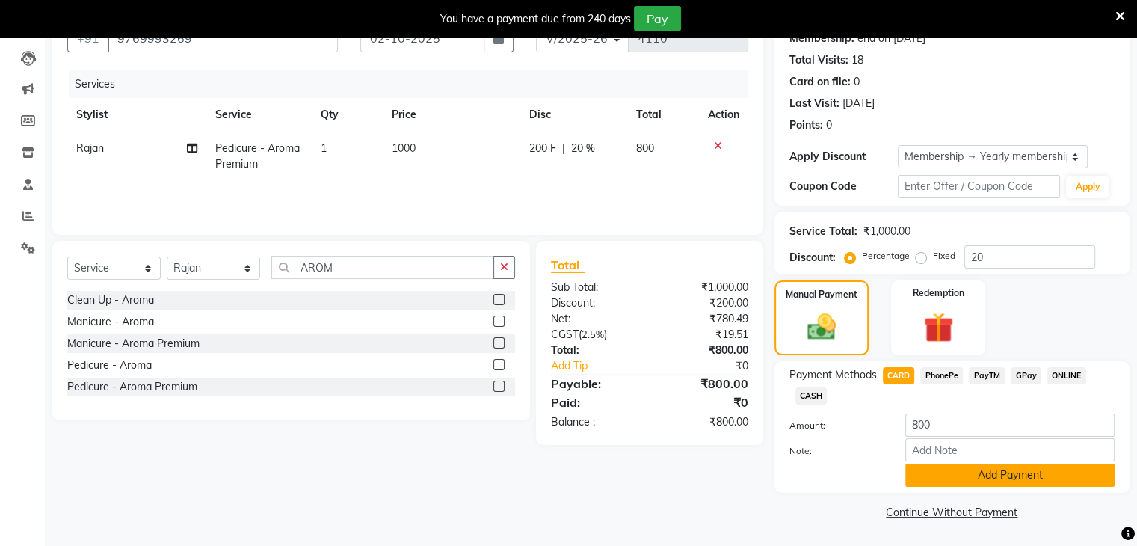
click at [971, 469] on button "Add Payment" at bounding box center [1009, 475] width 209 height 23
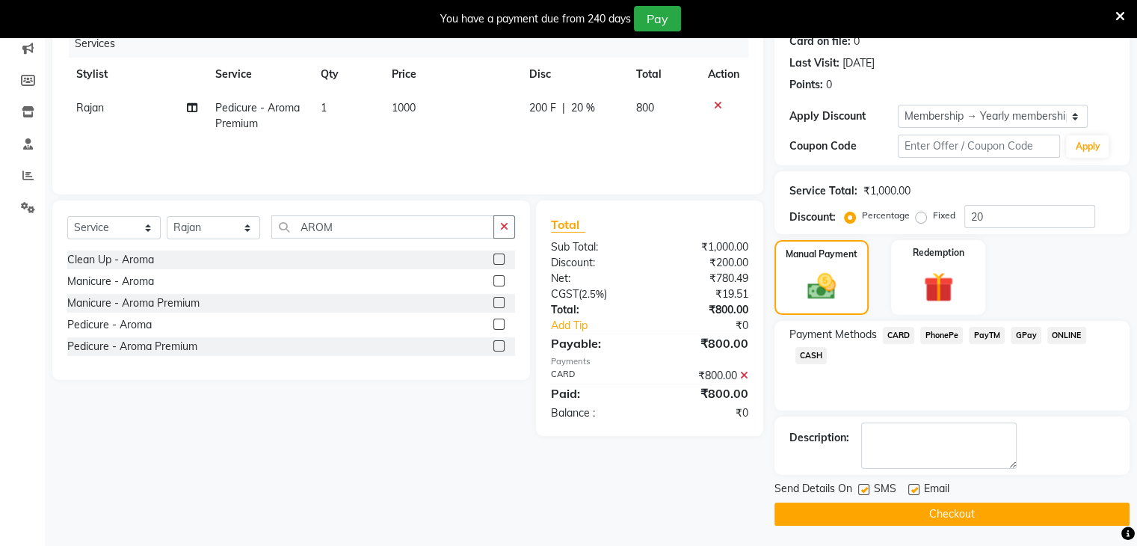
scroll to position [194, 0]
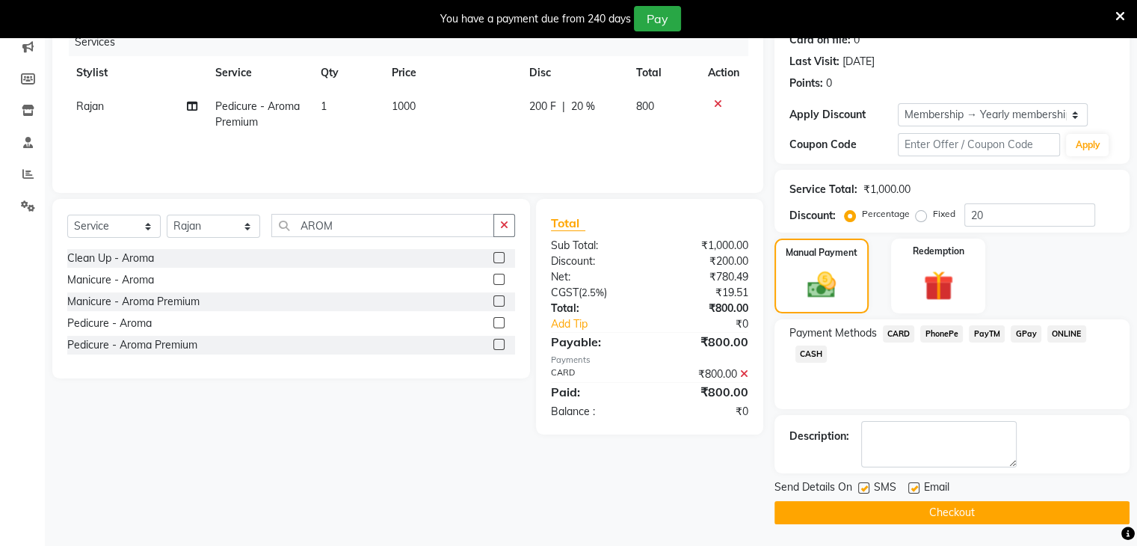
click at [915, 489] on label at bounding box center [913, 487] width 11 height 11
click at [915, 489] on input "checkbox" at bounding box center [913, 489] width 10 height 10
checkbox input "false"
click at [985, 506] on button "Checkout" at bounding box center [952, 512] width 355 height 23
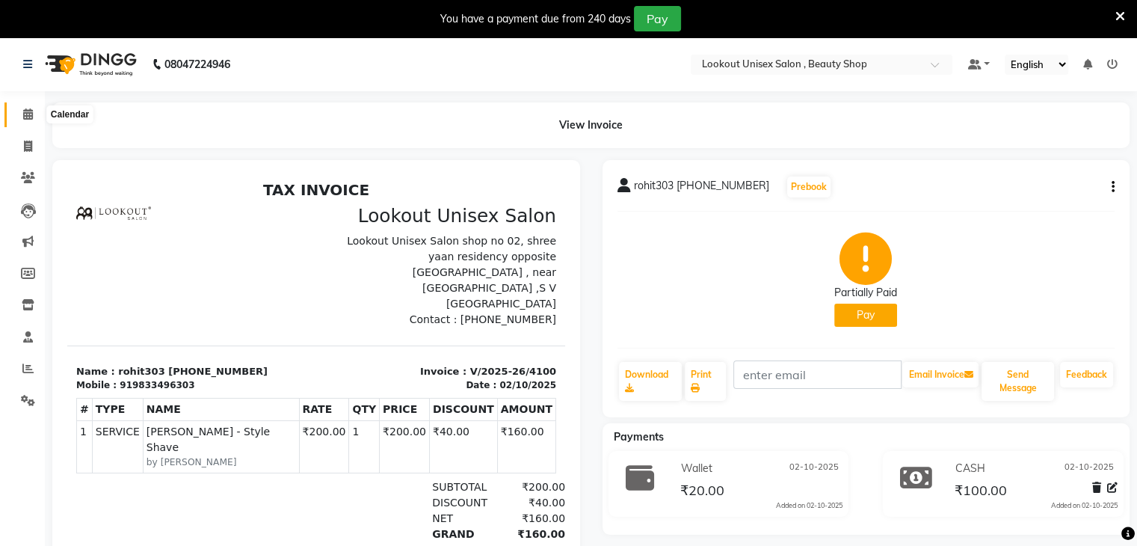
click at [27, 116] on icon at bounding box center [28, 113] width 10 height 11
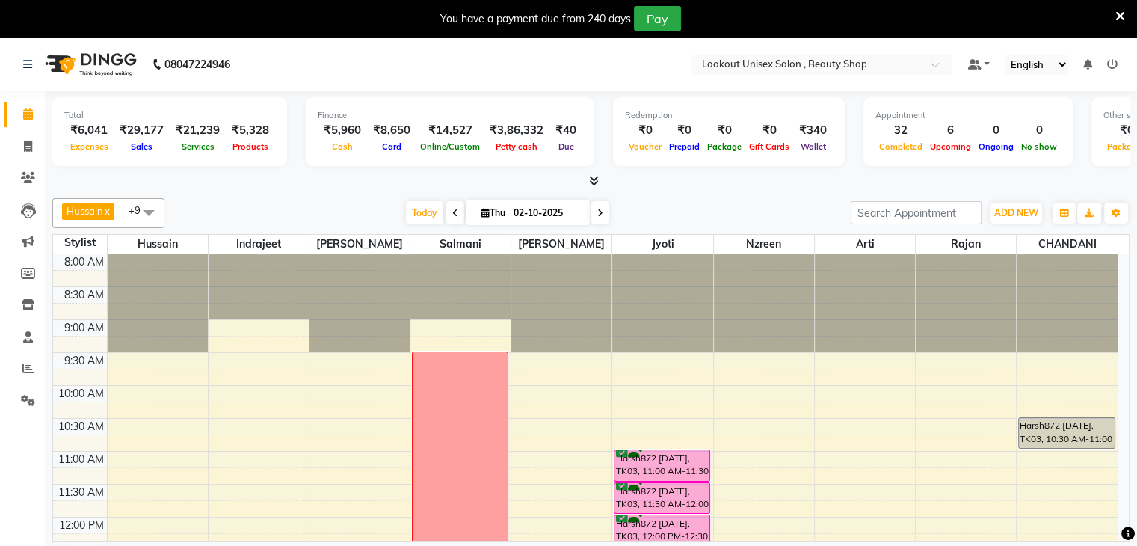
click at [599, 212] on icon at bounding box center [600, 213] width 6 height 9
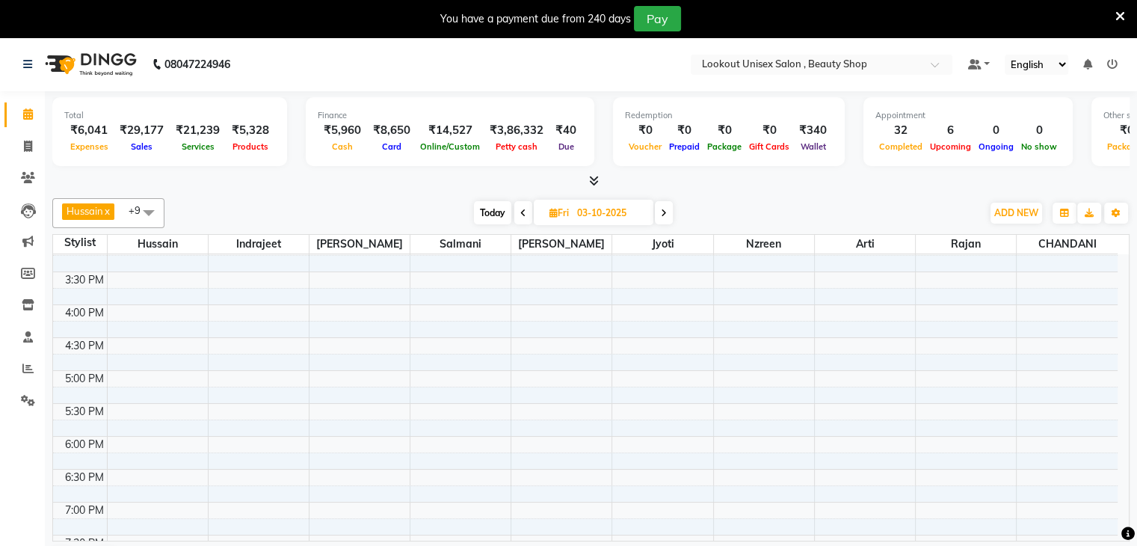
scroll to position [326, 0]
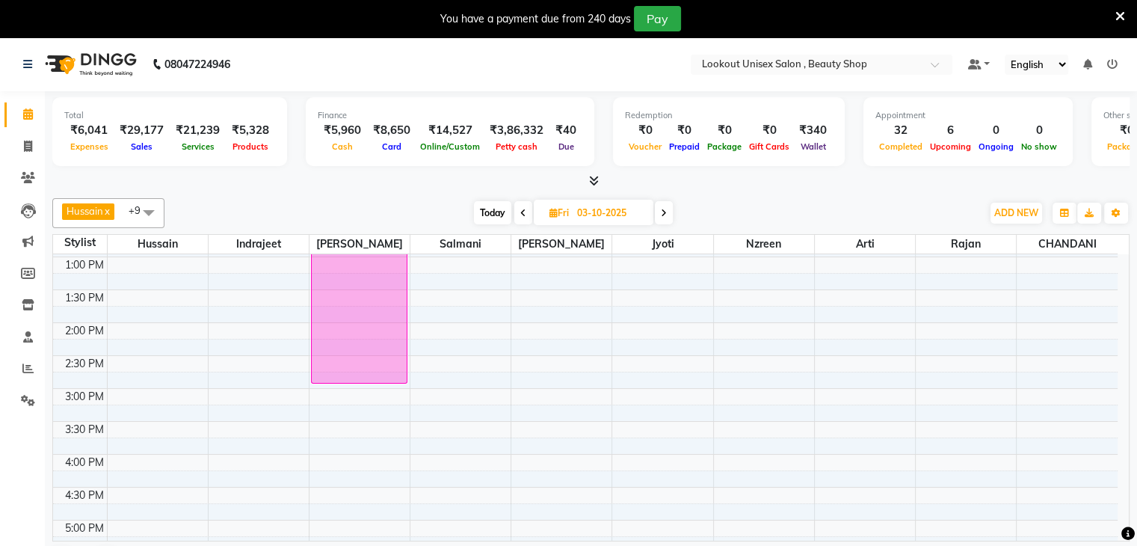
click at [664, 209] on icon at bounding box center [664, 213] width 6 height 9
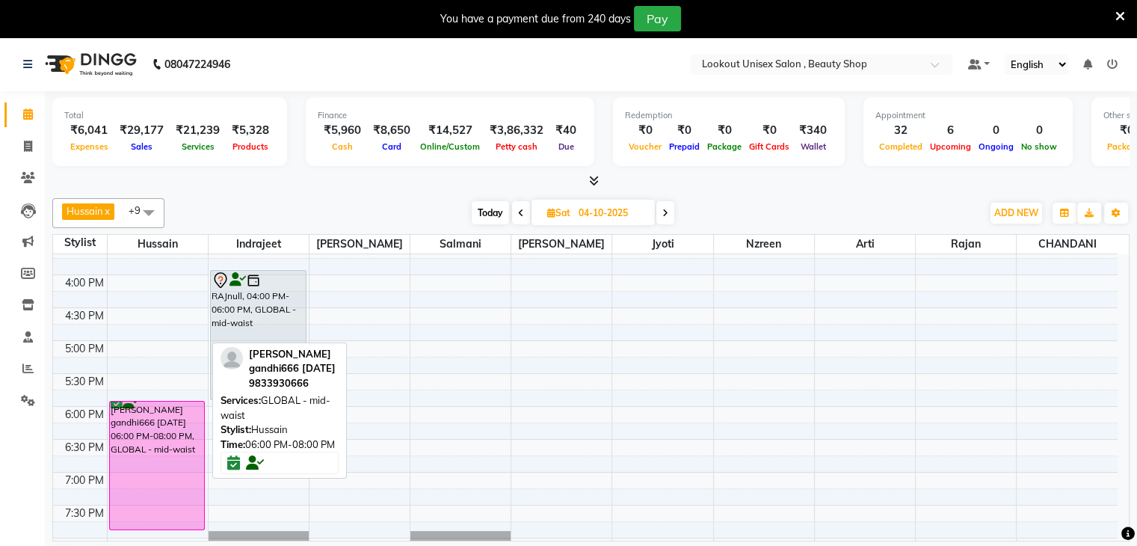
scroll to position [476, 0]
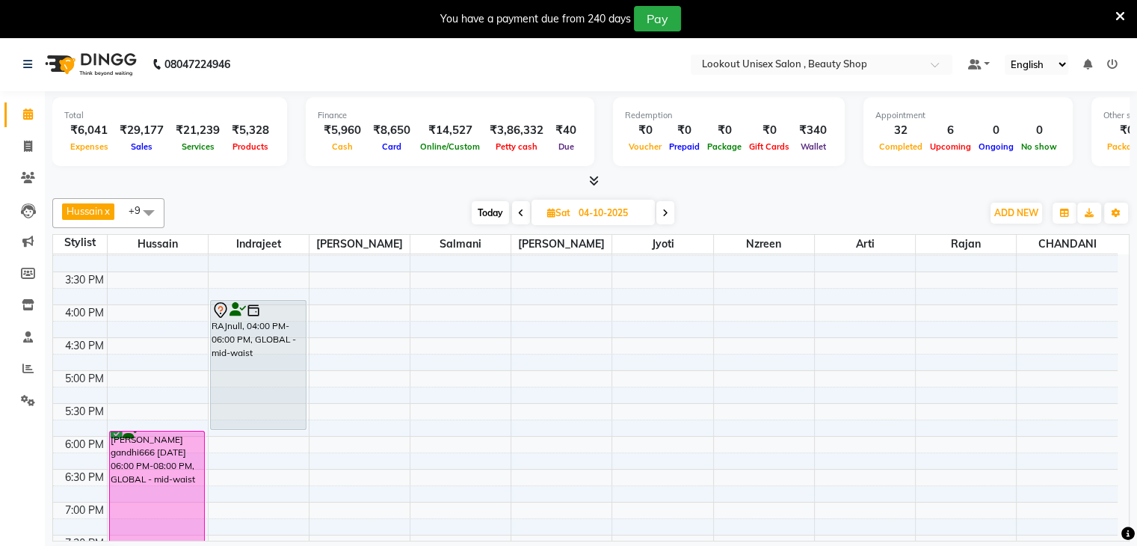
click at [518, 209] on icon at bounding box center [521, 213] width 6 height 9
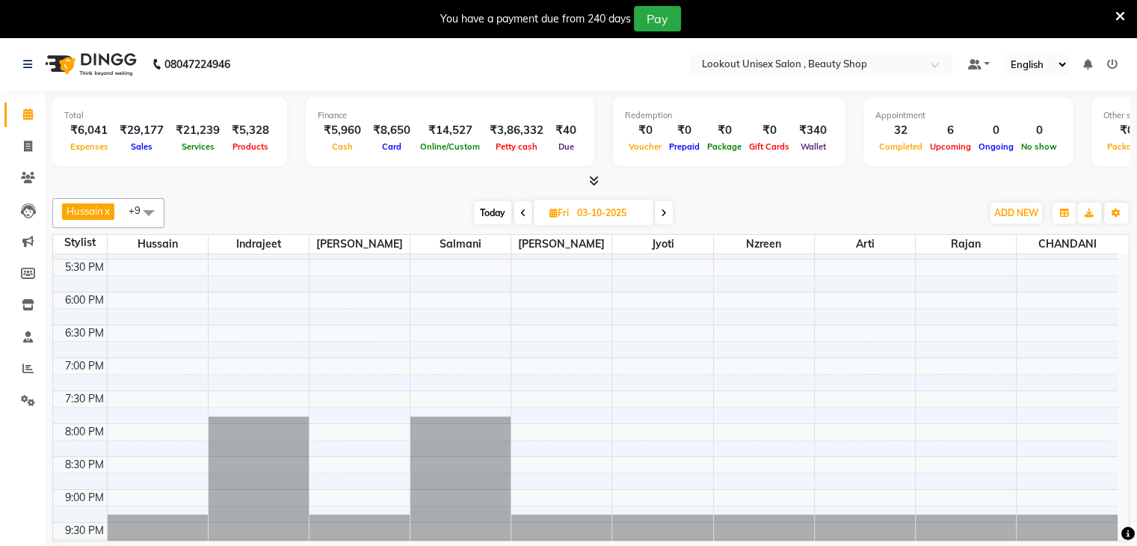
scroll to position [625, 0]
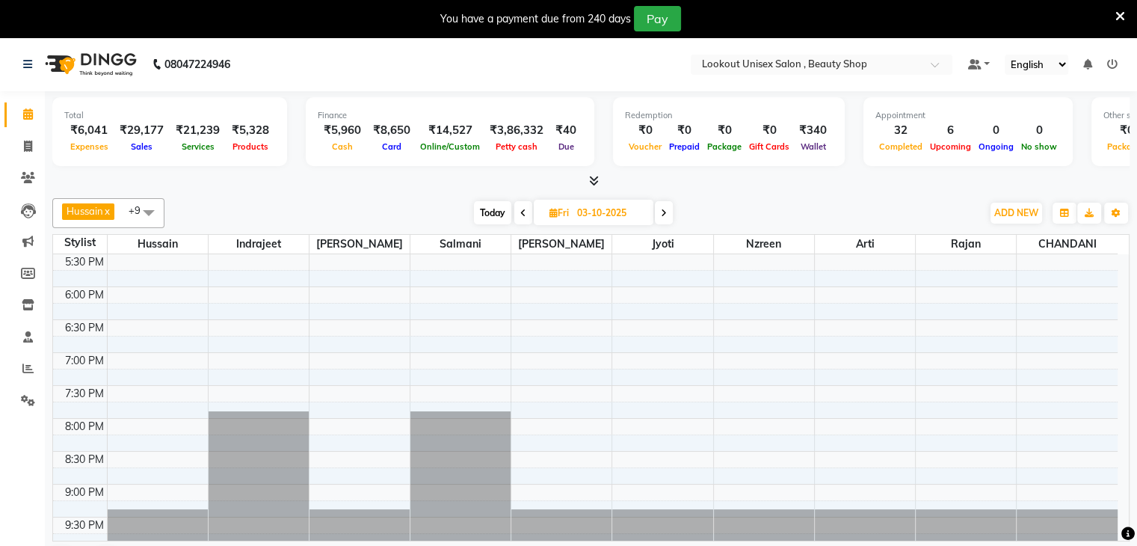
click at [488, 211] on span "Today" at bounding box center [492, 212] width 37 height 23
type input "02-10-2025"
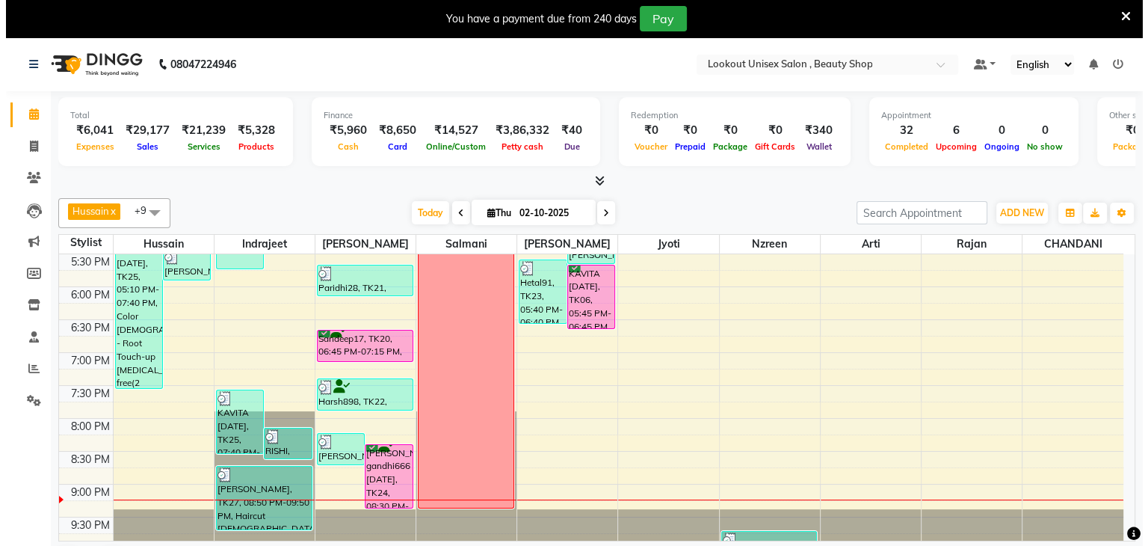
scroll to position [38, 0]
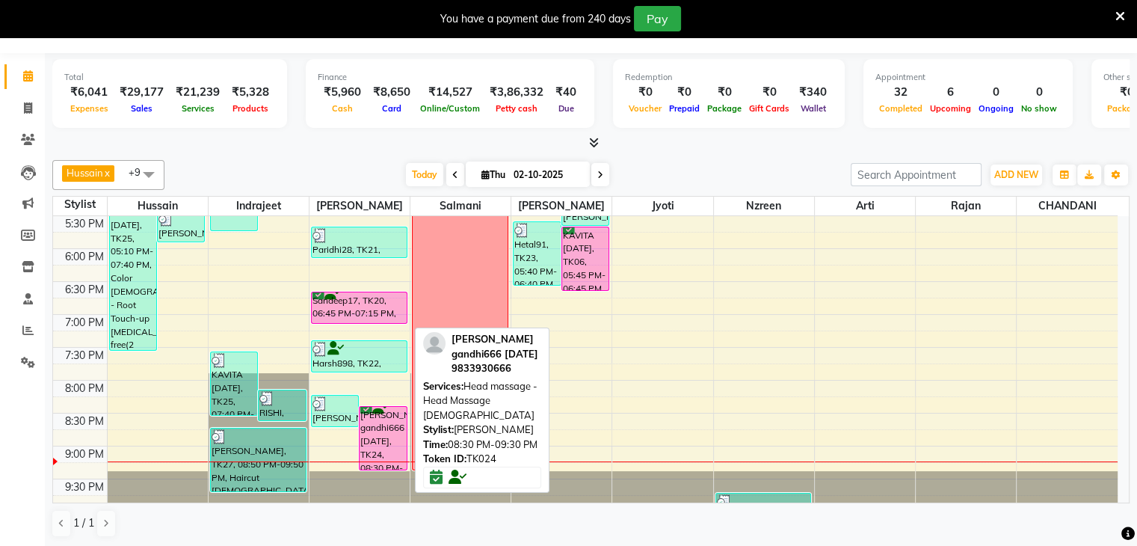
click at [387, 434] on div "Pinkesh gandhi666 09-02-26, TK24, 08:30 PM-09:30 PM, Head massage - Head Massag…" at bounding box center [383, 438] width 46 height 63
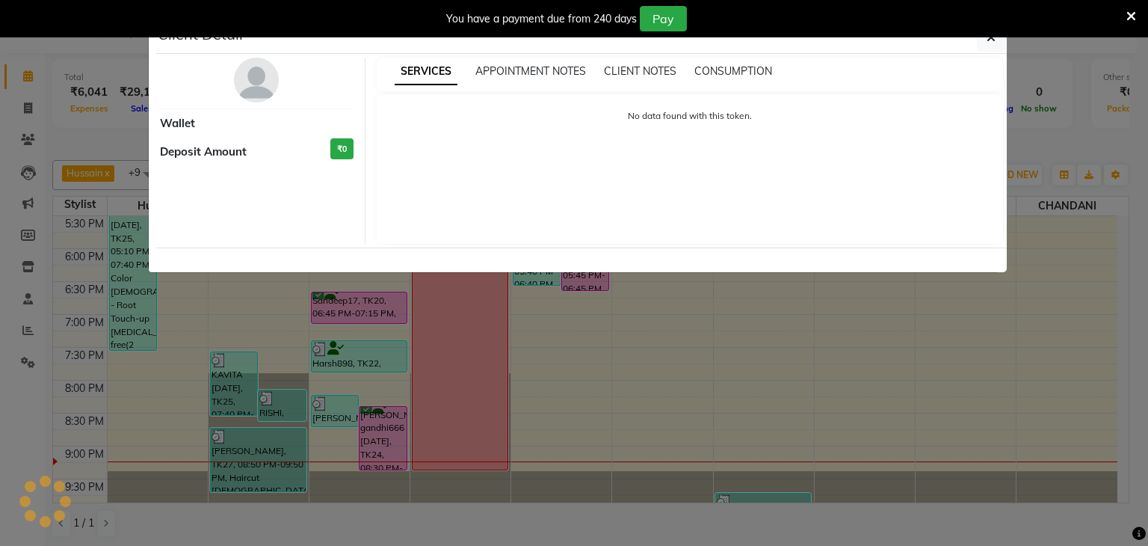
select select "6"
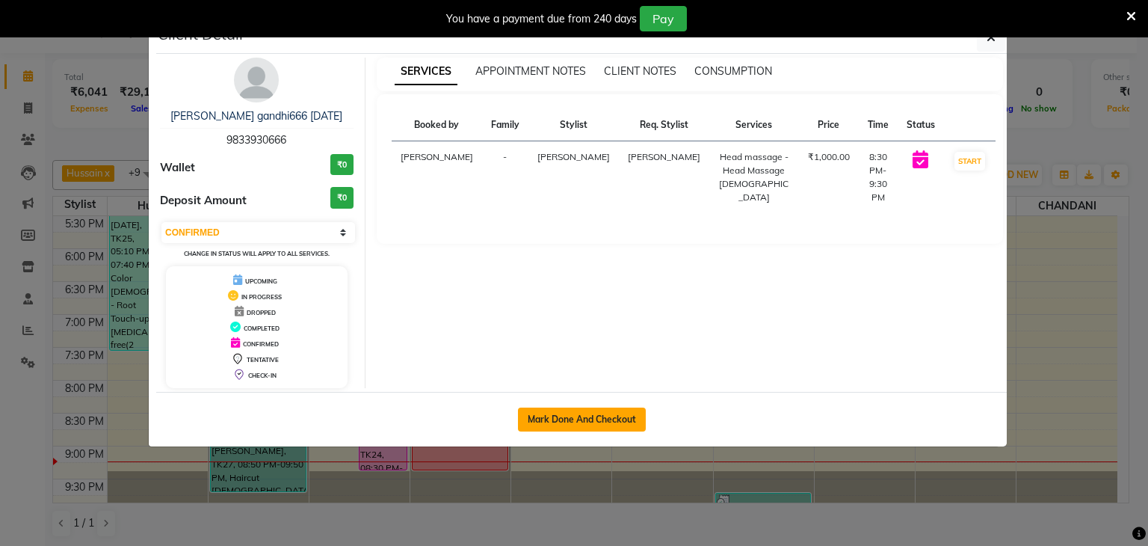
click at [582, 416] on button "Mark Done And Checkout" at bounding box center [582, 420] width 128 height 24
select select "7658"
select select "service"
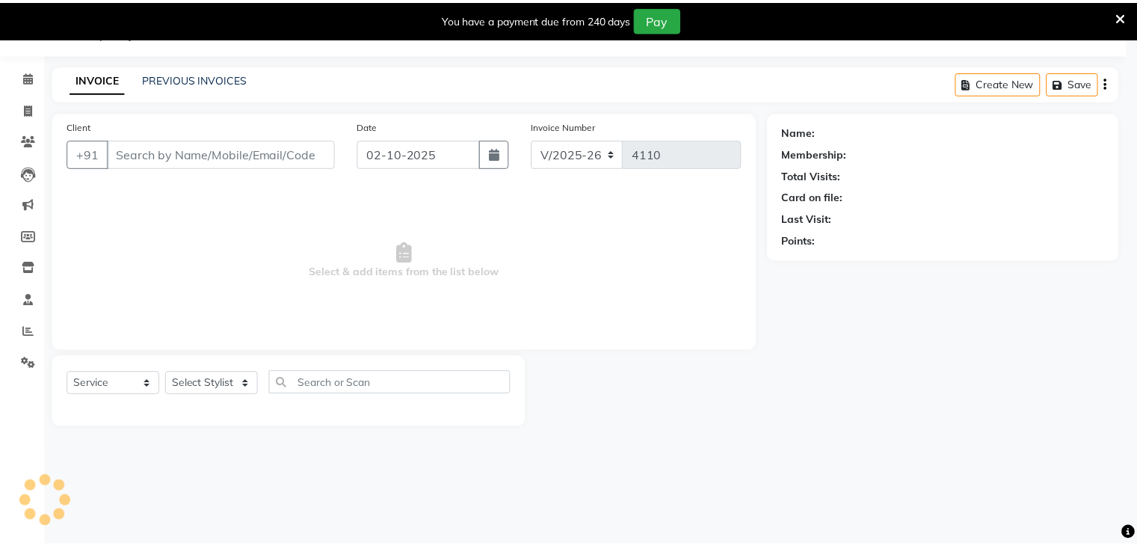
scroll to position [37, 0]
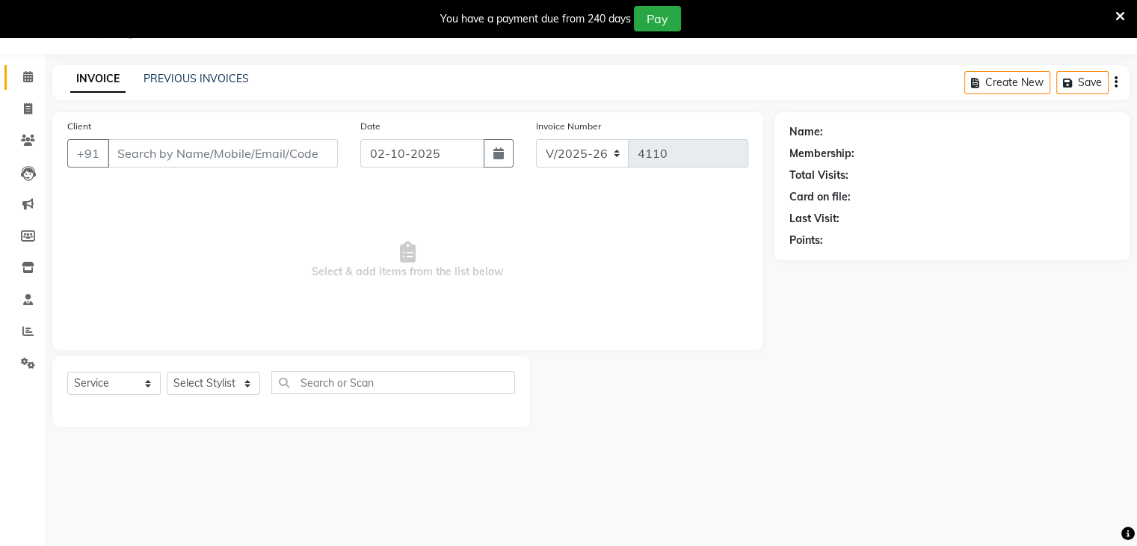
type input "9833930666"
select select "68253"
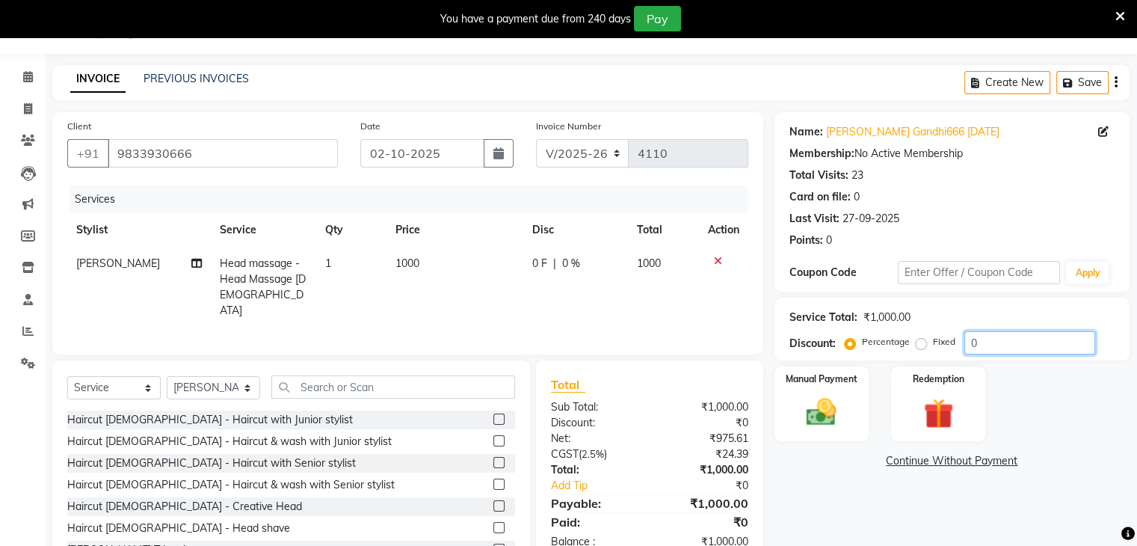
click at [972, 342] on input "0" at bounding box center [1030, 342] width 131 height 23
type input "50"
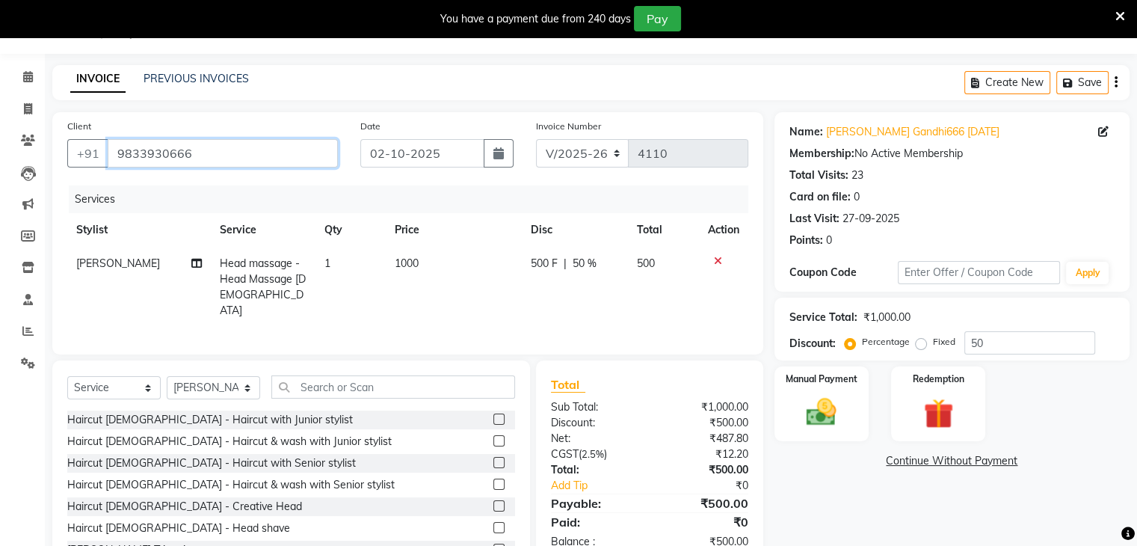
drag, startPoint x: 111, startPoint y: 148, endPoint x: 197, endPoint y: 155, distance: 86.3
click at [197, 155] on input "9833930666" at bounding box center [223, 153] width 230 height 28
click at [819, 395] on img at bounding box center [821, 413] width 50 height 36
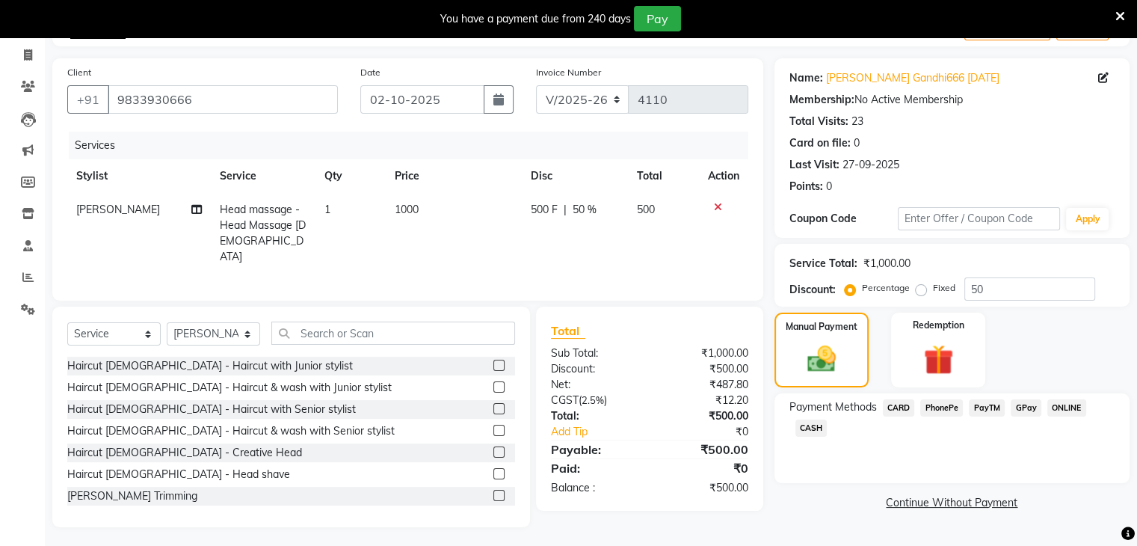
click at [981, 408] on span "PayTM" at bounding box center [987, 407] width 36 height 17
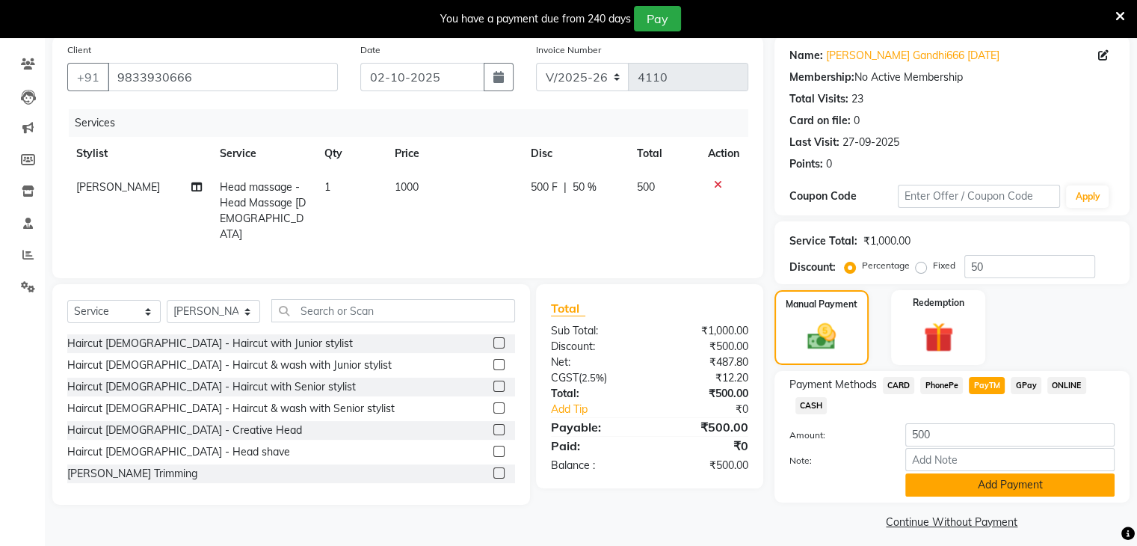
click at [987, 477] on button "Add Payment" at bounding box center [1009, 484] width 209 height 23
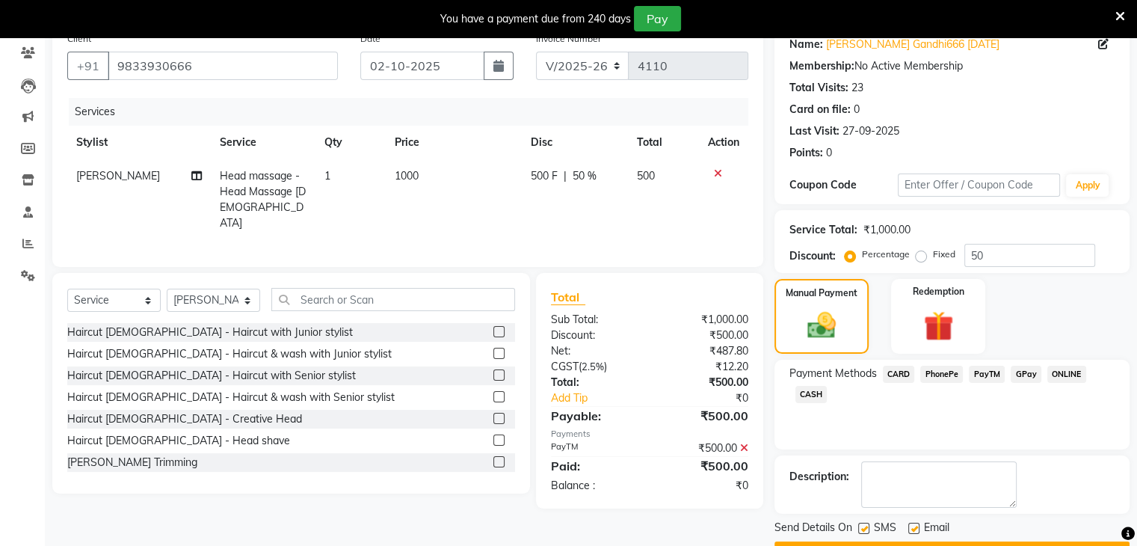
scroll to position [164, 0]
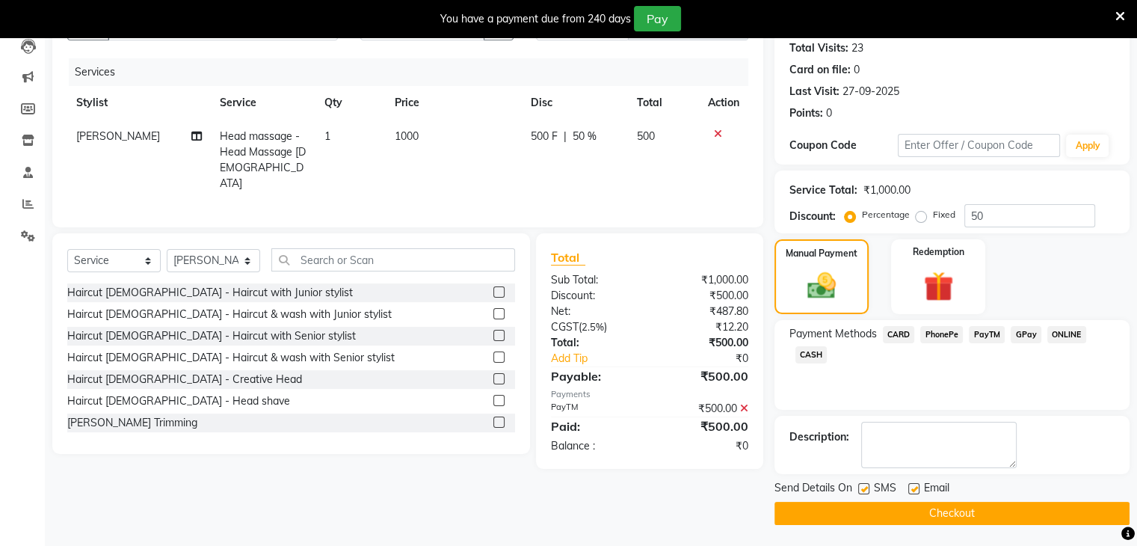
click at [915, 485] on label at bounding box center [913, 488] width 11 height 11
click at [915, 485] on input "checkbox" at bounding box center [913, 490] width 10 height 10
checkbox input "false"
click at [936, 513] on button "Checkout" at bounding box center [952, 513] width 355 height 23
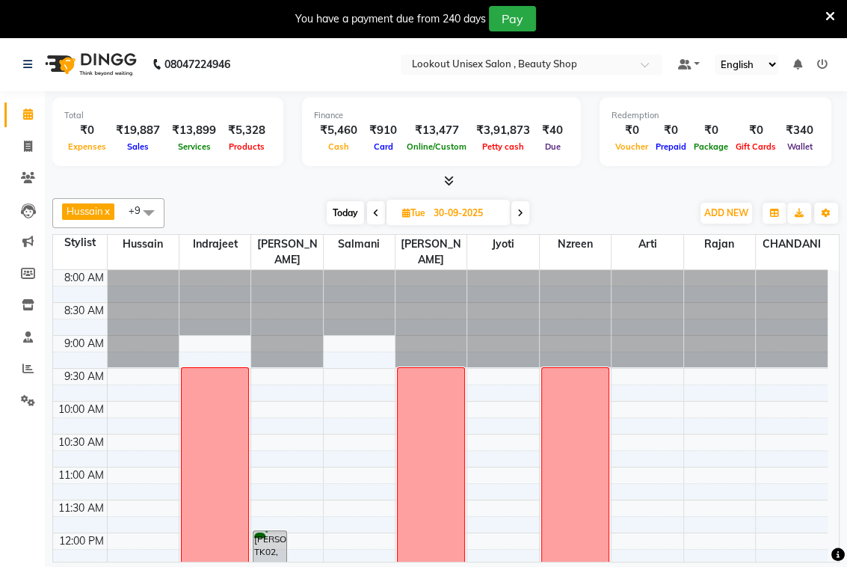
scroll to position [597, 0]
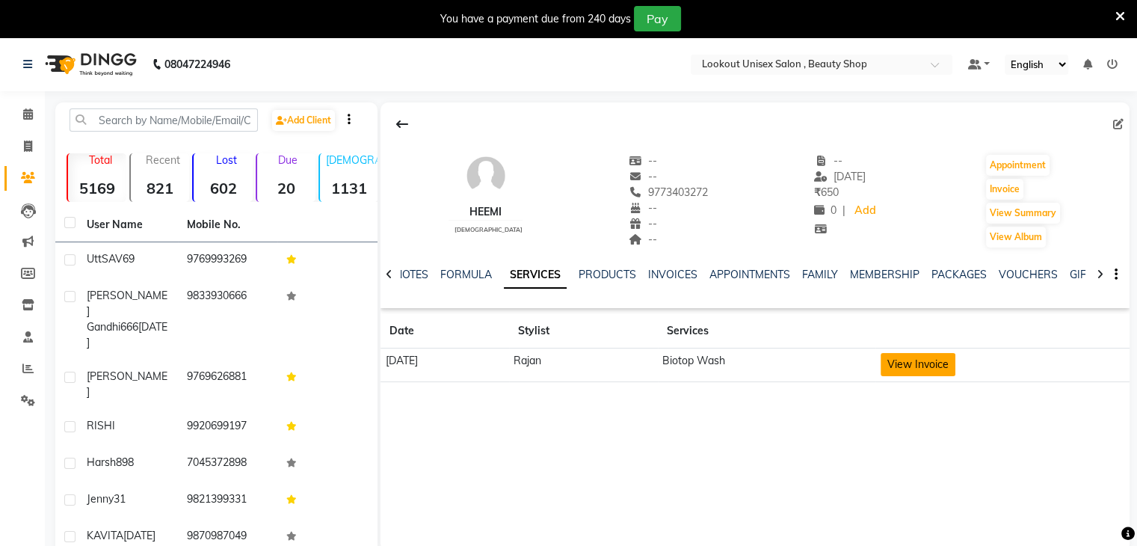
click at [938, 363] on button "View Invoice" at bounding box center [918, 364] width 75 height 23
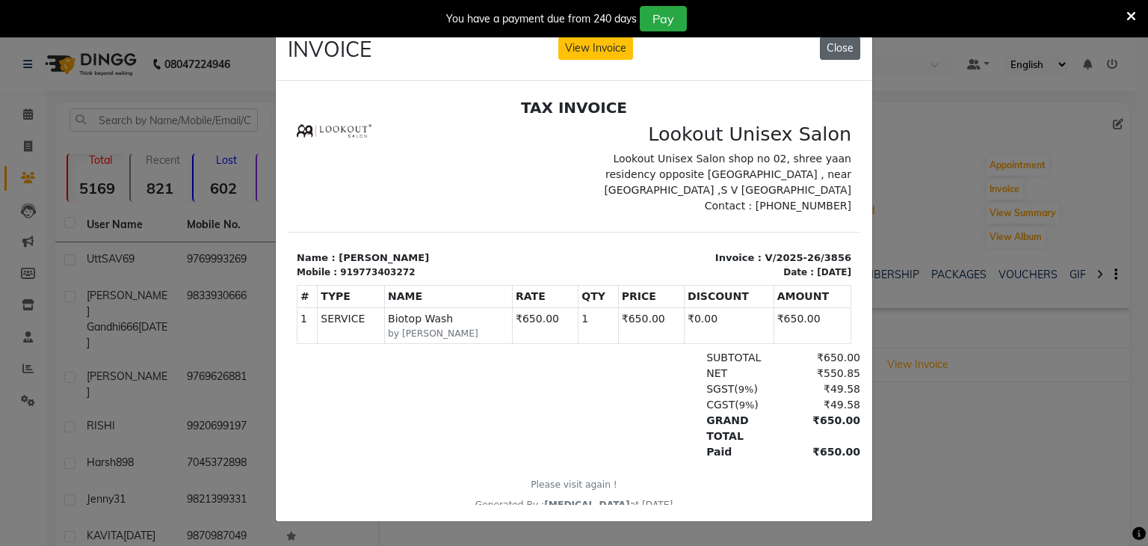
click at [827, 46] on button "Close" at bounding box center [840, 48] width 40 height 23
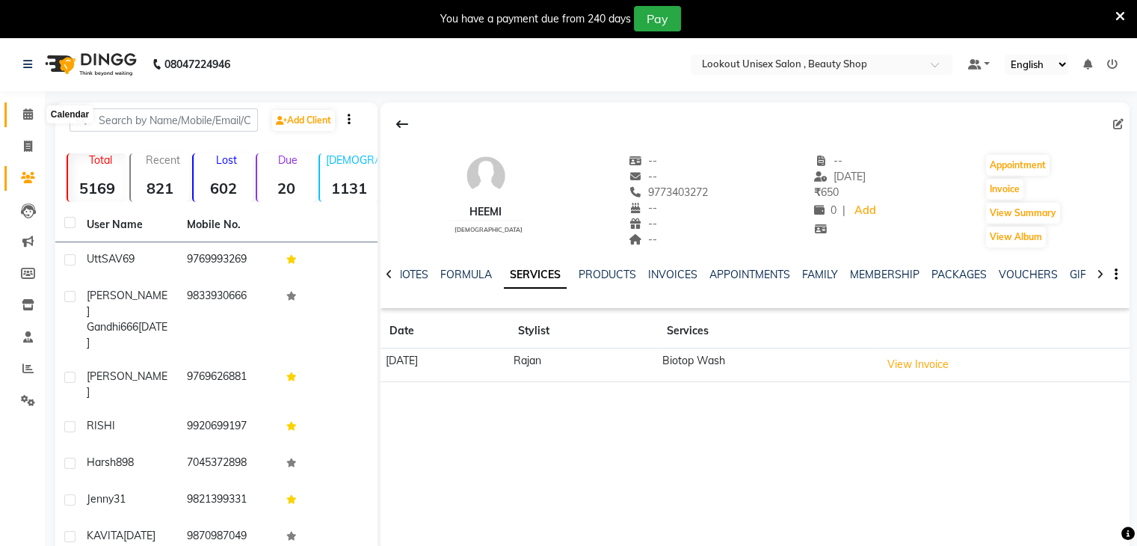
click at [31, 114] on icon at bounding box center [28, 113] width 10 height 11
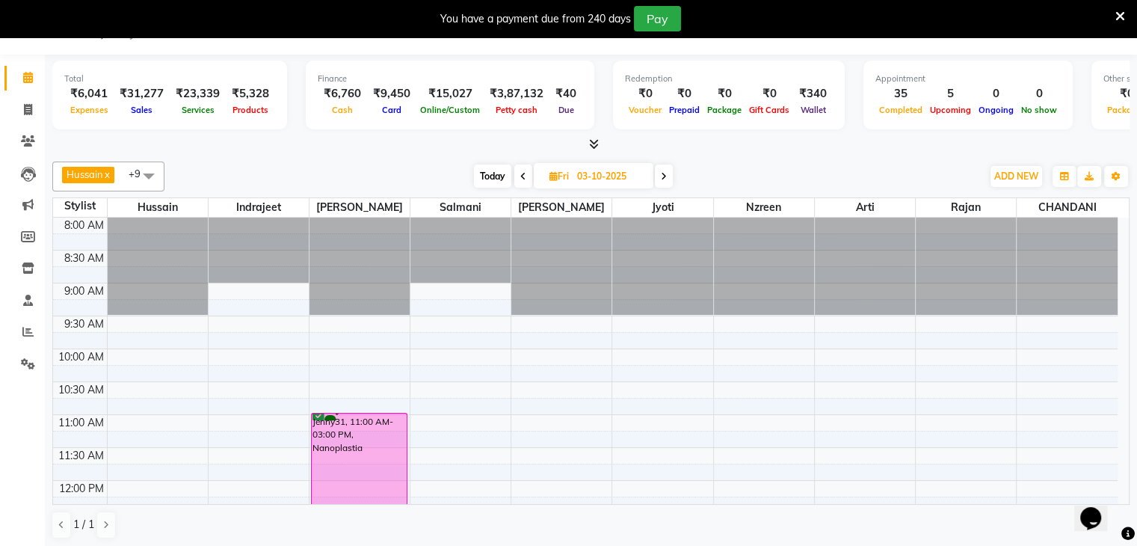
scroll to position [38, 0]
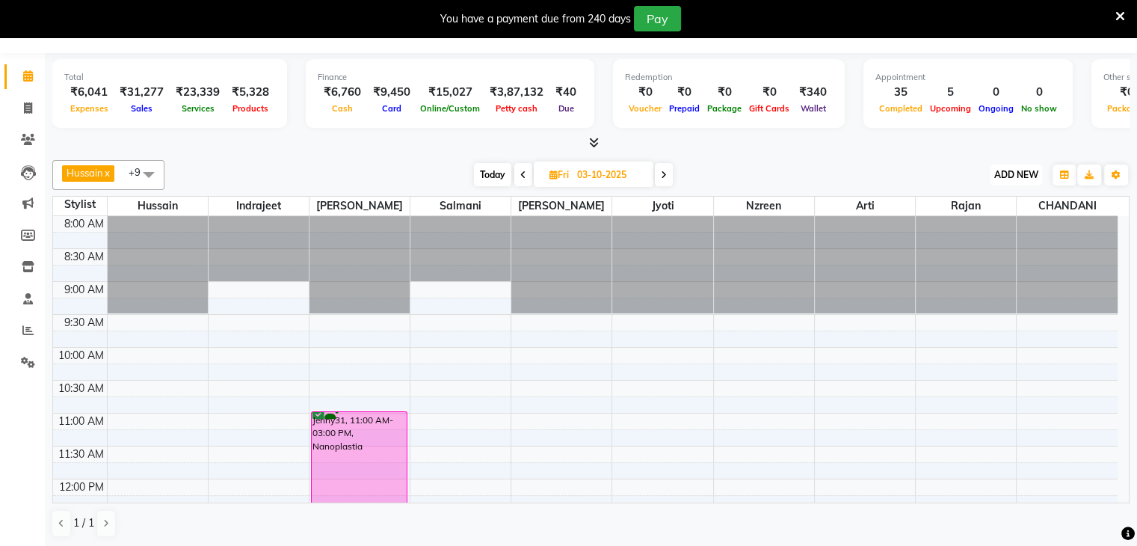
click at [1021, 166] on button "ADD NEW Toggle Dropdown" at bounding box center [1017, 174] width 52 height 21
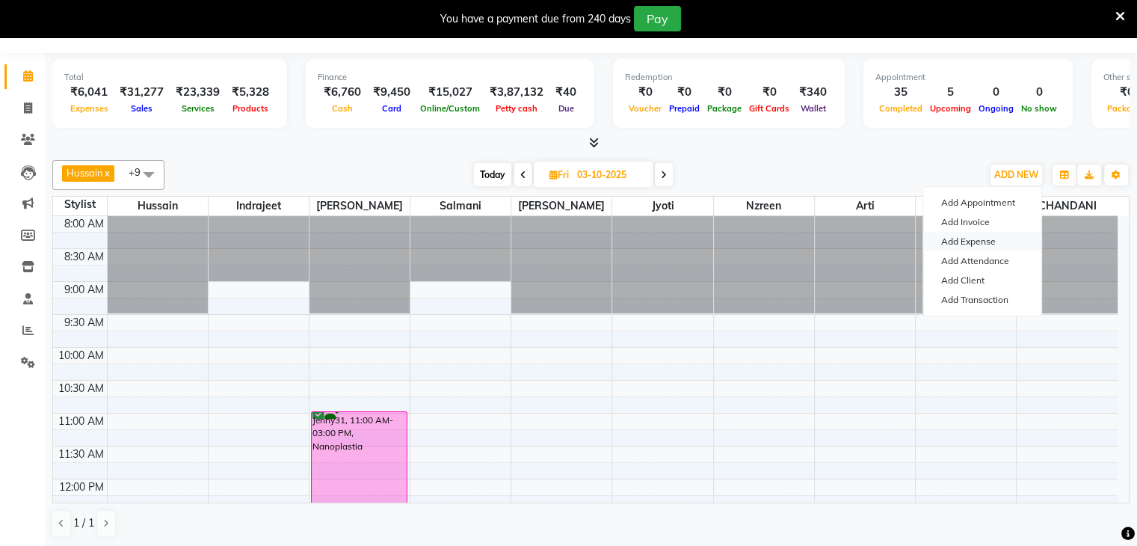
click at [971, 240] on link "Add Expense" at bounding box center [982, 241] width 118 height 19
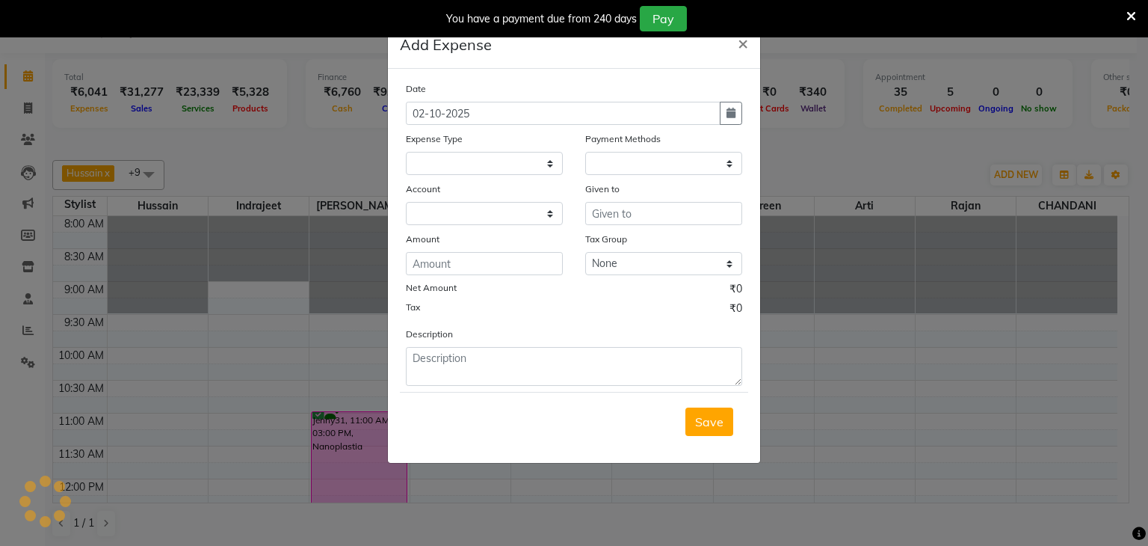
select select "1"
select select "6789"
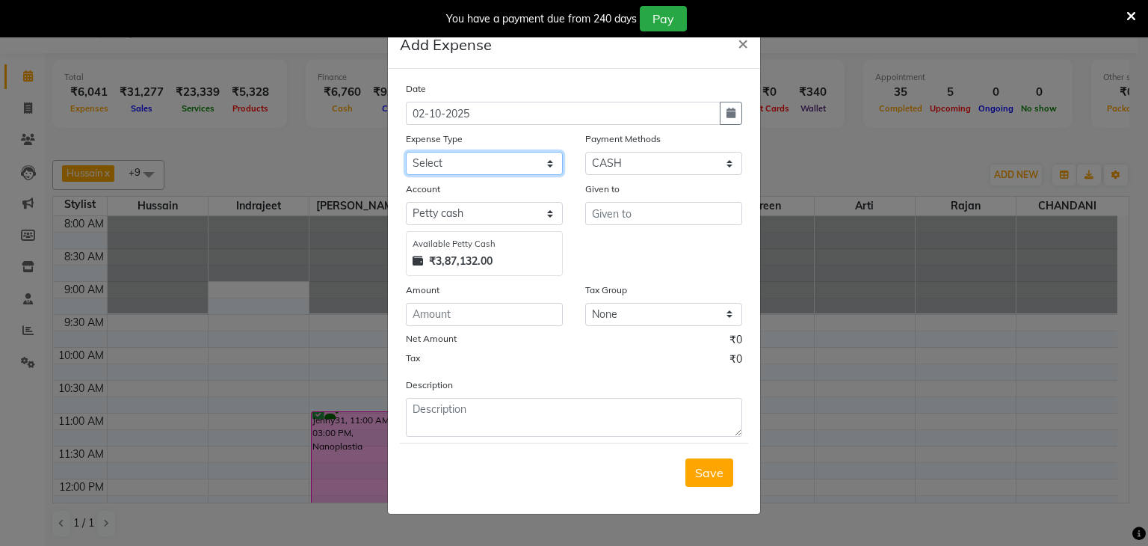
click at [550, 165] on select "Select Advance Salary Bank charges Cash transfer to bank Cash transfer to Owner…" at bounding box center [484, 163] width 157 height 23
select select "19617"
click at [406, 153] on select "Select Advance Salary Bank charges Cash transfer to bank Cash transfer to Owner…" at bounding box center [484, 163] width 157 height 23
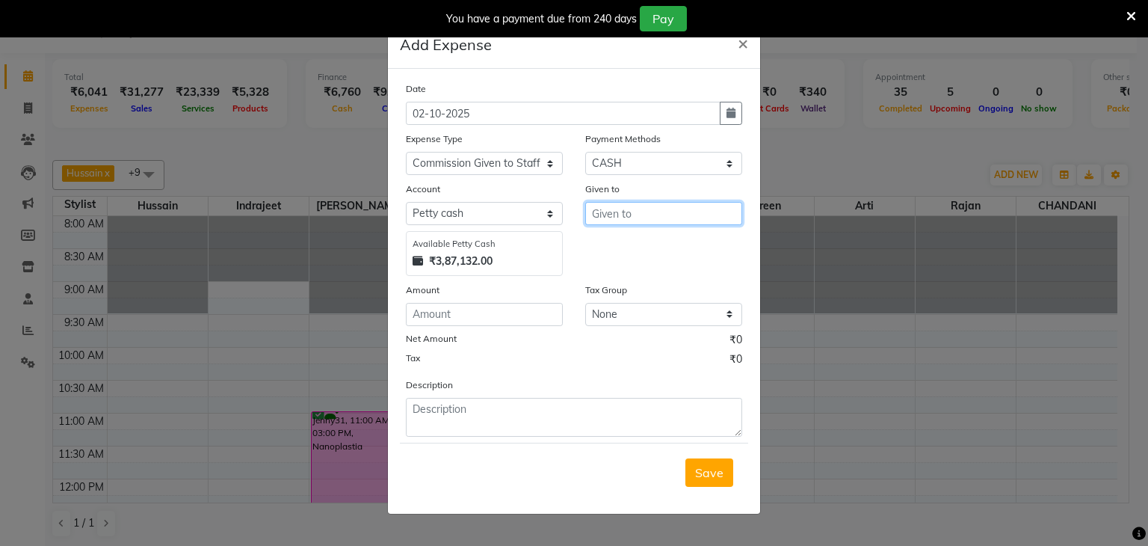
click at [637, 218] on input "text" at bounding box center [663, 213] width 157 height 23
type input "STAFF"
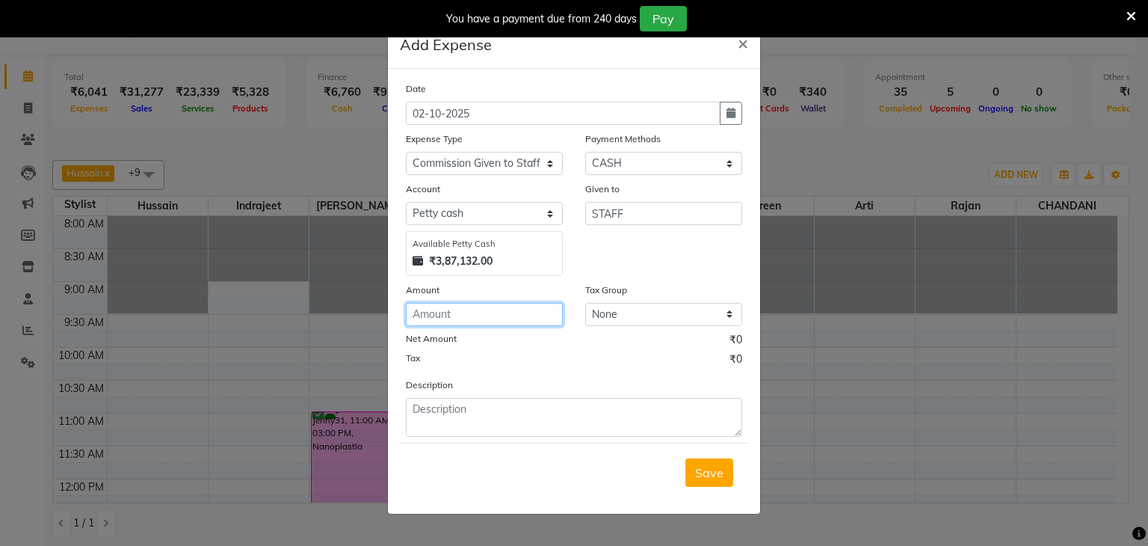
click at [431, 322] on input "number" at bounding box center [484, 314] width 157 height 23
type input "900"
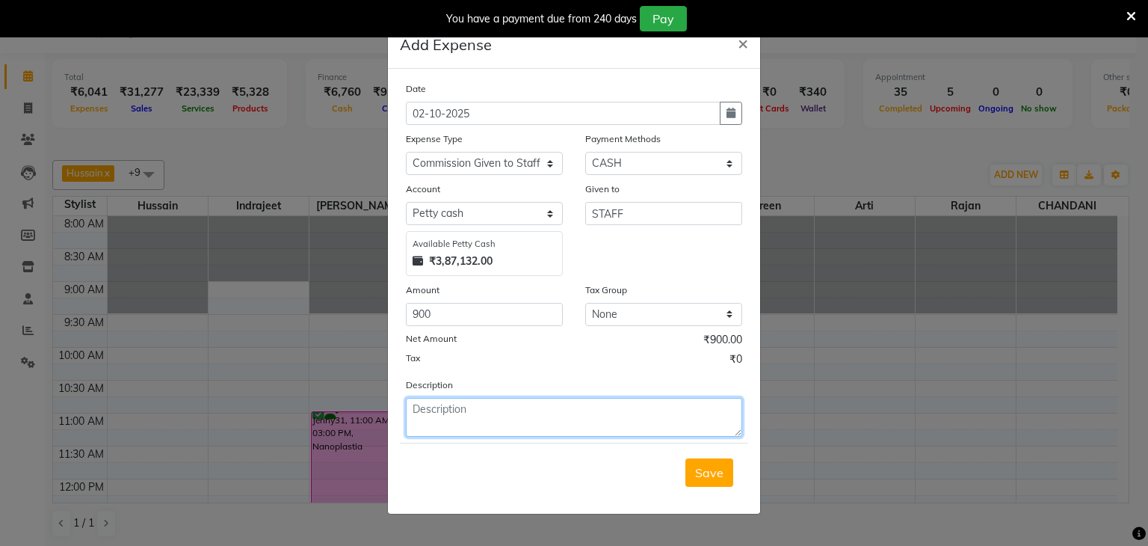
click at [412, 408] on textarea at bounding box center [574, 417] width 336 height 39
type textarea "STAFF"
click at [722, 473] on span "Save" at bounding box center [709, 472] width 28 height 15
